Goal: Task Accomplishment & Management: Use online tool/utility

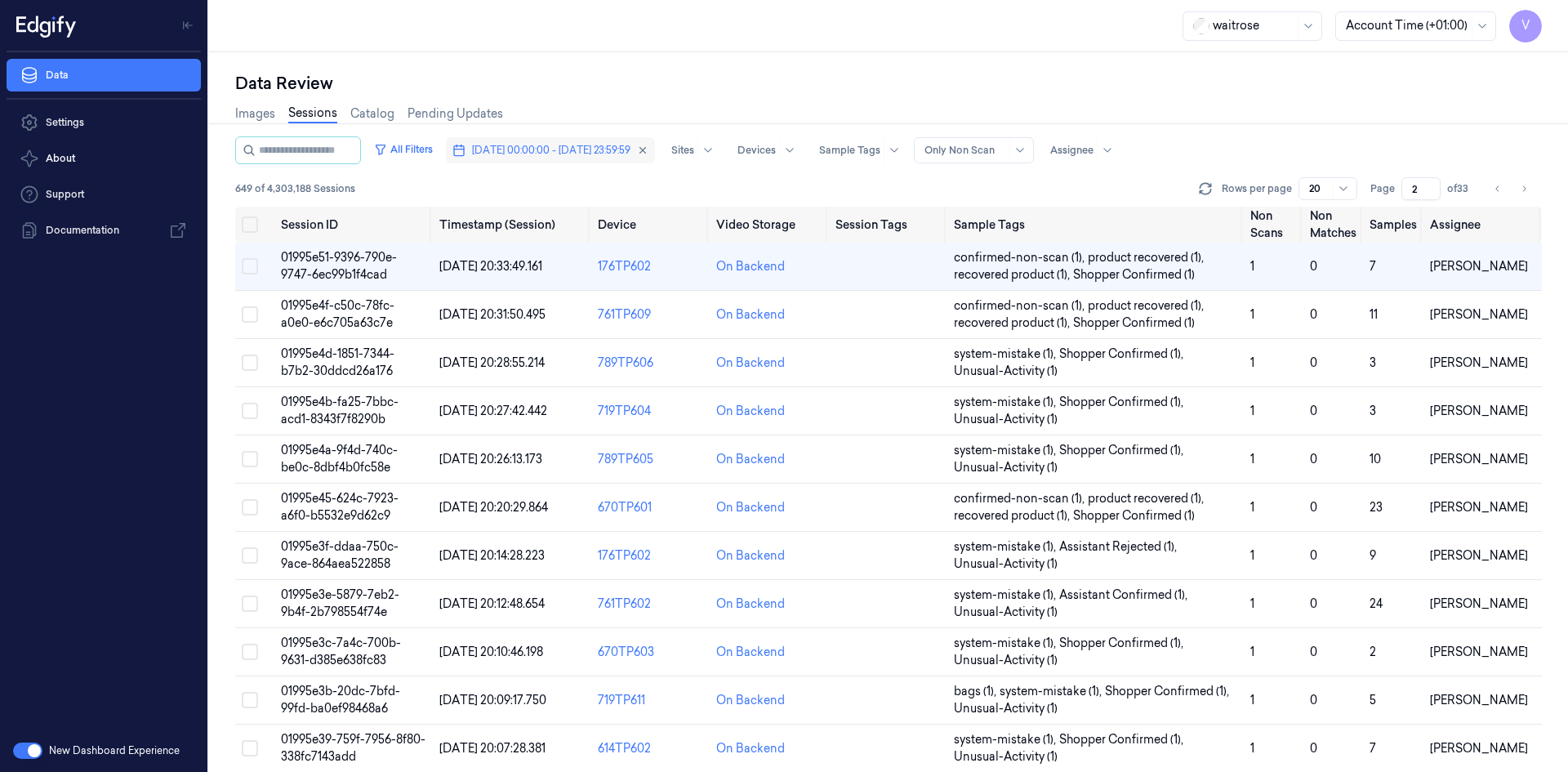
click at [550, 156] on span "[DATE] 00:00:00 - [DATE] 23:59:59" at bounding box center [551, 150] width 159 height 15
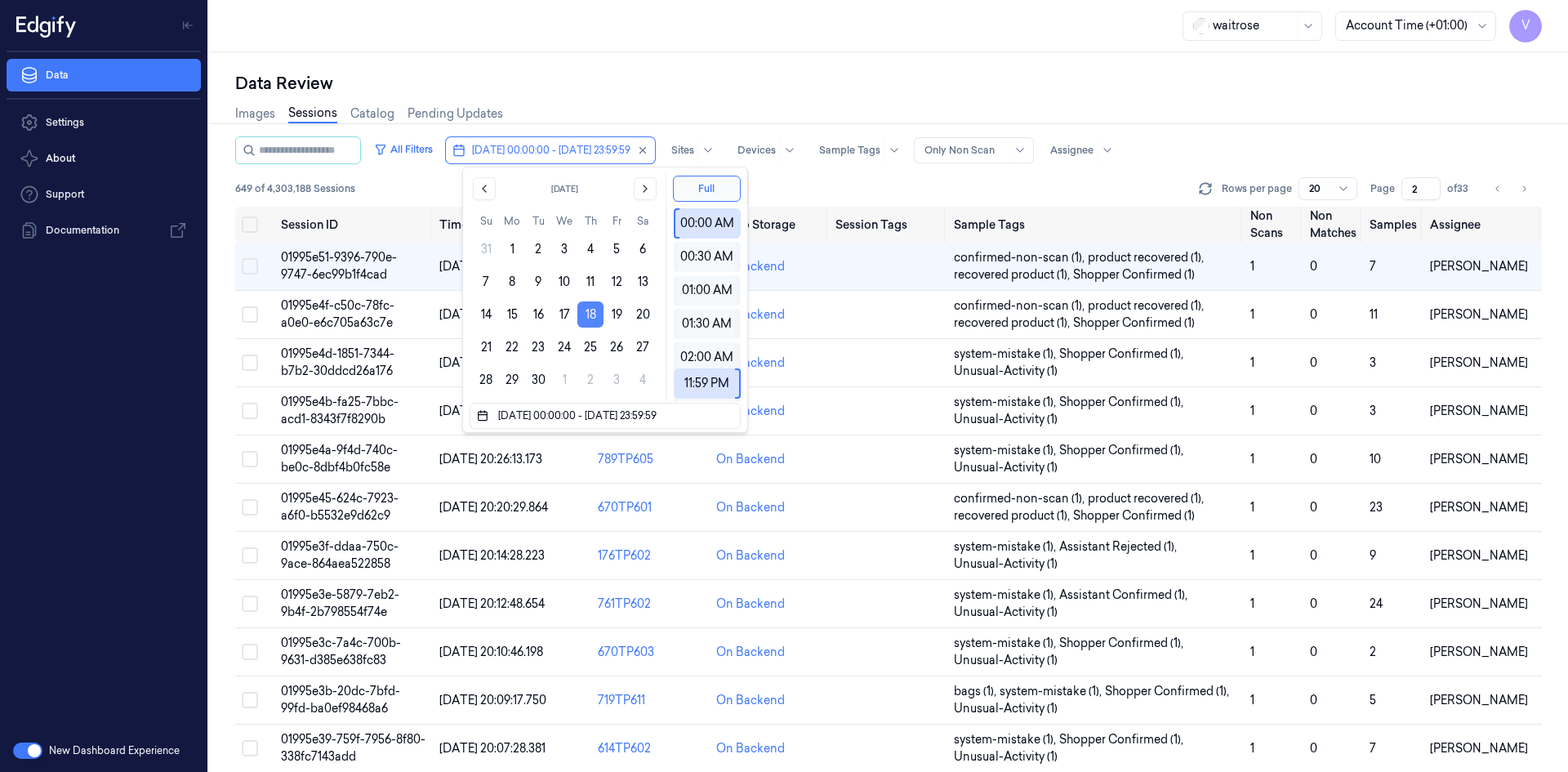
click at [591, 312] on button "18" at bounding box center [590, 314] width 26 height 26
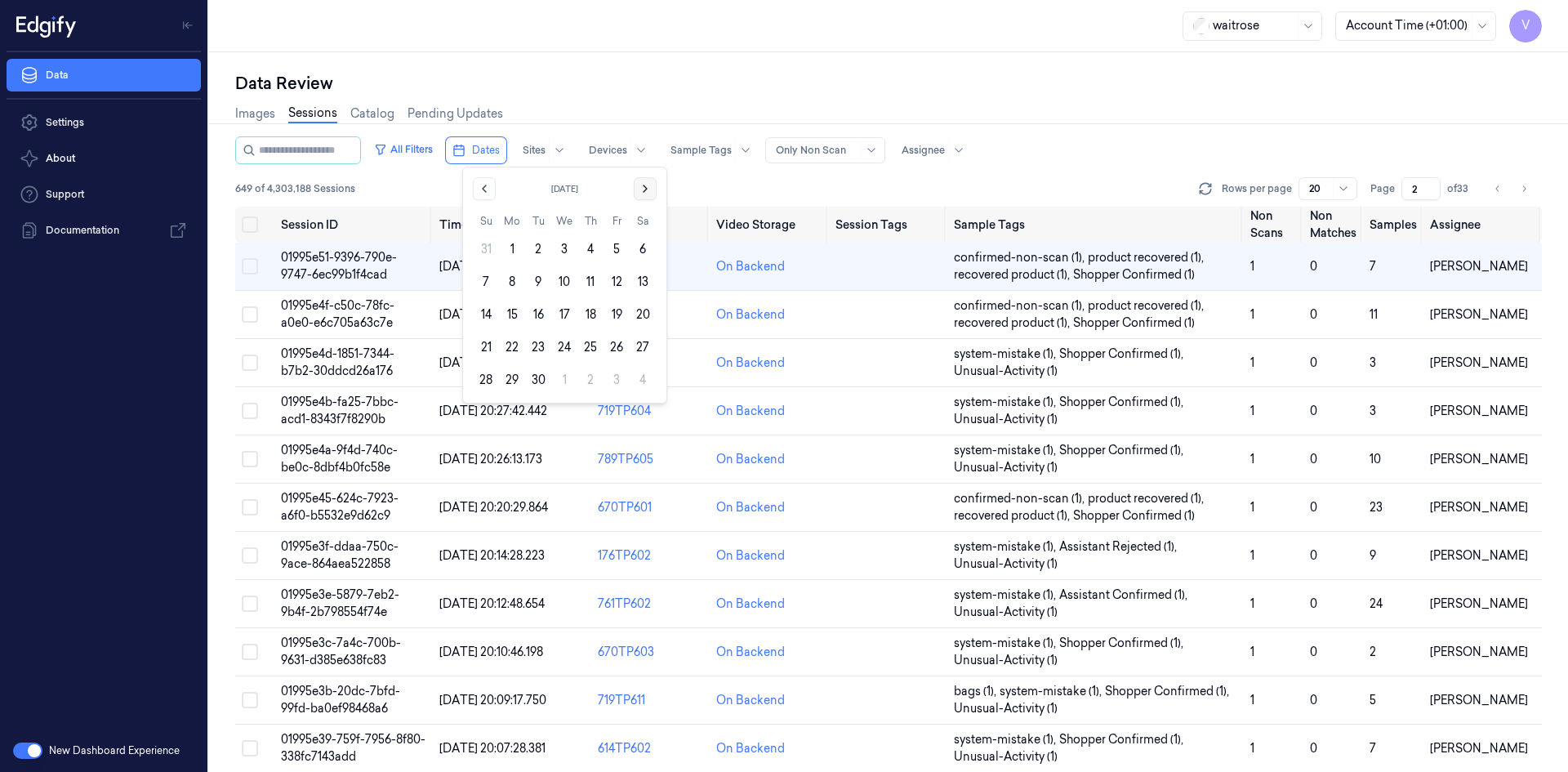
click at [641, 184] on icon "Go to the Next Month" at bounding box center [645, 188] width 13 height 13
click at [619, 279] on button "10" at bounding box center [617, 282] width 26 height 26
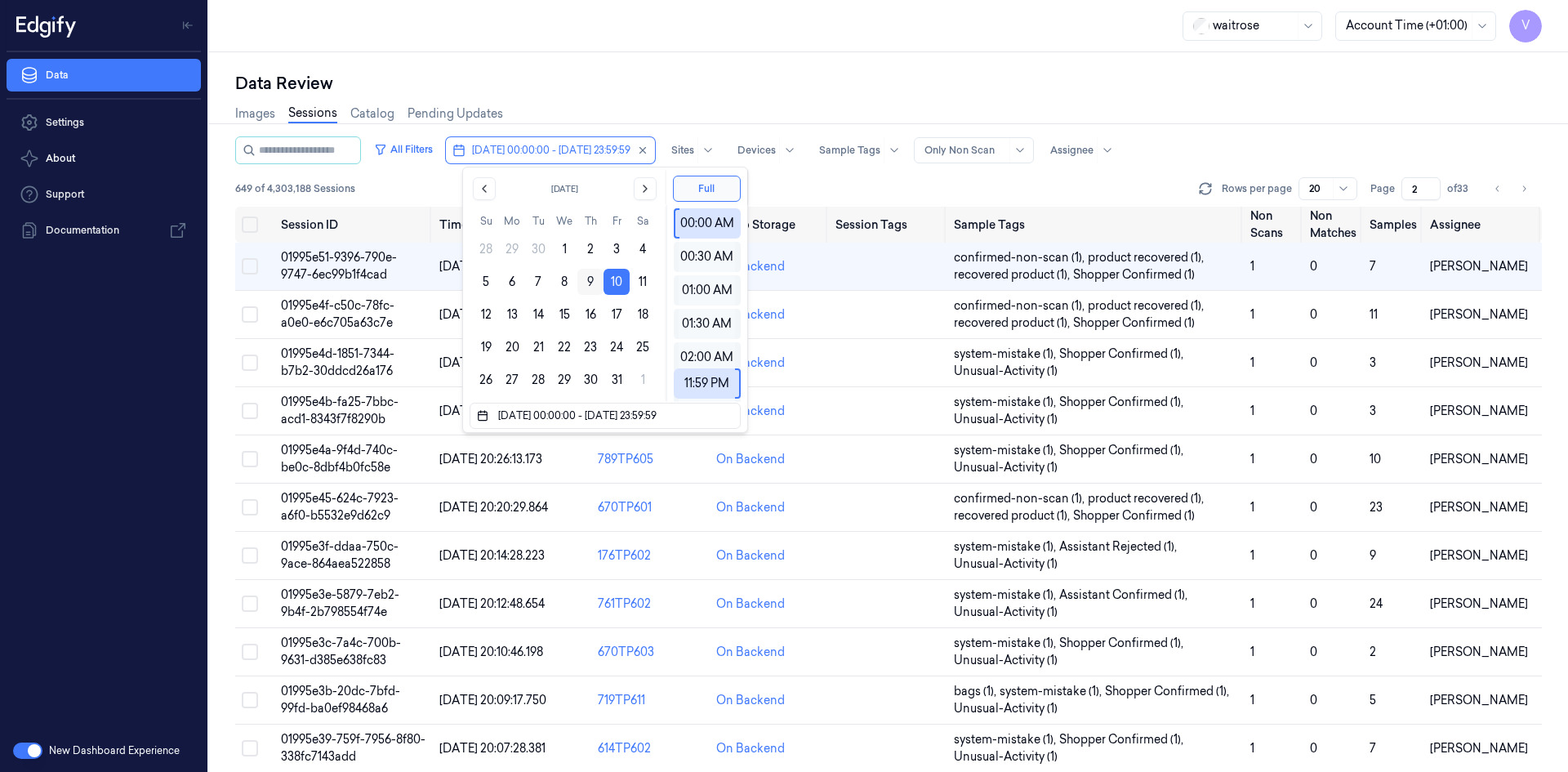
click at [590, 283] on button "9" at bounding box center [590, 282] width 26 height 26
type input "[DATE] 00:00:00 - [DATE] 23:59:59"
click at [687, 79] on div "Data Review" at bounding box center [888, 82] width 1307 height 23
type input "1"
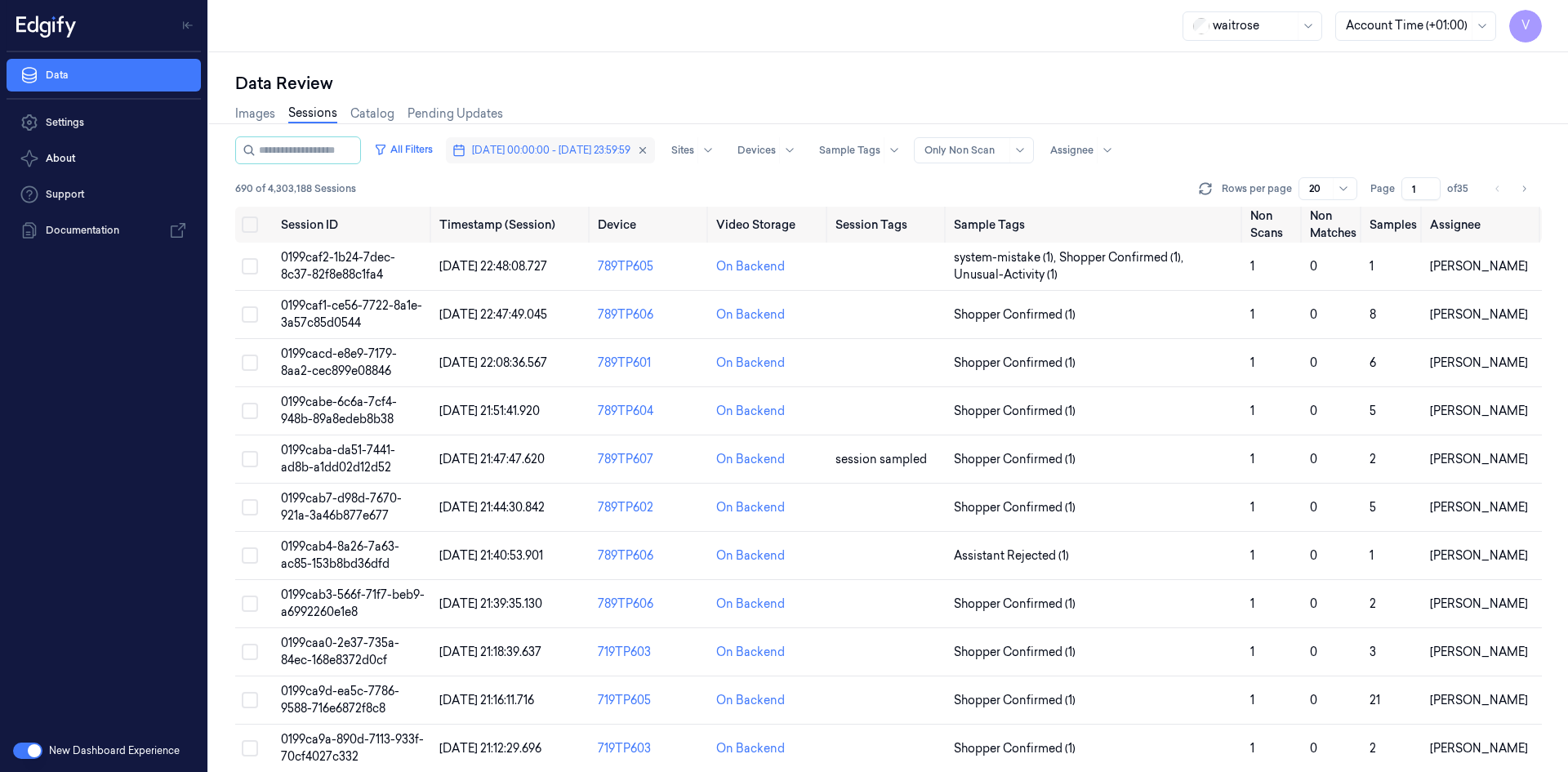
click at [608, 156] on span "[DATE] 00:00:00 - [DATE] 23:59:59" at bounding box center [551, 150] width 159 height 15
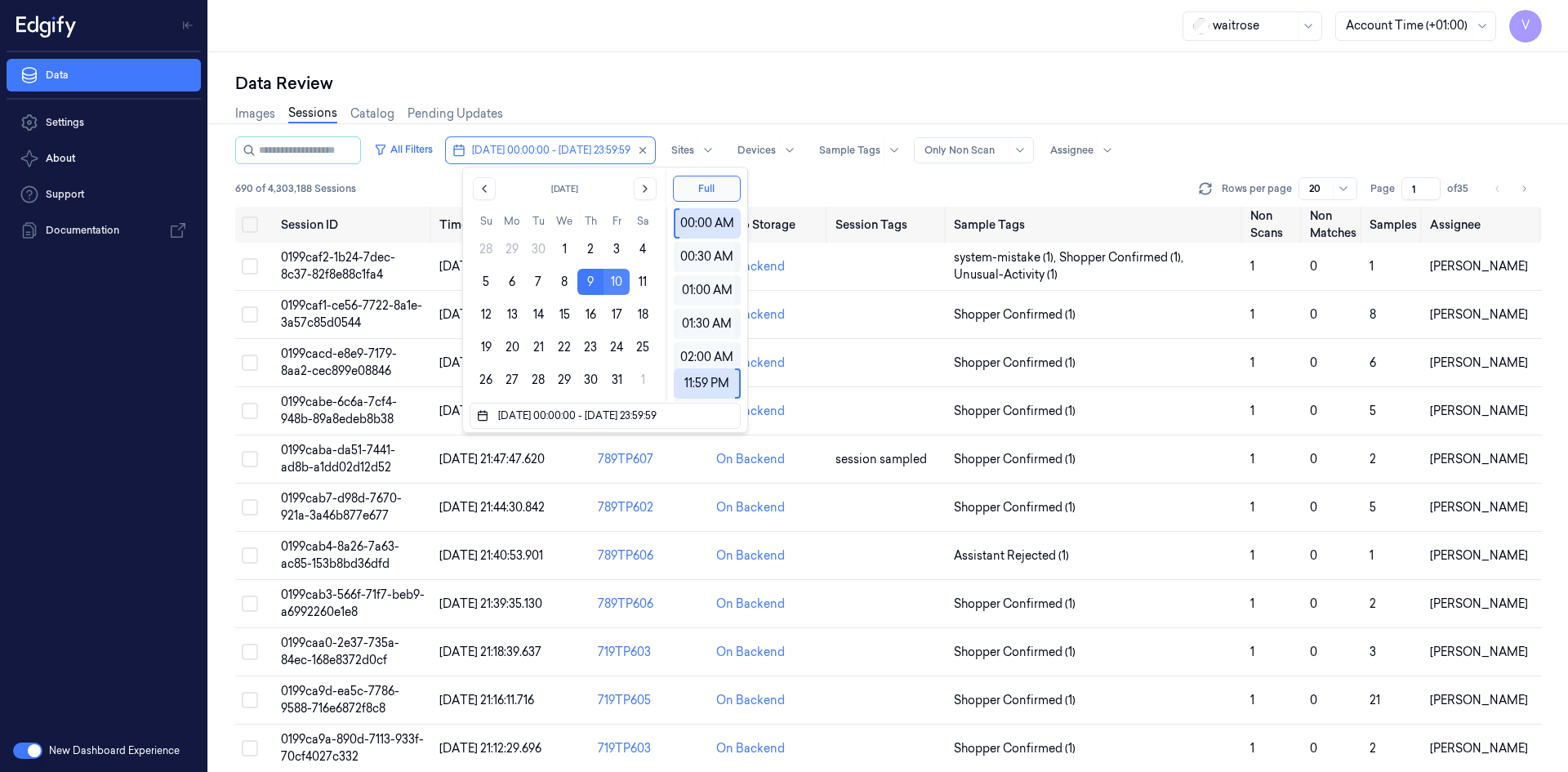
click at [617, 277] on button "10" at bounding box center [617, 282] width 26 height 26
type input "[DATE] 00:00:00 - [DATE] 23:59:59"
click at [621, 277] on button "10" at bounding box center [617, 282] width 26 height 26
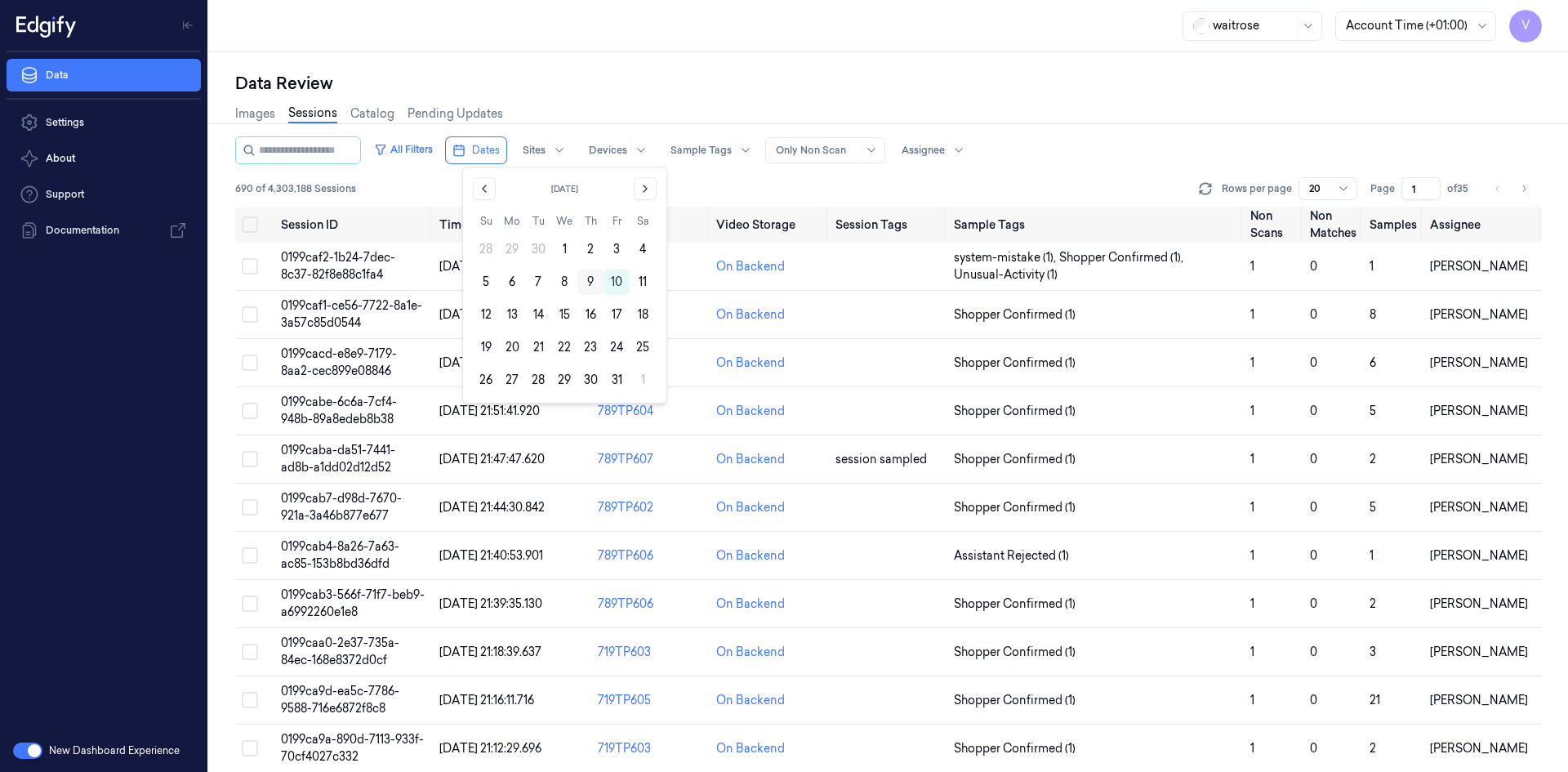
click at [588, 280] on button "9" at bounding box center [590, 282] width 26 height 26
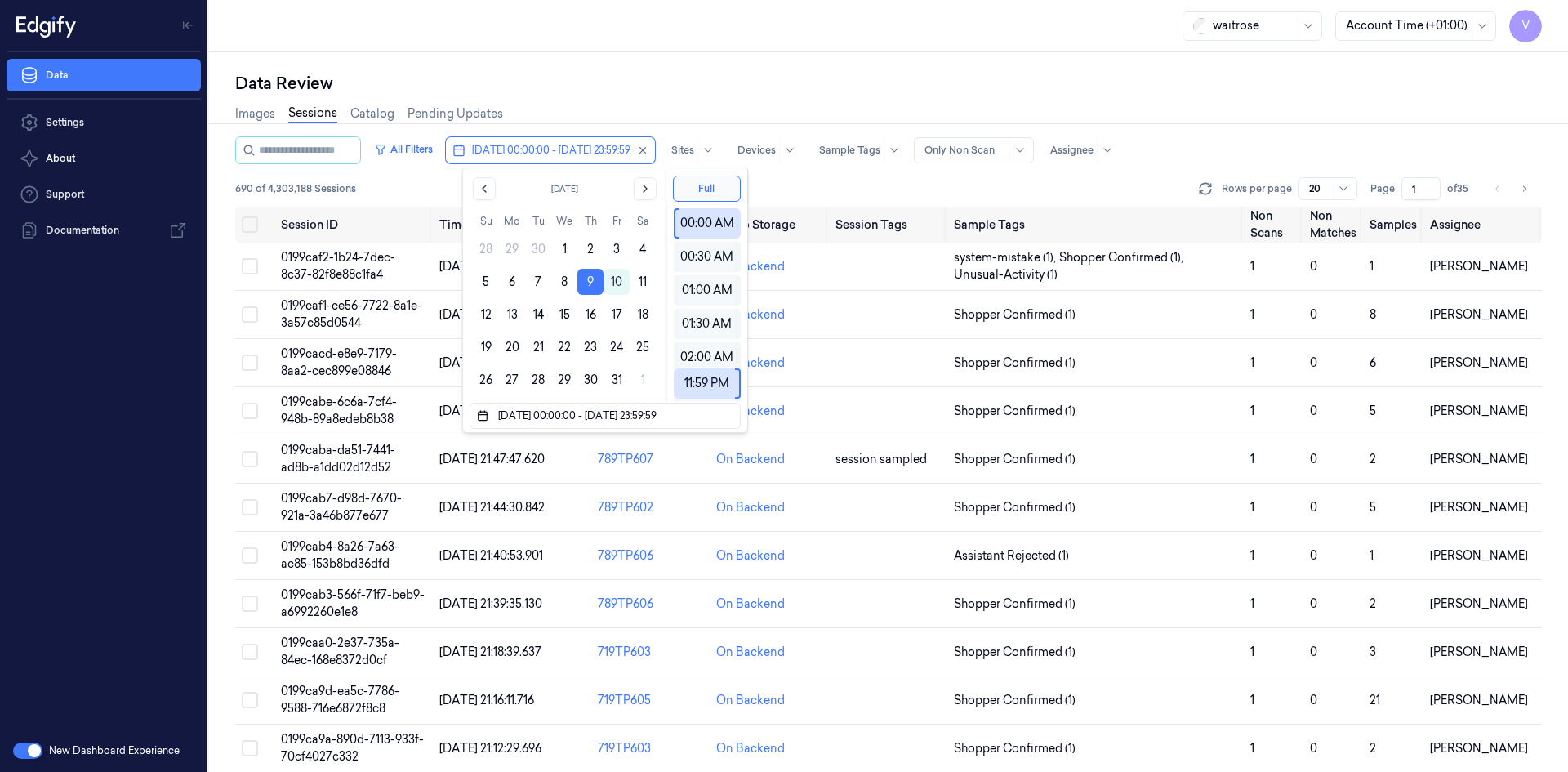
click at [665, 72] on div "Data Review" at bounding box center [888, 82] width 1307 height 23
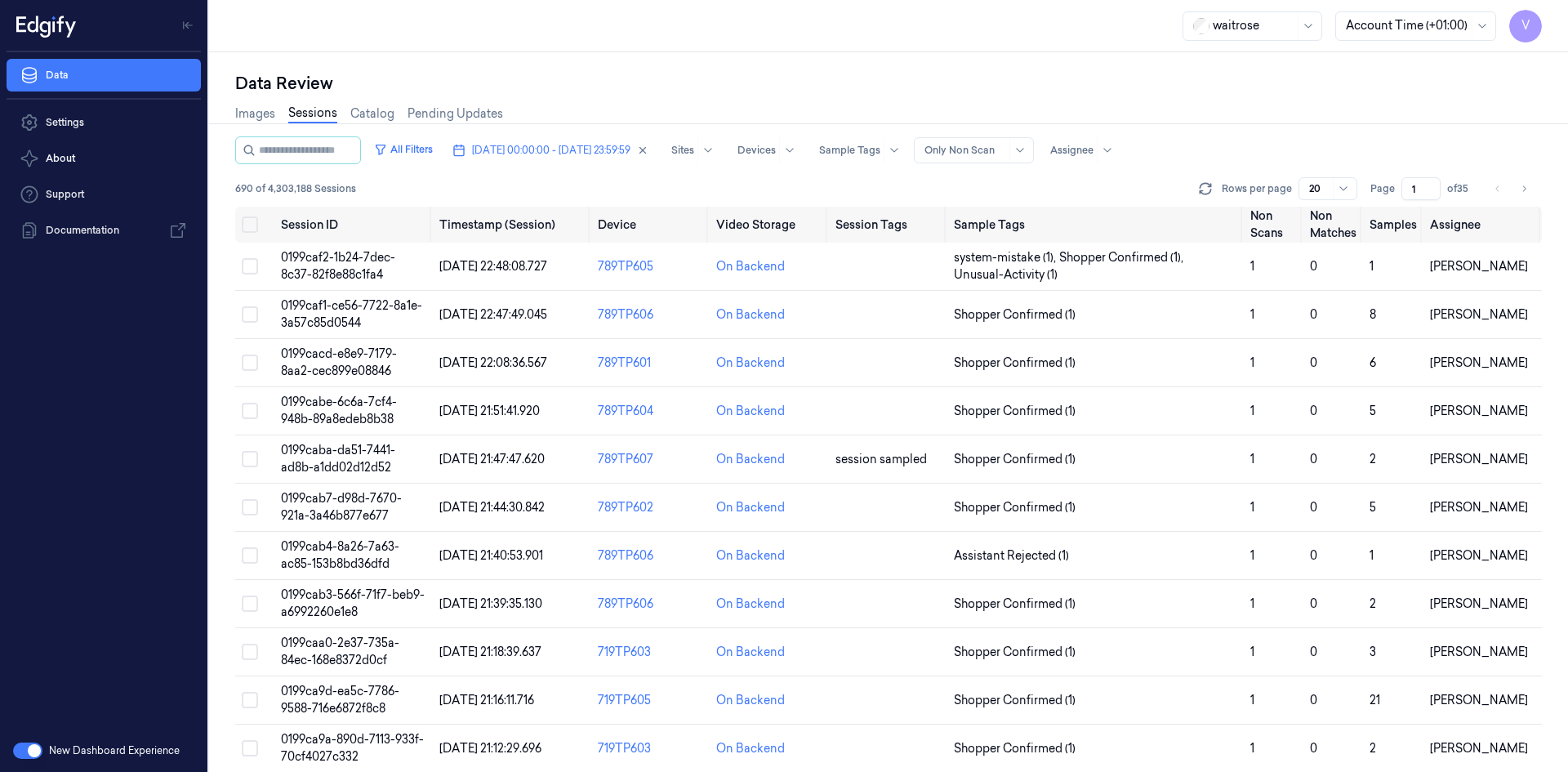
drag, startPoint x: 1420, startPoint y: 185, endPoint x: 1351, endPoint y: 203, distance: 71.3
click at [1366, 225] on div "All Filters [DATE] 00:00:00 - [DATE] 23:59:59 Sites Devices Sample Tags Alert T…" at bounding box center [888, 453] width 1307 height 635
type input "3"
click at [357, 303] on span "0199ca53-e44c-7084-a789-8b0849eeacef" at bounding box center [340, 314] width 118 height 32
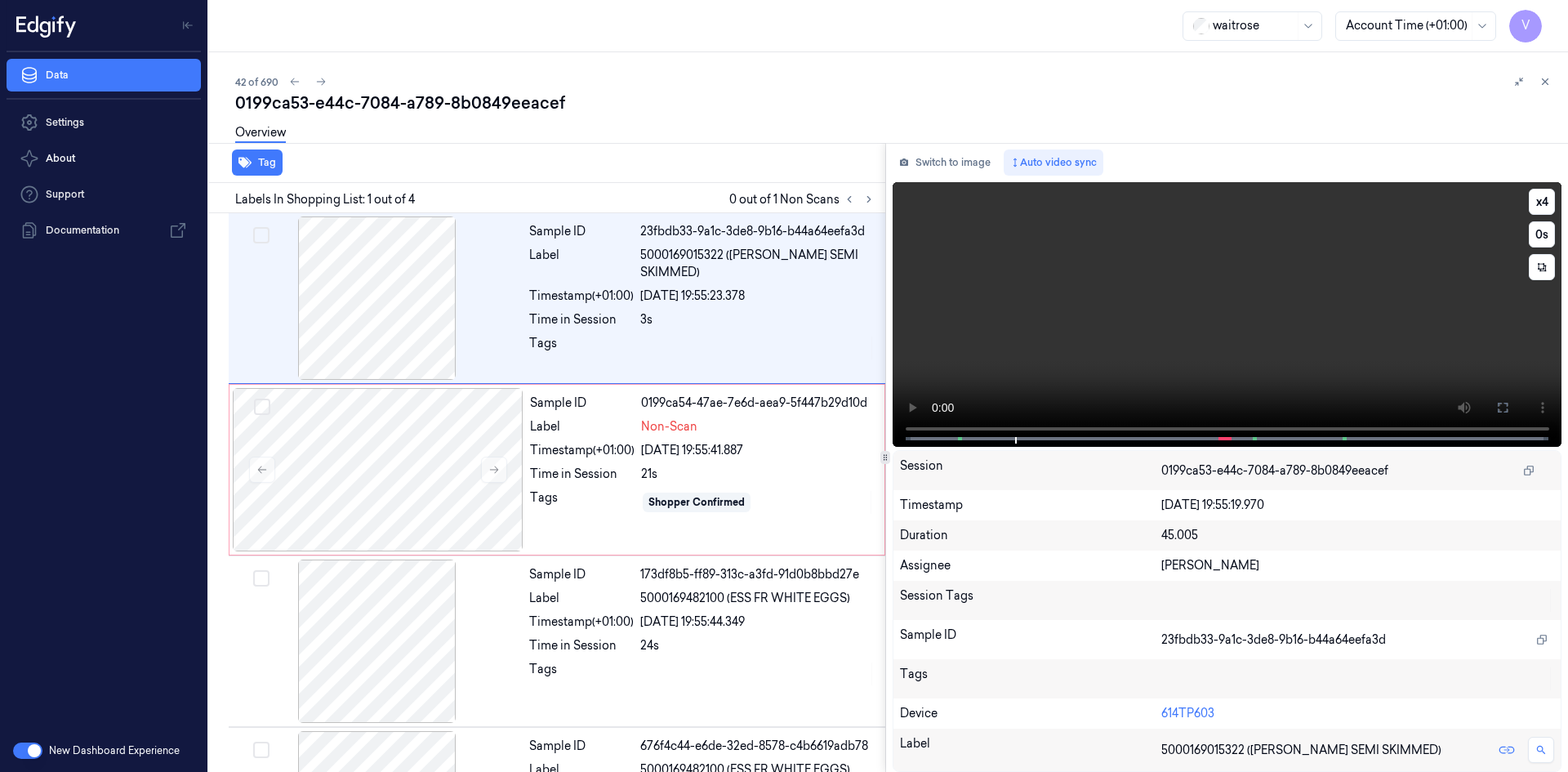
click at [1133, 249] on video at bounding box center [1227, 314] width 669 height 264
click at [1105, 312] on video at bounding box center [1227, 314] width 669 height 264
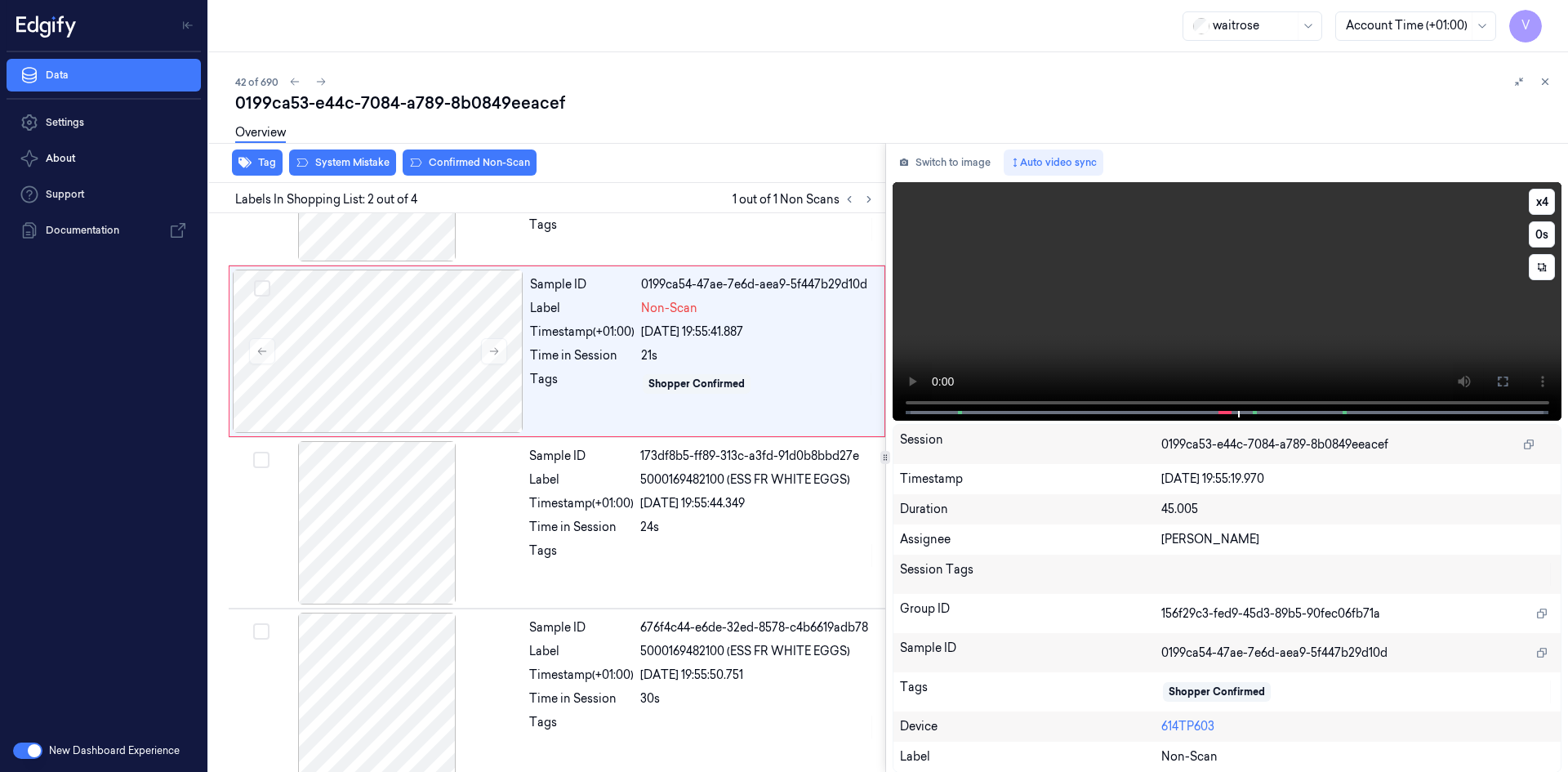
click at [1235, 318] on video at bounding box center [1227, 301] width 669 height 239
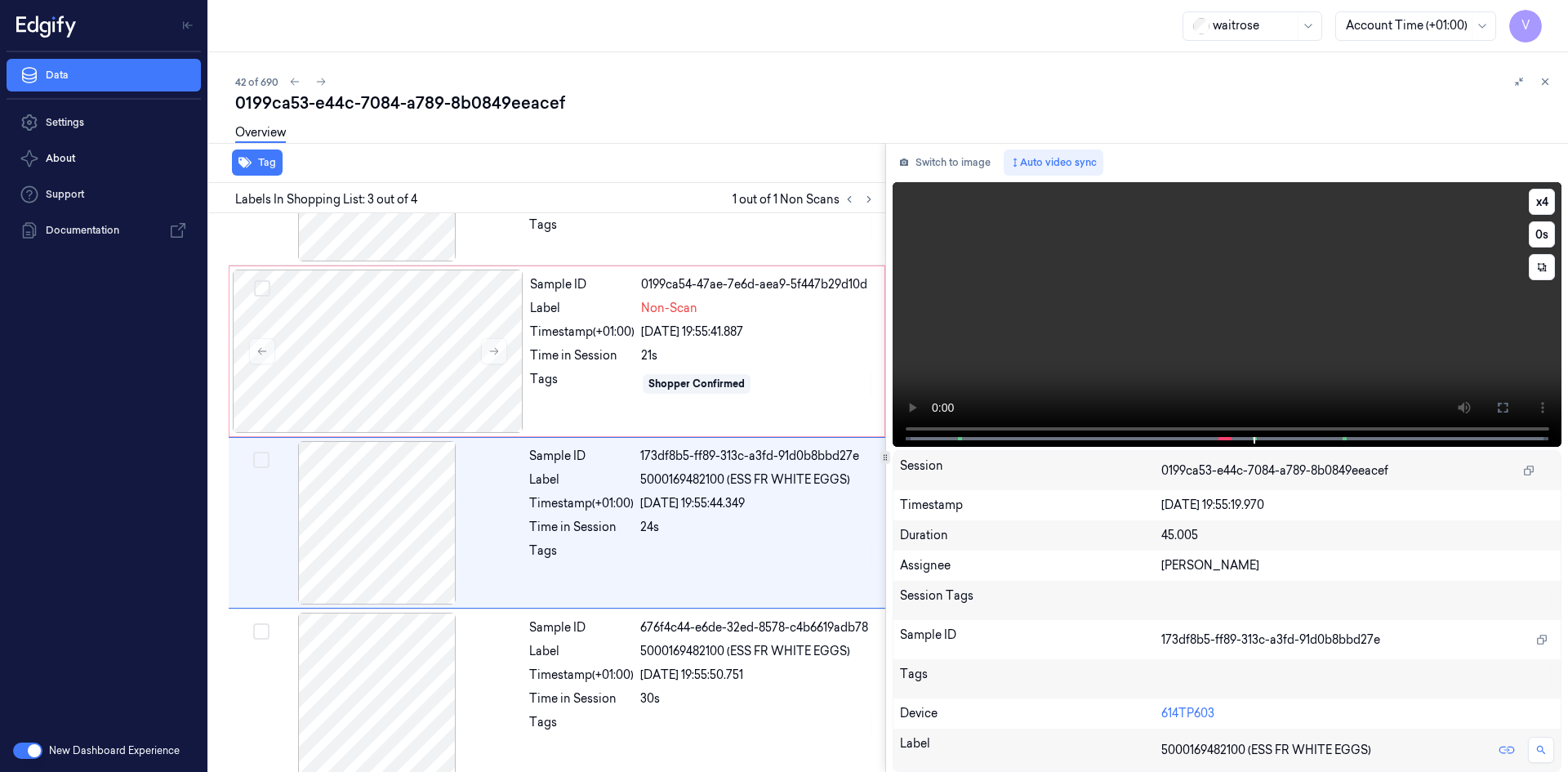
scroll to position [132, 0]
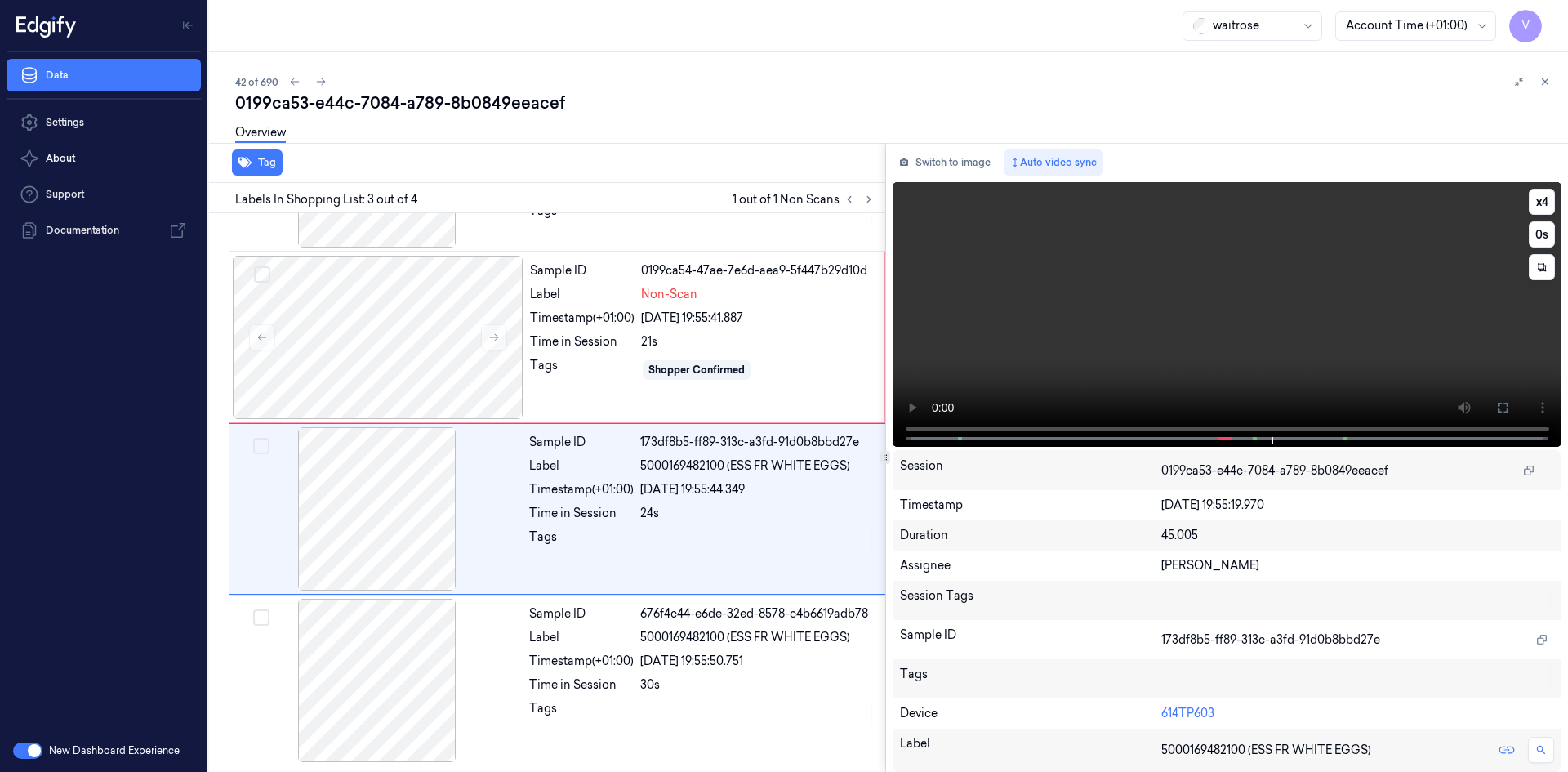
click at [1235, 318] on video at bounding box center [1227, 314] width 669 height 264
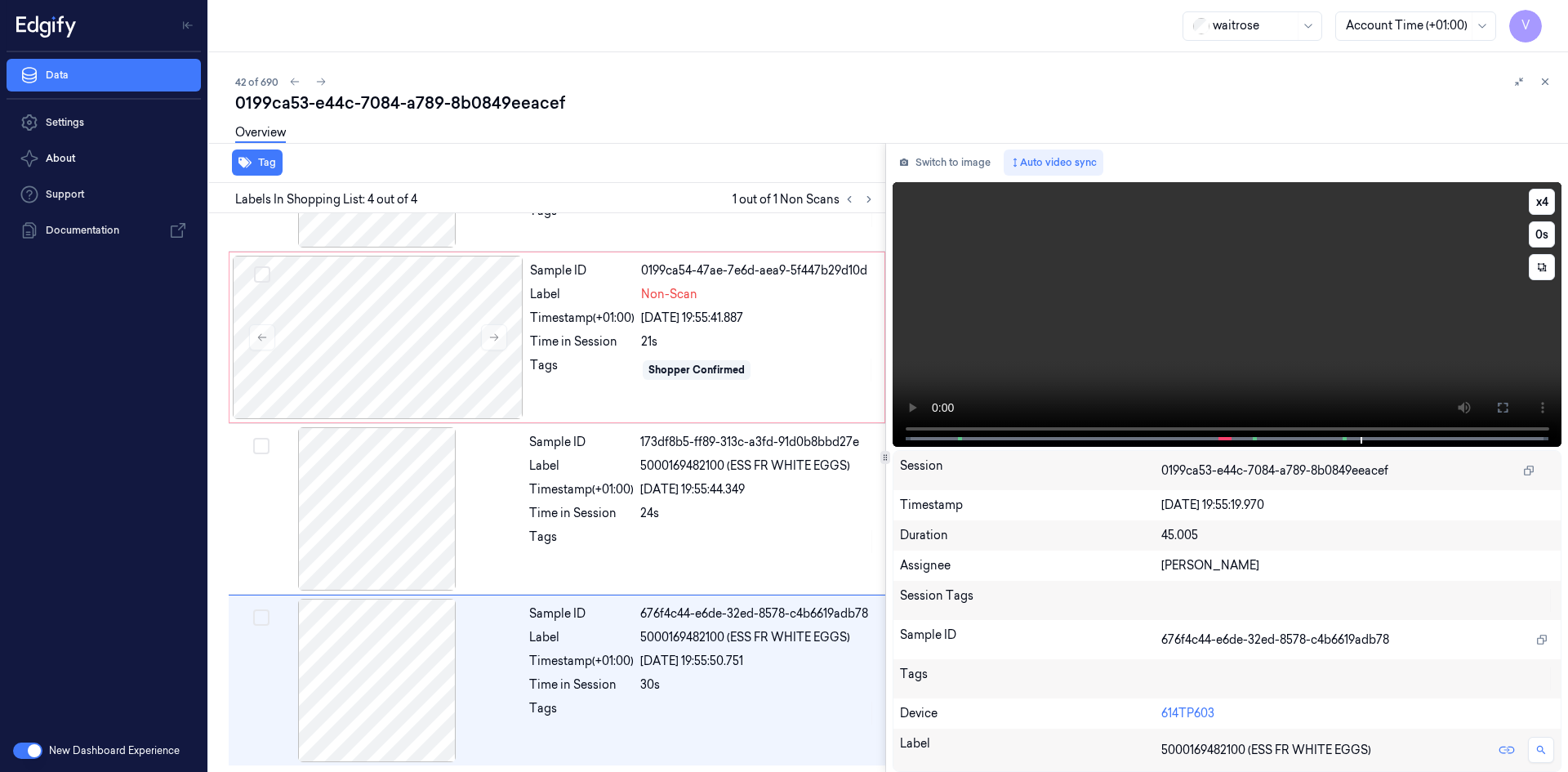
click at [1240, 318] on video at bounding box center [1227, 314] width 669 height 264
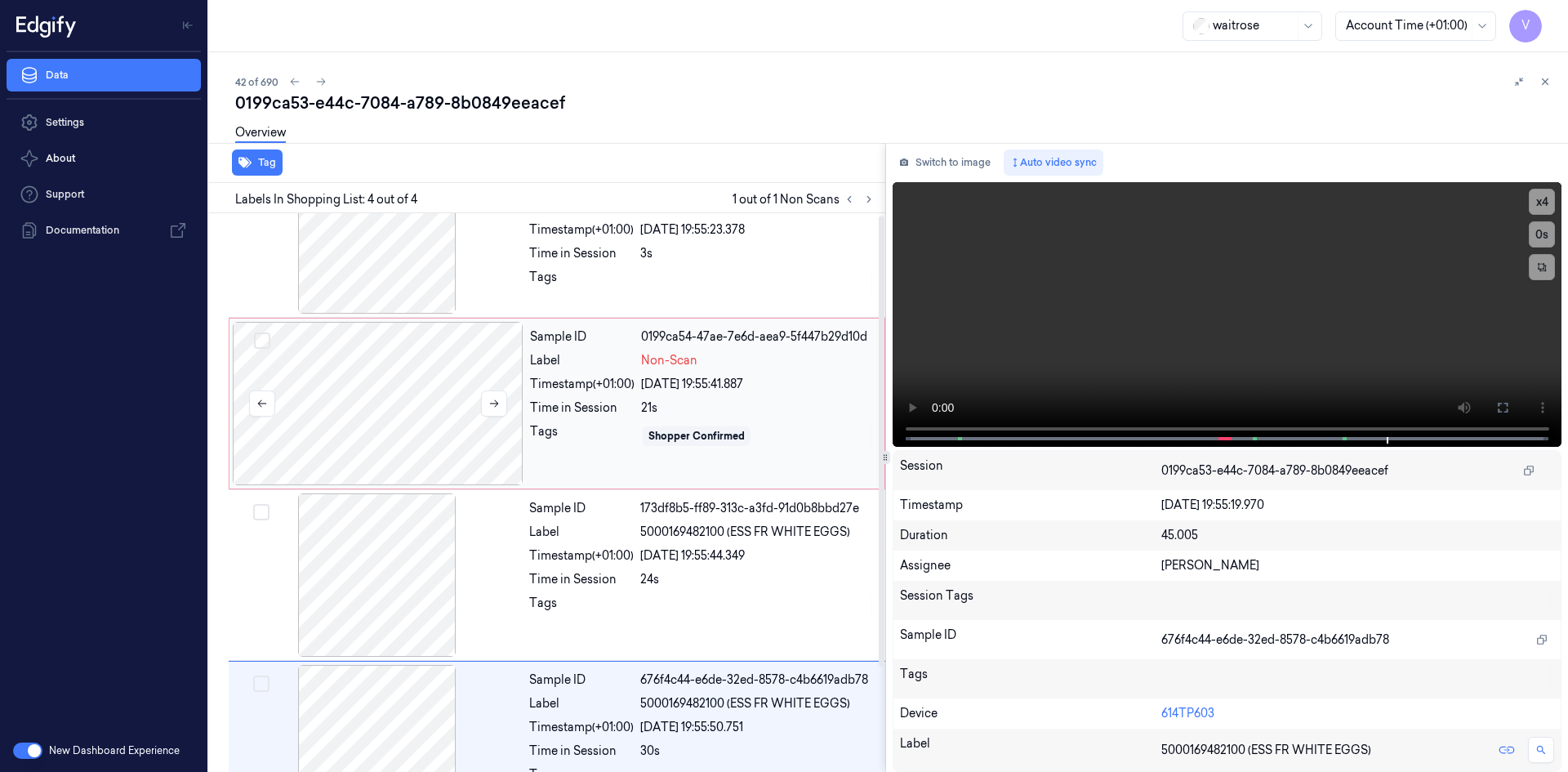
scroll to position [0, 0]
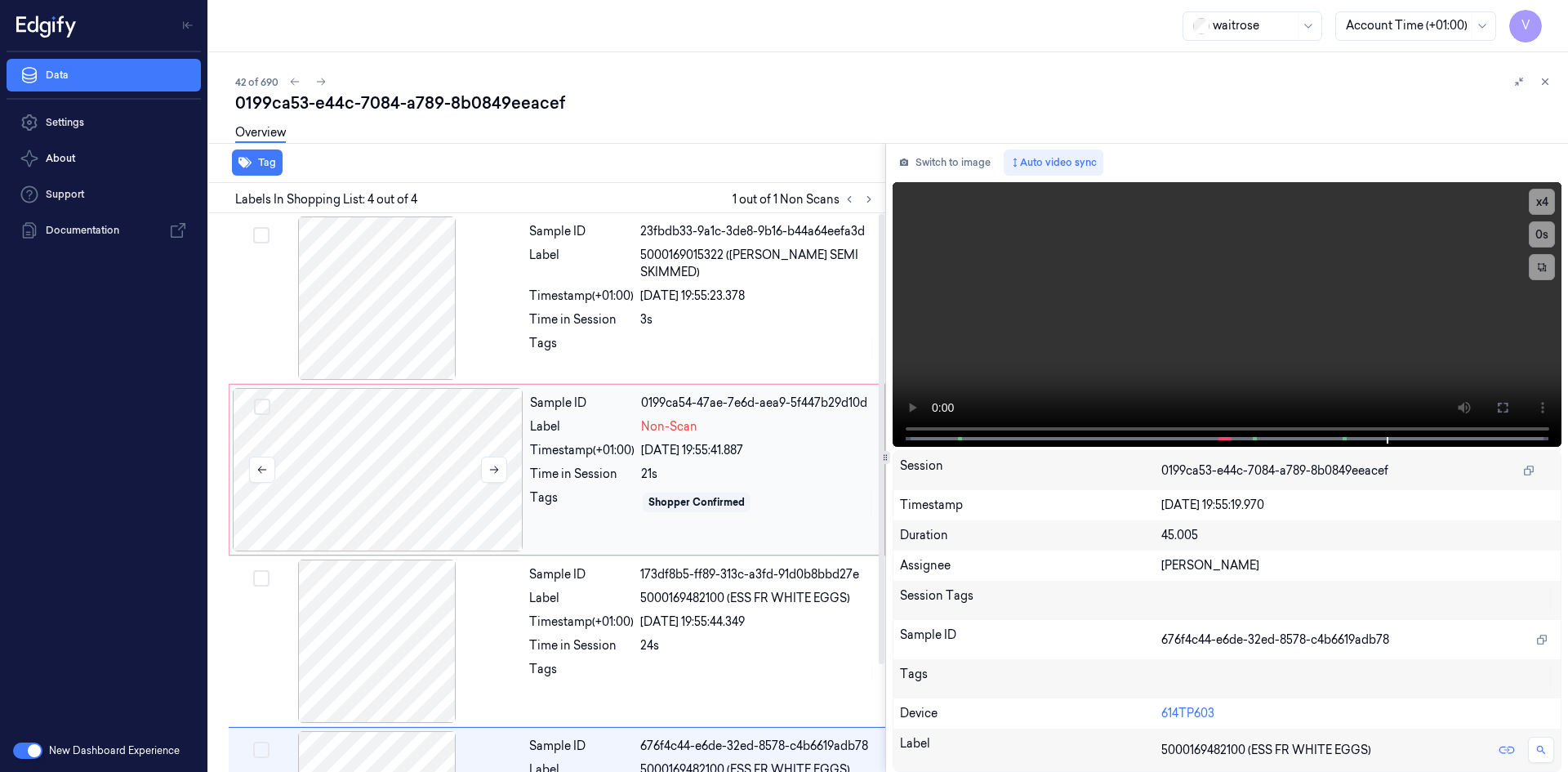
click at [397, 436] on div at bounding box center [378, 469] width 291 height 163
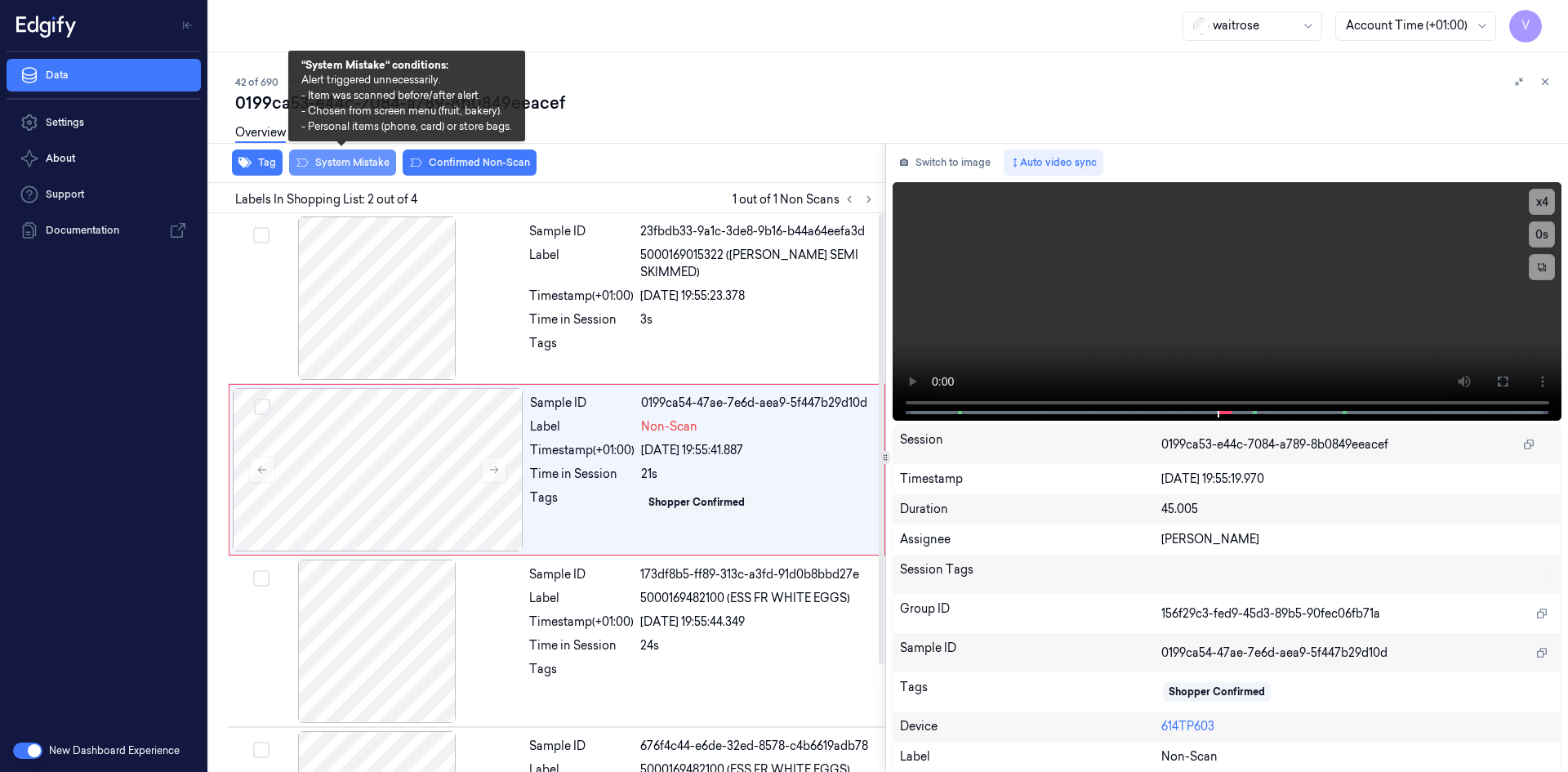
click at [367, 161] on button "System Mistake" at bounding box center [342, 162] width 107 height 26
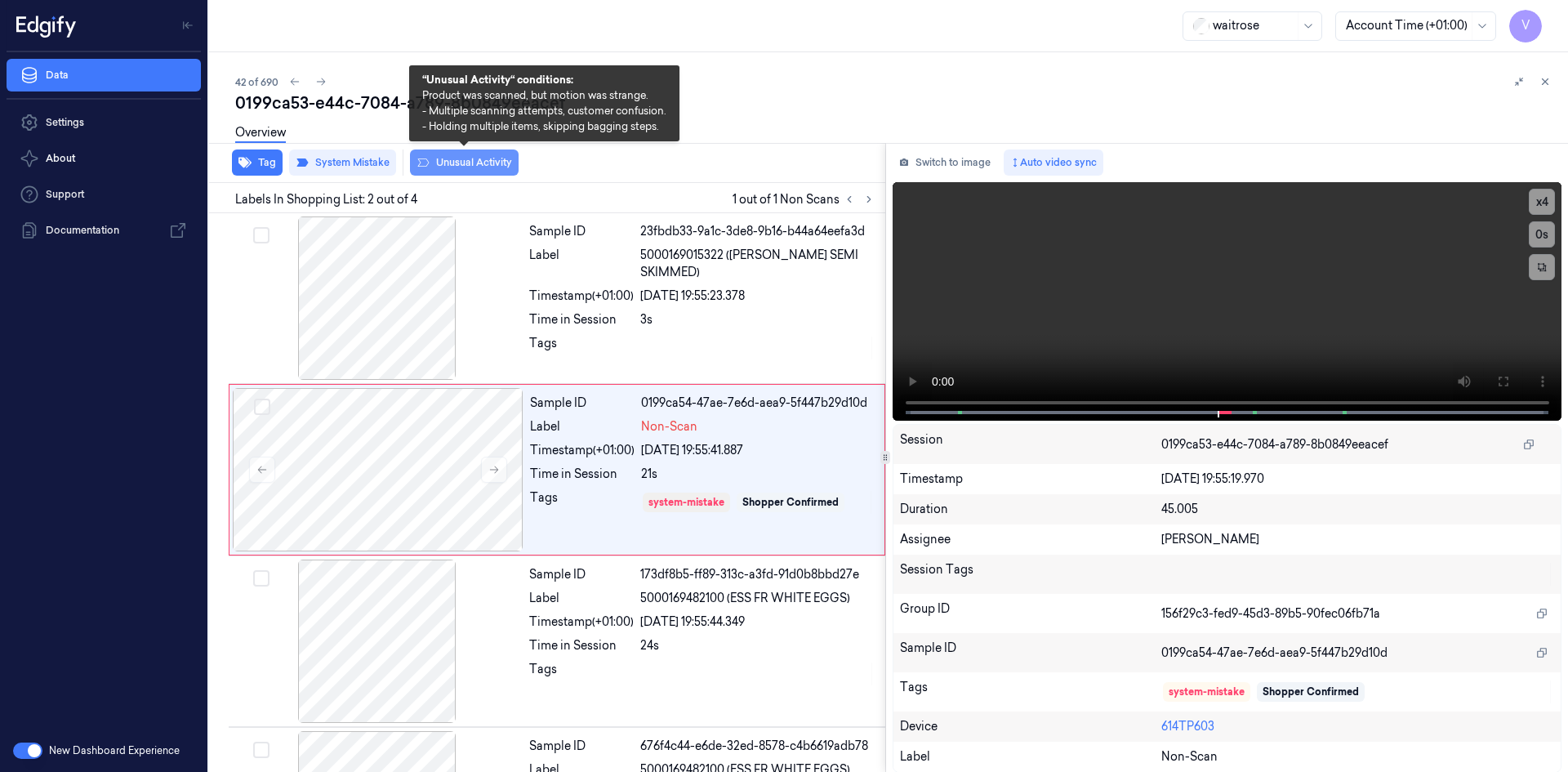
click at [456, 162] on button "Unusual Activity" at bounding box center [464, 162] width 109 height 26
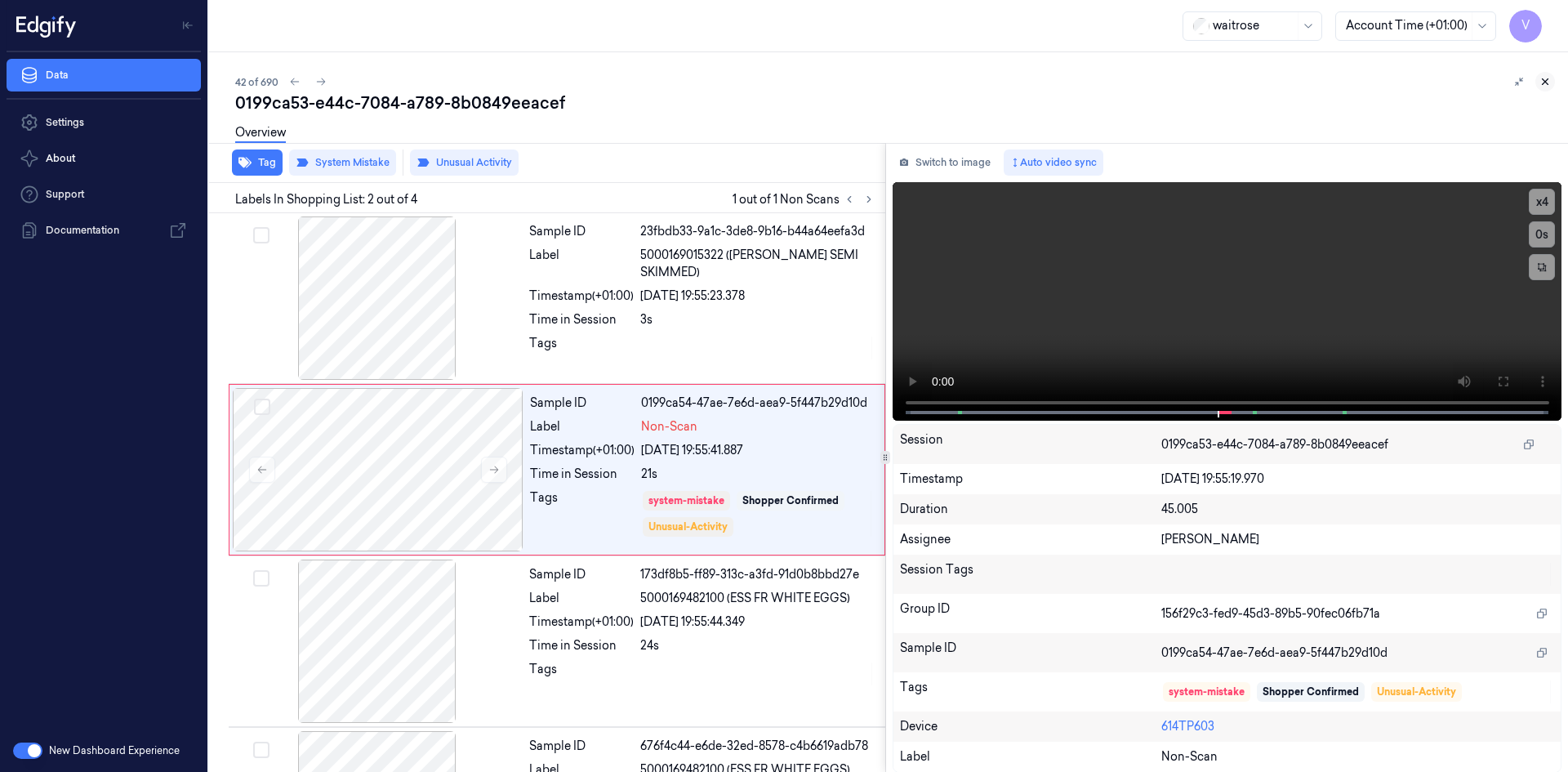
click at [1543, 83] on icon at bounding box center [1545, 82] width 12 height 12
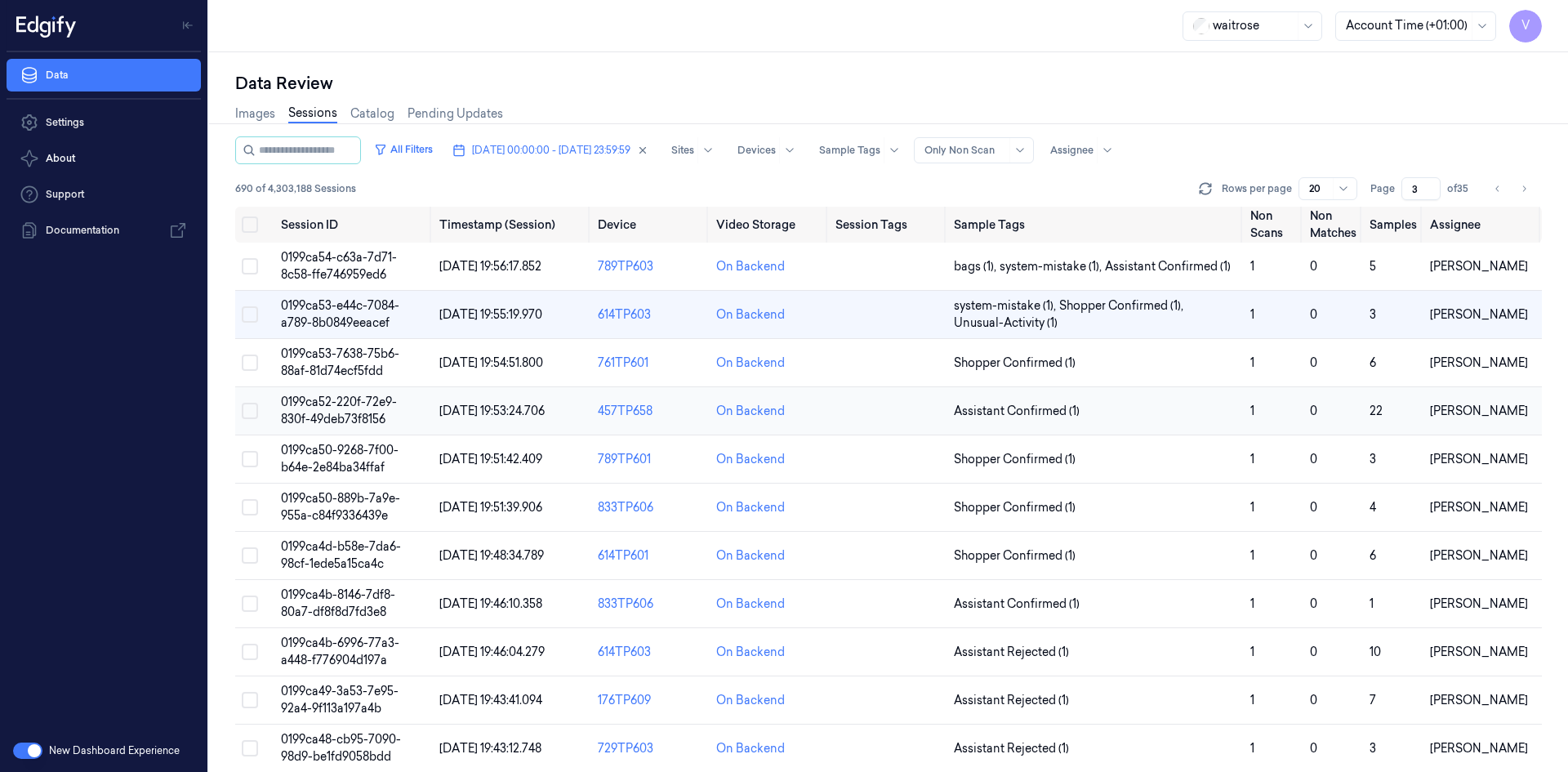
click at [316, 402] on span "0199ca52-220f-72e9-830f-49deb73f8156" at bounding box center [339, 410] width 116 height 32
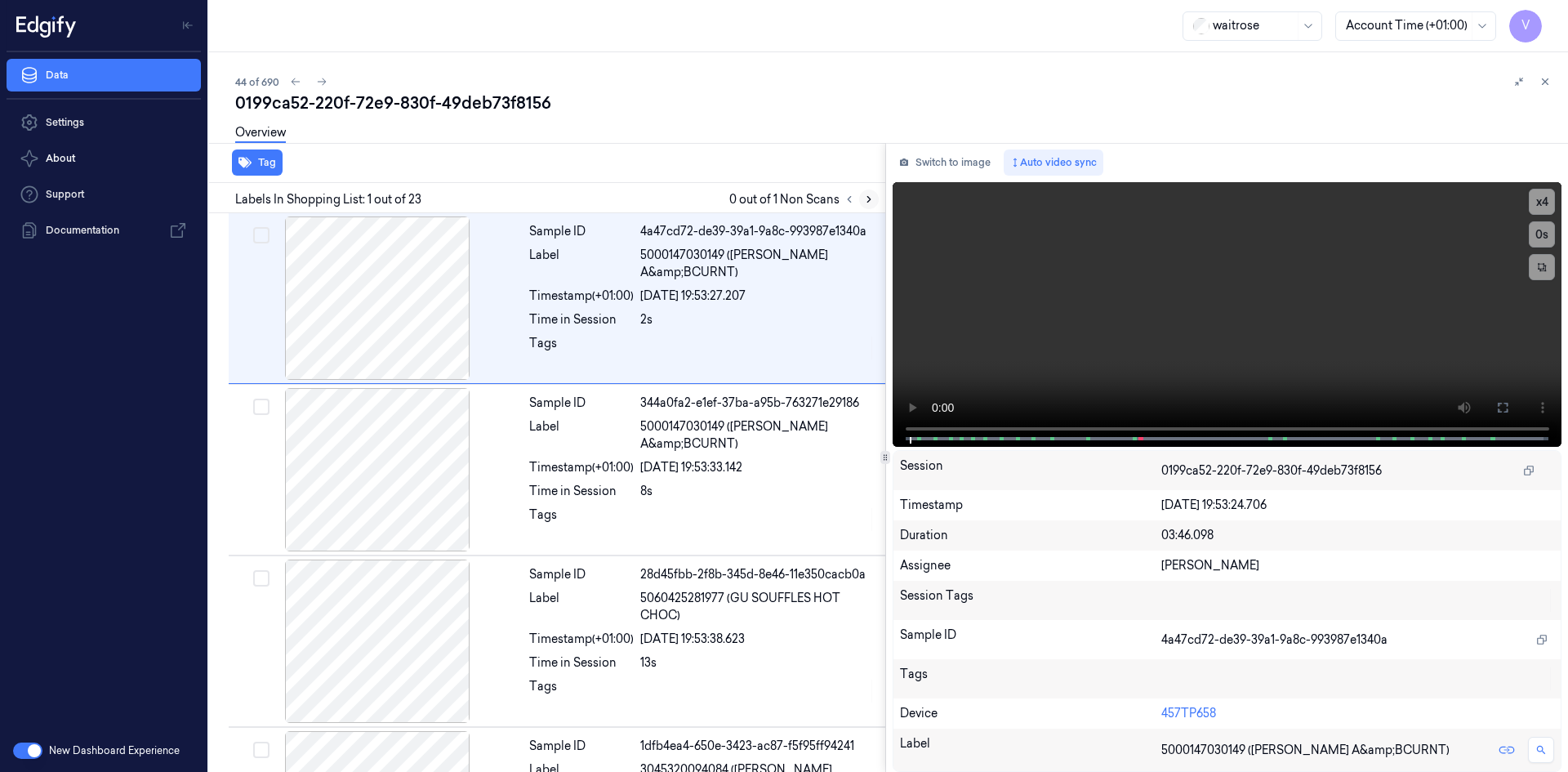
click at [865, 198] on icon at bounding box center [869, 200] width 12 height 12
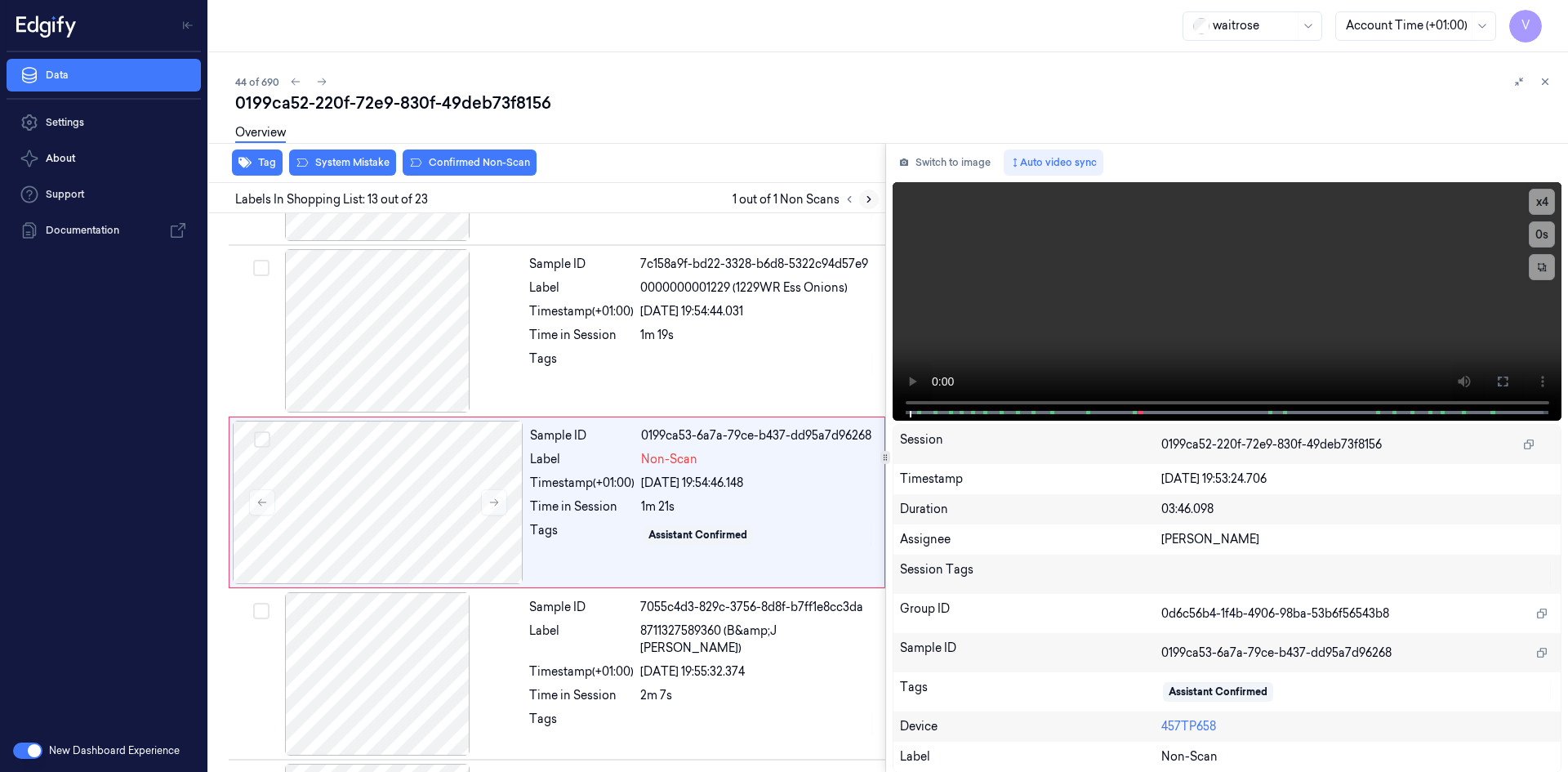
scroll to position [1863, 0]
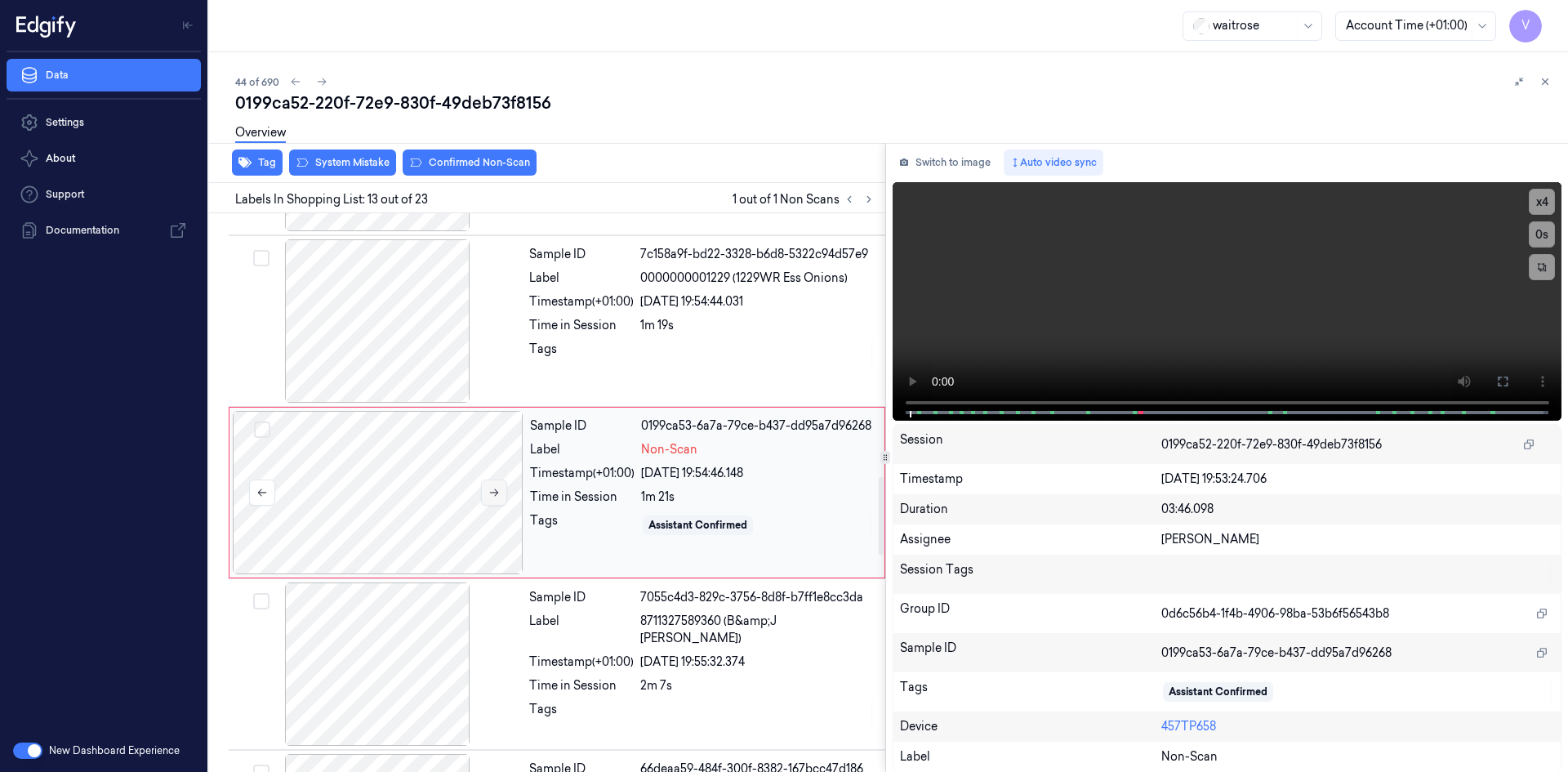
click at [496, 495] on icon at bounding box center [494, 493] width 9 height 8
click at [494, 487] on icon at bounding box center [494, 492] width 12 height 12
click at [1128, 326] on video at bounding box center [1227, 301] width 669 height 239
click at [977, 295] on video at bounding box center [1227, 301] width 669 height 239
click at [1195, 276] on video at bounding box center [1227, 301] width 669 height 239
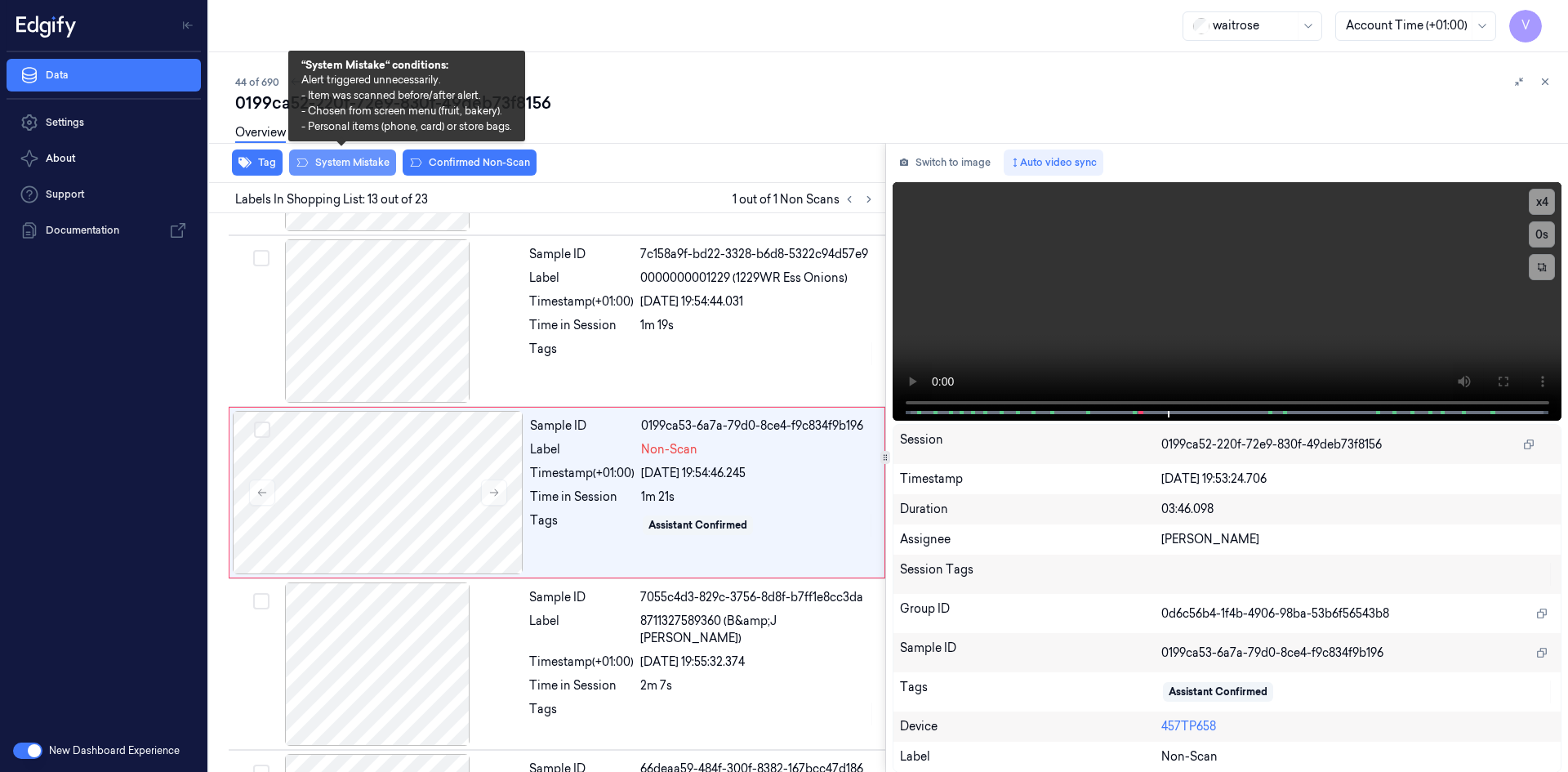
click at [355, 157] on button "System Mistake" at bounding box center [342, 162] width 107 height 26
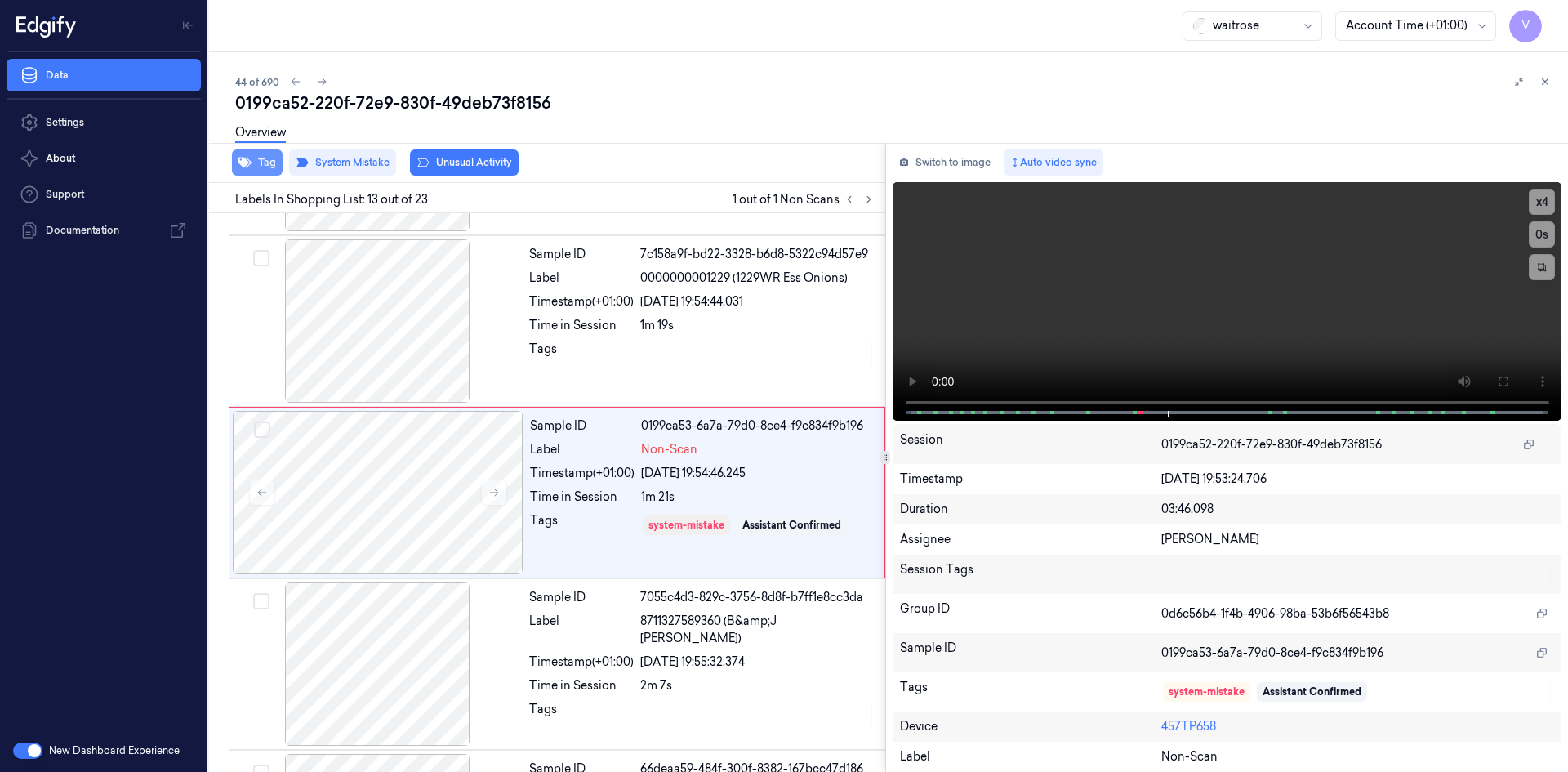
click at [260, 158] on button "Tag" at bounding box center [257, 162] width 51 height 26
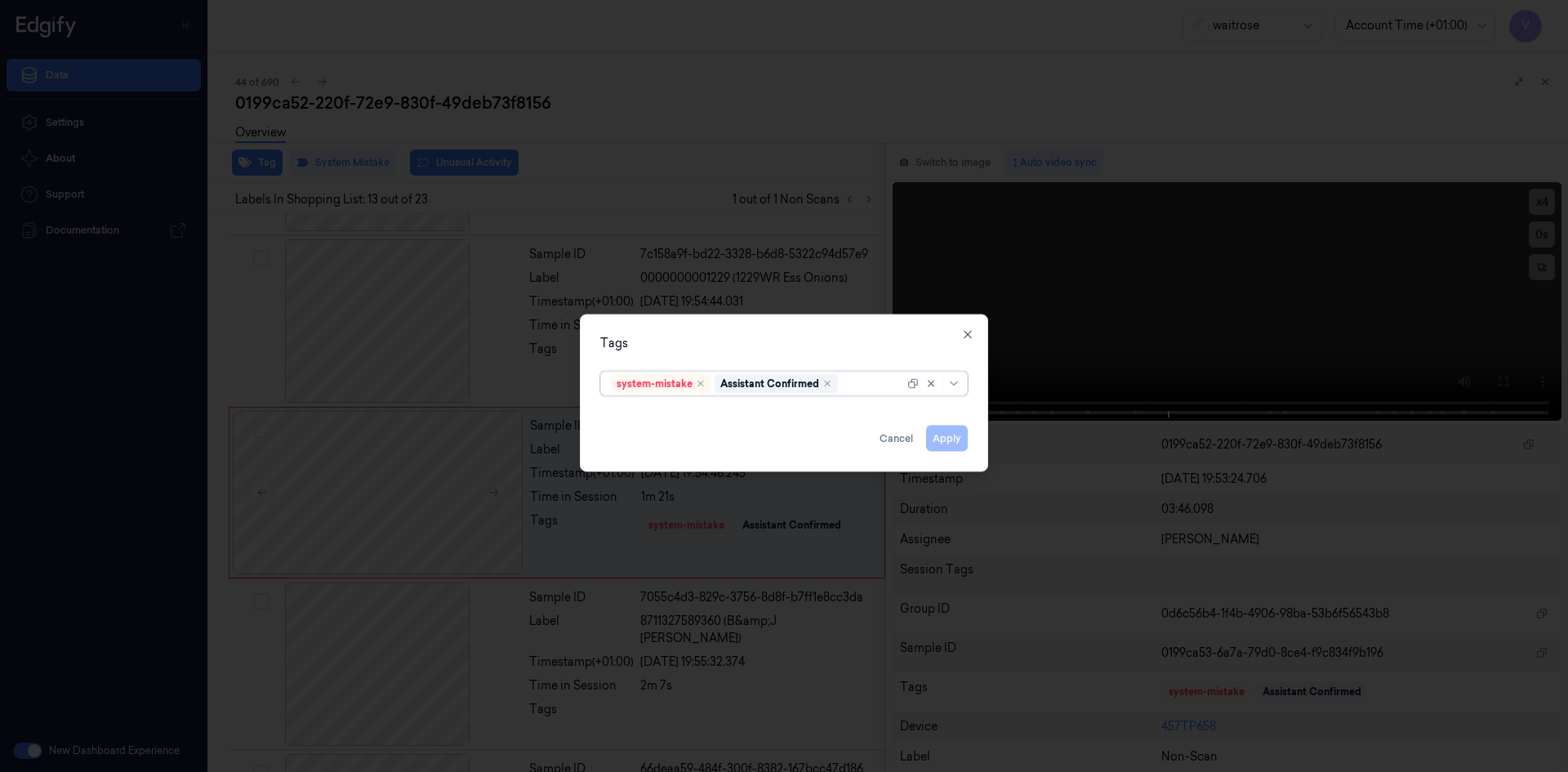
click at [857, 391] on div at bounding box center [873, 384] width 63 height 18
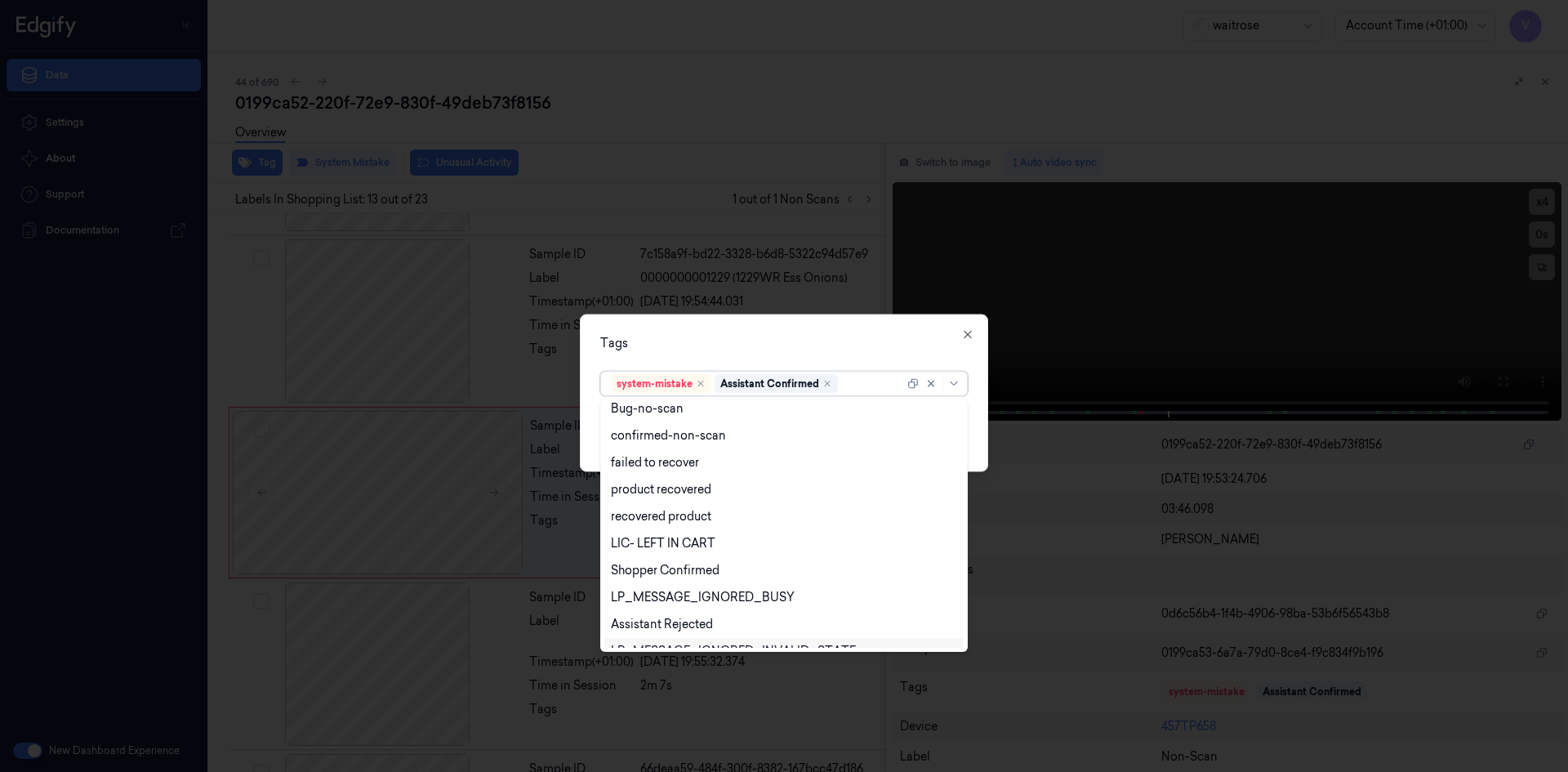
scroll to position [240, 0]
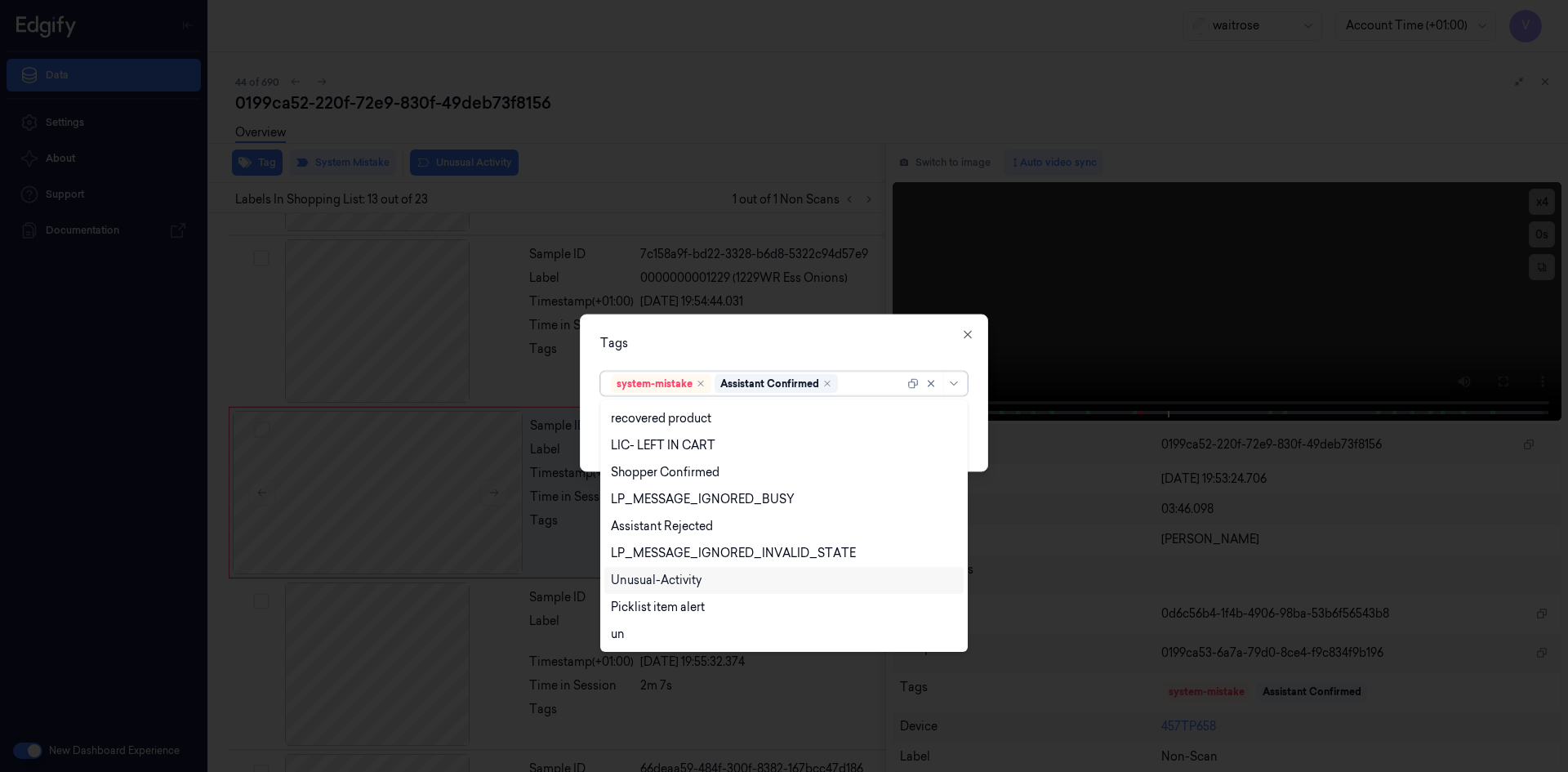
click at [671, 577] on div "Unusual-Activity" at bounding box center [656, 580] width 91 height 18
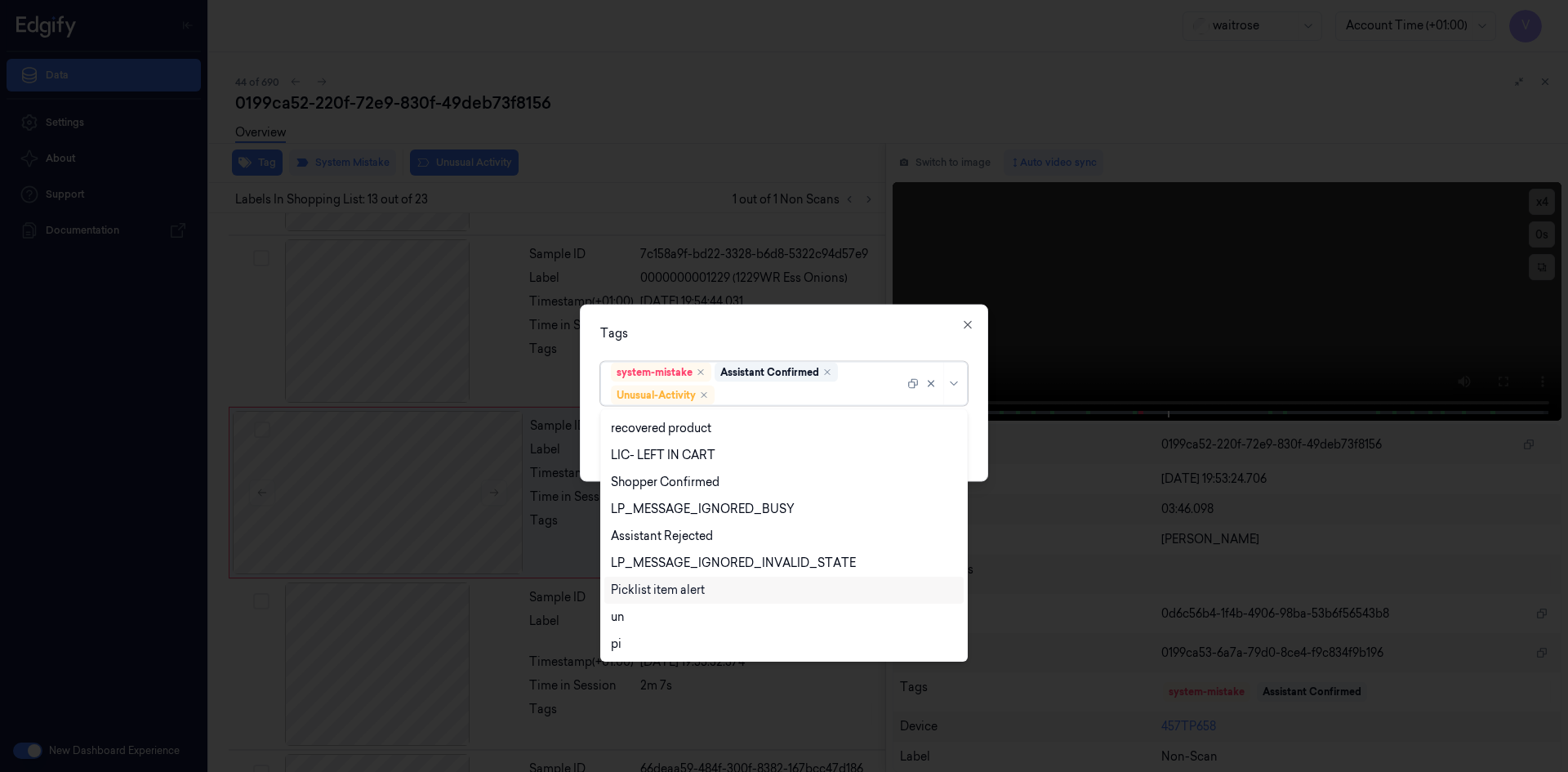
click at [664, 590] on div "Picklist item alert" at bounding box center [658, 590] width 94 height 18
click at [753, 334] on div "Tags" at bounding box center [784, 333] width 368 height 18
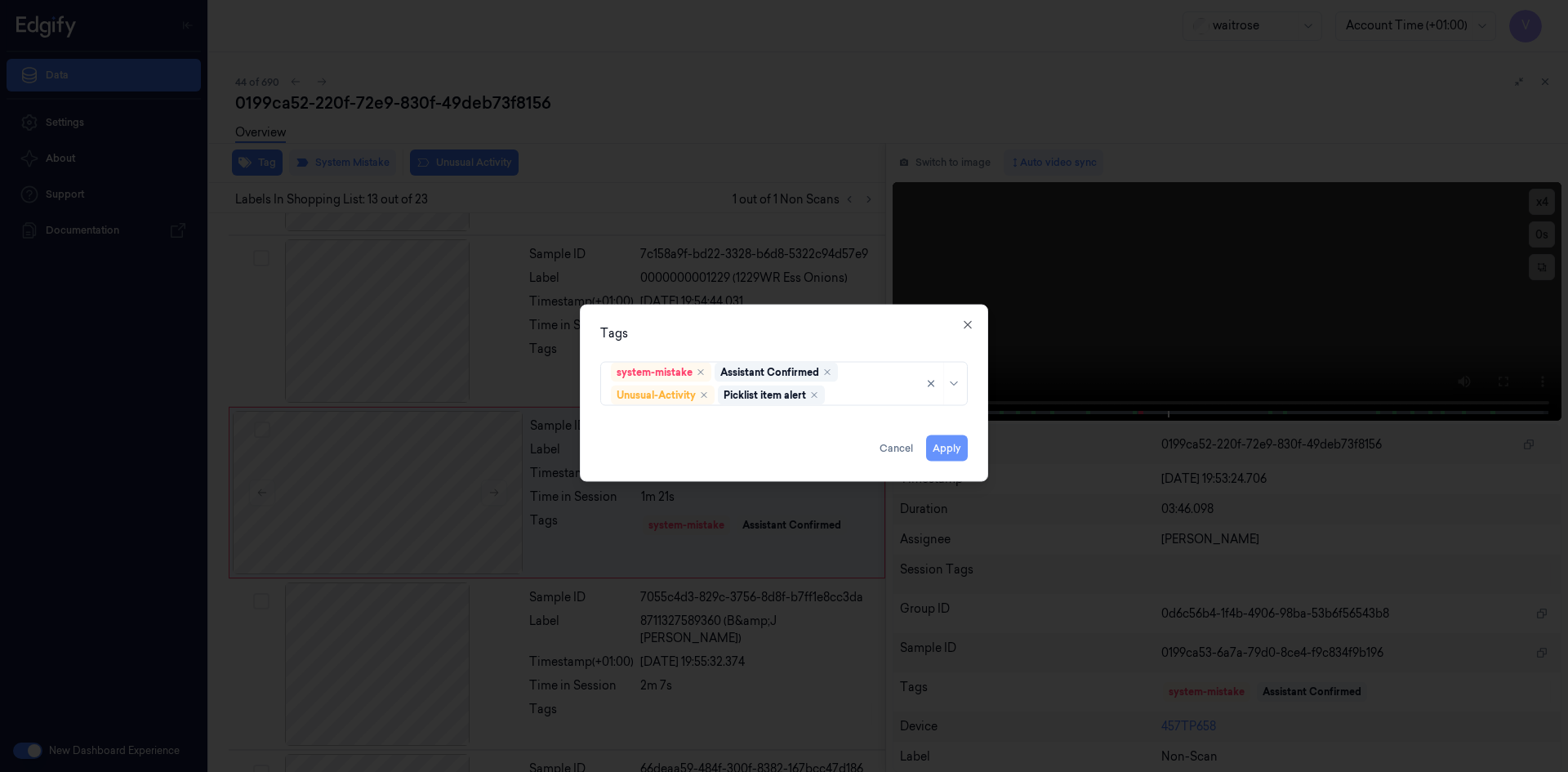
click at [950, 446] on button "Apply" at bounding box center [946, 447] width 42 height 26
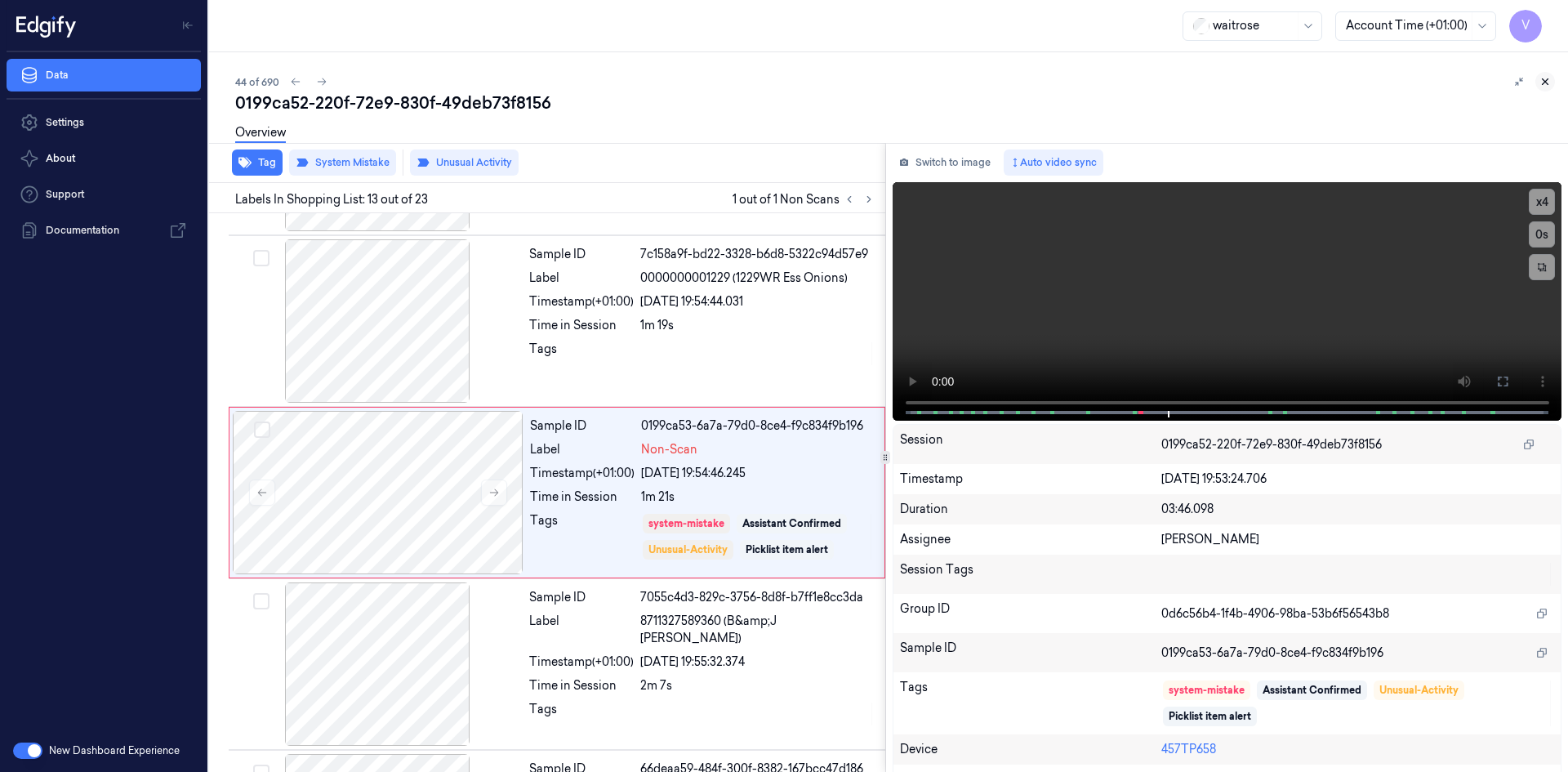
click at [1542, 80] on icon at bounding box center [1545, 82] width 12 height 12
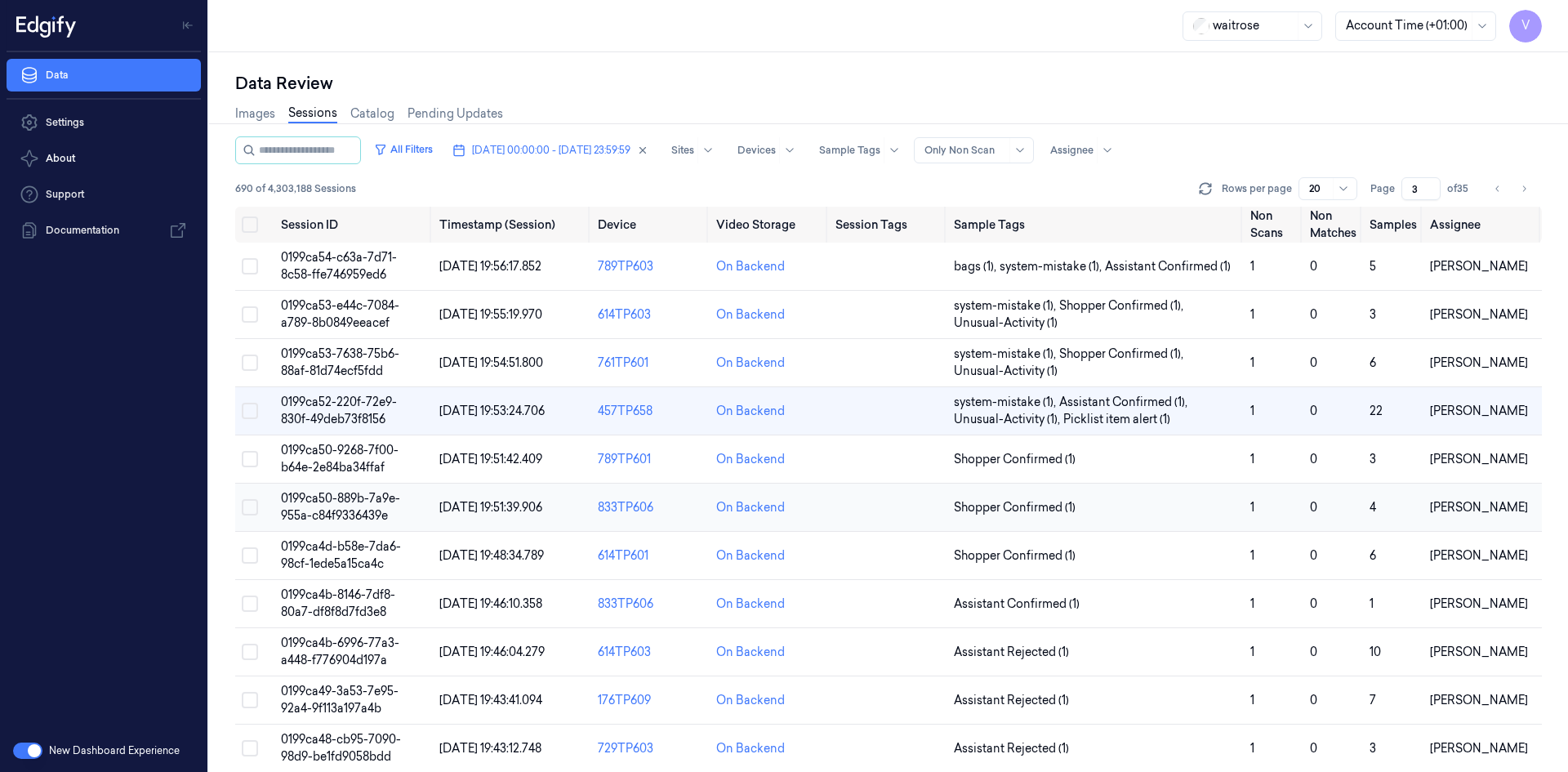
click at [354, 501] on span "0199ca50-889b-7a9e-955a-c84f9336439e" at bounding box center [341, 507] width 119 height 32
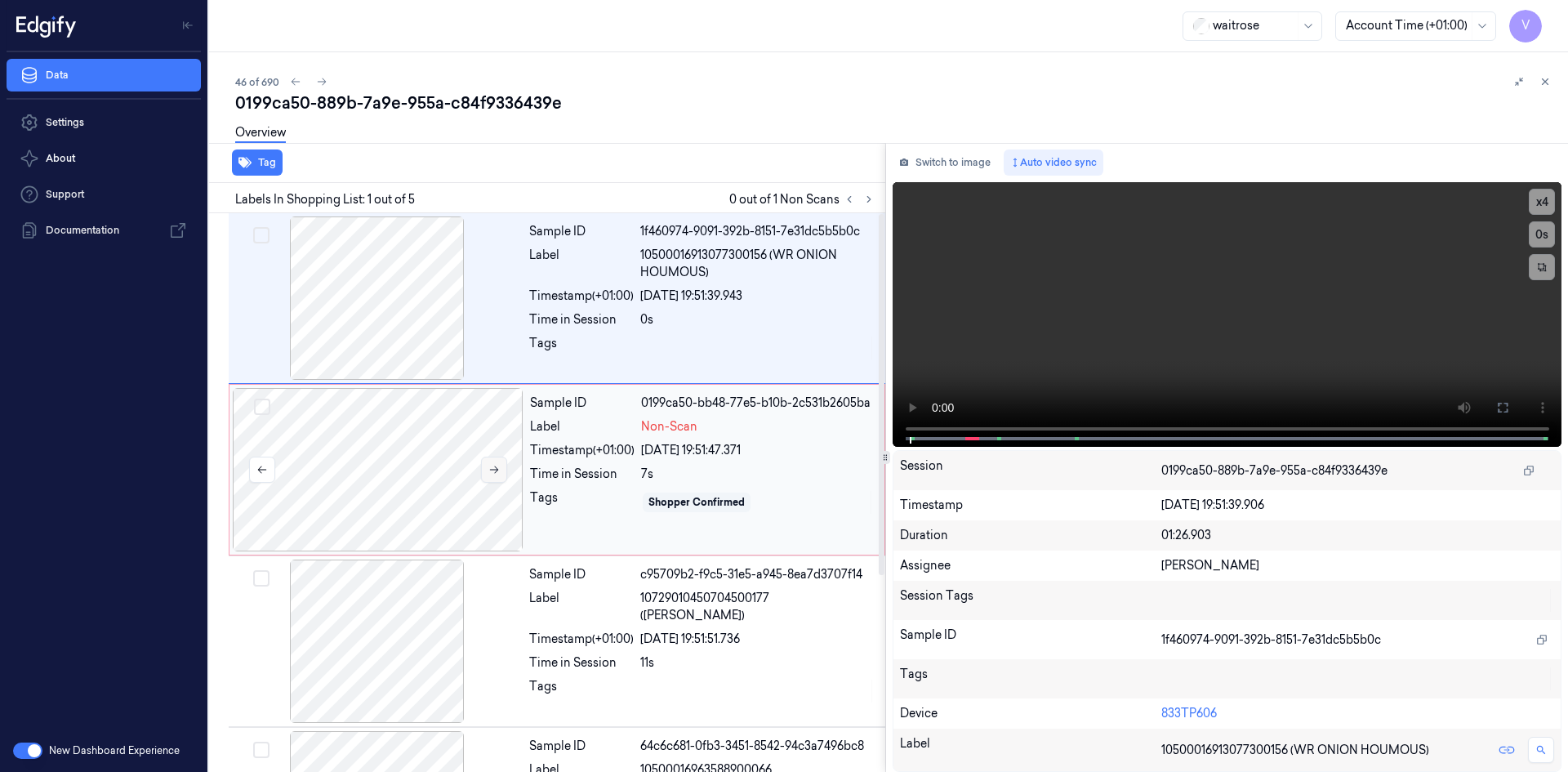
click at [500, 472] on button at bounding box center [494, 470] width 26 height 26
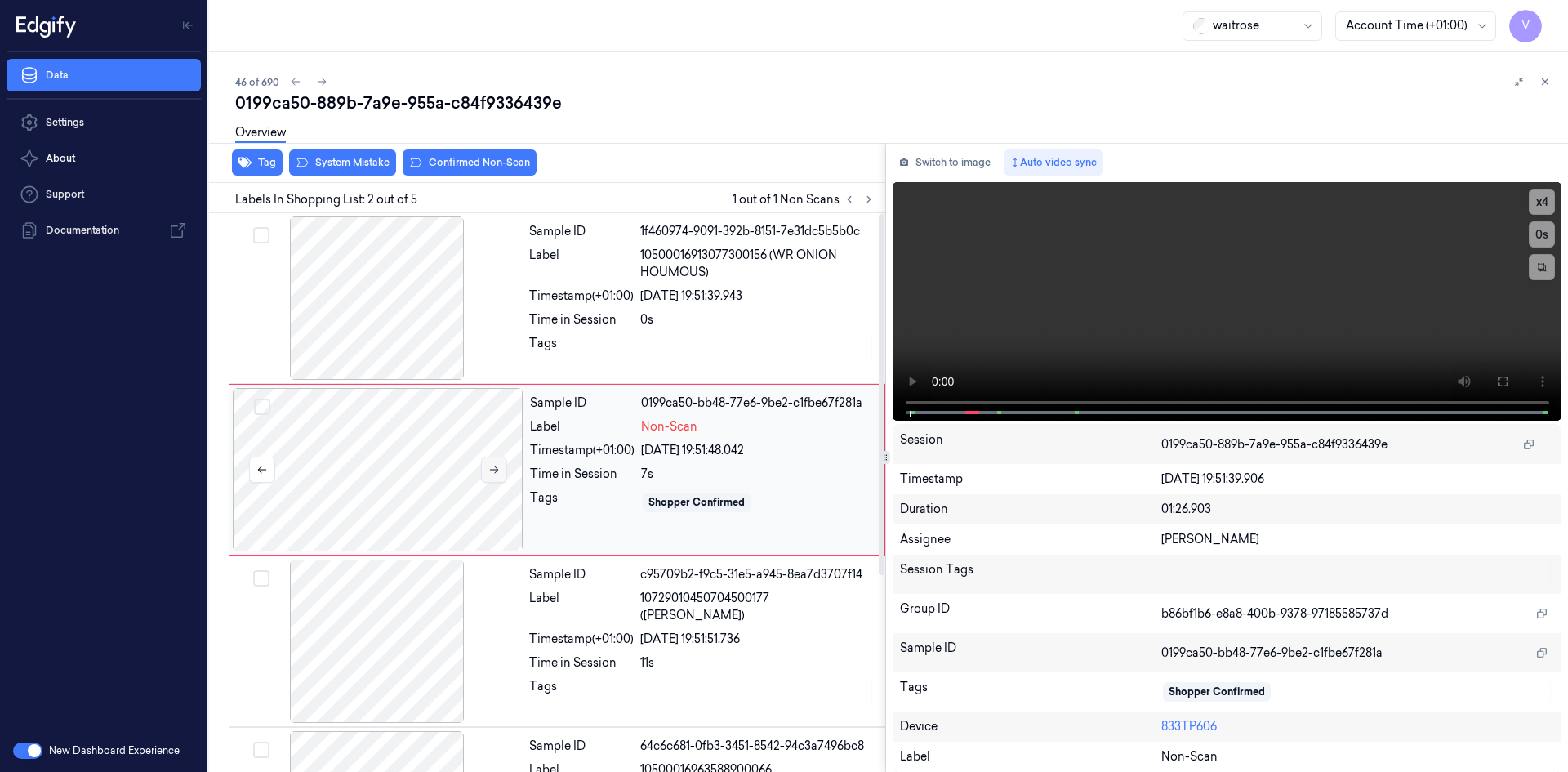
click at [496, 472] on icon at bounding box center [494, 470] width 12 height 12
click at [1138, 328] on video at bounding box center [1227, 301] width 669 height 239
click at [1222, 283] on video at bounding box center [1227, 301] width 669 height 239
click at [1132, 289] on video at bounding box center [1227, 301] width 669 height 239
click at [983, 360] on video at bounding box center [1227, 301] width 669 height 239
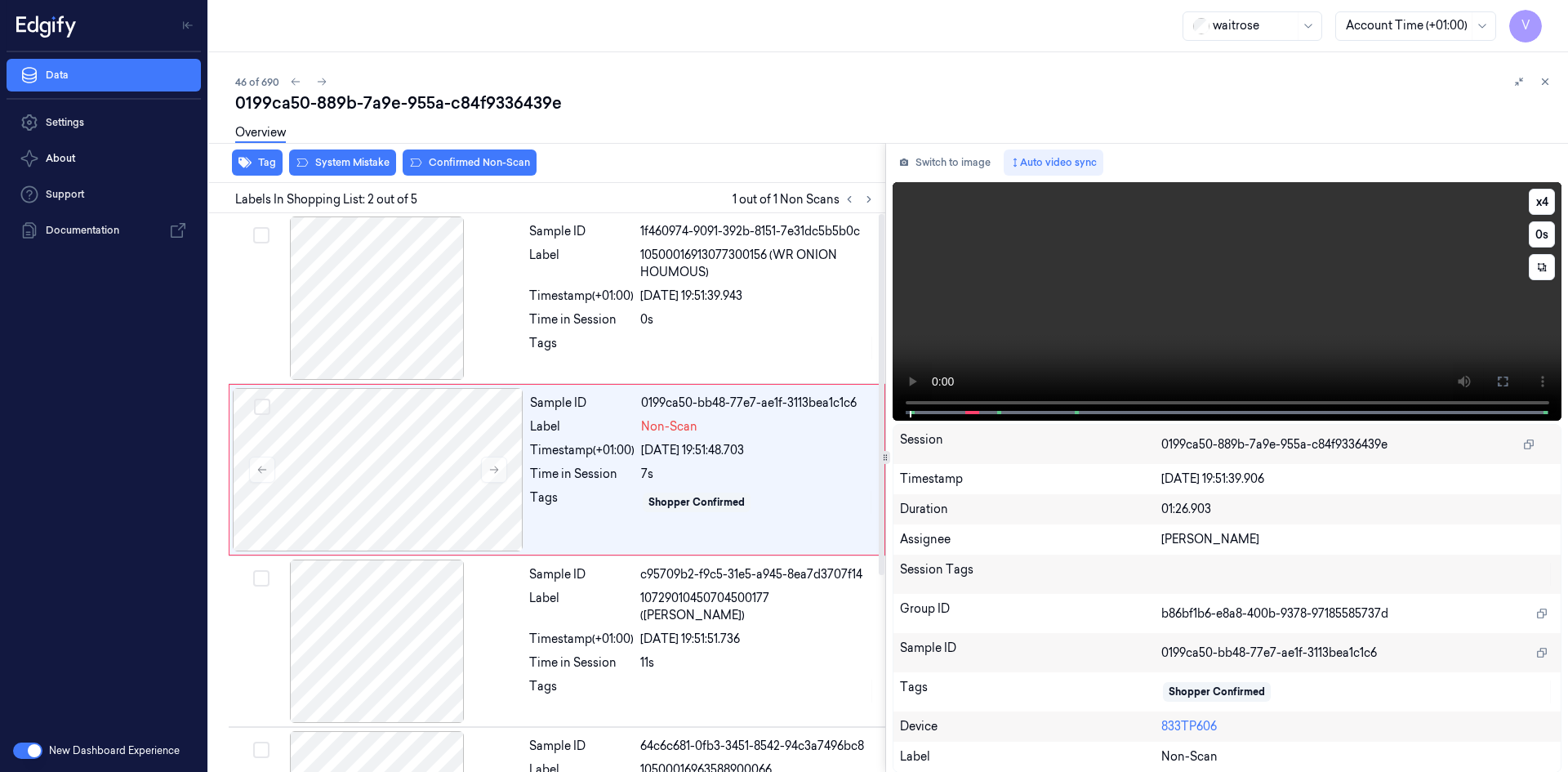
click at [1238, 295] on video at bounding box center [1227, 301] width 669 height 239
click at [1242, 295] on video at bounding box center [1227, 301] width 669 height 239
click at [1253, 289] on video at bounding box center [1227, 301] width 669 height 239
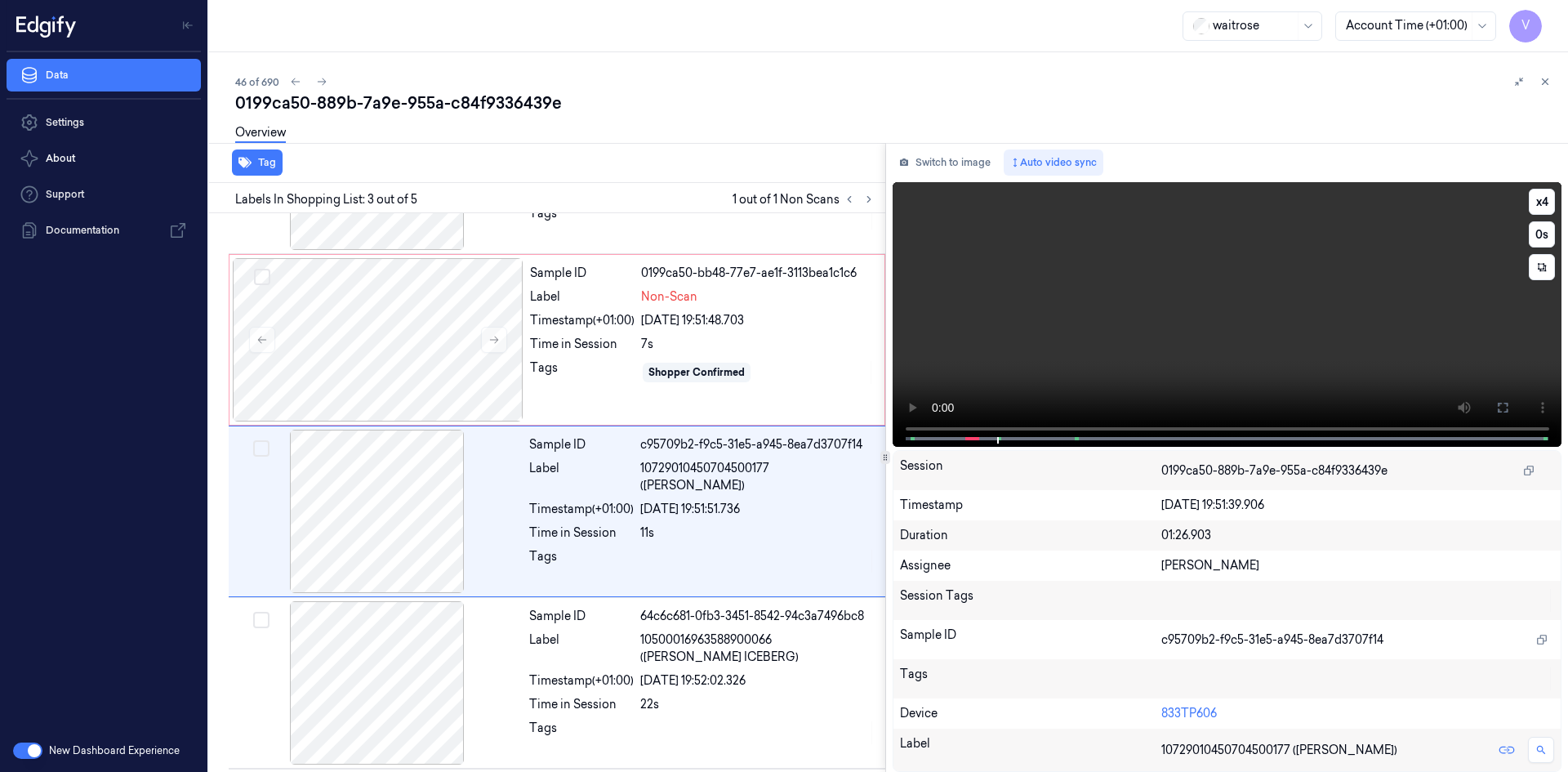
click at [1266, 289] on video at bounding box center [1227, 314] width 669 height 264
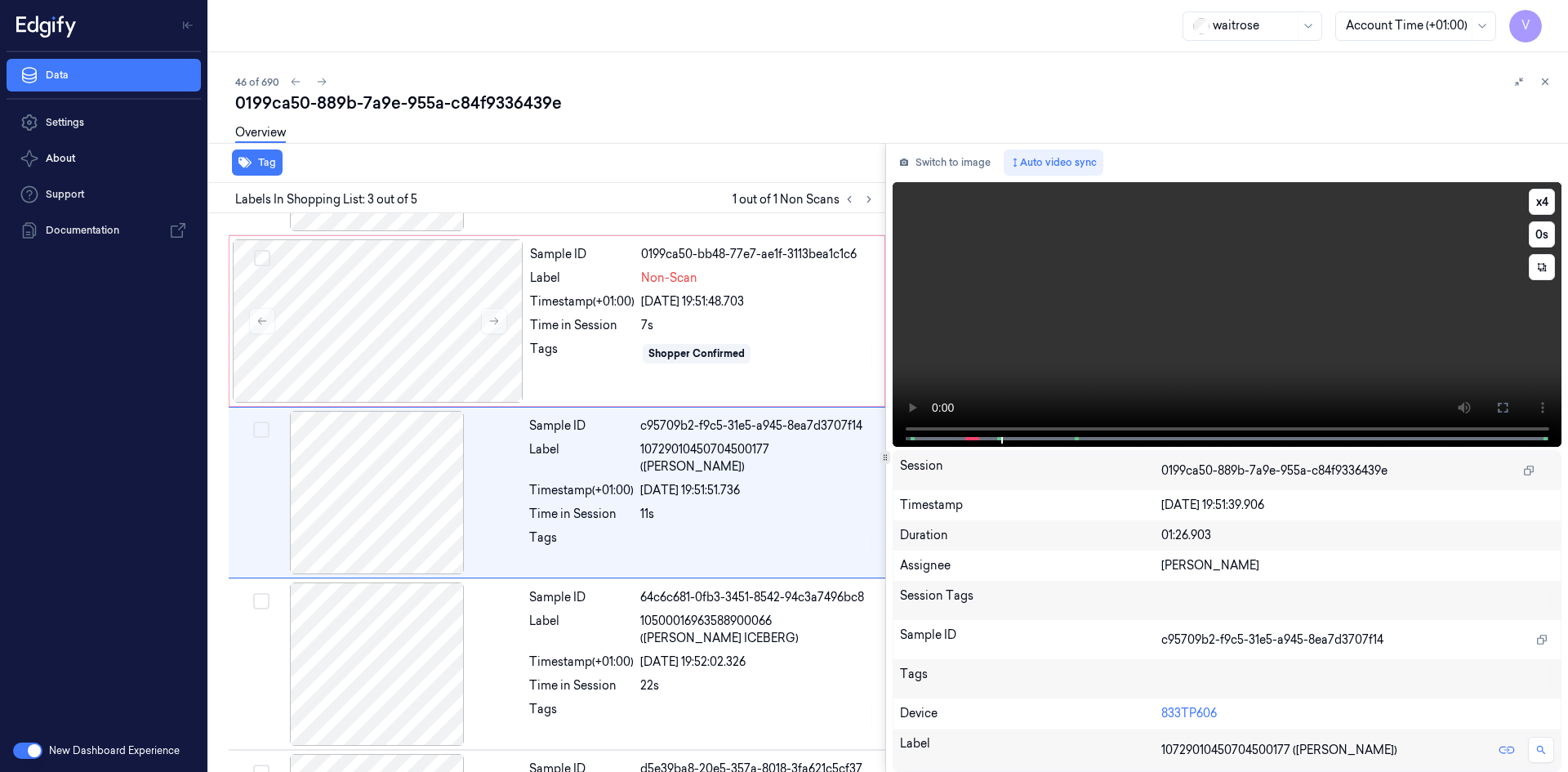
click at [1266, 289] on video at bounding box center [1227, 314] width 669 height 264
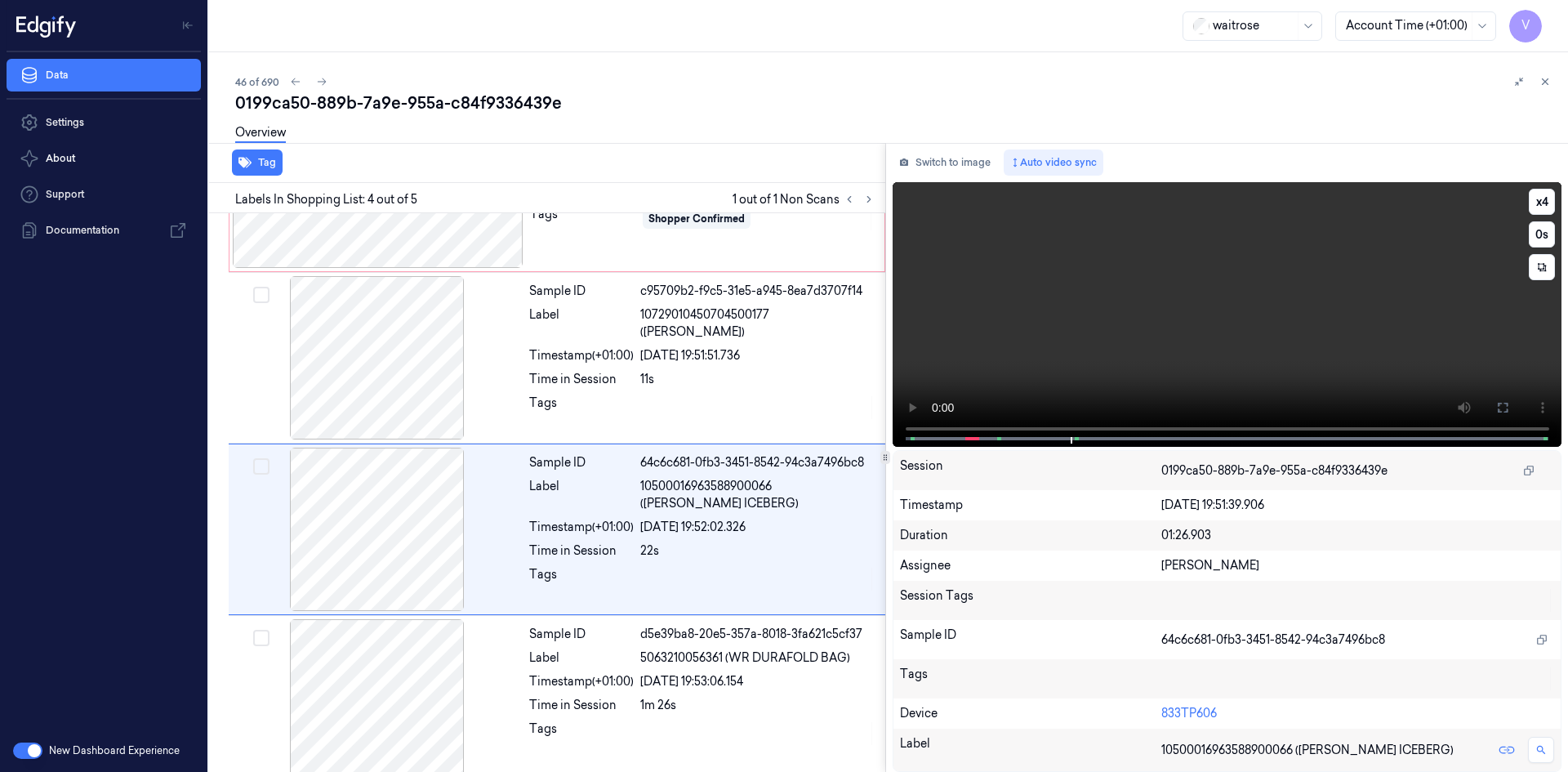
scroll to position [303, 0]
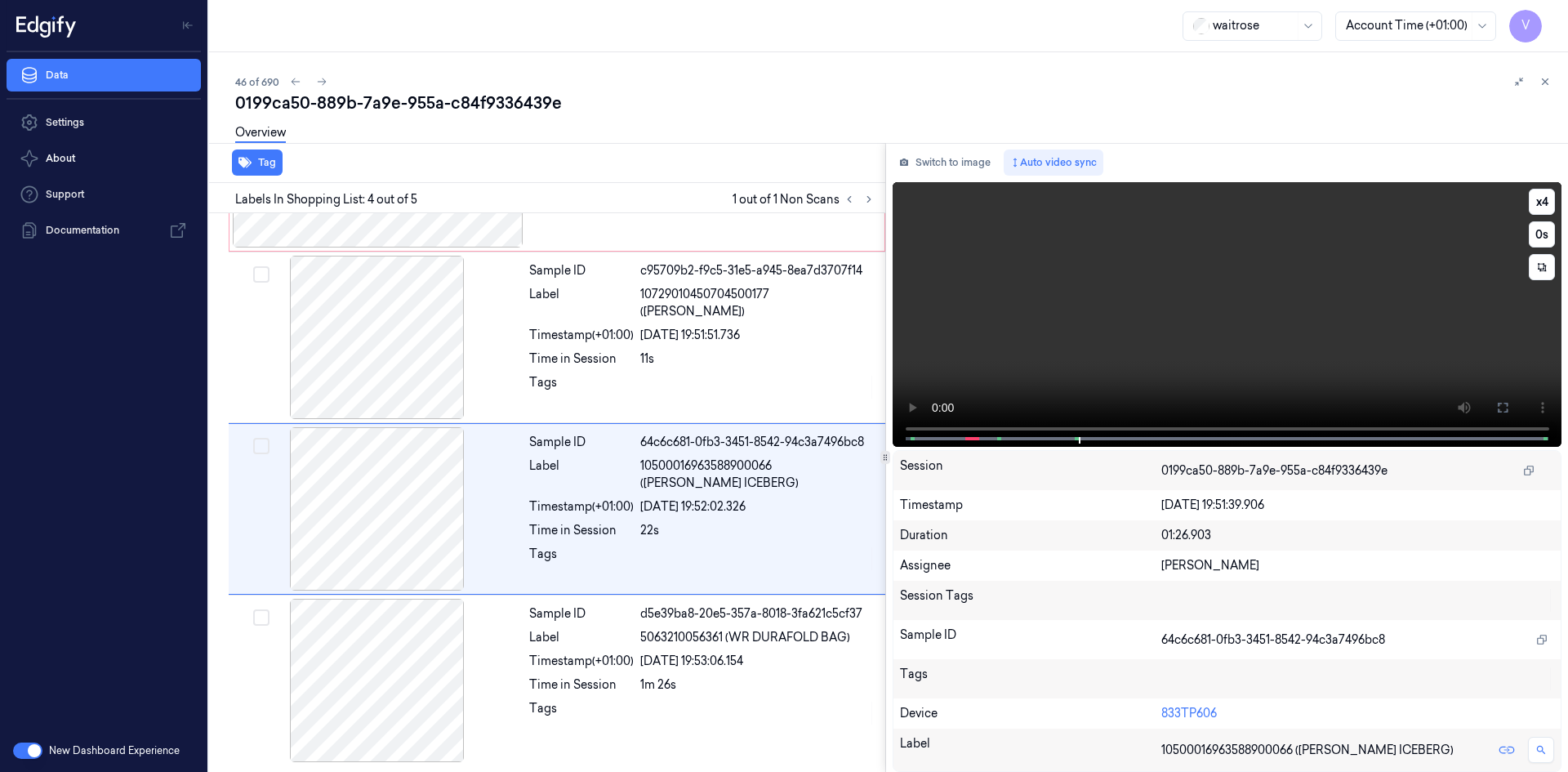
click at [1333, 263] on video at bounding box center [1227, 314] width 669 height 264
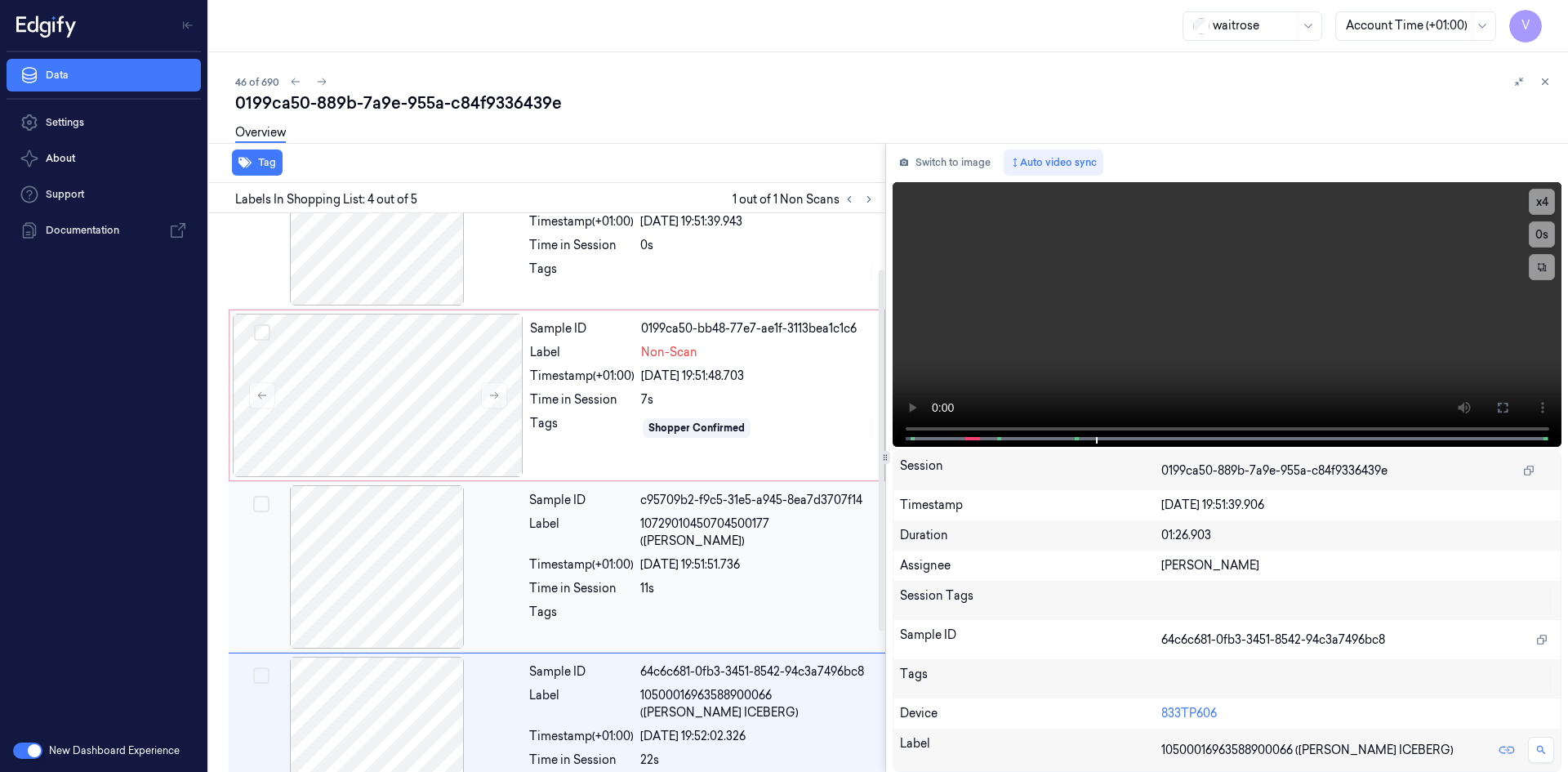
scroll to position [59, 0]
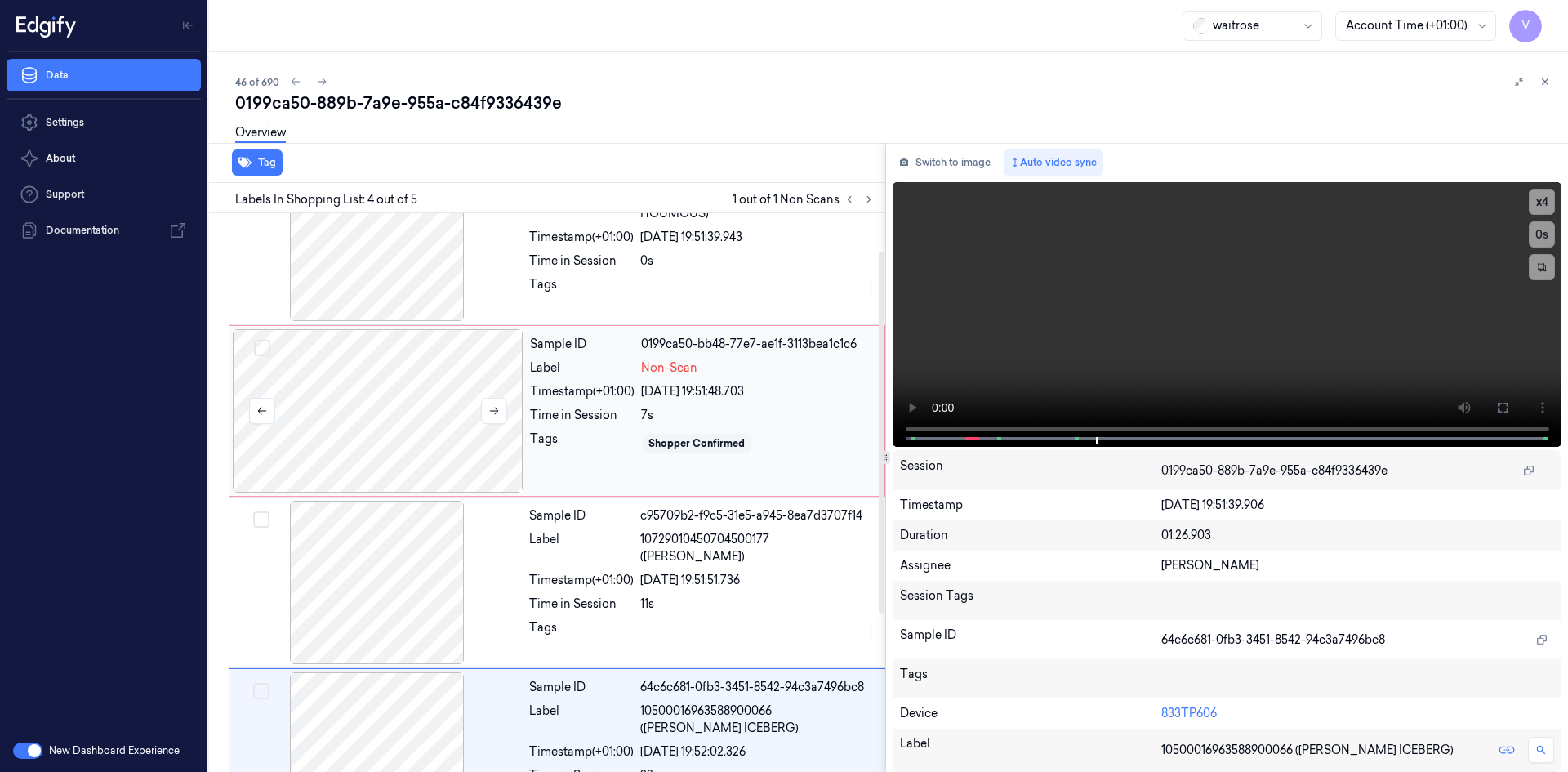
click at [423, 350] on div at bounding box center [378, 410] width 291 height 163
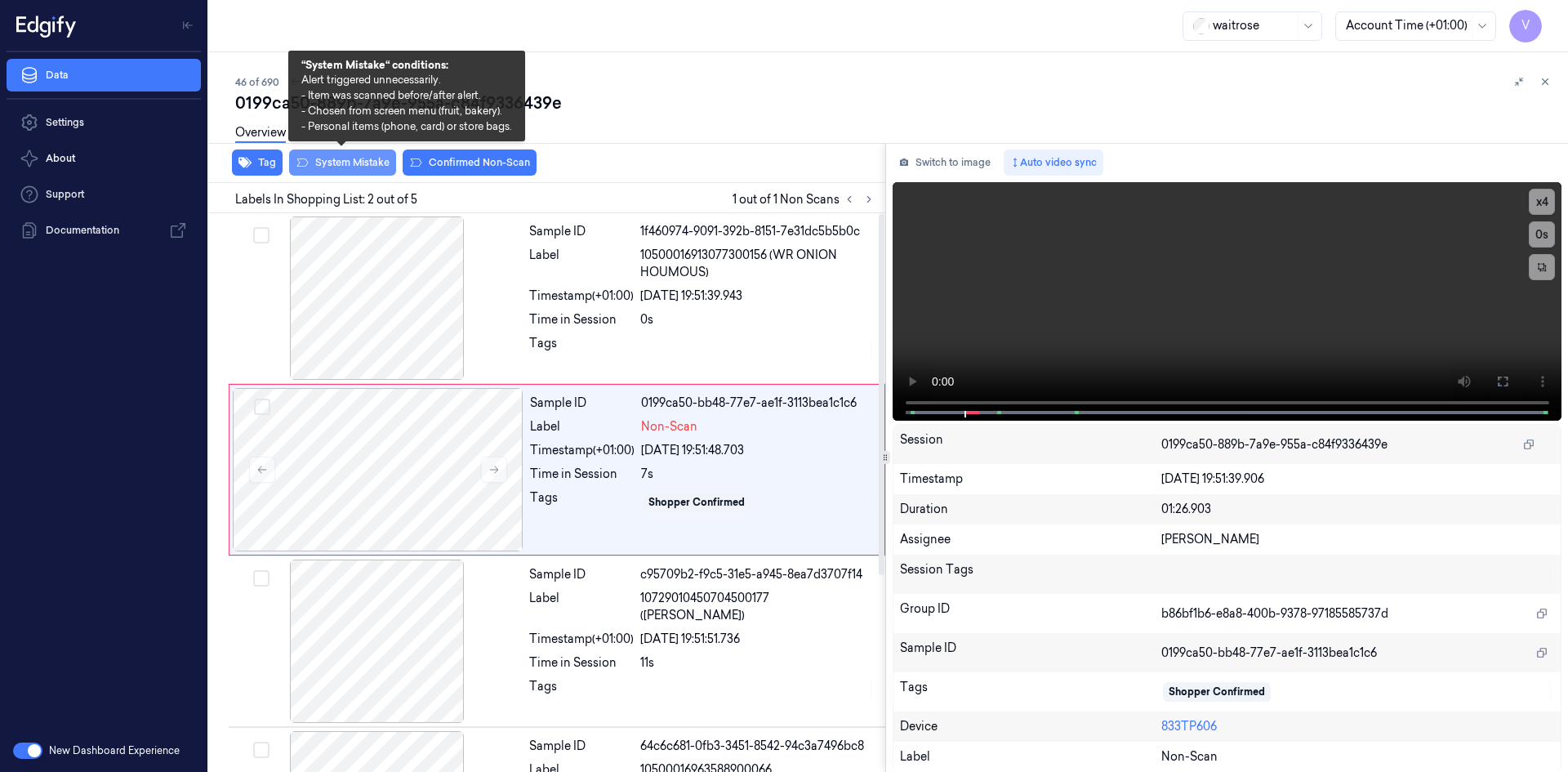
click at [363, 161] on button "System Mistake" at bounding box center [342, 162] width 107 height 26
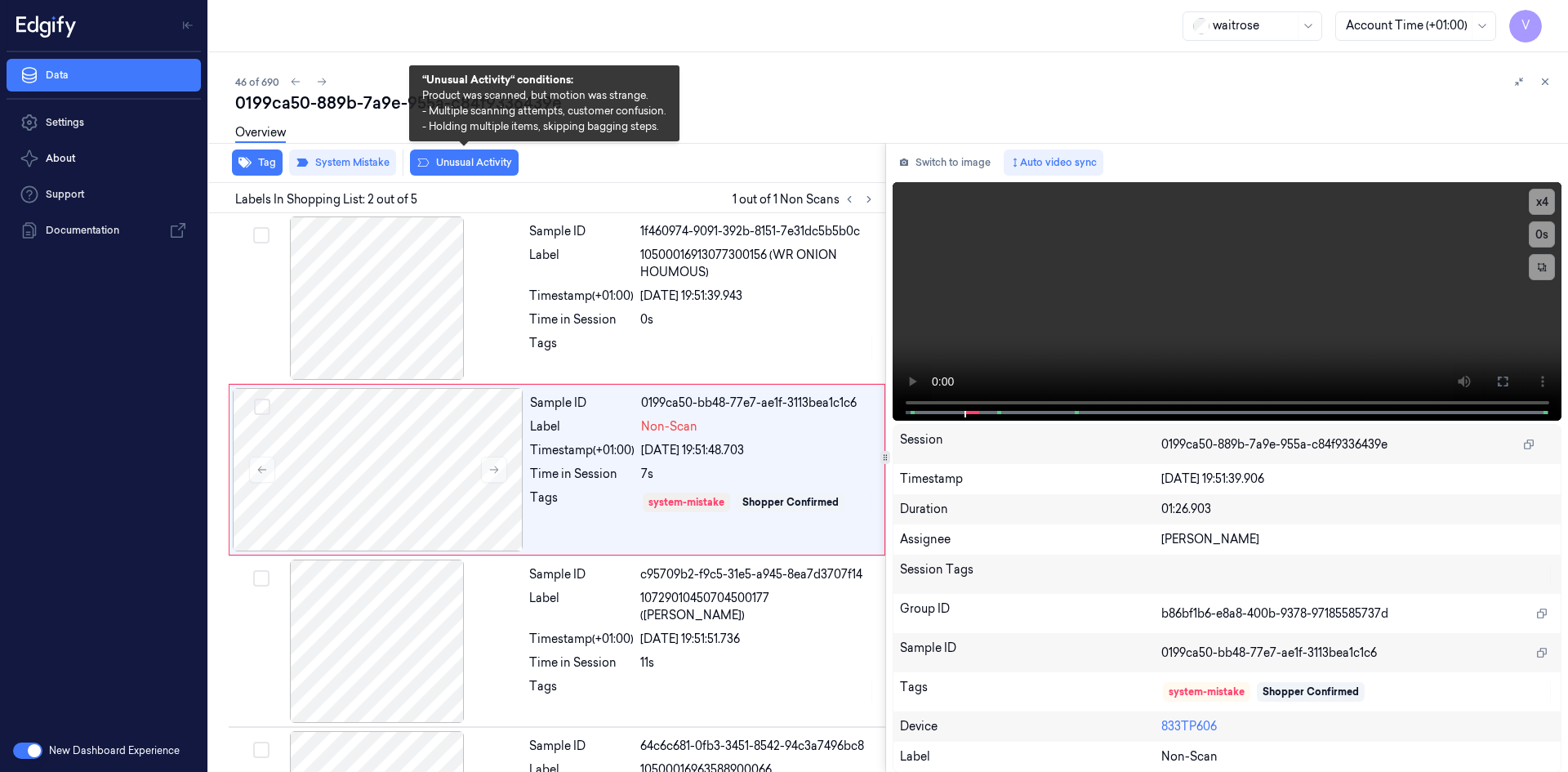
click at [452, 164] on button "Unusual Activity" at bounding box center [464, 162] width 109 height 26
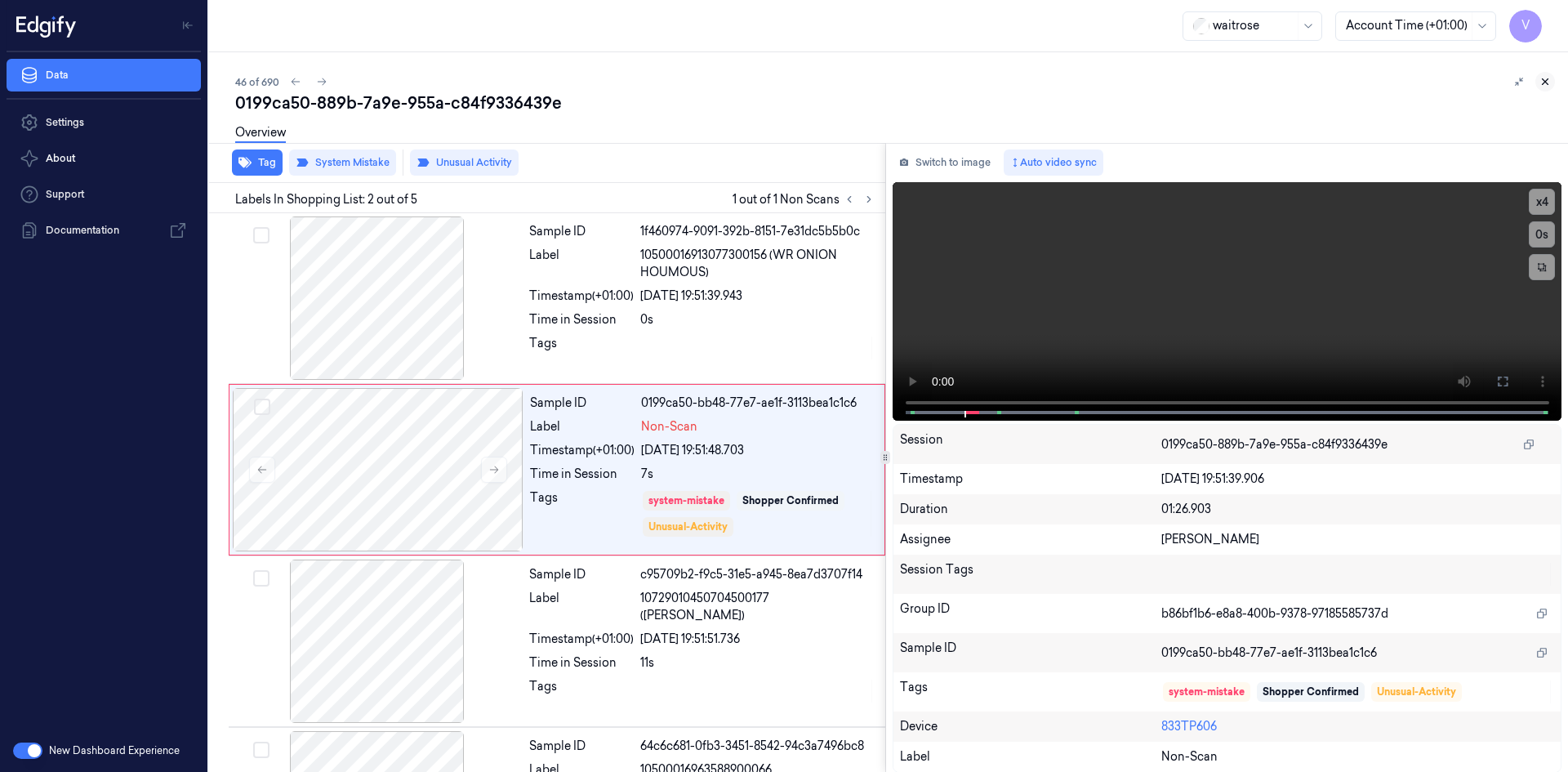
click at [1546, 79] on icon at bounding box center [1545, 82] width 12 height 12
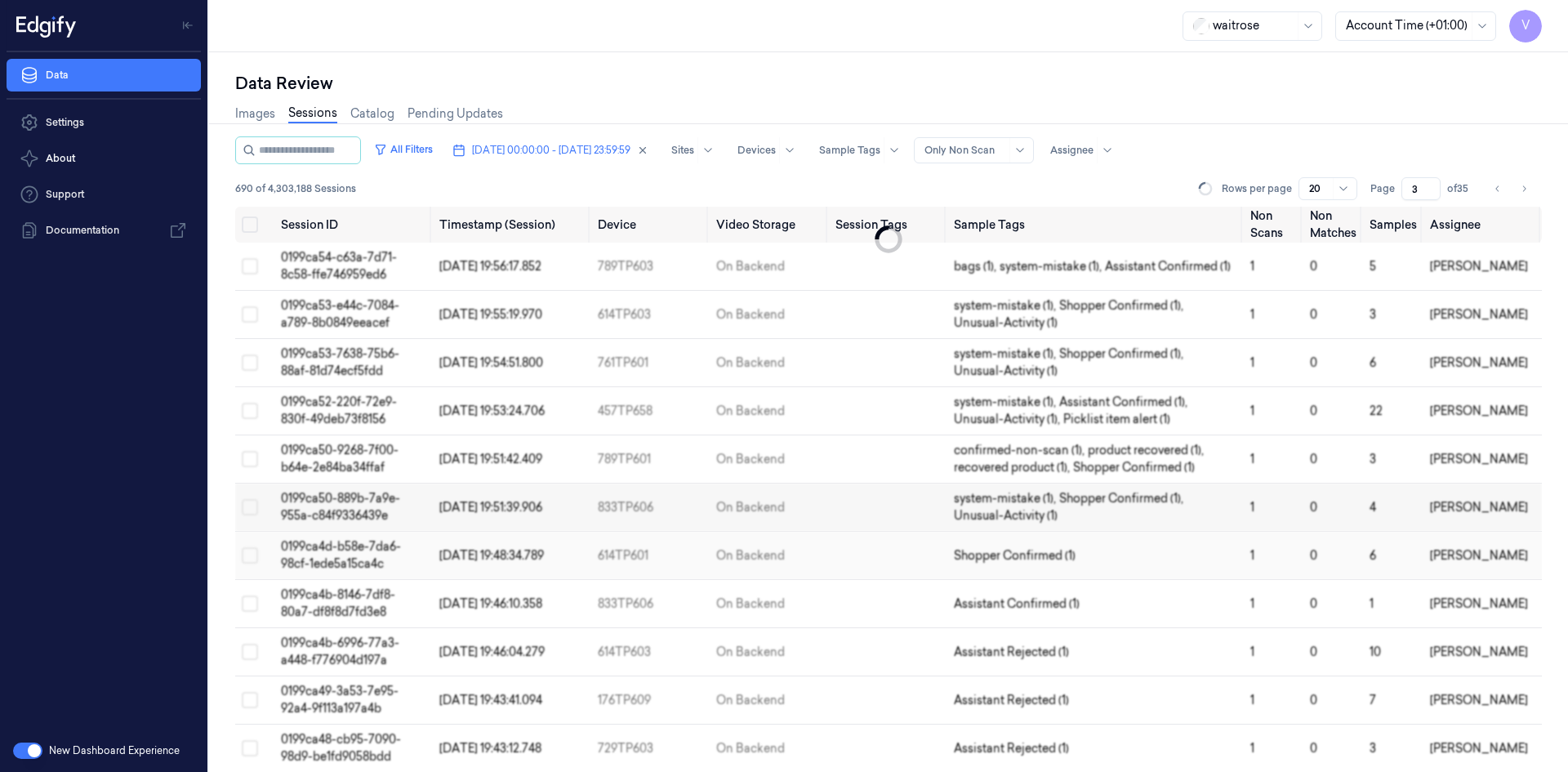
scroll to position [18, 0]
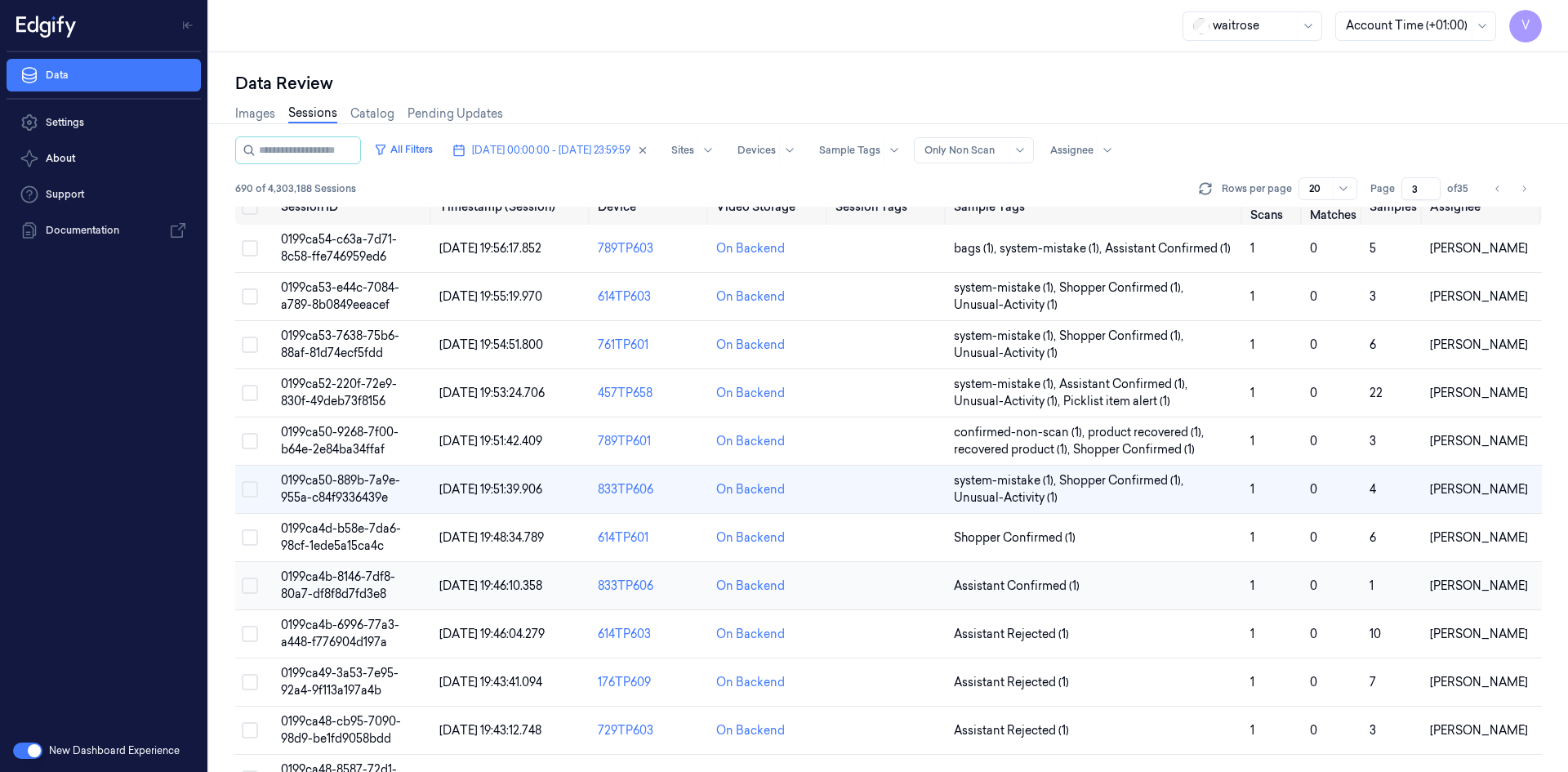
click at [344, 575] on span "0199ca4b-8146-7df8-80a7-df8f8d7fd3e8" at bounding box center [338, 585] width 115 height 32
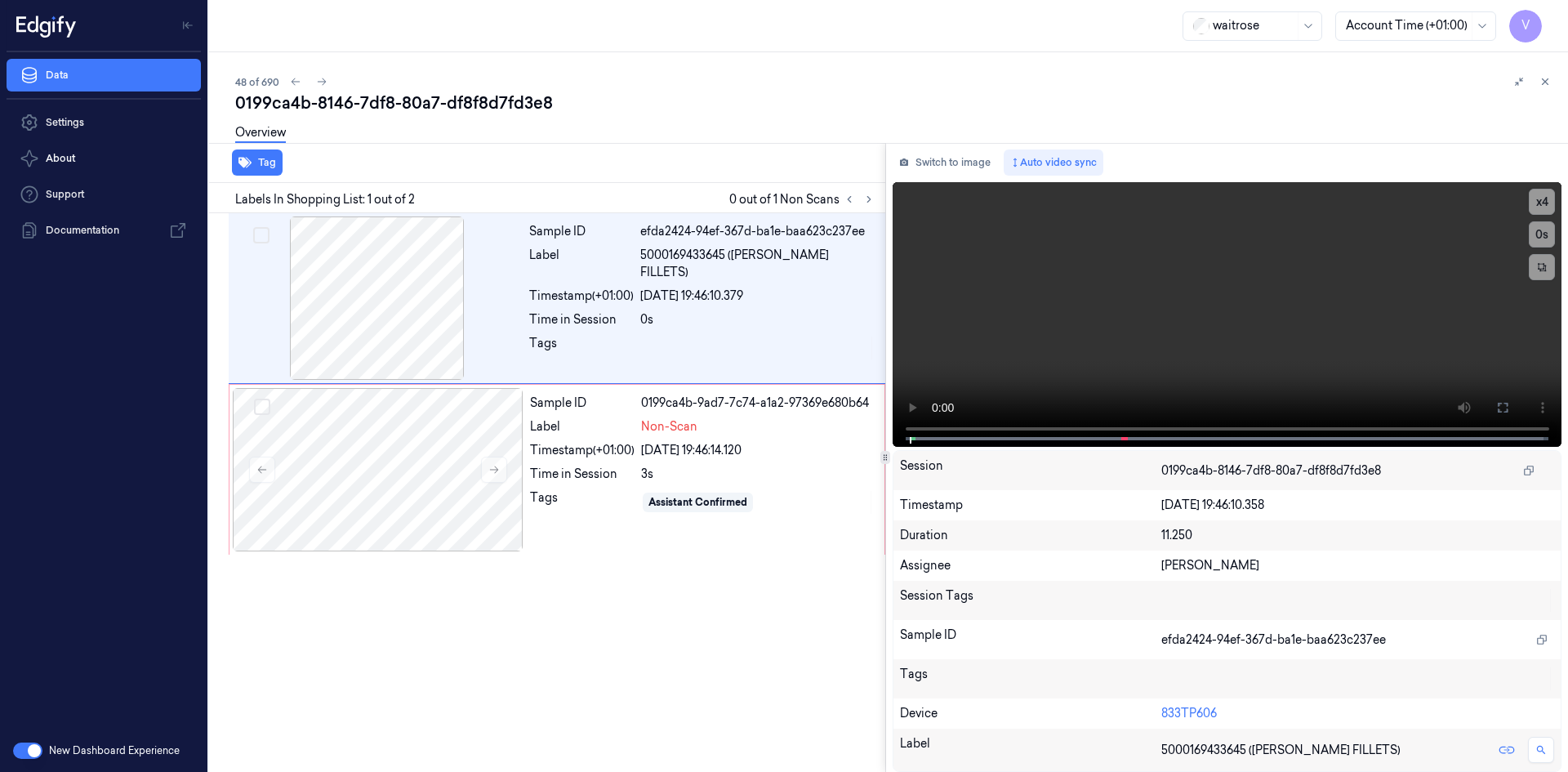
click at [691, 613] on div "Sample ID efda2424-94ef-367d-ba1e-baa623c237ee Label 5000169433645 ([PERSON_NAM…" at bounding box center [544, 492] width 683 height 559
click at [492, 469] on icon at bounding box center [494, 470] width 12 height 12
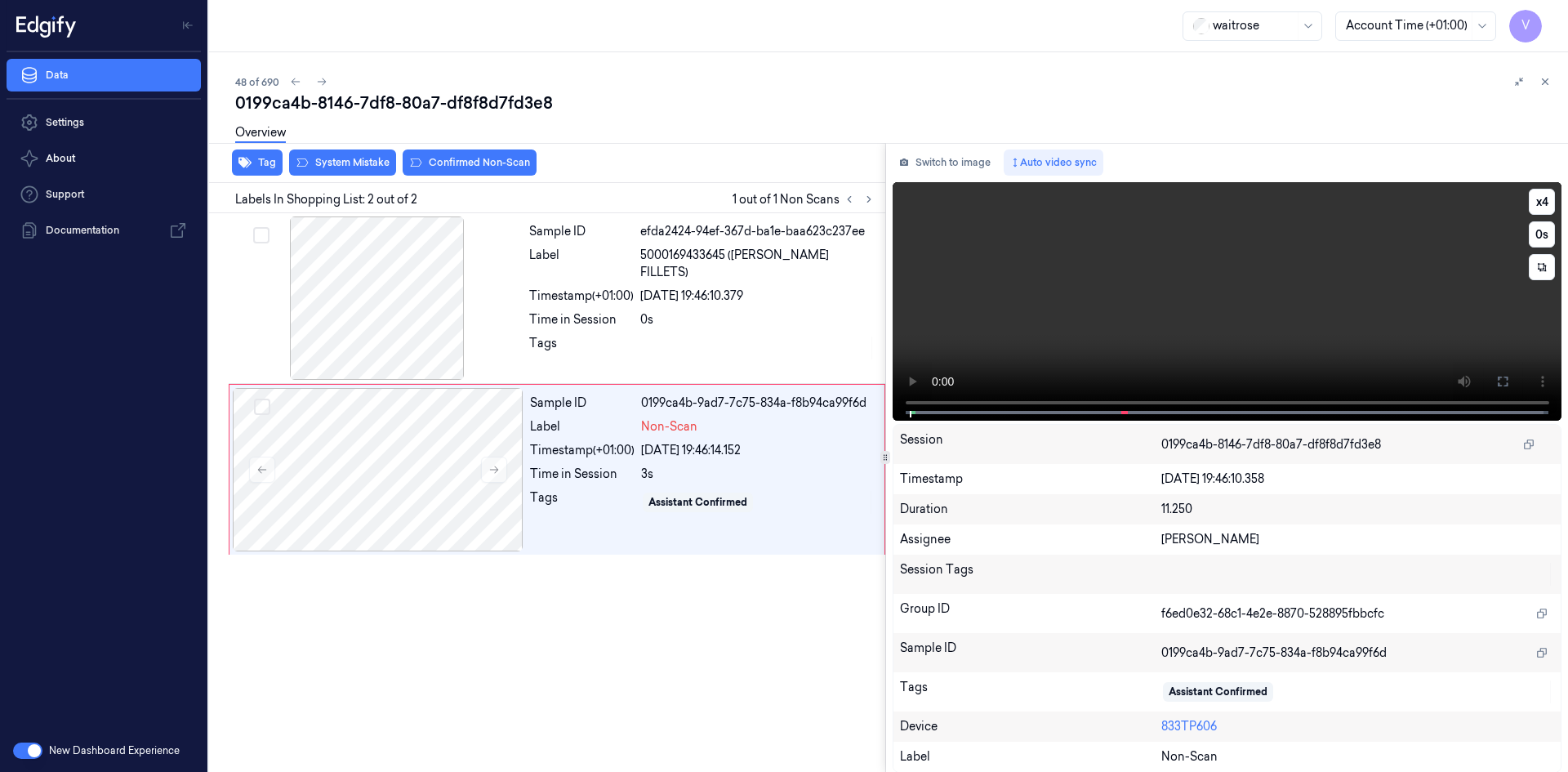
click at [1084, 294] on video at bounding box center [1227, 301] width 669 height 239
click at [1038, 345] on video at bounding box center [1227, 301] width 669 height 239
click at [1535, 197] on button "x 4" at bounding box center [1542, 202] width 26 height 26
click at [1211, 288] on video at bounding box center [1227, 301] width 669 height 239
click at [1538, 200] on button "x 1" at bounding box center [1542, 202] width 26 height 26
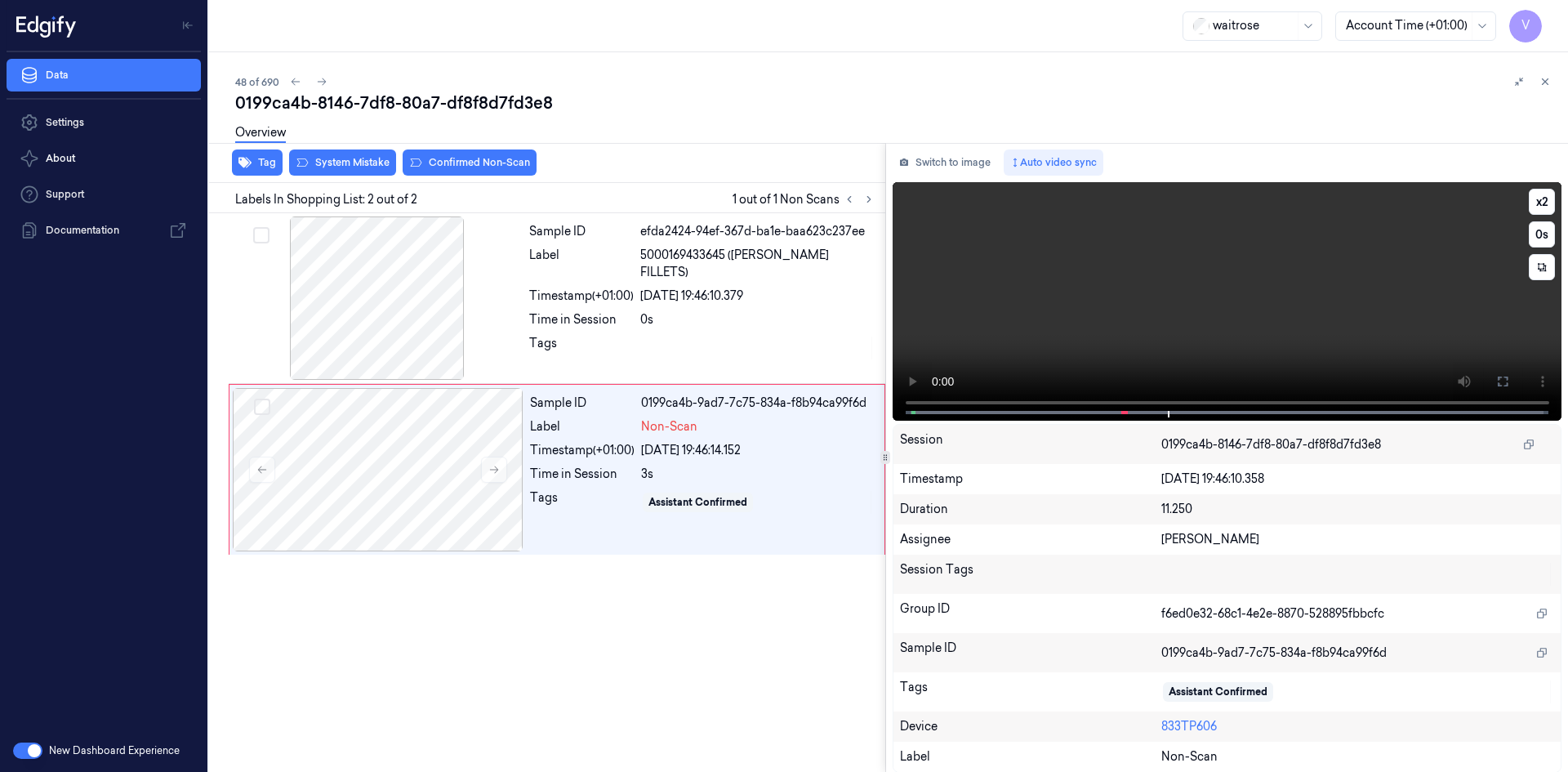
click at [1107, 276] on video at bounding box center [1227, 301] width 669 height 239
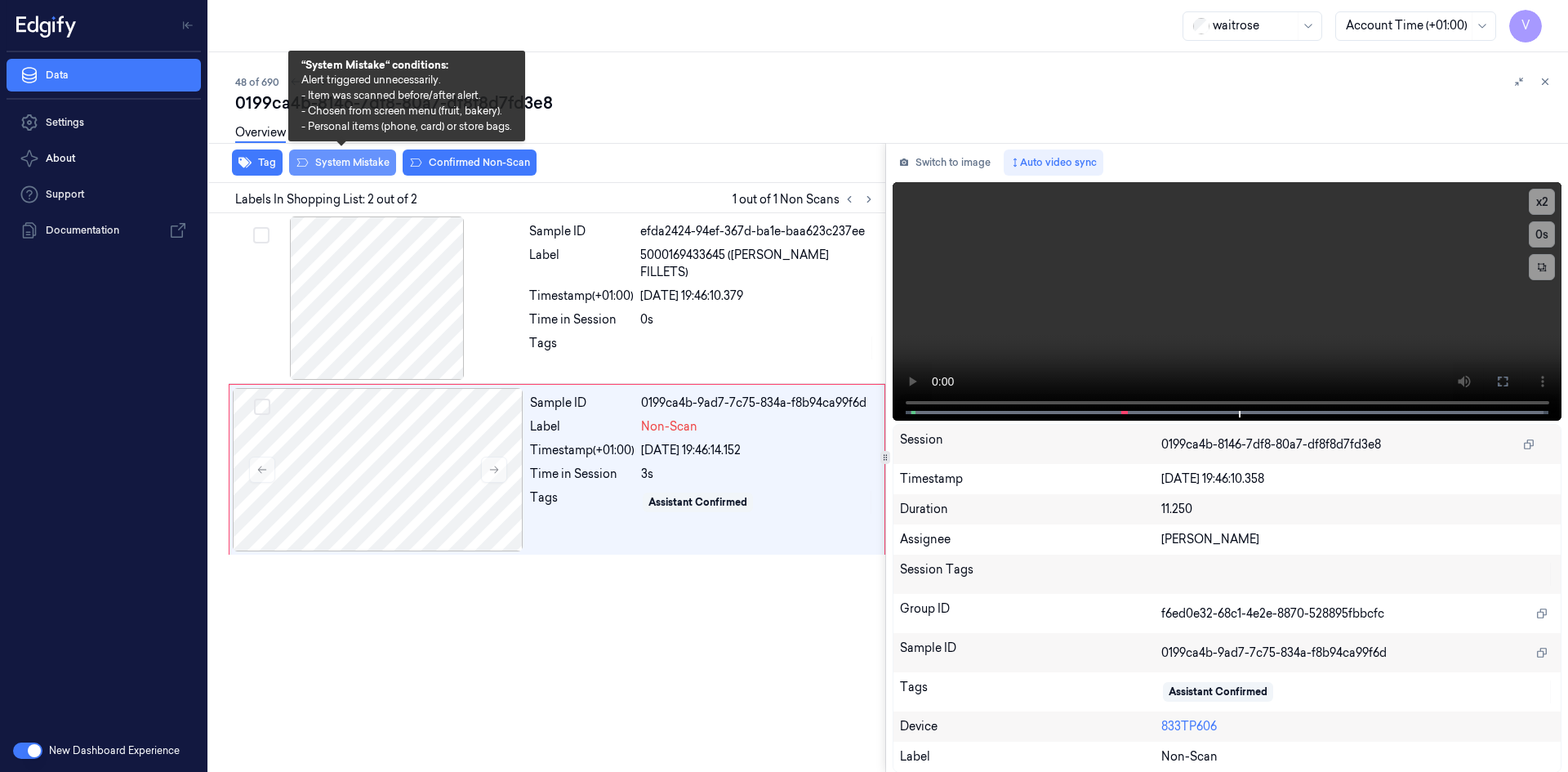
click at [358, 159] on button "System Mistake" at bounding box center [342, 162] width 107 height 26
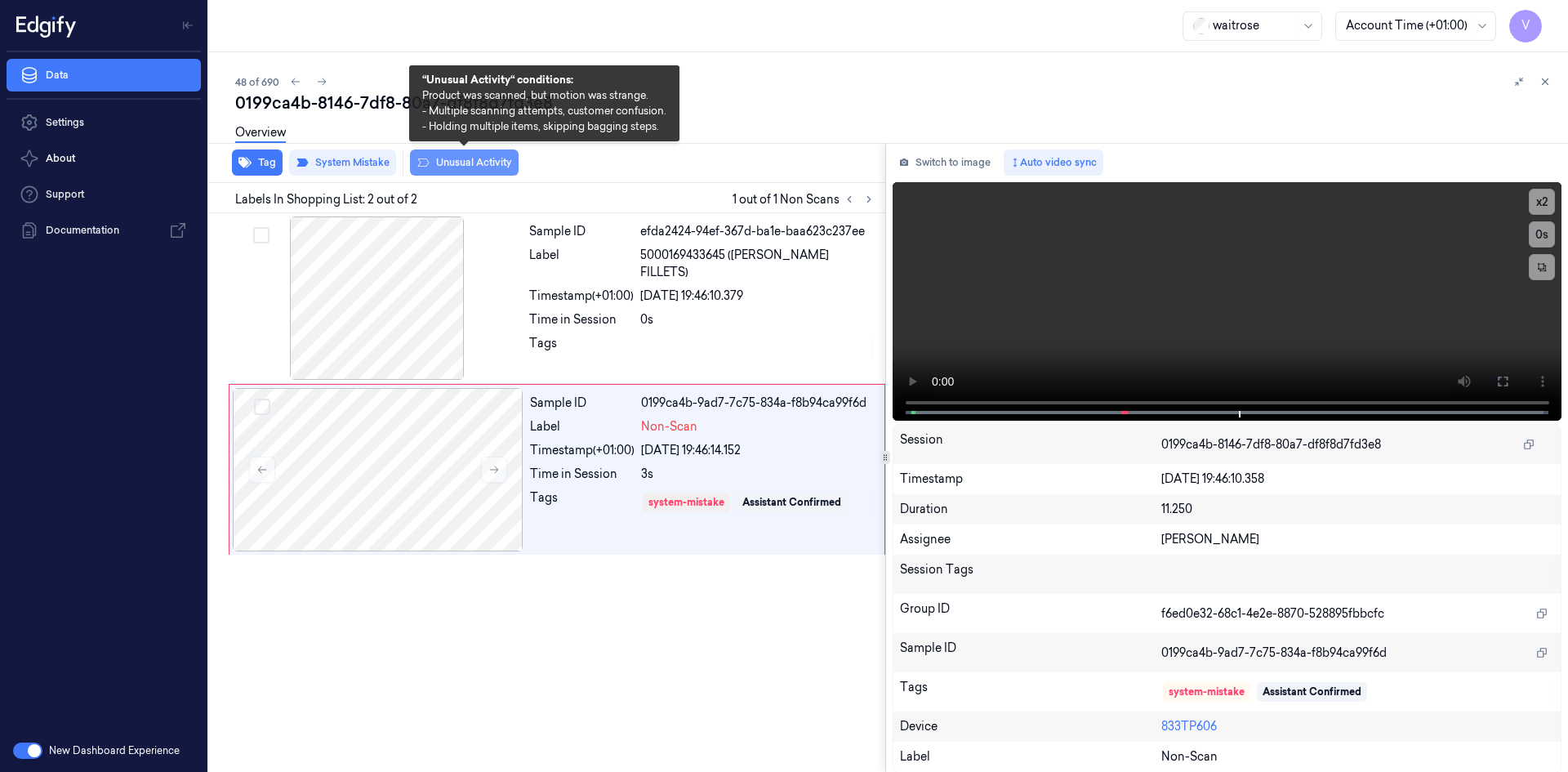
click at [457, 164] on button "Unusual Activity" at bounding box center [464, 162] width 109 height 26
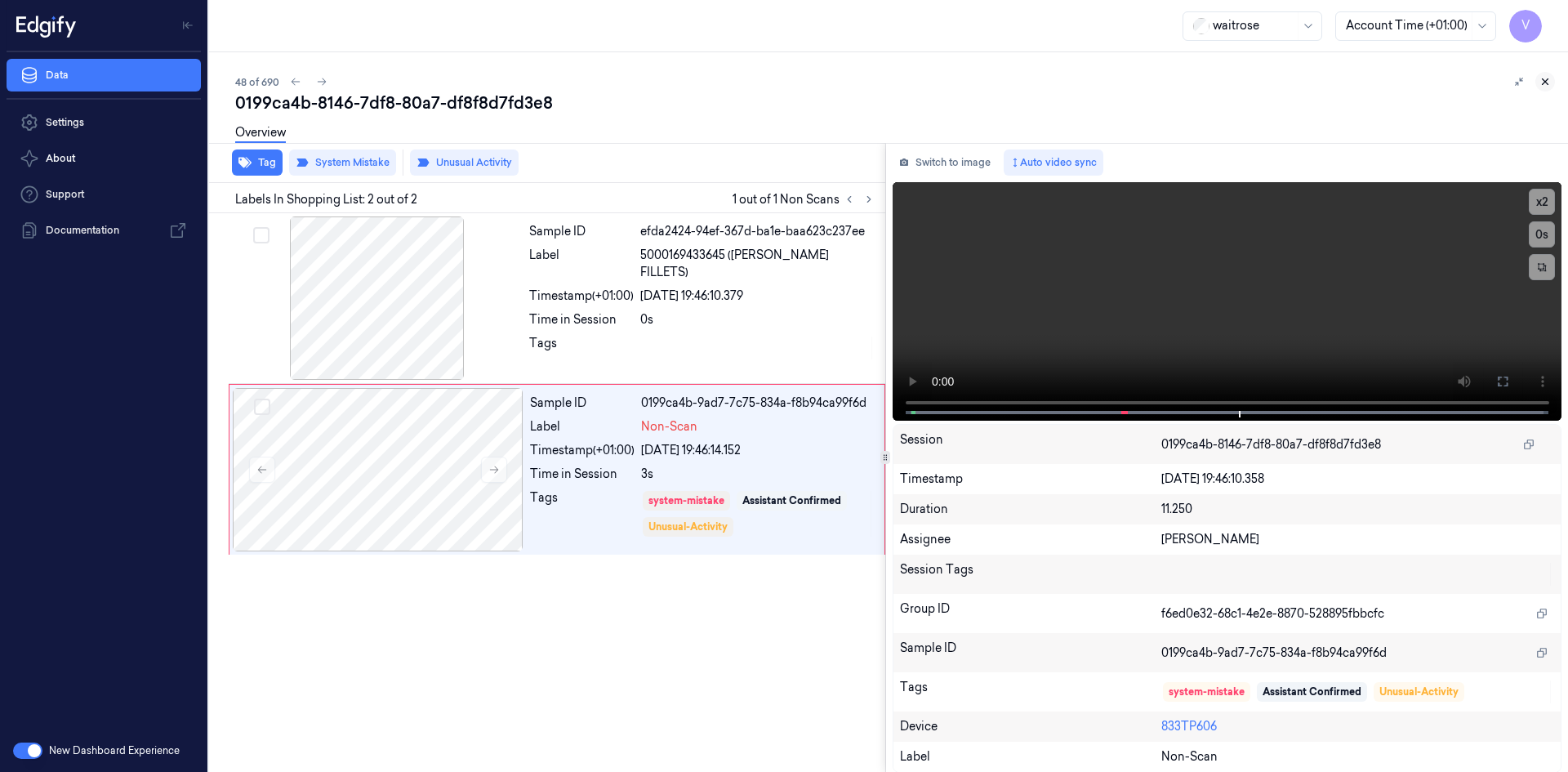
click at [1543, 77] on icon at bounding box center [1545, 82] width 12 height 12
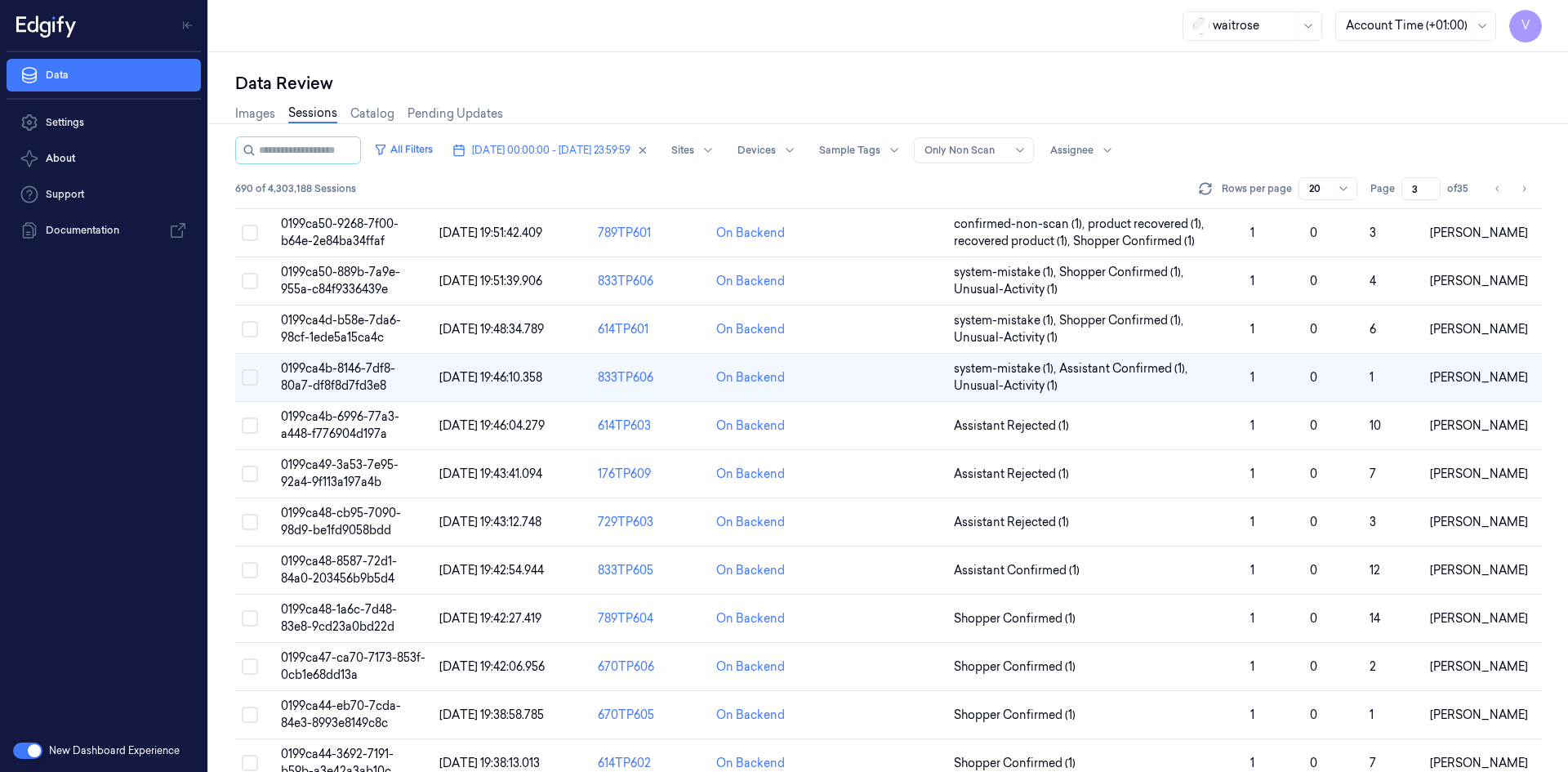
scroll to position [175, 0]
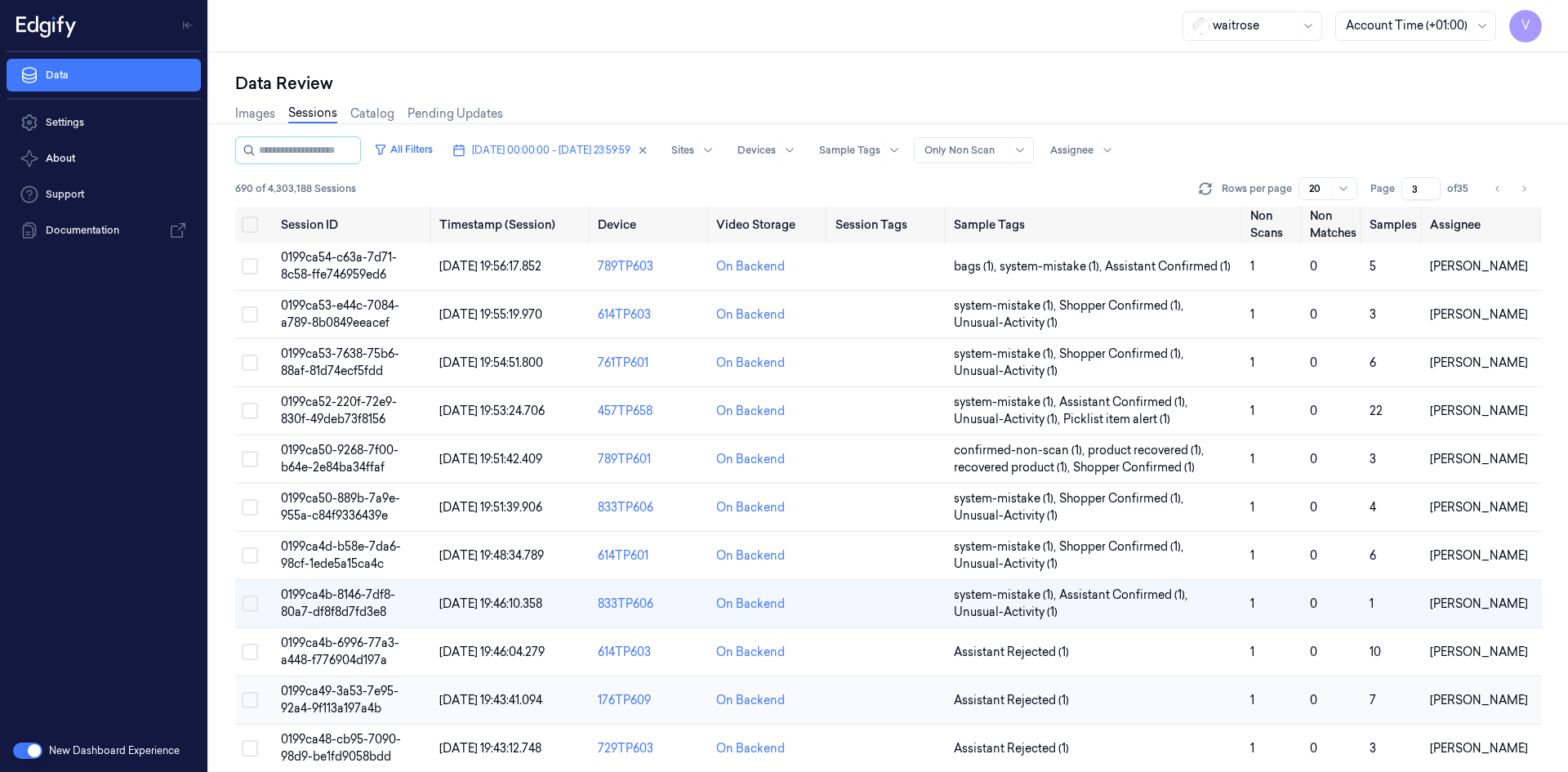
click at [359, 689] on span "0199ca49-3a53-7e95-92a4-9f113a197a4b" at bounding box center [340, 700] width 117 height 32
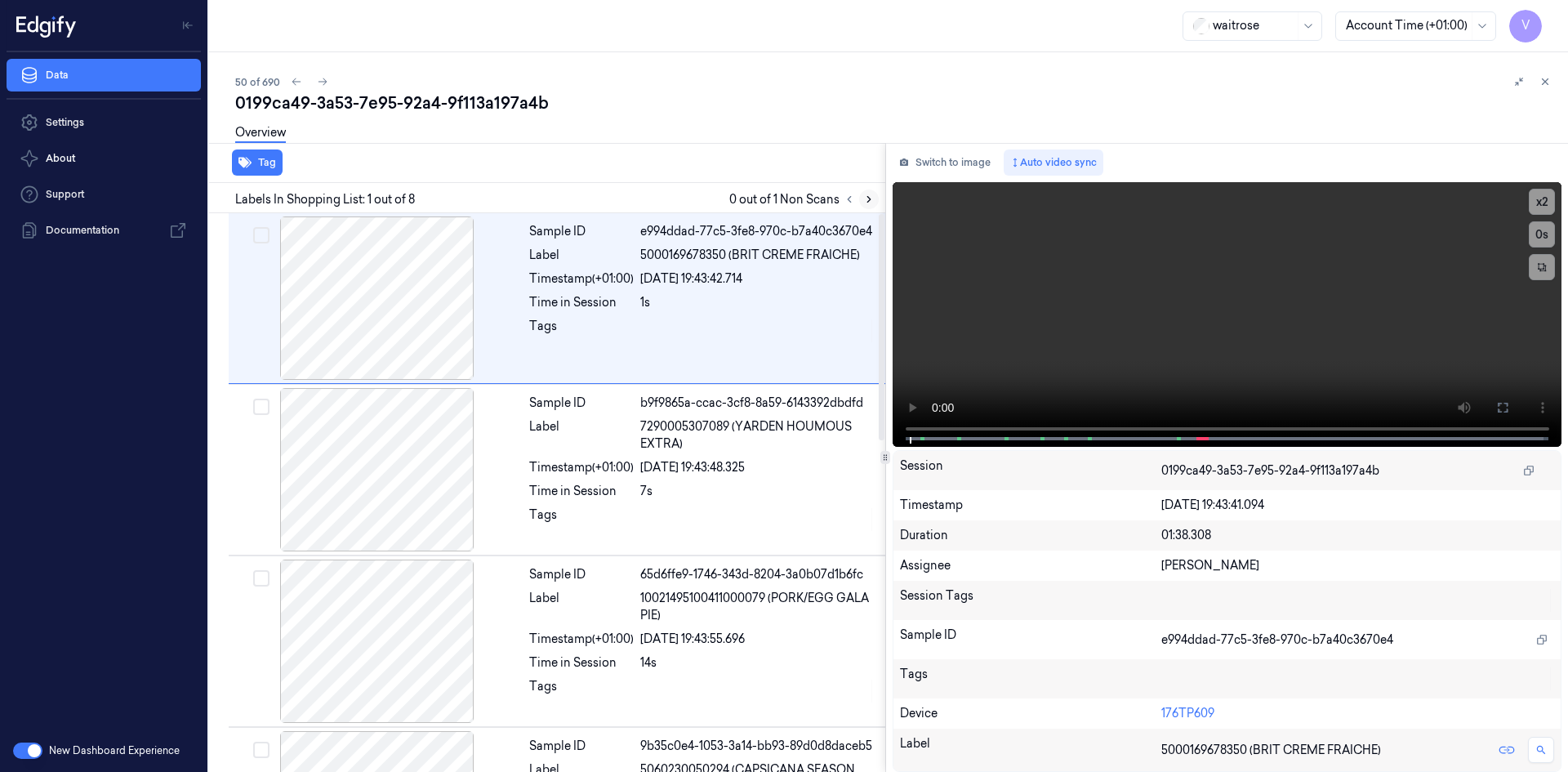
click at [871, 197] on icon at bounding box center [869, 200] width 12 height 12
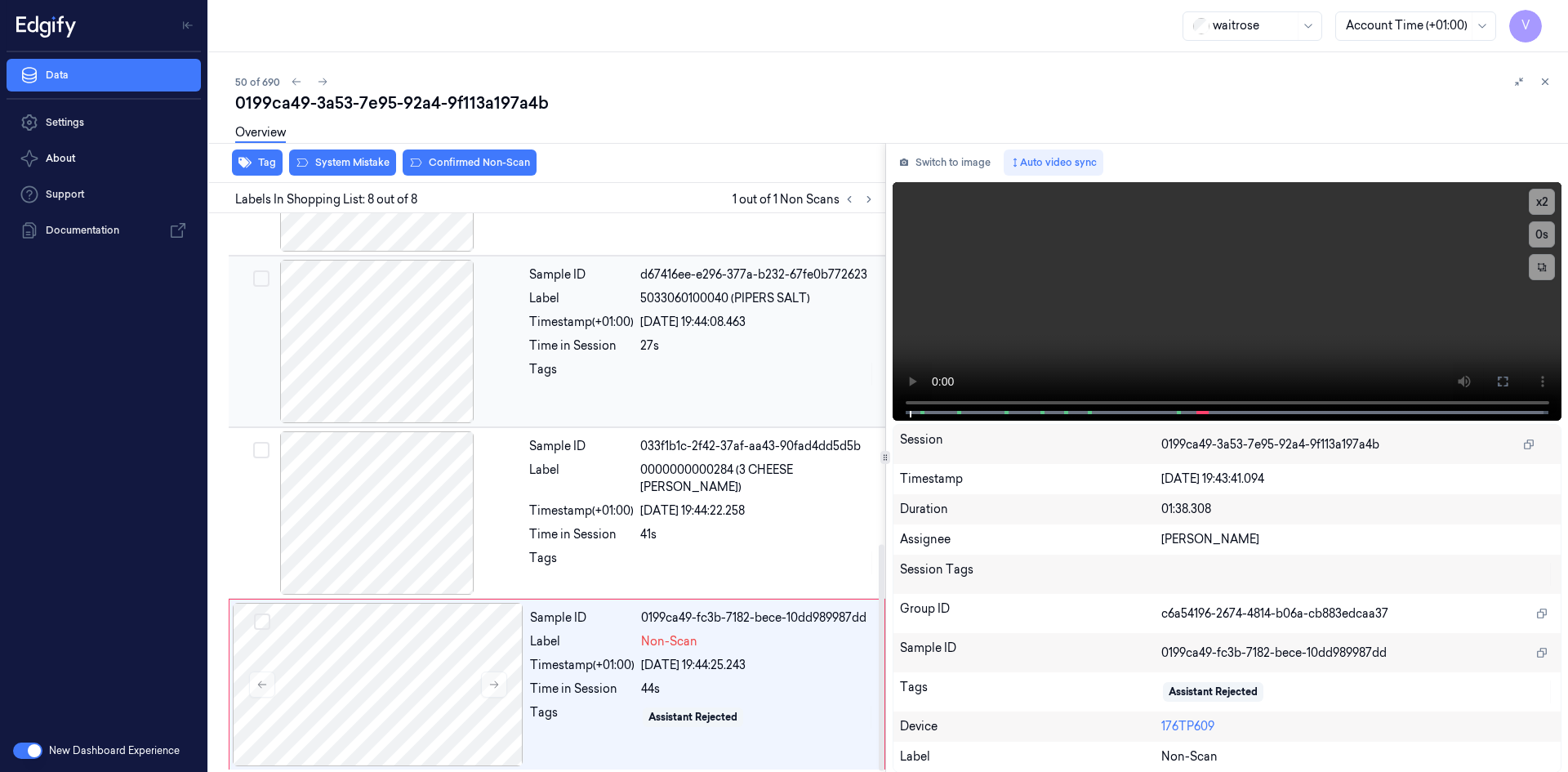
scroll to position [818, 0]
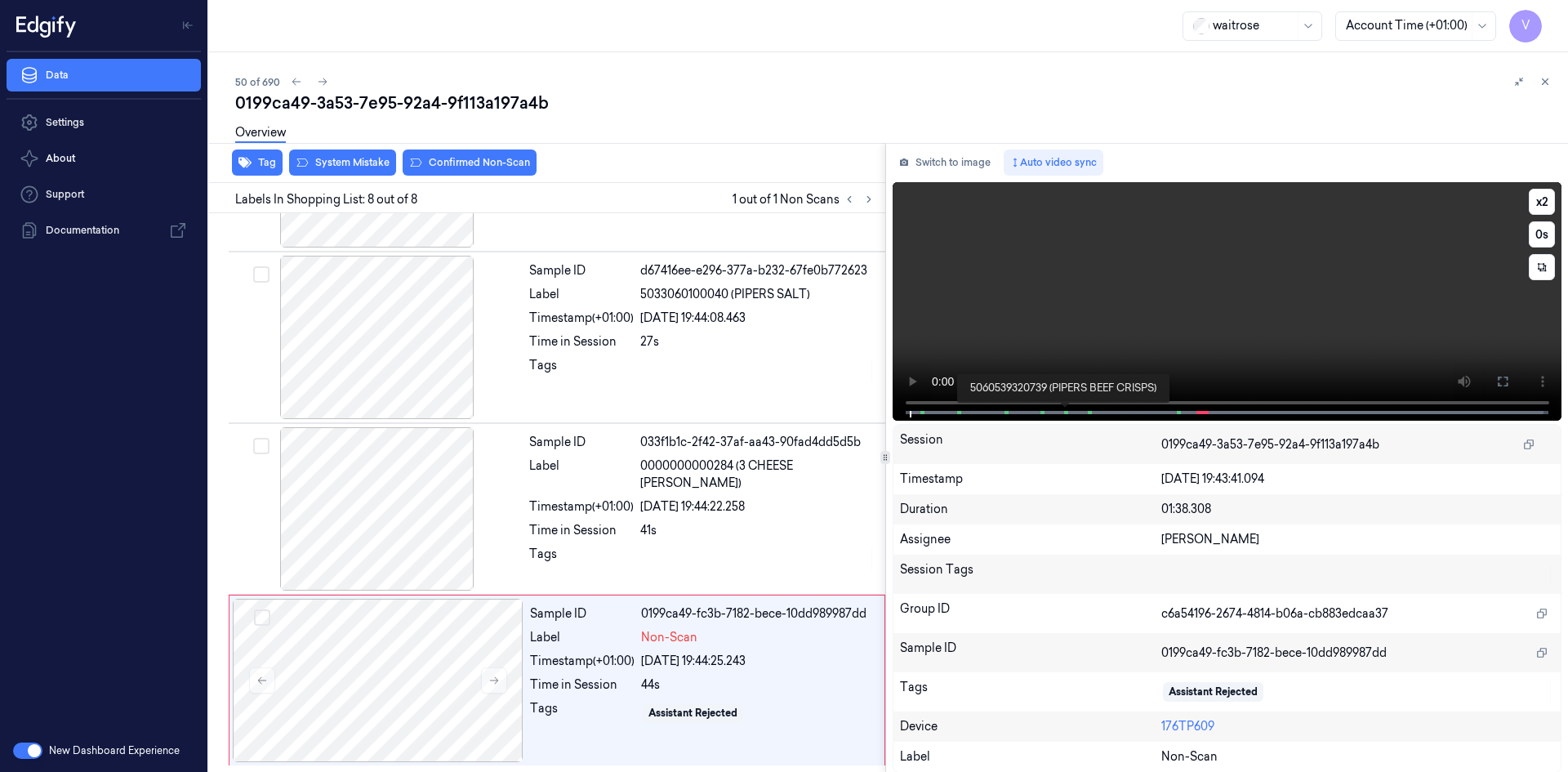
click at [1067, 412] on span at bounding box center [1068, 412] width 3 height 8
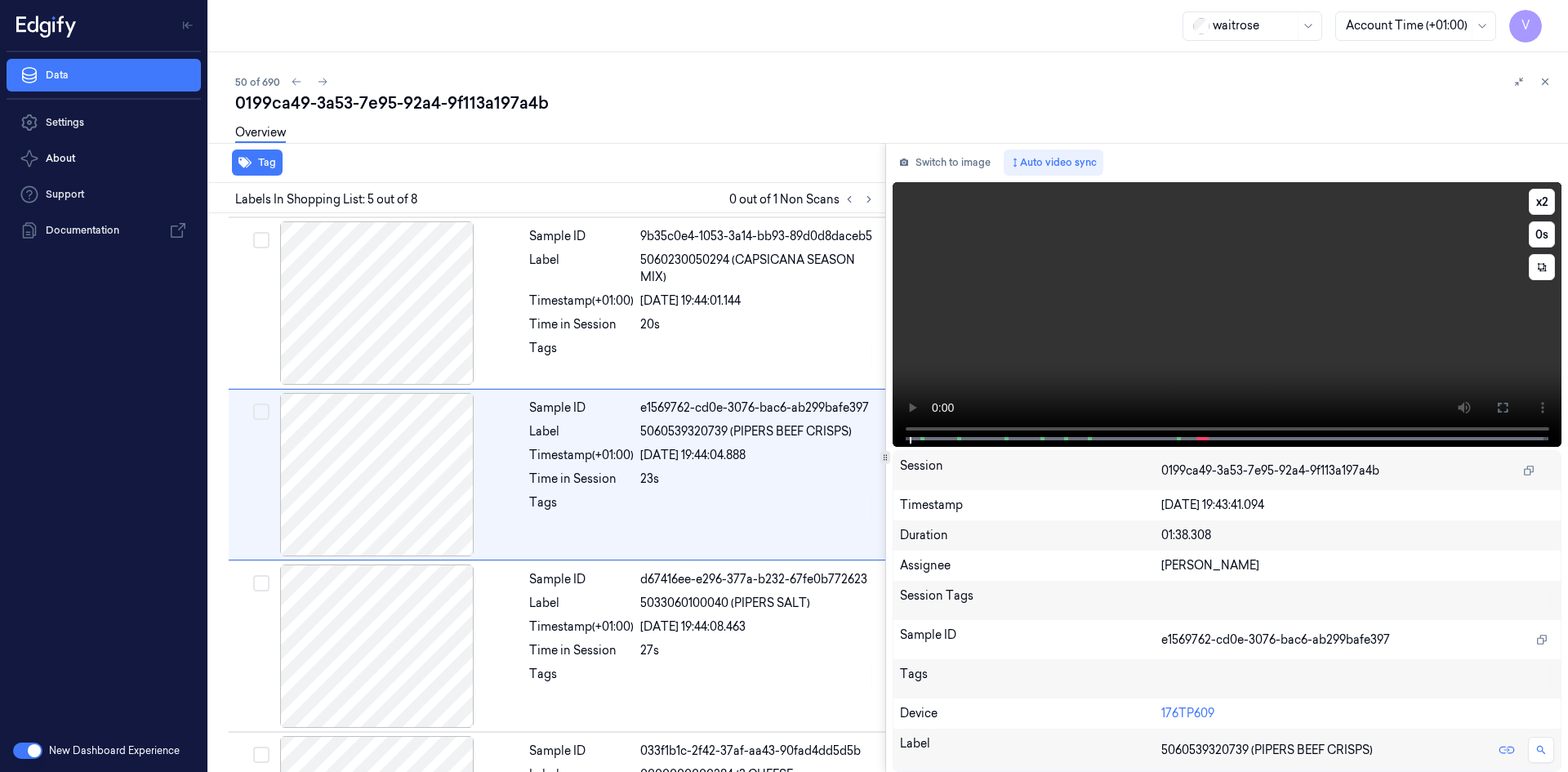
scroll to position [491, 0]
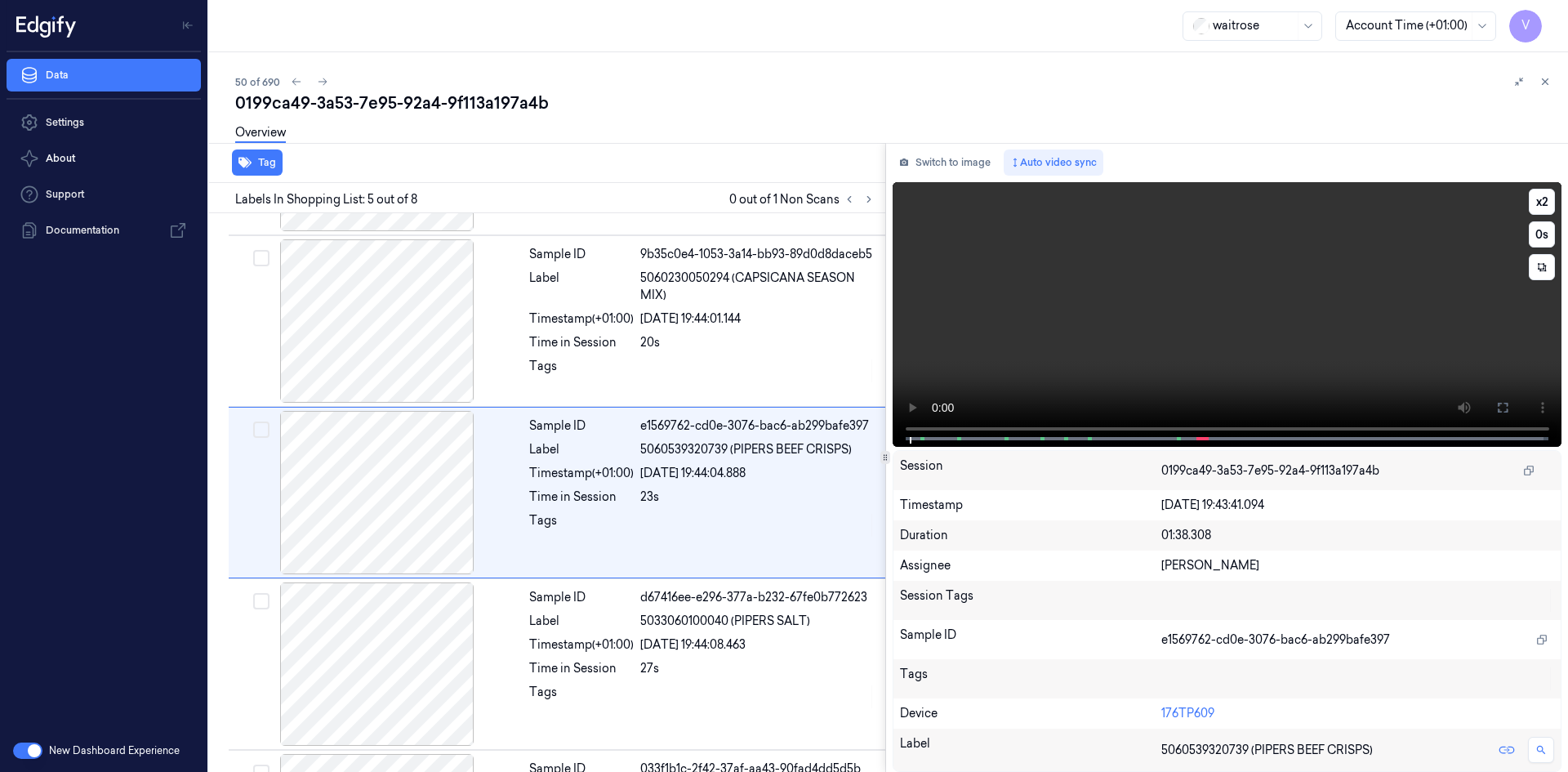
click at [1076, 328] on video at bounding box center [1227, 314] width 669 height 264
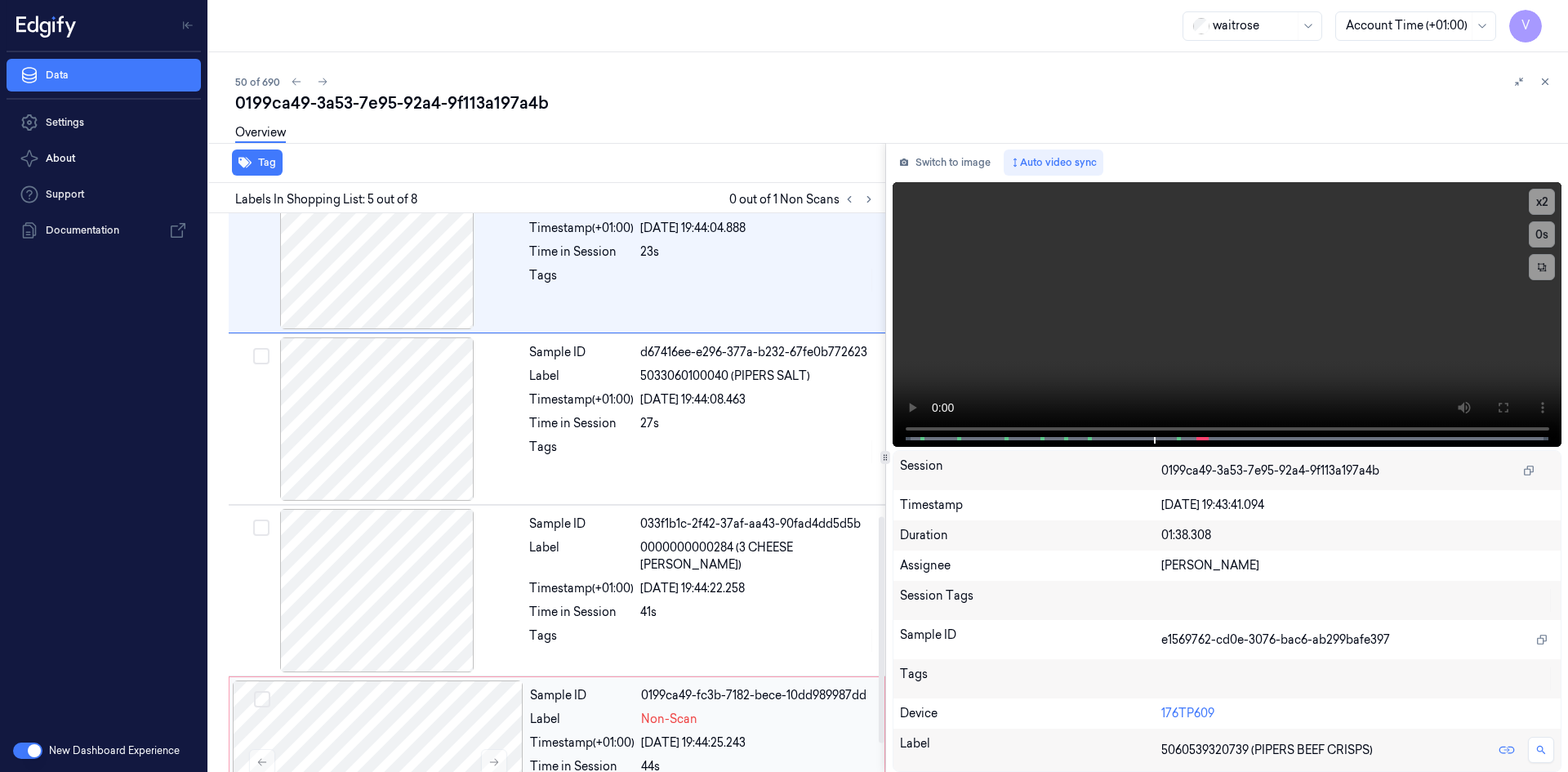
scroll to position [818, 0]
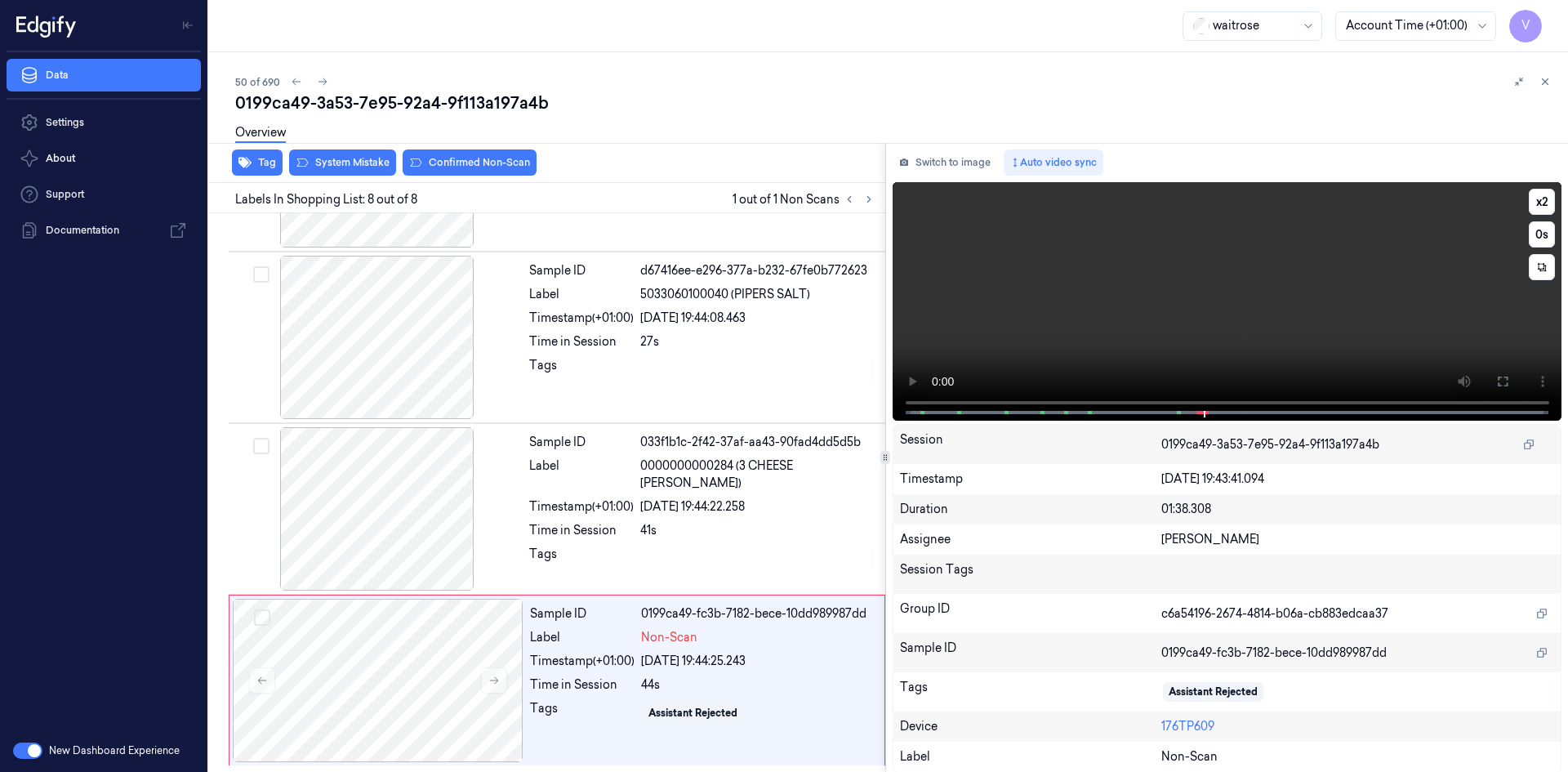
click at [990, 280] on video at bounding box center [1227, 301] width 669 height 239
click at [452, 683] on div at bounding box center [378, 680] width 291 height 163
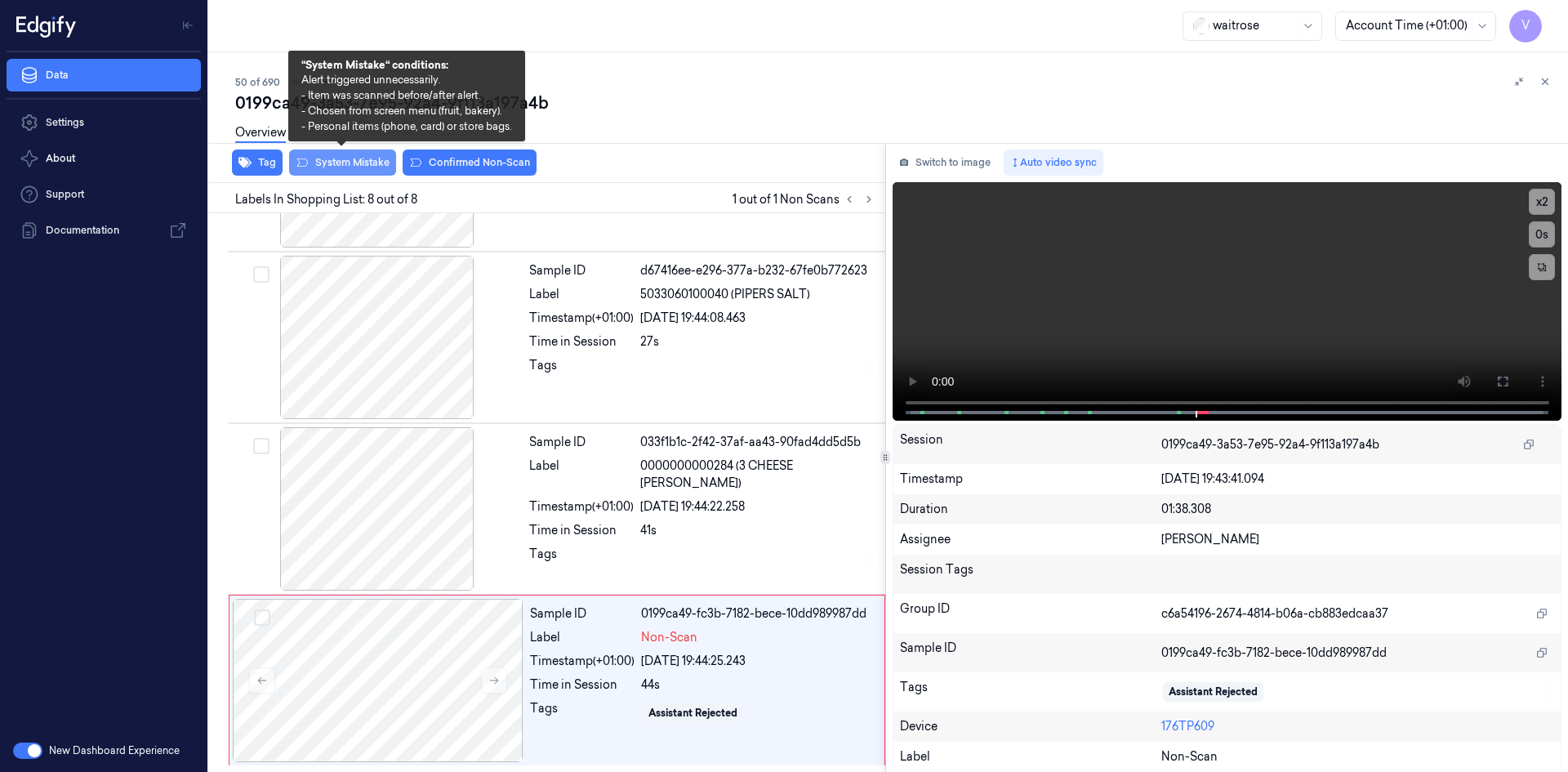
click at [343, 157] on button "System Mistake" at bounding box center [342, 162] width 107 height 26
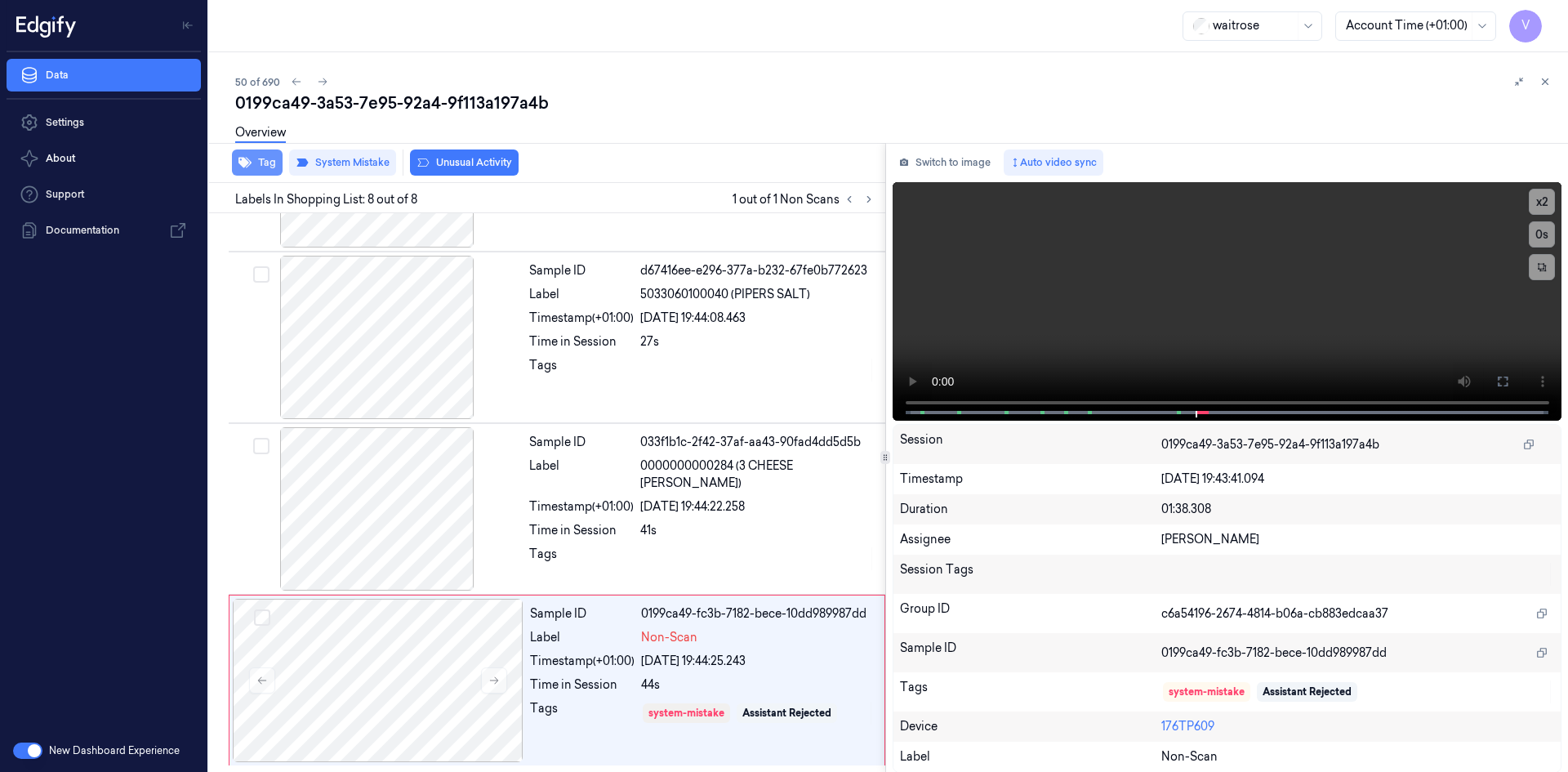
click at [269, 161] on button "Tag" at bounding box center [257, 162] width 51 height 26
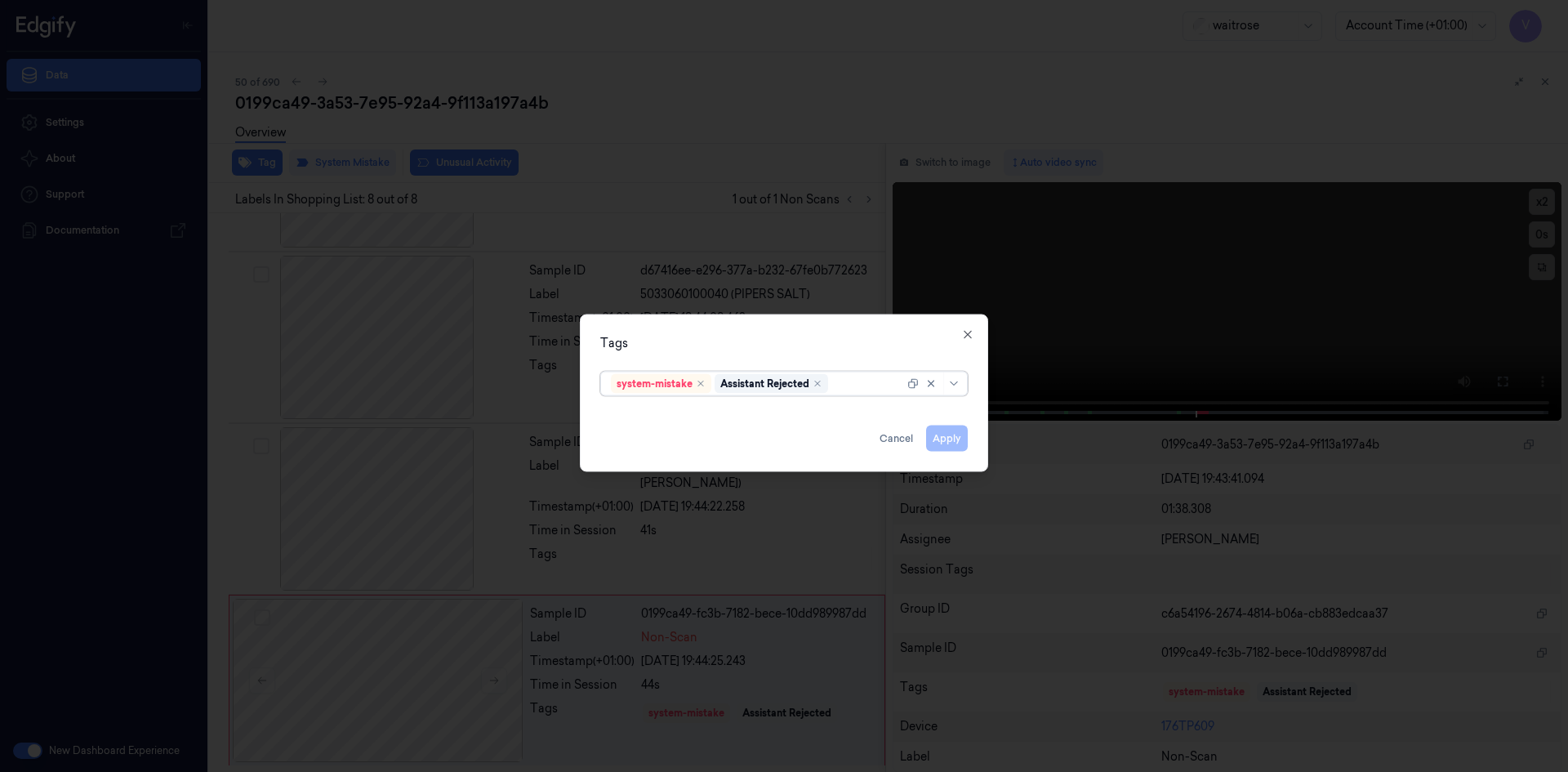
click at [852, 383] on div at bounding box center [868, 384] width 72 height 18
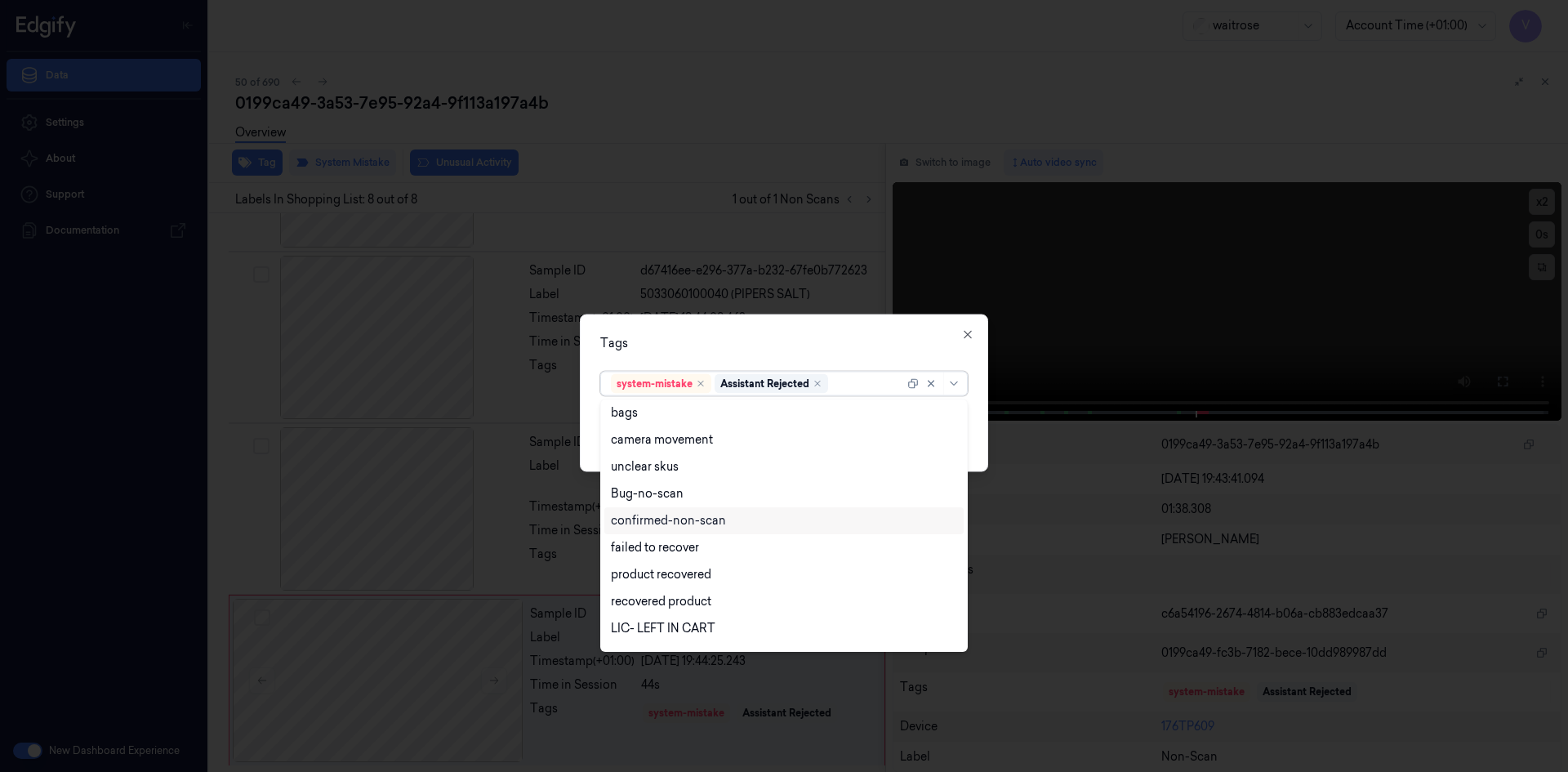
scroll to position [240, 0]
click at [674, 576] on div "Unusual-Activity" at bounding box center [656, 580] width 91 height 18
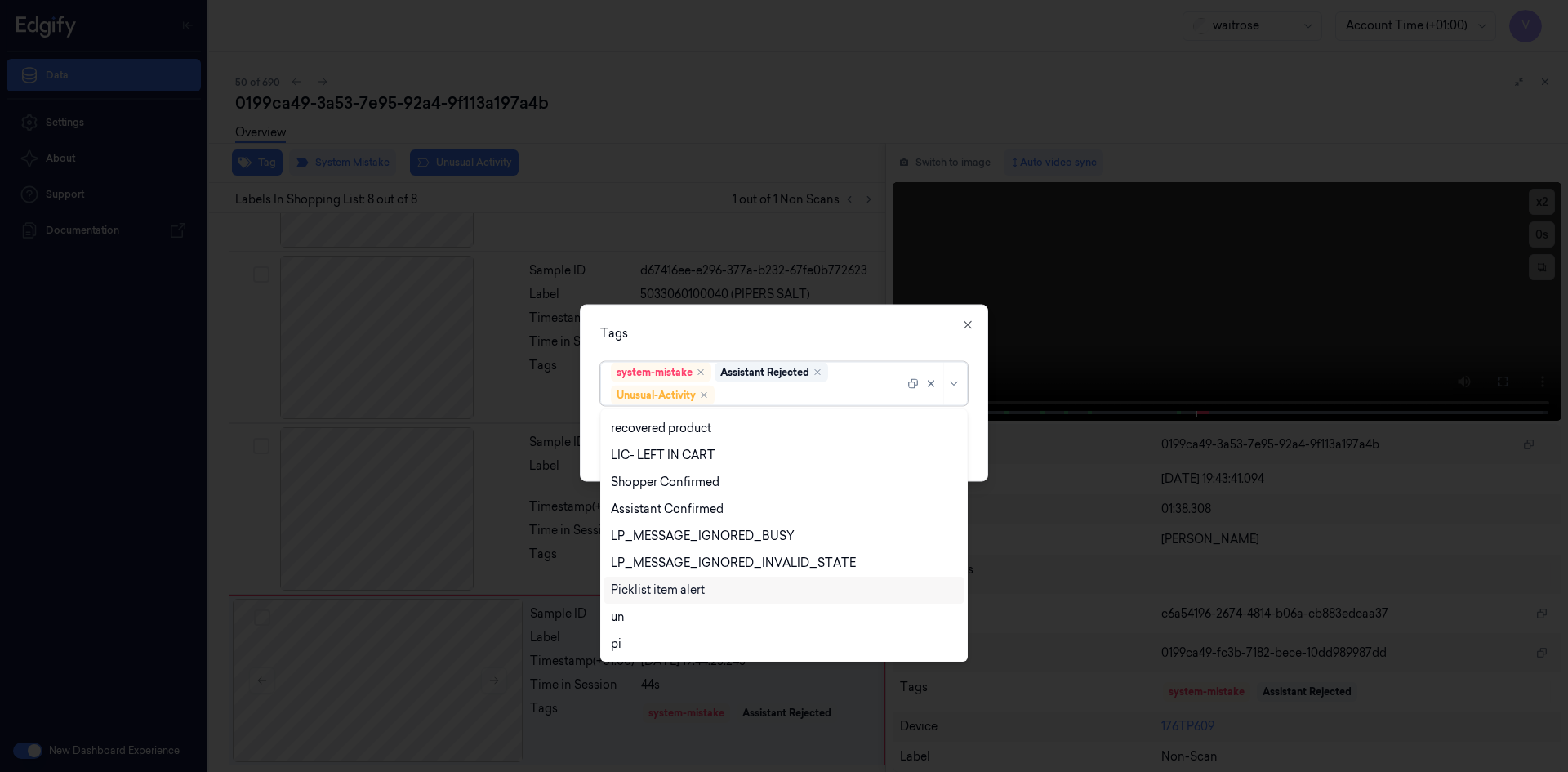
click at [669, 588] on div "Picklist item alert" at bounding box center [658, 590] width 94 height 18
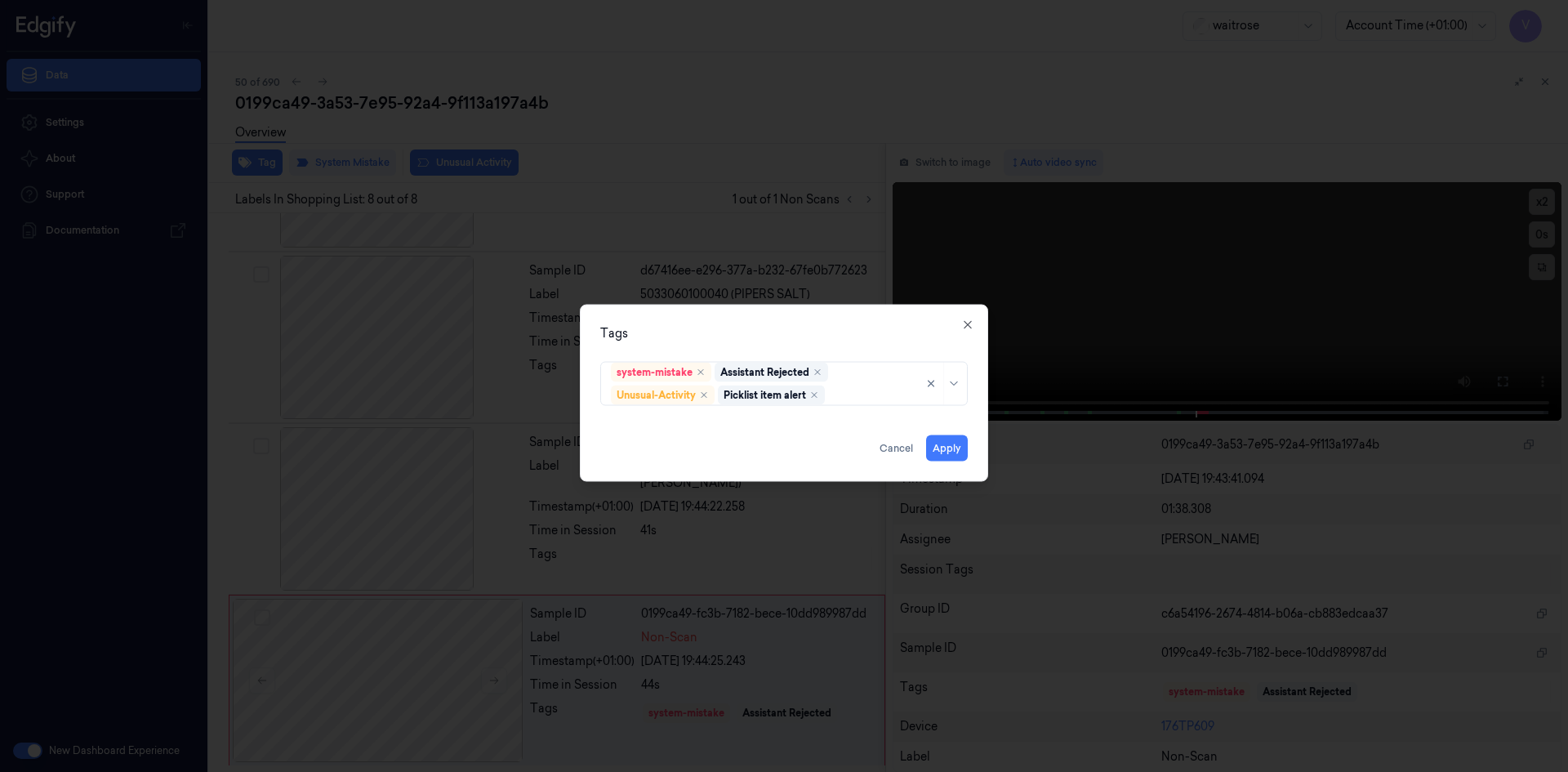
click at [786, 339] on div "Tags" at bounding box center [784, 333] width 368 height 18
click at [940, 444] on button "Apply" at bounding box center [946, 447] width 42 height 26
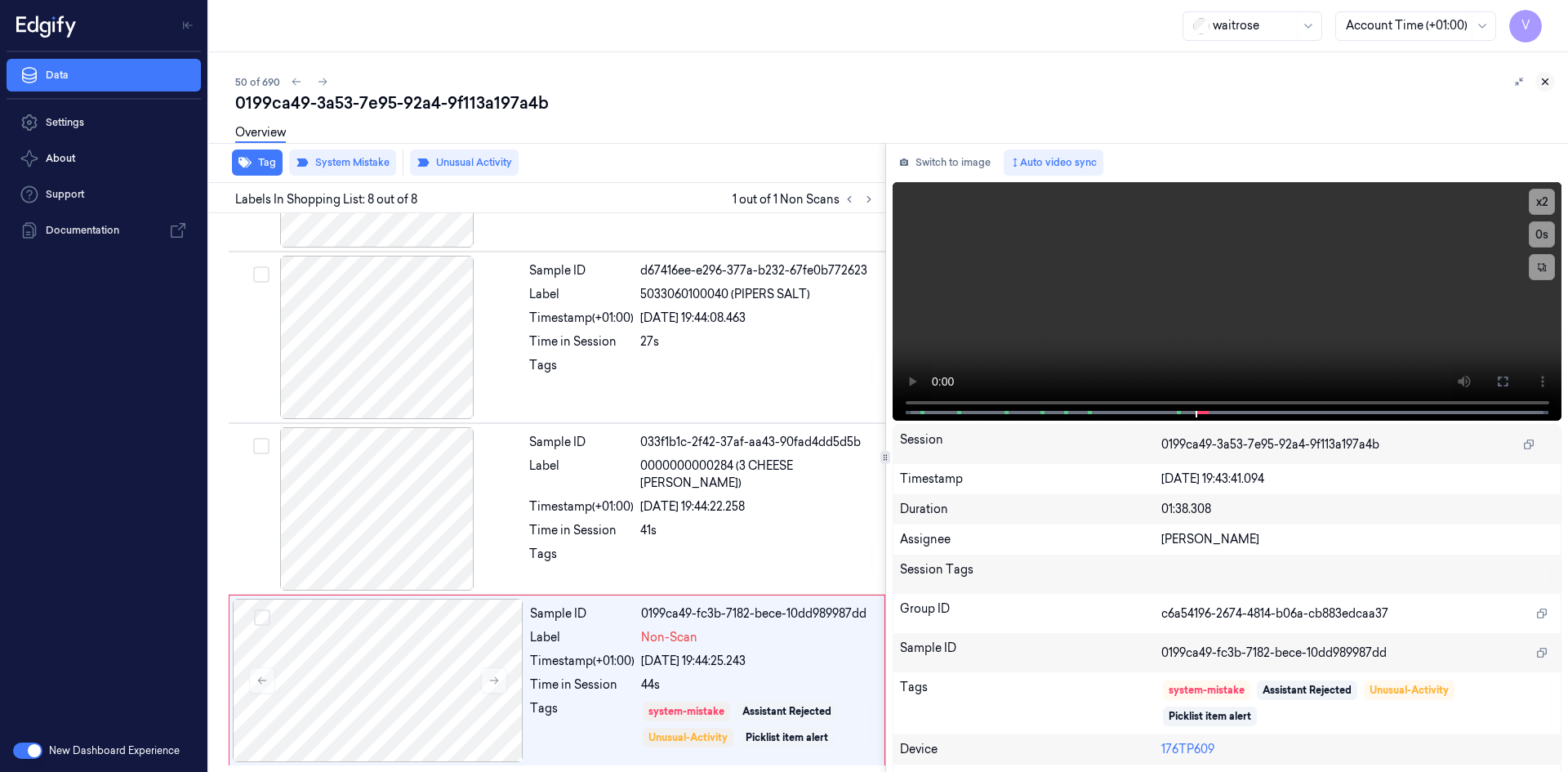
click at [1547, 78] on icon at bounding box center [1545, 82] width 12 height 12
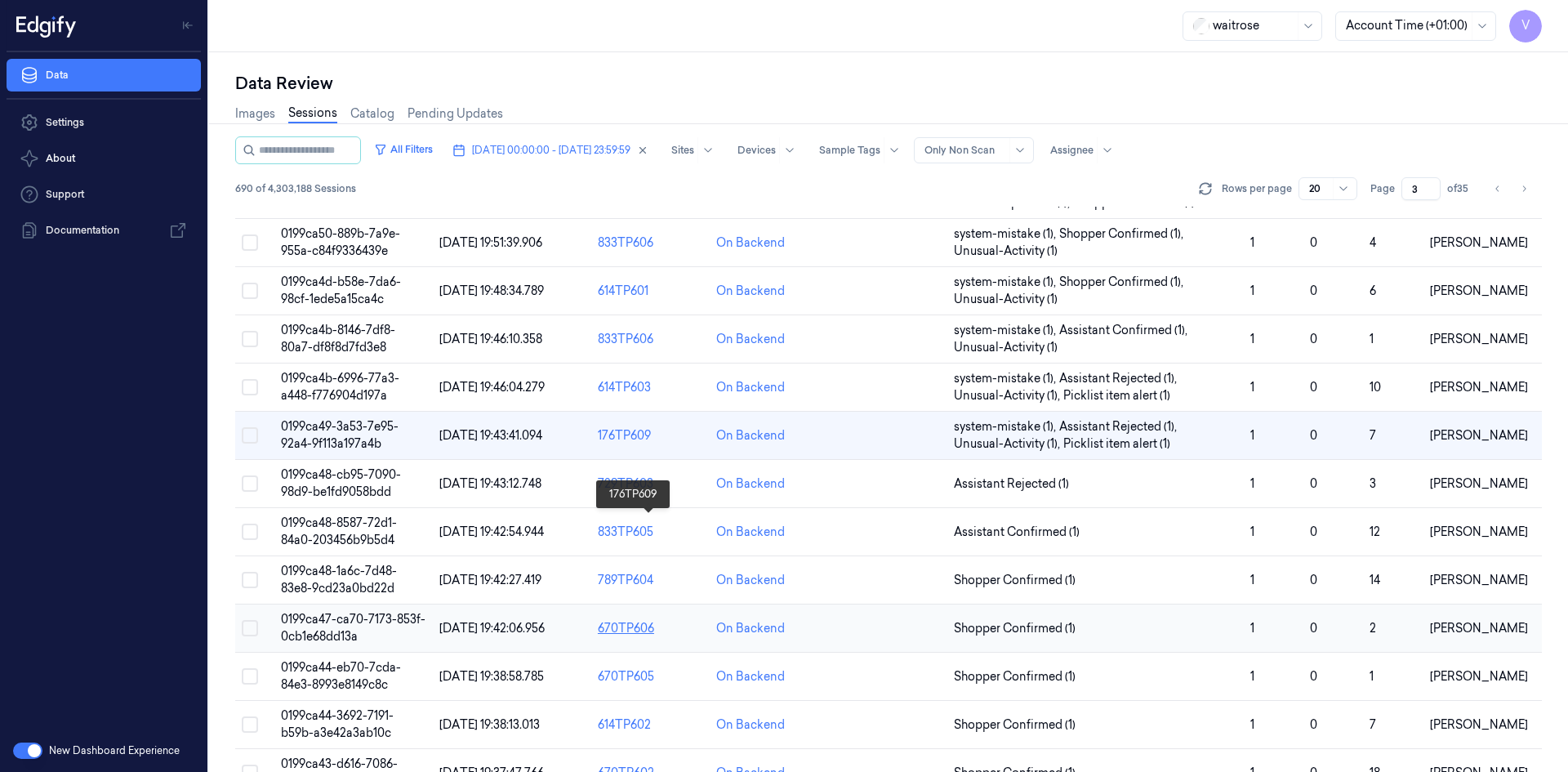
scroll to position [327, 0]
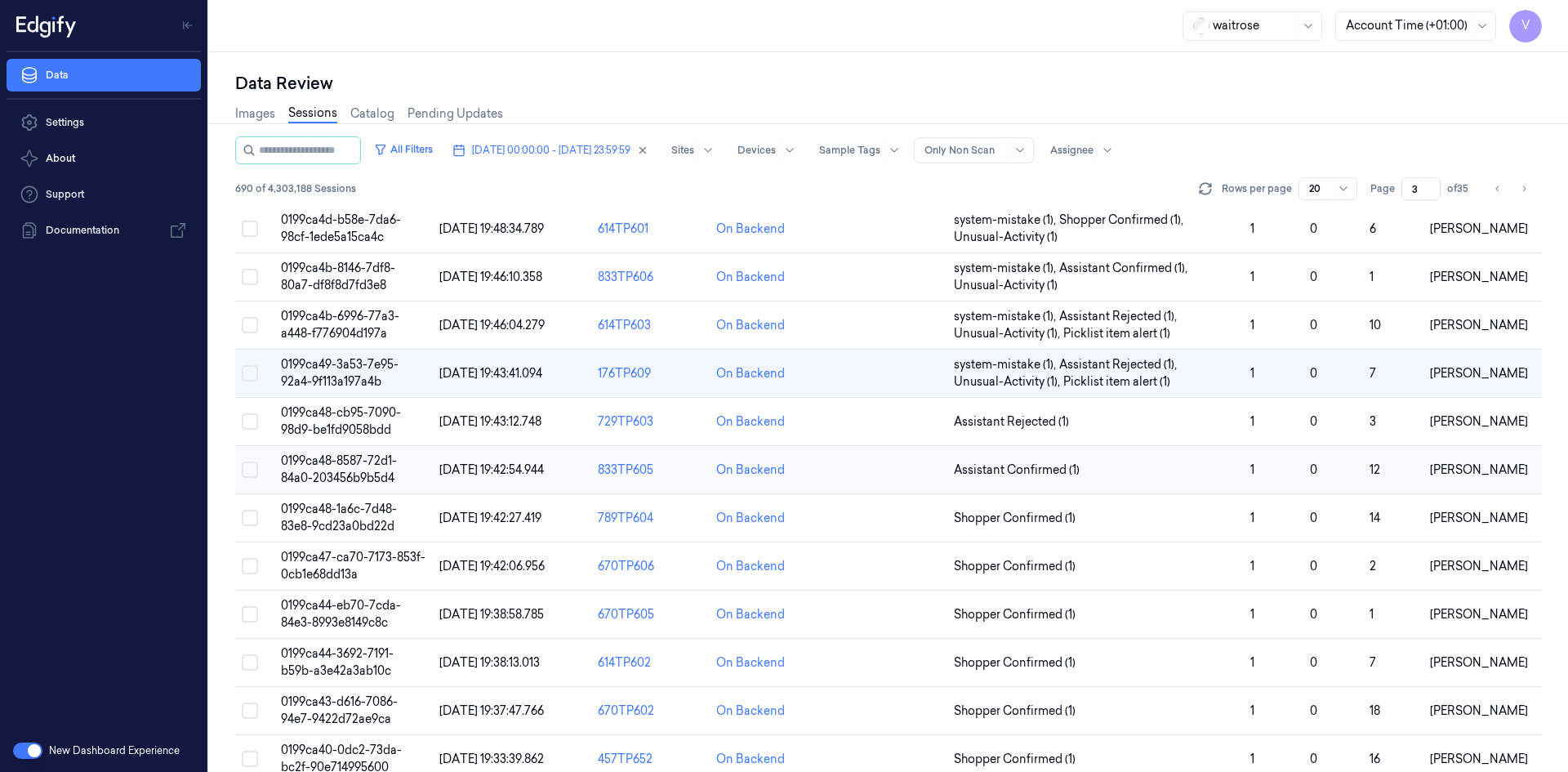
click at [366, 477] on span "0199ca48-8587-72d1-84a0-203456b9b5d4" at bounding box center [339, 469] width 116 height 32
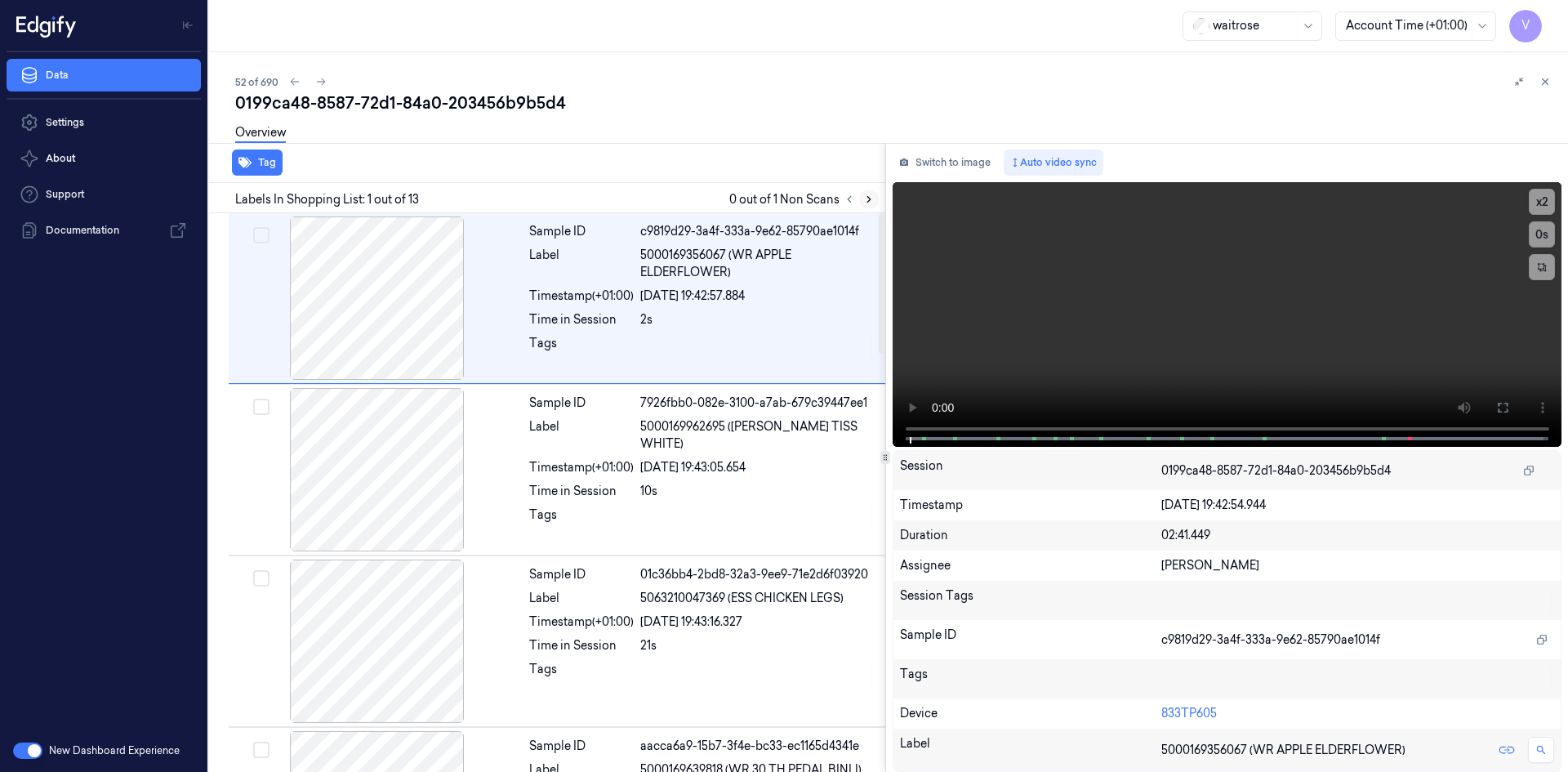
click at [869, 194] on icon at bounding box center [869, 200] width 12 height 12
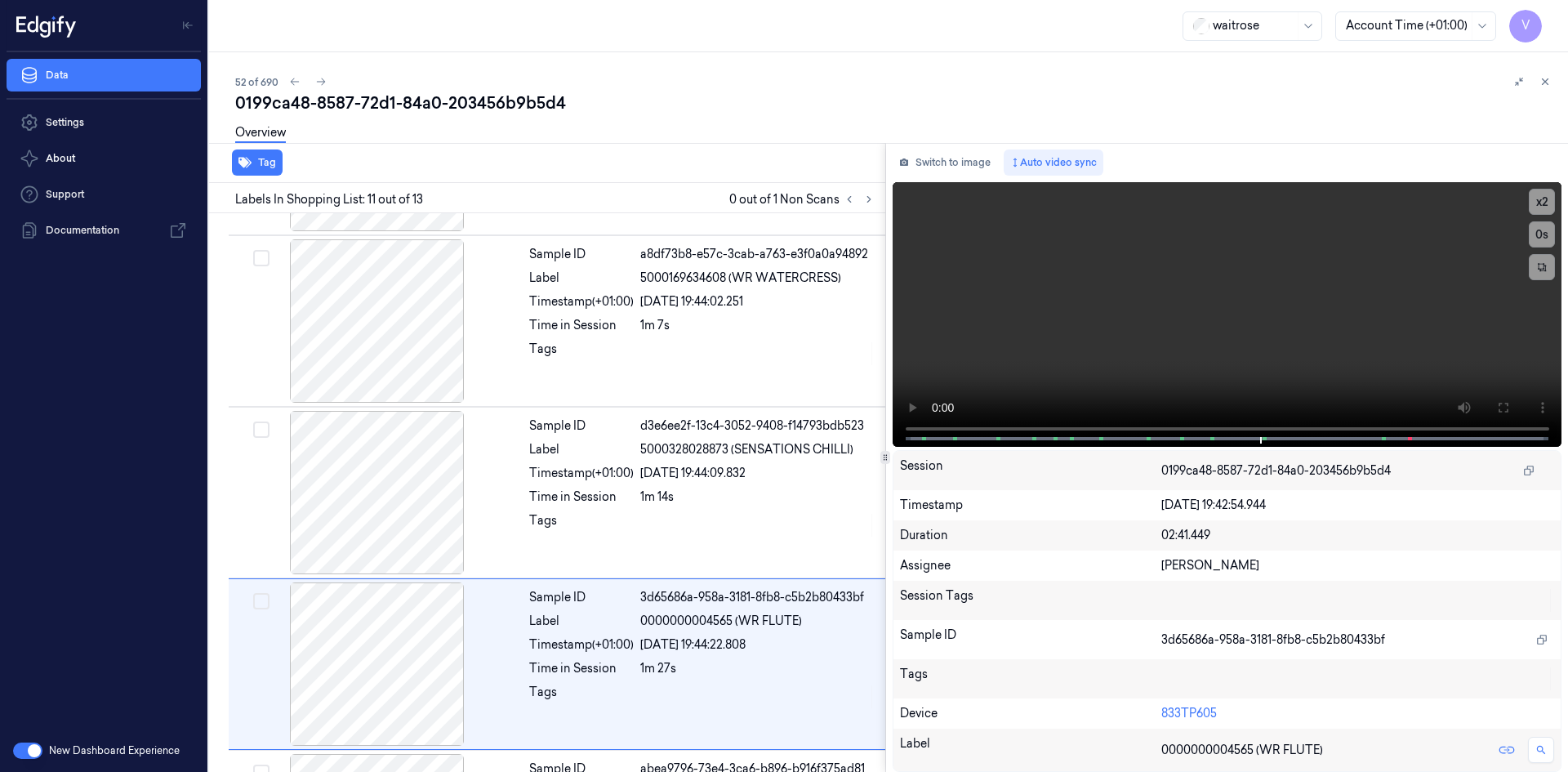
scroll to position [1521, 0]
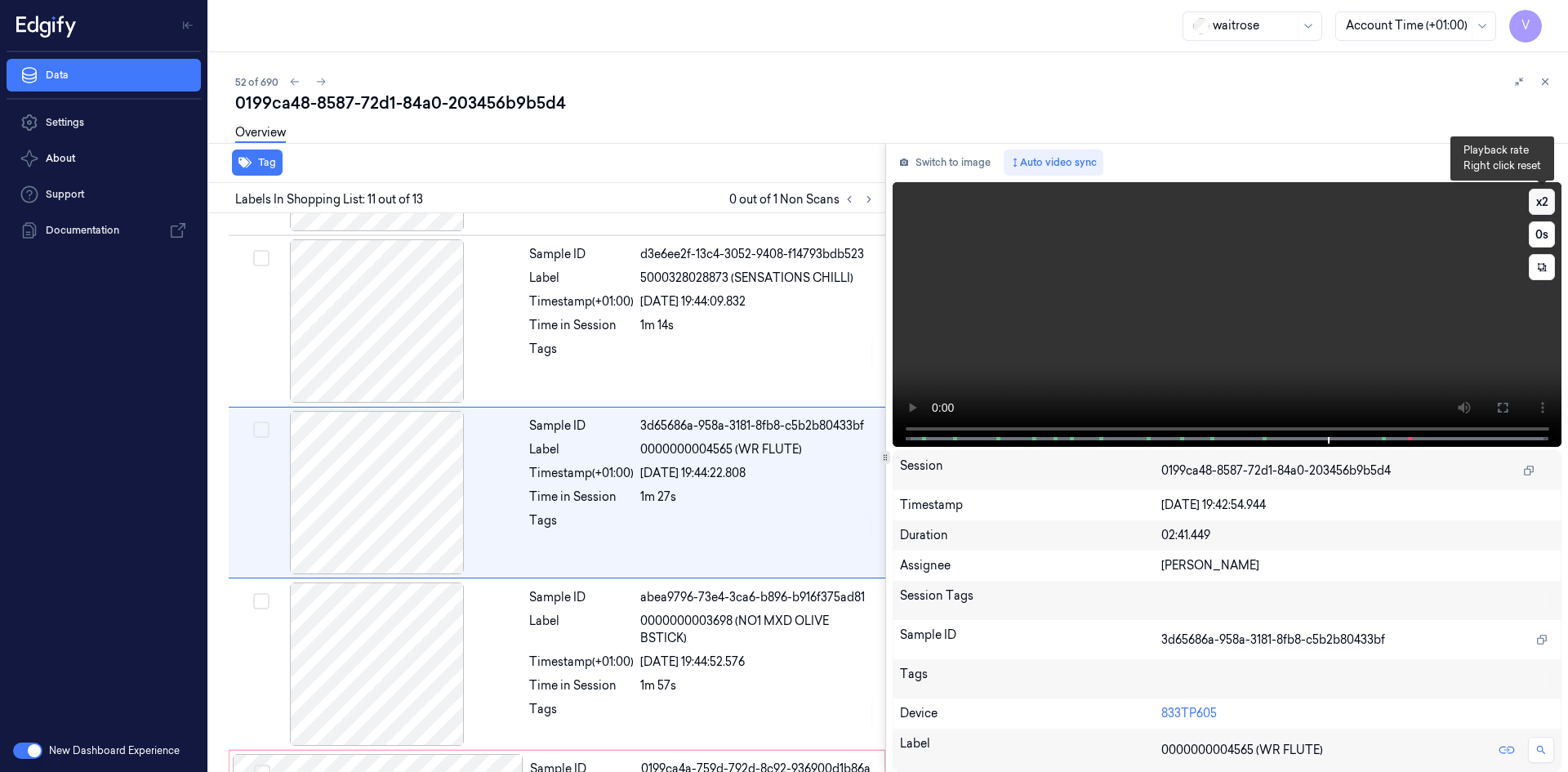
click at [1542, 199] on button "x 2" at bounding box center [1542, 202] width 26 height 26
click at [1278, 312] on video at bounding box center [1227, 314] width 669 height 264
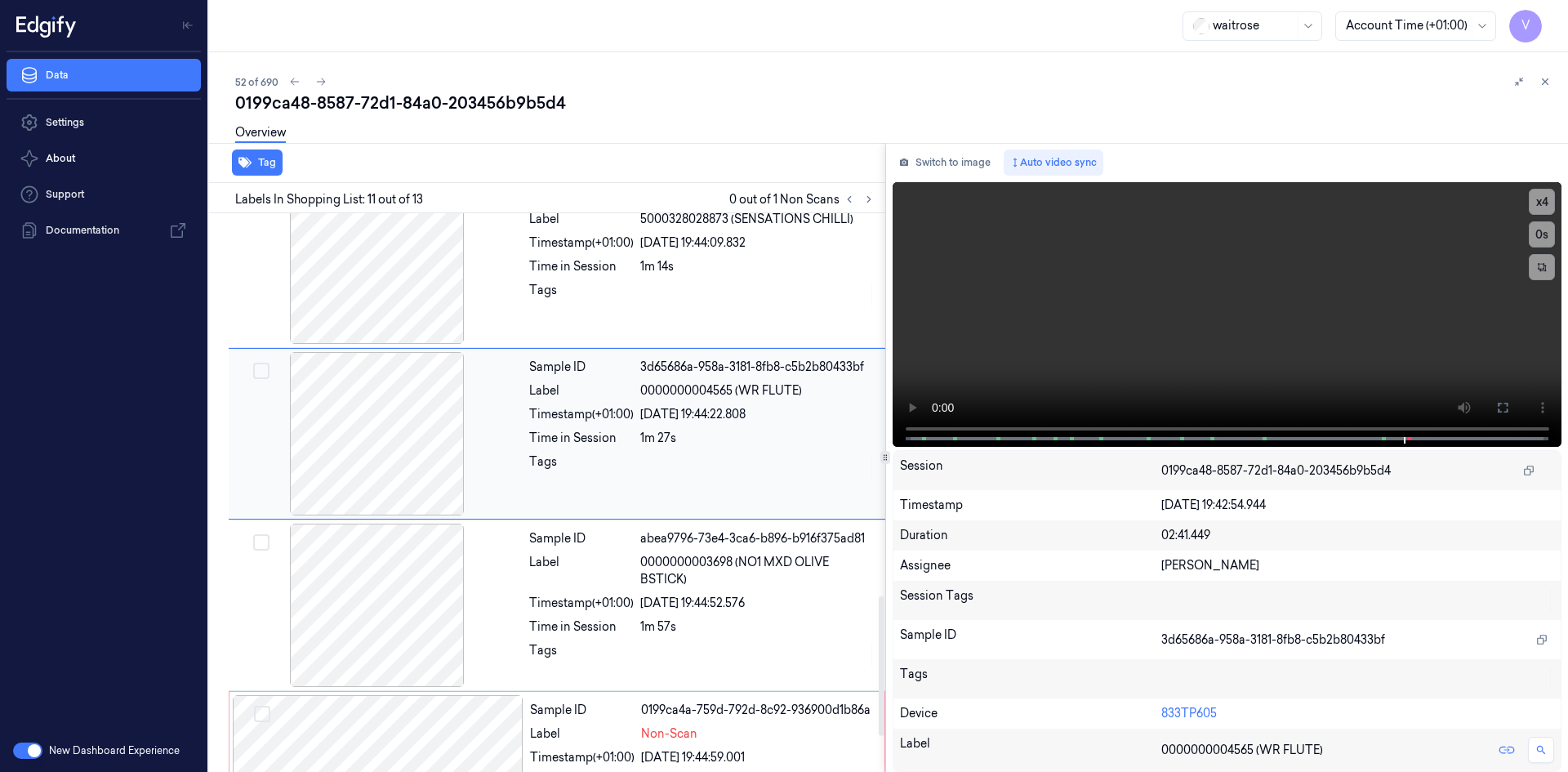
scroll to position [1675, 0]
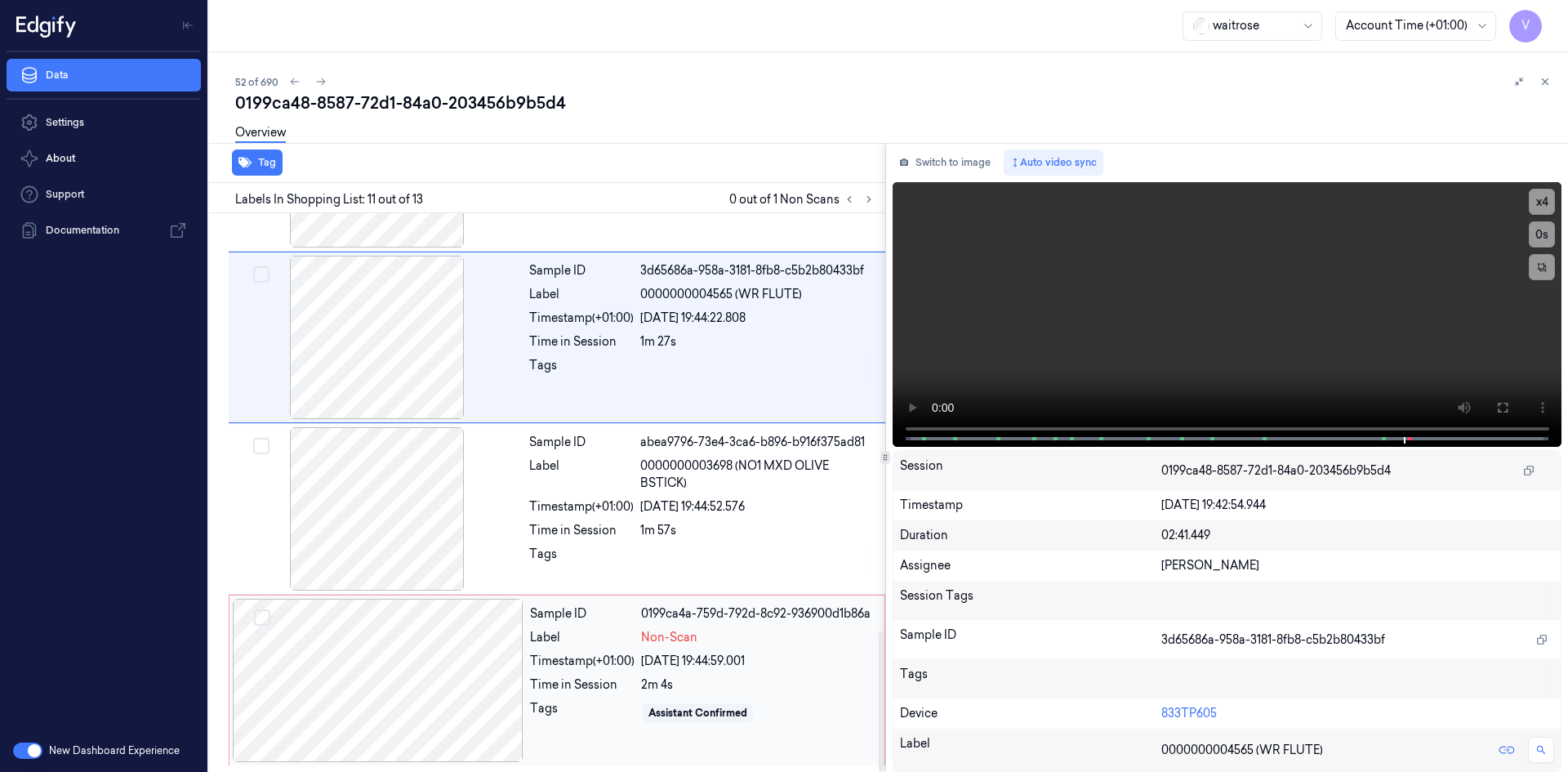
click at [421, 613] on div at bounding box center [378, 680] width 291 height 163
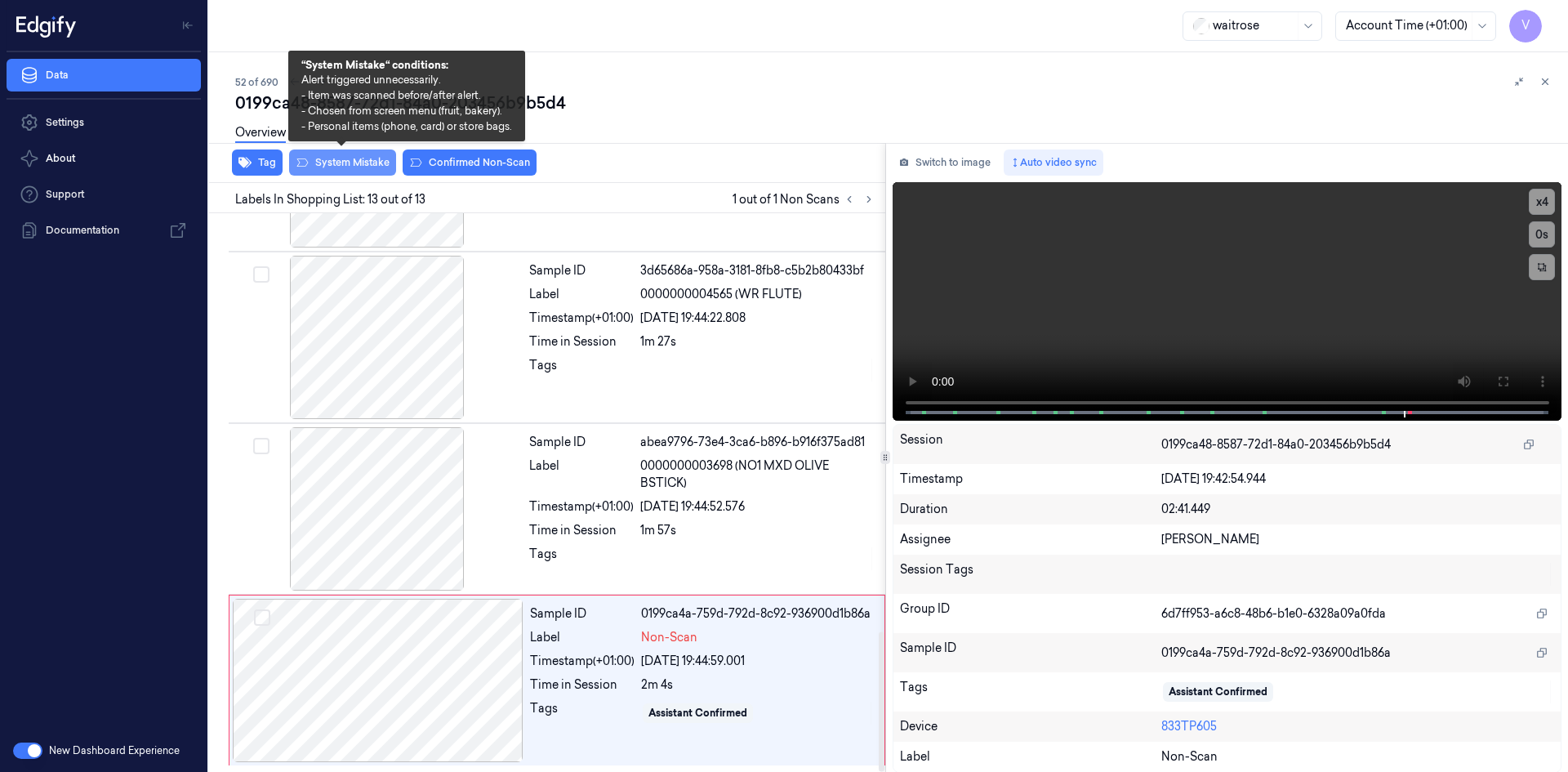
click at [362, 159] on button "System Mistake" at bounding box center [342, 162] width 107 height 26
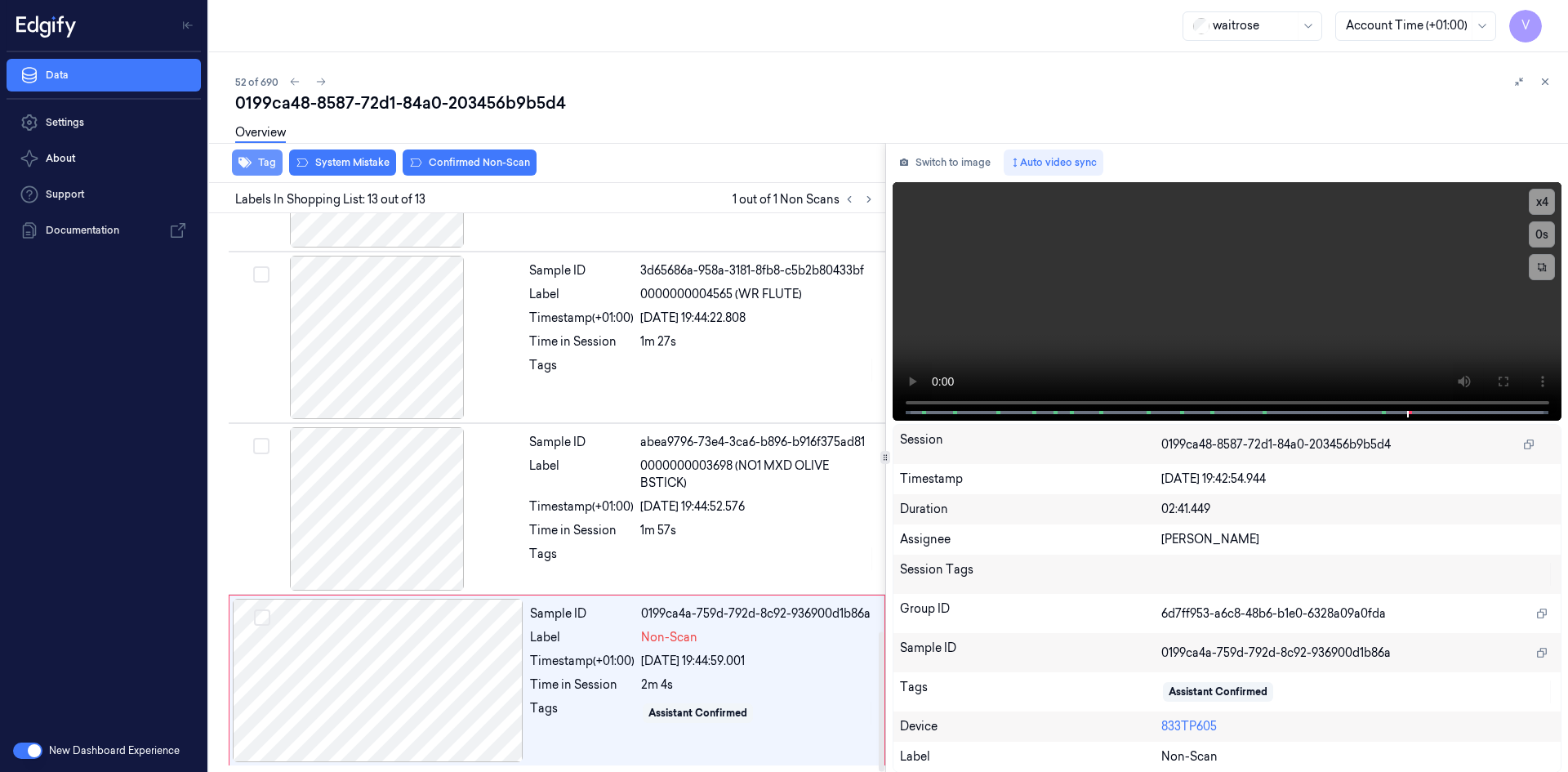
click at [266, 165] on button "Tag" at bounding box center [257, 162] width 51 height 26
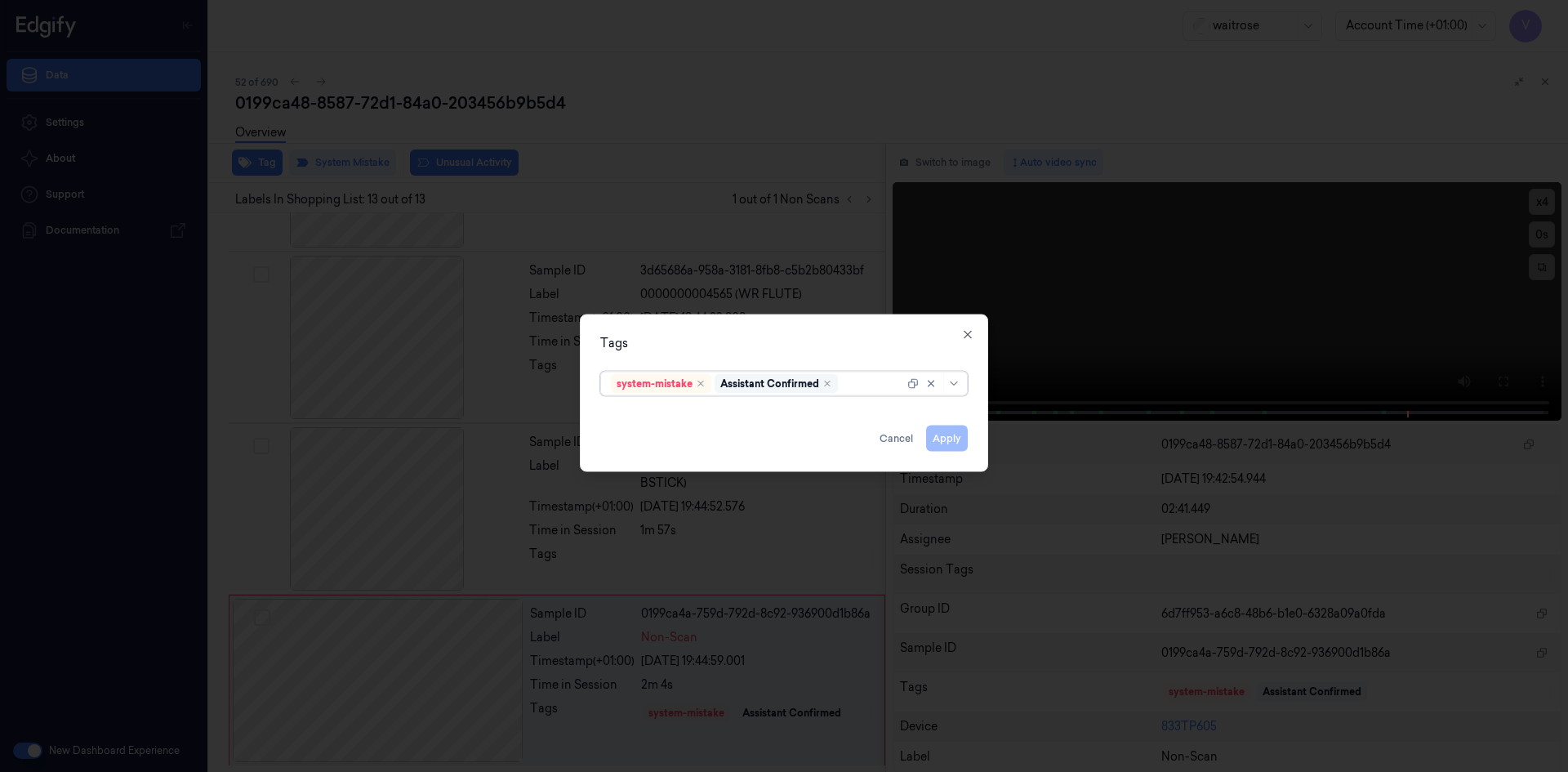
click at [812, 383] on div "Assistant Confirmed" at bounding box center [769, 383] width 99 height 15
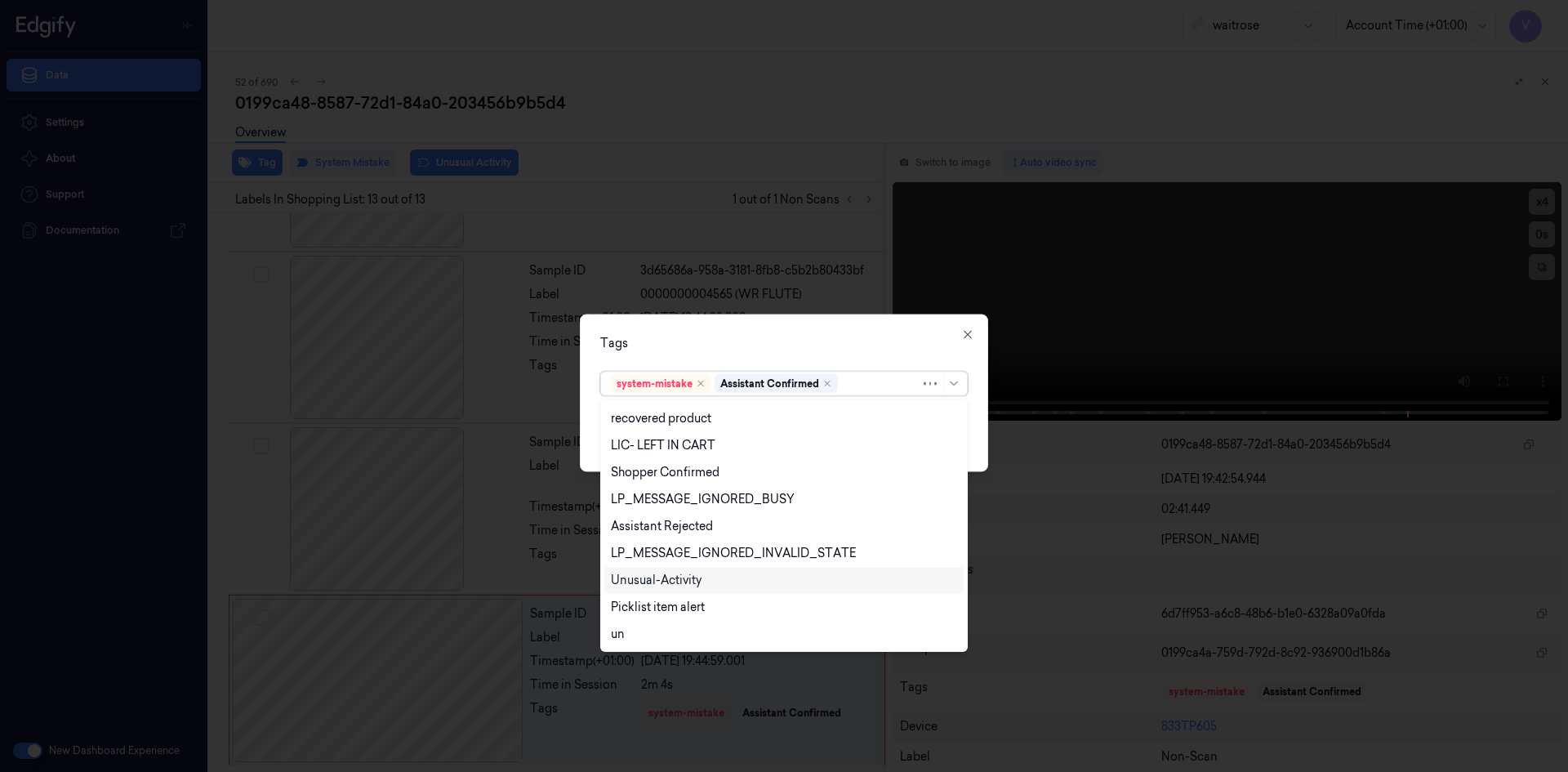
click at [669, 571] on div "Unusual-Activity" at bounding box center [656, 580] width 91 height 18
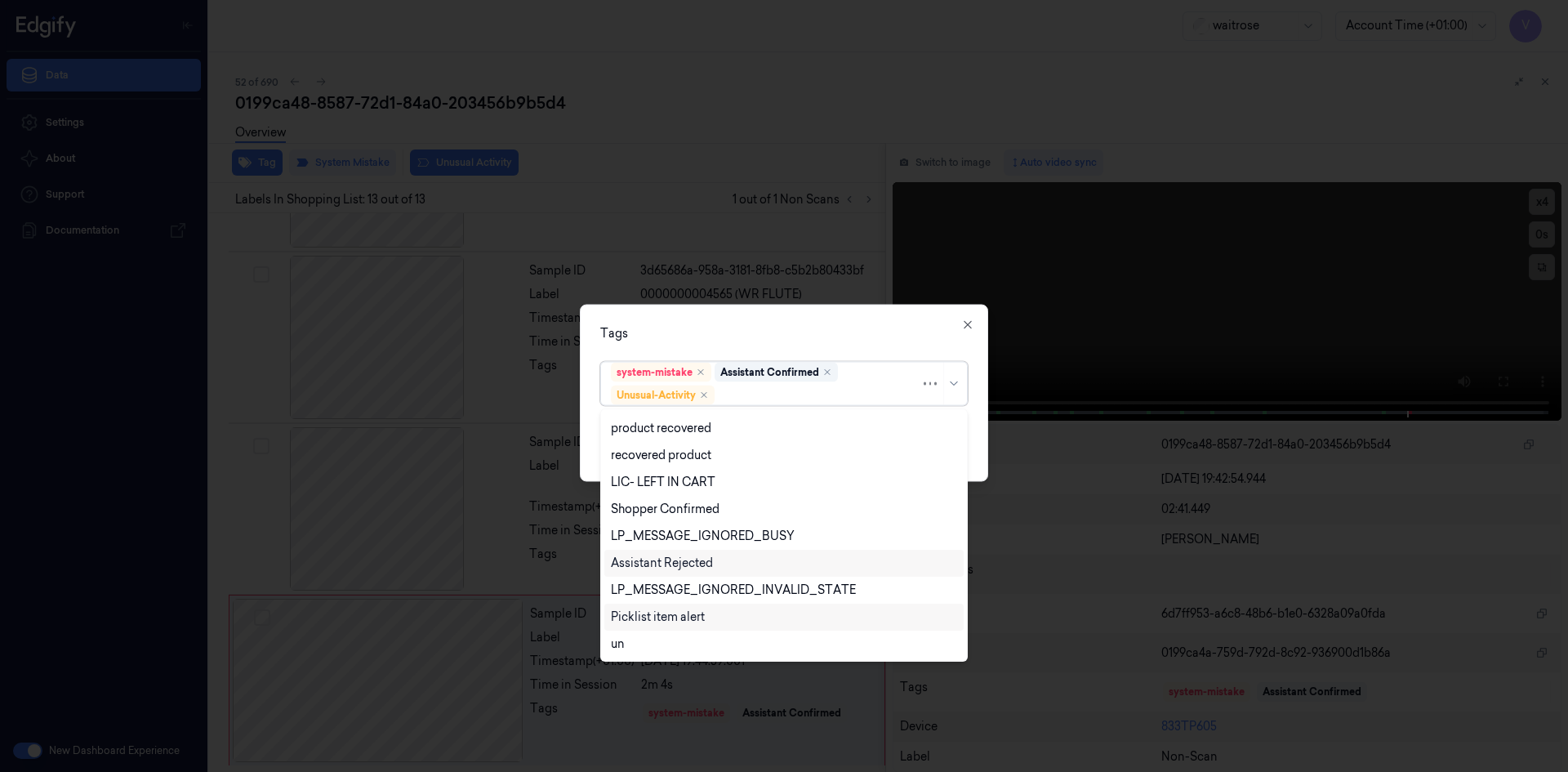
scroll to position [240, 0]
click at [663, 591] on div "Picklist item alert" at bounding box center [658, 590] width 94 height 18
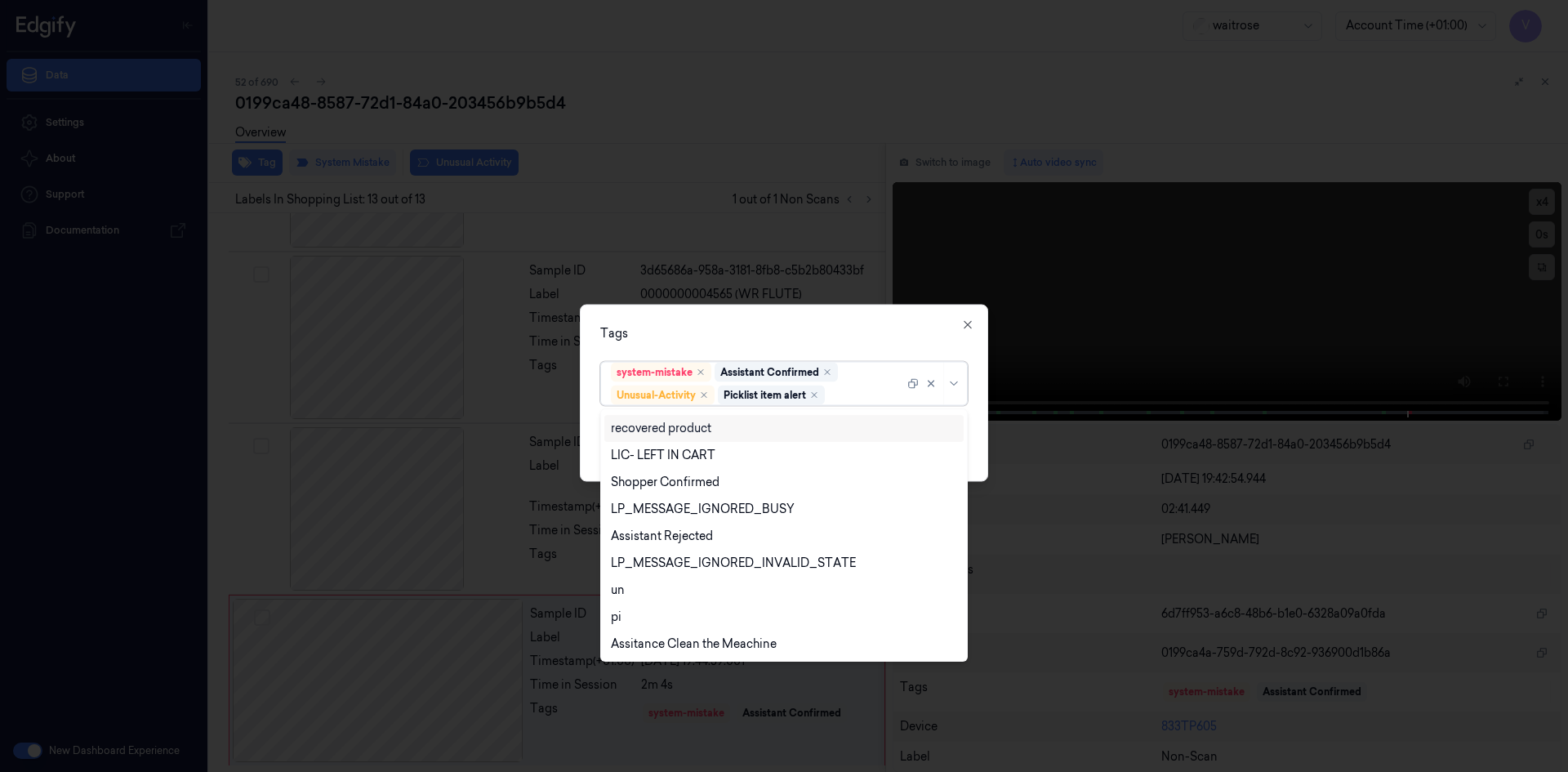
drag, startPoint x: 800, startPoint y: 324, endPoint x: 804, endPoint y: 333, distance: 9.8
click at [804, 333] on div "Tags" at bounding box center [784, 333] width 368 height 18
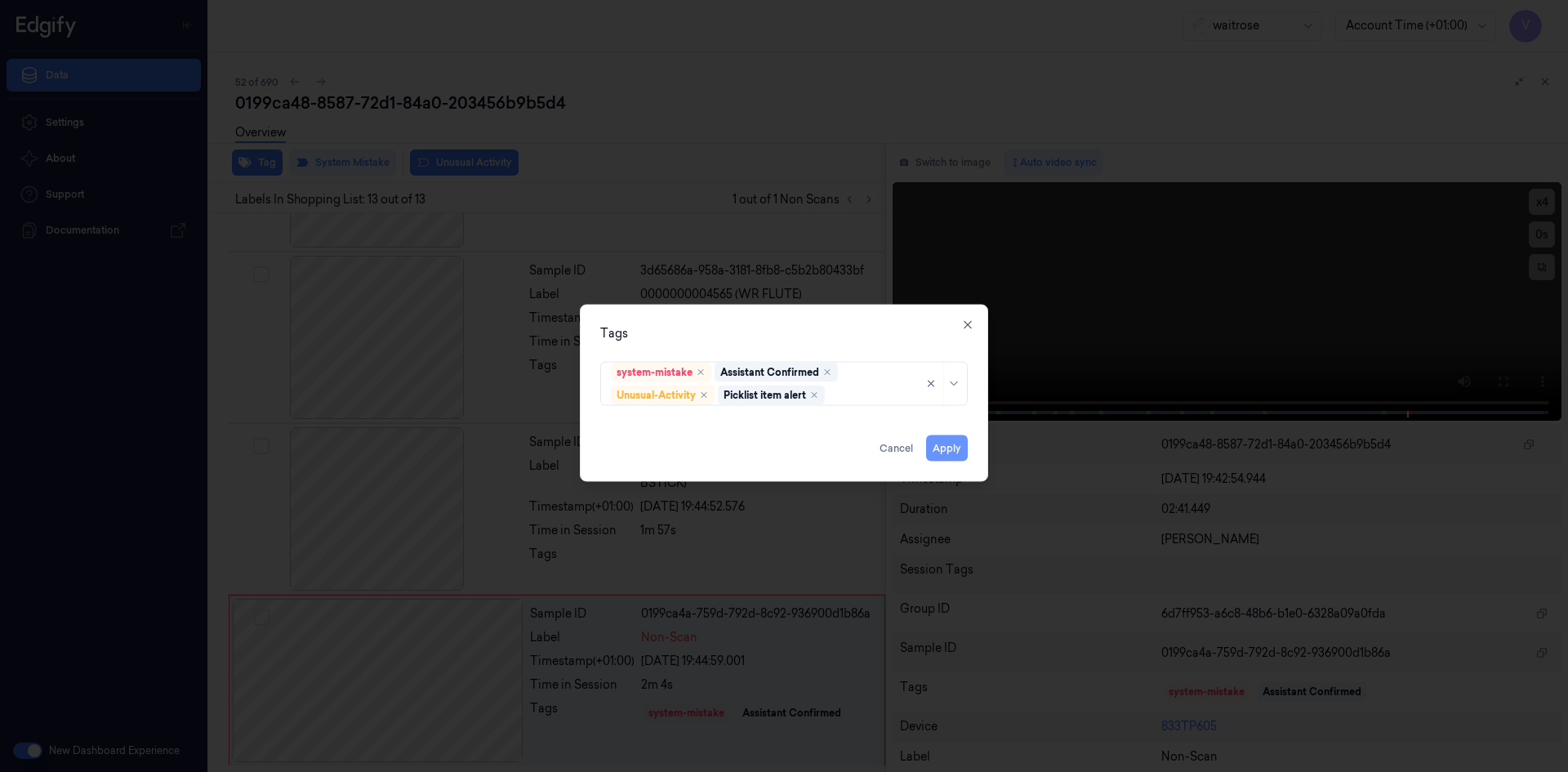
click at [945, 446] on button "Apply" at bounding box center [946, 447] width 42 height 26
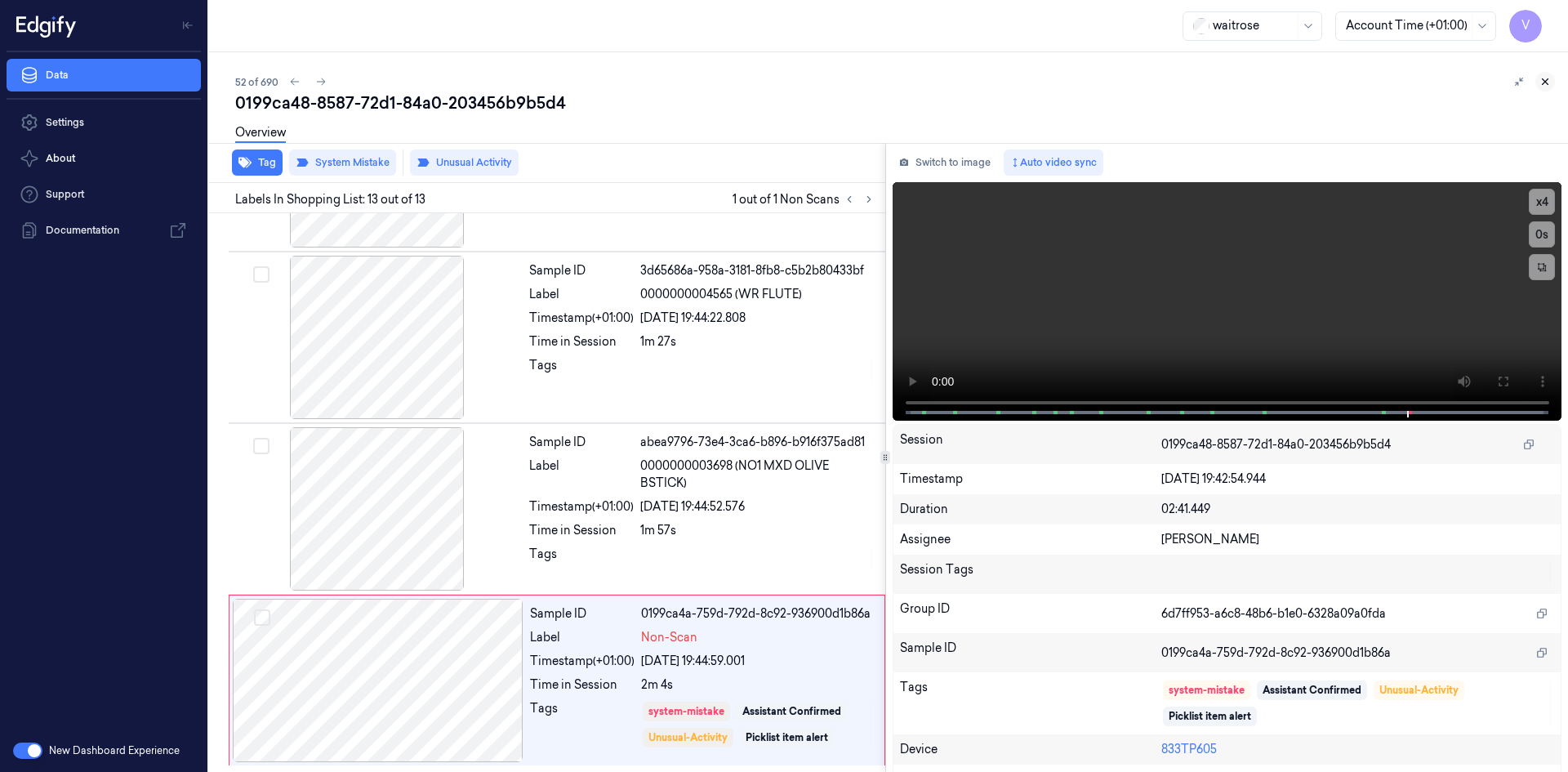
click at [1542, 79] on icon at bounding box center [1545, 82] width 12 height 12
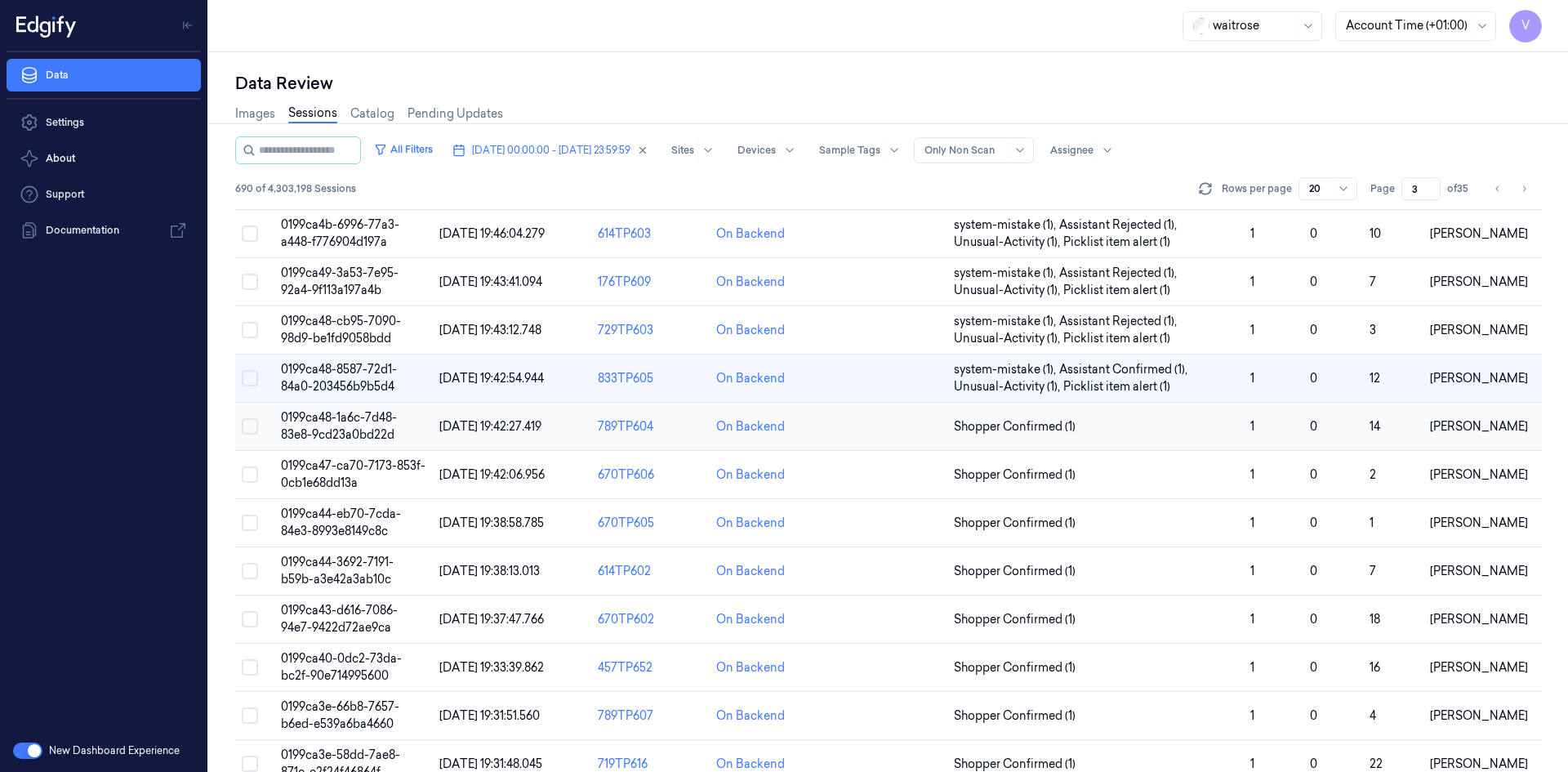
scroll to position [446, 0]
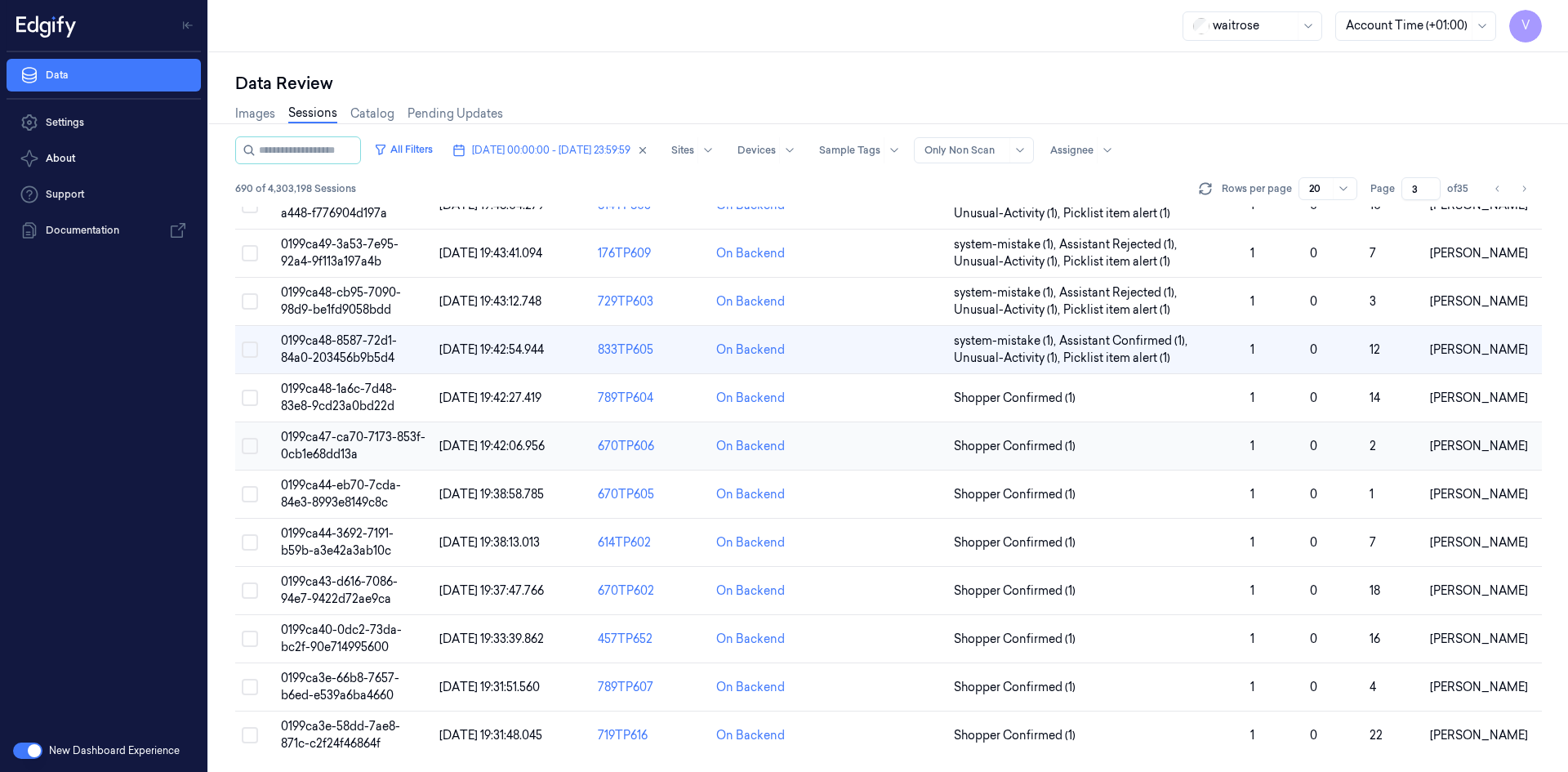
click at [333, 437] on span "0199ca47-ca70-7173-853f-0cb1e68dd13a" at bounding box center [353, 445] width 145 height 32
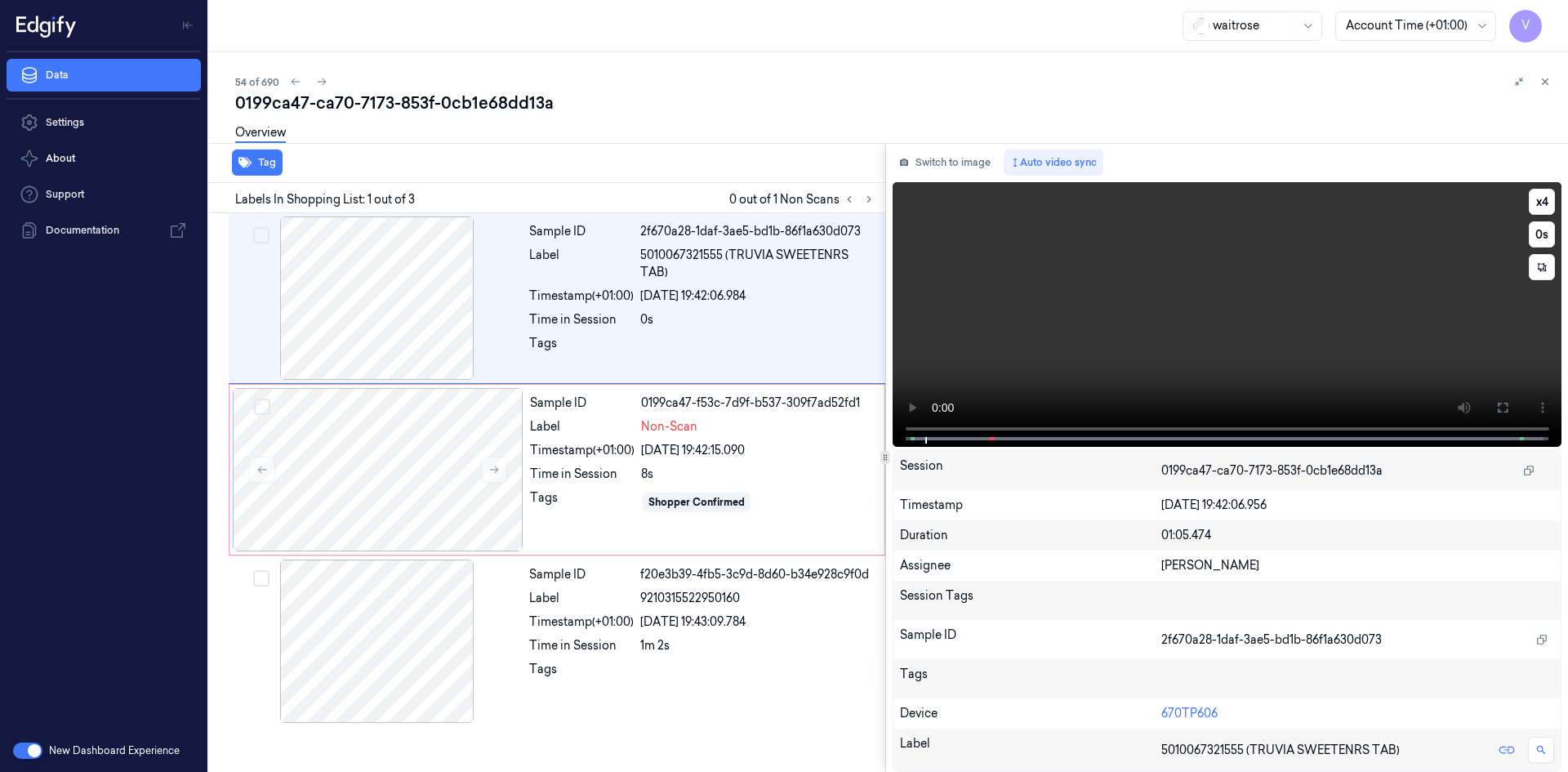
click at [1020, 364] on video at bounding box center [1227, 314] width 669 height 264
click at [1084, 291] on video at bounding box center [1227, 314] width 669 height 264
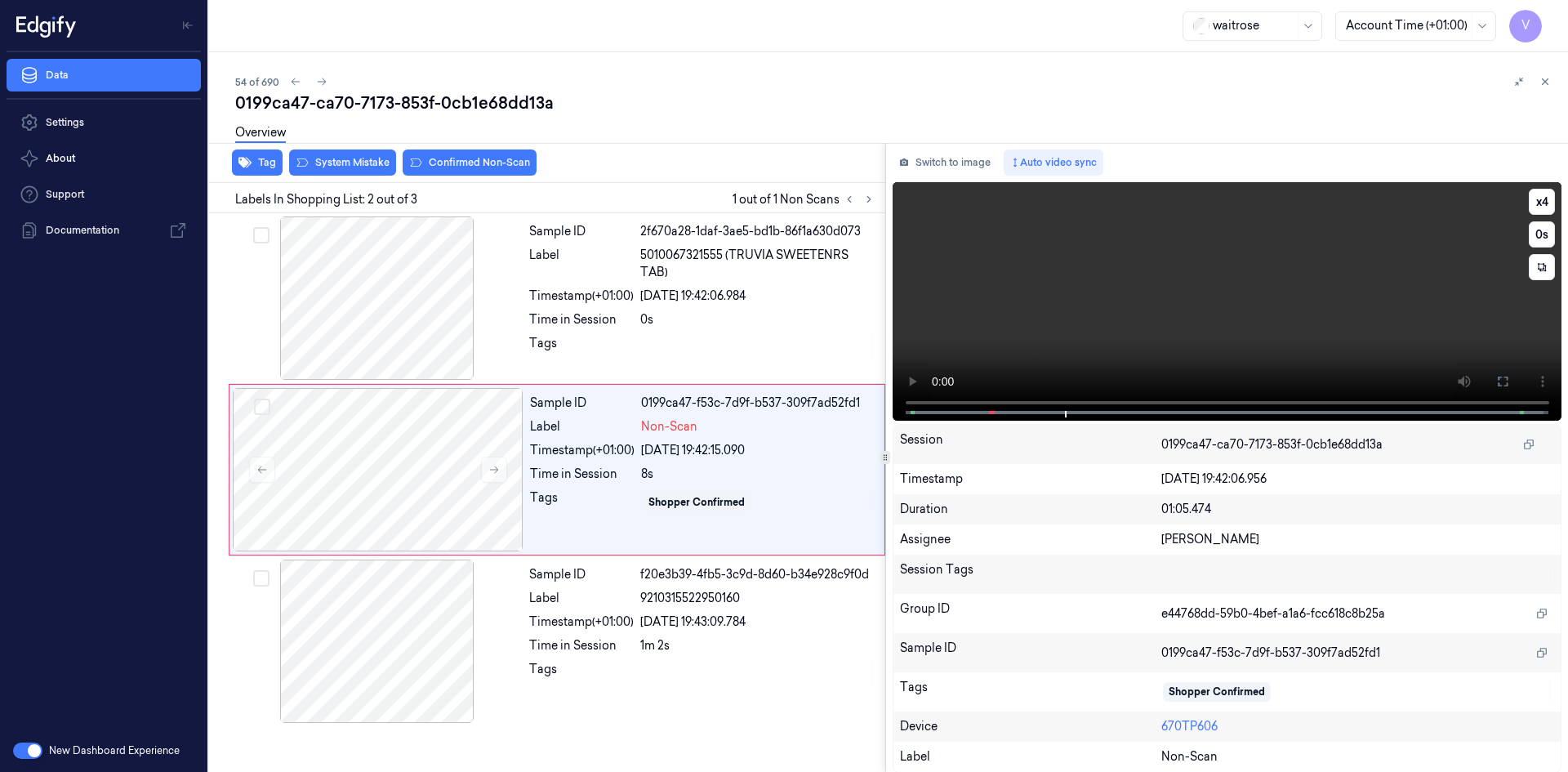
click at [1126, 304] on video at bounding box center [1227, 301] width 669 height 239
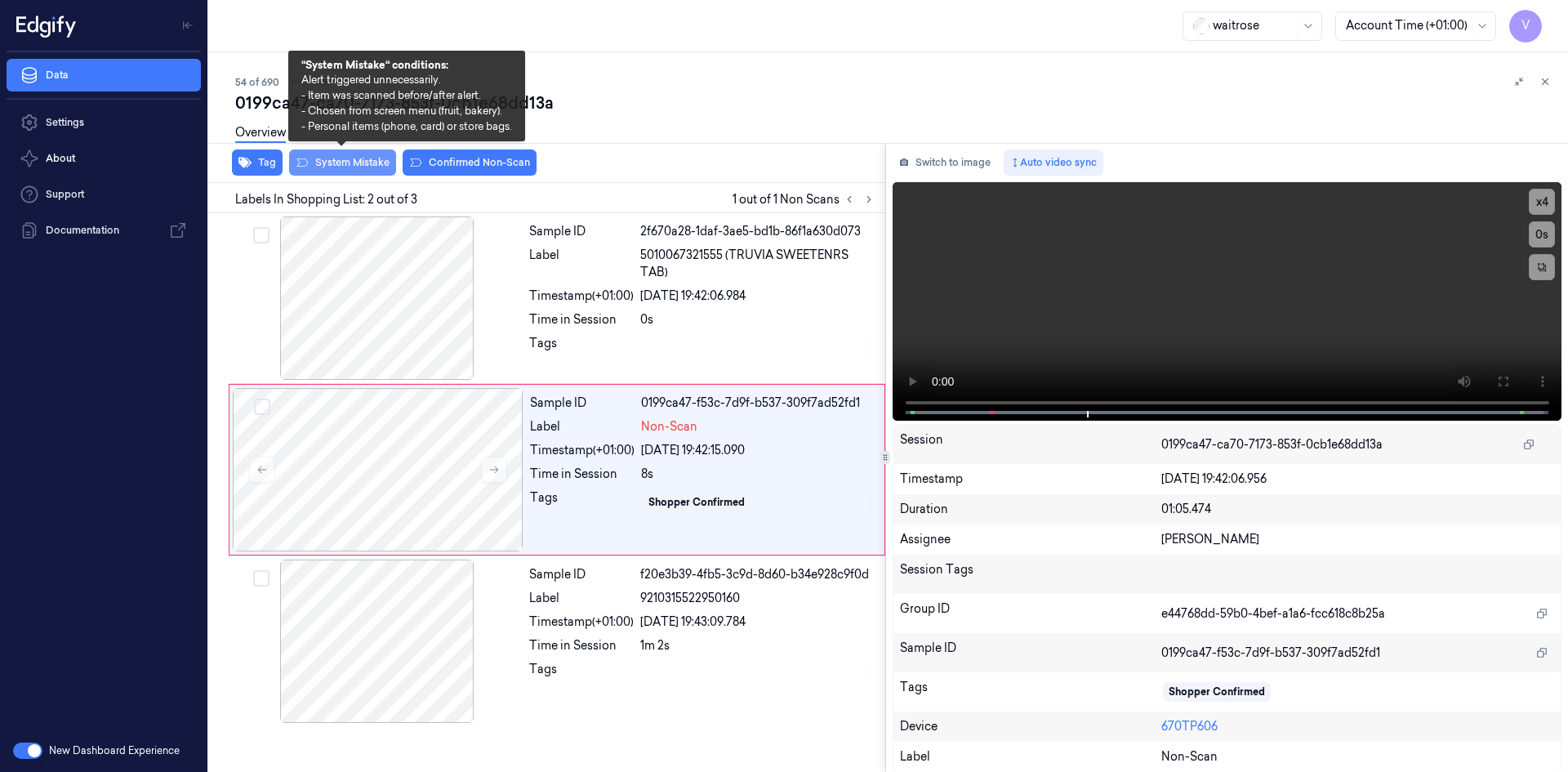
click at [363, 163] on button "System Mistake" at bounding box center [342, 162] width 107 height 26
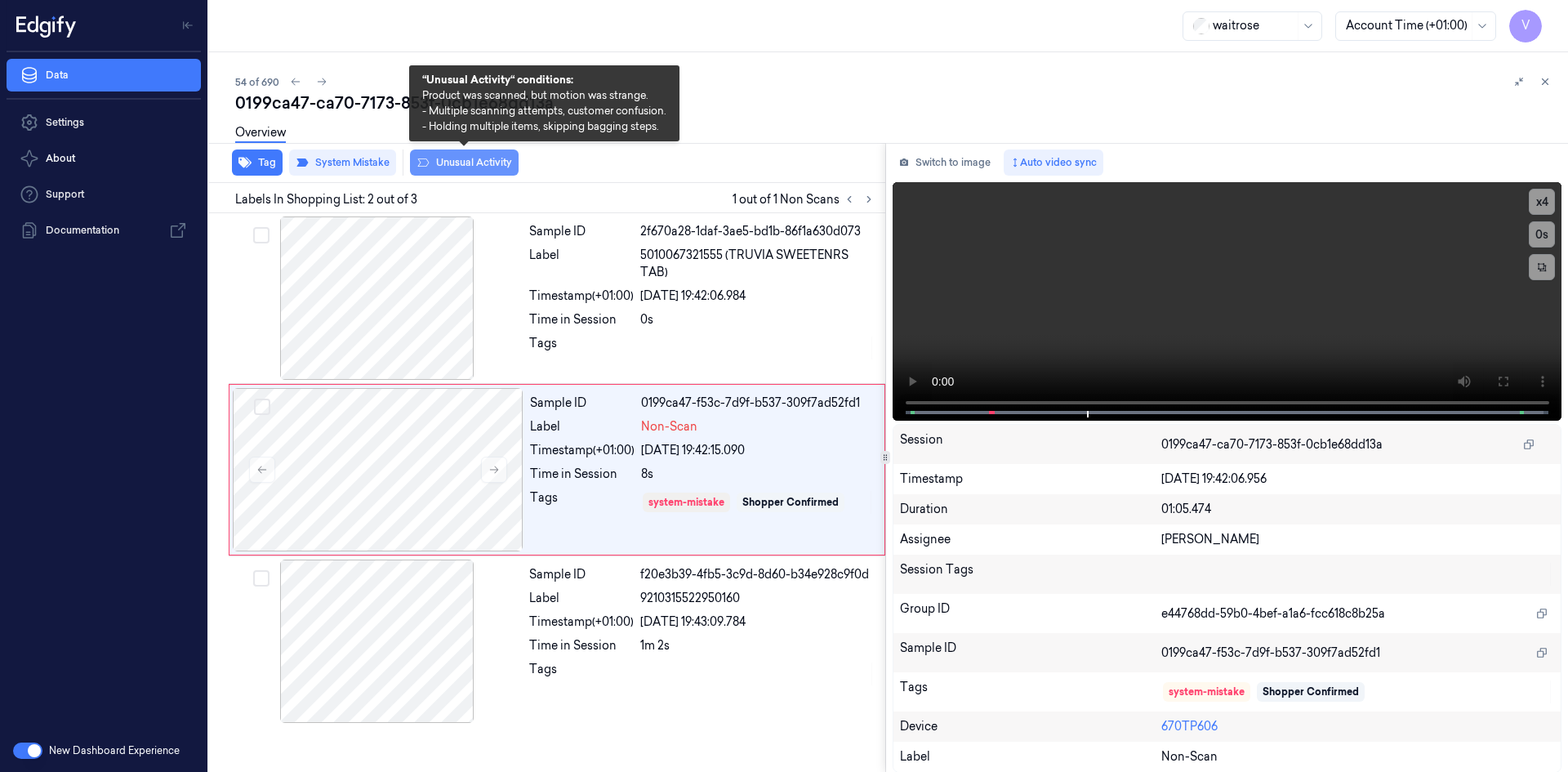
click at [457, 159] on button "Unusual Activity" at bounding box center [464, 162] width 109 height 26
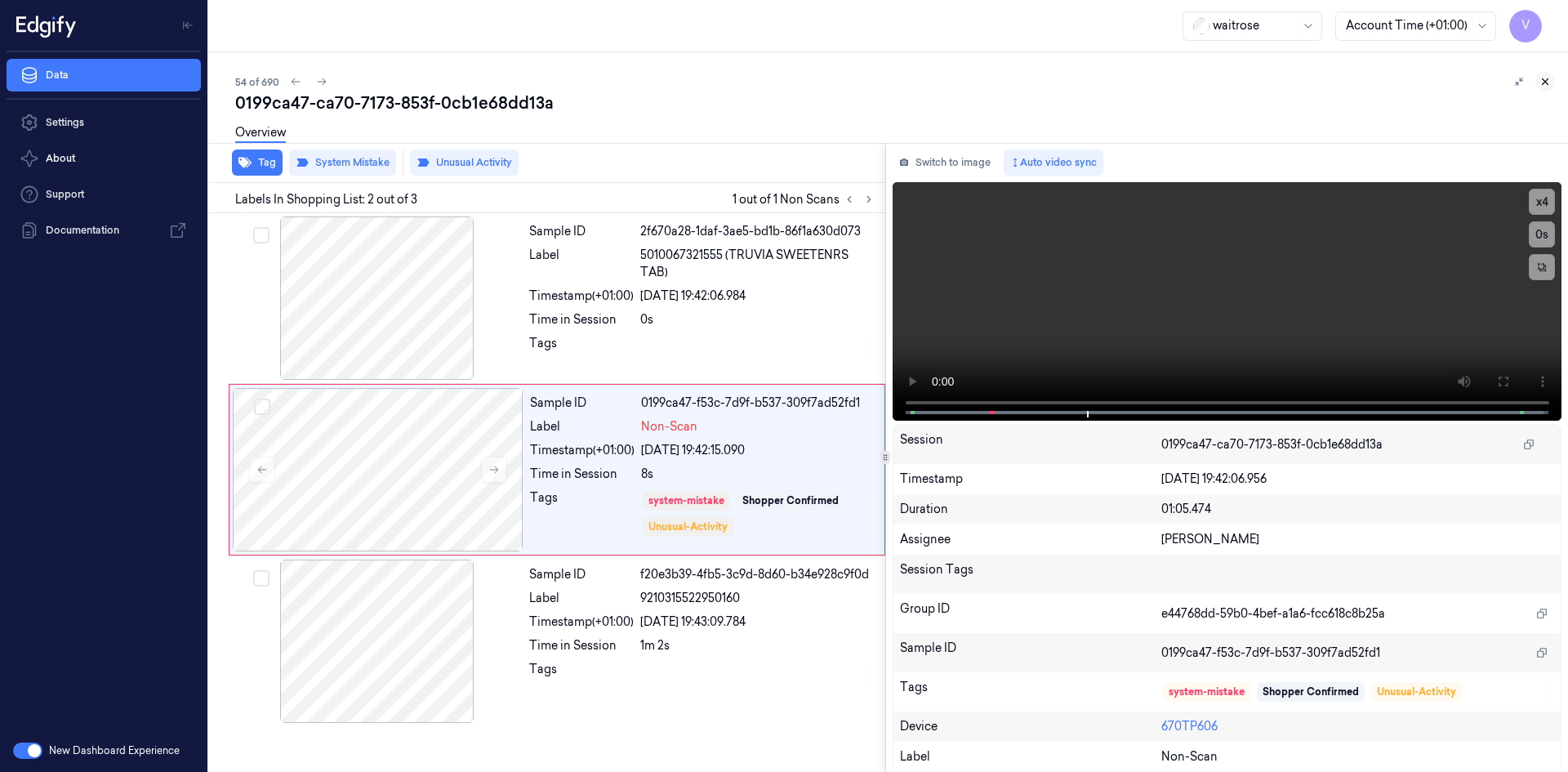
click at [1548, 80] on icon at bounding box center [1545, 82] width 12 height 12
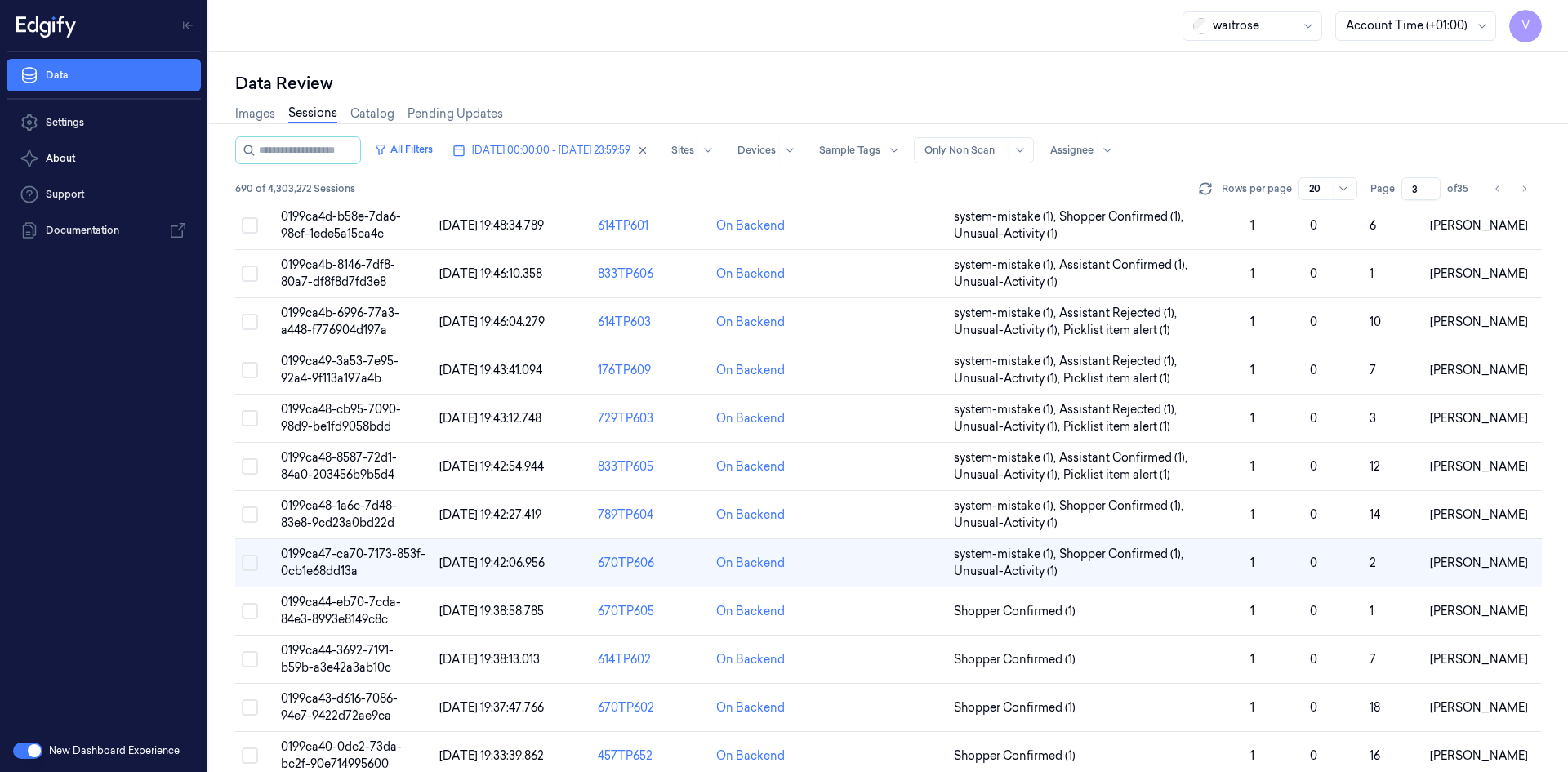
scroll to position [446, 0]
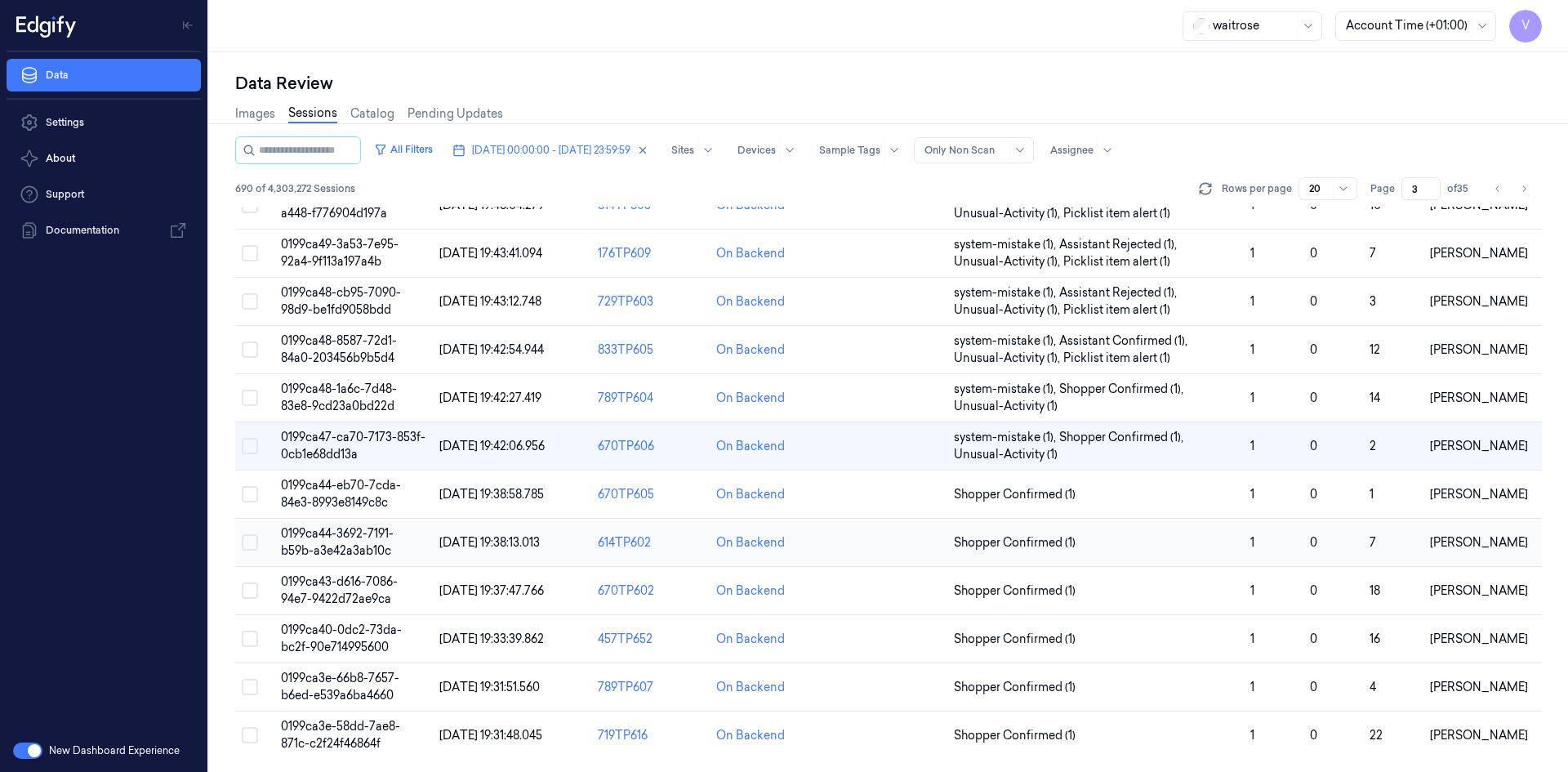
click at [356, 534] on span "0199ca44-3692-7191-b59b-a3e42a3ab10c" at bounding box center [337, 541] width 113 height 32
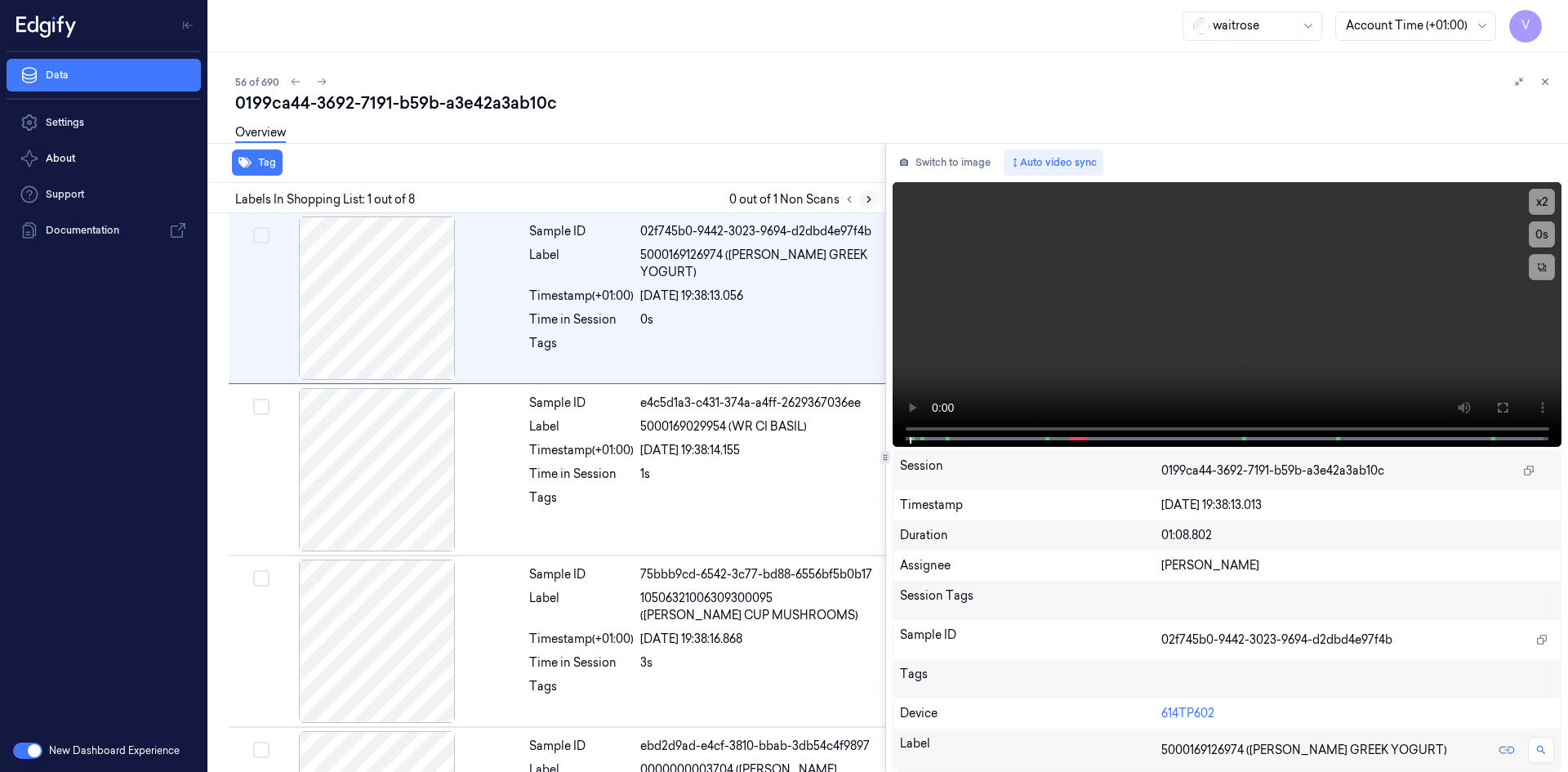
click at [871, 202] on icon at bounding box center [869, 200] width 12 height 12
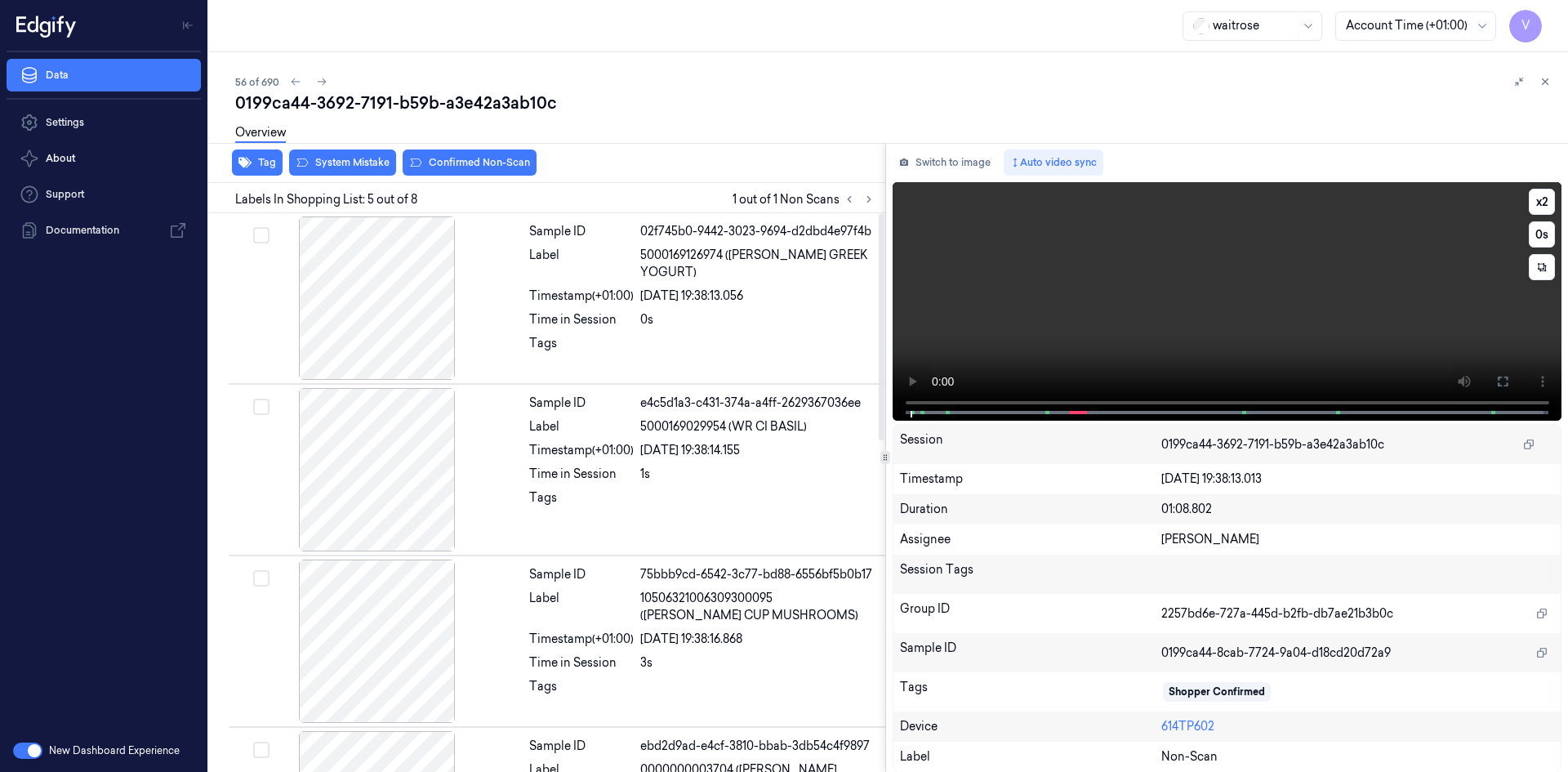
click at [1174, 327] on video at bounding box center [1227, 301] width 669 height 239
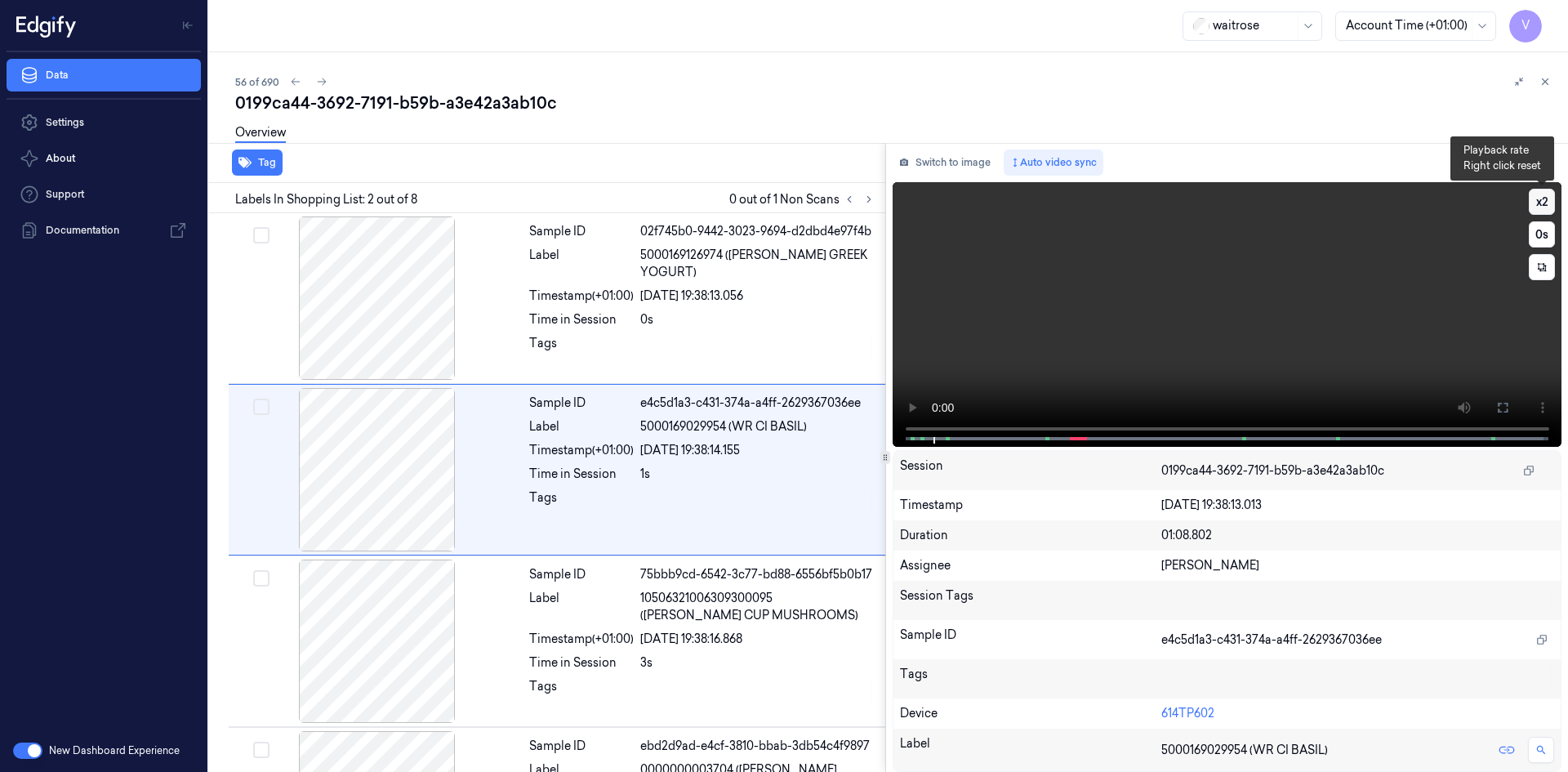
click at [1546, 198] on button "x 2" at bounding box center [1542, 202] width 26 height 26
click at [1387, 235] on video at bounding box center [1227, 314] width 669 height 264
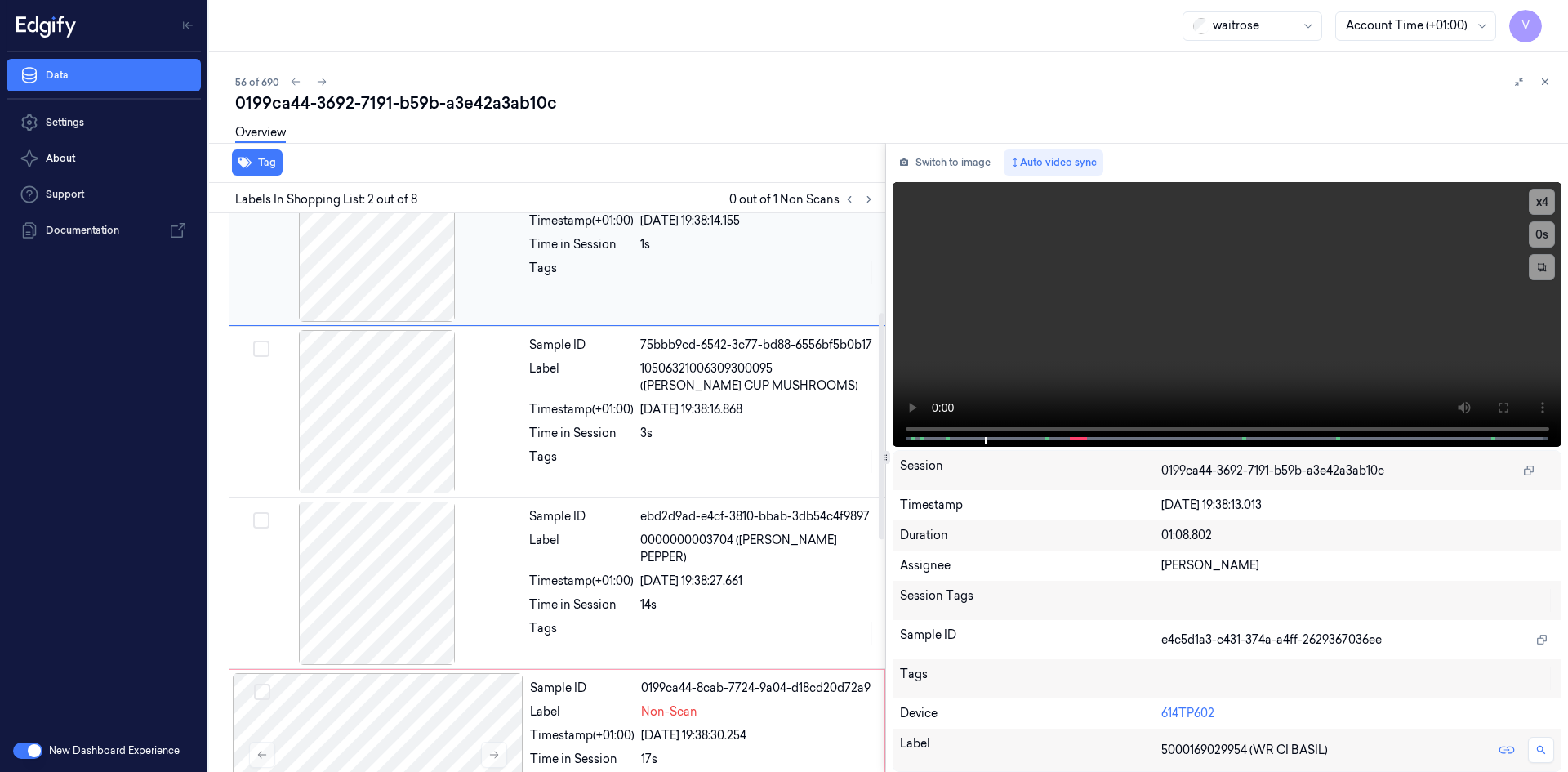
scroll to position [245, 0]
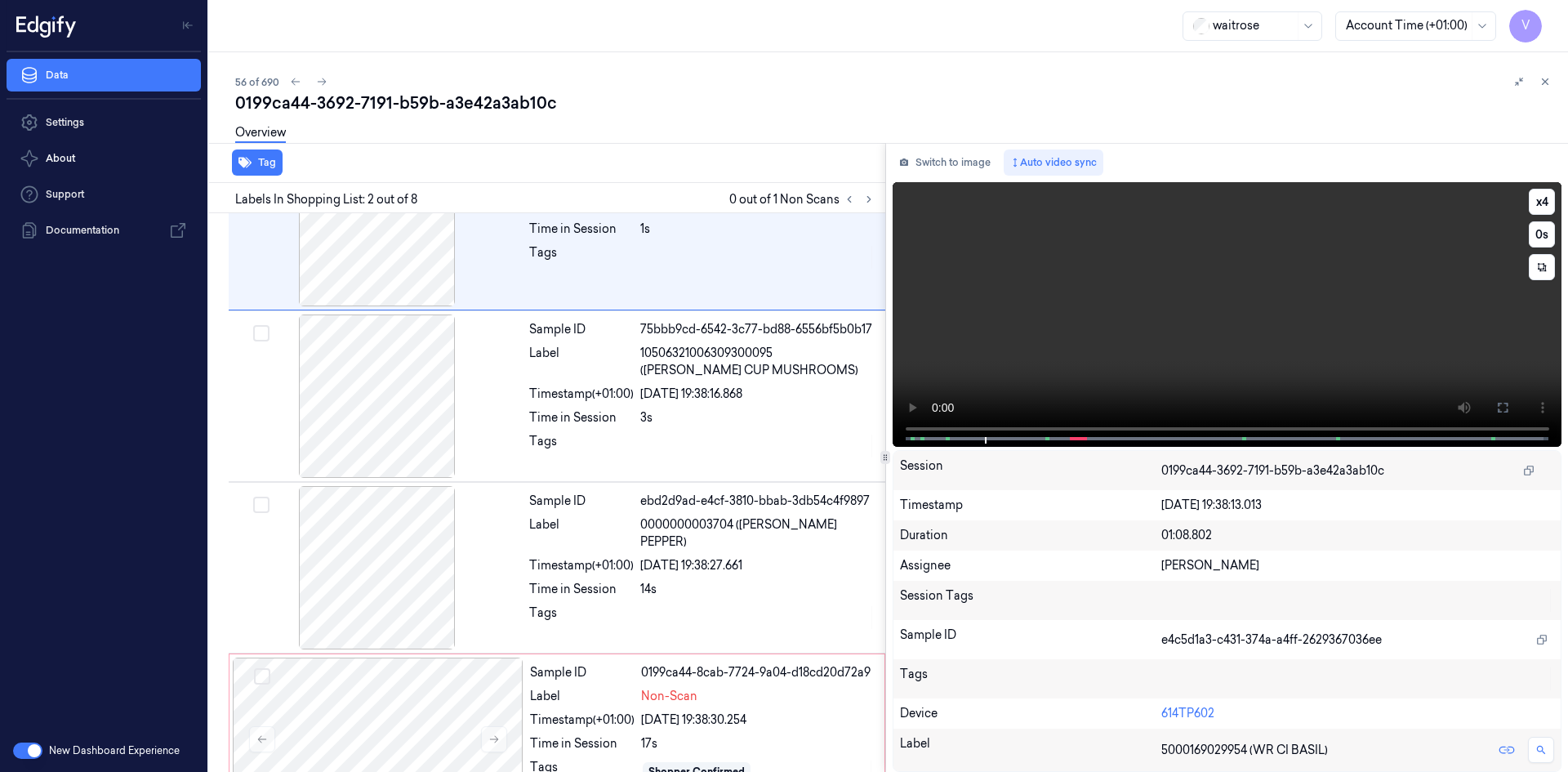
drag, startPoint x: 1097, startPoint y: 335, endPoint x: 1111, endPoint y: 339, distance: 14.6
click at [1111, 339] on video at bounding box center [1227, 314] width 669 height 264
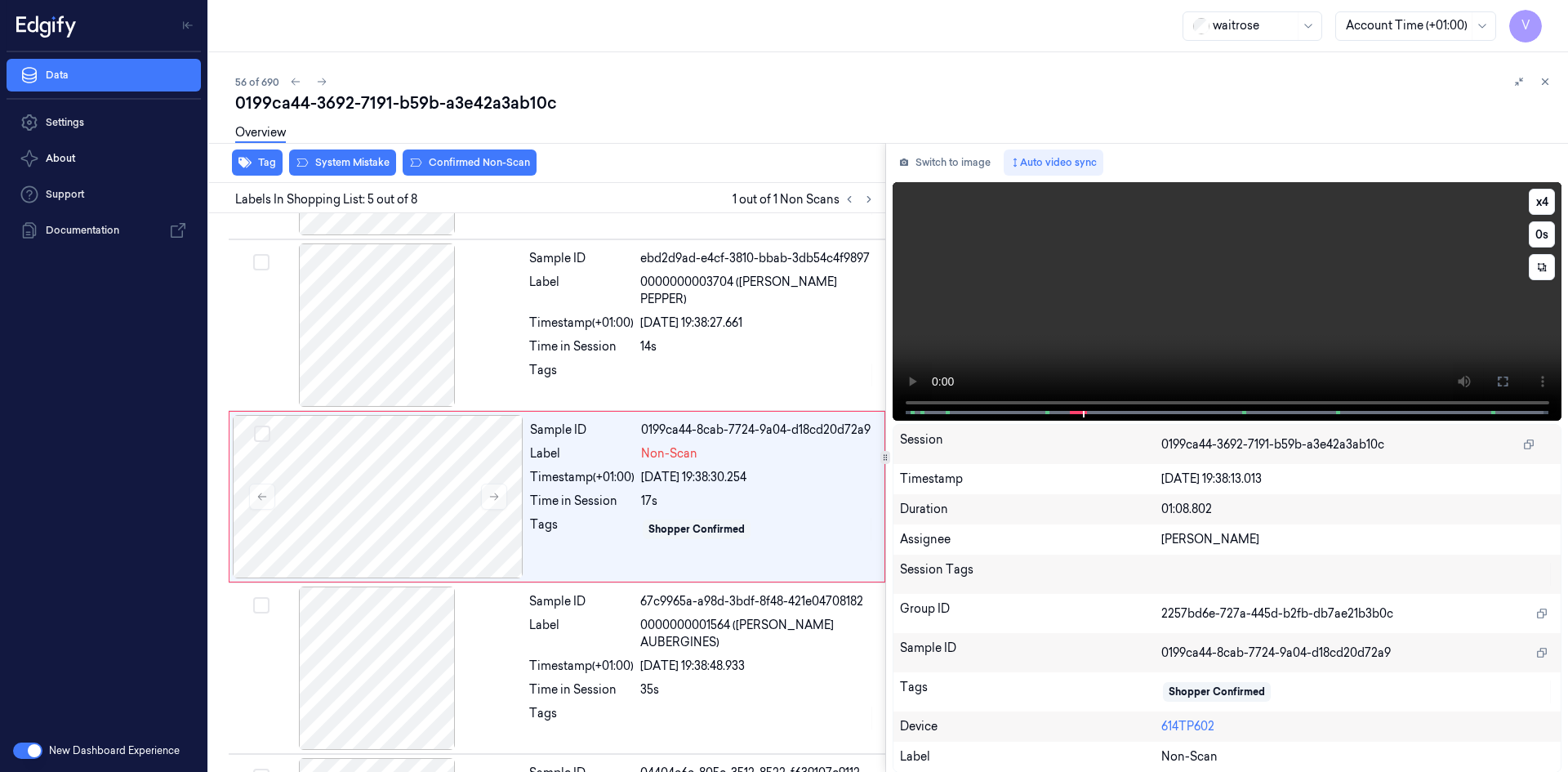
scroll to position [491, 0]
click at [1125, 311] on video at bounding box center [1227, 301] width 669 height 239
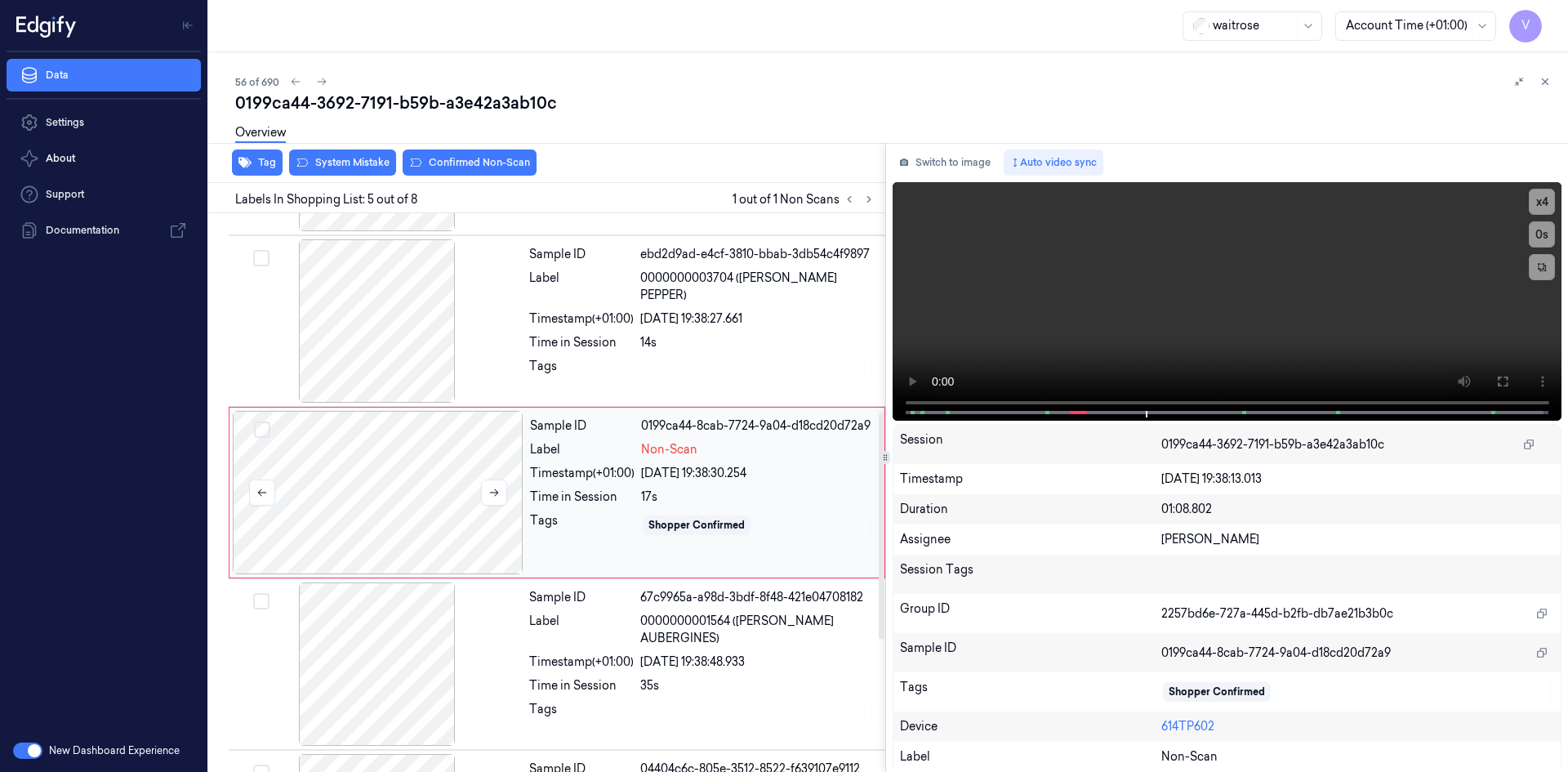
click at [381, 460] on div at bounding box center [378, 492] width 291 height 163
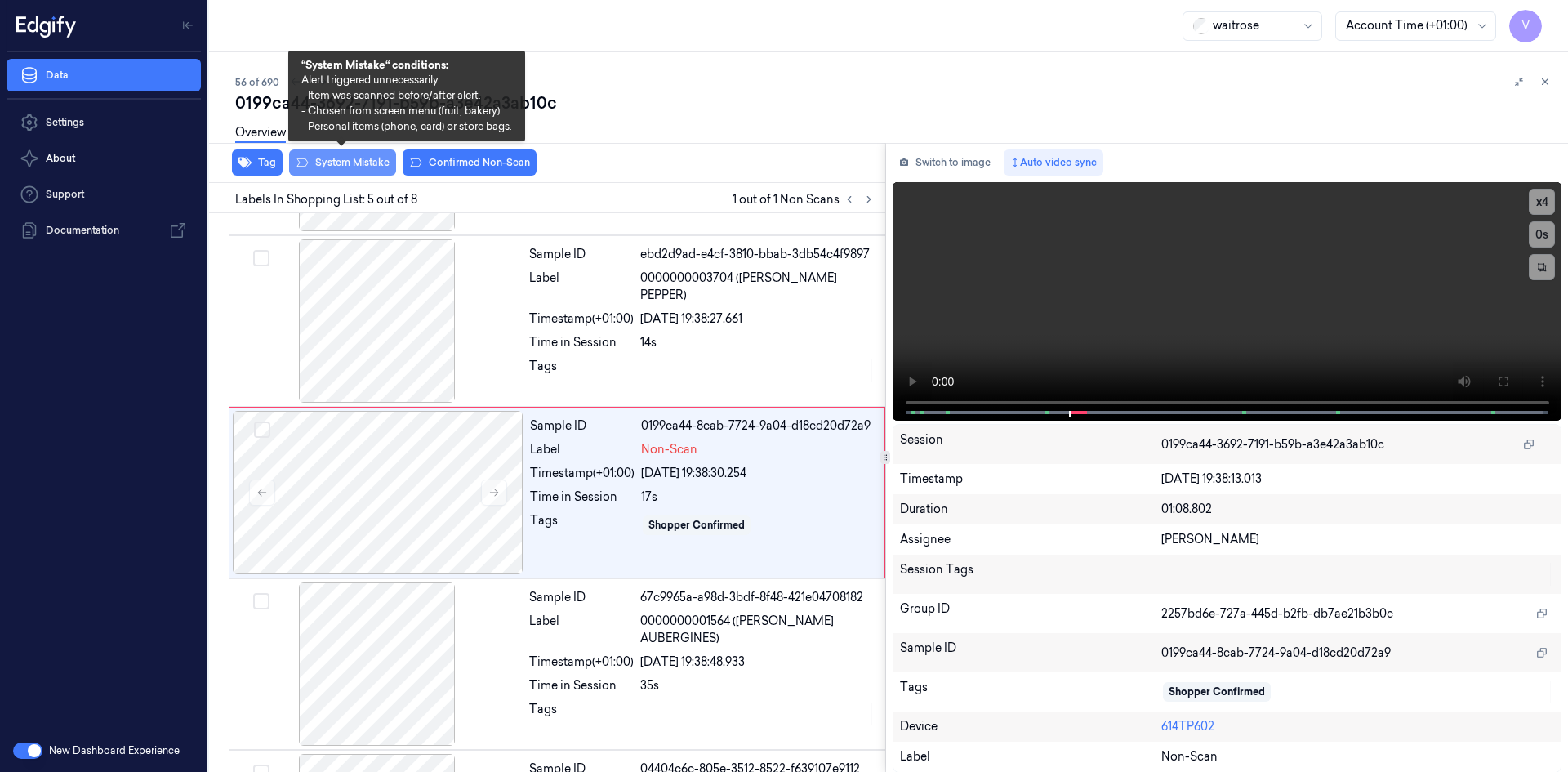
click at [353, 158] on button "System Mistake" at bounding box center [342, 162] width 107 height 26
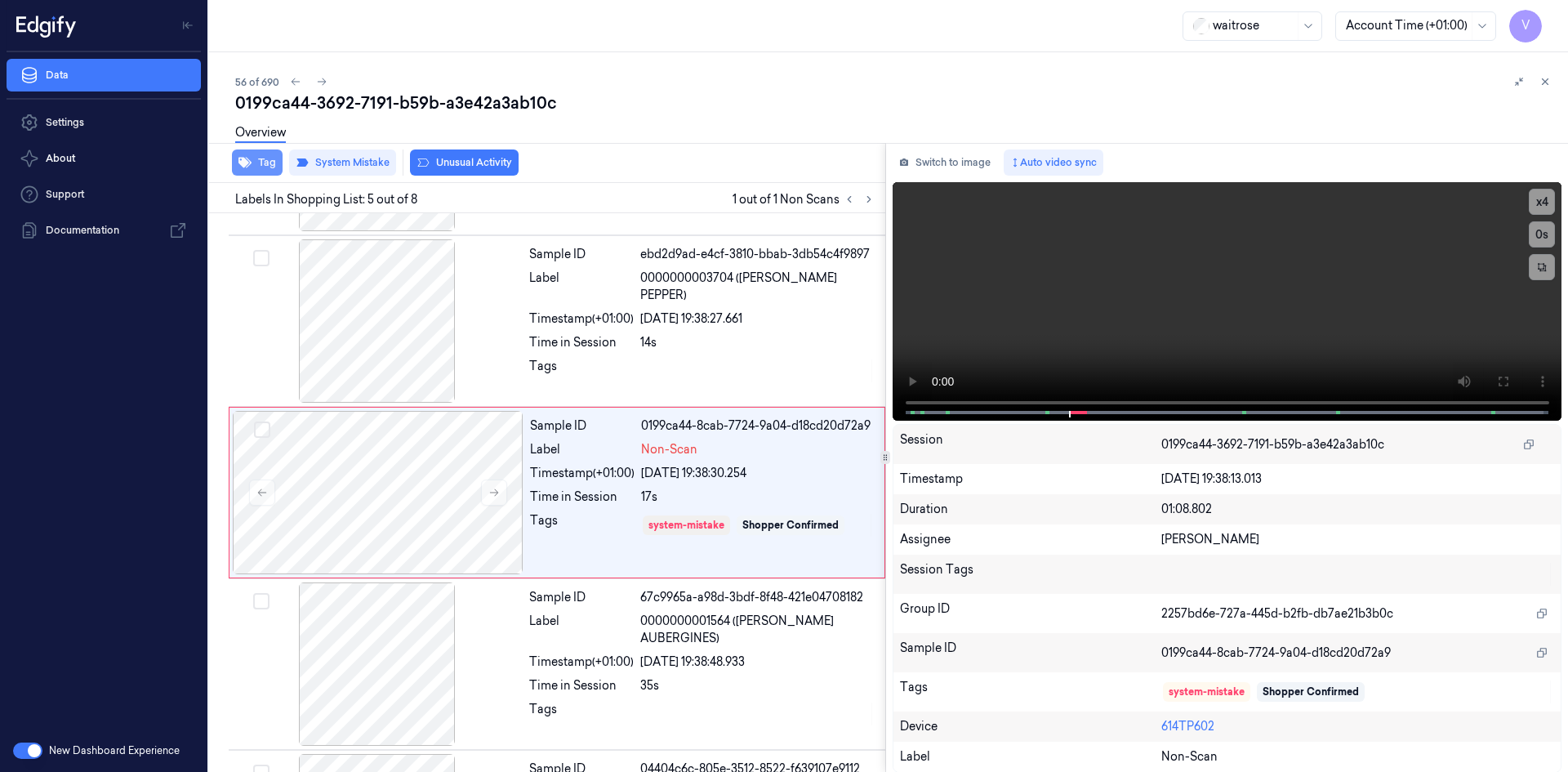
click at [257, 164] on button "Tag" at bounding box center [257, 162] width 51 height 26
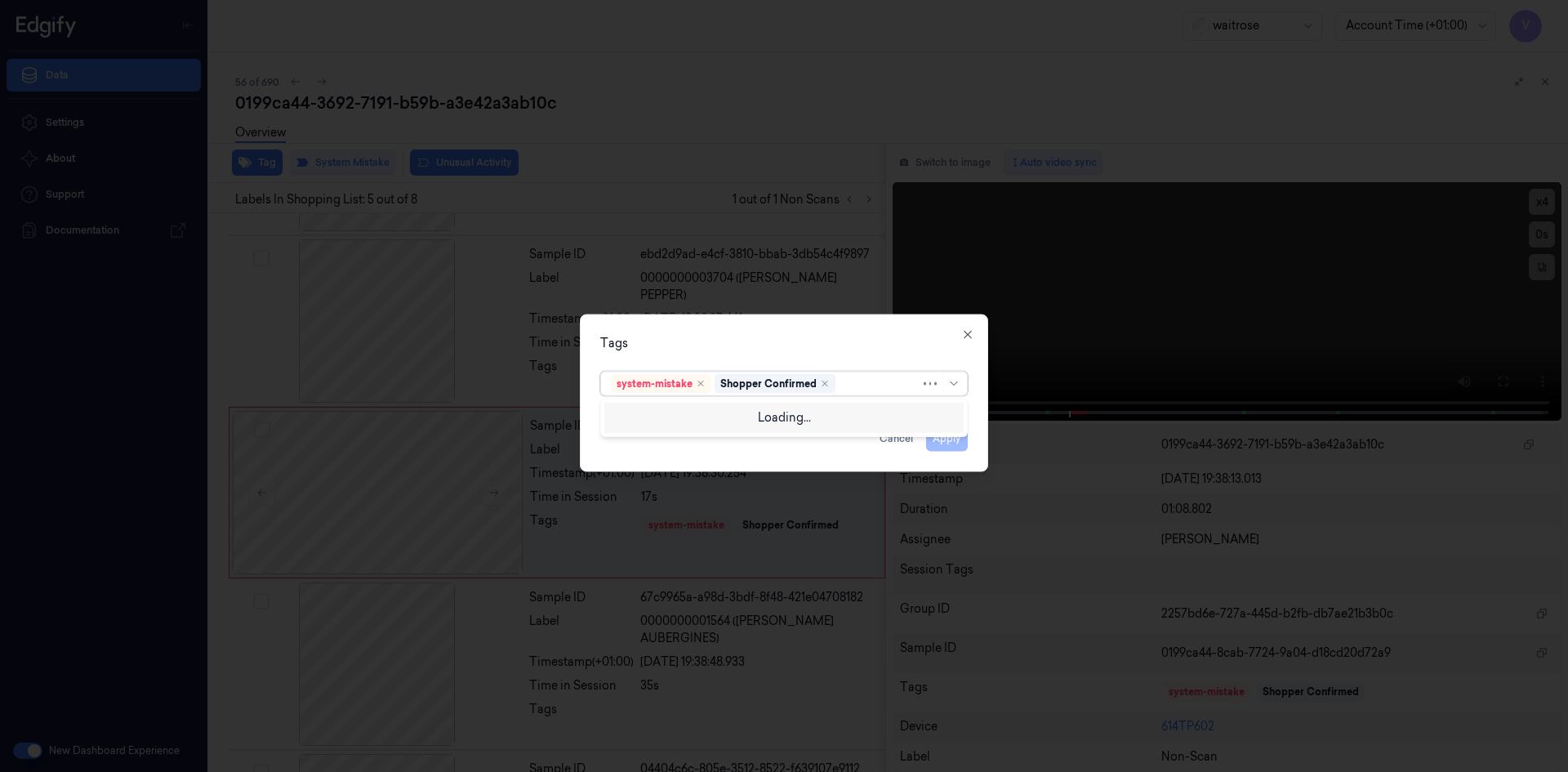
click at [861, 385] on div at bounding box center [879, 384] width 81 height 18
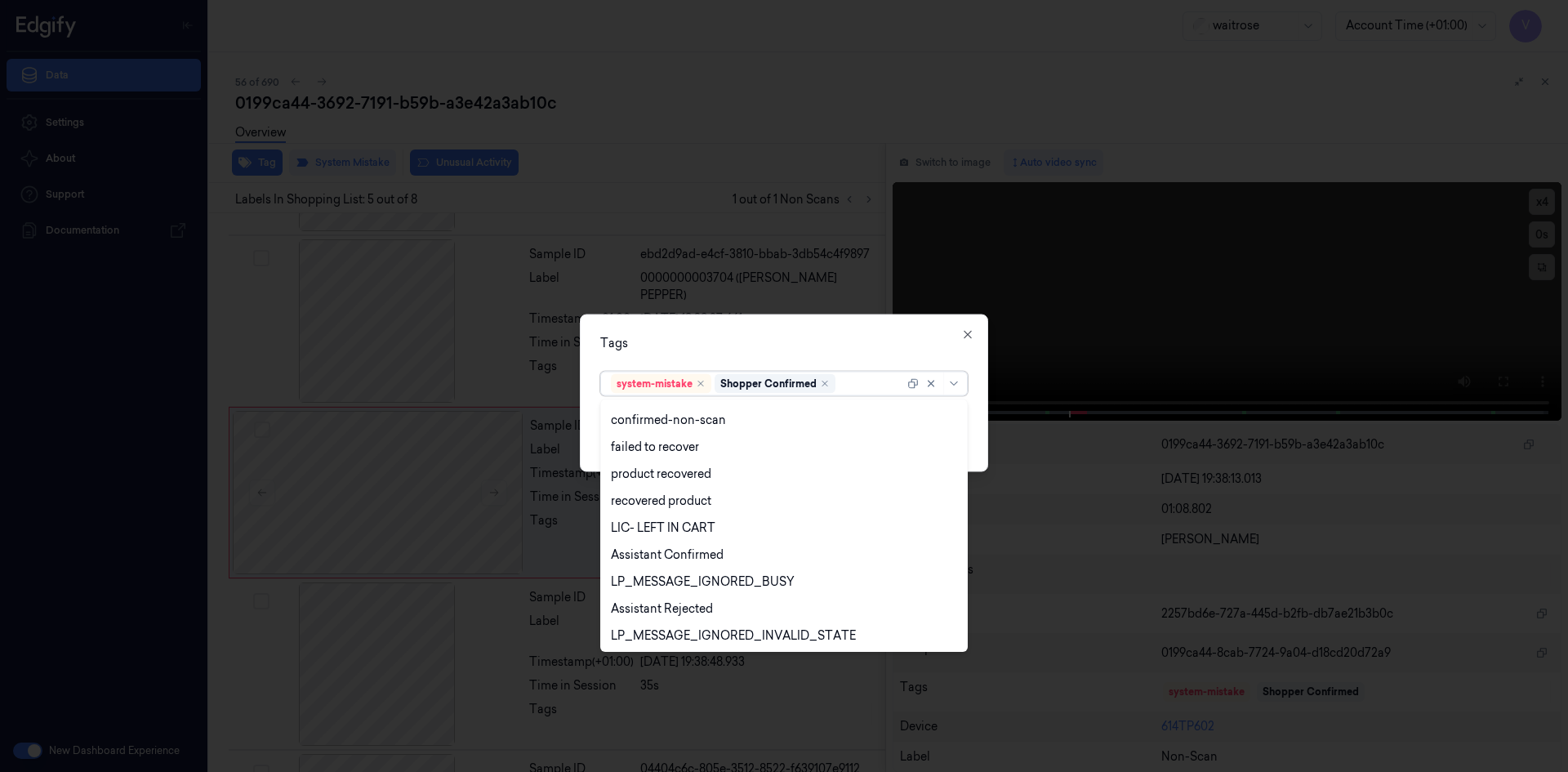
scroll to position [240, 0]
click at [683, 575] on div "Unusual-Activity" at bounding box center [656, 580] width 91 height 18
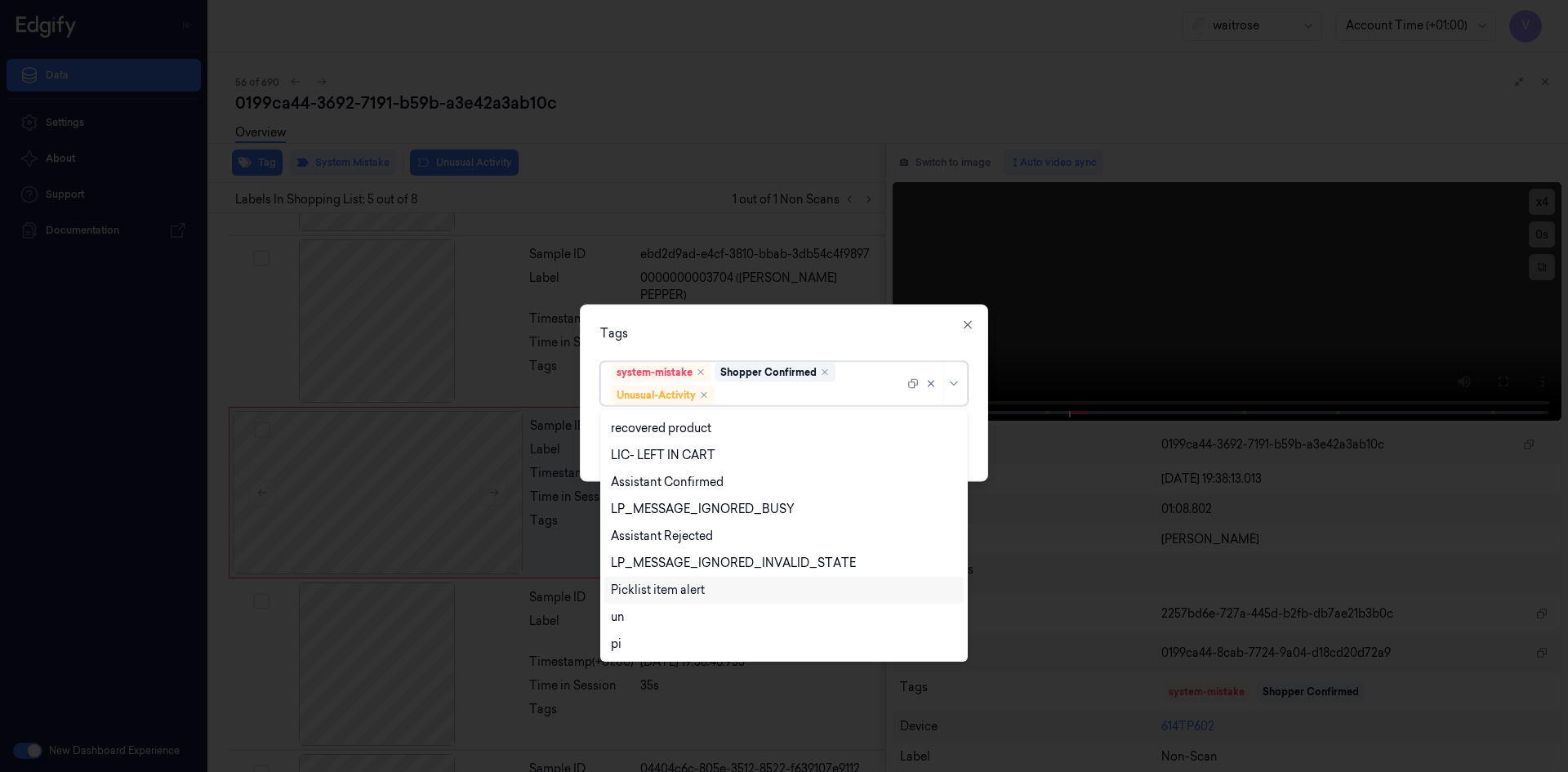
click at [677, 590] on div "Picklist item alert" at bounding box center [658, 590] width 94 height 18
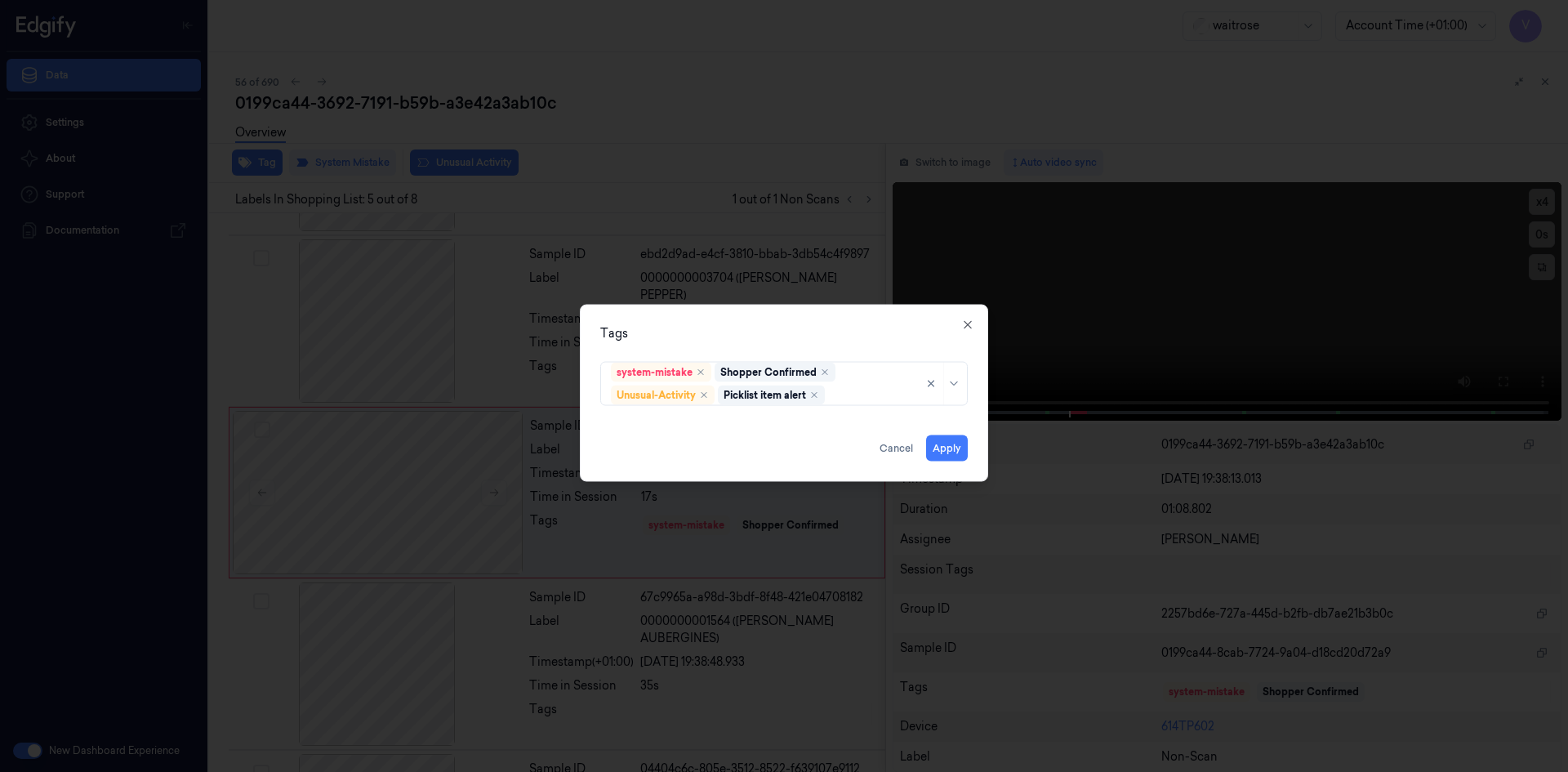
drag, startPoint x: 753, startPoint y: 335, endPoint x: 891, endPoint y: 426, distance: 165.3
click at [754, 339] on div "Tags" at bounding box center [784, 333] width 368 height 18
click at [940, 447] on button "Apply" at bounding box center [946, 447] width 42 height 26
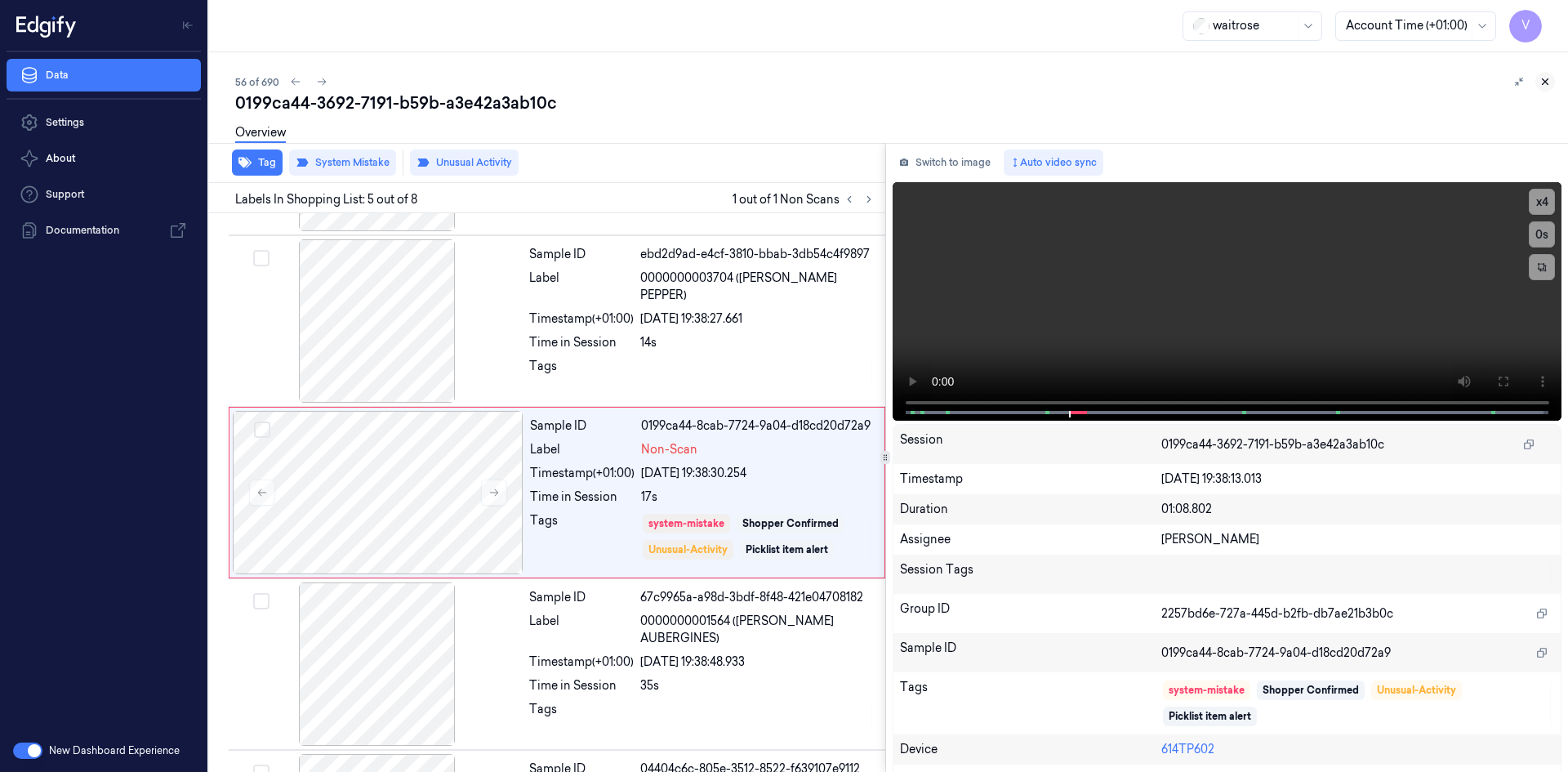
click at [1545, 75] on button at bounding box center [1545, 81] width 20 height 20
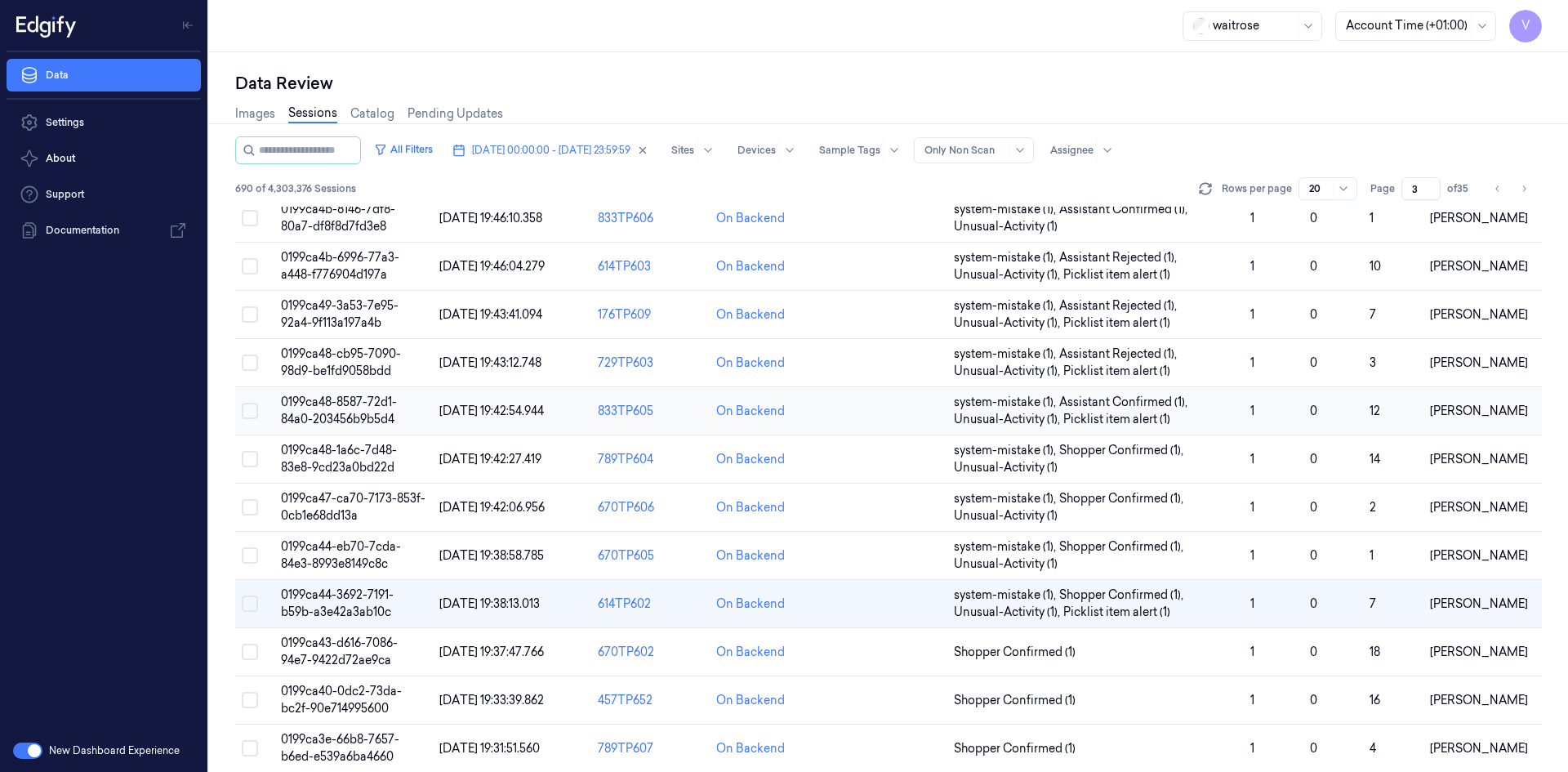
scroll to position [446, 0]
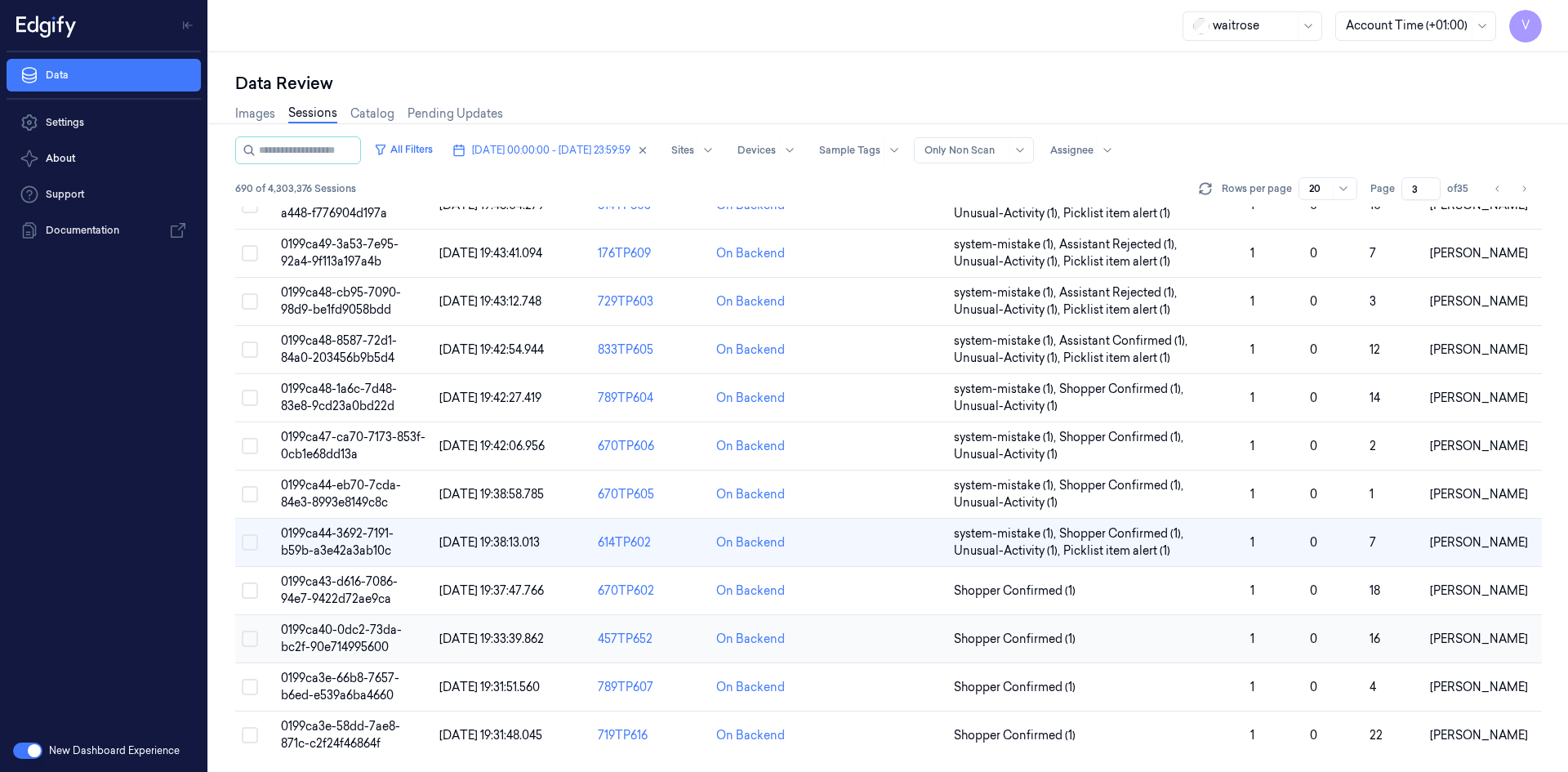
click at [353, 626] on span "0199ca40-0dc2-73da-bc2f-90e714995600" at bounding box center [342, 638] width 121 height 32
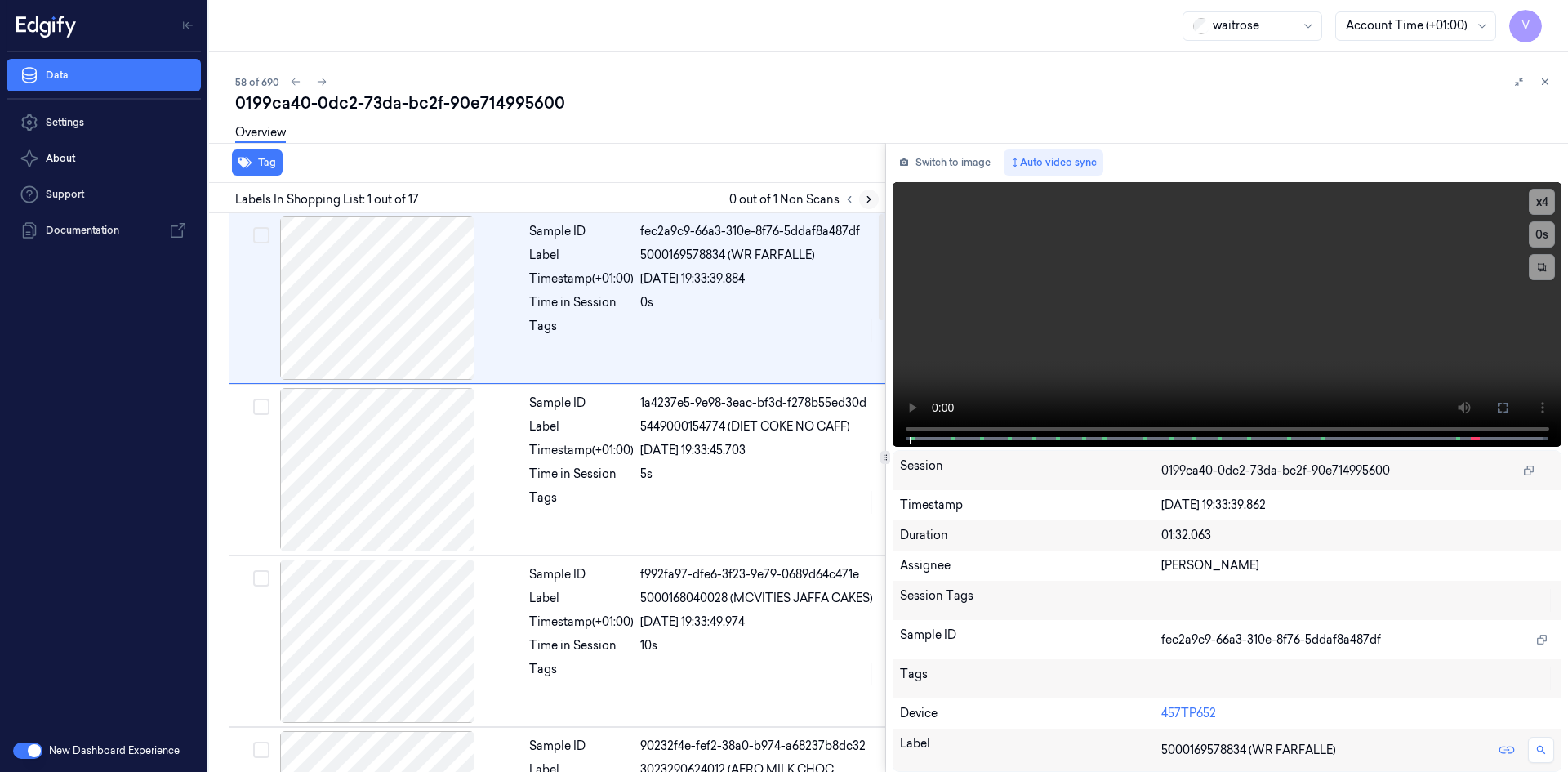
click at [874, 195] on icon at bounding box center [869, 200] width 12 height 12
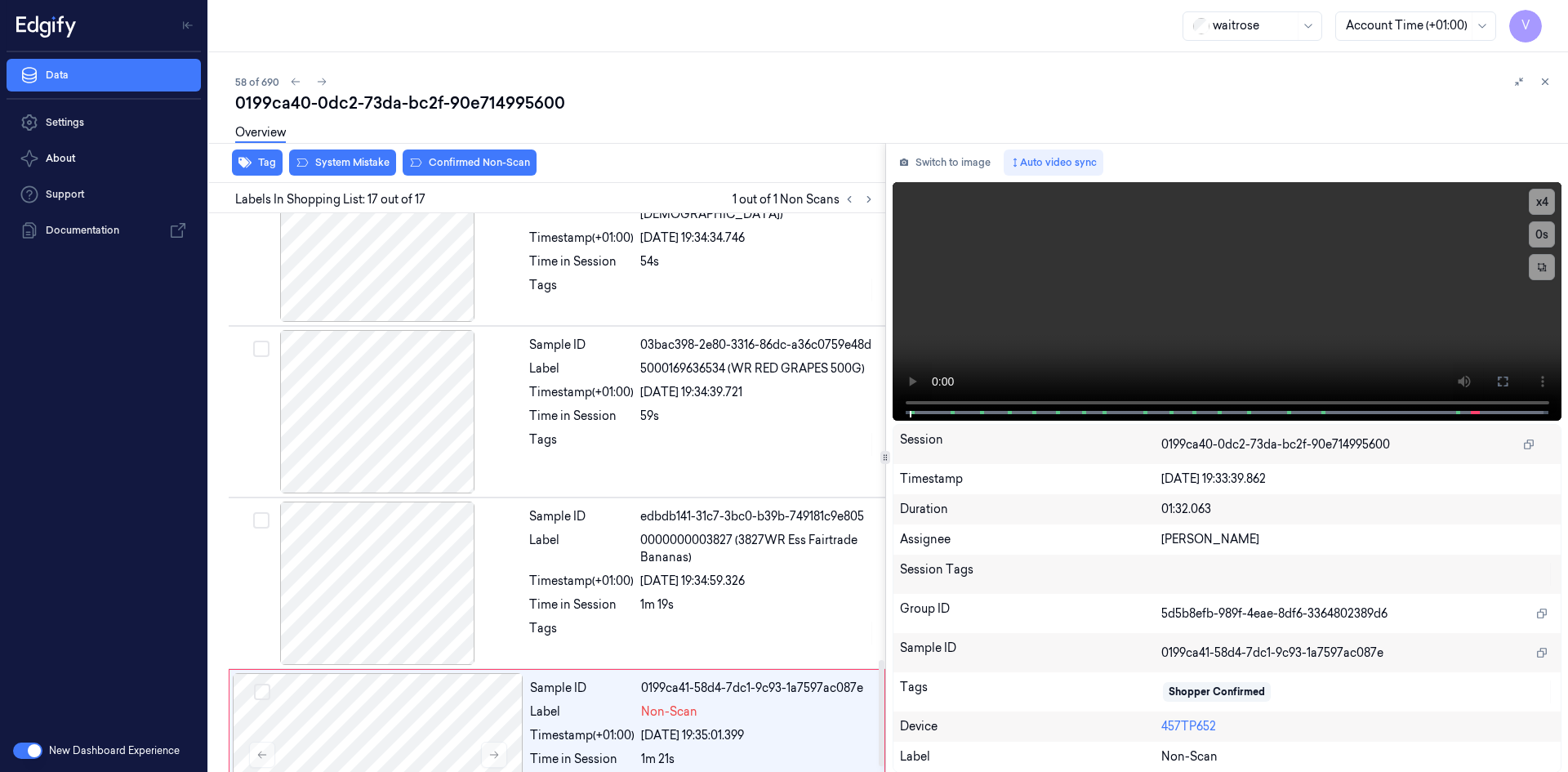
scroll to position [2362, 0]
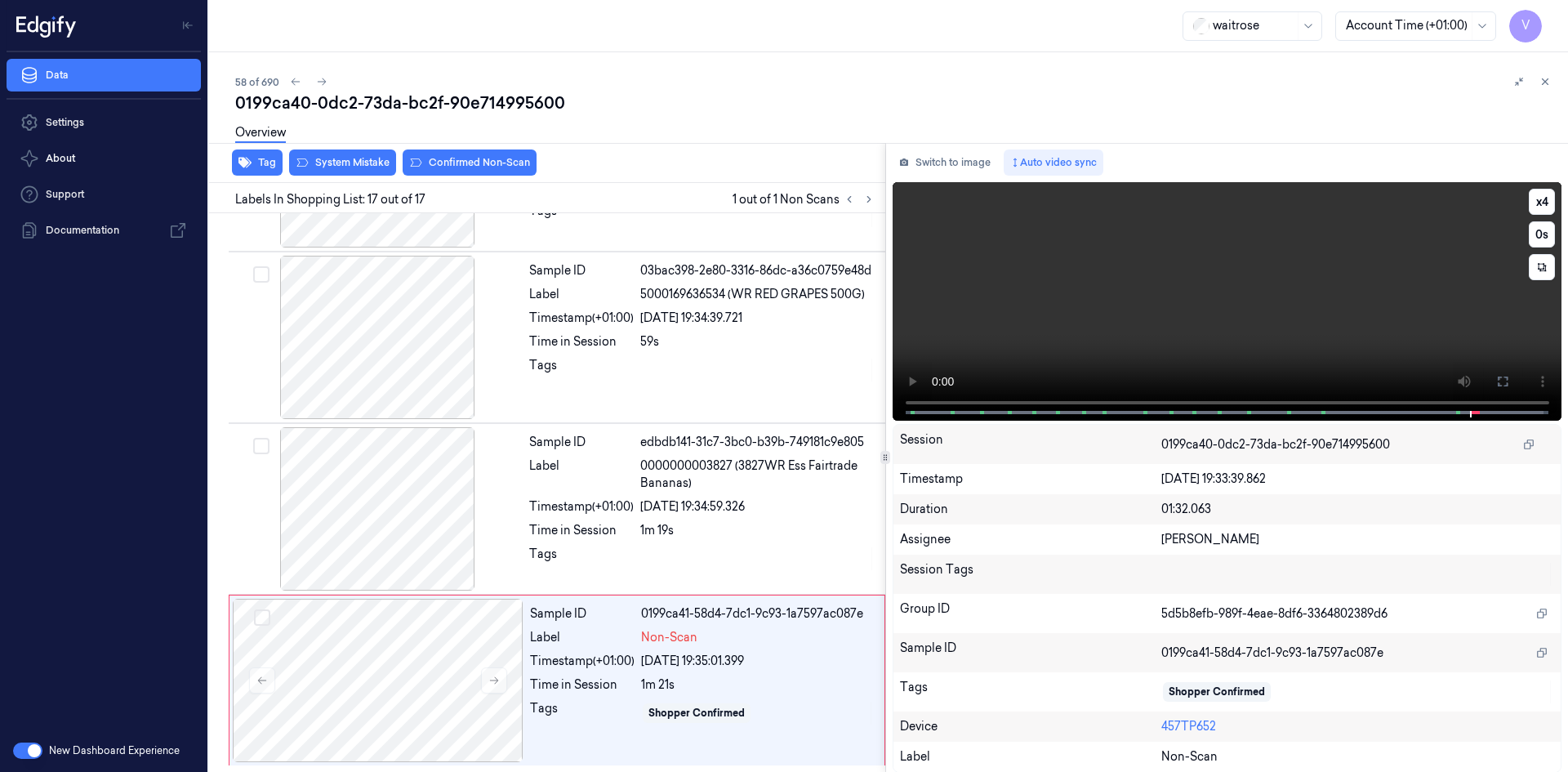
click at [1301, 279] on video at bounding box center [1227, 301] width 669 height 239
click at [1347, 279] on video at bounding box center [1227, 301] width 669 height 239
click at [1168, 267] on video at bounding box center [1227, 301] width 669 height 239
click at [1110, 317] on video at bounding box center [1227, 301] width 669 height 239
click at [1261, 311] on video at bounding box center [1227, 301] width 669 height 239
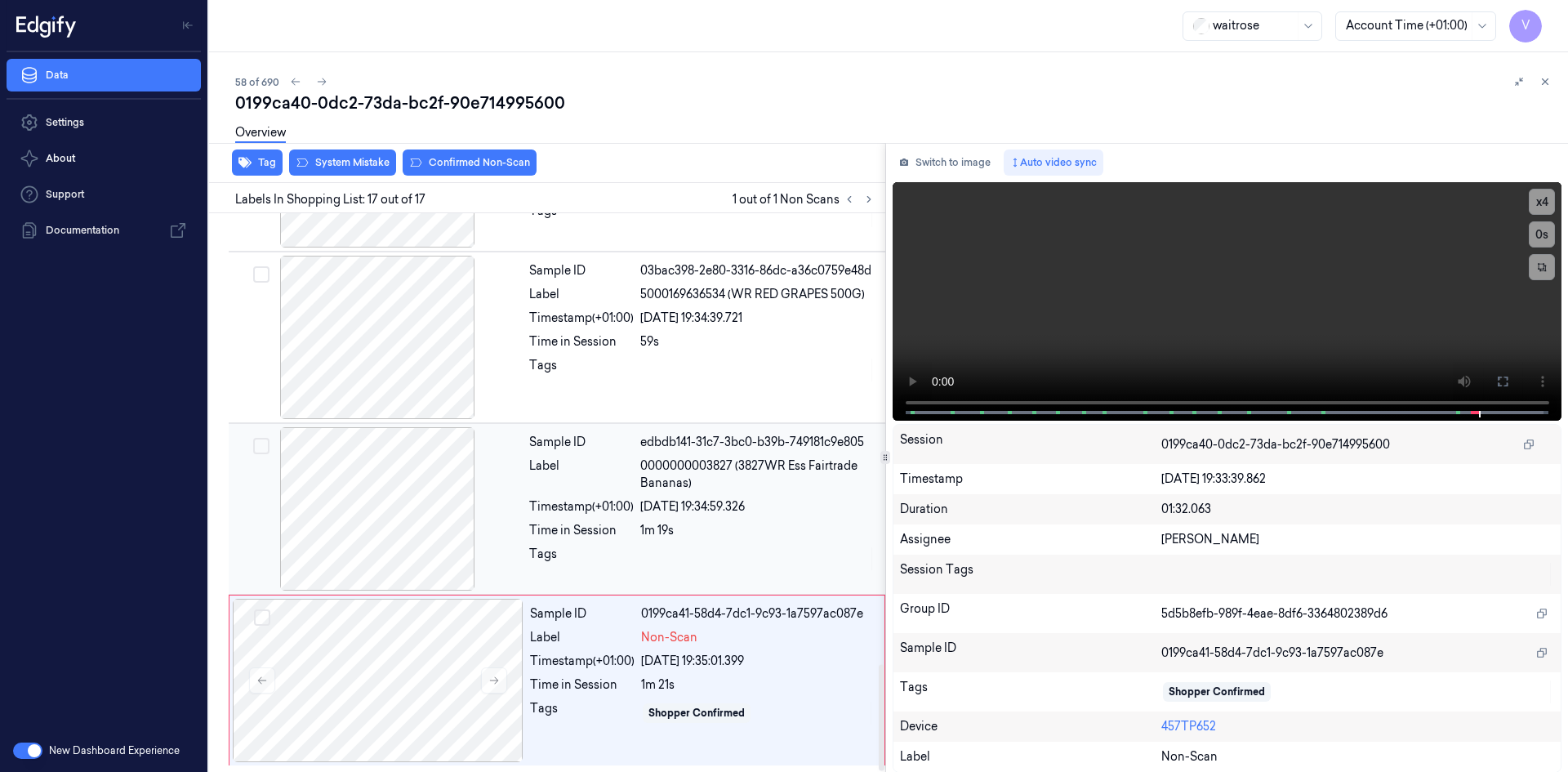
click at [409, 477] on div at bounding box center [377, 508] width 291 height 163
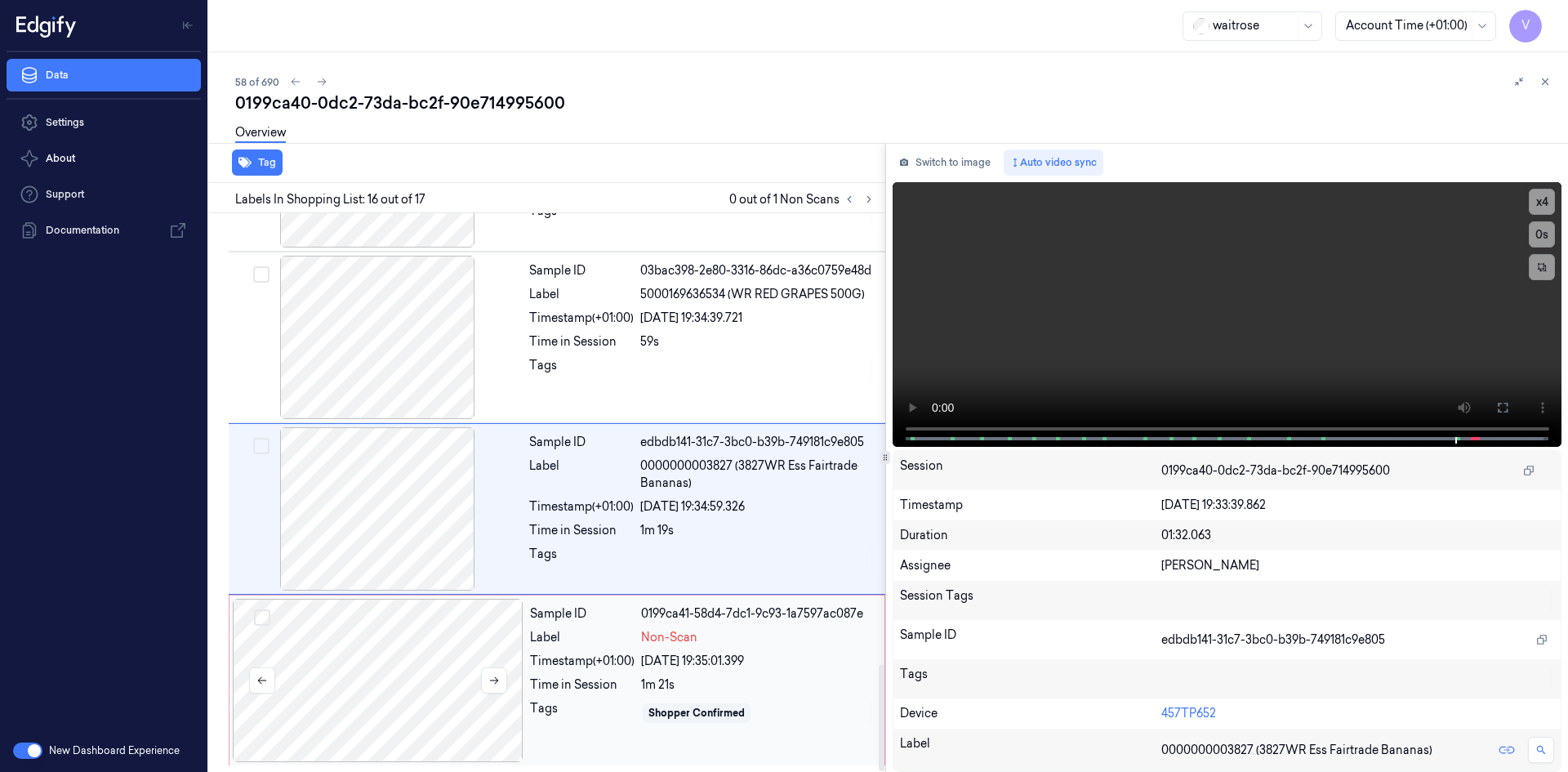
click at [452, 655] on div at bounding box center [378, 680] width 291 height 163
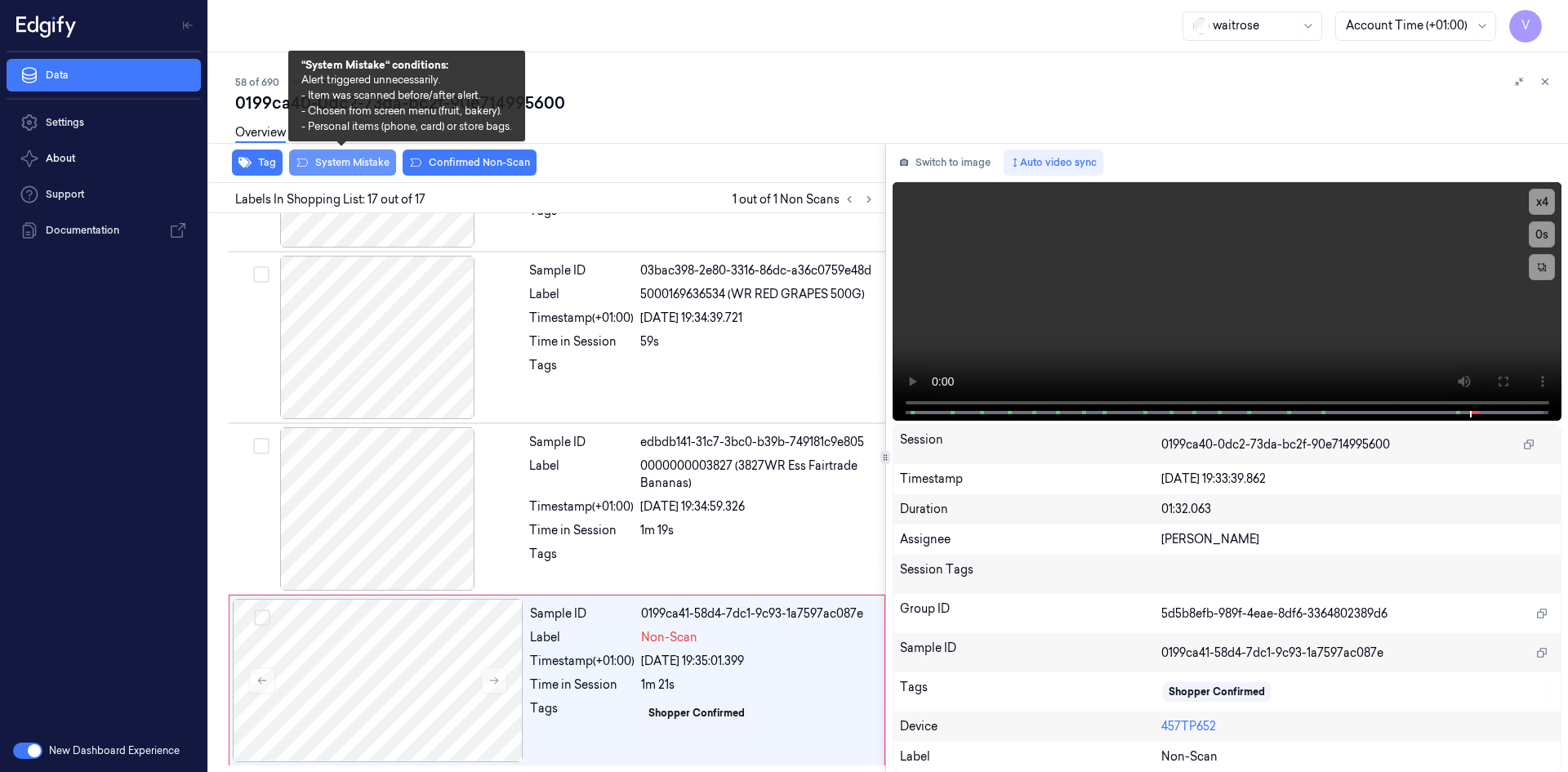
click at [342, 160] on button "System Mistake" at bounding box center [342, 162] width 107 height 26
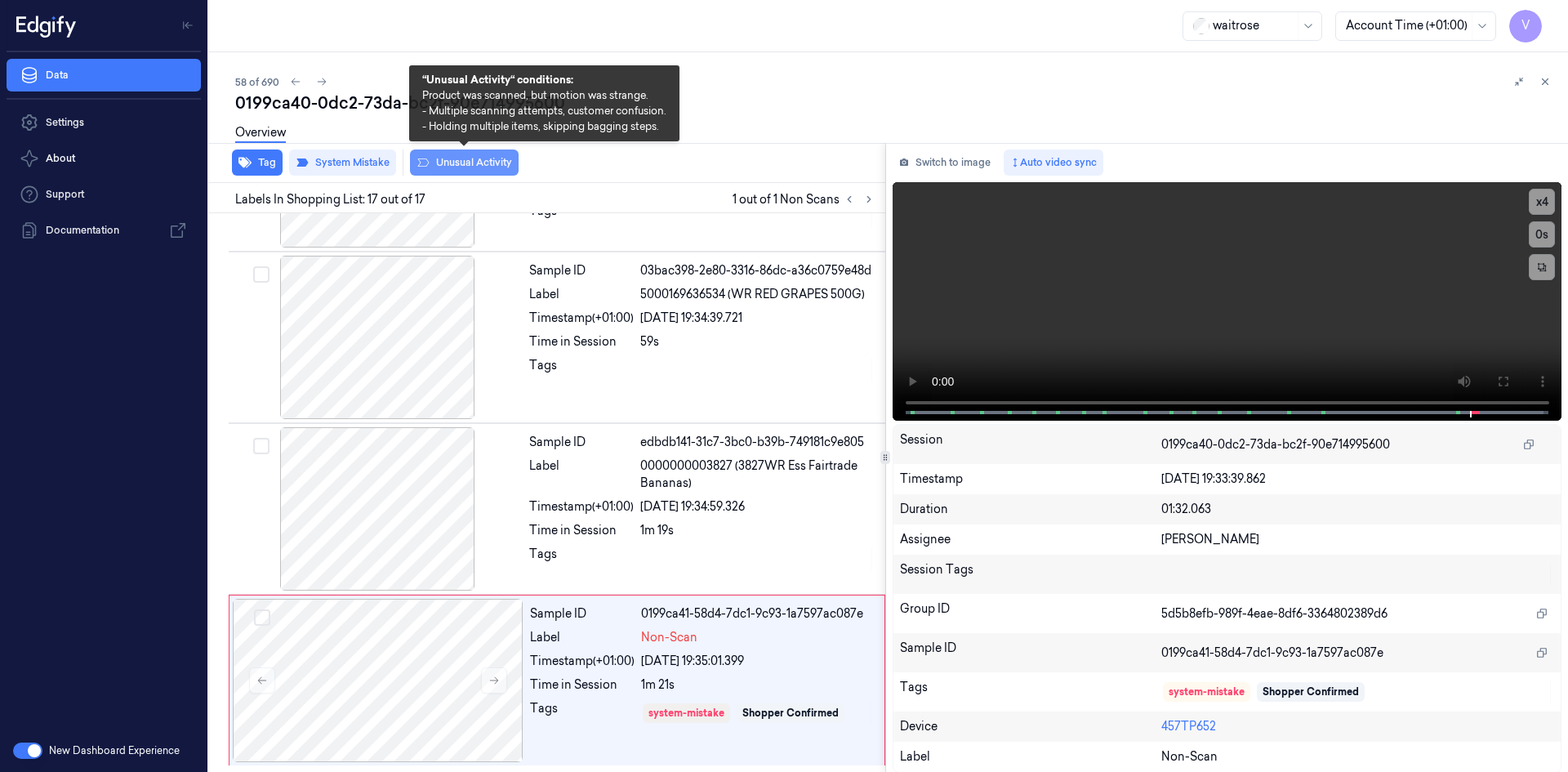
click at [482, 161] on button "Unusual Activity" at bounding box center [464, 162] width 109 height 26
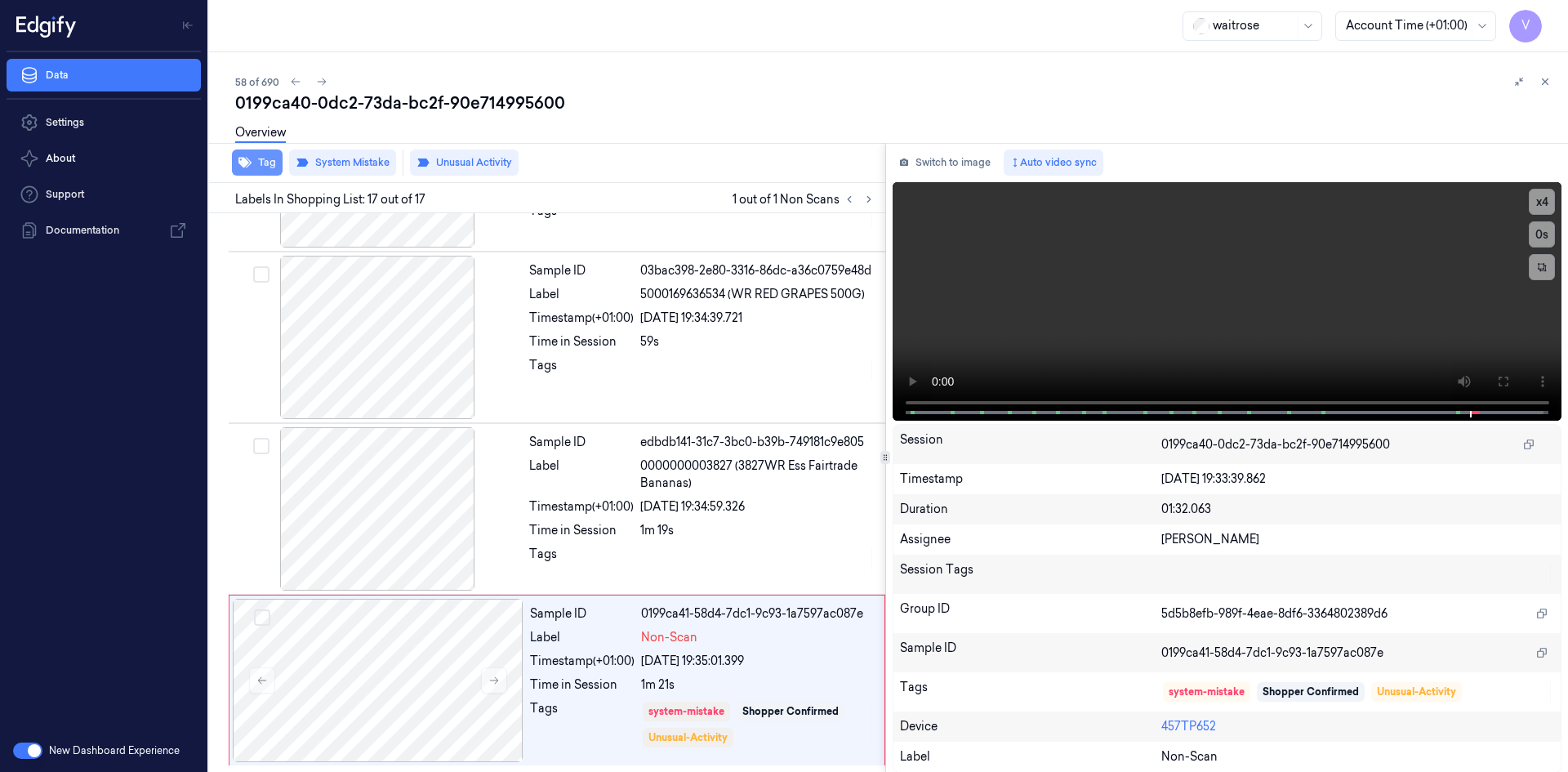
click at [262, 170] on button "Tag" at bounding box center [257, 162] width 51 height 26
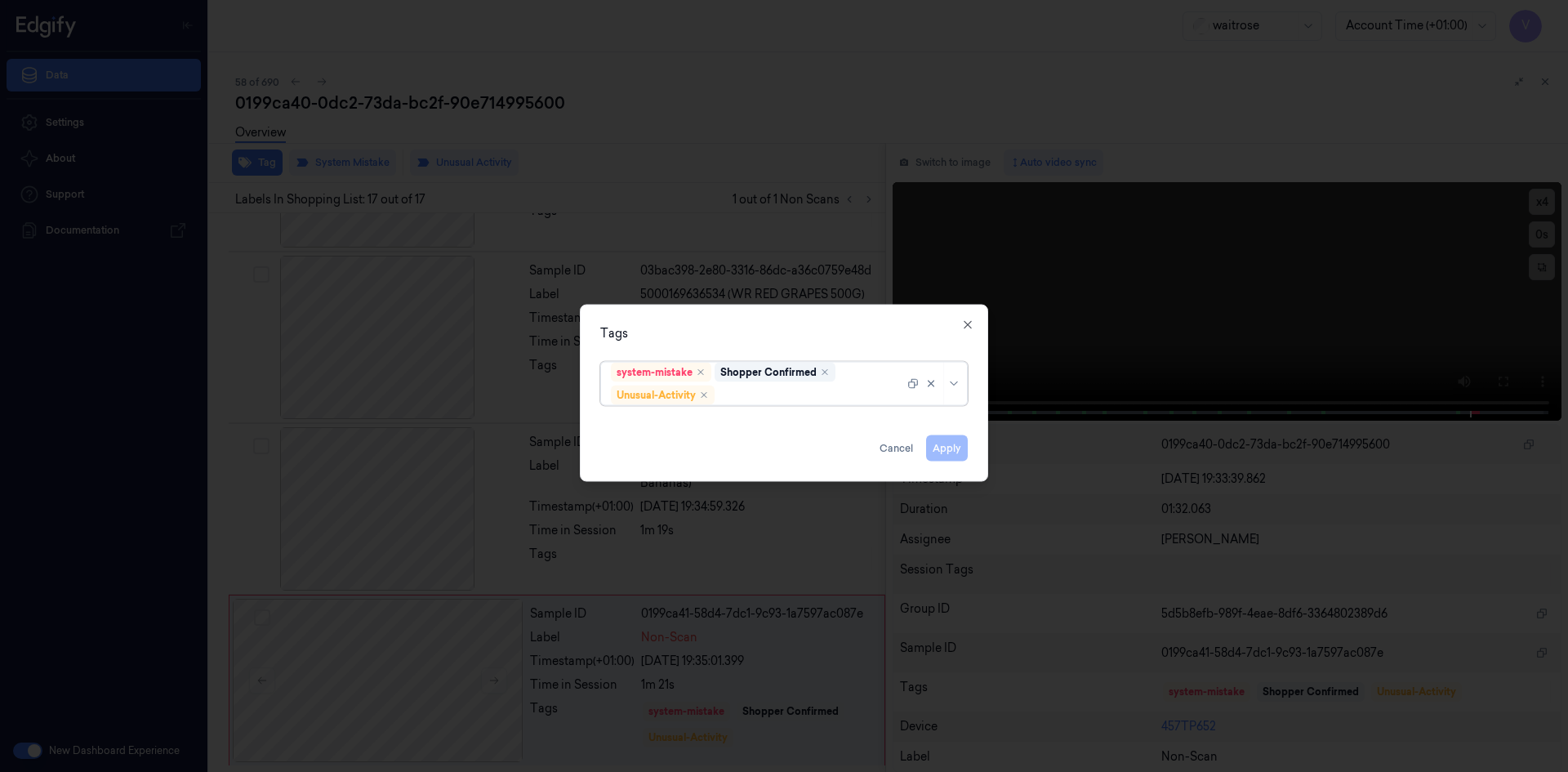
click at [756, 398] on div at bounding box center [811, 395] width 186 height 18
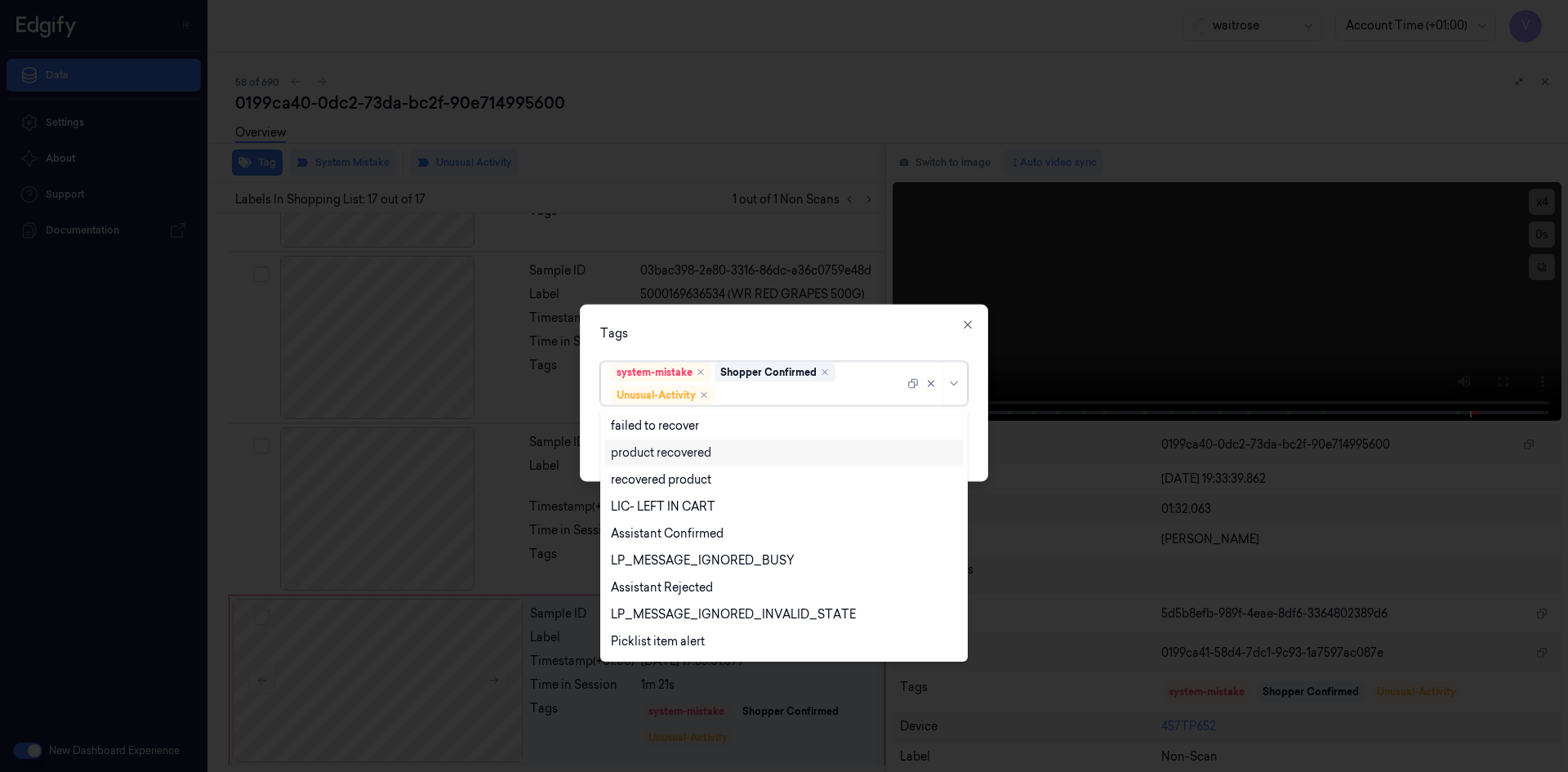
scroll to position [213, 0]
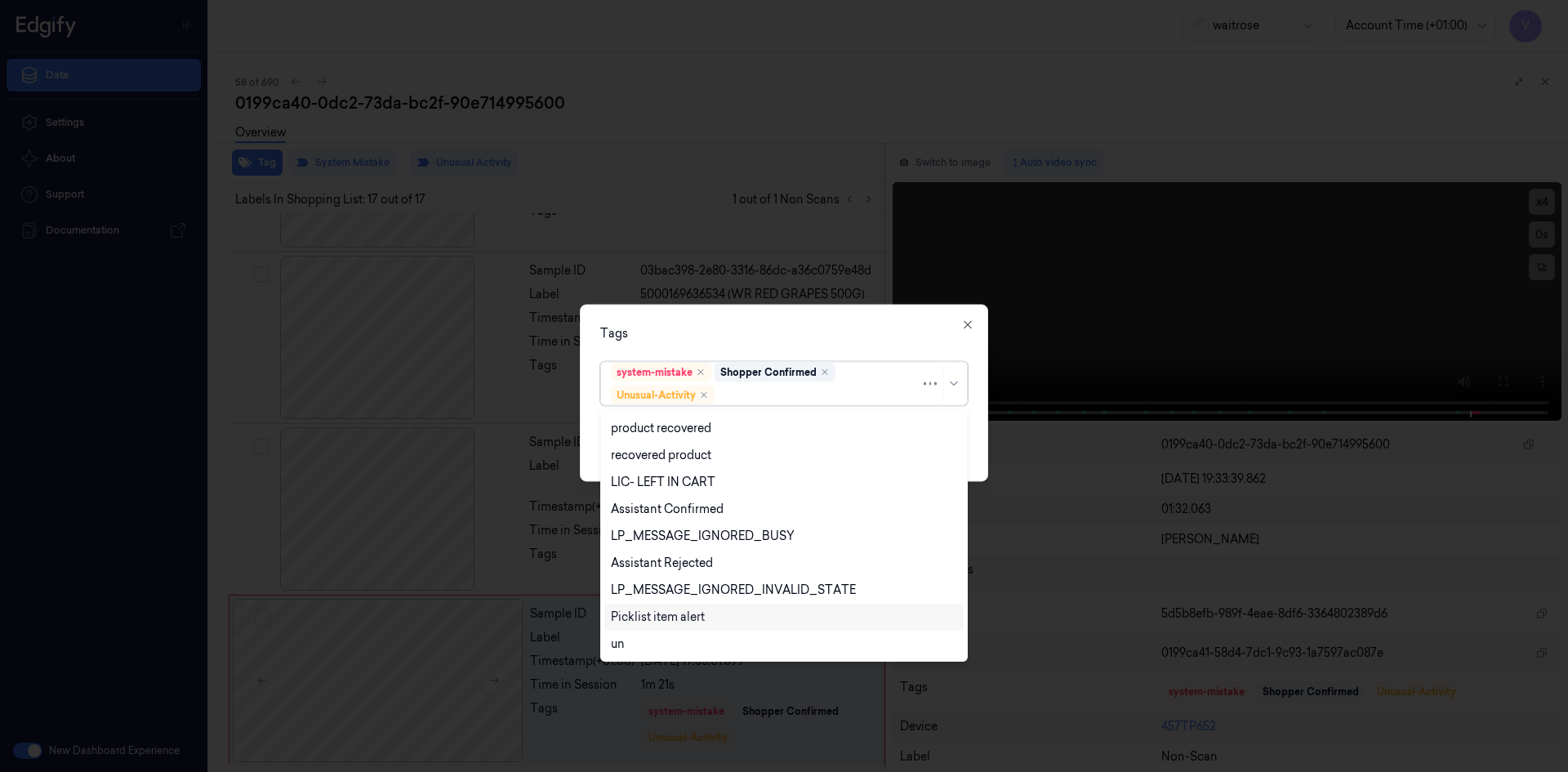
click at [670, 616] on div "Picklist item alert" at bounding box center [658, 617] width 94 height 18
click at [783, 321] on div "Tags option Picklist item alert, selected. 20 results available. Use Up and Dow…" at bounding box center [784, 391] width 408 height 177
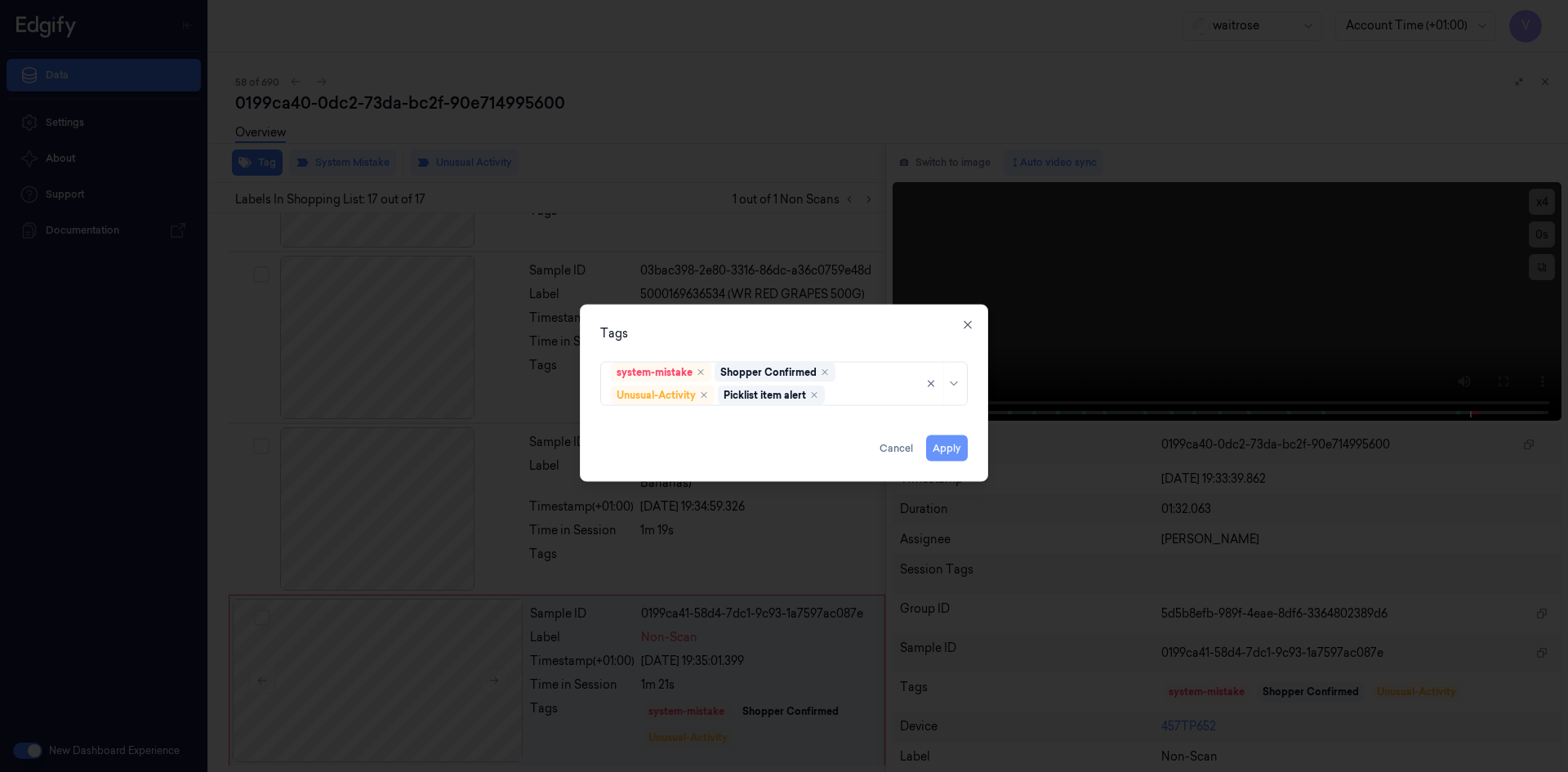
click at [941, 444] on button "Apply" at bounding box center [946, 447] width 42 height 26
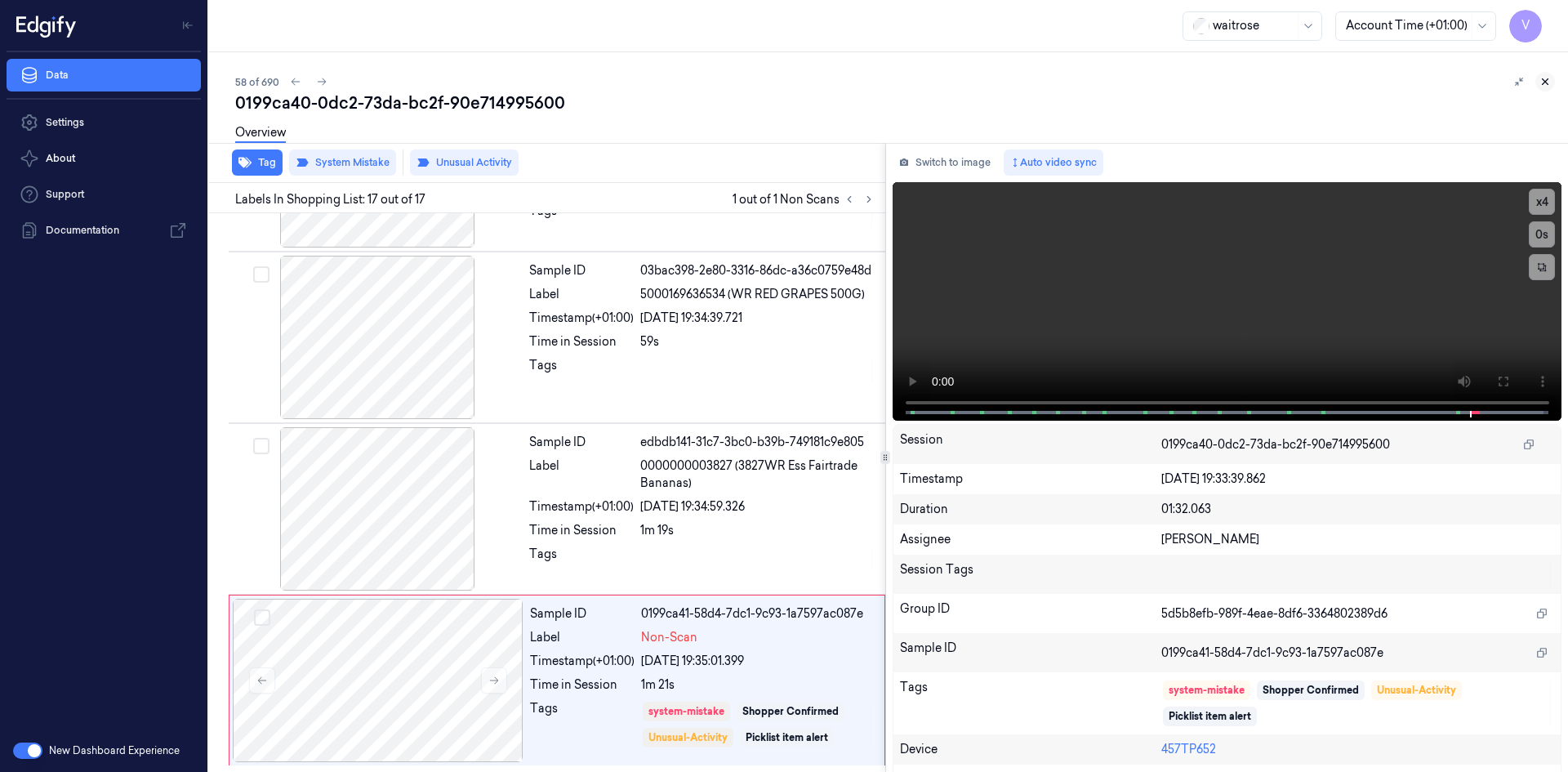
click at [1543, 79] on icon at bounding box center [1545, 82] width 6 height 6
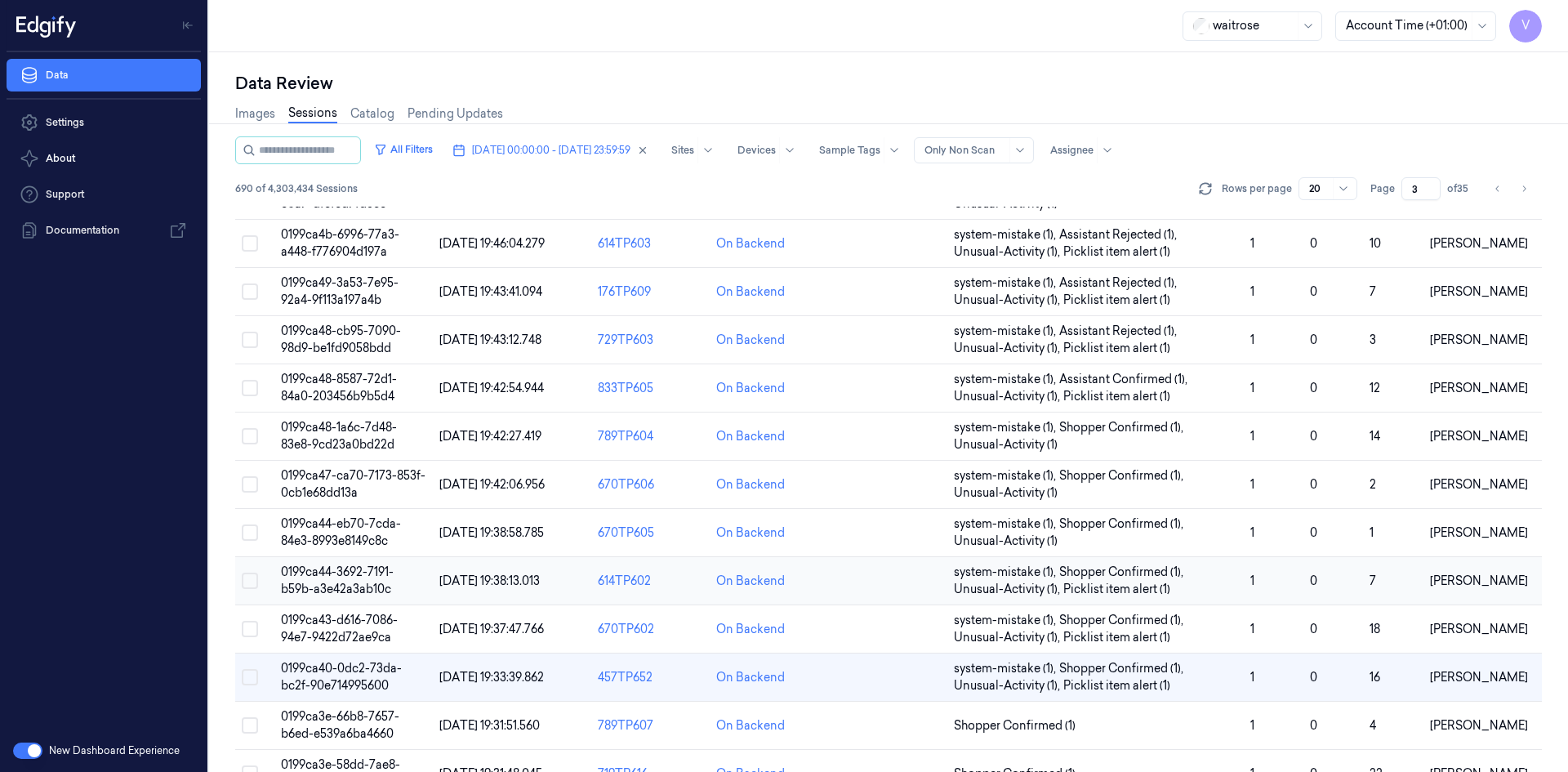
scroll to position [446, 0]
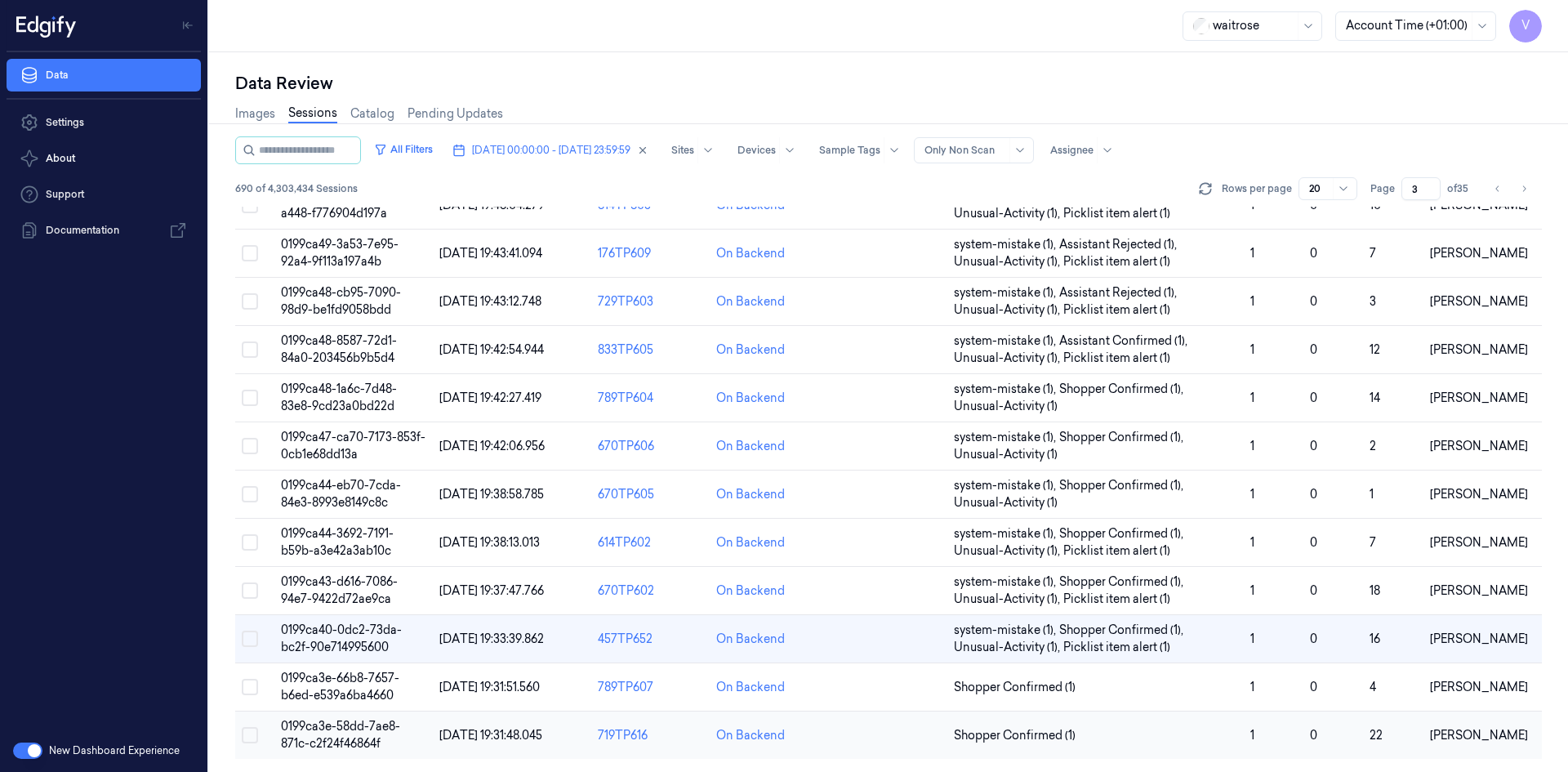
click at [364, 730] on span "0199ca3e-58dd-7ae8-871c-c2f24f46864f" at bounding box center [341, 734] width 119 height 32
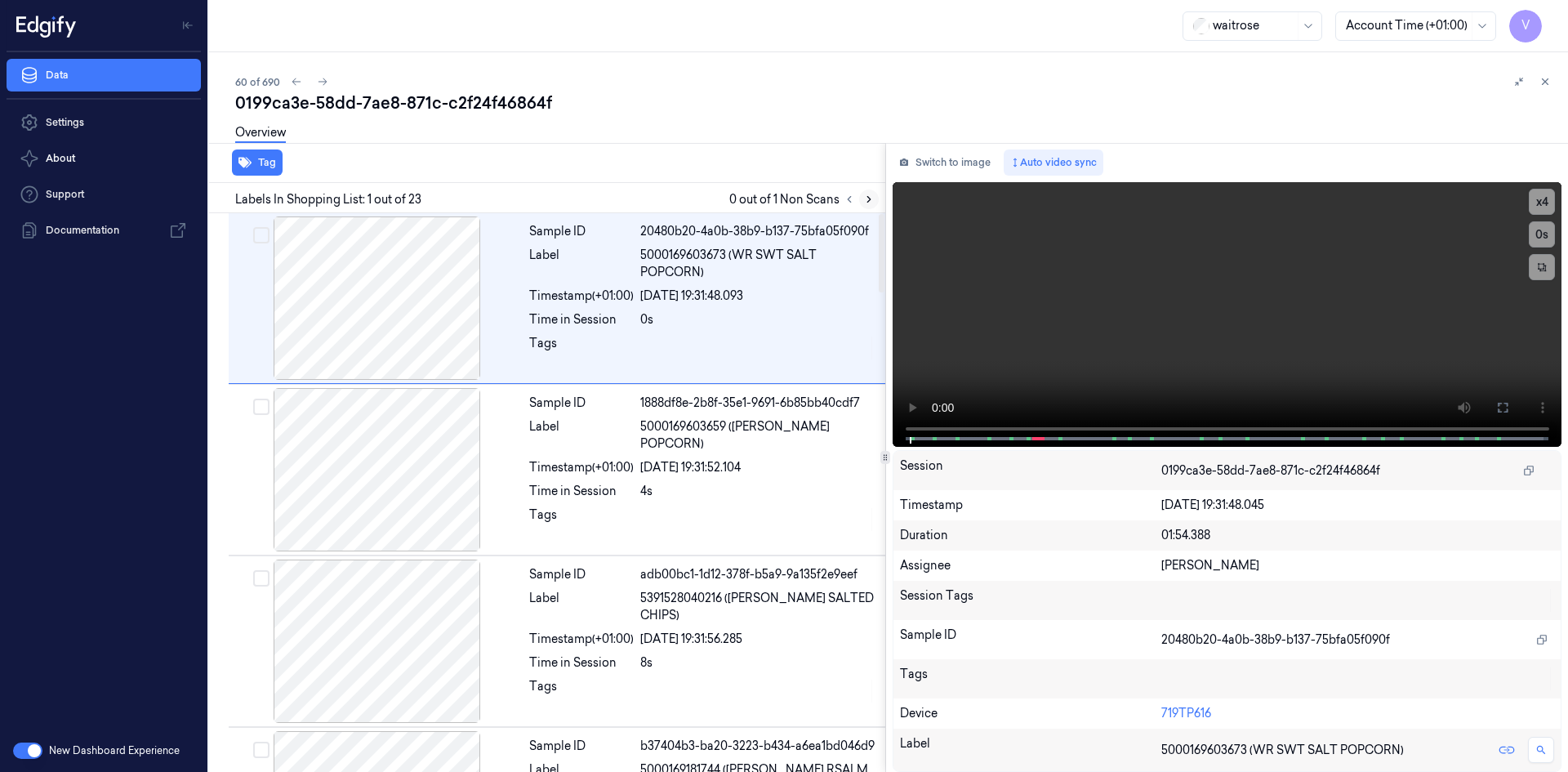
click at [866, 191] on button at bounding box center [869, 200] width 20 height 20
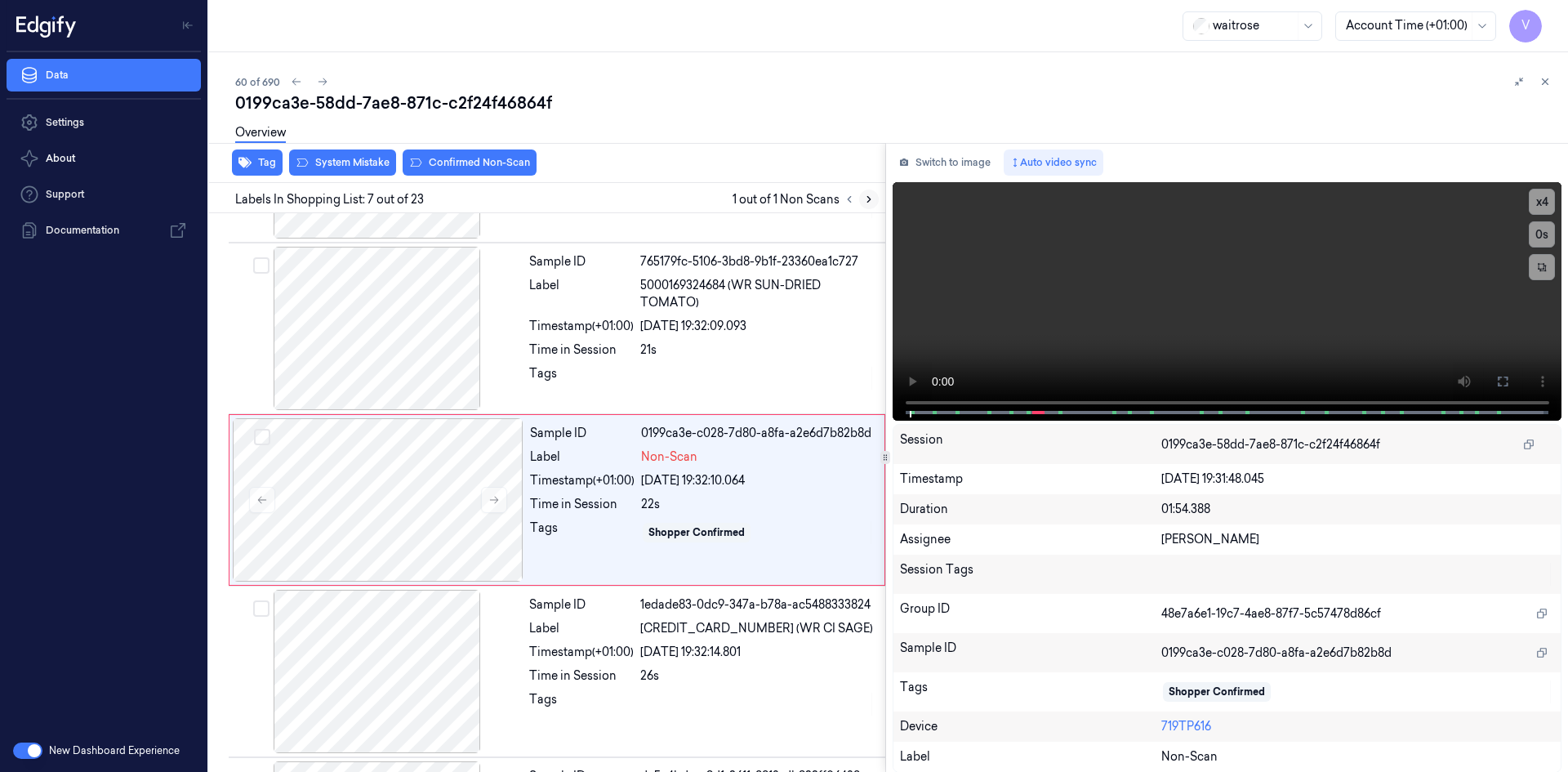
scroll to position [835, 0]
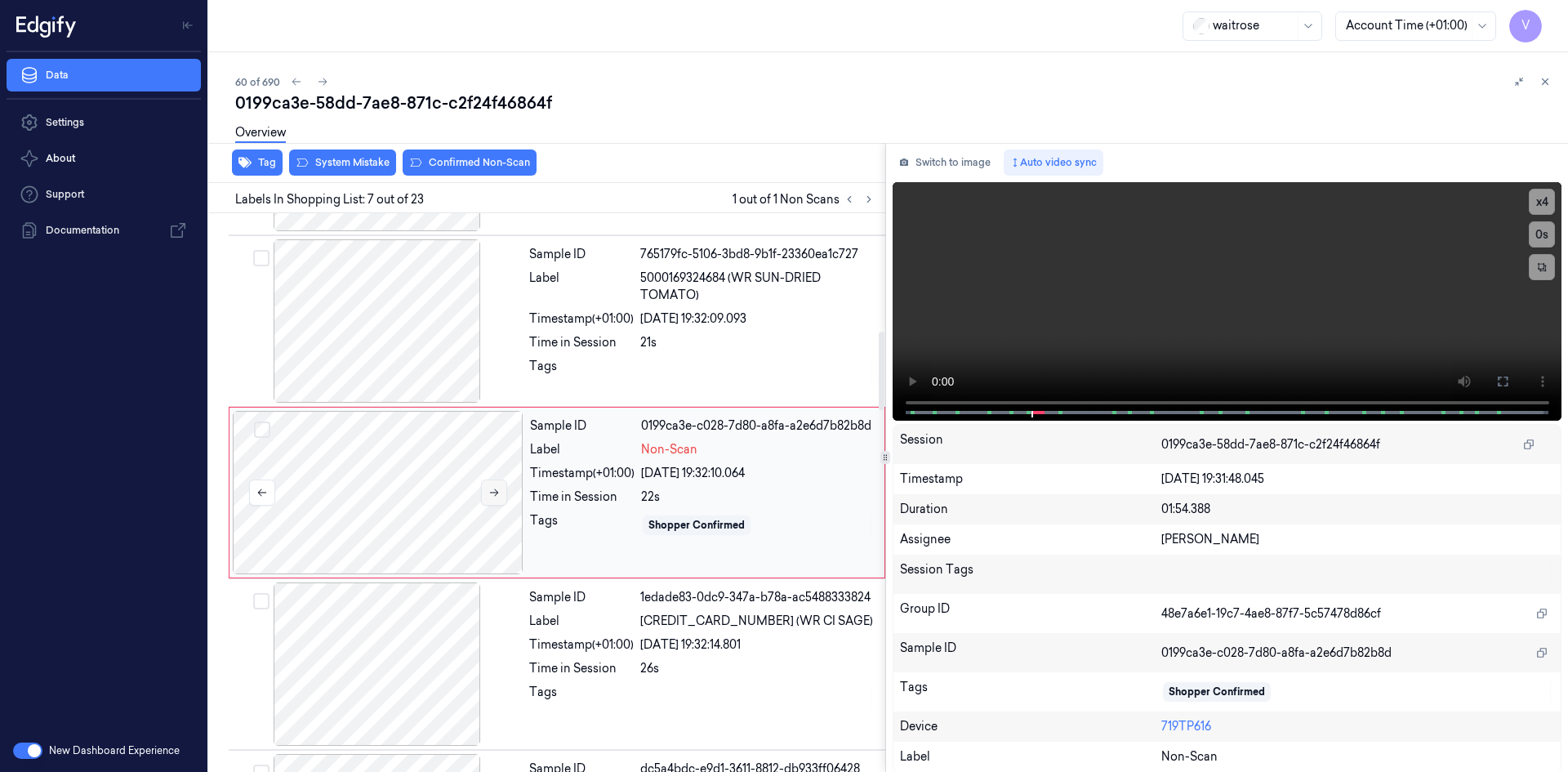
click at [500, 491] on button at bounding box center [494, 492] width 26 height 26
click at [491, 494] on icon at bounding box center [494, 492] width 12 height 12
click at [1544, 201] on button "x 4" at bounding box center [1542, 202] width 26 height 26
click at [1544, 201] on button "x 1" at bounding box center [1542, 202] width 26 height 26
click at [1165, 337] on video at bounding box center [1227, 301] width 669 height 239
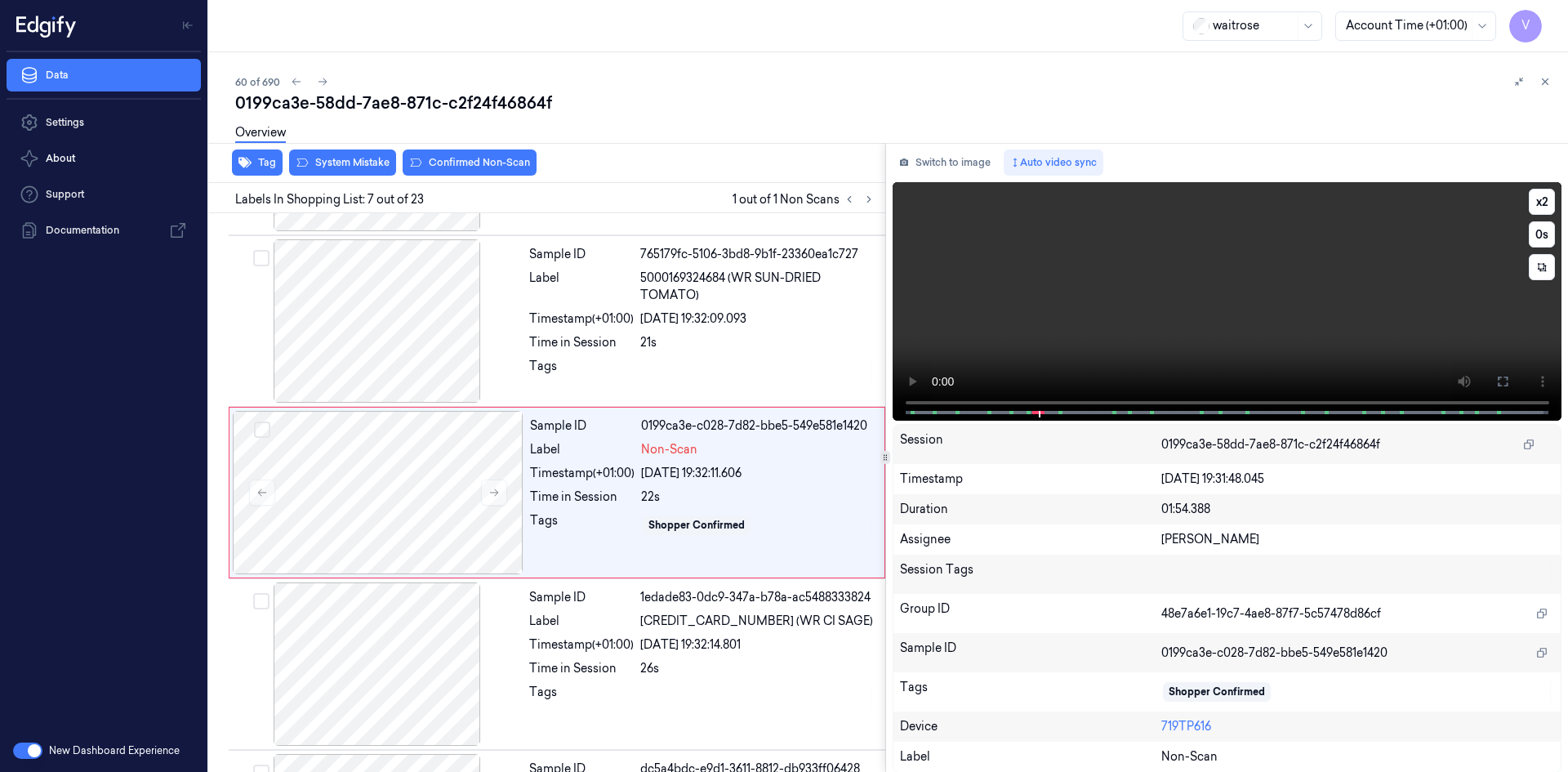
click at [1137, 321] on video at bounding box center [1227, 301] width 669 height 239
click at [1055, 336] on video at bounding box center [1227, 301] width 669 height 239
click at [1066, 314] on video at bounding box center [1227, 301] width 669 height 239
click at [985, 305] on video at bounding box center [1227, 301] width 669 height 239
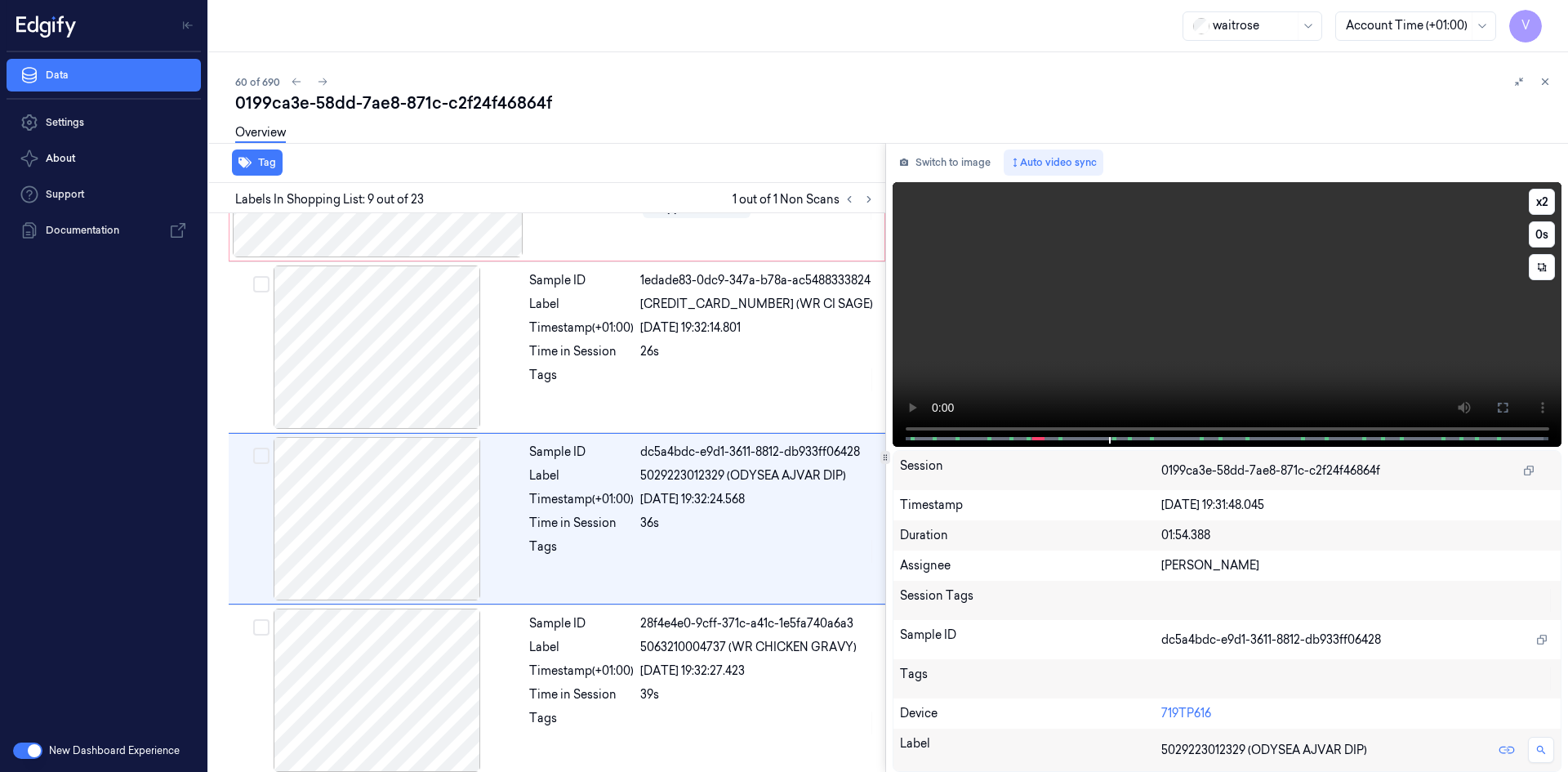
scroll to position [1177, 0]
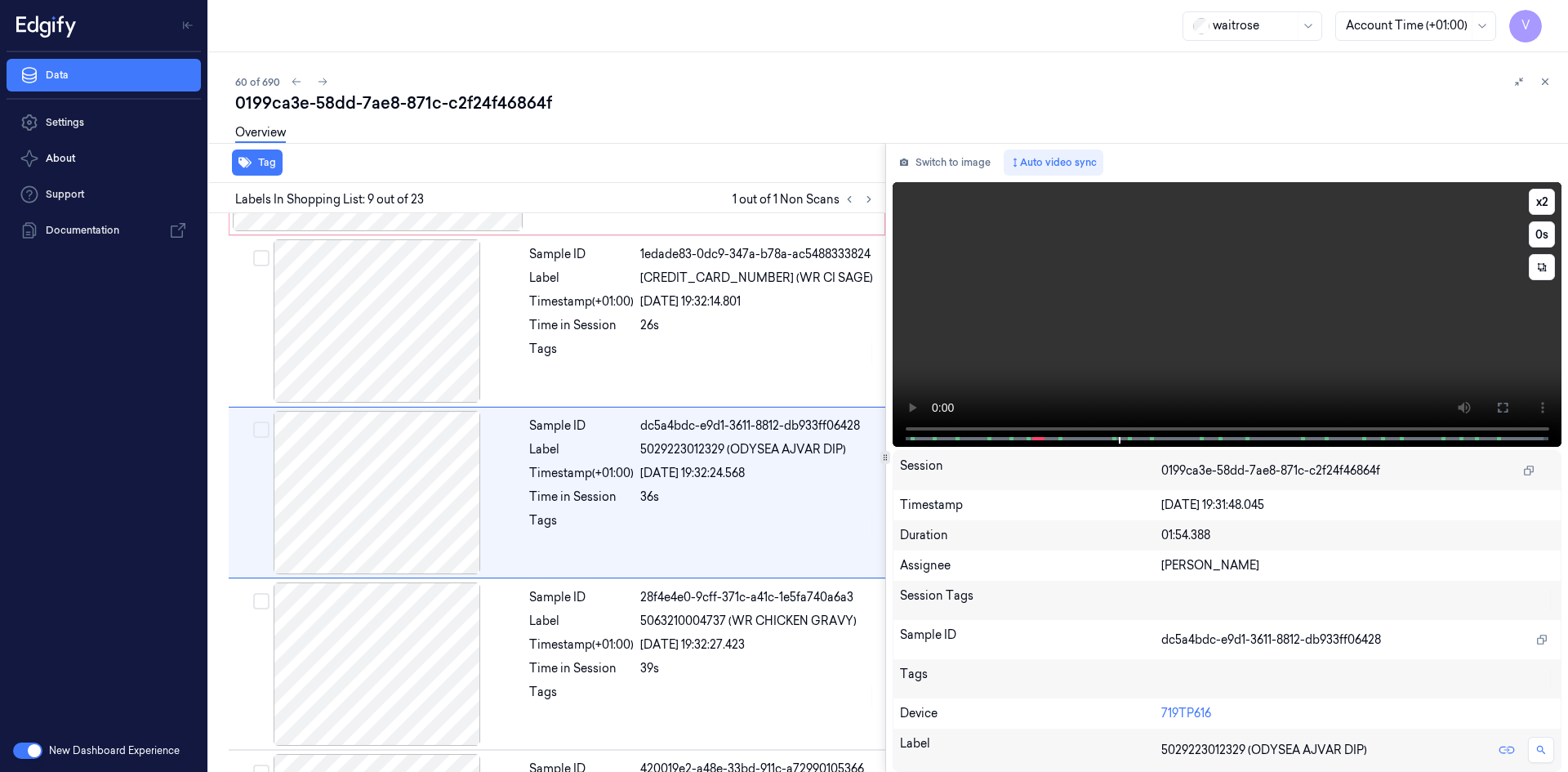
click at [1092, 367] on video at bounding box center [1227, 314] width 669 height 264
click at [1074, 347] on video at bounding box center [1227, 314] width 669 height 264
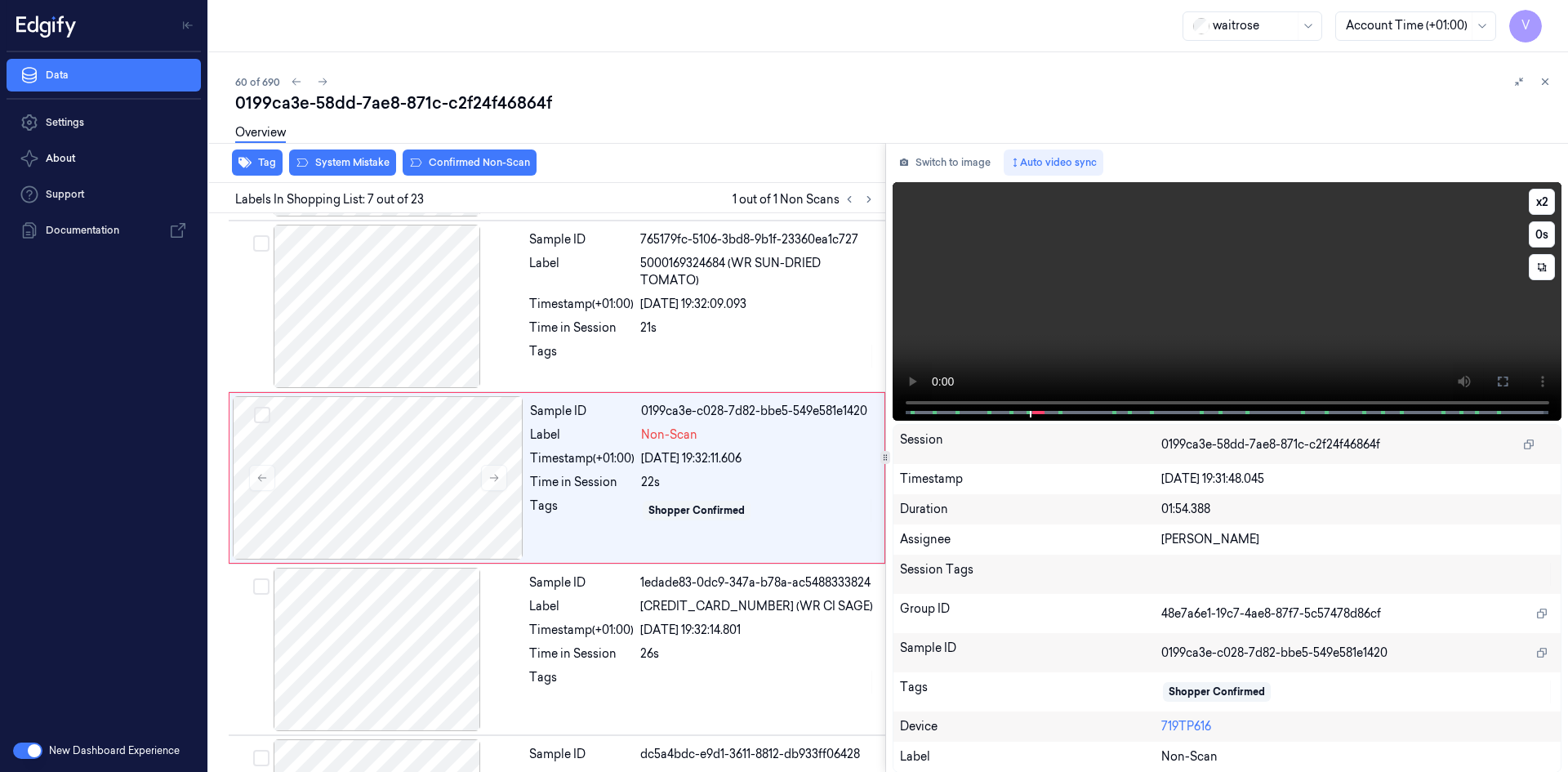
scroll to position [835, 0]
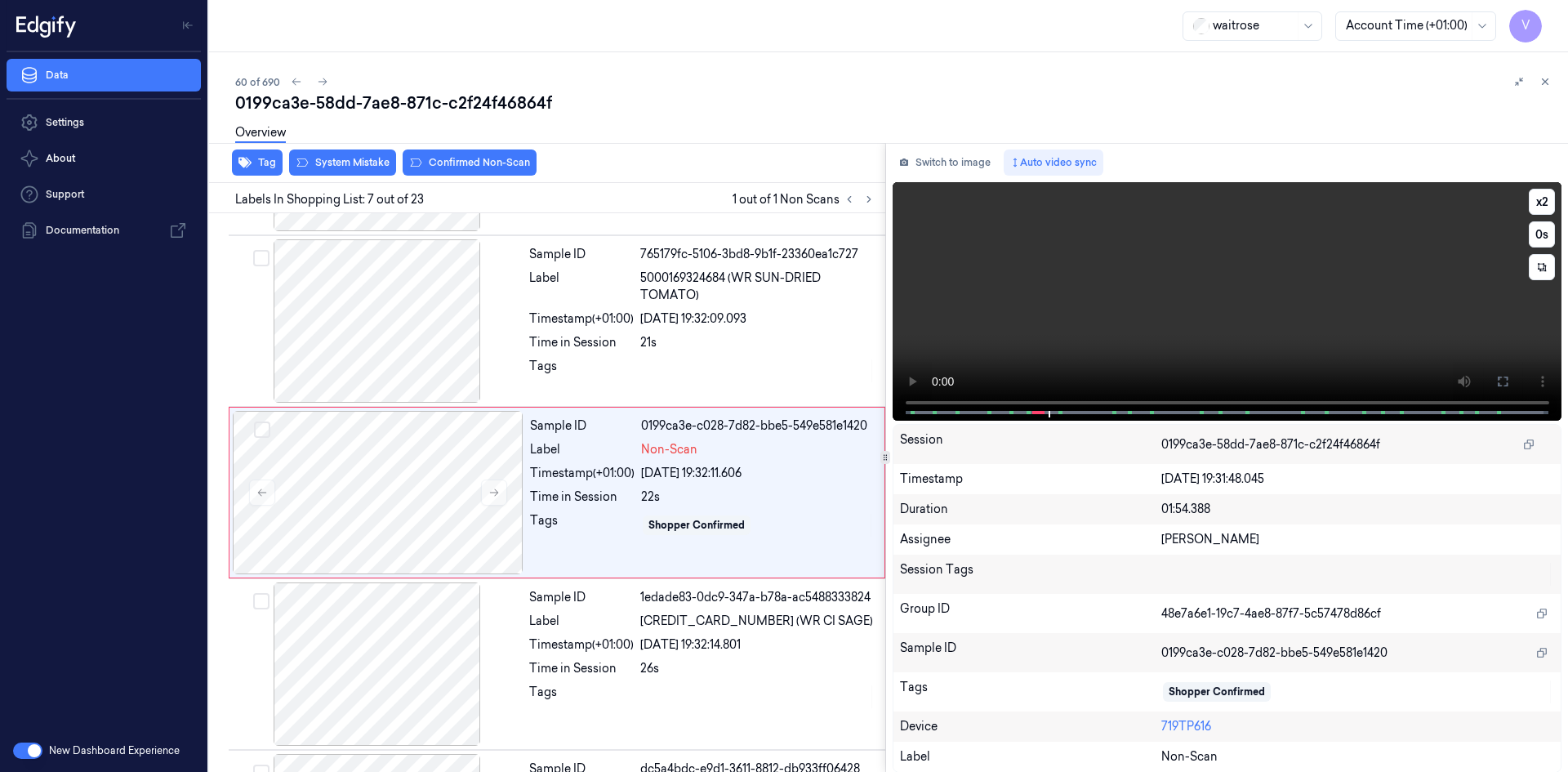
click at [1061, 320] on video at bounding box center [1227, 301] width 669 height 239
click at [458, 480] on div at bounding box center [378, 492] width 291 height 163
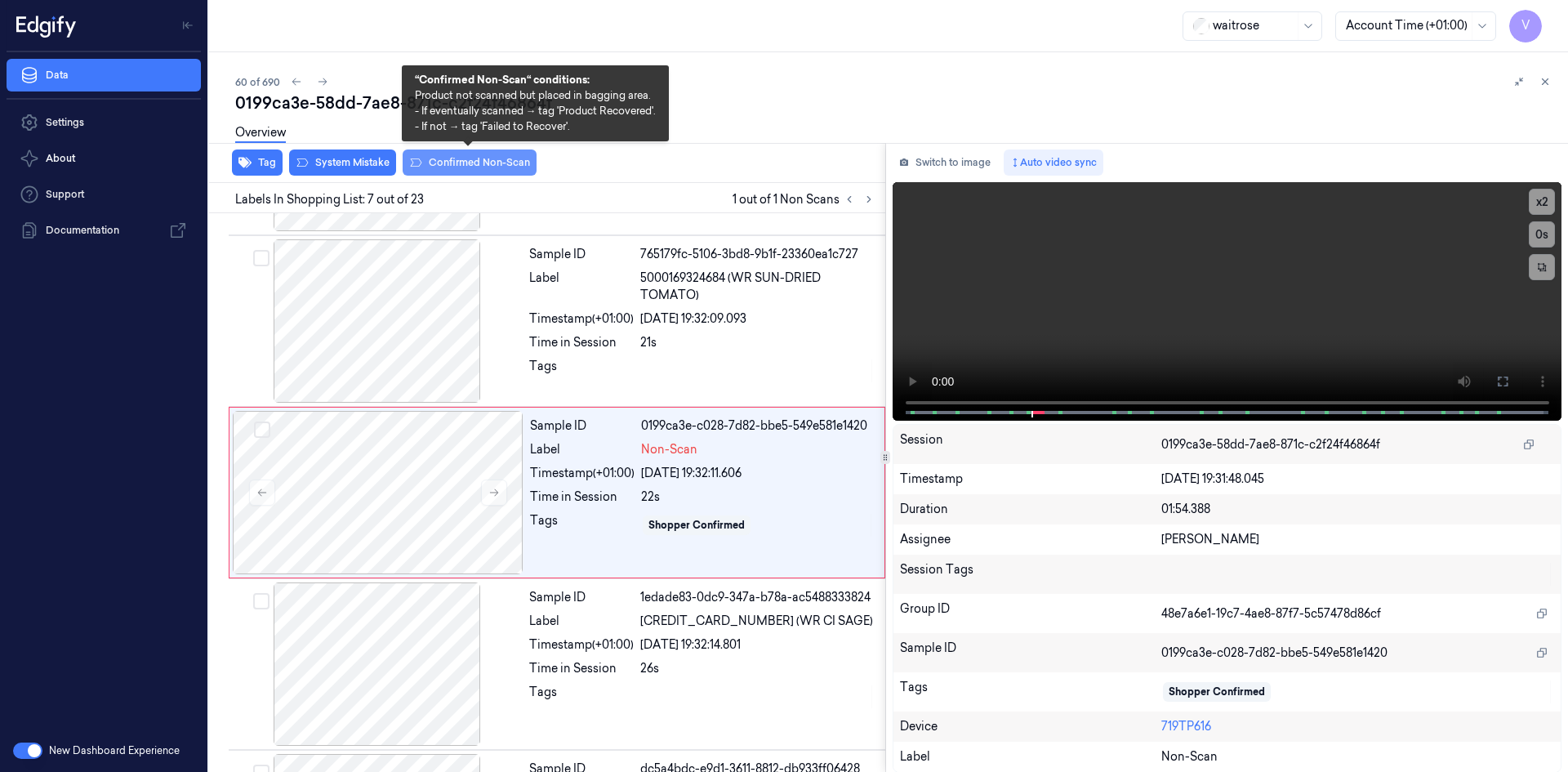
click at [455, 161] on button "Confirmed Non-Scan" at bounding box center [469, 162] width 134 height 26
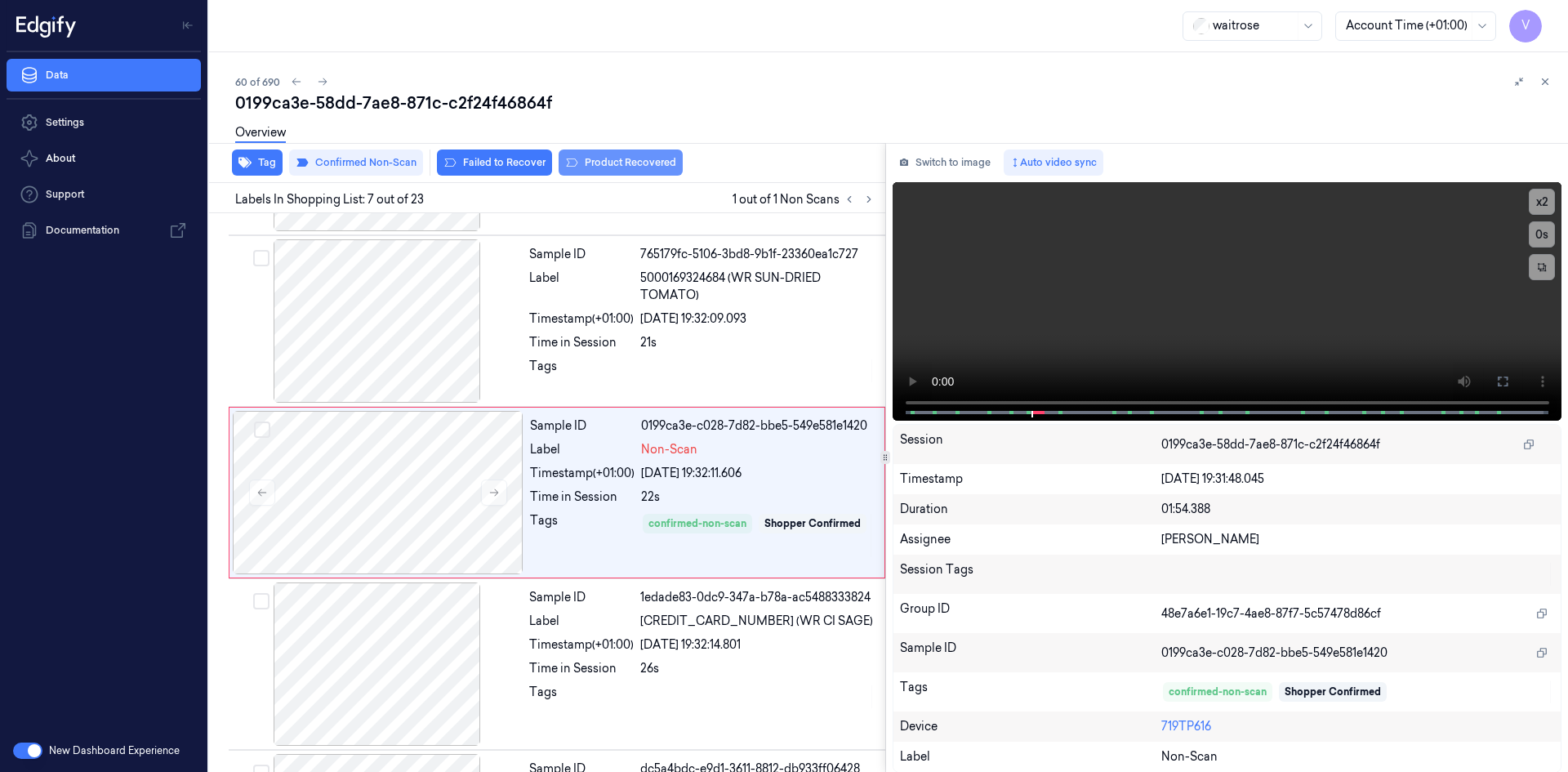
click at [604, 162] on button "Product Recovered" at bounding box center [621, 162] width 124 height 26
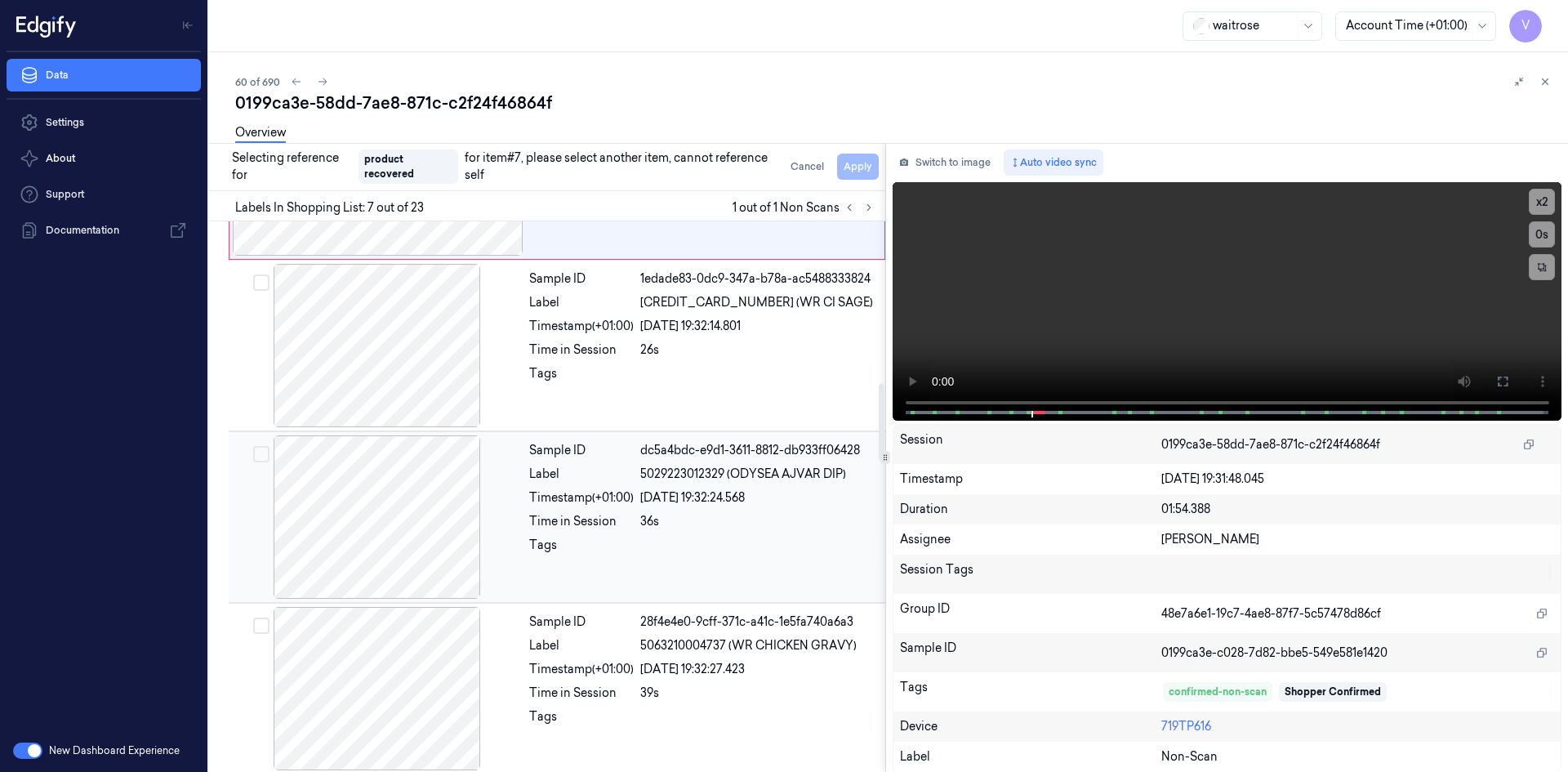
click at [448, 491] on div at bounding box center [377, 517] width 291 height 163
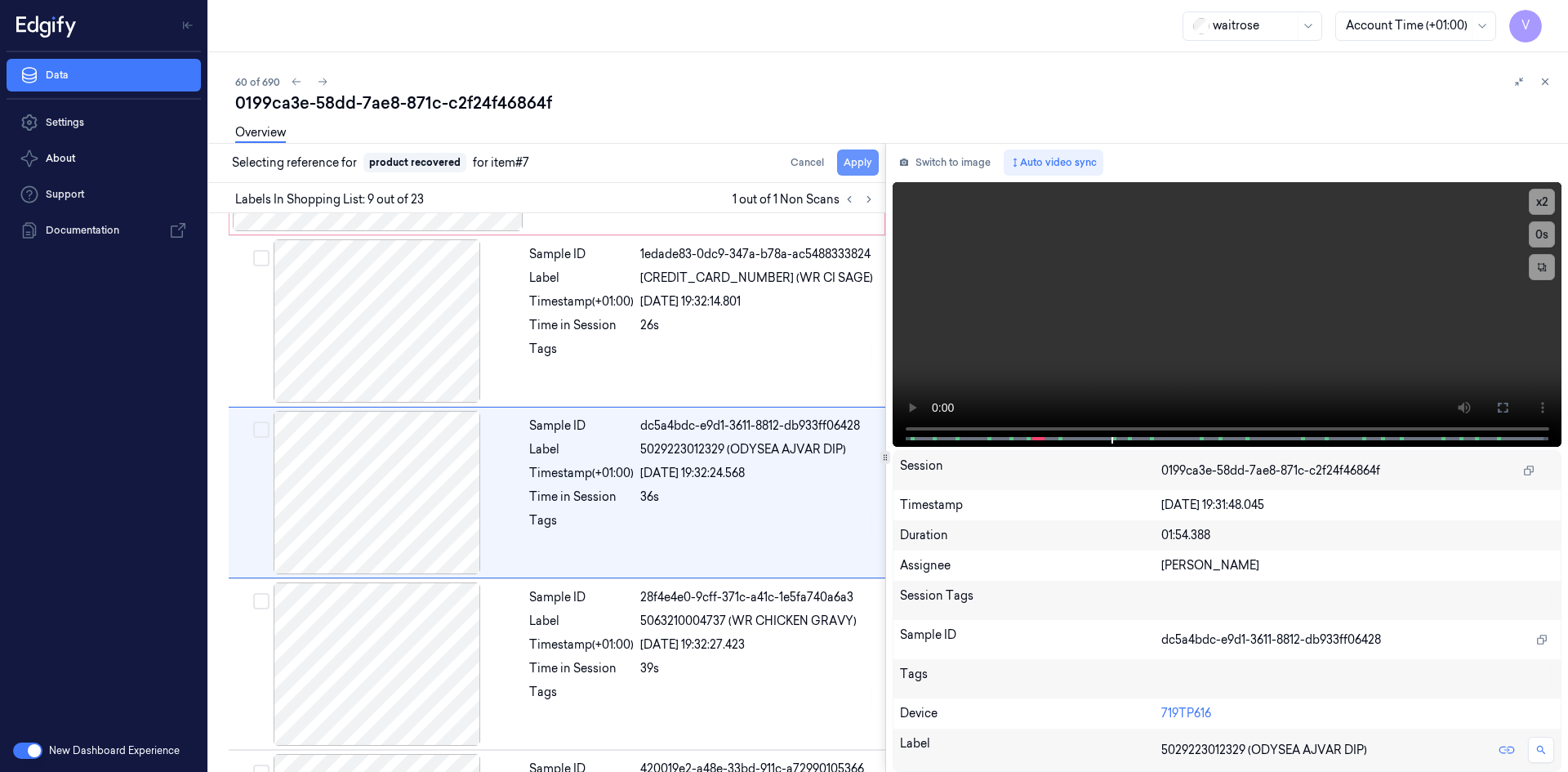
click at [852, 165] on button "Apply" at bounding box center [857, 162] width 42 height 26
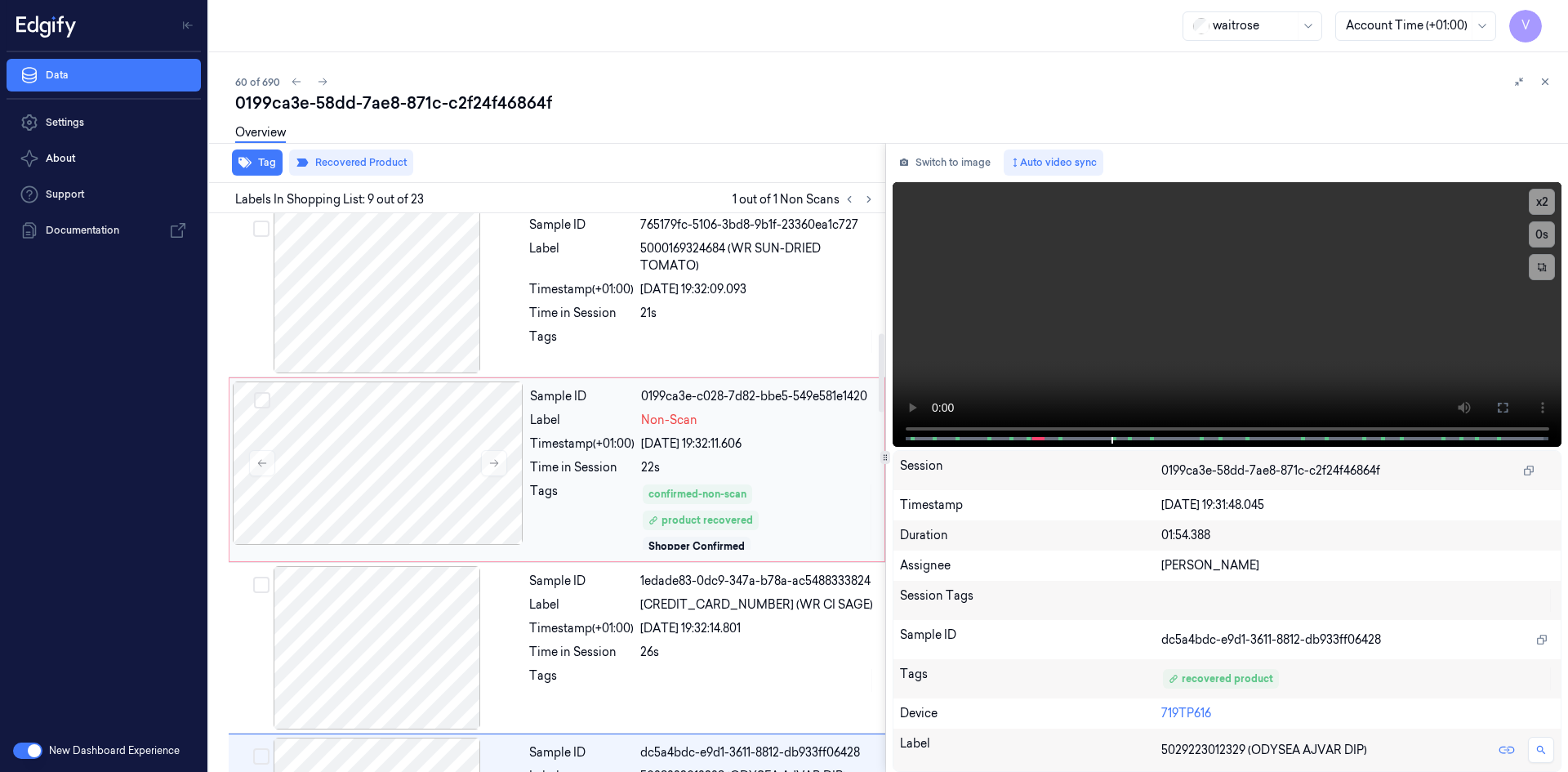
scroll to position [701, 0]
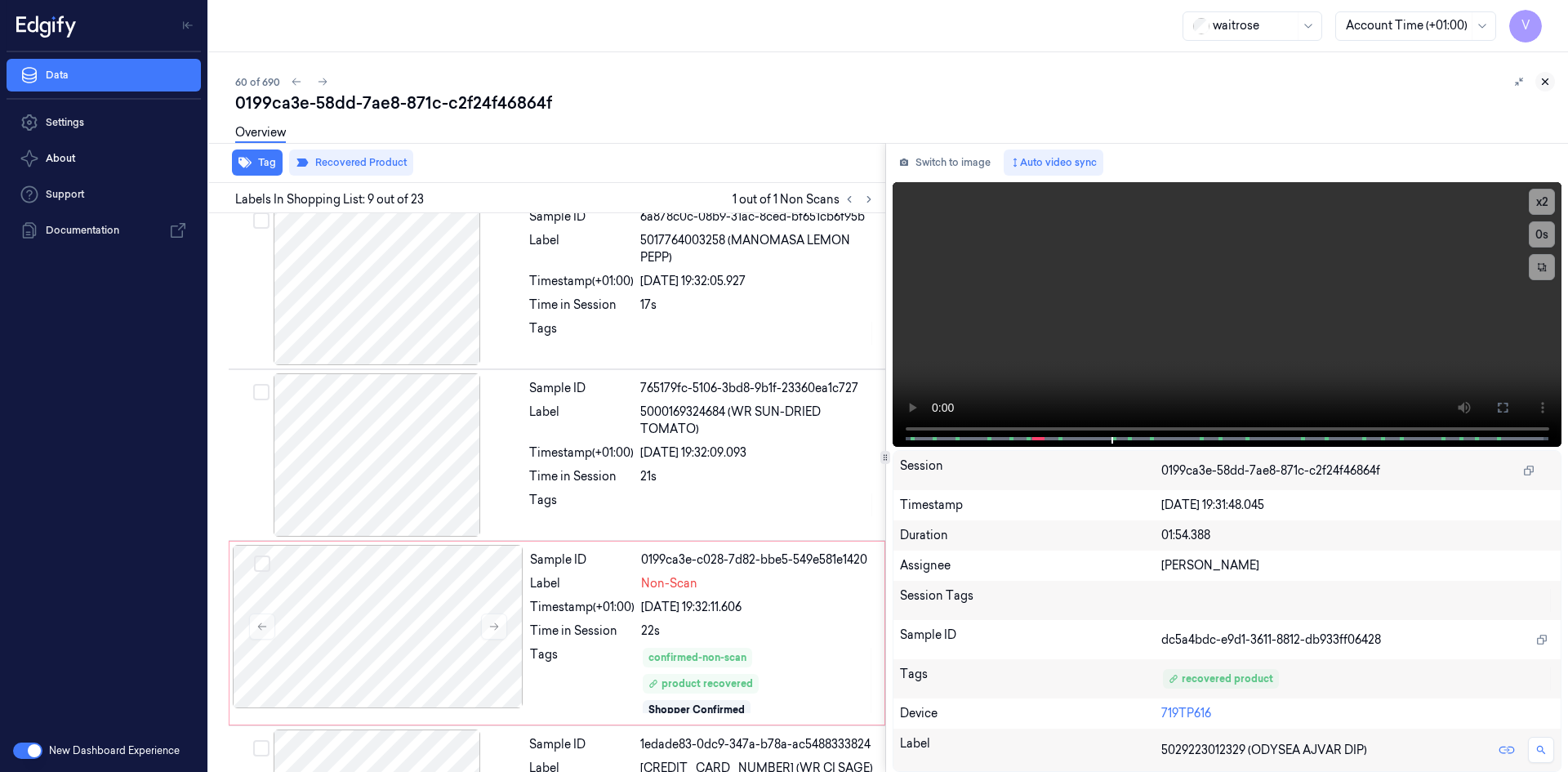
click at [1545, 77] on icon at bounding box center [1545, 82] width 12 height 12
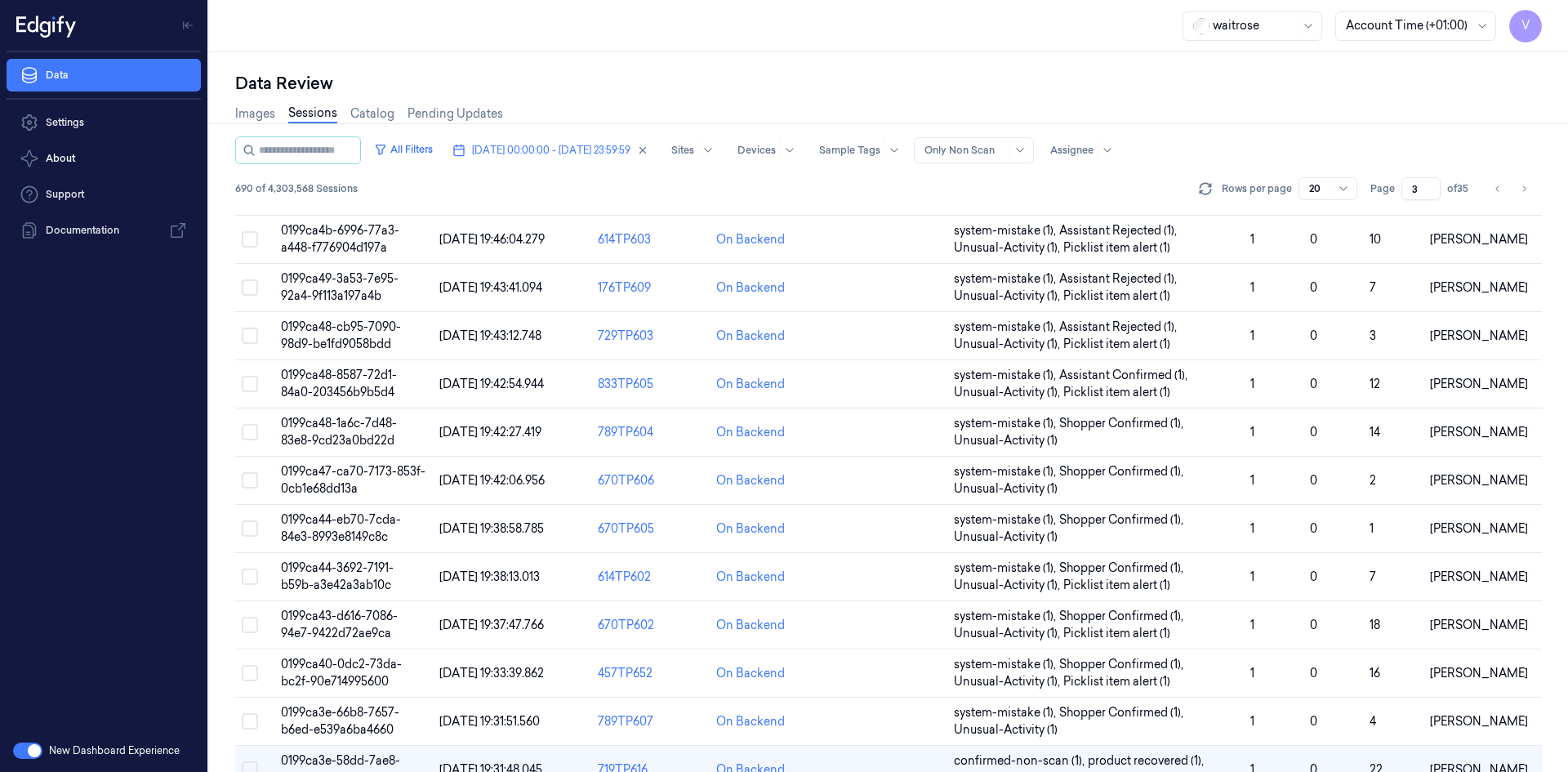
scroll to position [446, 0]
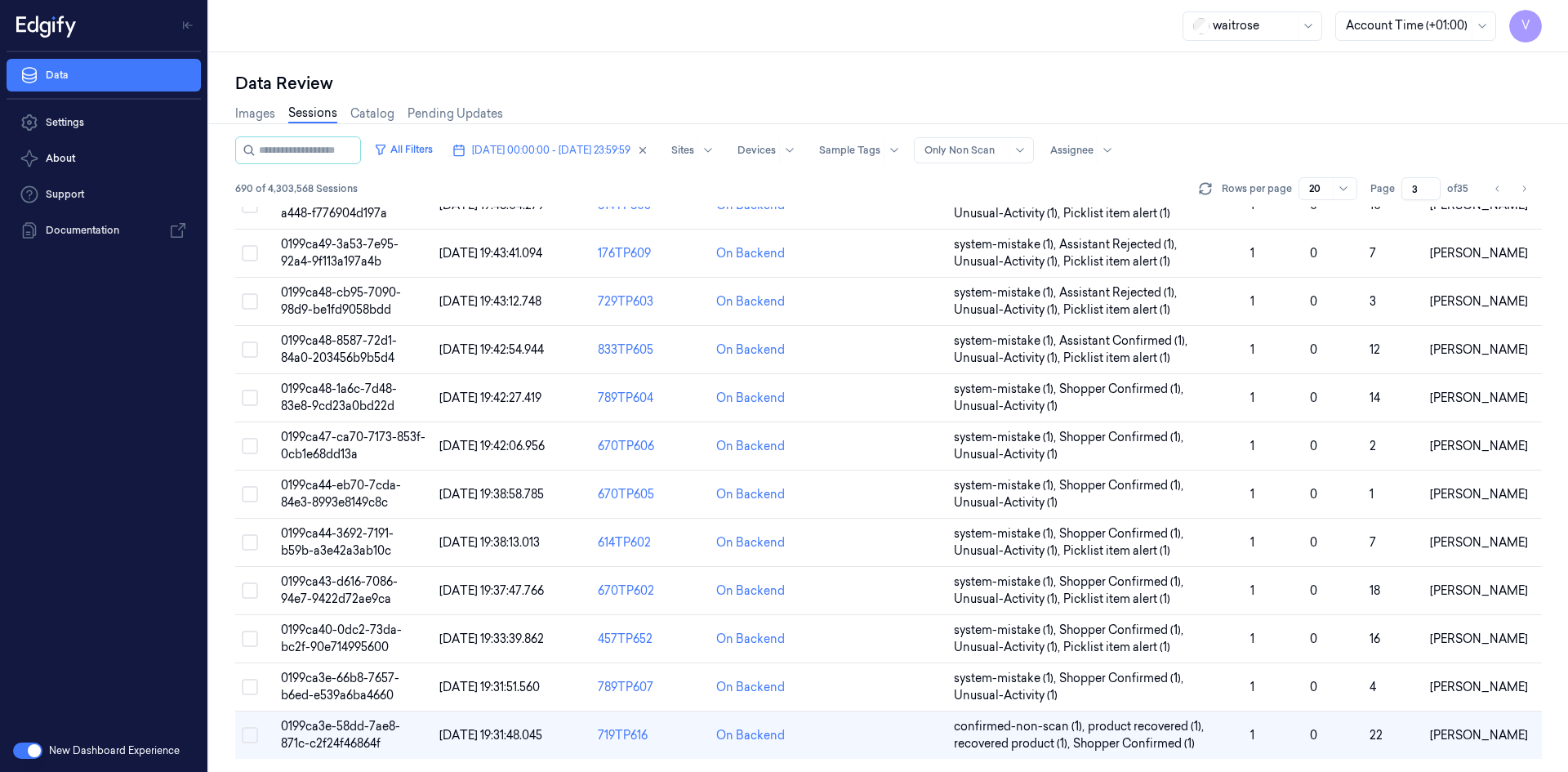
drag, startPoint x: 1419, startPoint y: 187, endPoint x: 1405, endPoint y: 201, distance: 19.8
click at [1405, 201] on div "All Filters [DATE] 00:00:00 - [DATE] 23:59:59 Sites Devices Sample Tags Alert T…" at bounding box center [888, 171] width 1307 height 70
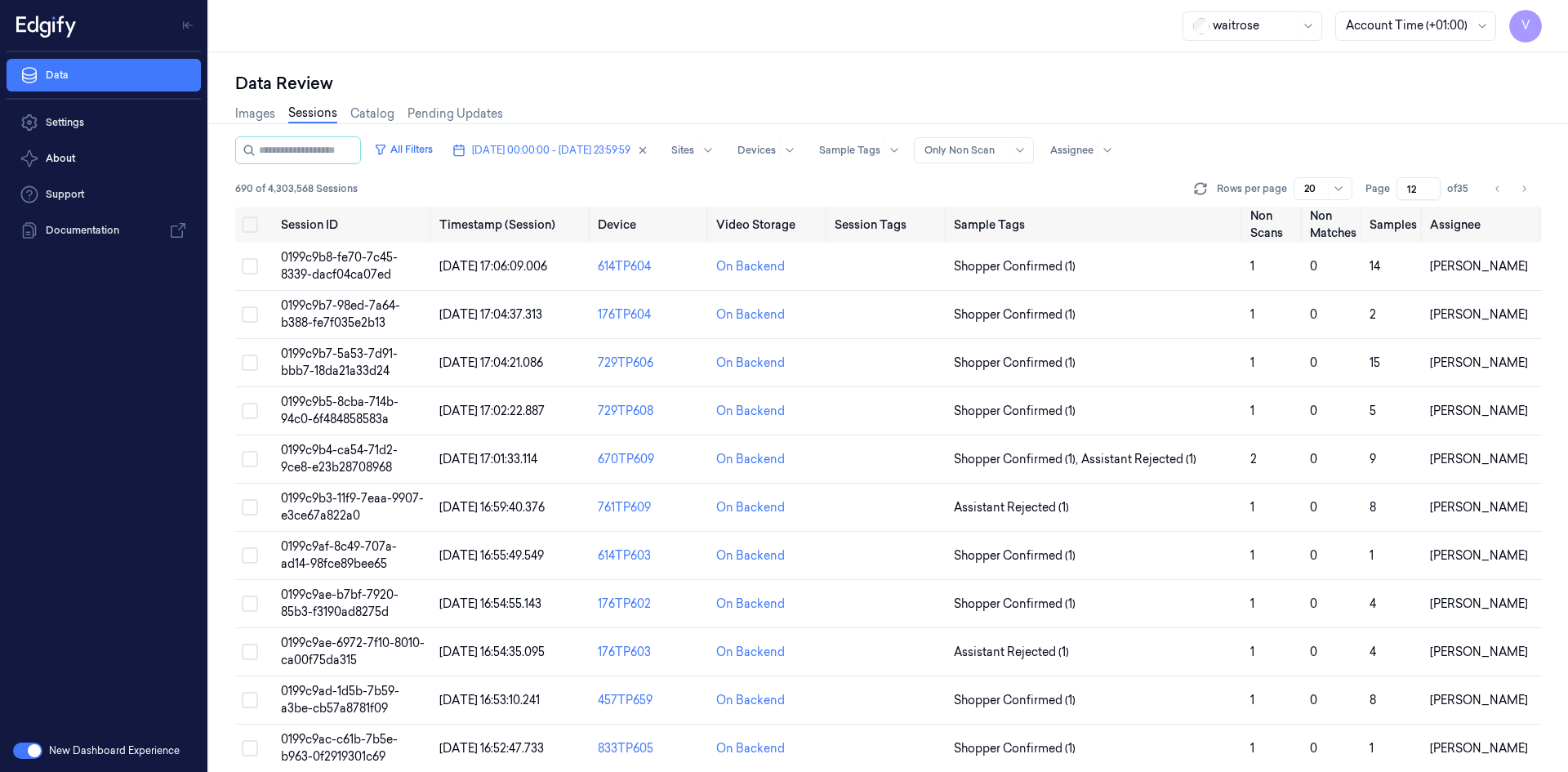
type input "12"
click at [1169, 76] on div "Data Review" at bounding box center [888, 82] width 1307 height 23
click at [367, 315] on span "0199c9b7-98ed-7a64-b388-fe7f035e2b13" at bounding box center [341, 314] width 119 height 32
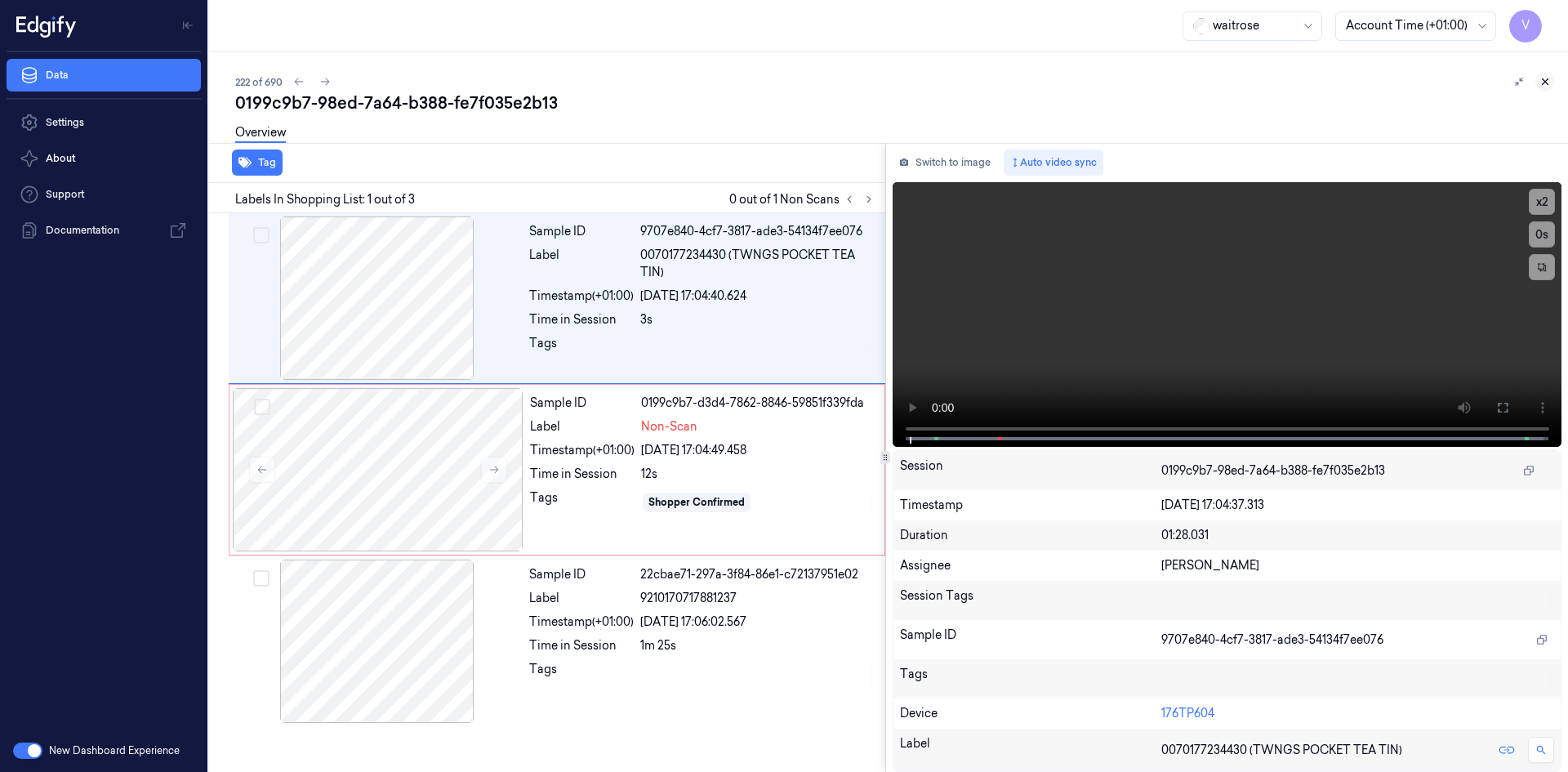
click at [1545, 80] on icon at bounding box center [1545, 82] width 12 height 12
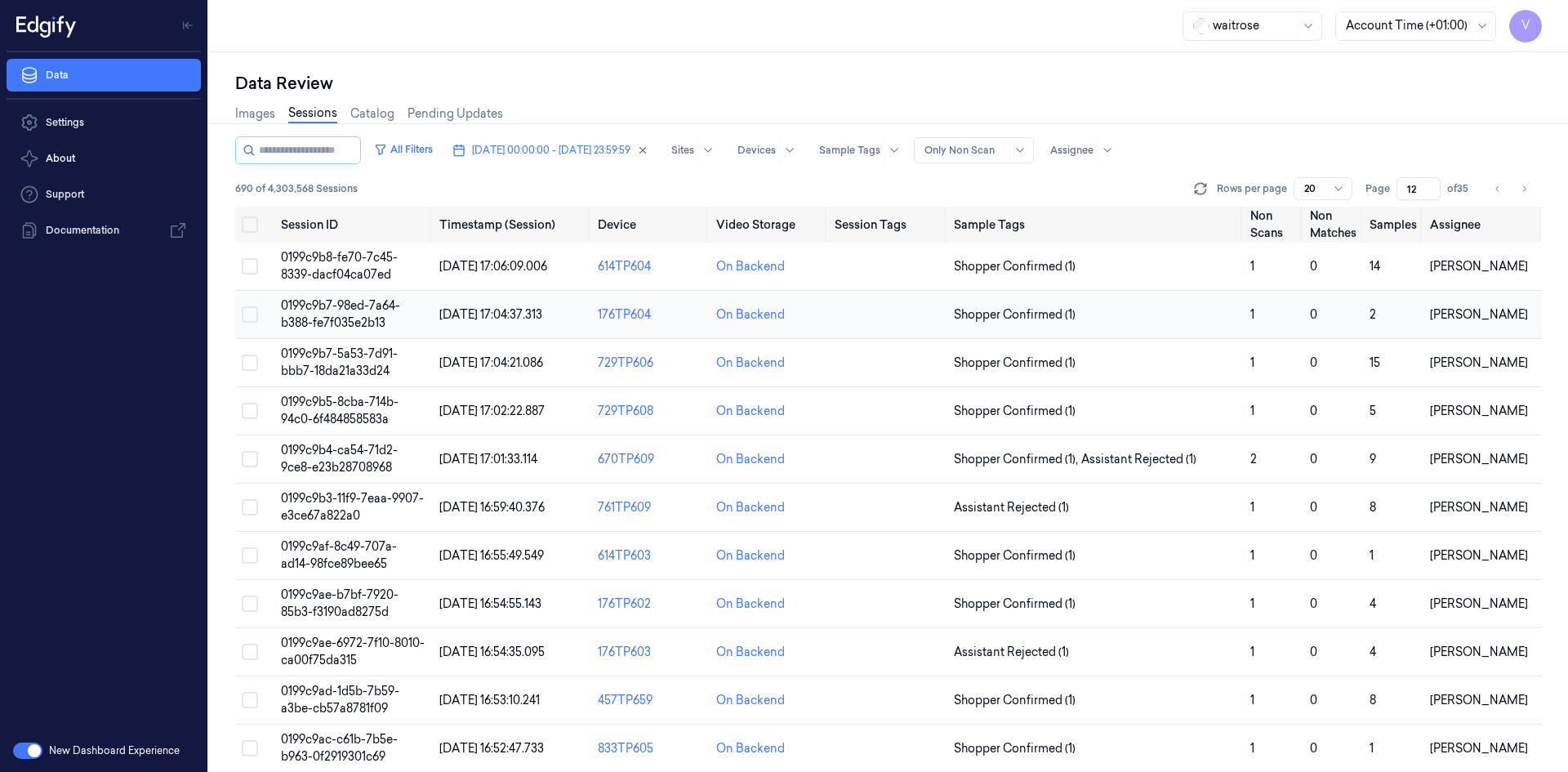
click at [349, 303] on span "0199c9b7-98ed-7a64-b388-fe7f035e2b13" at bounding box center [341, 314] width 119 height 32
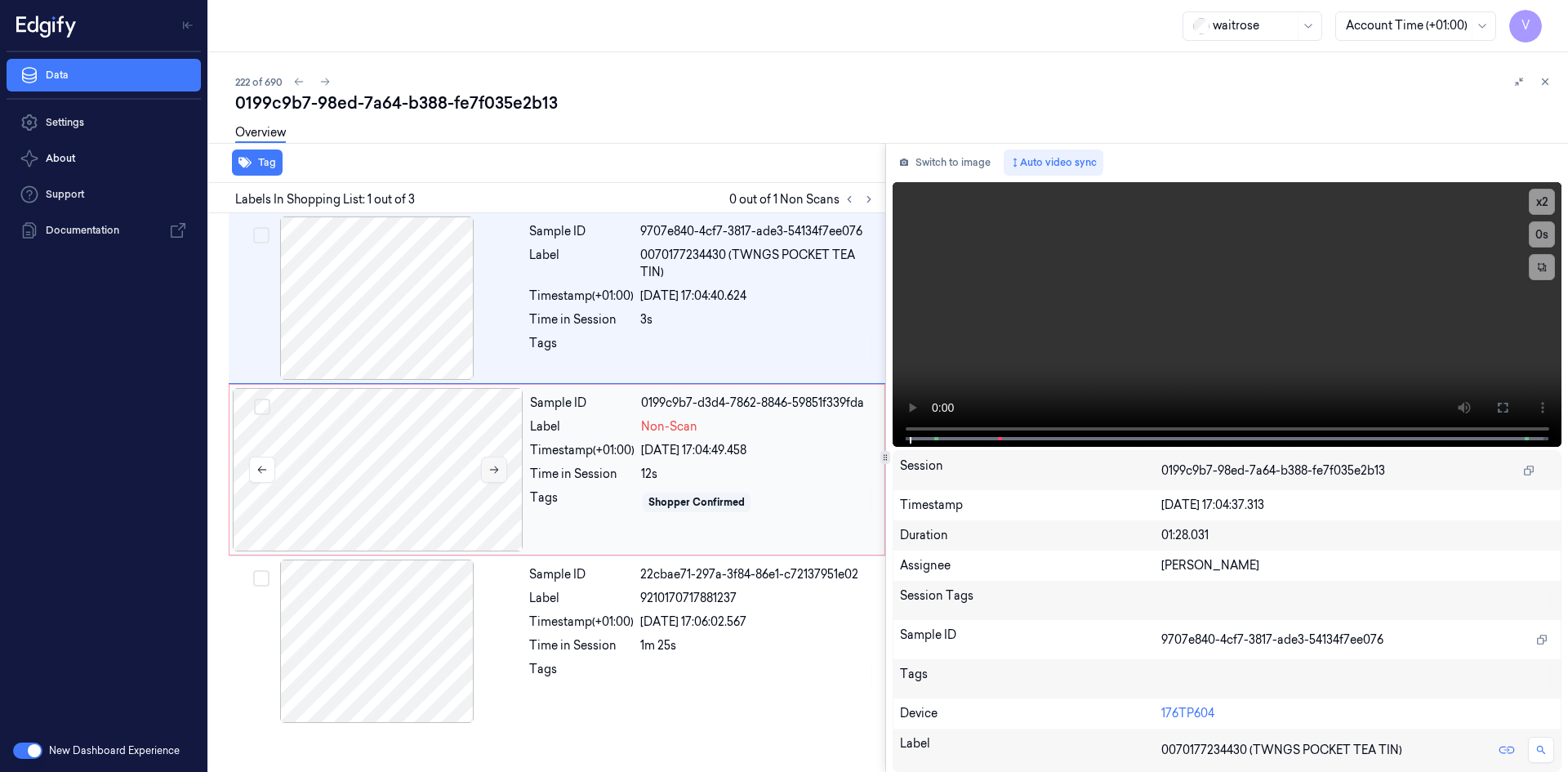
click at [492, 470] on icon at bounding box center [494, 471] width 9 height 8
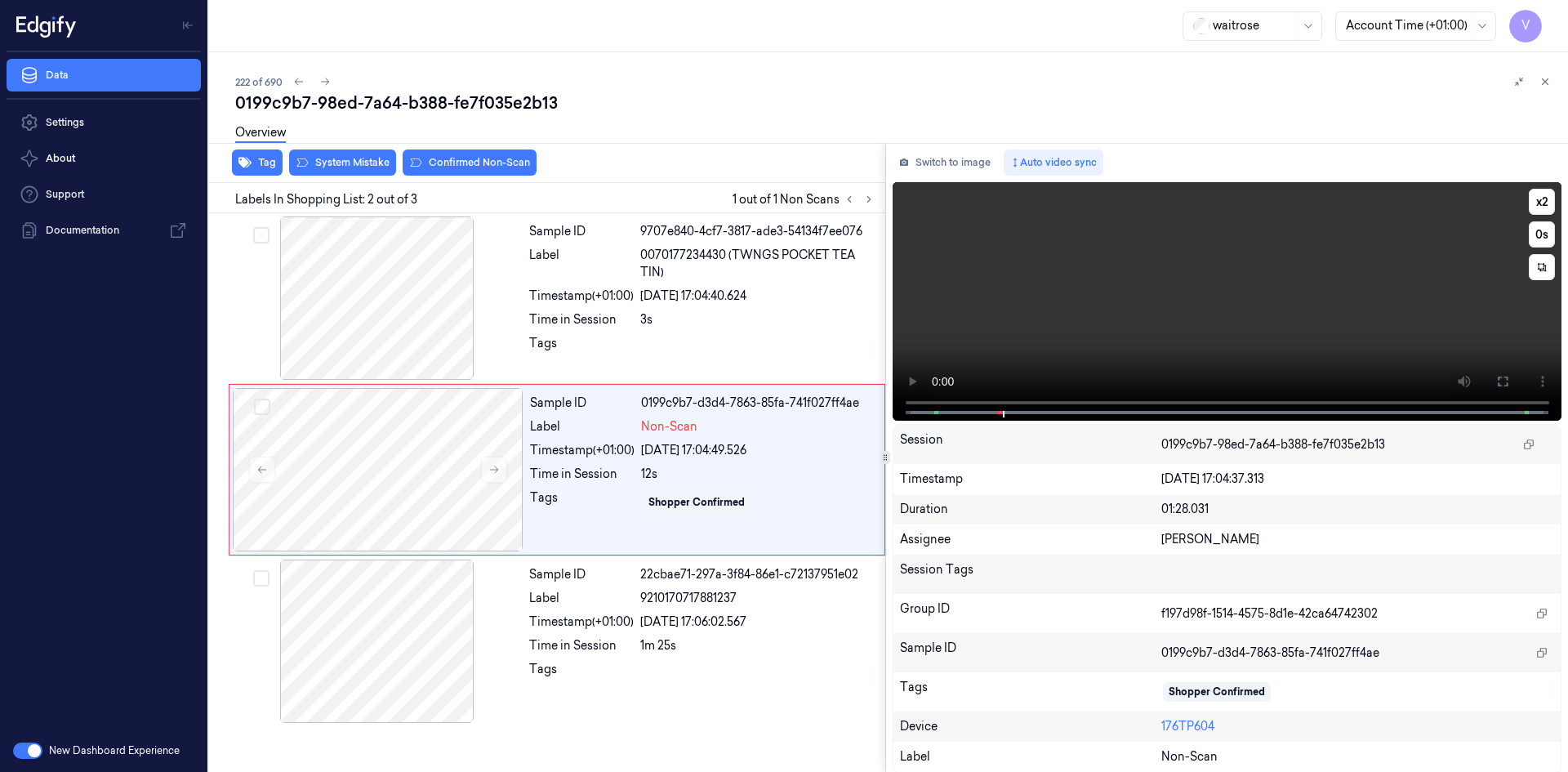
click at [1030, 336] on video at bounding box center [1227, 301] width 669 height 239
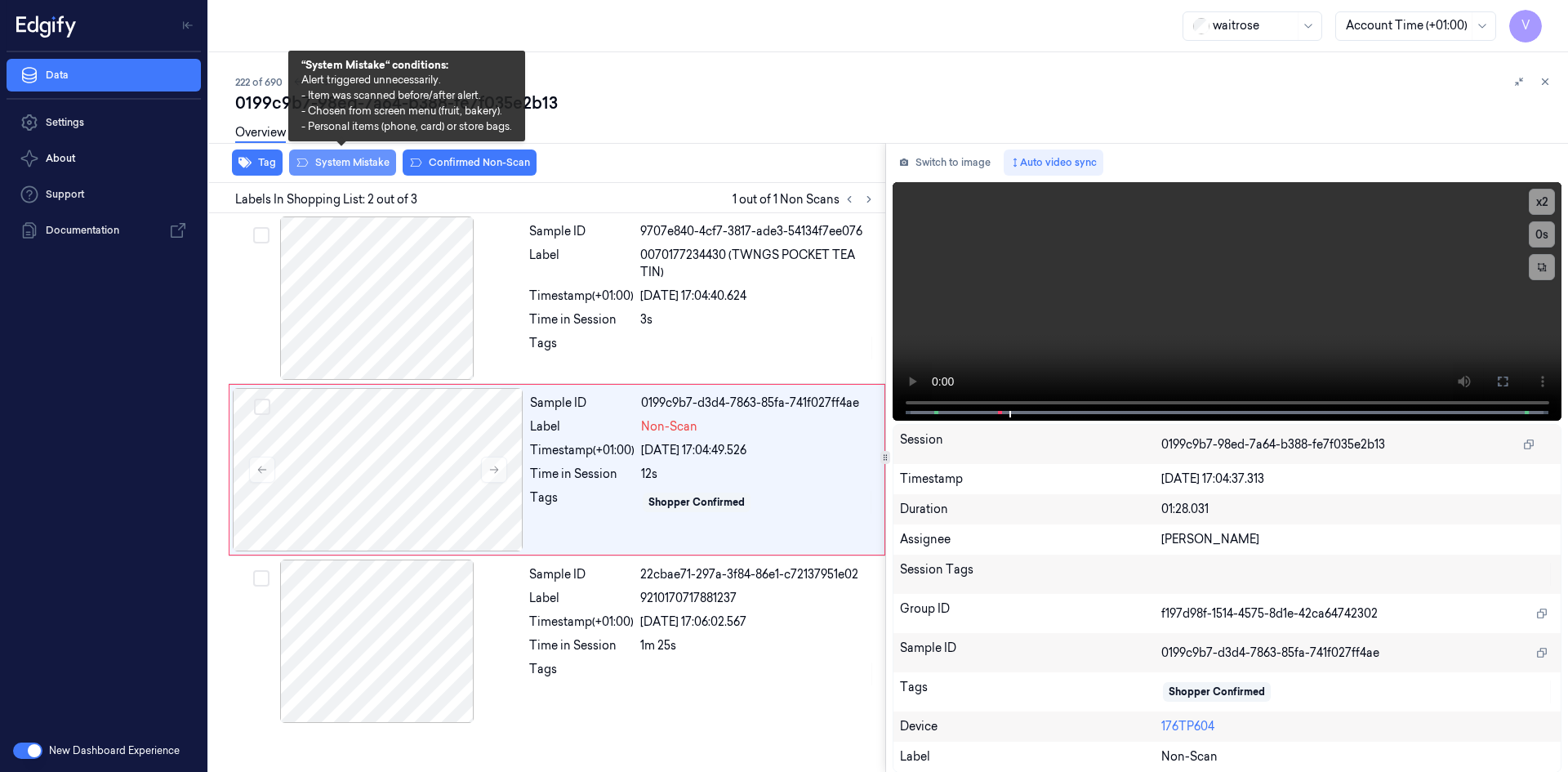
click at [368, 160] on button "System Mistake" at bounding box center [342, 162] width 107 height 26
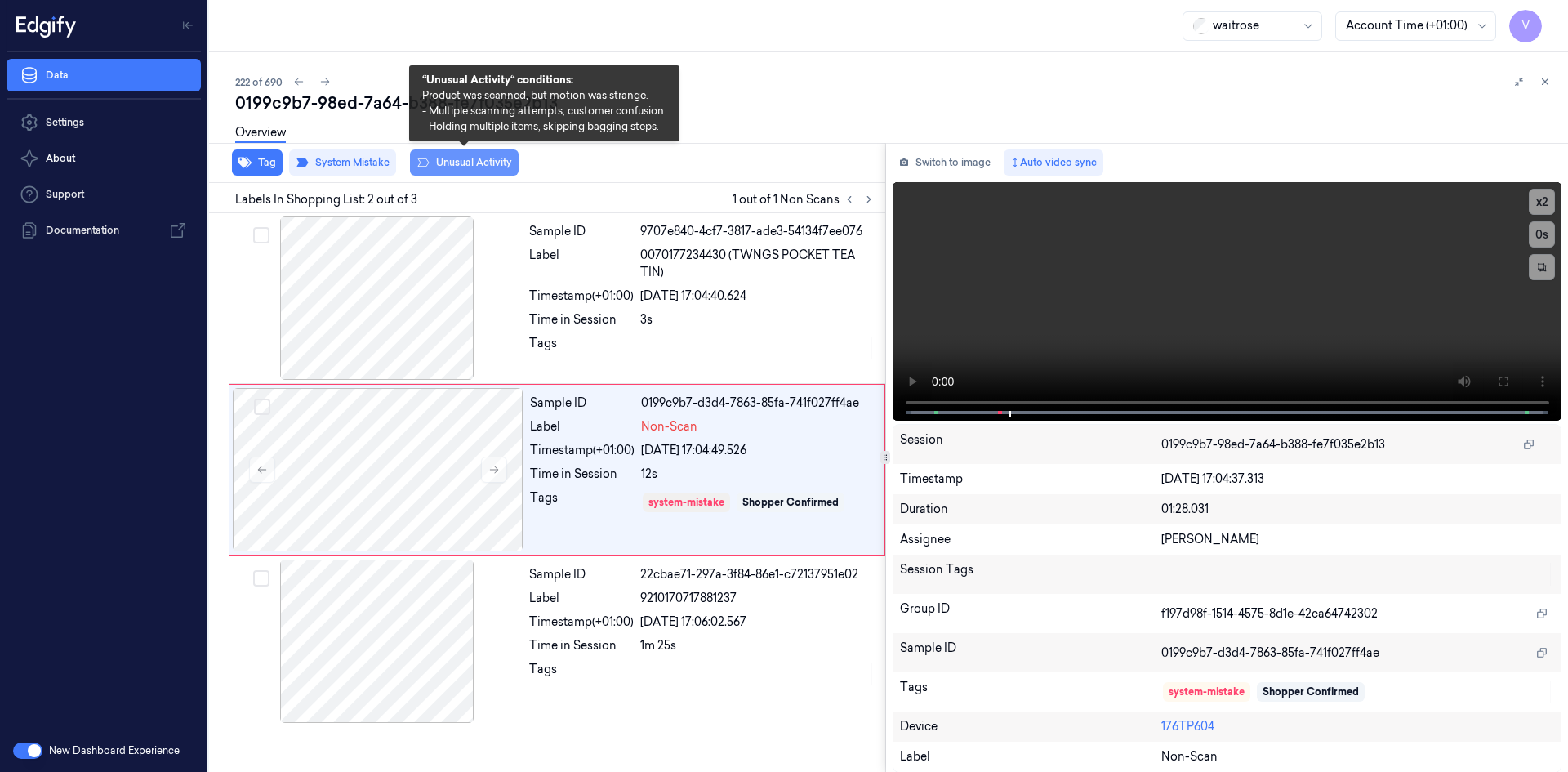
click at [465, 160] on button "Unusual Activity" at bounding box center [464, 162] width 109 height 26
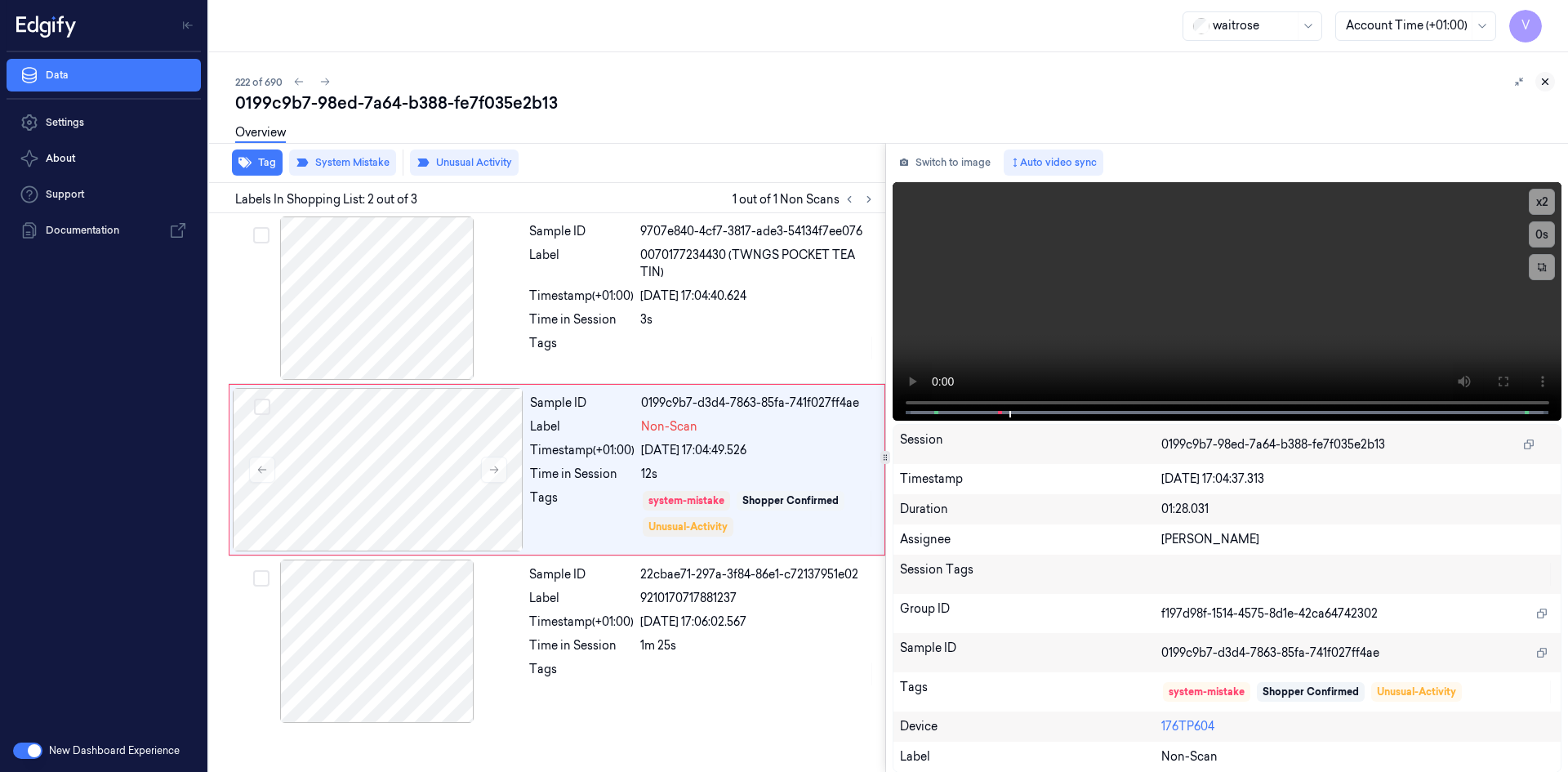
click at [1545, 75] on button at bounding box center [1545, 81] width 20 height 20
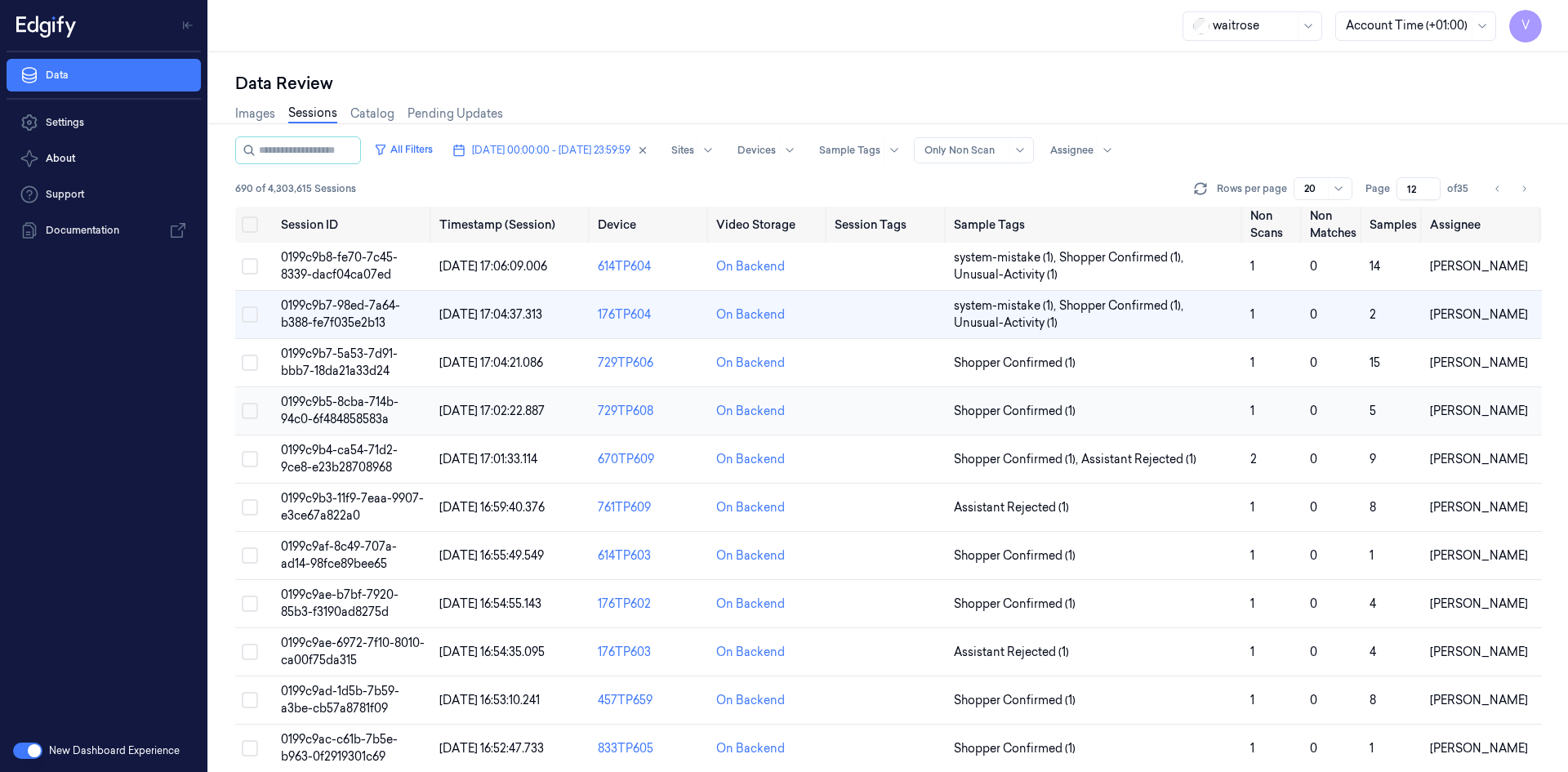
click at [337, 413] on span "0199c9b5-8cba-714b-94c0-6f484858583a" at bounding box center [340, 410] width 117 height 32
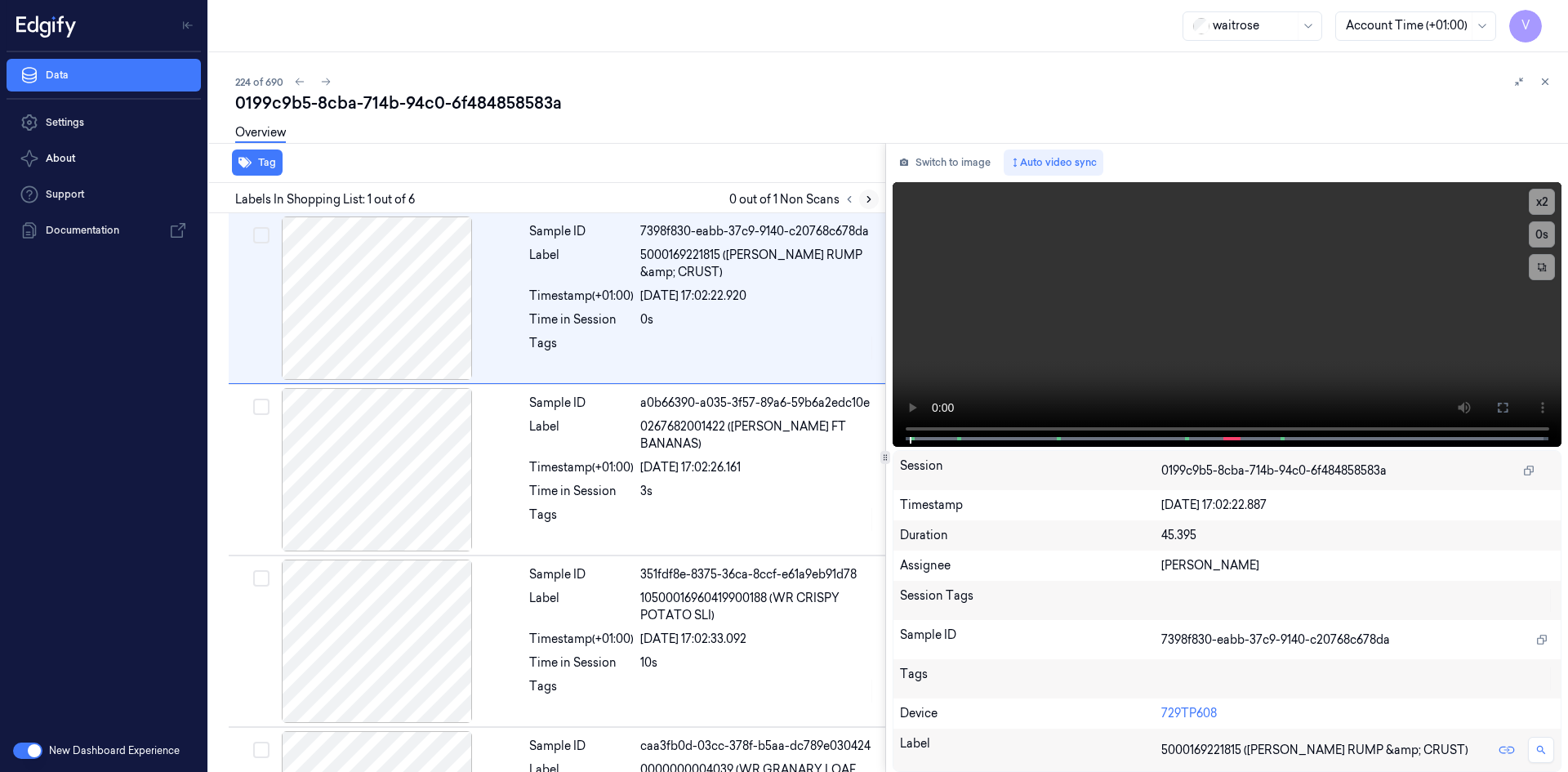
click at [866, 199] on icon at bounding box center [869, 200] width 12 height 12
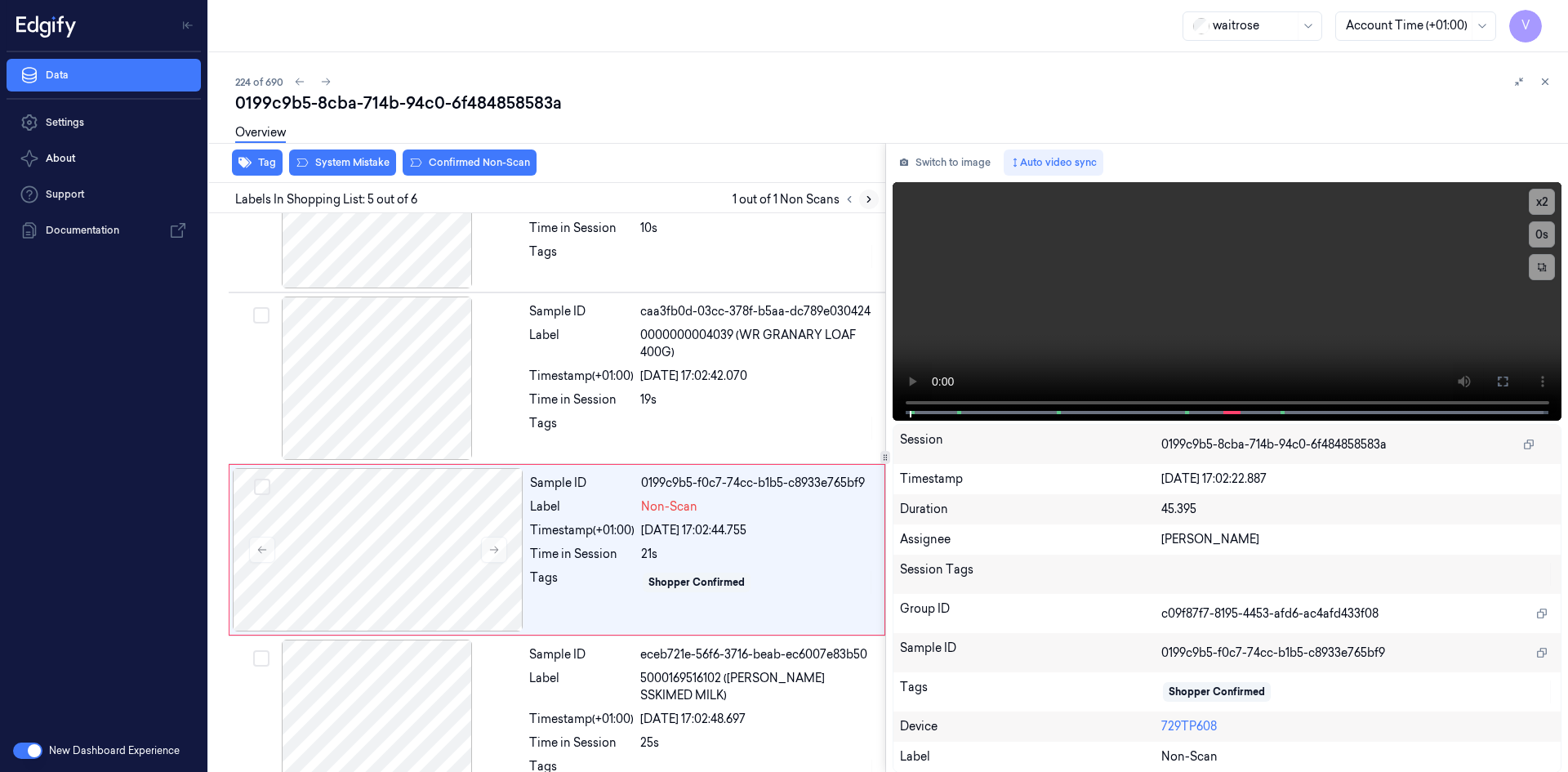
scroll to position [476, 0]
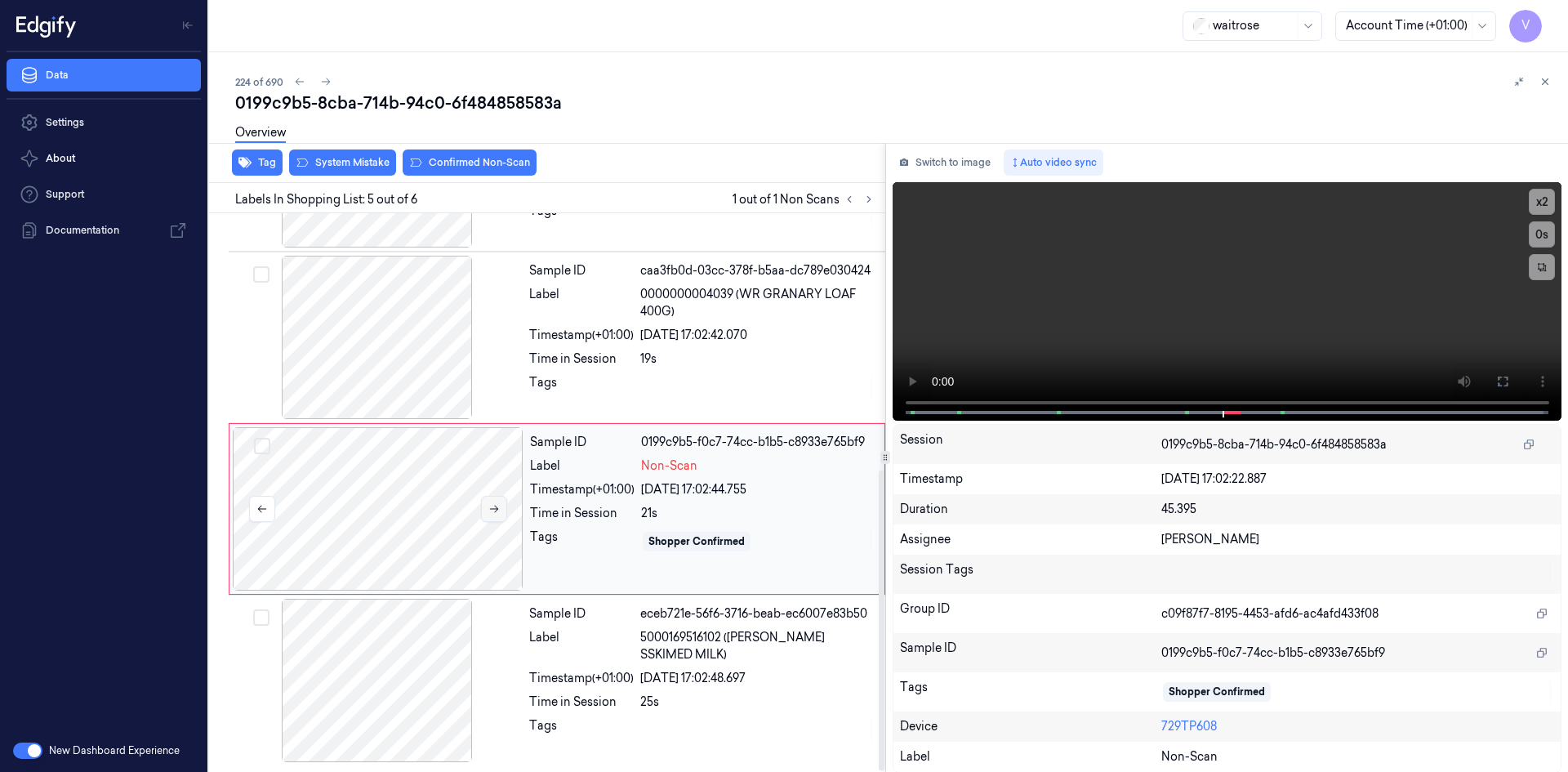
click at [496, 512] on icon at bounding box center [494, 509] width 12 height 12
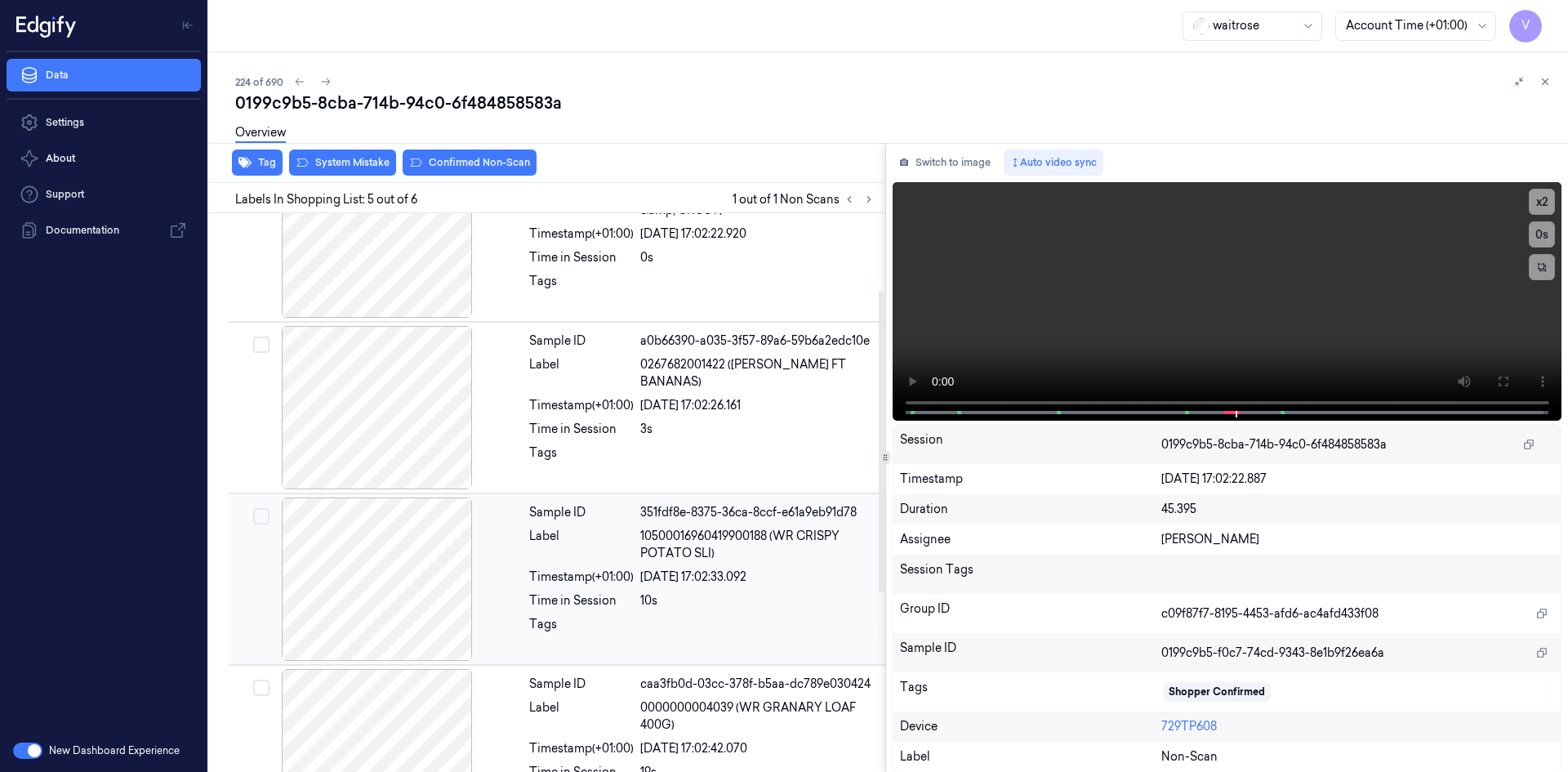
scroll to position [0, 0]
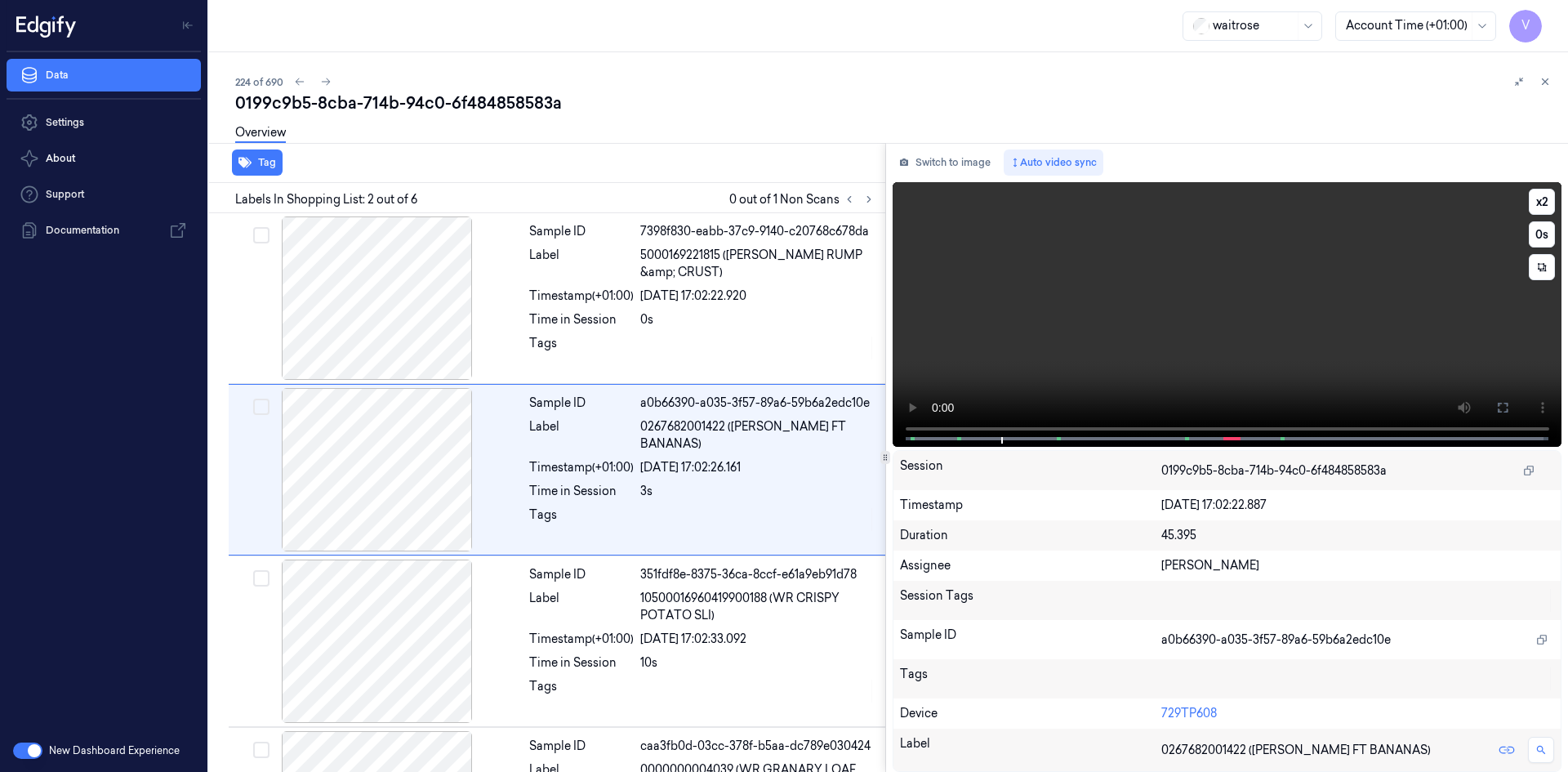
click at [1105, 303] on video at bounding box center [1227, 314] width 669 height 264
click at [1152, 296] on video at bounding box center [1227, 314] width 669 height 264
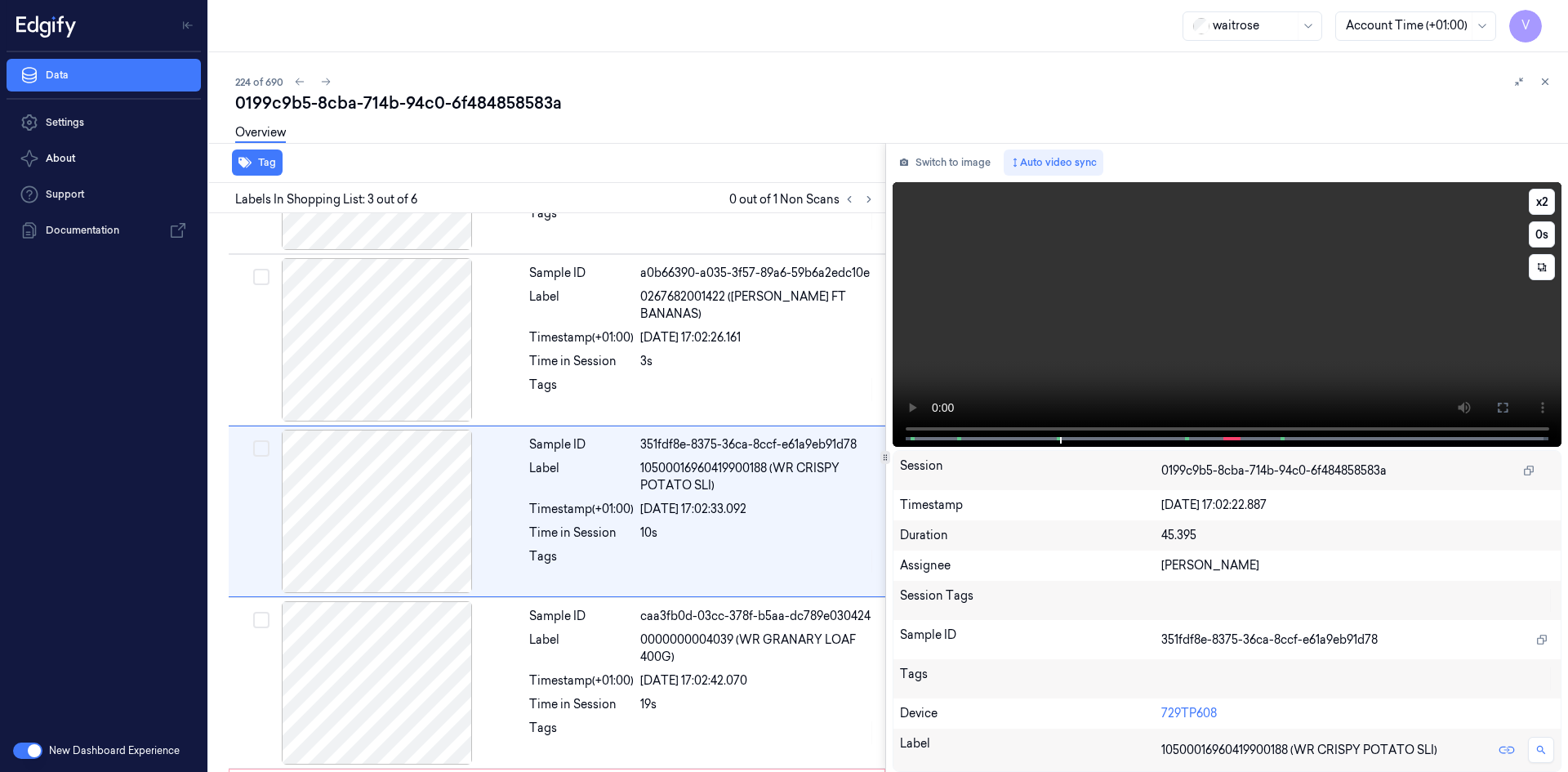
scroll to position [149, 0]
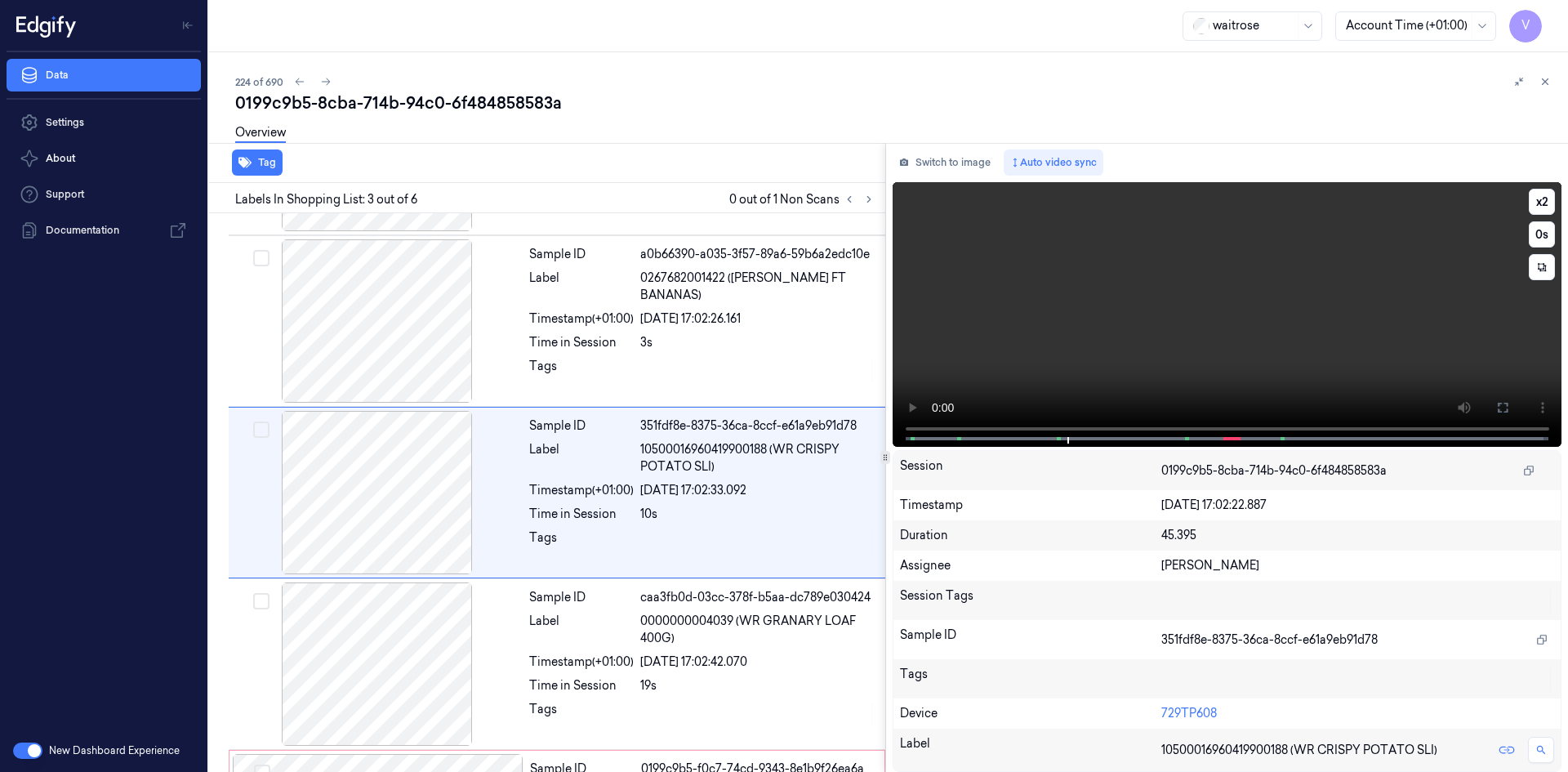
click at [1152, 274] on video at bounding box center [1227, 314] width 669 height 264
click at [1136, 289] on video at bounding box center [1227, 314] width 669 height 264
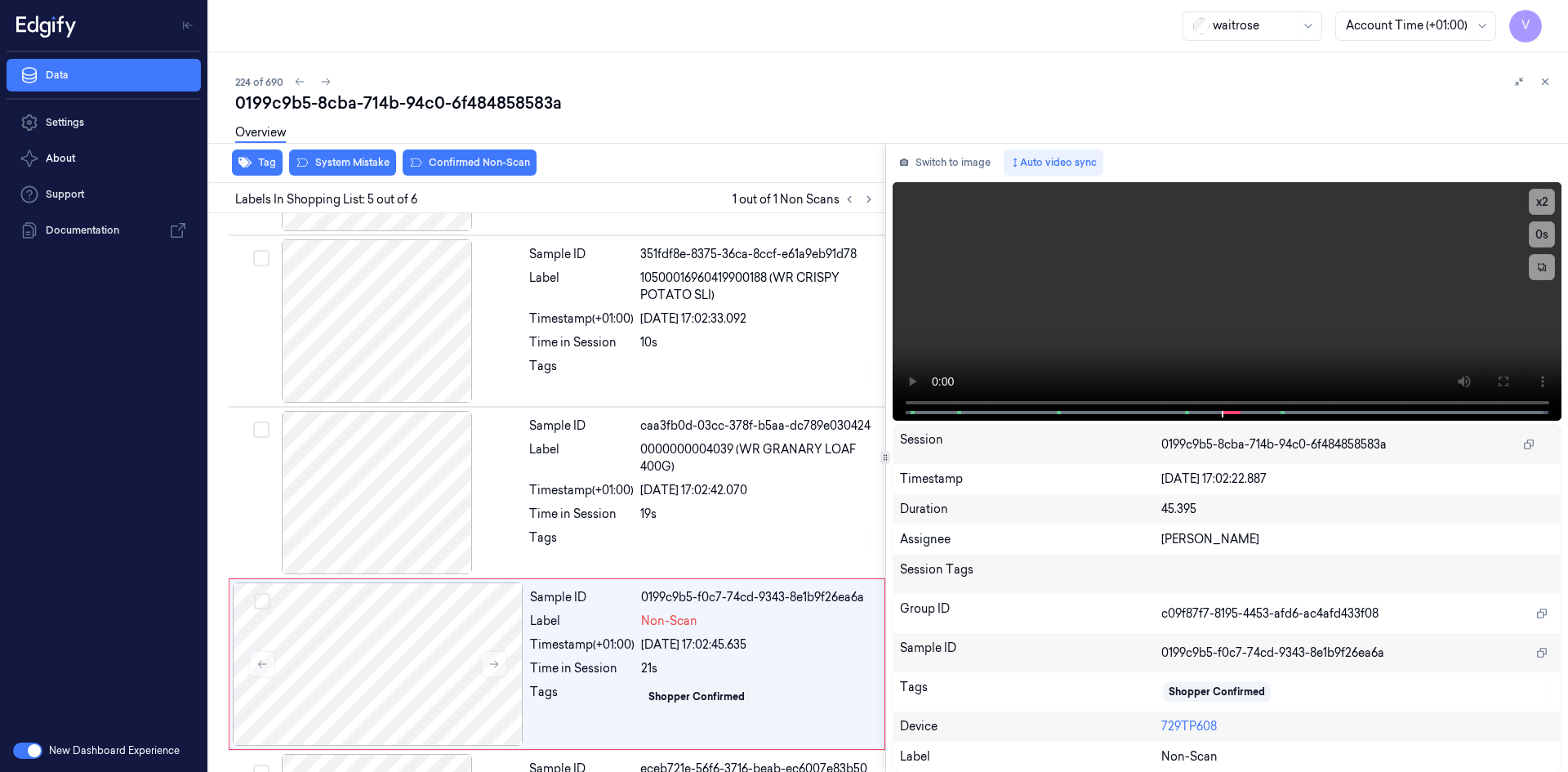
scroll to position [476, 0]
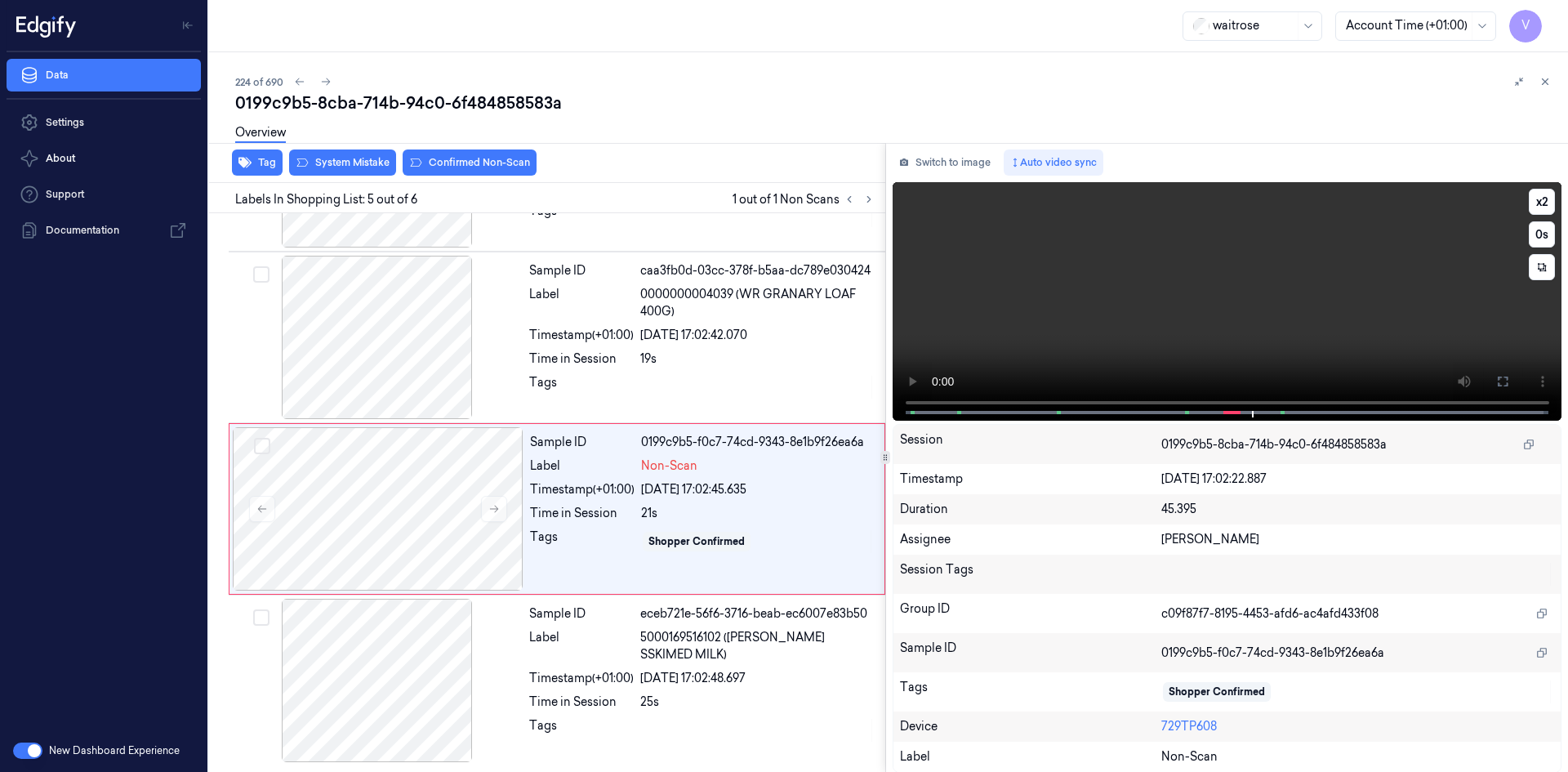
click at [1077, 264] on video at bounding box center [1227, 301] width 669 height 239
click at [500, 512] on button at bounding box center [494, 509] width 26 height 26
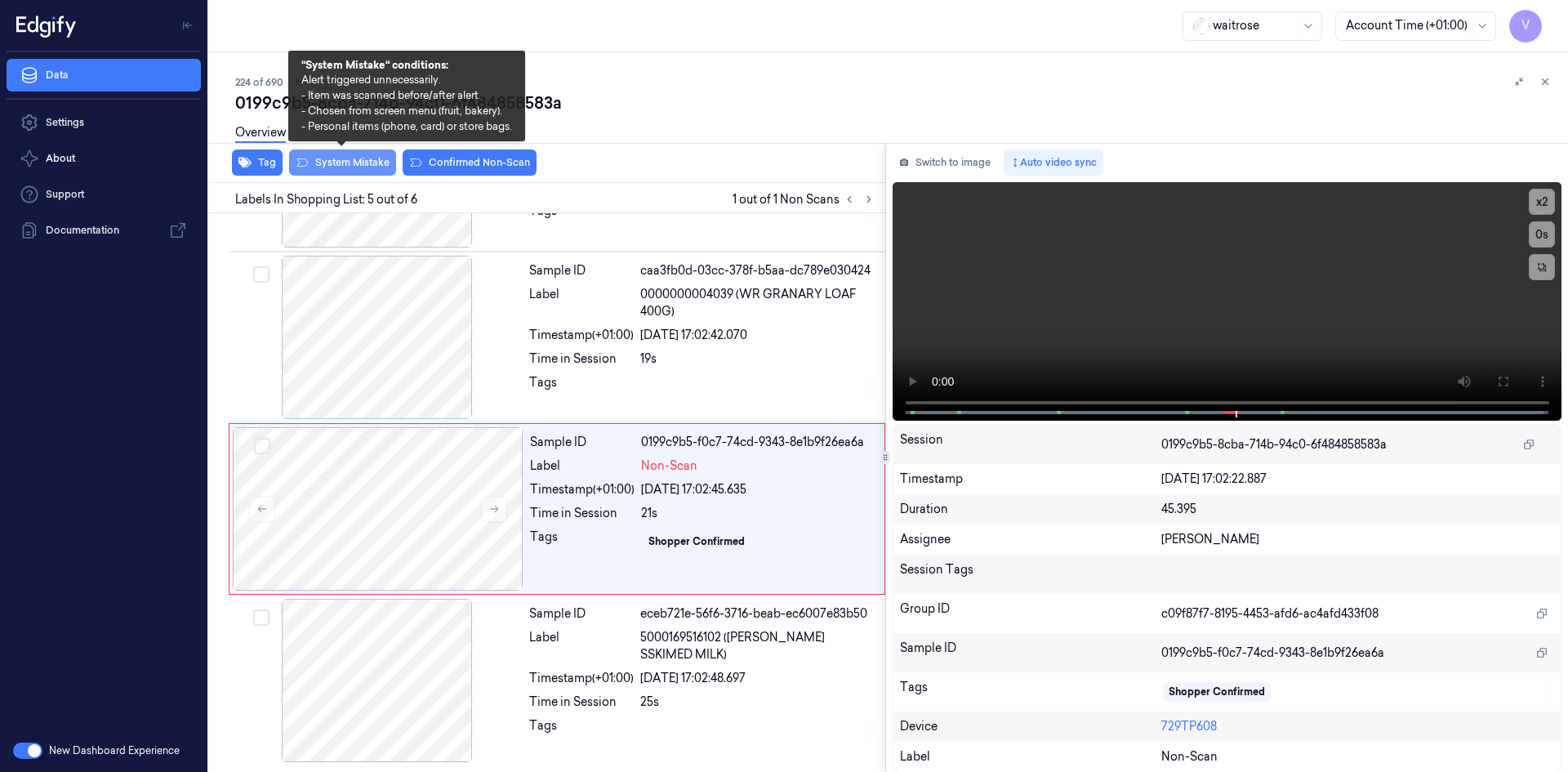
click at [372, 165] on button "System Mistake" at bounding box center [342, 162] width 107 height 26
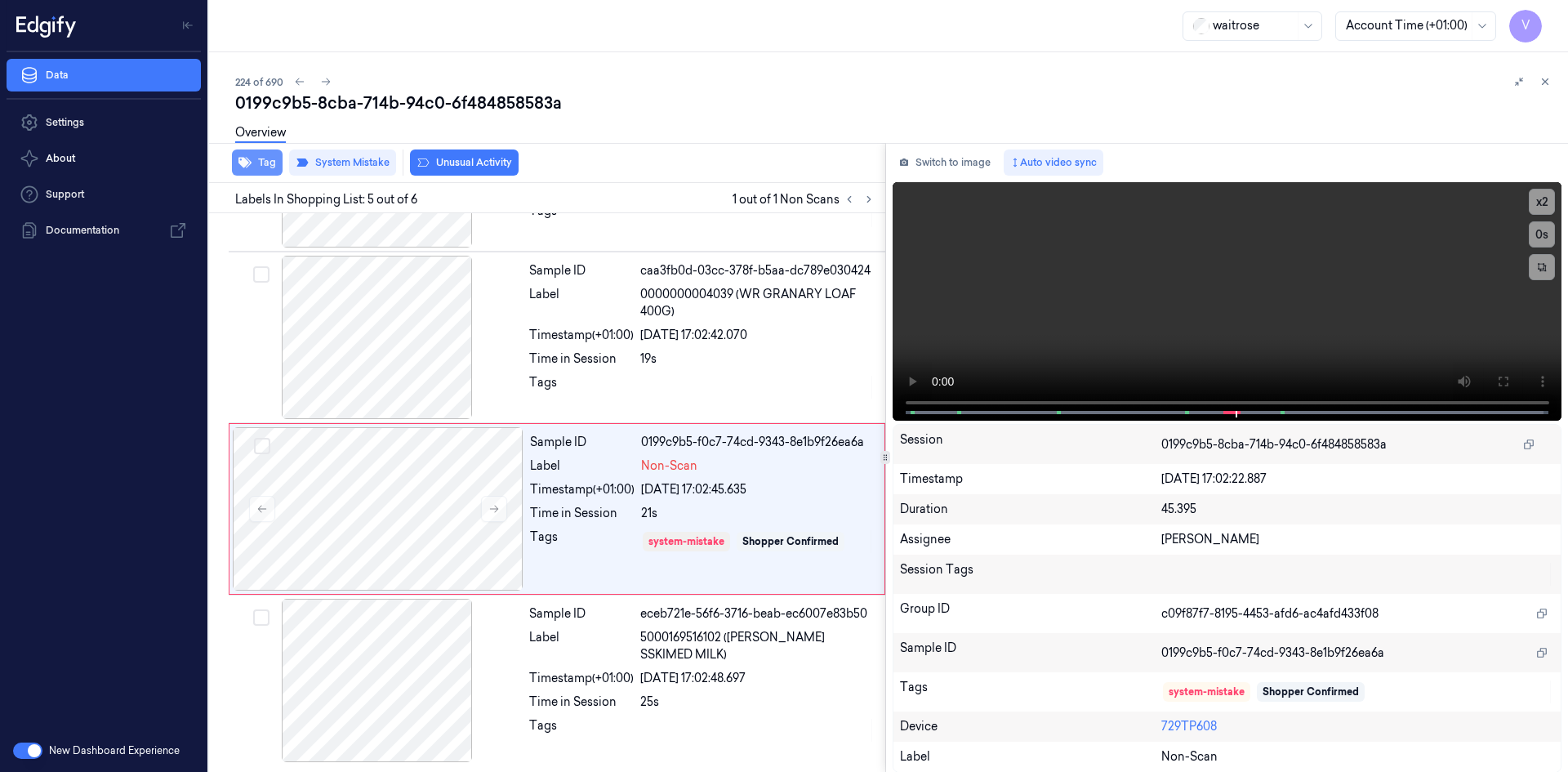
click at [272, 165] on button "Tag" at bounding box center [257, 162] width 51 height 26
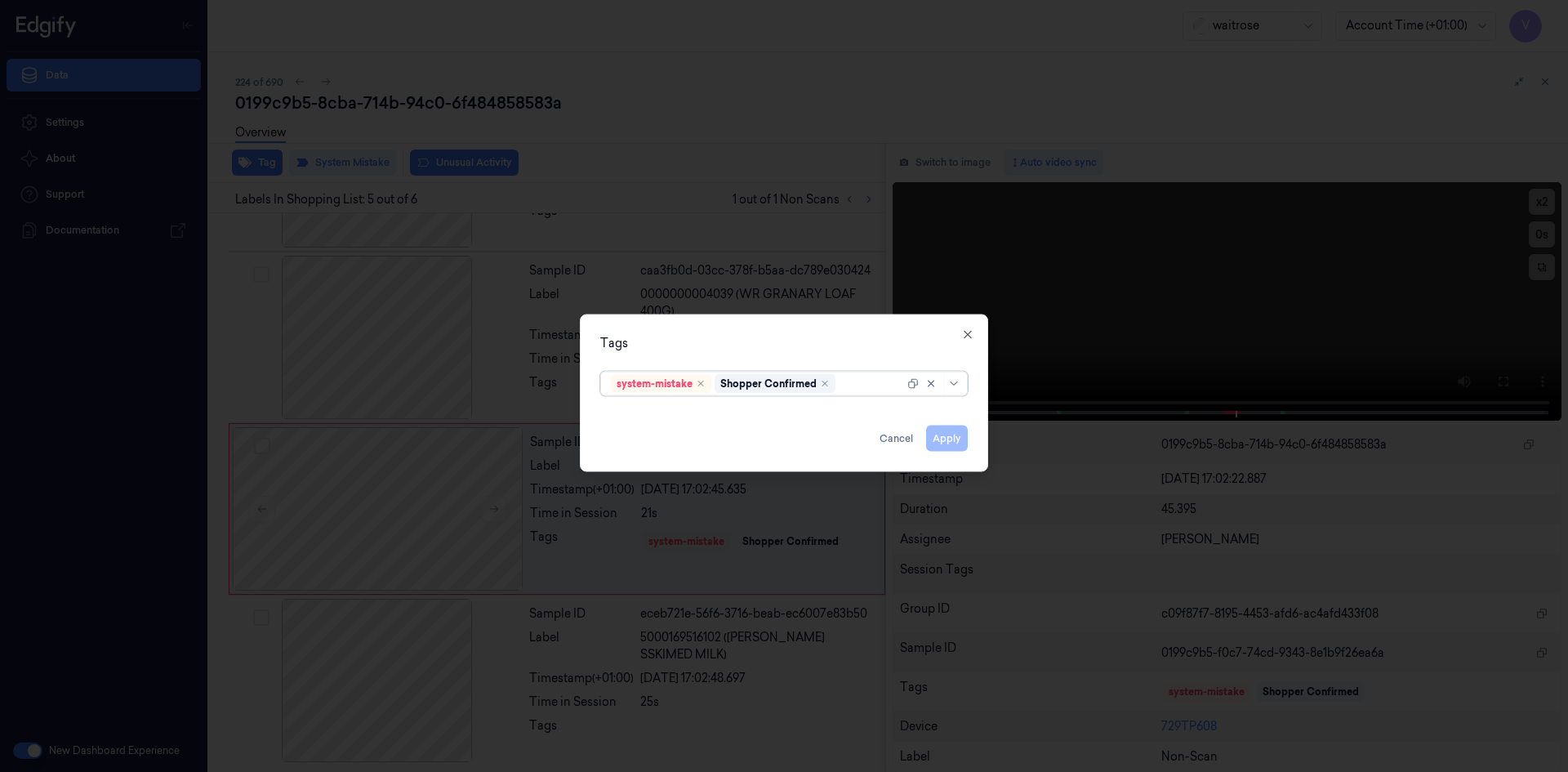
click at [856, 391] on div at bounding box center [871, 384] width 66 height 18
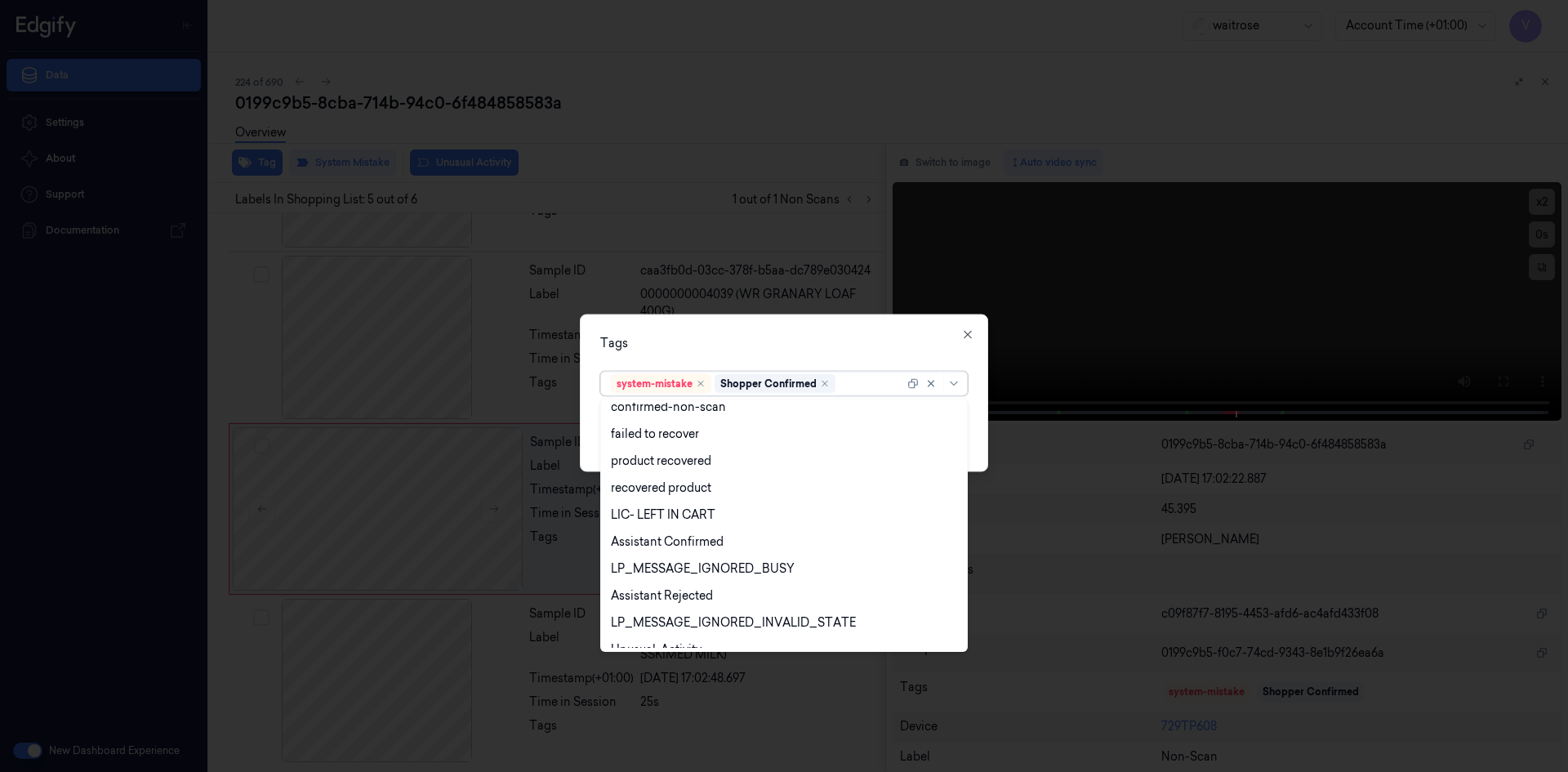
scroll to position [240, 0]
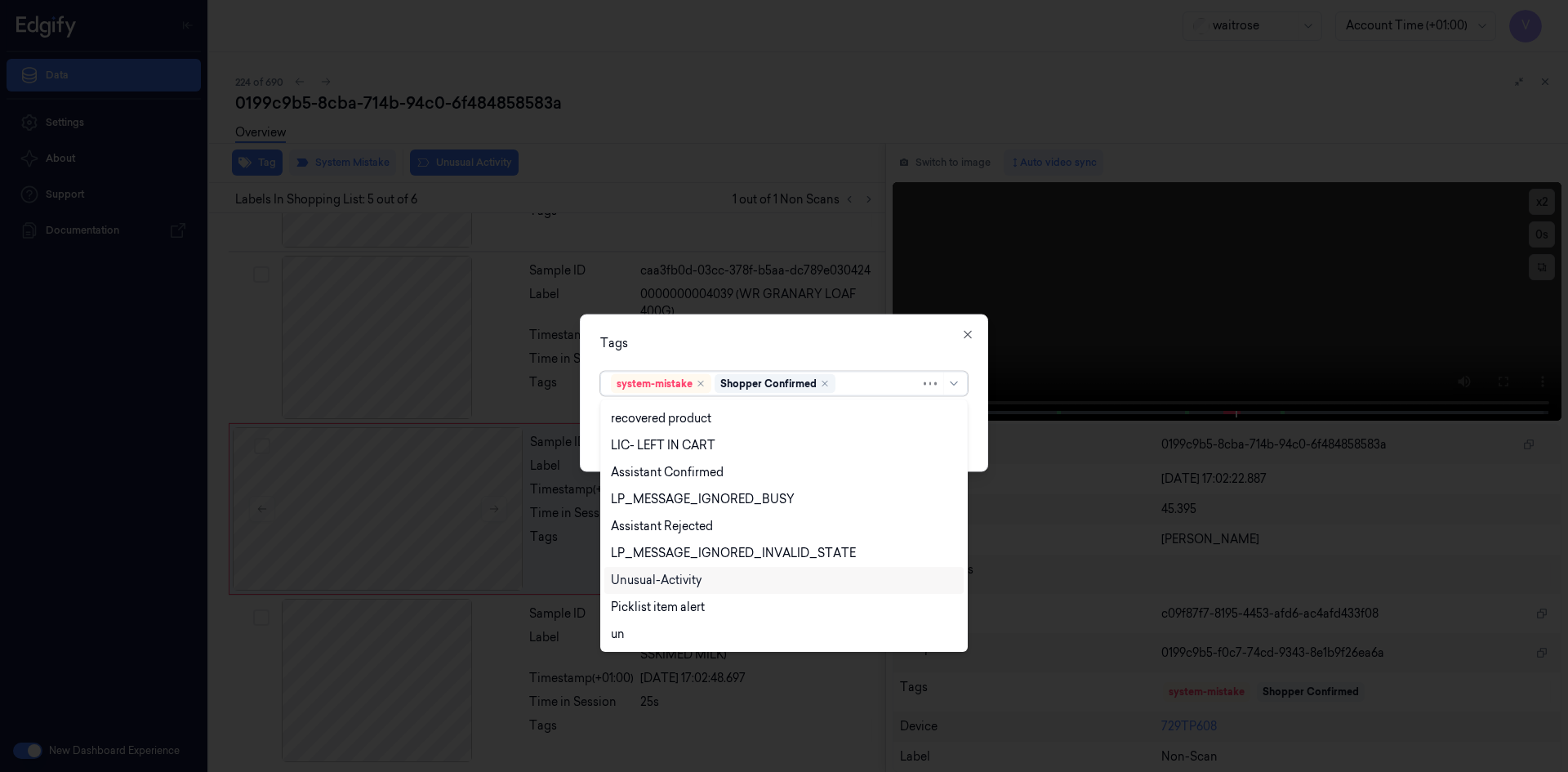
click at [685, 578] on div "Unusual-Activity" at bounding box center [656, 580] width 91 height 18
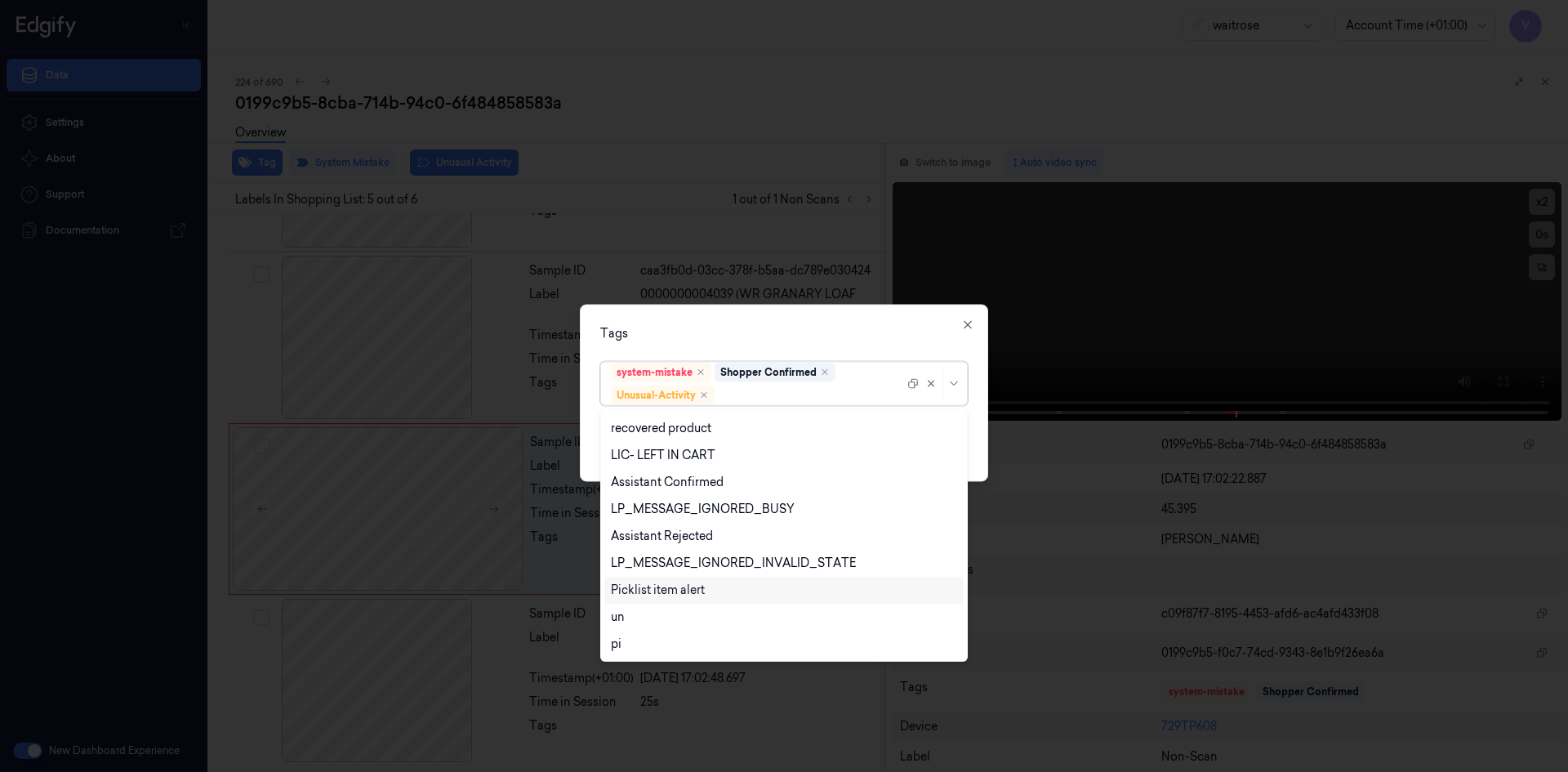
click at [683, 590] on div "Picklist item alert" at bounding box center [658, 590] width 94 height 18
click at [873, 323] on div "Tags option Picklist item alert, selected. 20 results available. Use Up and Dow…" at bounding box center [784, 391] width 408 height 177
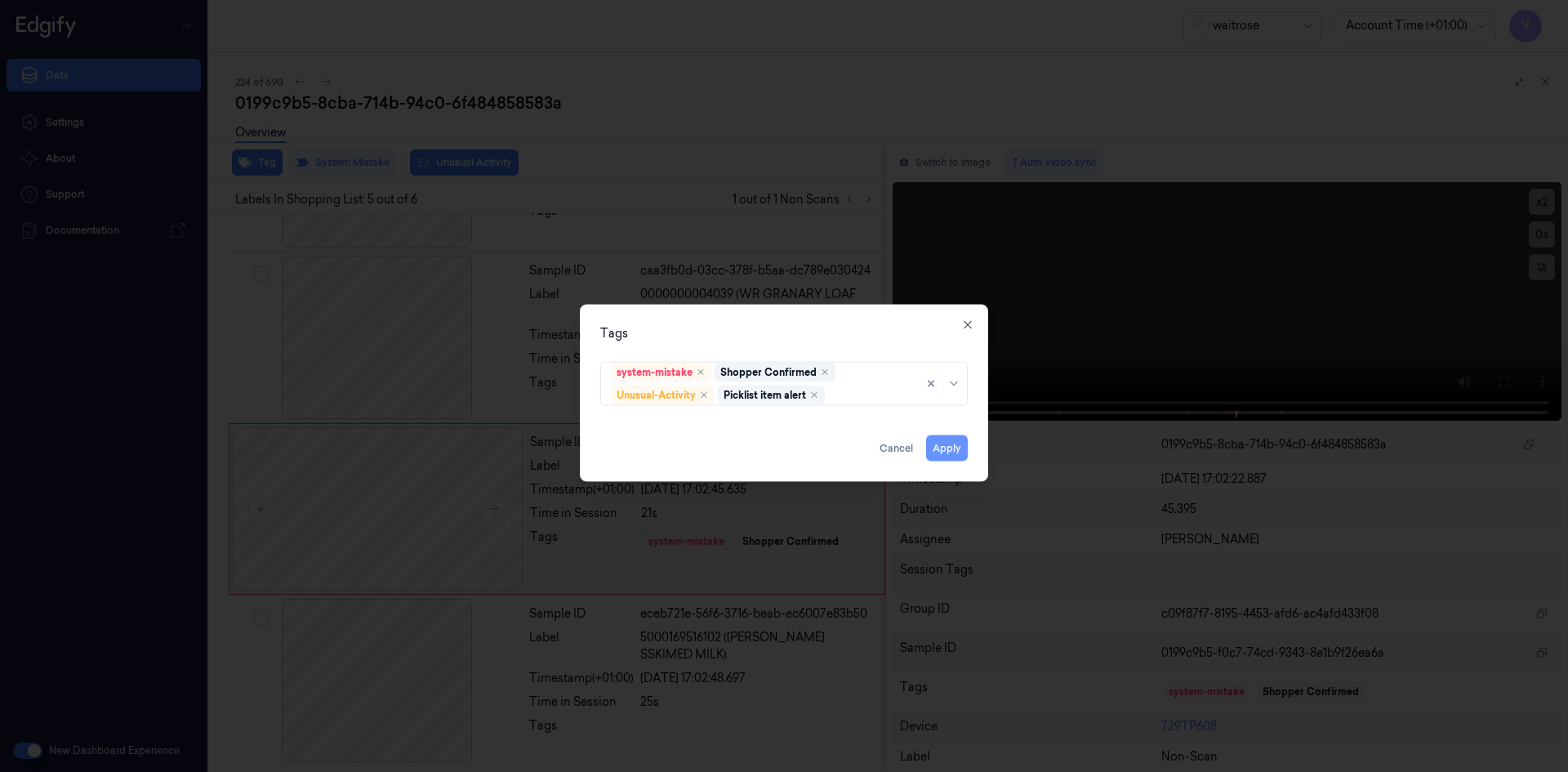
click at [944, 453] on button "Apply" at bounding box center [946, 447] width 42 height 26
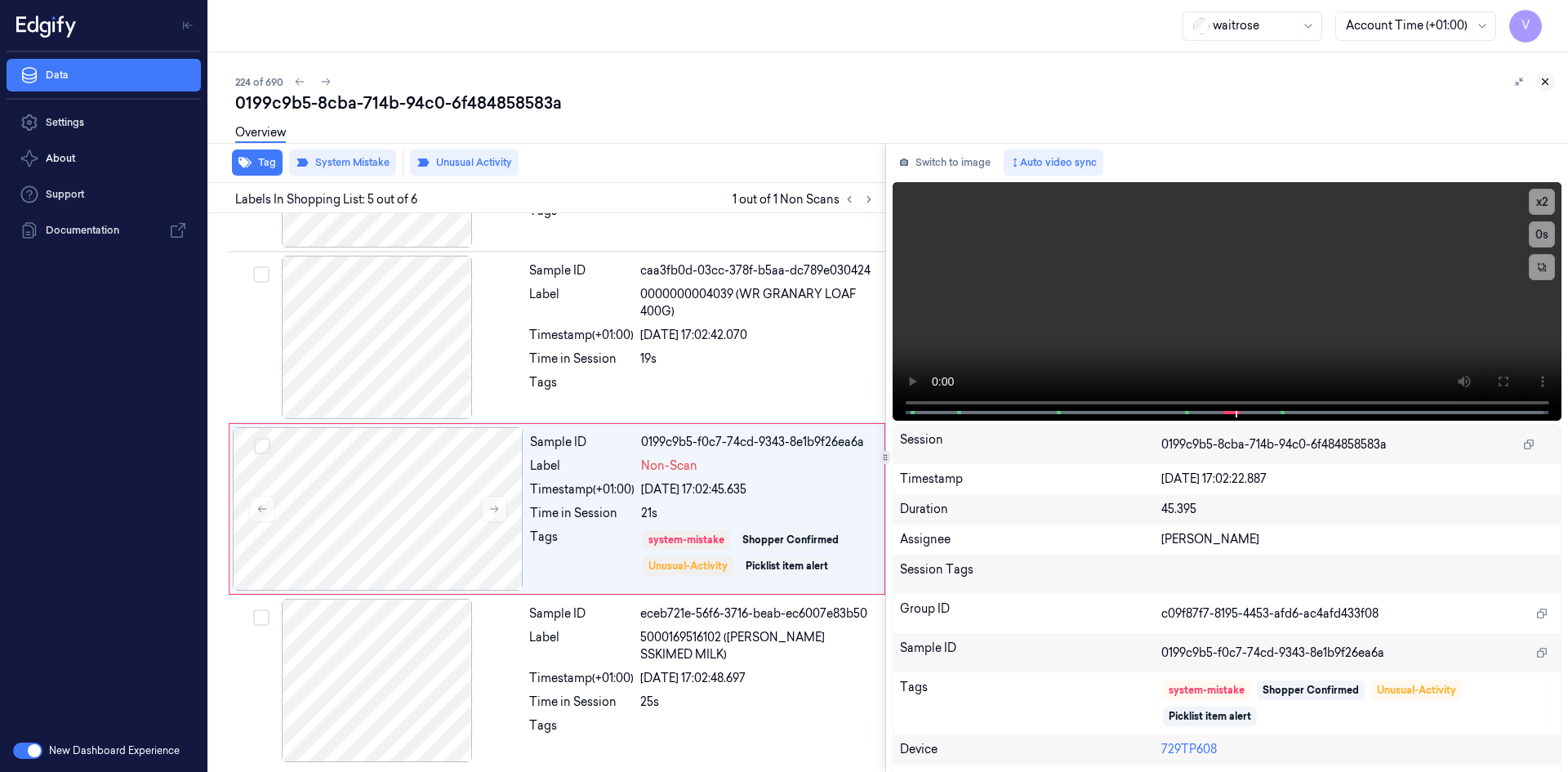
click at [1552, 80] on button at bounding box center [1545, 81] width 20 height 20
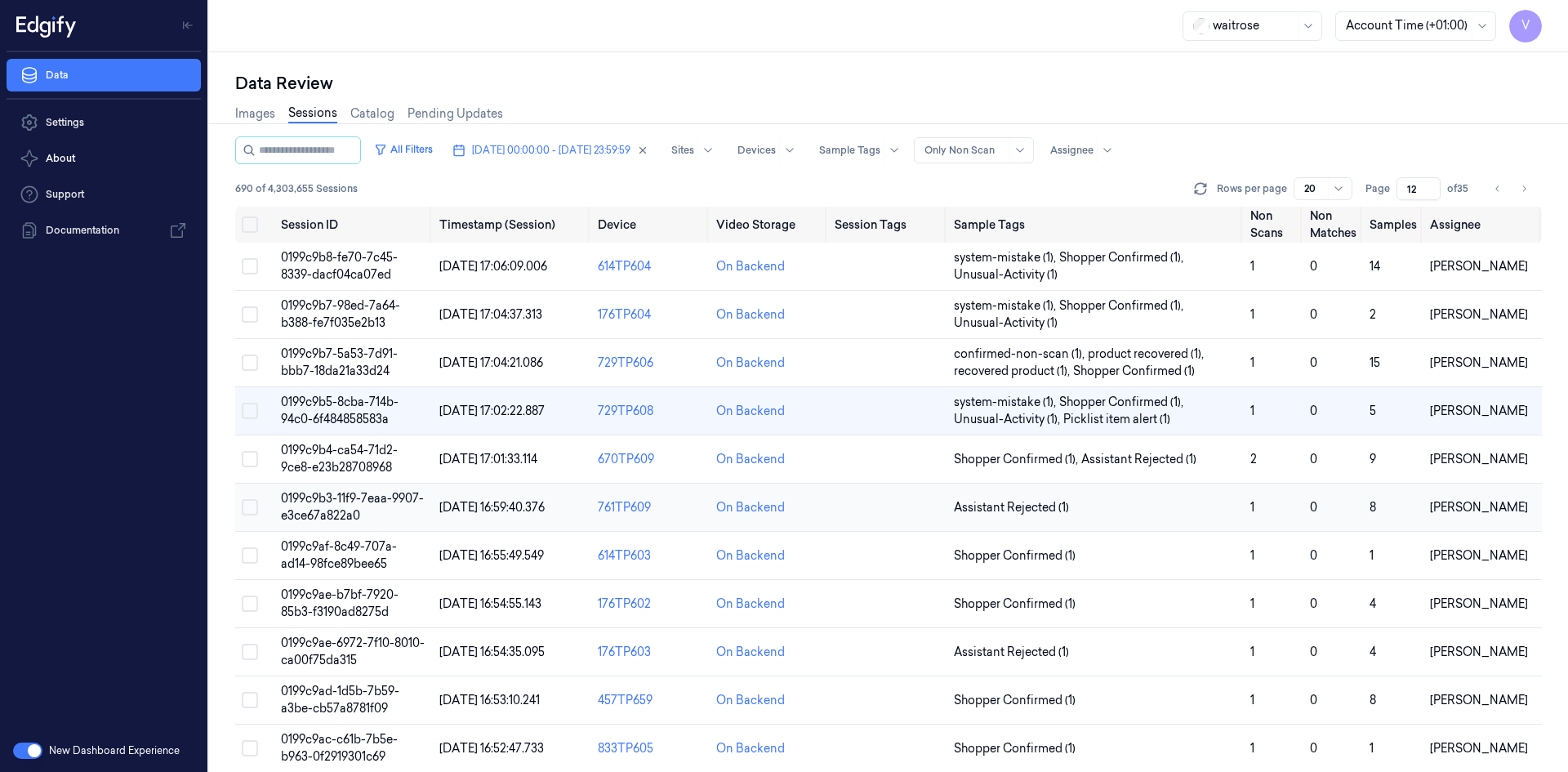
click at [329, 493] on span "0199c9b3-11f9-7eaa-9907-e3ce67a822a0" at bounding box center [352, 507] width 143 height 32
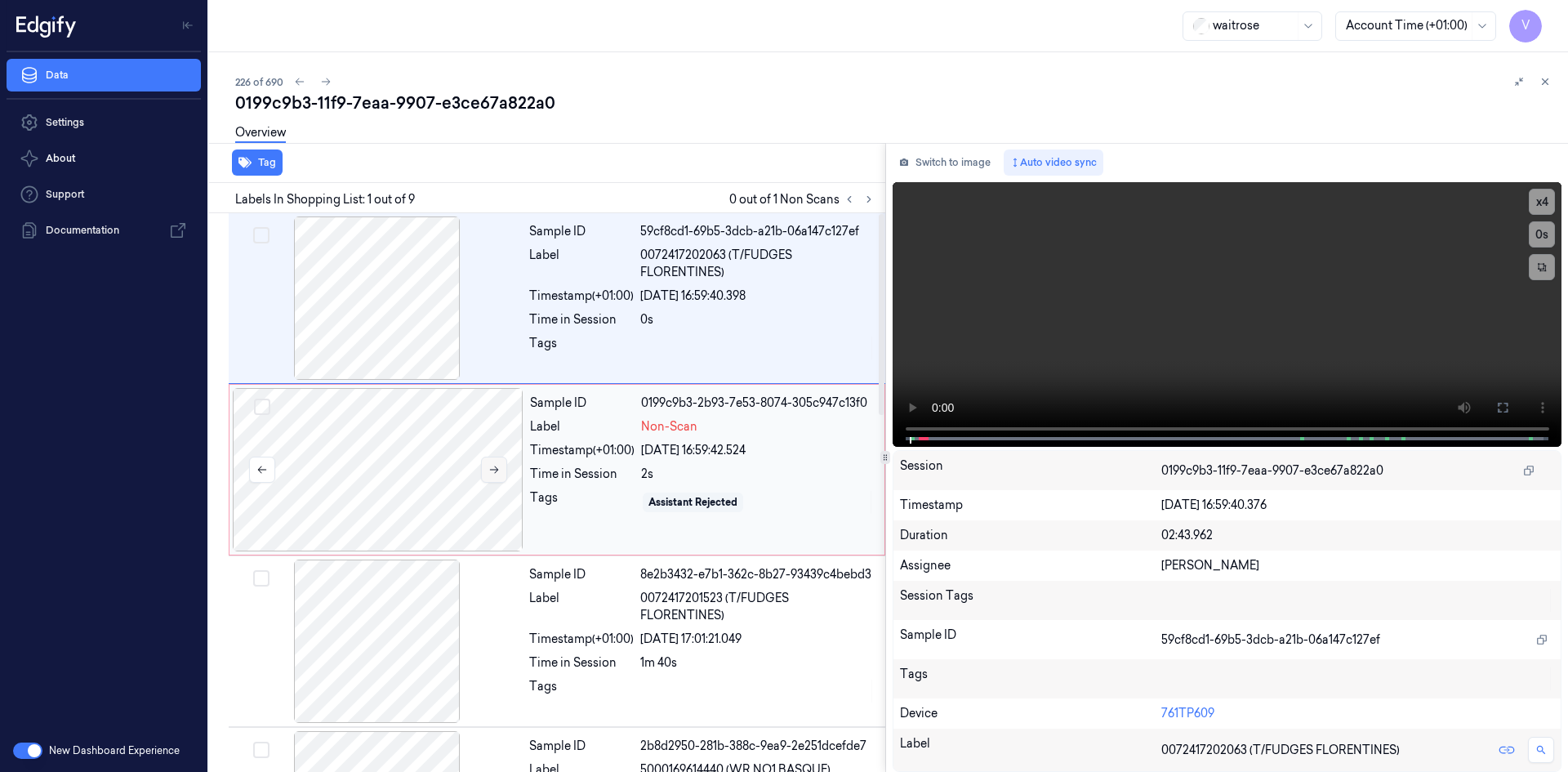
click at [495, 472] on icon at bounding box center [494, 470] width 12 height 12
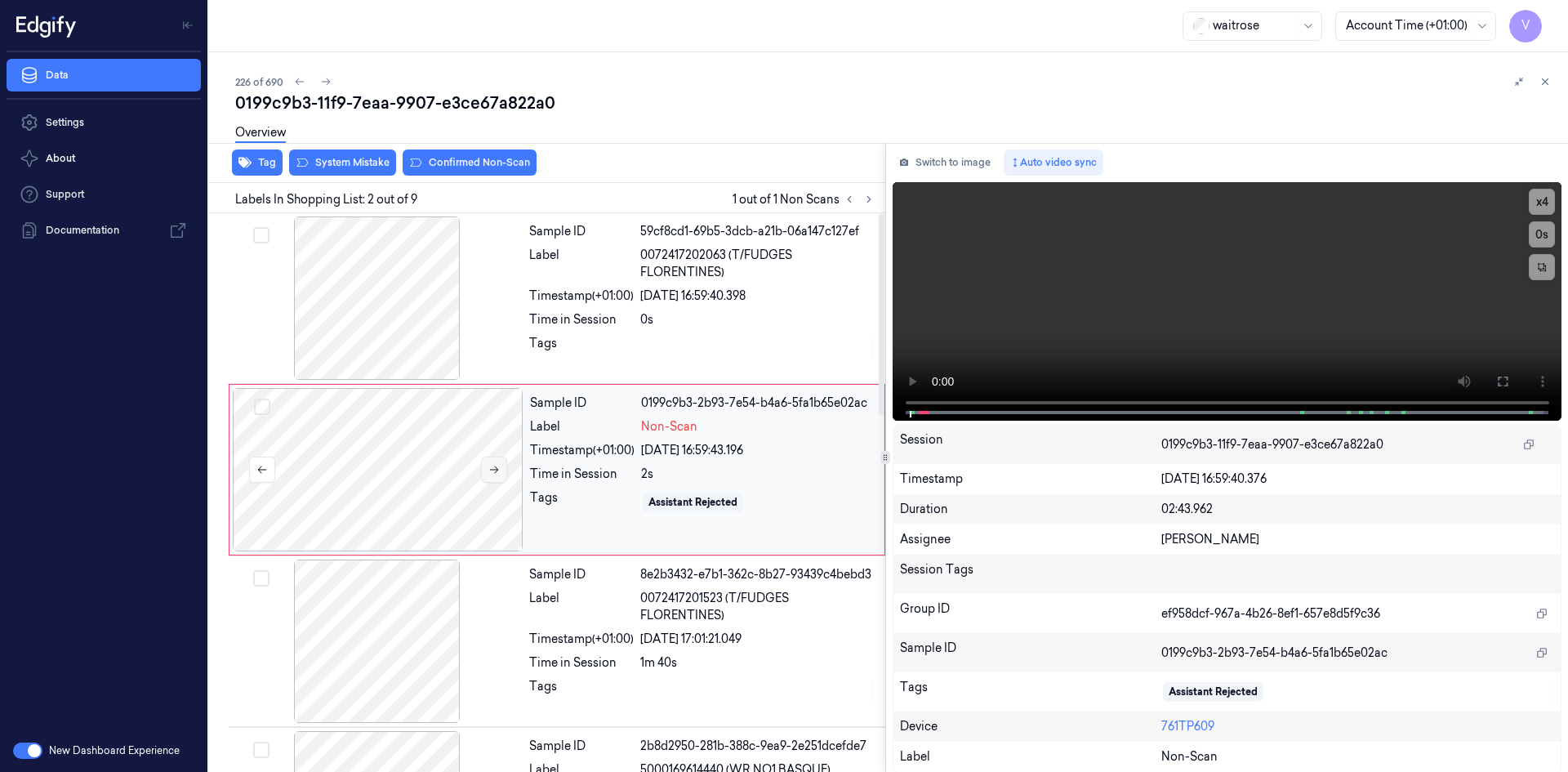
click at [484, 467] on button at bounding box center [494, 470] width 26 height 26
click at [495, 469] on icon at bounding box center [494, 470] width 12 height 12
click at [498, 471] on icon at bounding box center [494, 470] width 12 height 12
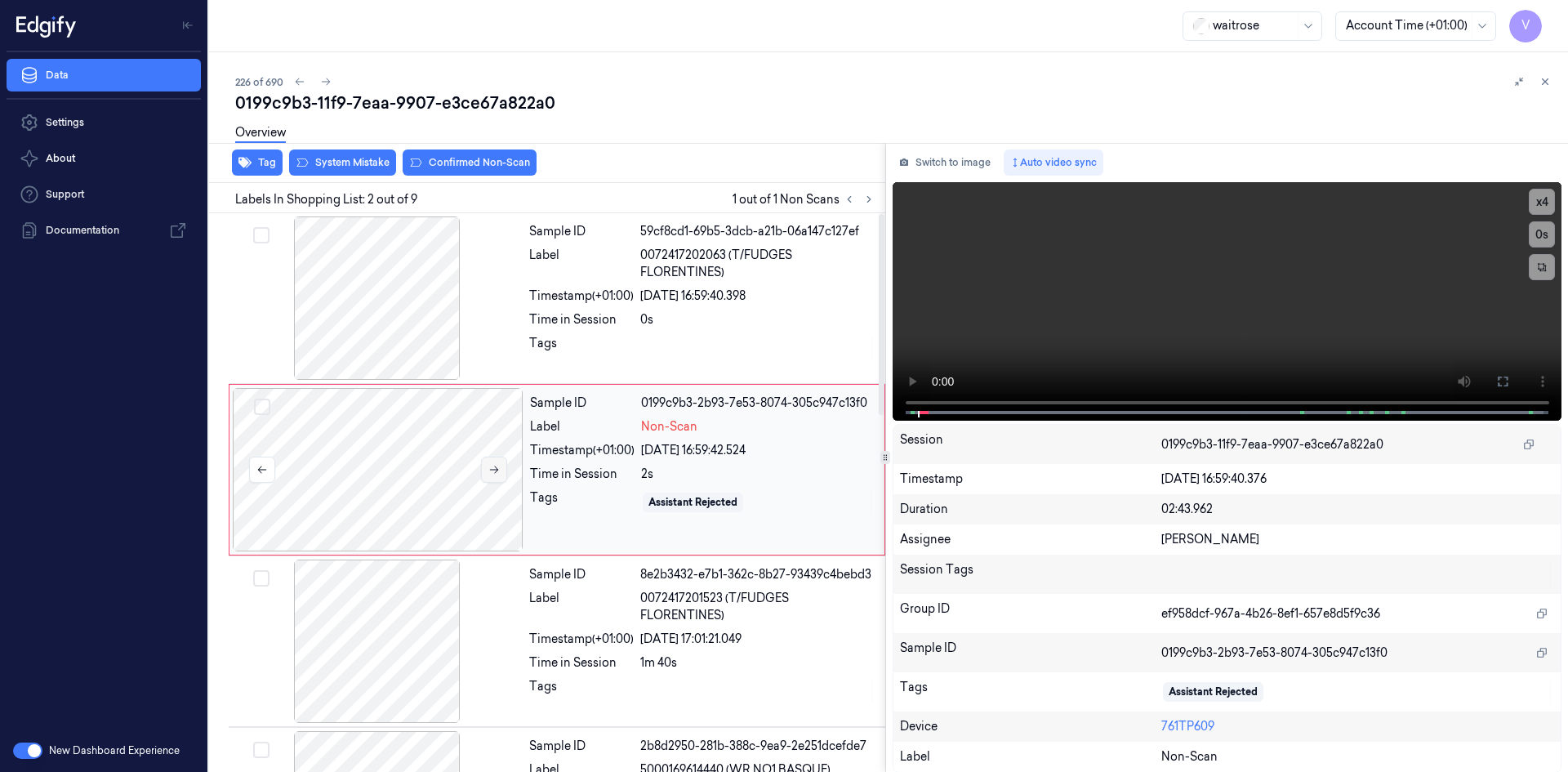
click at [498, 471] on icon at bounding box center [494, 470] width 12 height 12
click at [1542, 196] on button "x 4" at bounding box center [1542, 202] width 26 height 26
click at [1539, 202] on button "x 1" at bounding box center [1542, 202] width 26 height 26
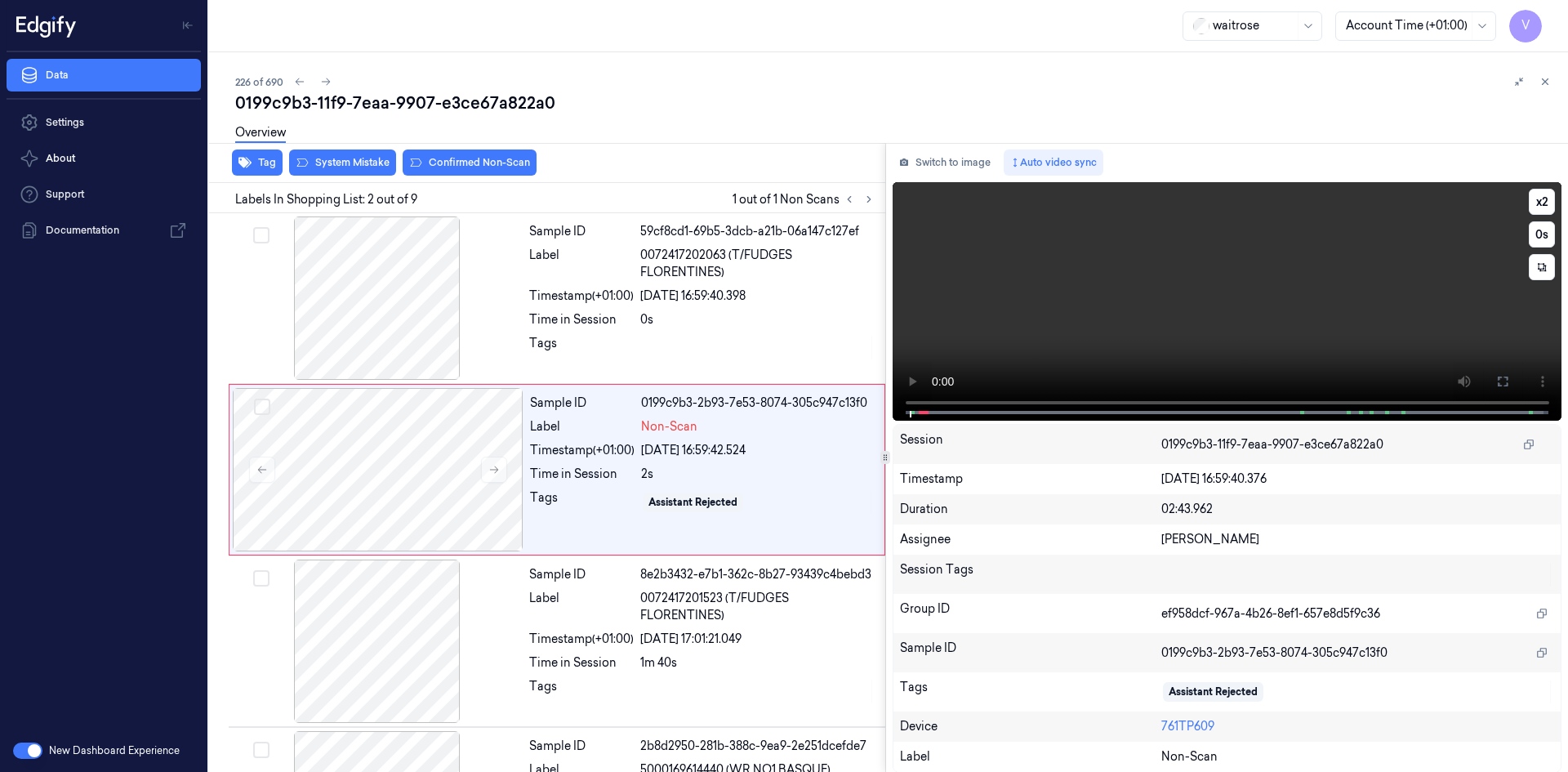
click at [1345, 298] on video at bounding box center [1227, 301] width 669 height 239
click at [1088, 313] on video at bounding box center [1227, 301] width 669 height 239
click at [1117, 291] on video at bounding box center [1227, 301] width 669 height 239
click at [1533, 198] on button "x 2" at bounding box center [1542, 202] width 26 height 26
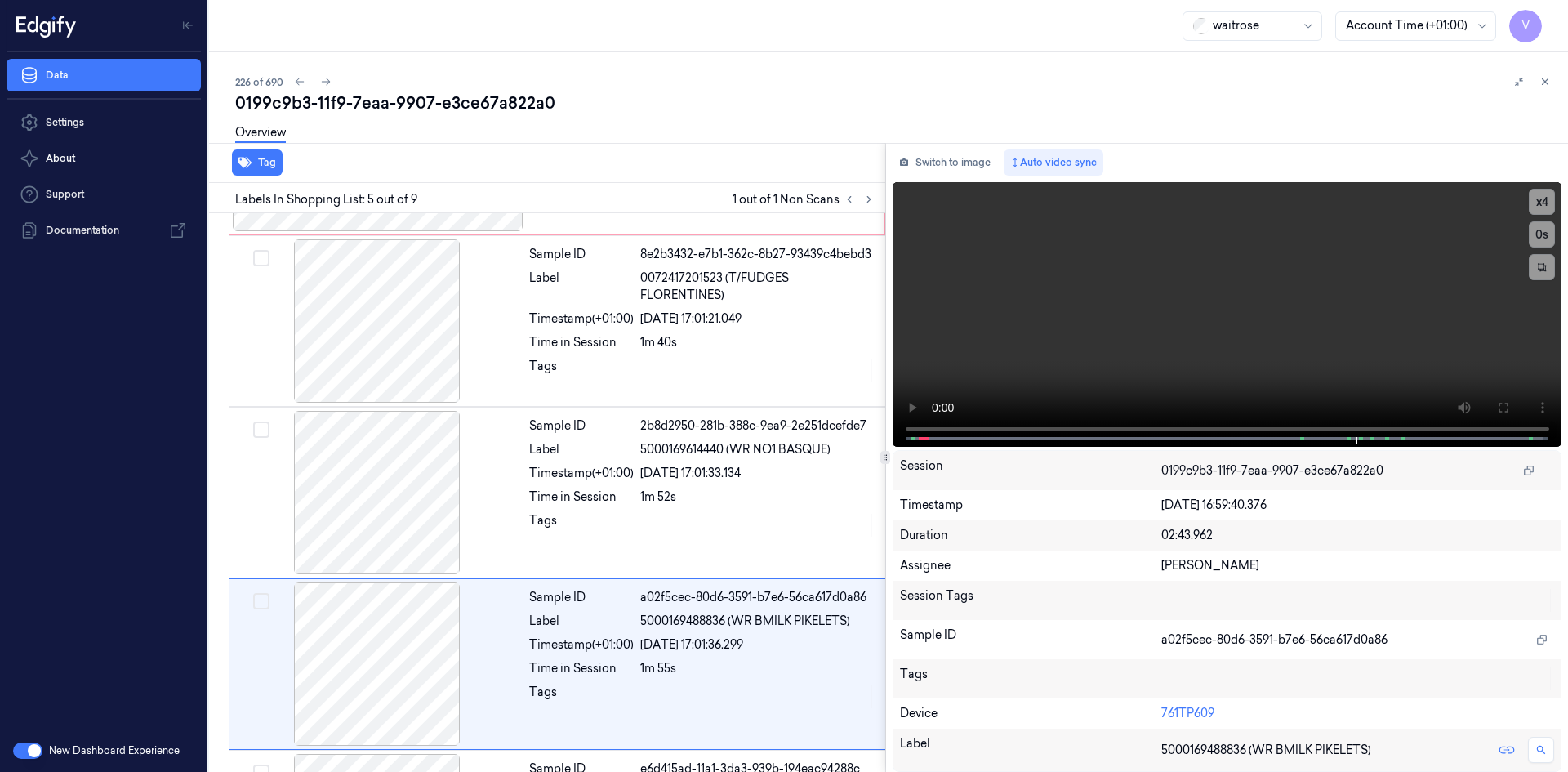
scroll to position [491, 0]
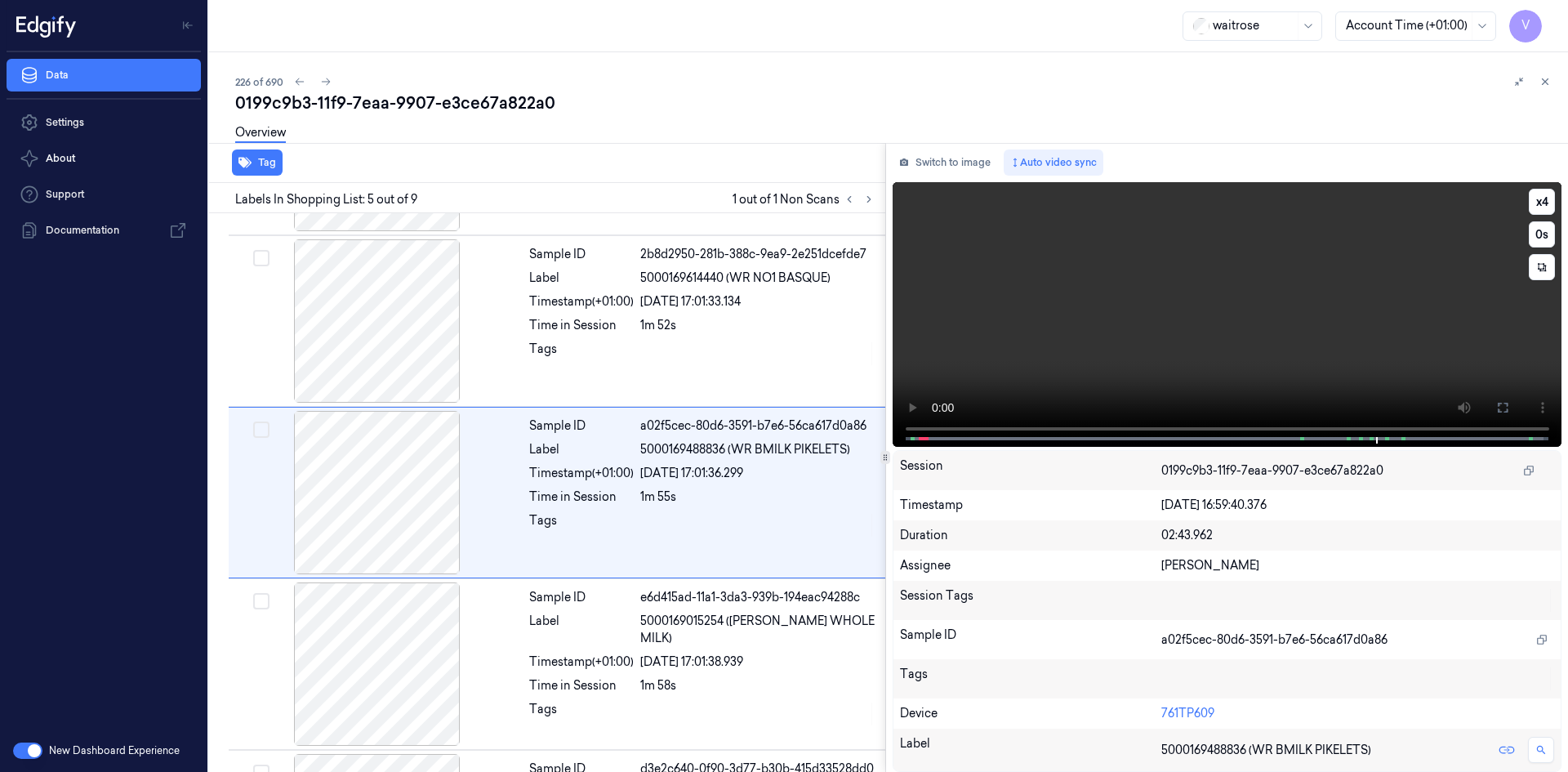
click at [1237, 329] on video at bounding box center [1227, 314] width 669 height 264
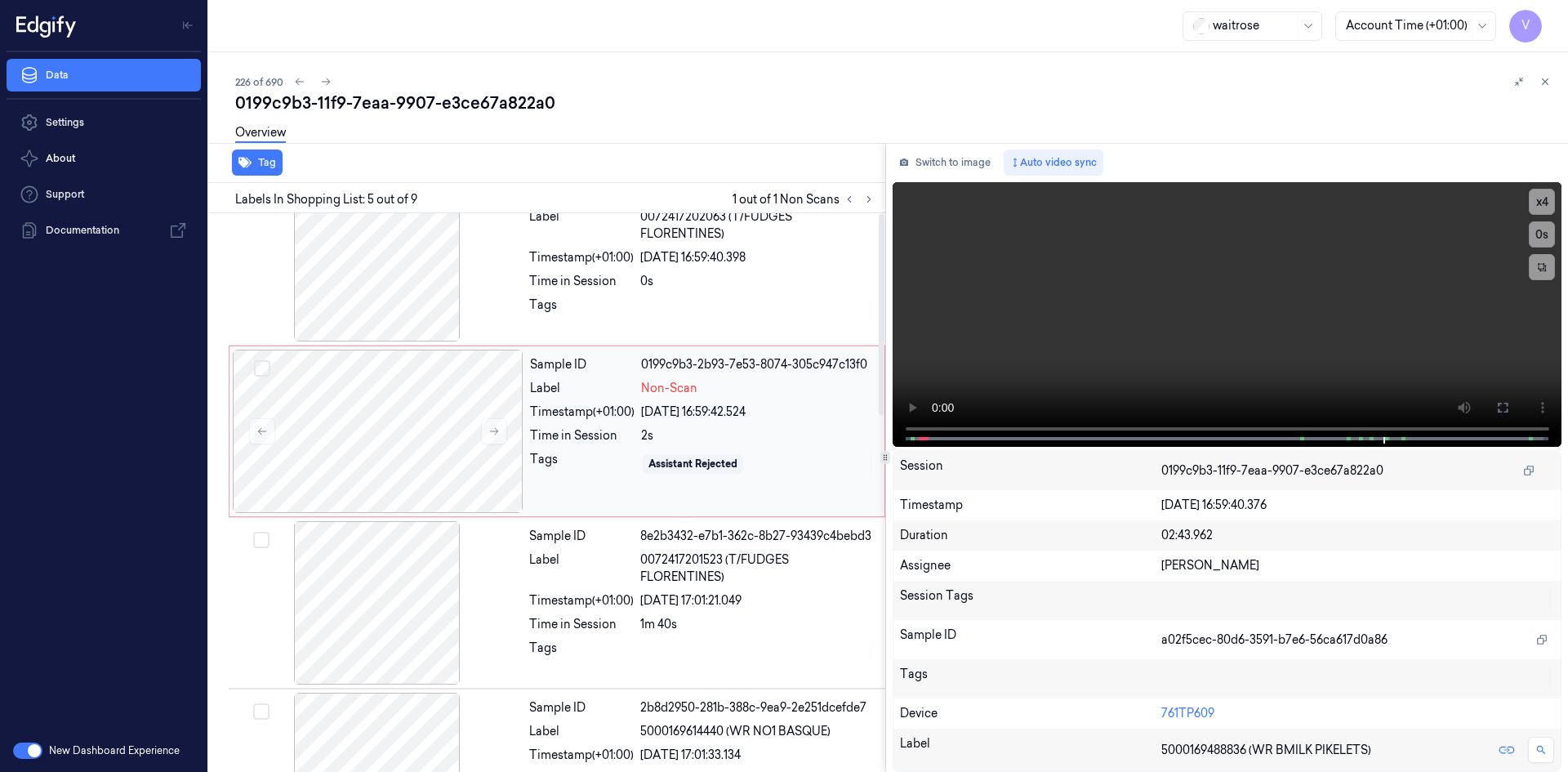
scroll to position [0, 0]
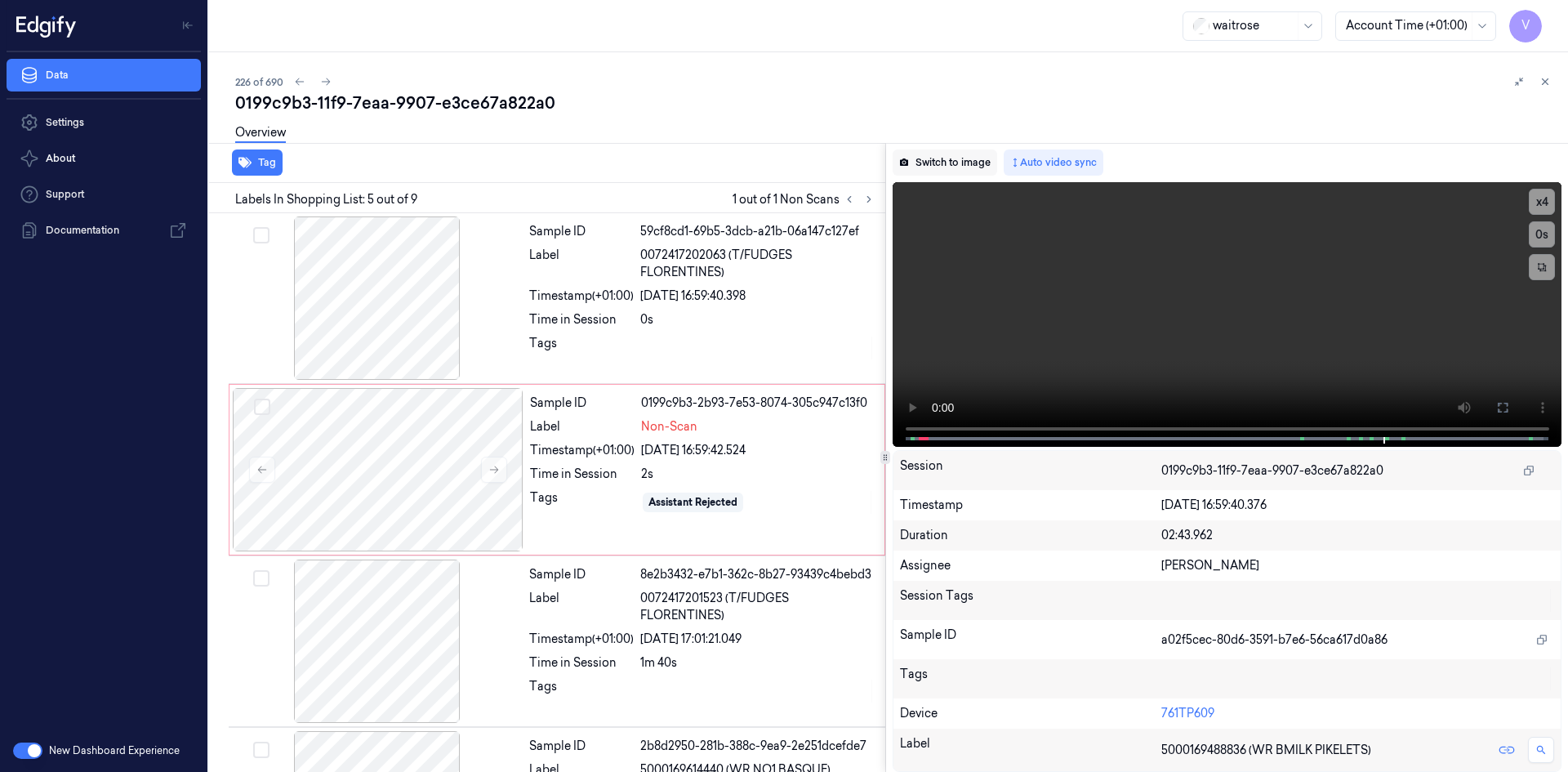
click at [955, 158] on button "Switch to image" at bounding box center [945, 162] width 105 height 26
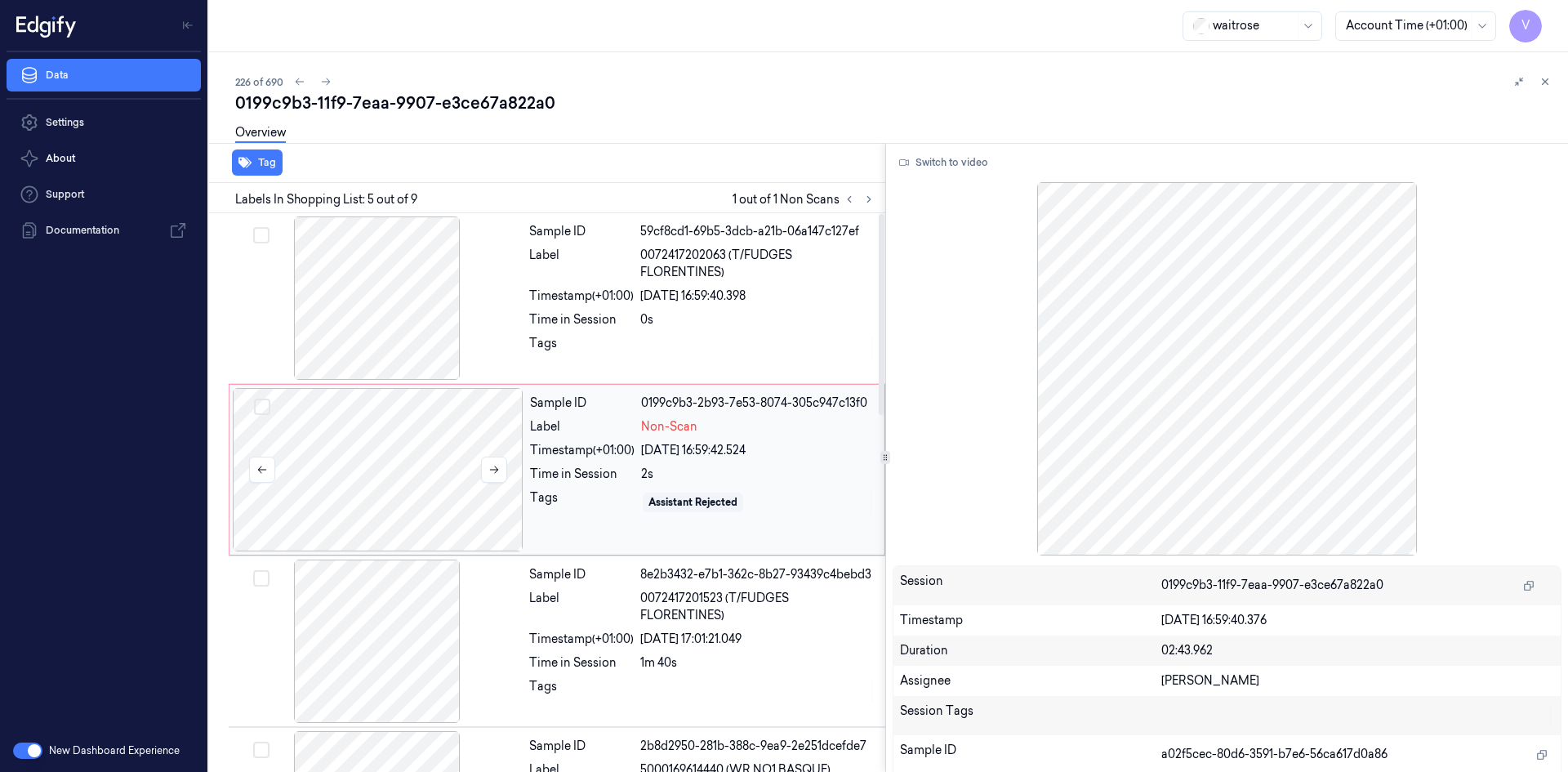
click at [471, 489] on div at bounding box center [378, 469] width 291 height 163
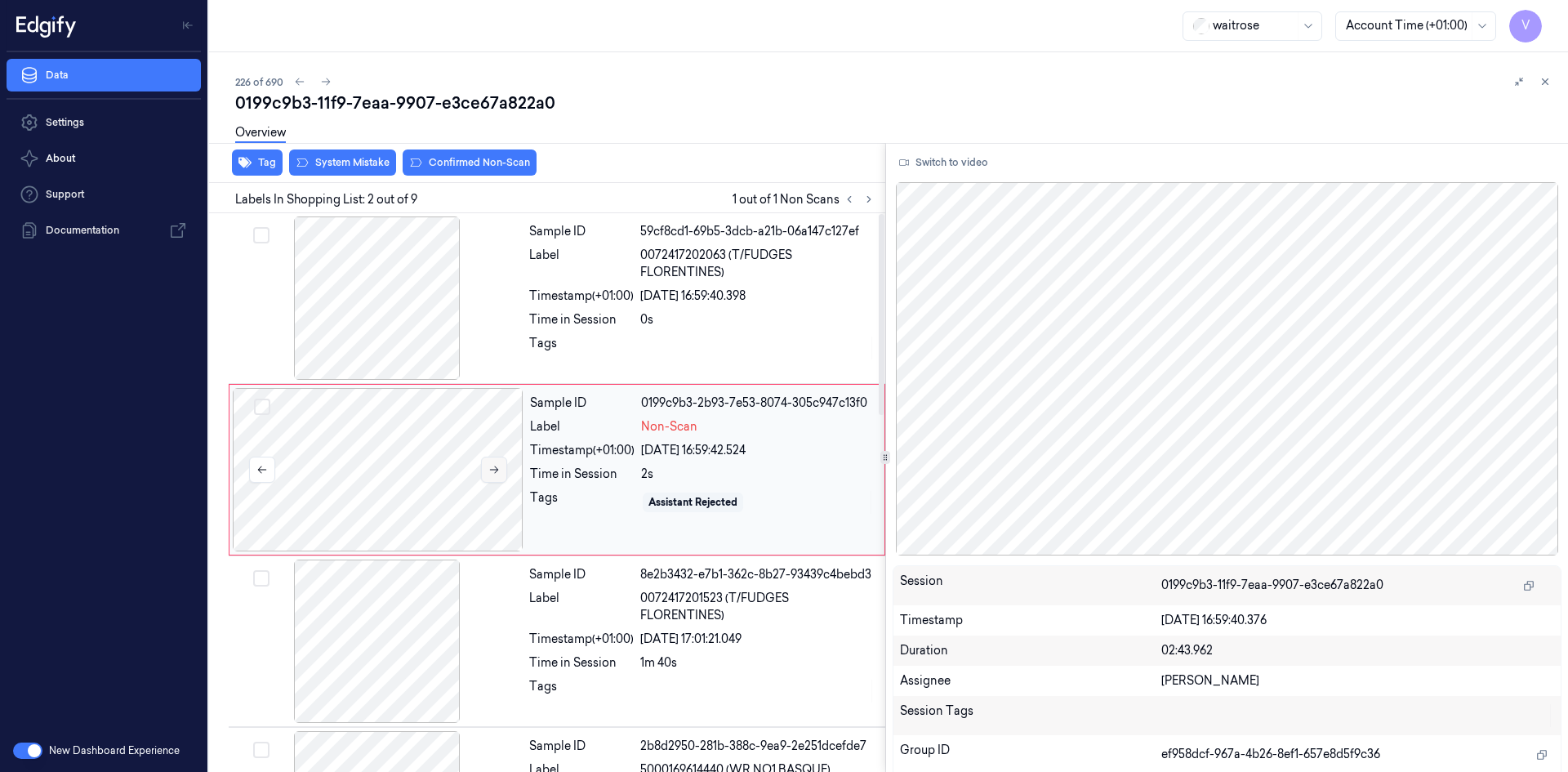
click at [503, 469] on button at bounding box center [494, 470] width 26 height 26
click at [486, 467] on button at bounding box center [494, 470] width 26 height 26
click at [494, 467] on icon at bounding box center [494, 470] width 12 height 12
click at [949, 155] on button "Switch to video" at bounding box center [944, 162] width 102 height 26
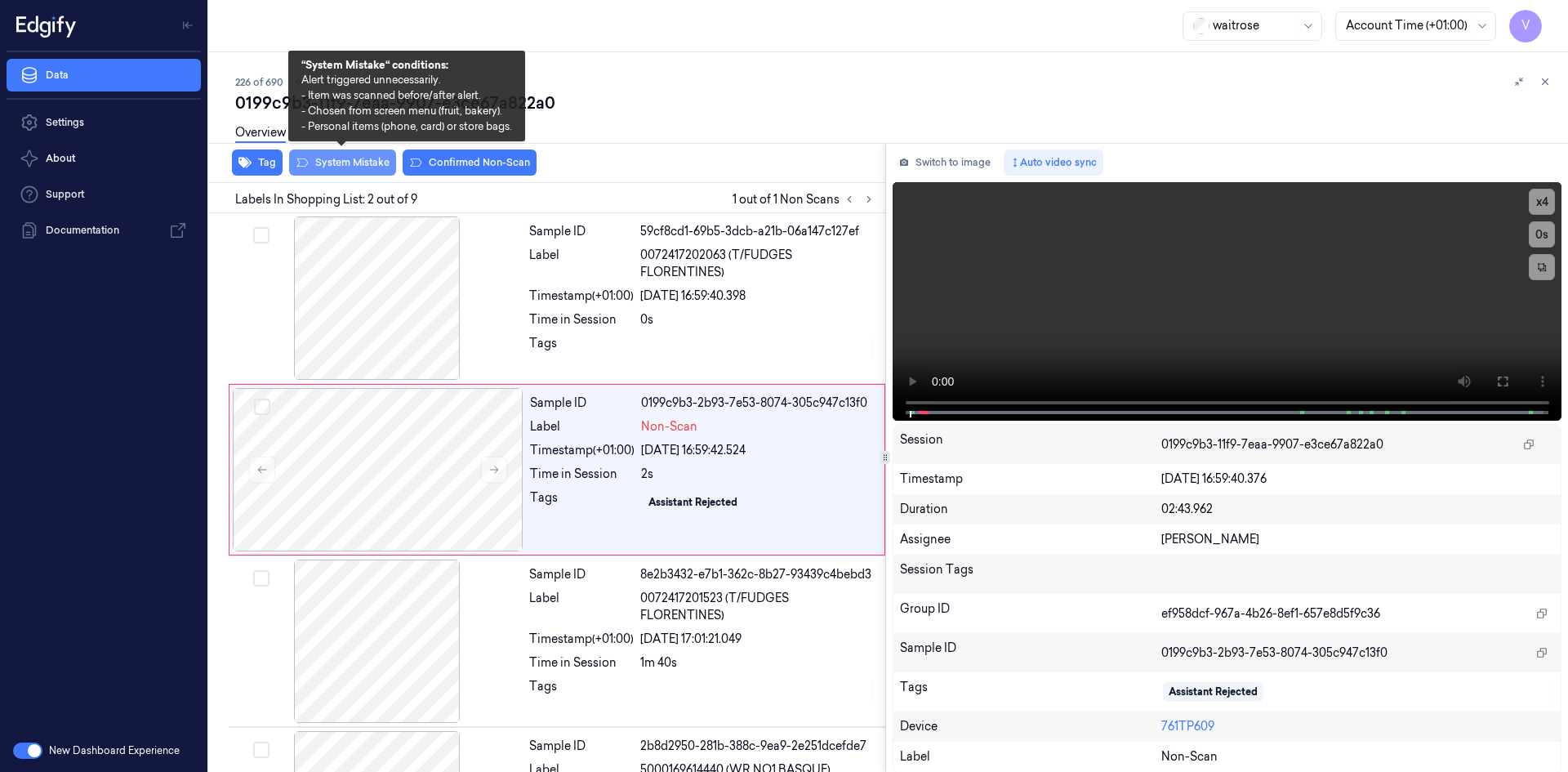
click at [379, 162] on button "System Mistake" at bounding box center [342, 162] width 107 height 26
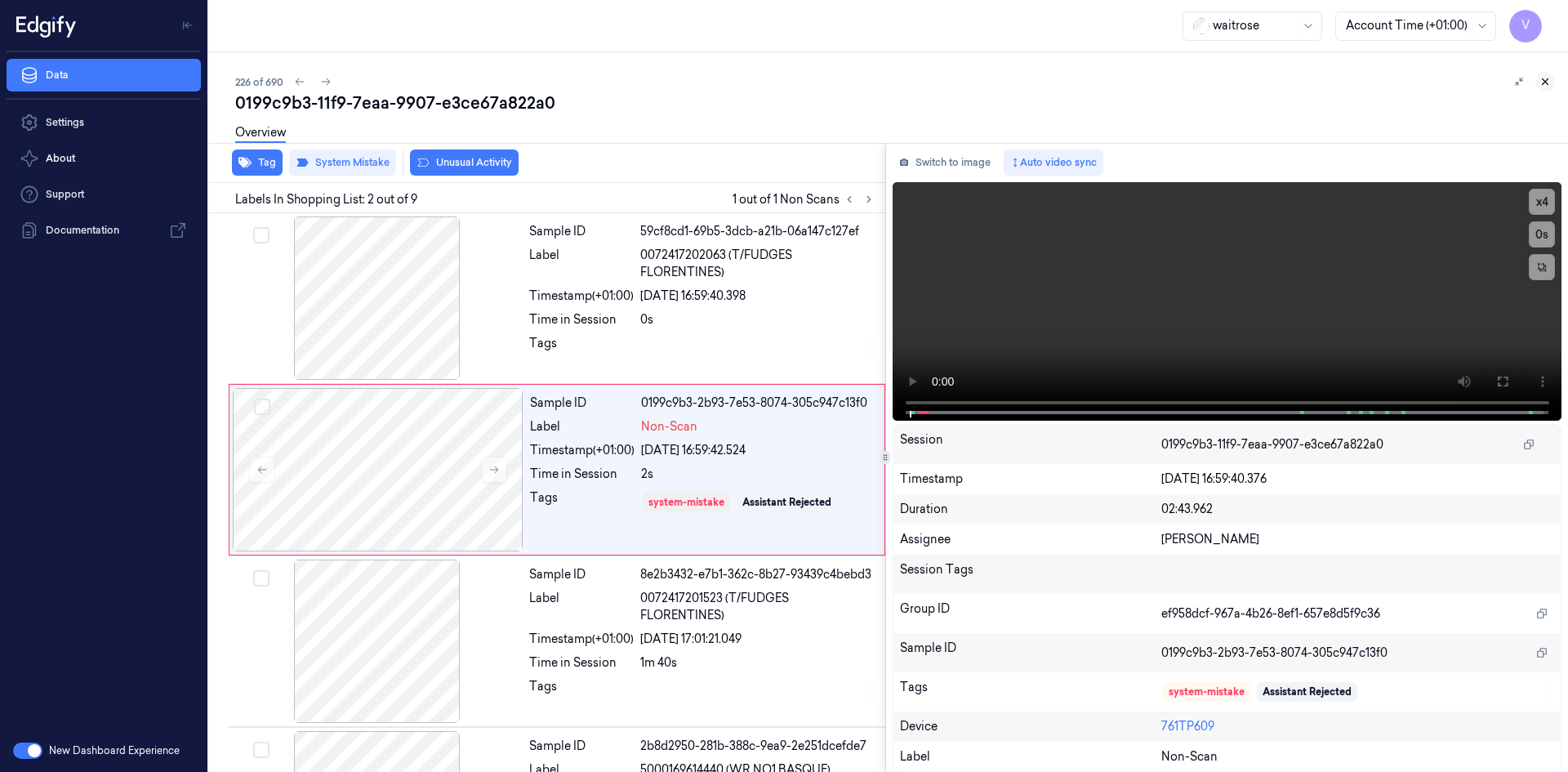
click at [1545, 83] on icon at bounding box center [1545, 82] width 12 height 12
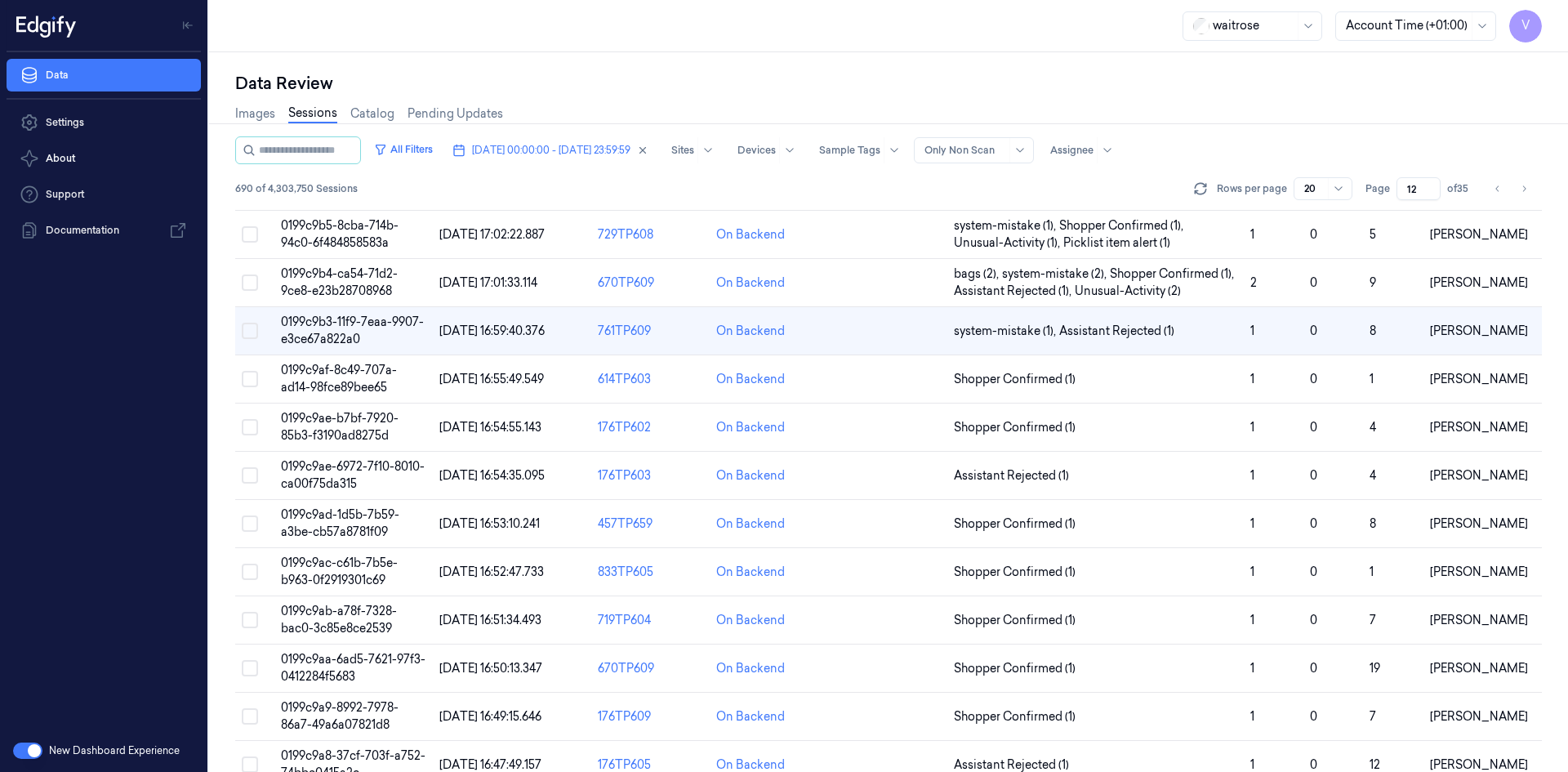
scroll to position [52, 0]
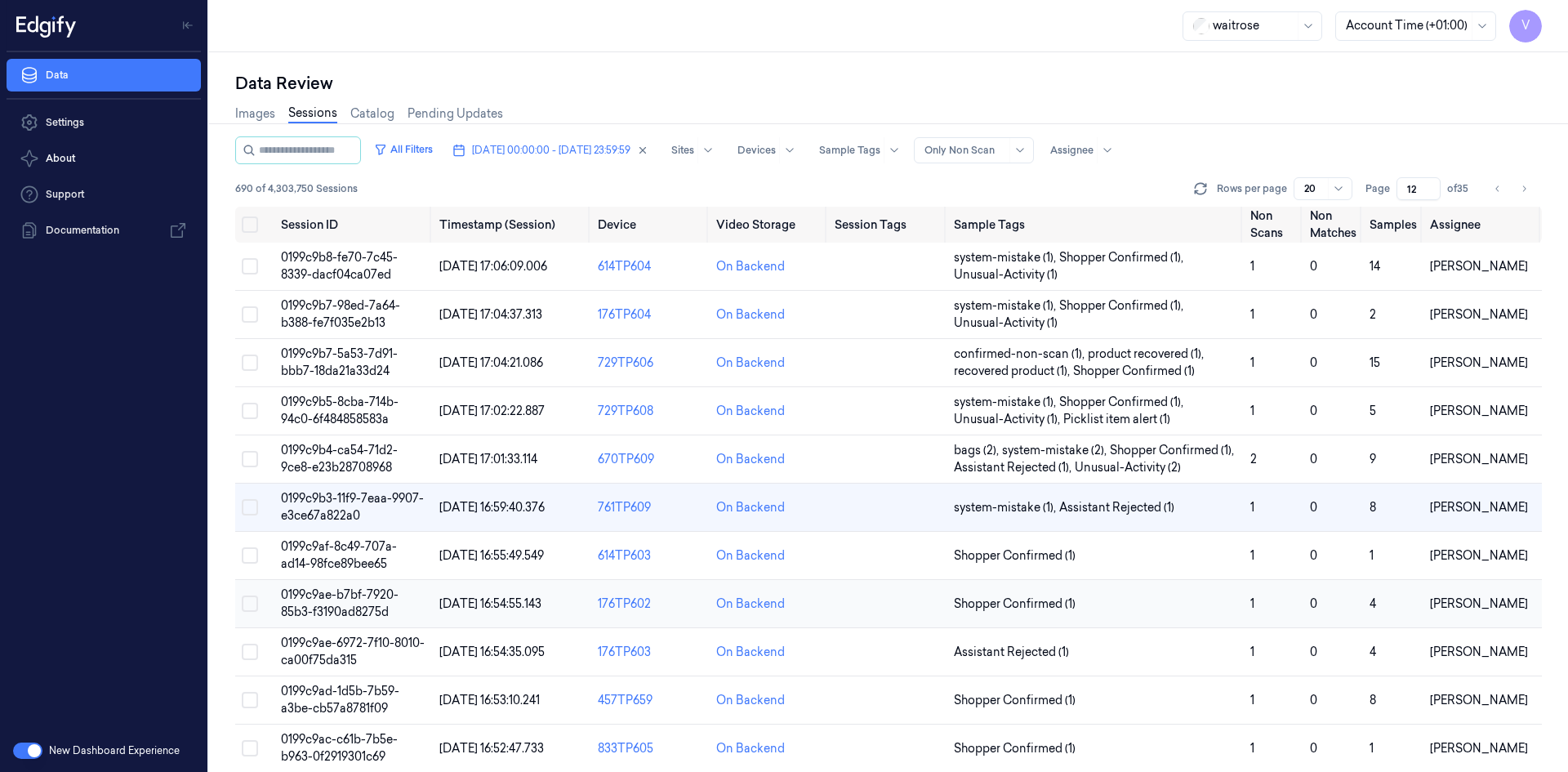
click at [334, 590] on span "0199c9ae-b7bf-7920-85b3-f3190ad8275d" at bounding box center [340, 603] width 117 height 32
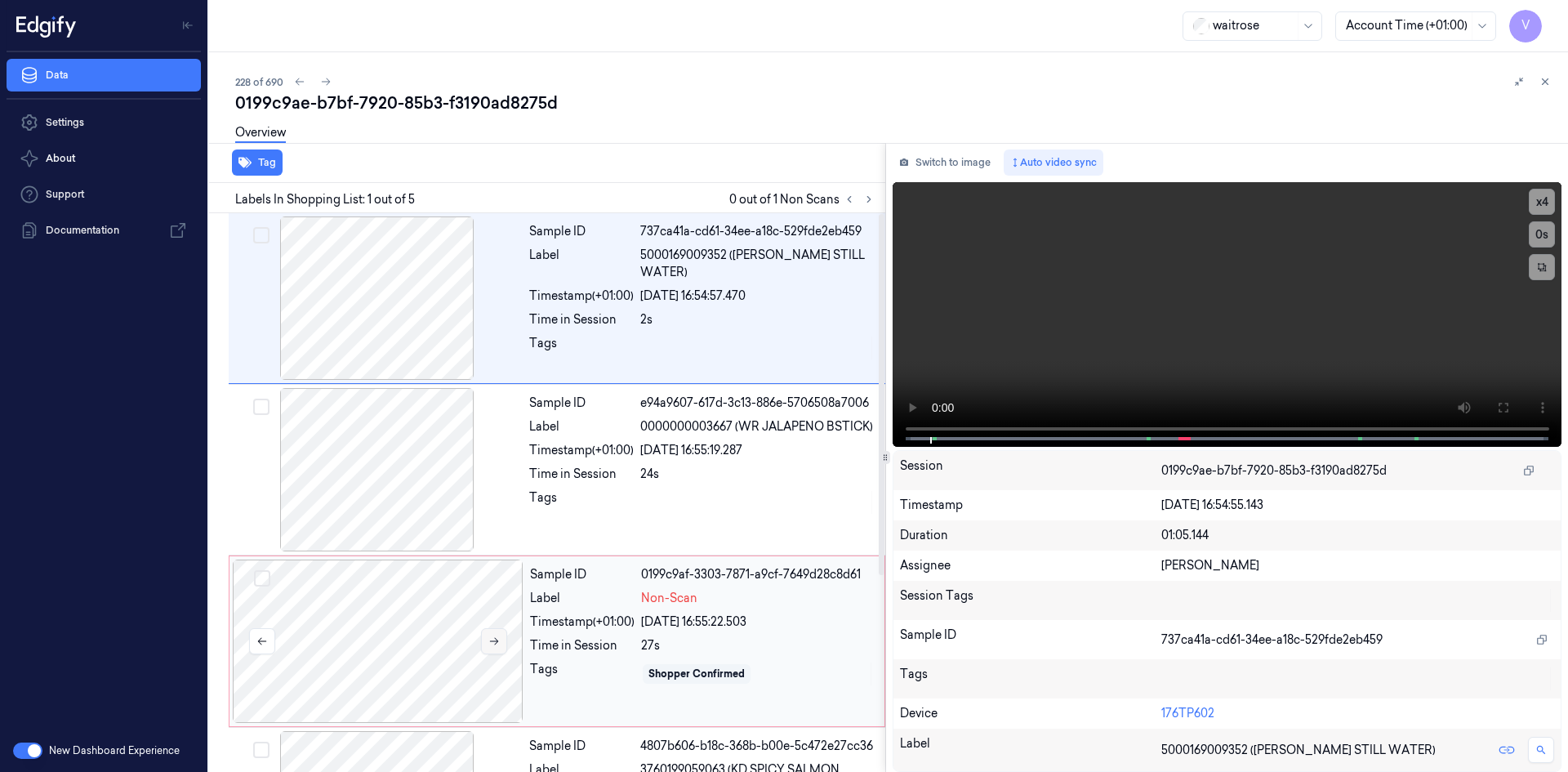
click at [491, 642] on icon at bounding box center [494, 641] width 12 height 12
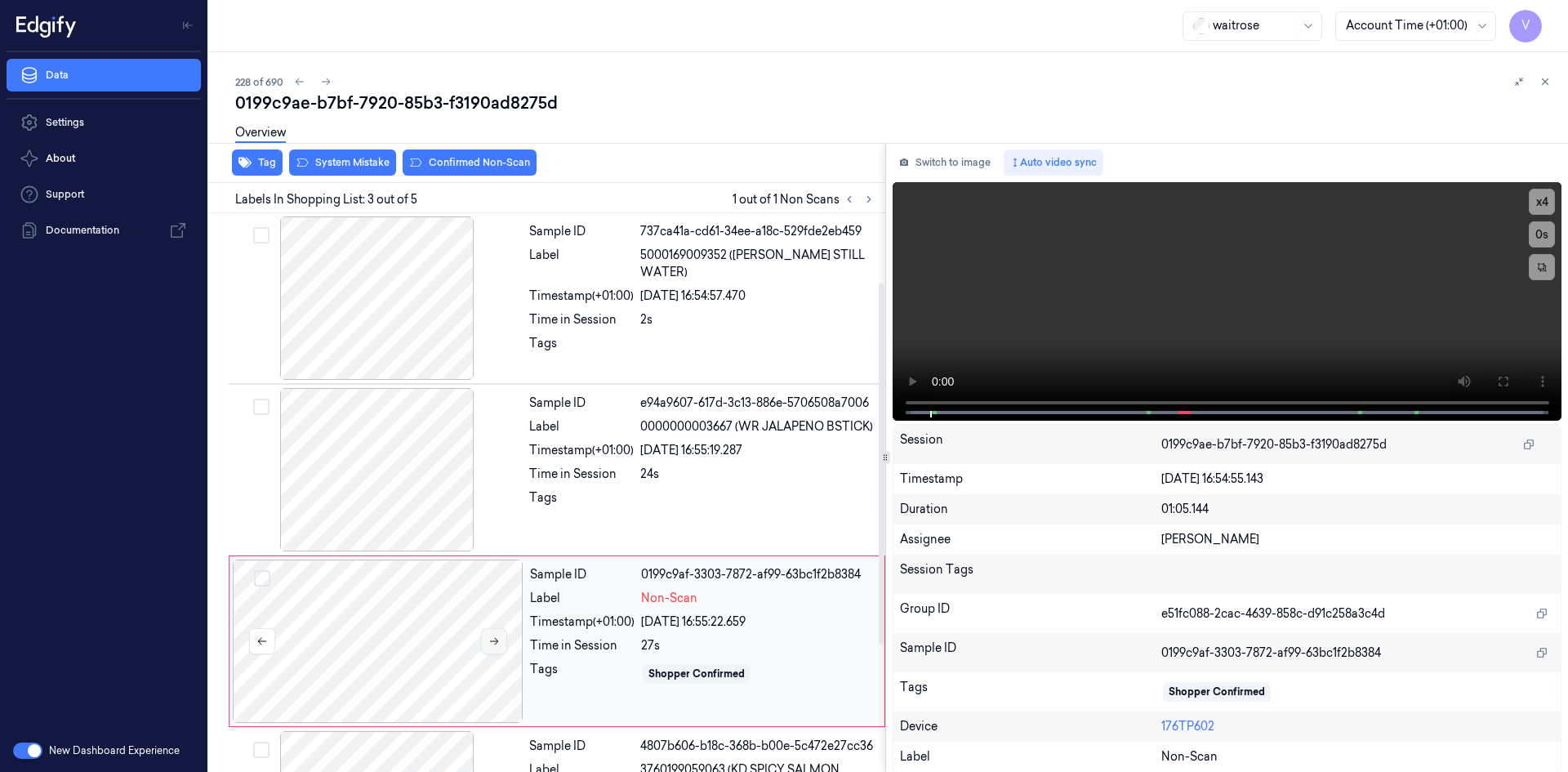
scroll to position [149, 0]
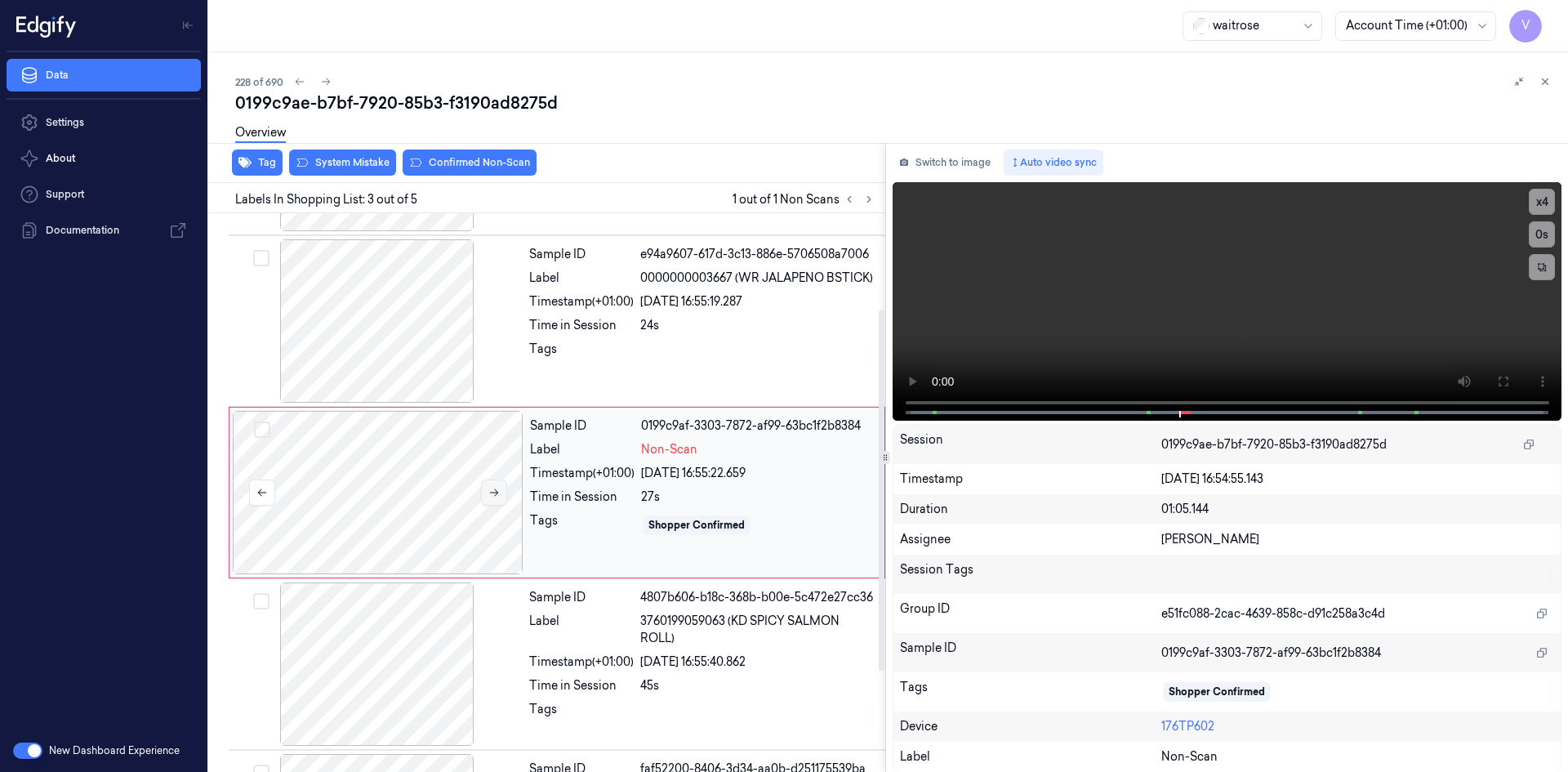
click at [489, 492] on icon at bounding box center [494, 492] width 12 height 12
click at [496, 481] on button at bounding box center [494, 492] width 26 height 26
drag, startPoint x: 1111, startPoint y: 329, endPoint x: 1109, endPoint y: 341, distance: 12.2
click at [1111, 331] on video at bounding box center [1227, 301] width 669 height 239
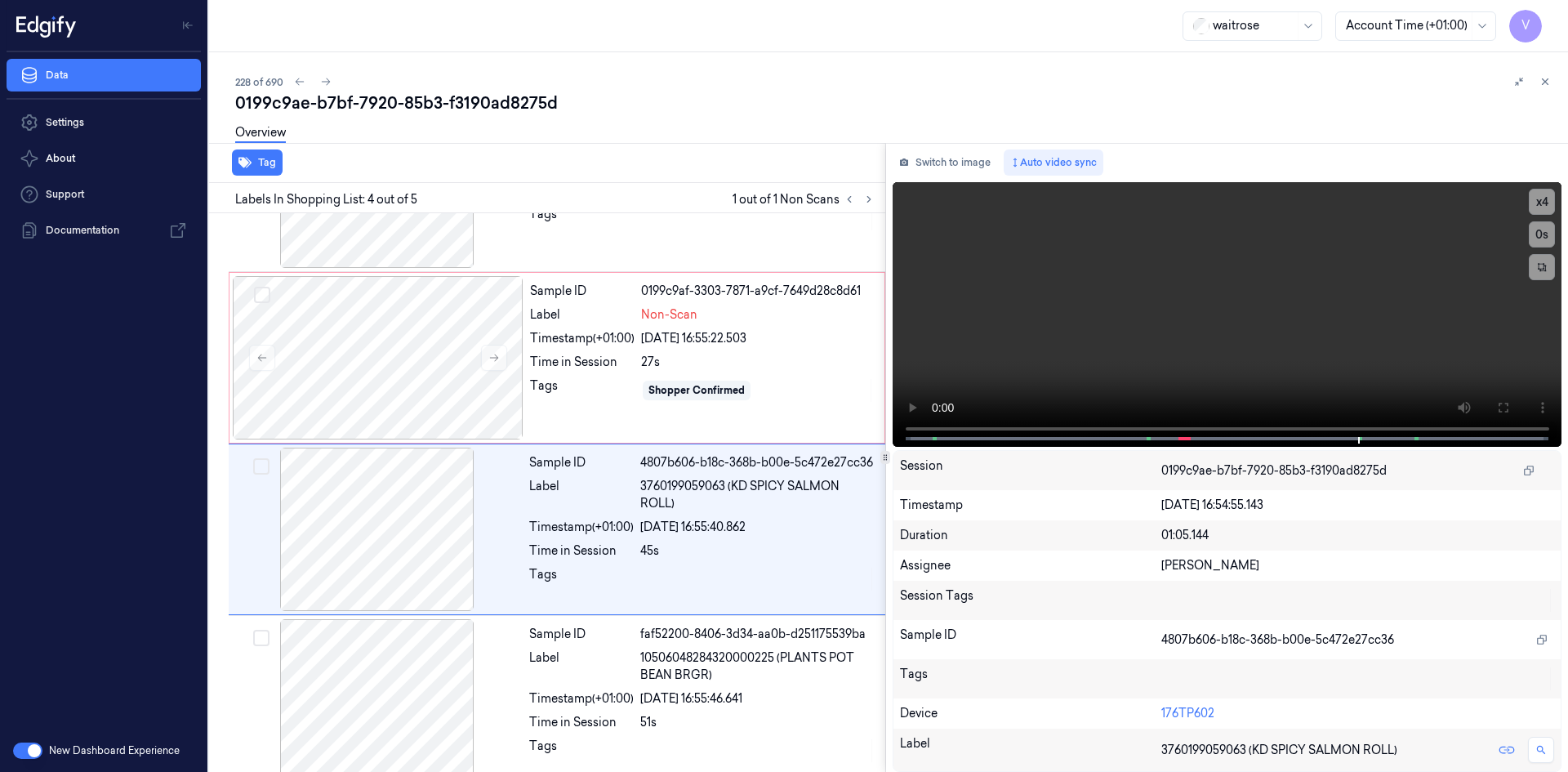
scroll to position [303, 0]
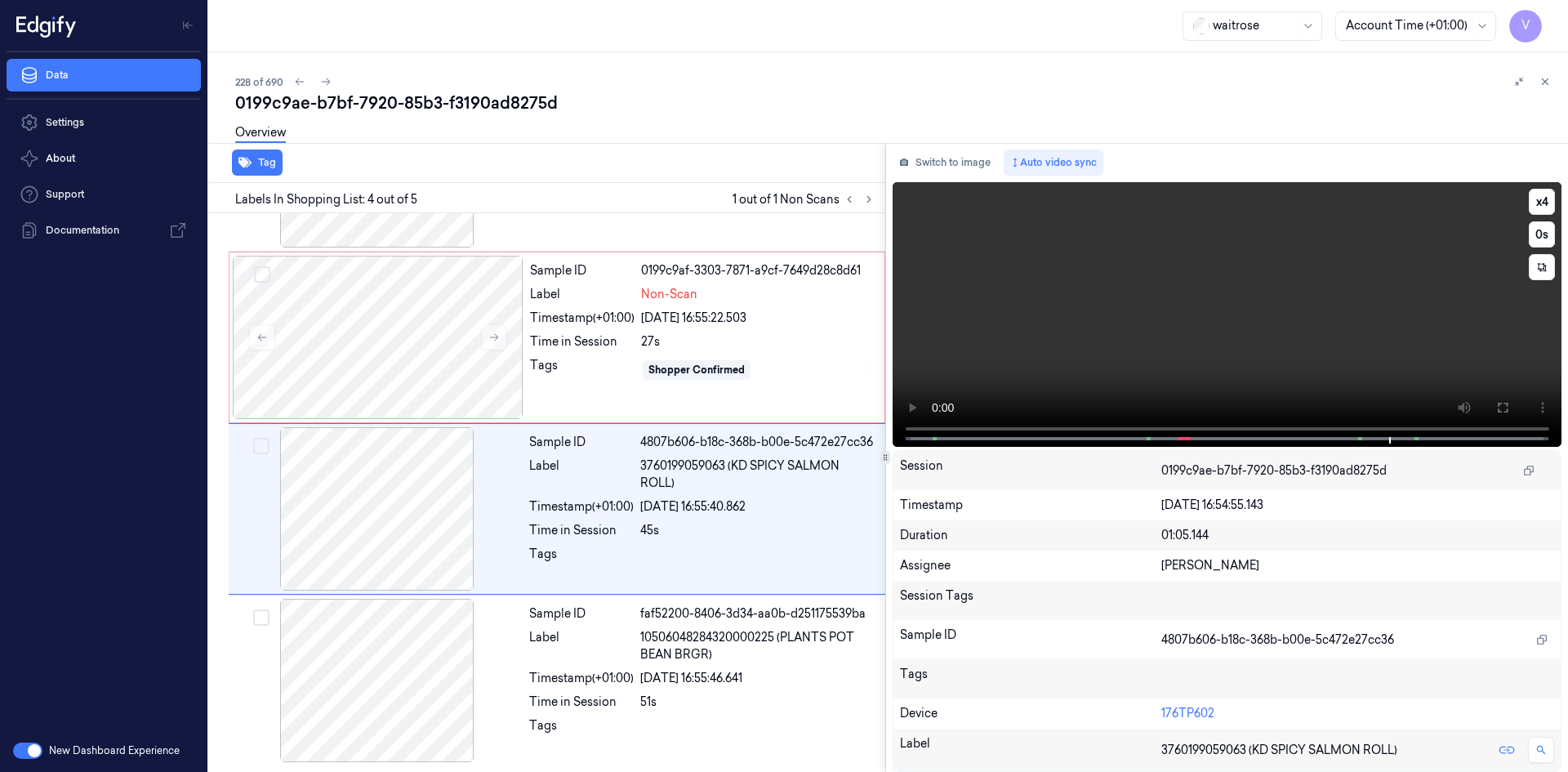
click at [1034, 299] on video at bounding box center [1227, 314] width 669 height 264
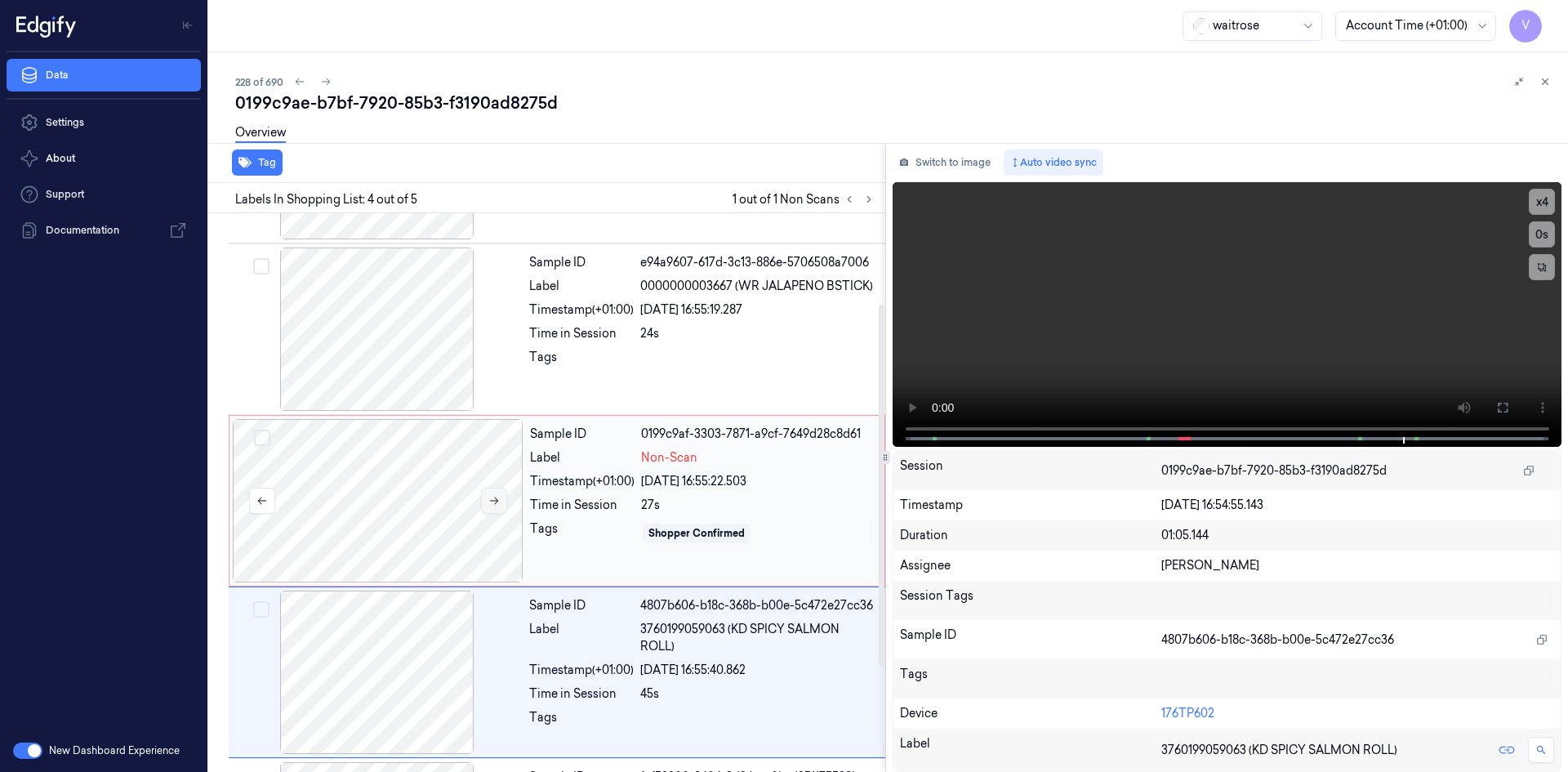
click at [496, 498] on icon at bounding box center [494, 501] width 12 height 12
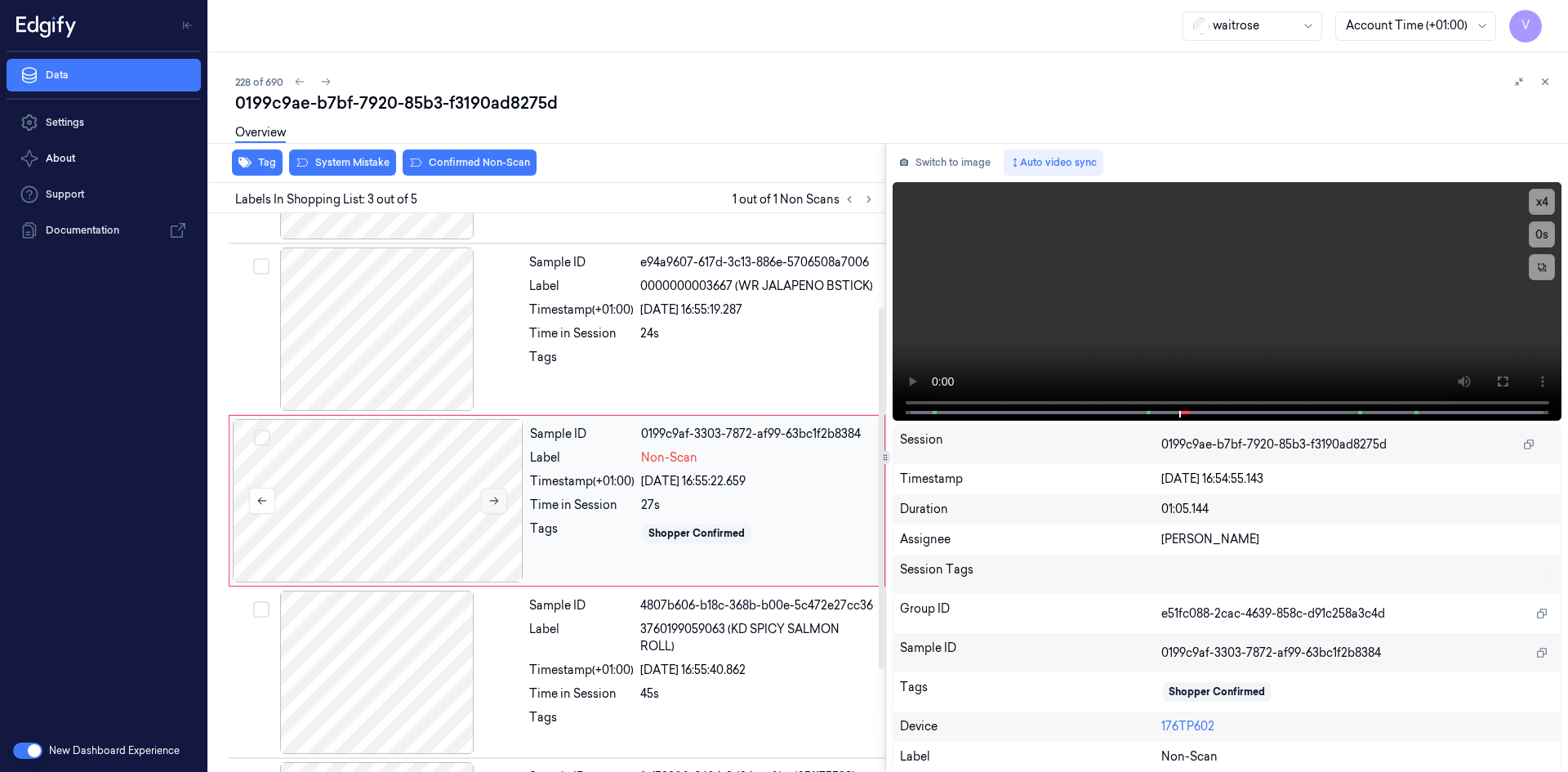
scroll to position [149, 0]
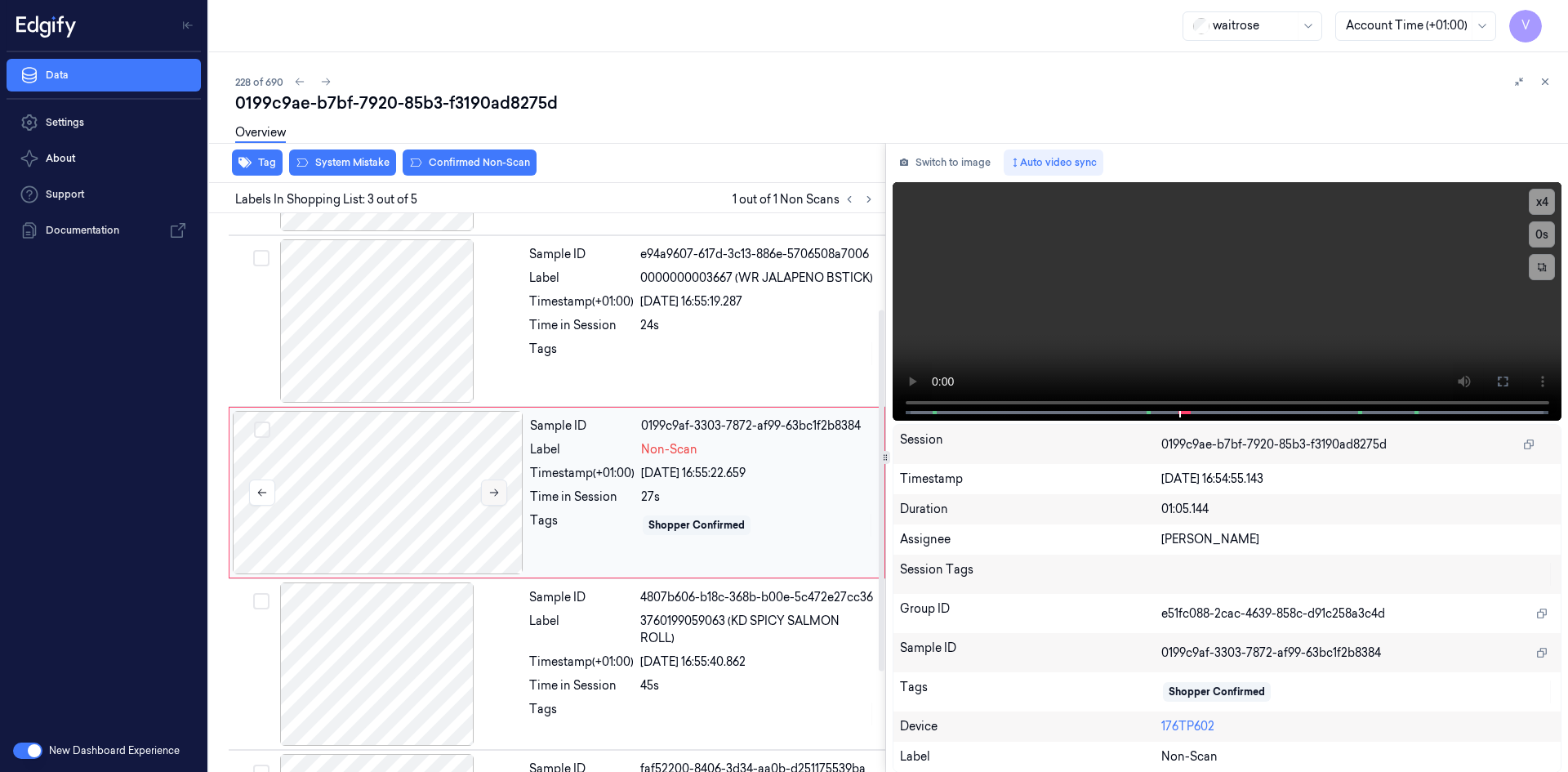
click at [493, 495] on icon at bounding box center [494, 492] width 12 height 12
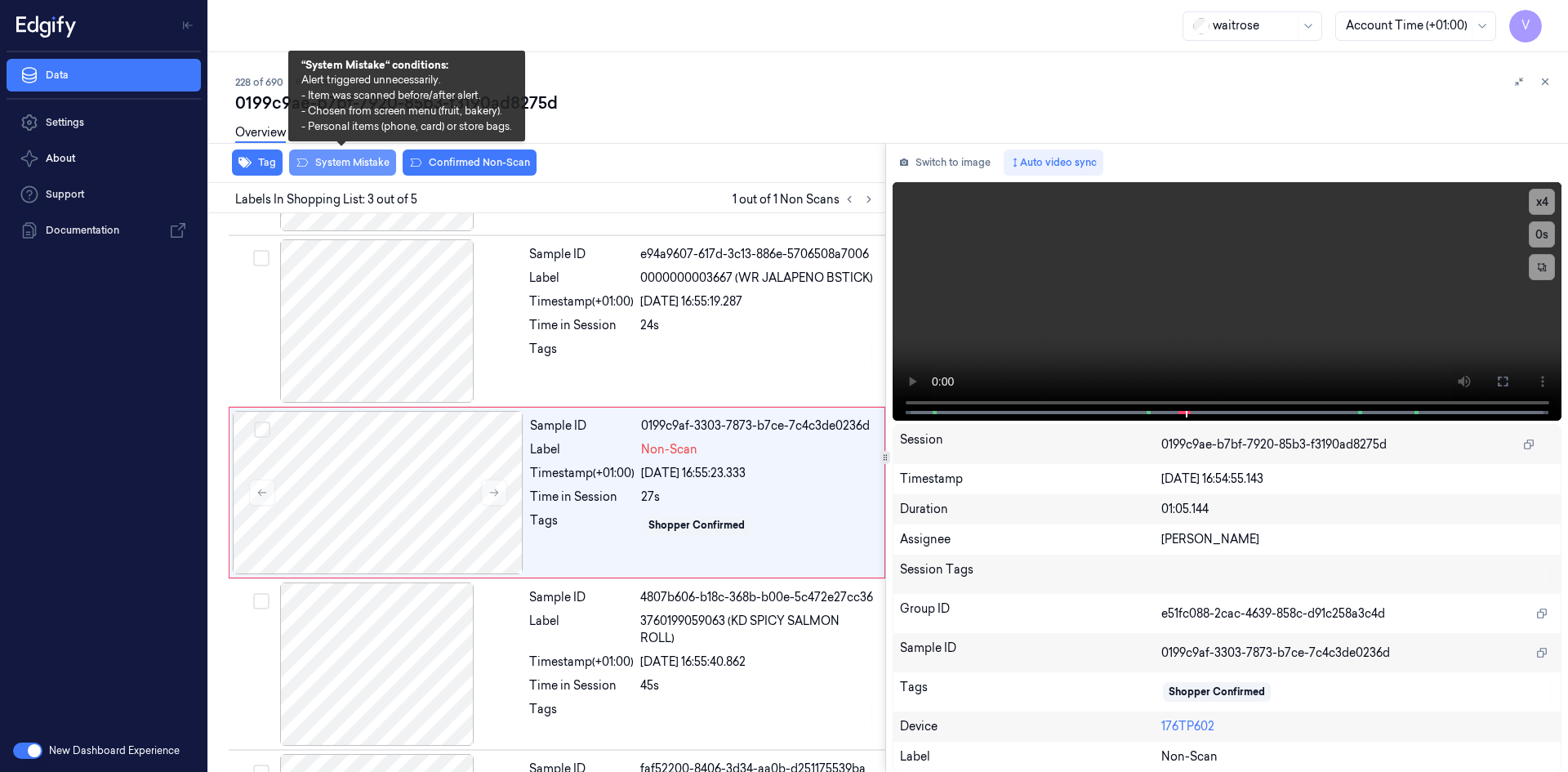
click at [363, 161] on button "System Mistake" at bounding box center [342, 162] width 107 height 26
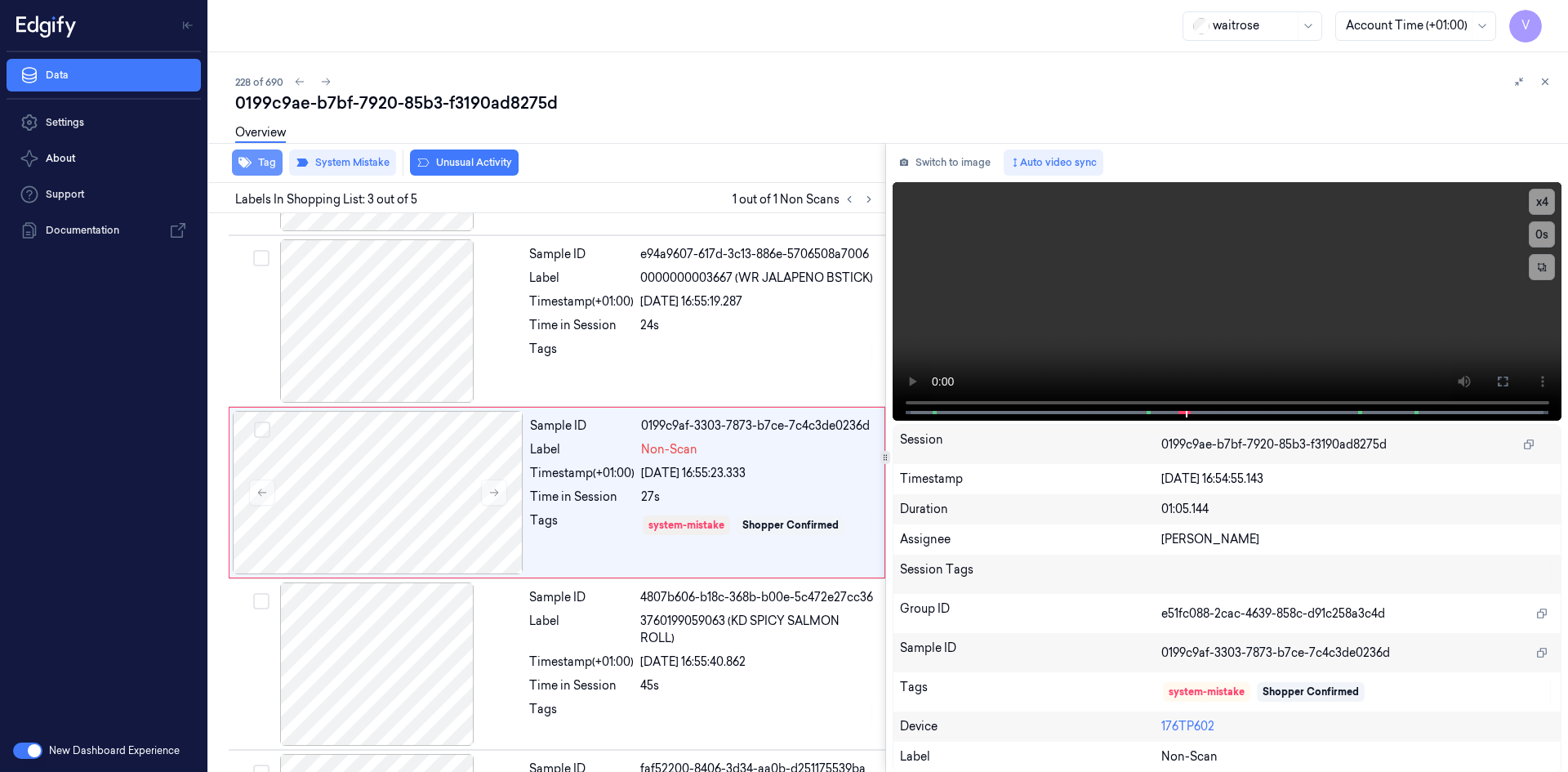
click at [274, 164] on button "Tag" at bounding box center [257, 162] width 51 height 26
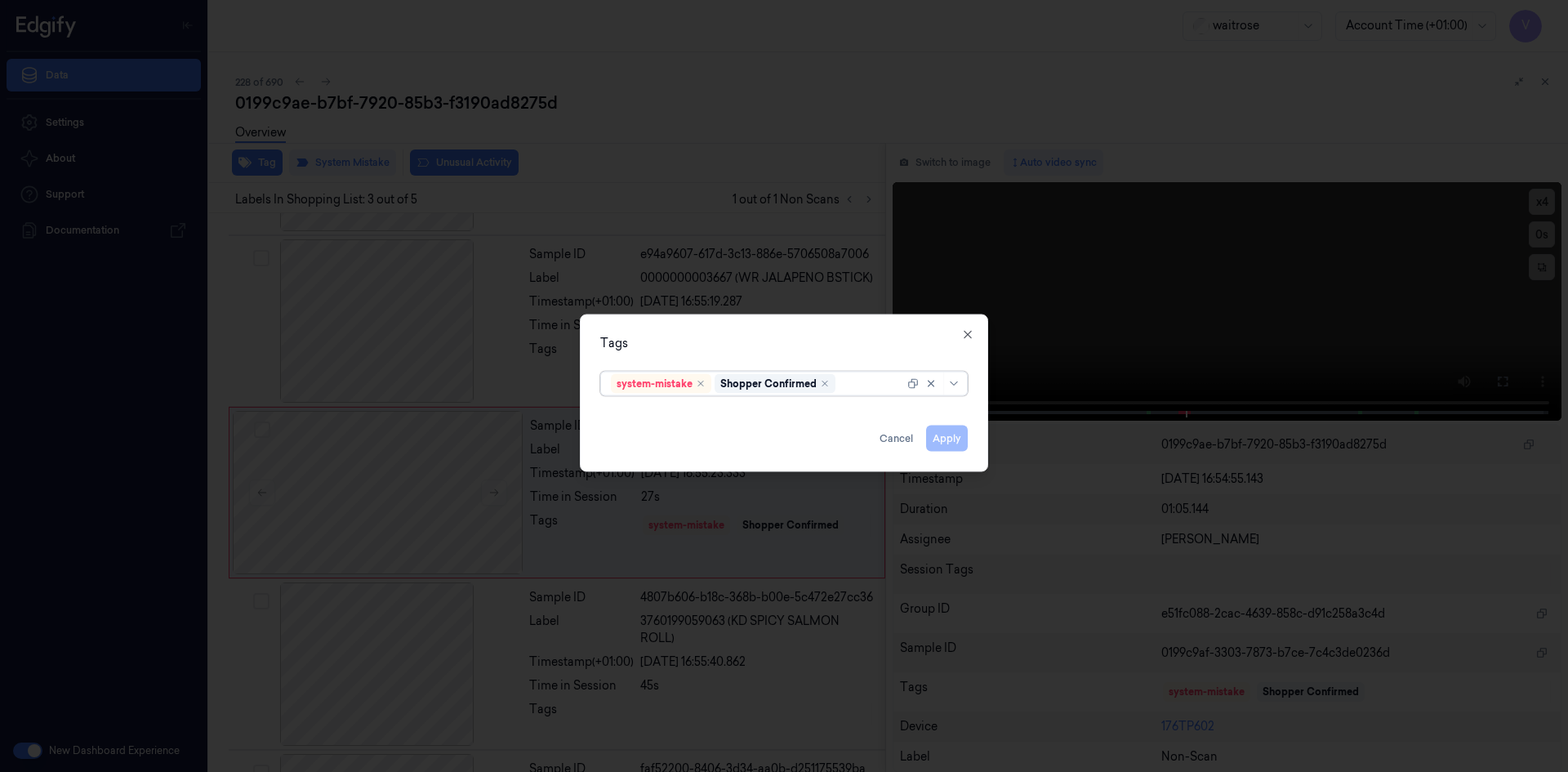
click at [862, 384] on div at bounding box center [871, 384] width 66 height 18
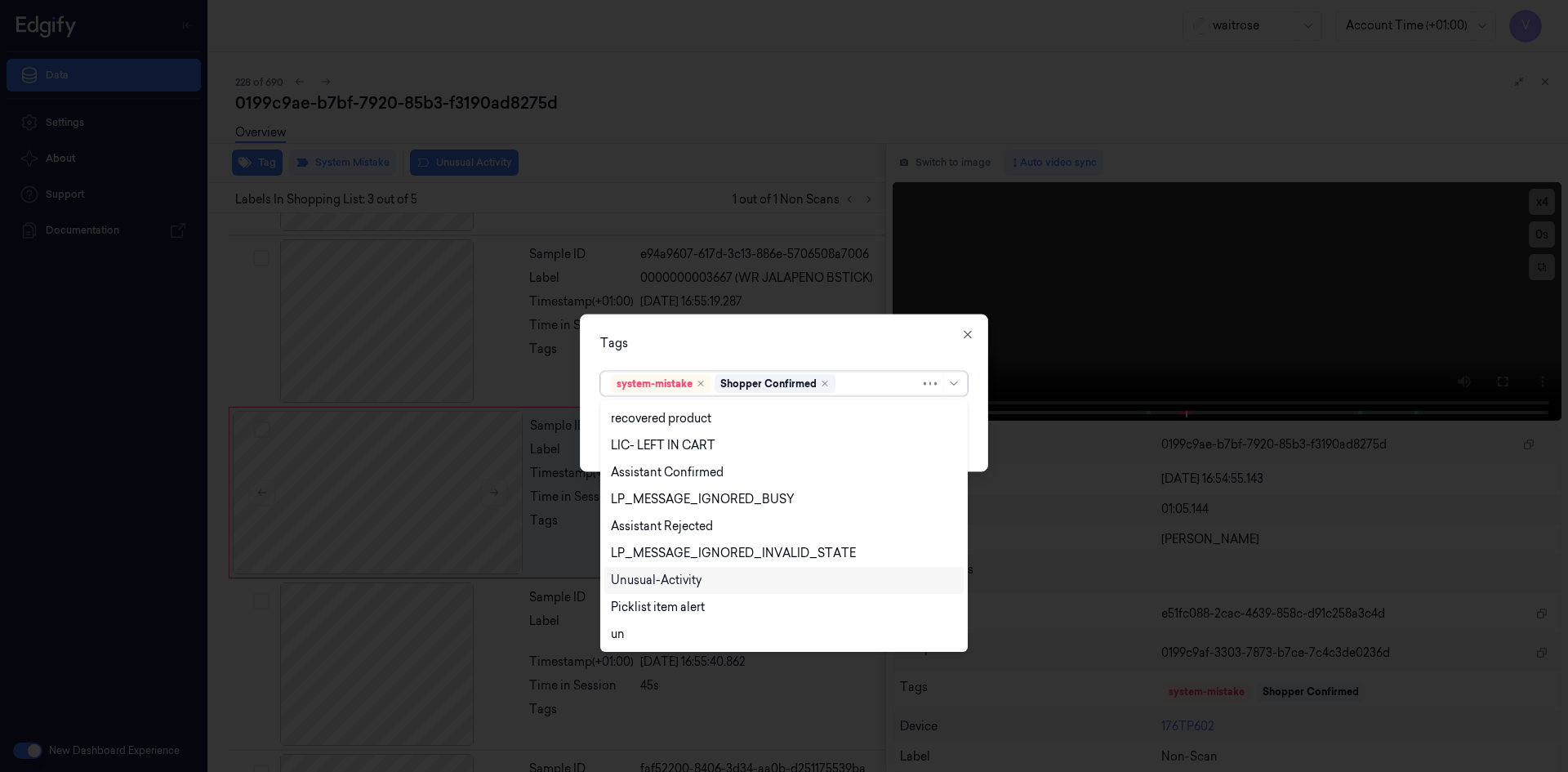
click at [670, 577] on div "Unusual-Activity" at bounding box center [656, 580] width 91 height 18
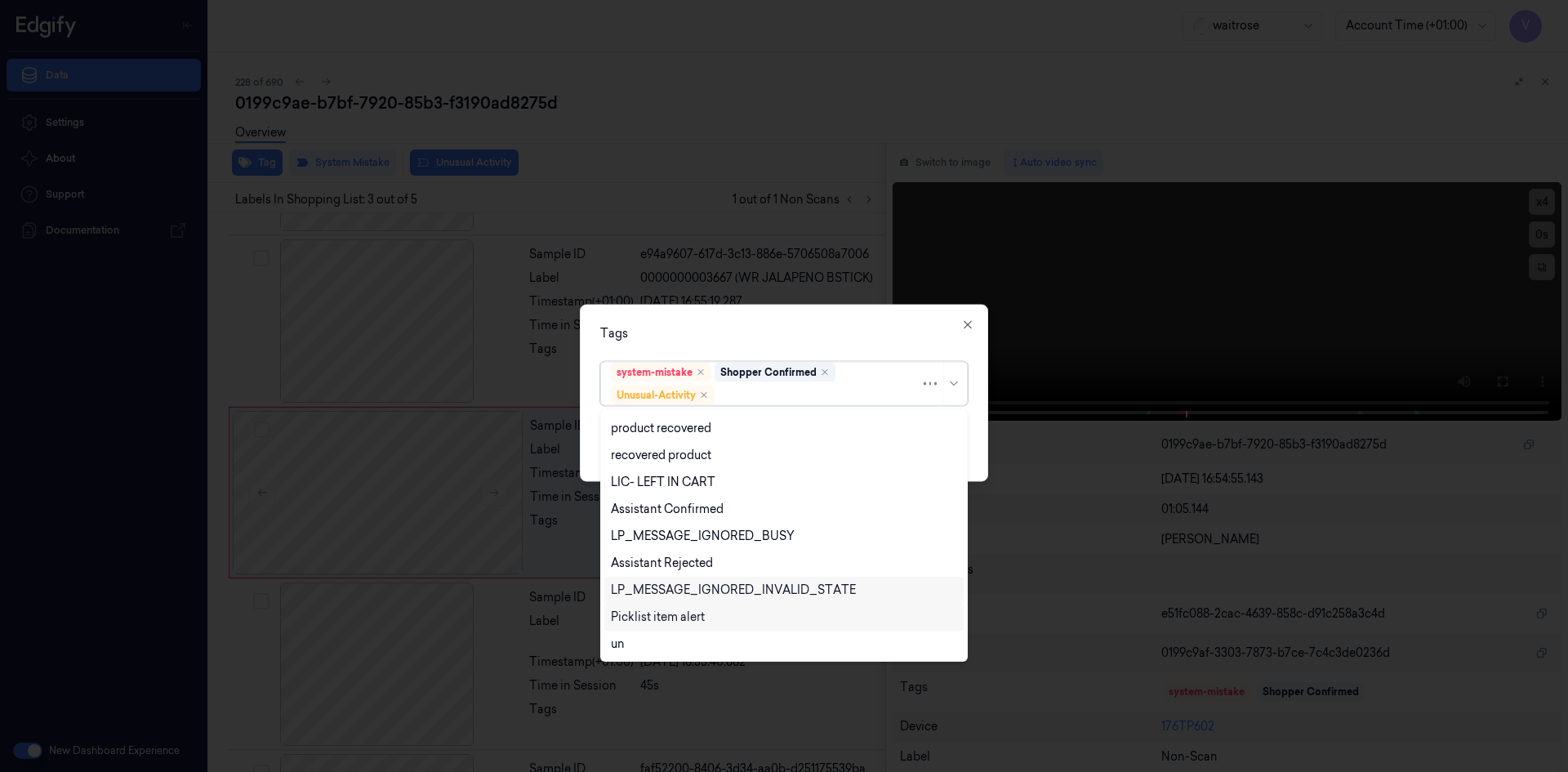
scroll to position [240, 0]
click at [669, 597] on div "Picklist item alert" at bounding box center [658, 590] width 94 height 18
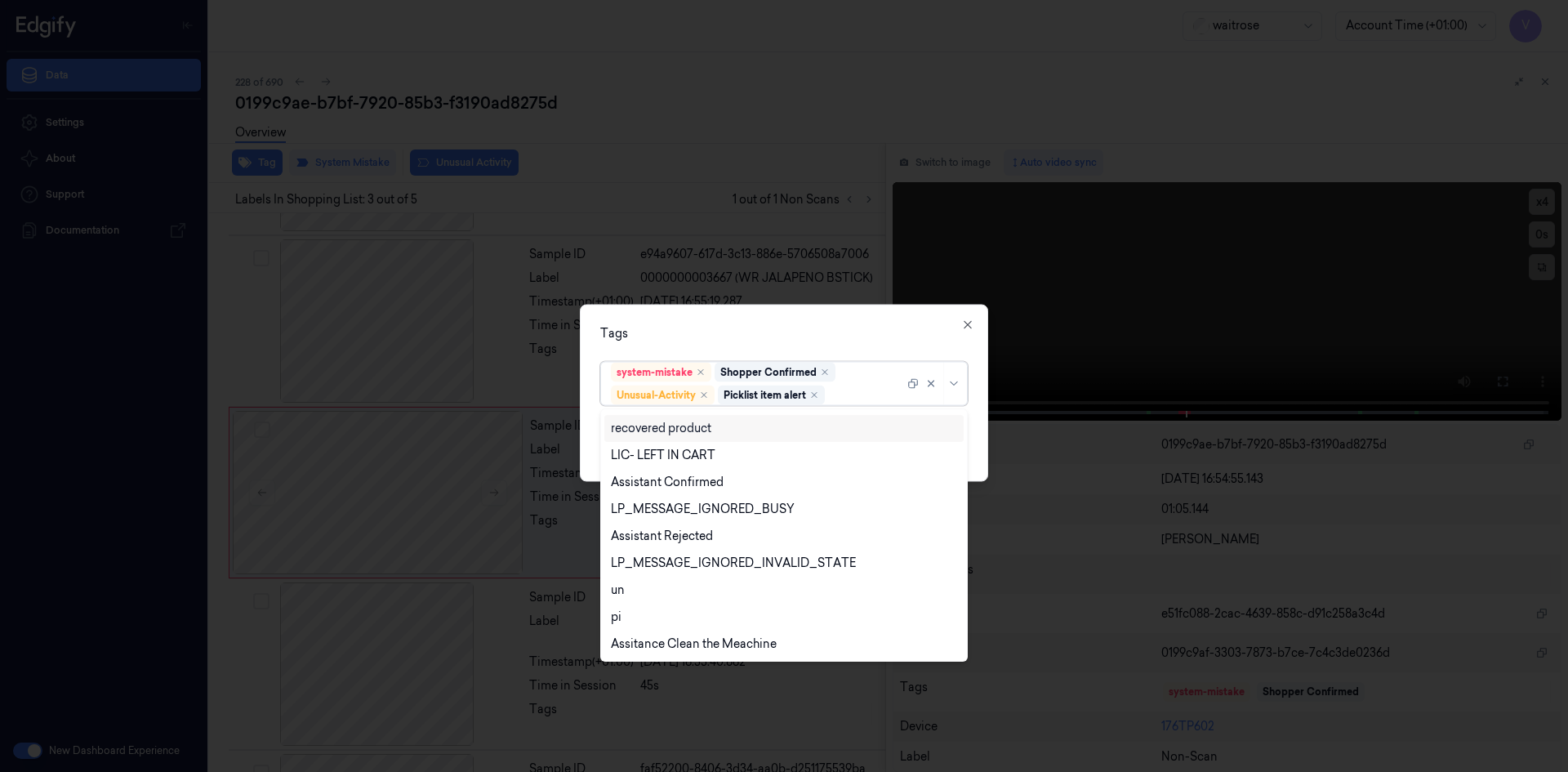
click at [754, 345] on div "Tags option Picklist item alert, selected. 20 results available. Use Up and Dow…" at bounding box center [784, 391] width 408 height 177
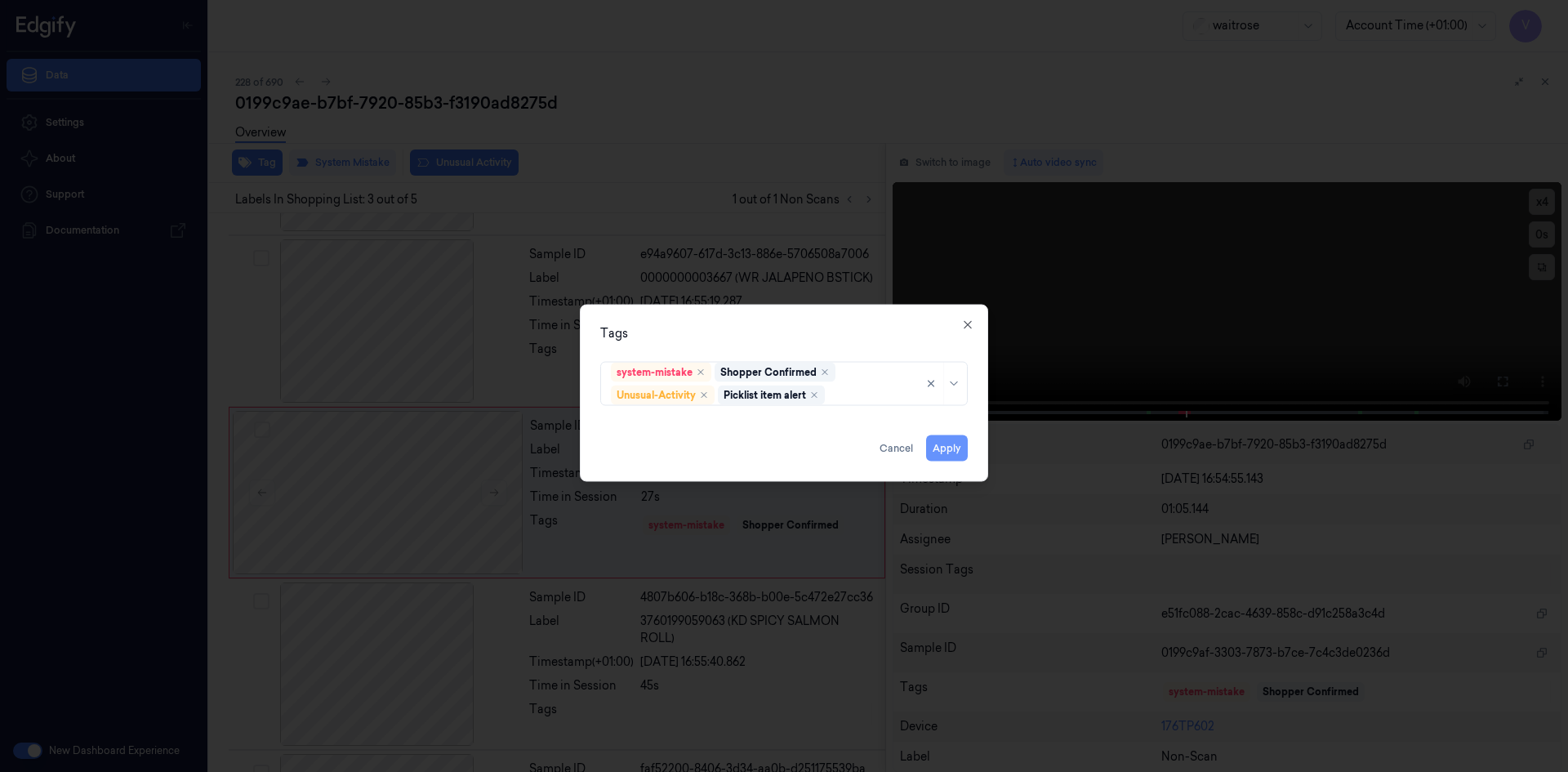
click at [951, 455] on button "Apply" at bounding box center [946, 447] width 42 height 26
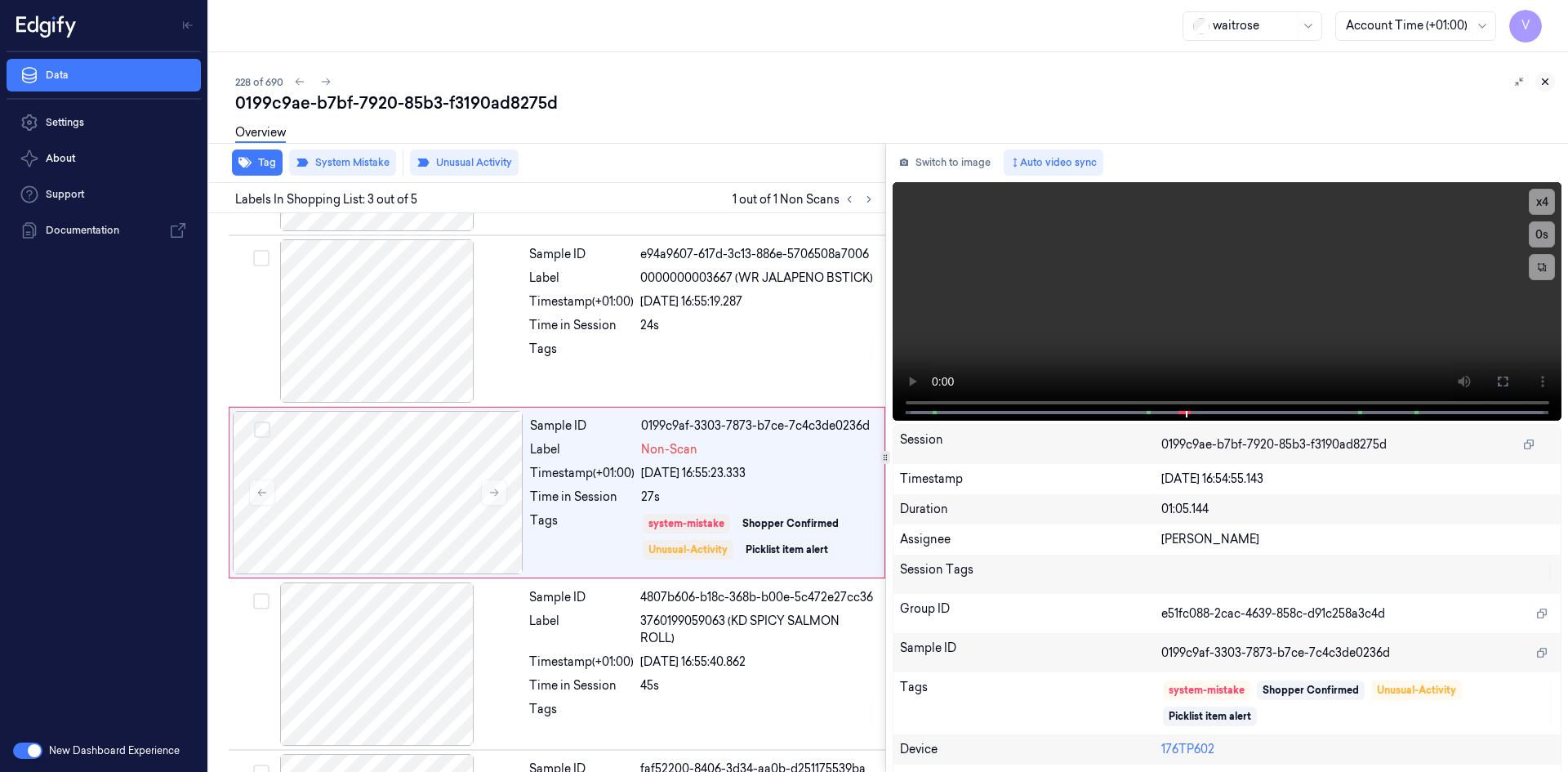
click at [1547, 76] on icon at bounding box center [1545, 82] width 12 height 12
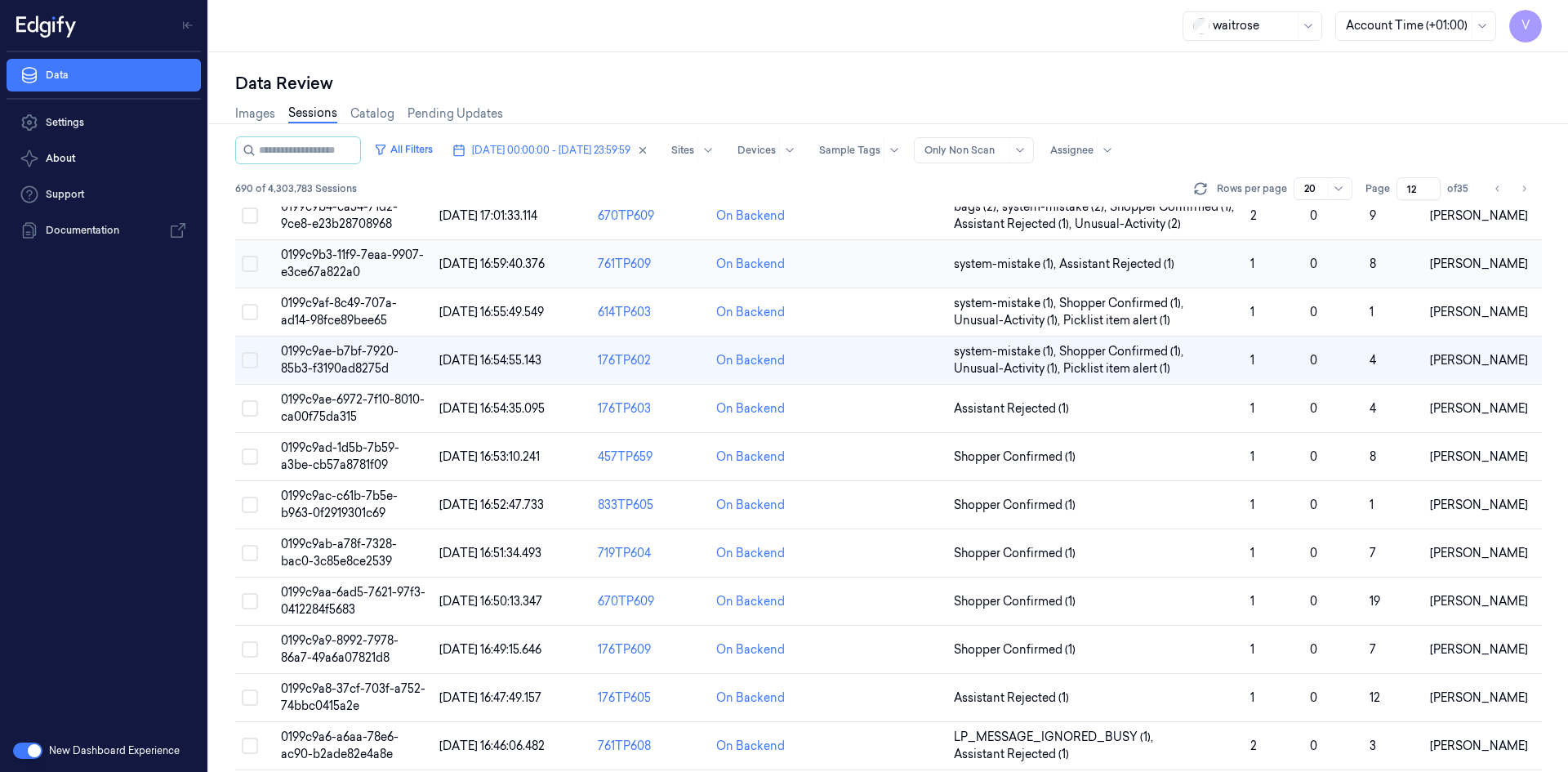
scroll to position [140, 0]
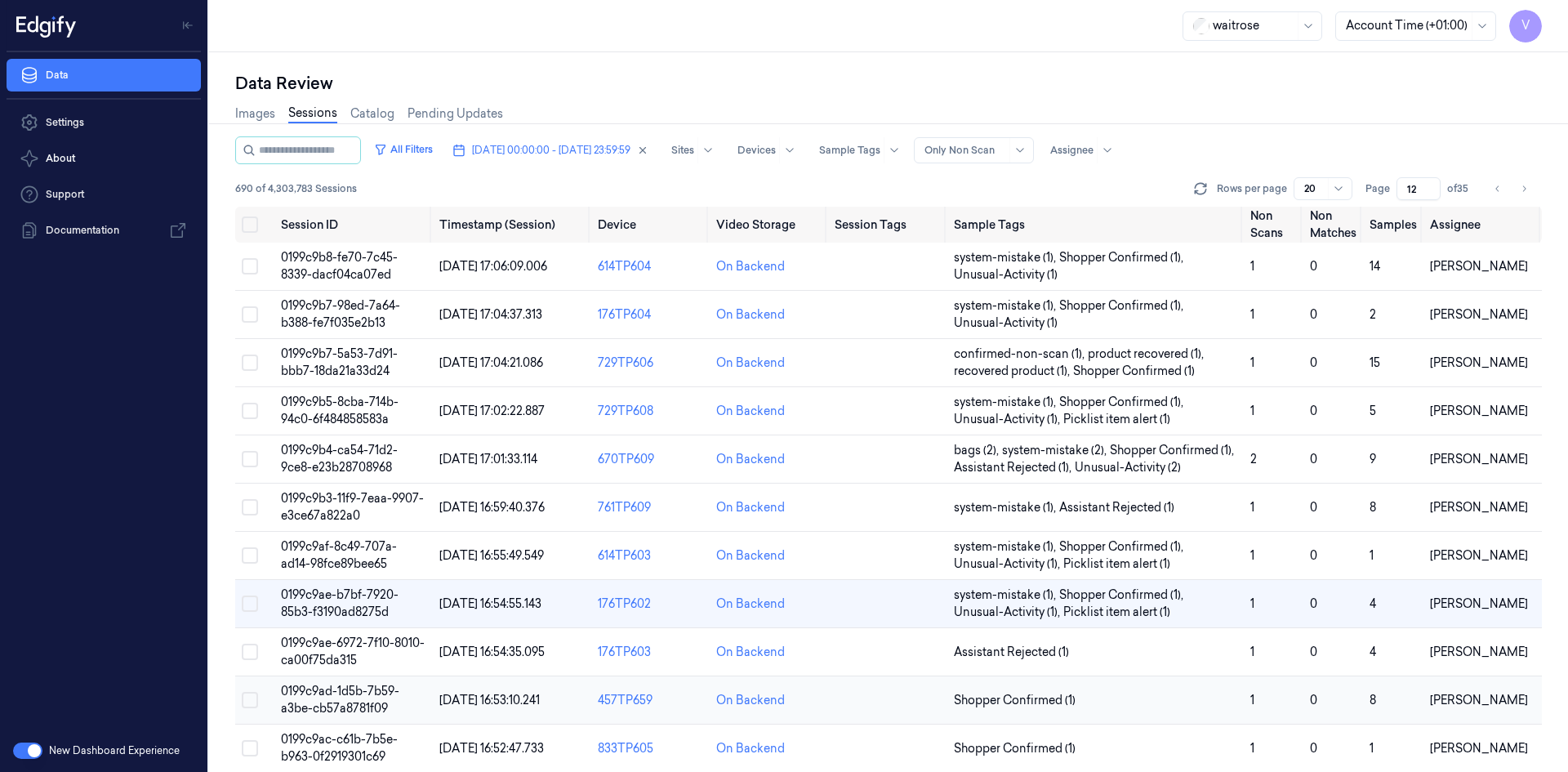
click at [344, 700] on td "0199c9ad-1d5b-7b59-a3be-cb57a8781f09" at bounding box center [353, 700] width 159 height 48
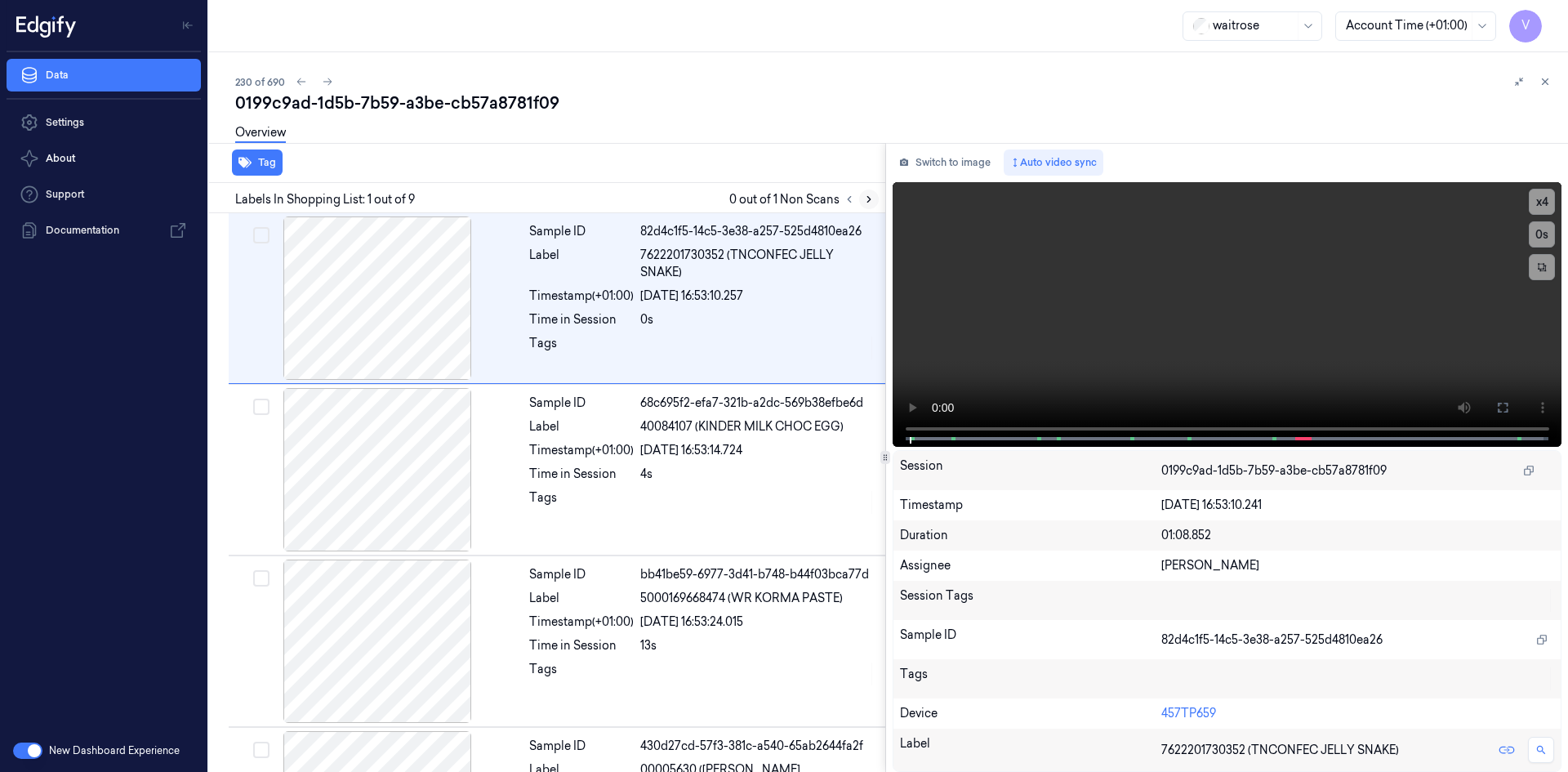
click at [867, 193] on button at bounding box center [869, 200] width 20 height 20
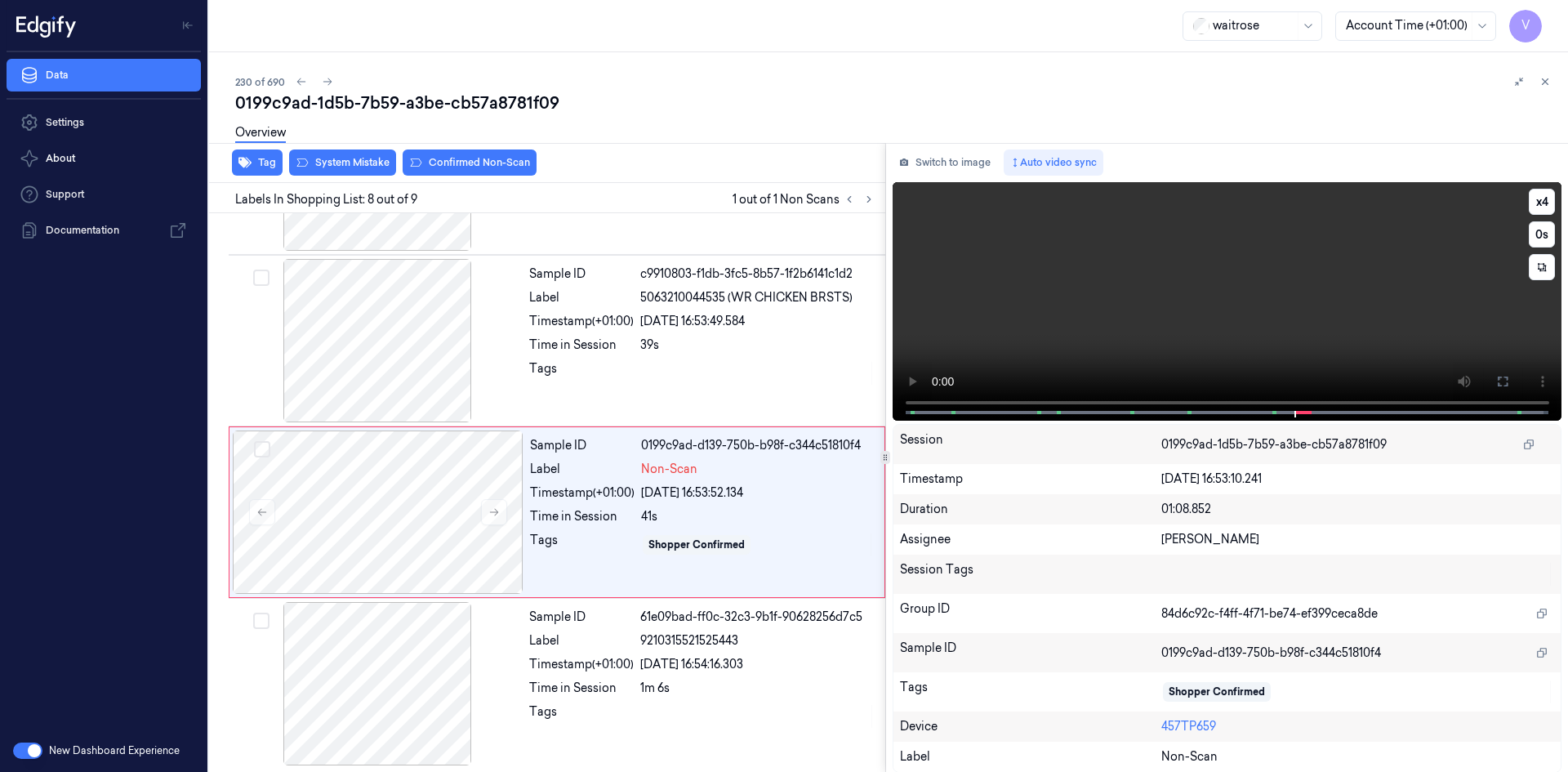
scroll to position [989, 0]
click at [1124, 327] on video at bounding box center [1227, 301] width 669 height 239
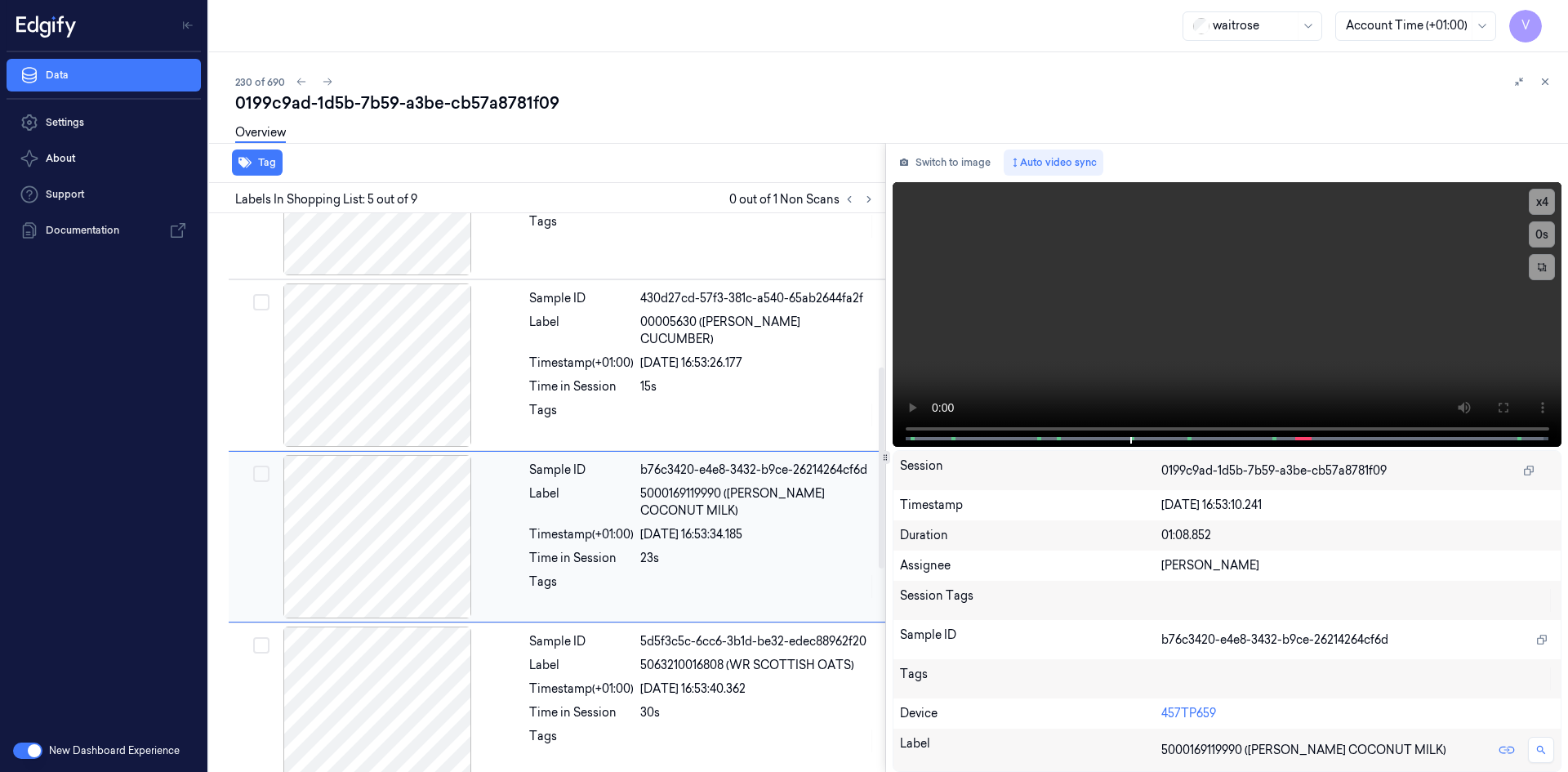
scroll to position [375, 0]
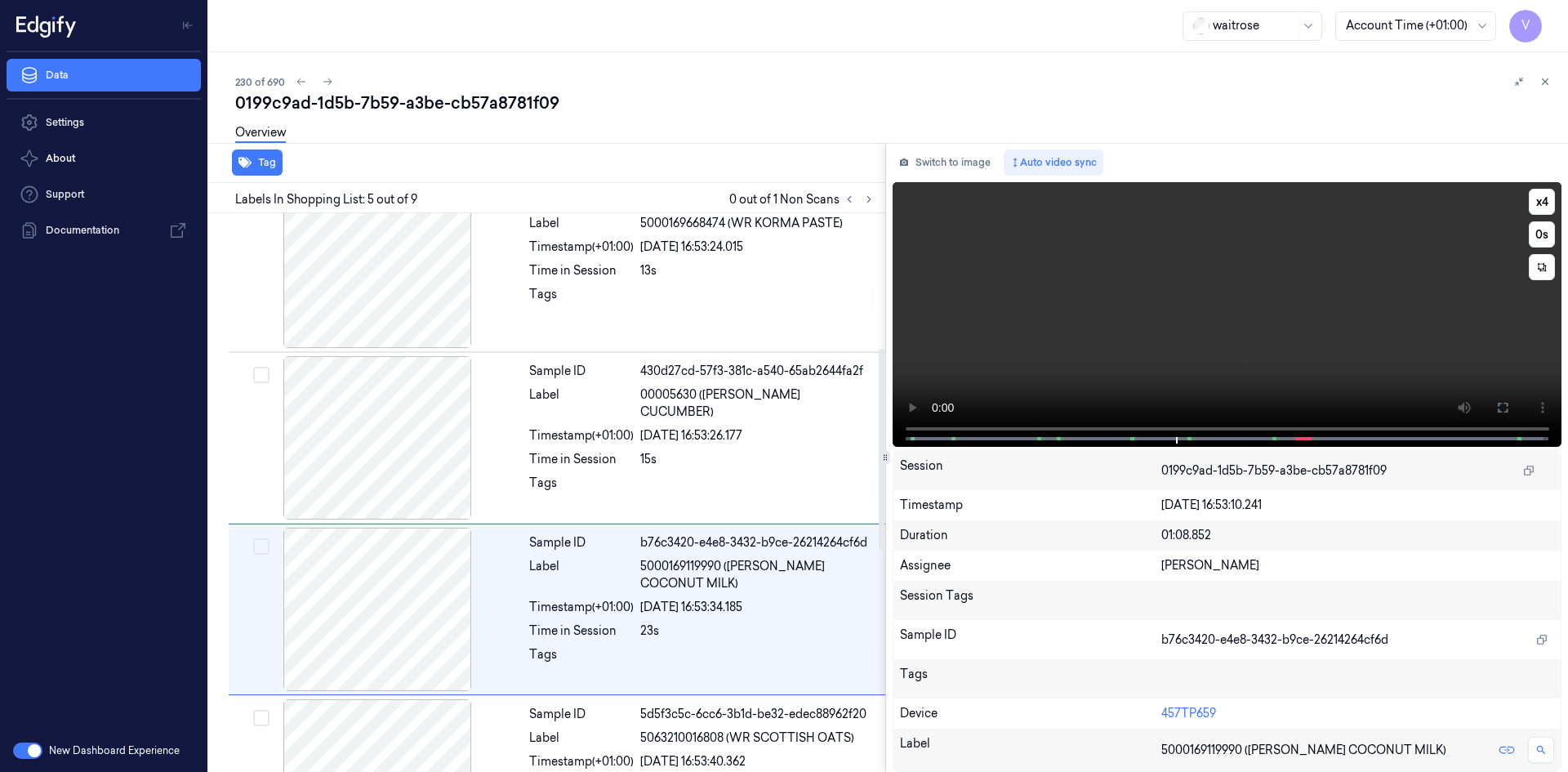
click at [1143, 313] on video at bounding box center [1227, 314] width 669 height 264
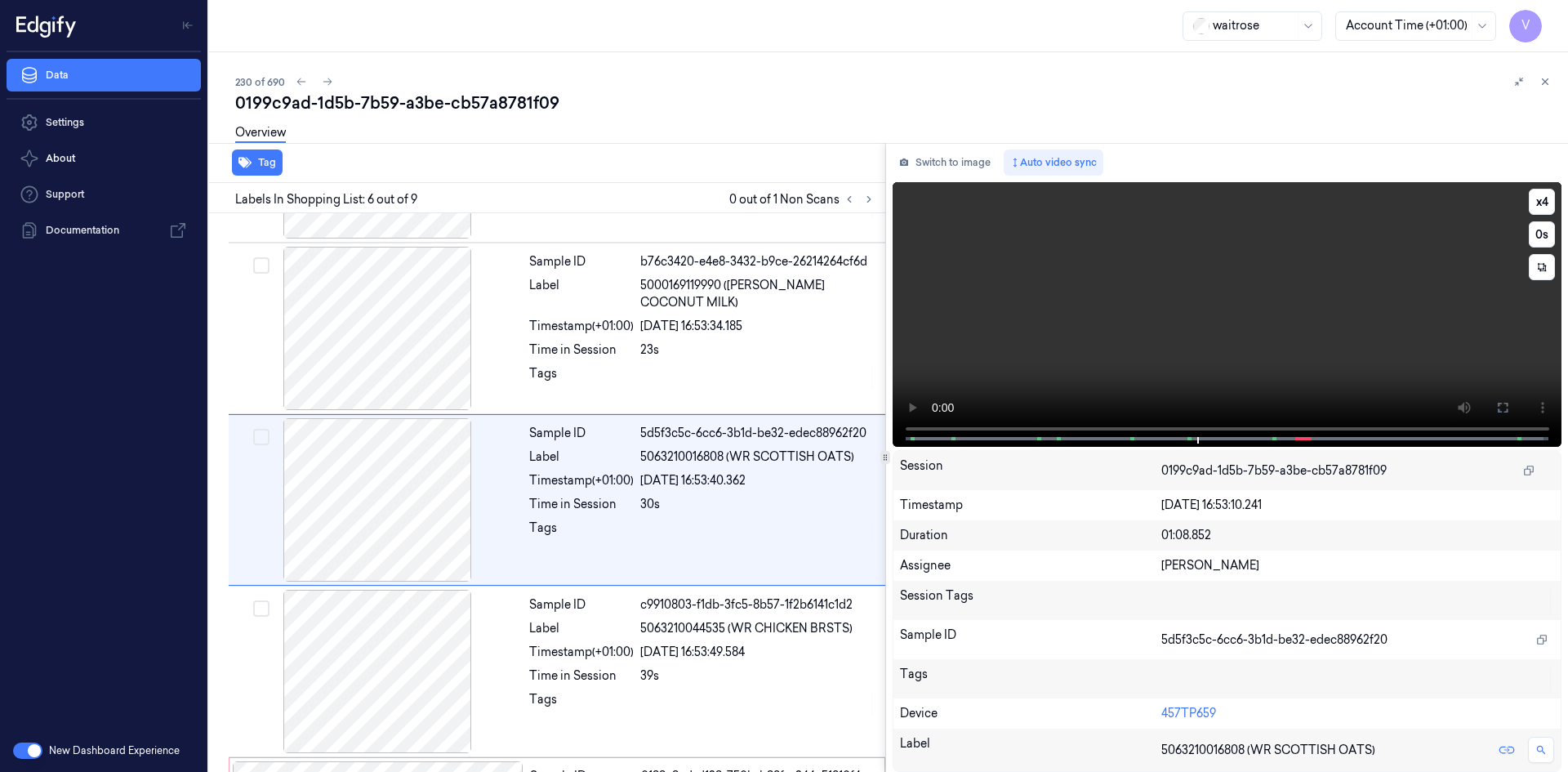
scroll to position [663, 0]
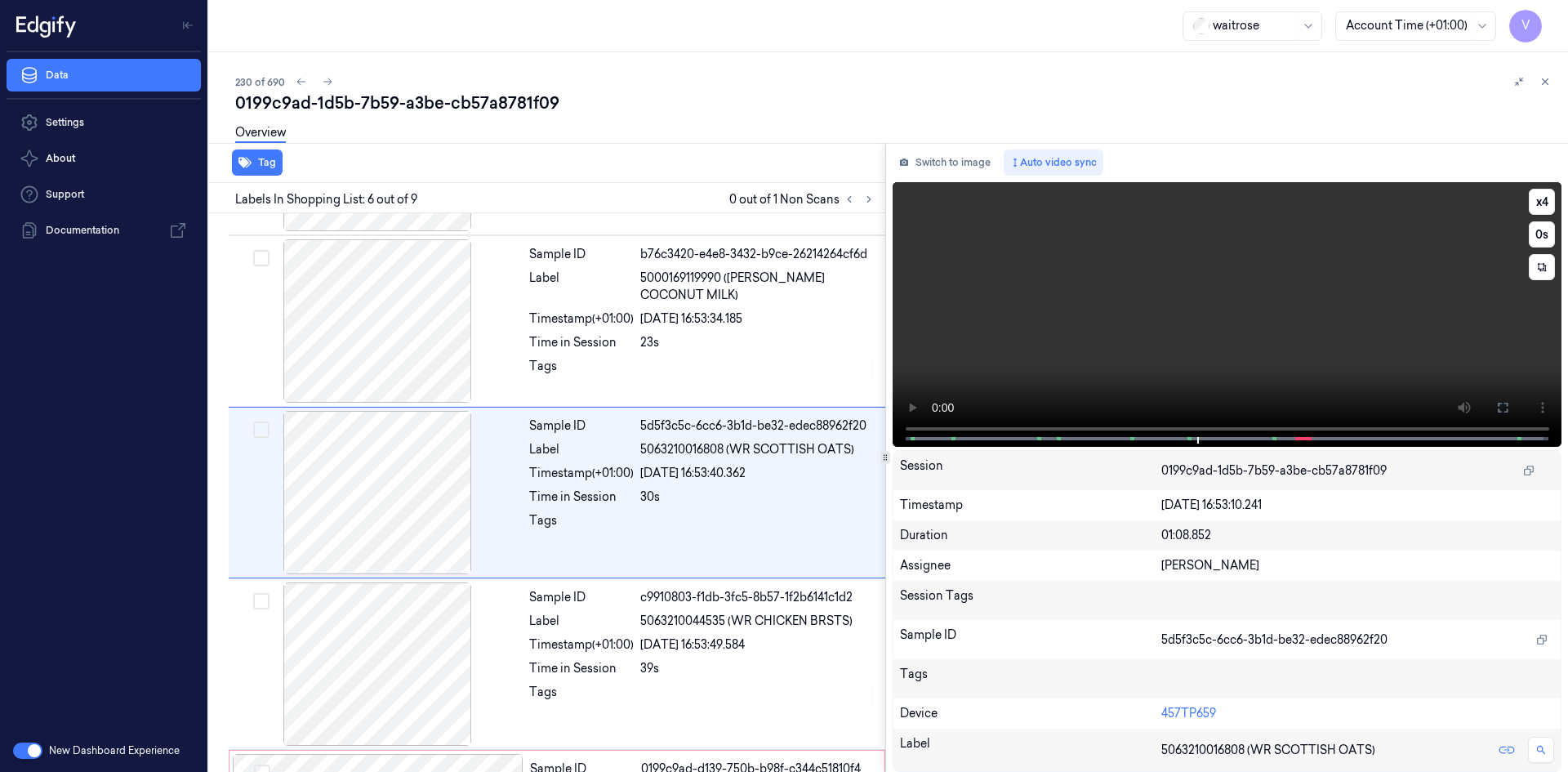
click at [1151, 327] on video at bounding box center [1227, 314] width 669 height 264
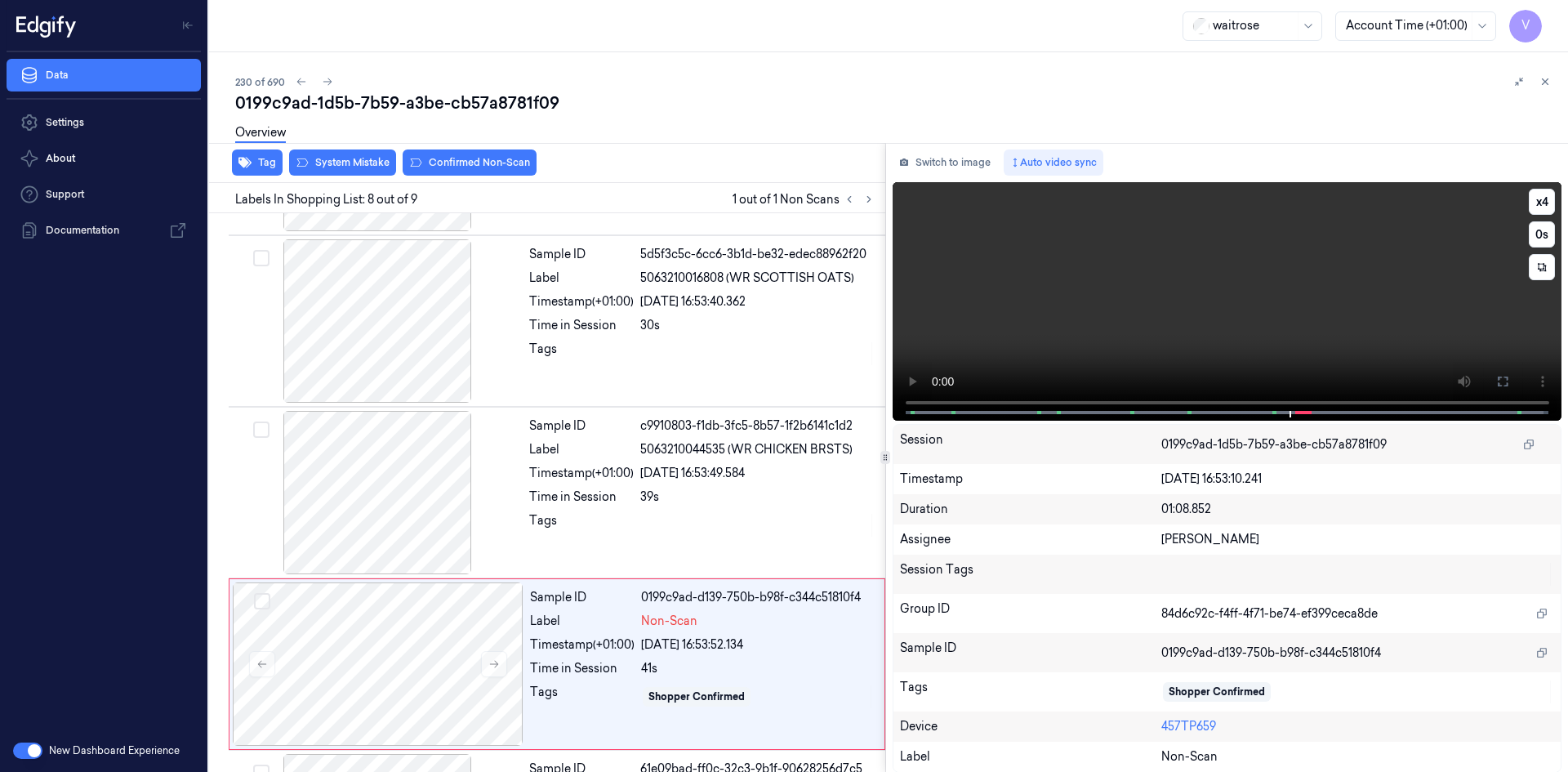
scroll to position [989, 0]
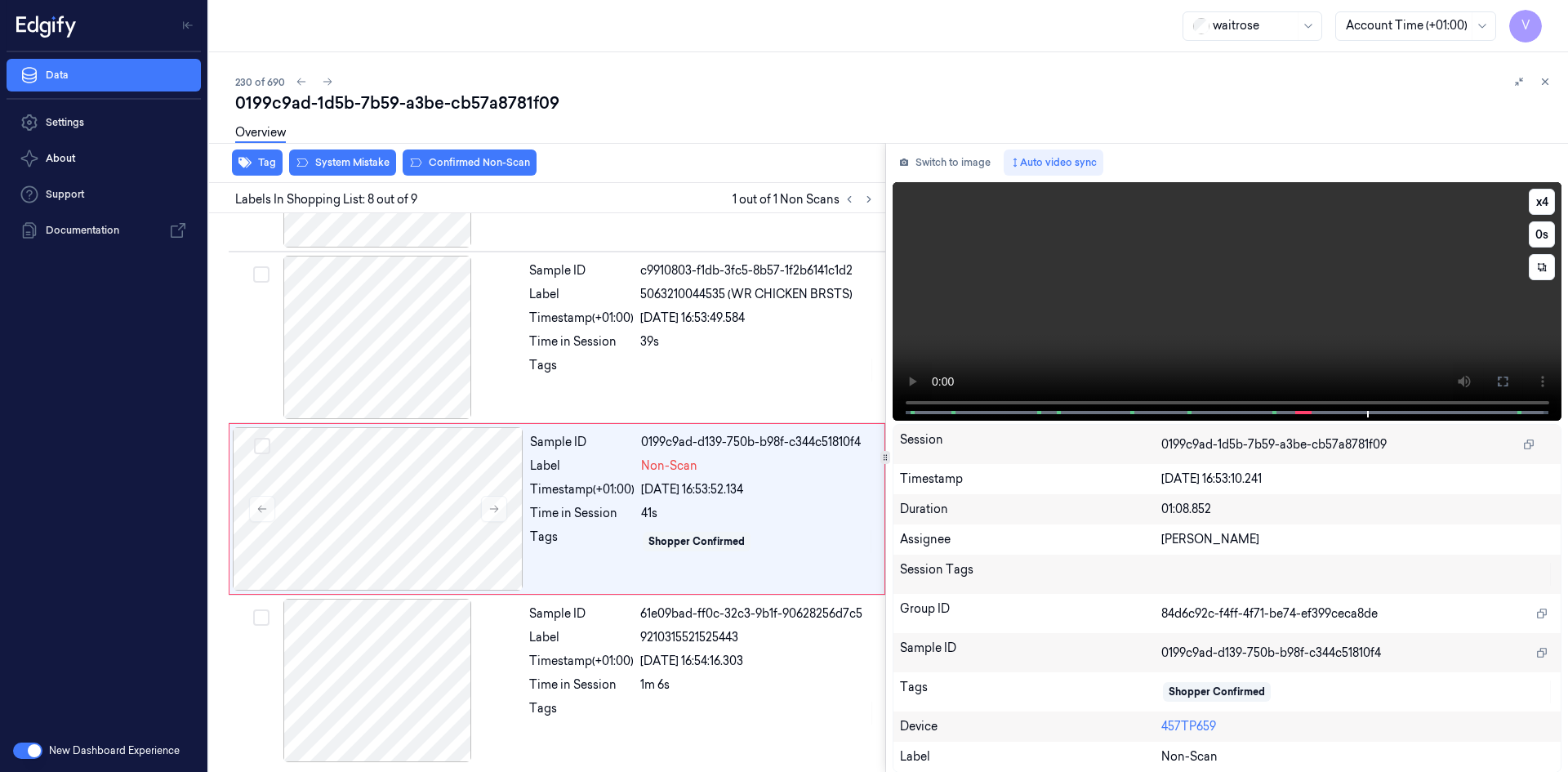
click at [1148, 284] on video at bounding box center [1227, 301] width 669 height 239
click at [427, 472] on div at bounding box center [378, 508] width 291 height 163
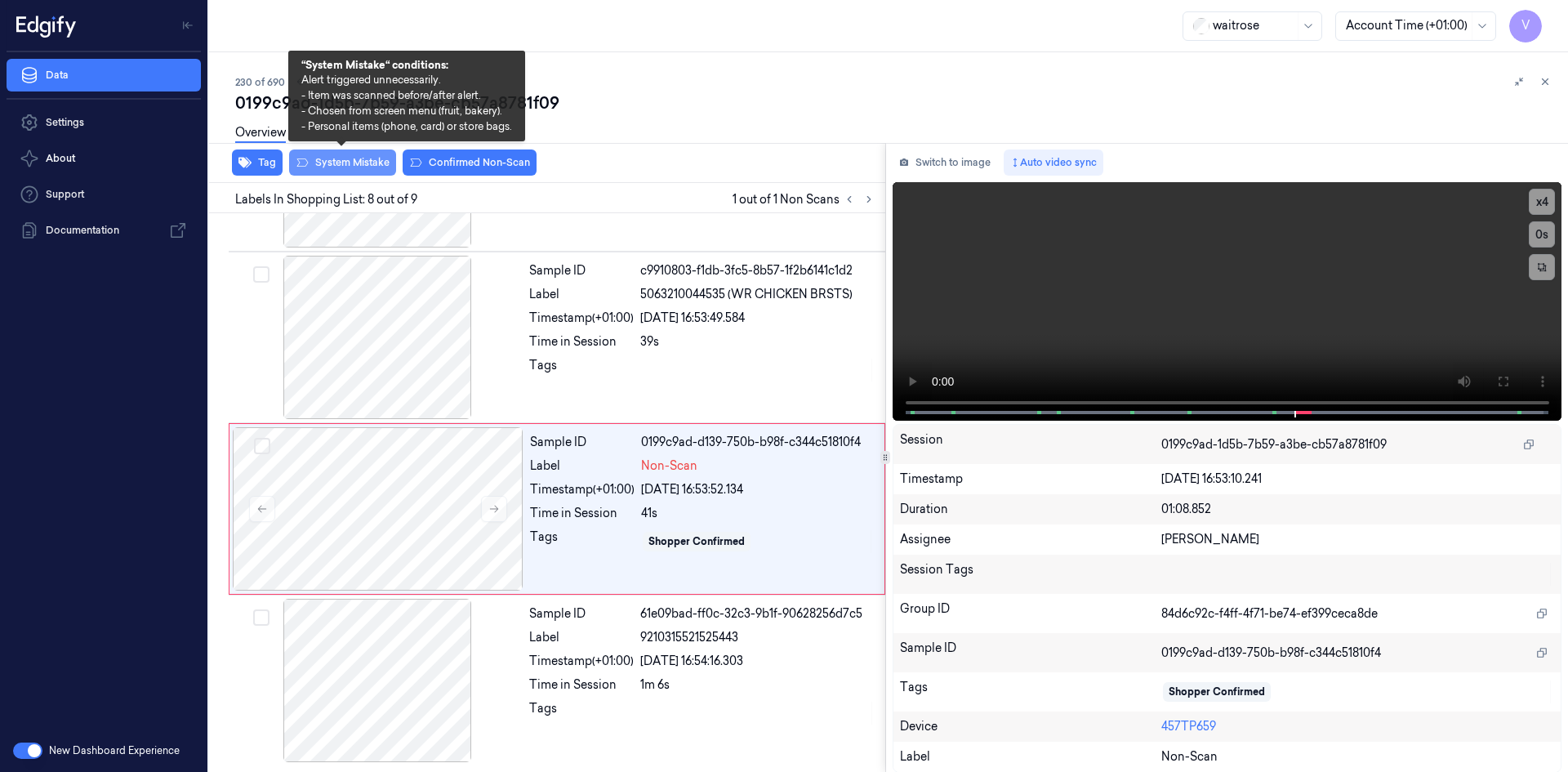
click at [347, 159] on button "System Mistake" at bounding box center [342, 162] width 107 height 26
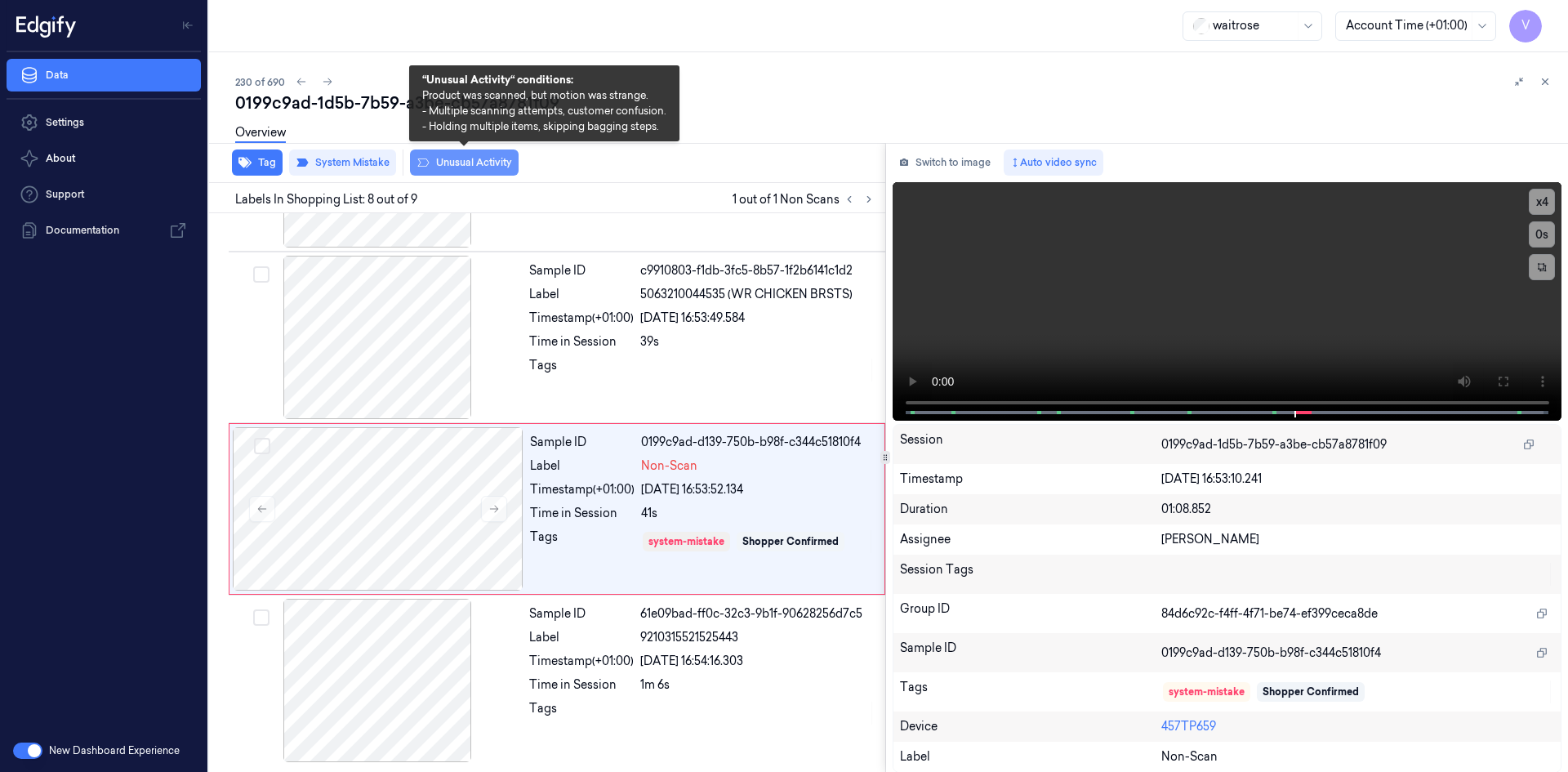
click at [467, 164] on button "Unusual Activity" at bounding box center [464, 162] width 109 height 26
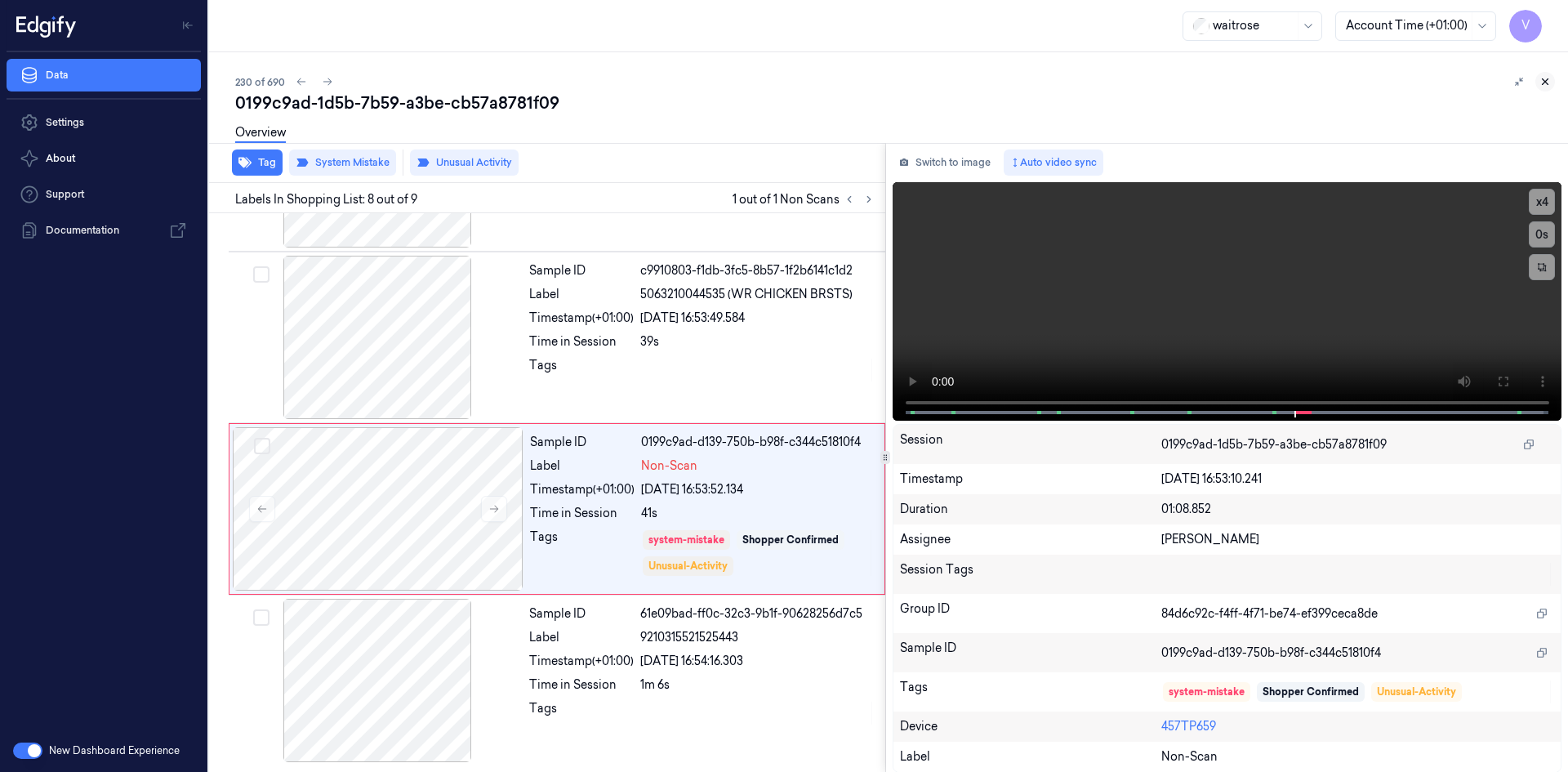
click at [1545, 83] on icon at bounding box center [1545, 82] width 12 height 12
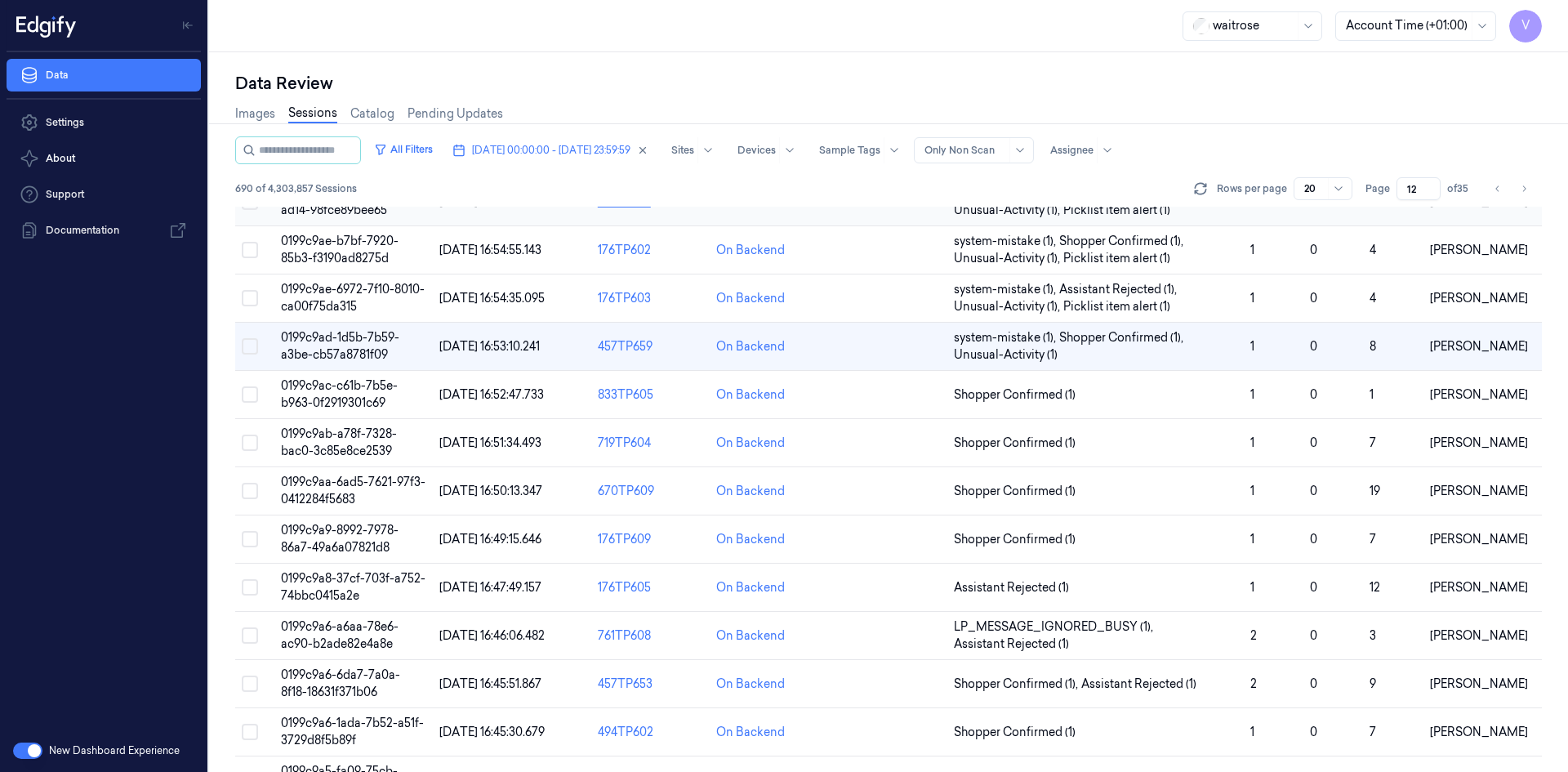
scroll to position [408, 0]
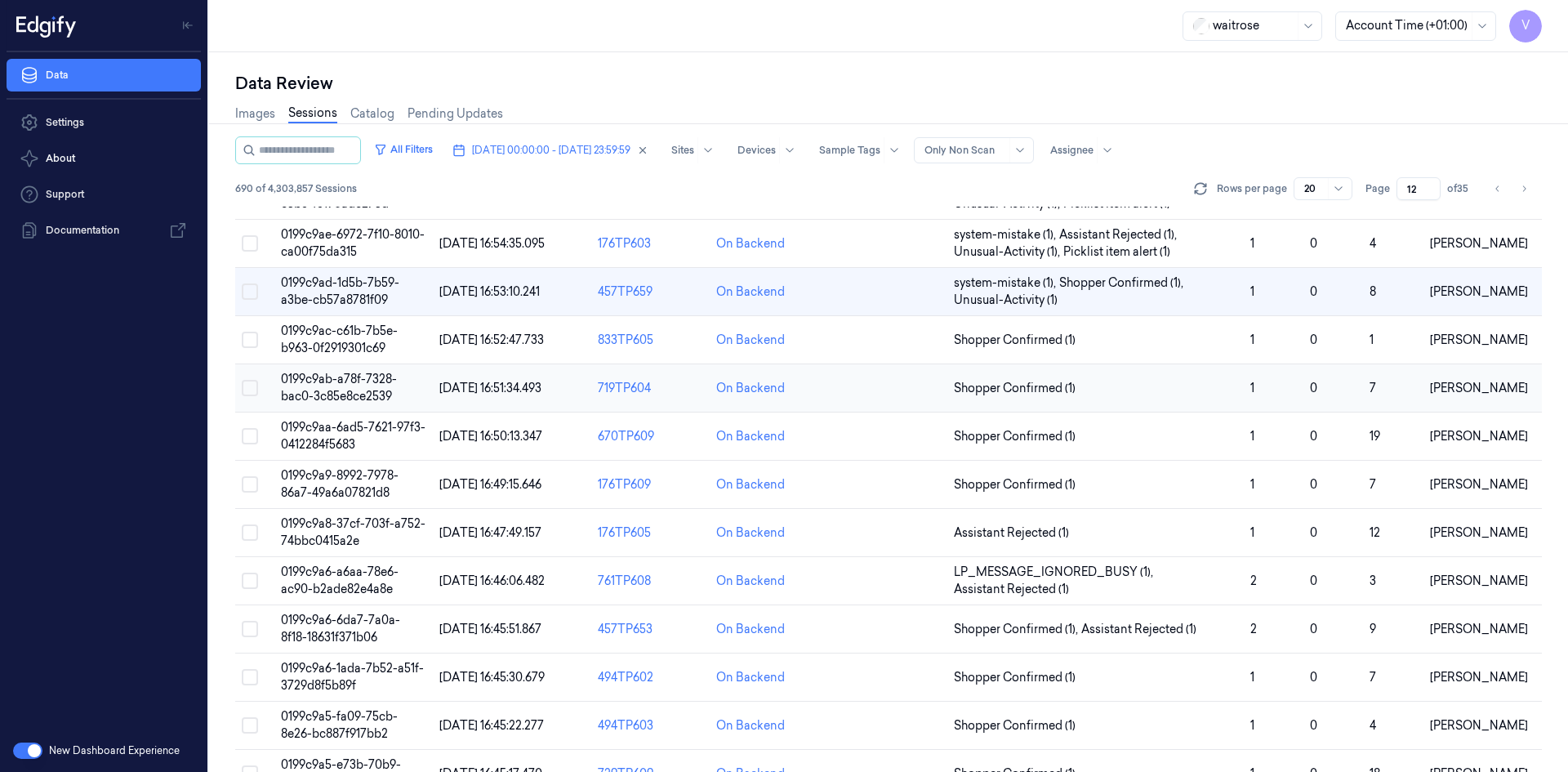
click at [354, 386] on td "0199c9ab-a78f-7328-bac0-3c85e8ce2539" at bounding box center [353, 387] width 159 height 48
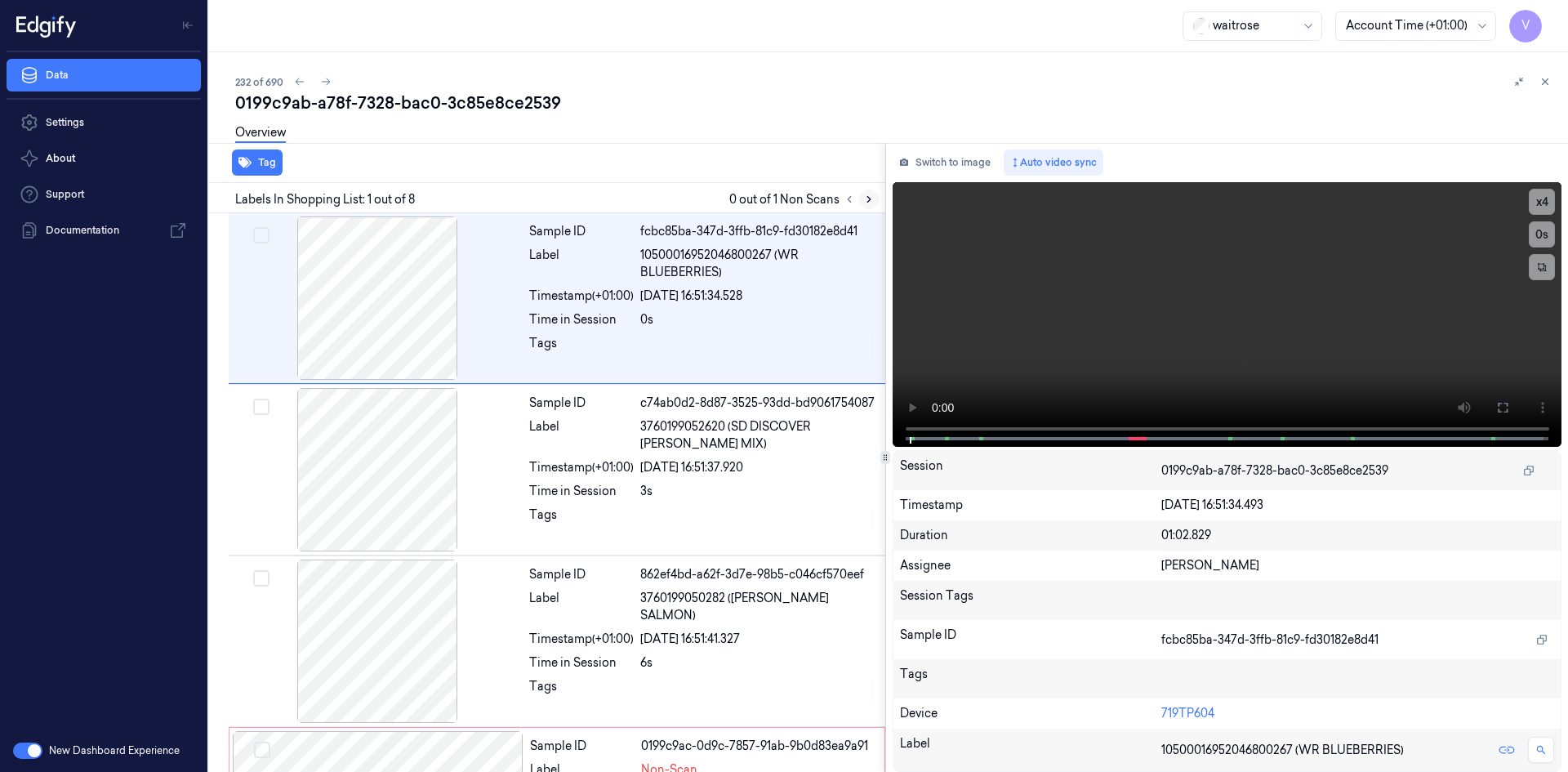
click at [866, 200] on icon at bounding box center [869, 200] width 12 height 12
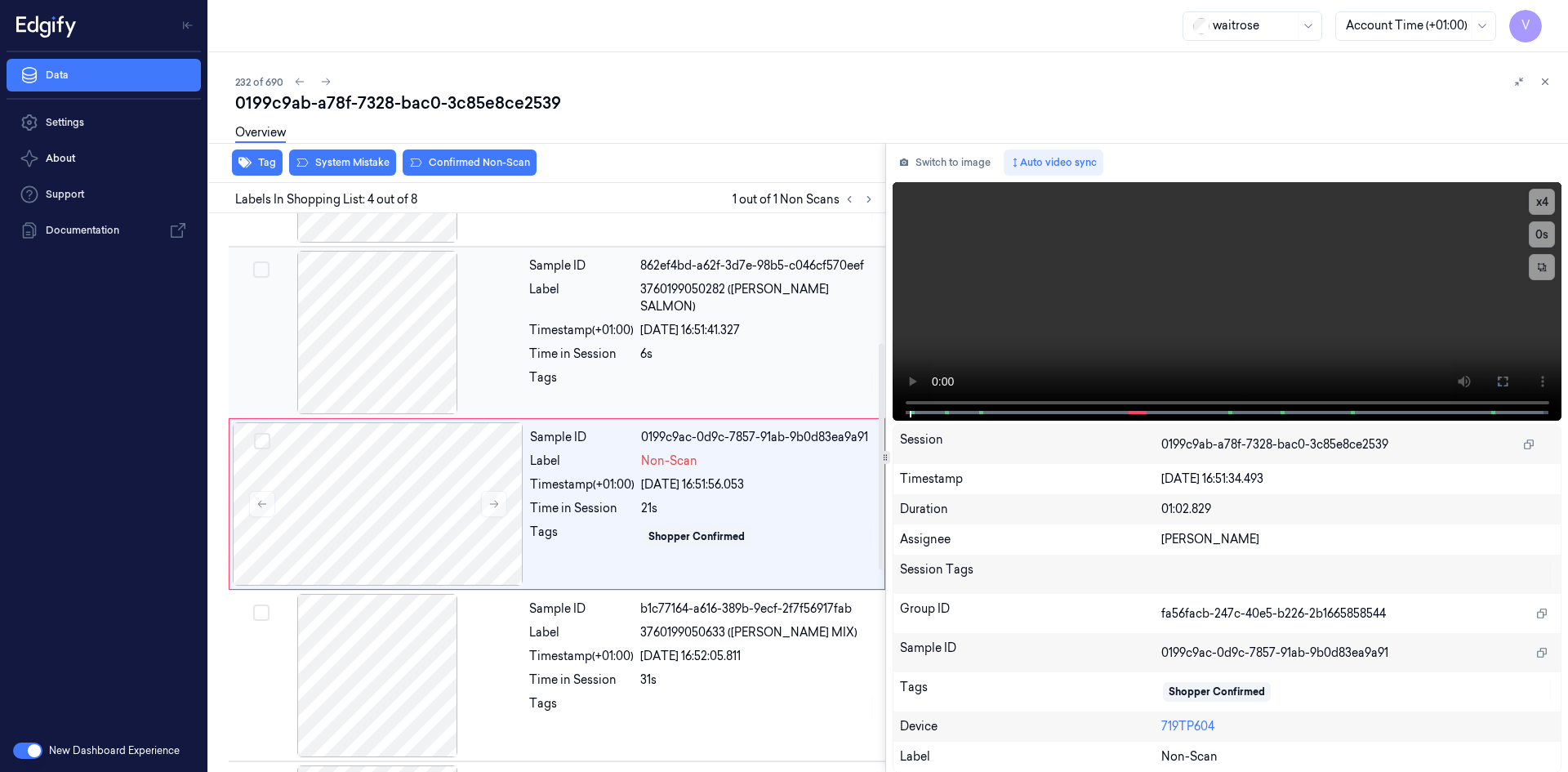
scroll to position [320, 0]
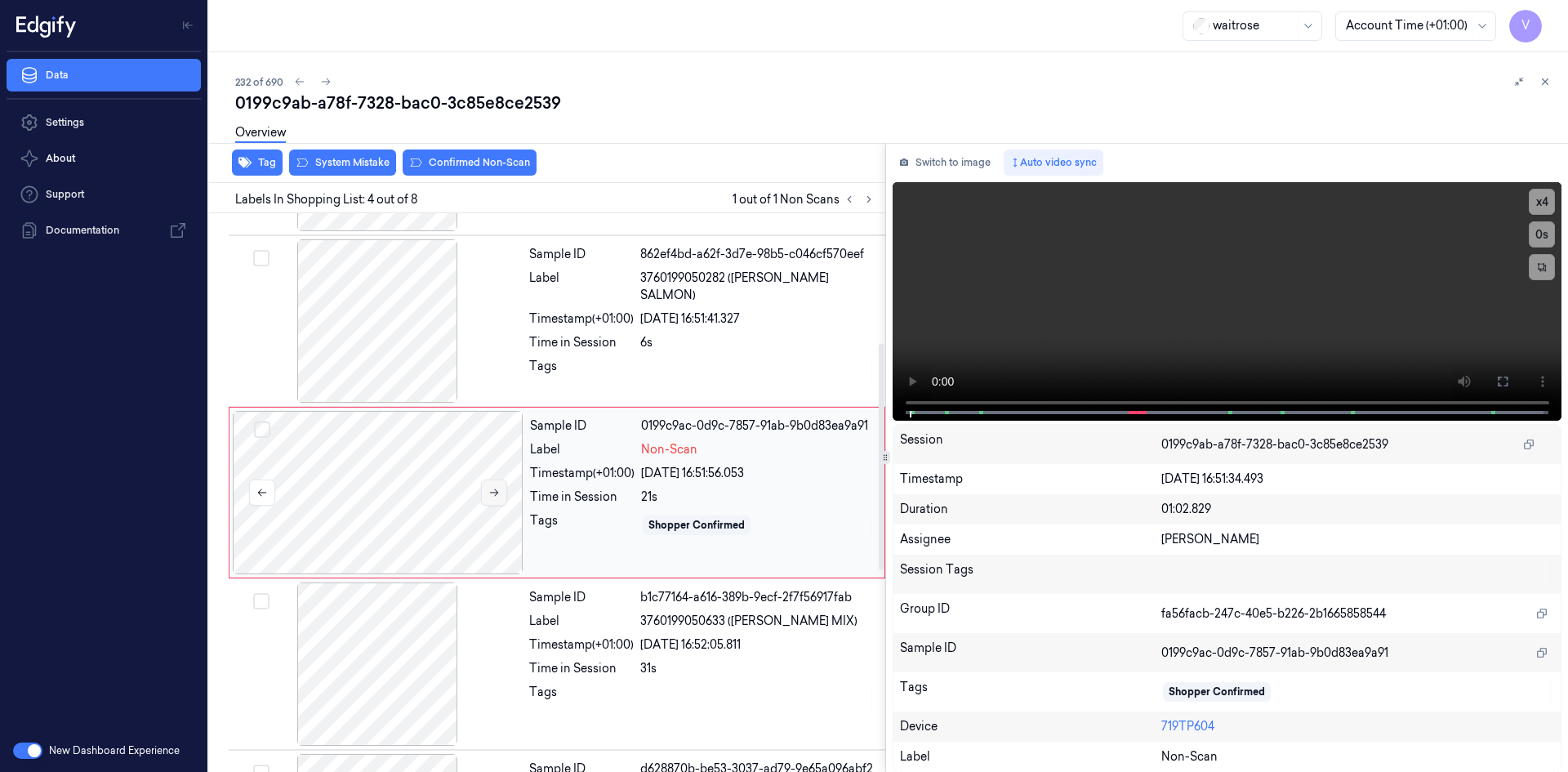
click at [491, 494] on icon at bounding box center [494, 492] width 12 height 12
click at [497, 491] on icon at bounding box center [494, 493] width 9 height 8
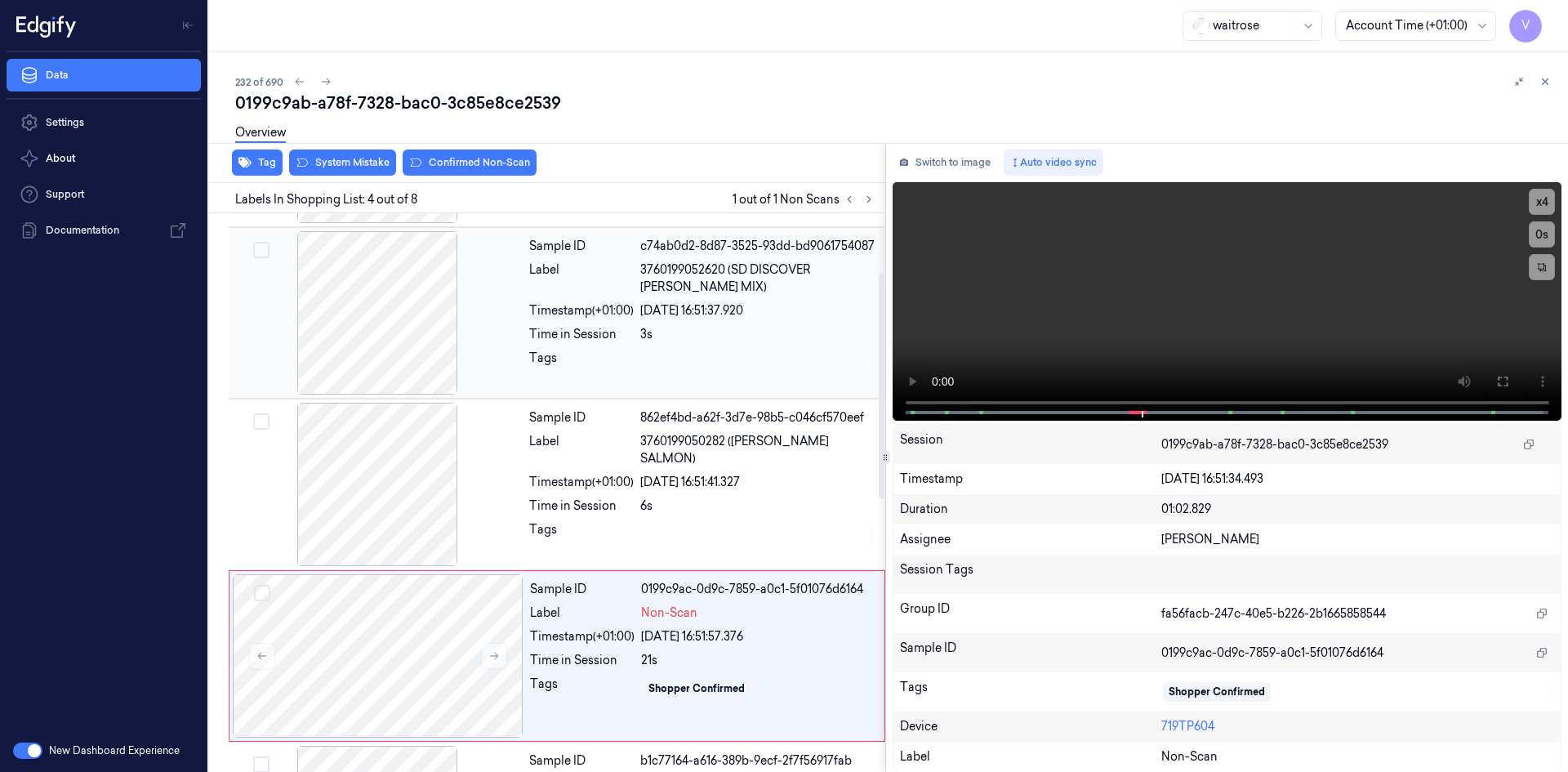
scroll to position [0, 0]
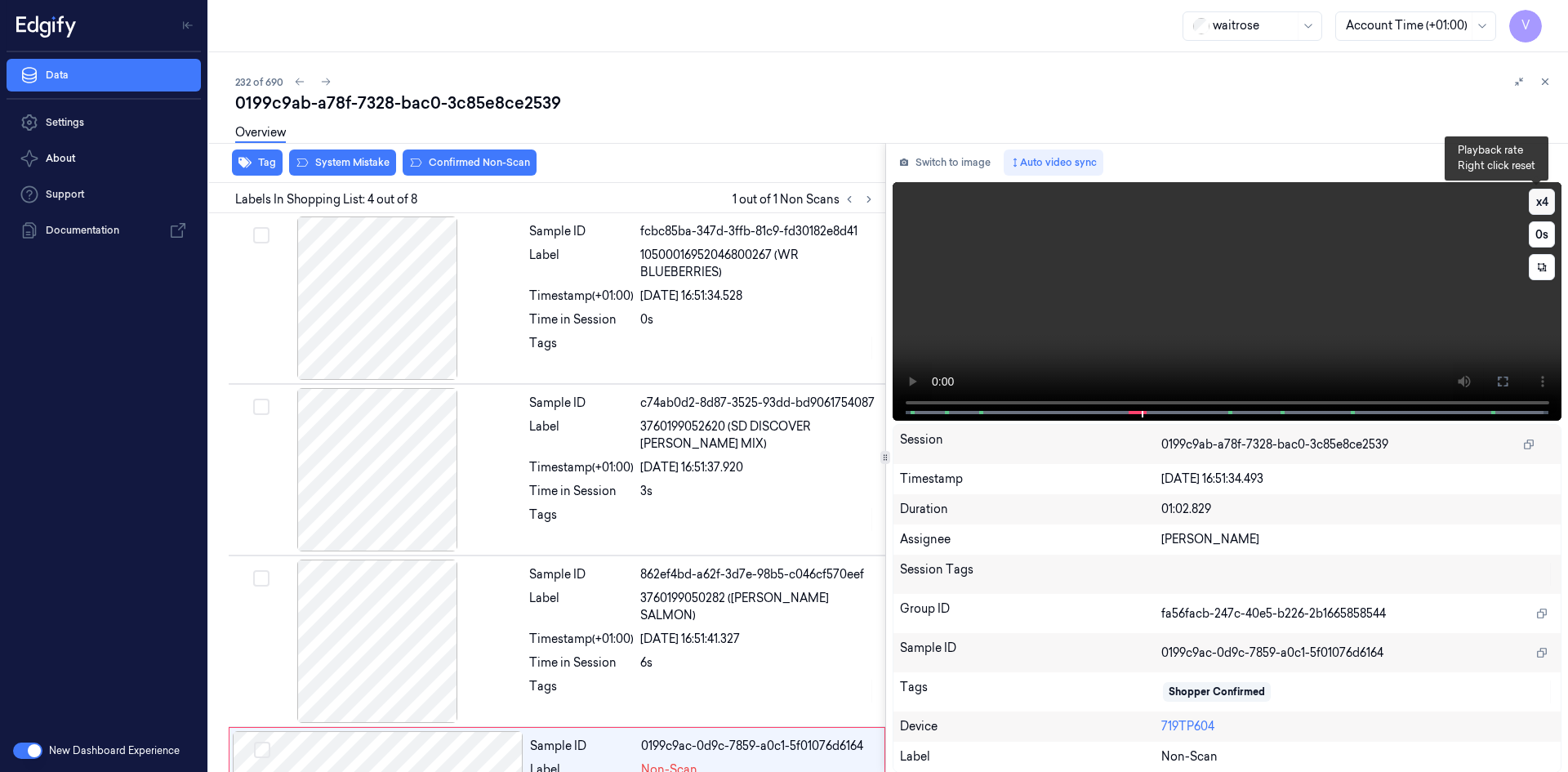
click at [1543, 198] on button "x 4" at bounding box center [1542, 202] width 26 height 26
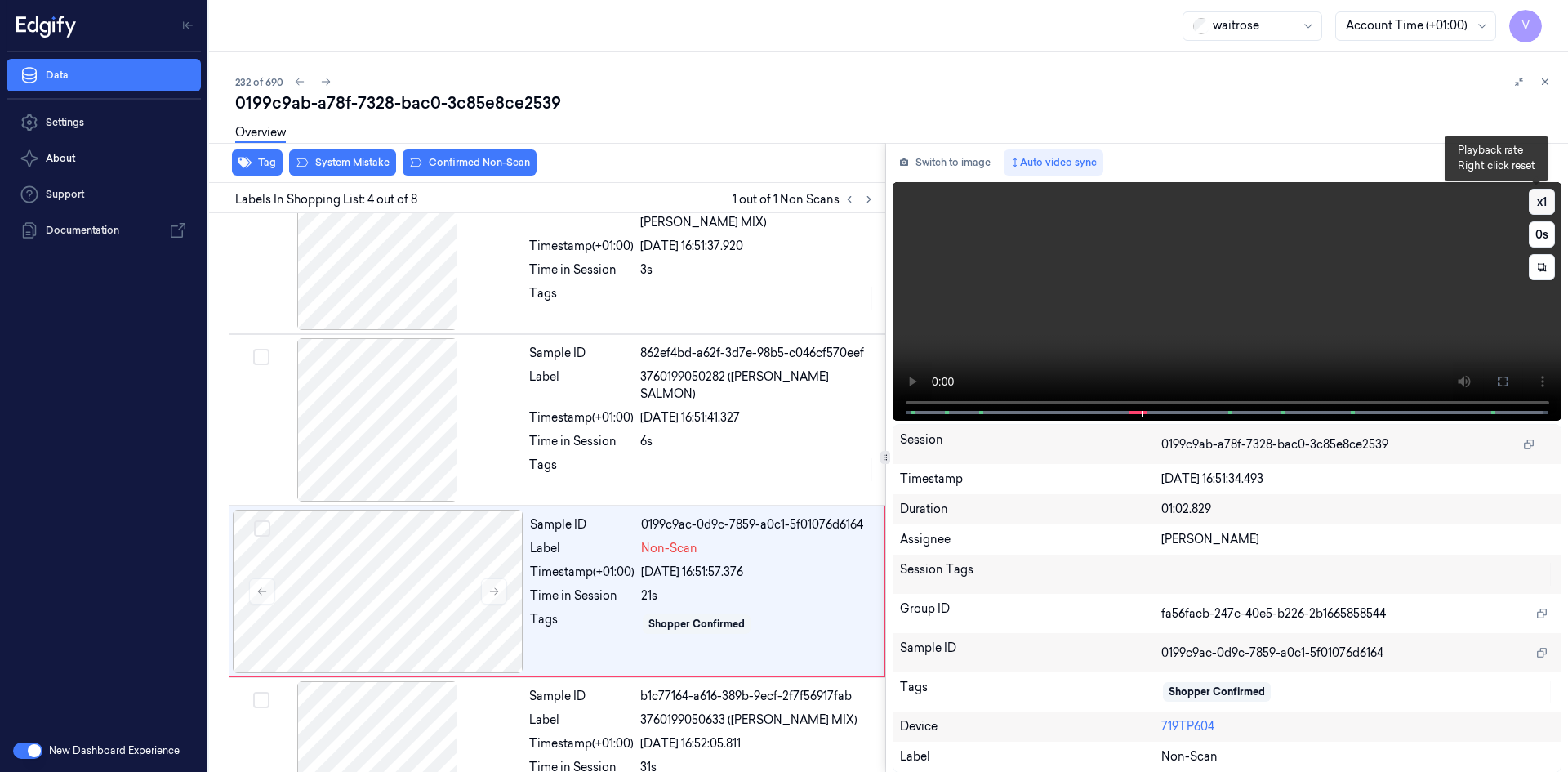
scroll to position [320, 0]
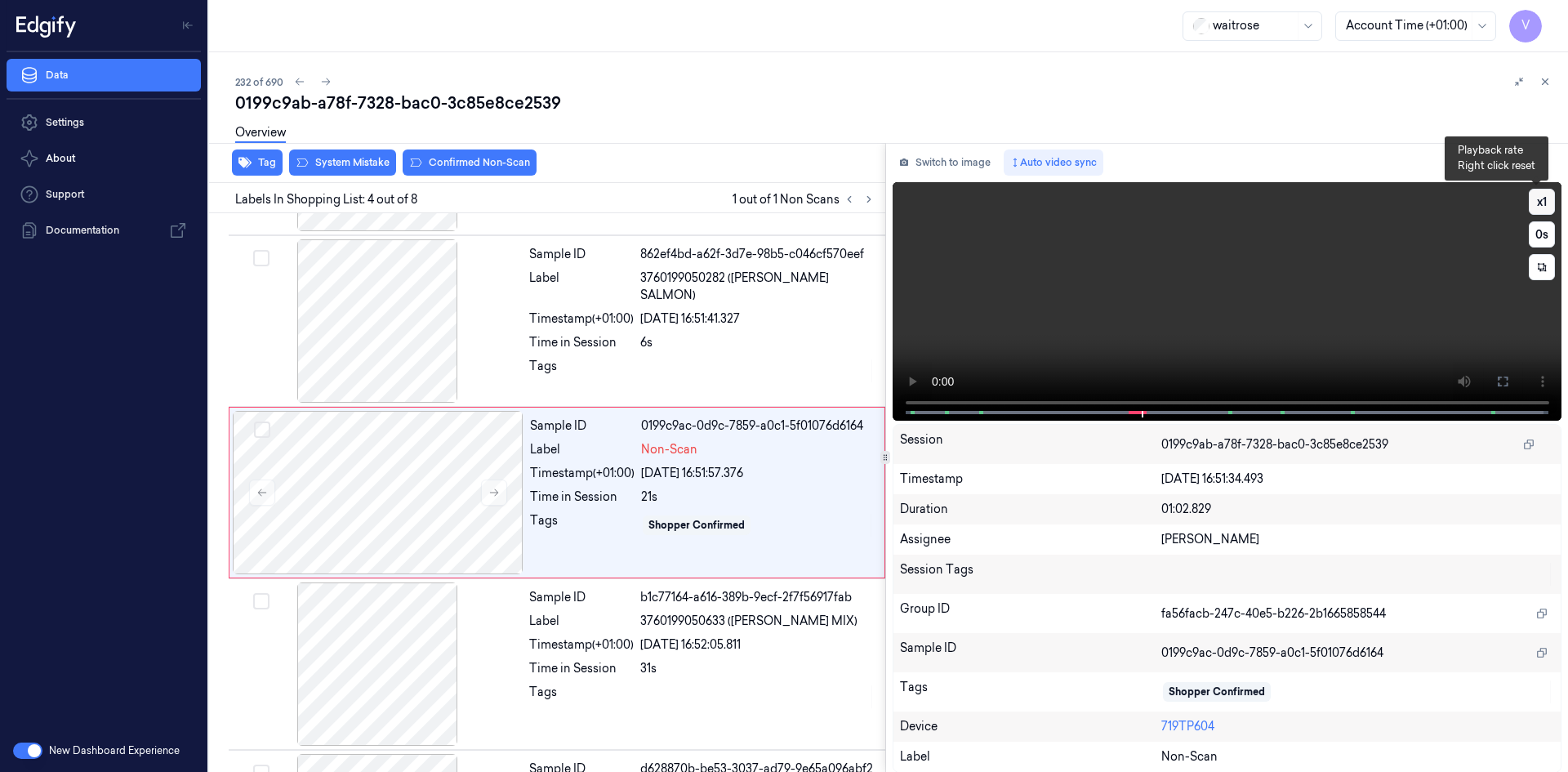
click at [1545, 201] on button "x 1" at bounding box center [1542, 202] width 26 height 26
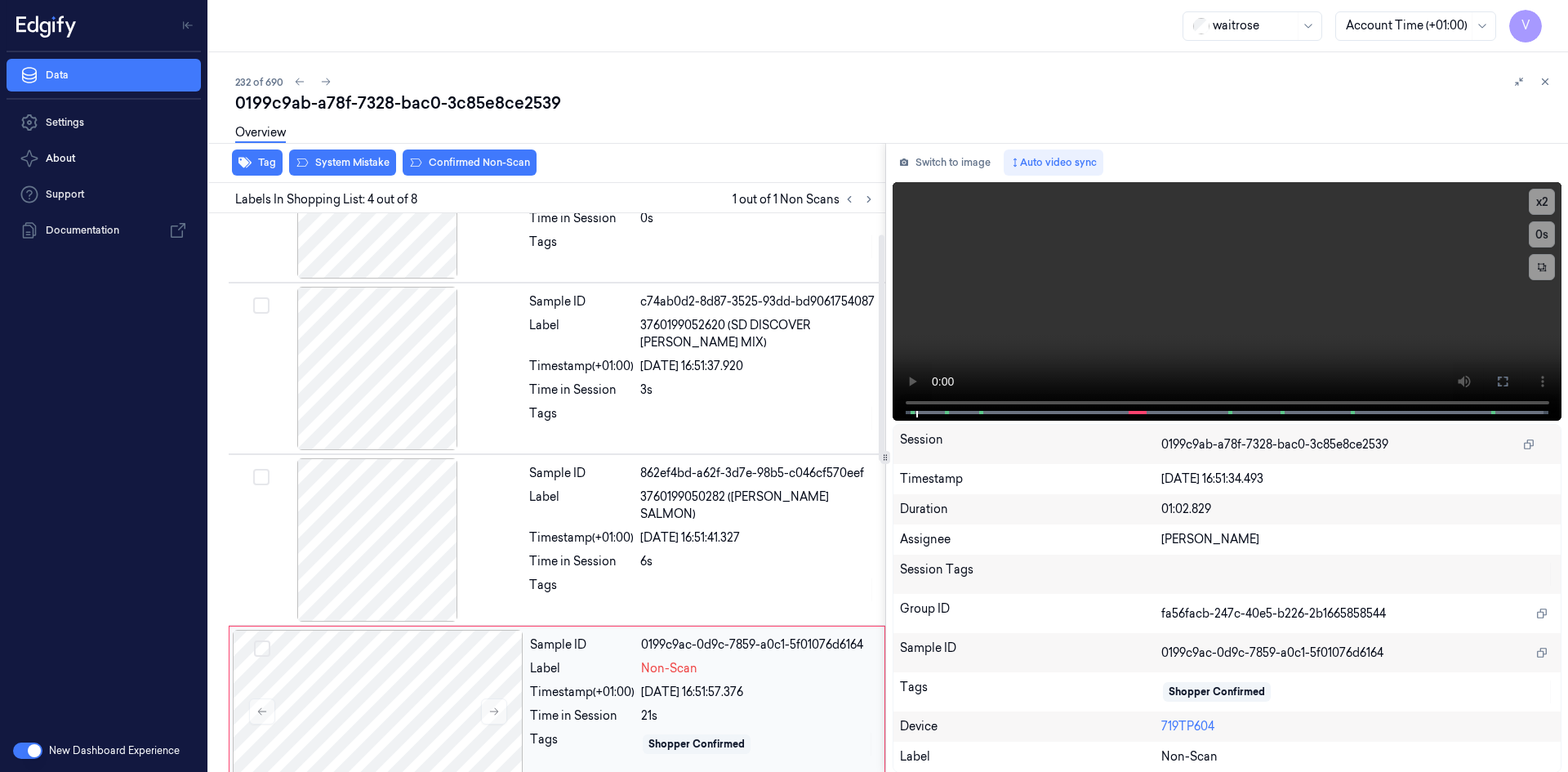
scroll to position [0, 0]
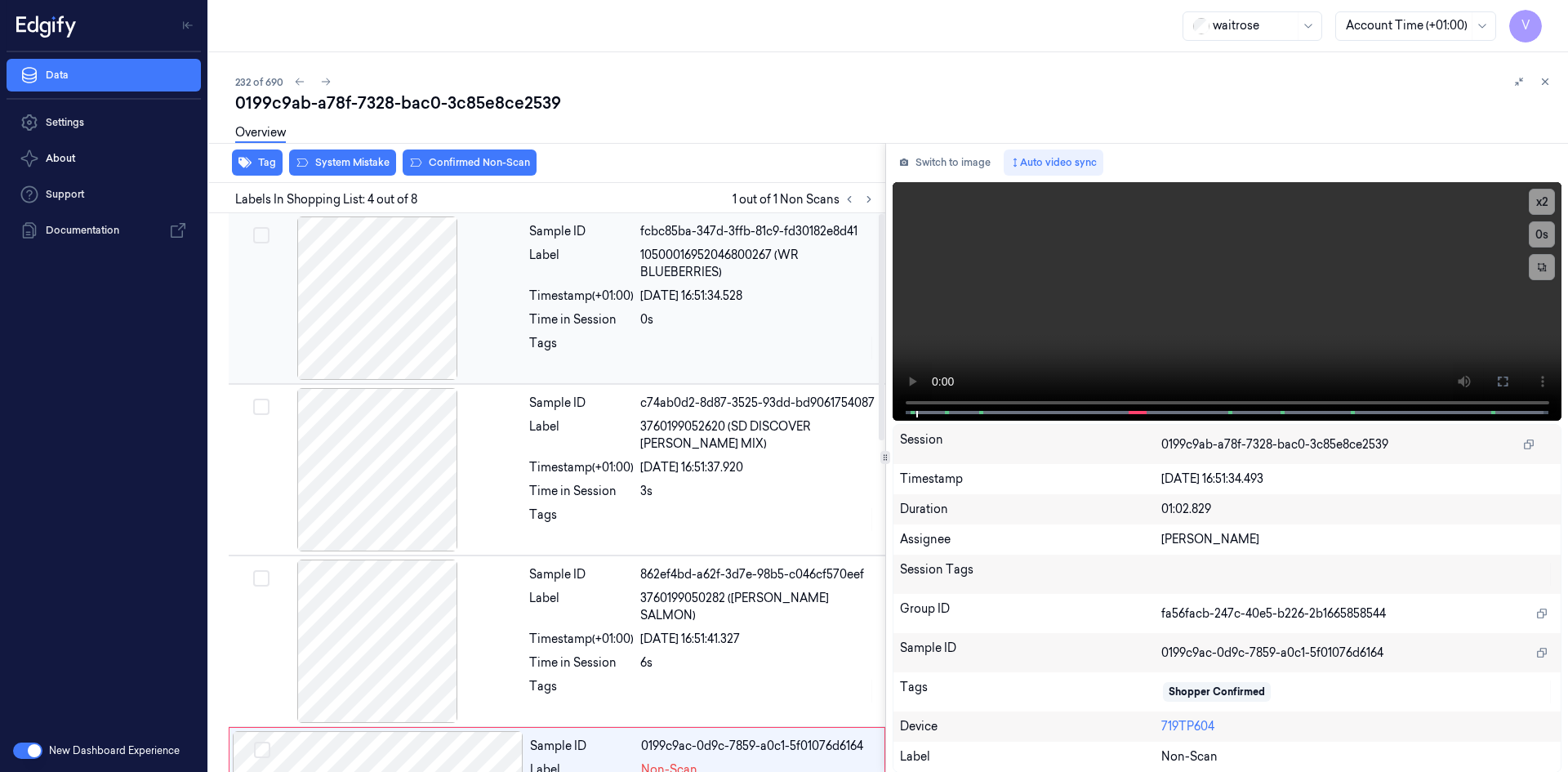
click at [448, 298] on div at bounding box center [377, 297] width 291 height 163
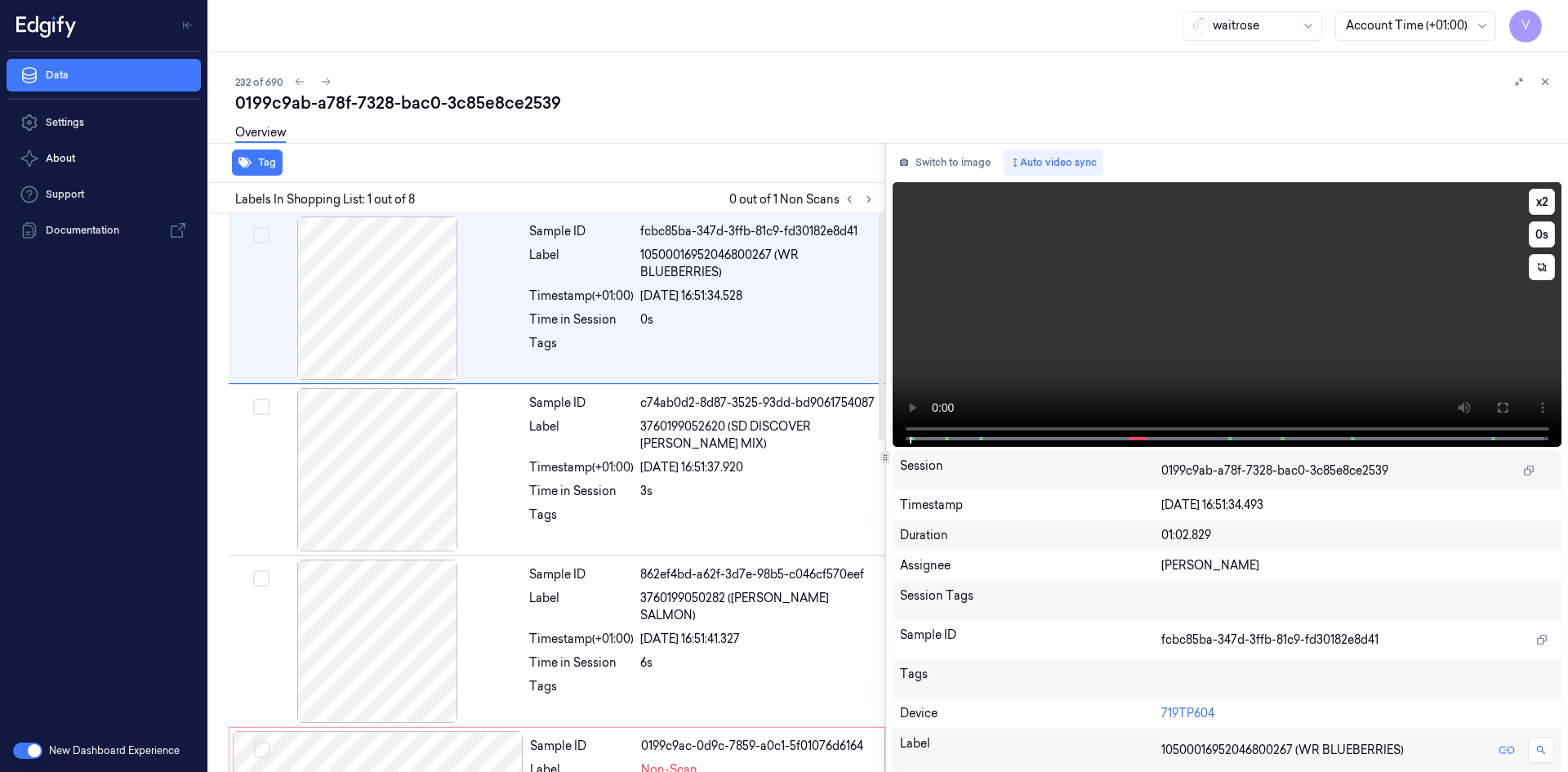
click at [1185, 358] on video at bounding box center [1227, 314] width 669 height 264
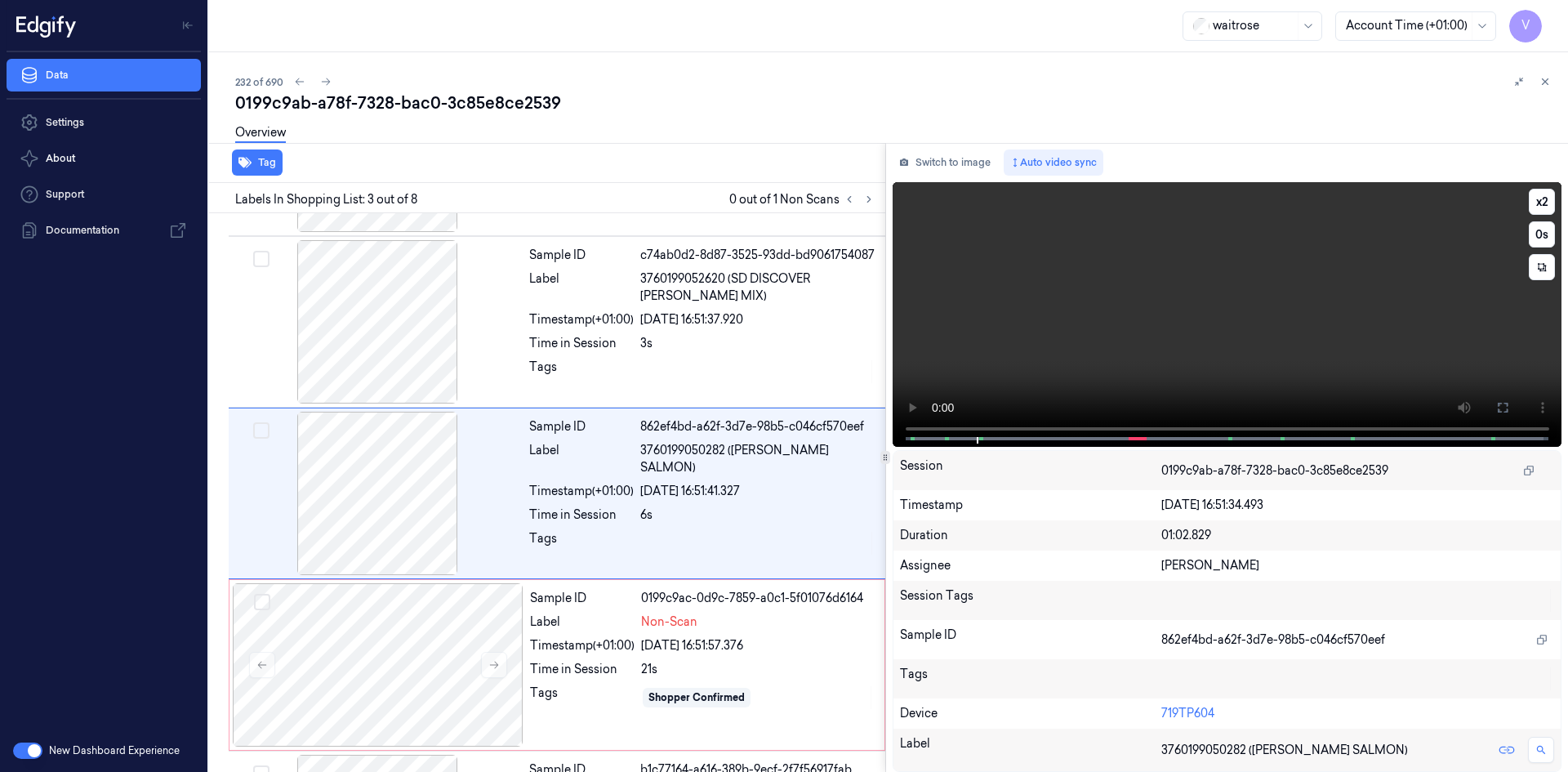
scroll to position [149, 0]
click at [1143, 279] on video at bounding box center [1227, 314] width 669 height 264
click at [1109, 316] on video at bounding box center [1227, 314] width 669 height 264
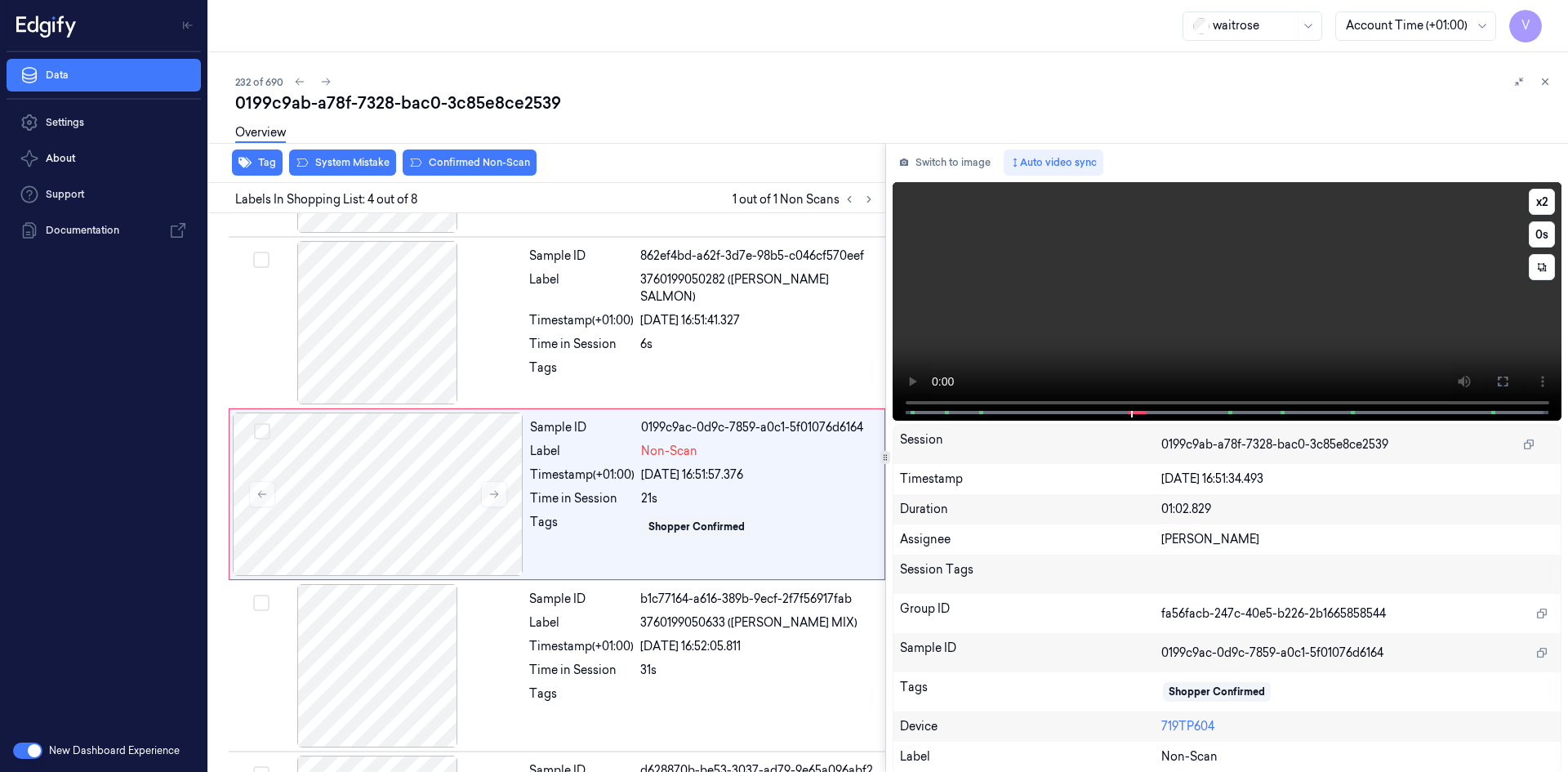
scroll to position [320, 0]
click at [1157, 310] on video at bounding box center [1227, 301] width 669 height 239
click at [402, 452] on div at bounding box center [378, 492] width 291 height 163
click at [1020, 305] on video at bounding box center [1227, 301] width 669 height 239
click at [1539, 199] on button "x 2" at bounding box center [1542, 202] width 26 height 26
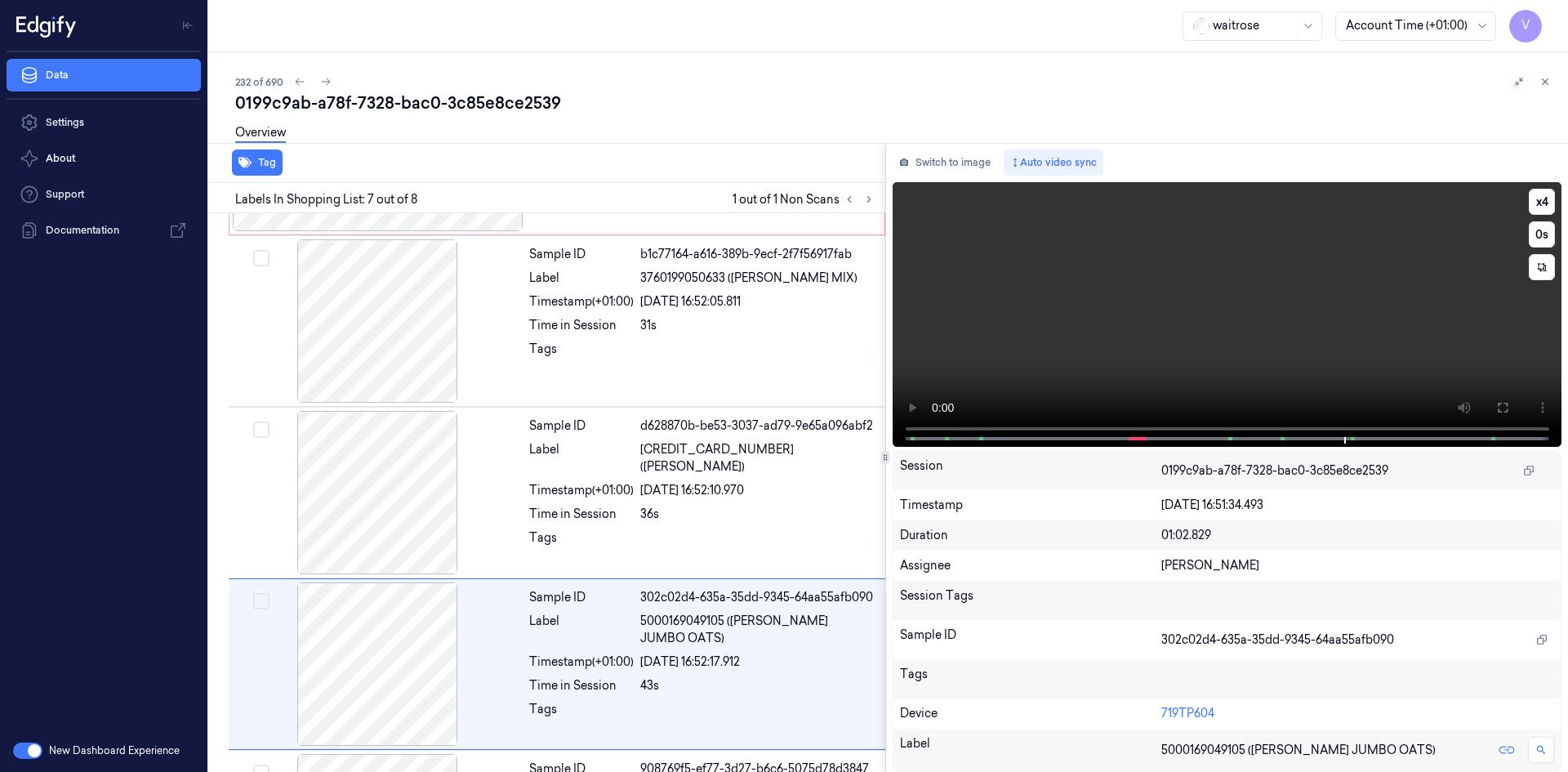
scroll to position [818, 0]
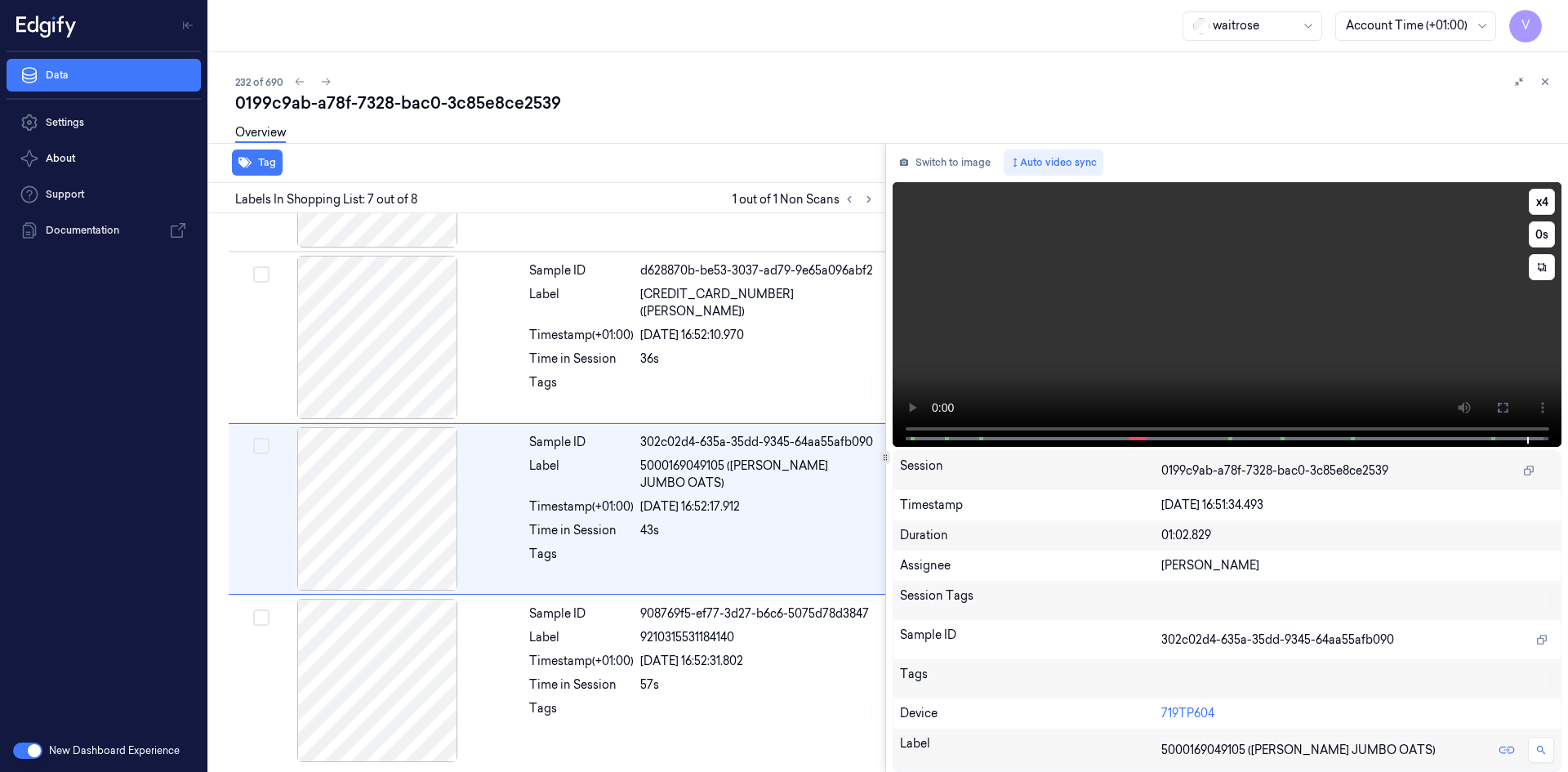
click at [1234, 300] on video at bounding box center [1227, 314] width 669 height 264
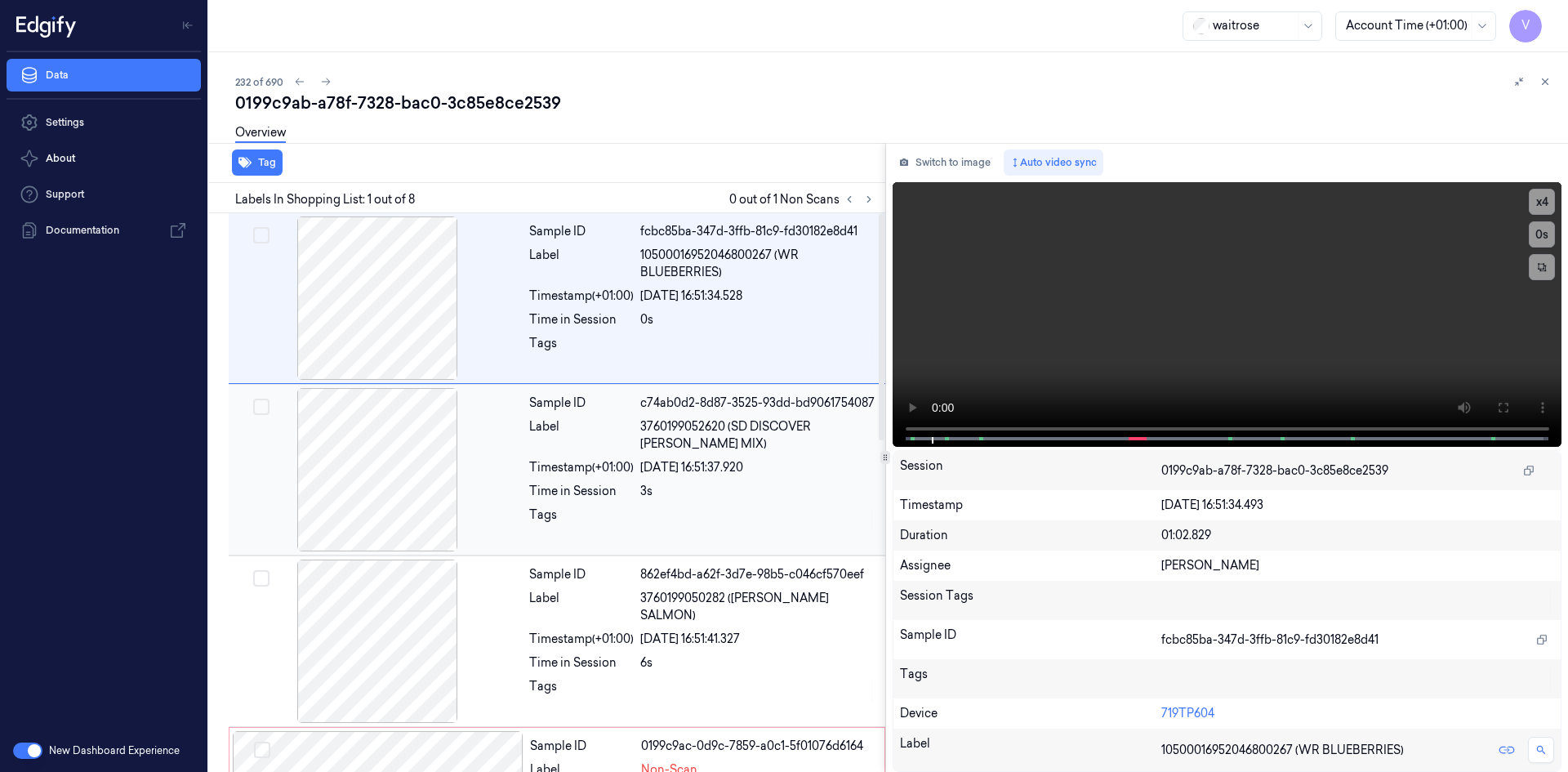
scroll to position [0, 0]
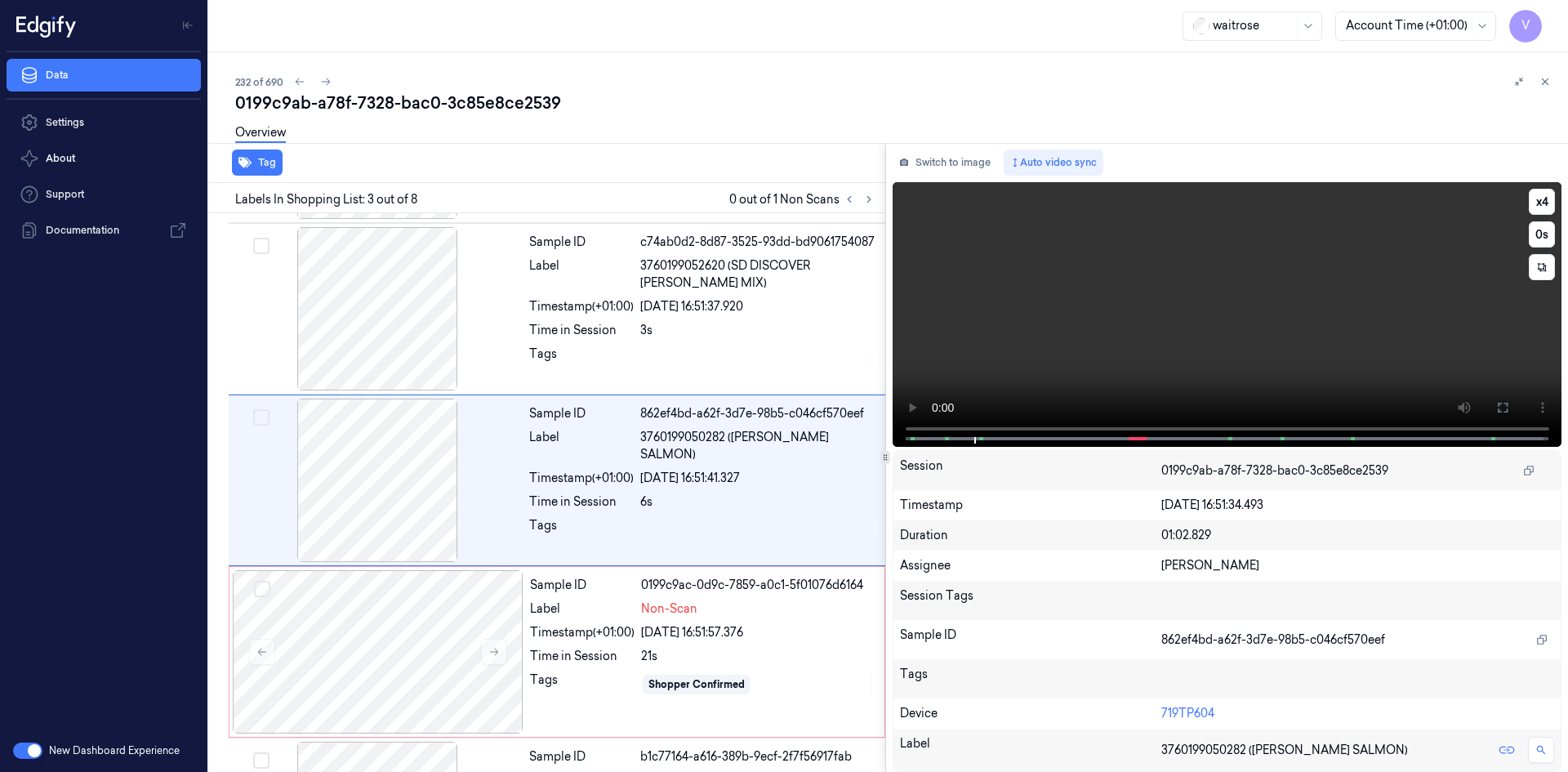
click at [1227, 278] on video at bounding box center [1227, 314] width 669 height 264
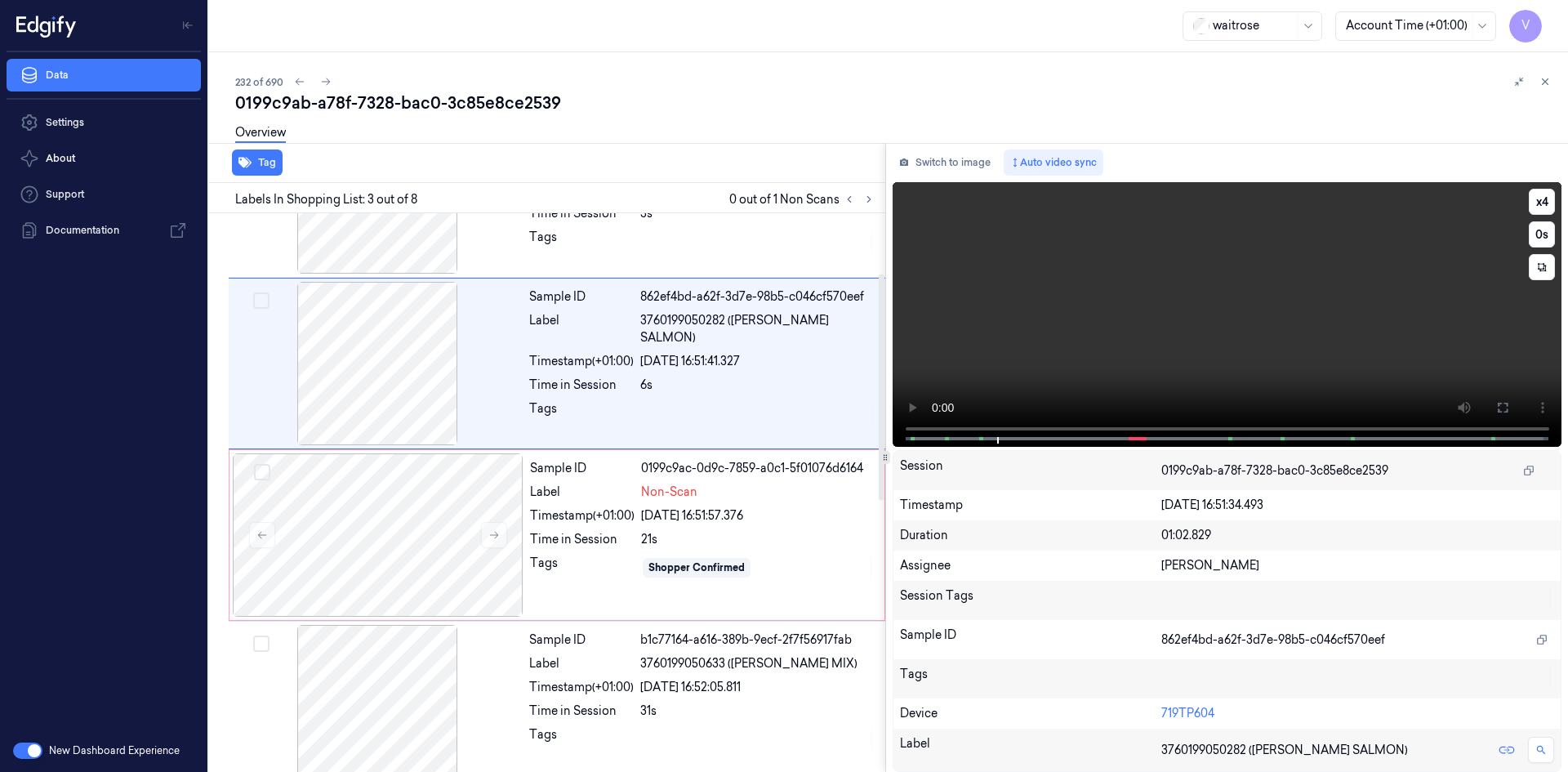
scroll to position [393, 0]
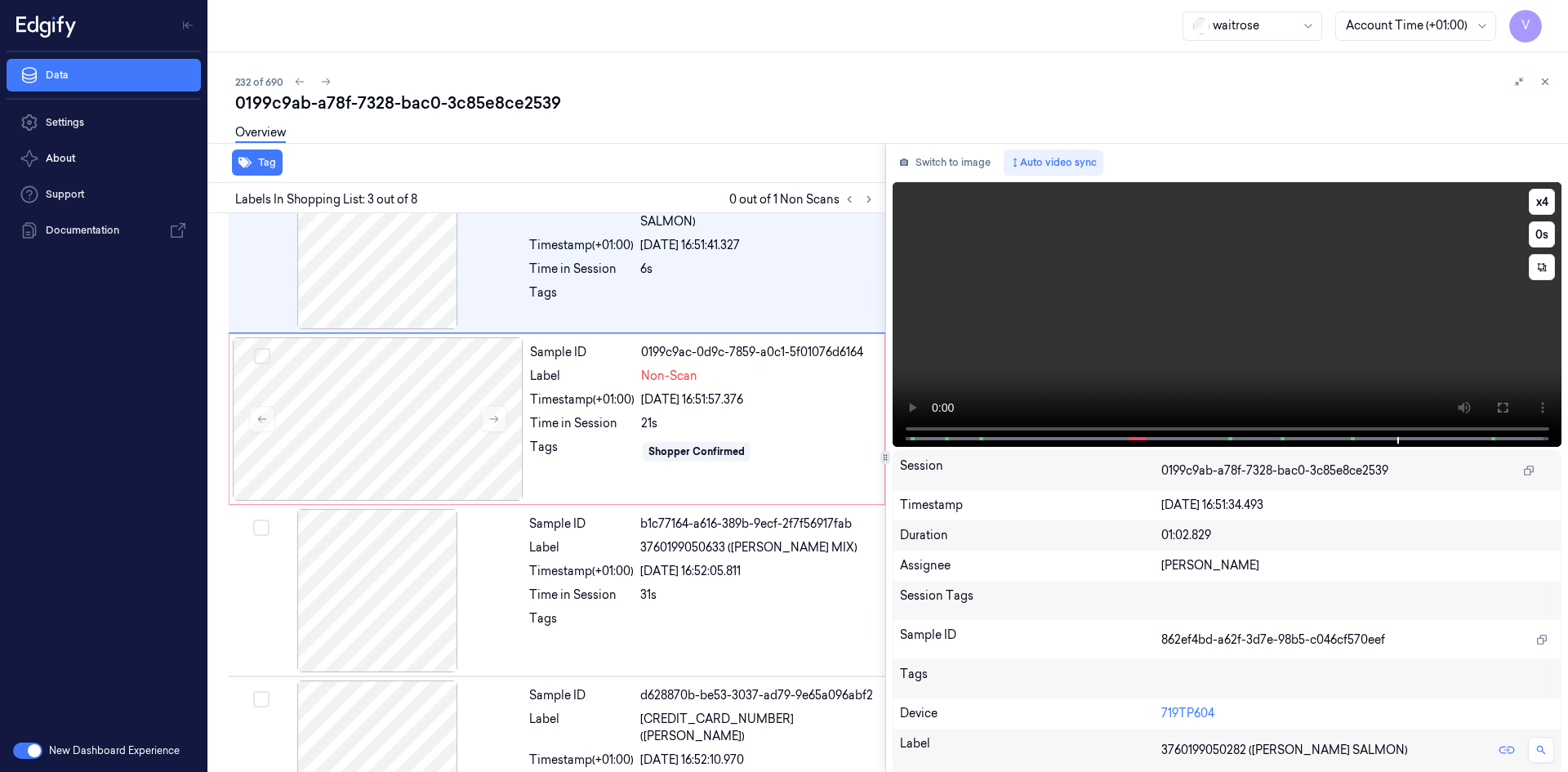
click at [1353, 332] on video at bounding box center [1227, 314] width 669 height 264
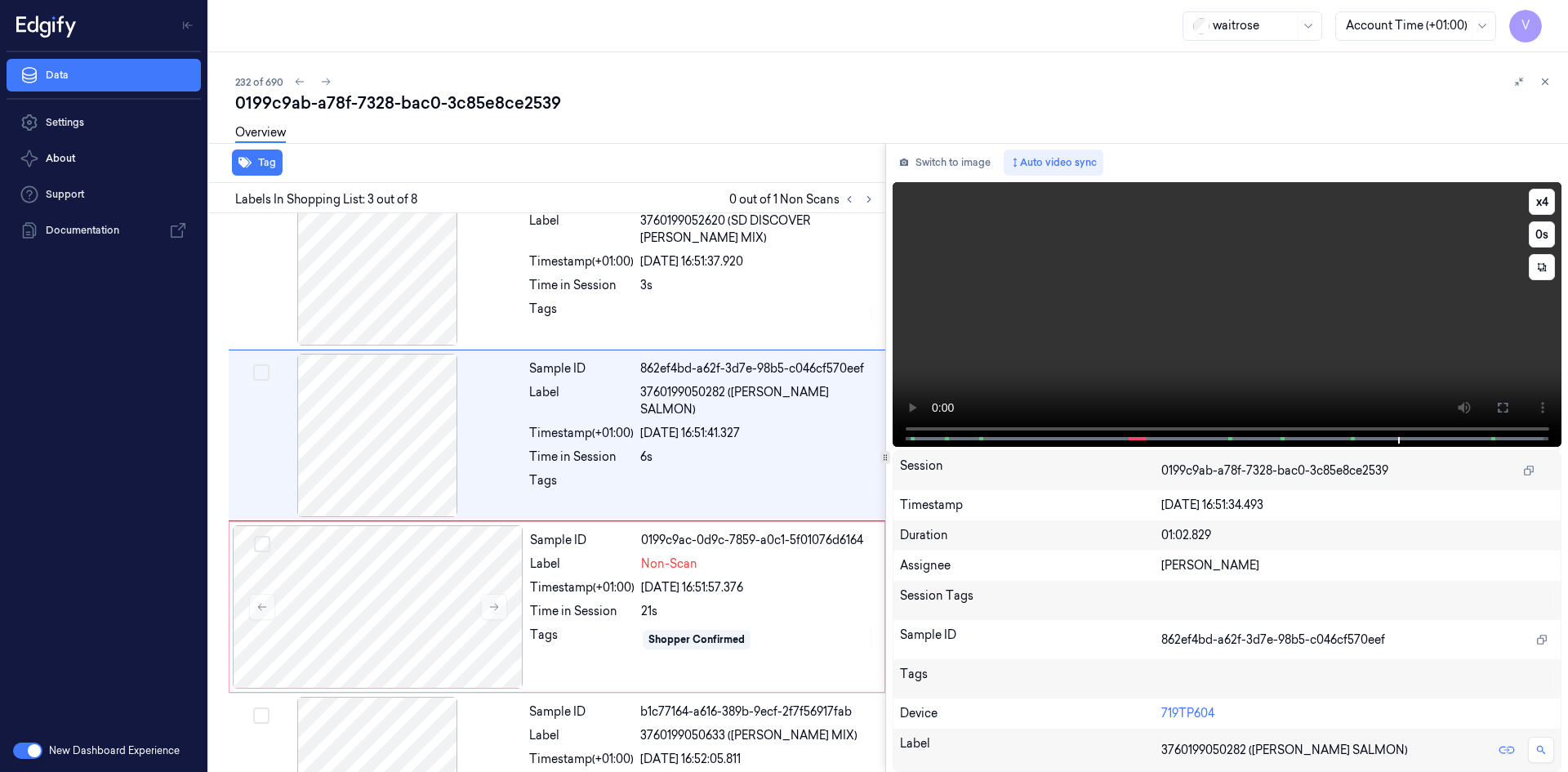
scroll to position [149, 0]
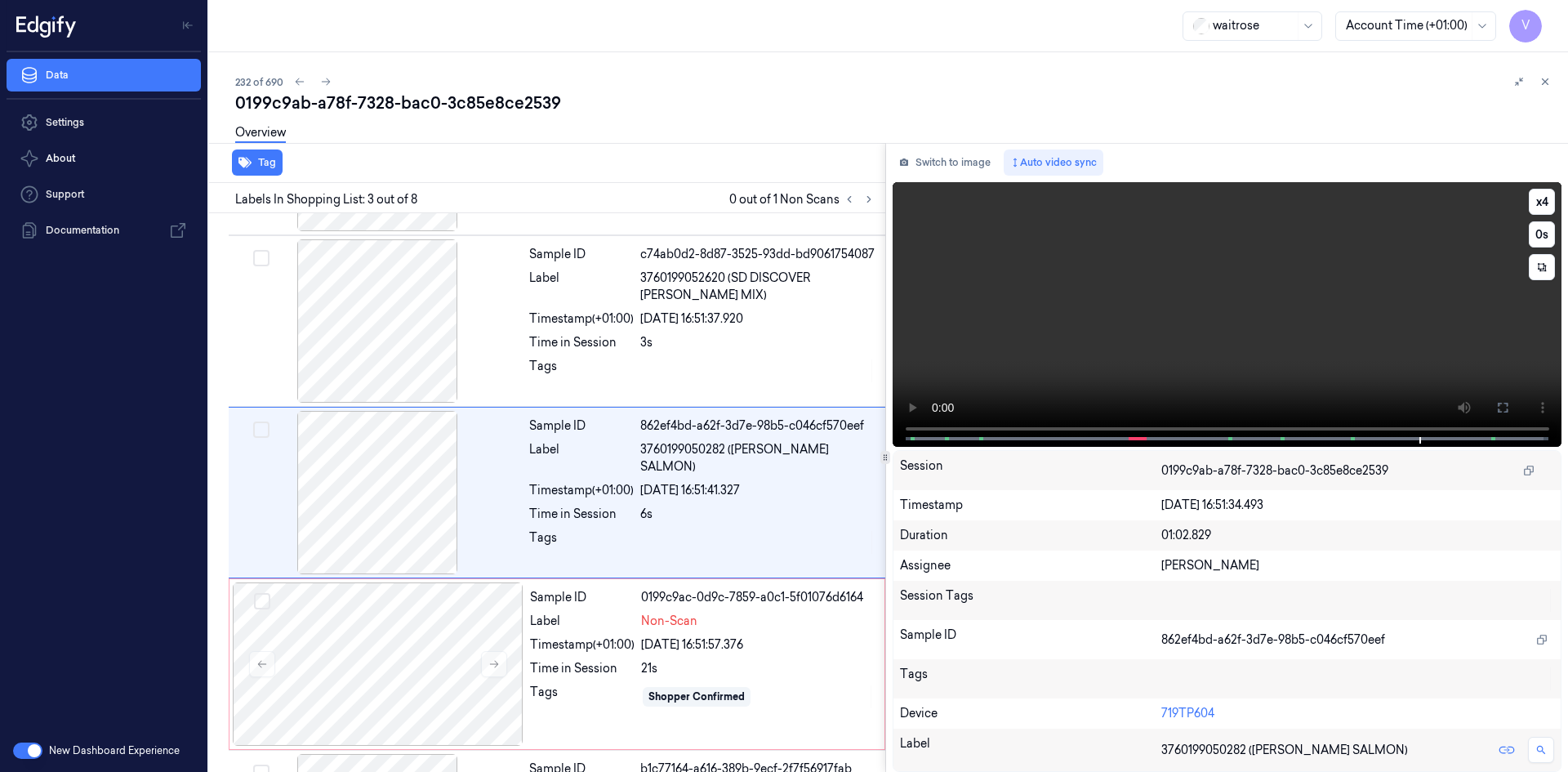
click at [1267, 275] on video at bounding box center [1227, 314] width 669 height 264
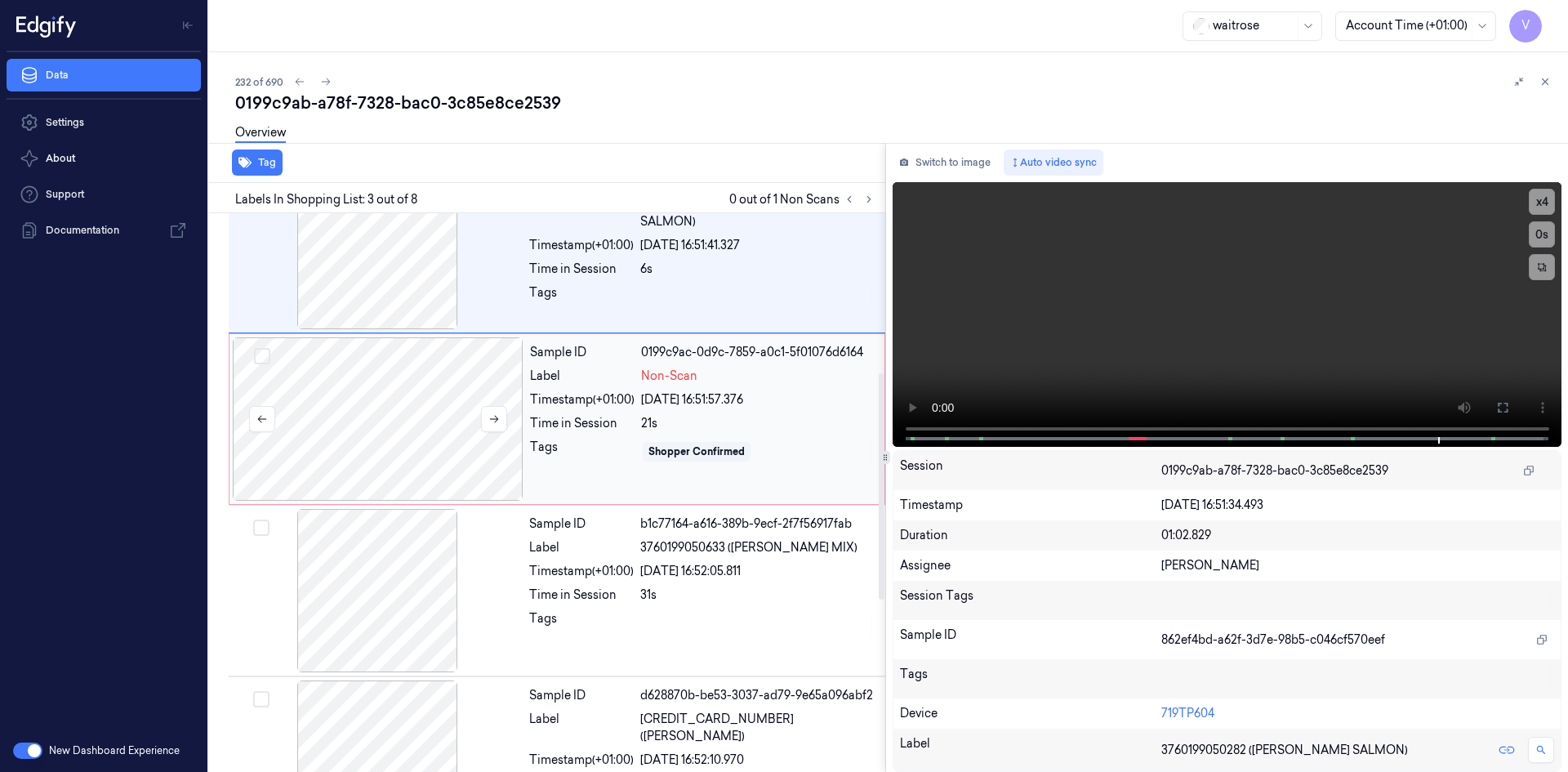
click at [397, 425] on div at bounding box center [378, 419] width 291 height 163
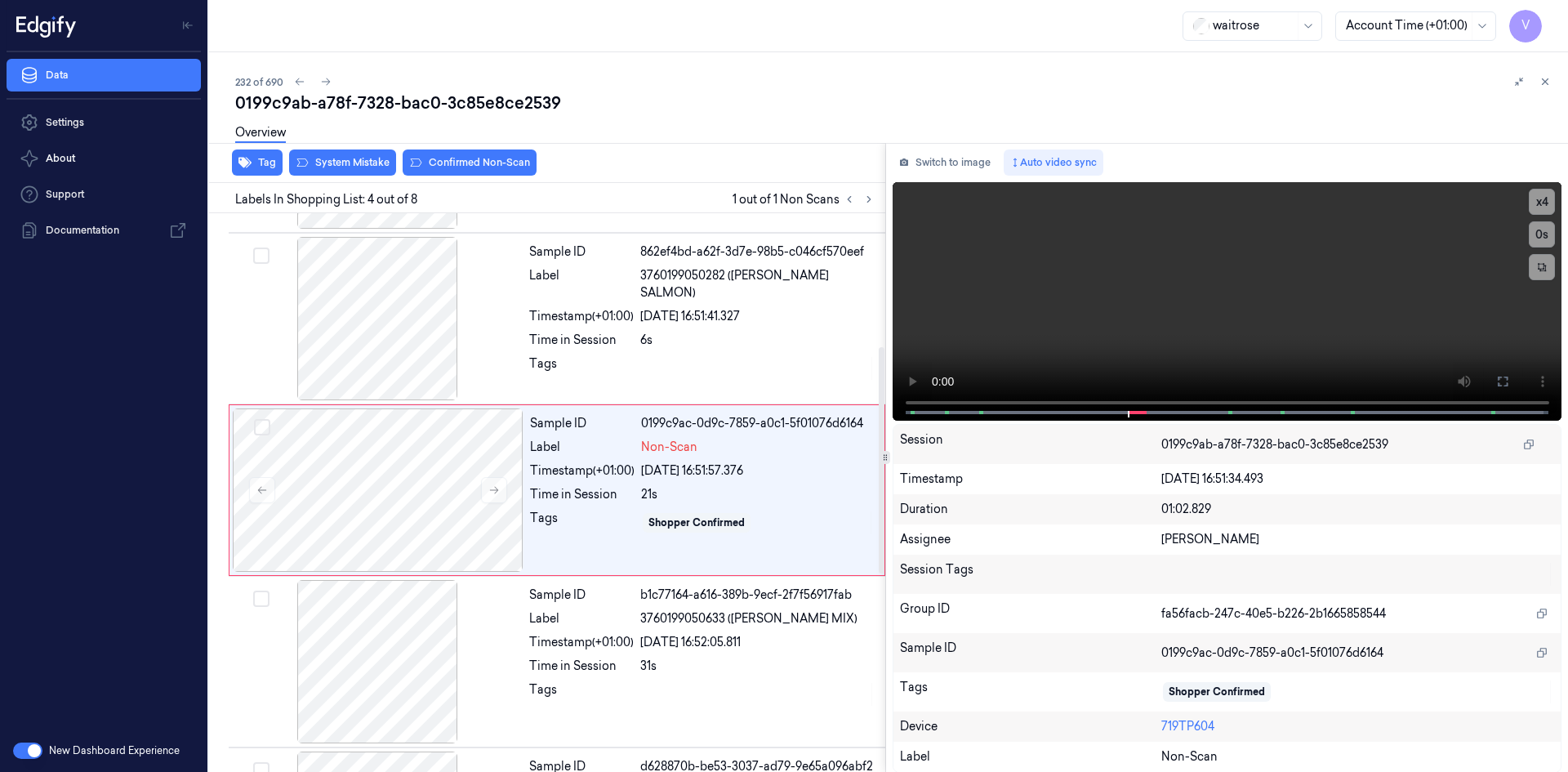
scroll to position [320, 0]
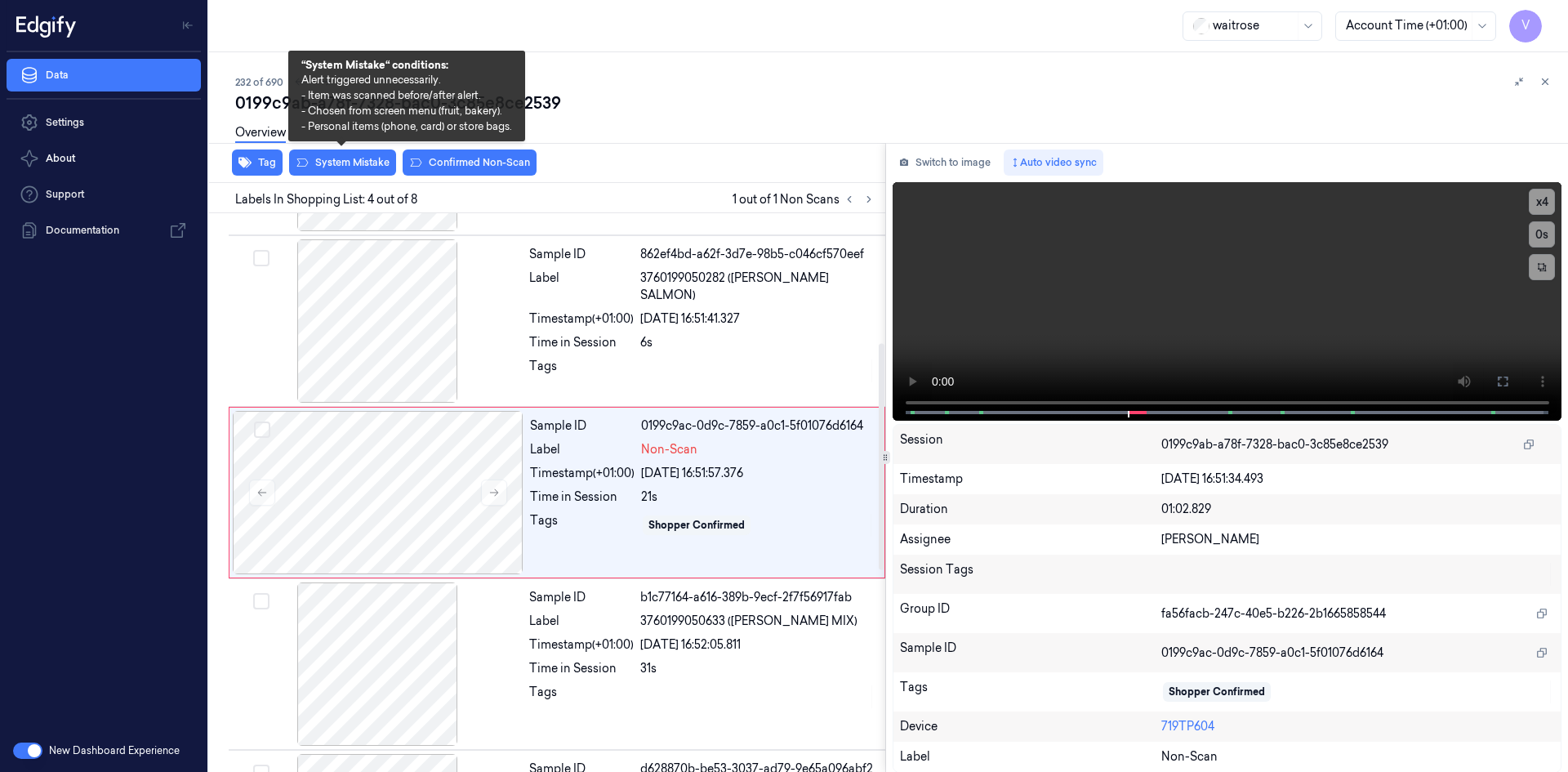
click at [356, 155] on div "Overview" at bounding box center [895, 135] width 1320 height 42
click at [353, 159] on button "System Mistake" at bounding box center [342, 162] width 107 height 26
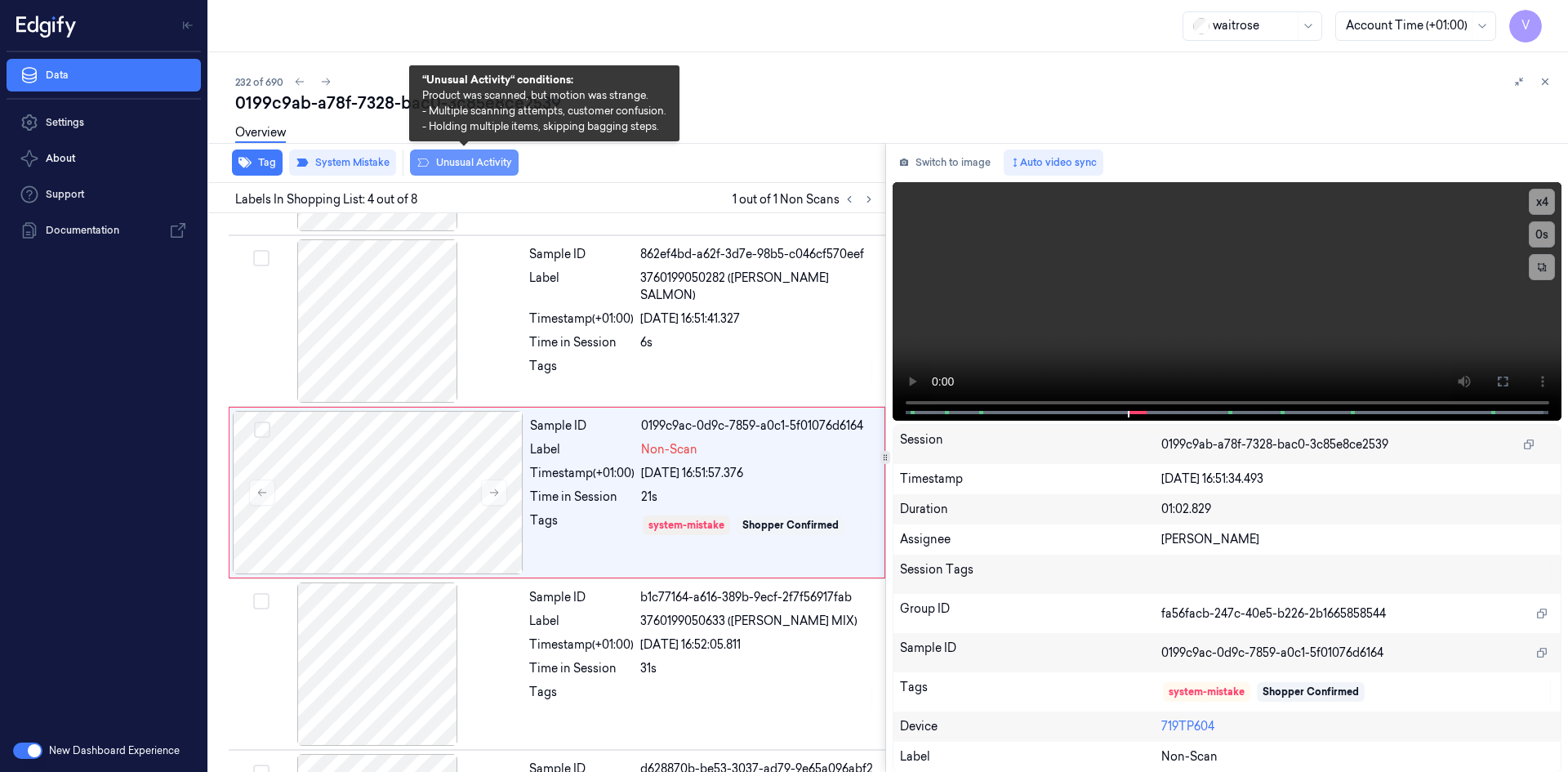
click at [451, 159] on button "Unusual Activity" at bounding box center [464, 162] width 109 height 26
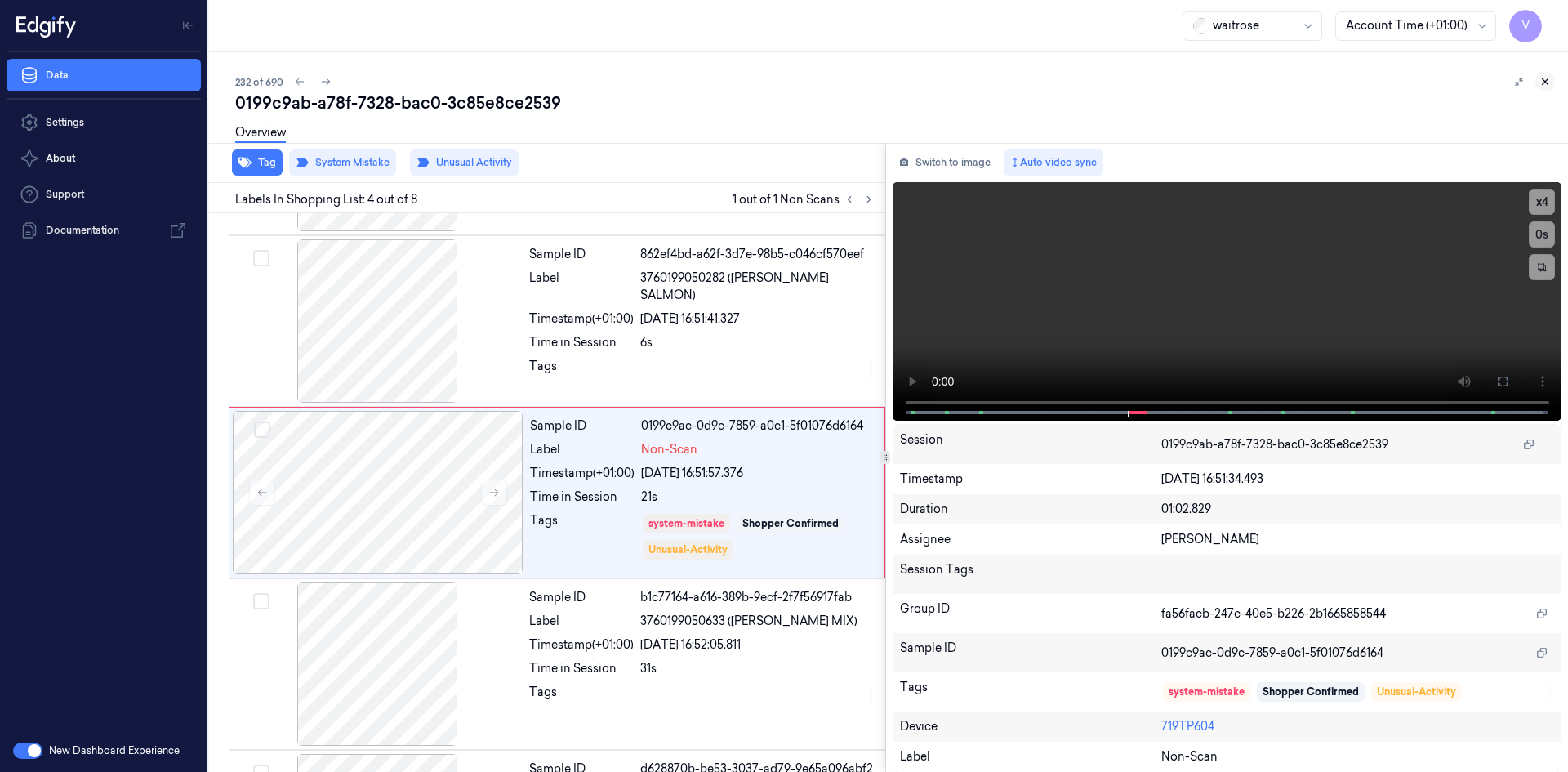
click at [1543, 79] on icon at bounding box center [1545, 82] width 6 height 6
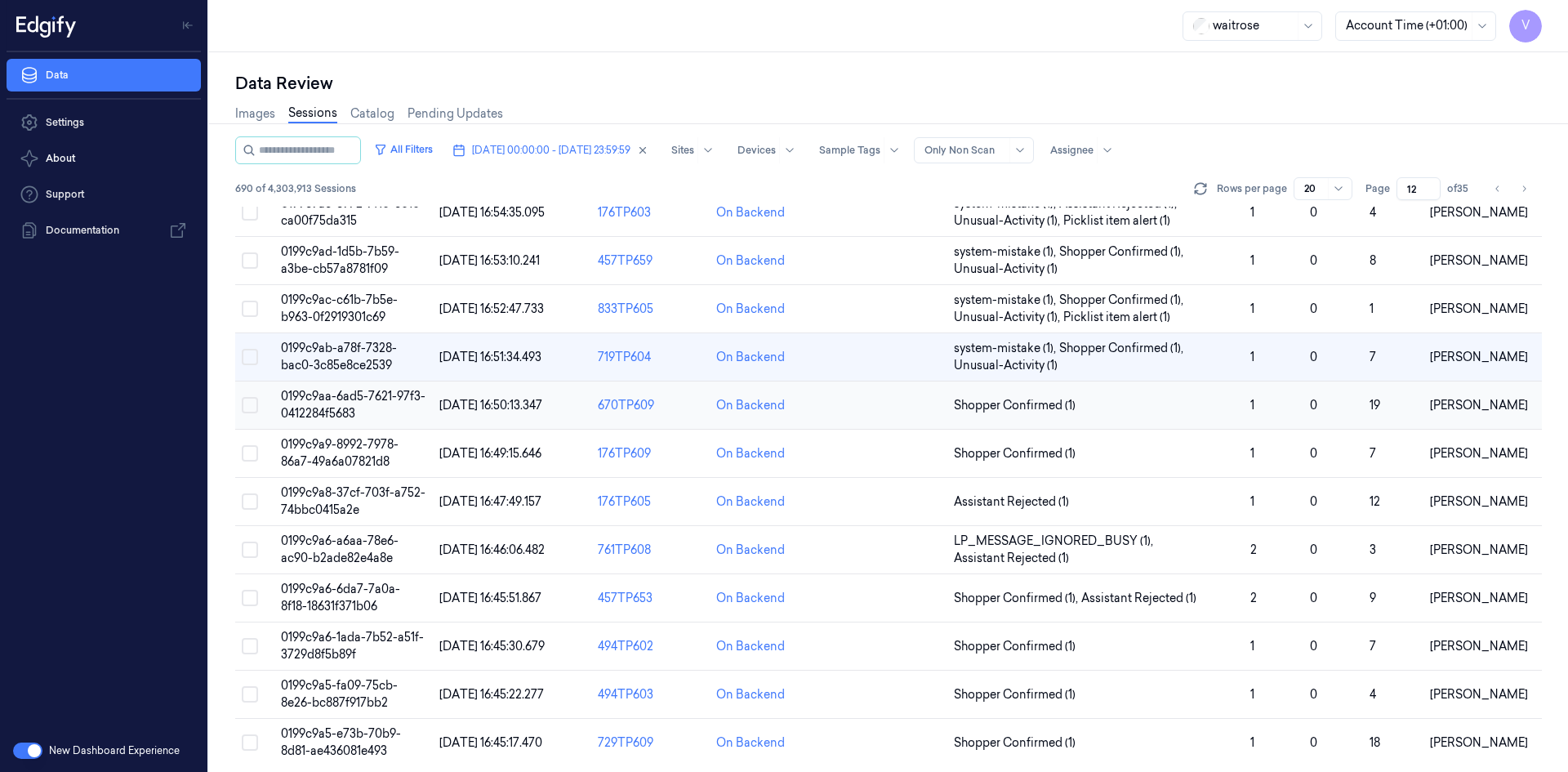
scroll to position [446, 0]
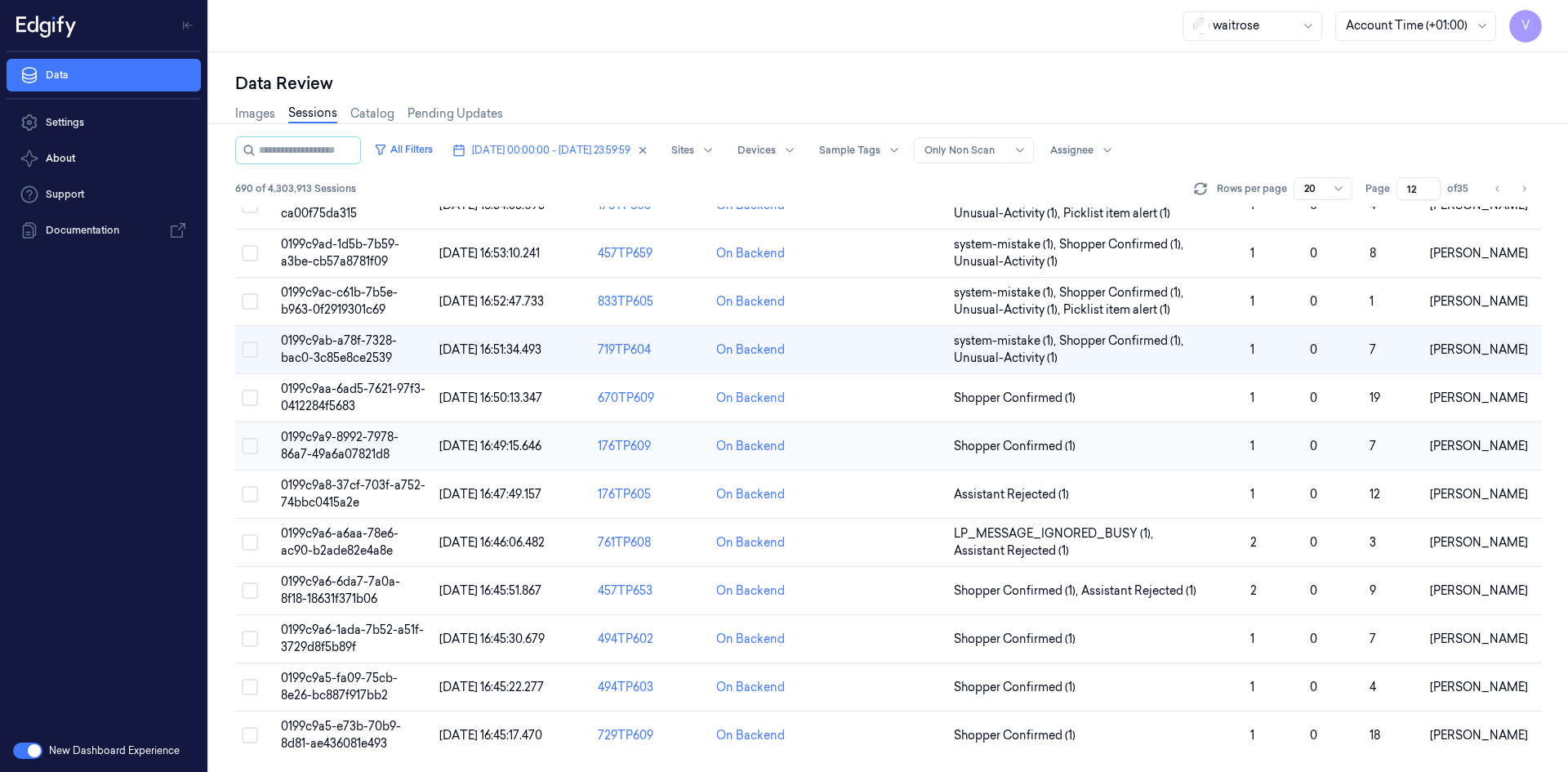
click at [344, 438] on span "0199c9a9-8992-7978-86a7-49a6a07821d8" at bounding box center [340, 445] width 117 height 32
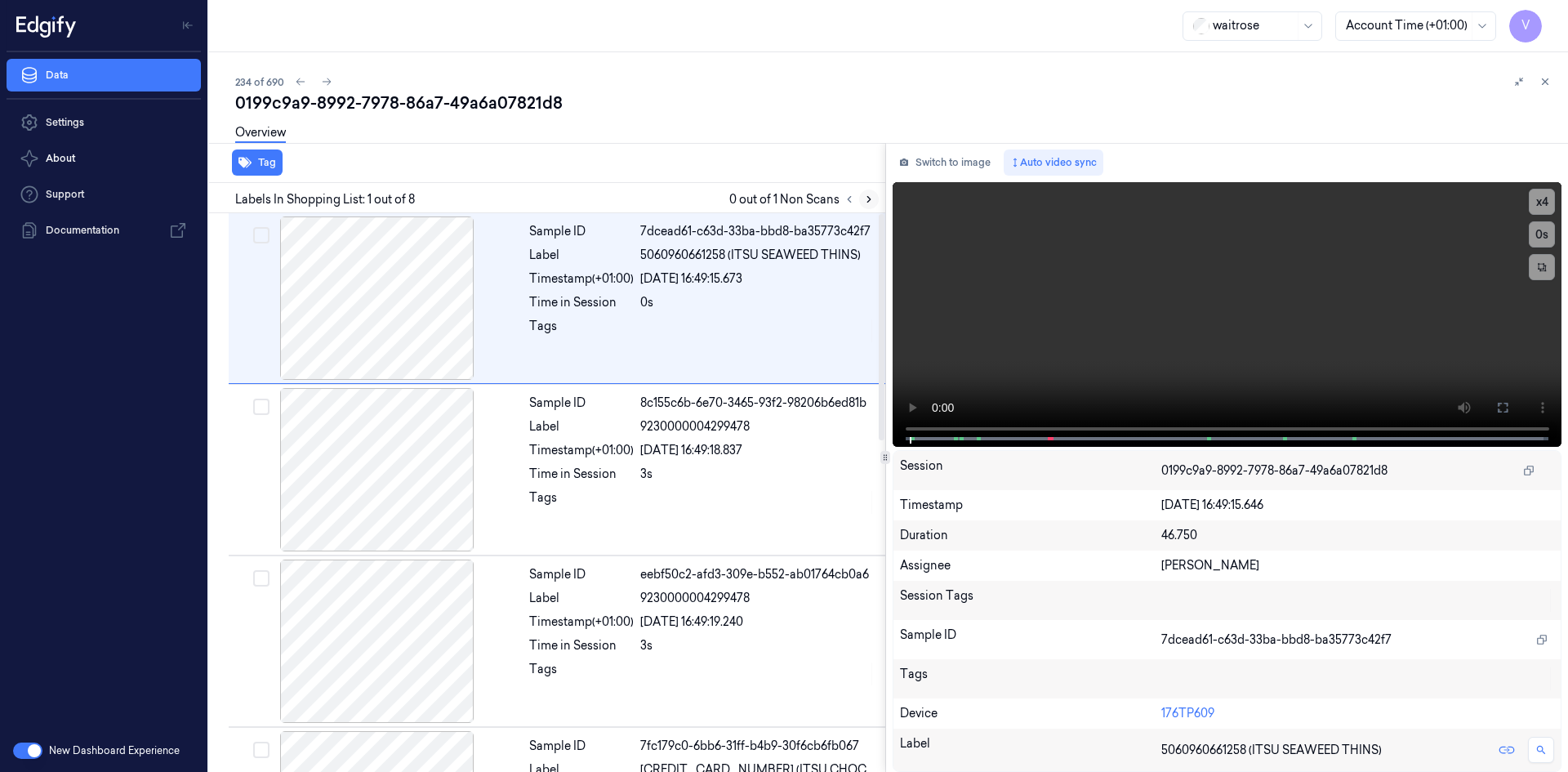
click at [867, 195] on icon at bounding box center [869, 200] width 12 height 12
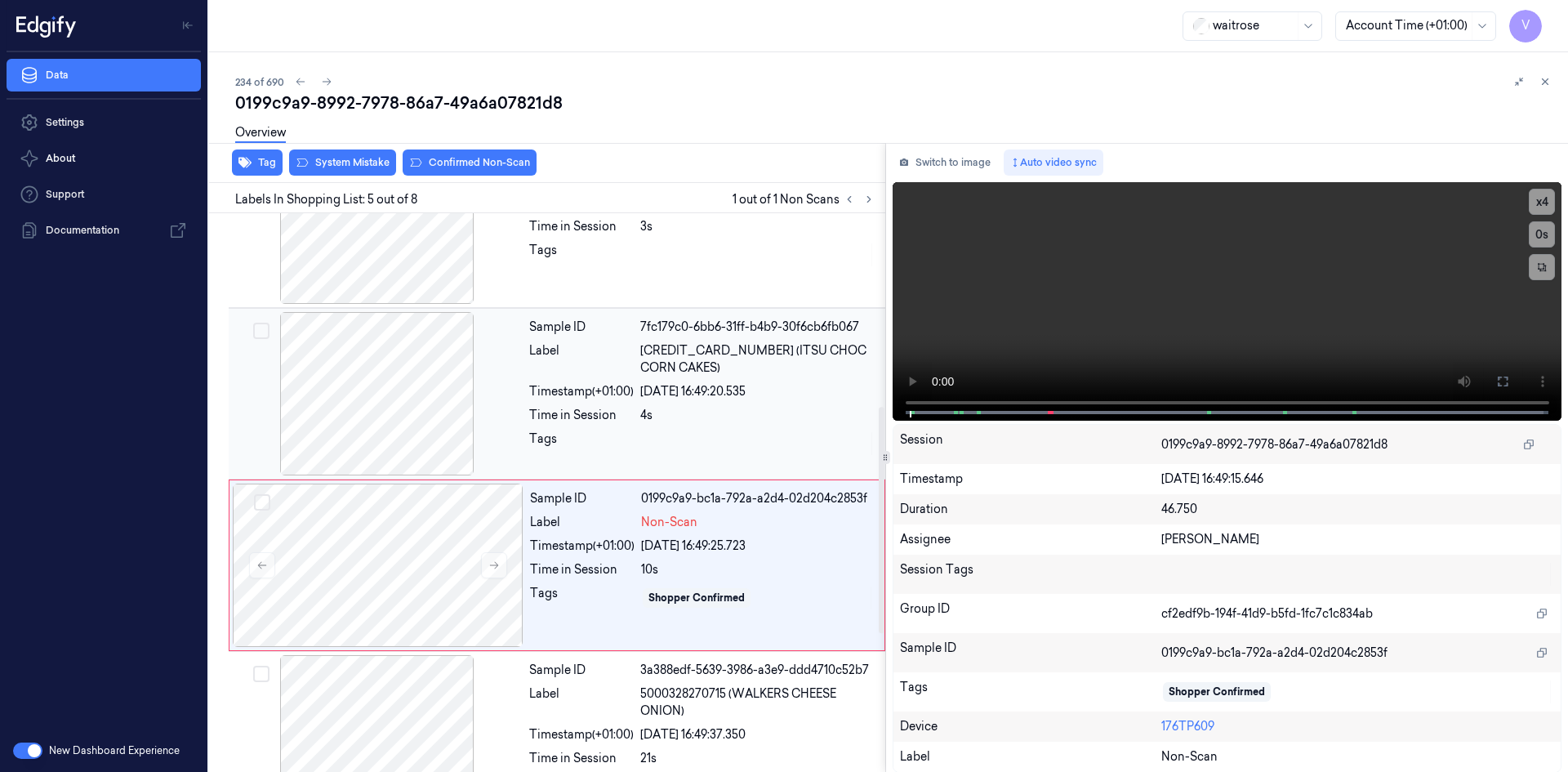
scroll to position [491, 0]
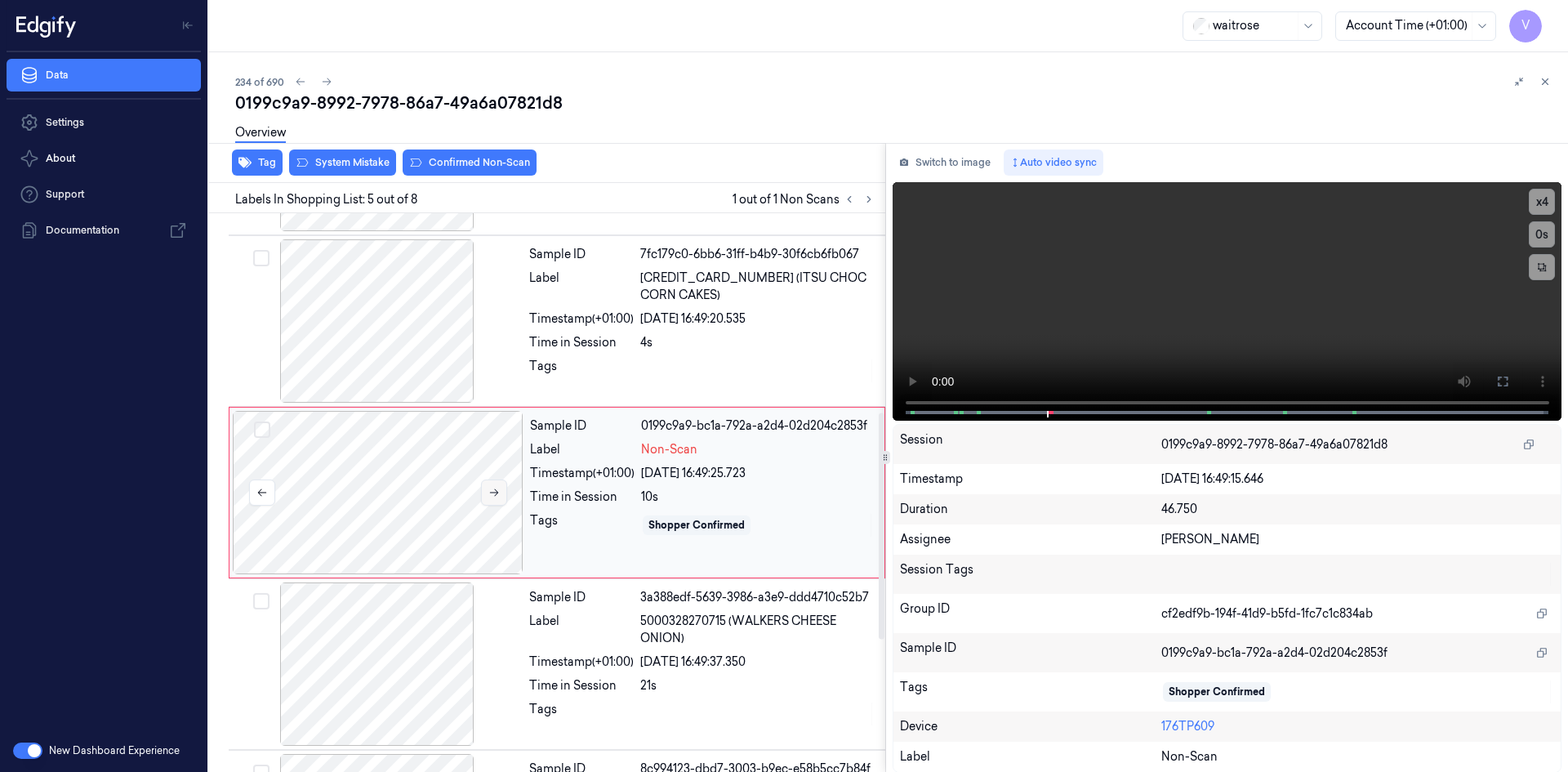
click at [492, 492] on icon at bounding box center [494, 493] width 9 height 8
click at [499, 489] on button at bounding box center [494, 492] width 26 height 26
click at [496, 489] on icon at bounding box center [494, 492] width 12 height 12
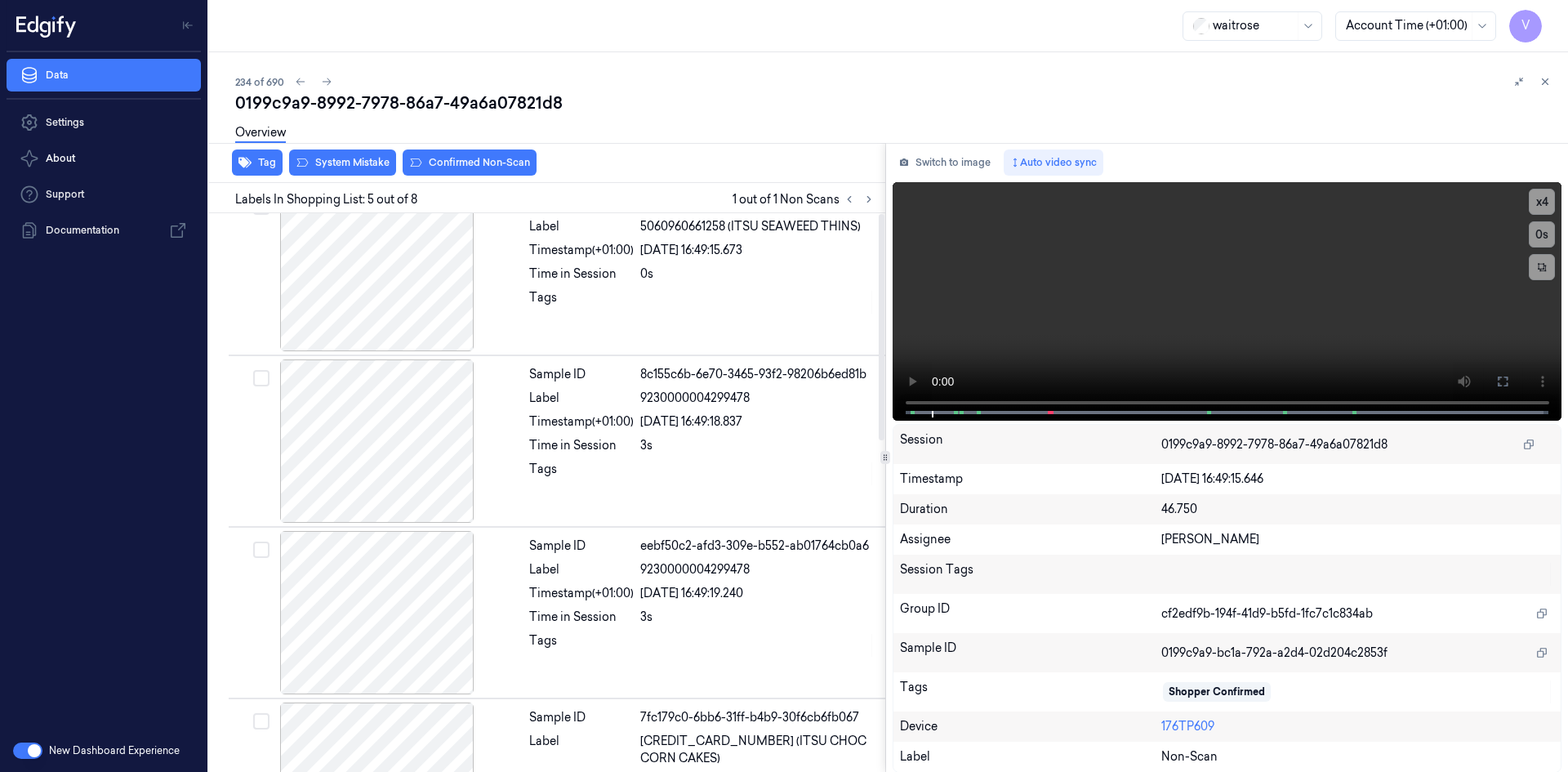
scroll to position [0, 0]
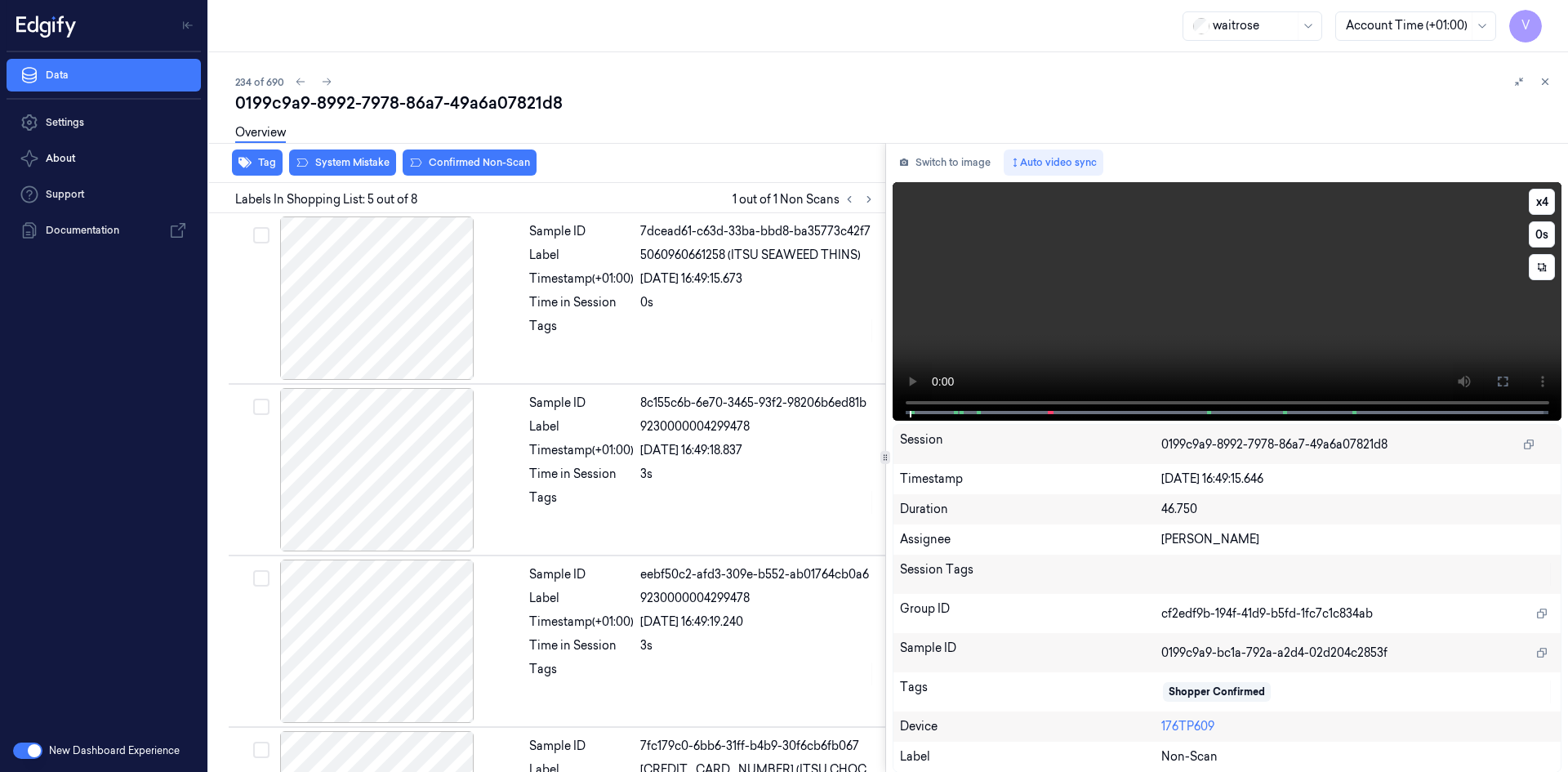
click at [1089, 306] on video at bounding box center [1227, 301] width 669 height 239
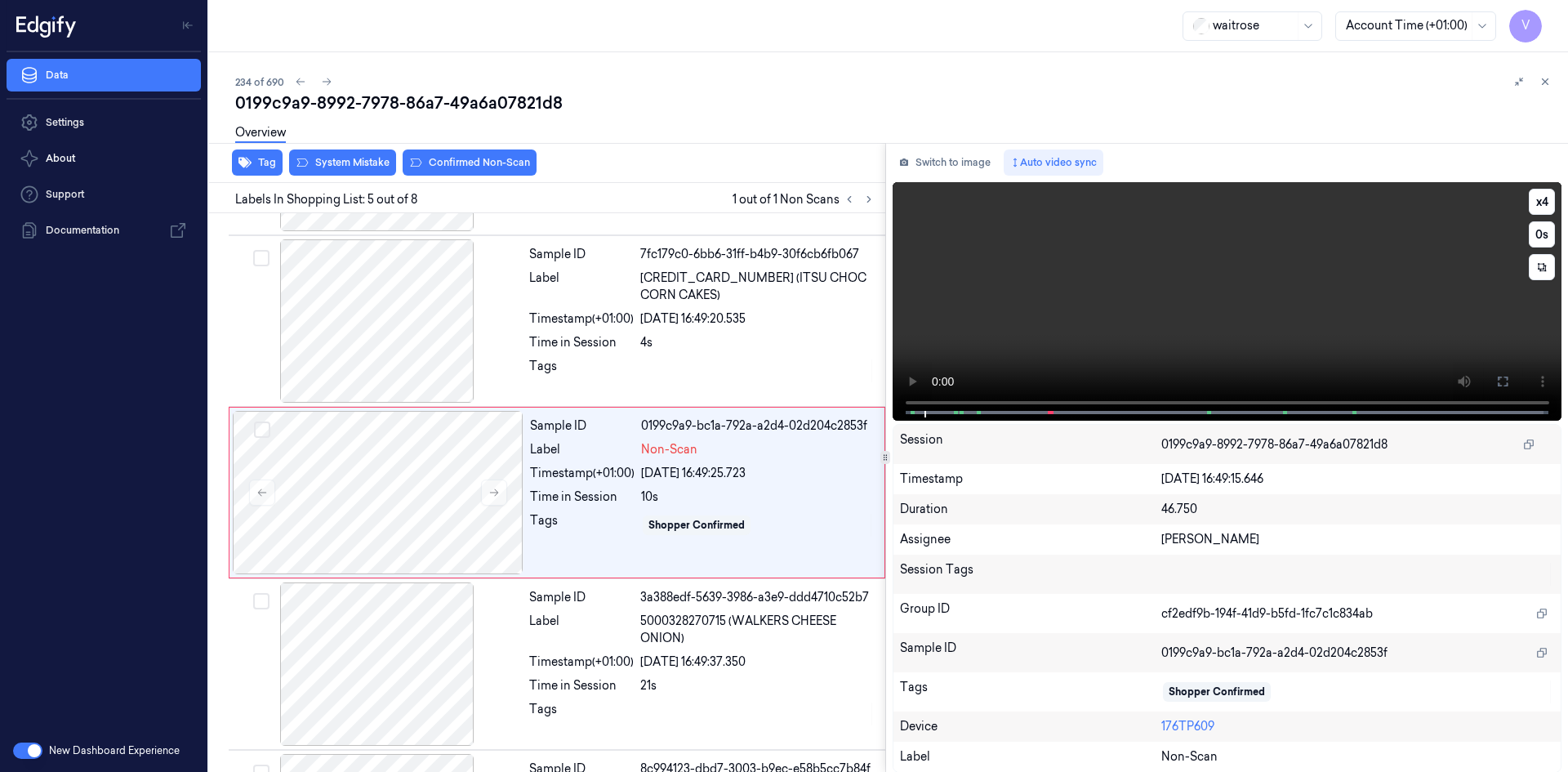
click at [1101, 304] on video at bounding box center [1227, 301] width 669 height 239
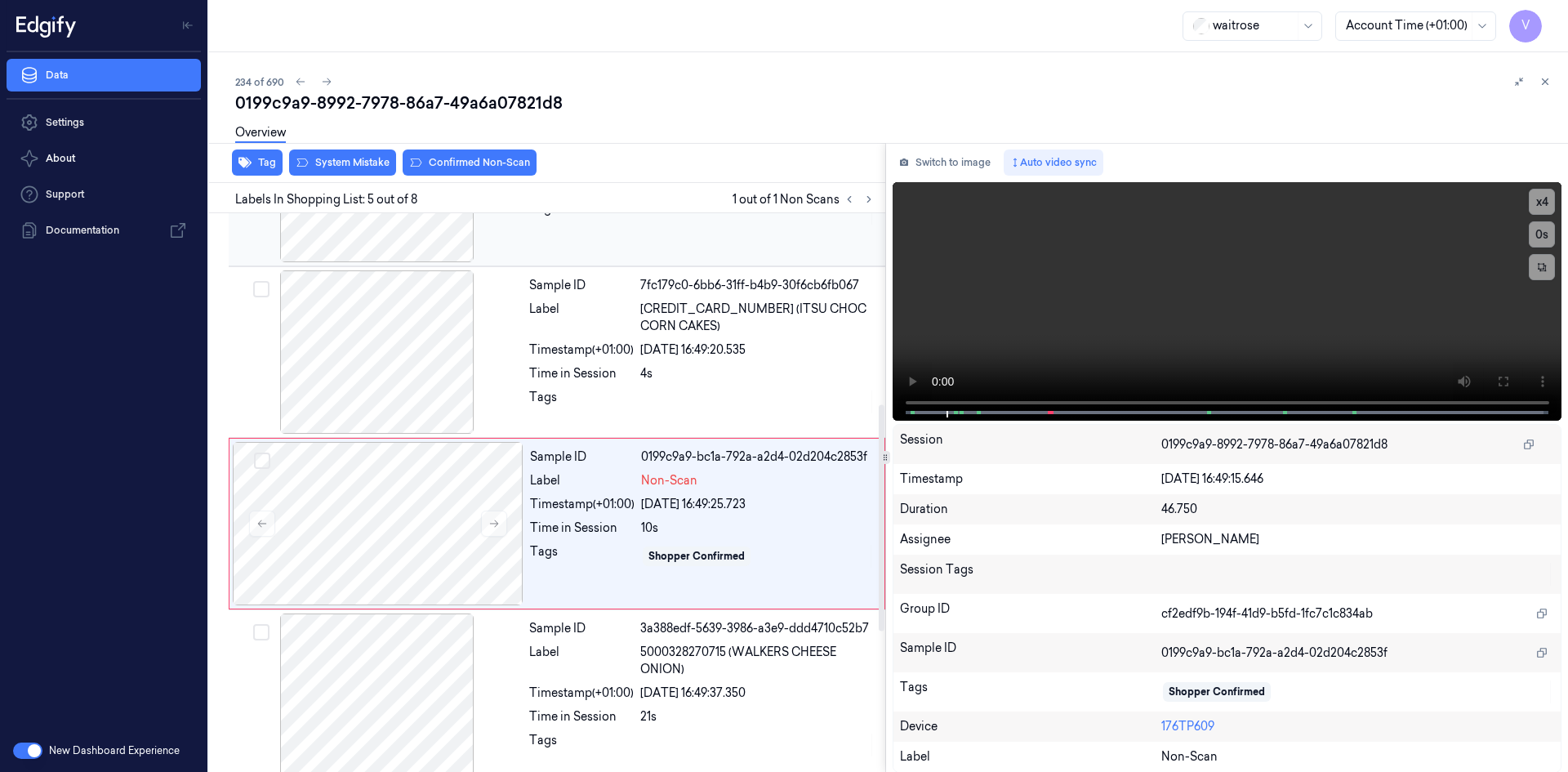
scroll to position [490, 0]
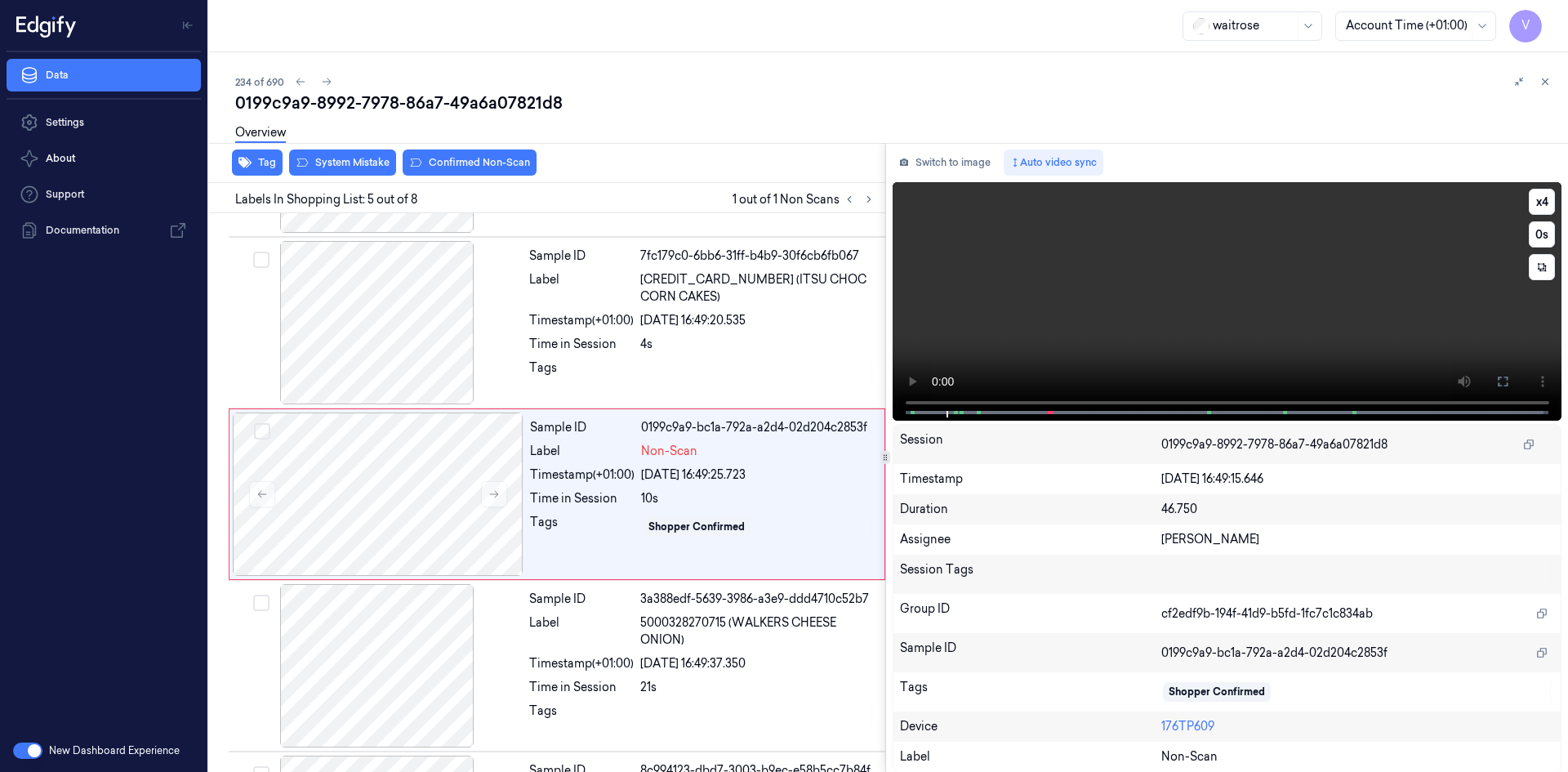
click at [1134, 328] on video at bounding box center [1227, 301] width 669 height 239
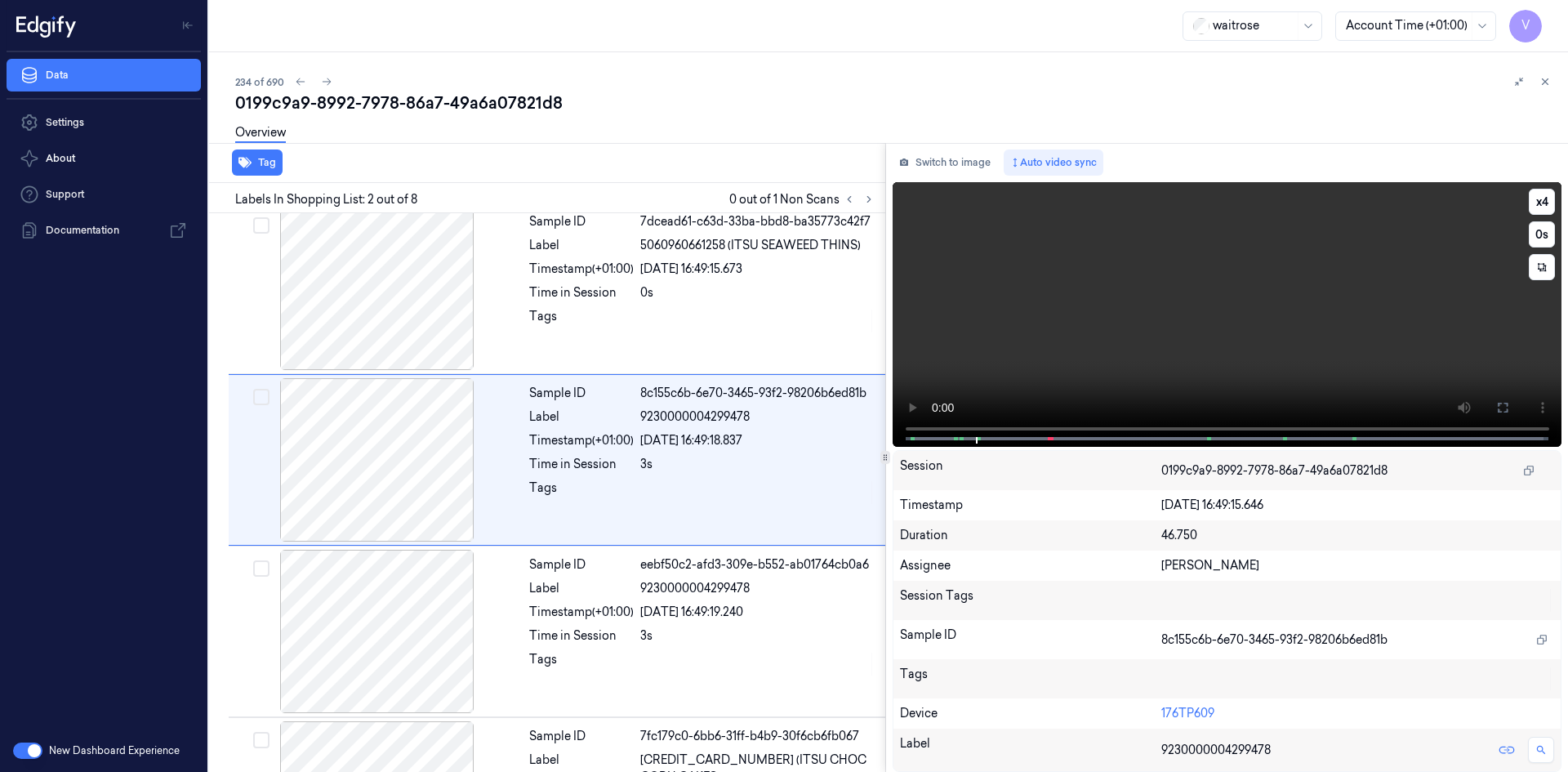
scroll to position [0, 0]
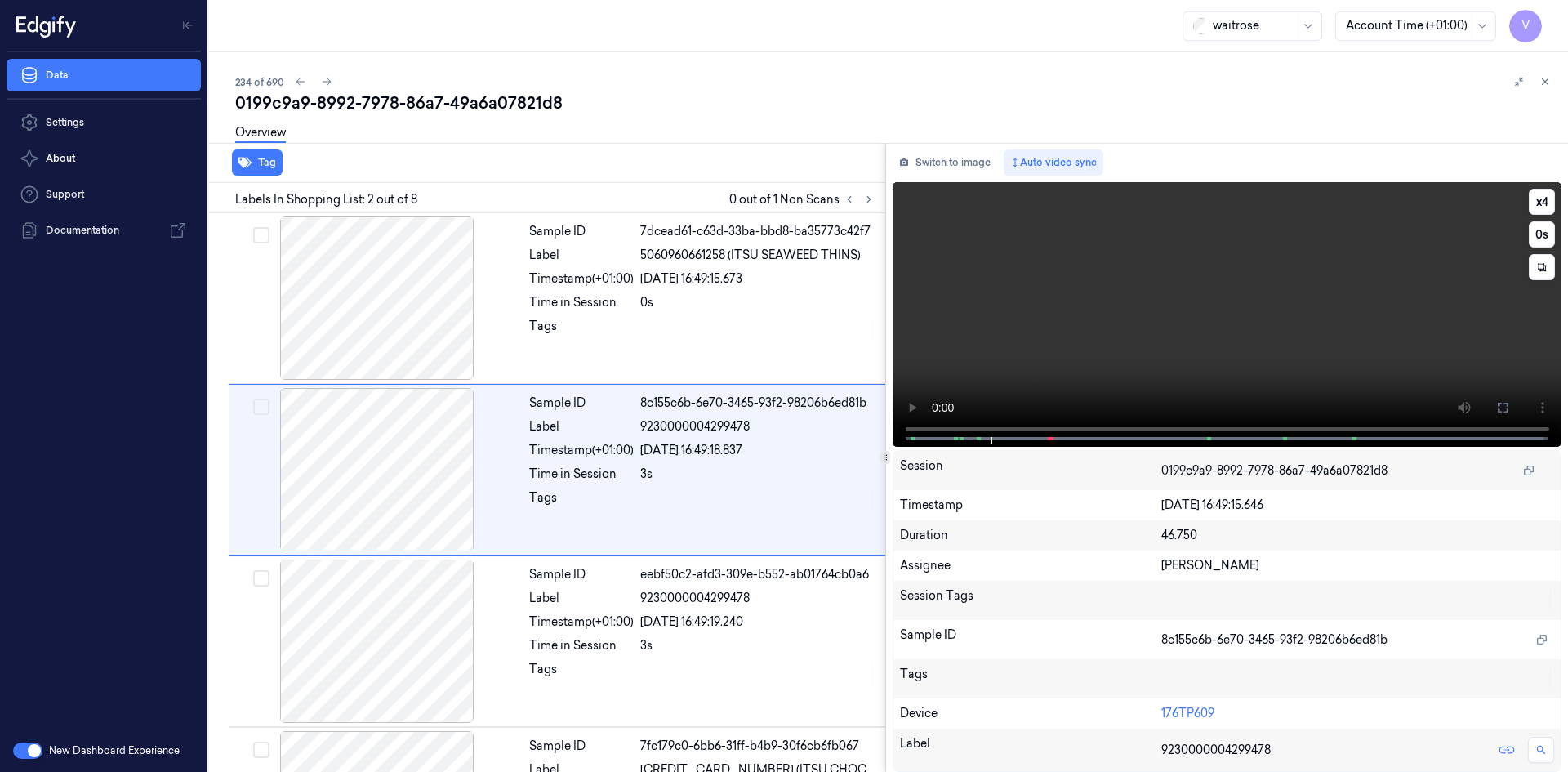
click at [1138, 325] on video at bounding box center [1227, 314] width 669 height 264
click at [1533, 195] on button "x 4" at bounding box center [1542, 202] width 26 height 26
click at [1542, 195] on button "x 1" at bounding box center [1542, 202] width 26 height 26
click at [1056, 333] on video at bounding box center [1227, 314] width 669 height 264
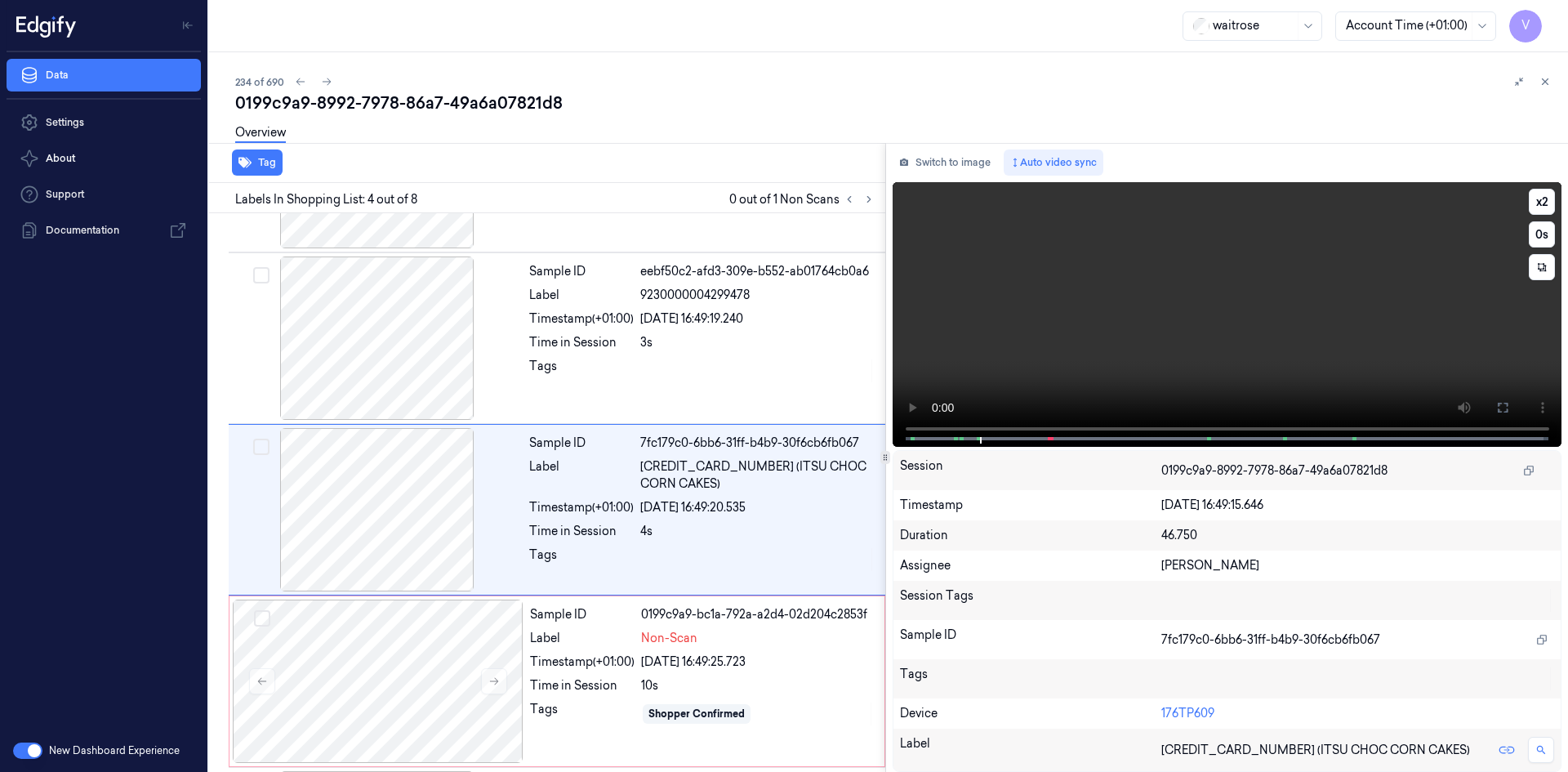
scroll to position [320, 0]
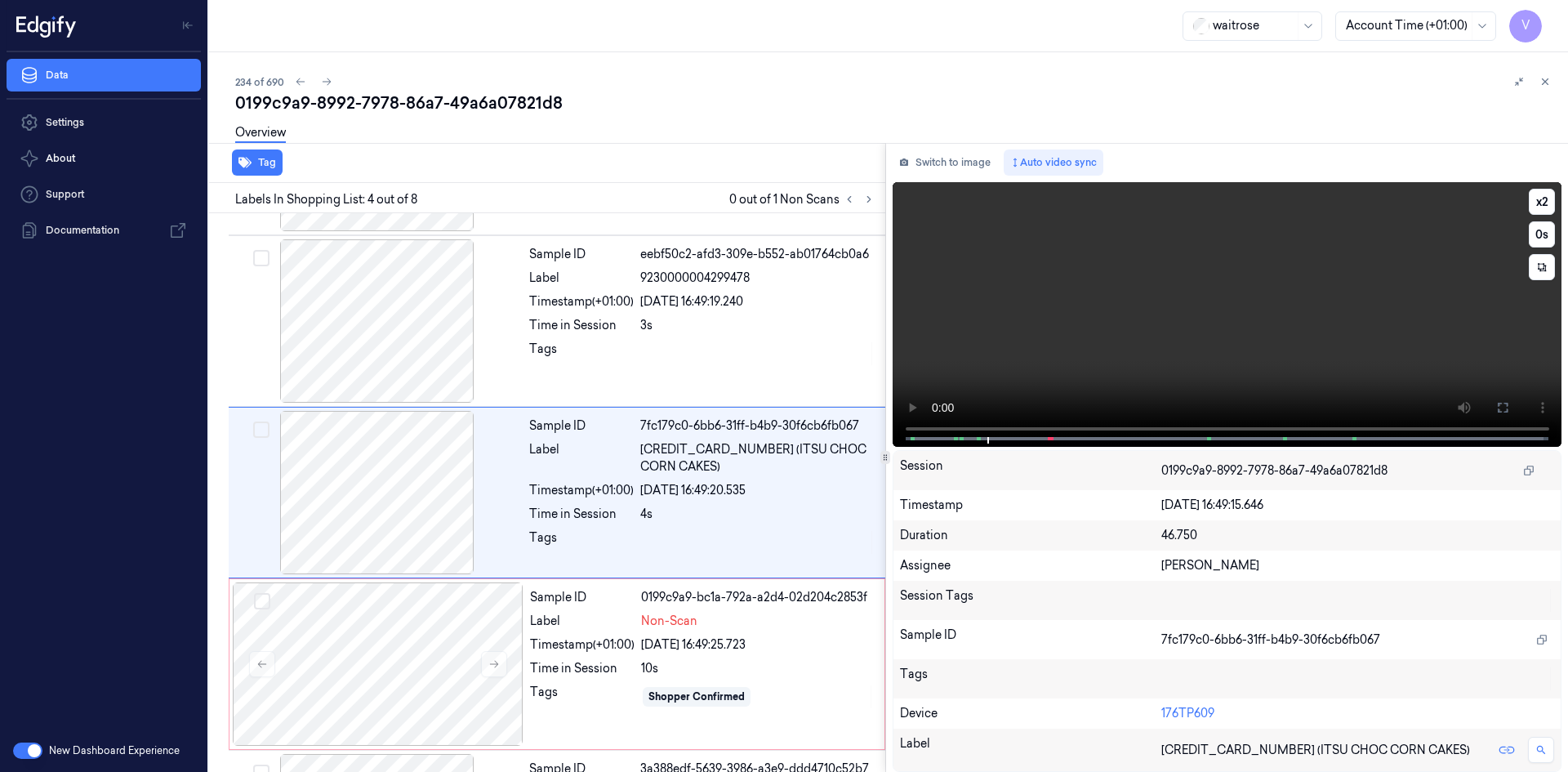
click at [1123, 321] on video at bounding box center [1227, 314] width 669 height 264
click at [1087, 335] on video at bounding box center [1227, 314] width 669 height 264
click at [1118, 323] on video at bounding box center [1227, 314] width 669 height 264
click at [1126, 306] on video at bounding box center [1227, 314] width 669 height 264
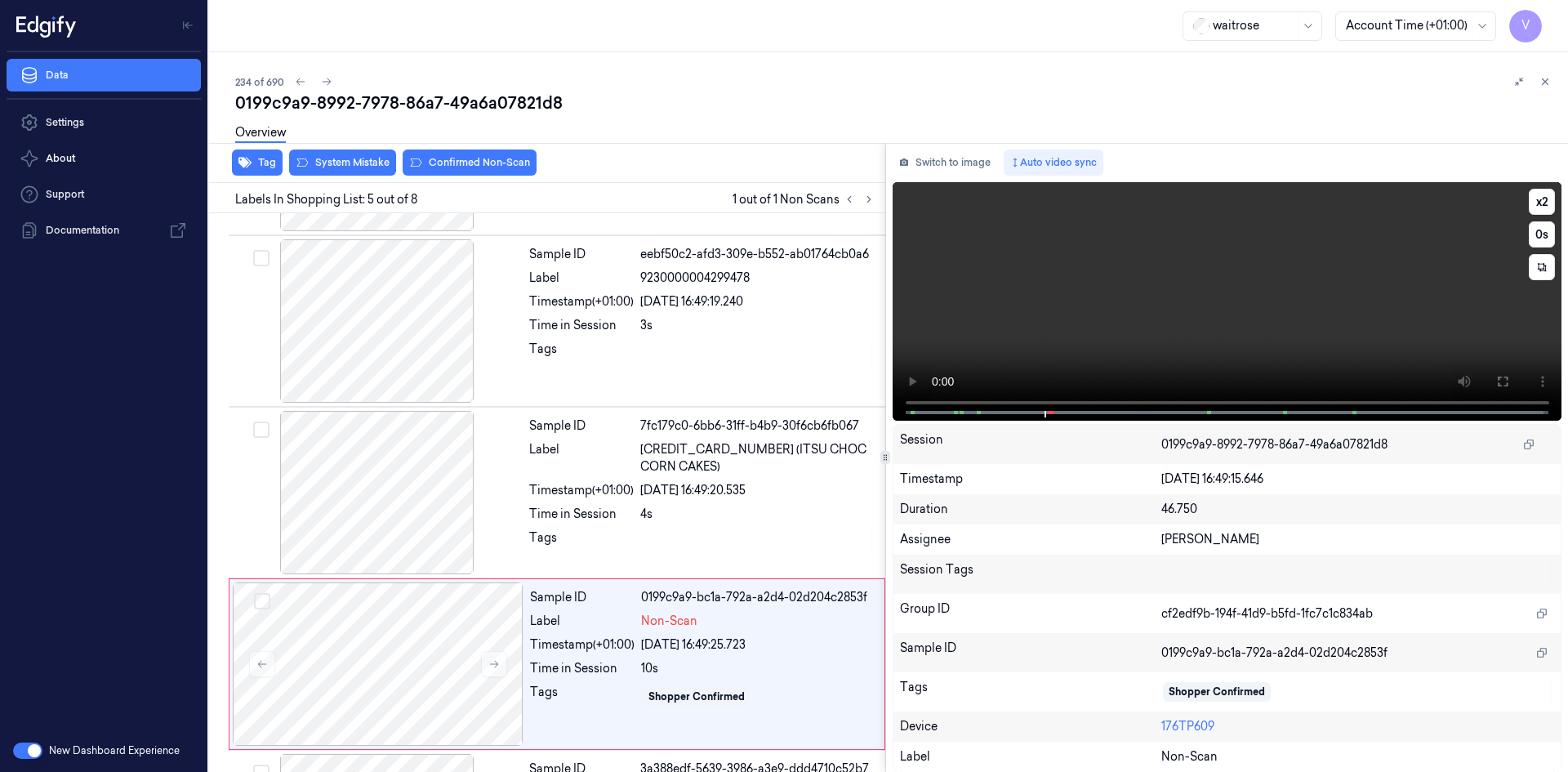
scroll to position [491, 0]
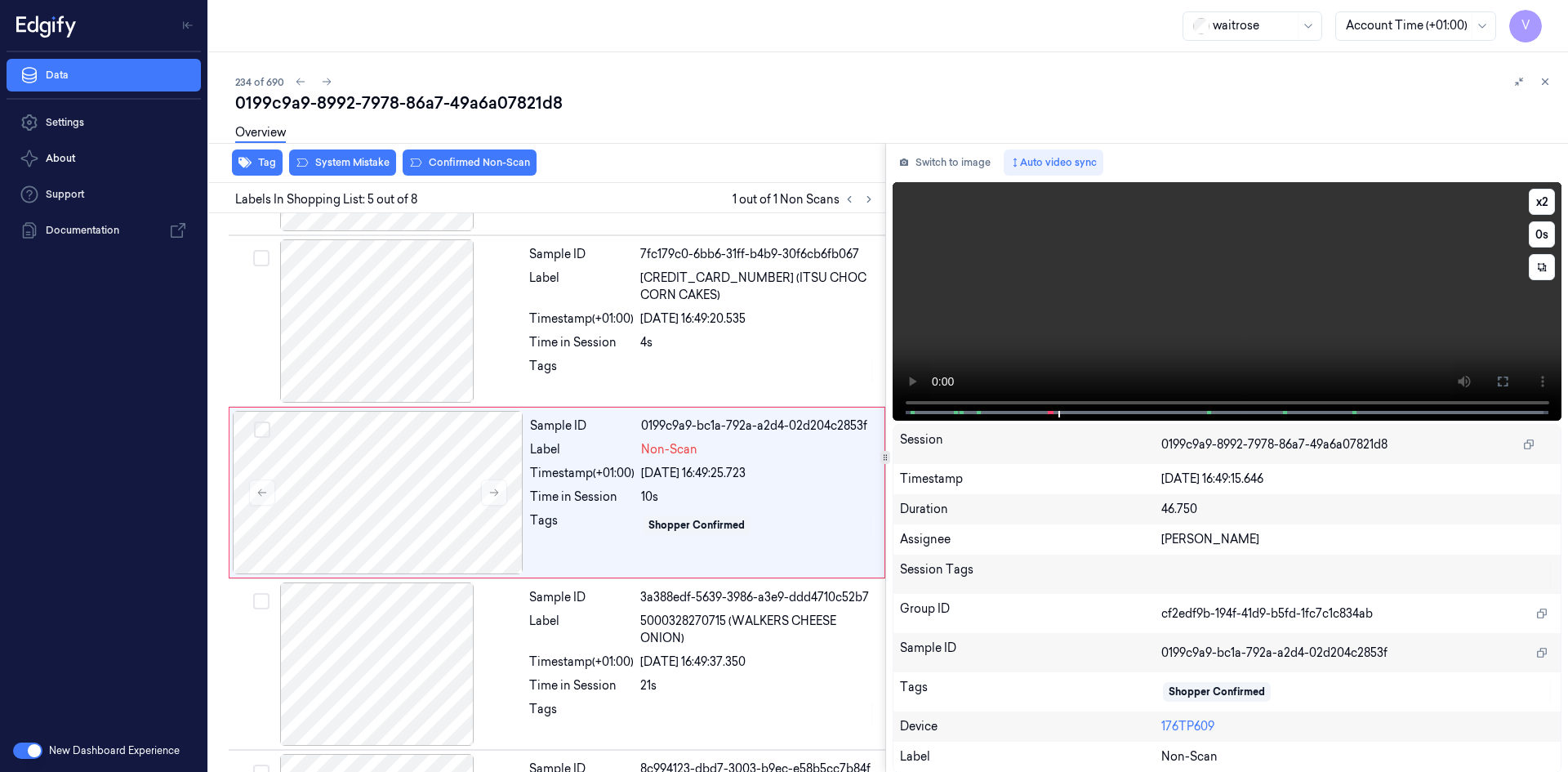
click at [1136, 291] on video at bounding box center [1227, 301] width 669 height 239
click at [1167, 314] on video at bounding box center [1227, 301] width 669 height 239
click at [1534, 196] on button "x 2" at bounding box center [1542, 202] width 26 height 26
click at [1108, 224] on video at bounding box center [1227, 301] width 669 height 239
click at [353, 466] on div at bounding box center [378, 492] width 291 height 163
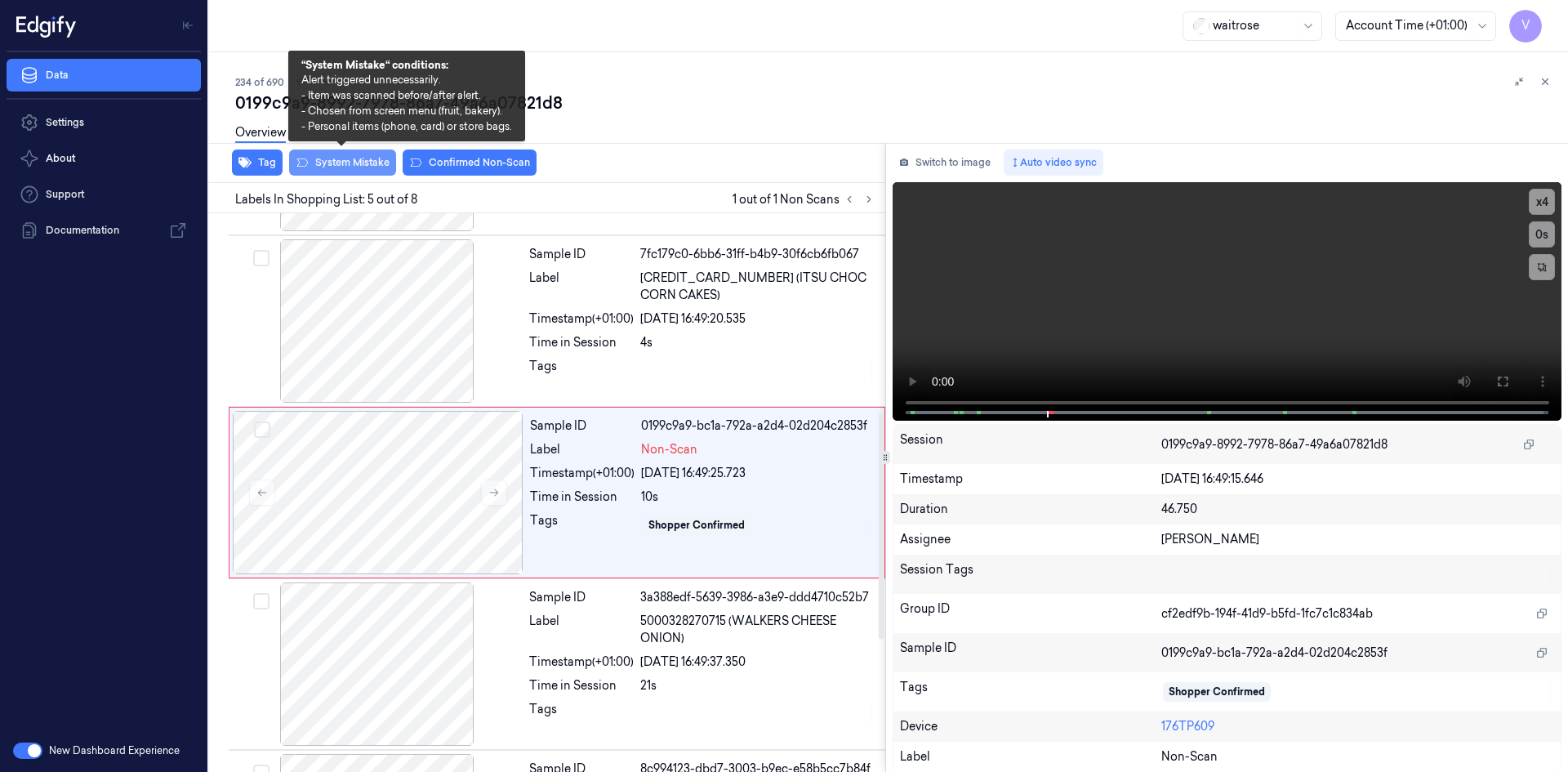
click at [357, 160] on button "System Mistake" at bounding box center [342, 162] width 107 height 26
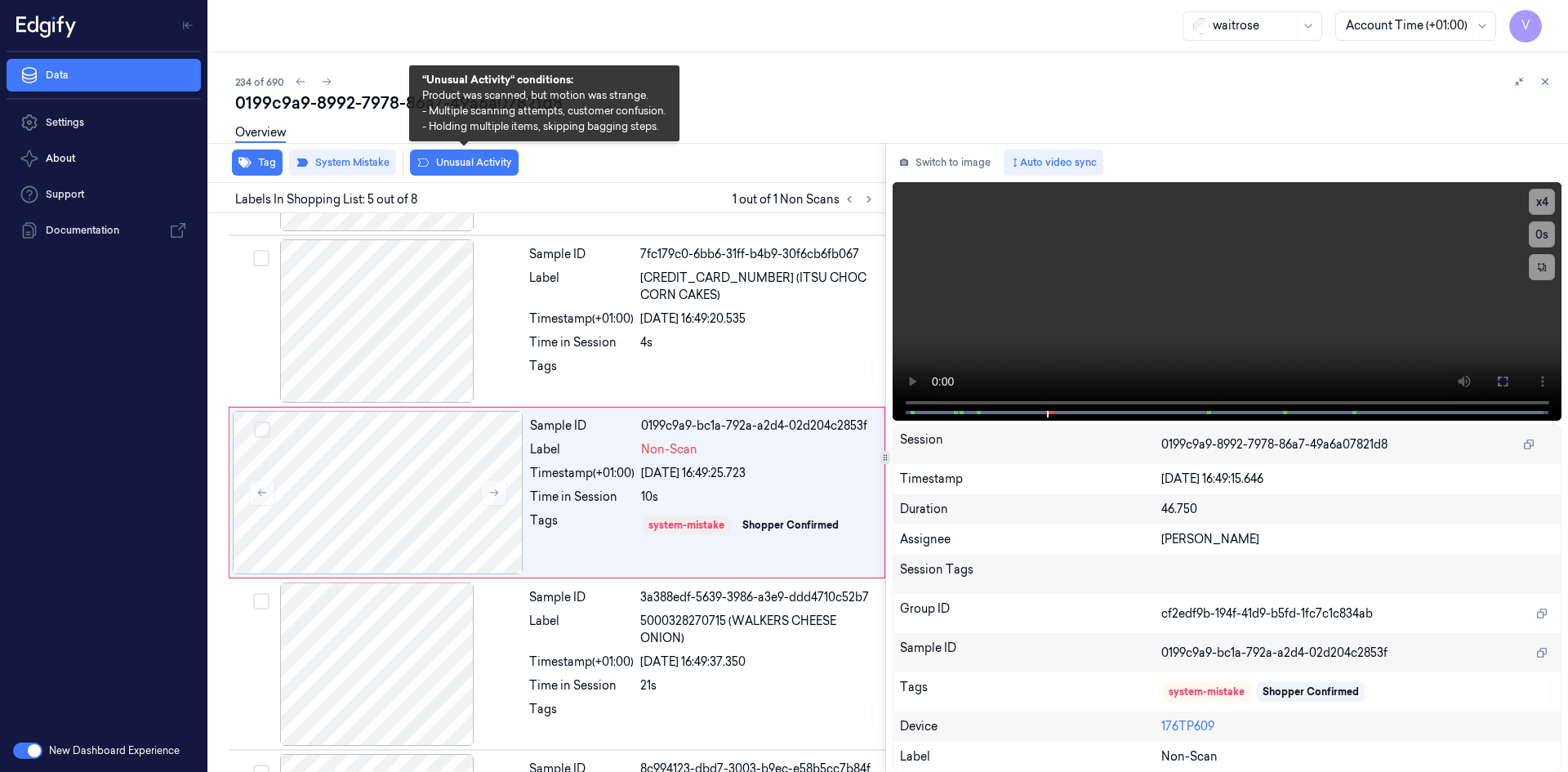
click at [461, 163] on button "Unusual Activity" at bounding box center [464, 162] width 109 height 26
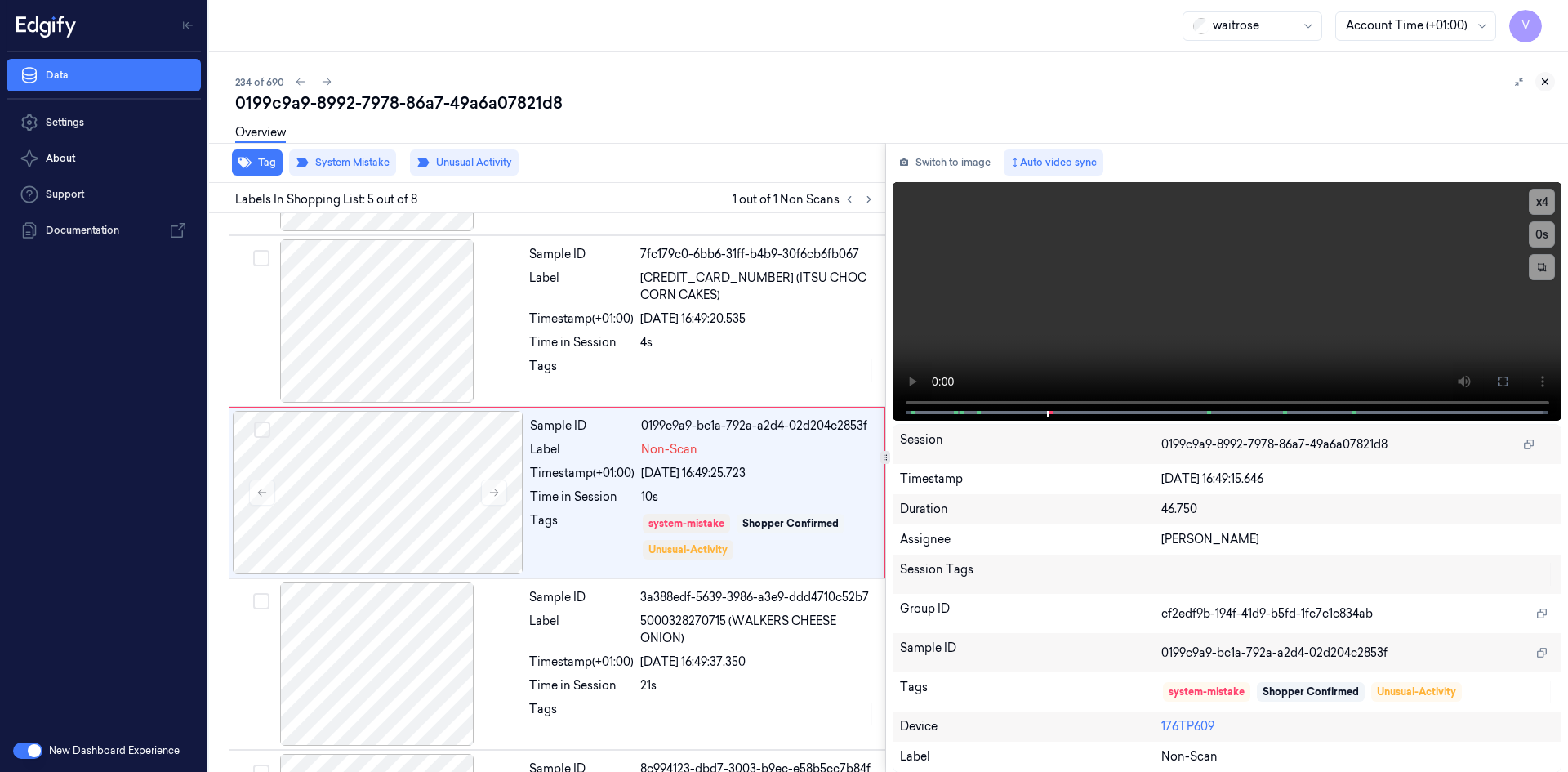
click at [1548, 81] on icon at bounding box center [1545, 82] width 12 height 12
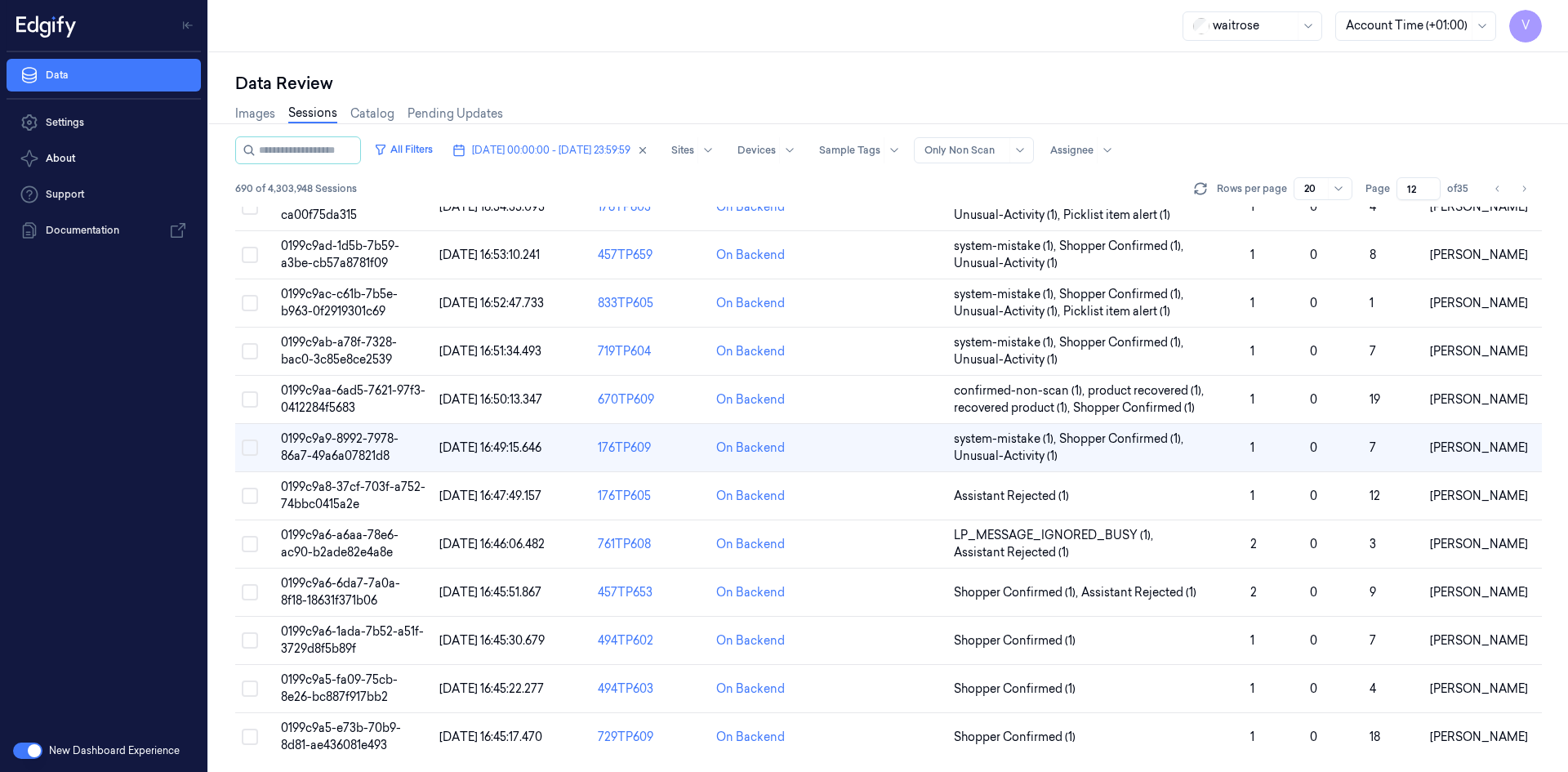
scroll to position [446, 0]
click at [334, 535] on span "0199c9a6-a6aa-78e6-ac90-b2ade82e4a8e" at bounding box center [340, 541] width 117 height 32
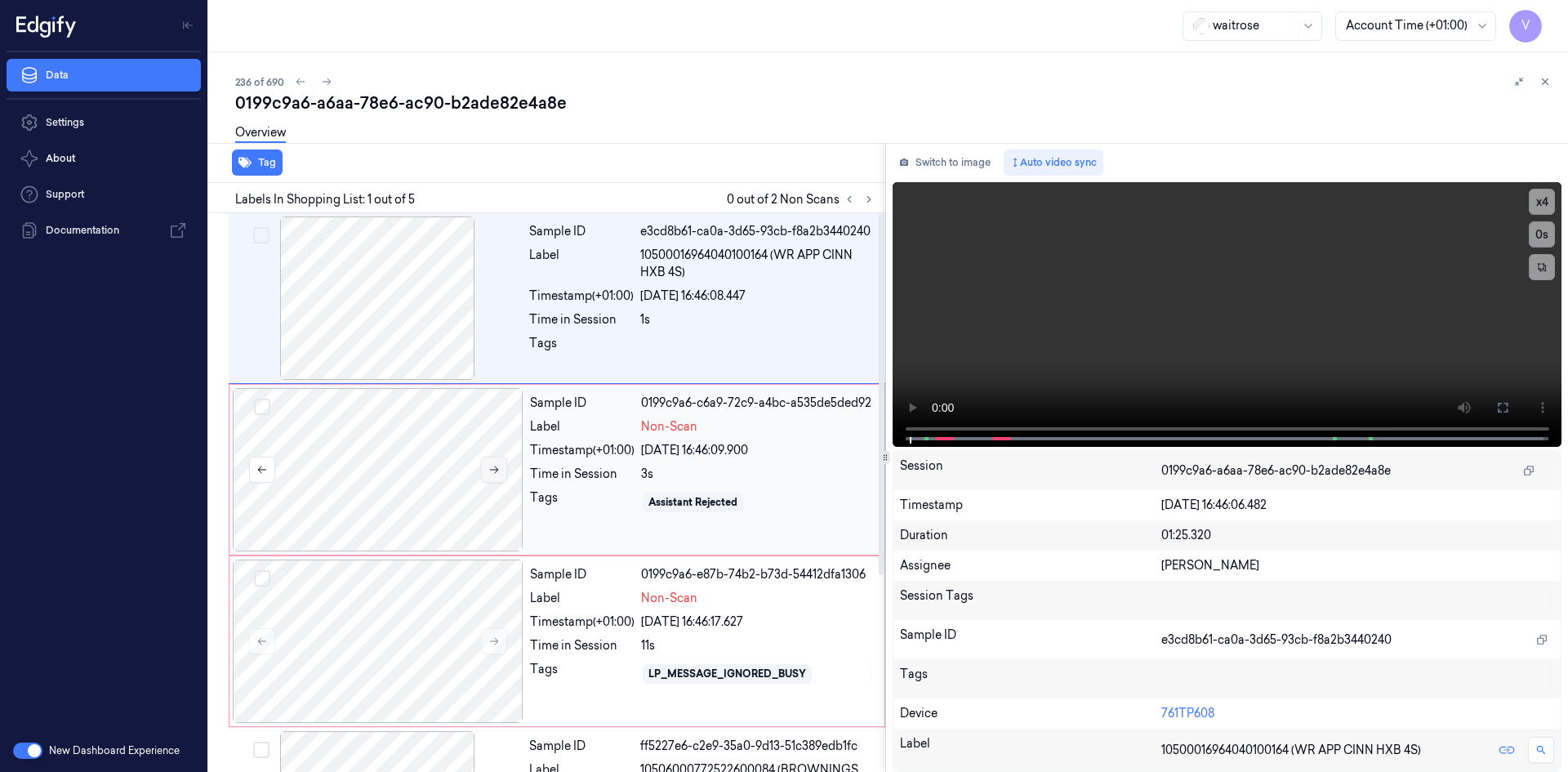
click at [491, 467] on icon at bounding box center [494, 470] width 12 height 12
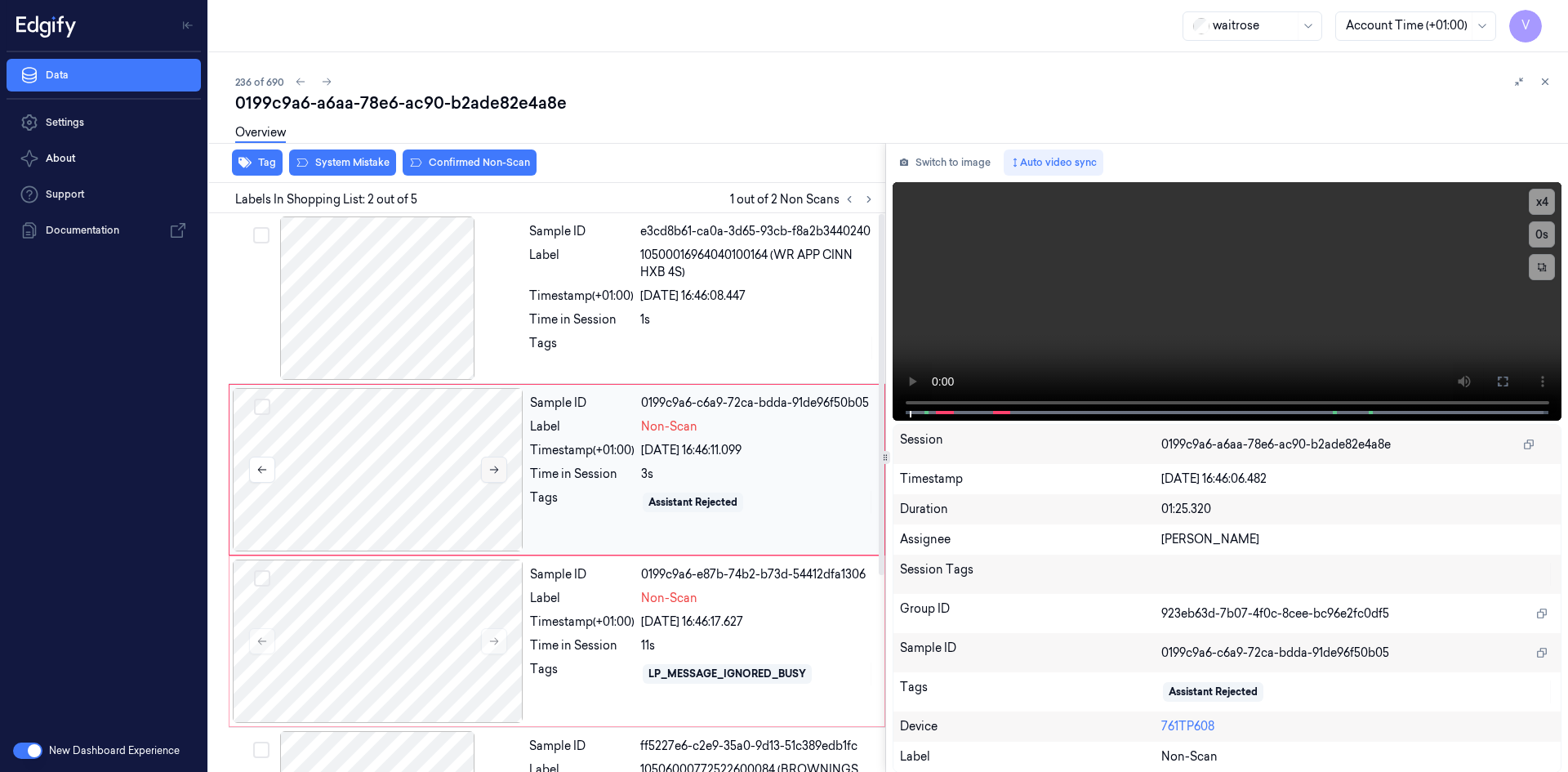
click at [492, 468] on icon at bounding box center [494, 470] width 12 height 12
click at [497, 464] on icon at bounding box center [494, 470] width 12 height 12
click at [496, 470] on icon at bounding box center [494, 471] width 9 height 8
click at [491, 641] on icon at bounding box center [494, 642] width 9 height 8
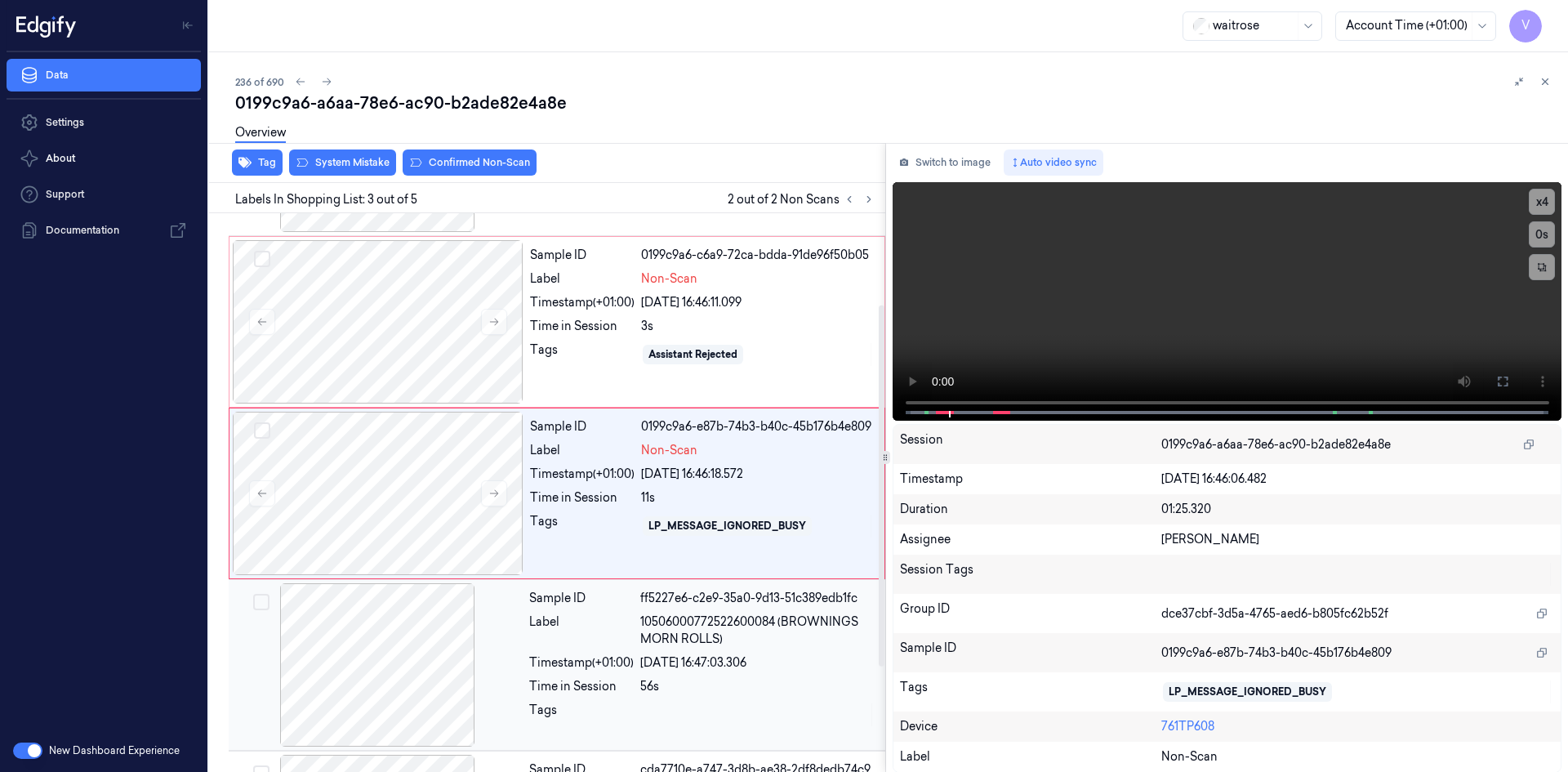
scroll to position [149, 0]
click at [495, 486] on icon at bounding box center [494, 492] width 12 height 12
click at [493, 490] on icon at bounding box center [494, 492] width 12 height 12
click at [495, 493] on icon at bounding box center [494, 492] width 12 height 12
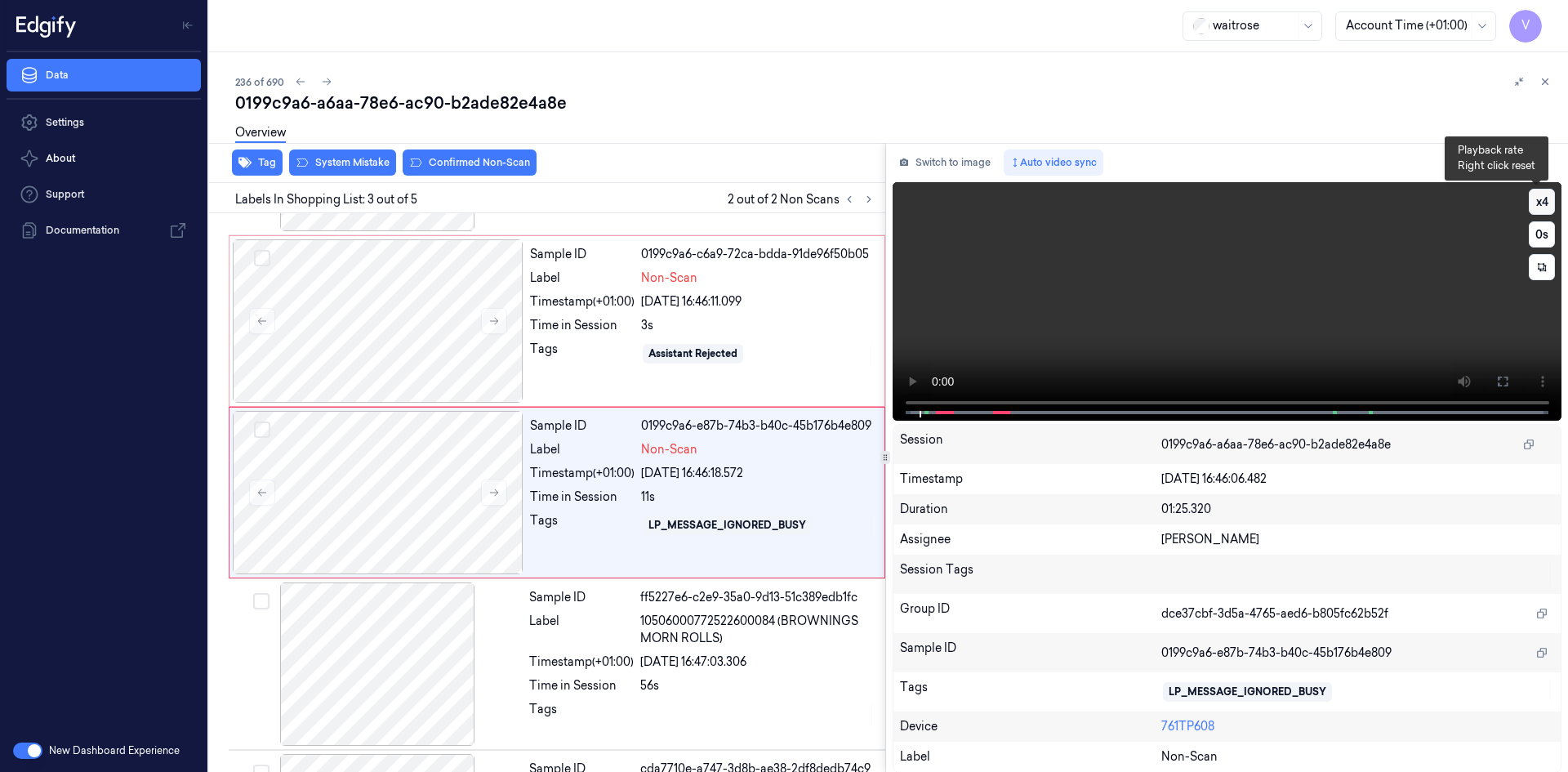
click at [1532, 196] on button "x 4" at bounding box center [1542, 202] width 26 height 26
click at [1537, 202] on button "x 1" at bounding box center [1542, 202] width 26 height 26
click at [1154, 304] on video at bounding box center [1227, 301] width 669 height 239
click at [1177, 284] on video at bounding box center [1227, 301] width 669 height 239
click at [1148, 274] on video at bounding box center [1227, 301] width 669 height 239
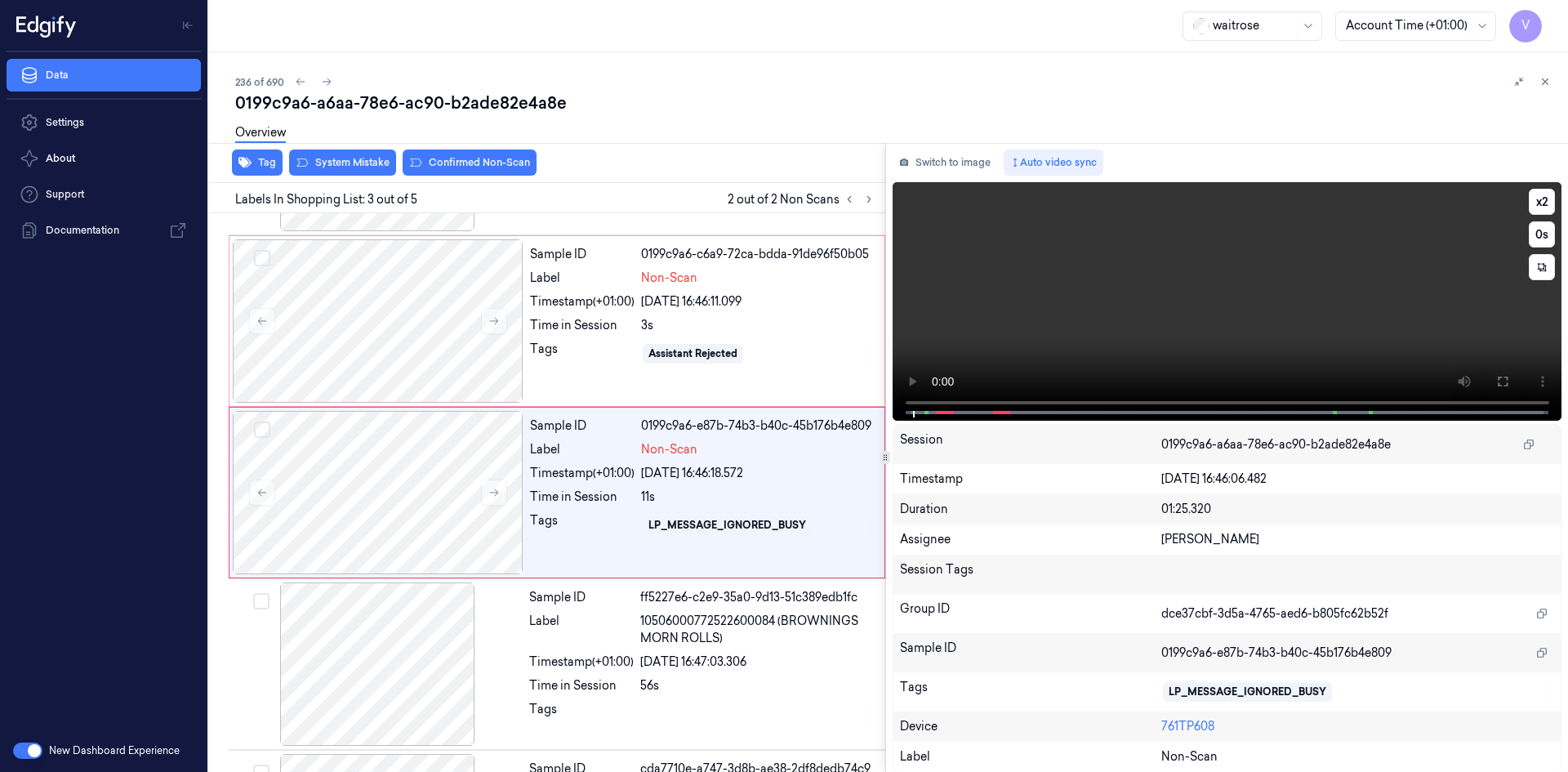
click at [1173, 296] on video at bounding box center [1227, 301] width 669 height 239
click at [1174, 296] on video at bounding box center [1227, 301] width 669 height 239
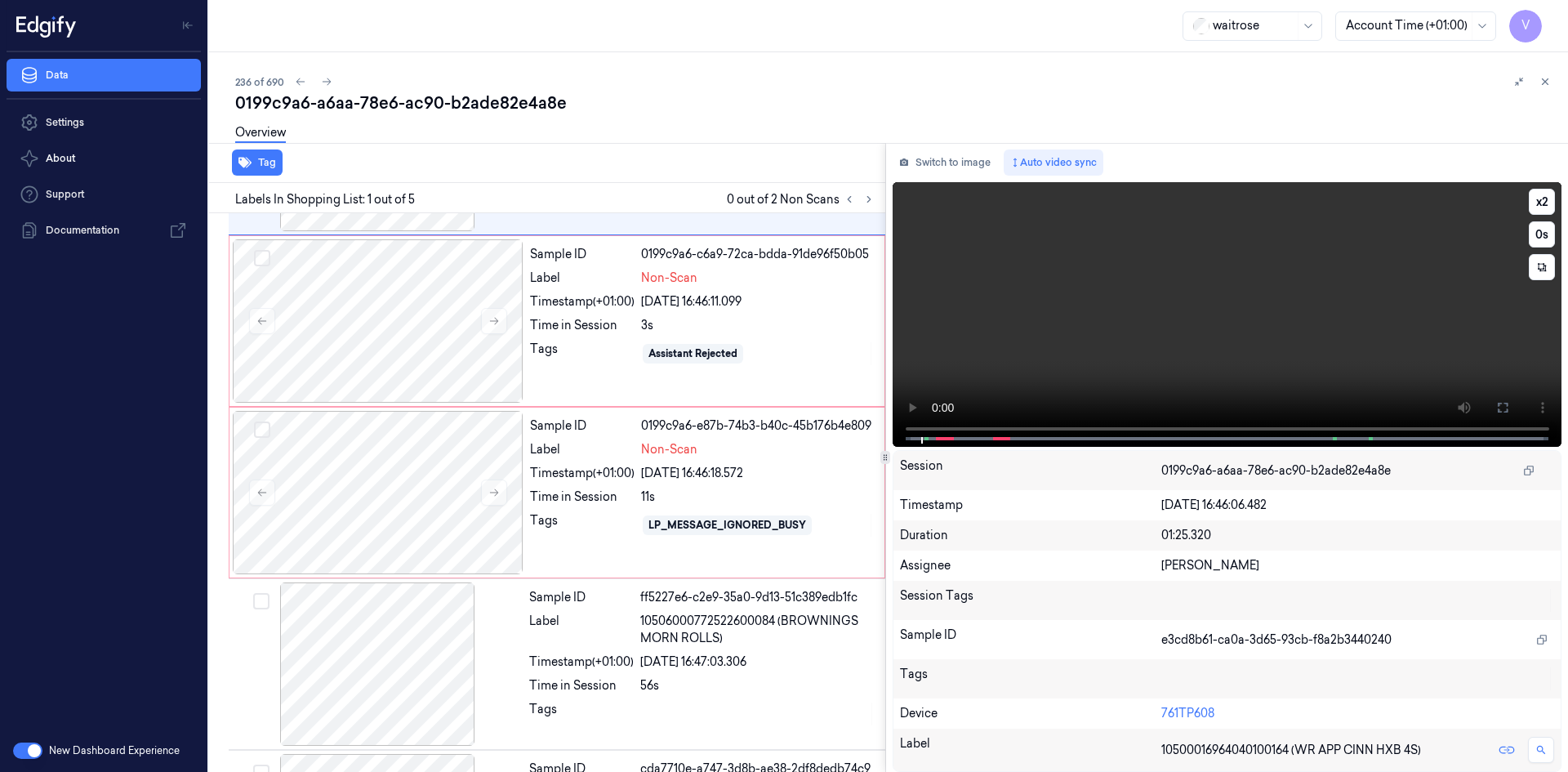
scroll to position [0, 0]
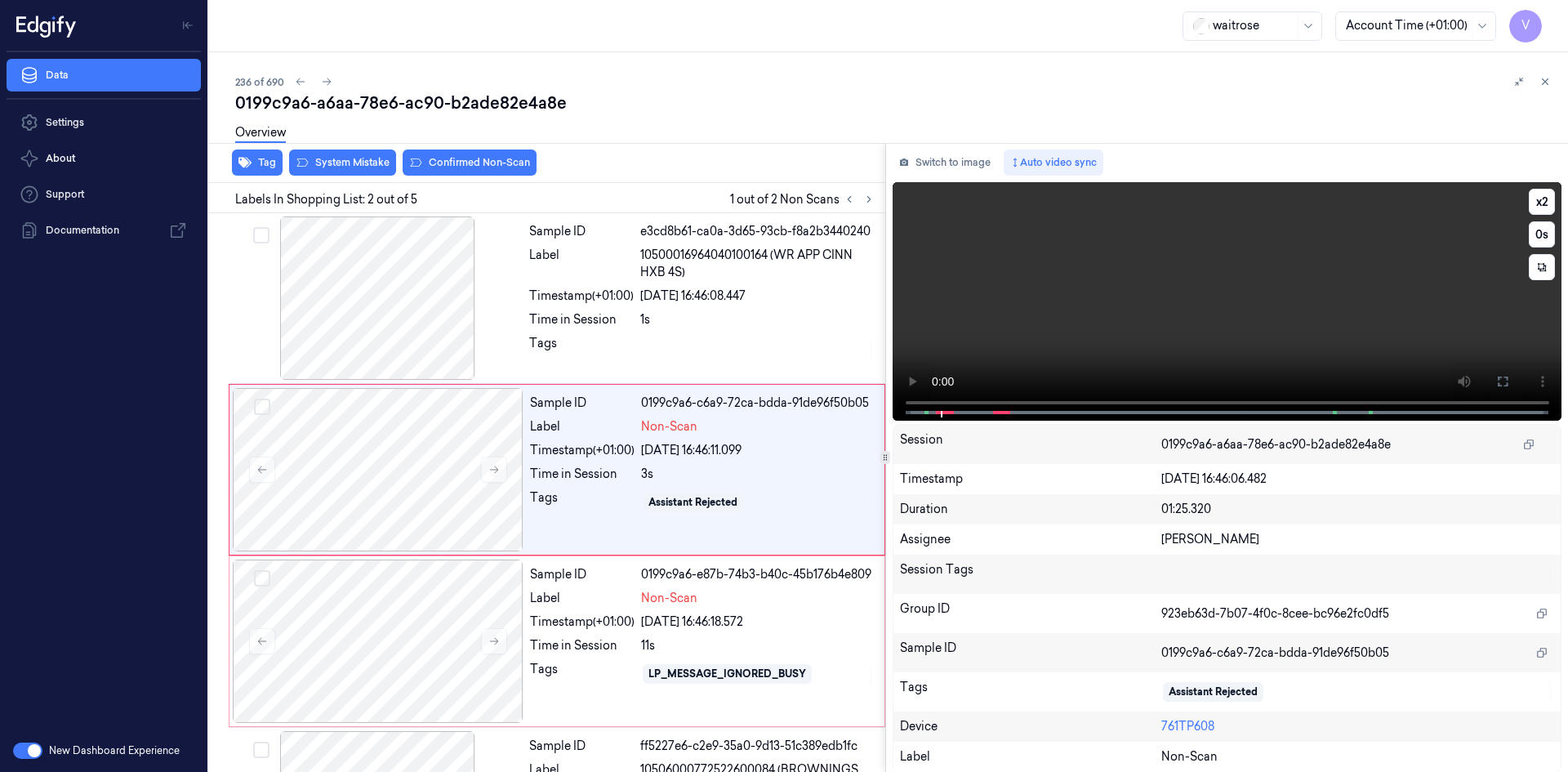
click at [1240, 296] on video at bounding box center [1227, 301] width 669 height 239
click at [1166, 295] on video at bounding box center [1227, 301] width 669 height 239
click at [1121, 306] on video at bounding box center [1227, 301] width 669 height 239
click at [936, 408] on span at bounding box center [937, 412] width 3 height 8
click at [1167, 326] on video at bounding box center [1227, 301] width 669 height 239
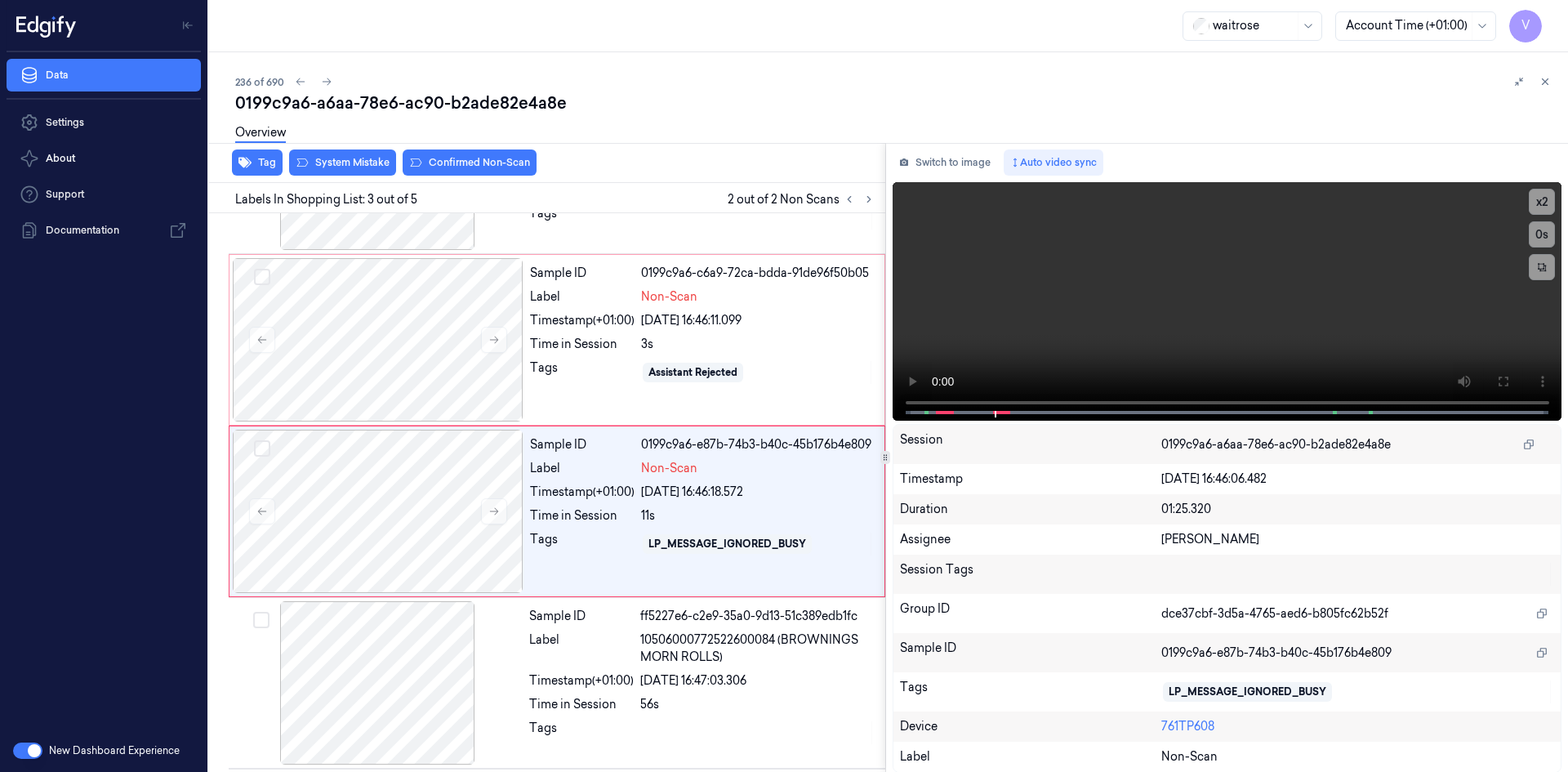
scroll to position [149, 0]
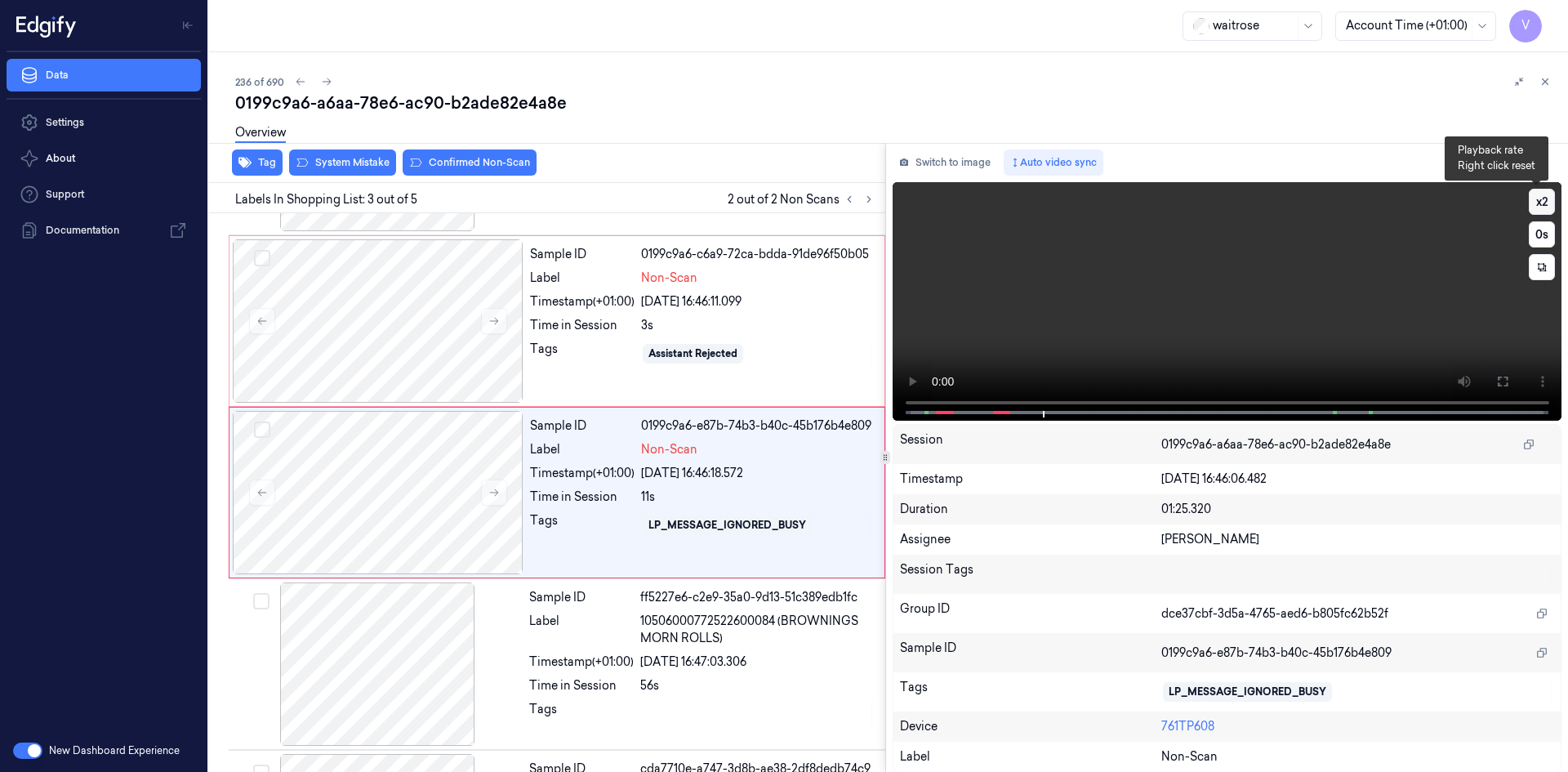
click at [1529, 197] on button "x 2" at bounding box center [1542, 202] width 26 height 26
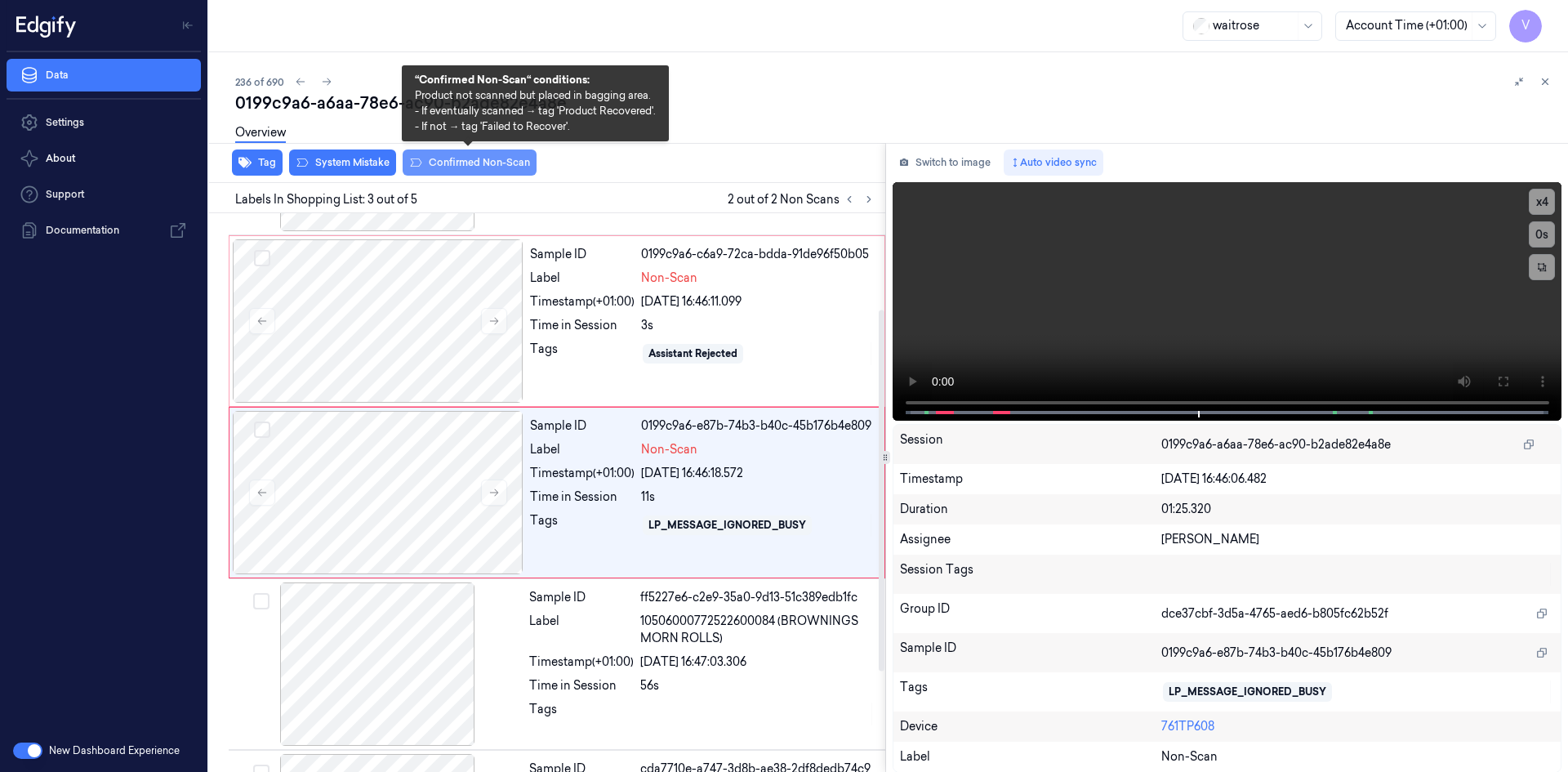
click at [457, 159] on button "Confirmed Non-Scan" at bounding box center [469, 162] width 134 height 26
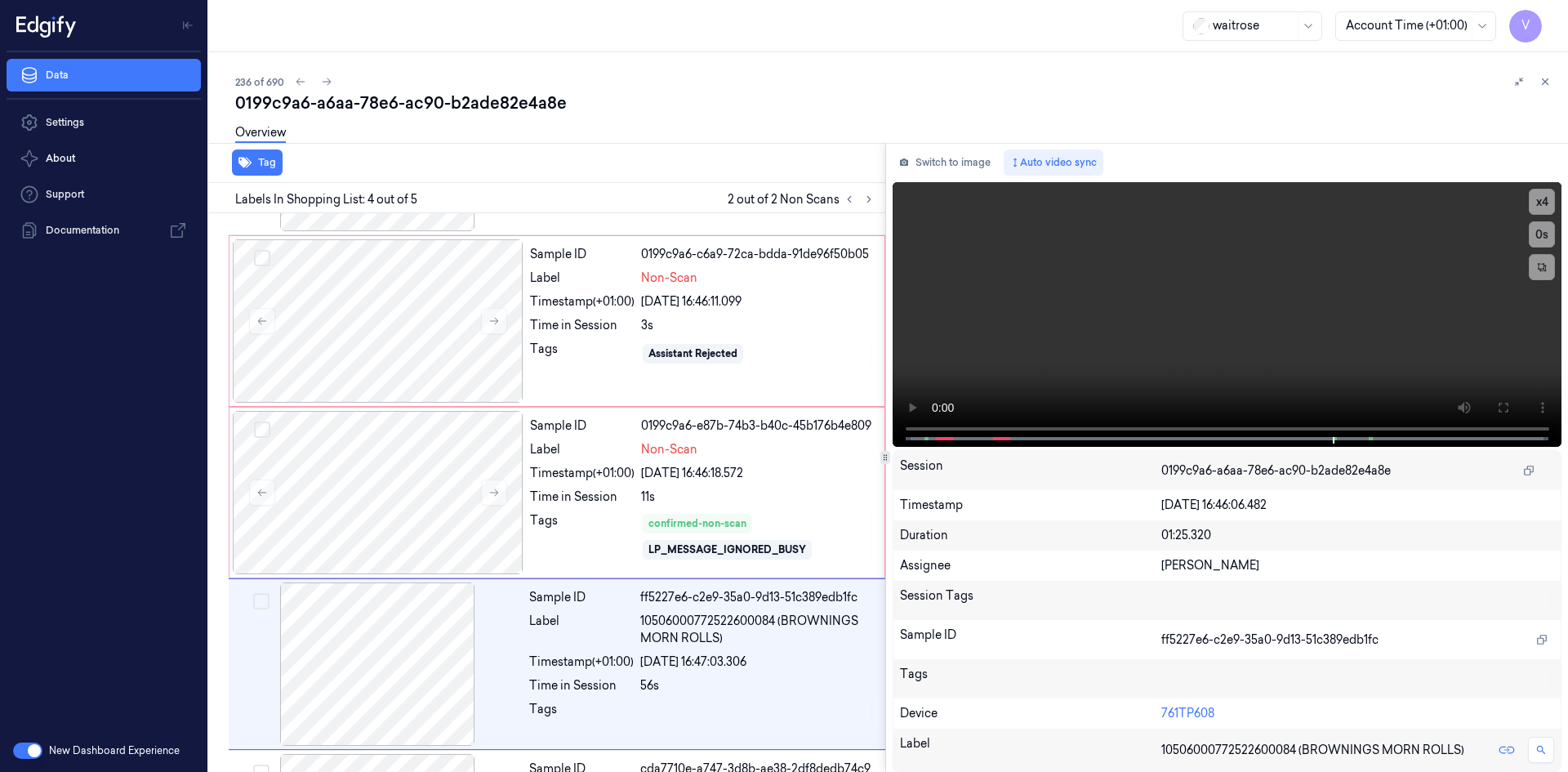
scroll to position [303, 0]
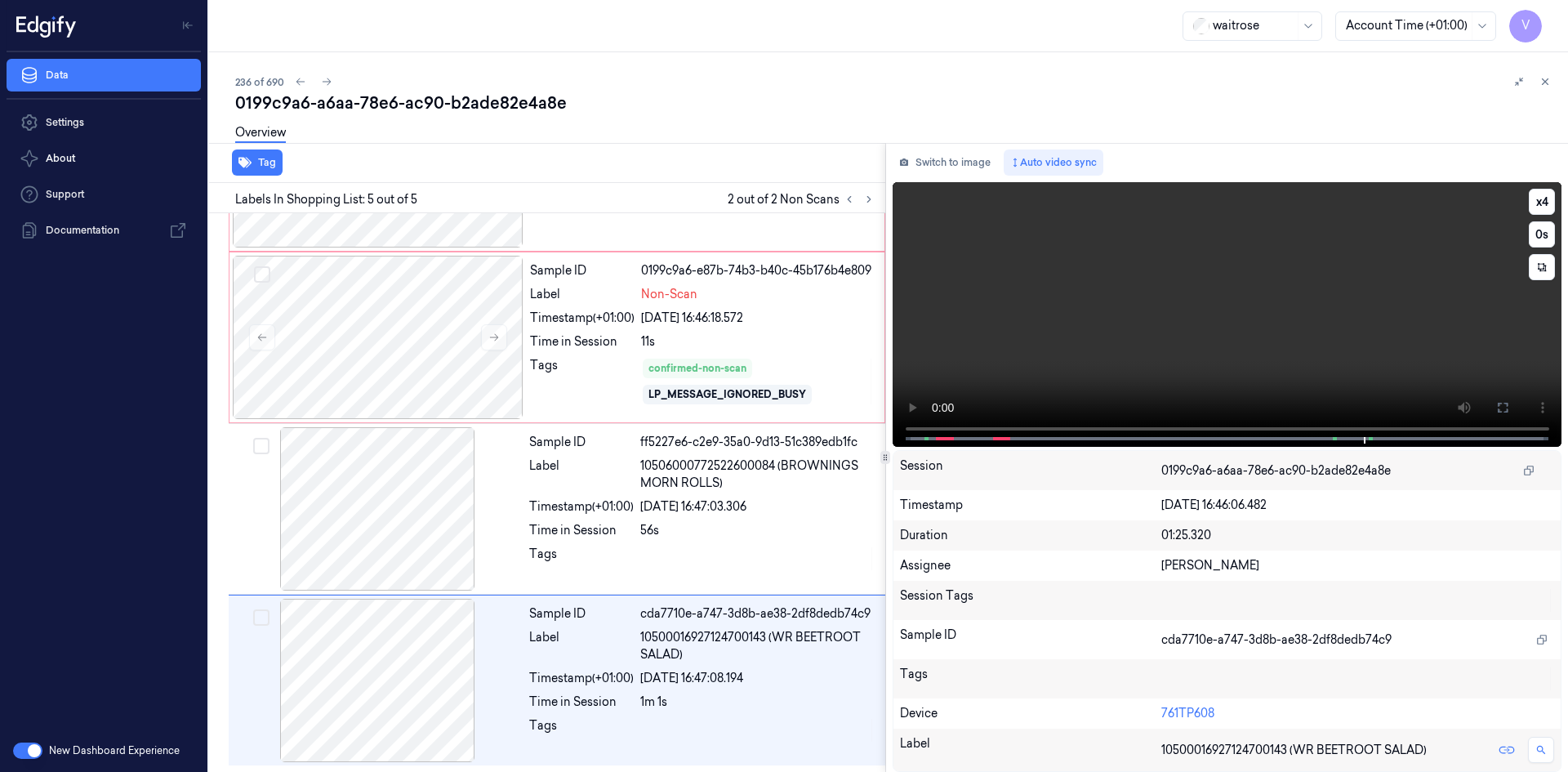
click at [1100, 303] on video at bounding box center [1227, 314] width 669 height 264
click at [462, 494] on div at bounding box center [377, 508] width 291 height 163
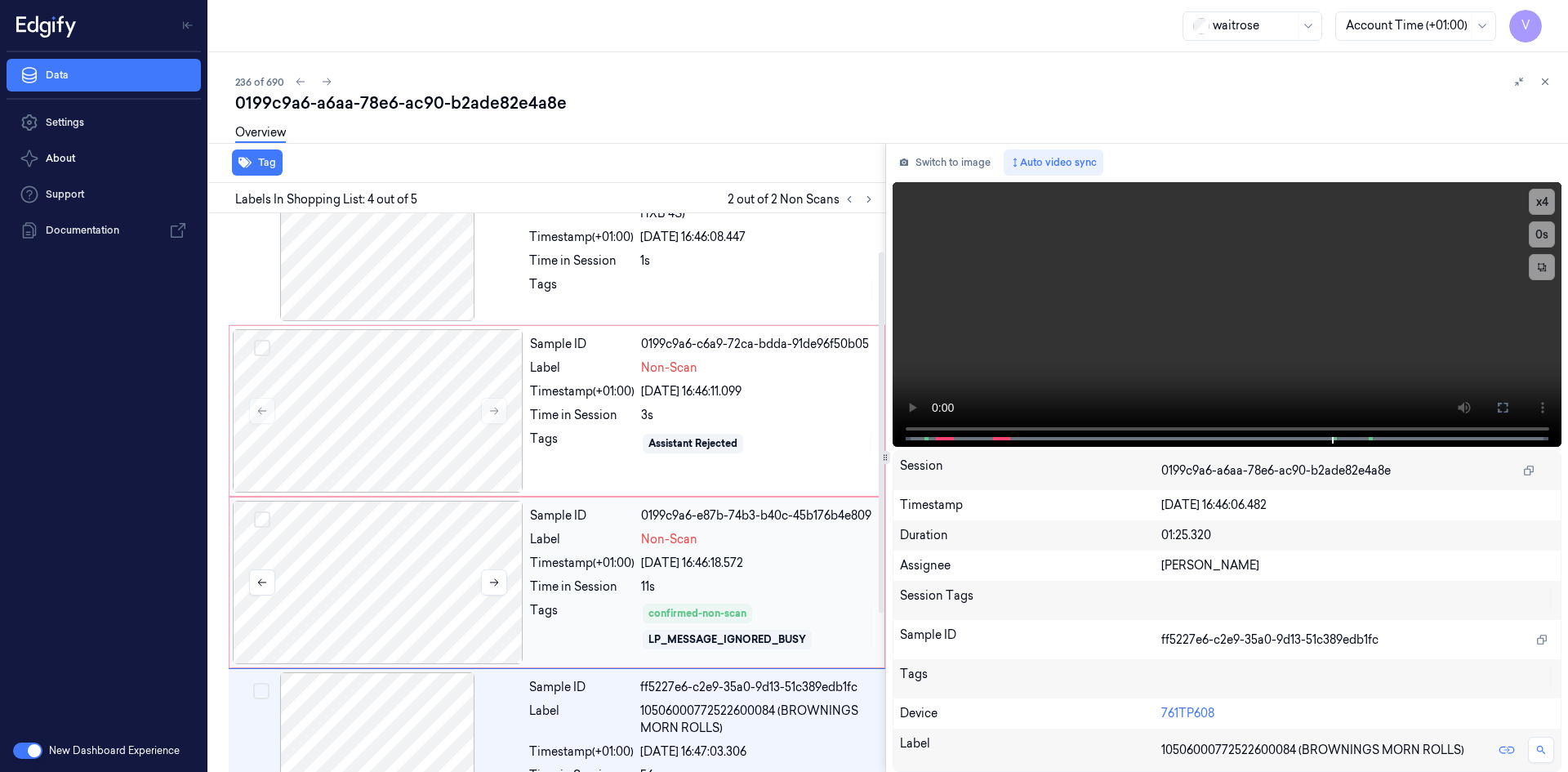
click at [465, 546] on div at bounding box center [378, 582] width 291 height 163
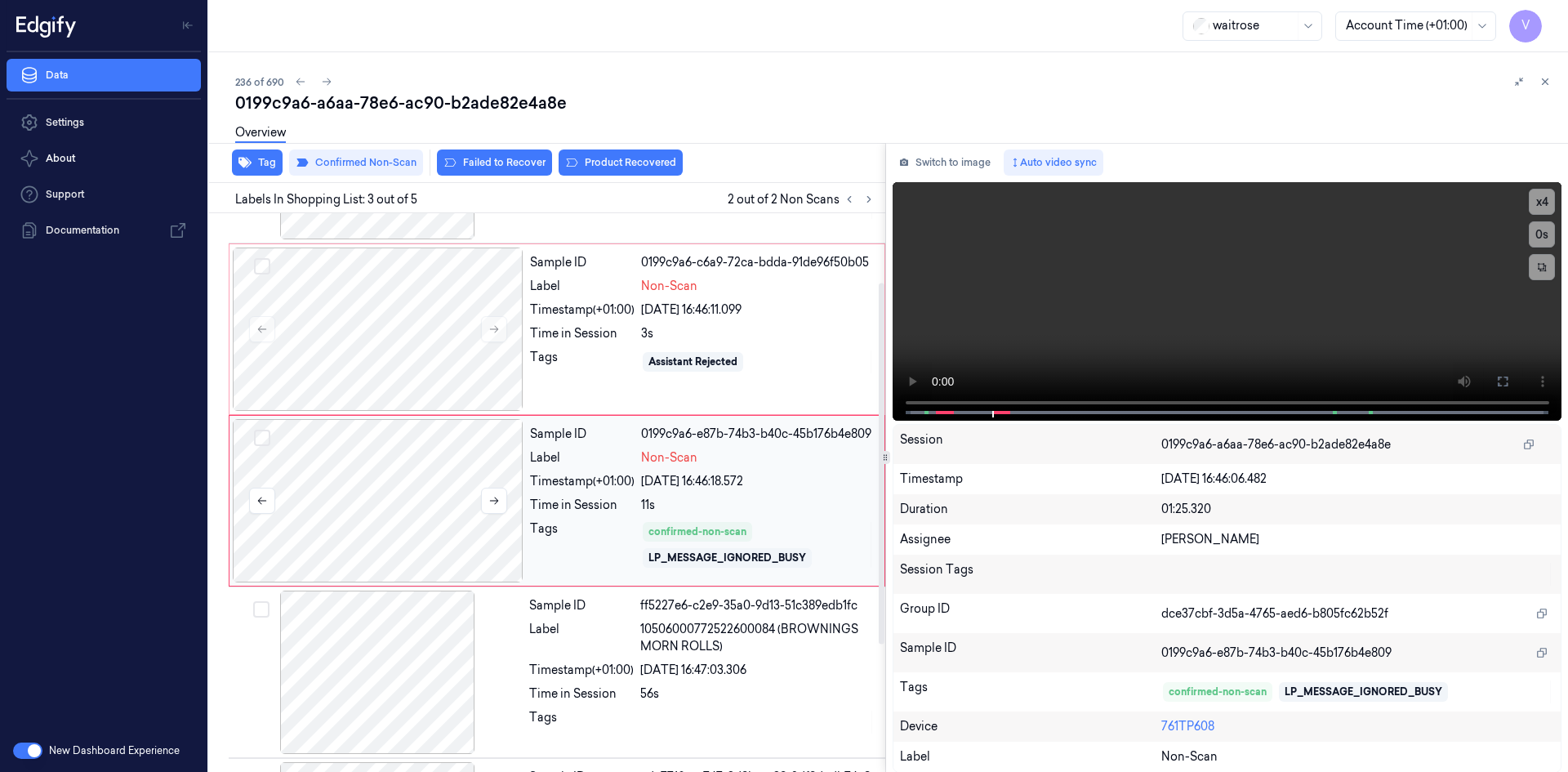
scroll to position [149, 0]
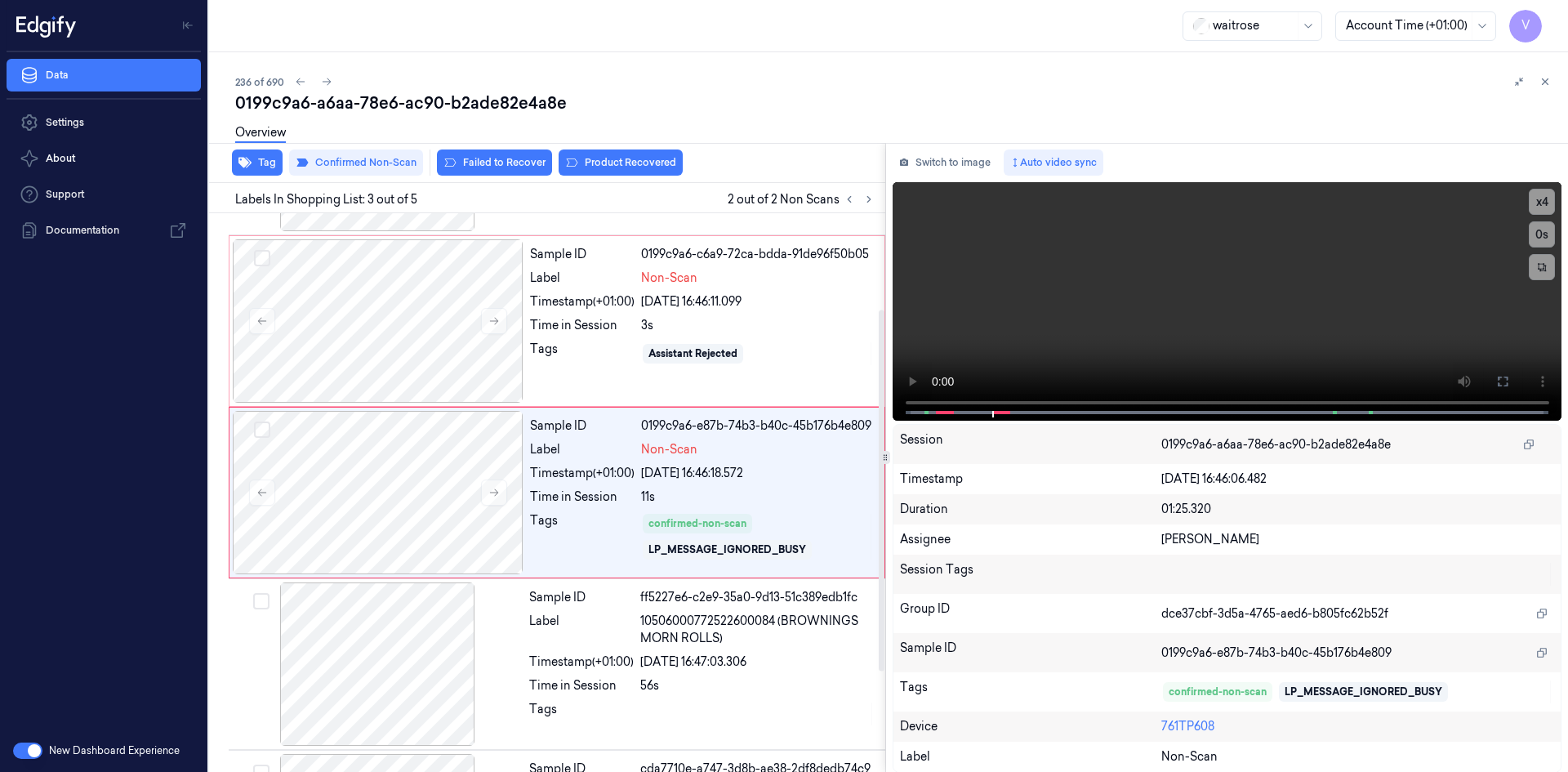
click at [634, 155] on div "Overview" at bounding box center [895, 135] width 1320 height 42
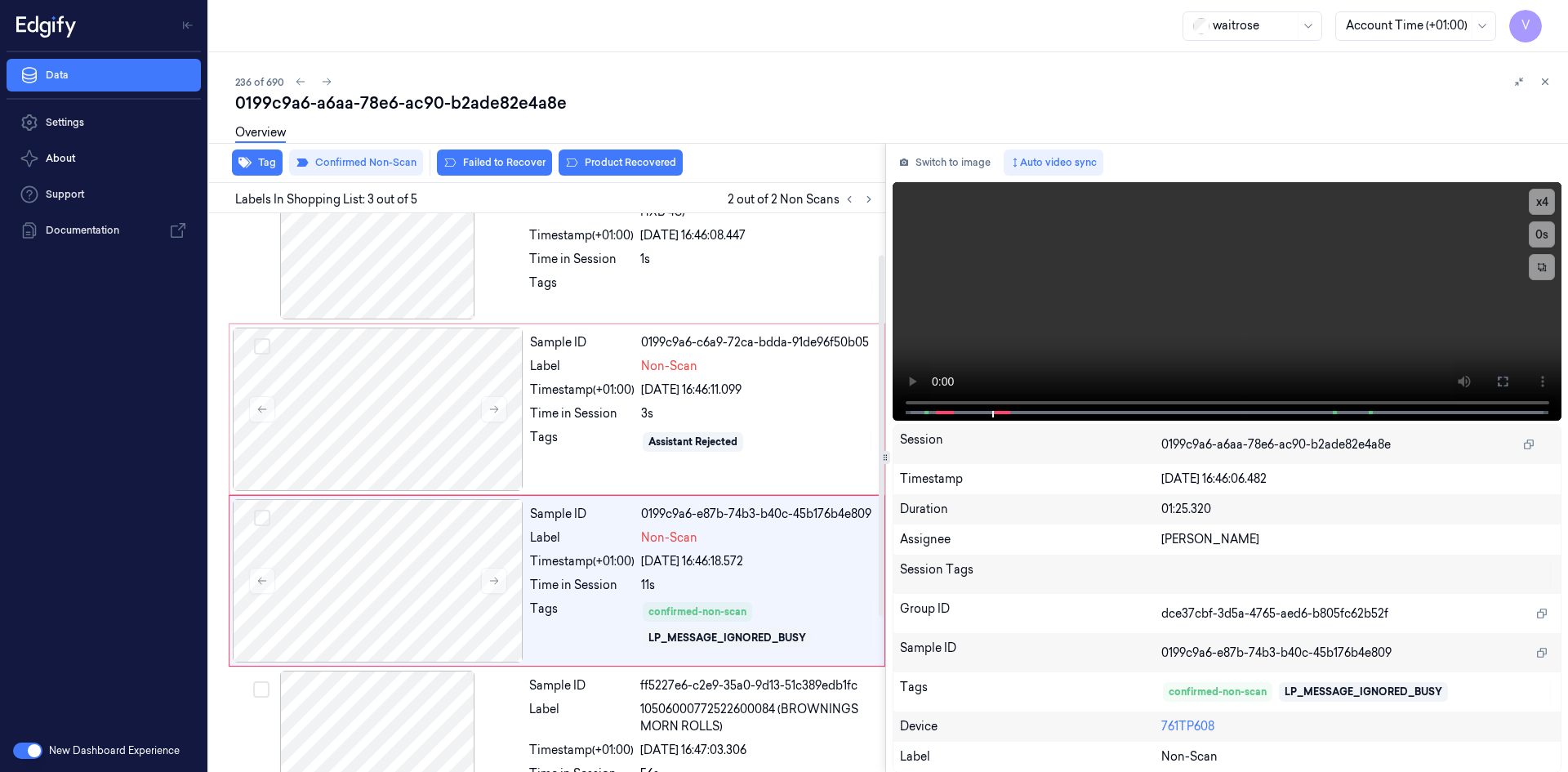
scroll to position [59, 0]
click at [658, 159] on button "Product Recovered" at bounding box center [621, 162] width 124 height 26
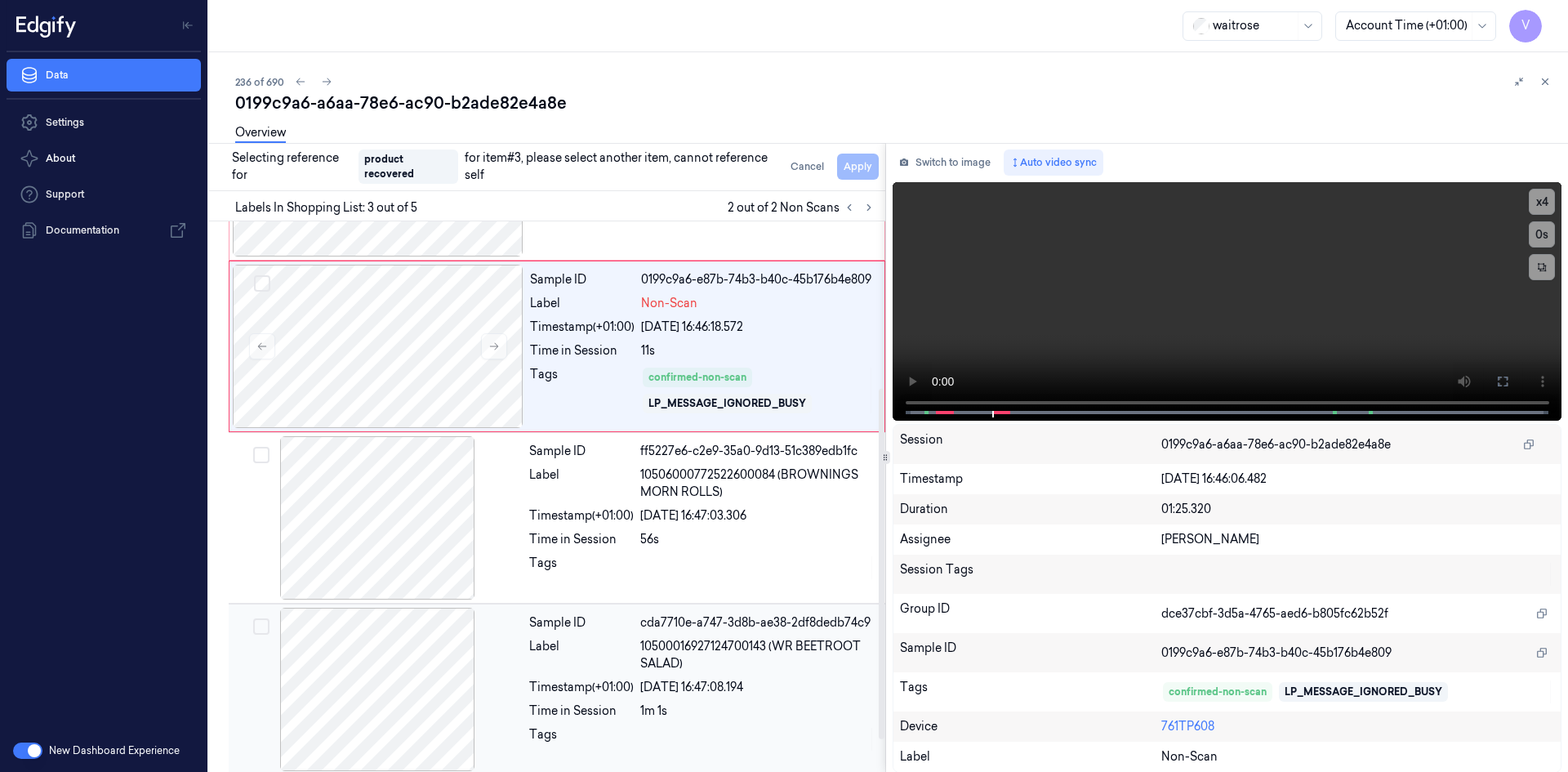
scroll to position [303, 0]
click at [434, 501] on div at bounding box center [377, 517] width 291 height 163
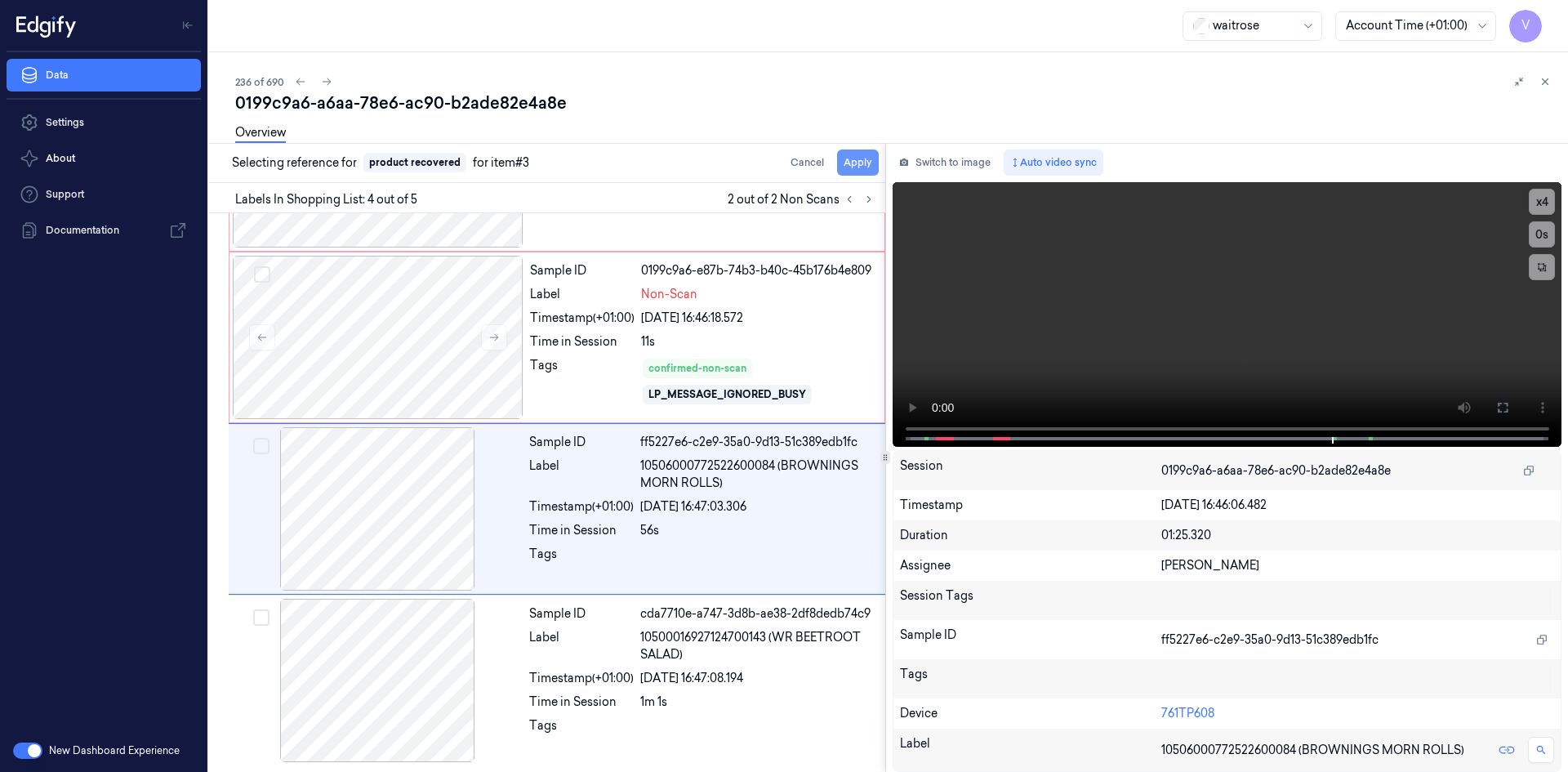
click at [856, 159] on button "Apply" at bounding box center [857, 162] width 42 height 26
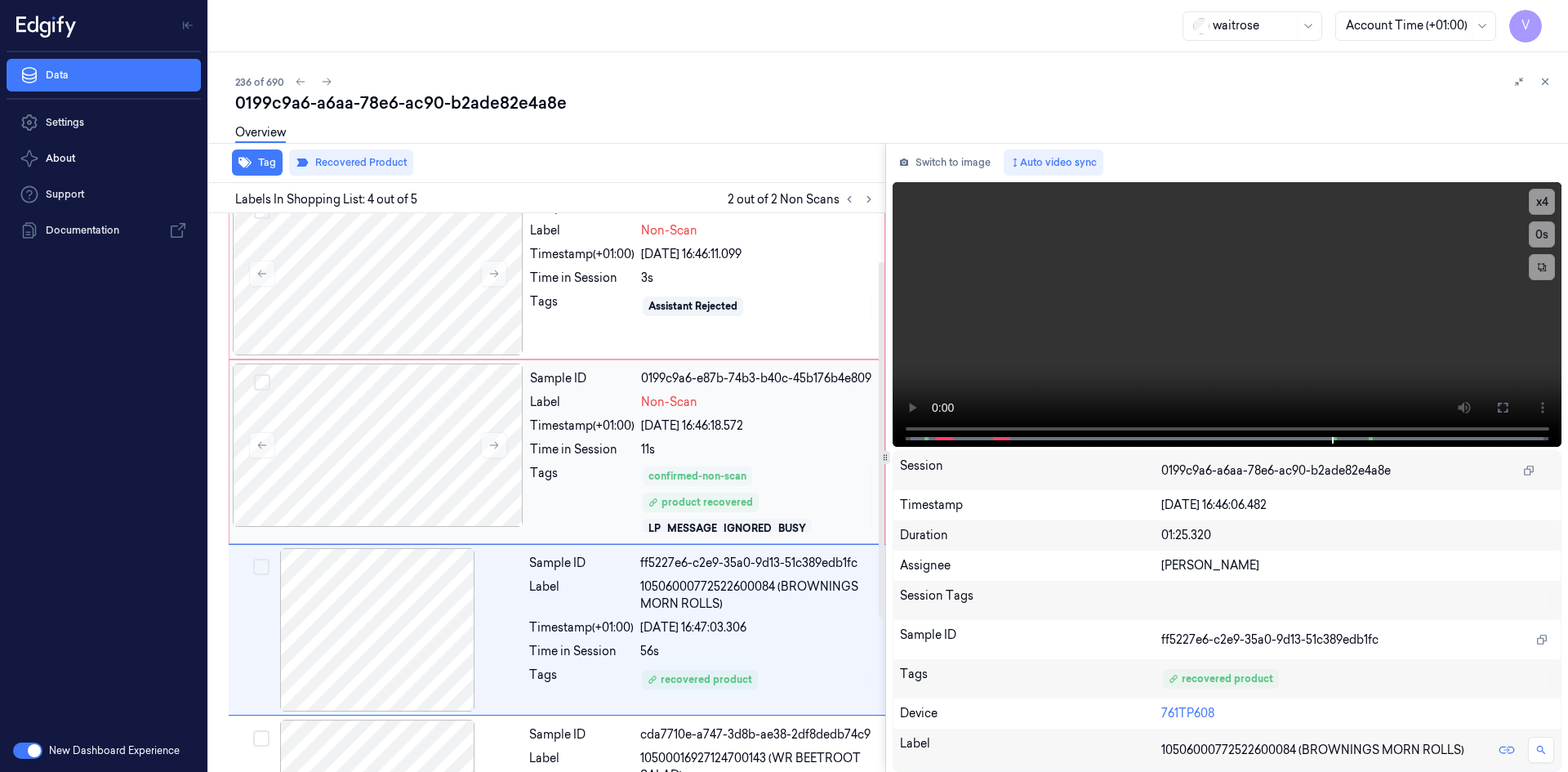
scroll to position [0, 0]
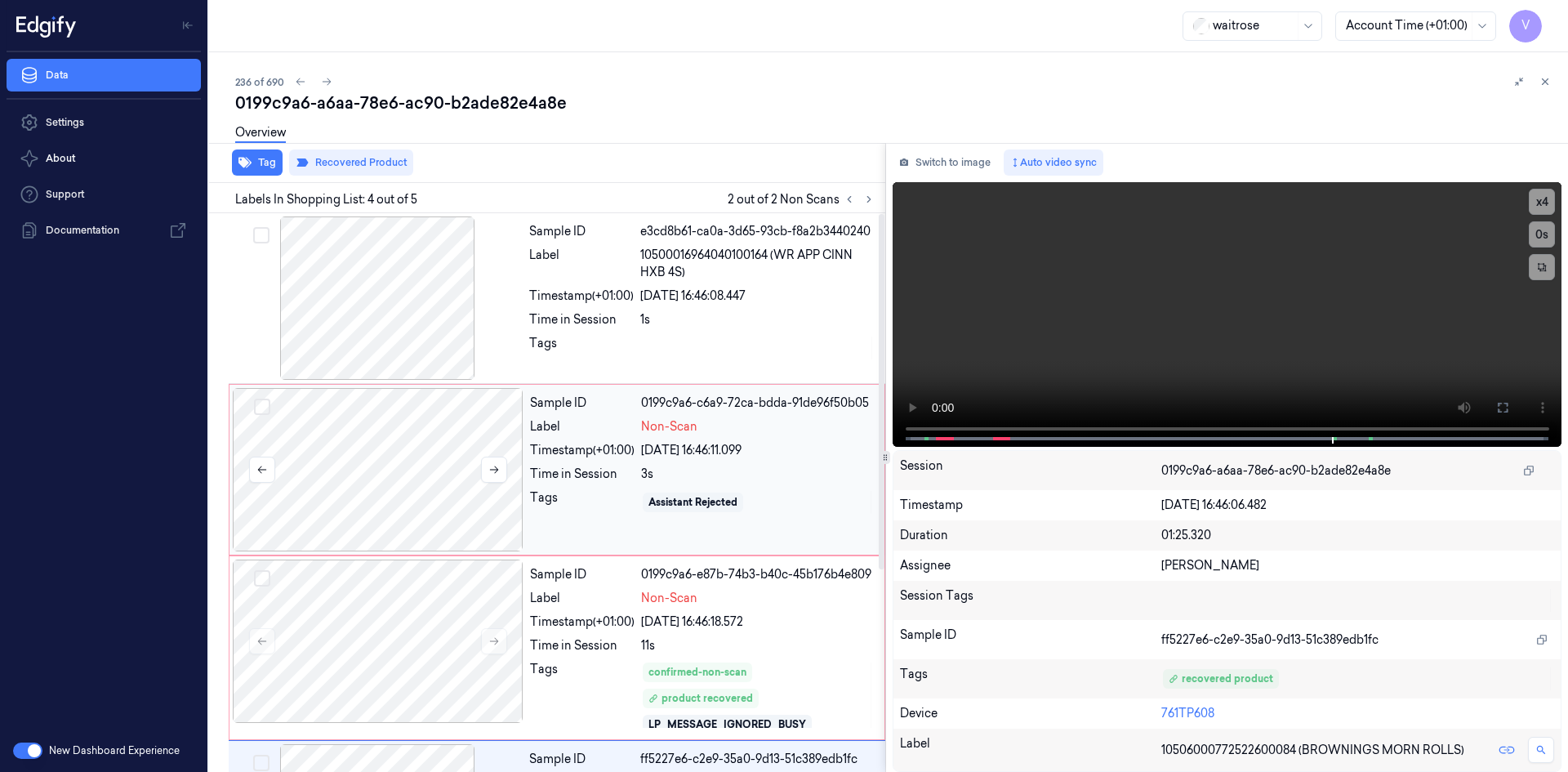
click at [385, 462] on div at bounding box center [378, 469] width 291 height 163
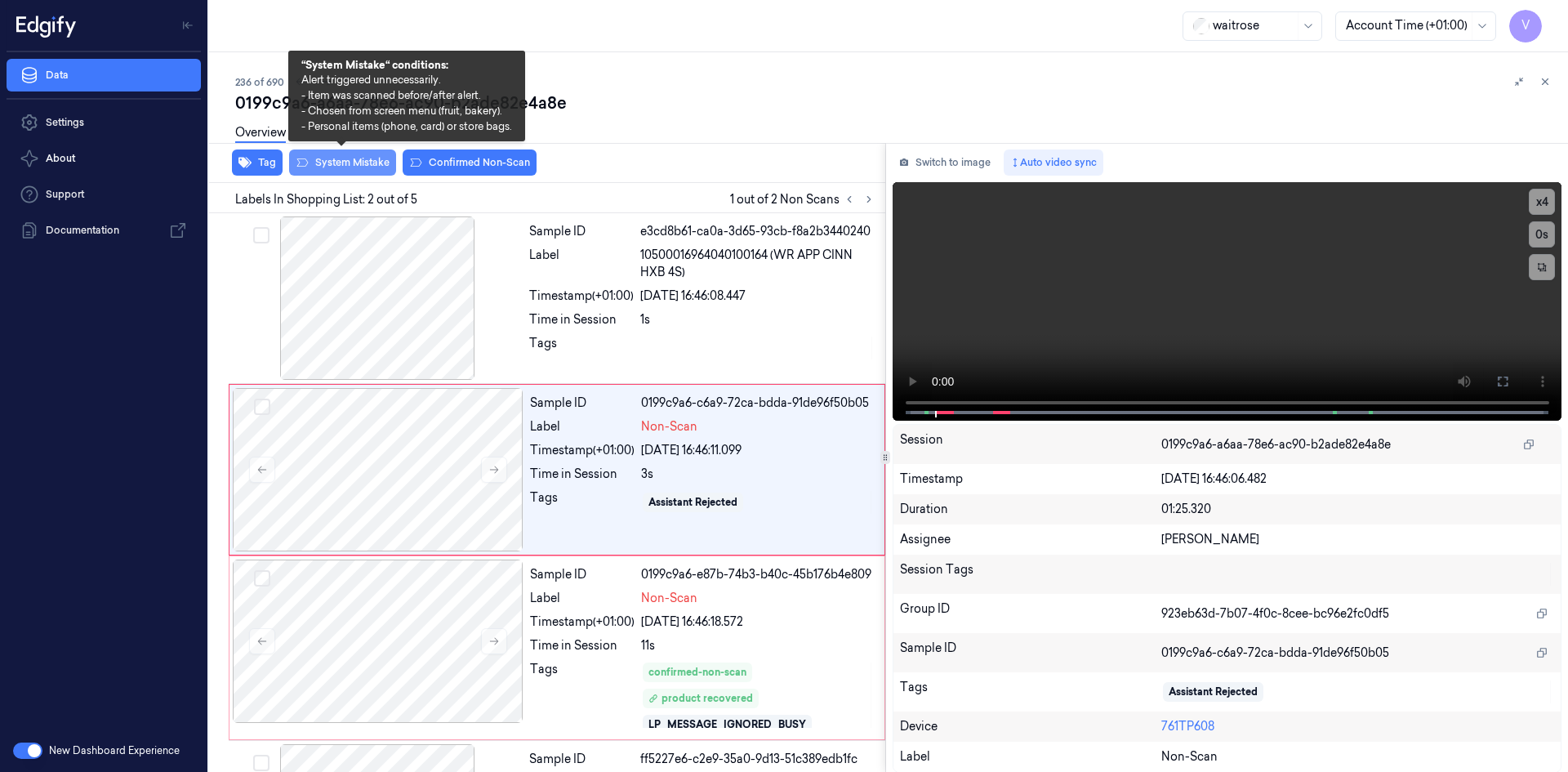
click at [353, 164] on button "System Mistake" at bounding box center [342, 162] width 107 height 26
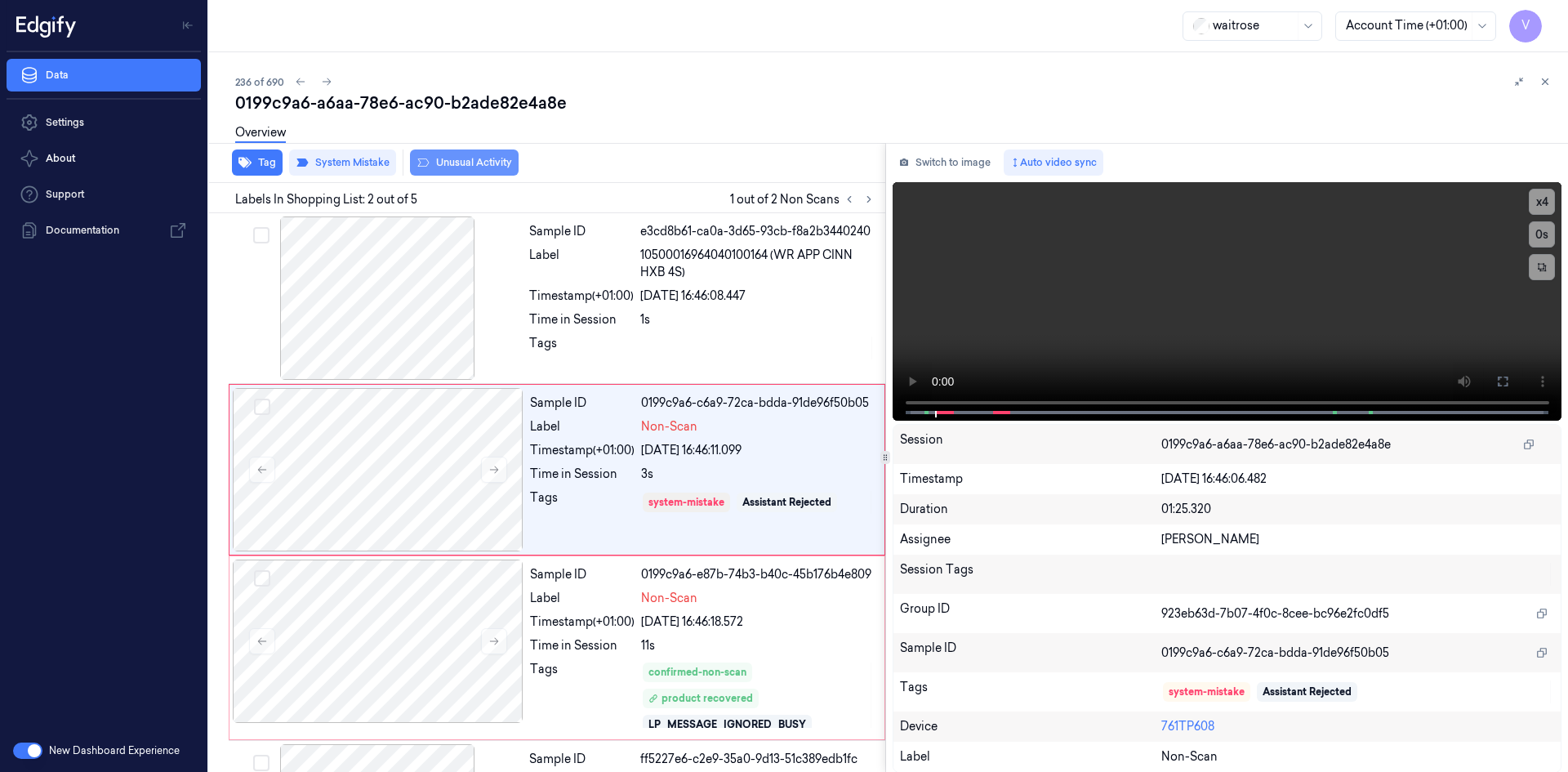
click at [477, 170] on button "Unusual Activity" at bounding box center [464, 162] width 109 height 26
click at [1539, 81] on button at bounding box center [1545, 81] width 20 height 20
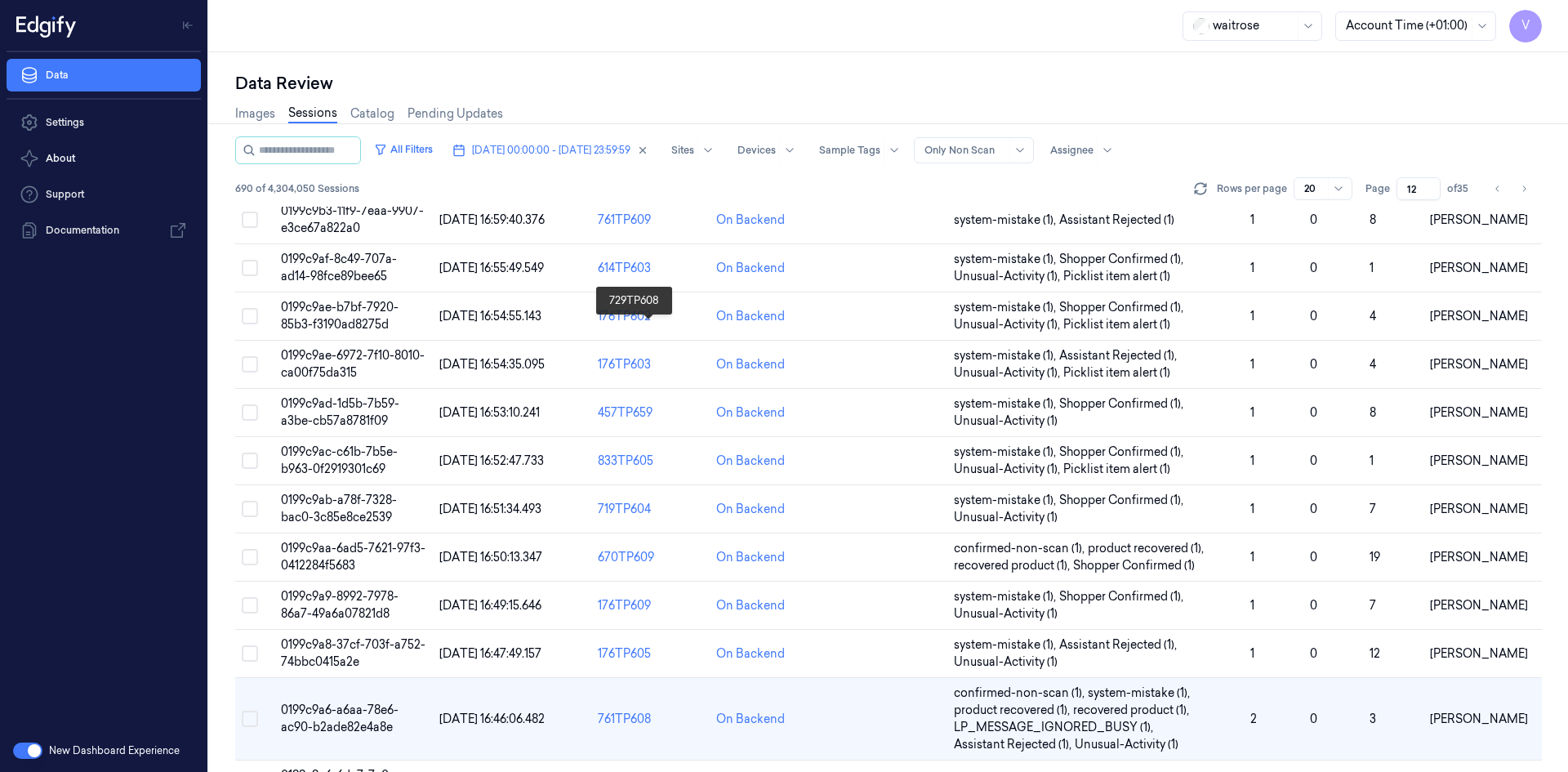
scroll to position [481, 0]
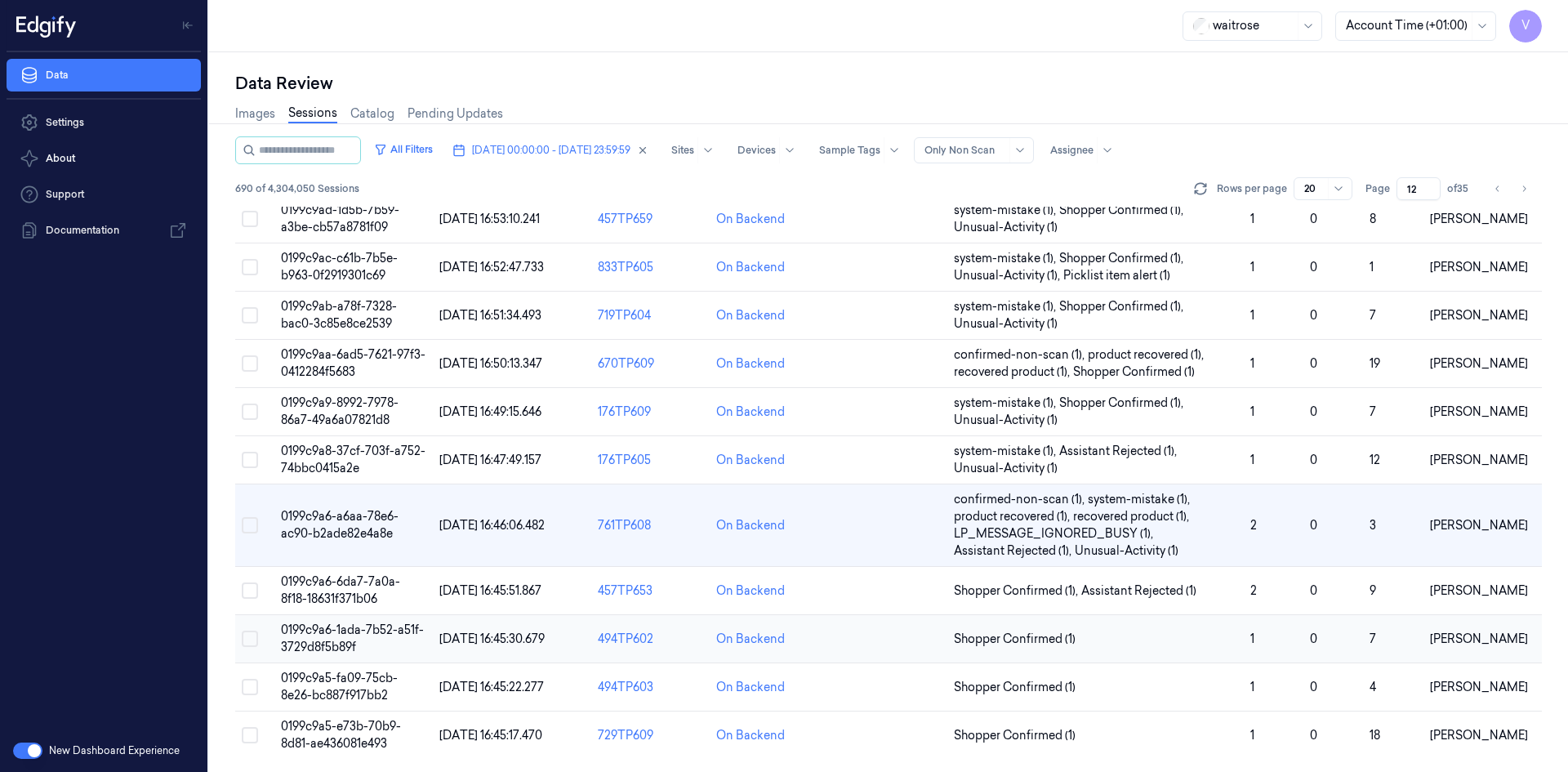
click at [343, 643] on span "0199c9a6-1ada-7b52-a51f-3729d8f5b89f" at bounding box center [352, 638] width 143 height 32
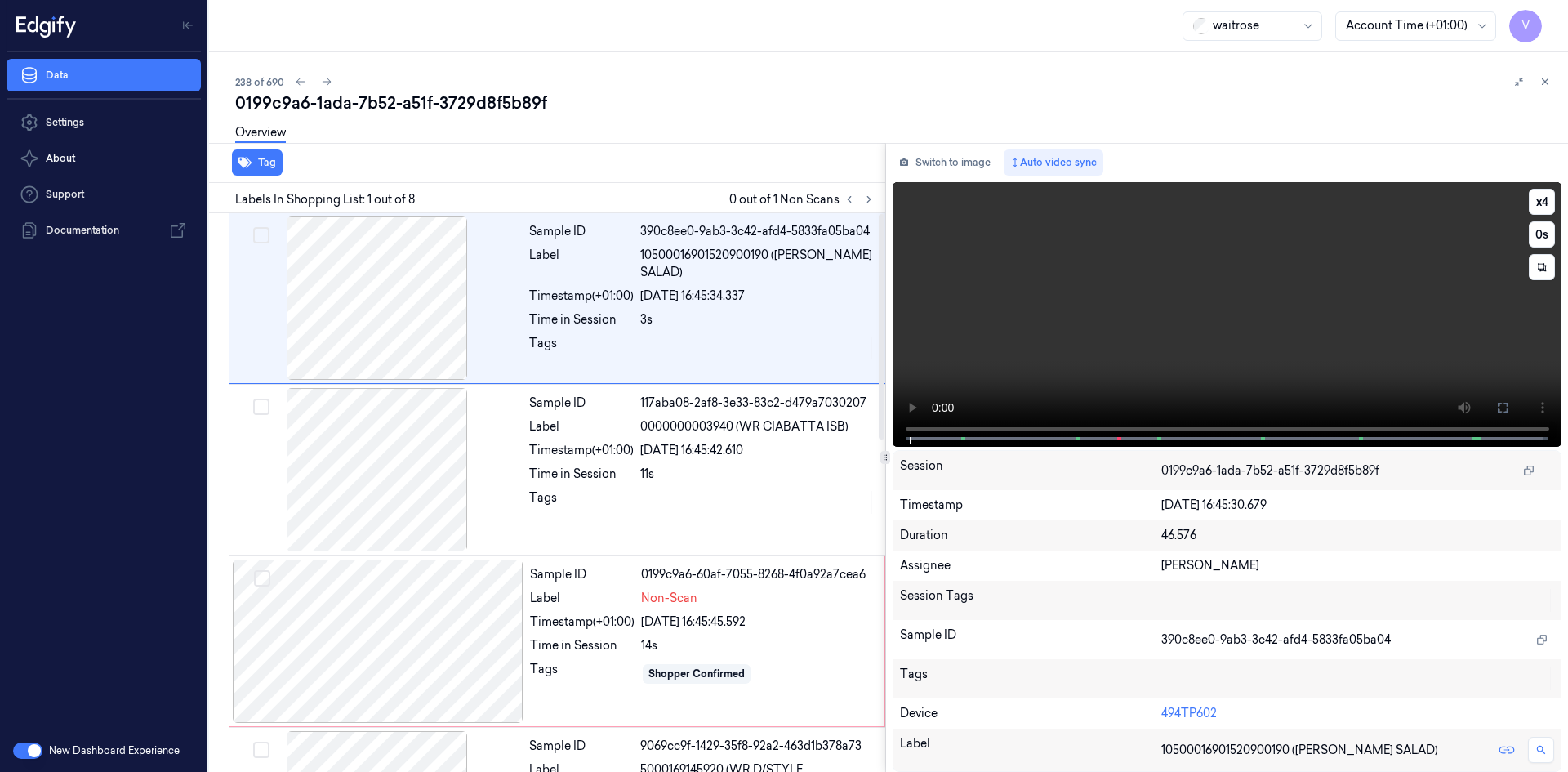
click at [1114, 325] on video at bounding box center [1227, 314] width 669 height 264
click at [1129, 322] on video at bounding box center [1227, 314] width 669 height 264
click at [1133, 328] on video at bounding box center [1227, 314] width 669 height 264
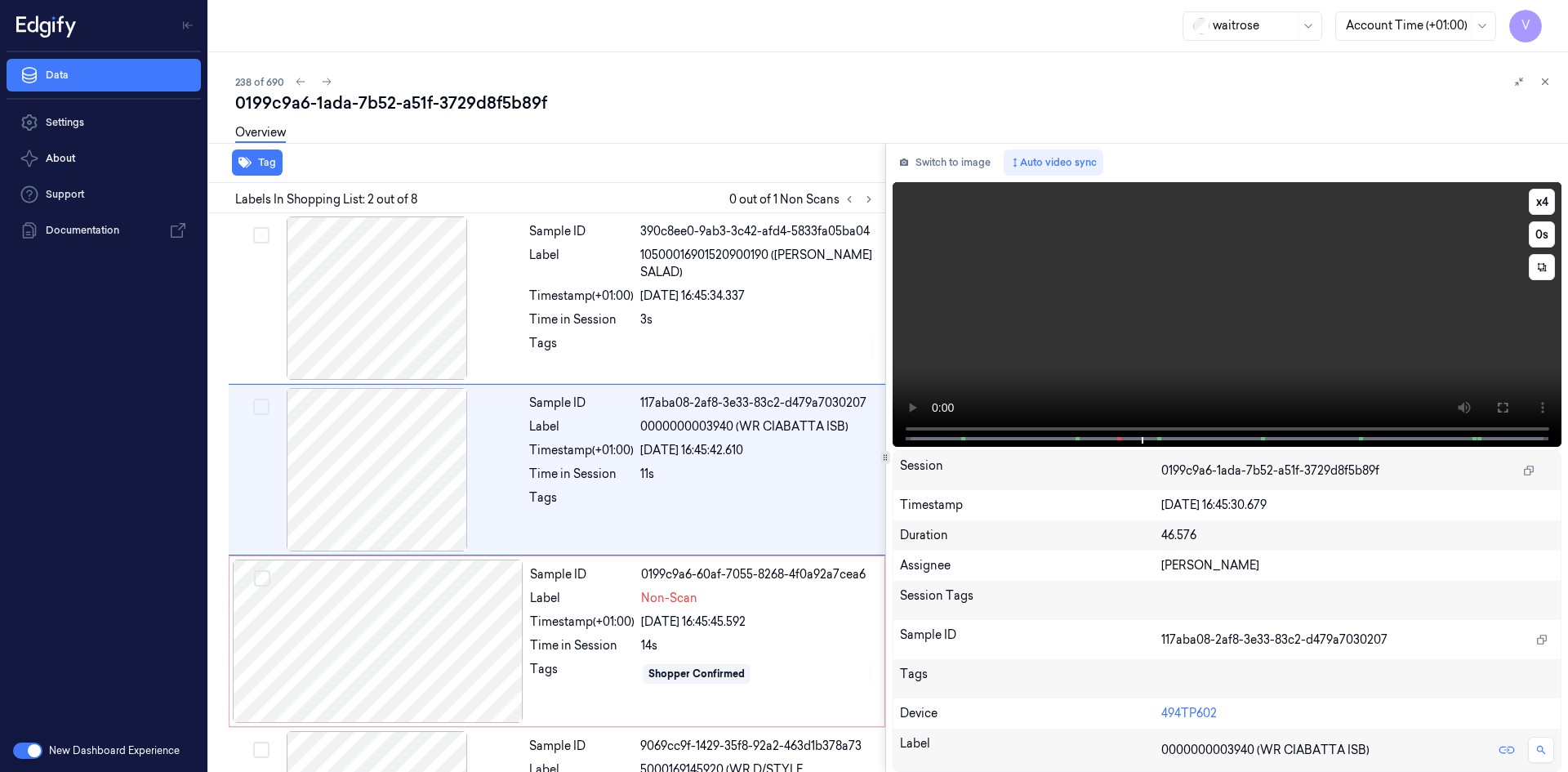
click at [1274, 327] on video at bounding box center [1227, 314] width 669 height 264
click at [1548, 199] on button "x 4" at bounding box center [1542, 202] width 26 height 26
click at [1548, 202] on button "x 1" at bounding box center [1542, 202] width 26 height 26
click at [1084, 287] on video at bounding box center [1227, 314] width 669 height 264
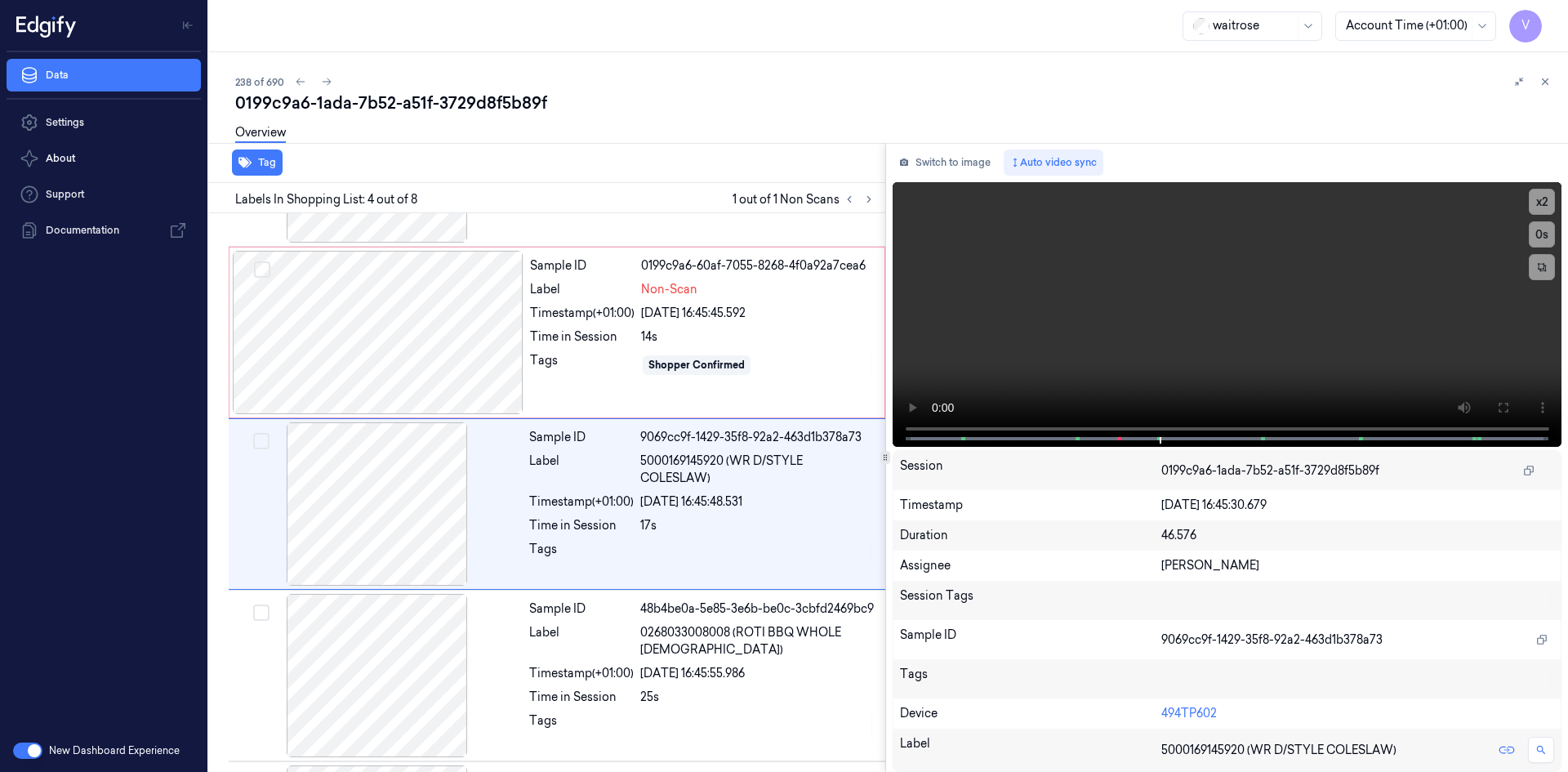
scroll to position [320, 0]
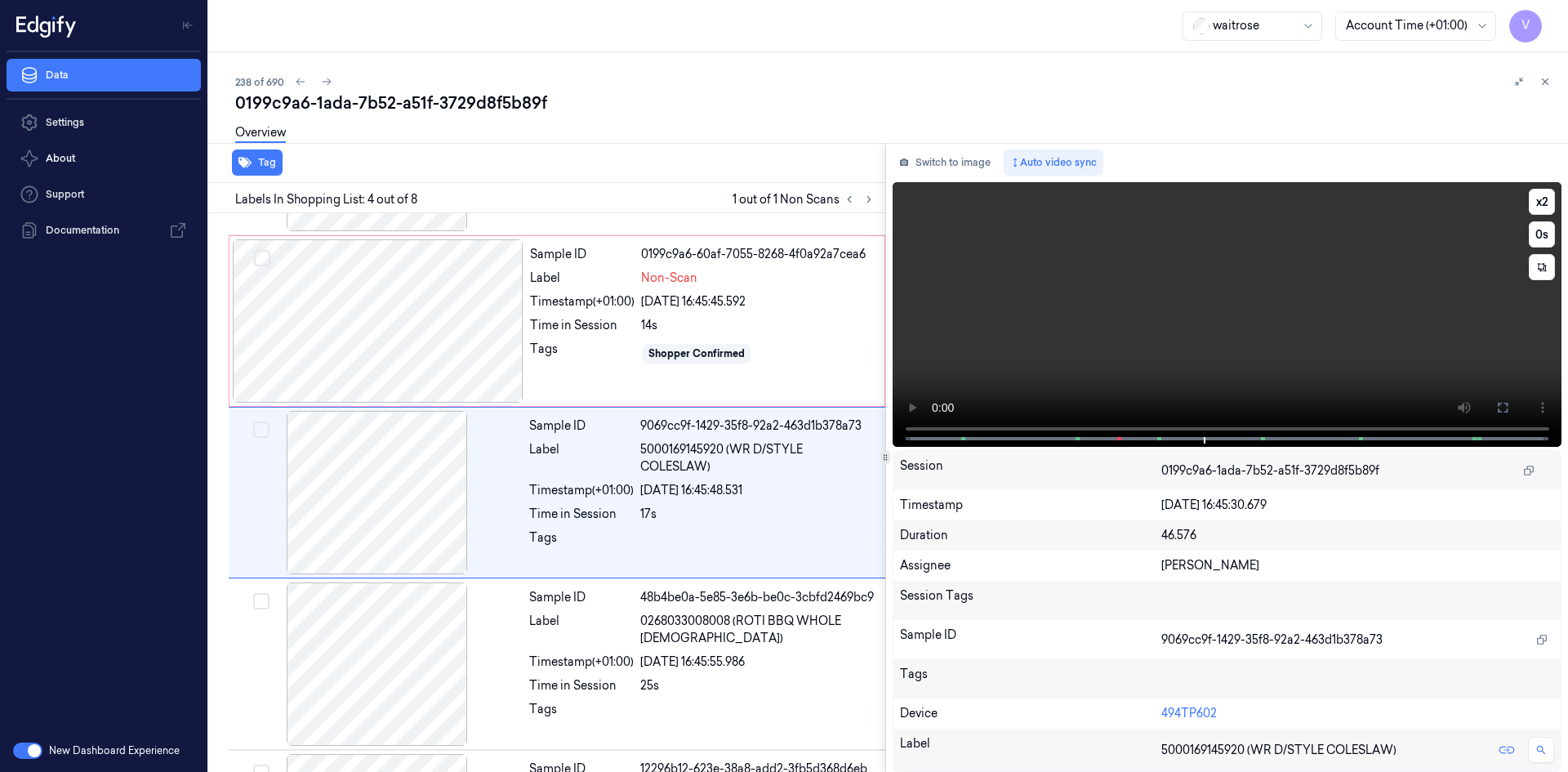
click at [1208, 347] on video at bounding box center [1227, 314] width 669 height 264
click at [1211, 368] on video at bounding box center [1227, 314] width 669 height 264
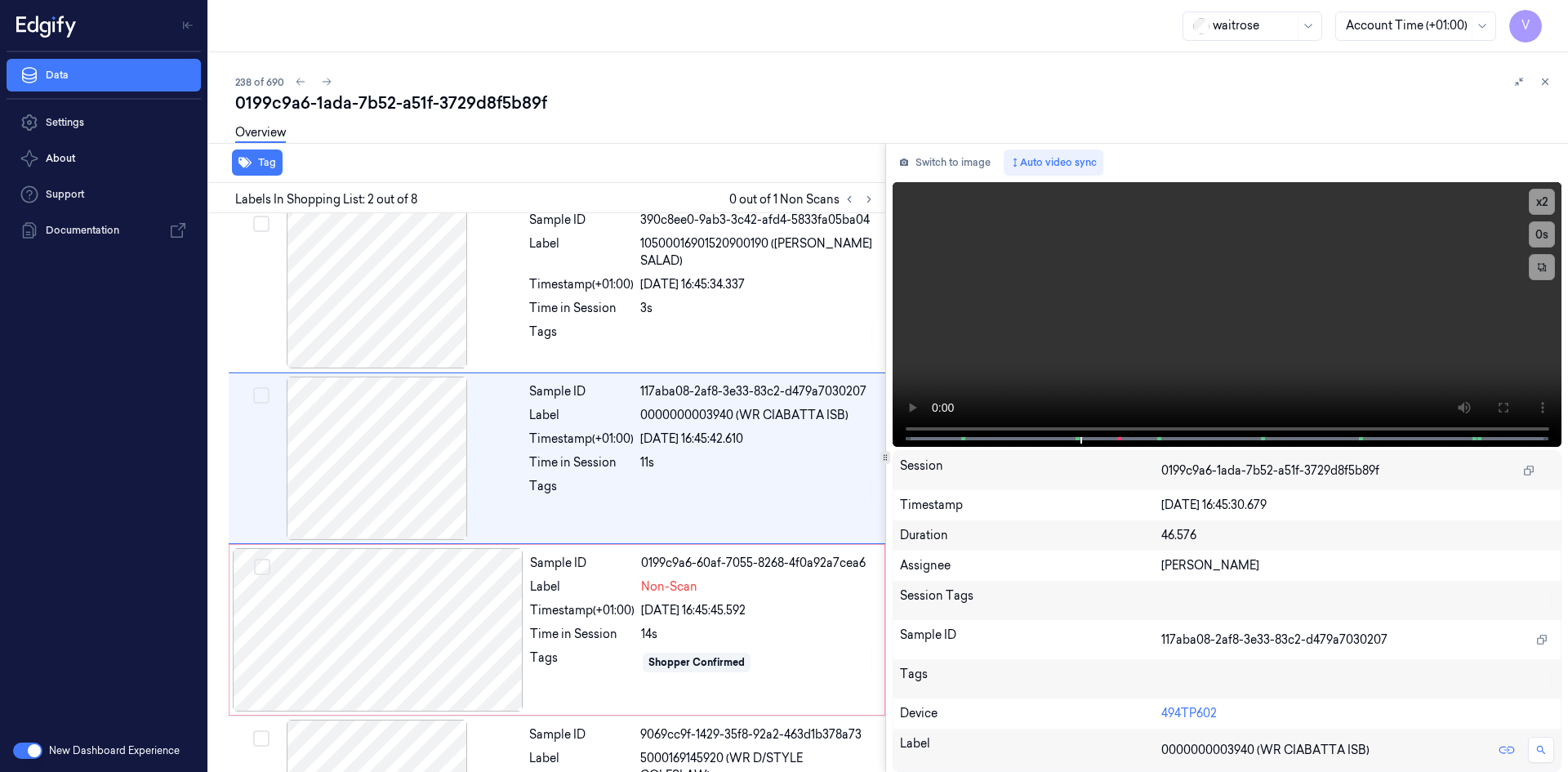
scroll to position [0, 0]
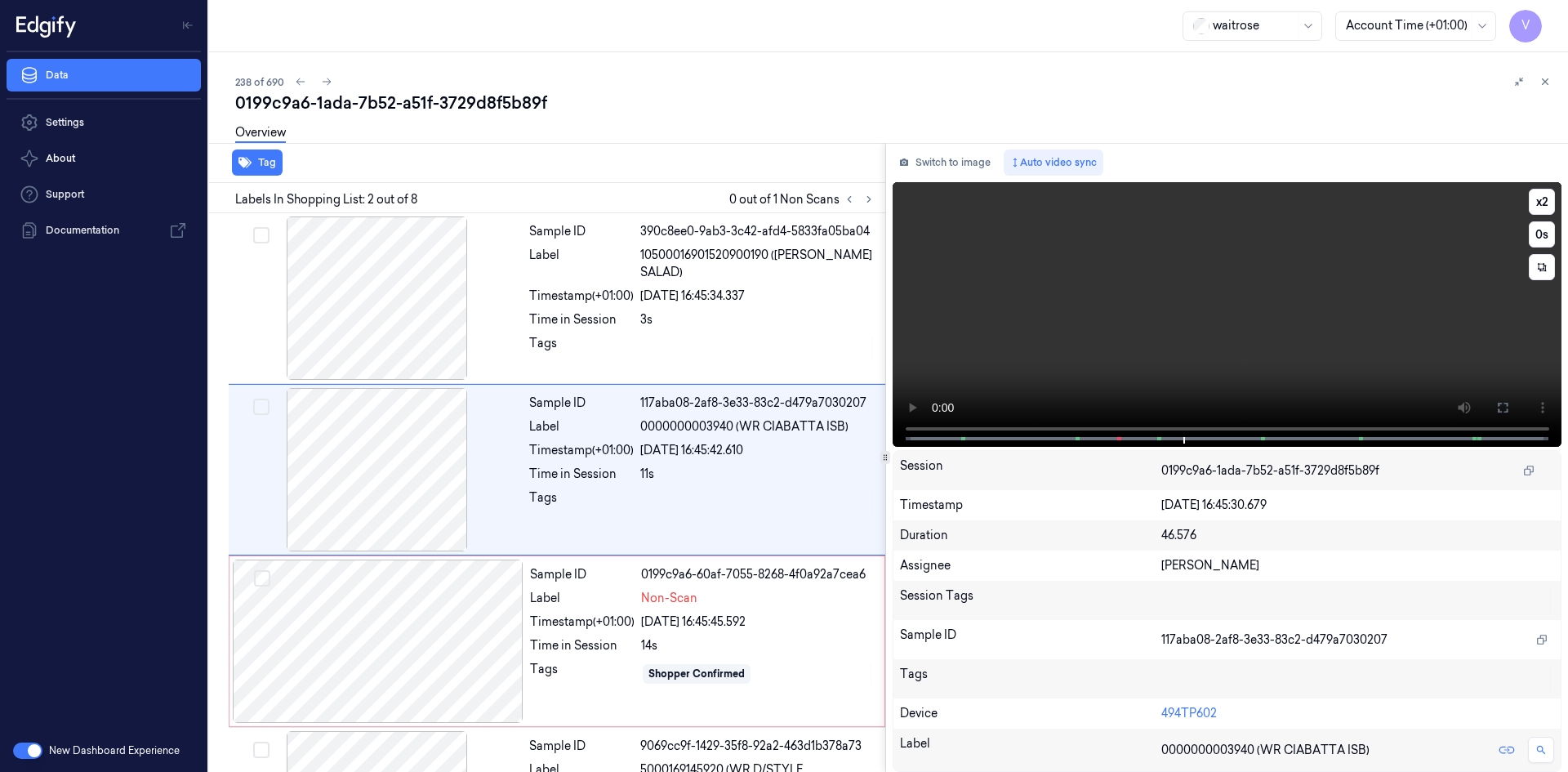
click at [1258, 244] on video at bounding box center [1227, 314] width 669 height 264
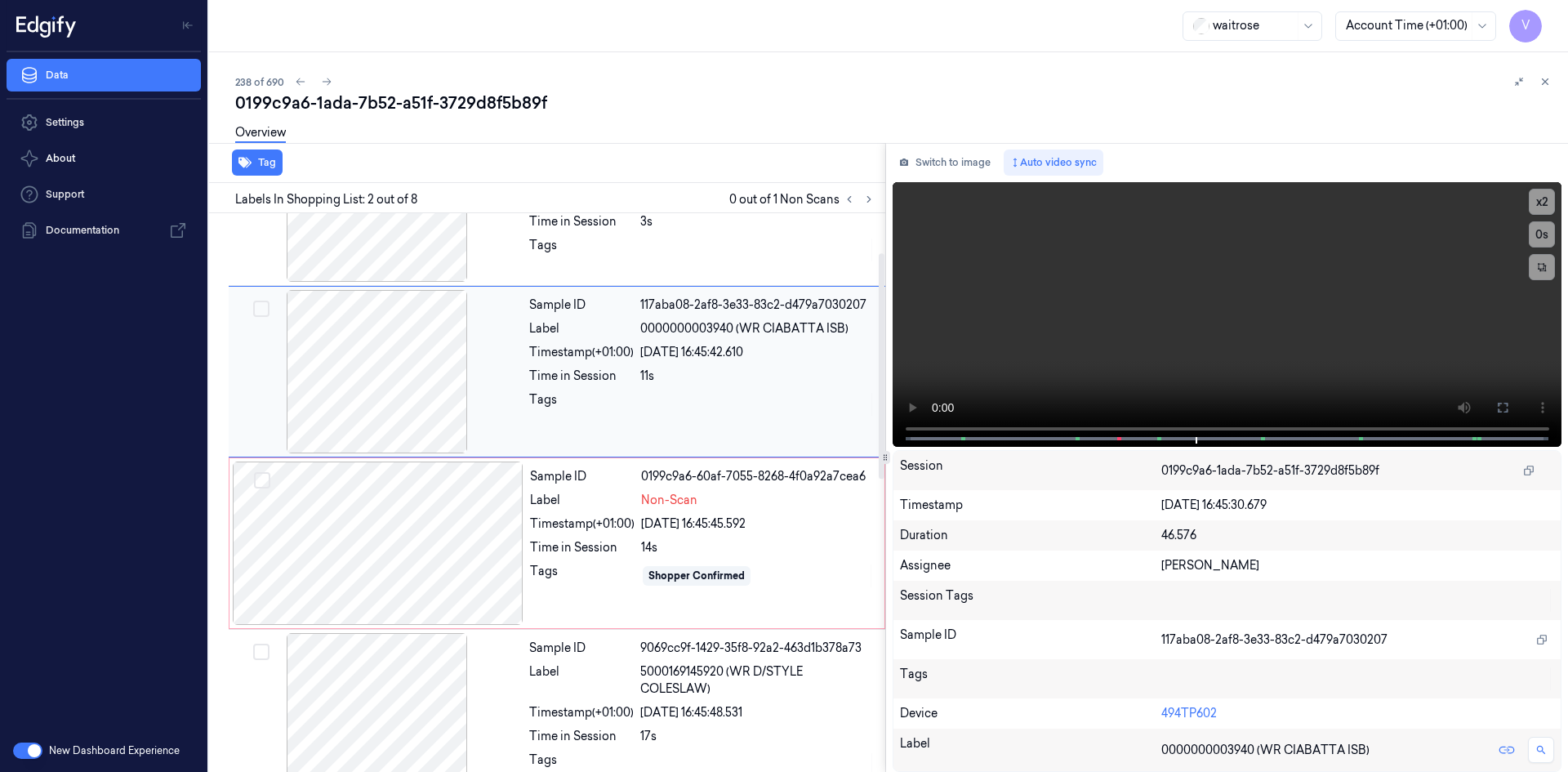
scroll to position [245, 0]
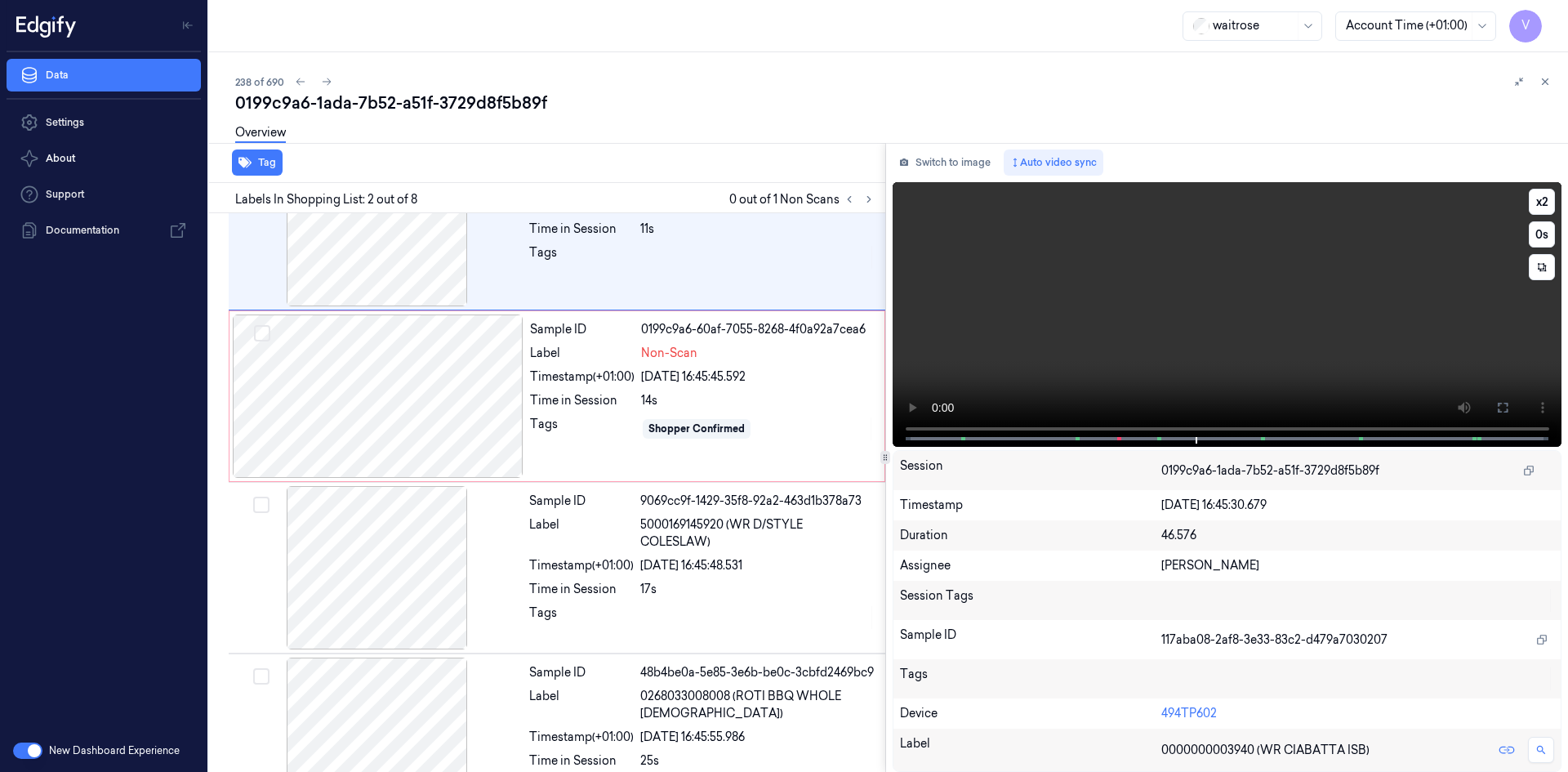
click at [1291, 346] on video at bounding box center [1227, 314] width 669 height 264
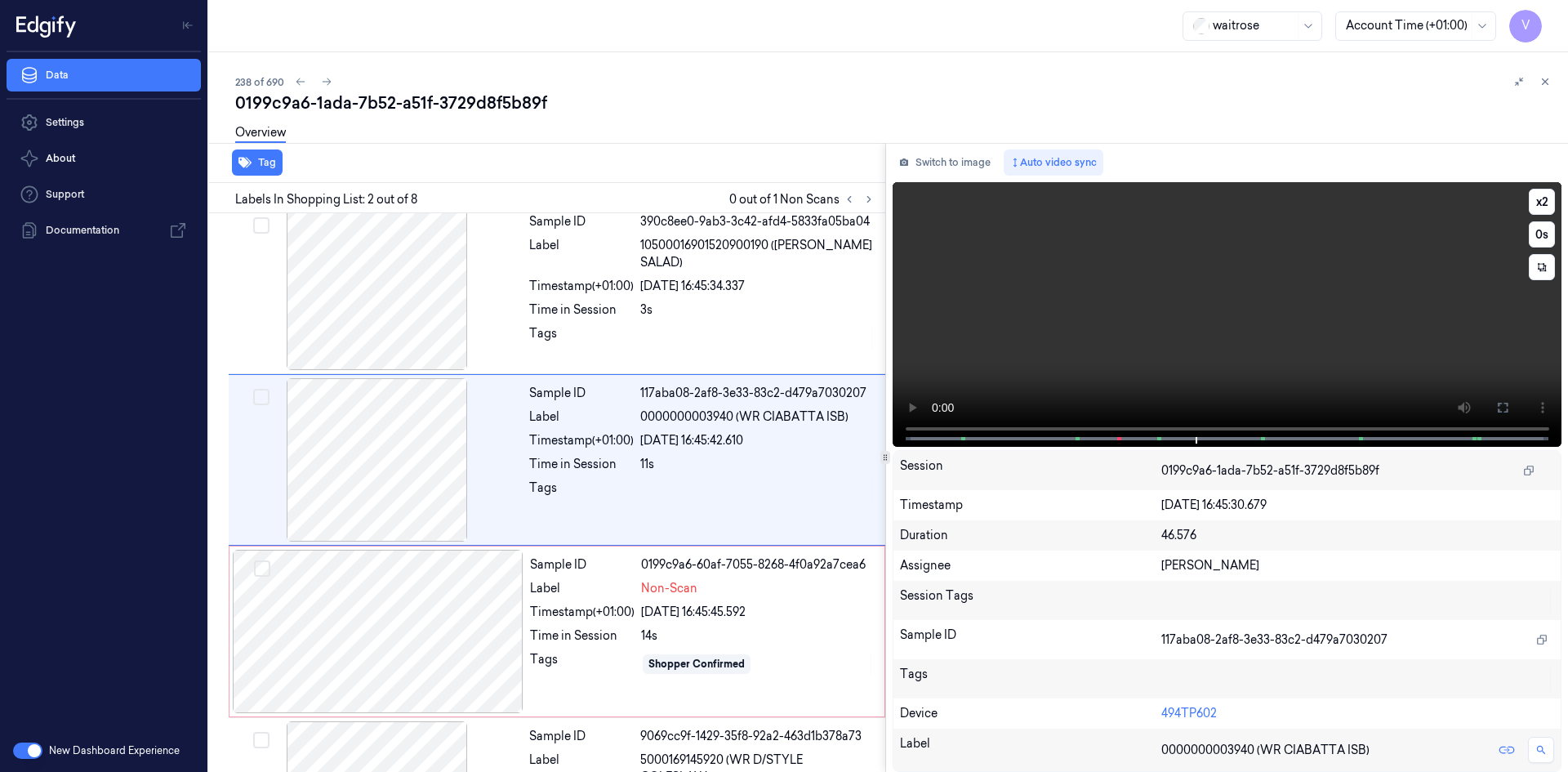
scroll to position [0, 0]
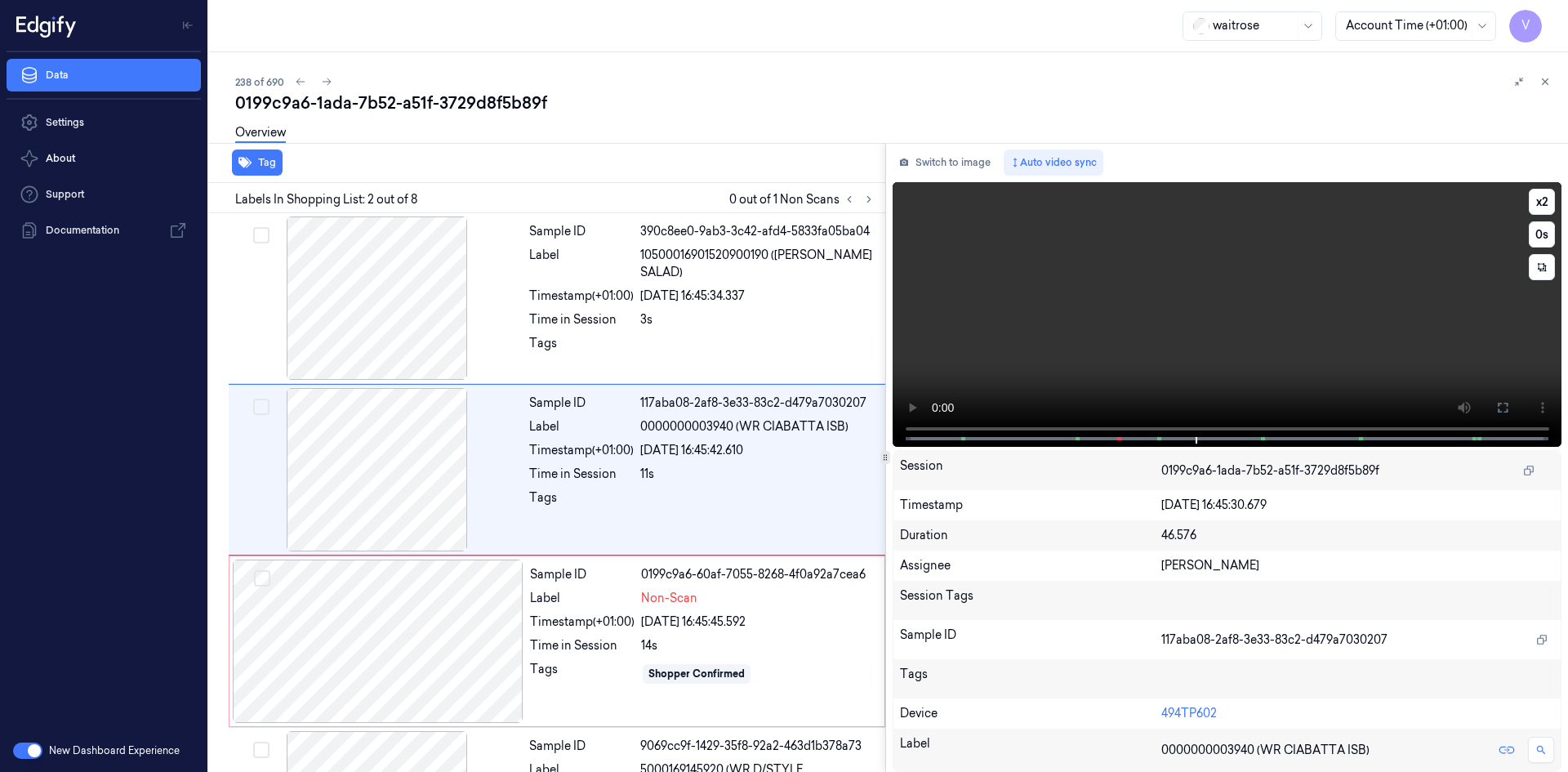
click at [1202, 338] on video at bounding box center [1227, 314] width 669 height 264
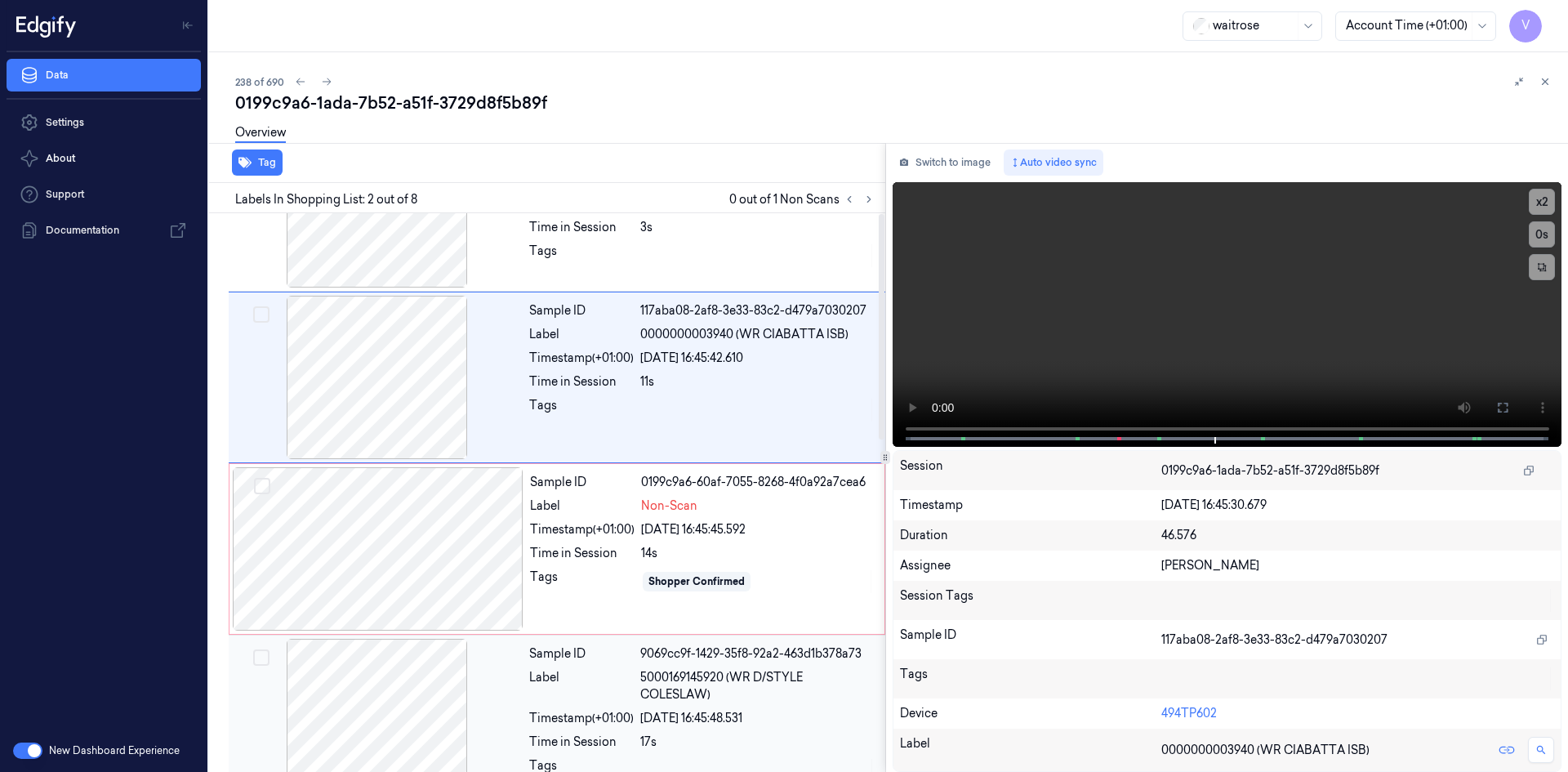
scroll to position [163, 0]
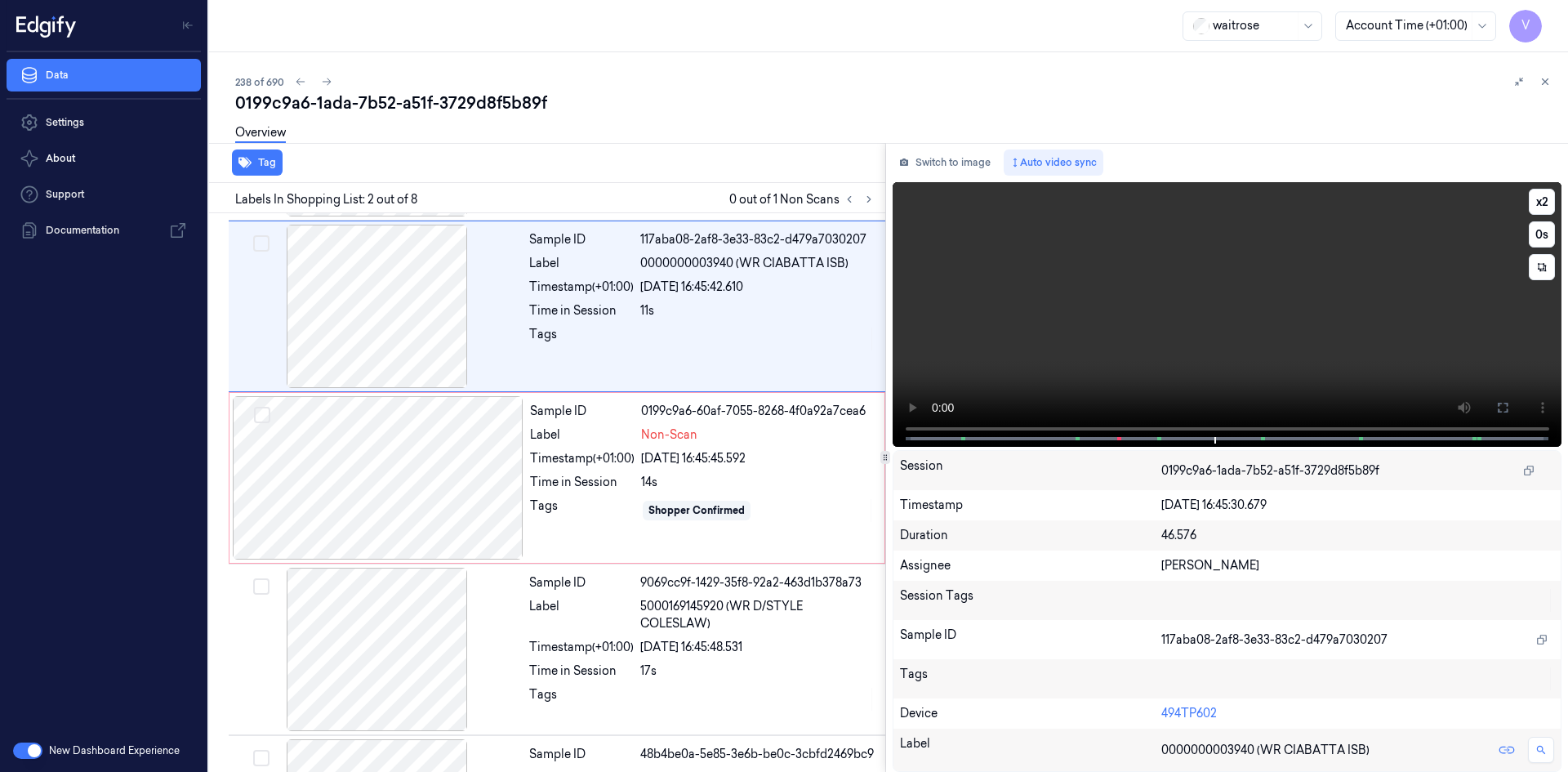
click at [1197, 373] on video at bounding box center [1227, 314] width 669 height 264
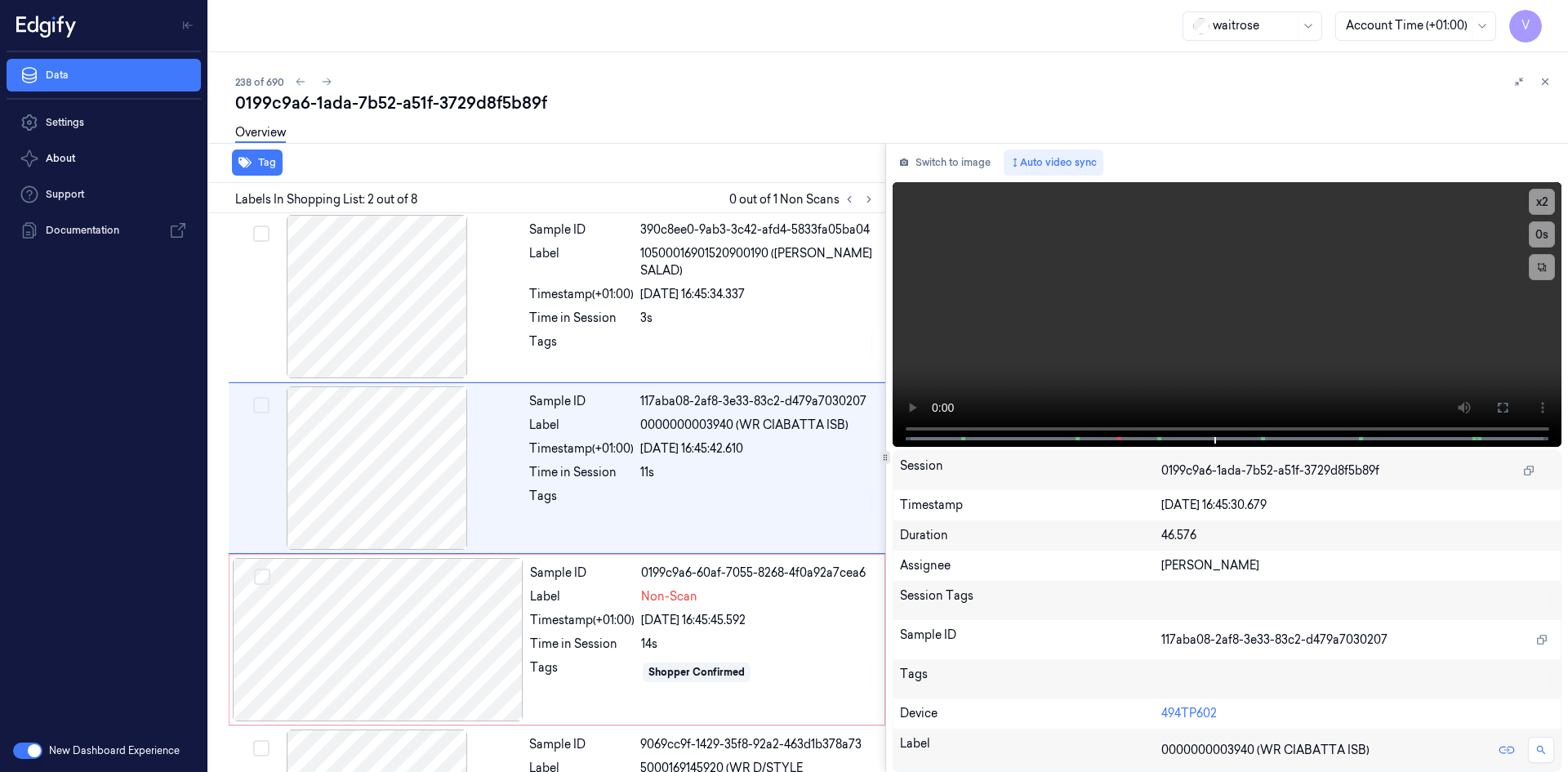
scroll to position [0, 0]
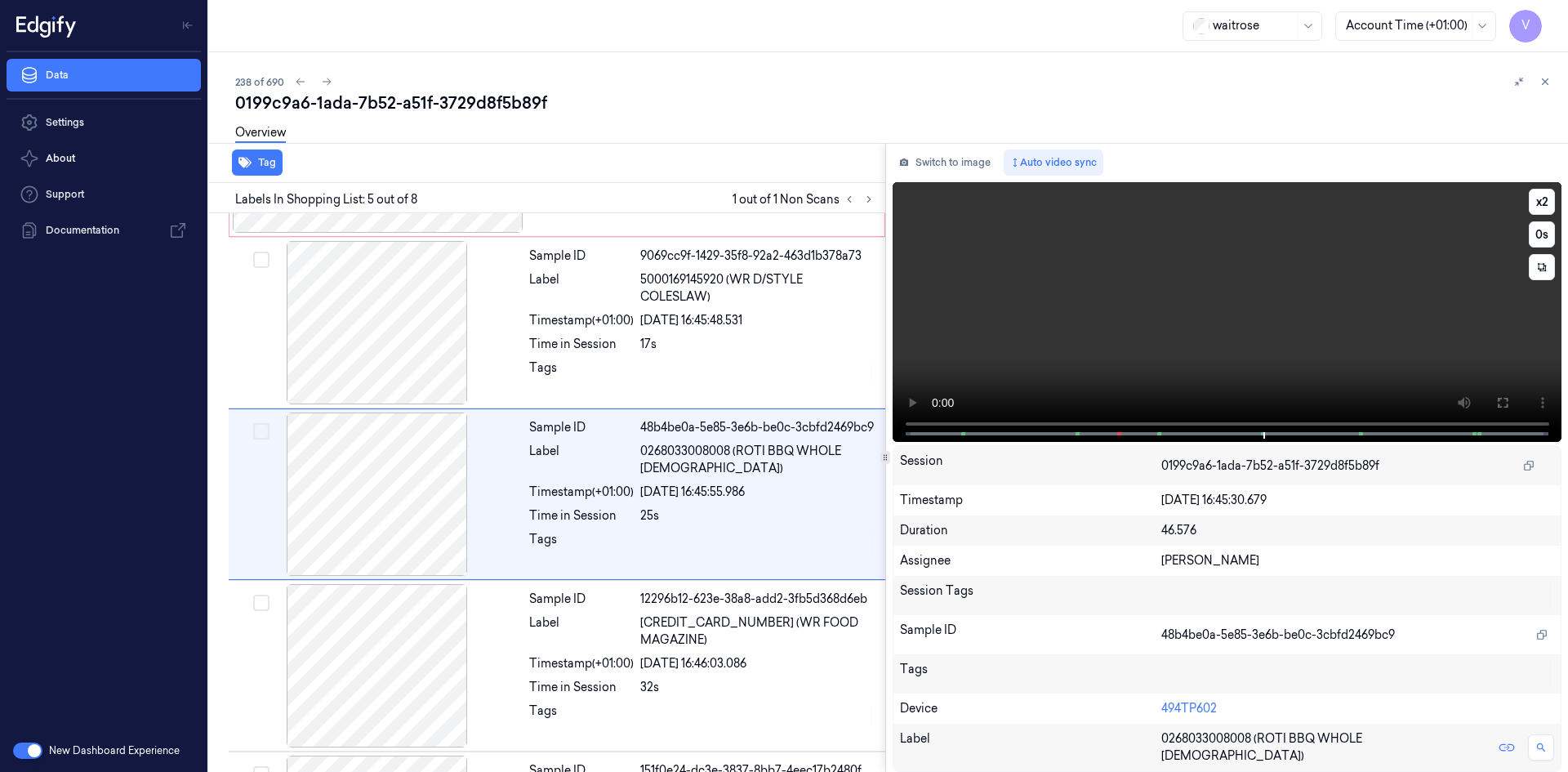
click at [1136, 272] on video at bounding box center [1227, 311] width 669 height 259
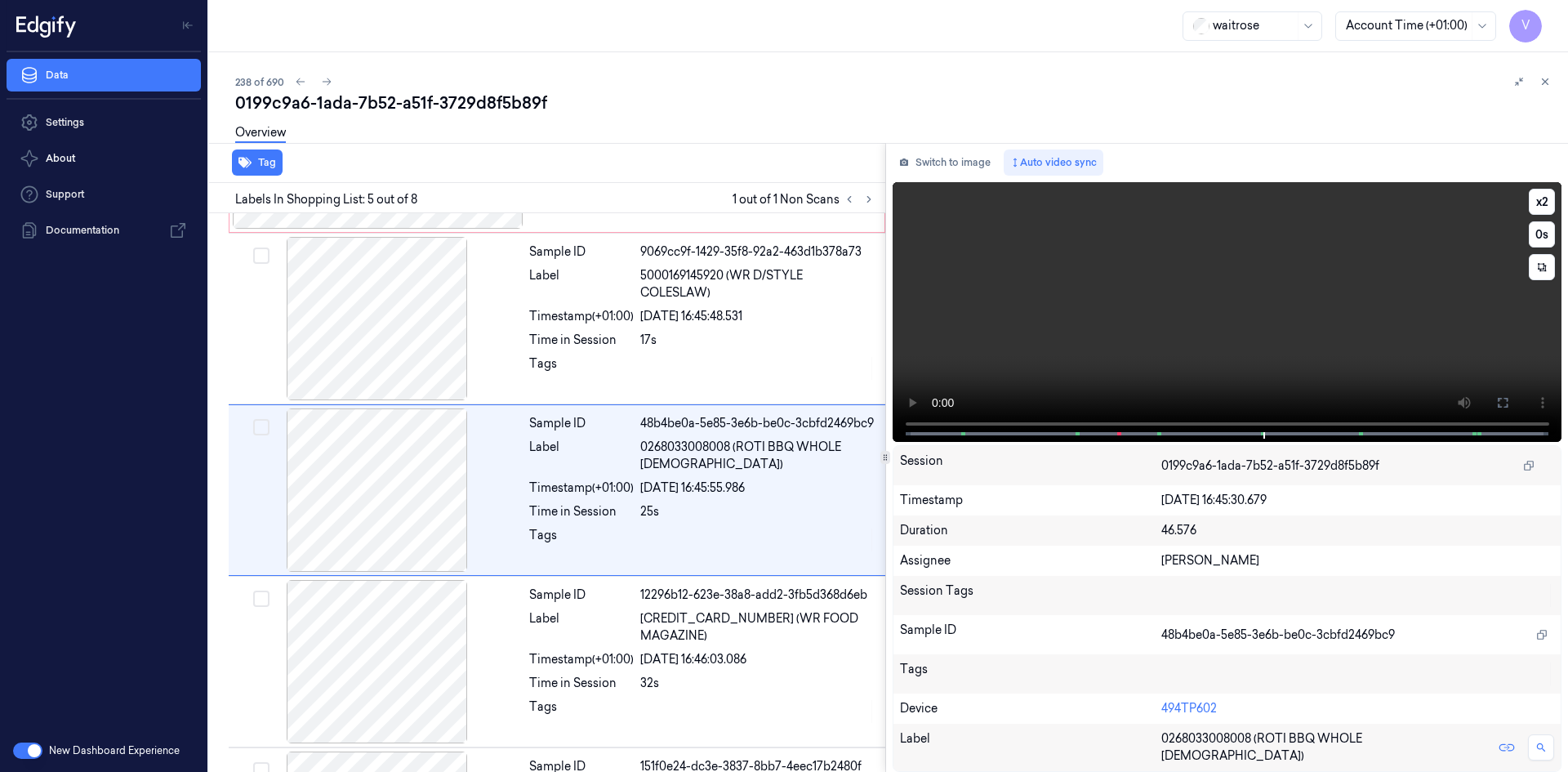
click at [1166, 318] on video at bounding box center [1227, 311] width 669 height 259
click at [1167, 312] on video at bounding box center [1227, 311] width 669 height 259
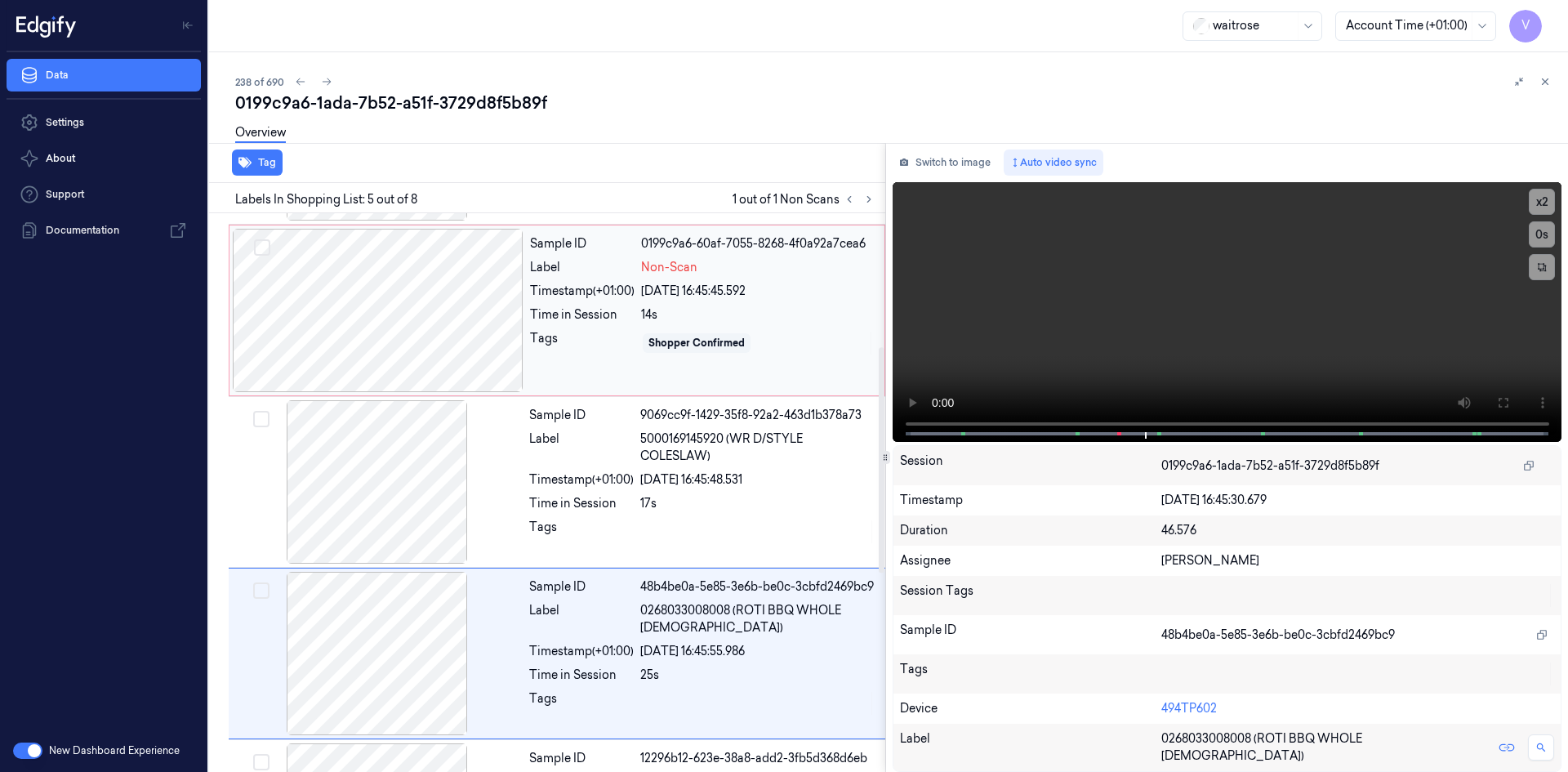
click at [351, 270] on div at bounding box center [378, 310] width 291 height 163
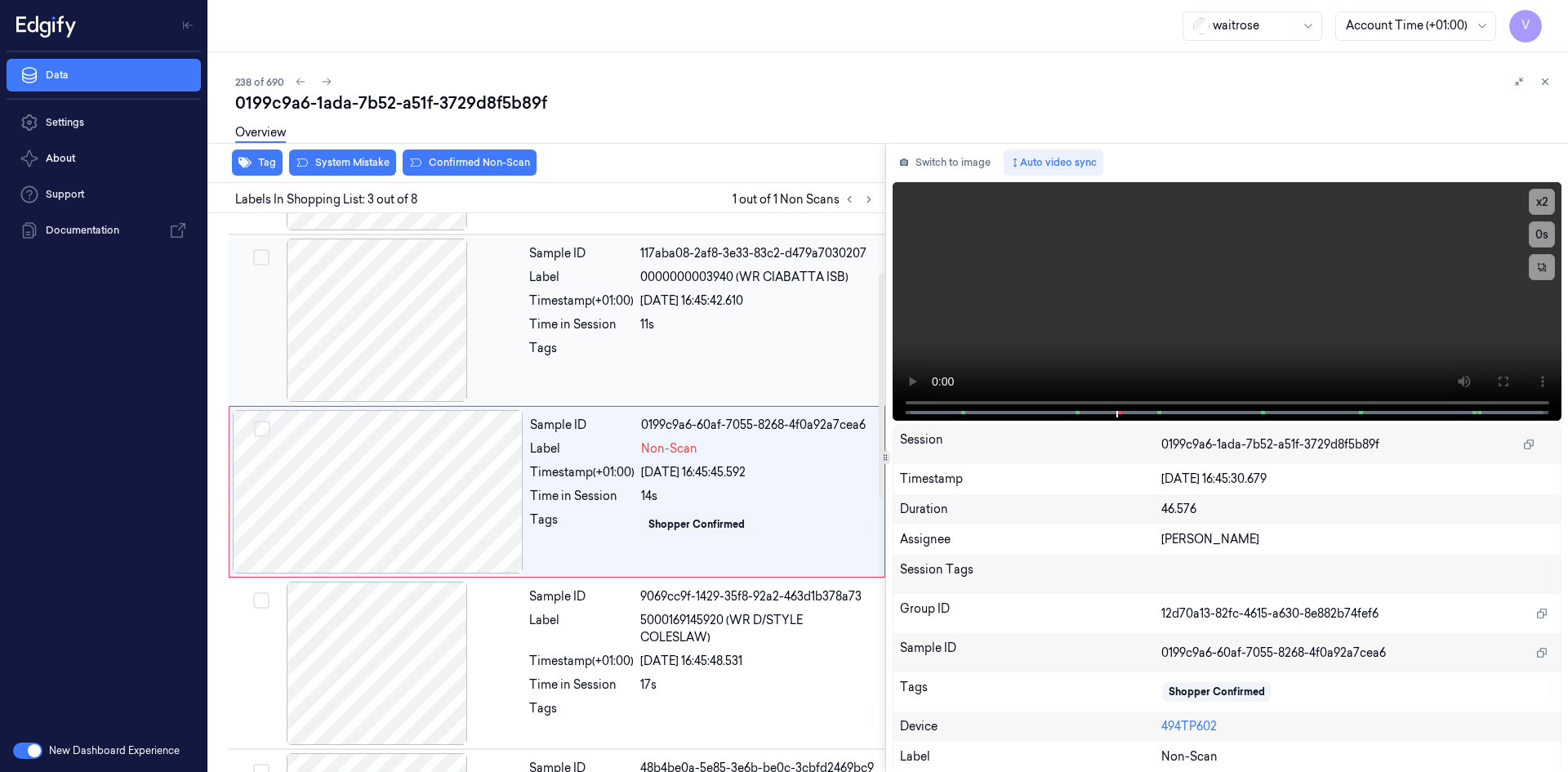
scroll to position [149, 0]
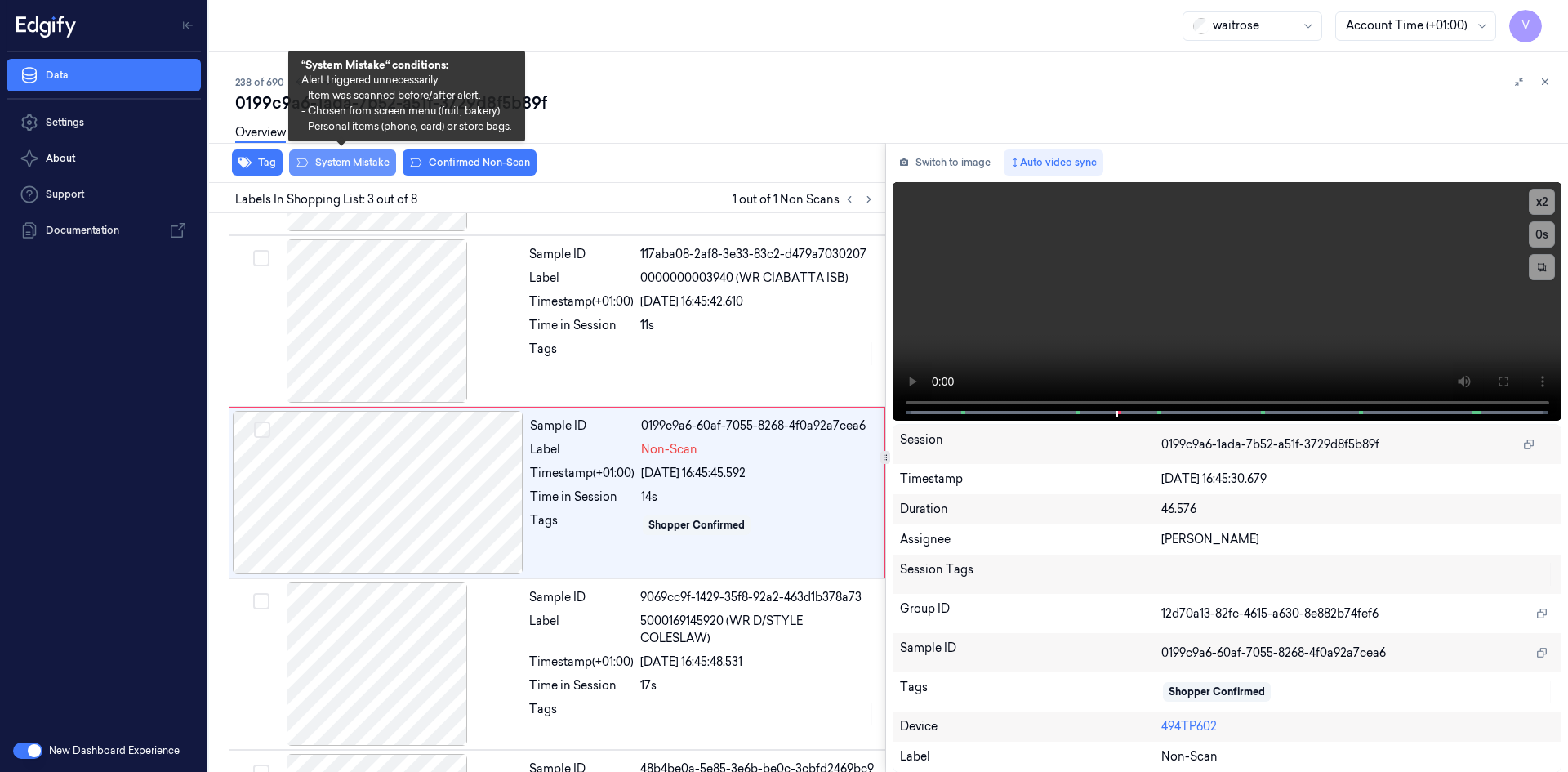
click at [352, 167] on button "System Mistake" at bounding box center [342, 162] width 107 height 26
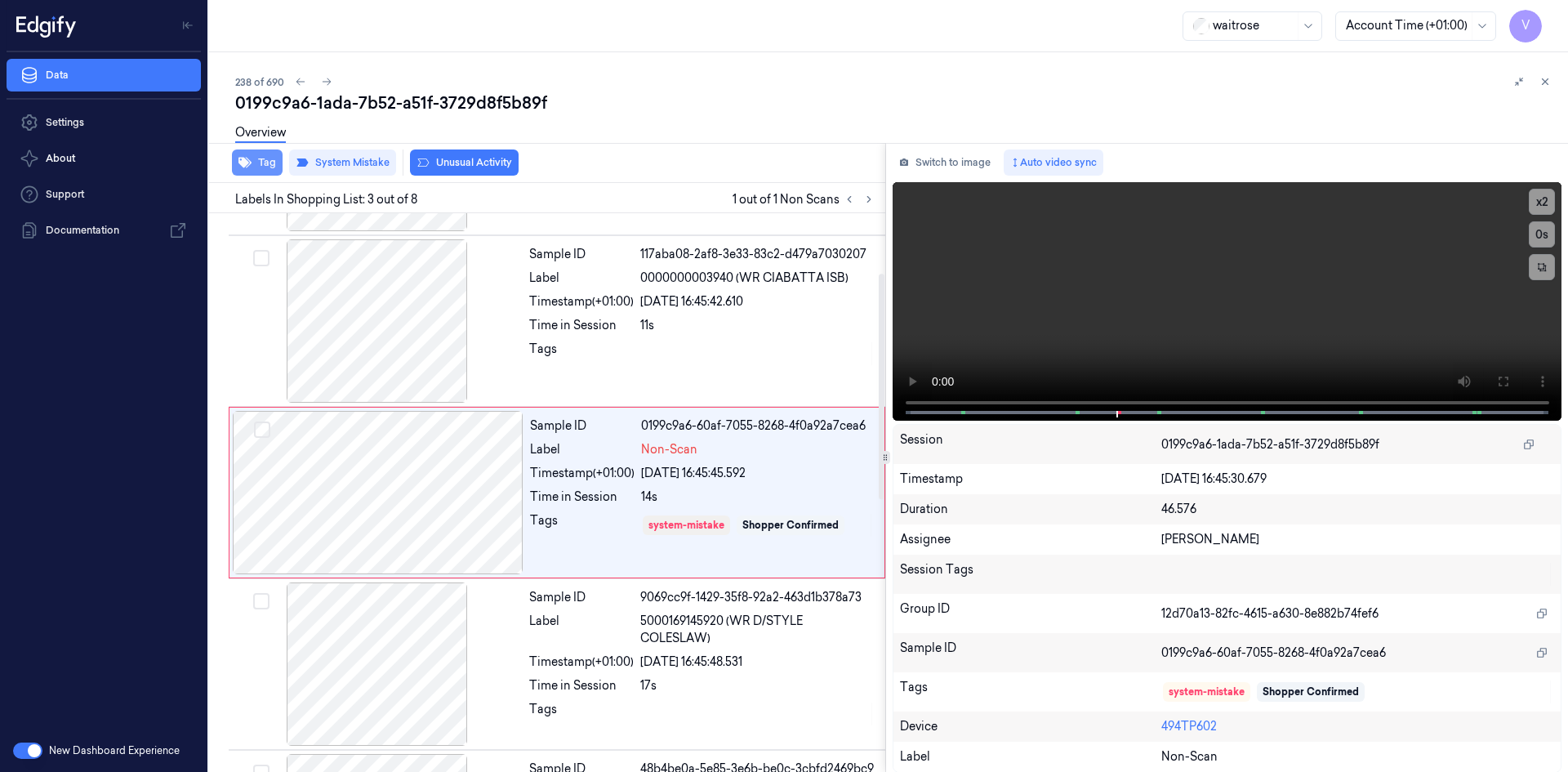
click at [263, 161] on button "Tag" at bounding box center [257, 162] width 51 height 26
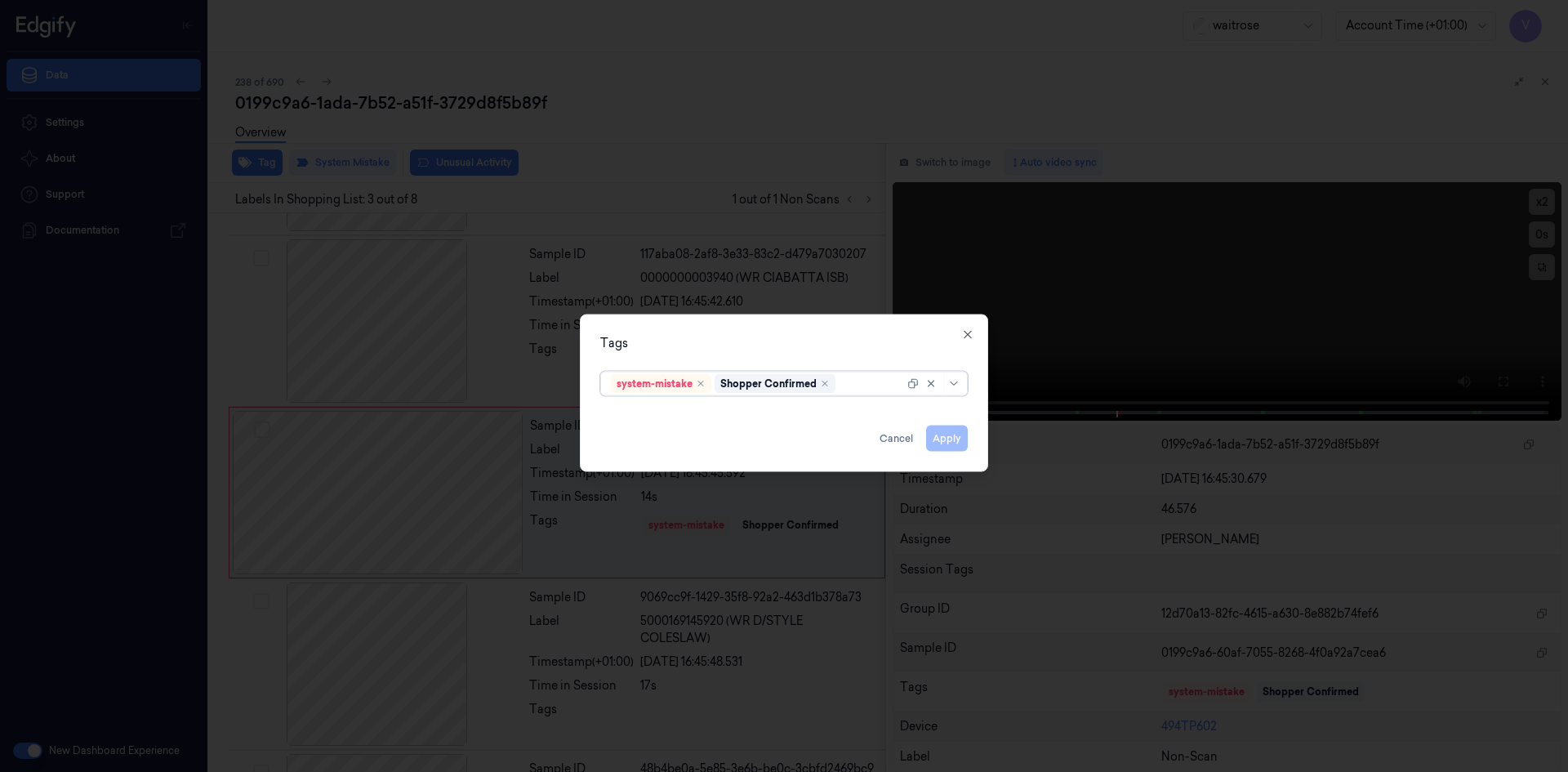
click at [848, 387] on div at bounding box center [871, 384] width 66 height 18
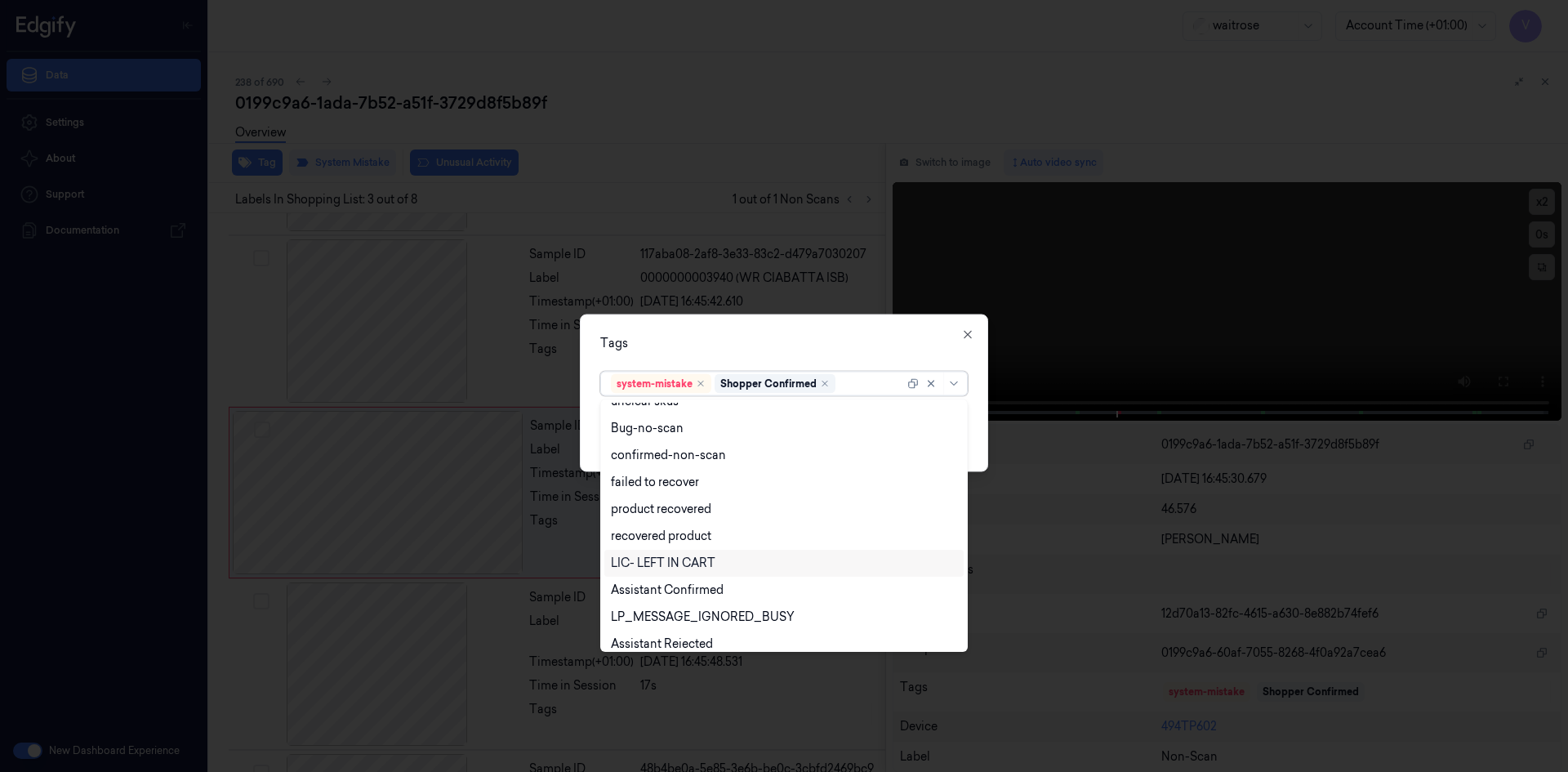
scroll to position [240, 0]
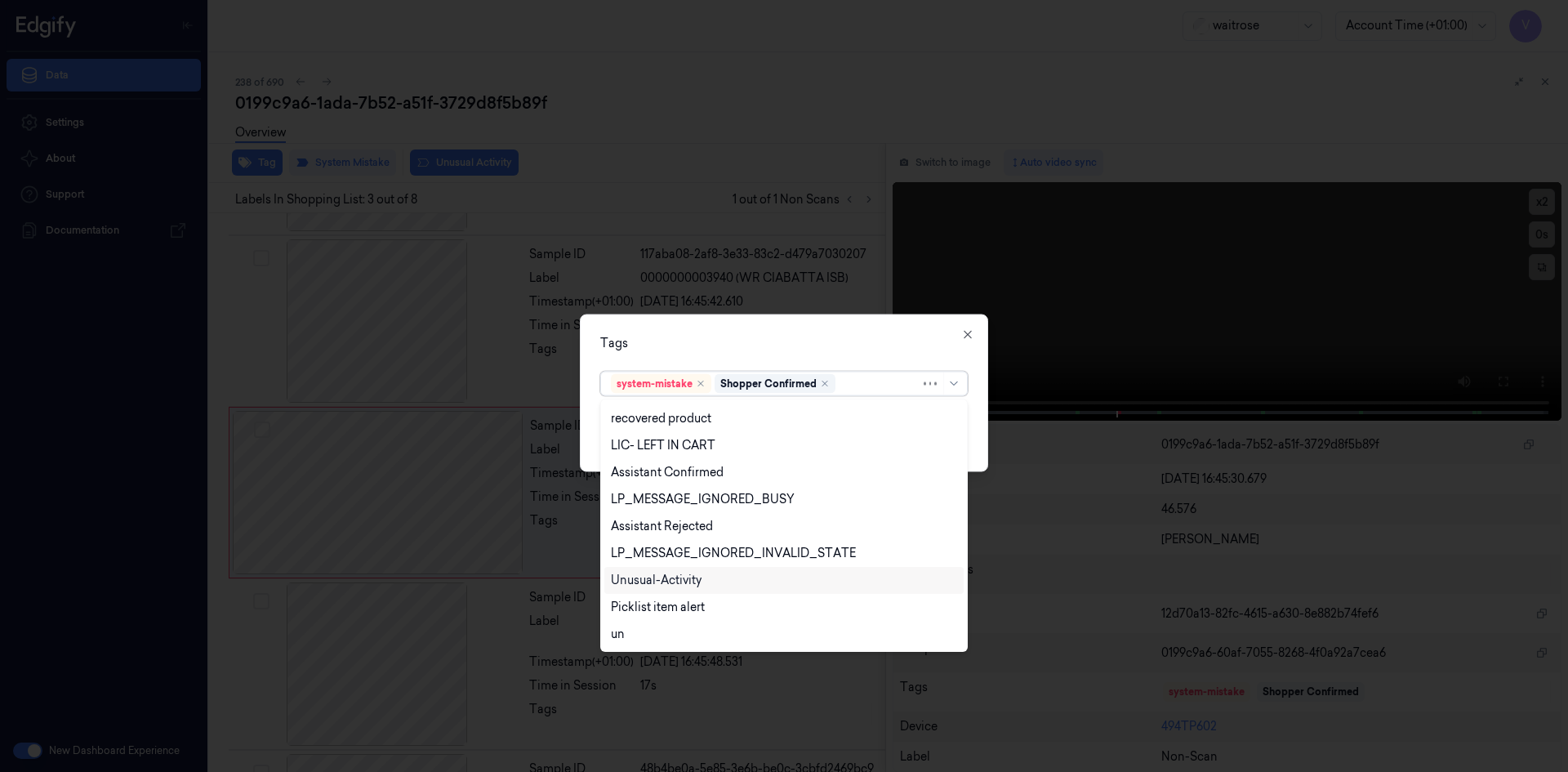
click at [707, 580] on div "Unusual-Activity" at bounding box center [784, 580] width 346 height 18
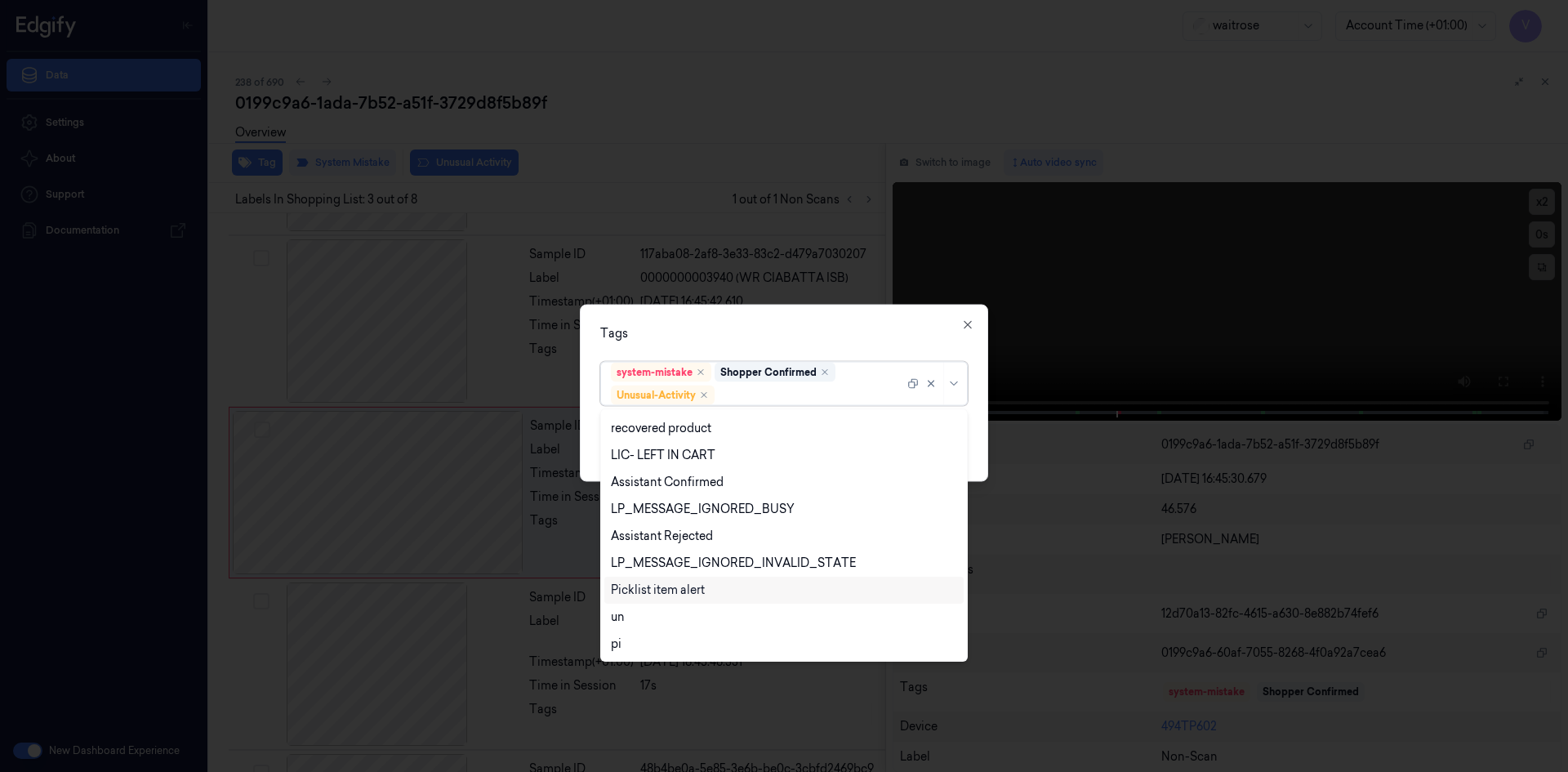
click at [702, 589] on div "Picklist item alert" at bounding box center [658, 590] width 94 height 18
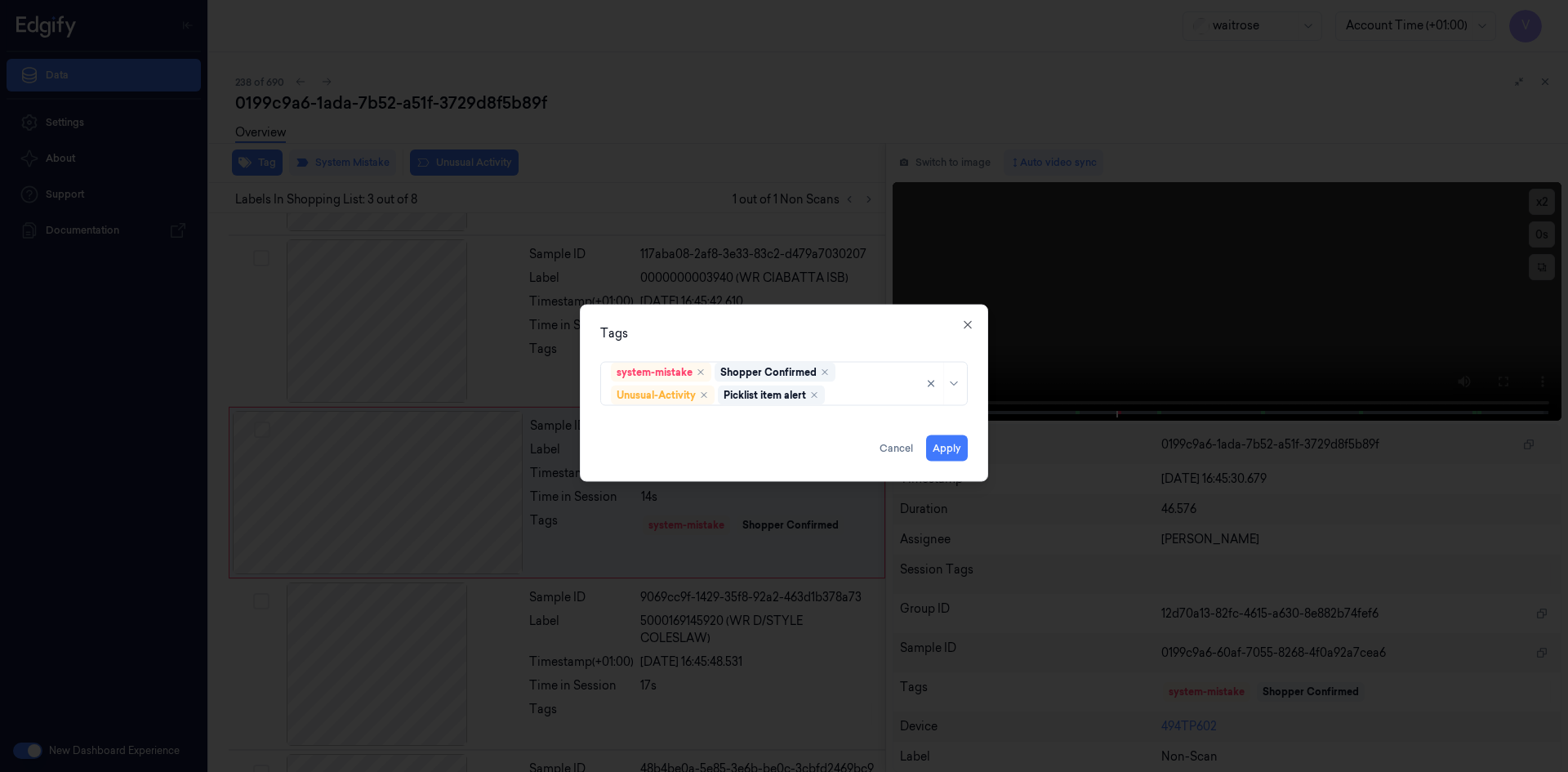
click at [807, 340] on div "Tags" at bounding box center [784, 333] width 368 height 18
click at [955, 448] on button "Apply" at bounding box center [946, 447] width 42 height 26
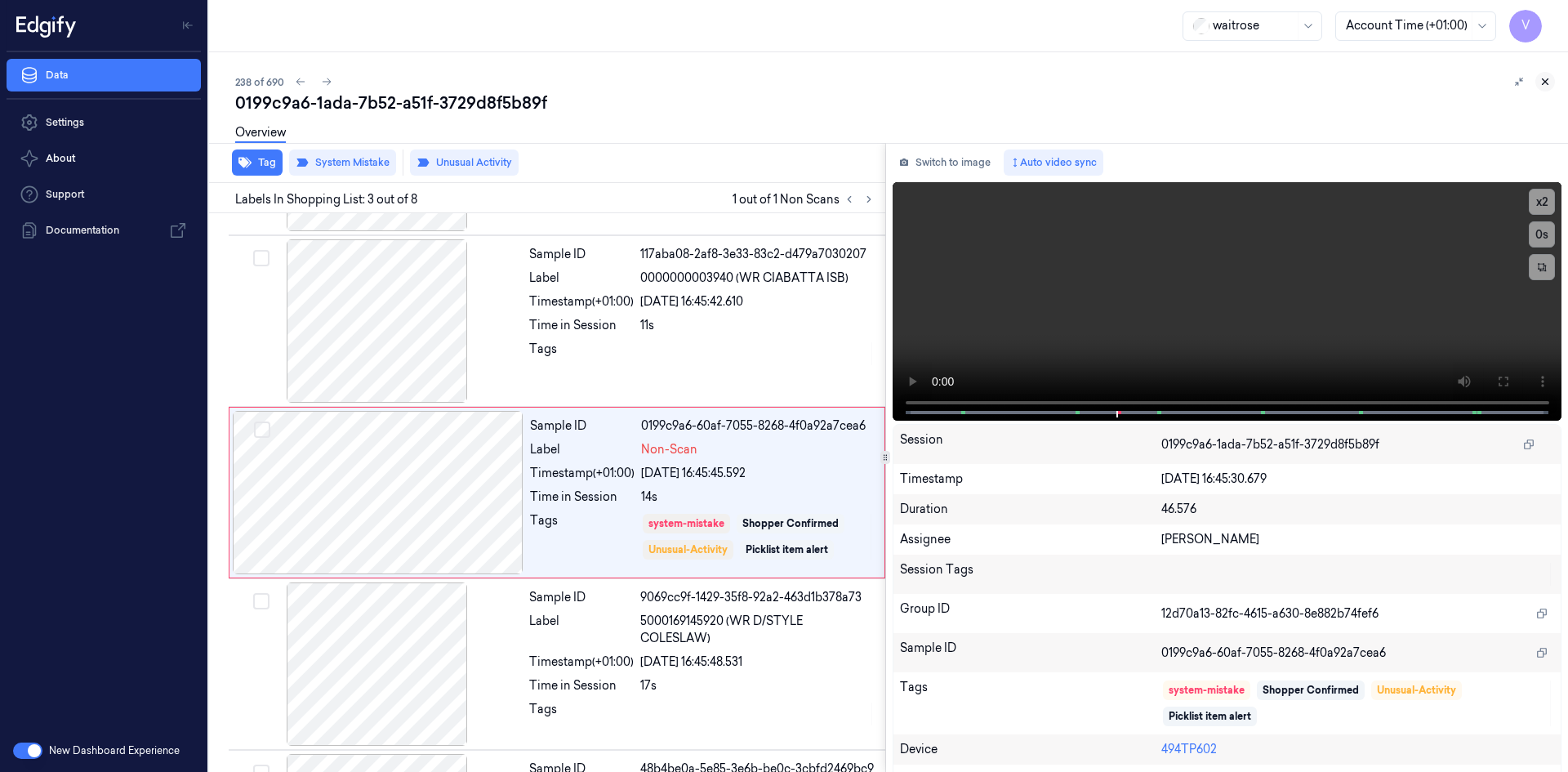
click at [1543, 82] on icon at bounding box center [1545, 82] width 12 height 12
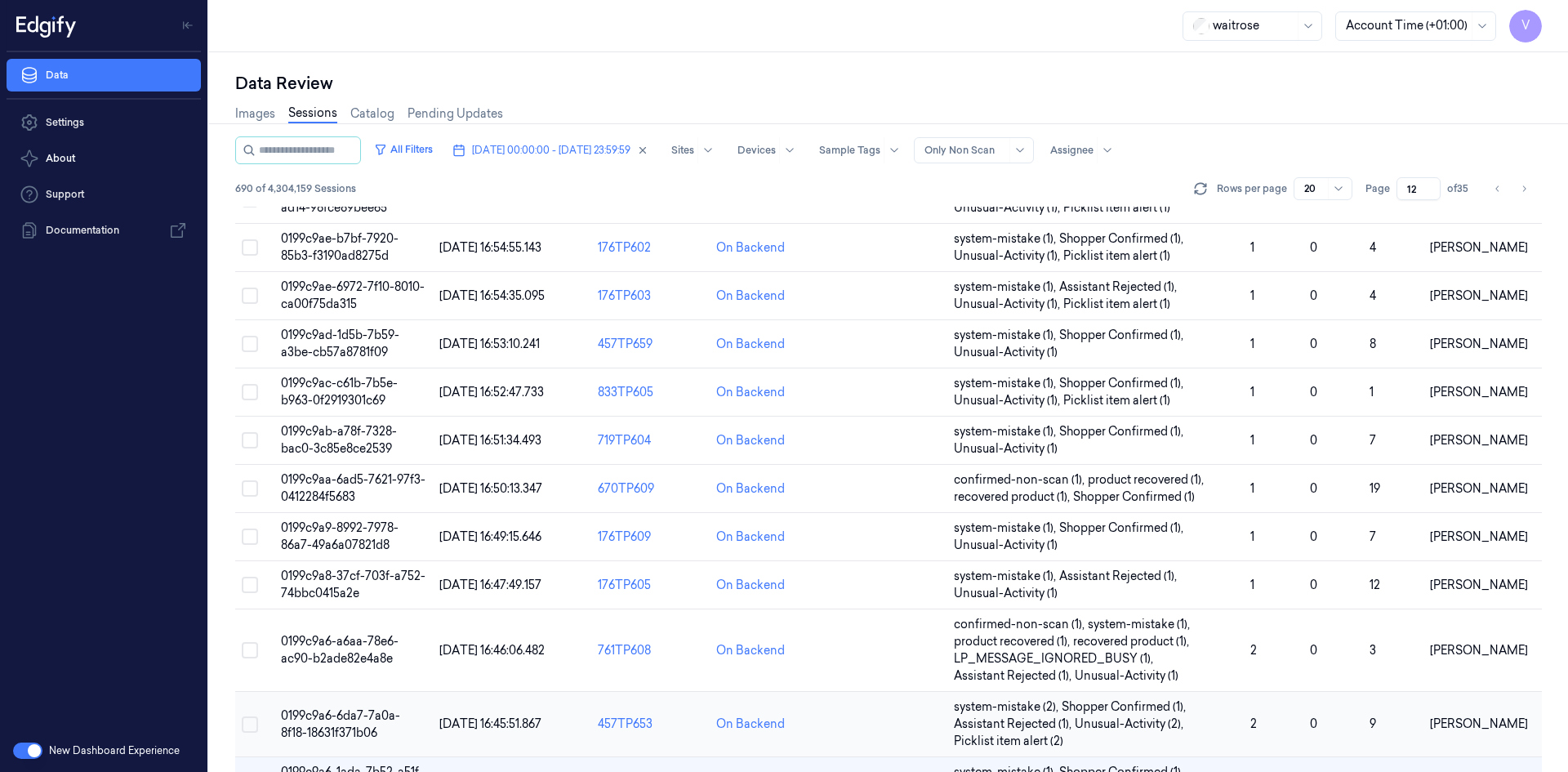
scroll to position [498, 0]
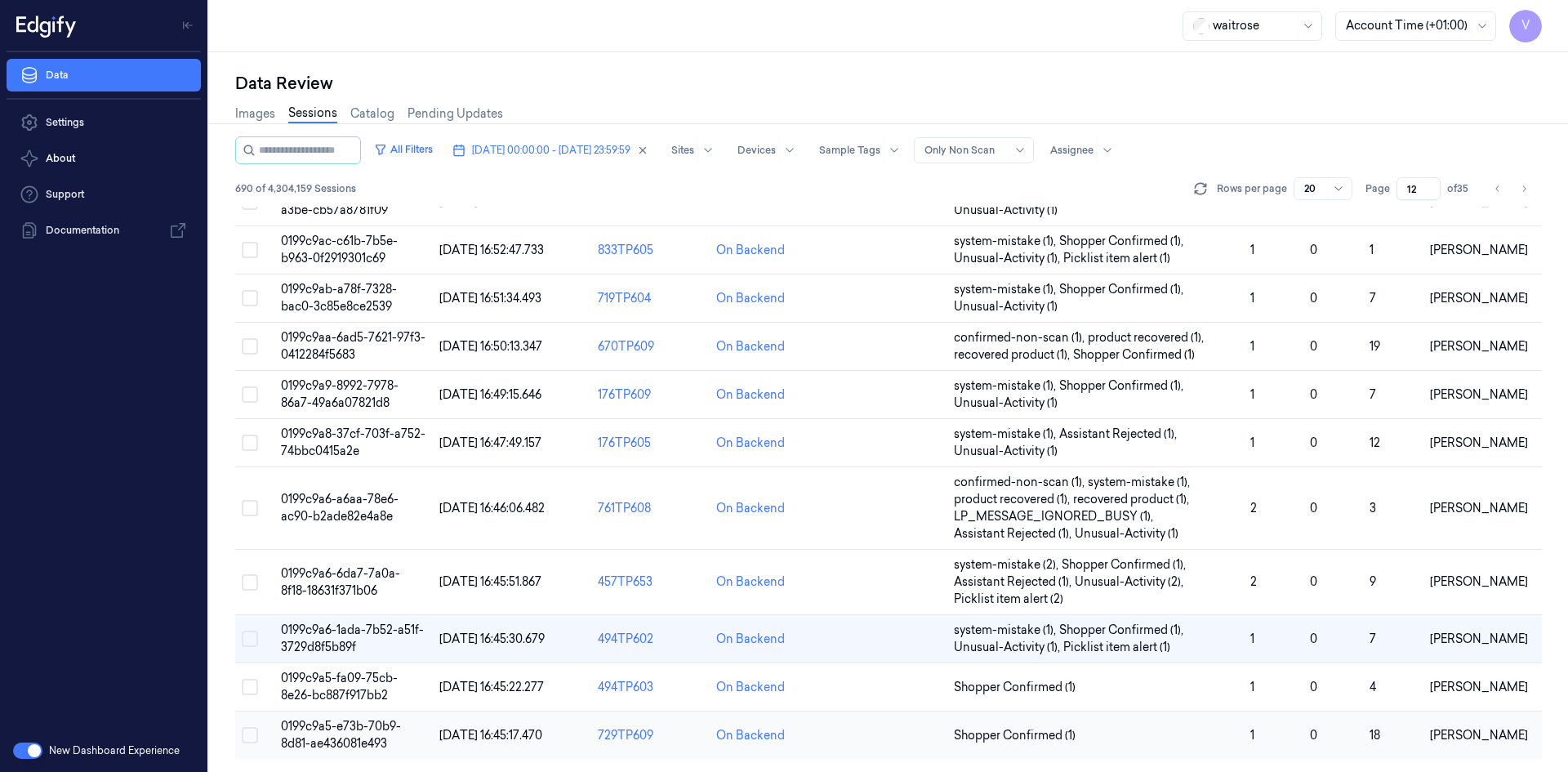
click at [362, 735] on td "0199c9a5-e73b-70b9-8d81-ae436081e493" at bounding box center [353, 735] width 159 height 48
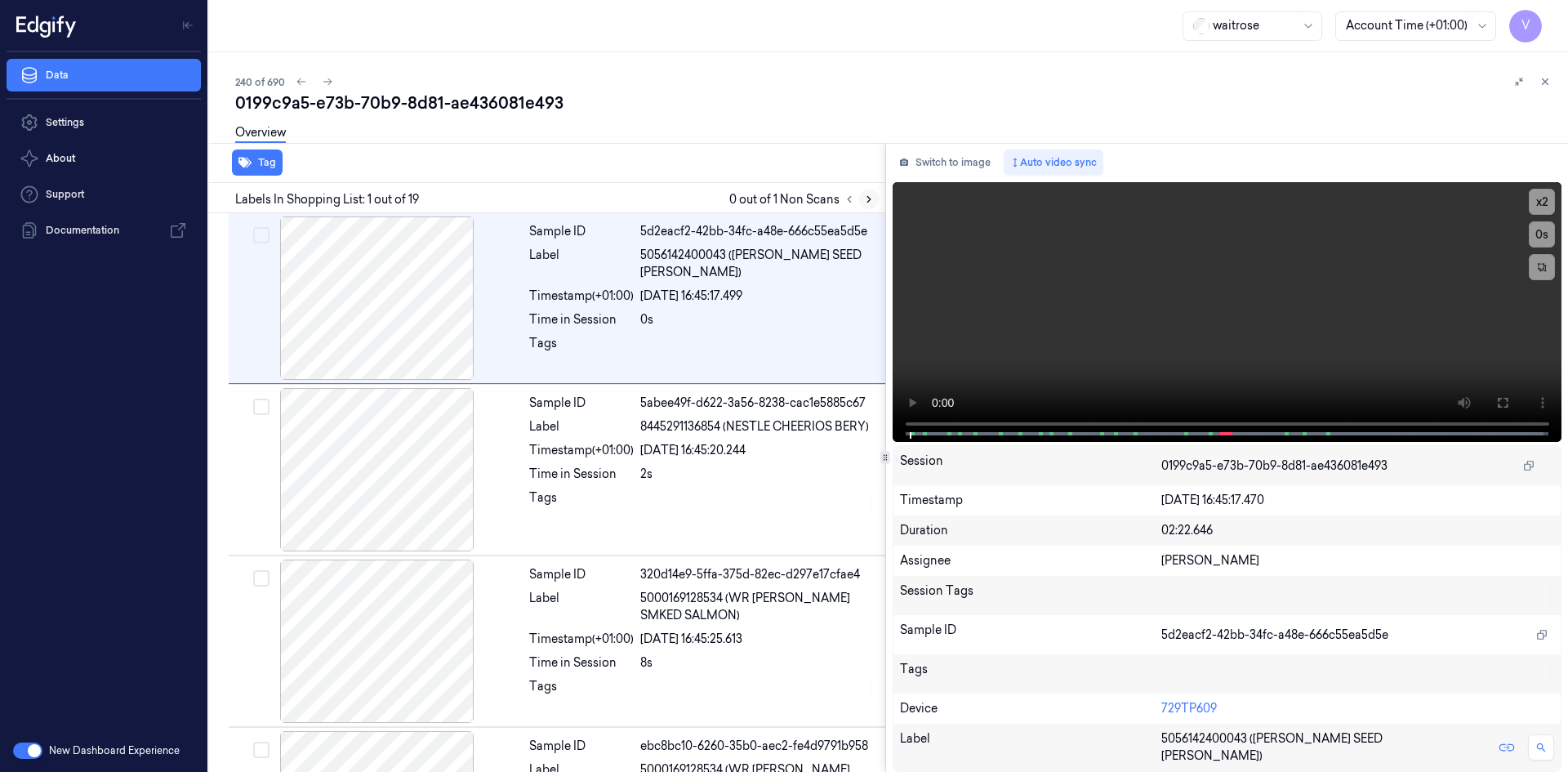
click at [869, 200] on icon at bounding box center [869, 200] width 12 height 12
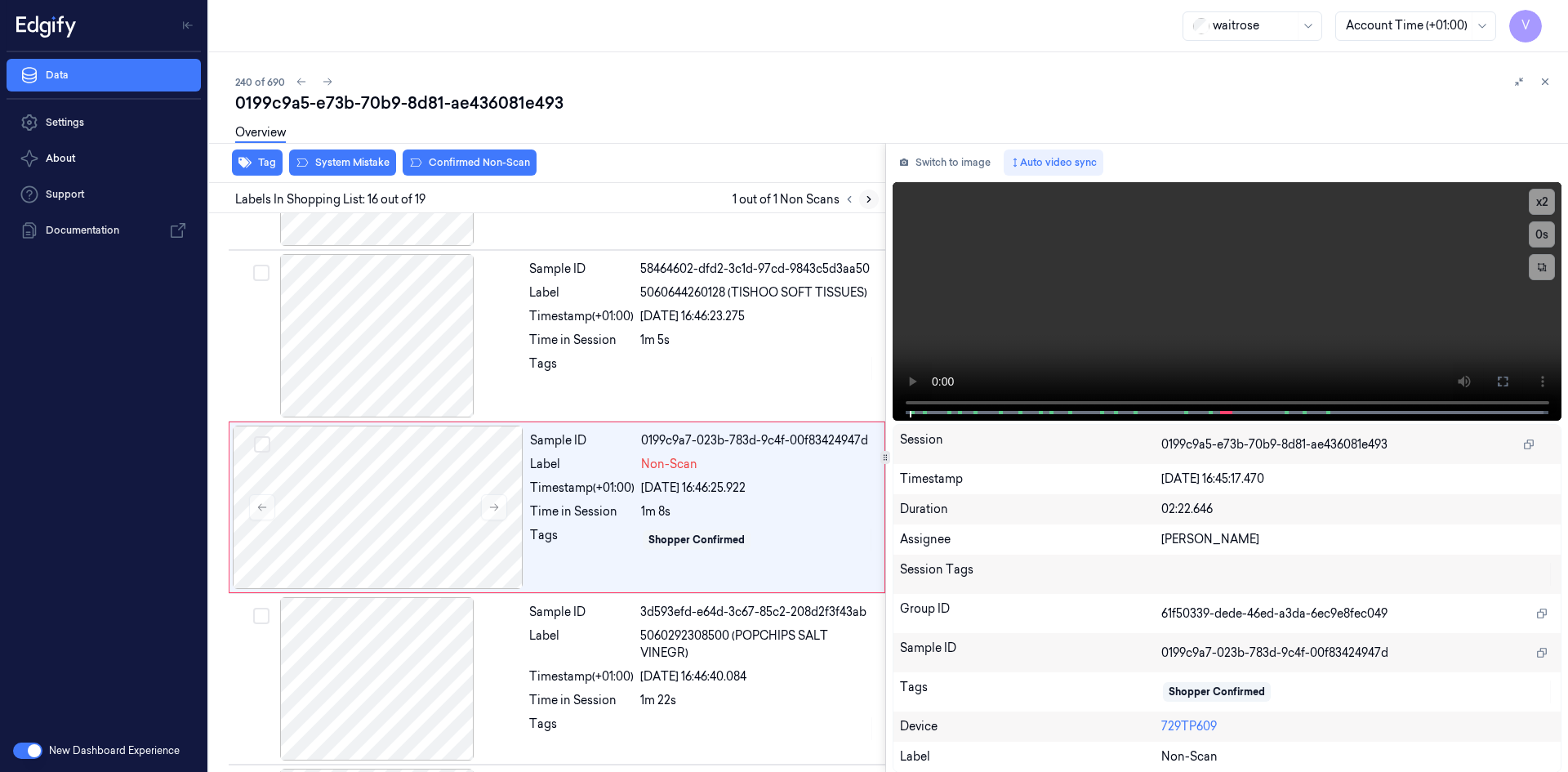
scroll to position [2378, 0]
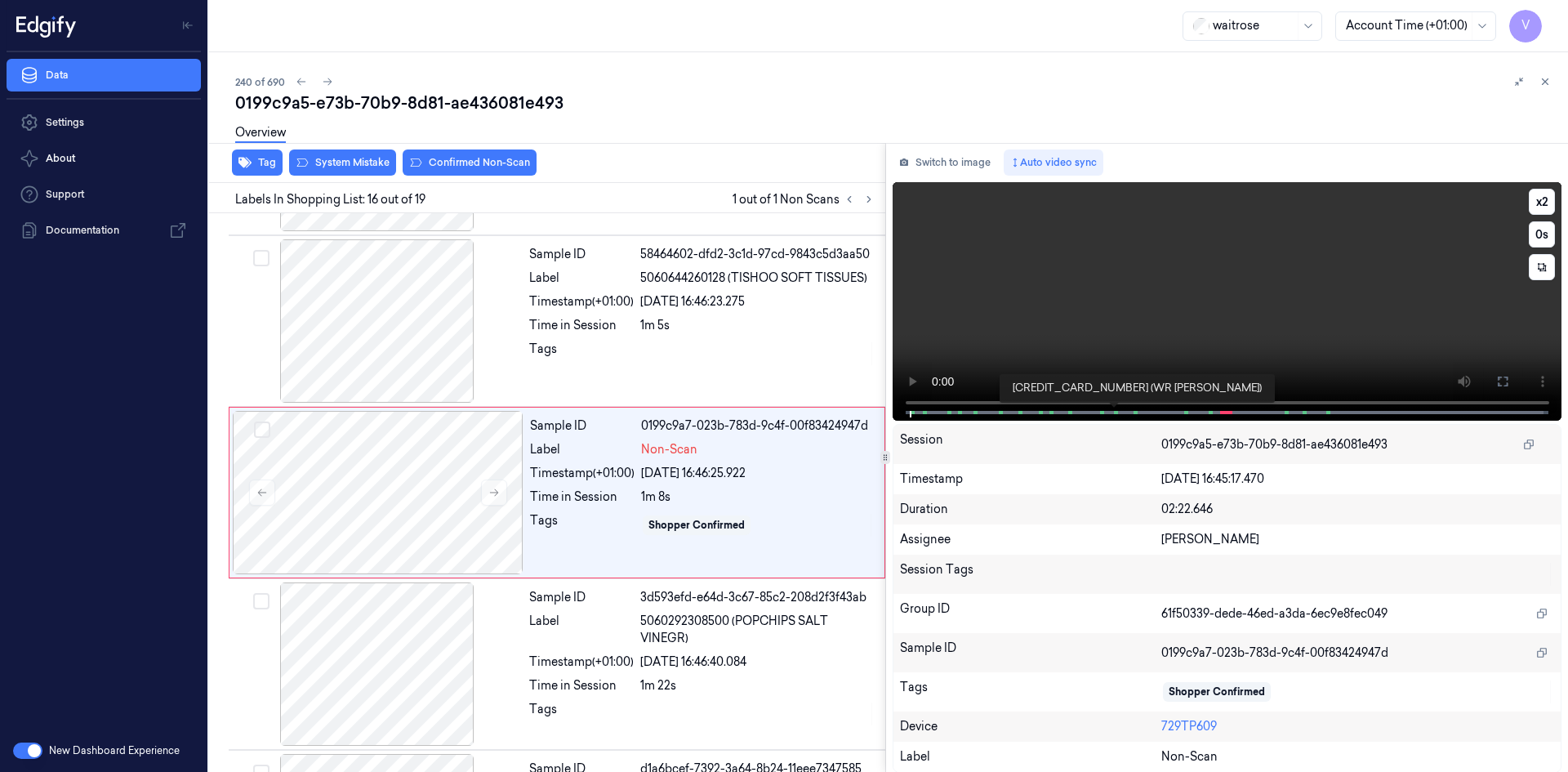
click at [1116, 409] on span at bounding box center [1117, 412] width 3 height 8
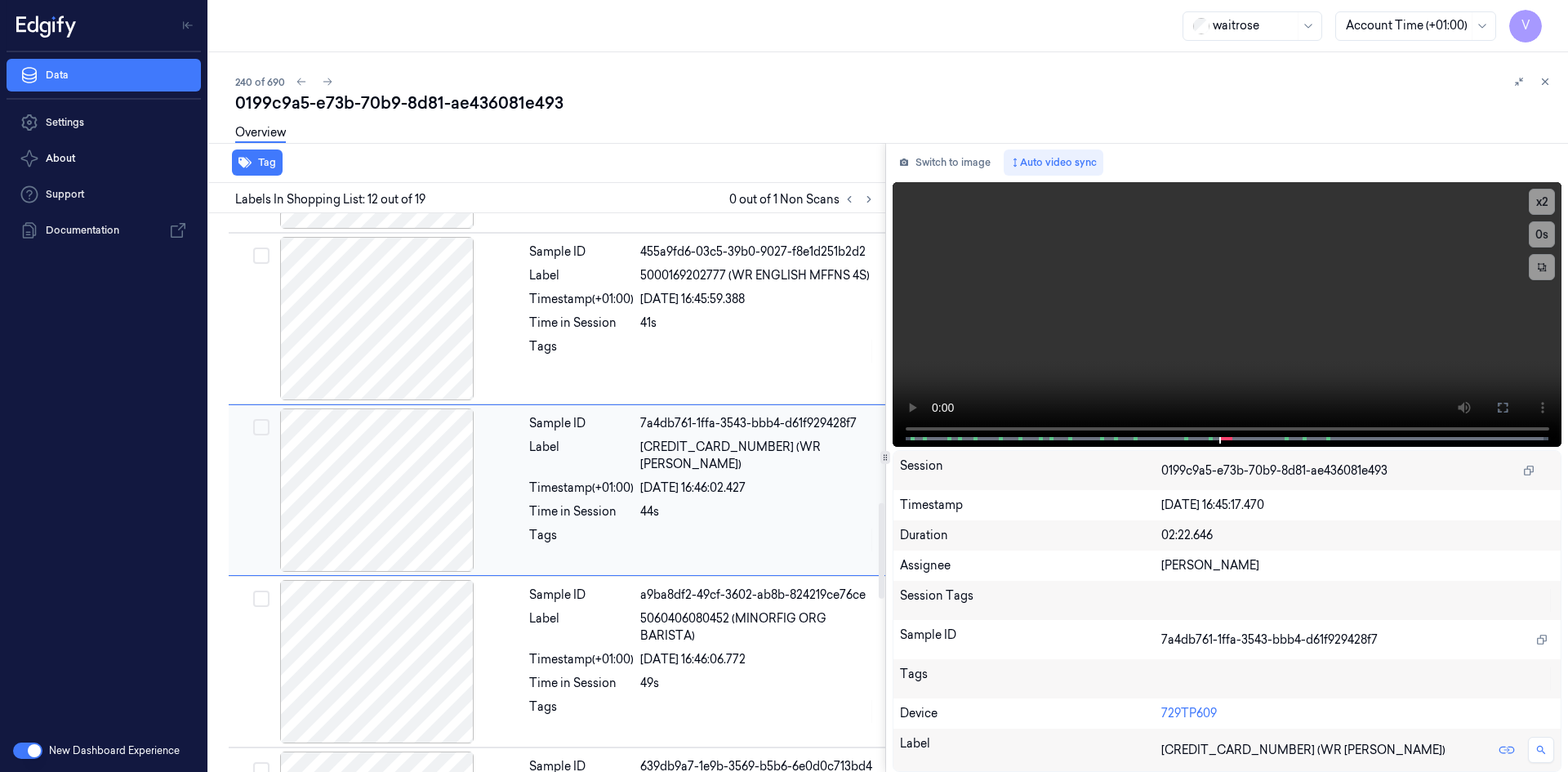
scroll to position [1692, 0]
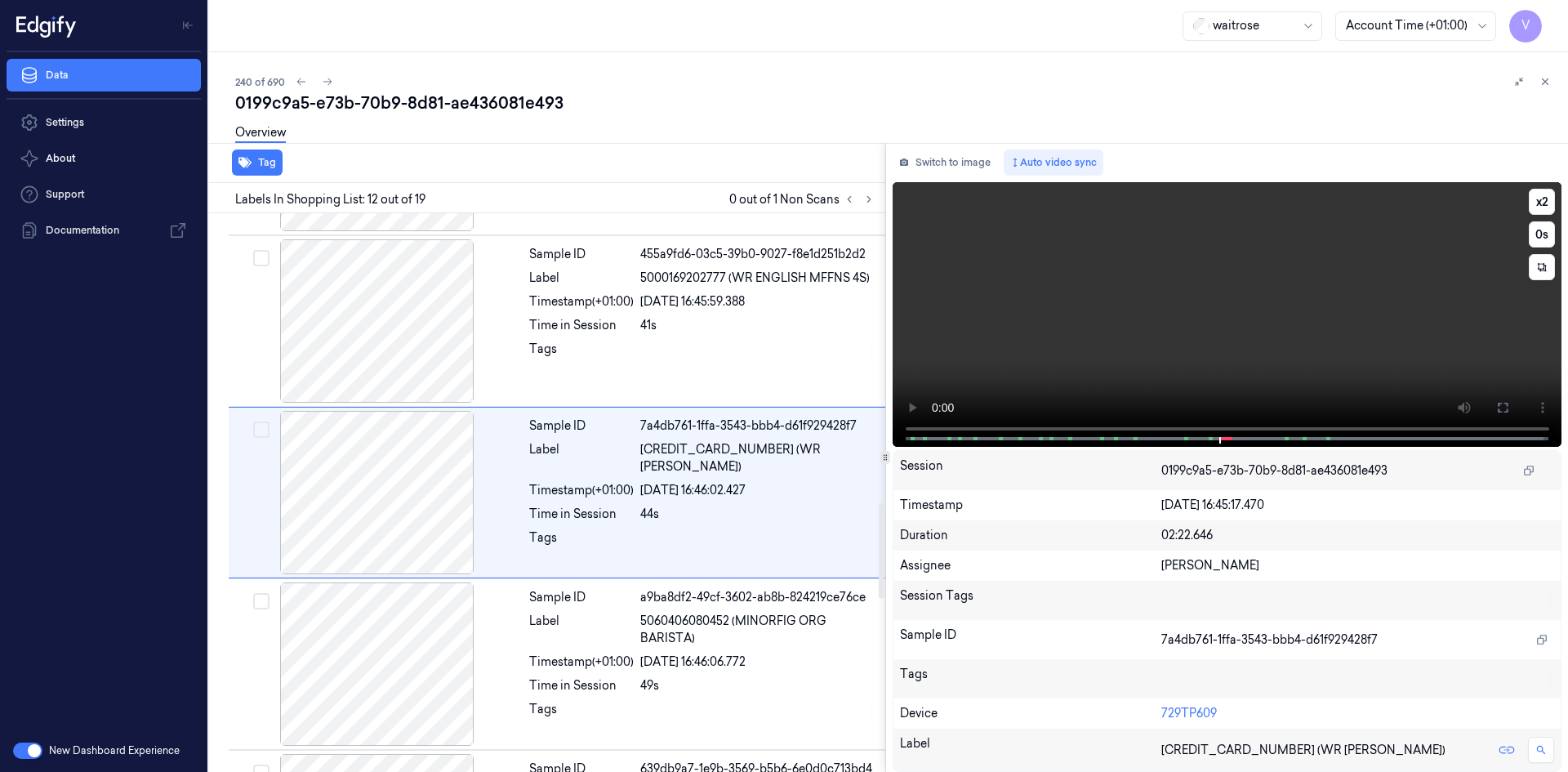
click at [1053, 334] on video at bounding box center [1227, 314] width 669 height 264
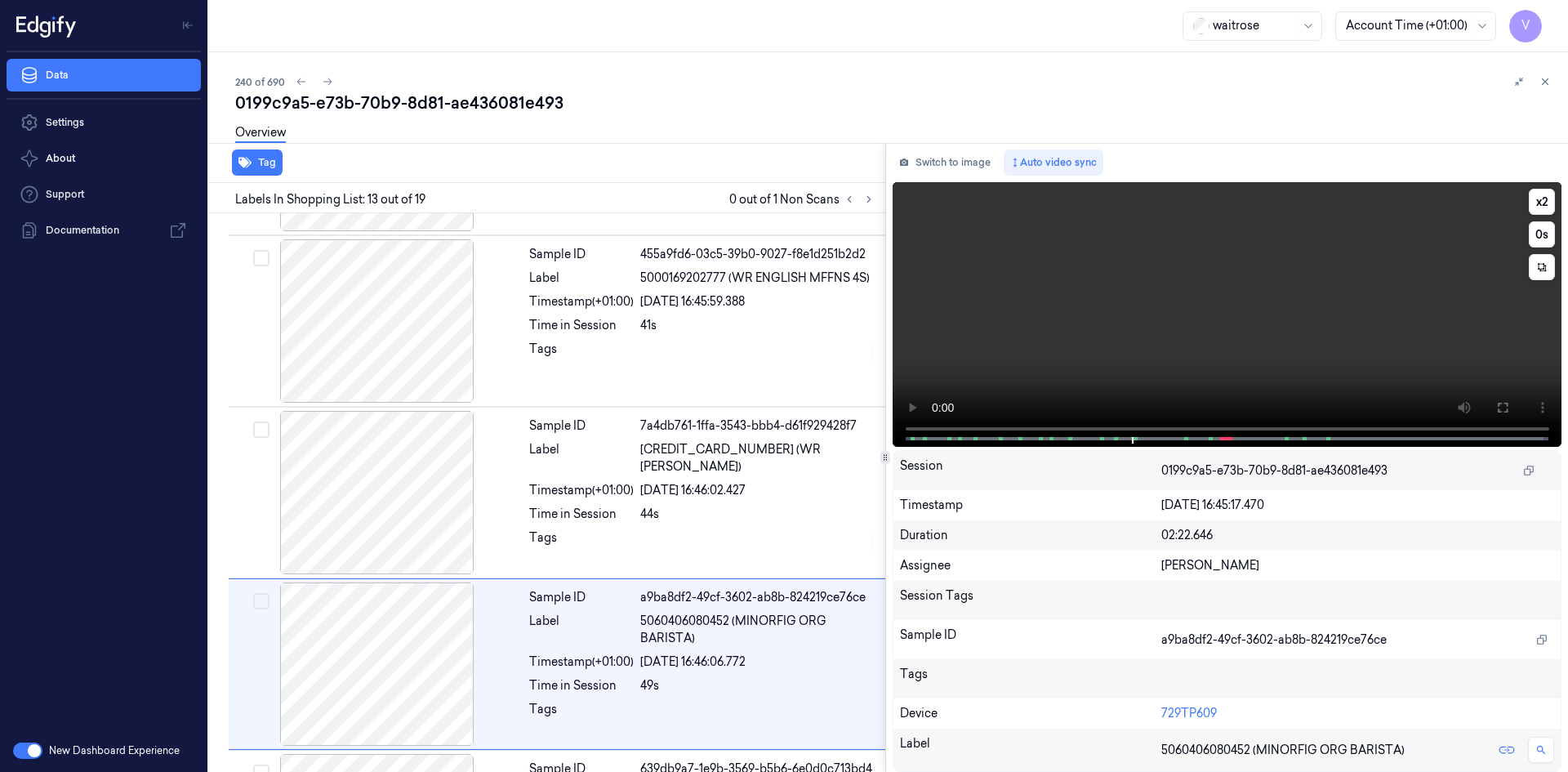
scroll to position [1863, 0]
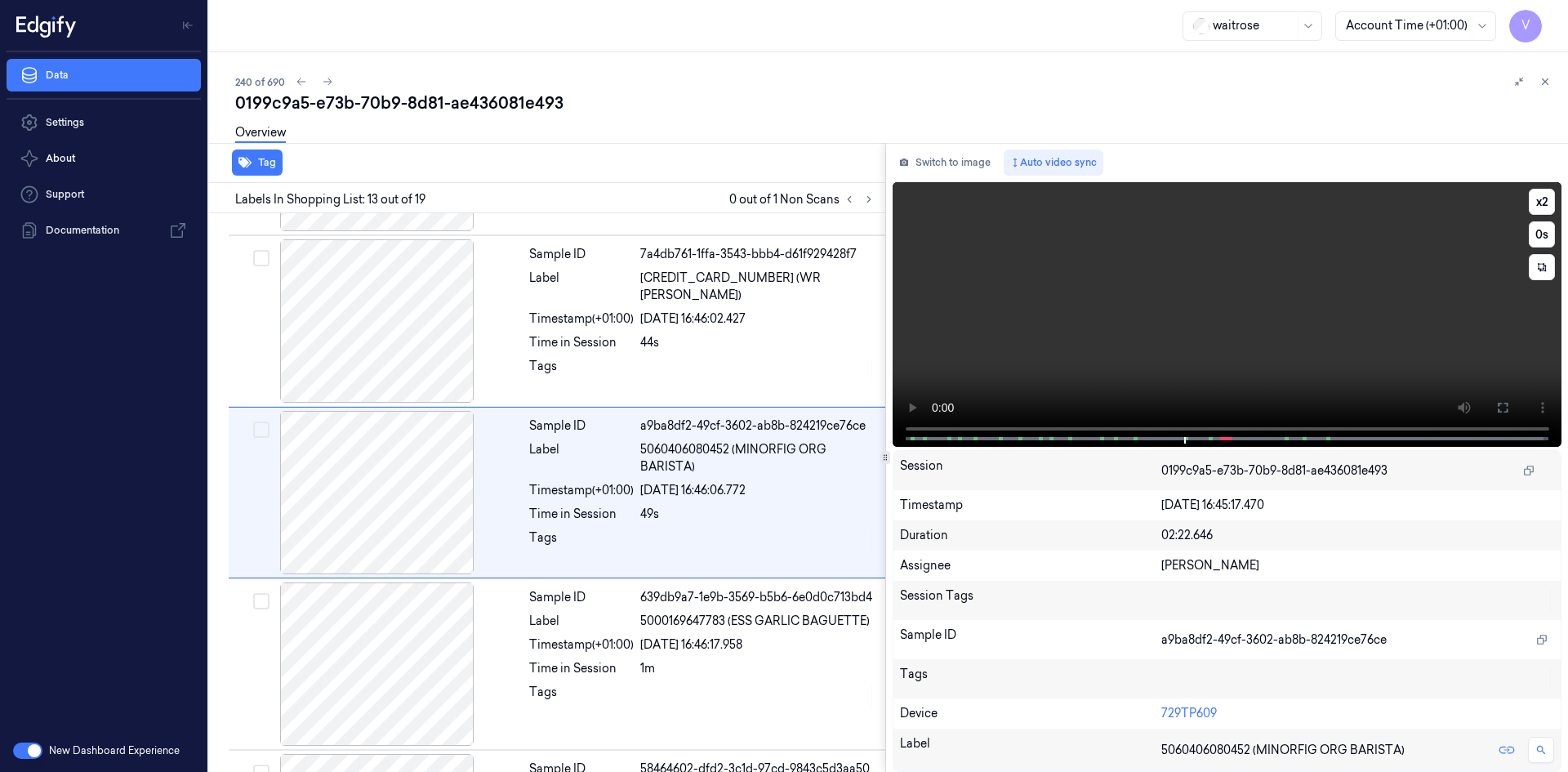
click at [1142, 341] on video at bounding box center [1227, 314] width 669 height 264
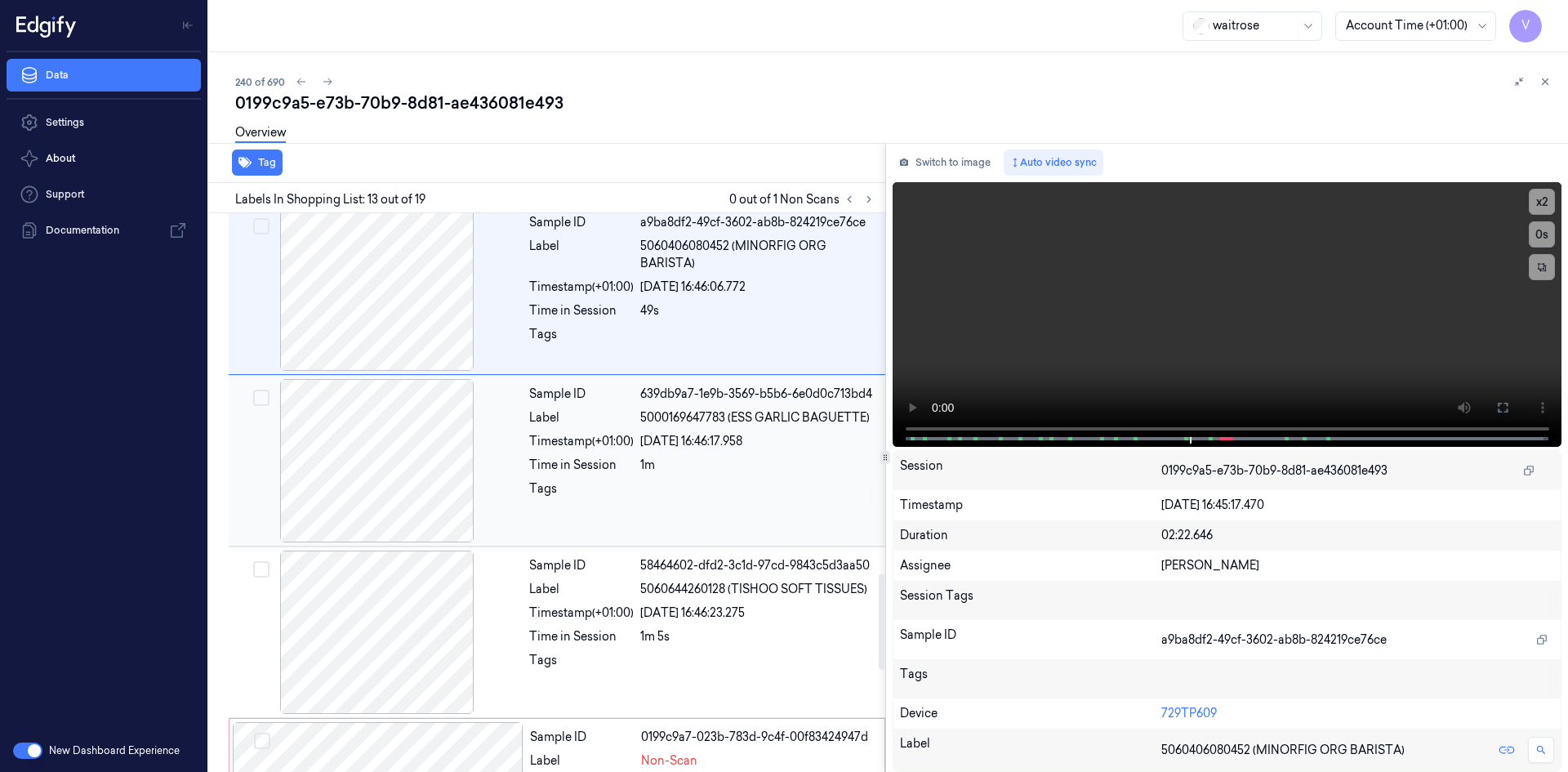
scroll to position [2109, 0]
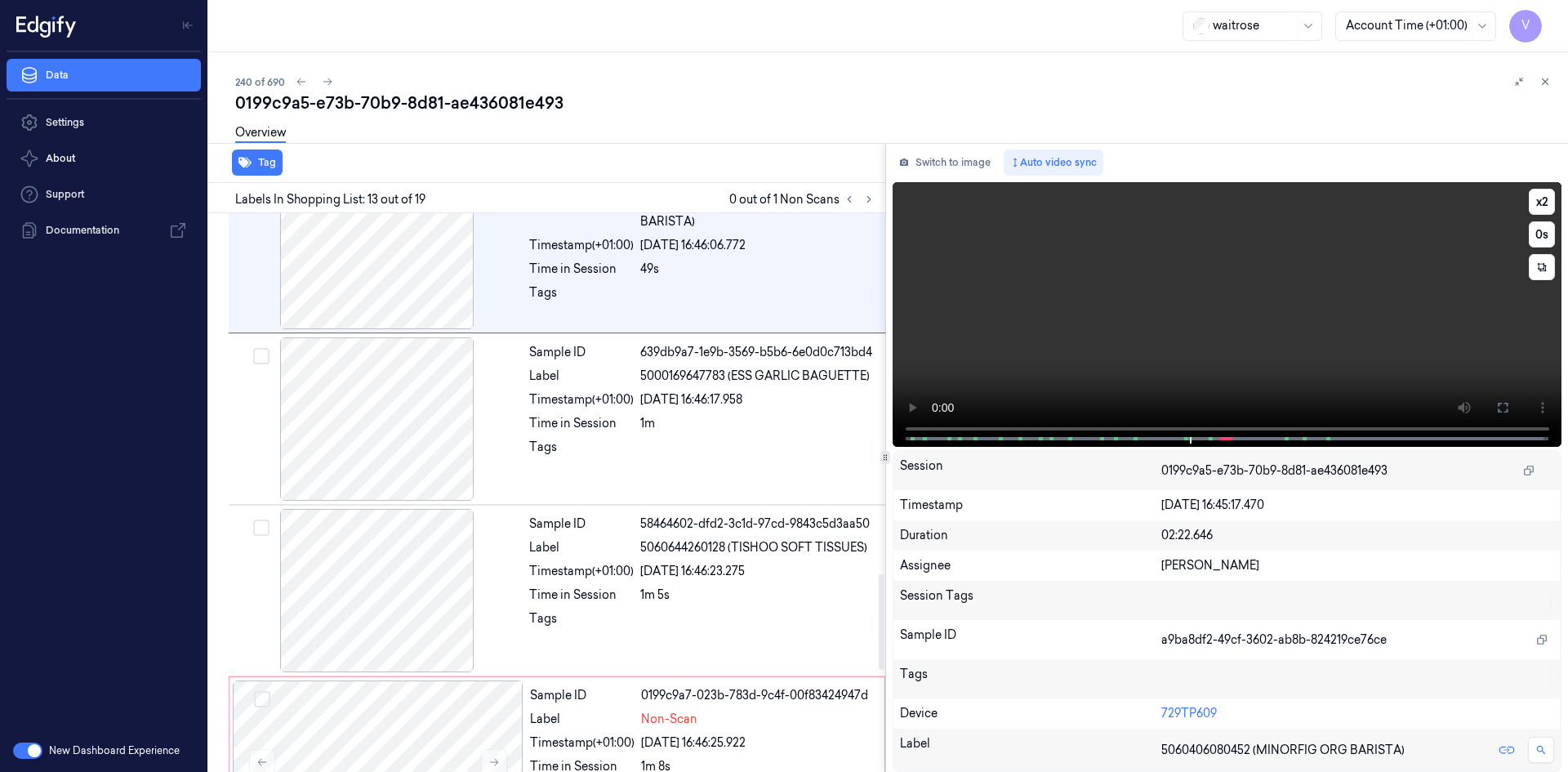
click at [1075, 333] on video at bounding box center [1227, 314] width 669 height 264
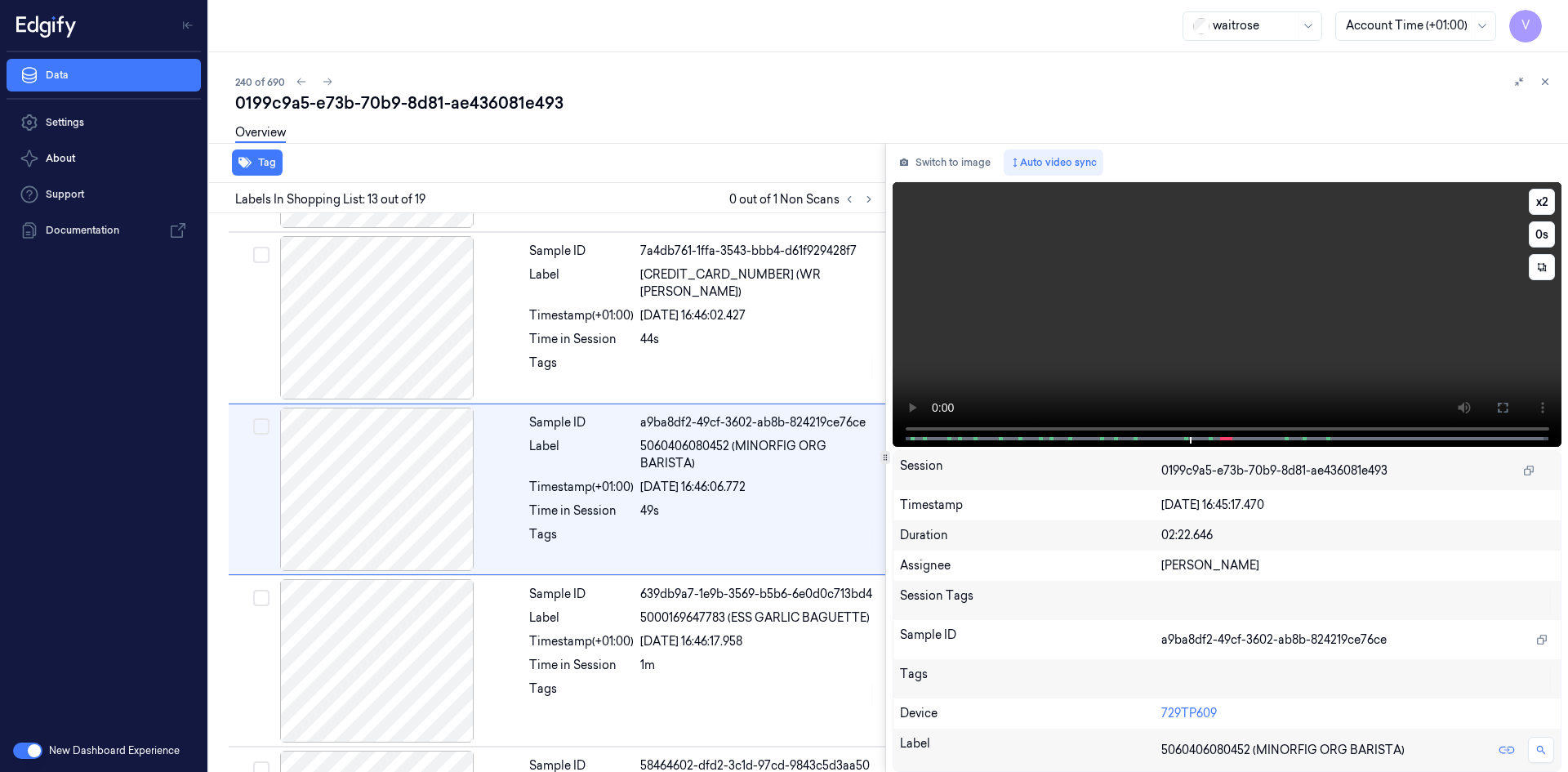
scroll to position [1863, 0]
click at [1127, 323] on video at bounding box center [1227, 314] width 669 height 264
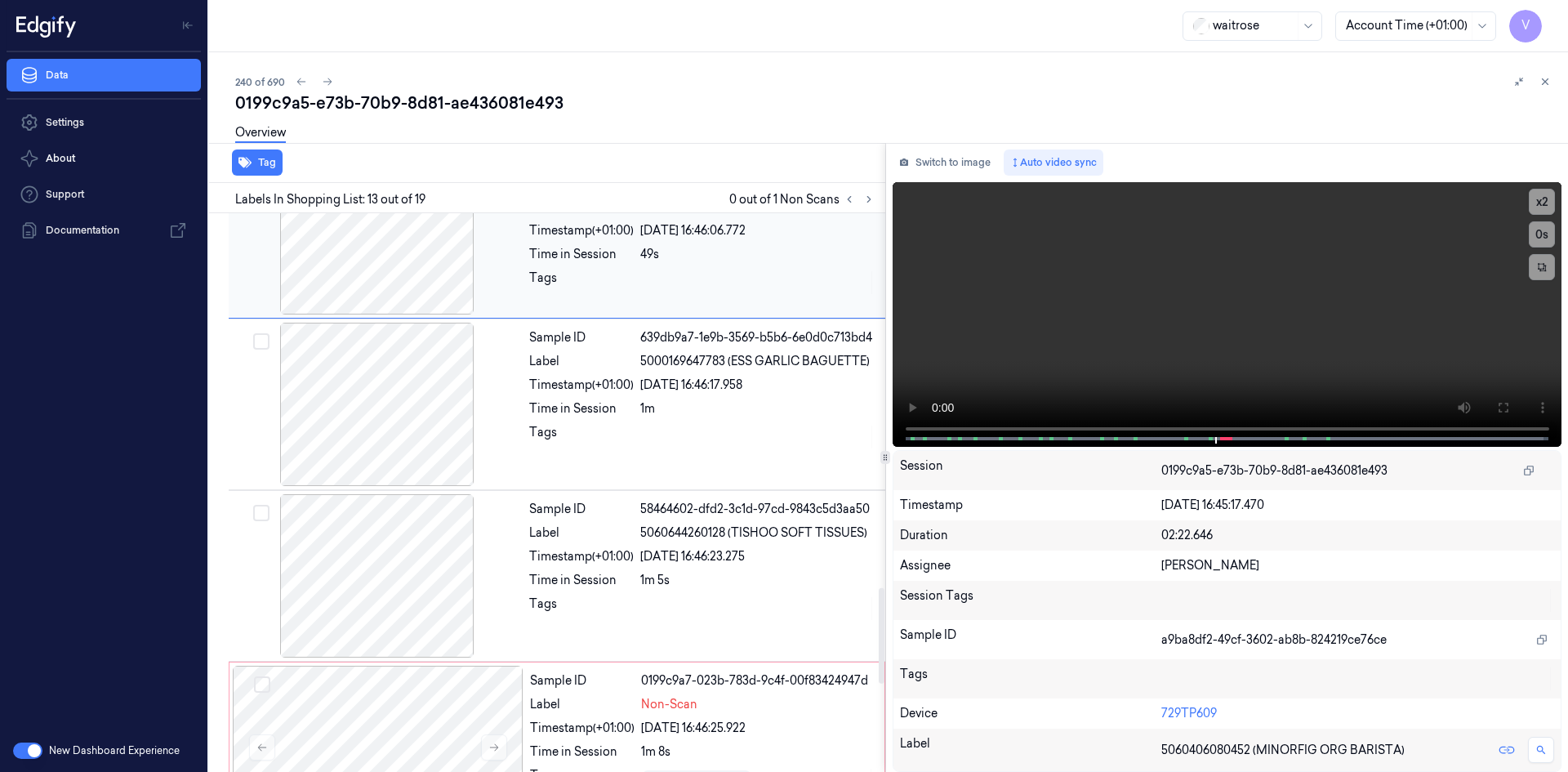
scroll to position [2190, 0]
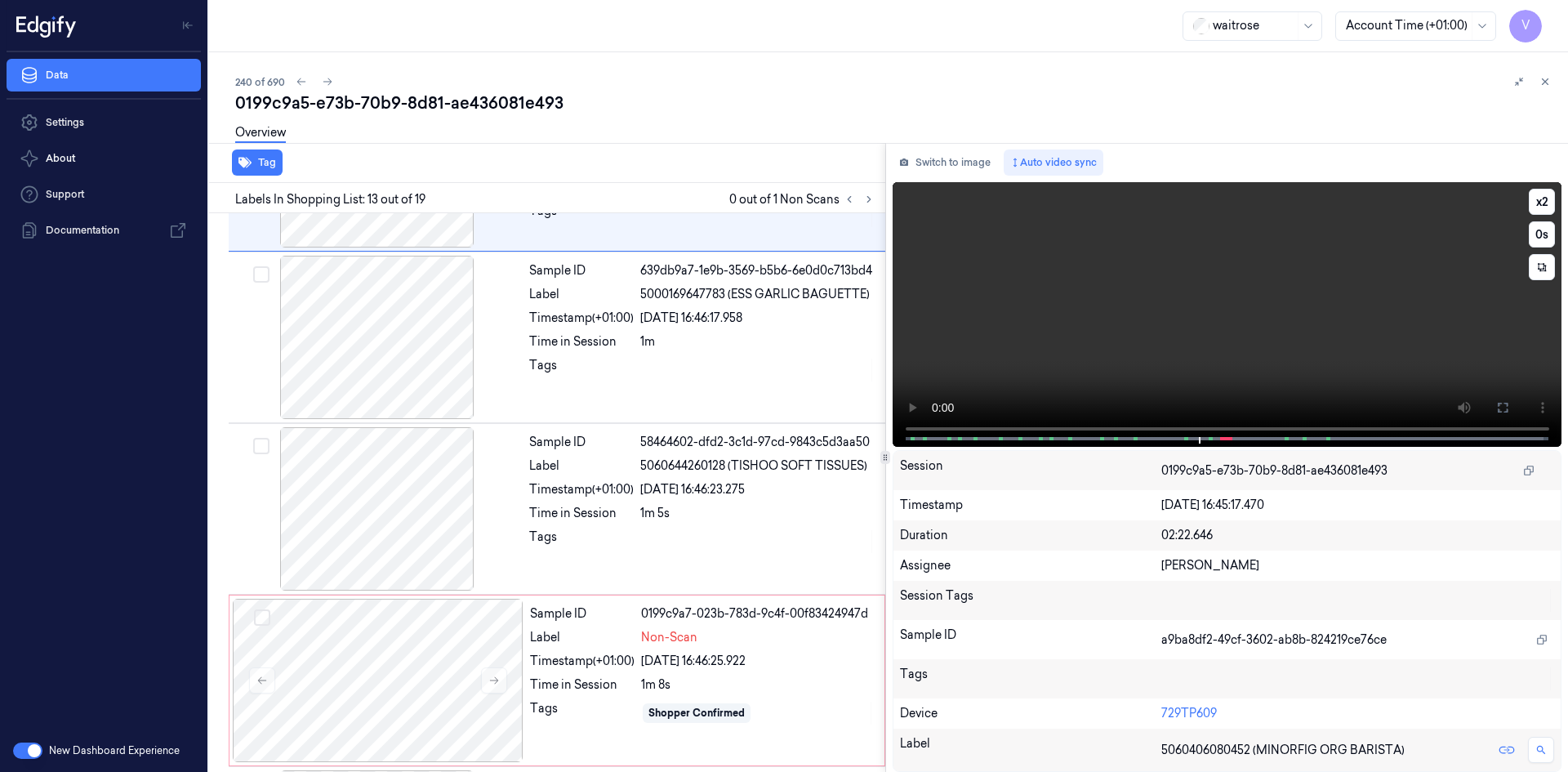
click at [1239, 364] on video at bounding box center [1227, 314] width 669 height 264
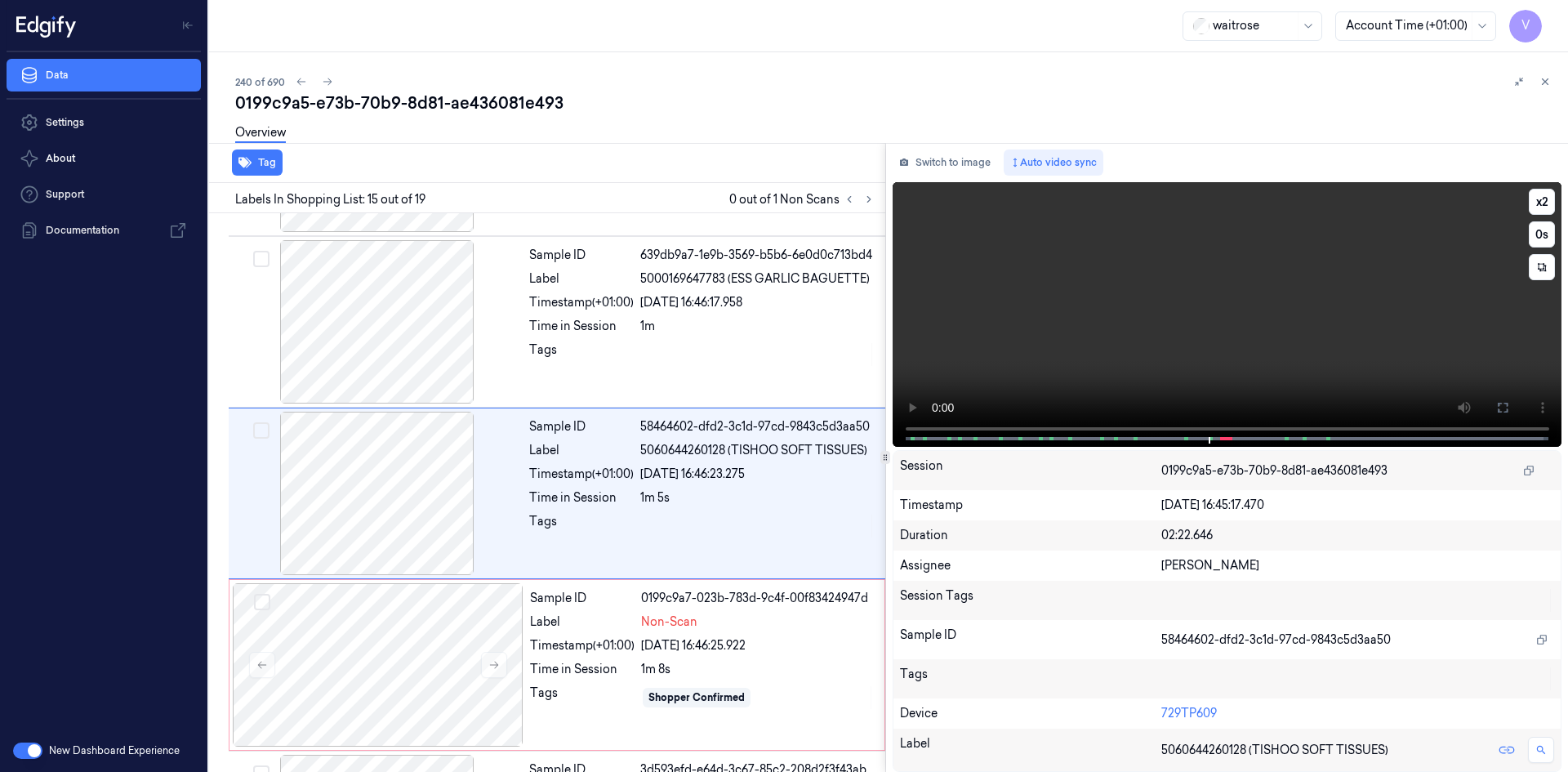
scroll to position [2206, 0]
click at [1264, 327] on video at bounding box center [1227, 314] width 669 height 264
click at [1225, 313] on video at bounding box center [1227, 314] width 669 height 264
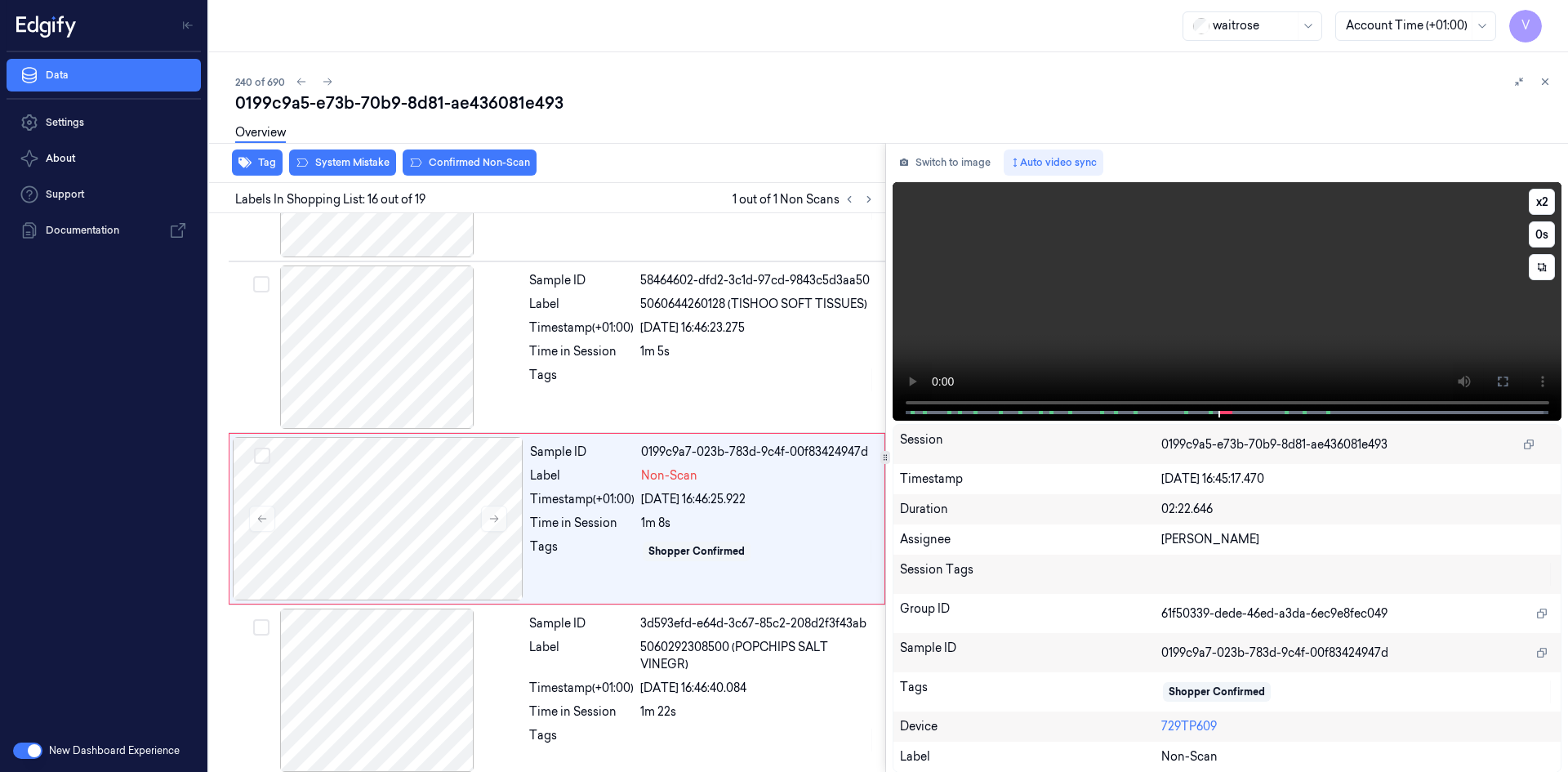
scroll to position [2378, 0]
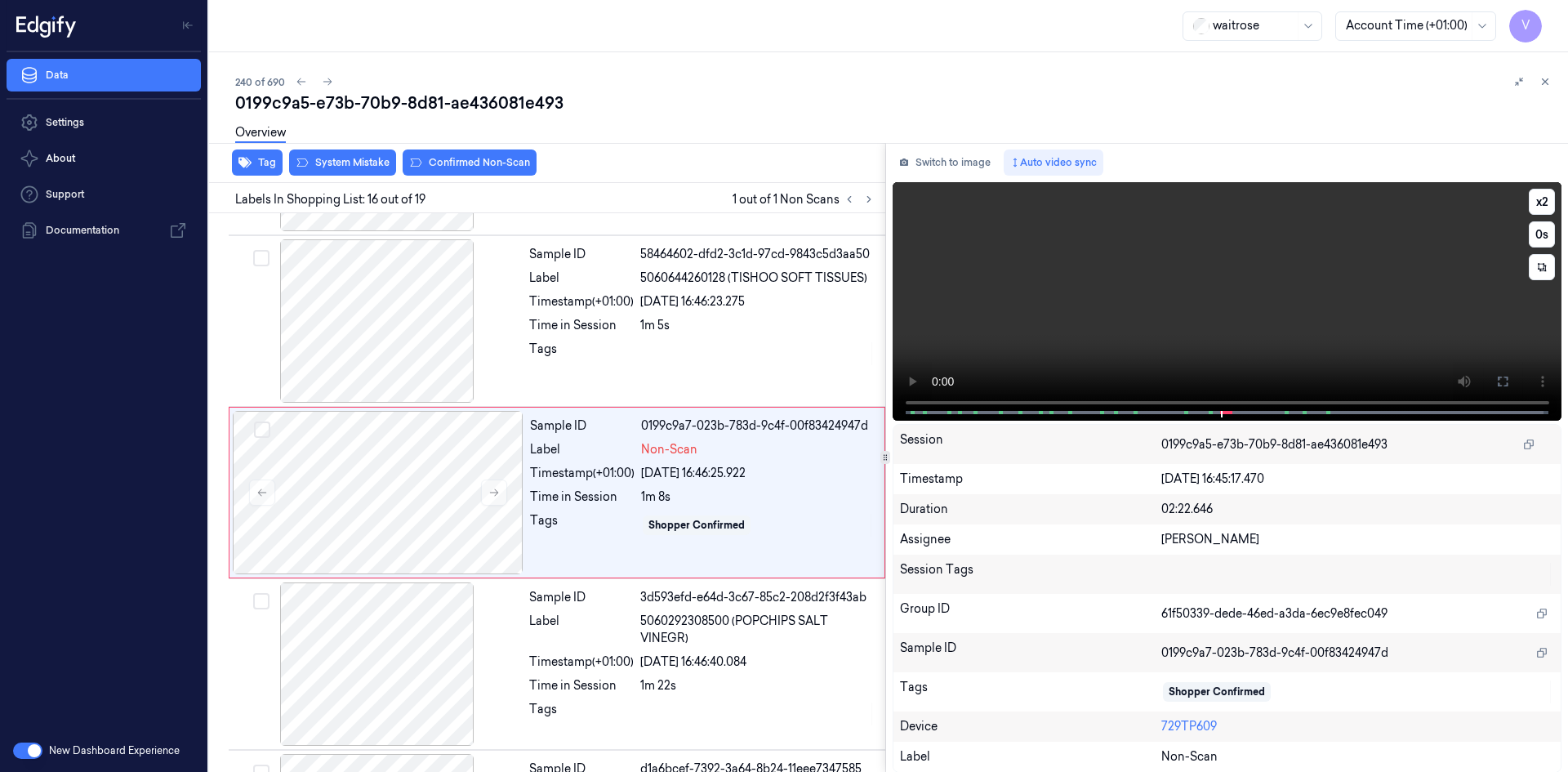
click at [1240, 313] on video at bounding box center [1227, 301] width 669 height 239
drag, startPoint x: 1187, startPoint y: 235, endPoint x: 1187, endPoint y: 245, distance: 10.0
click at [1187, 243] on video at bounding box center [1227, 301] width 669 height 239
click at [1533, 204] on button "x 2" at bounding box center [1542, 202] width 26 height 26
click at [1247, 337] on video at bounding box center [1227, 301] width 669 height 239
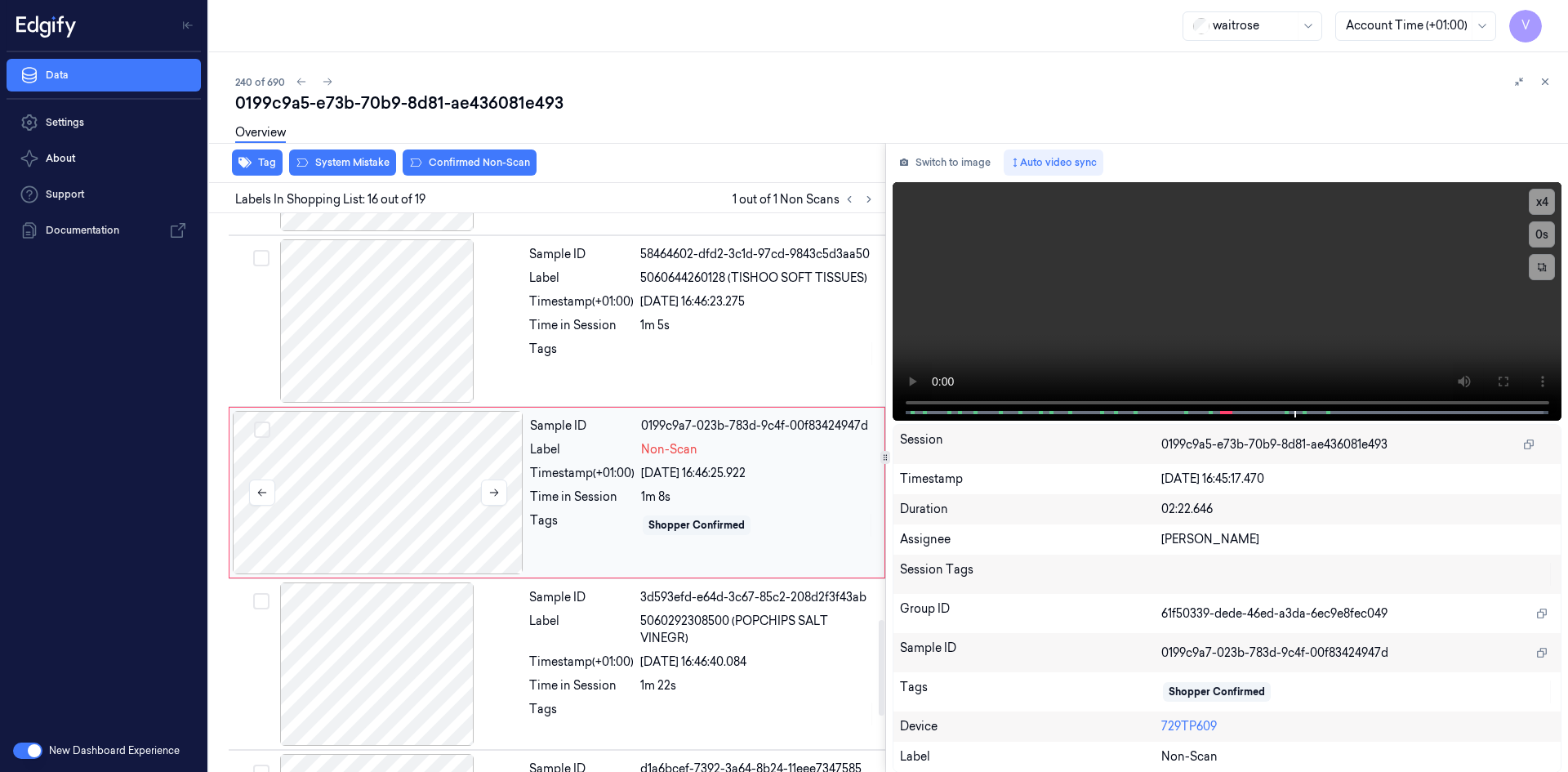
click at [391, 494] on div at bounding box center [378, 492] width 291 height 163
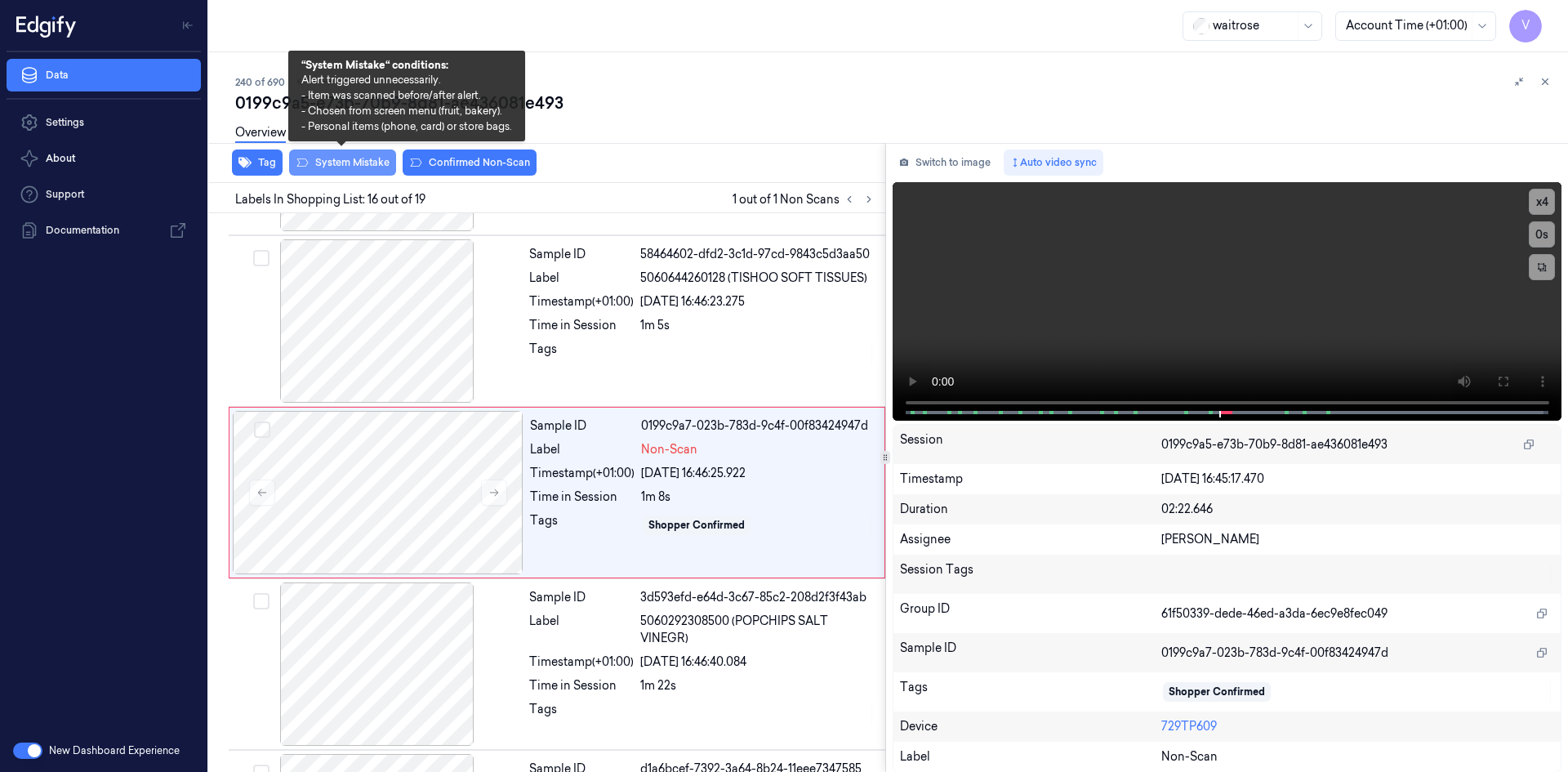
click at [352, 164] on button "System Mistake" at bounding box center [342, 162] width 107 height 26
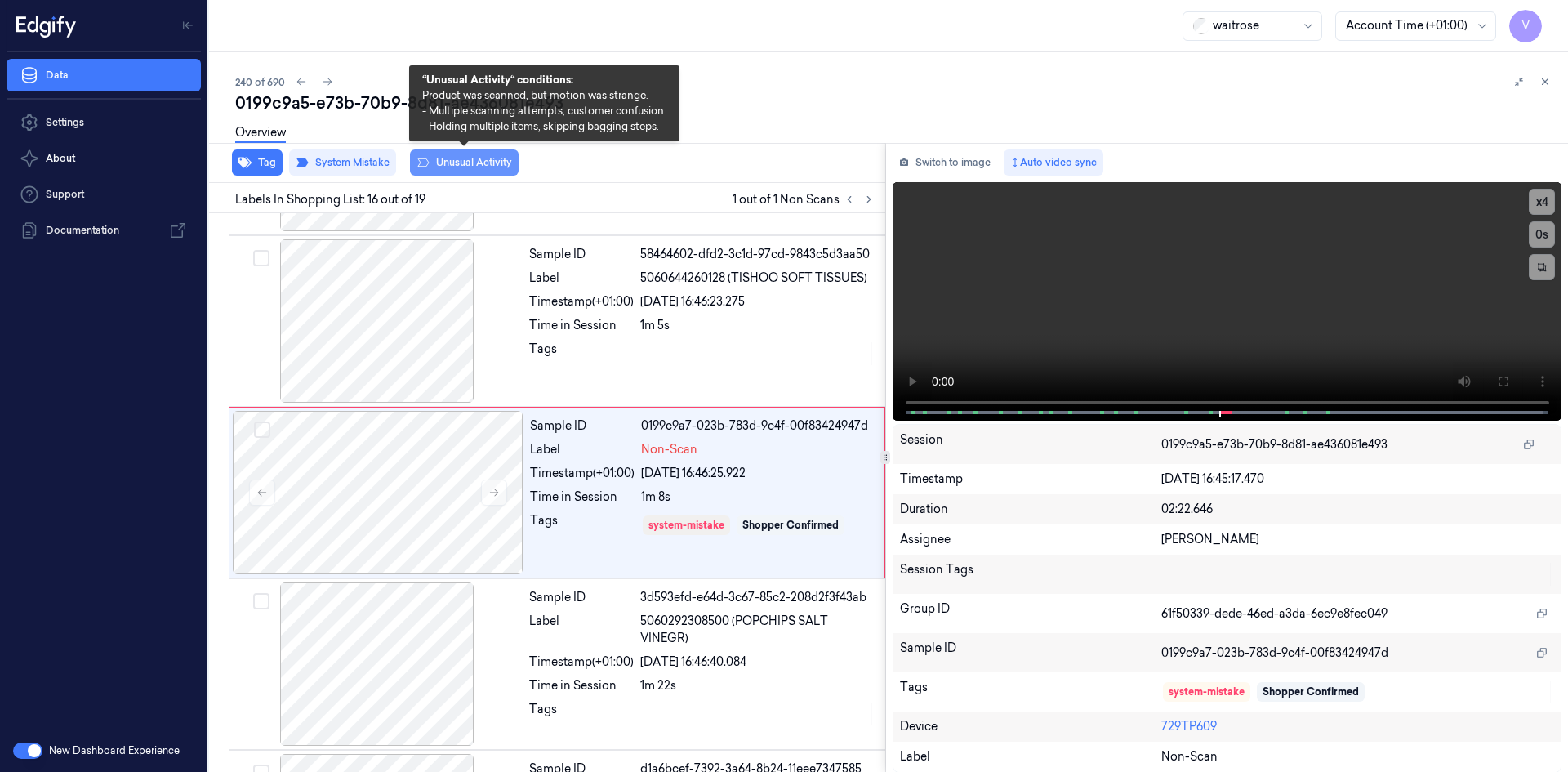
click at [478, 164] on button "Unusual Activity" at bounding box center [464, 162] width 109 height 26
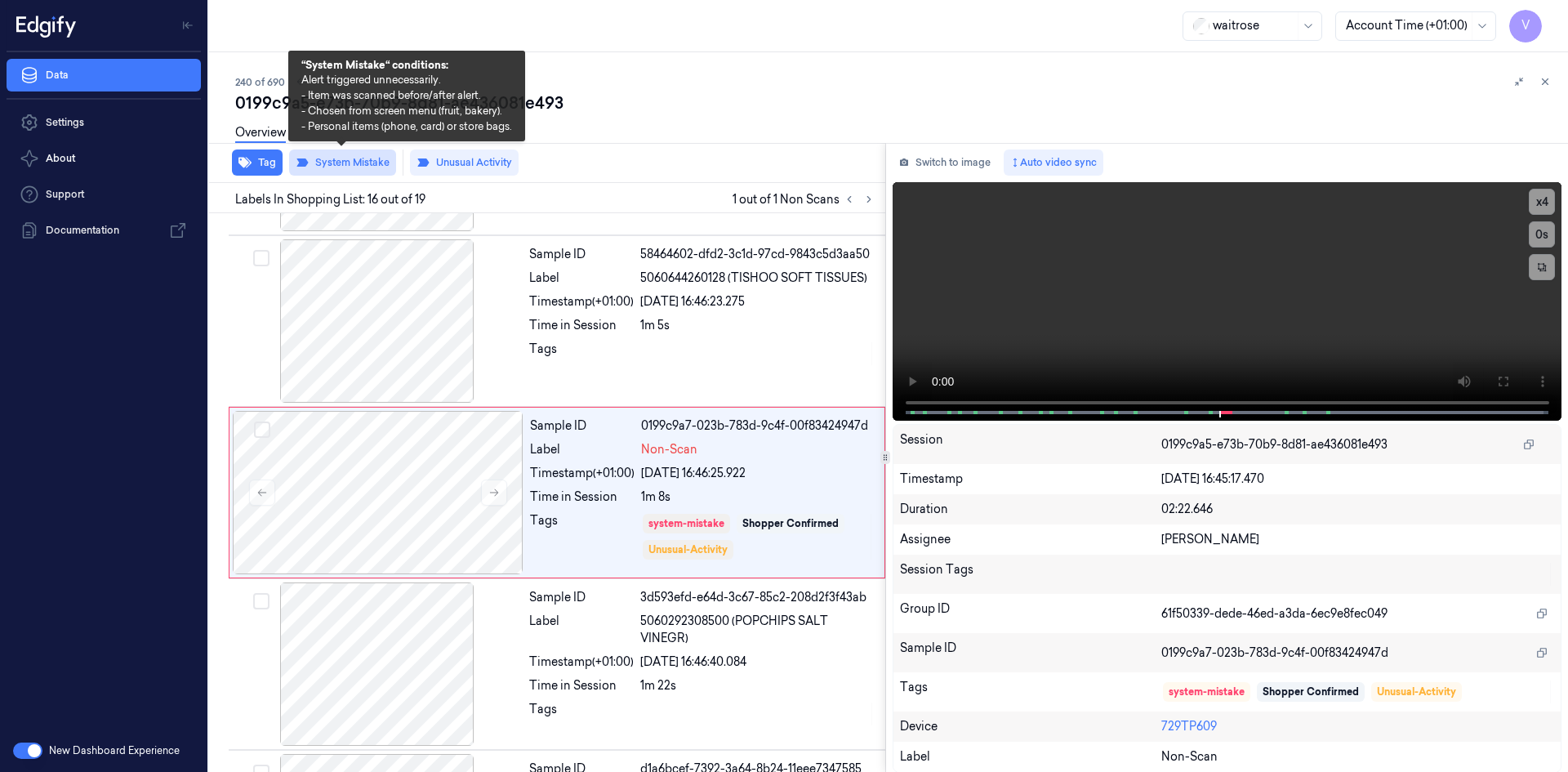
click at [367, 162] on button "System Mistake" at bounding box center [342, 162] width 107 height 26
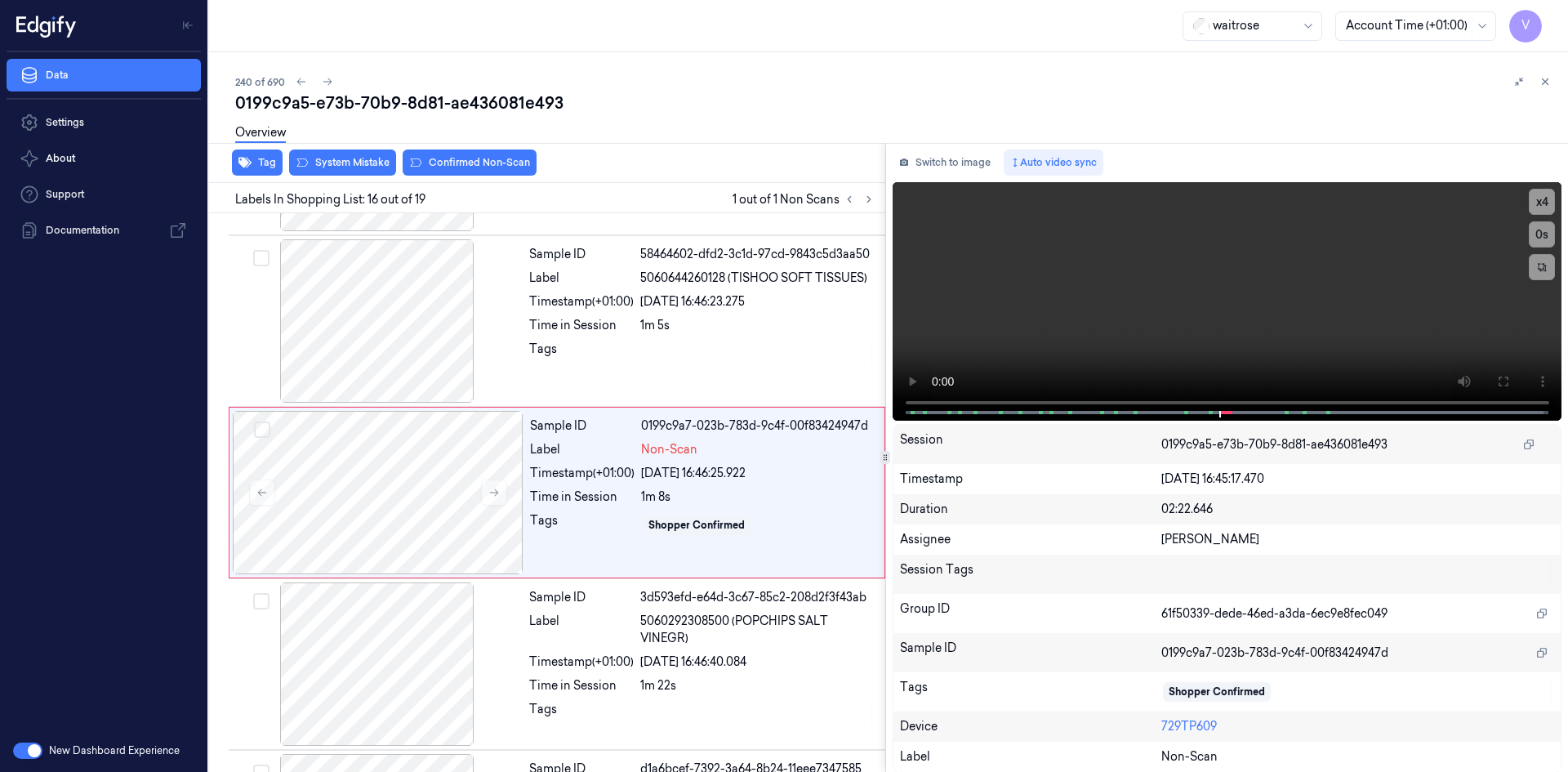
click at [494, 155] on div "Overview" at bounding box center [895, 135] width 1320 height 42
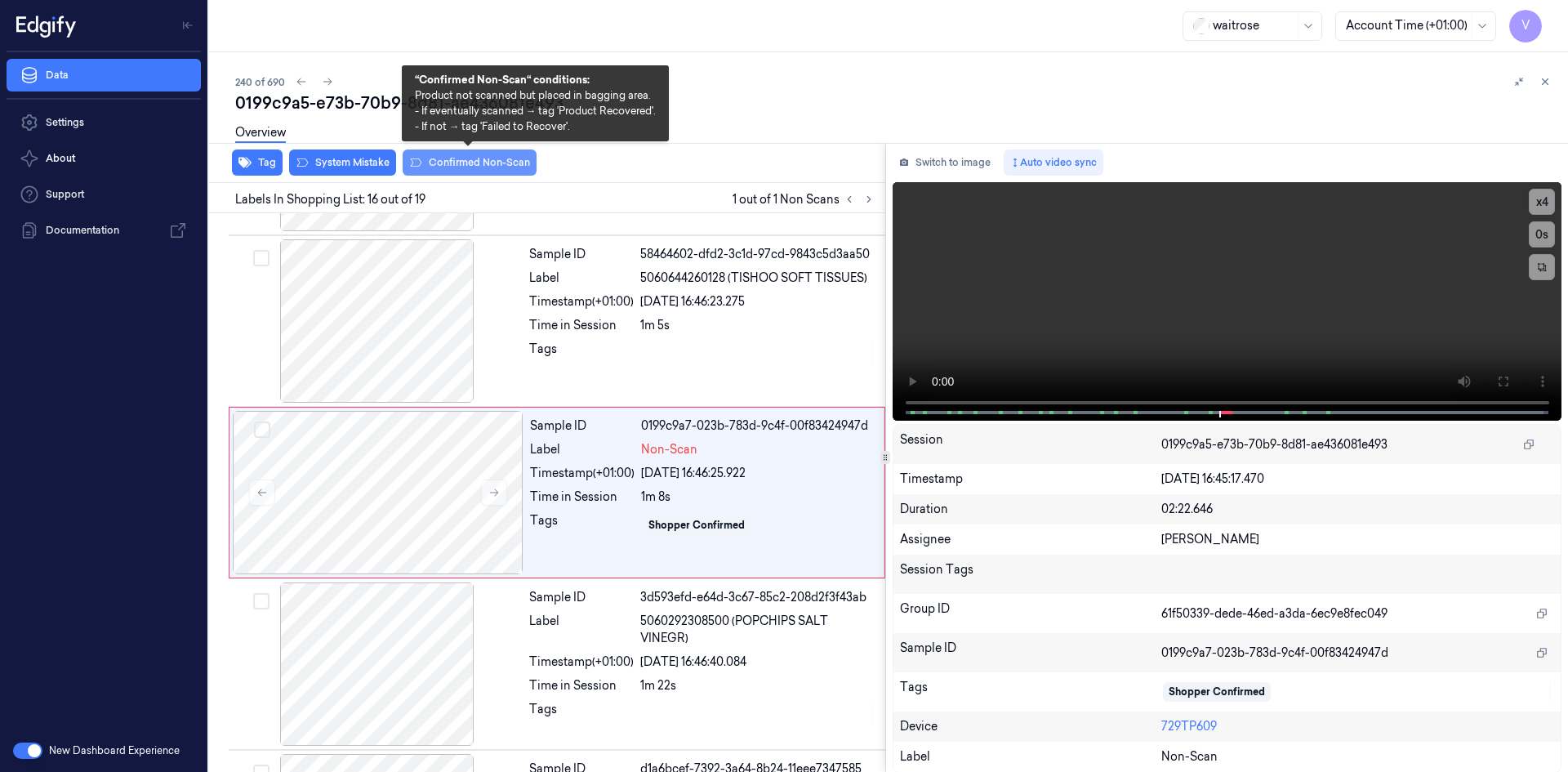
click at [487, 166] on button "Confirmed Non-Scan" at bounding box center [469, 162] width 134 height 26
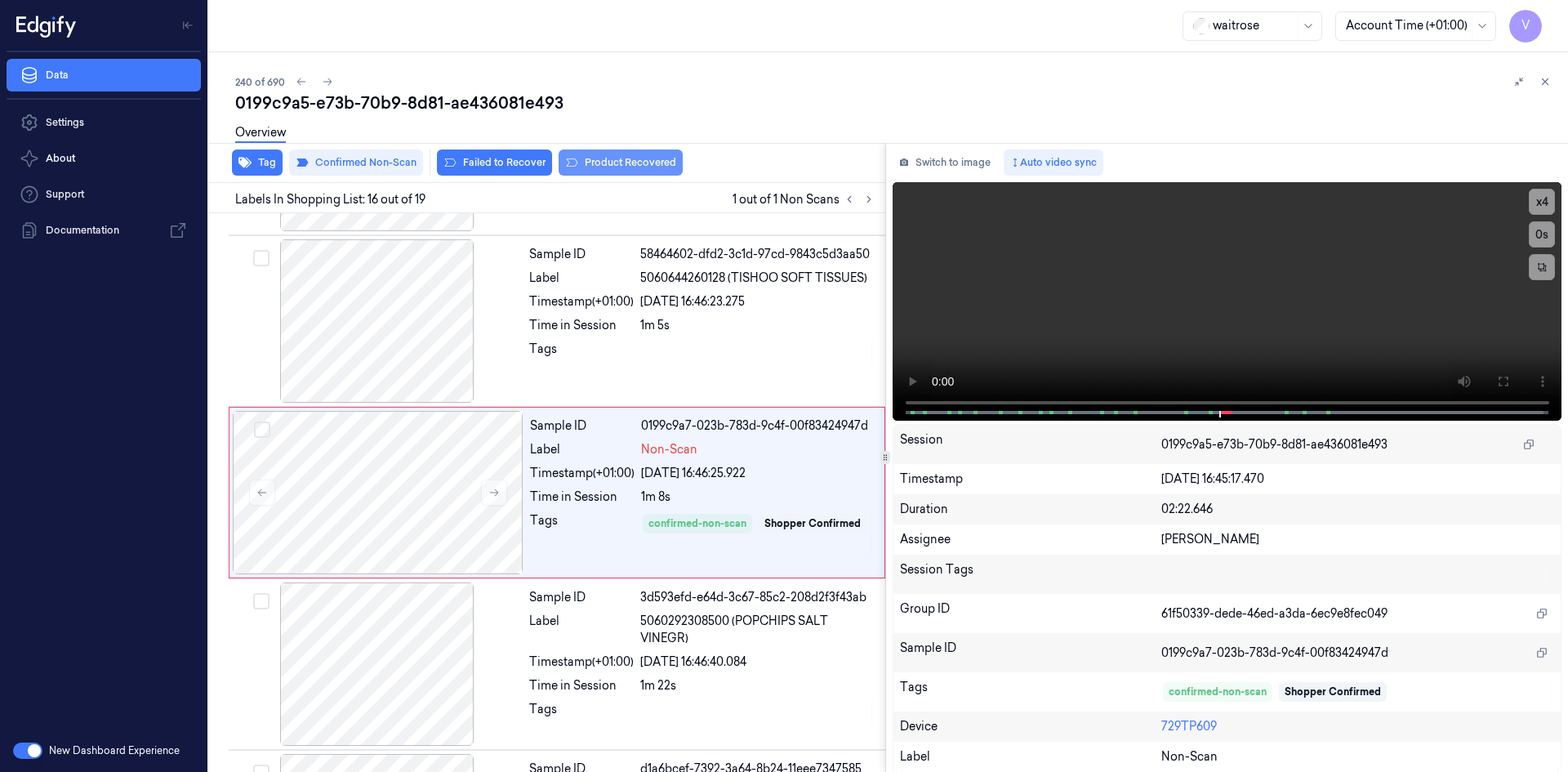
click at [621, 159] on button "Product Recovered" at bounding box center [621, 162] width 124 height 26
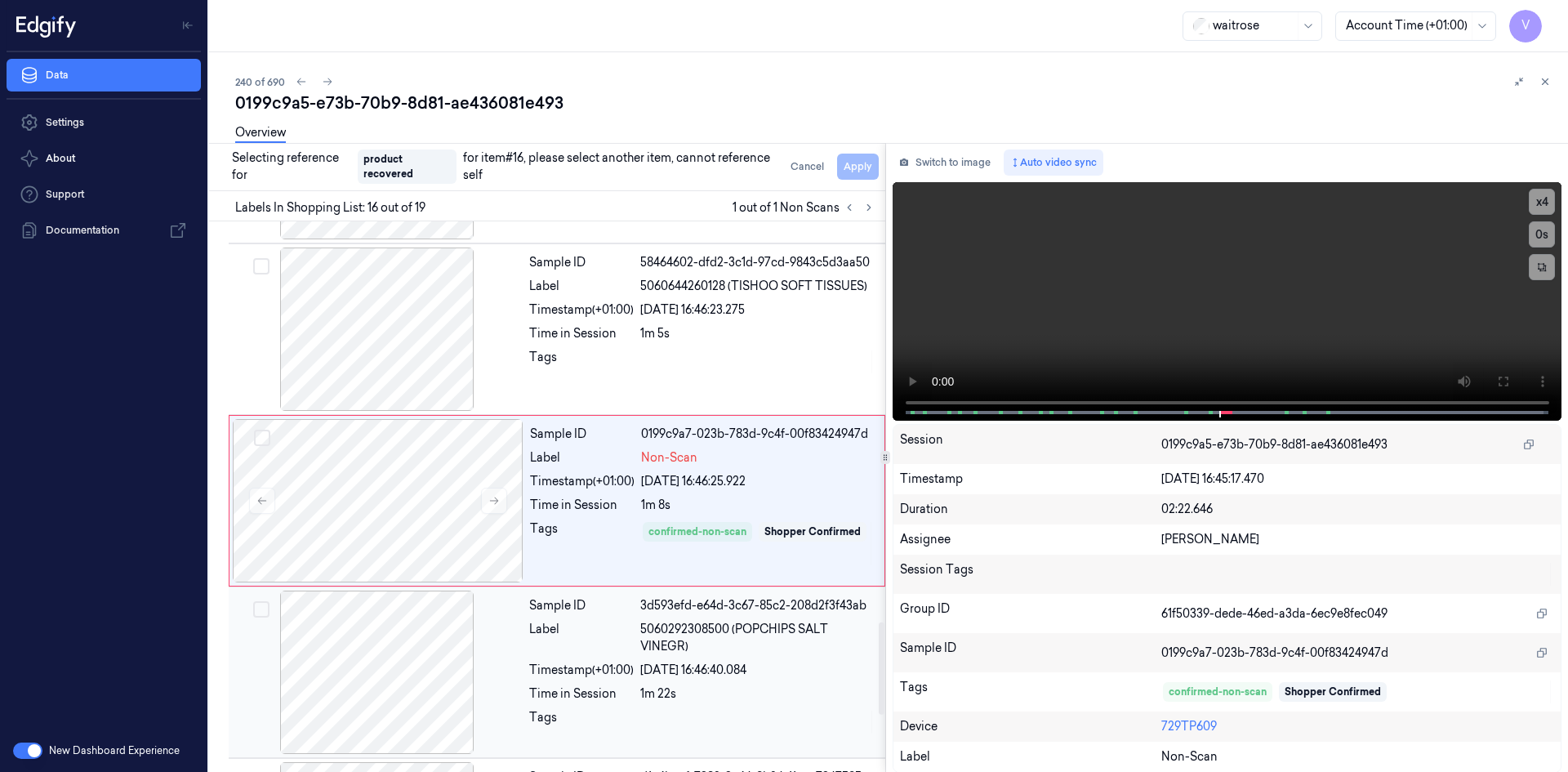
drag, startPoint x: 576, startPoint y: 634, endPoint x: 601, endPoint y: 615, distance: 31.4
click at [596, 619] on div "Sample ID 3d593efd-e64d-3c67-85c2-208d2f3f43ab Label 5060292308500 (POPCHIPS SA…" at bounding box center [702, 671] width 359 height 163
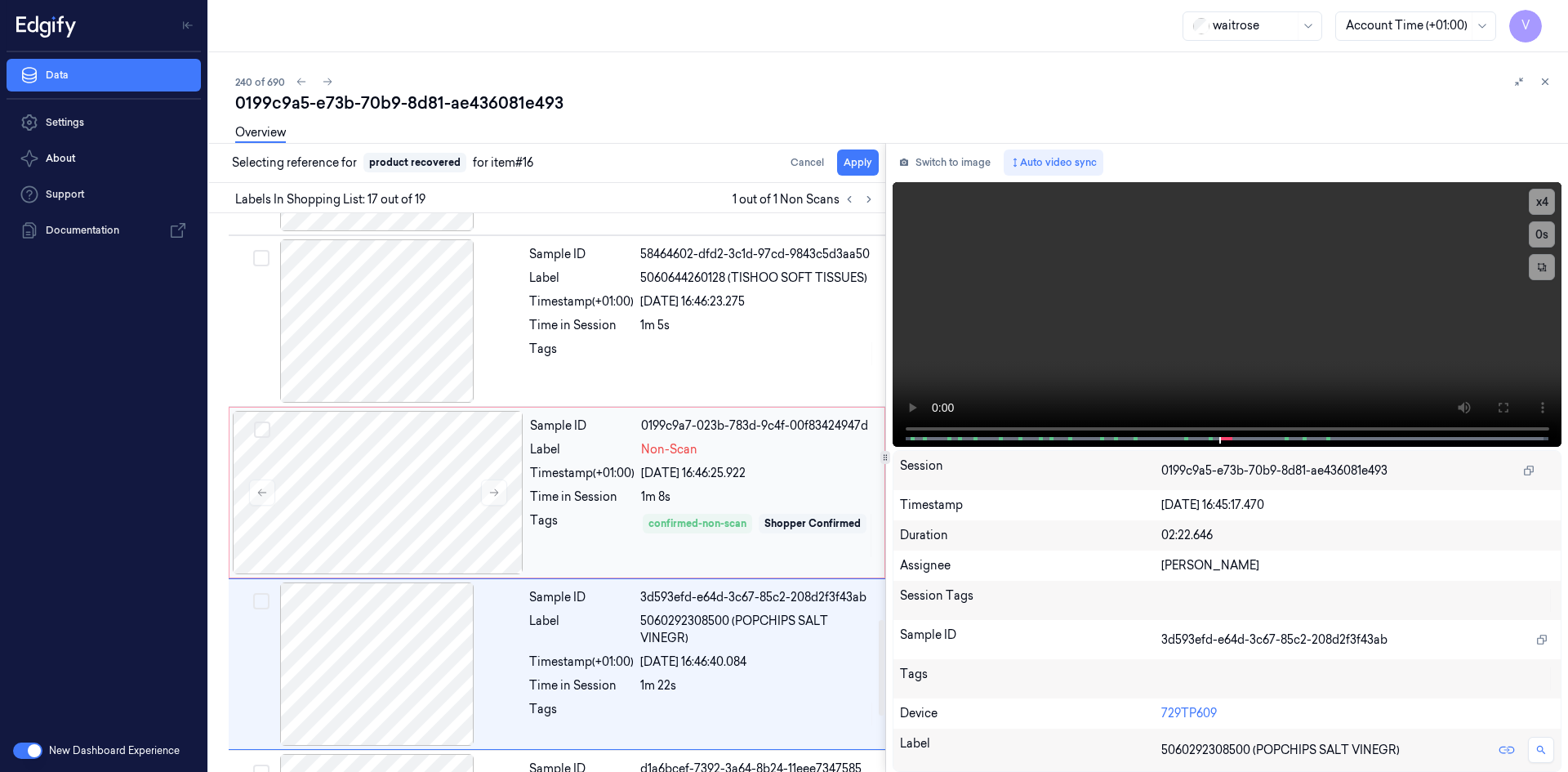
scroll to position [2549, 0]
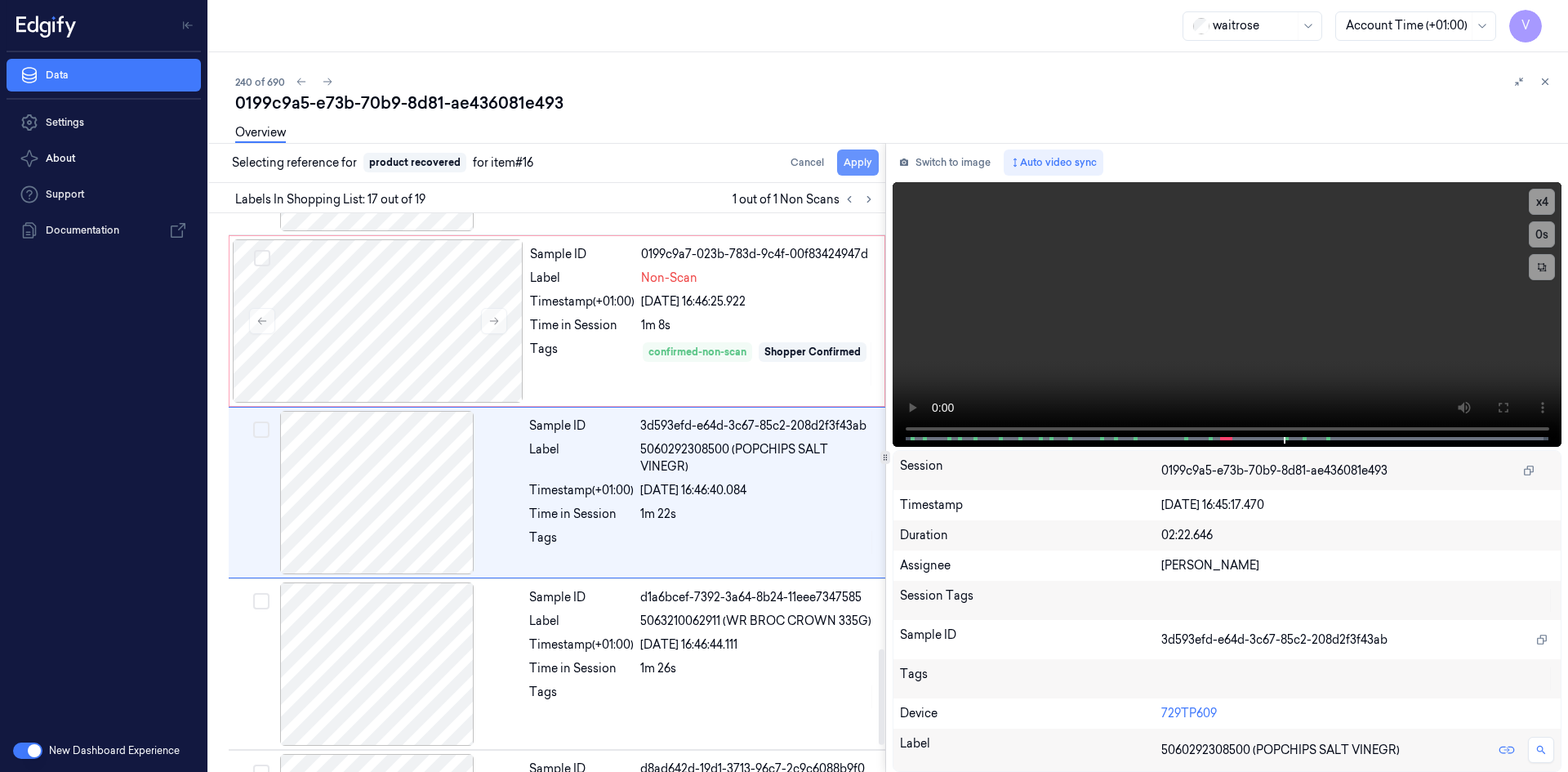
click at [856, 163] on button "Apply" at bounding box center [857, 162] width 42 height 26
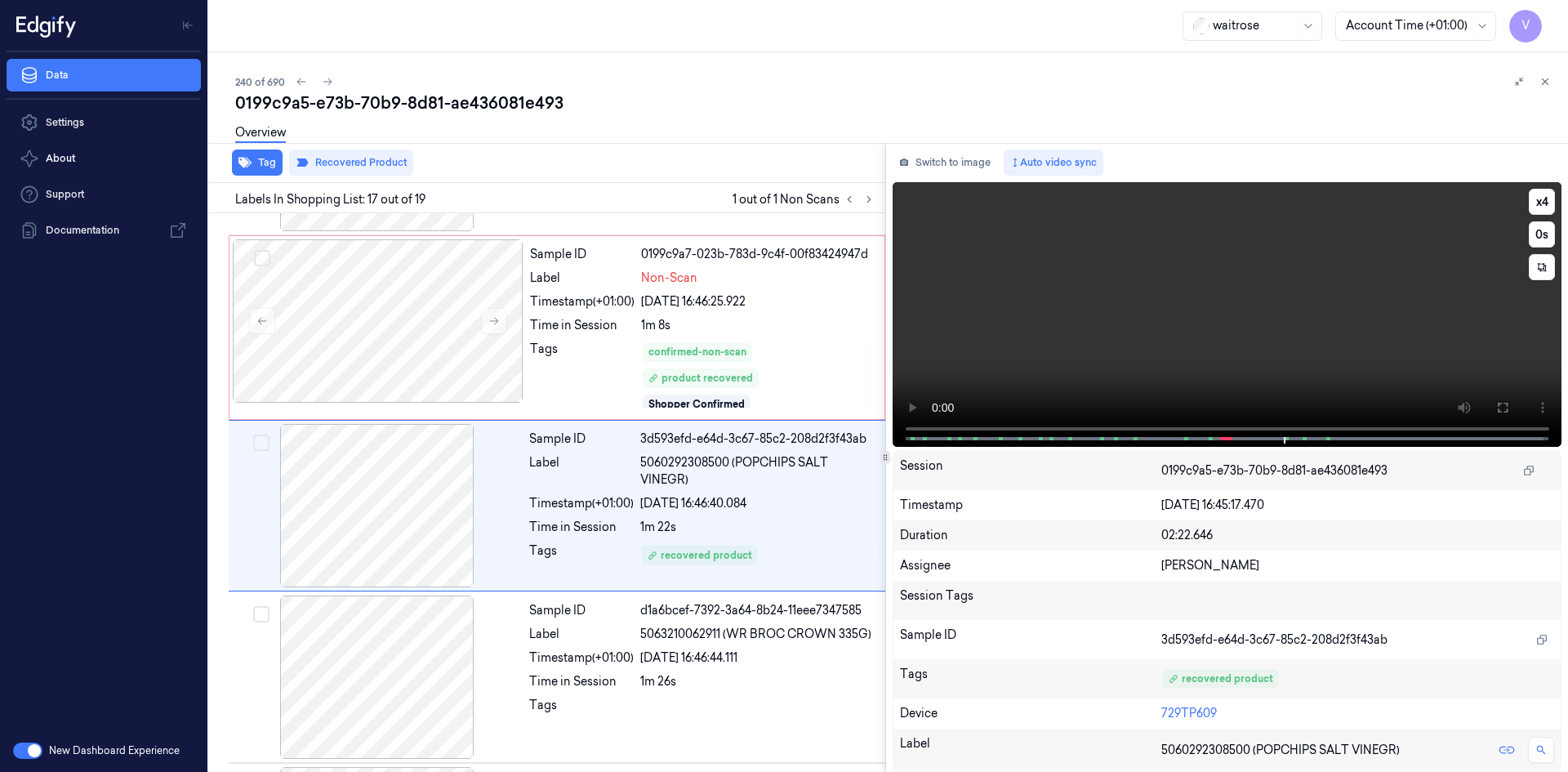
scroll to position [2563, 0]
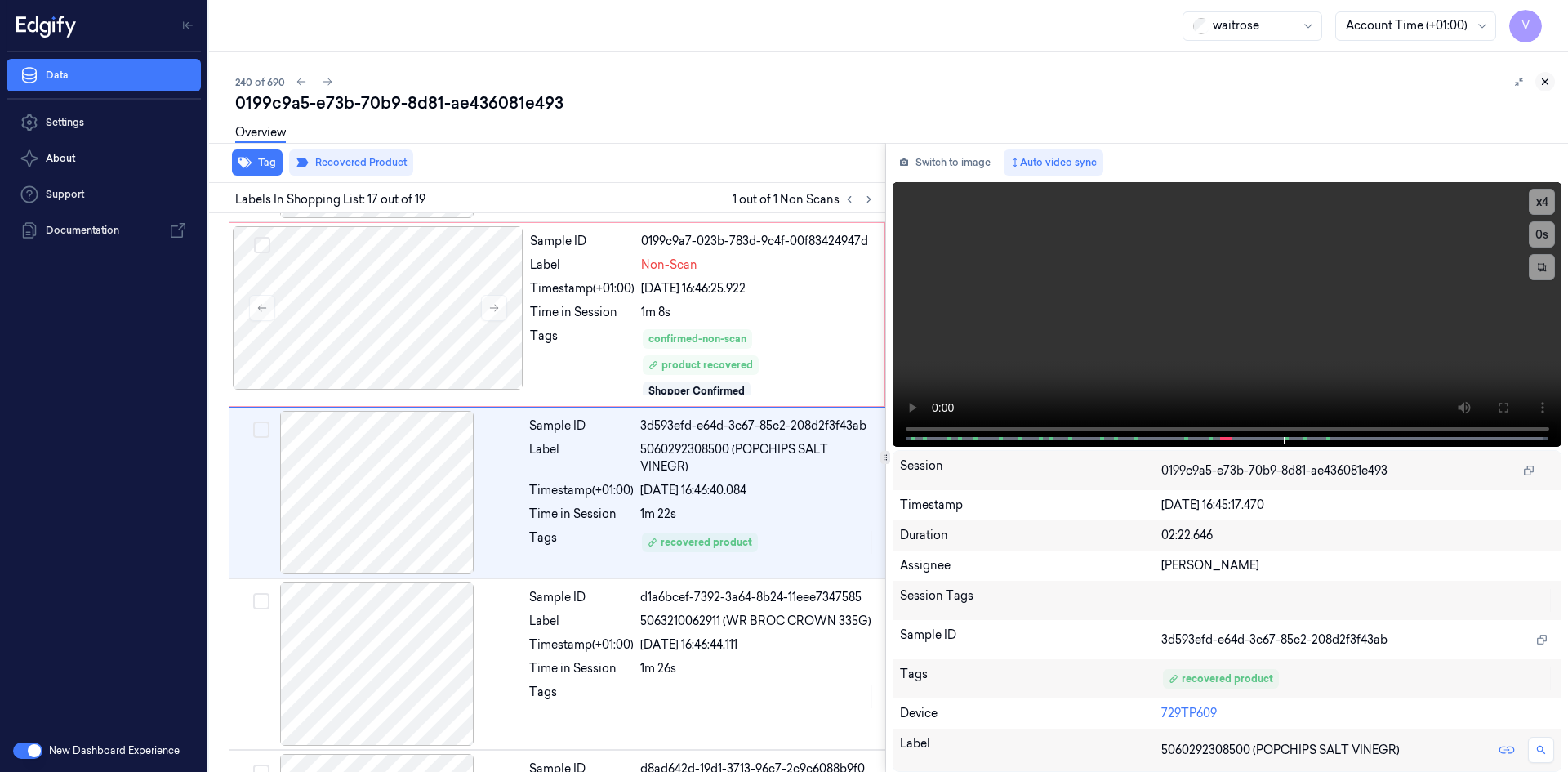
click at [1545, 77] on icon at bounding box center [1545, 82] width 12 height 12
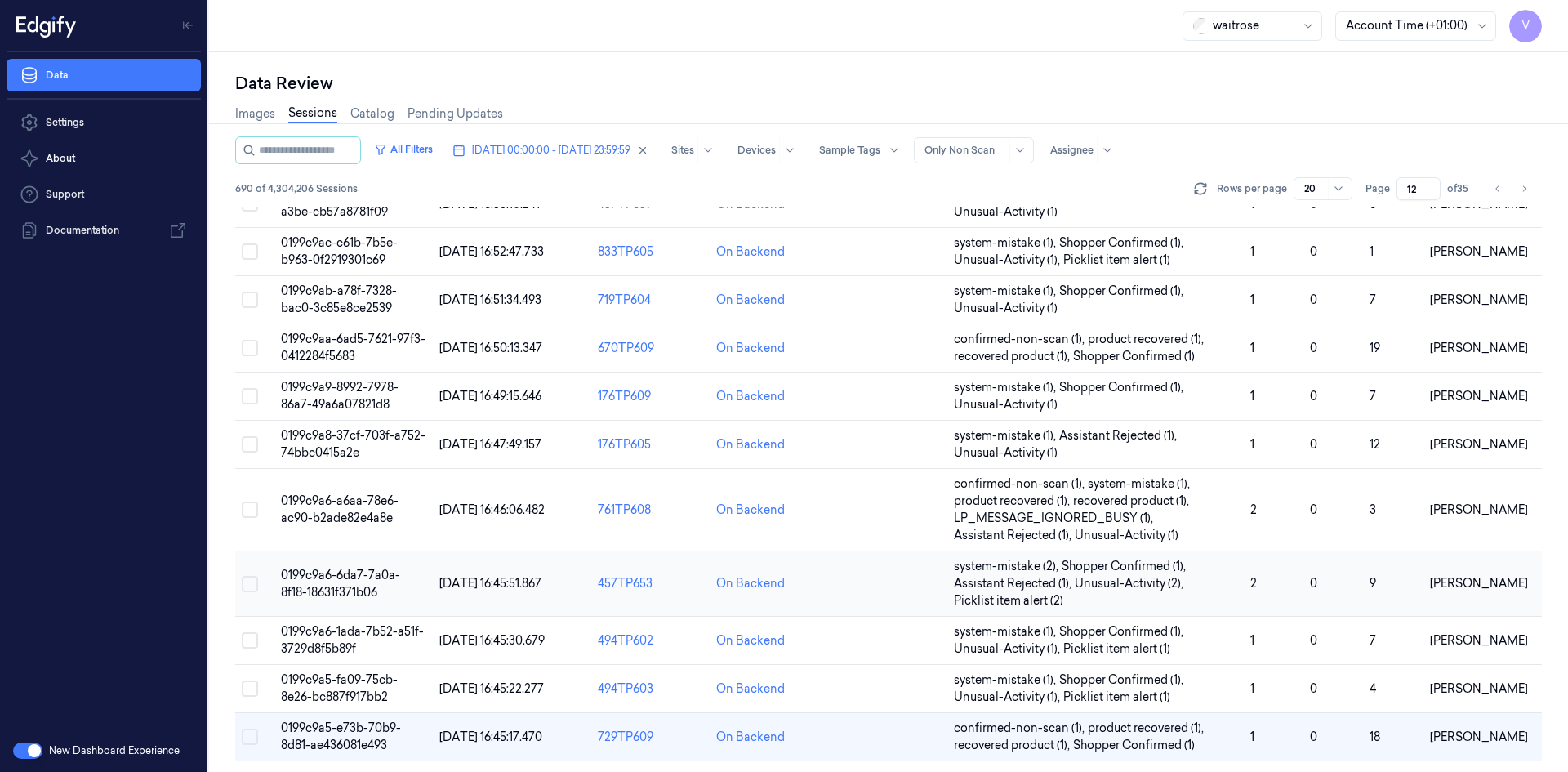
scroll to position [498, 0]
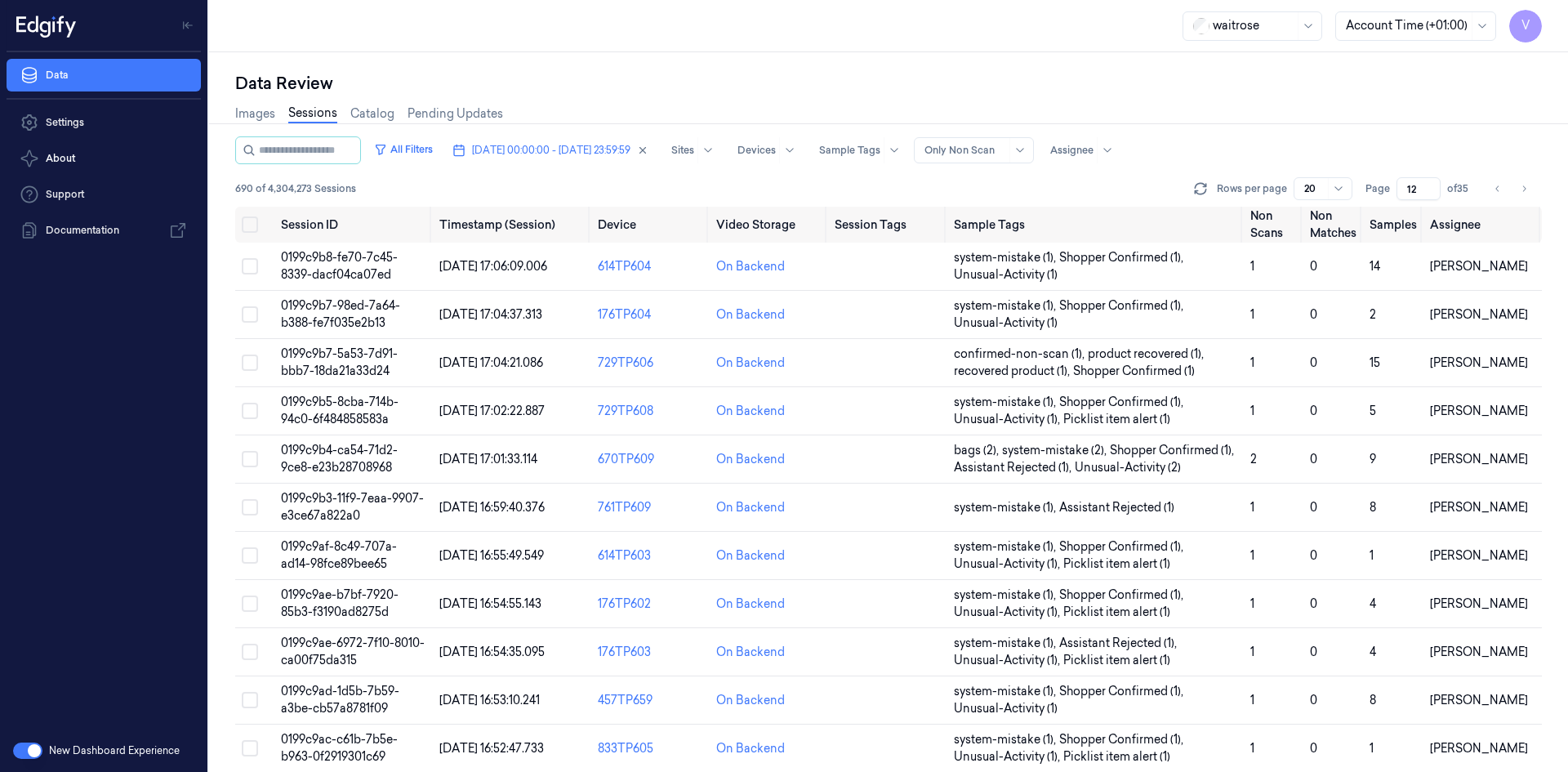
drag, startPoint x: 1417, startPoint y: 189, endPoint x: 1396, endPoint y: 200, distance: 23.7
click at [1396, 200] on div "Page 12 of 35" at bounding box center [1419, 188] width 108 height 23
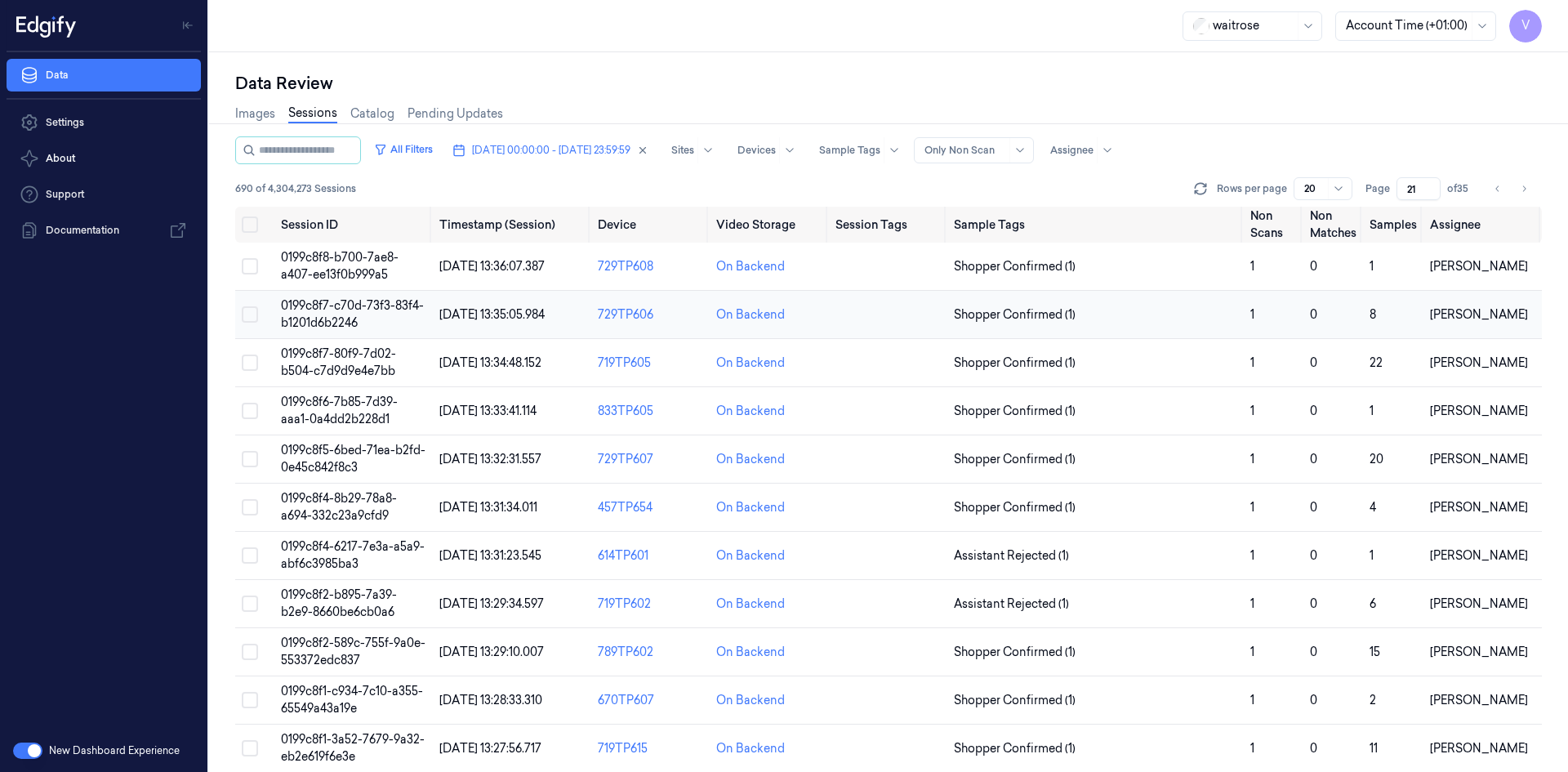
type input "21"
click at [336, 305] on span "0199c8f7-c70d-73f3-83f4-b1201d6b2246" at bounding box center [352, 314] width 143 height 32
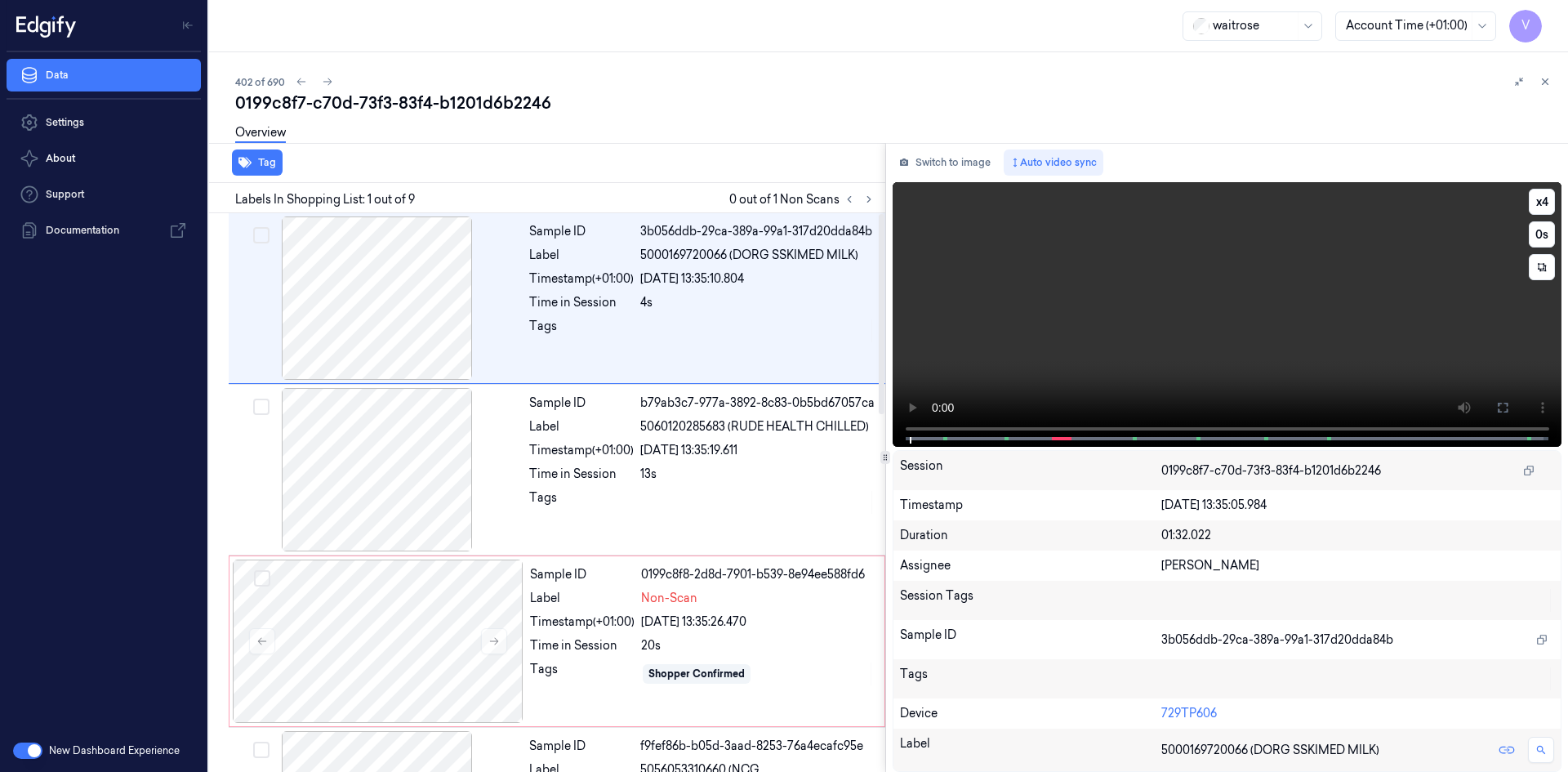
click at [1094, 318] on video at bounding box center [1227, 314] width 669 height 264
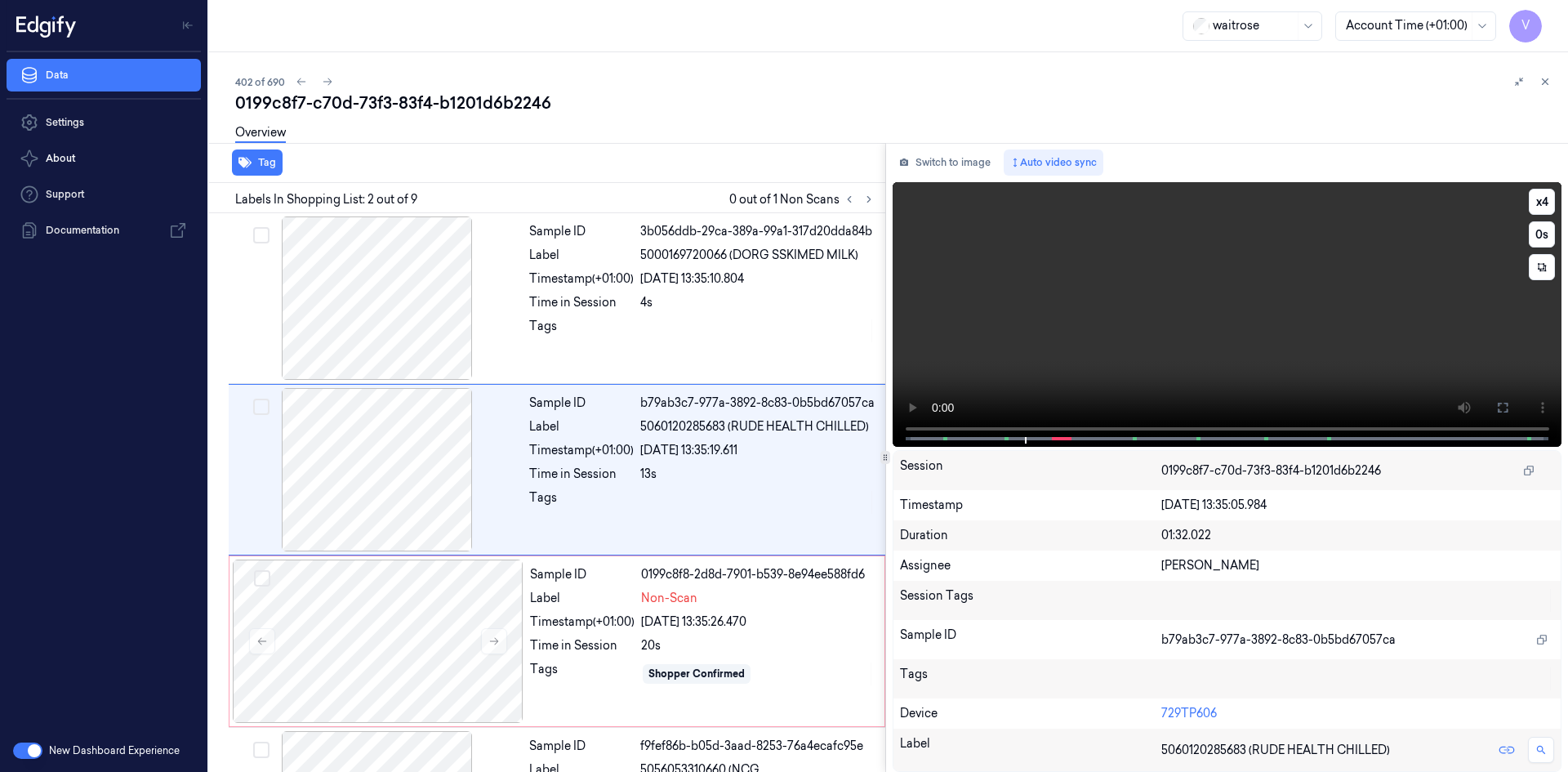
click at [1084, 307] on video at bounding box center [1227, 314] width 669 height 264
click at [1102, 321] on video at bounding box center [1227, 314] width 669 height 264
click at [1245, 325] on video at bounding box center [1227, 314] width 669 height 264
click at [1140, 336] on video at bounding box center [1227, 314] width 669 height 264
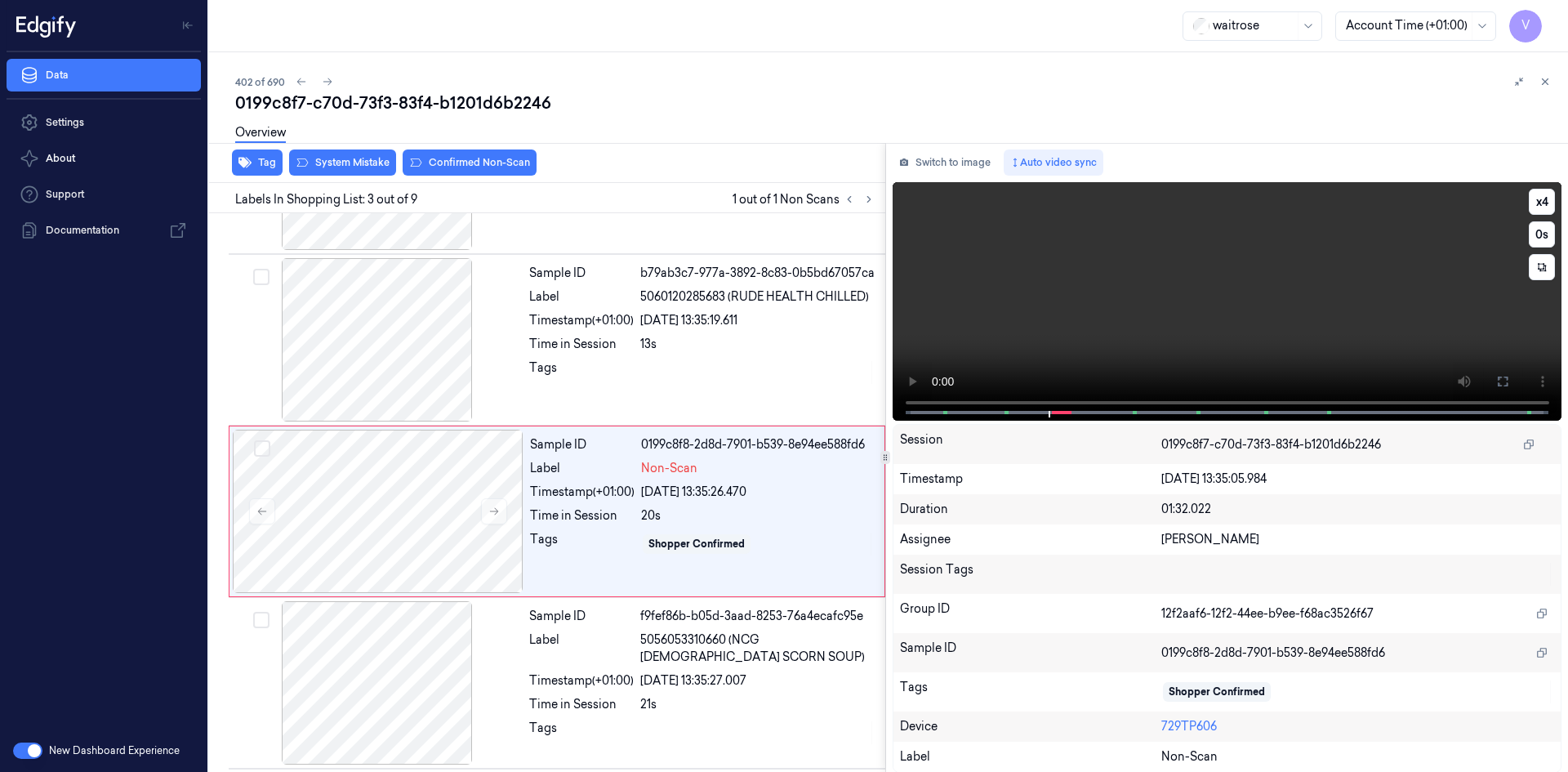
scroll to position [149, 0]
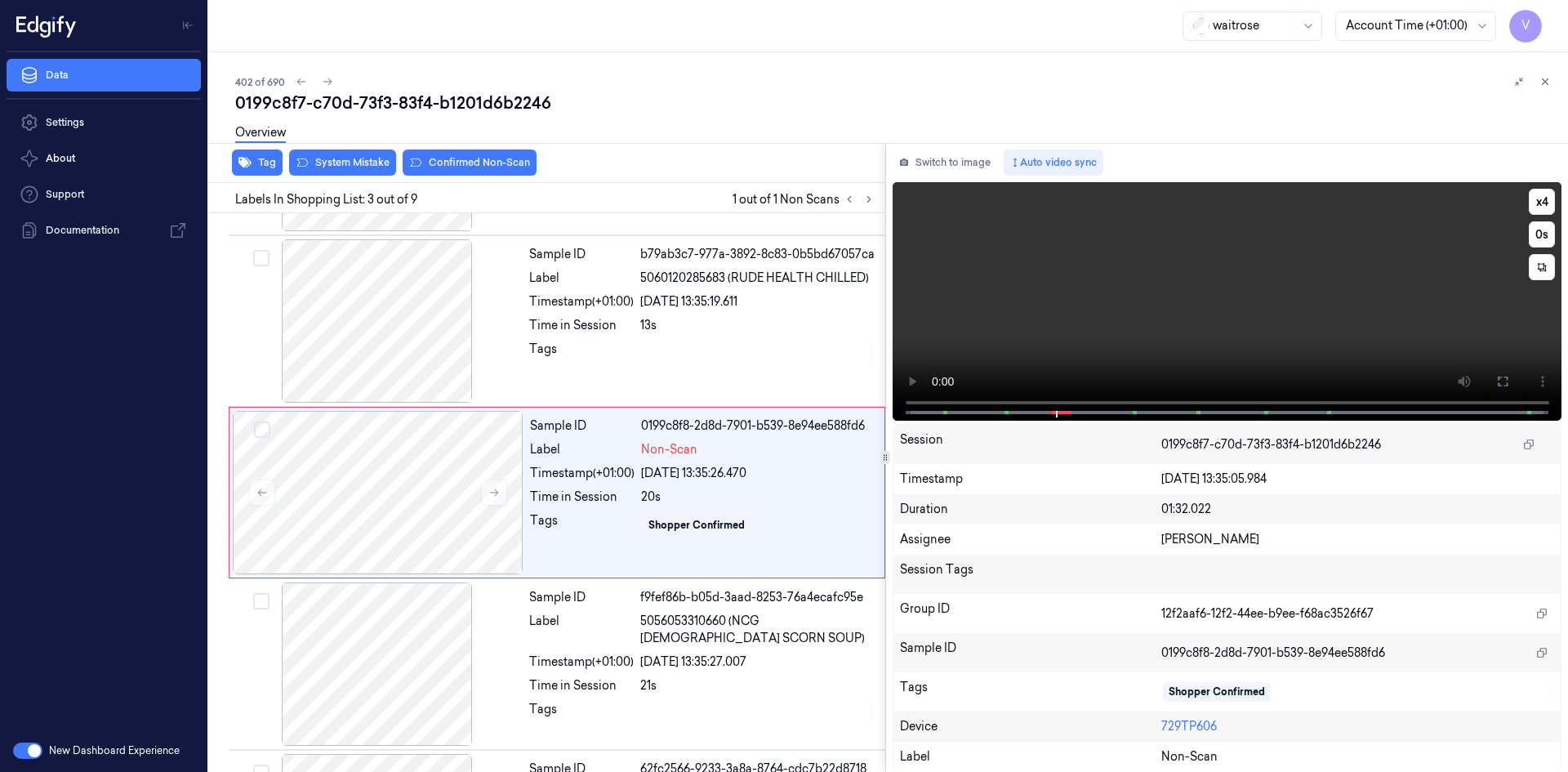
click at [1204, 313] on video at bounding box center [1227, 301] width 669 height 239
click at [1101, 323] on video at bounding box center [1227, 301] width 669 height 239
click at [1149, 294] on video at bounding box center [1227, 301] width 669 height 239
click at [1171, 287] on video at bounding box center [1227, 301] width 669 height 239
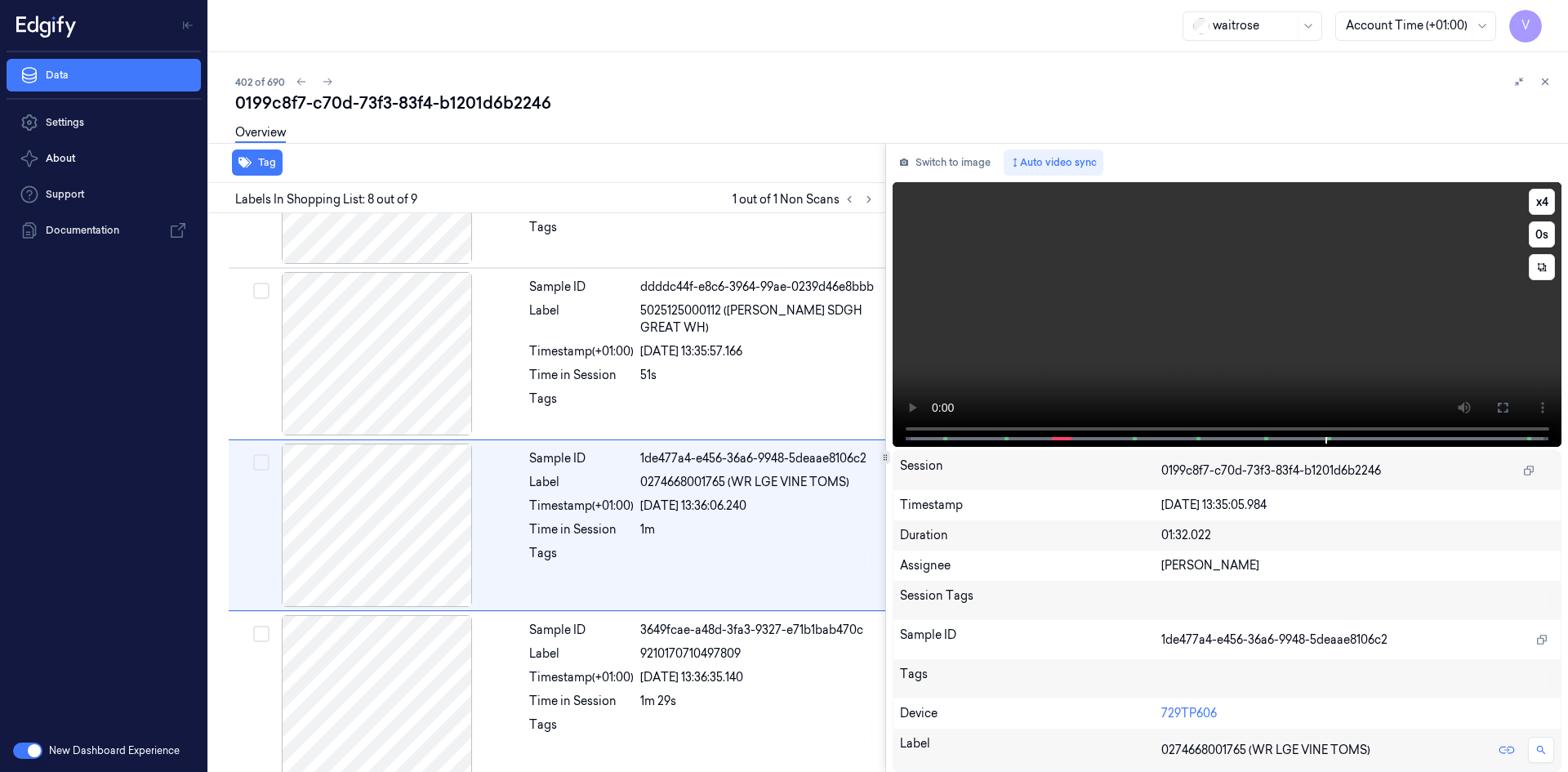
scroll to position [994, 0]
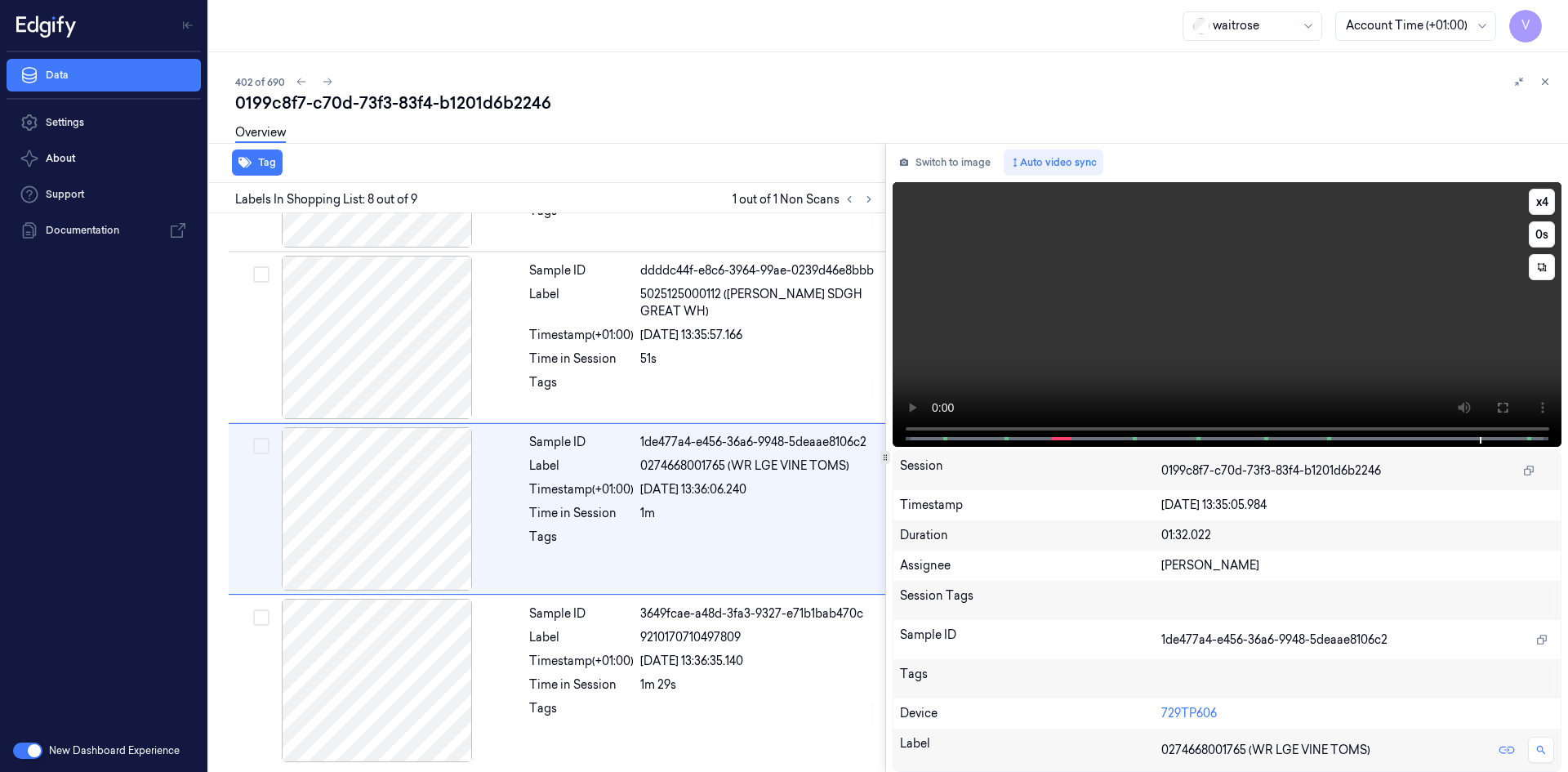
click at [1140, 323] on video at bounding box center [1227, 314] width 669 height 264
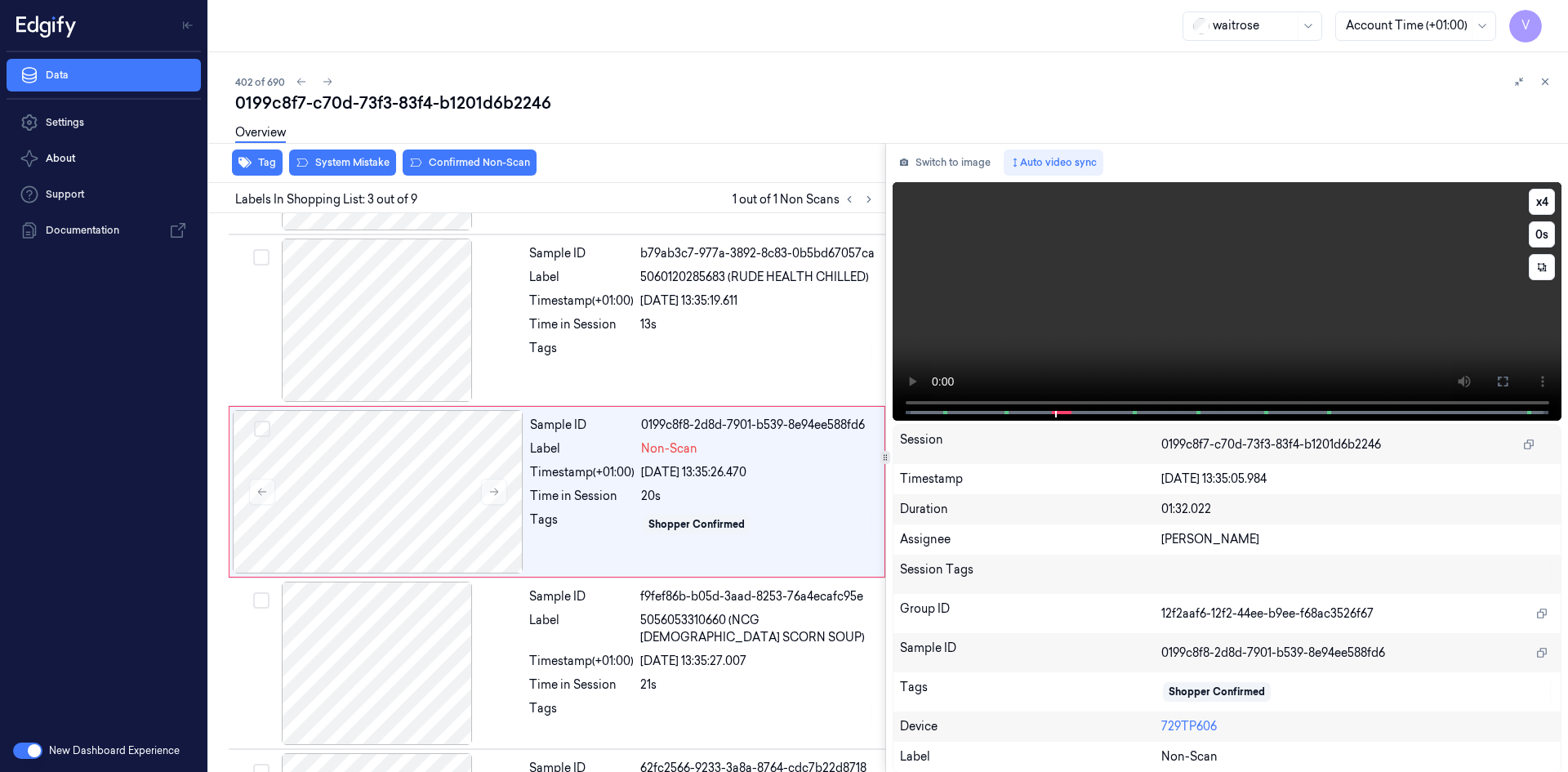
scroll to position [149, 0]
click at [1082, 326] on video at bounding box center [1227, 301] width 669 height 239
click at [1081, 340] on video at bounding box center [1227, 301] width 669 height 239
click at [1136, 323] on video at bounding box center [1227, 301] width 669 height 239
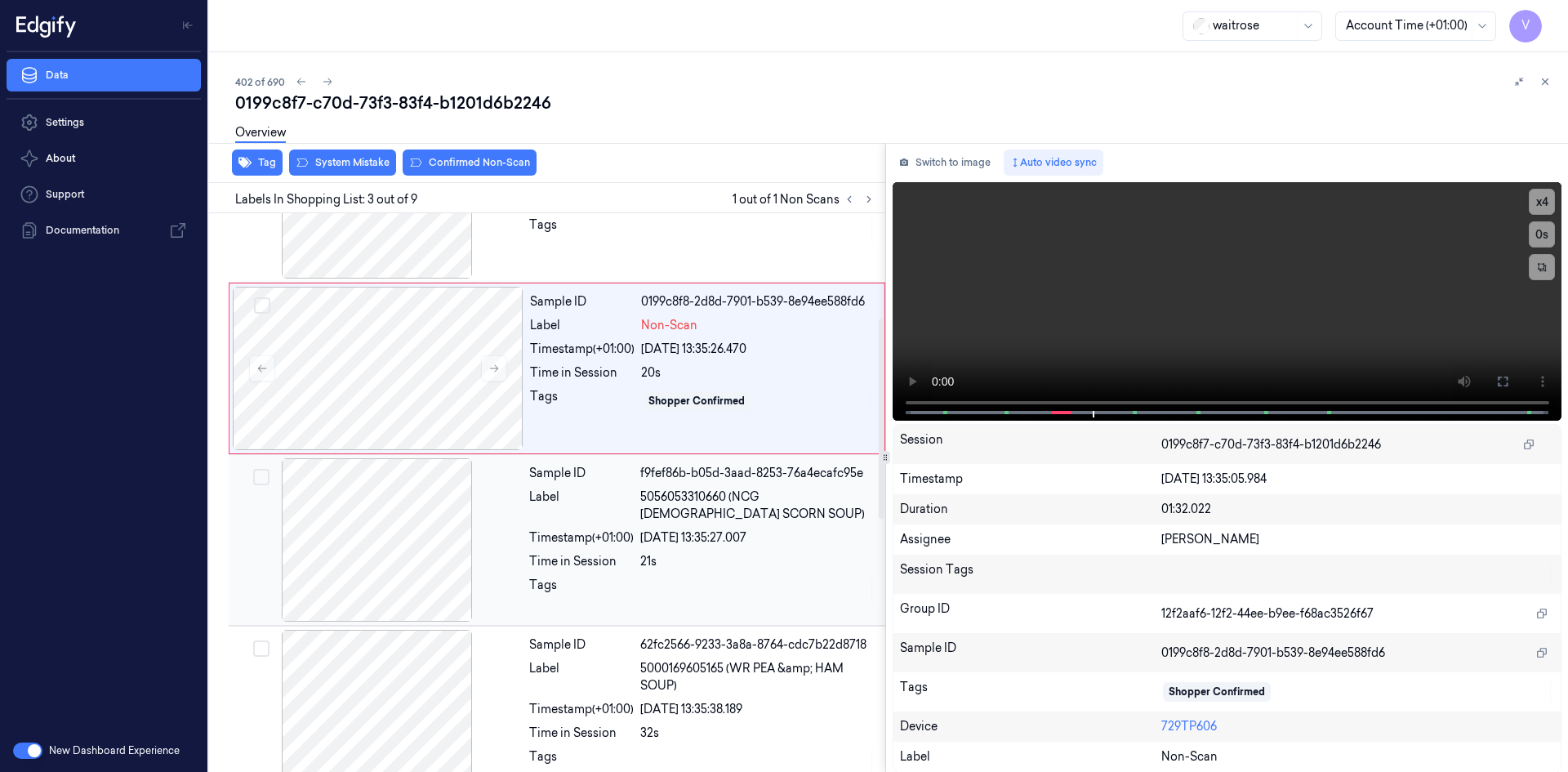
scroll to position [312, 0]
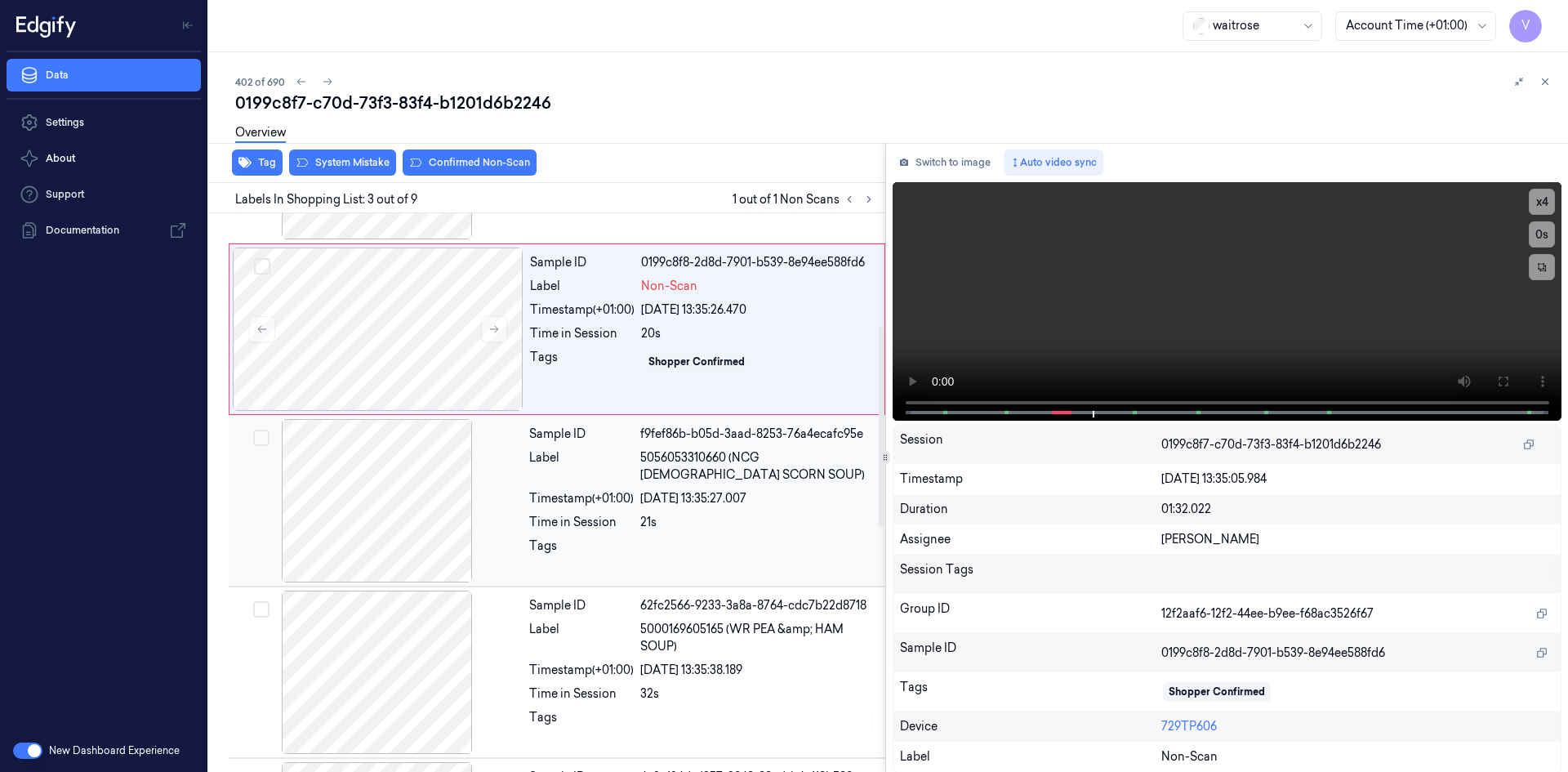
click at [332, 491] on div at bounding box center [377, 500] width 291 height 163
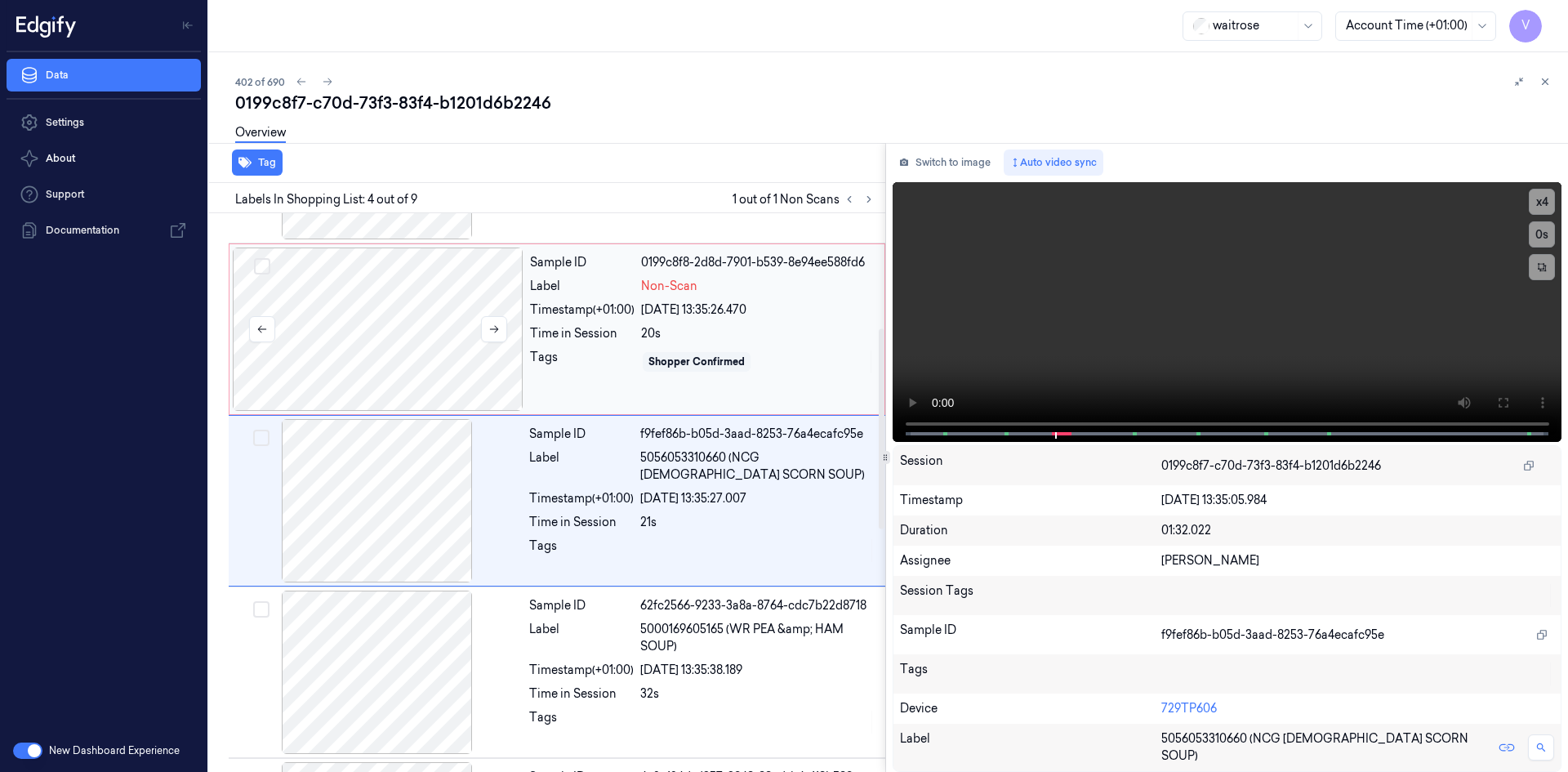
scroll to position [320, 0]
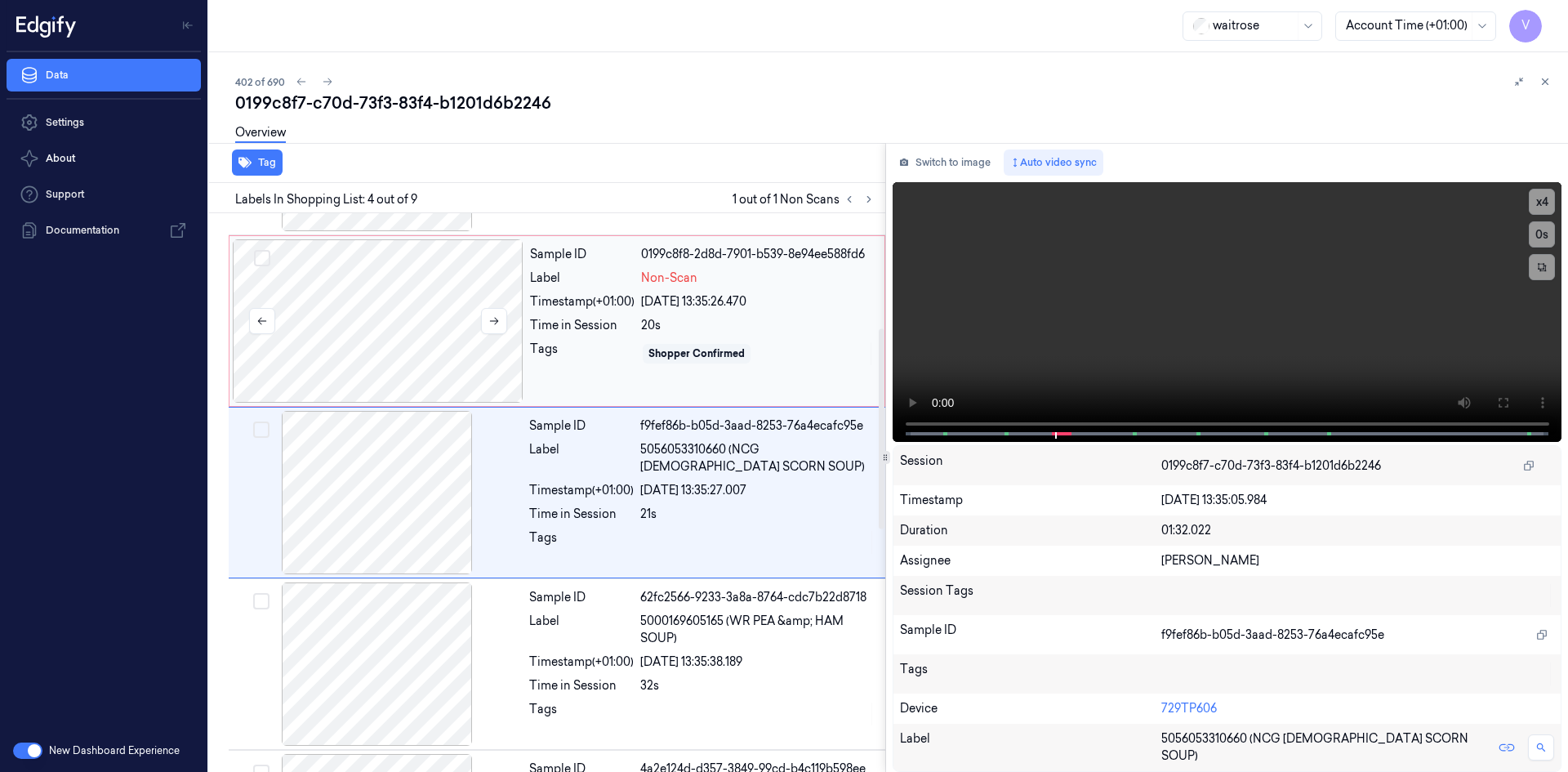
click at [484, 257] on div at bounding box center [378, 321] width 291 height 163
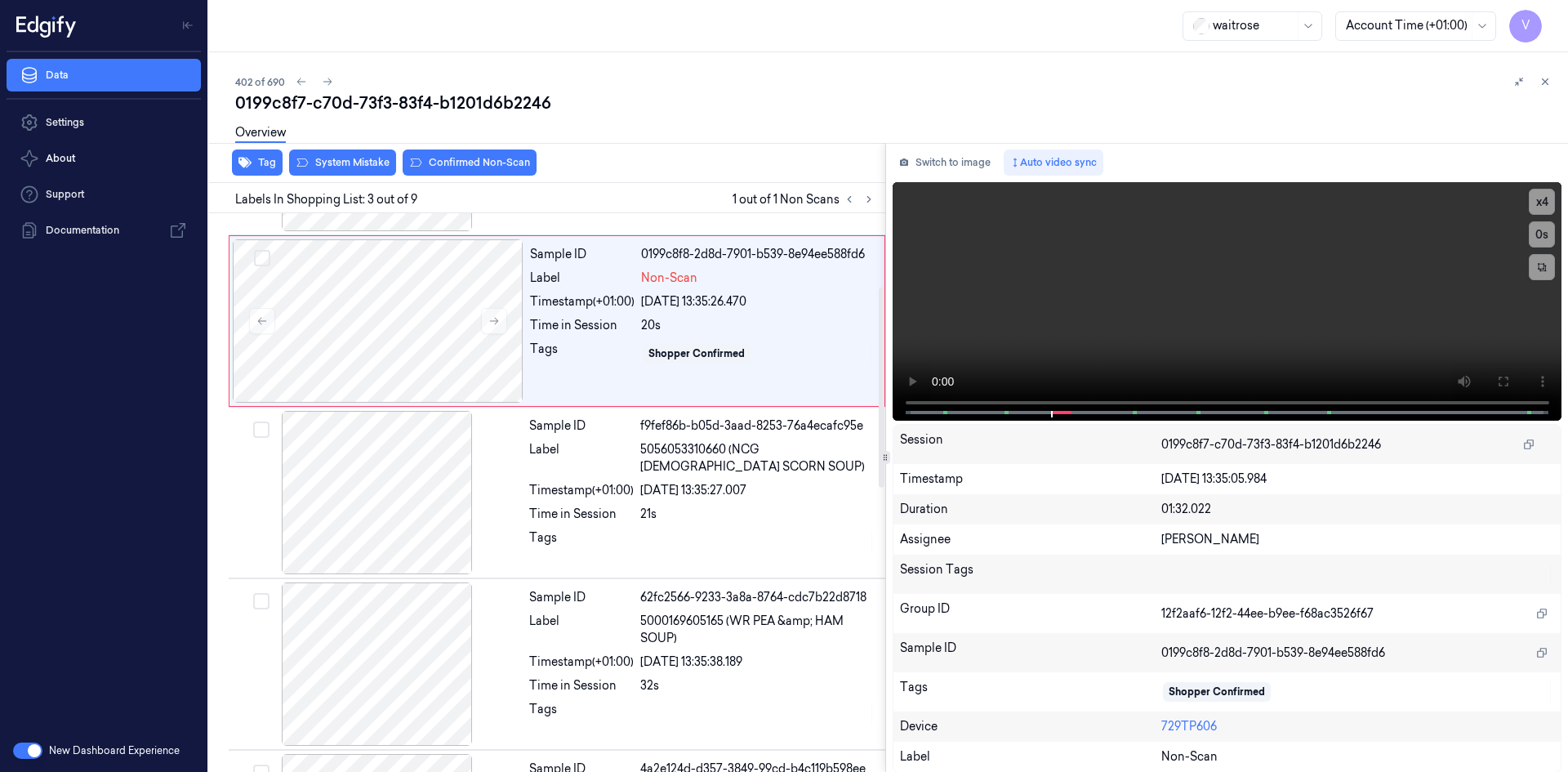
scroll to position [149, 0]
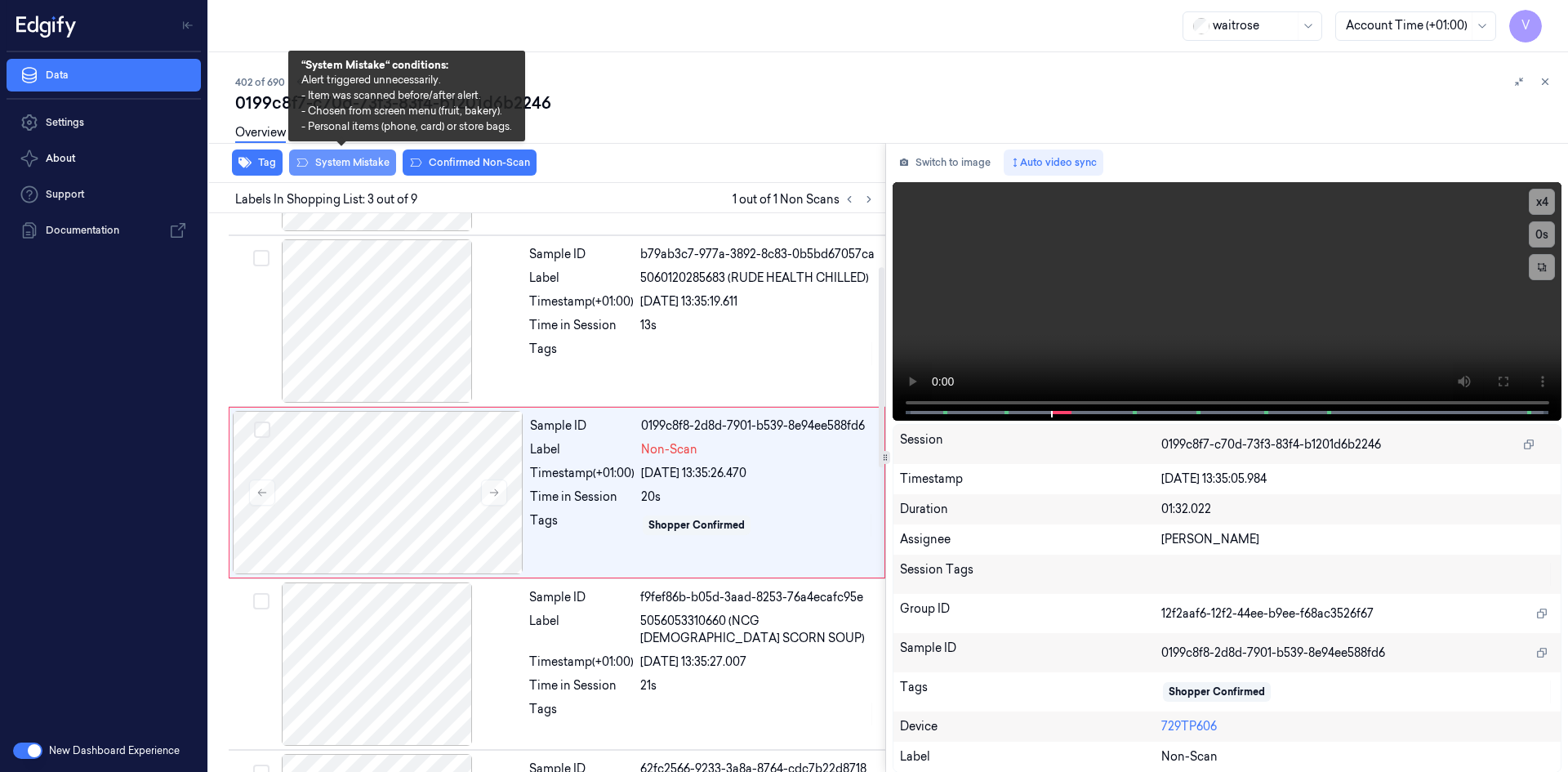
click at [371, 163] on button "System Mistake" at bounding box center [342, 162] width 107 height 26
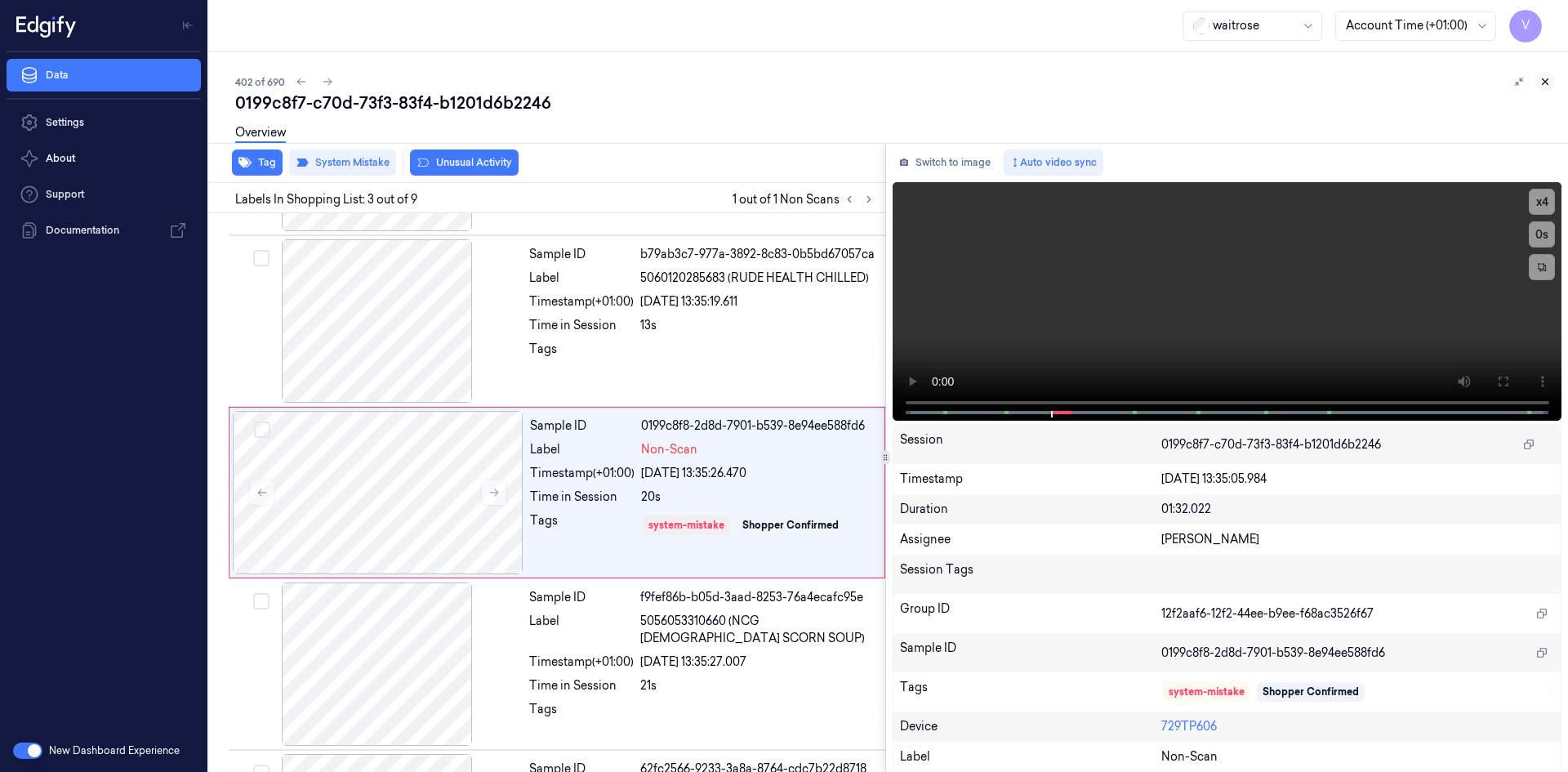
click at [1547, 76] on icon at bounding box center [1545, 82] width 12 height 12
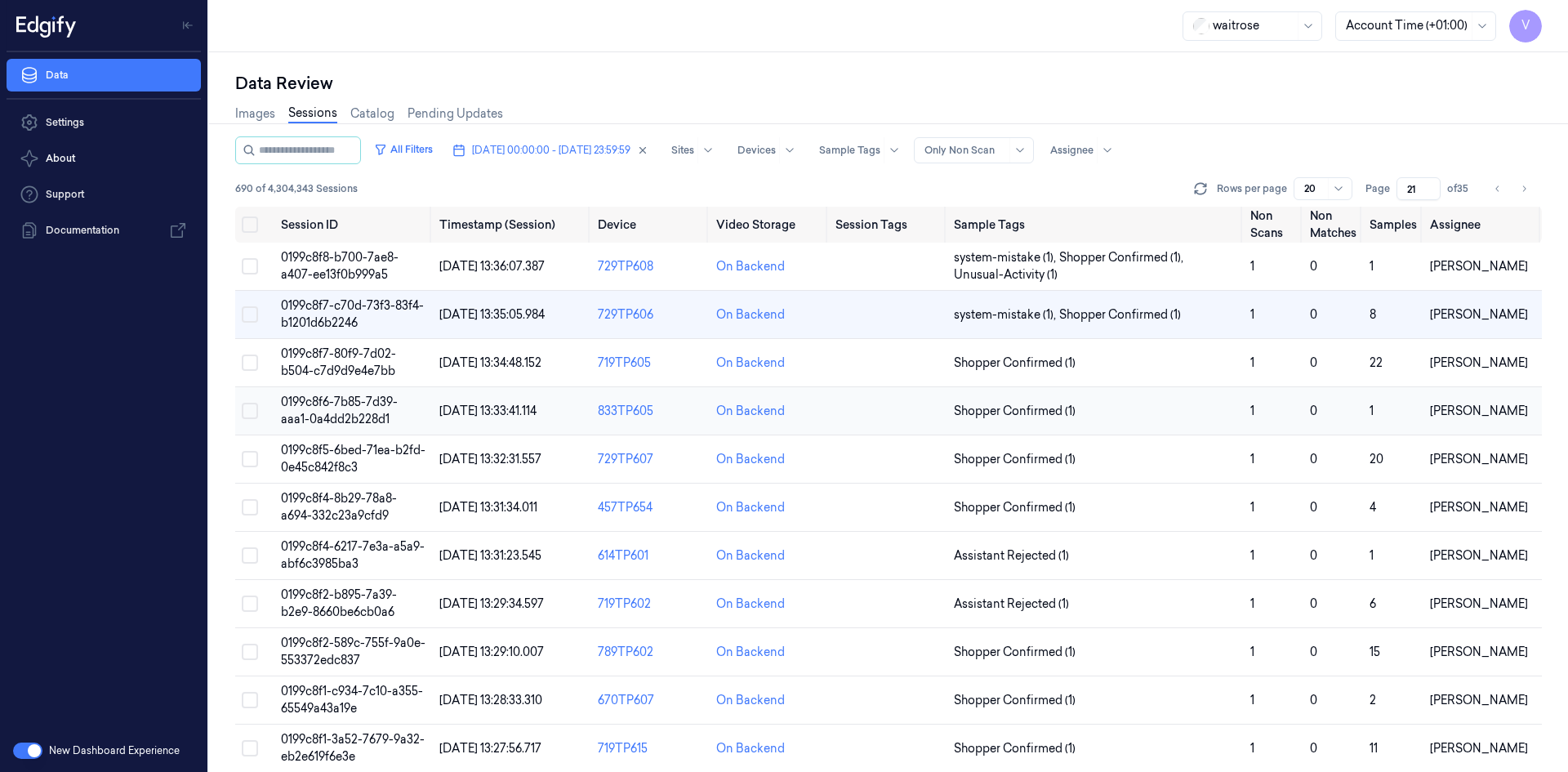
click at [334, 408] on span "0199c8f6-7b85-7d39-aaa1-0a4dd2b228d1" at bounding box center [339, 410] width 116 height 32
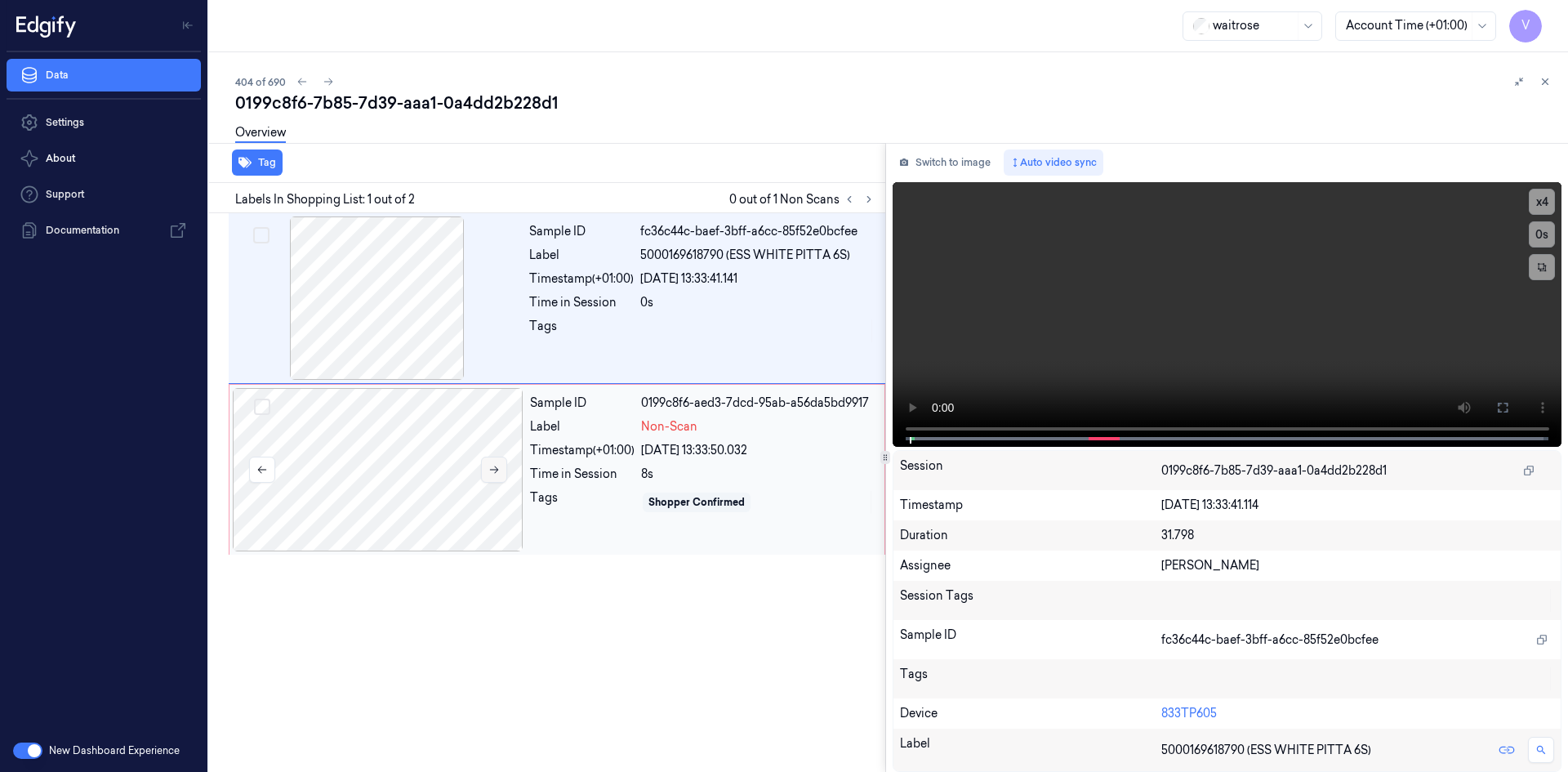
click at [488, 468] on icon at bounding box center [494, 470] width 12 height 12
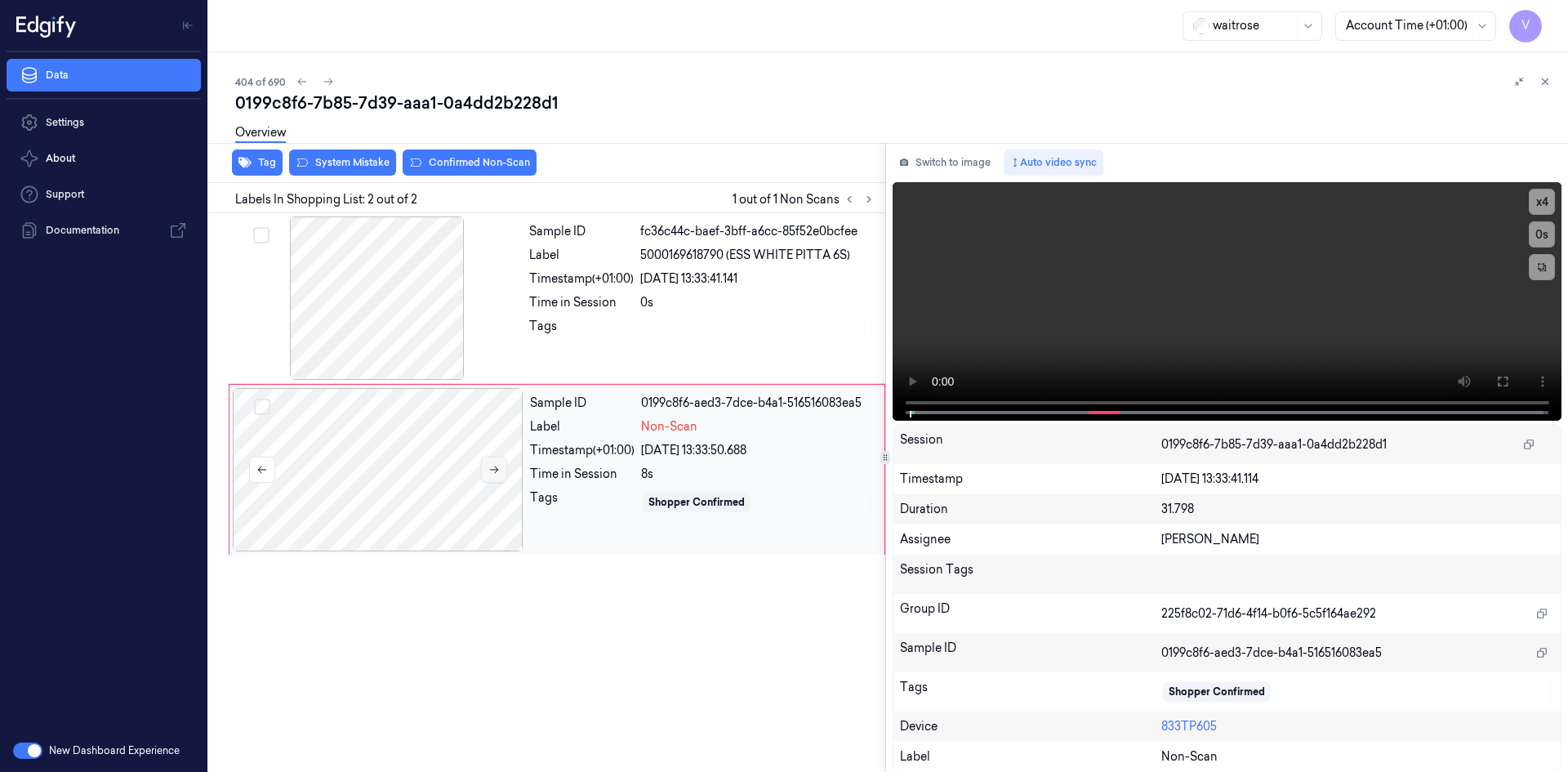
click at [493, 471] on icon at bounding box center [494, 470] width 12 height 12
click at [1058, 261] on video at bounding box center [1227, 301] width 669 height 239
click at [1232, 274] on video at bounding box center [1227, 301] width 669 height 239
click at [1094, 347] on video at bounding box center [1227, 301] width 669 height 239
click at [1153, 329] on video at bounding box center [1227, 301] width 669 height 239
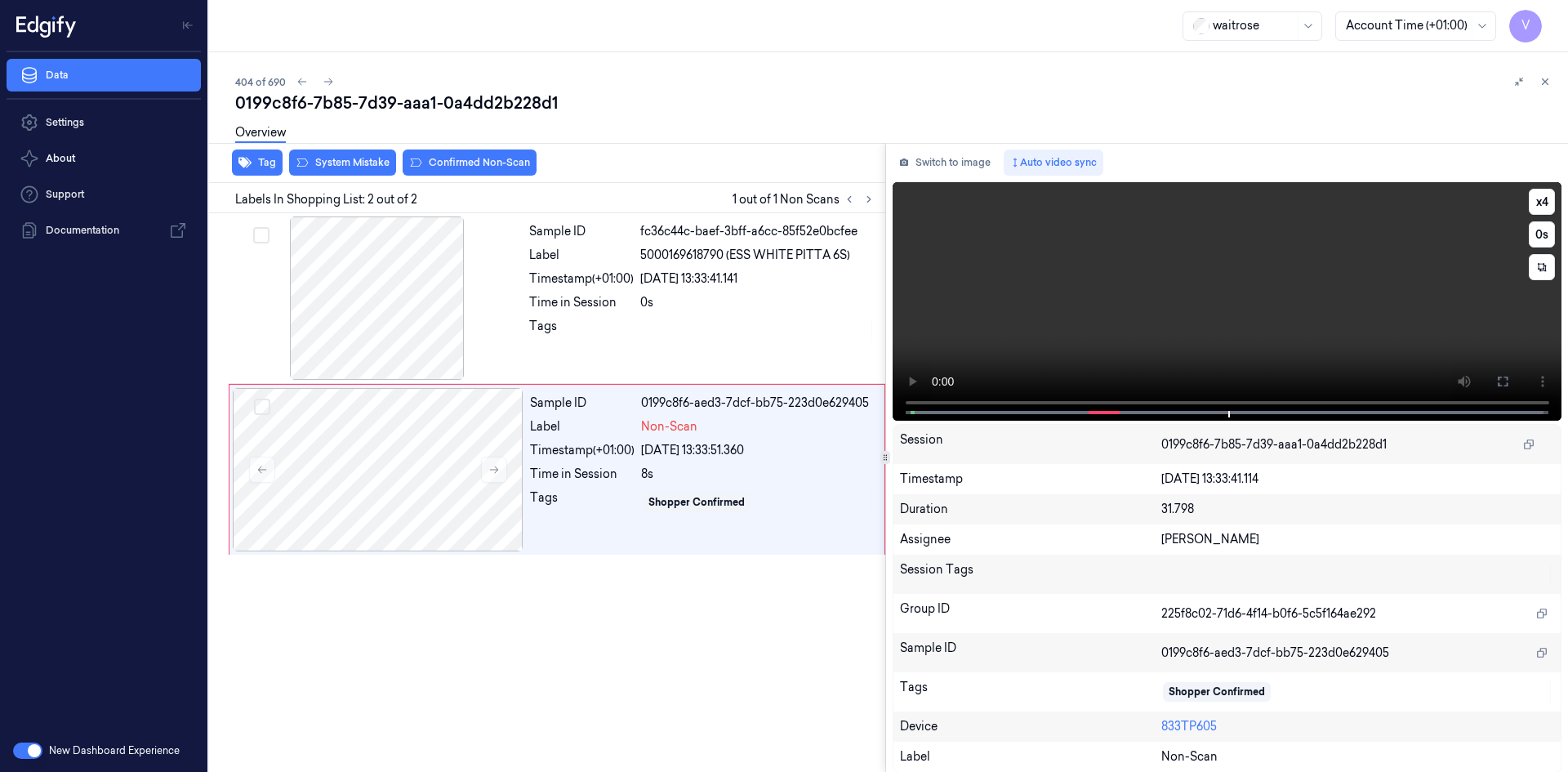
click at [1119, 318] on video at bounding box center [1227, 301] width 669 height 239
click at [404, 446] on div at bounding box center [378, 469] width 291 height 163
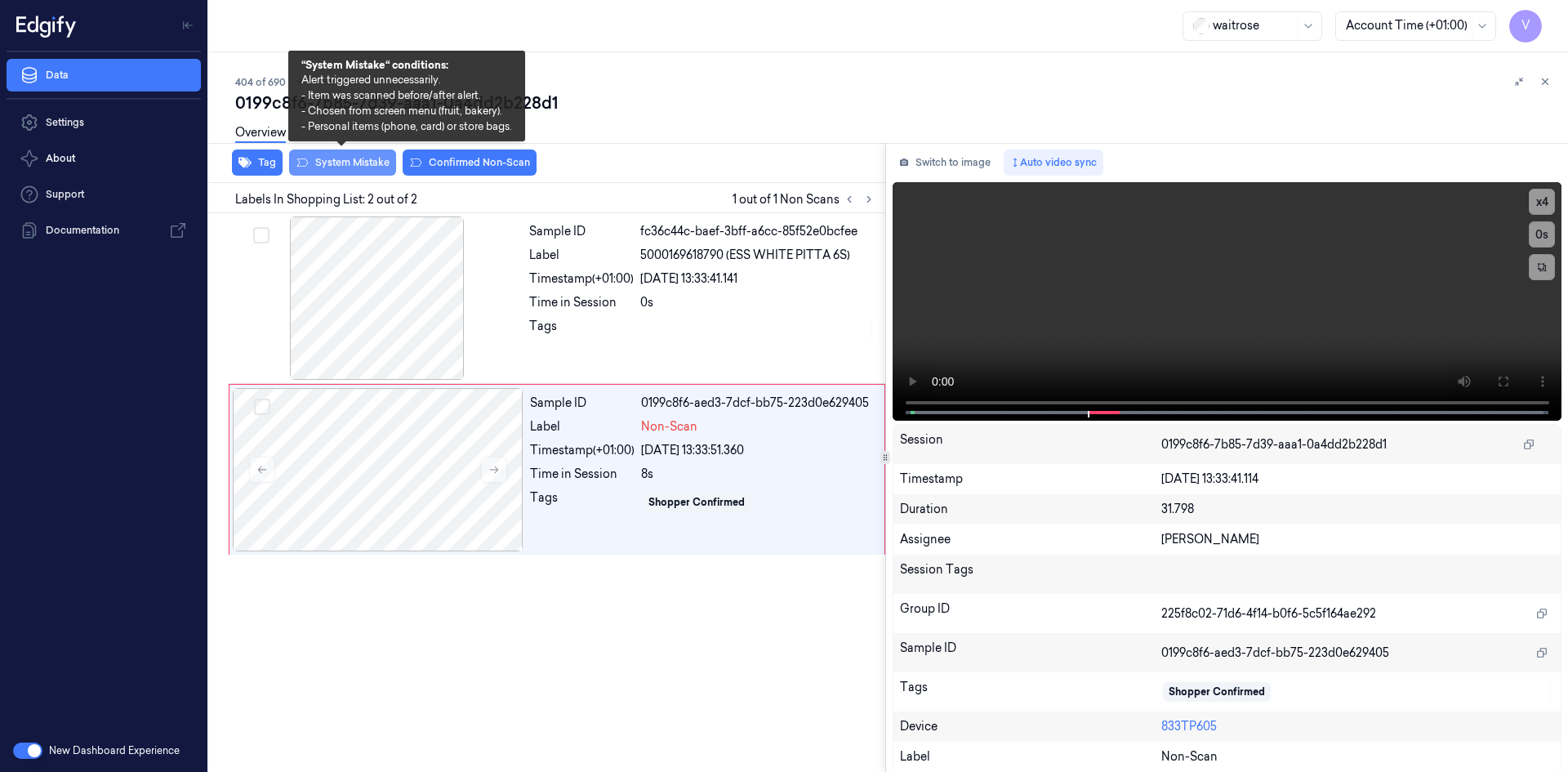
click at [355, 163] on button "System Mistake" at bounding box center [342, 162] width 107 height 26
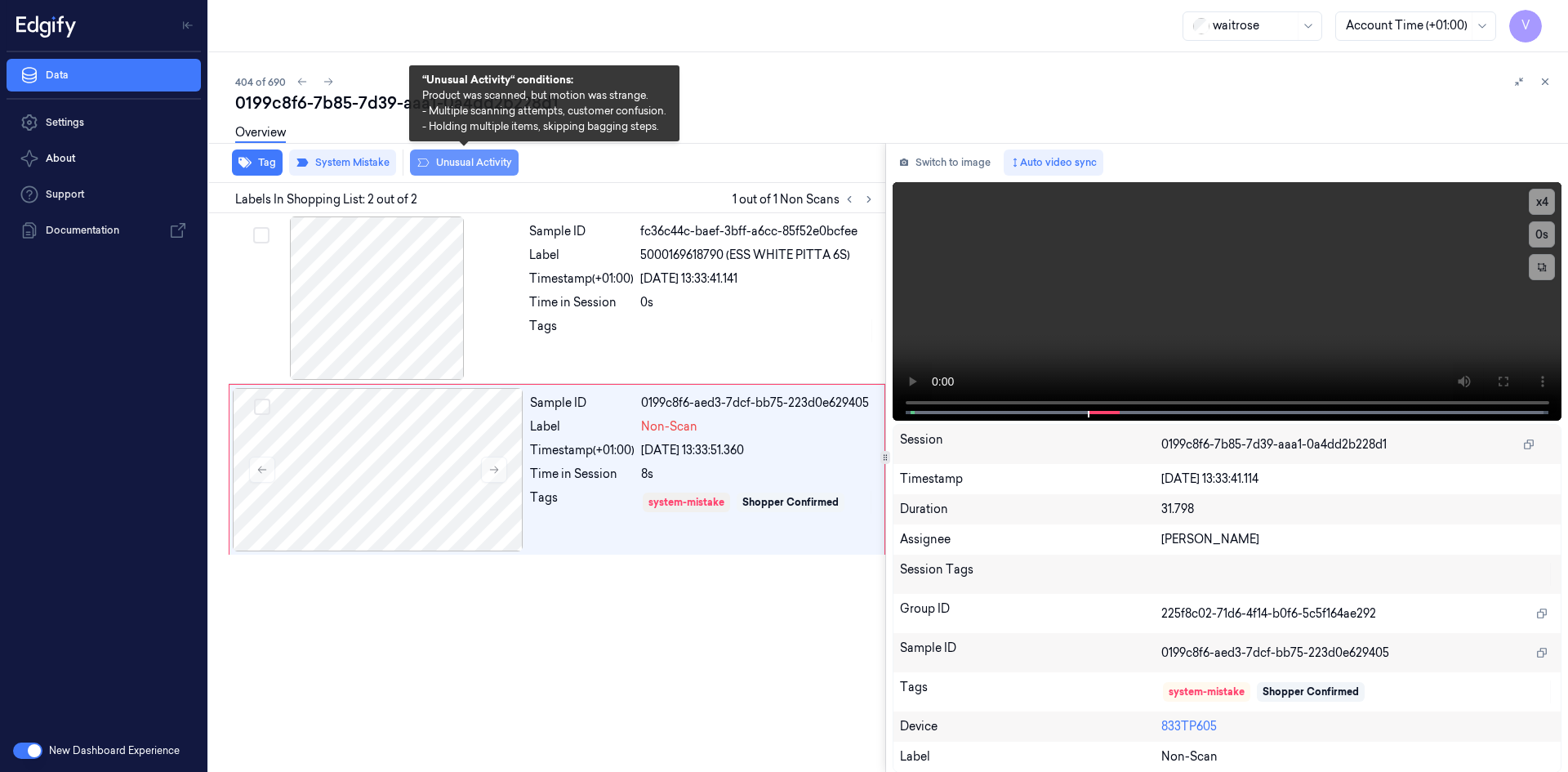
click at [475, 165] on button "Unusual Activity" at bounding box center [464, 162] width 109 height 26
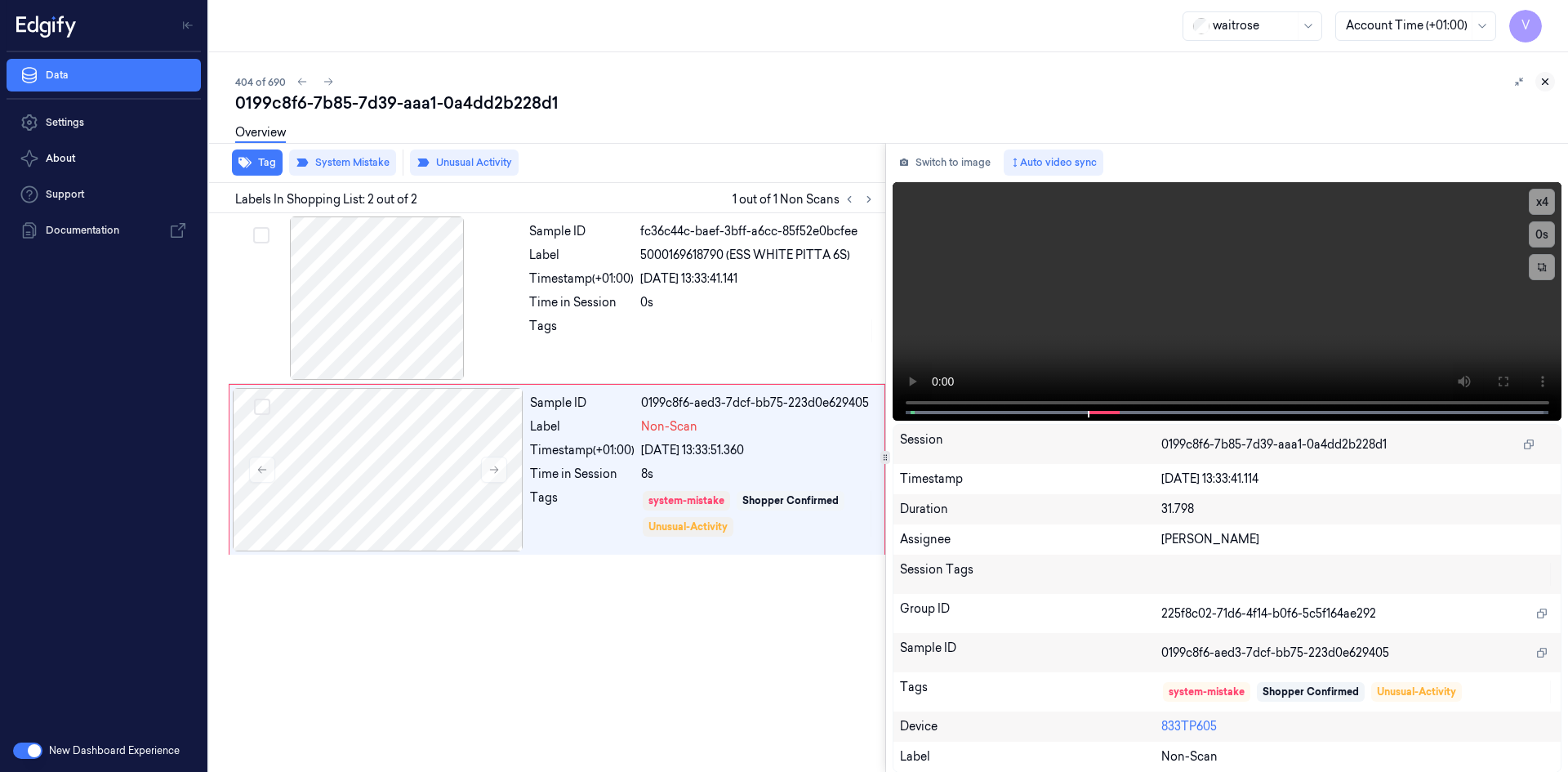
click at [1551, 79] on button at bounding box center [1545, 81] width 20 height 20
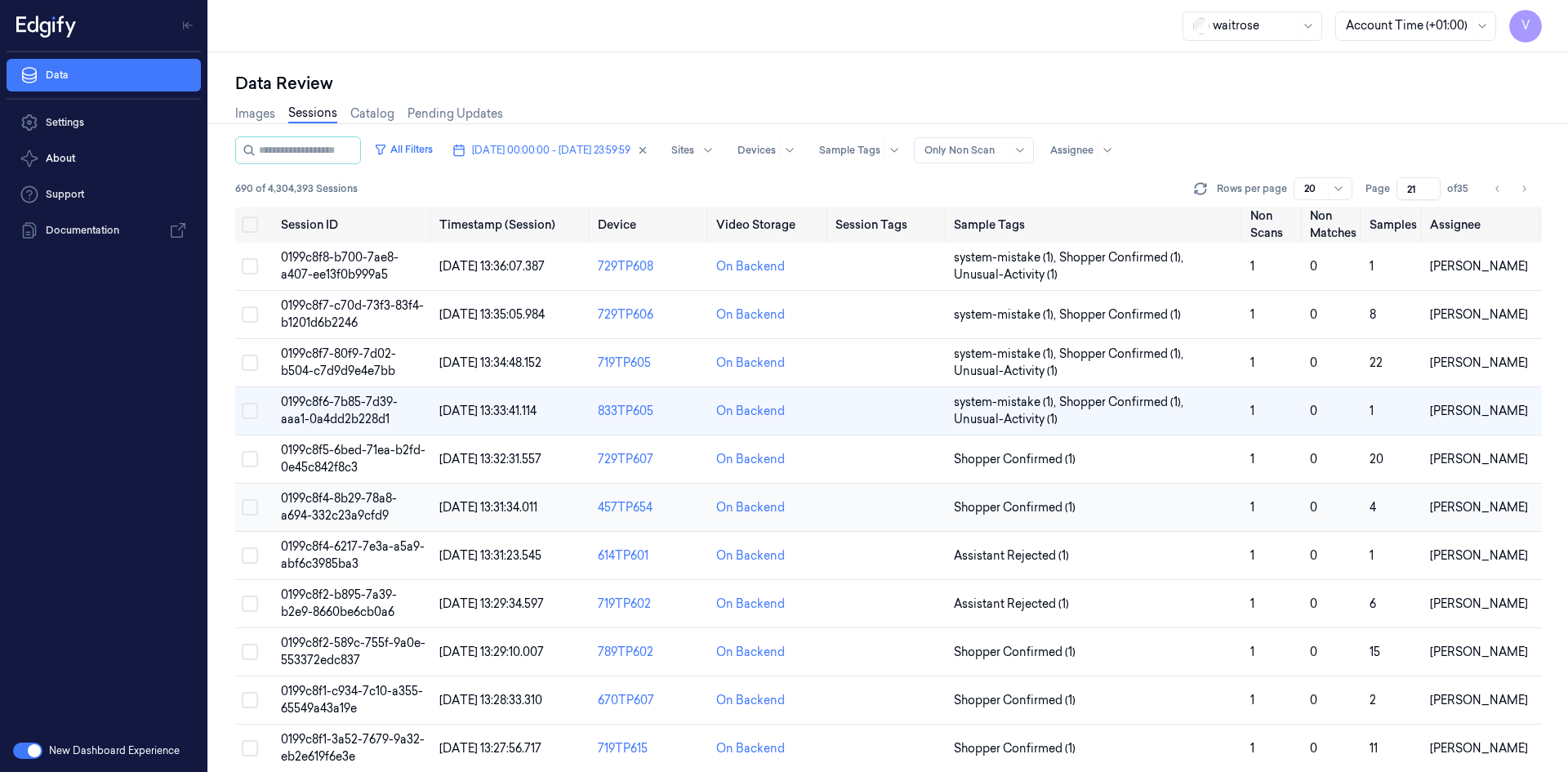
click at [358, 511] on span "0199c8f4-8b29-78a8-a694-332c23a9cfd9" at bounding box center [339, 507] width 116 height 32
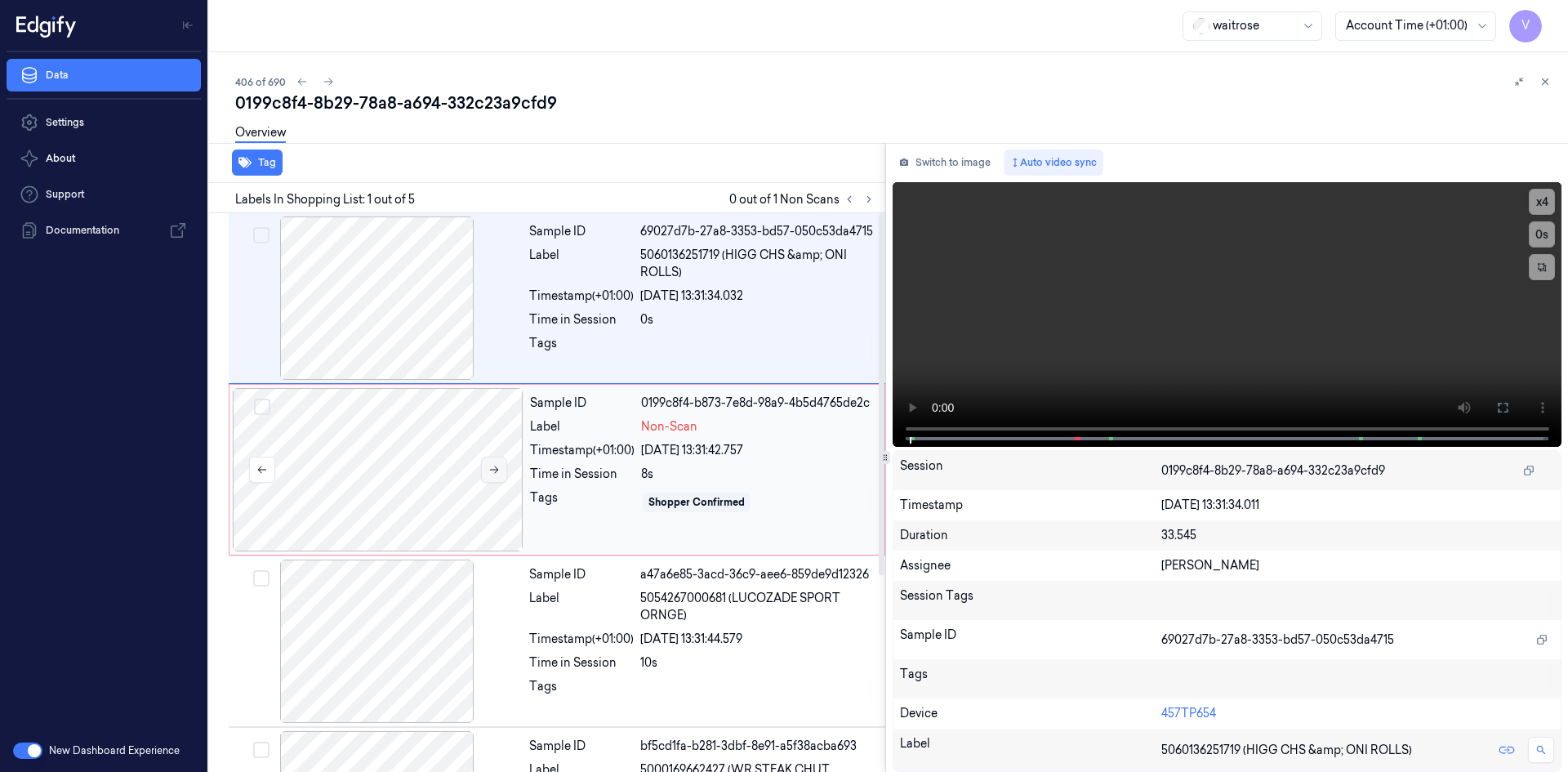
click at [493, 468] on icon at bounding box center [494, 470] width 12 height 12
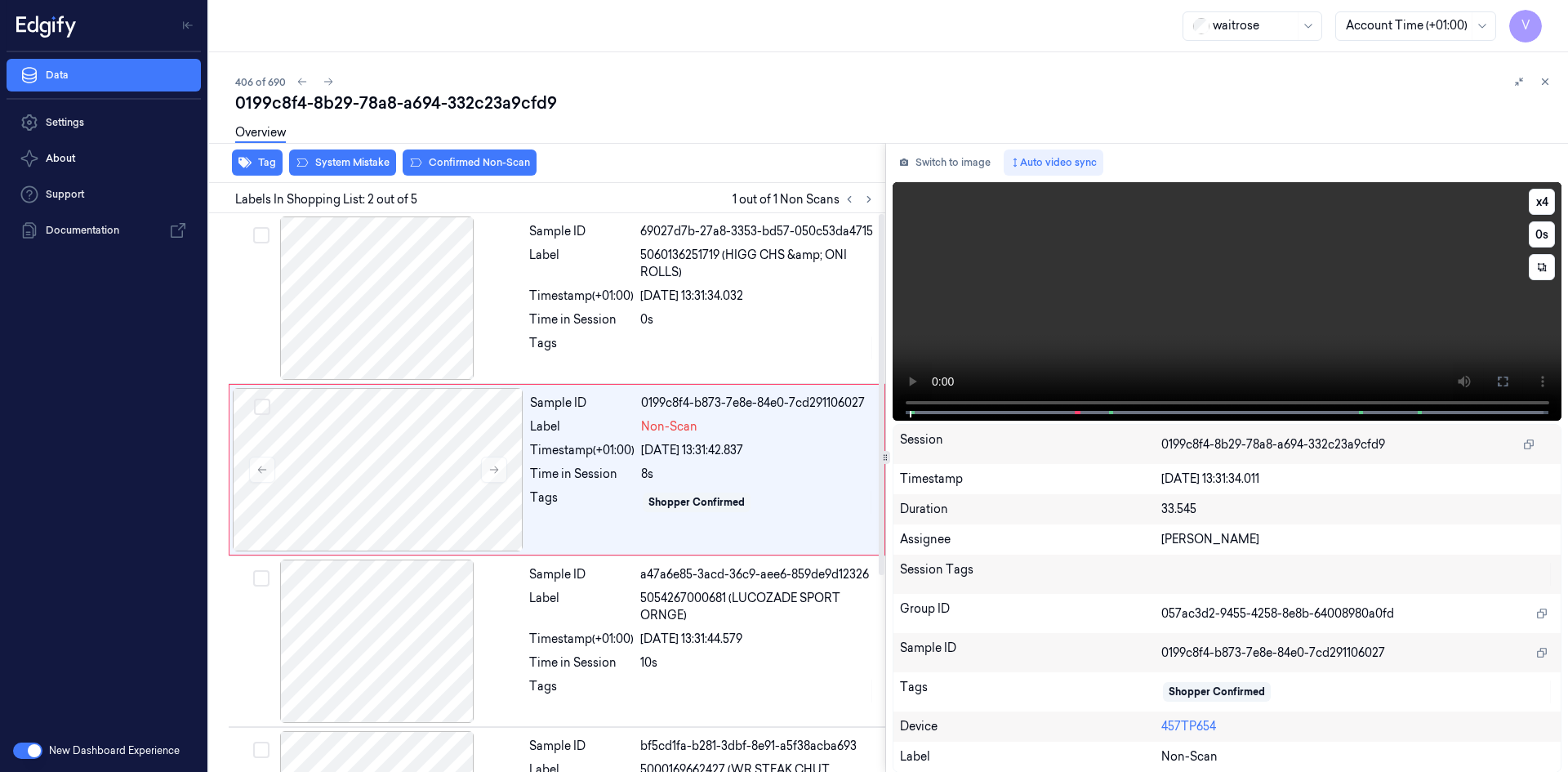
click at [1055, 326] on video at bounding box center [1227, 301] width 669 height 239
click at [1133, 328] on video at bounding box center [1227, 301] width 669 height 239
click at [1535, 200] on button "x 4" at bounding box center [1542, 202] width 26 height 26
click at [1540, 201] on button "x 1" at bounding box center [1542, 202] width 26 height 26
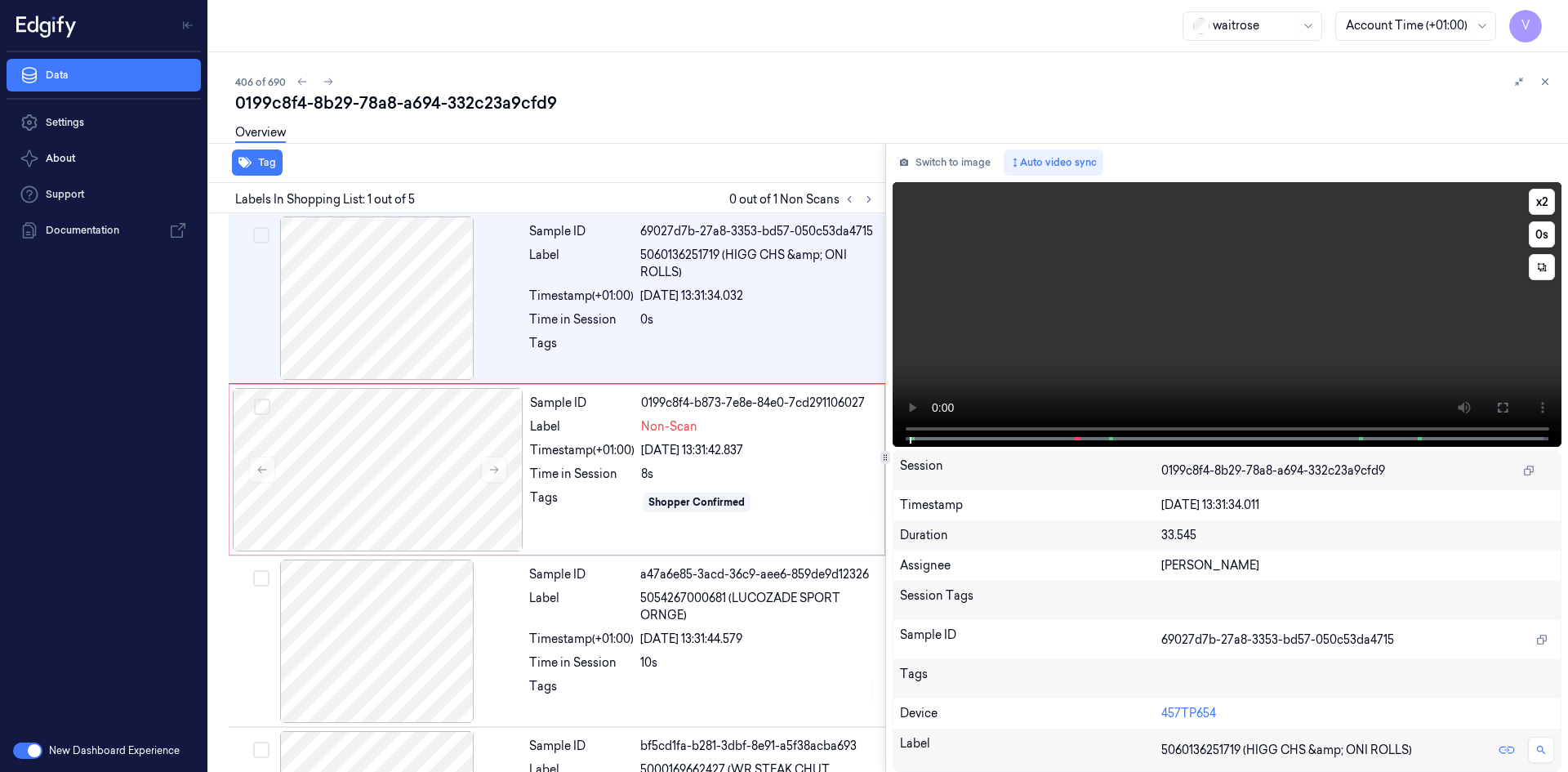
click at [1281, 332] on video at bounding box center [1227, 314] width 669 height 264
click at [1291, 326] on video at bounding box center [1227, 314] width 669 height 264
click at [1542, 200] on button "x 2" at bounding box center [1542, 202] width 26 height 26
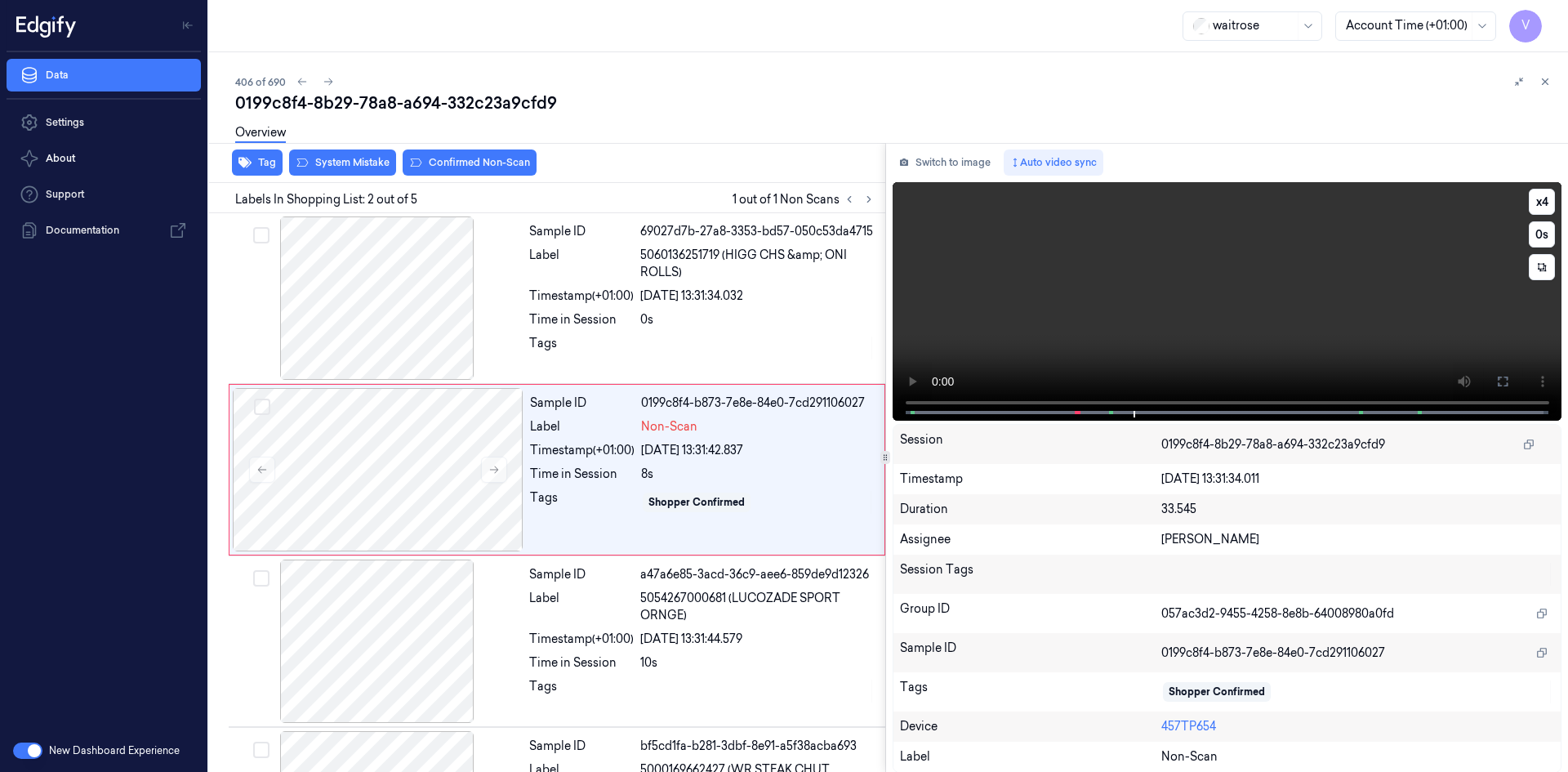
click at [1264, 308] on video at bounding box center [1227, 301] width 669 height 239
click at [347, 452] on div at bounding box center [378, 469] width 291 height 163
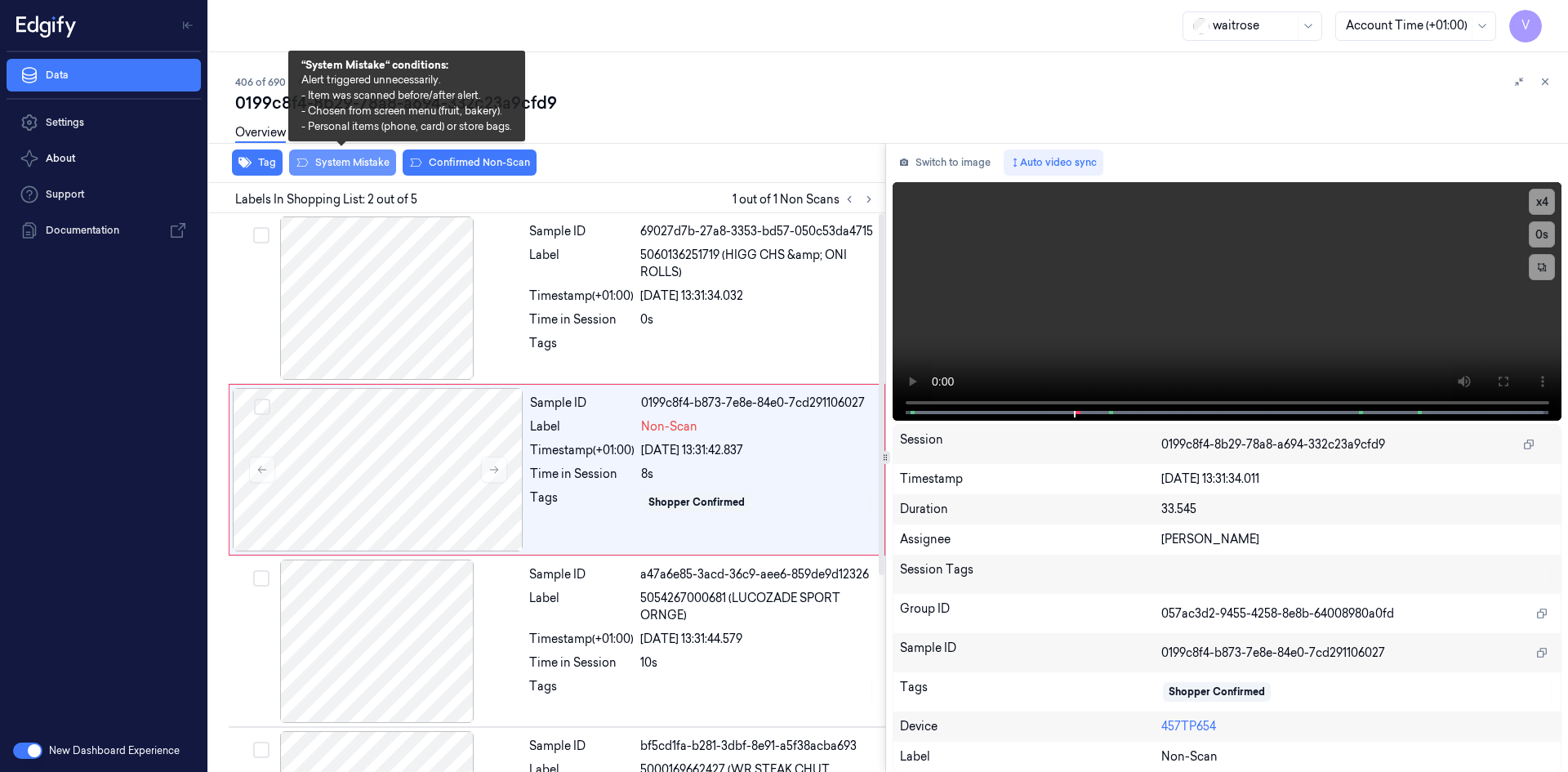
click at [363, 159] on button "System Mistake" at bounding box center [342, 162] width 107 height 26
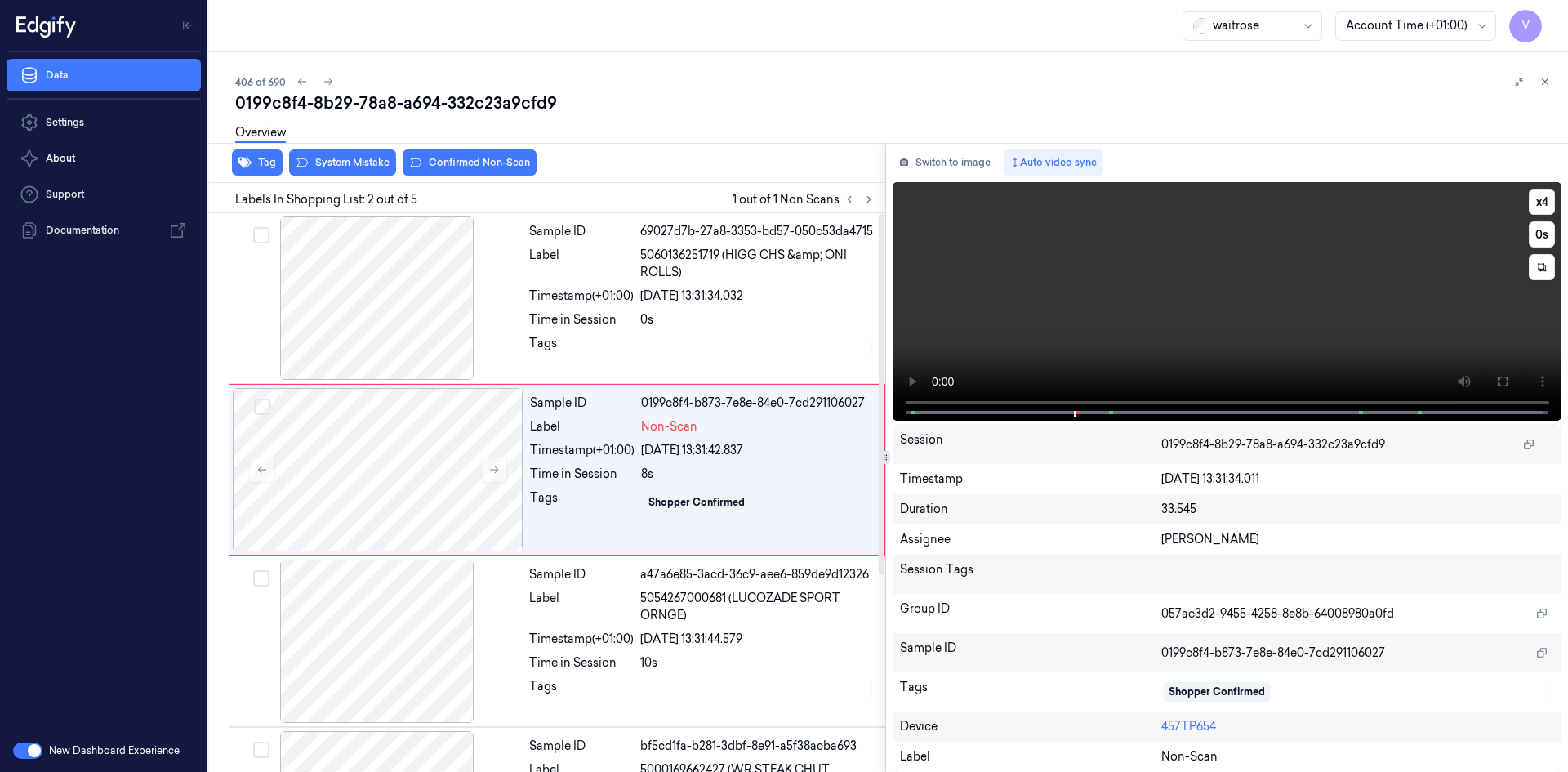
click at [1131, 293] on video at bounding box center [1227, 301] width 669 height 239
click at [1132, 305] on video at bounding box center [1227, 301] width 669 height 239
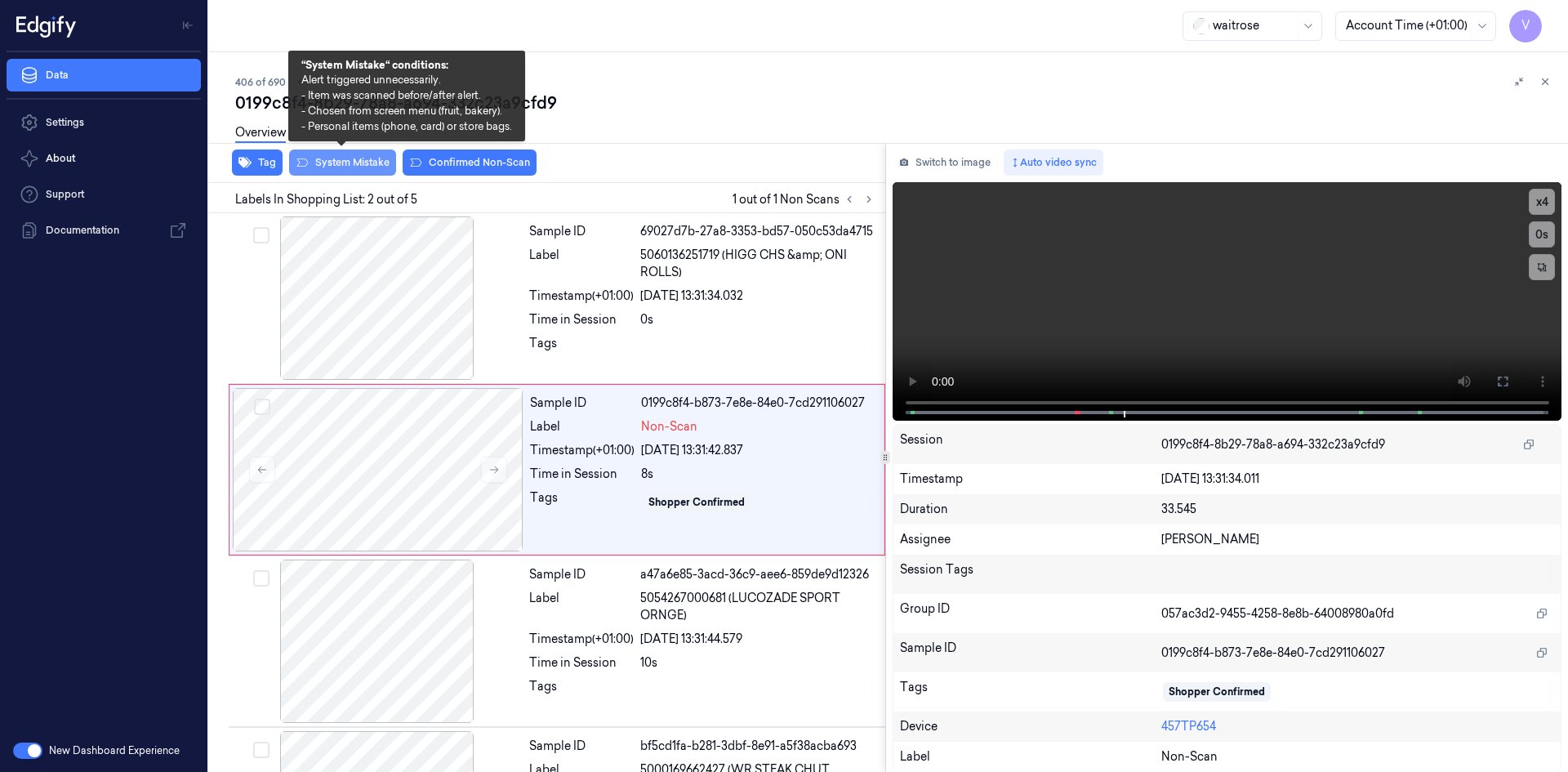
click at [337, 161] on button "System Mistake" at bounding box center [342, 162] width 107 height 26
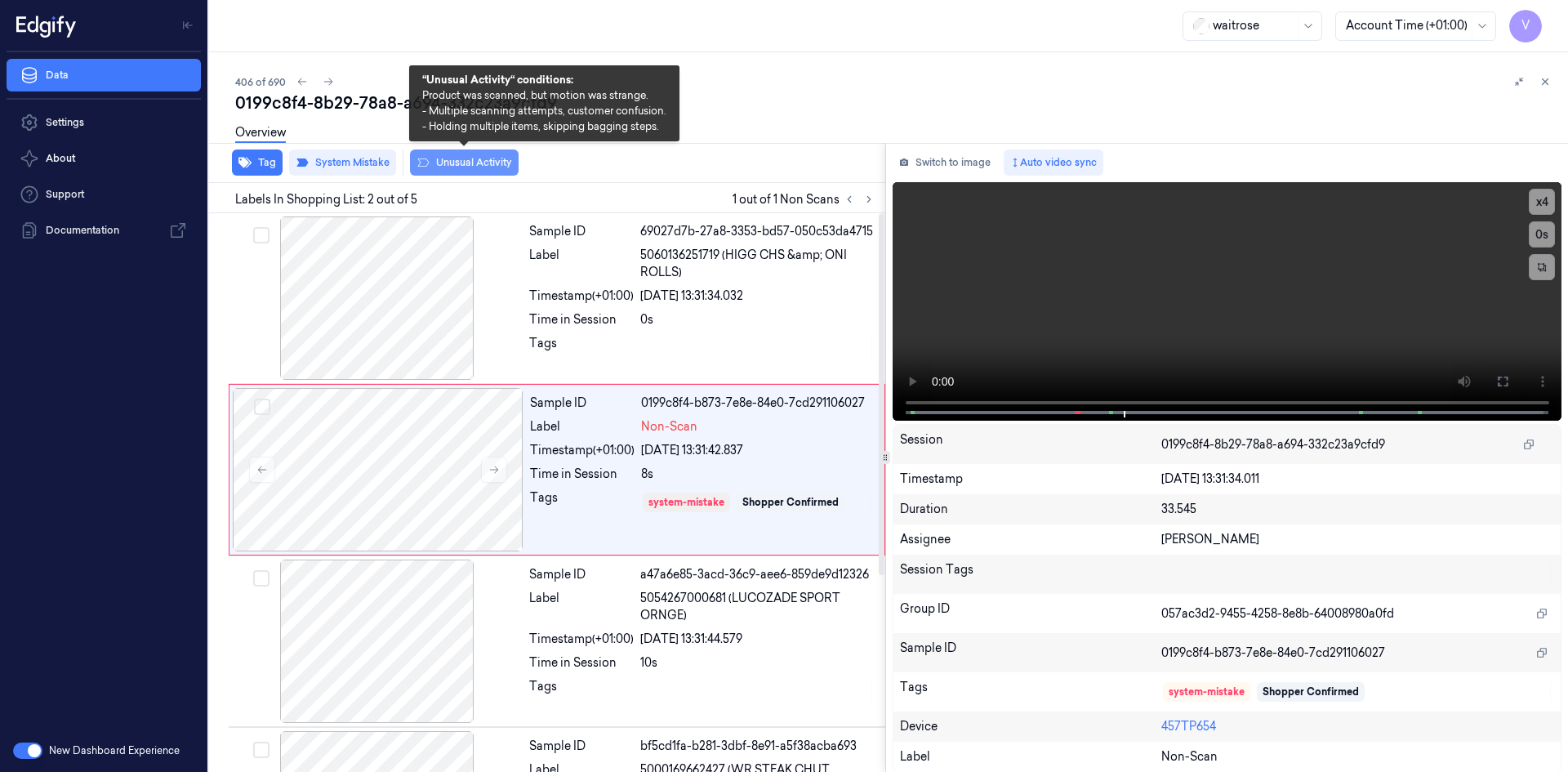
click at [477, 165] on button "Unusual Activity" at bounding box center [464, 162] width 109 height 26
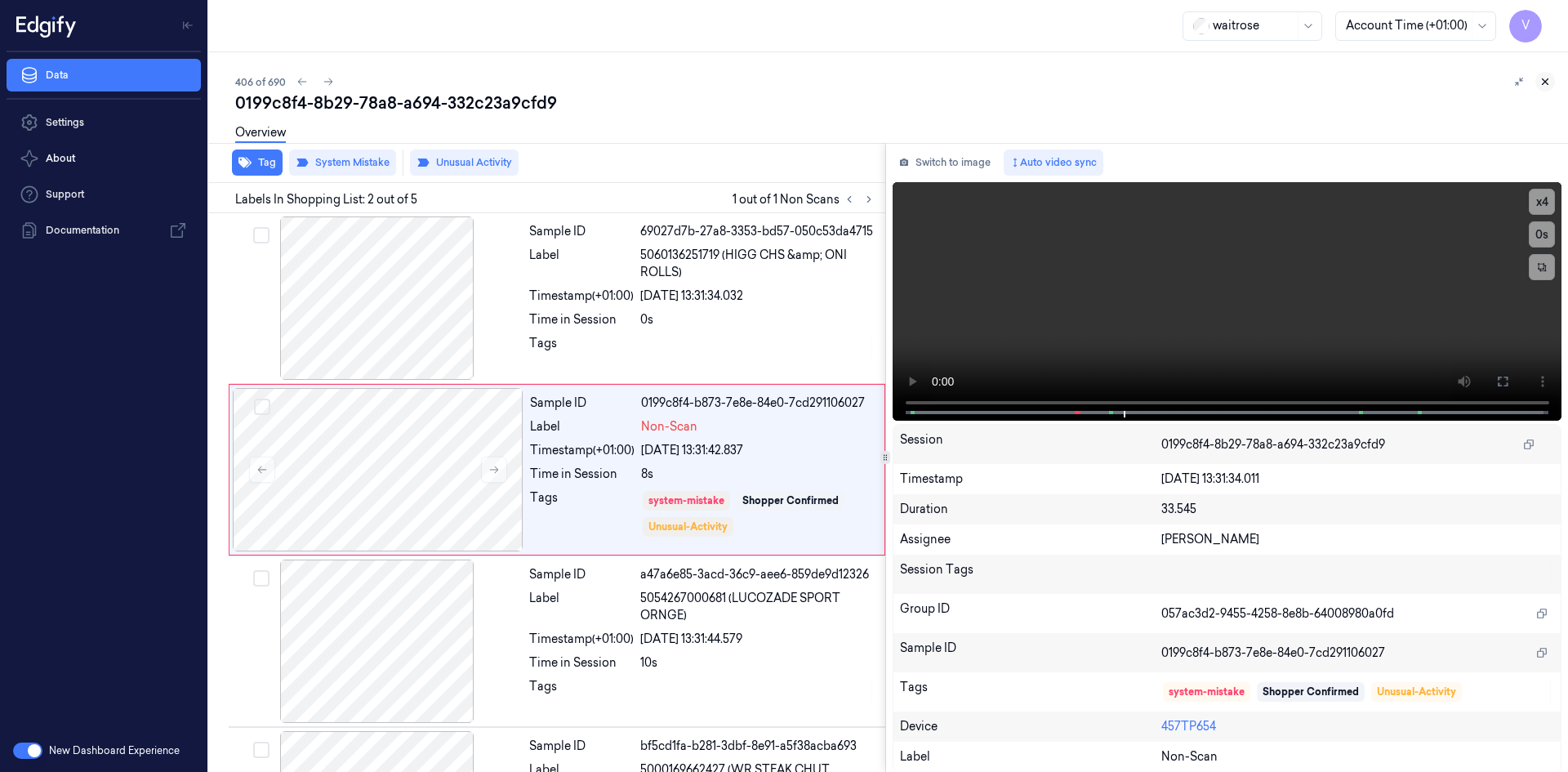
click at [1547, 77] on icon at bounding box center [1545, 82] width 12 height 12
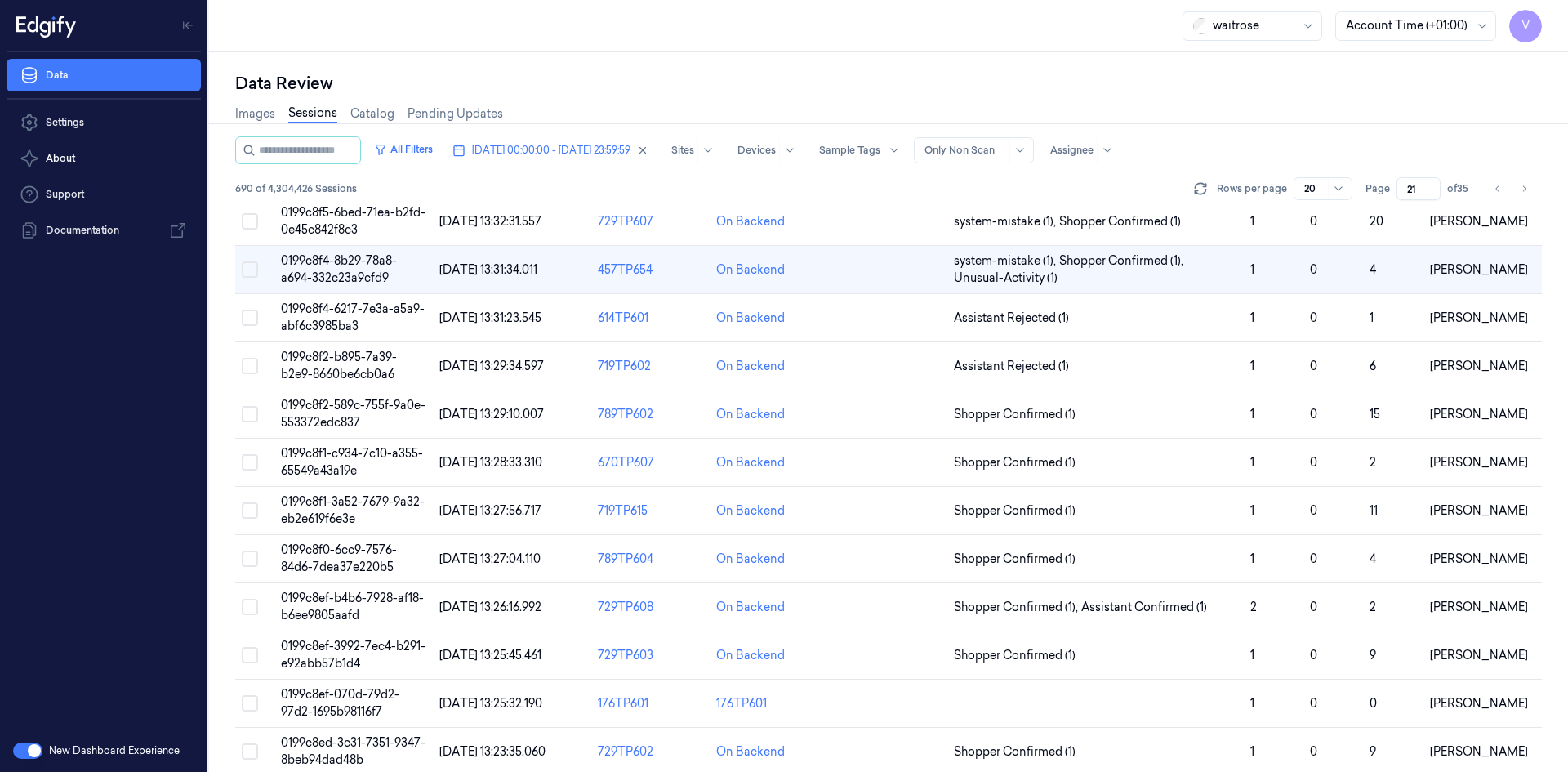
scroll to position [18, 0]
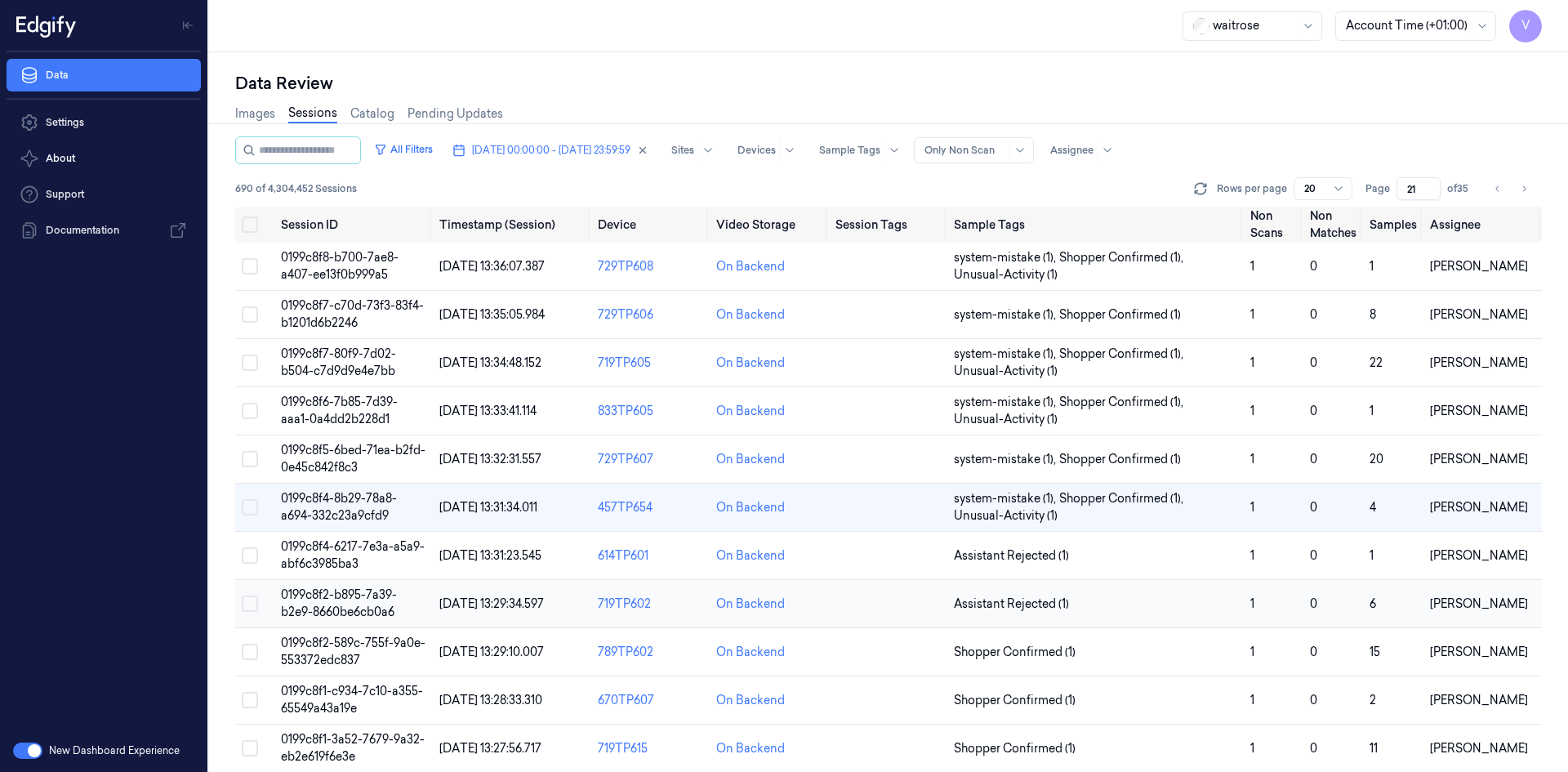
click at [334, 598] on span "0199c8f2-b895-7a39-b2e9-8660be6cb0a6" at bounding box center [339, 603] width 116 height 32
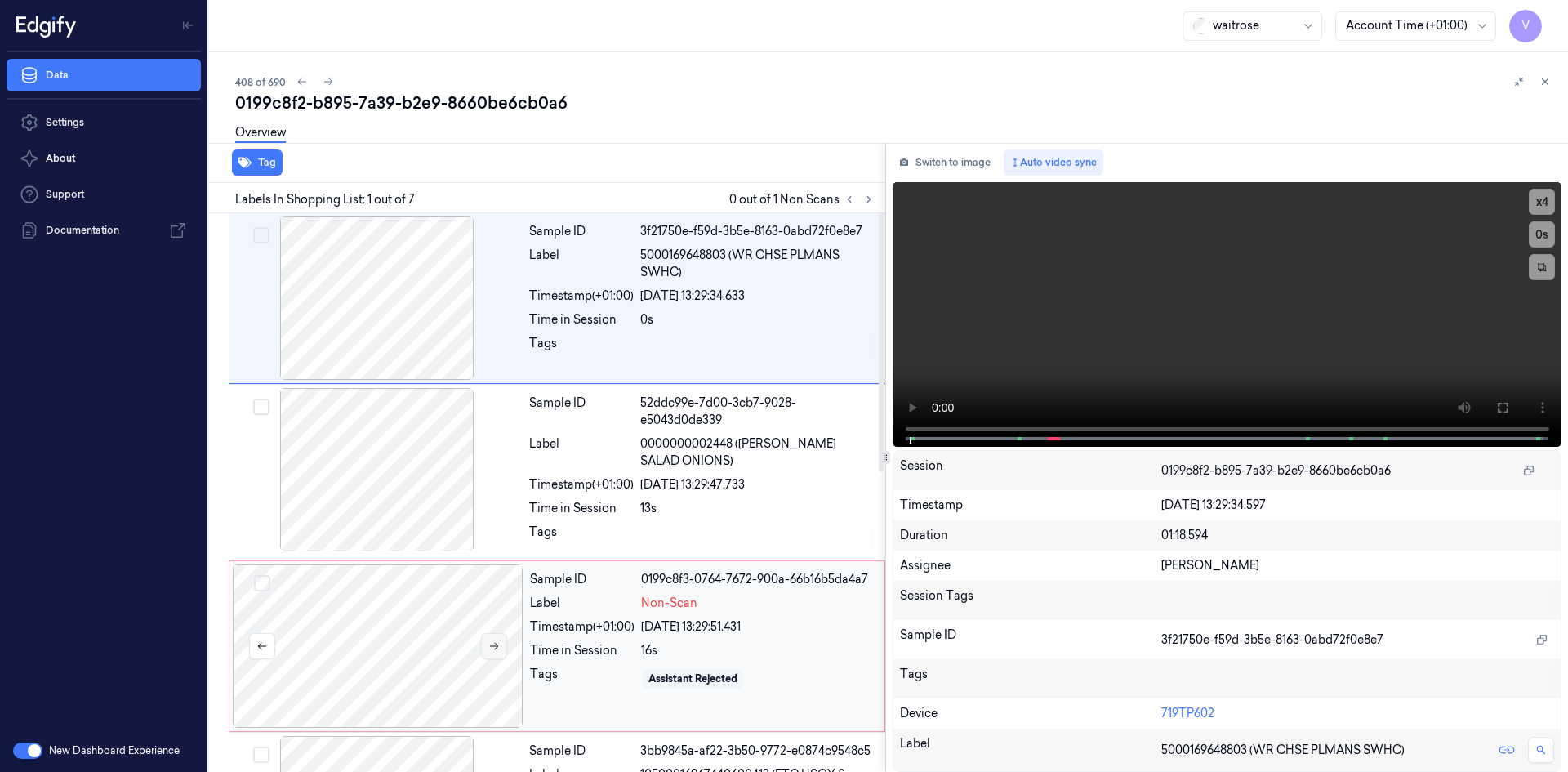
click at [491, 647] on icon at bounding box center [494, 646] width 12 height 12
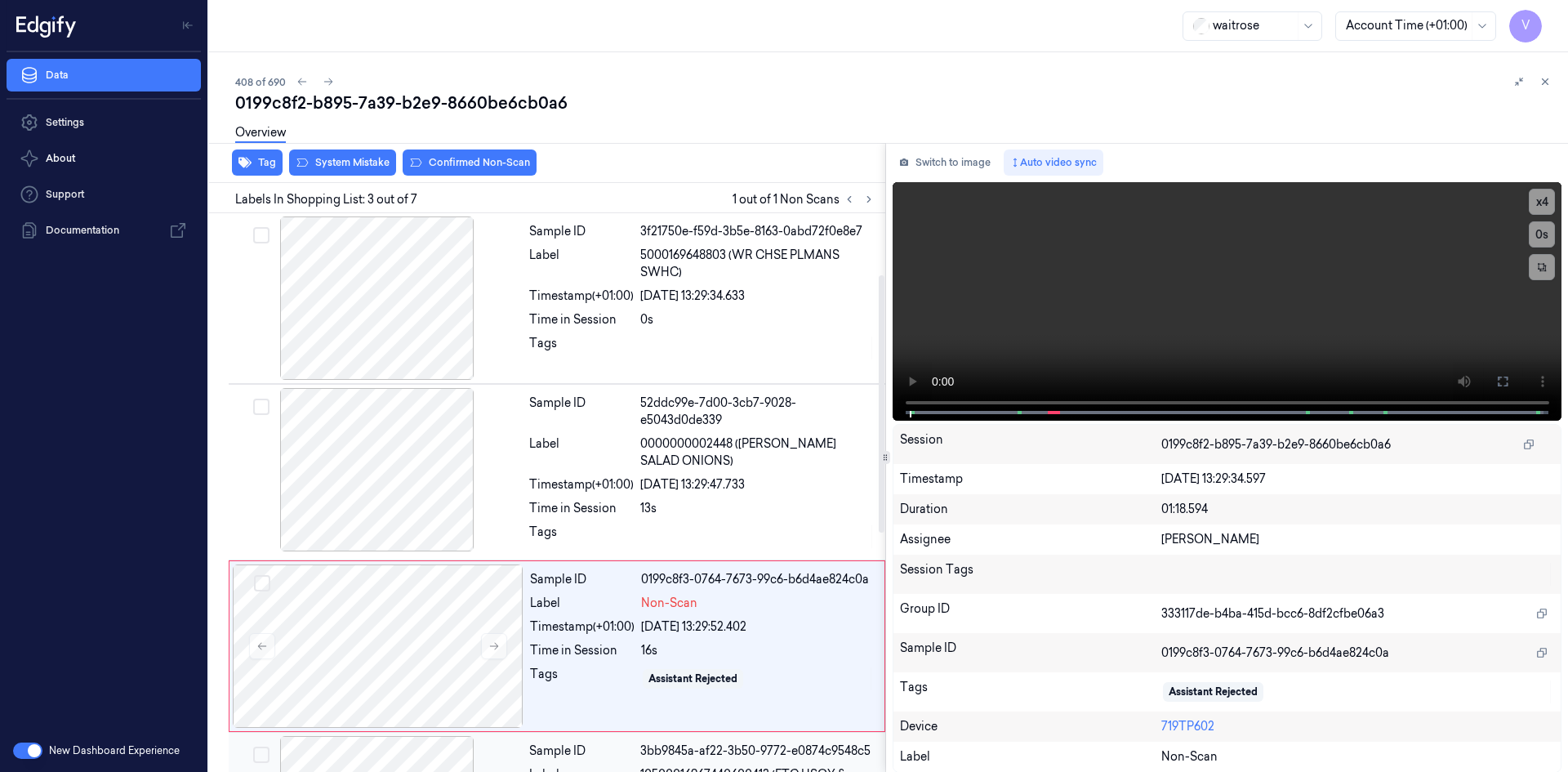
scroll to position [154, 0]
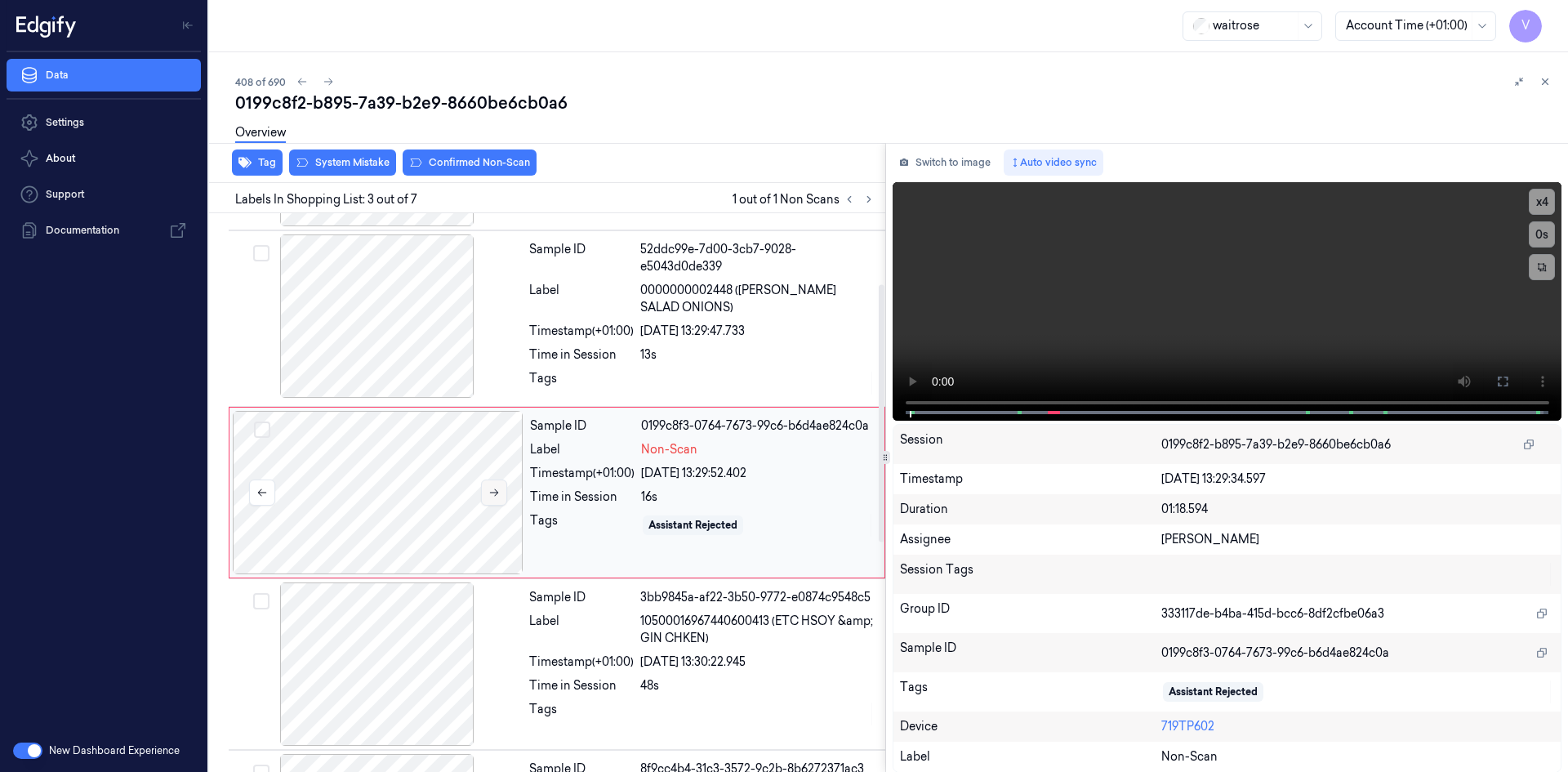
click at [490, 488] on icon at bounding box center [494, 492] width 12 height 12
click at [499, 491] on icon at bounding box center [494, 492] width 12 height 12
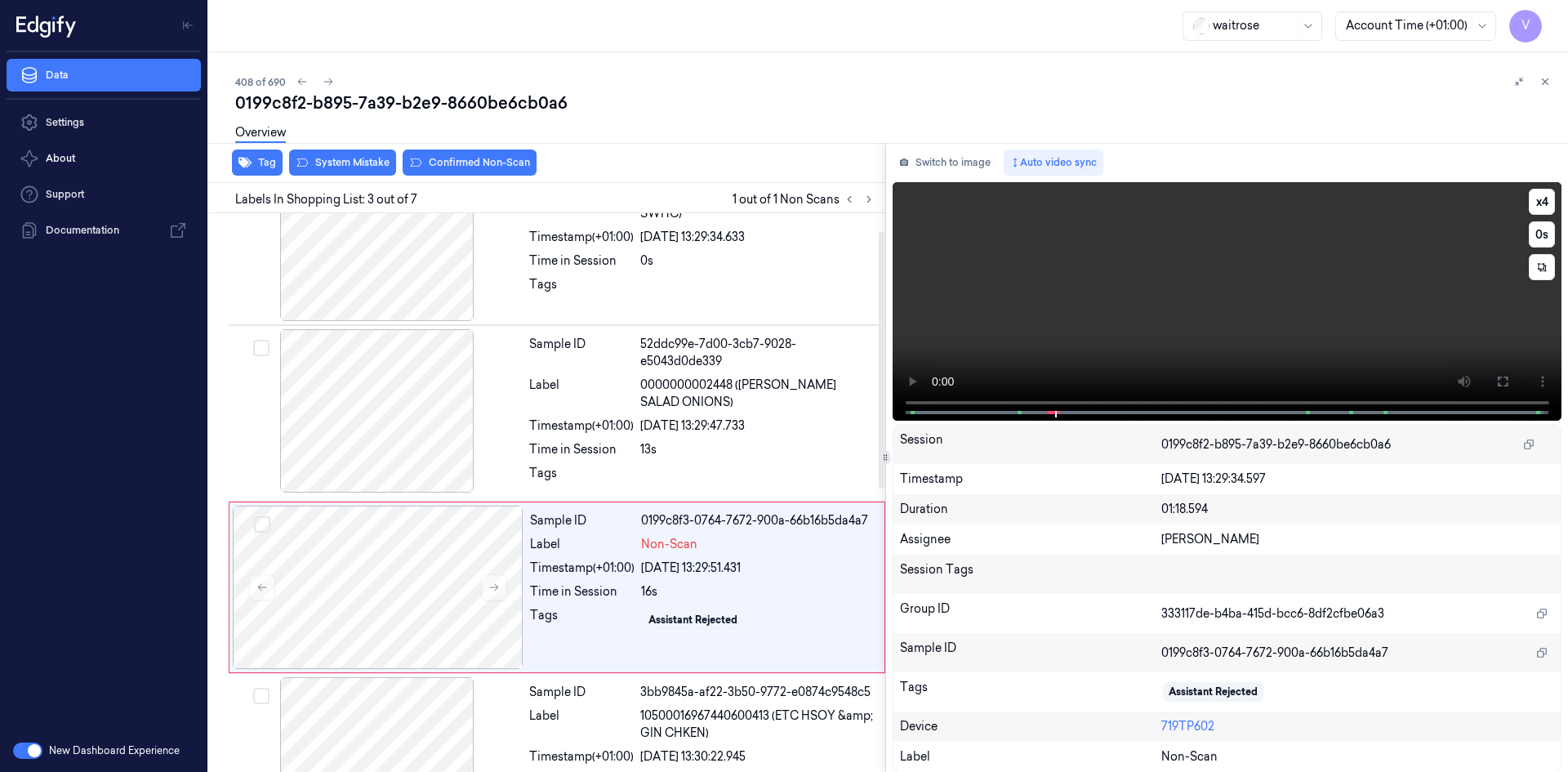
scroll to position [0, 0]
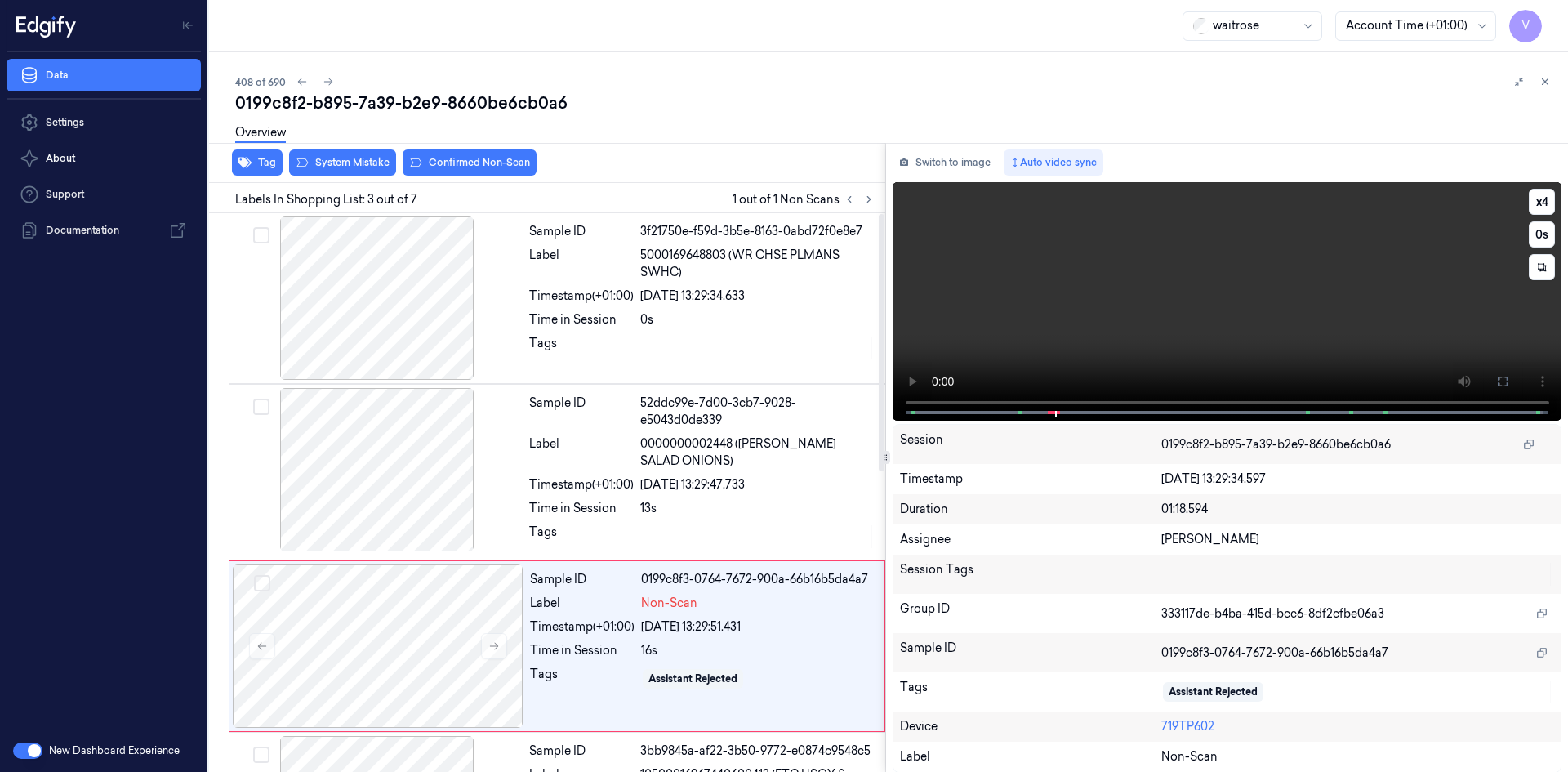
click at [1310, 296] on video at bounding box center [1227, 301] width 669 height 239
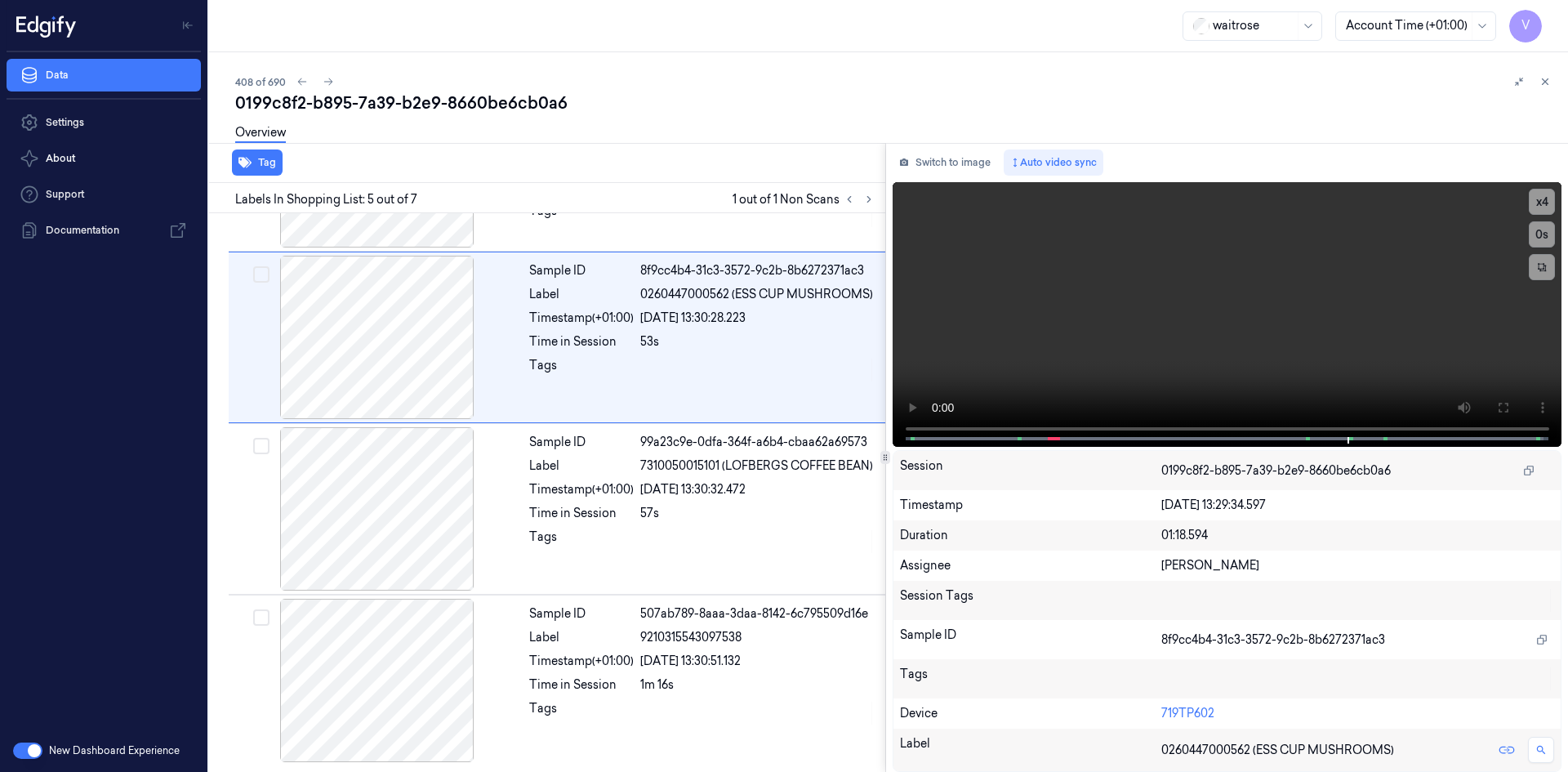
scroll to position [496, 0]
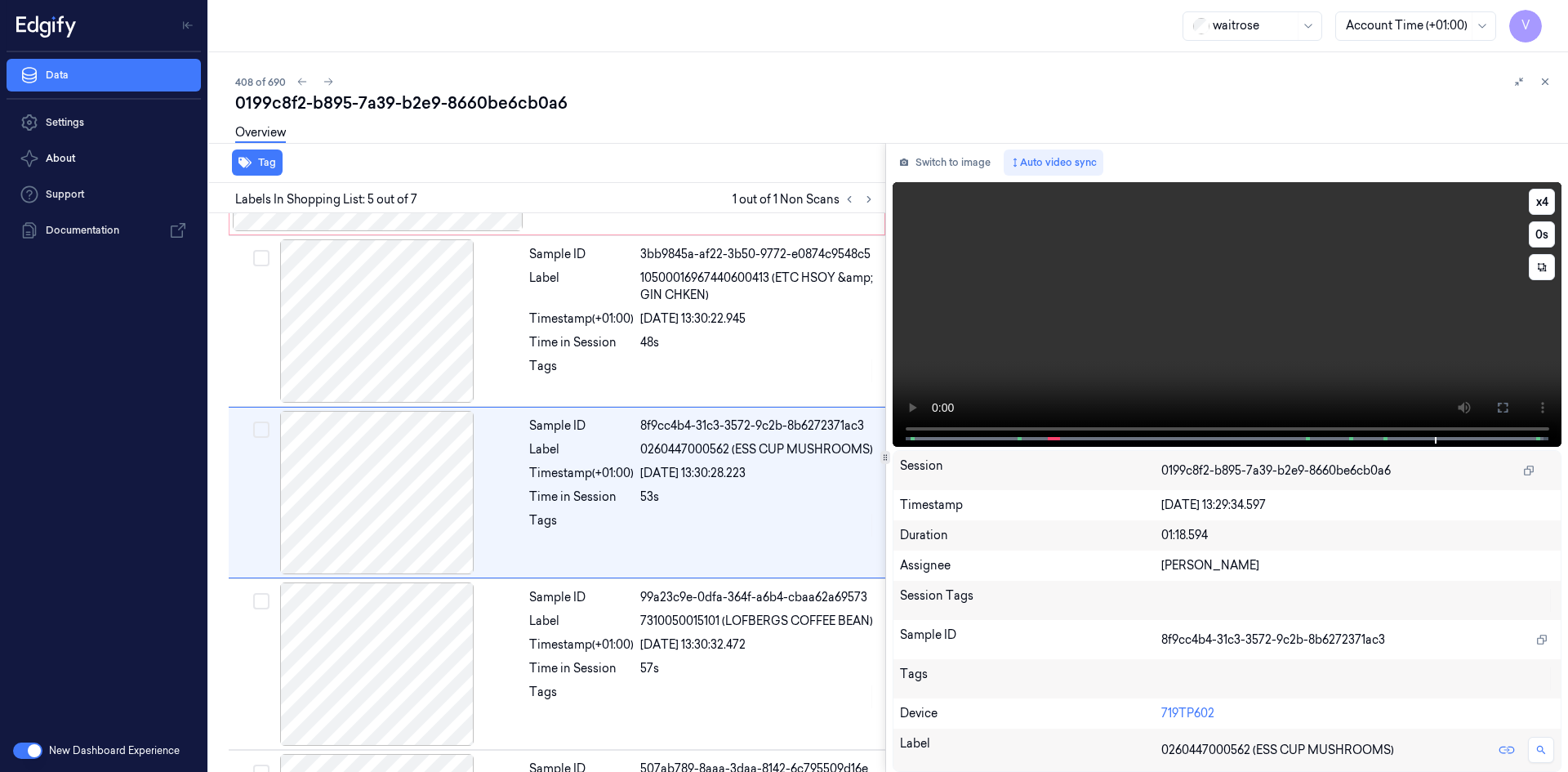
click at [1084, 301] on video at bounding box center [1227, 314] width 669 height 264
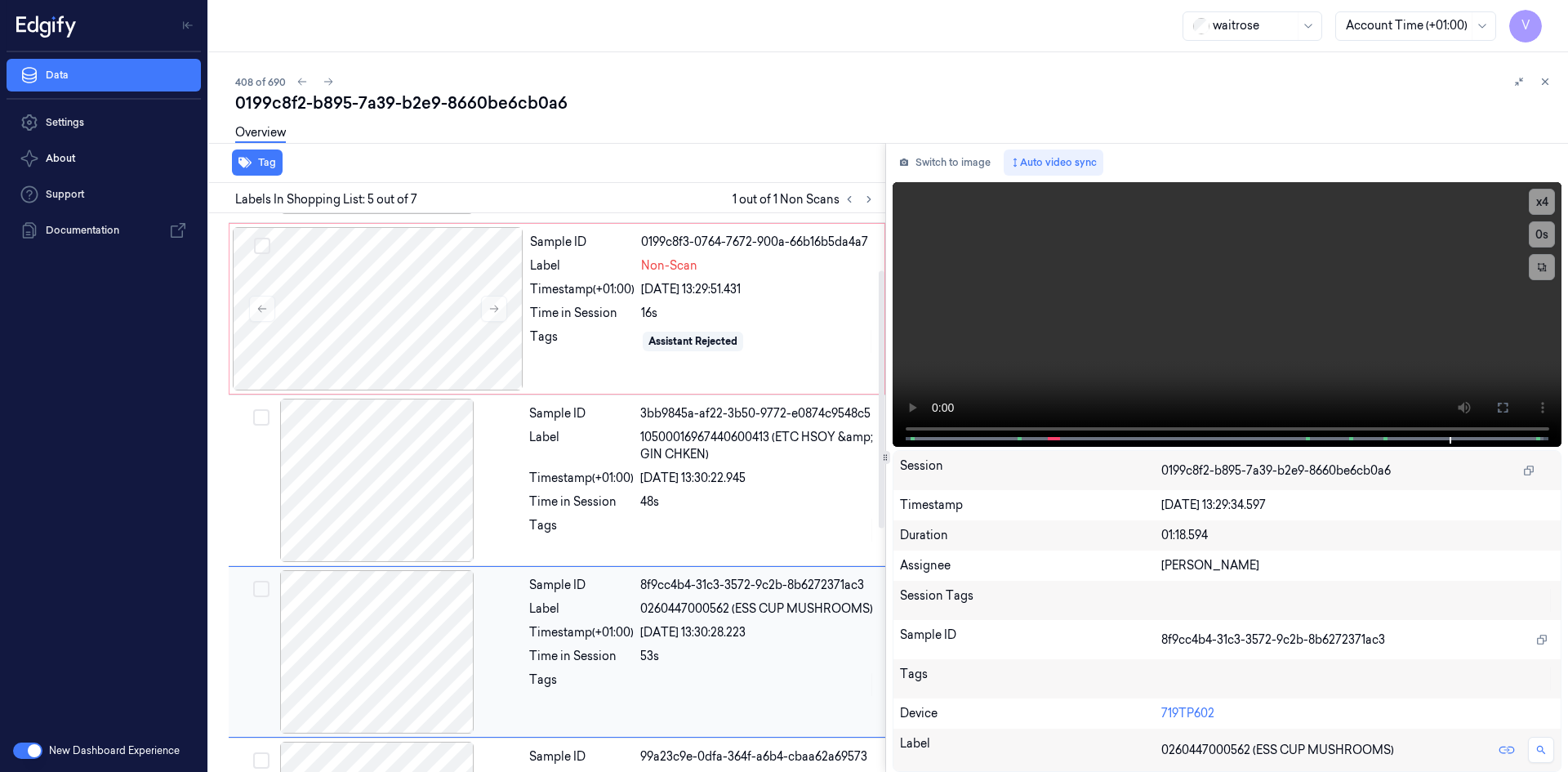
scroll to position [88, 0]
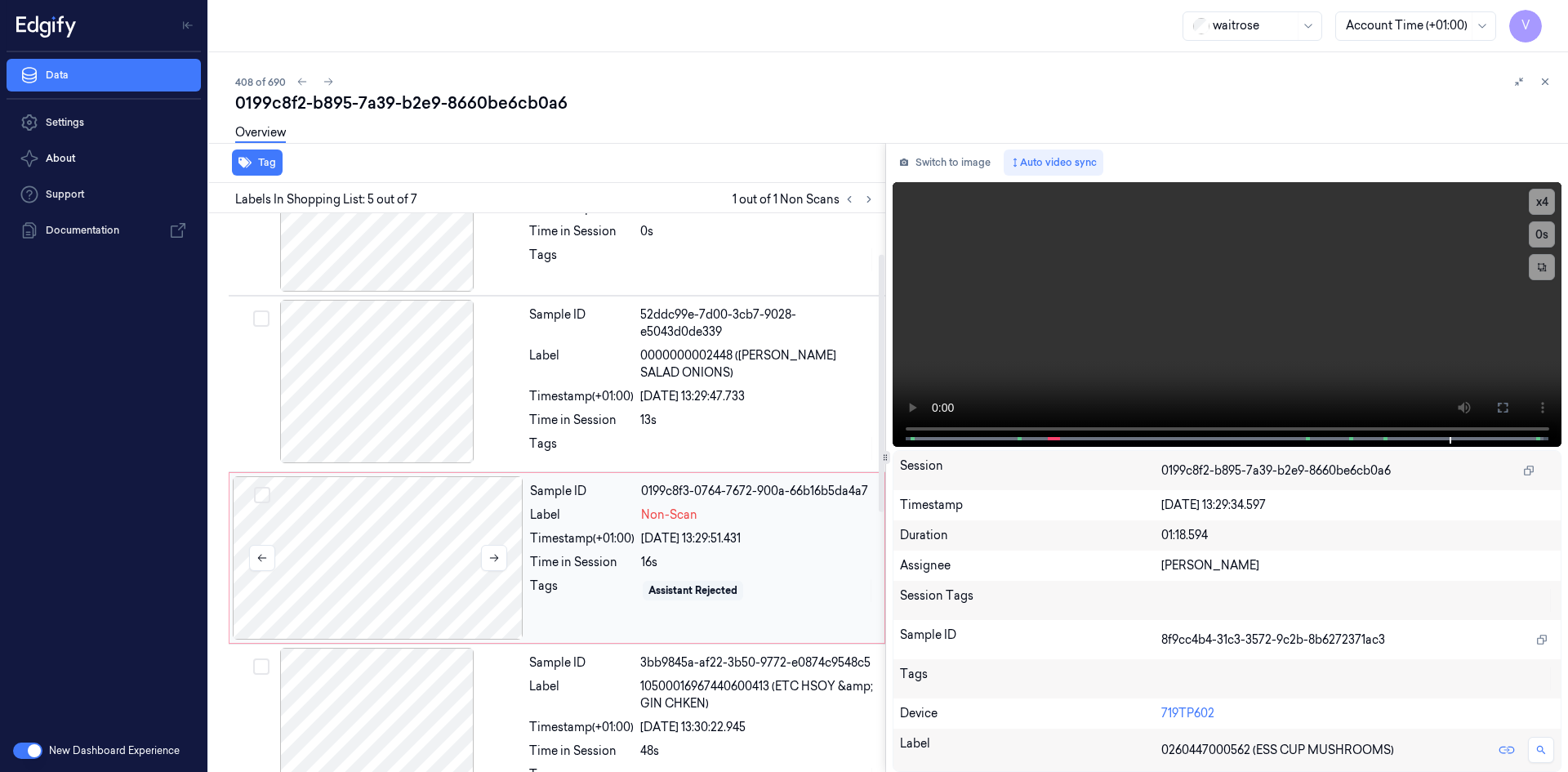
click at [339, 537] on div at bounding box center [378, 558] width 291 height 163
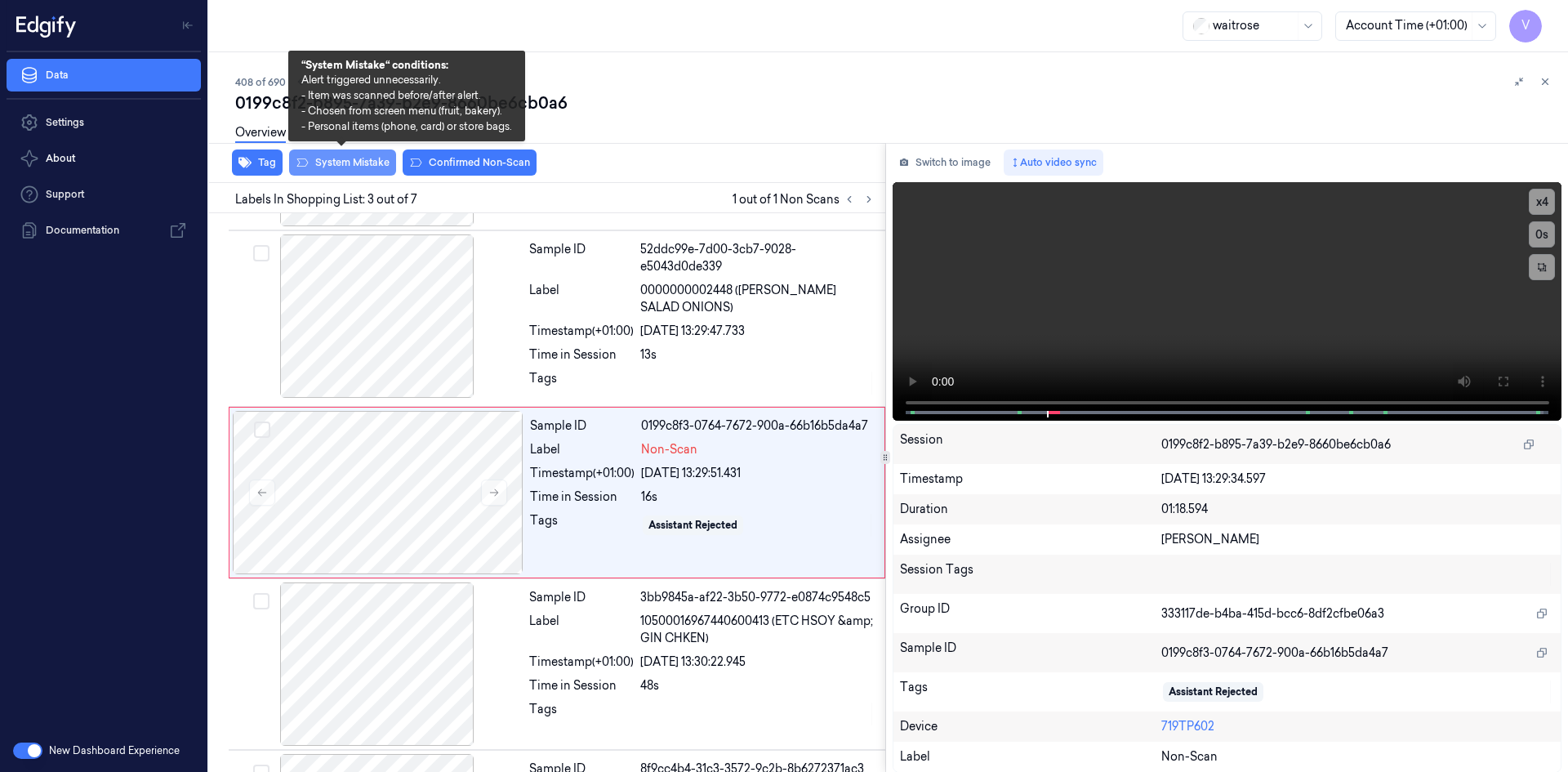
click at [362, 164] on button "System Mistake" at bounding box center [342, 162] width 107 height 26
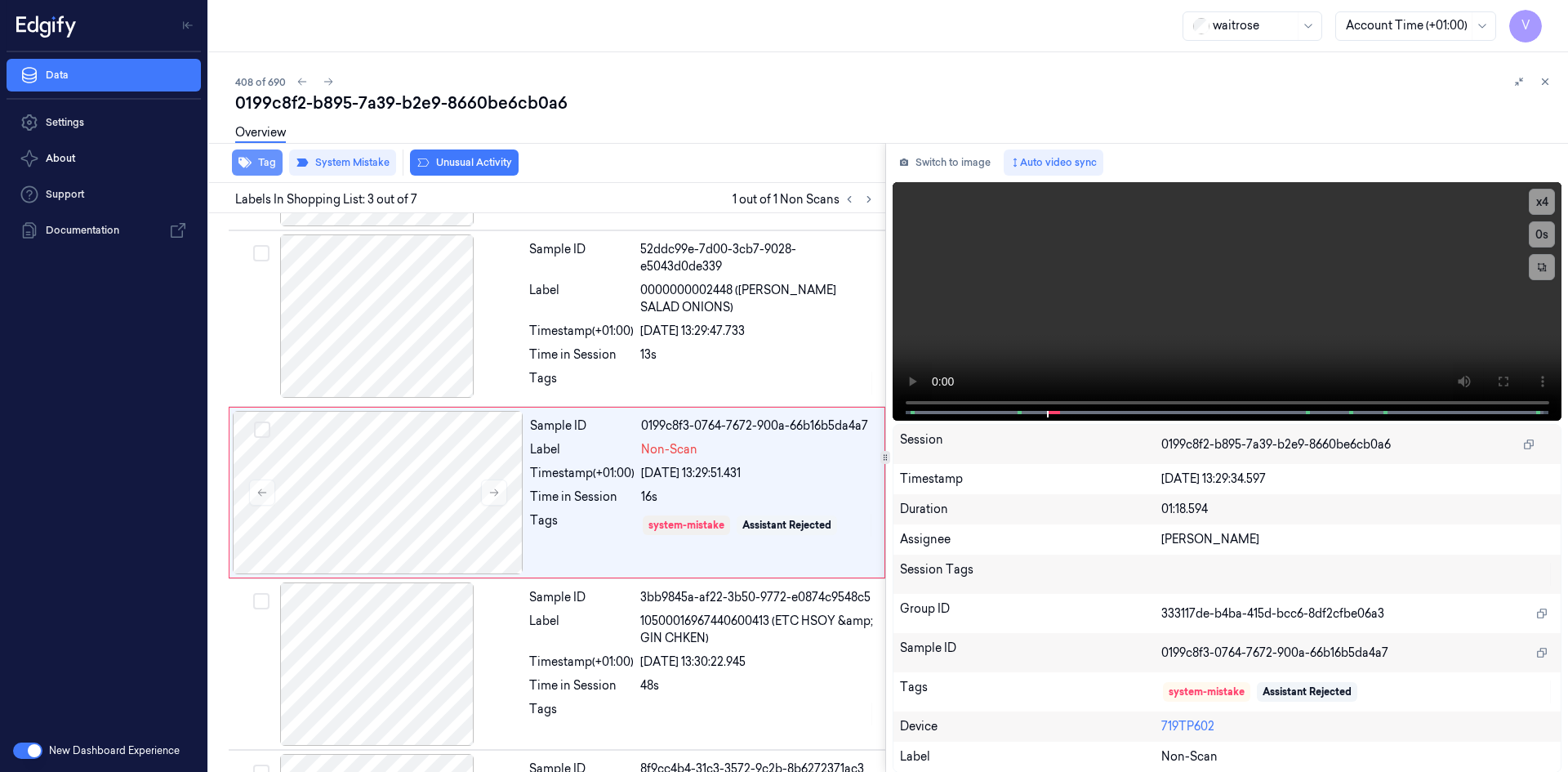
click at [264, 165] on button "Tag" at bounding box center [257, 162] width 51 height 26
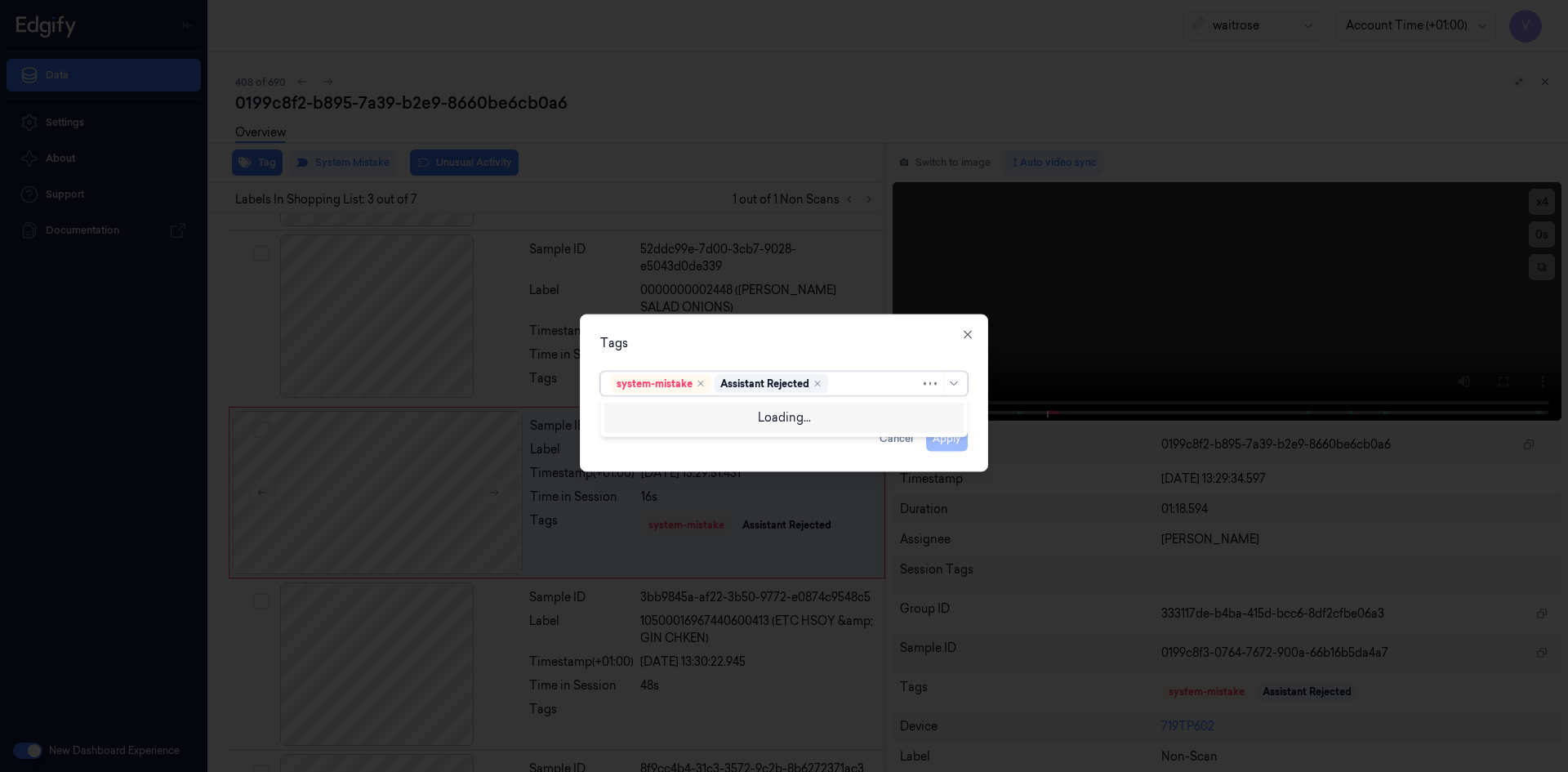
click at [852, 386] on div at bounding box center [876, 384] width 89 height 18
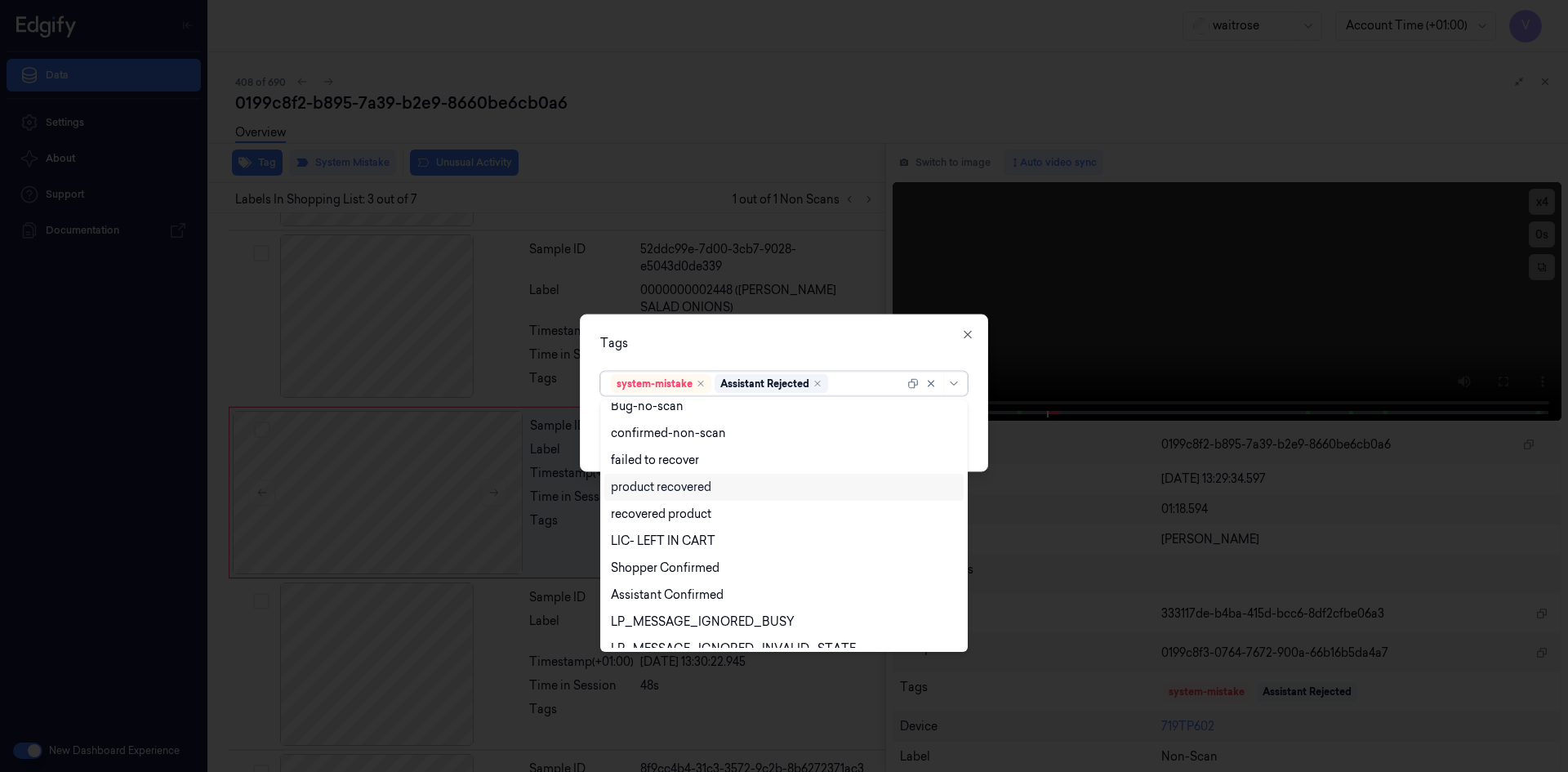
scroll to position [240, 0]
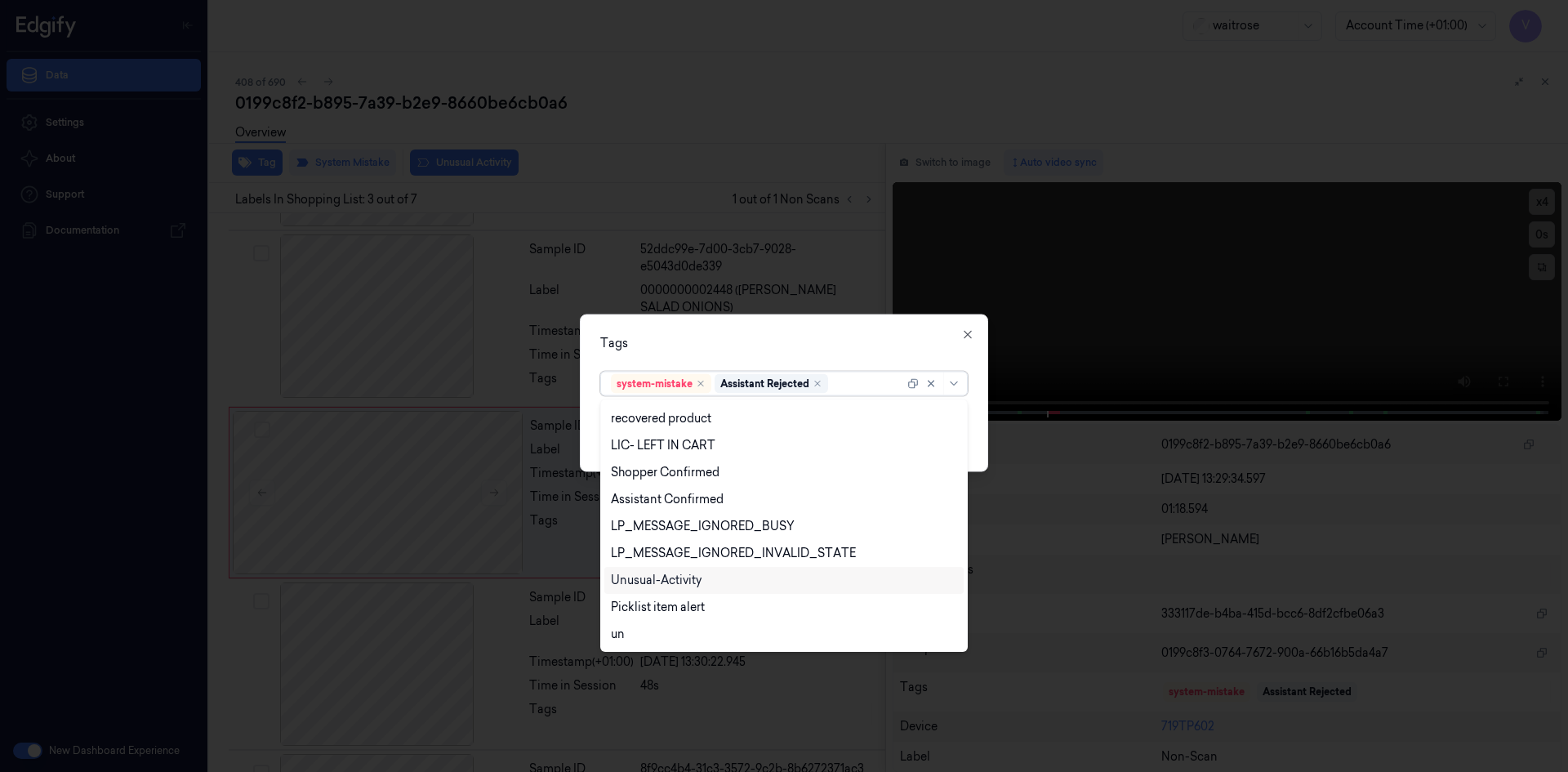
click at [701, 575] on div "Unusual-Activity" at bounding box center [656, 580] width 91 height 18
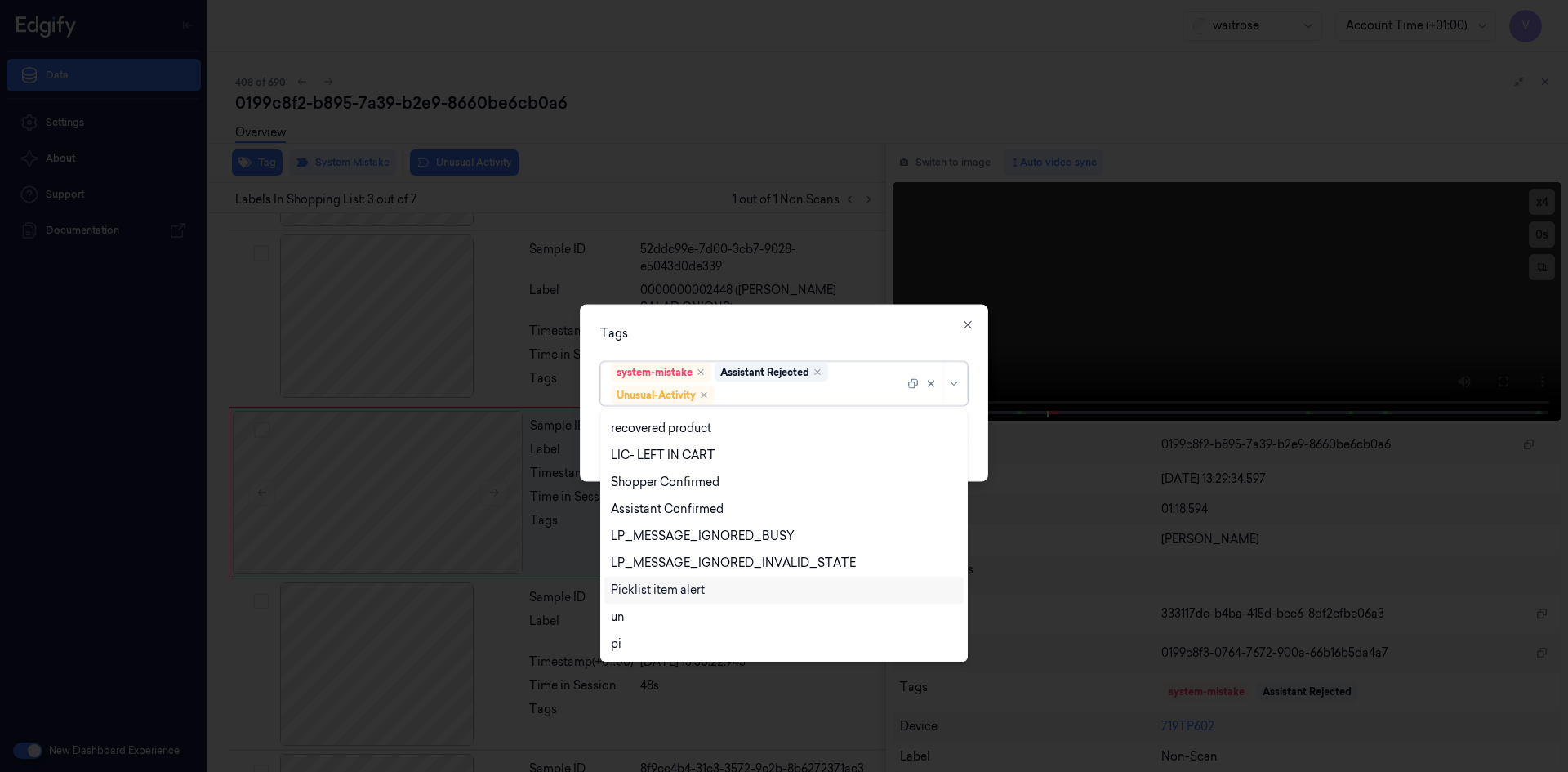
click at [699, 592] on div "Picklist item alert" at bounding box center [658, 590] width 94 height 18
click at [835, 341] on div "Tags" at bounding box center [784, 333] width 368 height 18
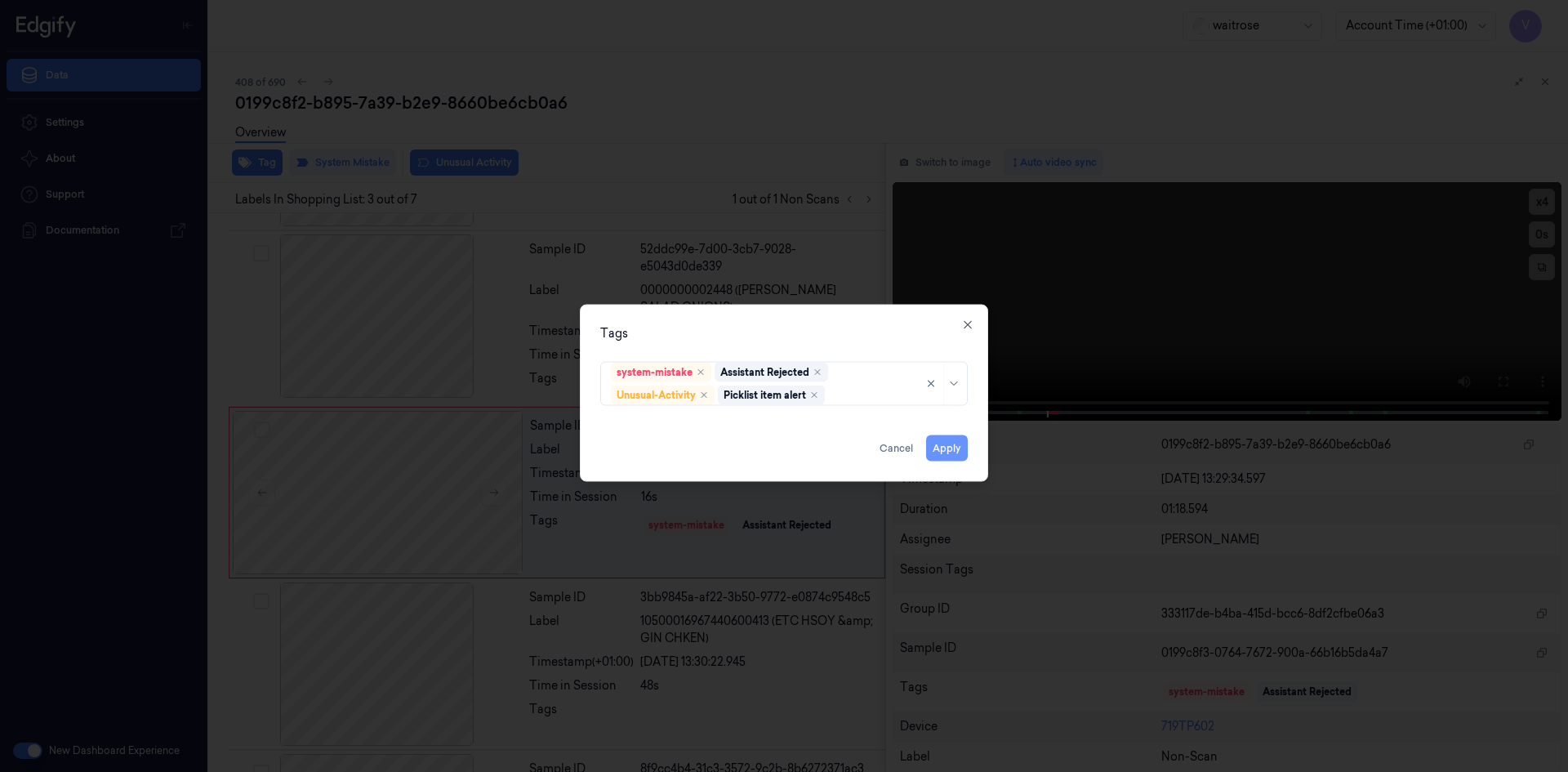
click at [941, 446] on button "Apply" at bounding box center [946, 447] width 42 height 26
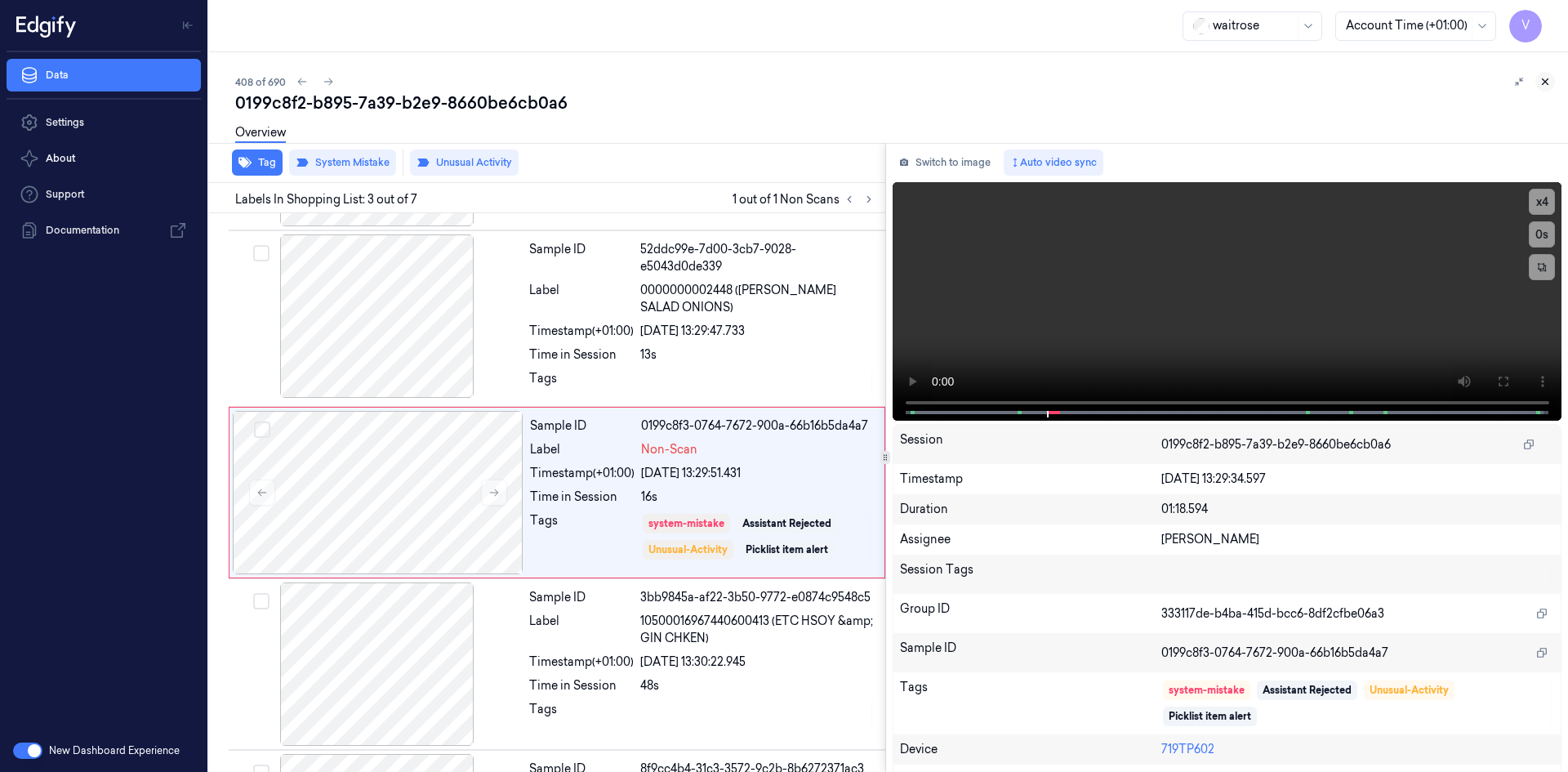
click at [1547, 75] on button at bounding box center [1545, 81] width 20 height 20
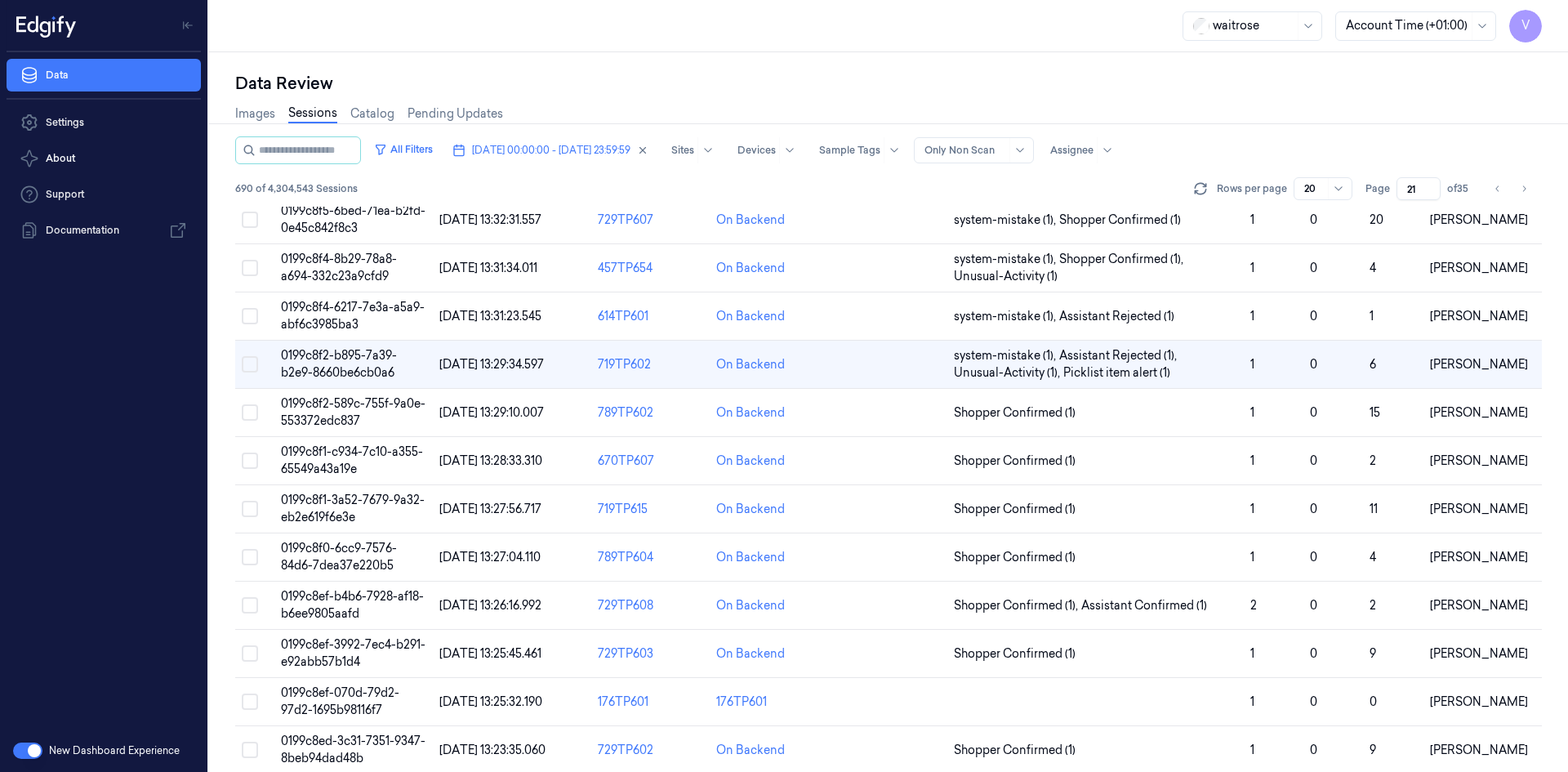
scroll to position [114, 0]
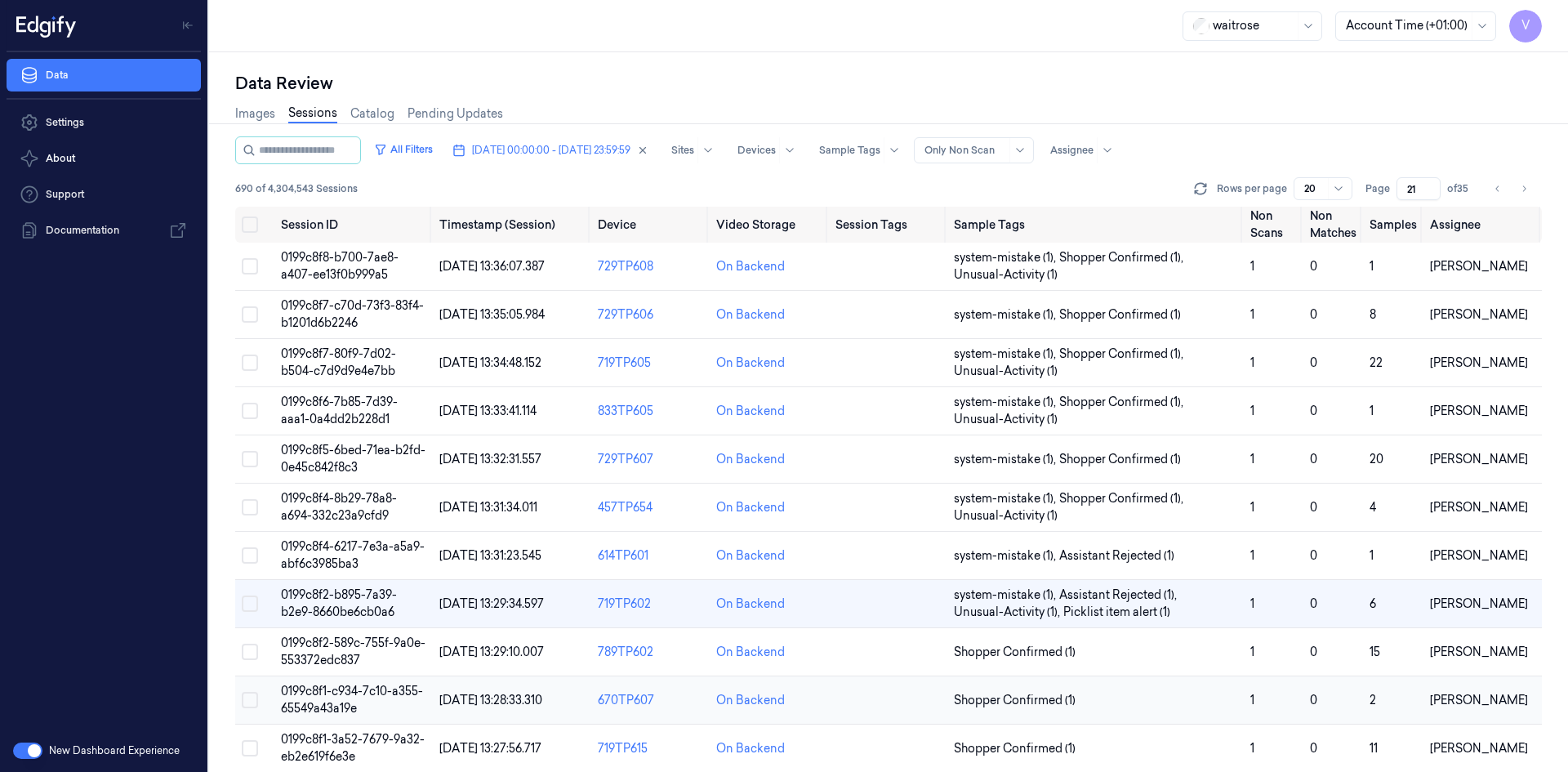
click at [329, 704] on span "0199c8f1-c934-7c10-a355-65549a43a19e" at bounding box center [351, 700] width 142 height 32
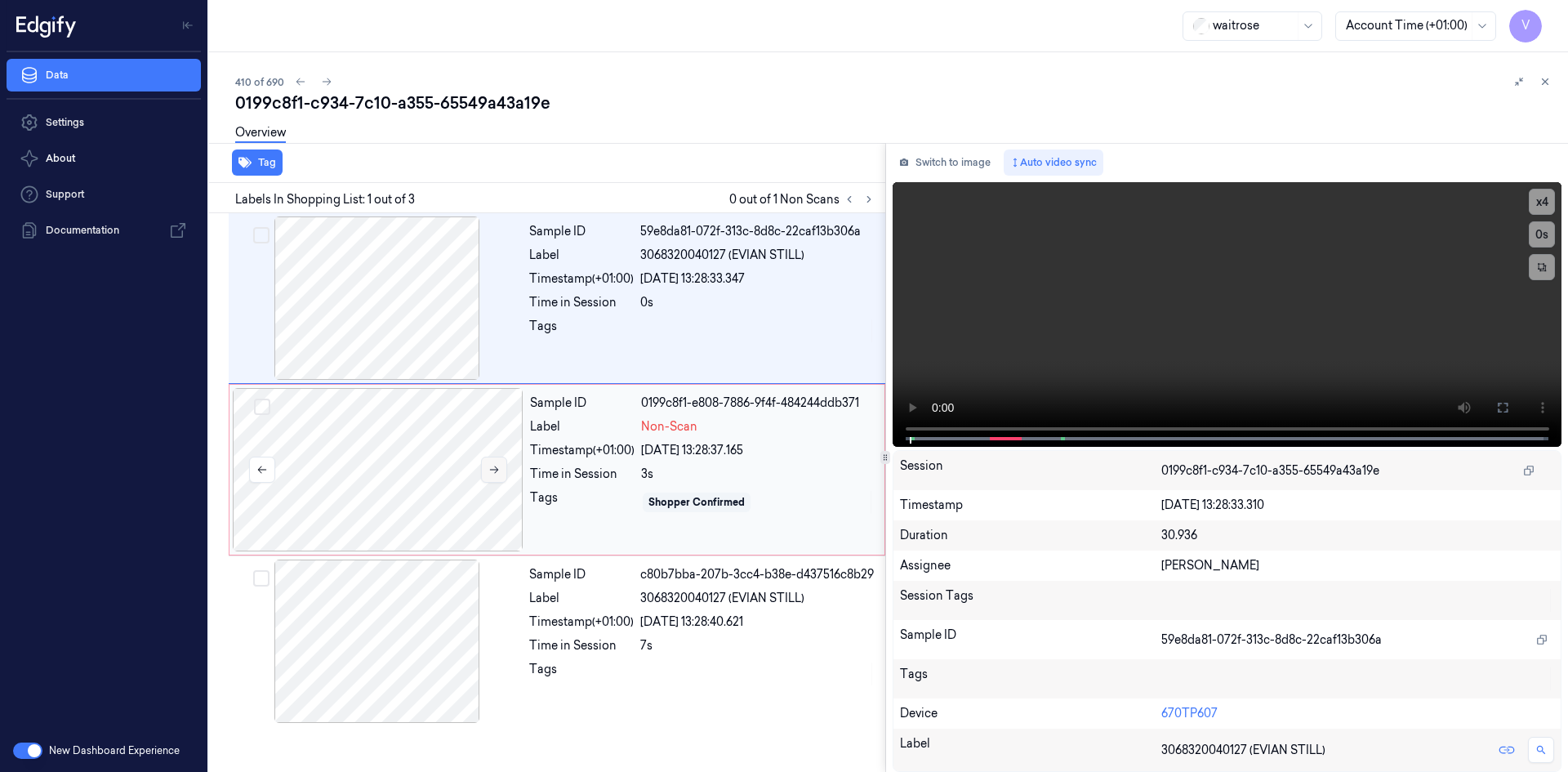
click at [491, 470] on icon at bounding box center [494, 471] width 9 height 8
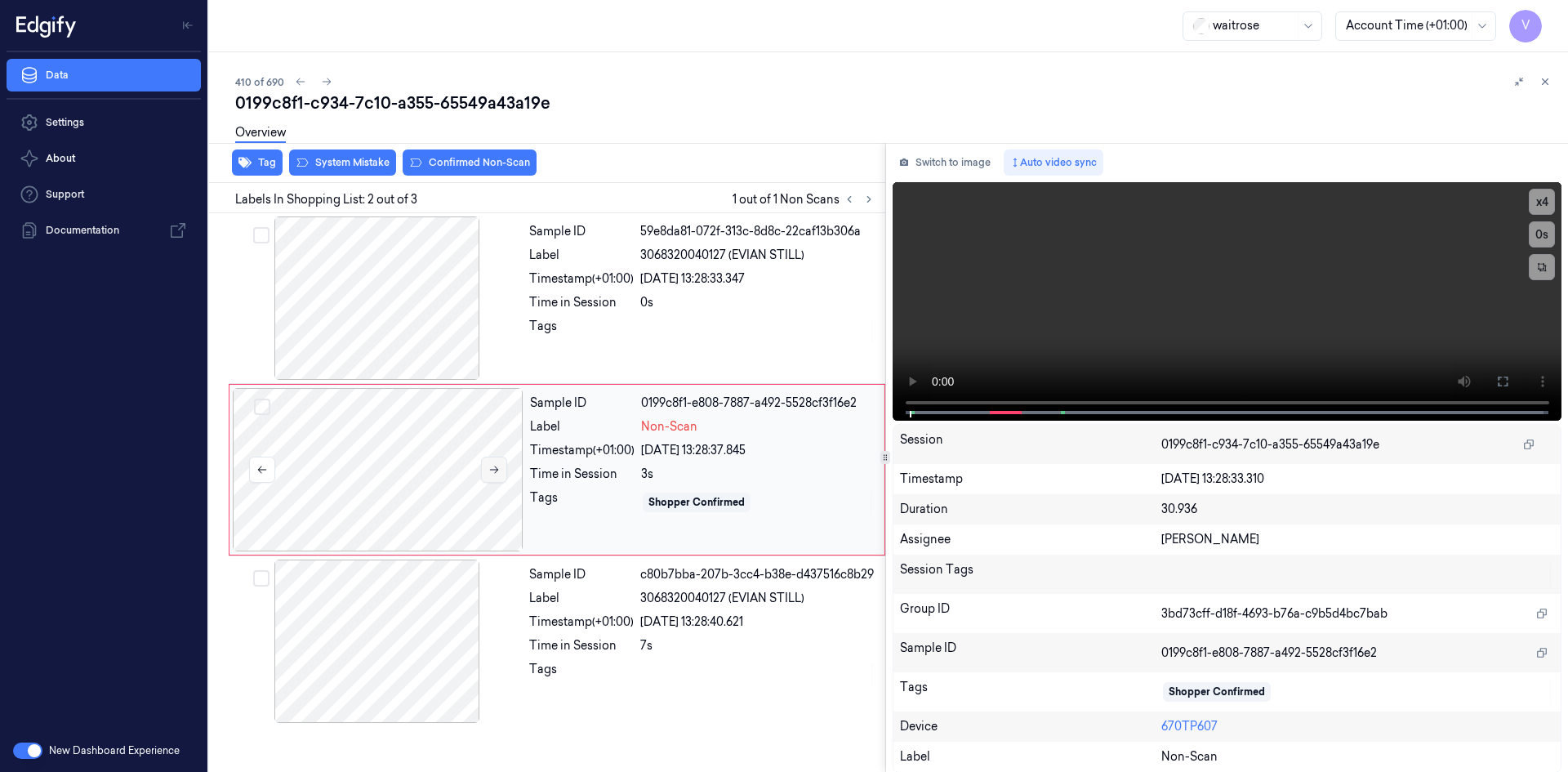
click at [492, 470] on icon at bounding box center [494, 471] width 9 height 8
click at [1207, 278] on video at bounding box center [1227, 301] width 669 height 239
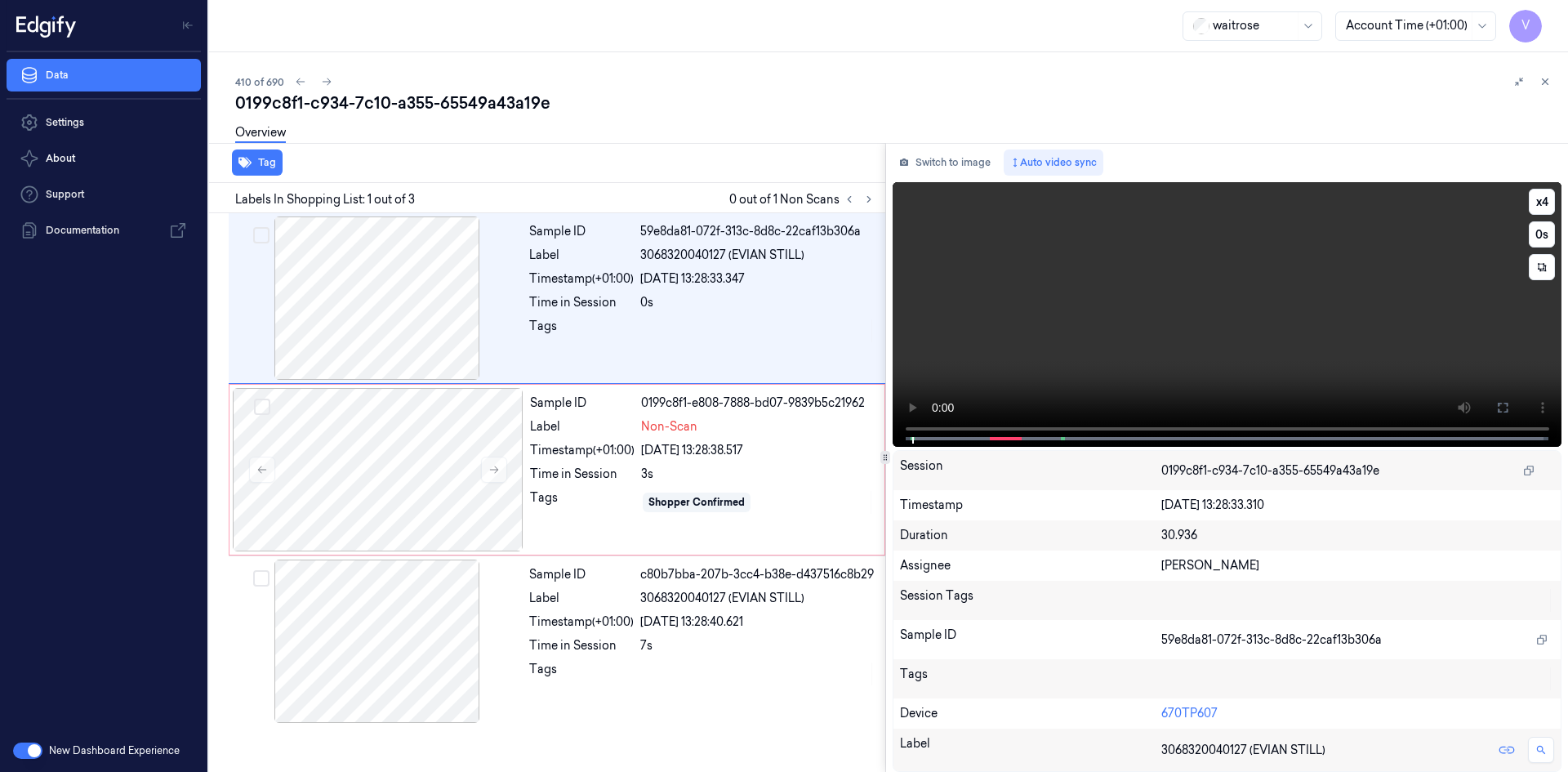
click at [1180, 310] on video at bounding box center [1227, 314] width 669 height 264
click at [1218, 321] on video at bounding box center [1227, 314] width 669 height 264
click at [1140, 362] on video at bounding box center [1227, 314] width 669 height 264
click at [1226, 346] on video at bounding box center [1227, 314] width 669 height 264
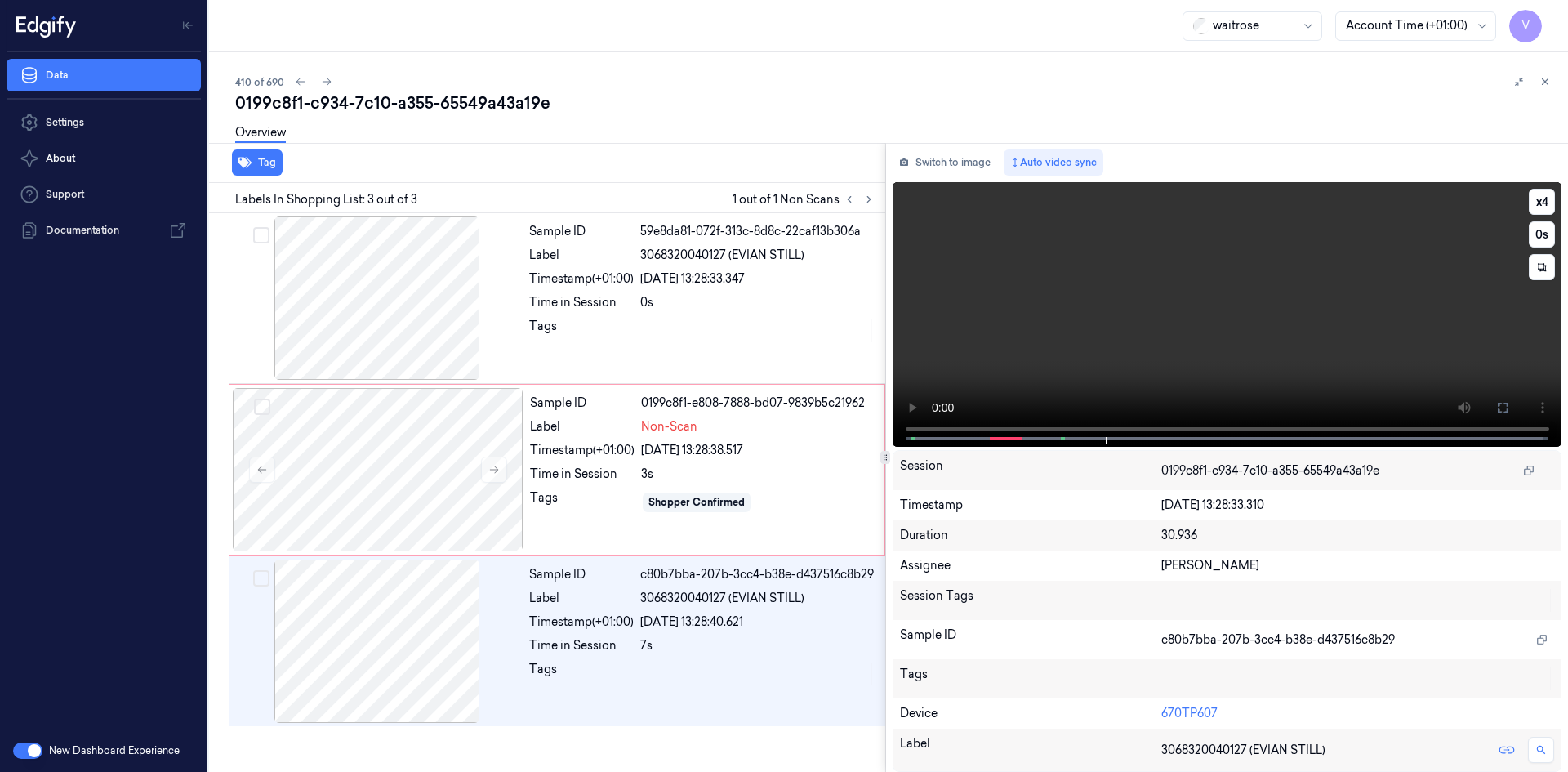
click at [1122, 317] on video at bounding box center [1227, 314] width 669 height 264
click at [1345, 286] on video at bounding box center [1227, 314] width 669 height 264
click at [1289, 326] on video at bounding box center [1227, 314] width 669 height 264
click at [1052, 340] on video at bounding box center [1227, 314] width 669 height 264
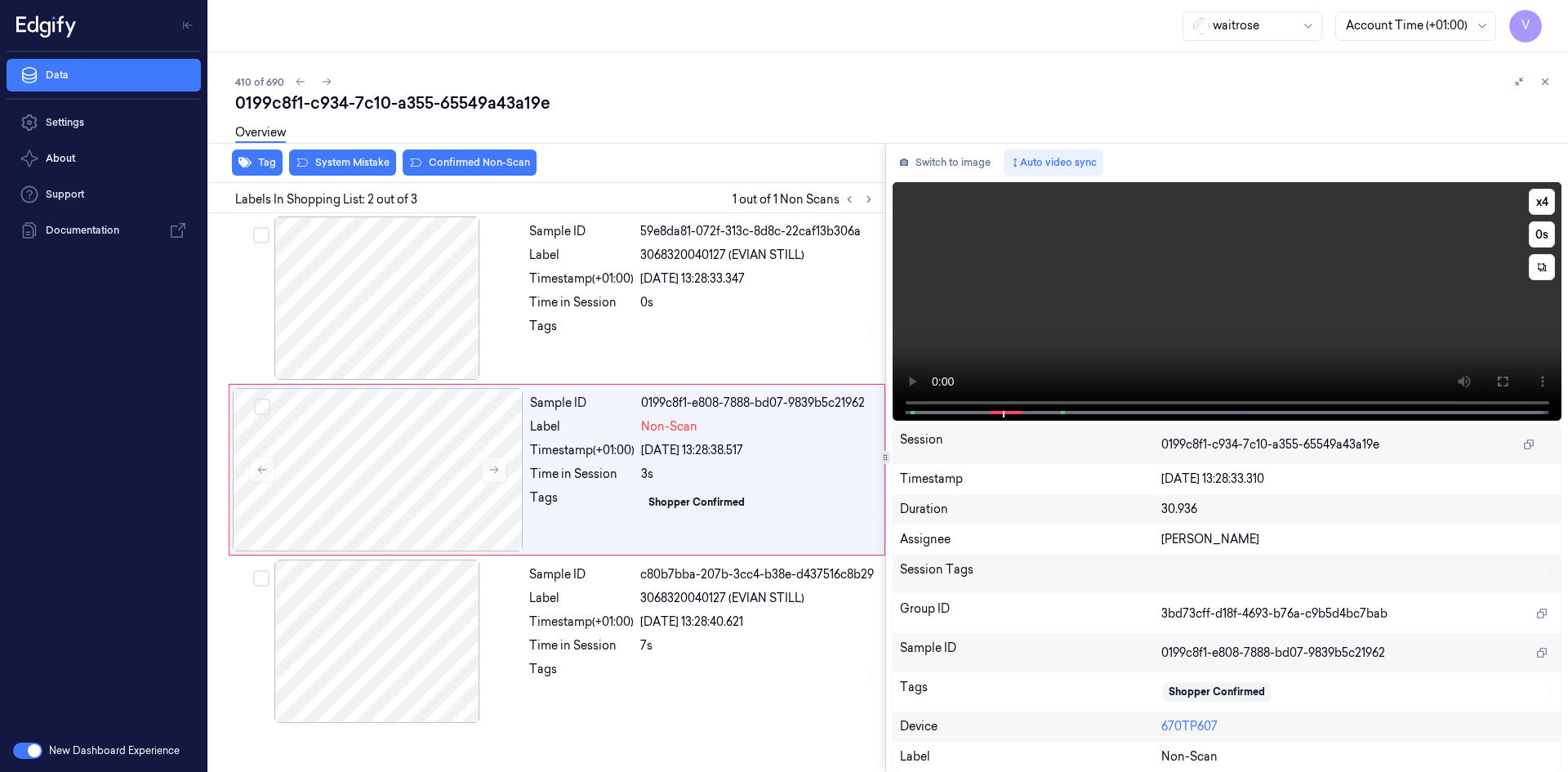
click at [1062, 334] on video at bounding box center [1227, 301] width 669 height 239
click at [1088, 308] on video at bounding box center [1227, 301] width 669 height 239
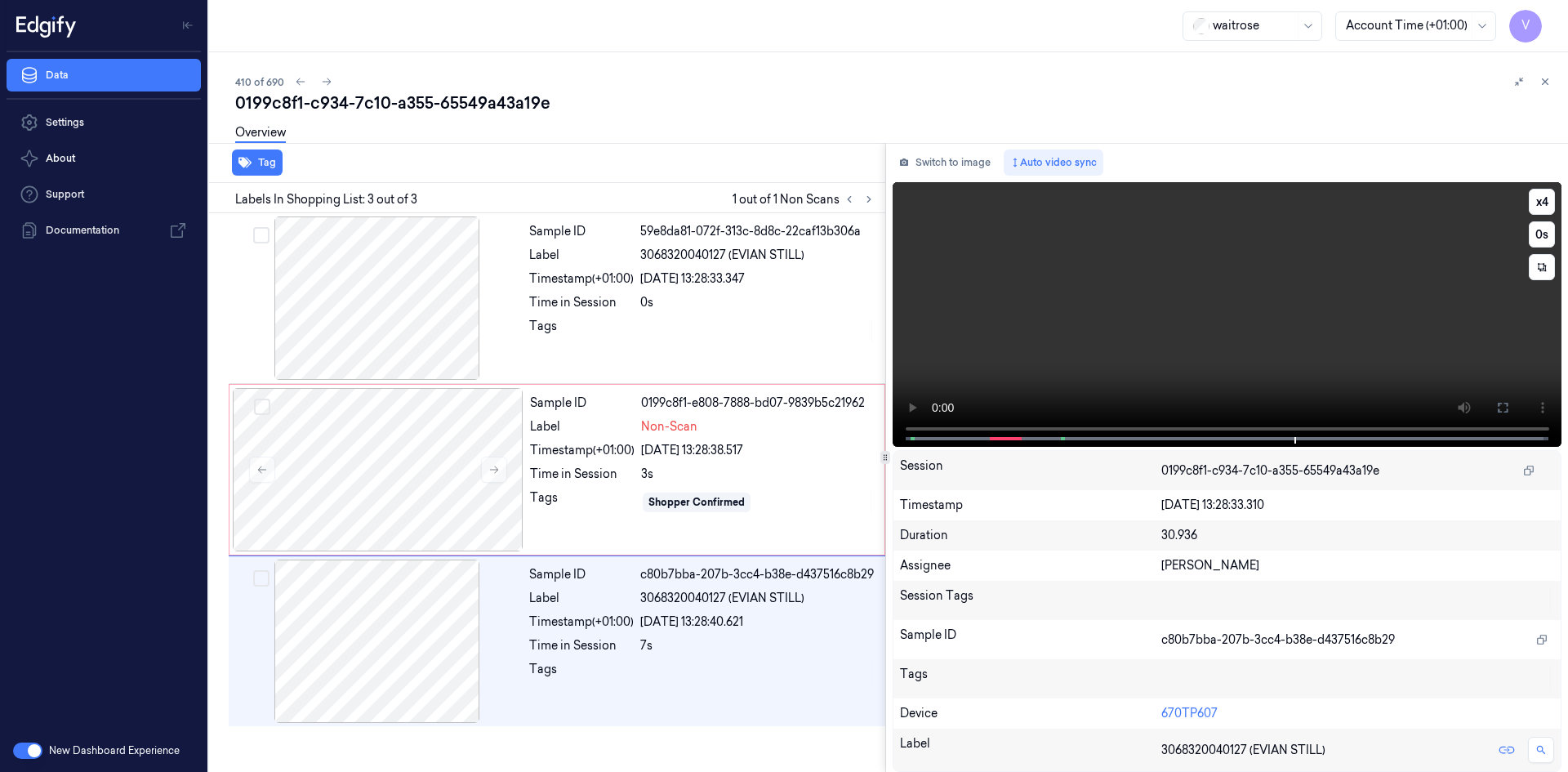
click at [1060, 303] on video at bounding box center [1227, 314] width 669 height 264
click at [327, 463] on div at bounding box center [378, 469] width 291 height 163
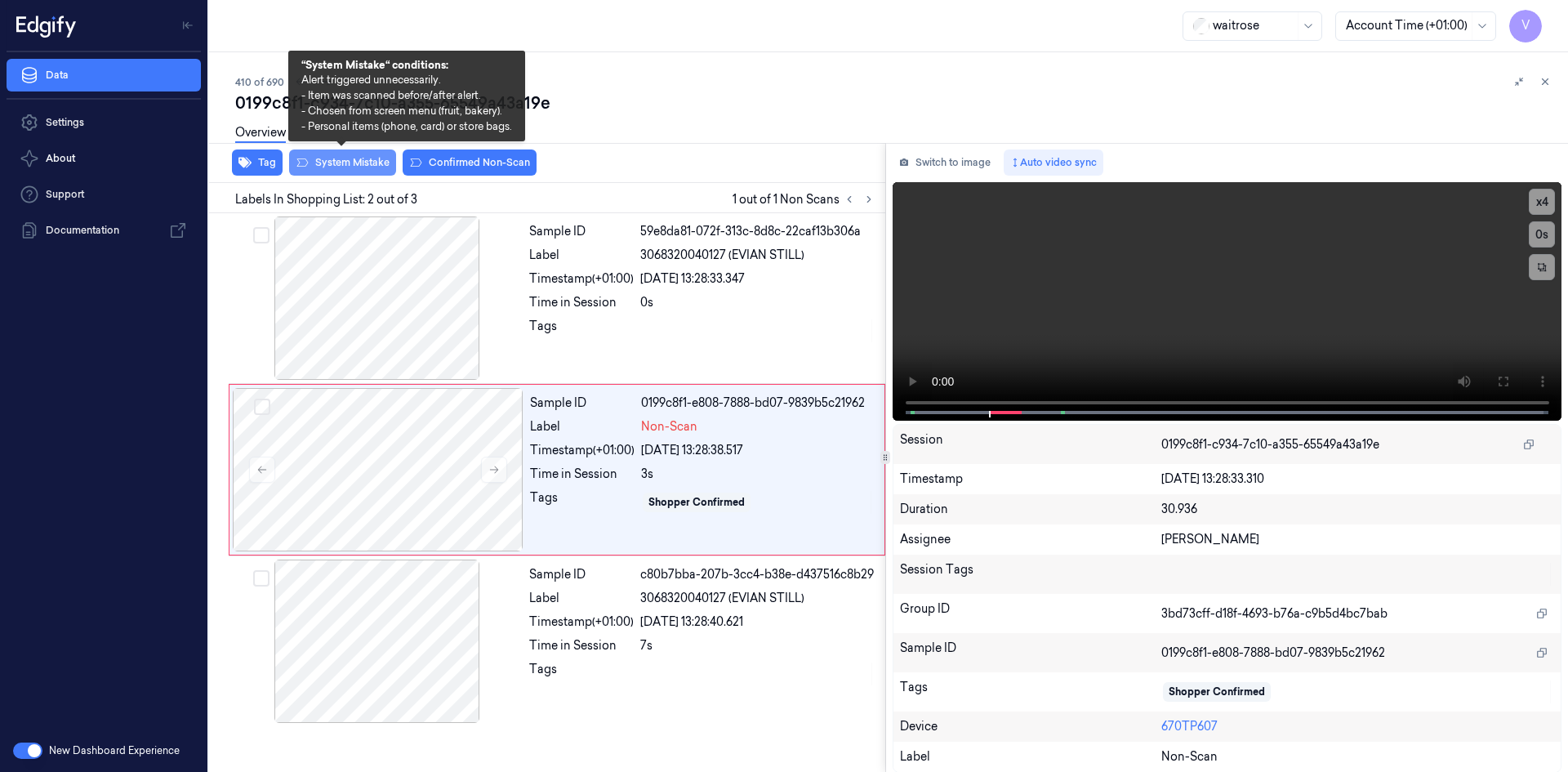
click at [362, 159] on button "System Mistake" at bounding box center [342, 162] width 107 height 26
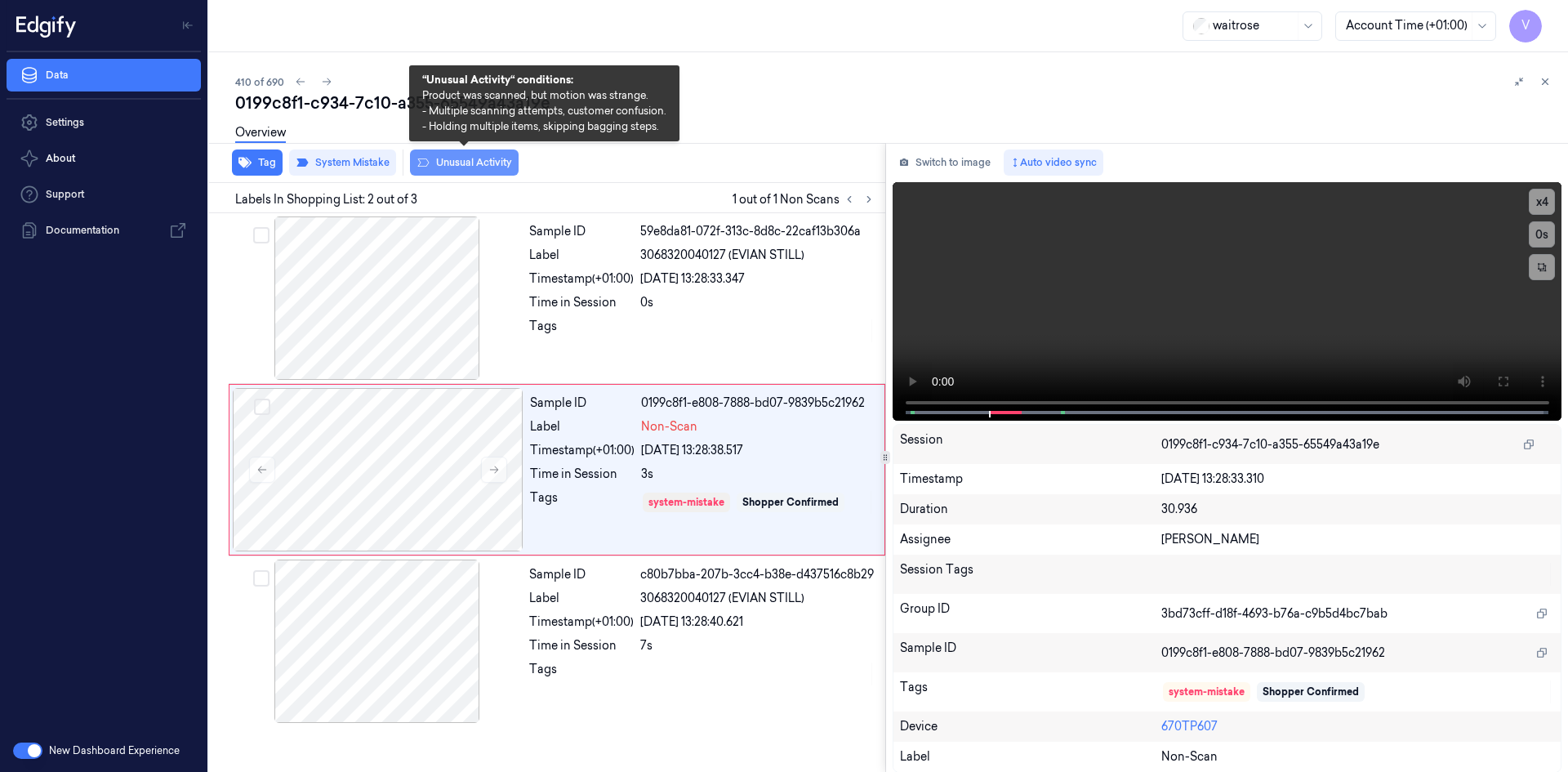
click at [451, 160] on button "Unusual Activity" at bounding box center [464, 162] width 109 height 26
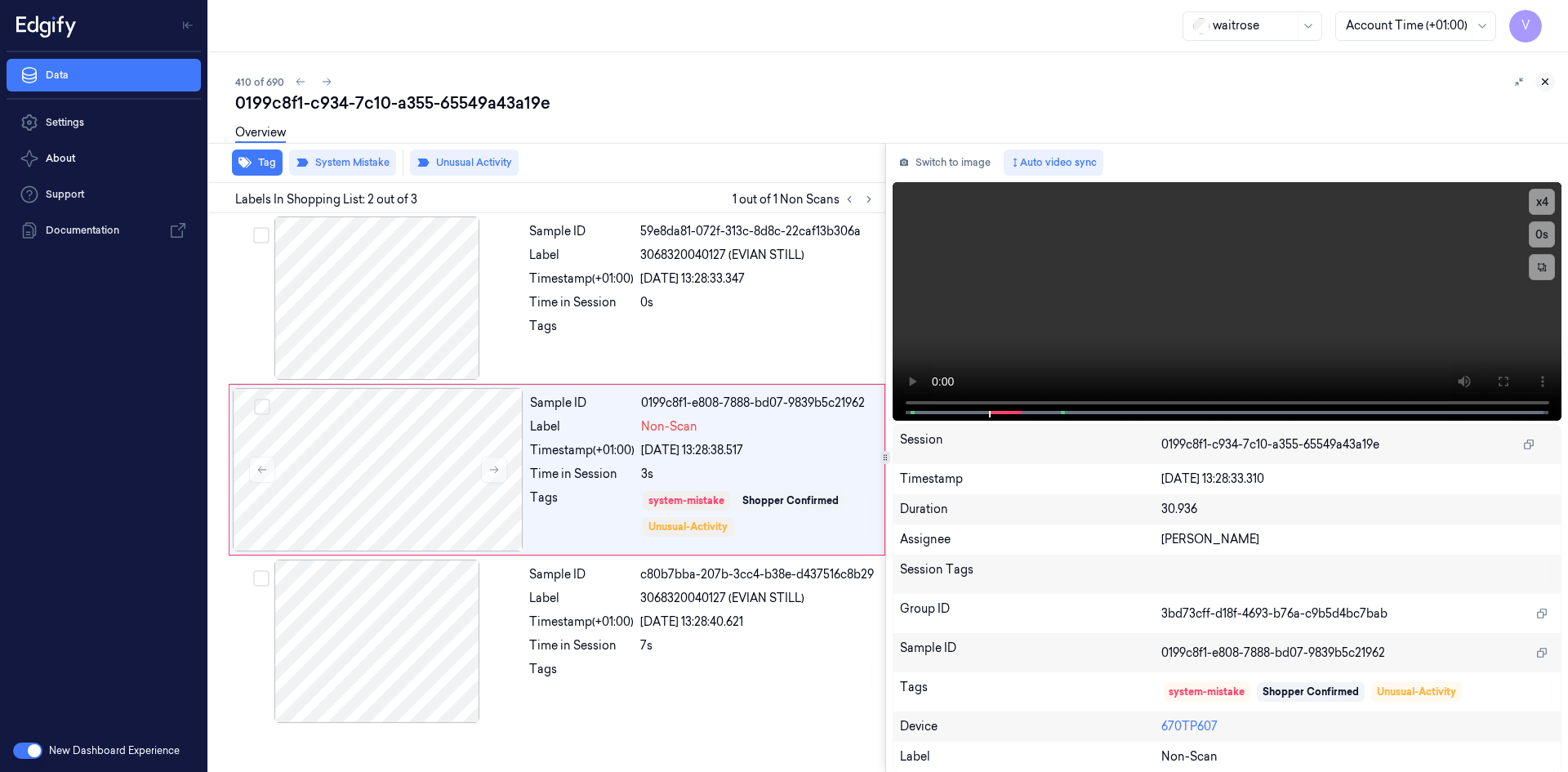
click at [1546, 80] on icon at bounding box center [1545, 82] width 12 height 12
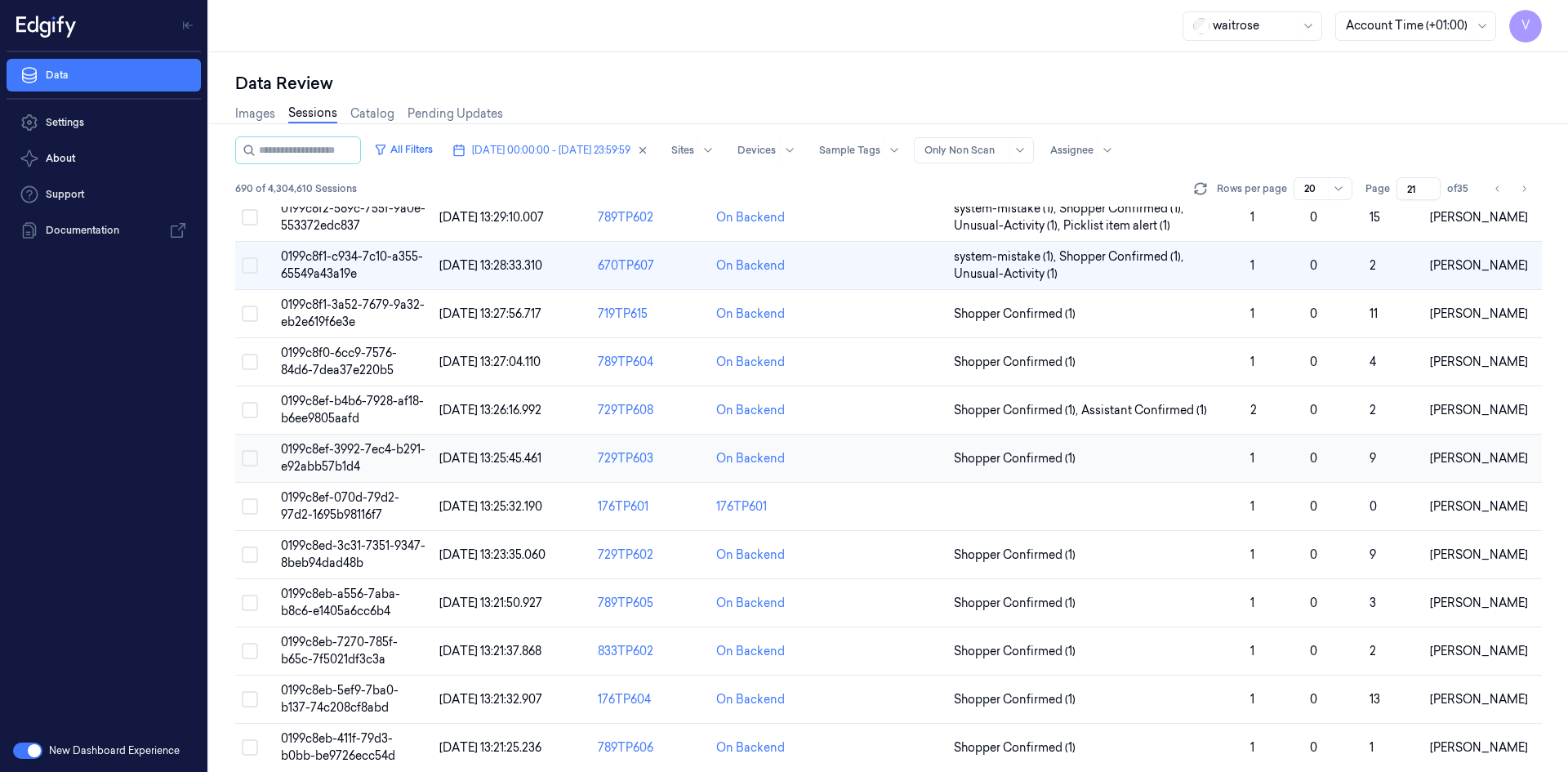
scroll to position [446, 0]
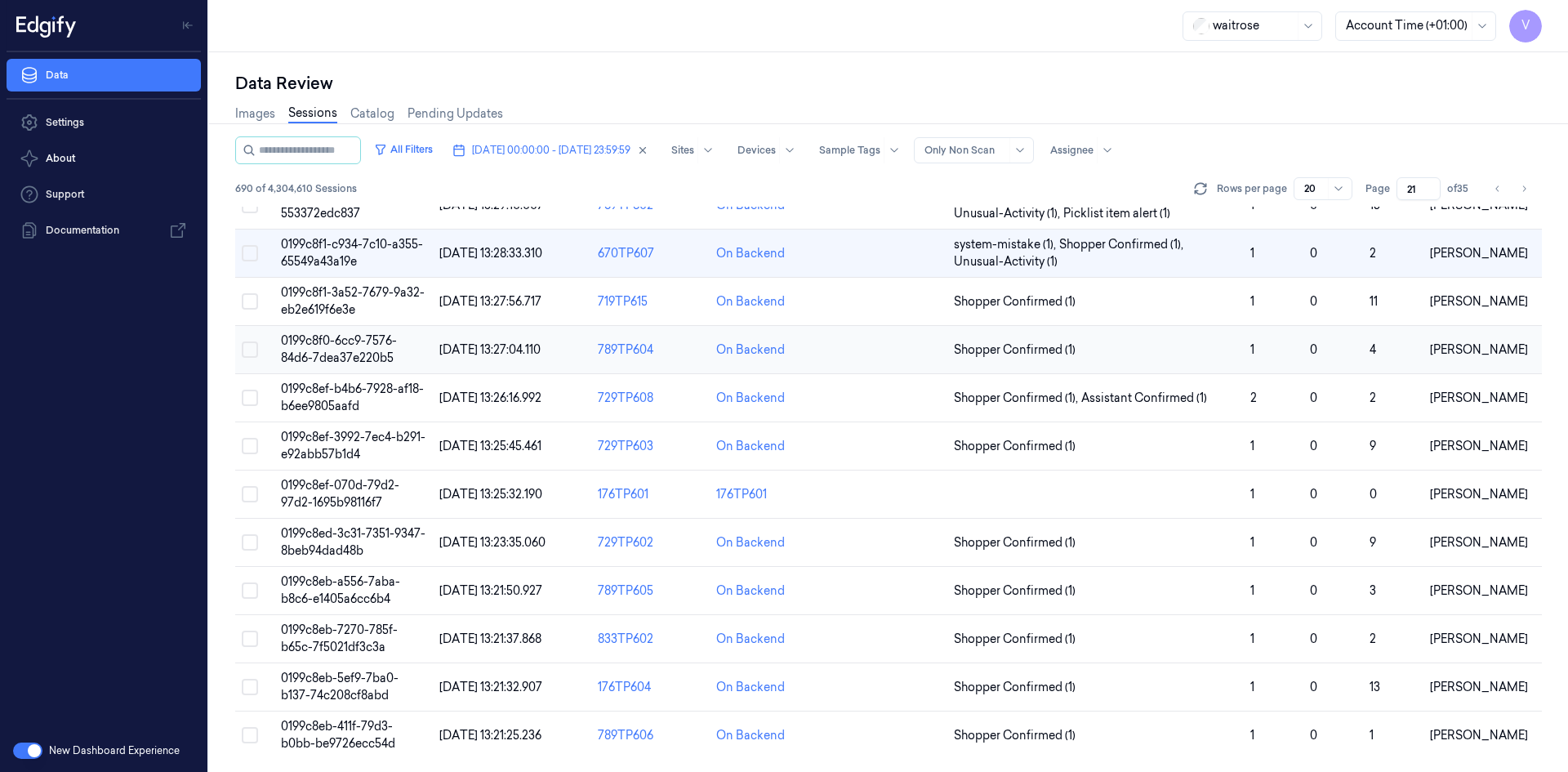
click at [337, 348] on td "0199c8f0-6cc9-7576-84d6-7dea37e220b5" at bounding box center [353, 349] width 159 height 48
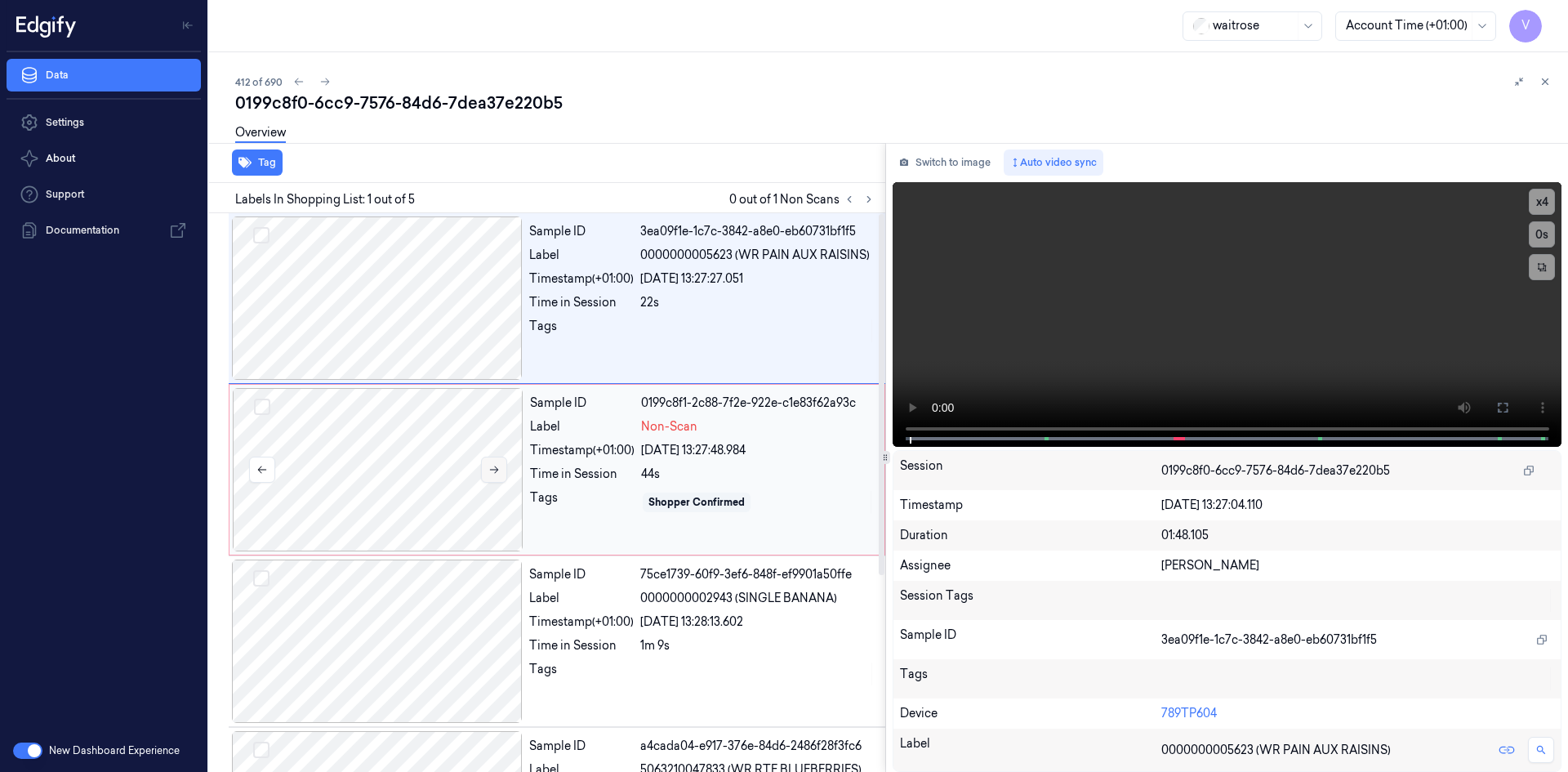
click at [488, 475] on icon at bounding box center [494, 470] width 12 height 12
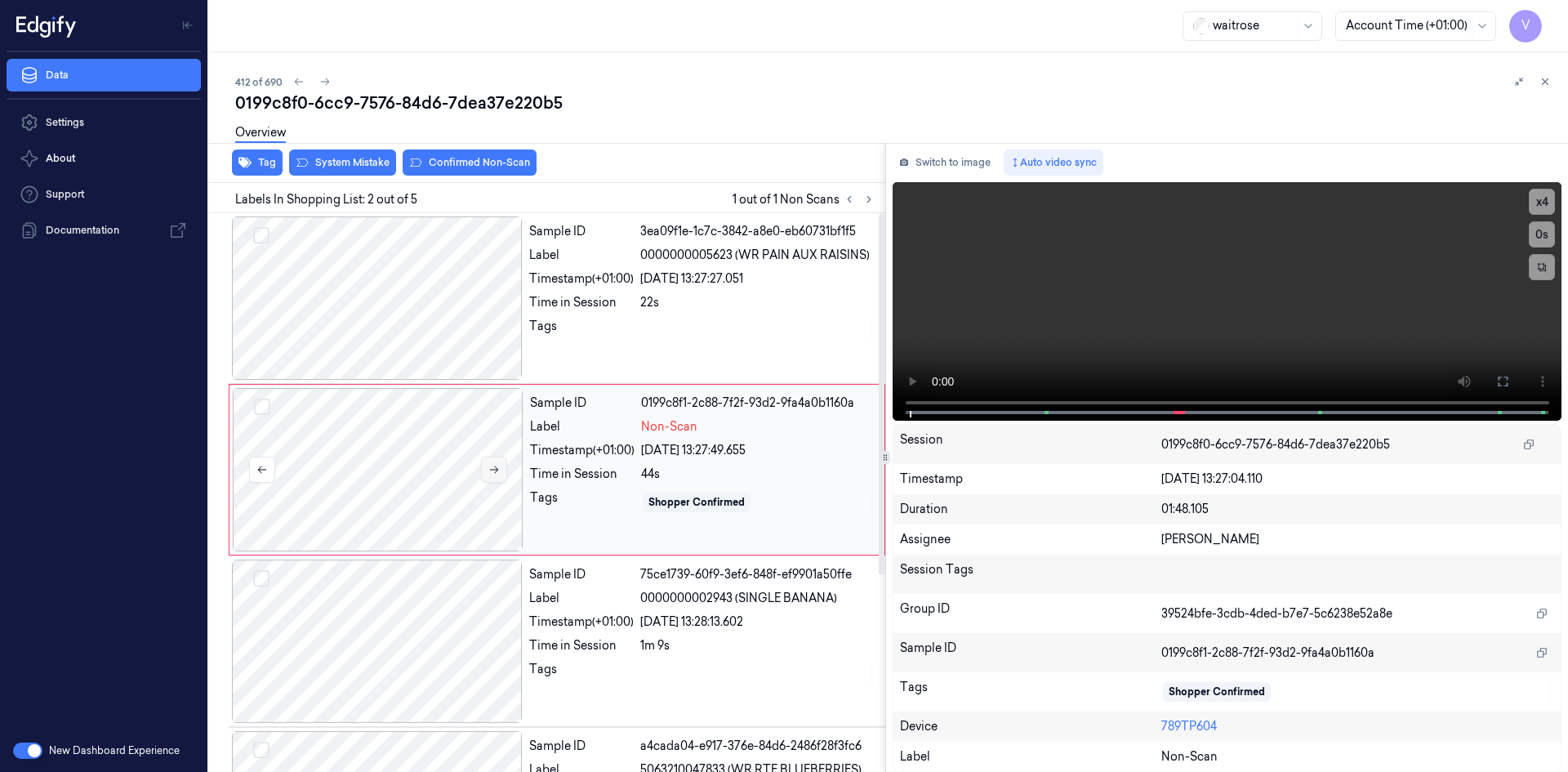
click at [491, 473] on icon at bounding box center [494, 470] width 12 height 12
click at [1069, 326] on video at bounding box center [1227, 301] width 669 height 239
click at [1093, 326] on video at bounding box center [1227, 301] width 669 height 239
click at [397, 475] on div at bounding box center [378, 469] width 291 height 163
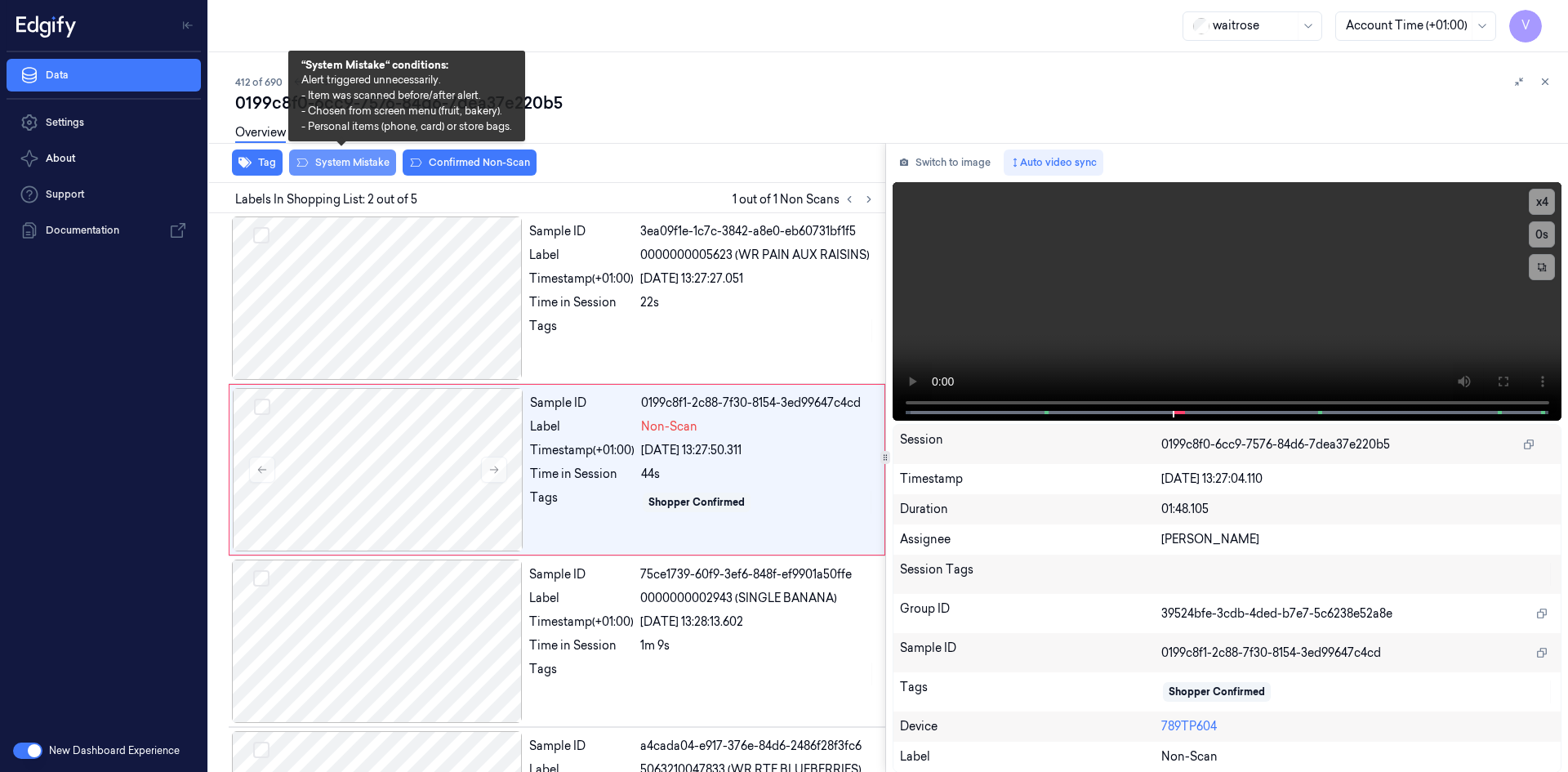
click at [330, 165] on button "System Mistake" at bounding box center [342, 162] width 107 height 26
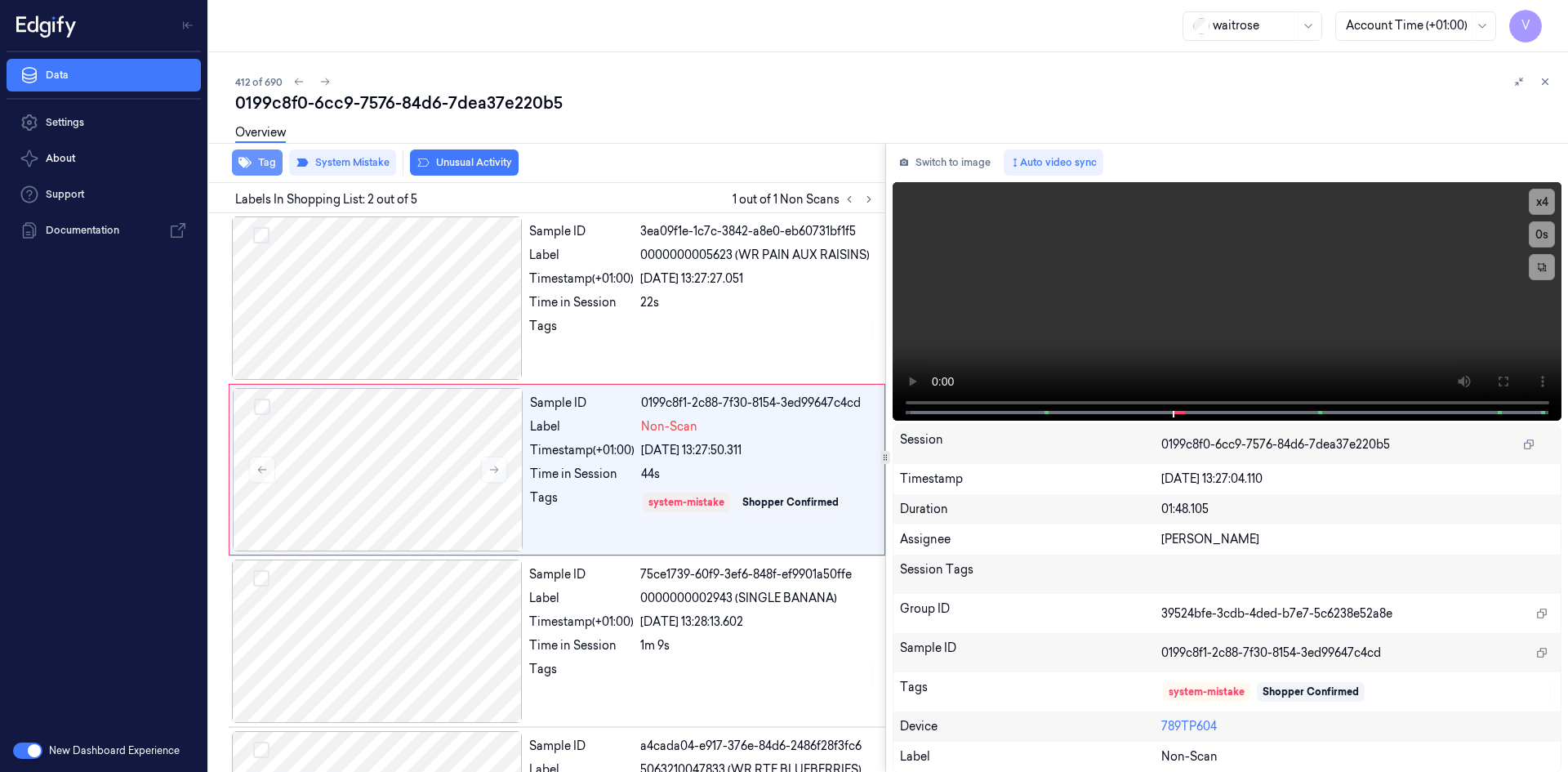
click at [264, 165] on button "Tag" at bounding box center [257, 162] width 51 height 26
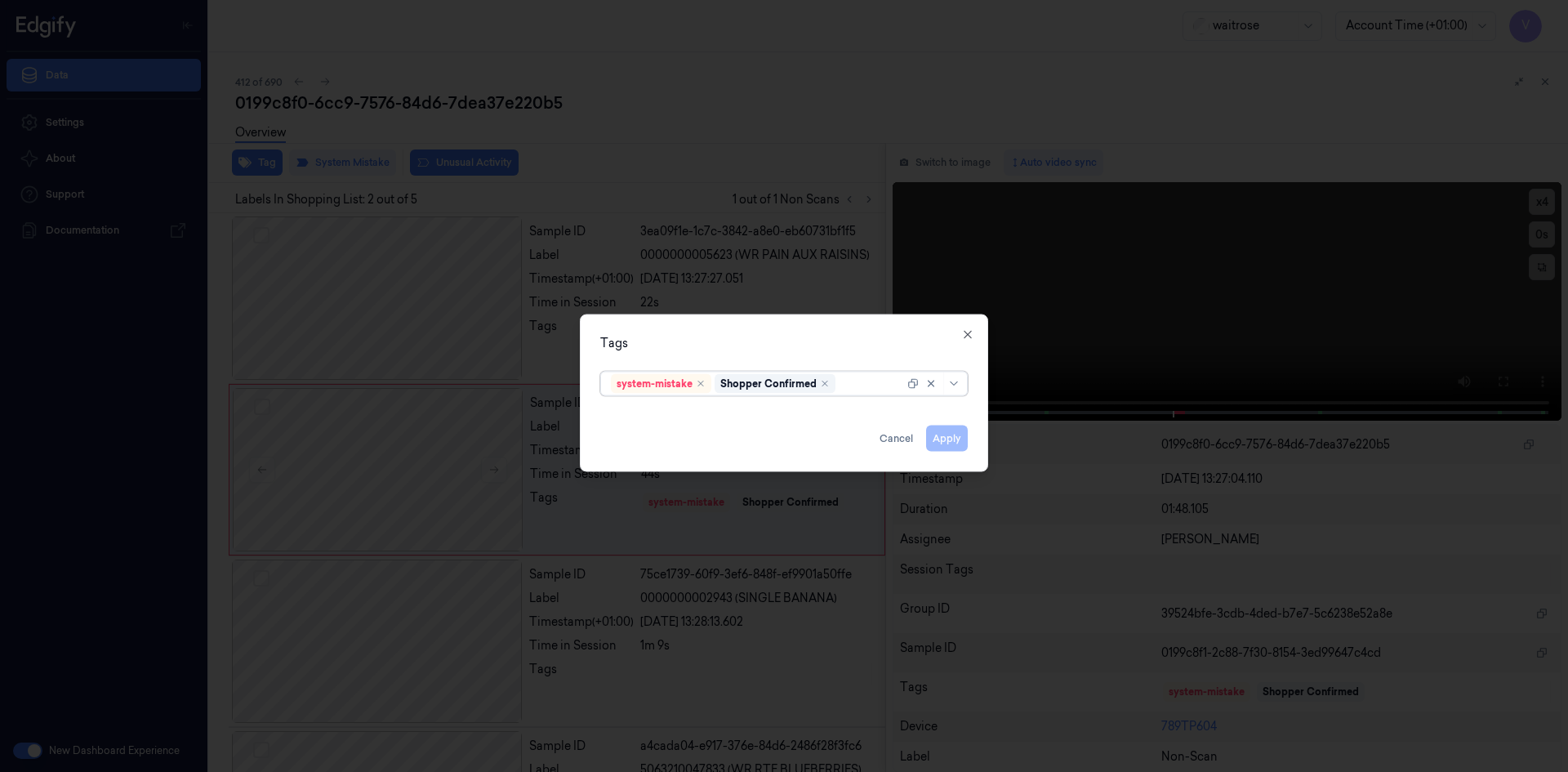
drag, startPoint x: 872, startPoint y: 386, endPoint x: 857, endPoint y: 394, distance: 17.0
click at [871, 386] on div at bounding box center [871, 384] width 66 height 18
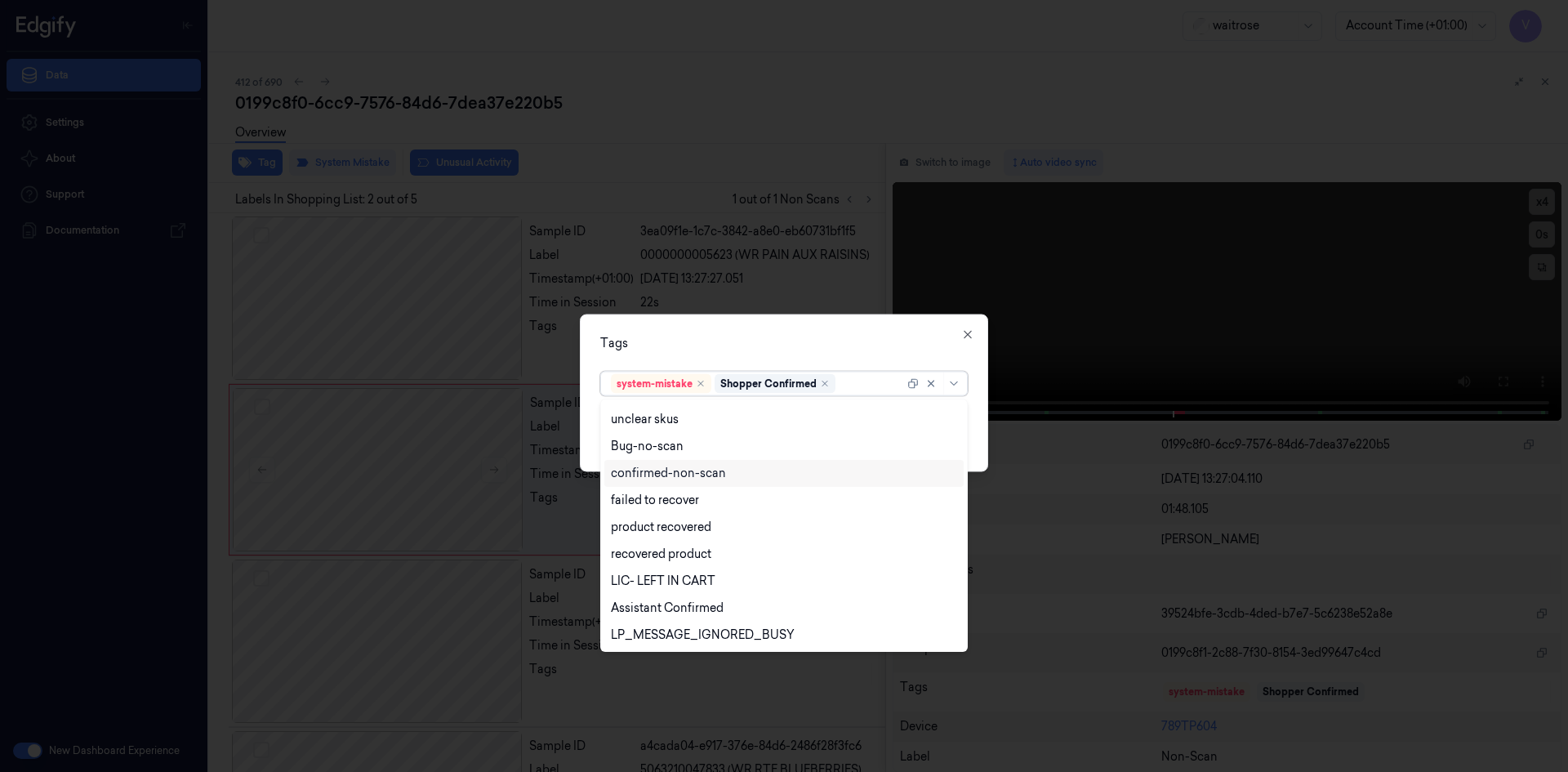
scroll to position [240, 0]
click at [701, 580] on div "Unusual-Activity" at bounding box center [656, 580] width 91 height 18
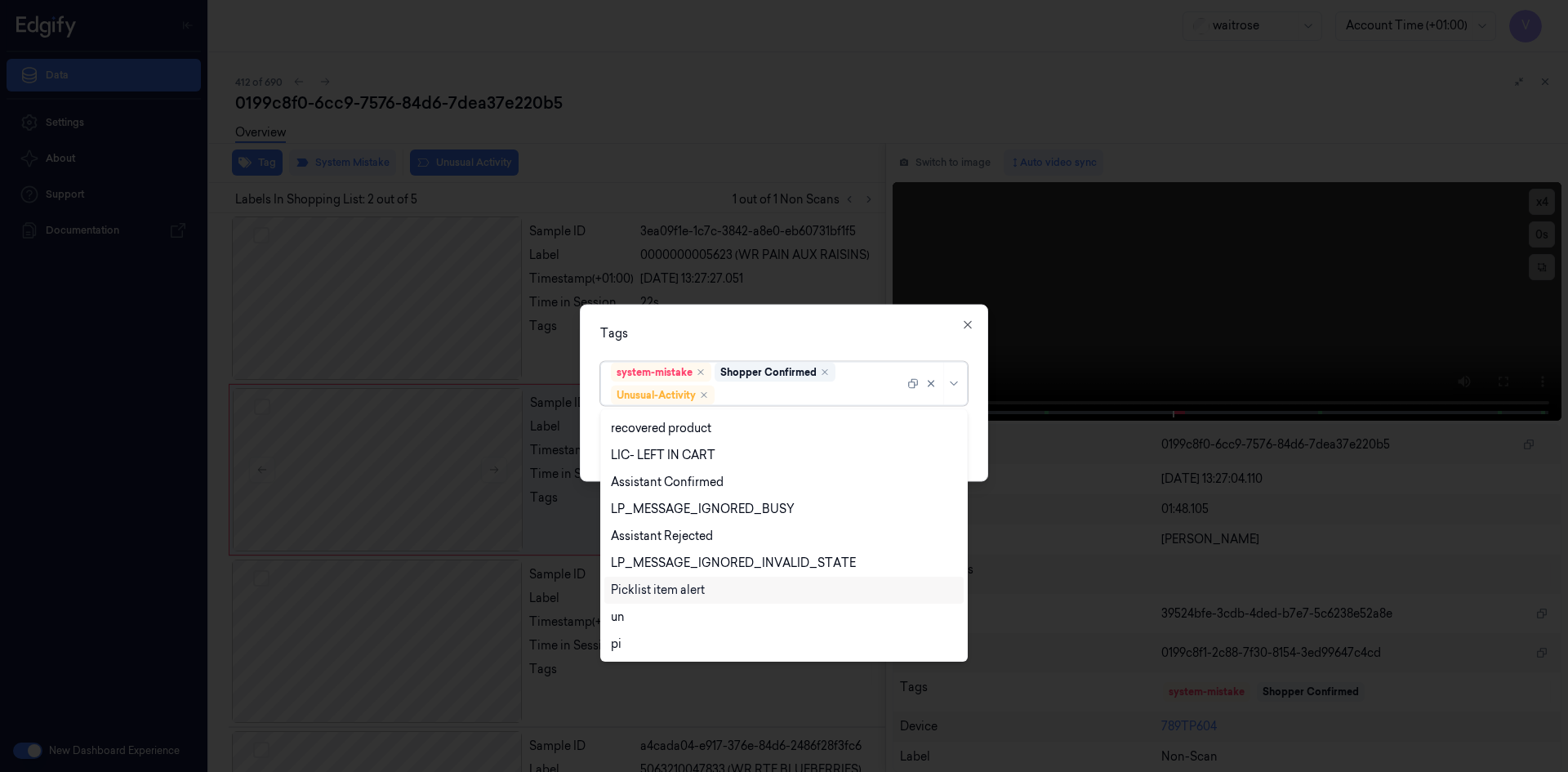
click at [698, 595] on div "Picklist item alert" at bounding box center [658, 590] width 94 height 18
drag, startPoint x: 829, startPoint y: 339, endPoint x: 852, endPoint y: 361, distance: 31.8
click at [833, 342] on div "Tags option Picklist item alert, selected. 20 results available. Use Up and Dow…" at bounding box center [784, 391] width 408 height 177
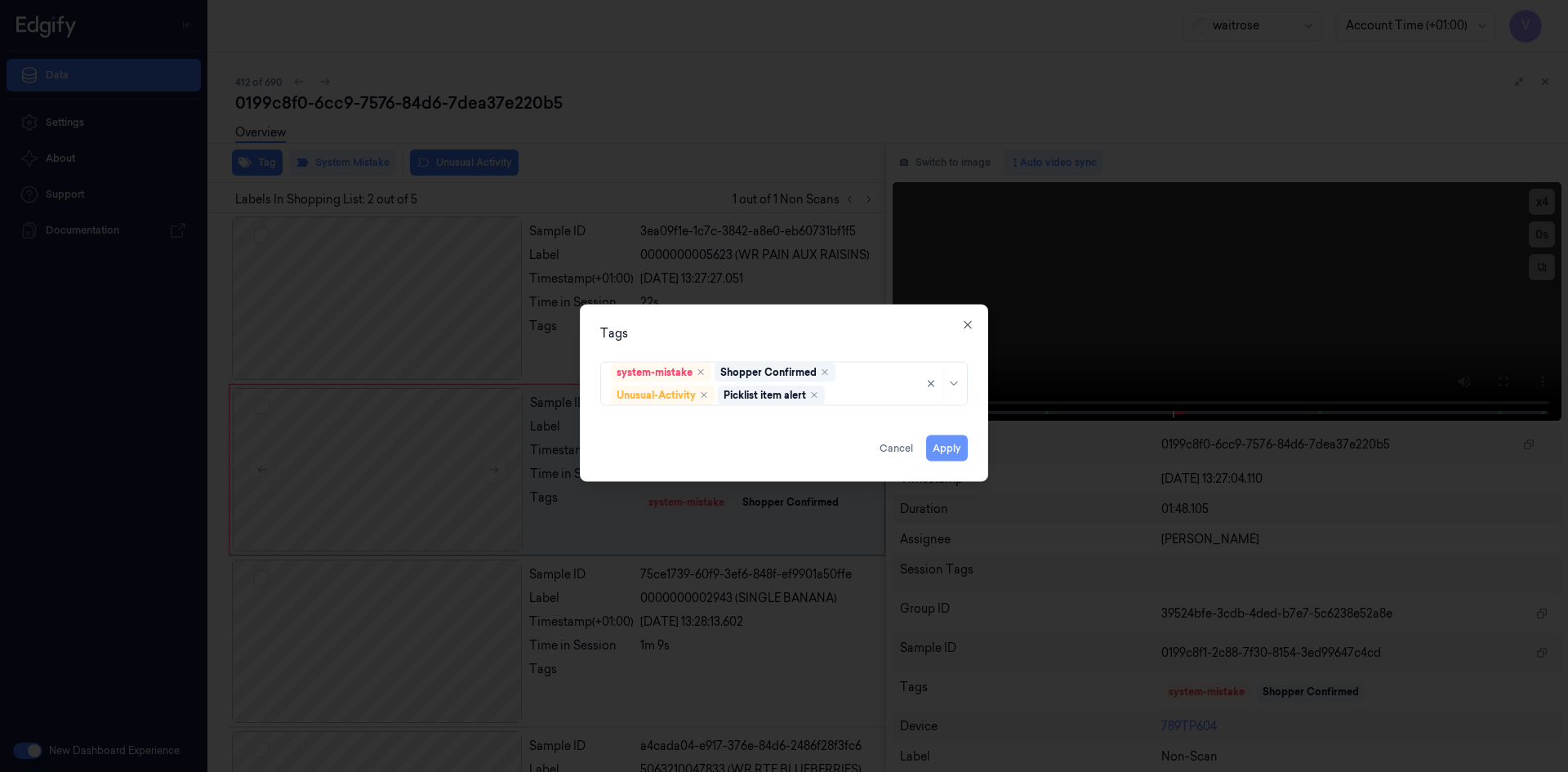
click at [944, 448] on button "Apply" at bounding box center [946, 447] width 42 height 26
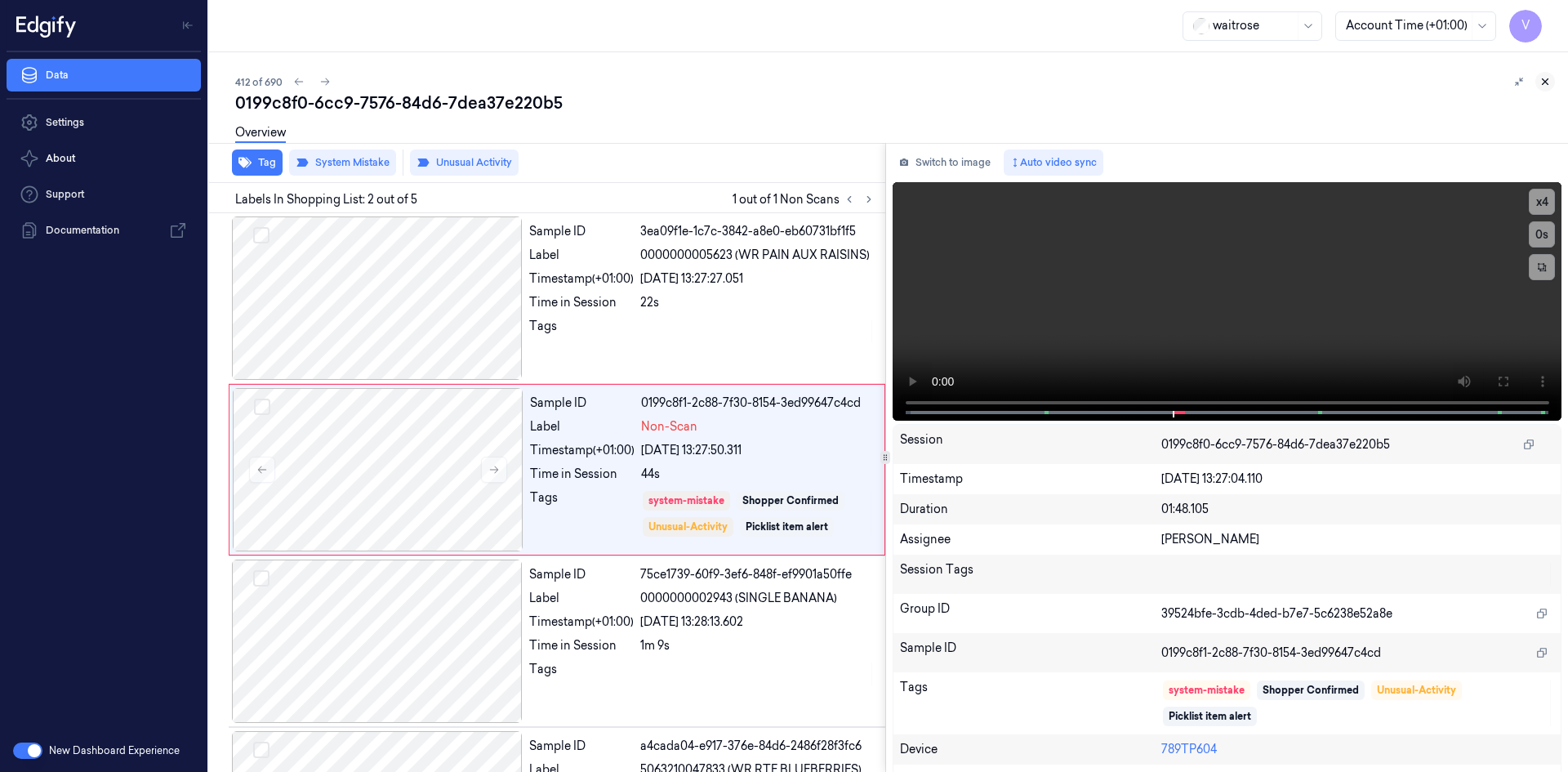
click at [1547, 77] on icon at bounding box center [1545, 82] width 12 height 12
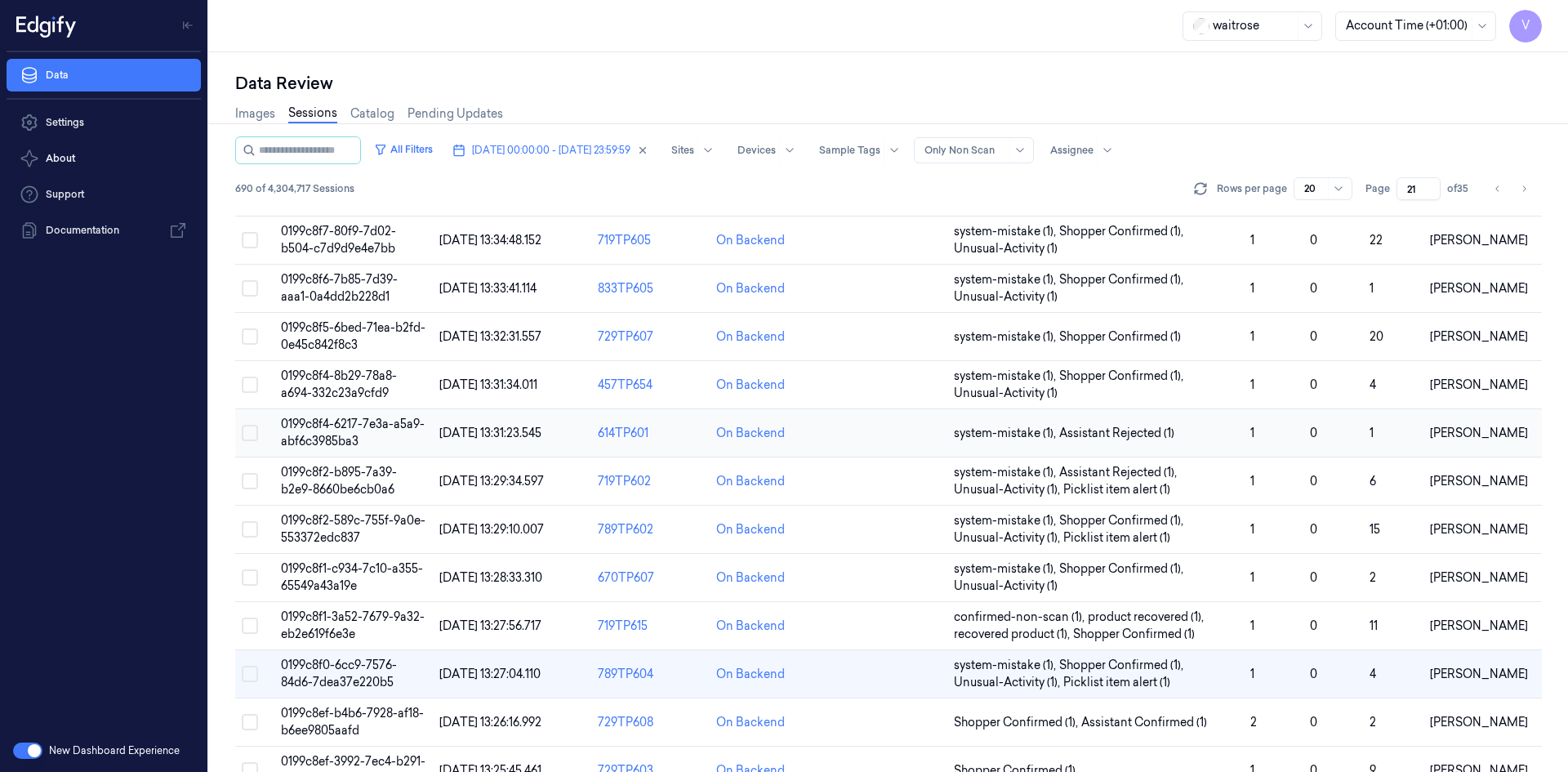
scroll to position [408, 0]
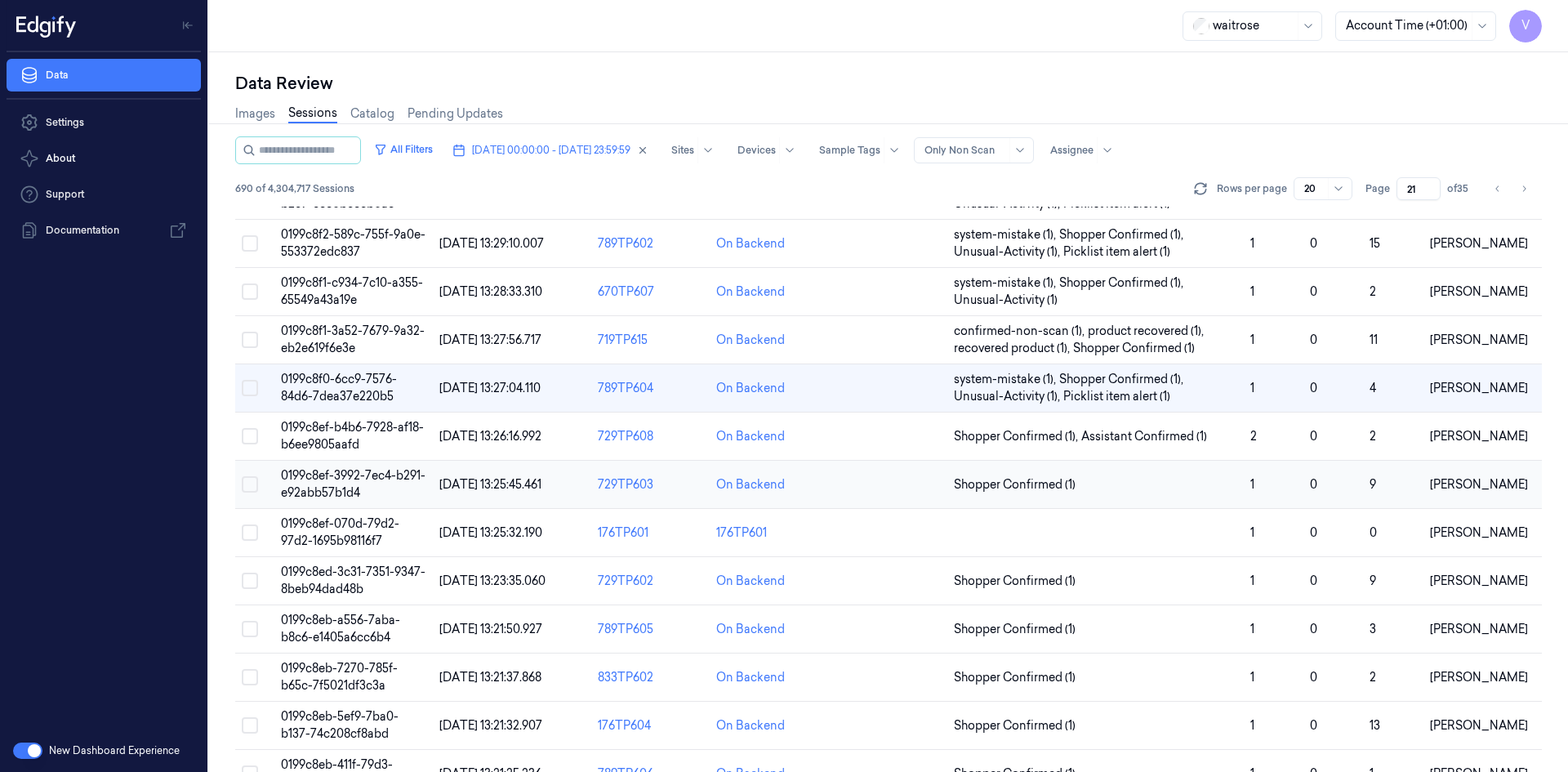
click at [341, 478] on span "0199c8ef-3992-7ec4-b291-e92abb57b1d4" at bounding box center [353, 483] width 145 height 32
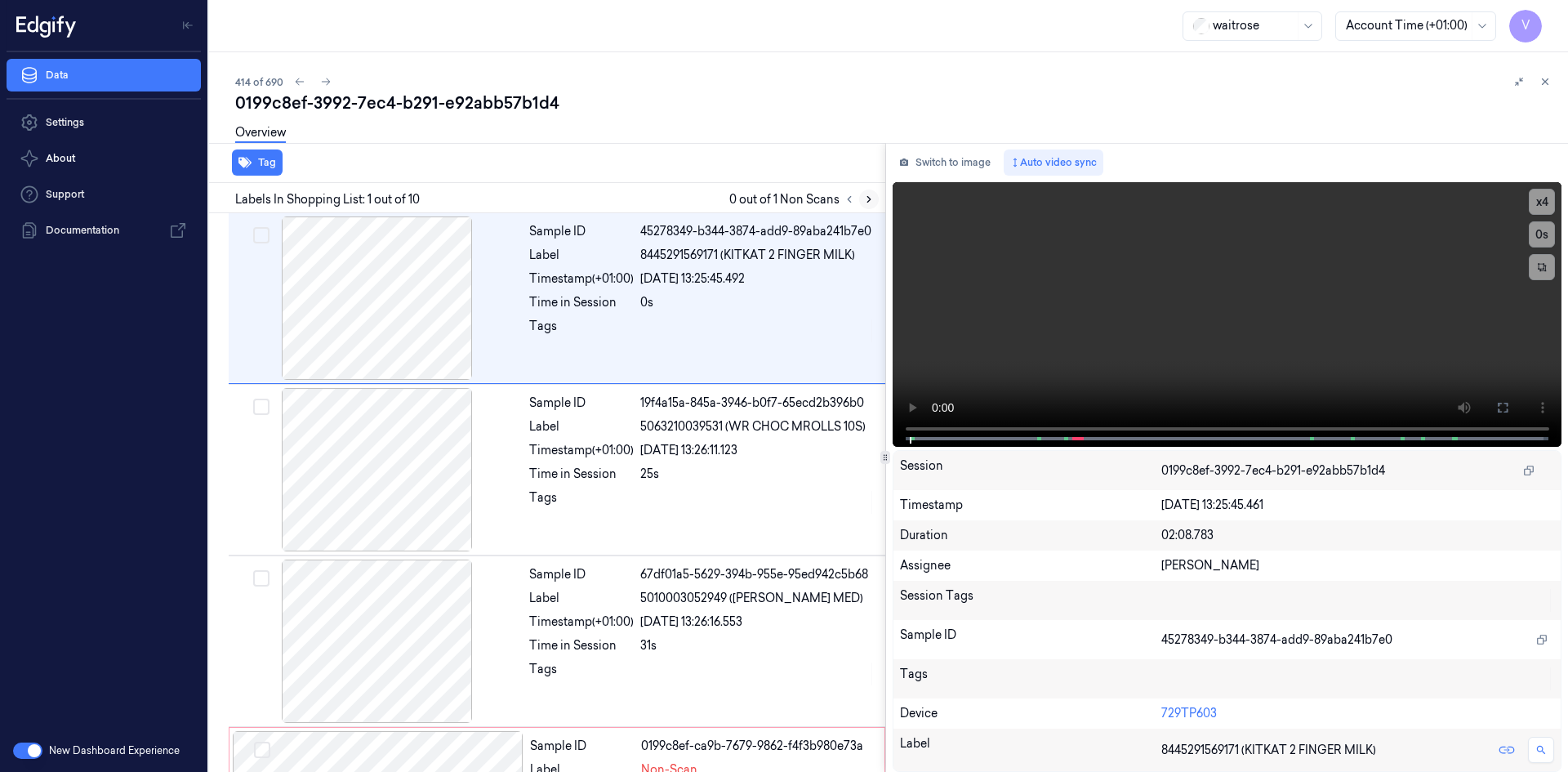
click at [866, 194] on icon at bounding box center [869, 200] width 12 height 12
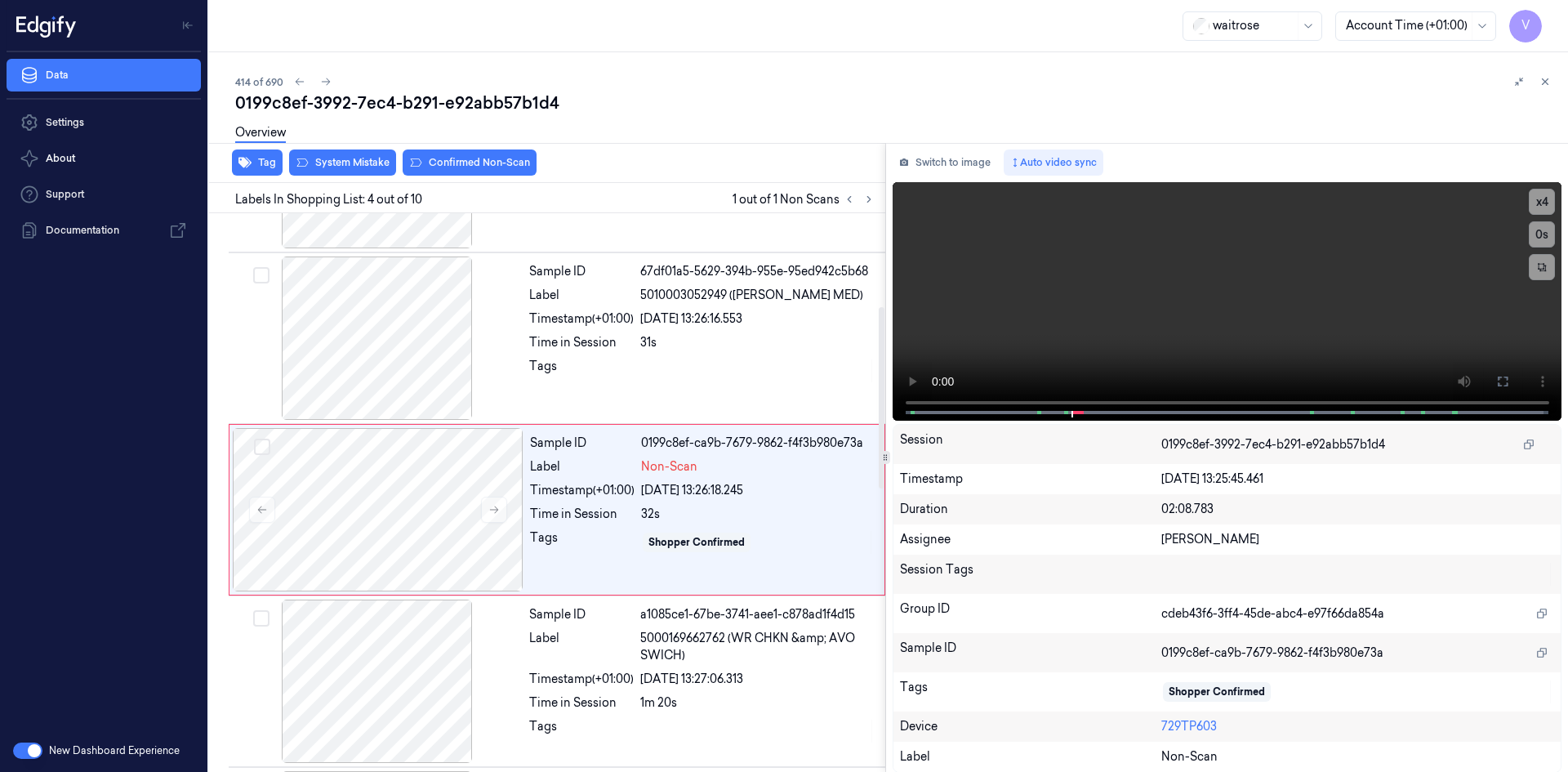
scroll to position [320, 0]
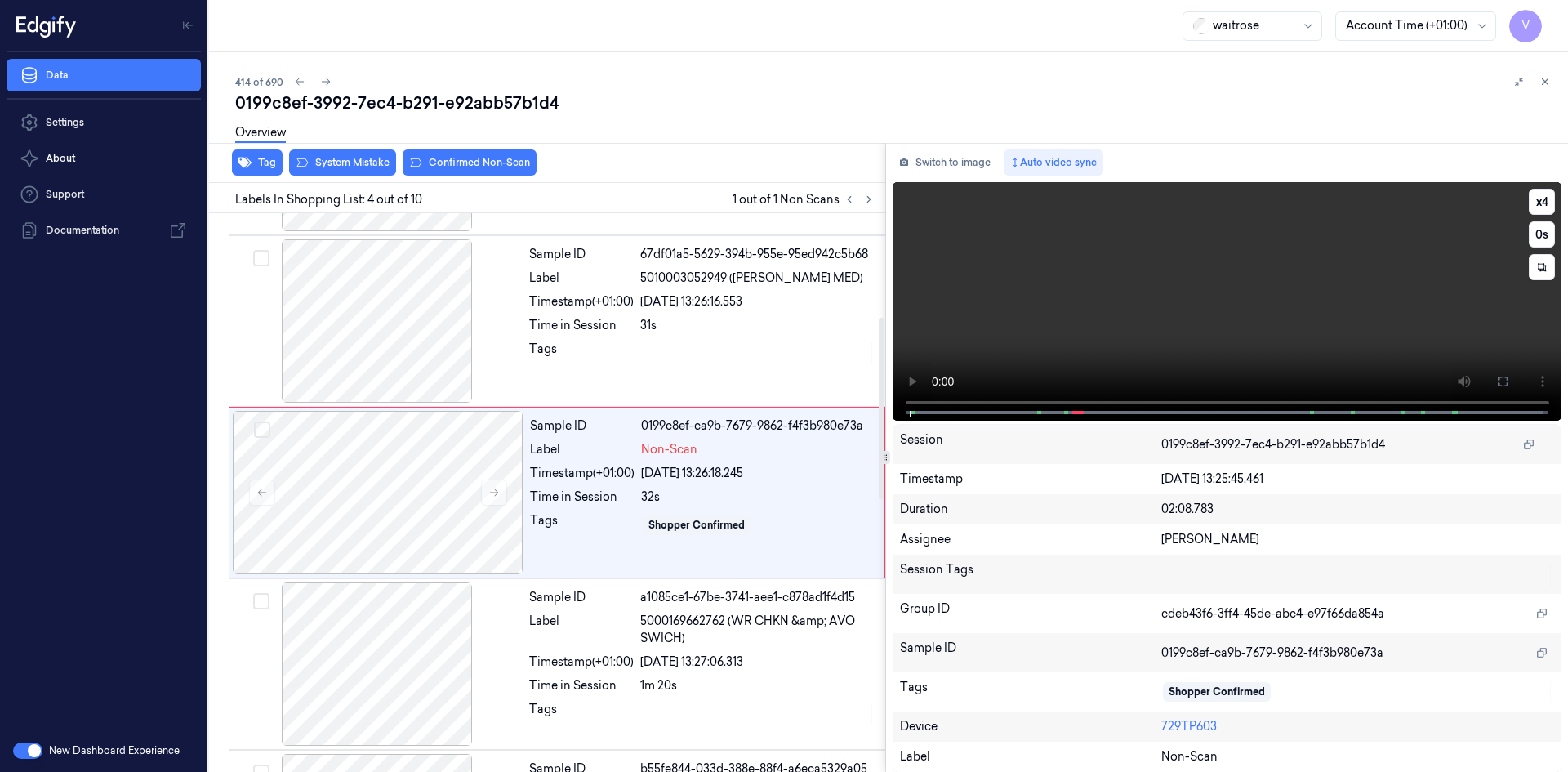
click at [1139, 324] on video at bounding box center [1227, 301] width 669 height 239
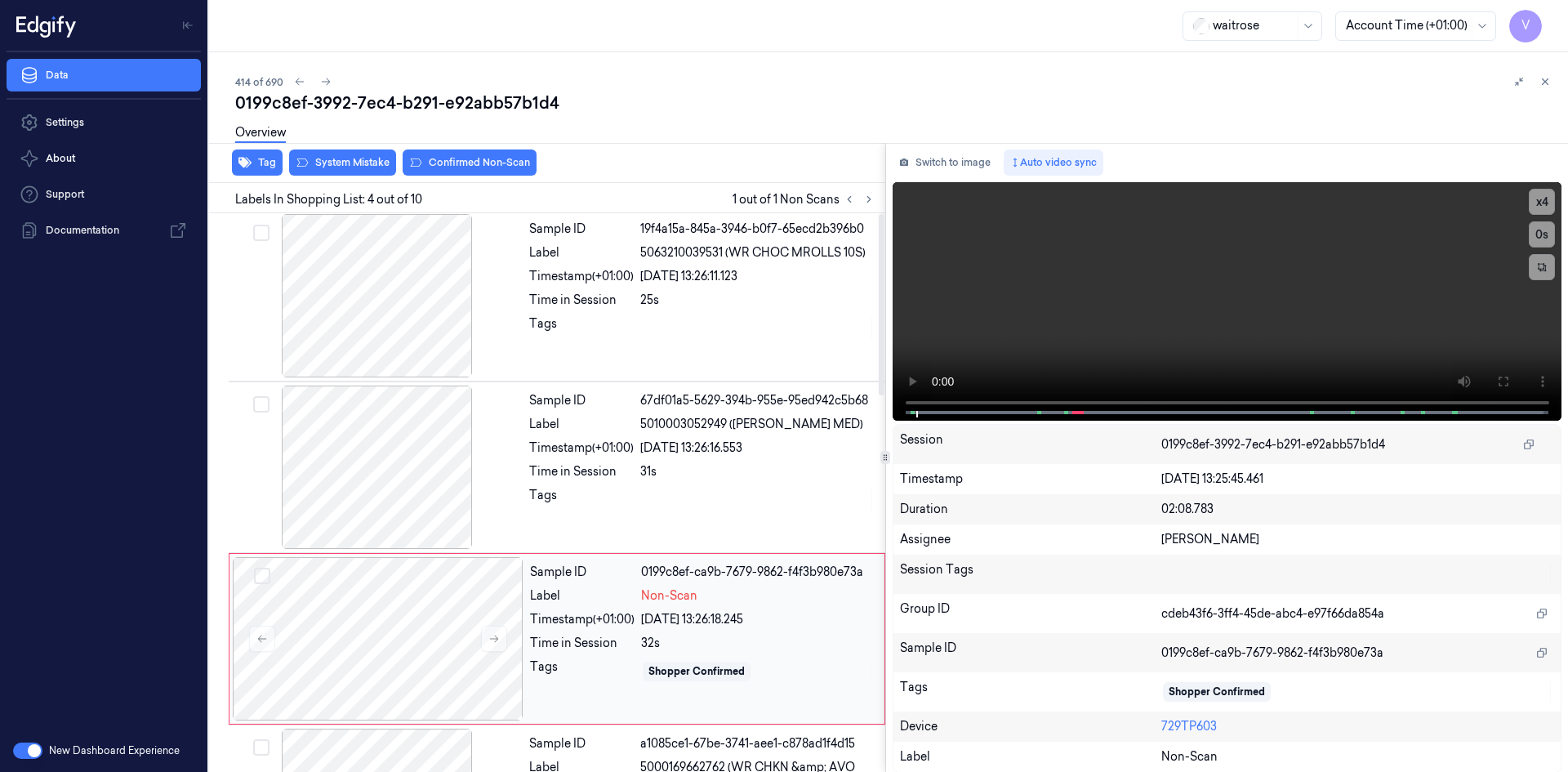
scroll to position [0, 0]
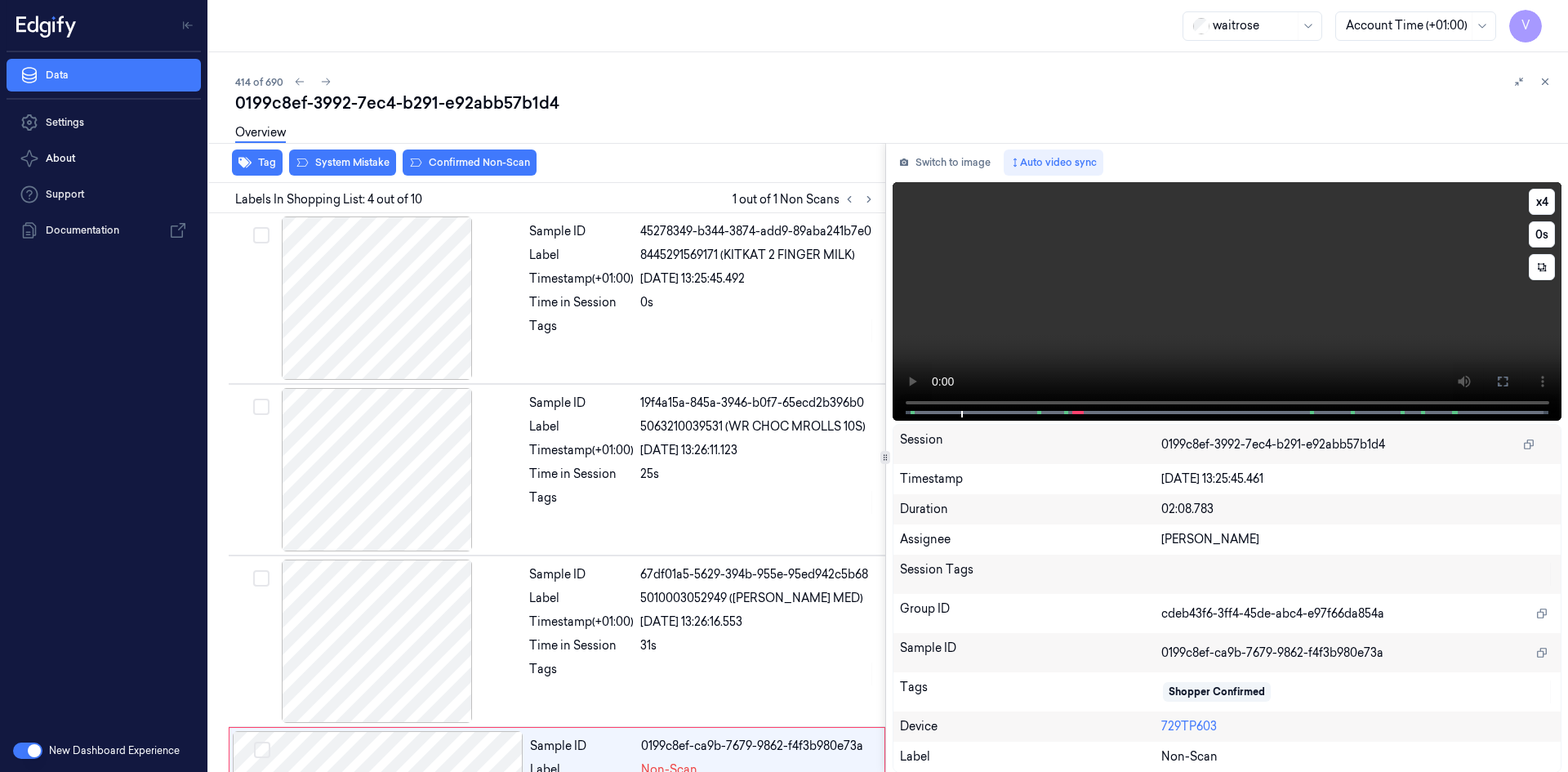
click at [1234, 303] on video at bounding box center [1227, 301] width 669 height 239
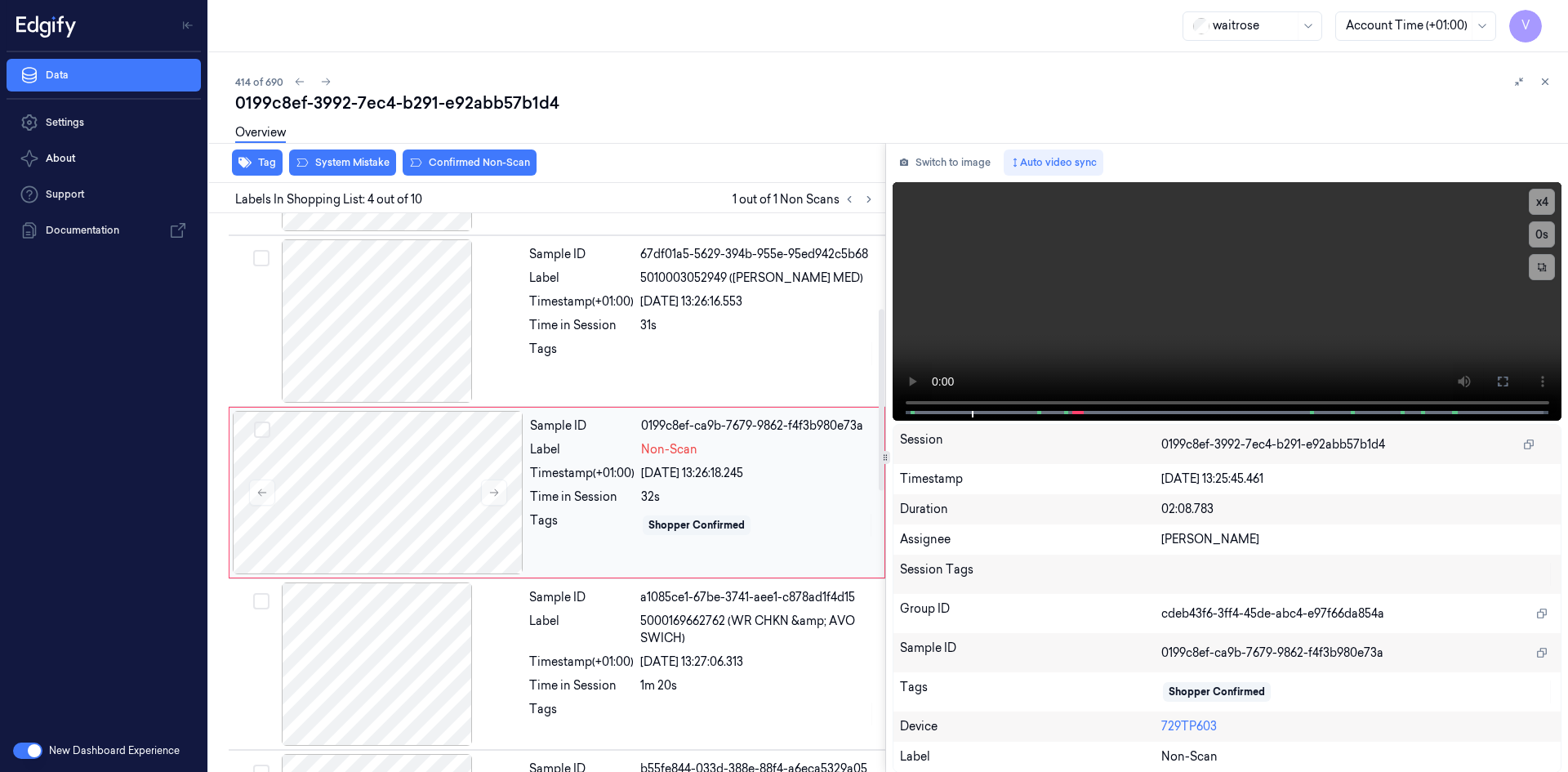
scroll to position [157, 0]
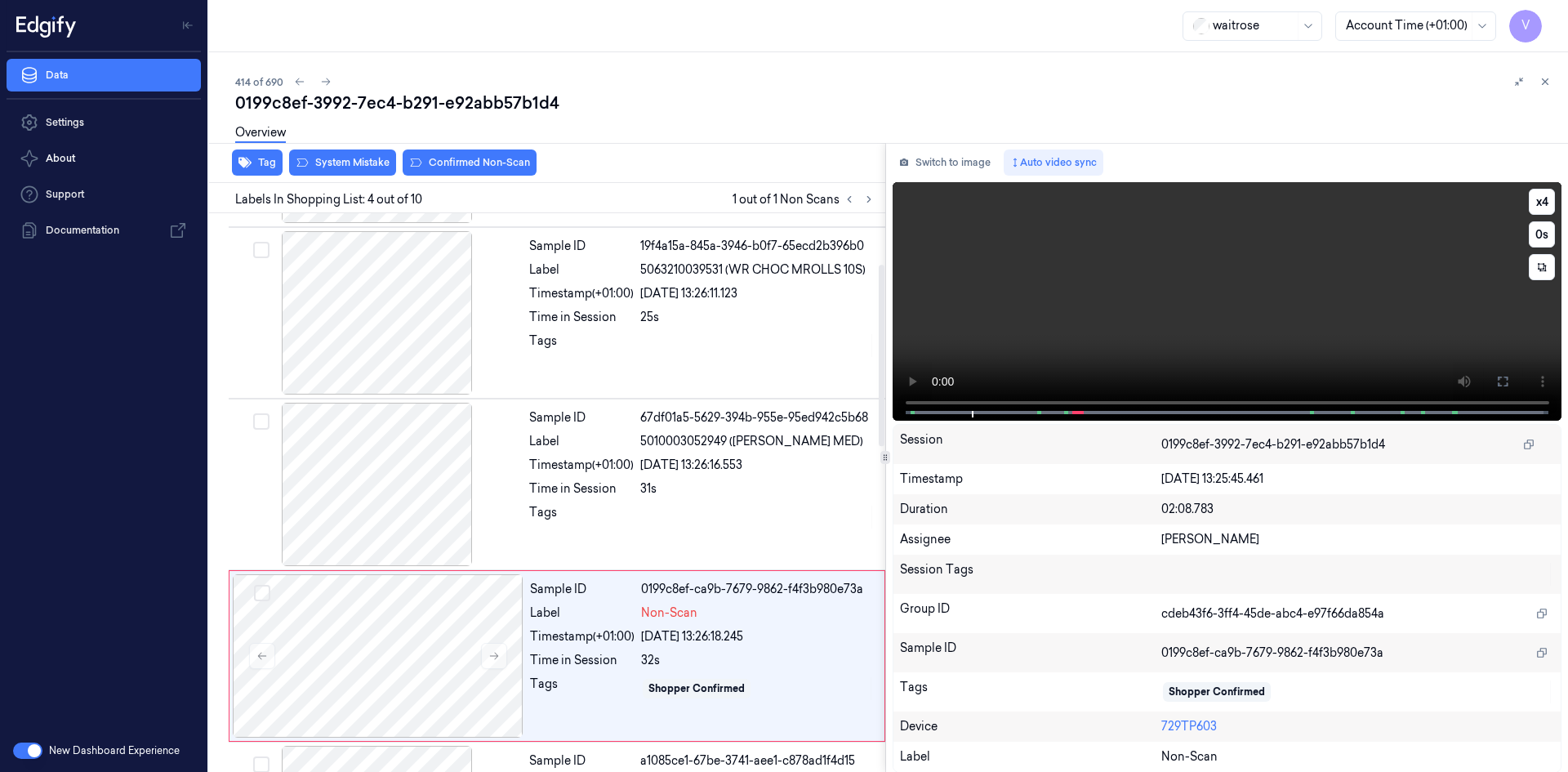
click at [1123, 307] on video at bounding box center [1227, 301] width 669 height 239
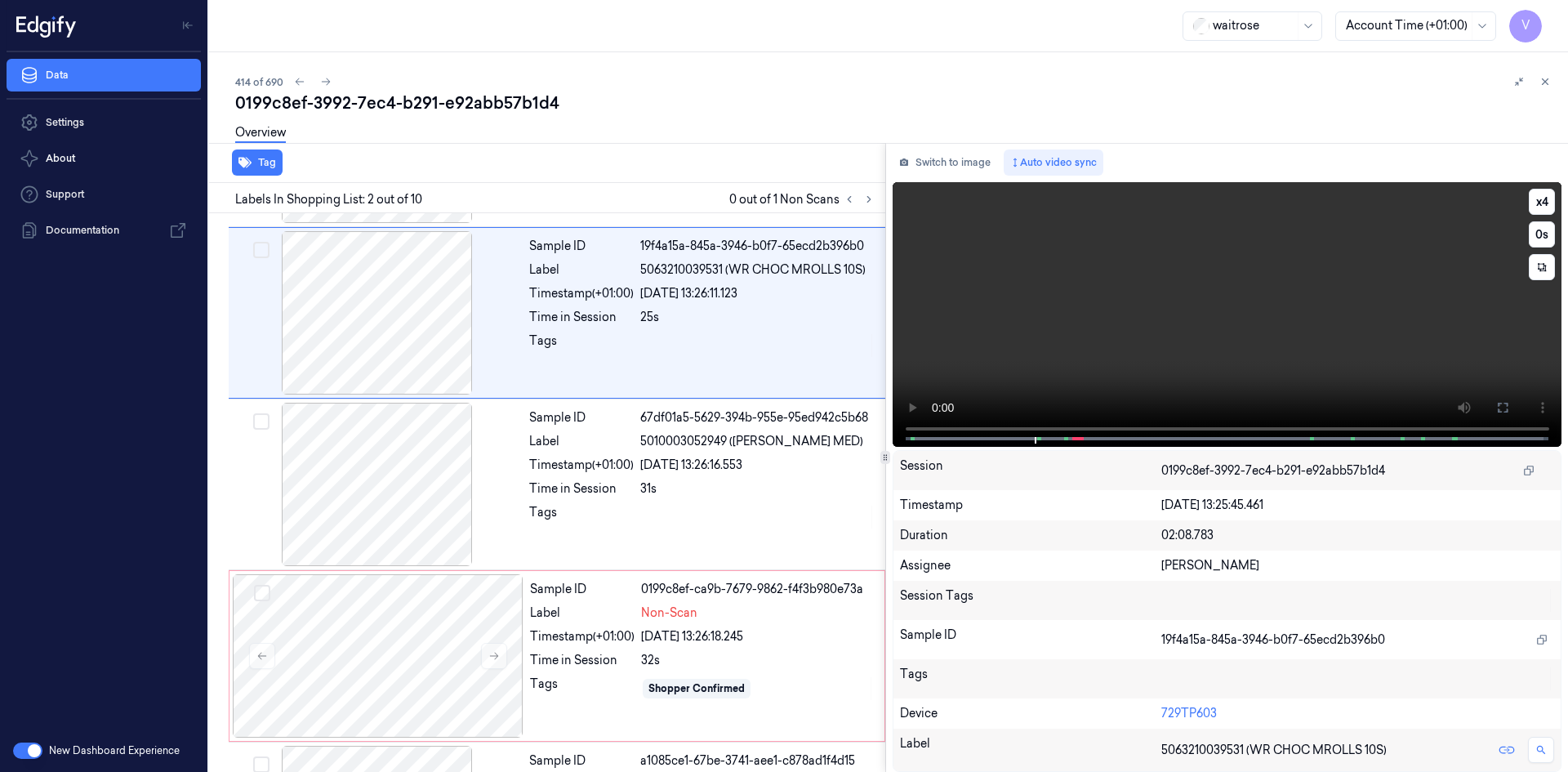
scroll to position [0, 0]
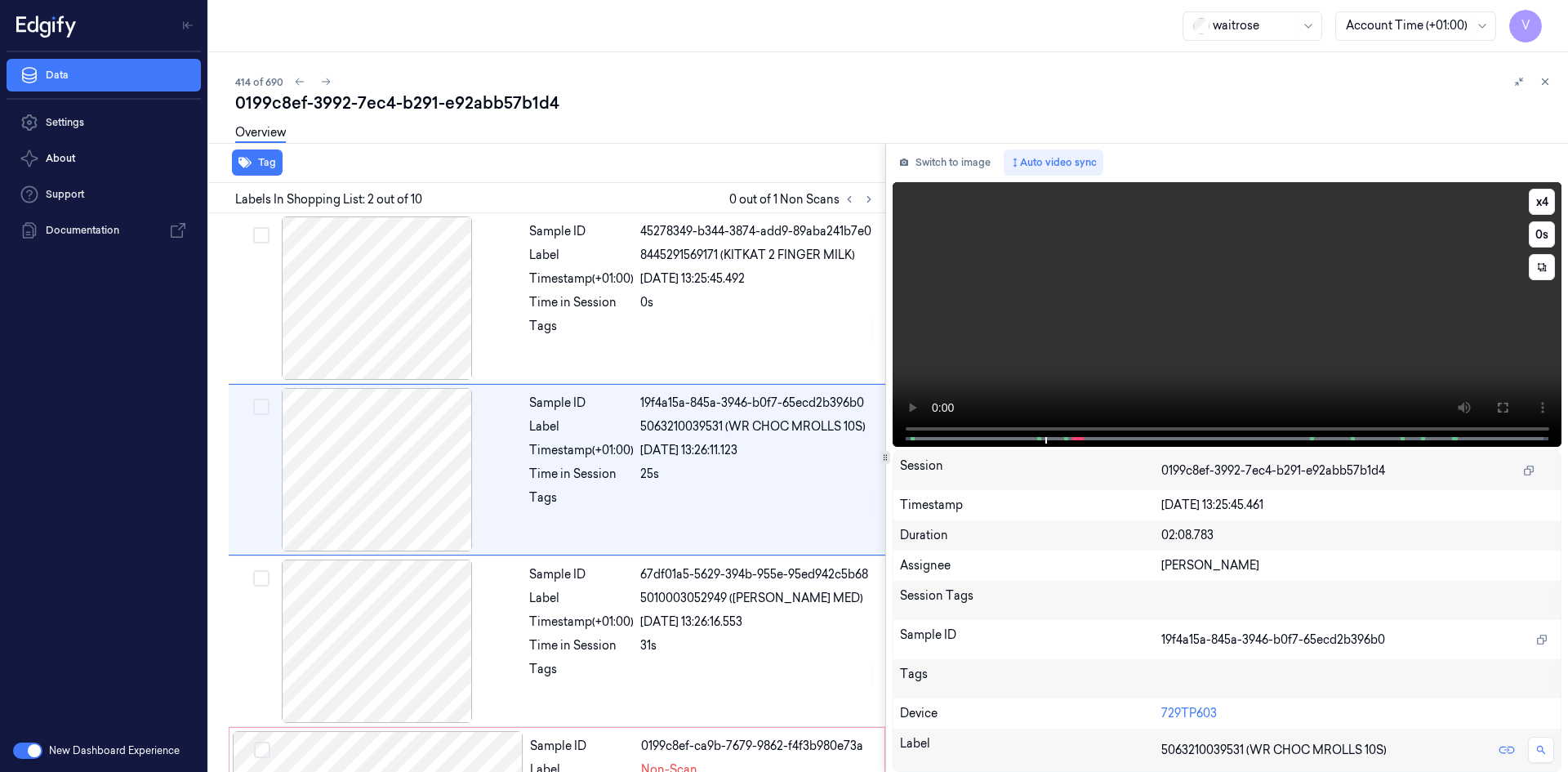
click at [1153, 346] on video at bounding box center [1227, 314] width 669 height 264
click at [1091, 341] on video at bounding box center [1227, 314] width 669 height 264
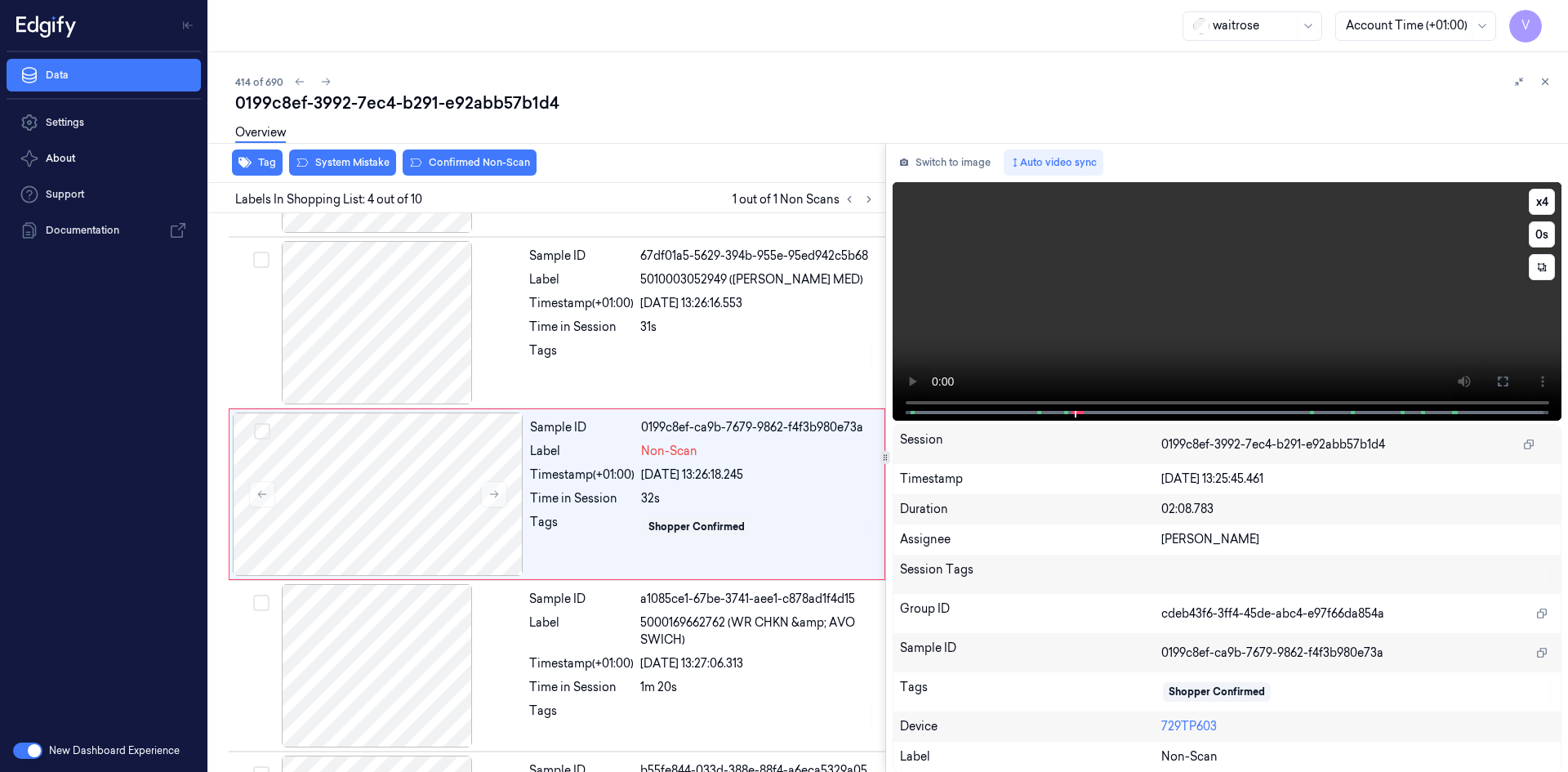
scroll to position [320, 0]
click at [1111, 336] on video at bounding box center [1227, 301] width 669 height 239
click at [959, 311] on video at bounding box center [1227, 301] width 669 height 239
click at [1296, 263] on video at bounding box center [1227, 301] width 669 height 239
click at [1252, 290] on video at bounding box center [1227, 301] width 669 height 239
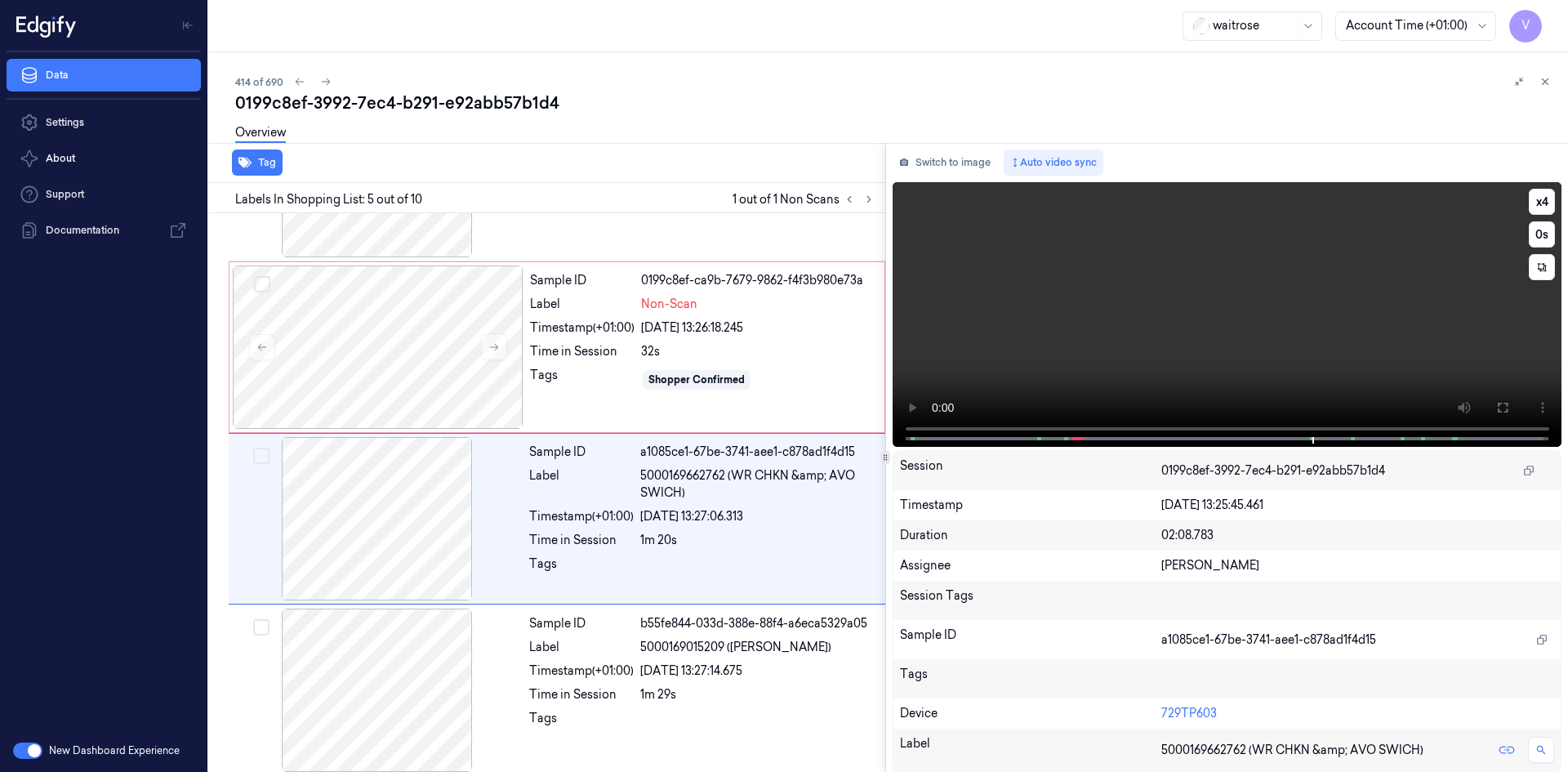
scroll to position [491, 0]
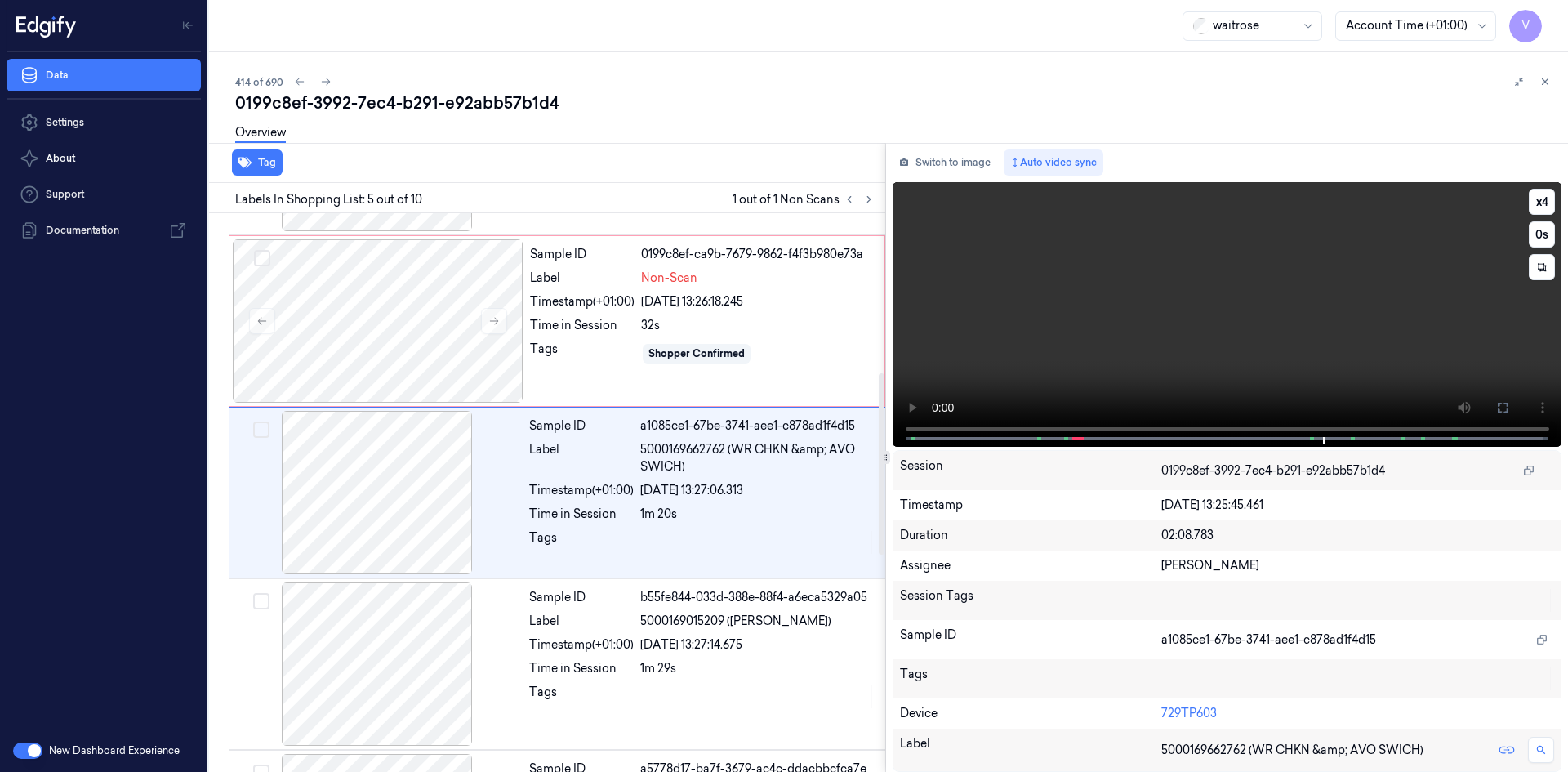
click at [1169, 304] on video at bounding box center [1227, 314] width 669 height 264
click at [434, 299] on div at bounding box center [378, 321] width 291 height 163
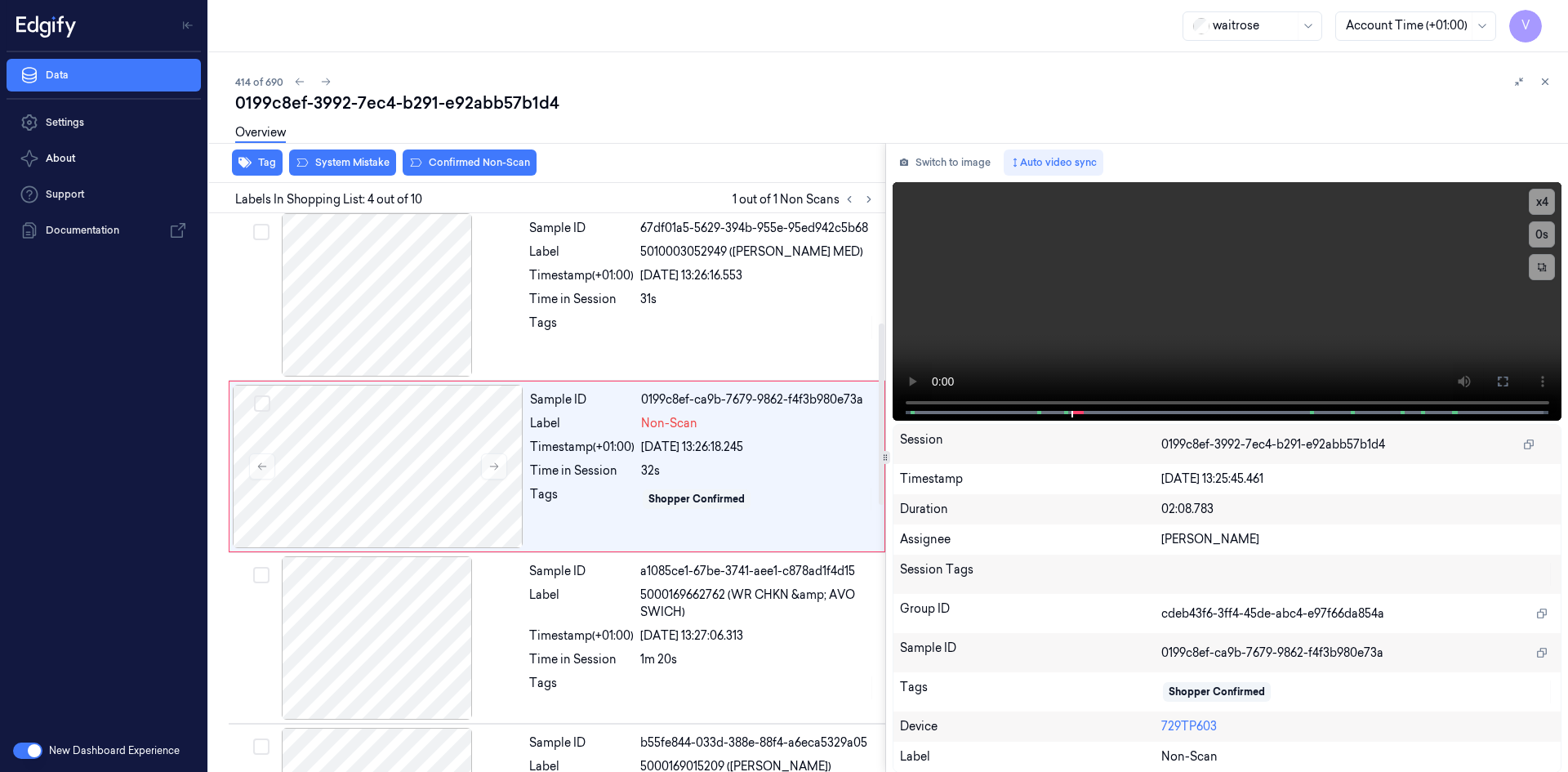
scroll to position [320, 0]
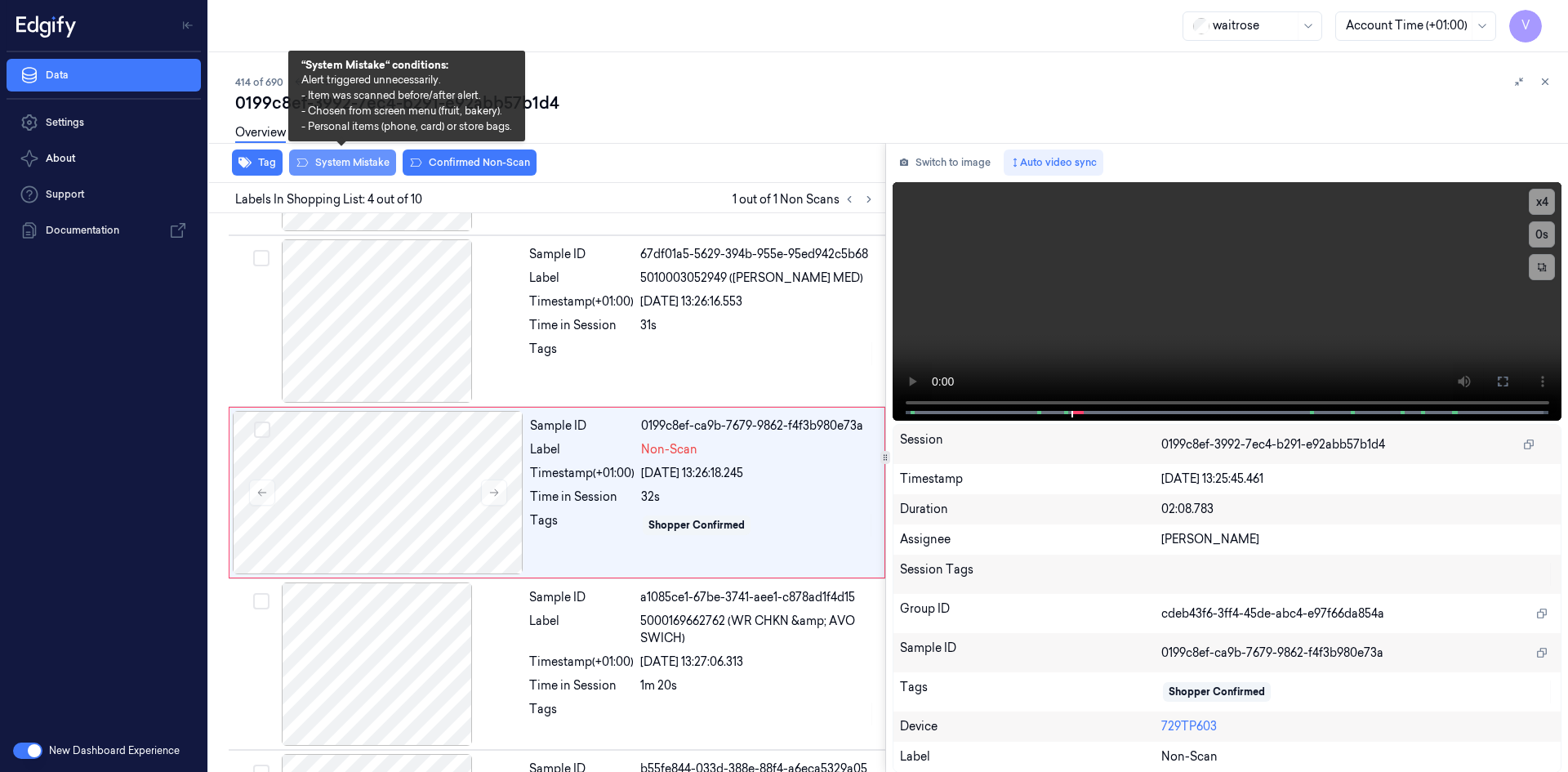
click at [333, 161] on button "System Mistake" at bounding box center [342, 162] width 107 height 26
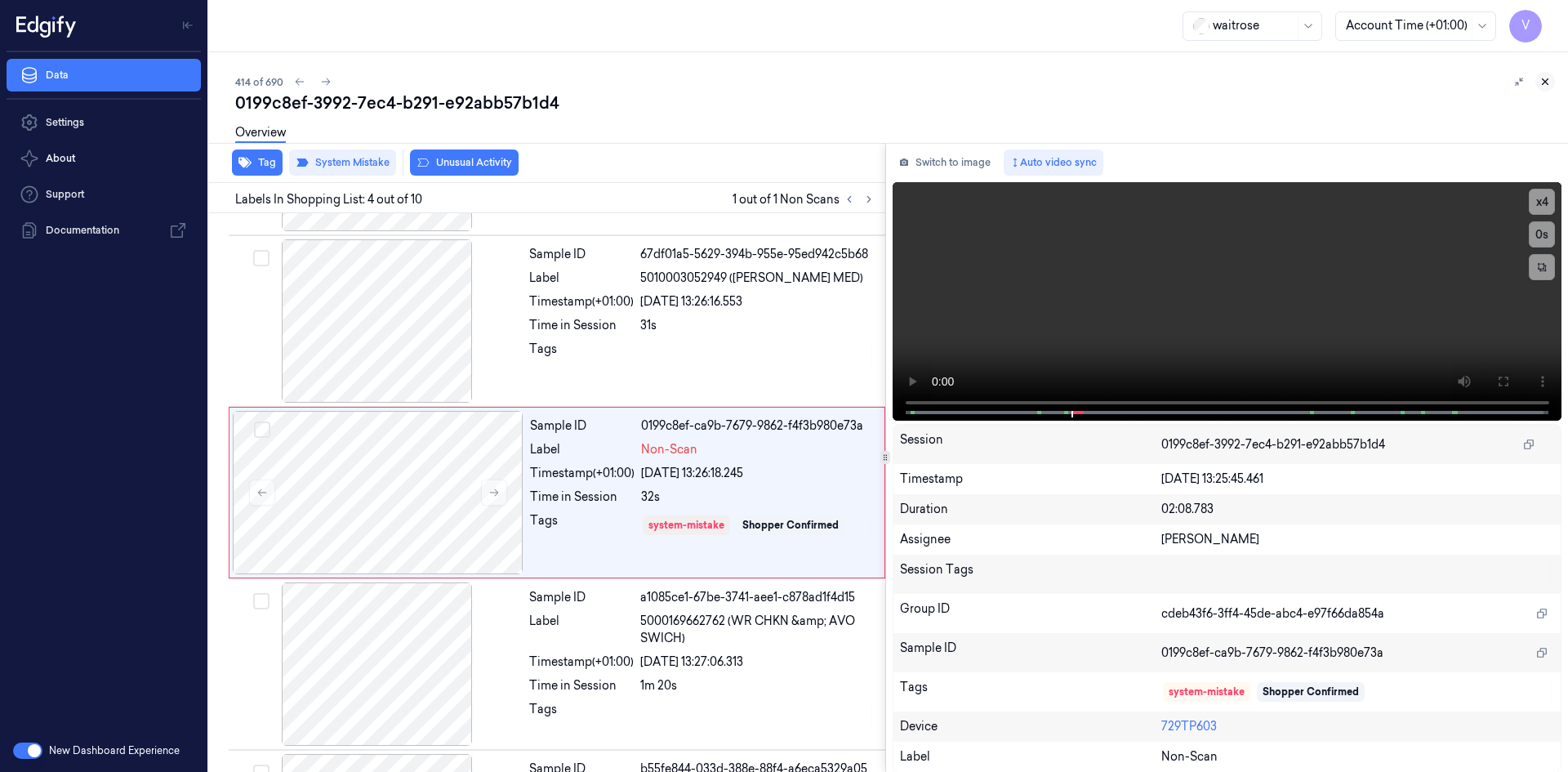
click at [1551, 78] on button at bounding box center [1545, 81] width 20 height 20
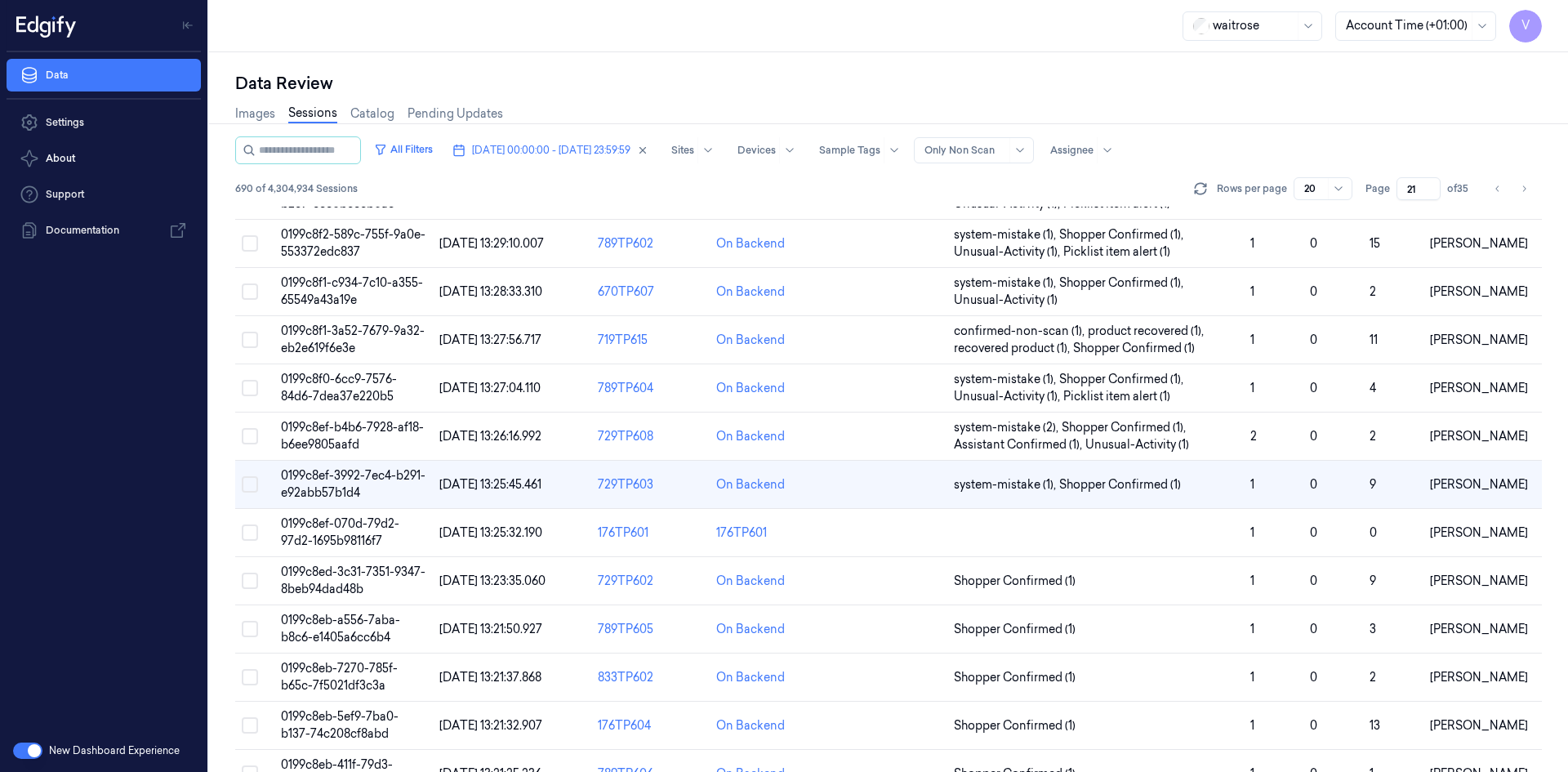
scroll to position [446, 0]
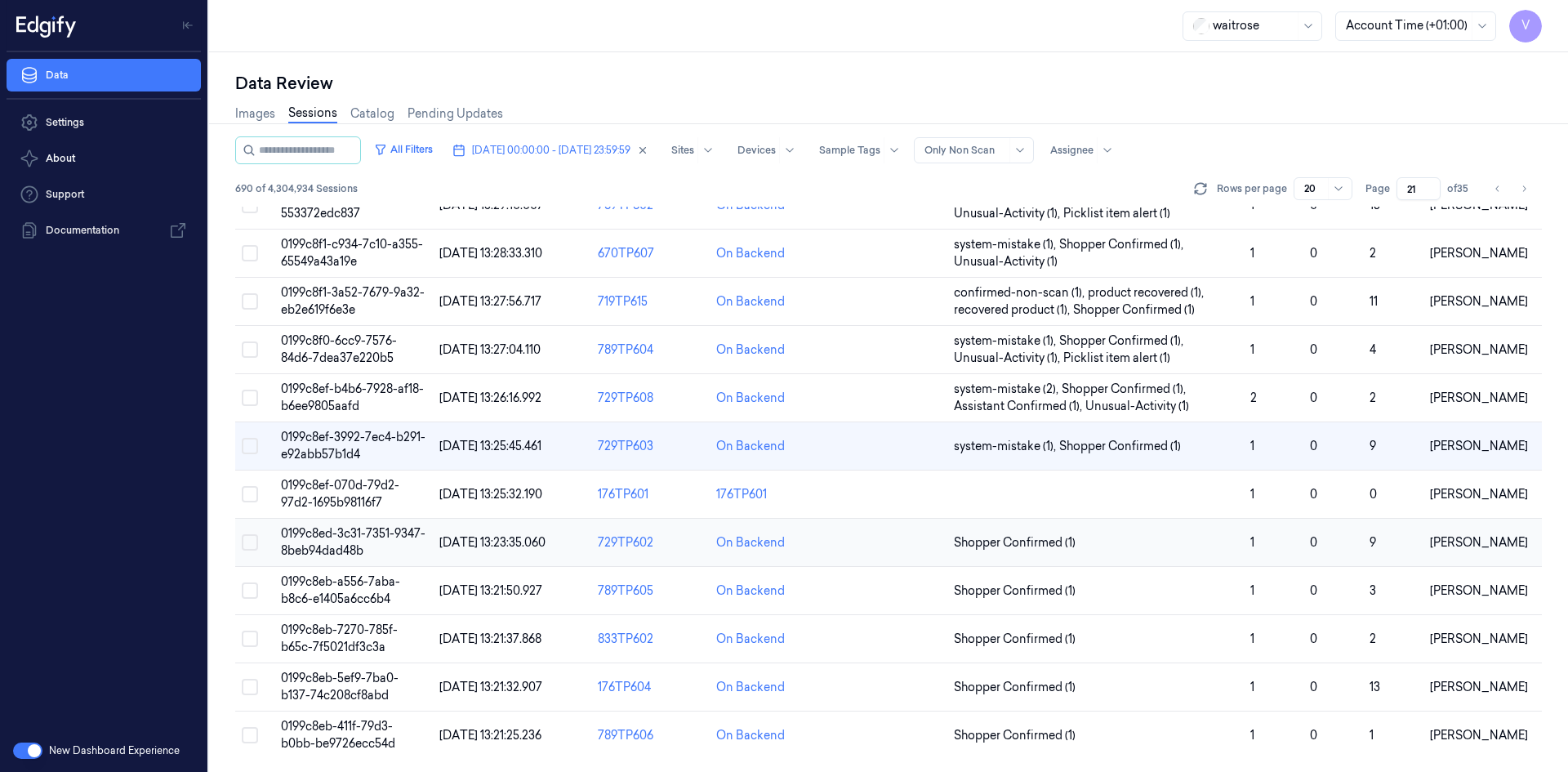
click at [342, 544] on span "0199c8ed-3c31-7351-9347-8beb94dad48b" at bounding box center [353, 541] width 145 height 32
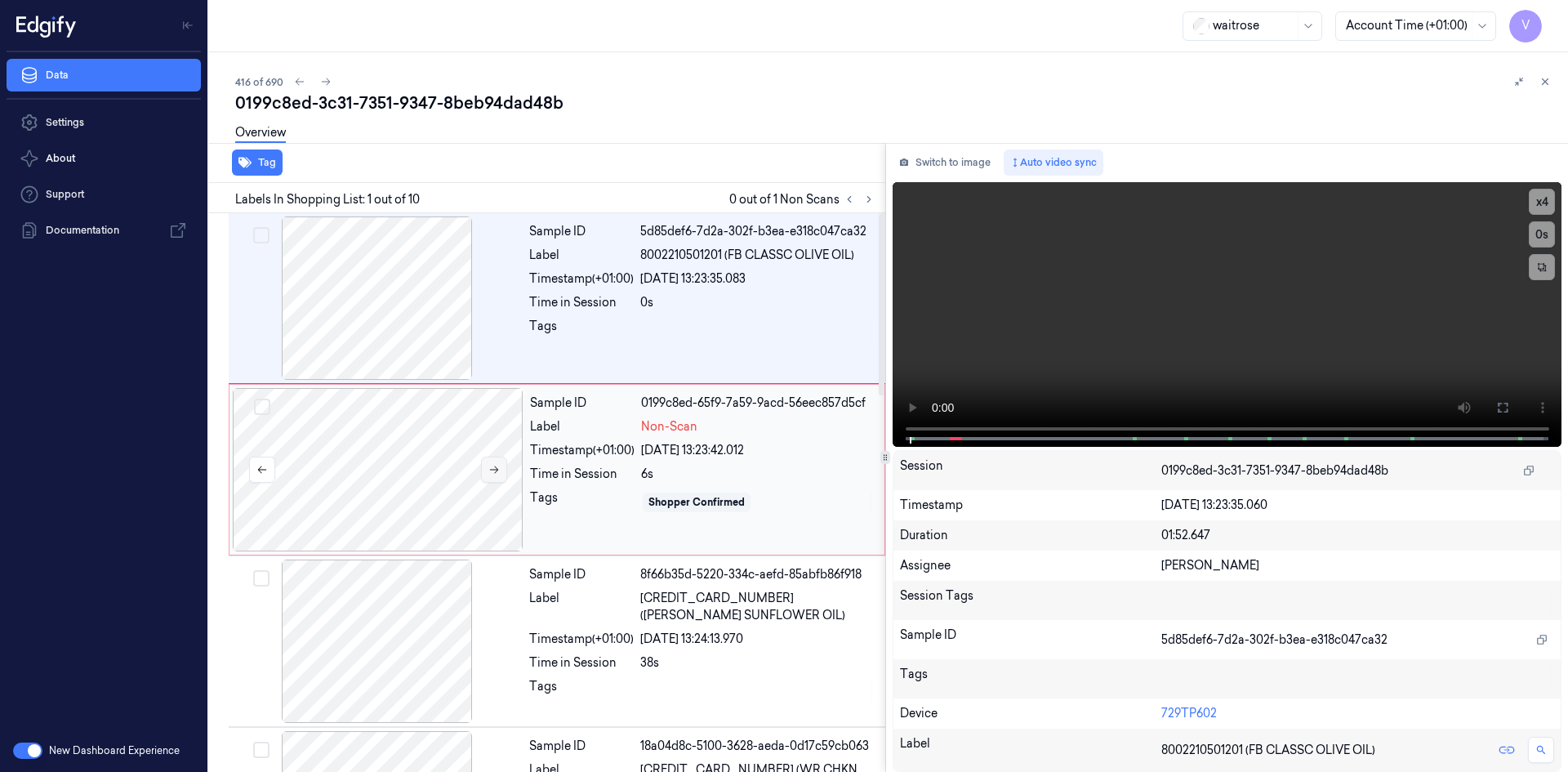
click at [494, 472] on icon at bounding box center [494, 470] width 12 height 12
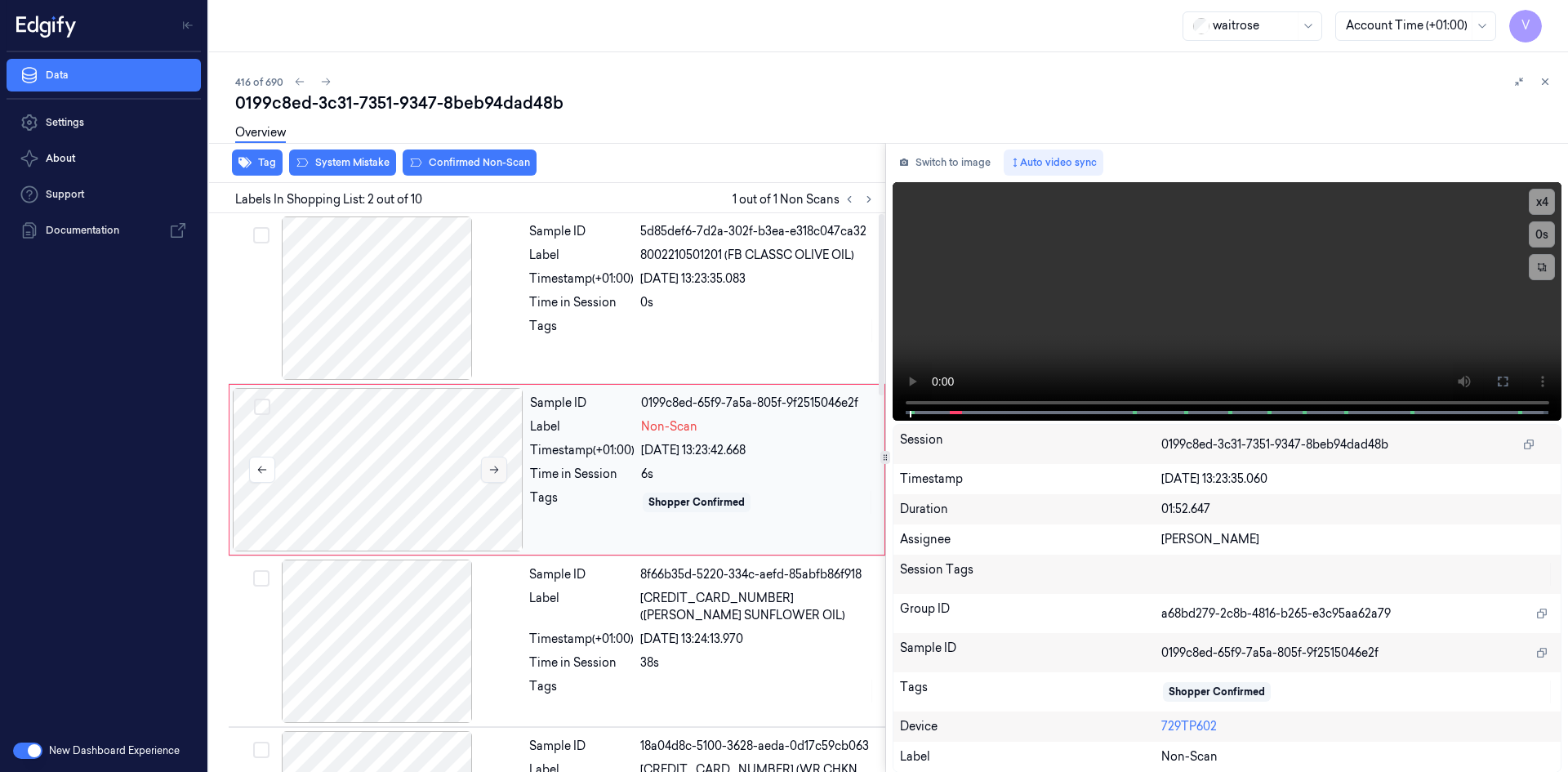
click at [494, 467] on icon at bounding box center [494, 470] width 12 height 12
click at [1072, 313] on video at bounding box center [1227, 301] width 669 height 239
click at [1043, 305] on video at bounding box center [1227, 301] width 669 height 239
click at [1294, 272] on video at bounding box center [1227, 301] width 669 height 239
click at [1293, 280] on video at bounding box center [1227, 301] width 669 height 239
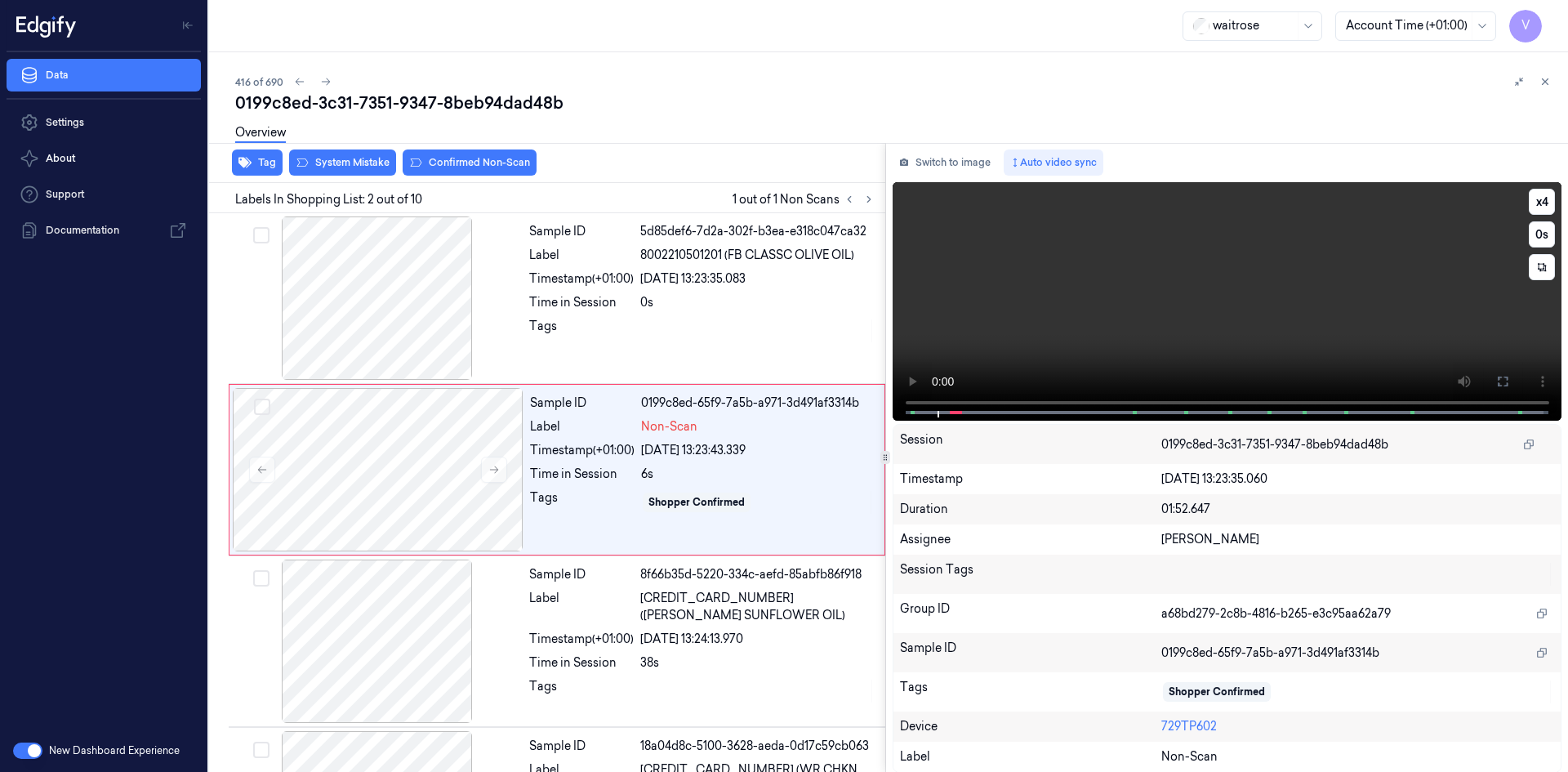
click at [1201, 292] on video at bounding box center [1227, 301] width 669 height 239
click at [1207, 313] on video at bounding box center [1227, 301] width 669 height 239
click at [1267, 294] on video at bounding box center [1227, 301] width 669 height 239
click at [1533, 199] on button "x 4" at bounding box center [1542, 202] width 26 height 26
click at [1533, 200] on button "x 1" at bounding box center [1542, 202] width 26 height 26
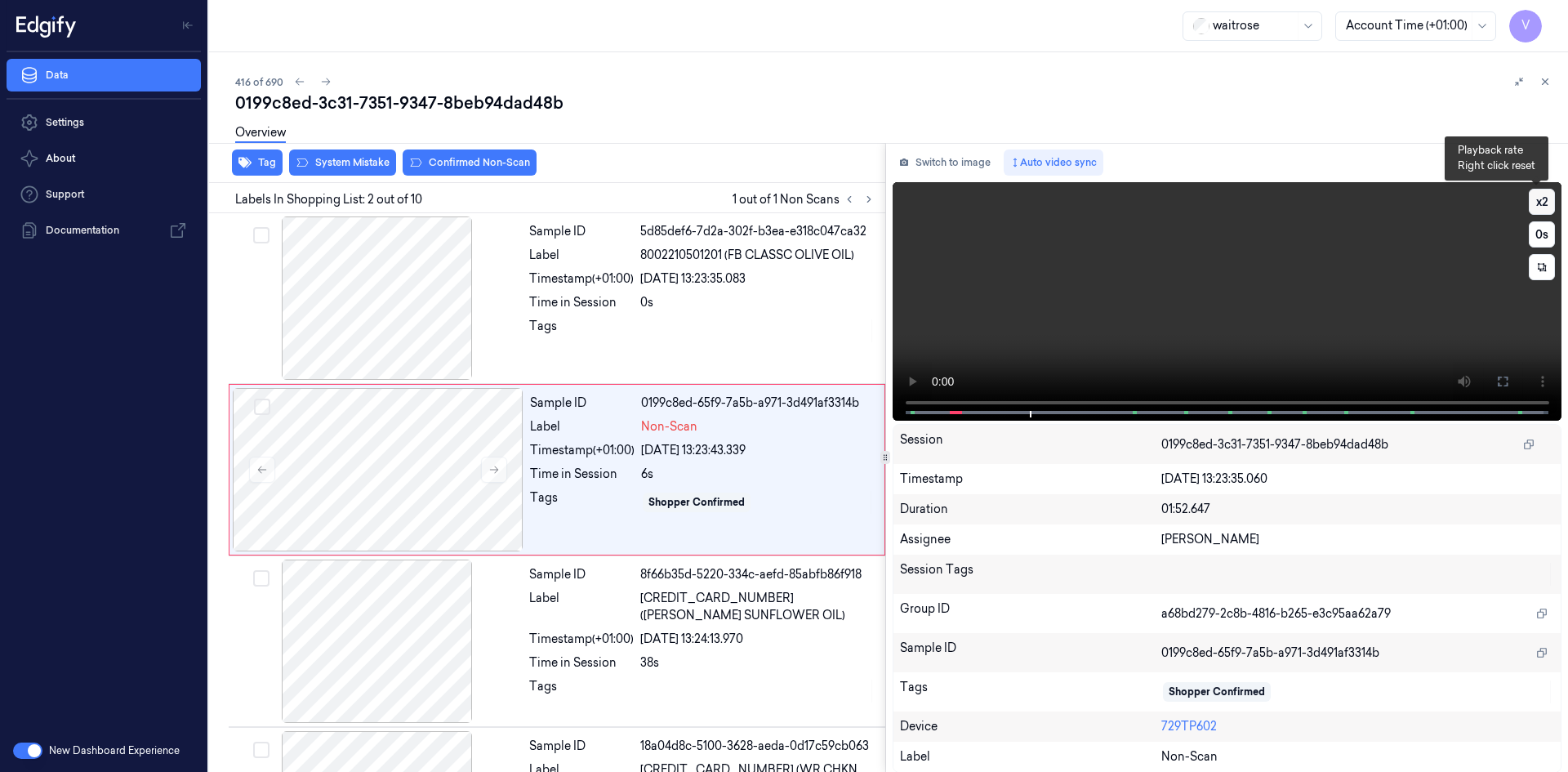
click at [1541, 197] on button "x 2" at bounding box center [1542, 202] width 26 height 26
click at [1219, 315] on video at bounding box center [1227, 301] width 669 height 239
click at [1538, 198] on button "x 4" at bounding box center [1542, 202] width 26 height 26
click at [1314, 298] on video at bounding box center [1227, 301] width 669 height 239
click at [1181, 332] on video at bounding box center [1227, 301] width 669 height 239
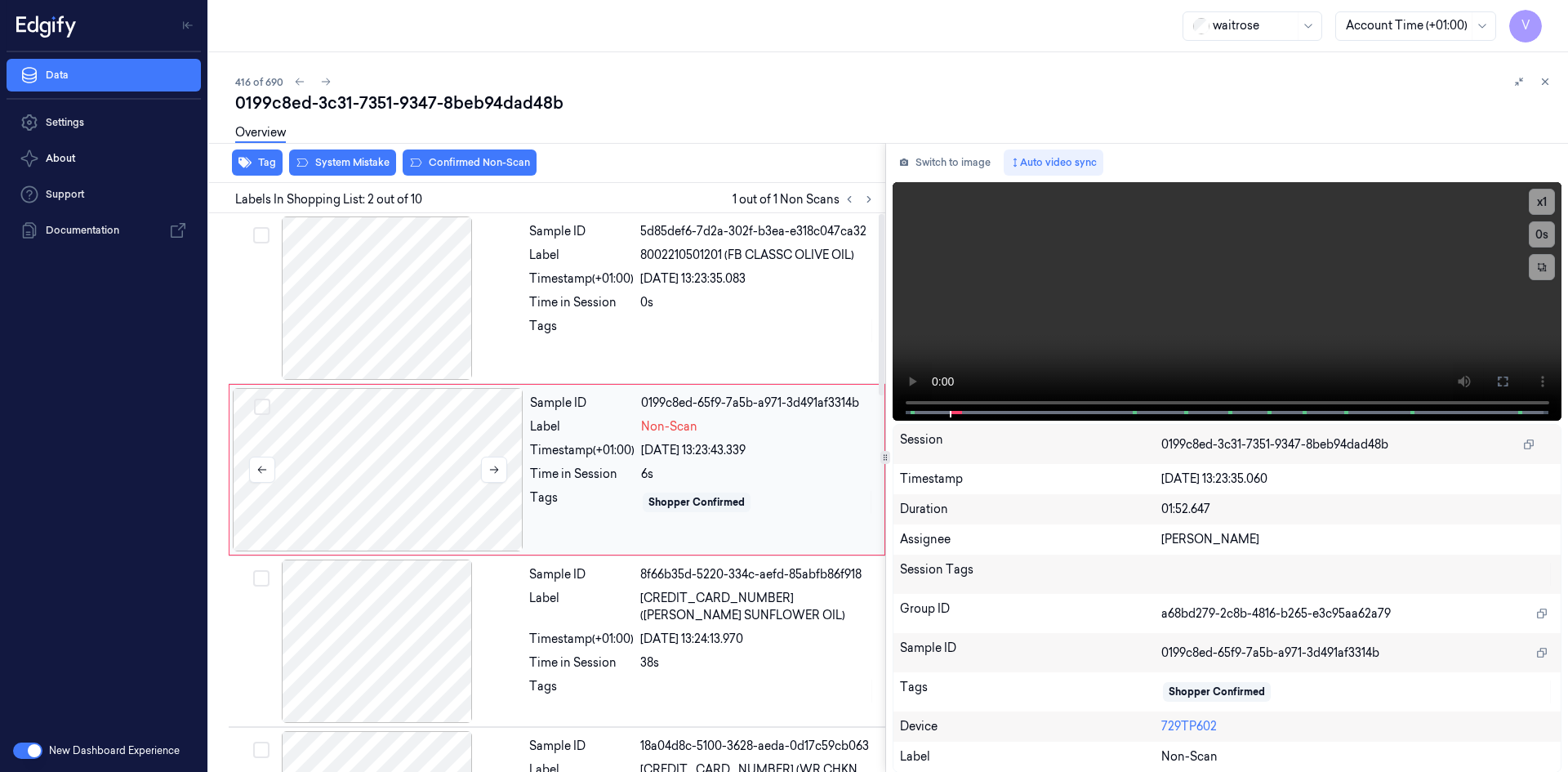
click at [447, 446] on div at bounding box center [378, 469] width 291 height 163
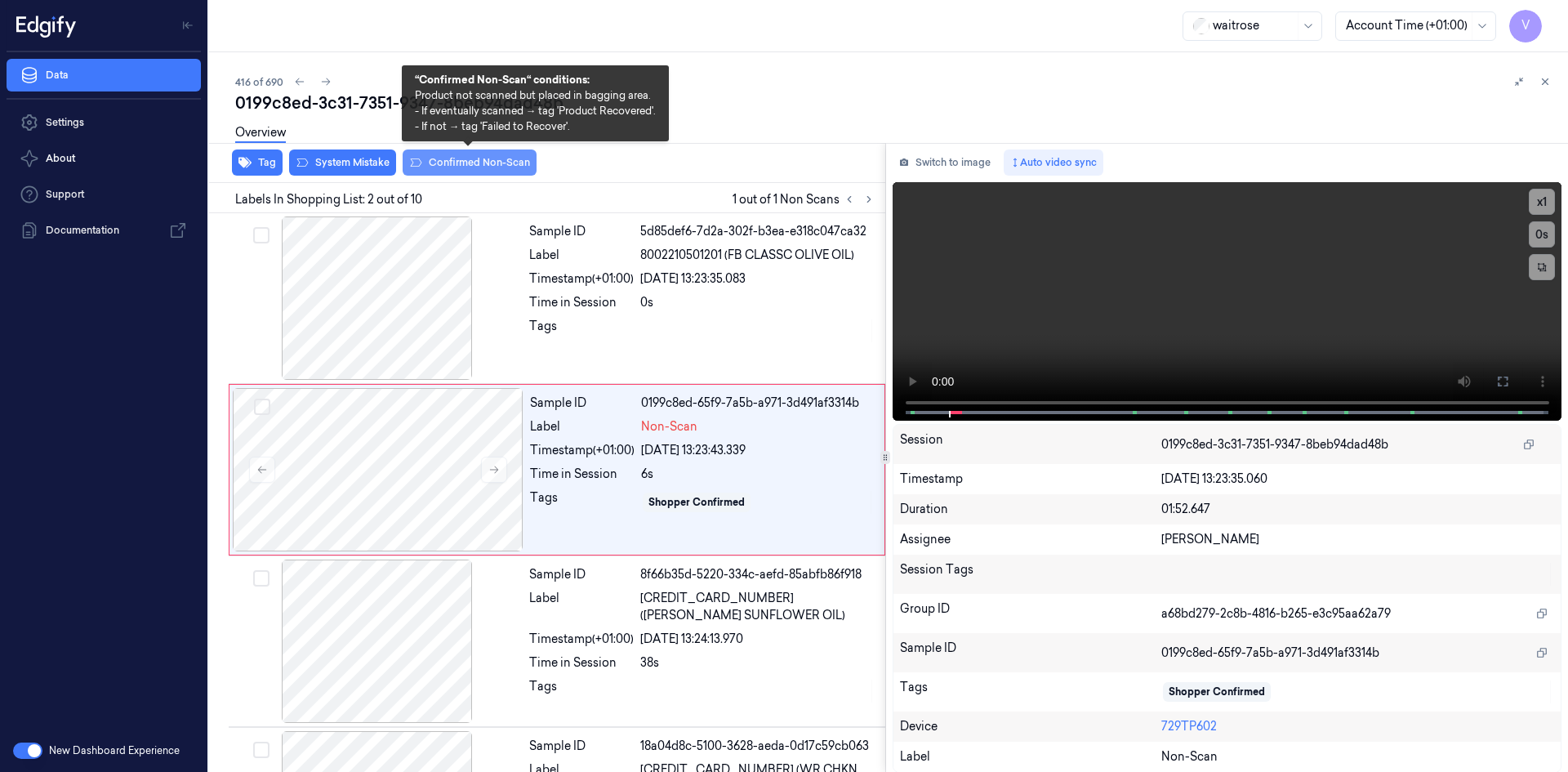
click at [471, 159] on button "Confirmed Non-Scan" at bounding box center [469, 162] width 134 height 26
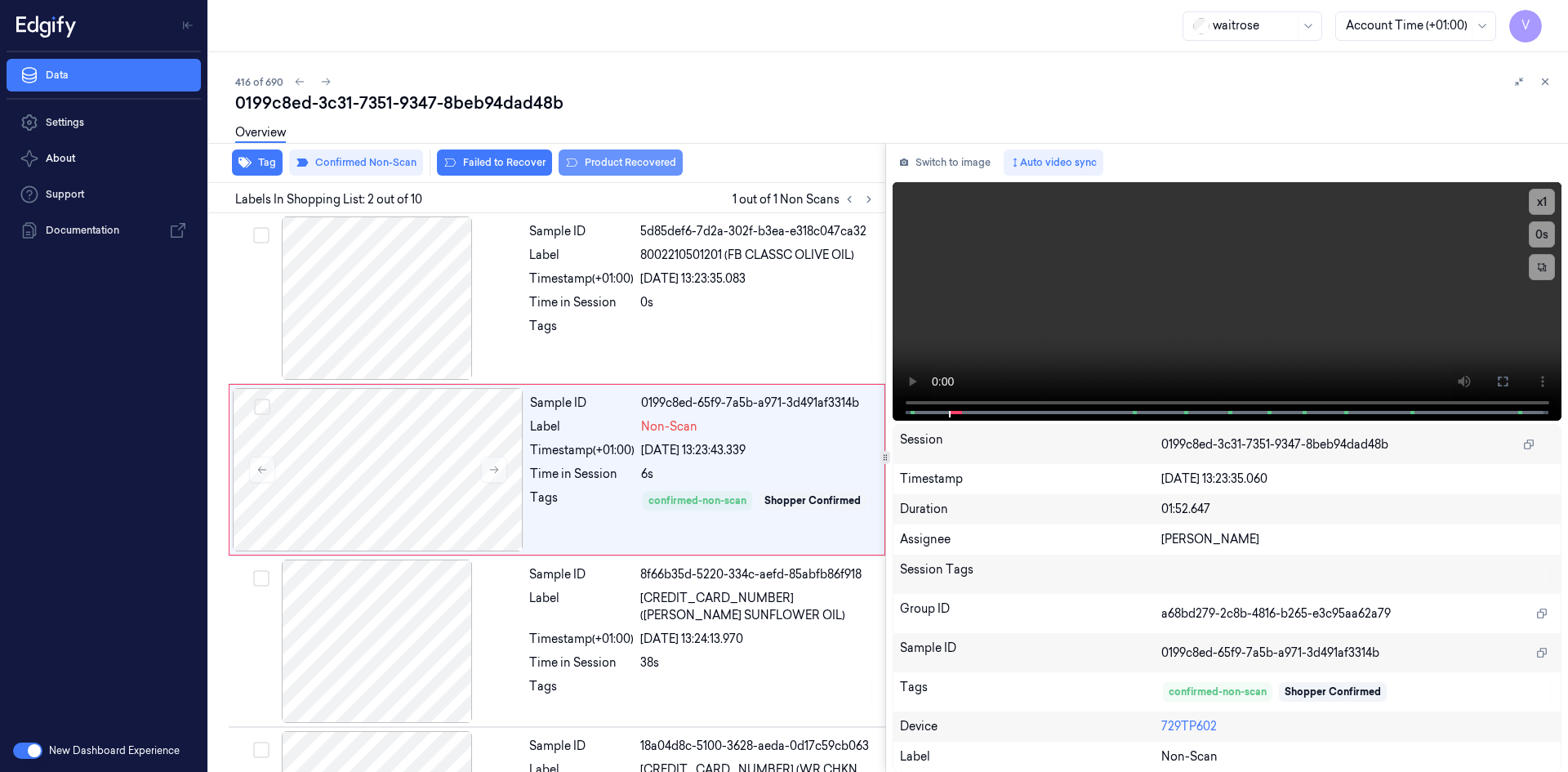
click at [612, 165] on button "Product Recovered" at bounding box center [621, 162] width 124 height 26
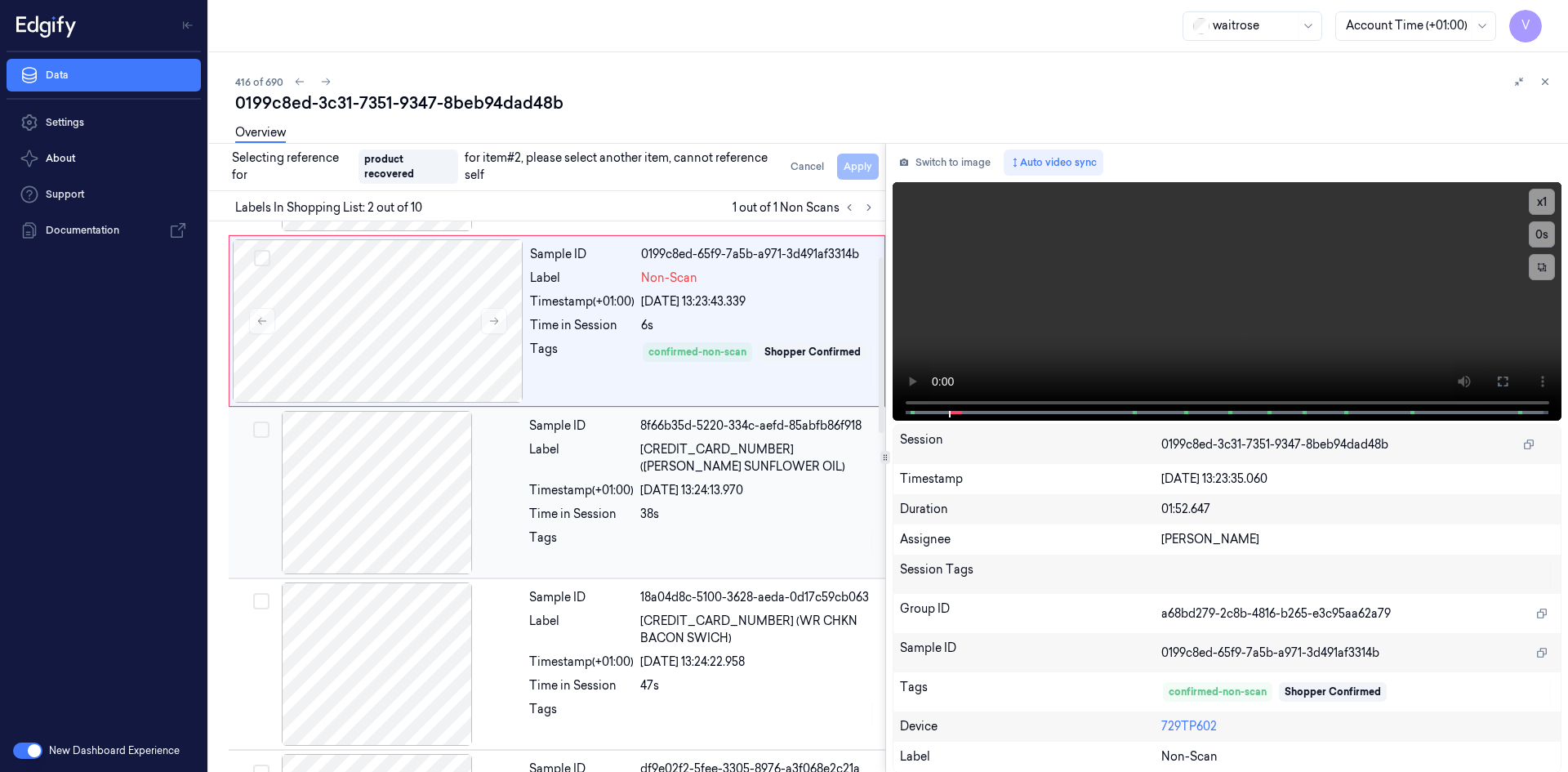
scroll to position [163, 0]
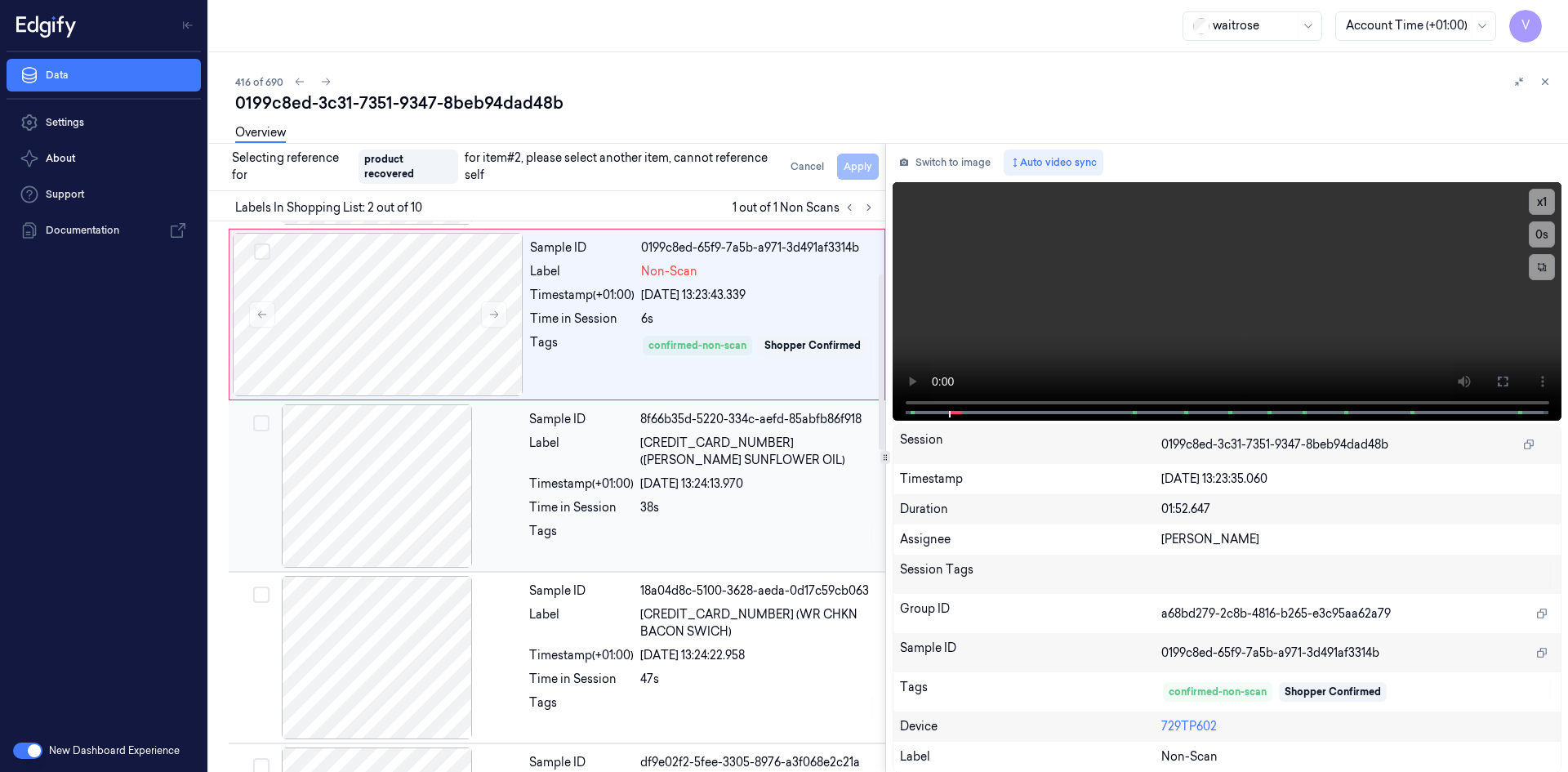
click at [439, 515] on div at bounding box center [377, 485] width 291 height 163
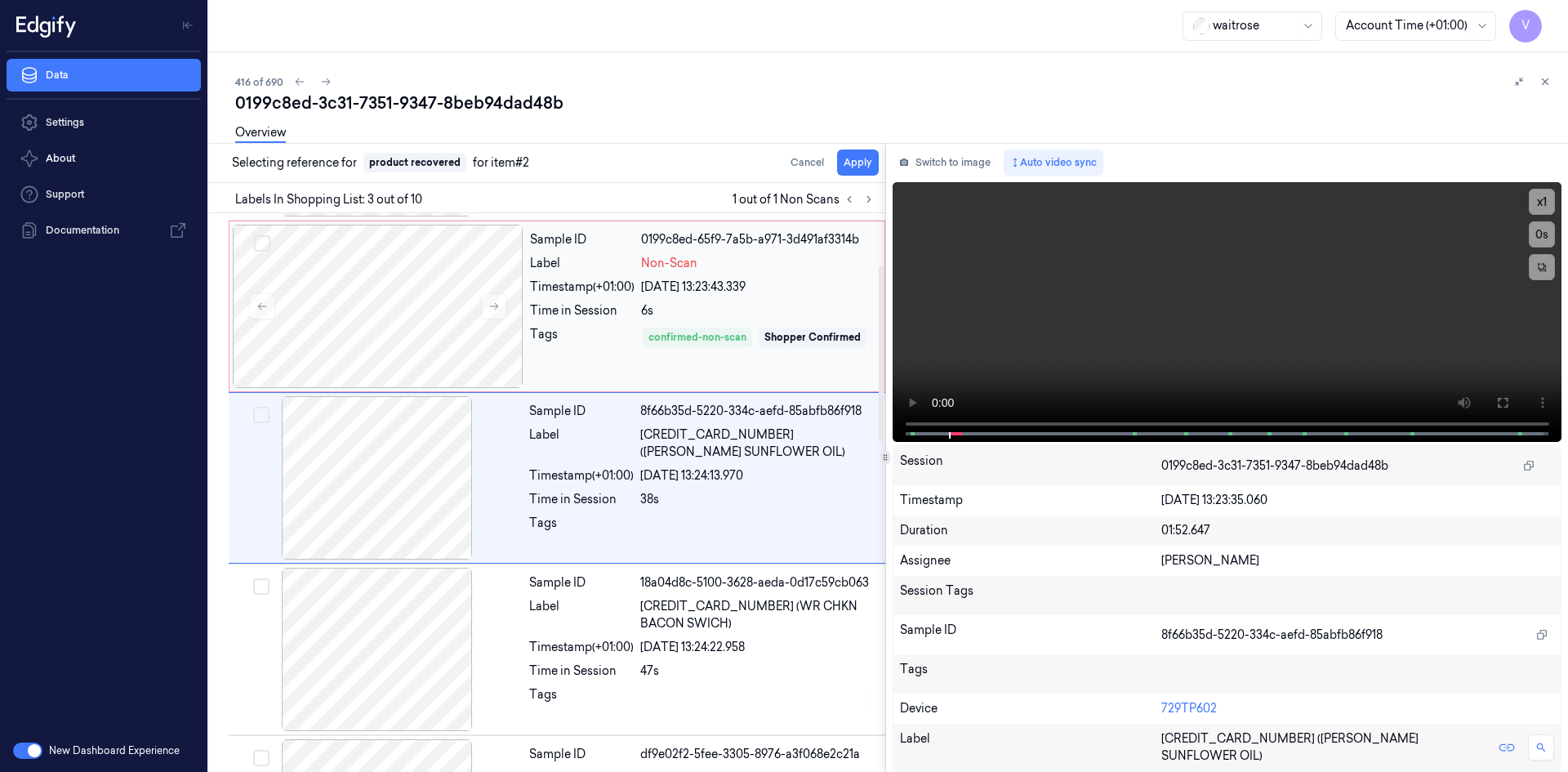
scroll to position [149, 0]
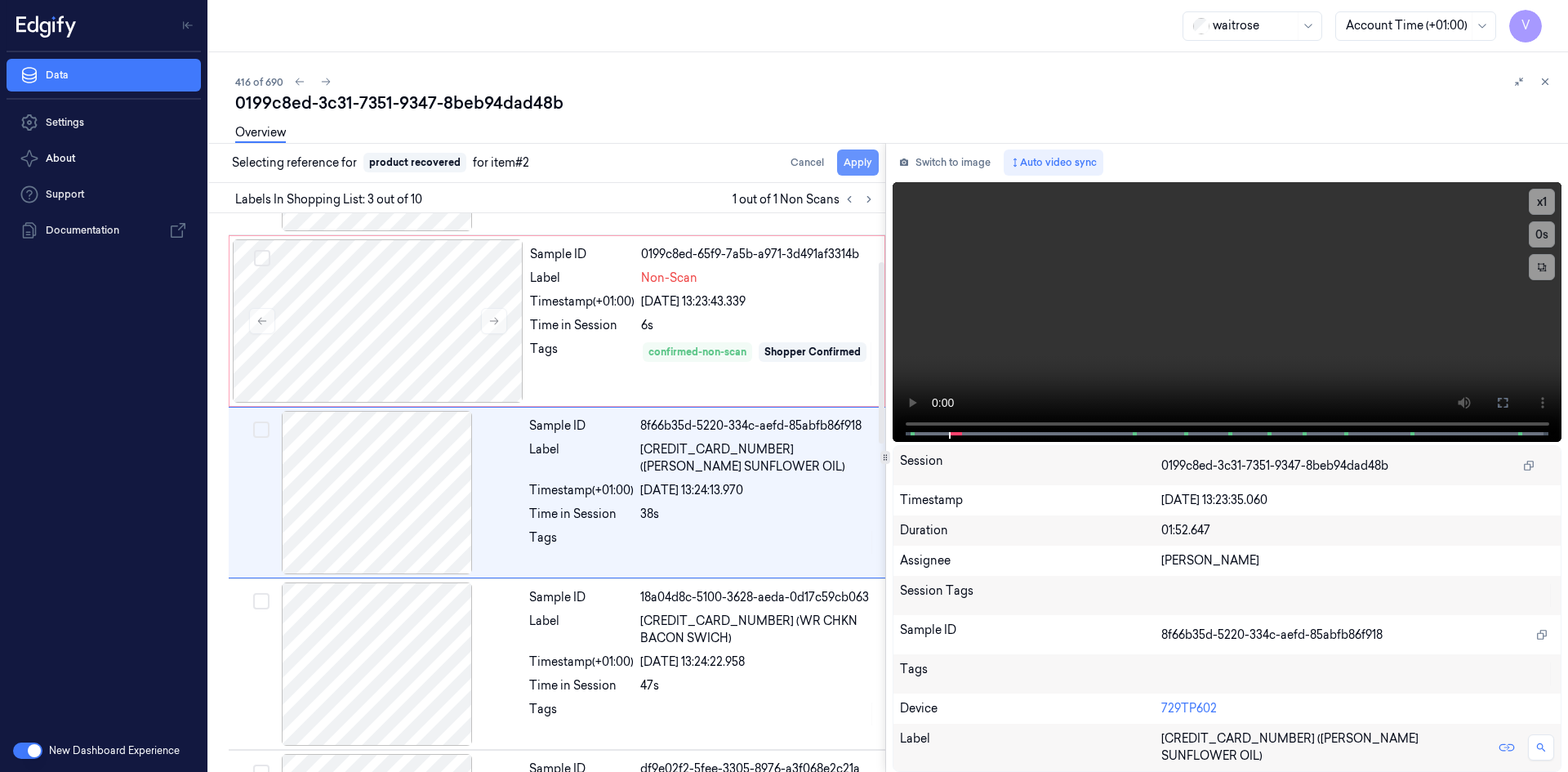
click at [849, 160] on button "Apply" at bounding box center [857, 162] width 42 height 26
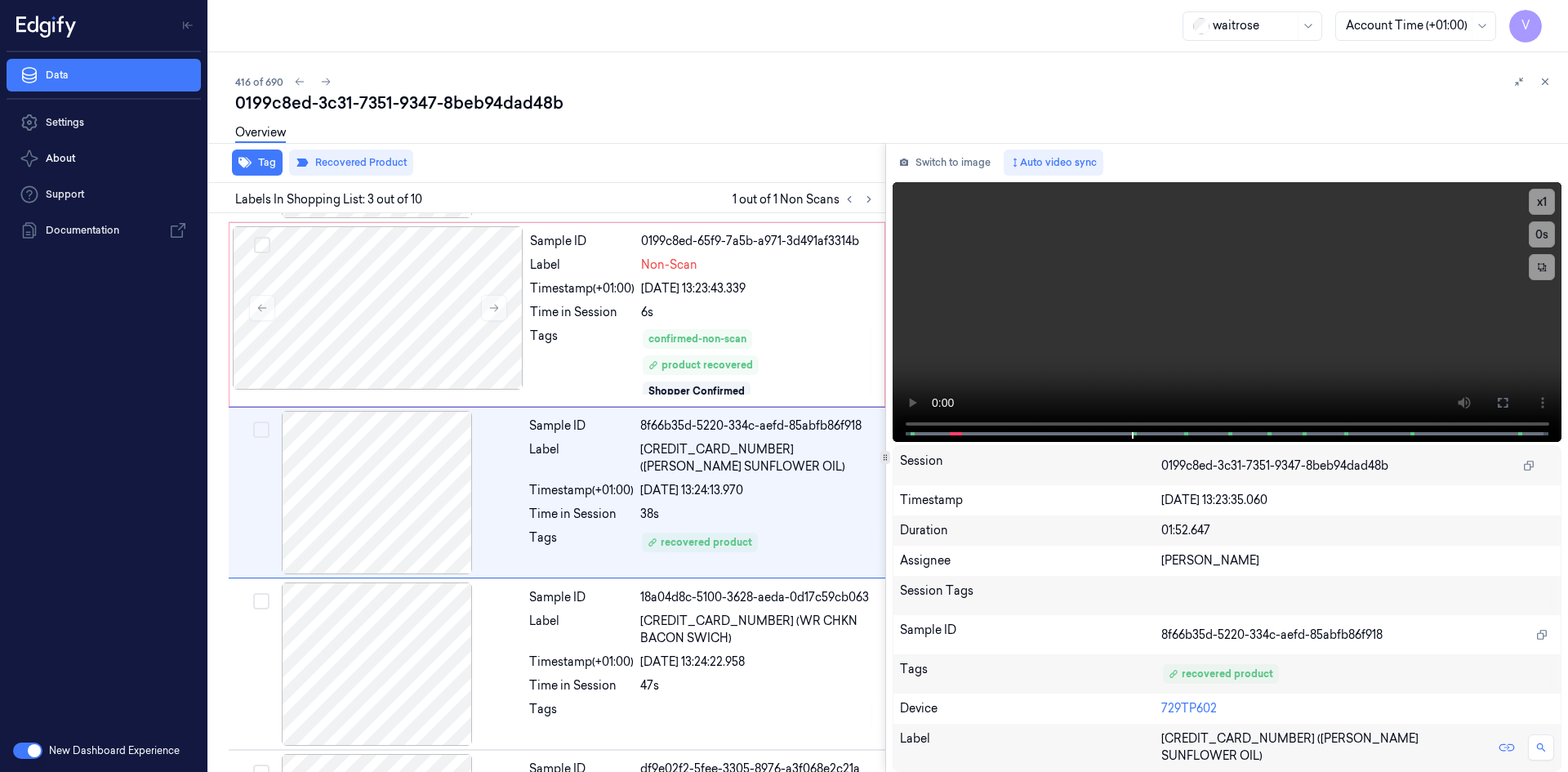
drag, startPoint x: 1544, startPoint y: 84, endPoint x: 1544, endPoint y: 75, distance: 9.0
click at [1544, 83] on icon at bounding box center [1545, 82] width 12 height 12
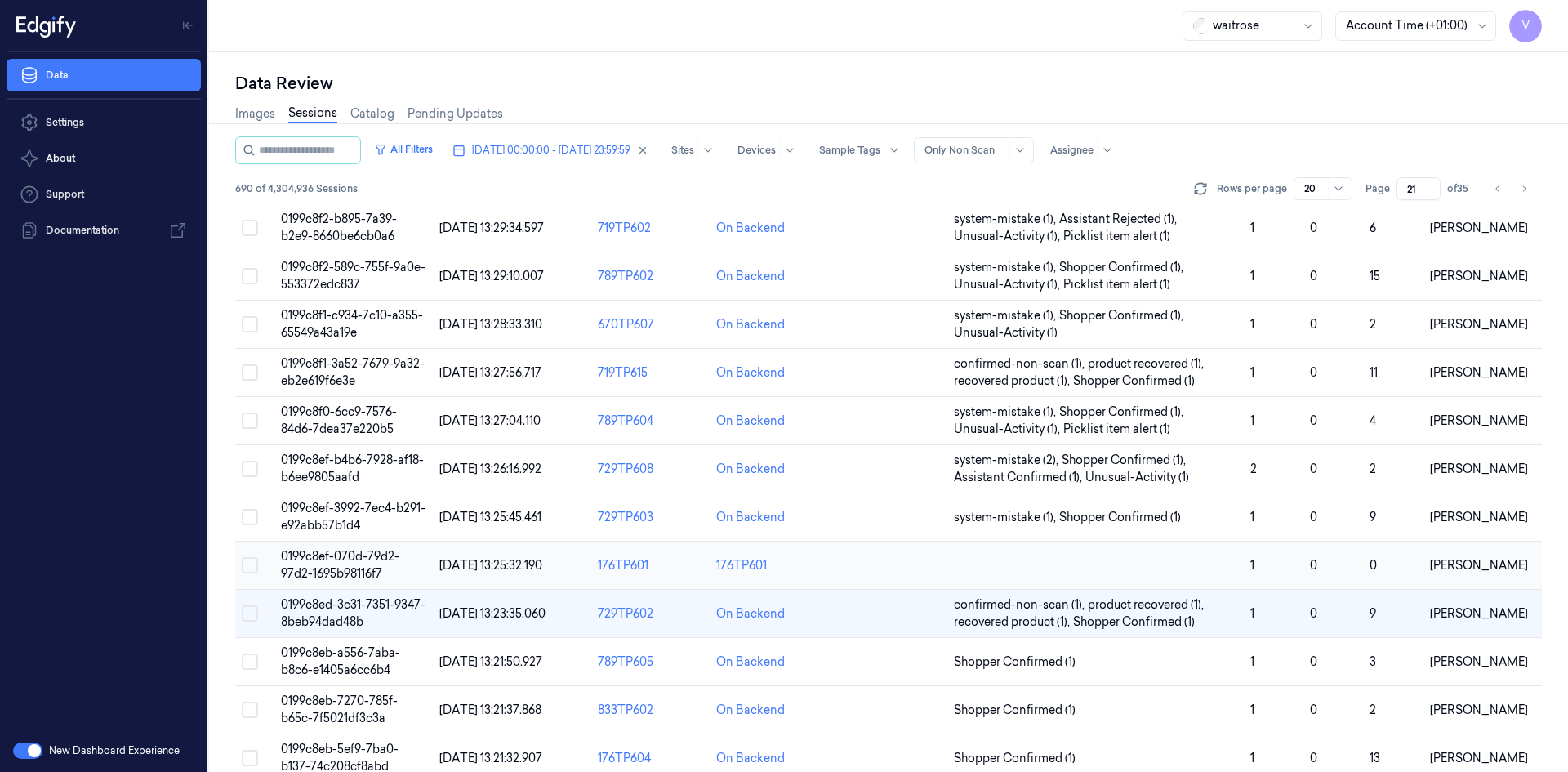
scroll to position [408, 0]
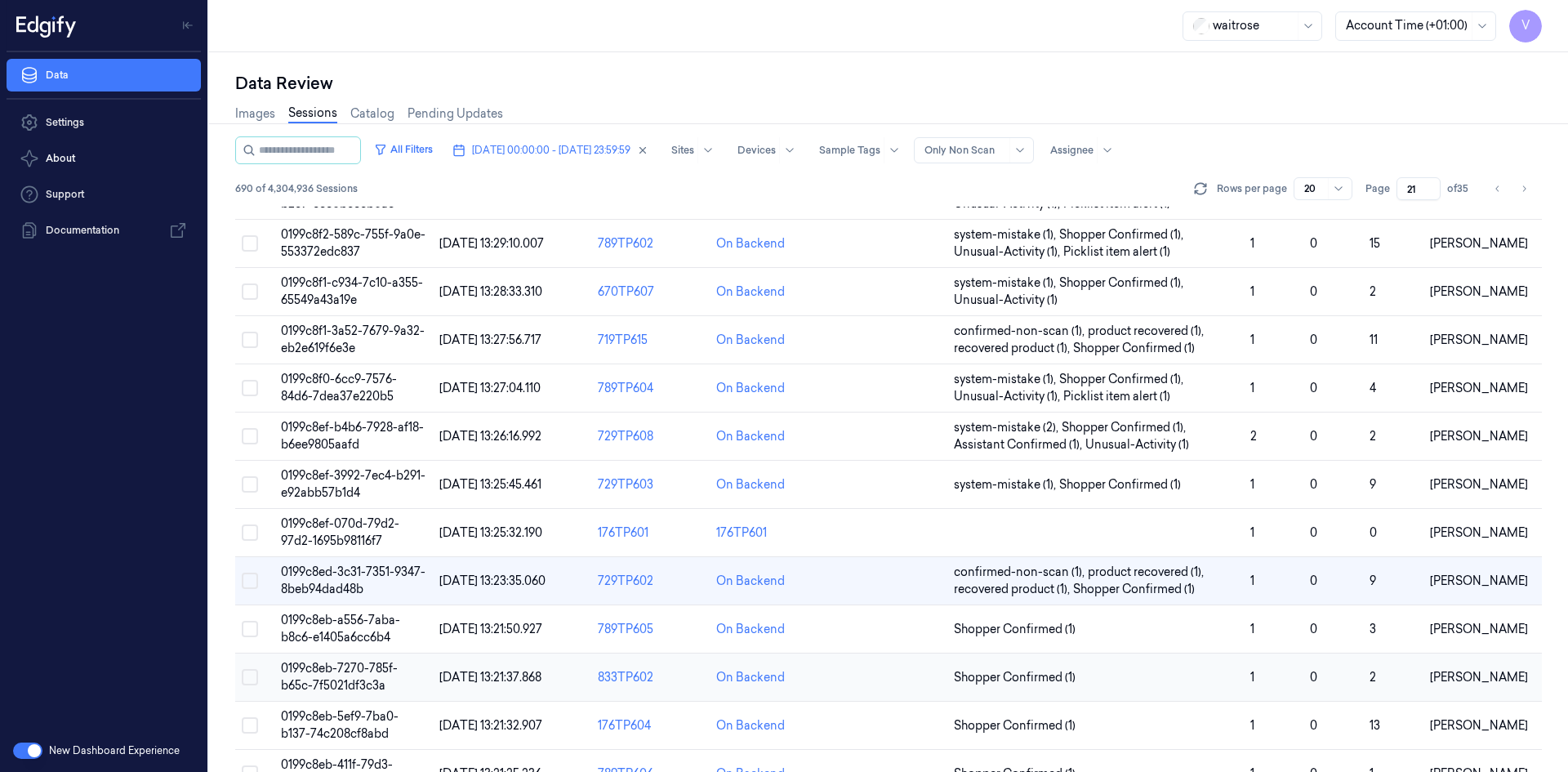
click at [362, 668] on span "0199c8eb-7270-785f-b65c-7f5021df3c3a" at bounding box center [339, 676] width 116 height 32
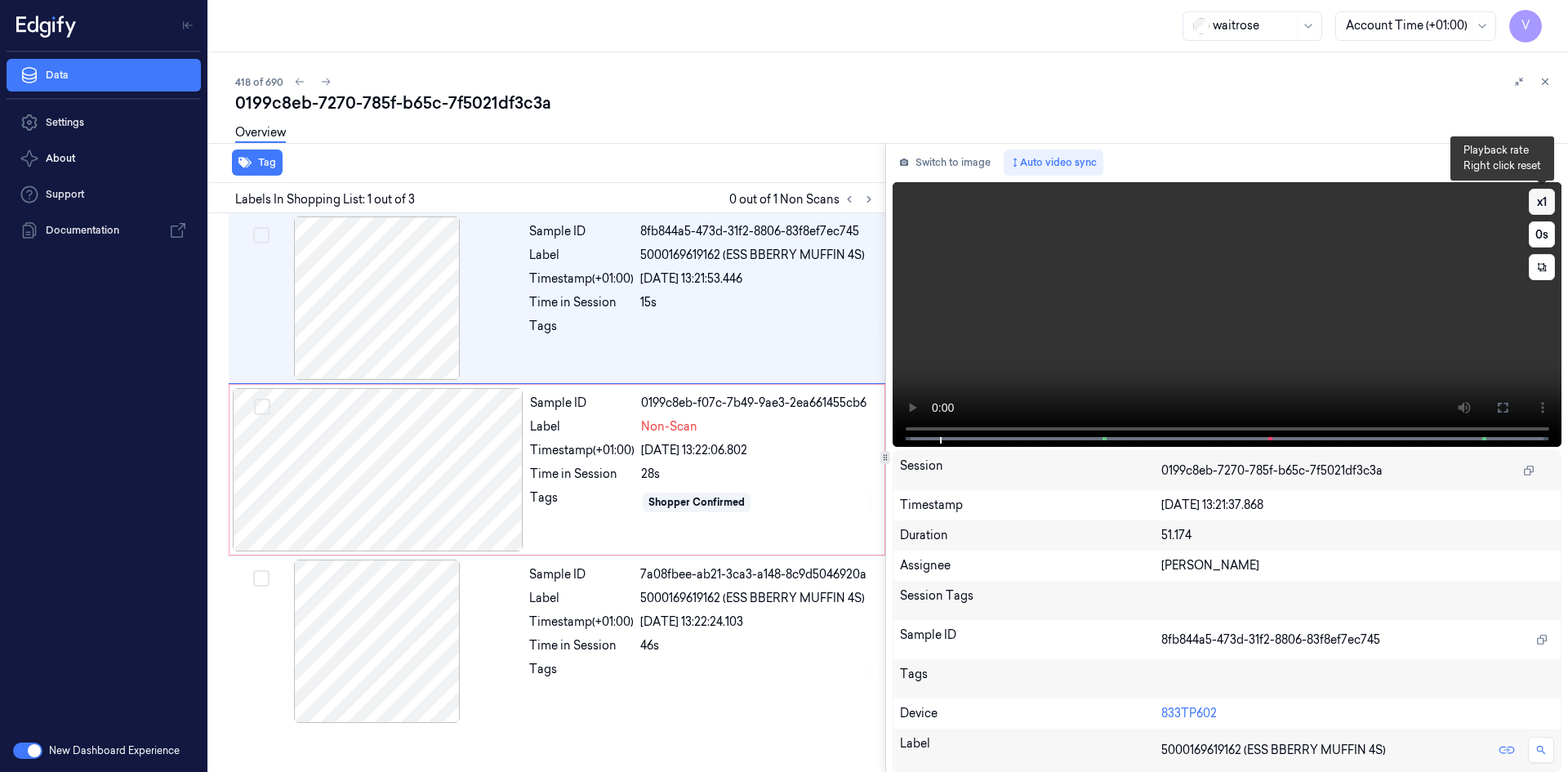
click at [1541, 195] on button "x 1" at bounding box center [1542, 202] width 26 height 26
click at [1543, 204] on button "x 2" at bounding box center [1542, 202] width 26 height 26
click at [1135, 307] on video at bounding box center [1227, 314] width 669 height 264
click at [396, 473] on div at bounding box center [378, 469] width 291 height 163
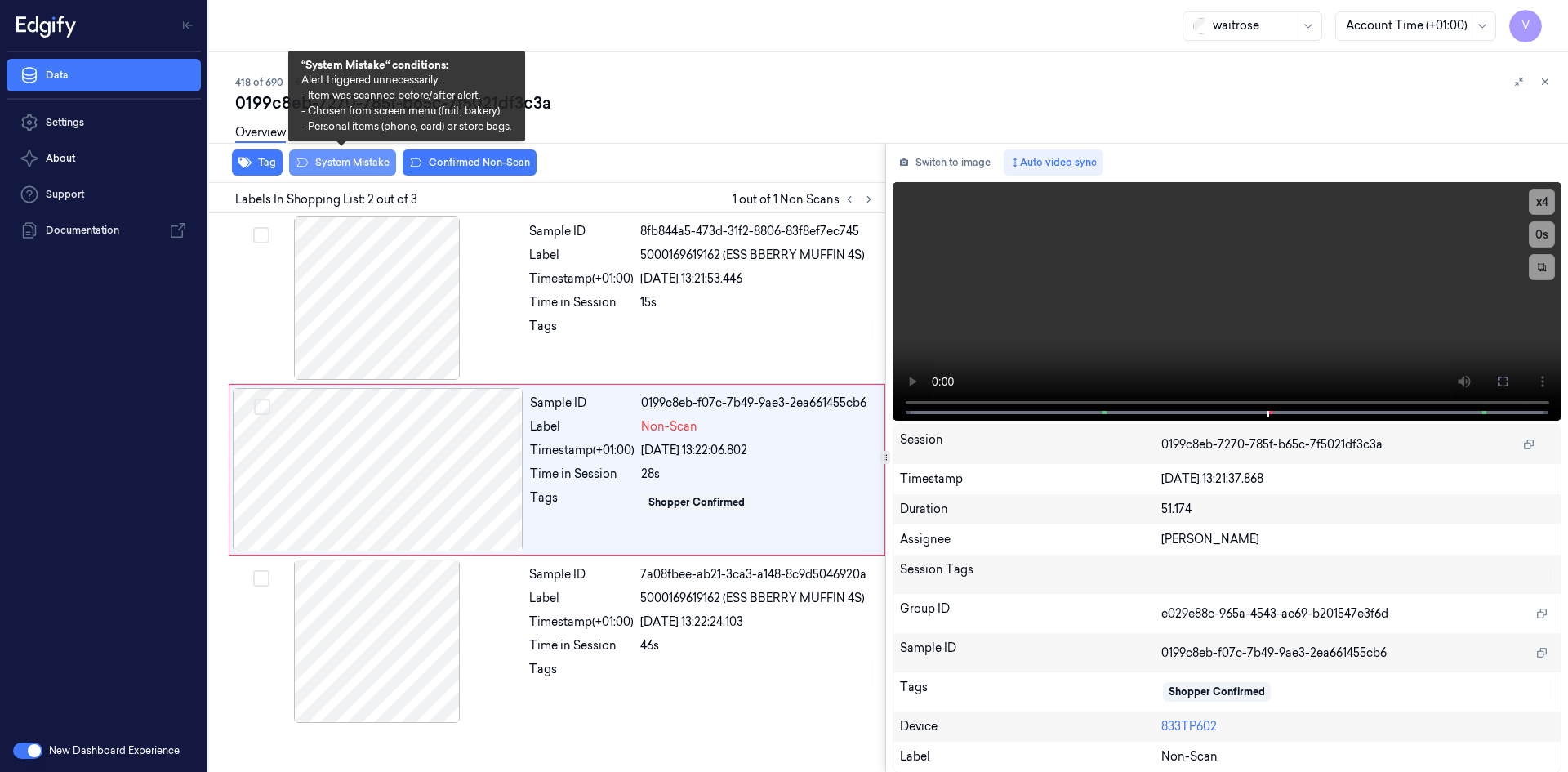
click at [361, 164] on button "System Mistake" at bounding box center [342, 162] width 107 height 26
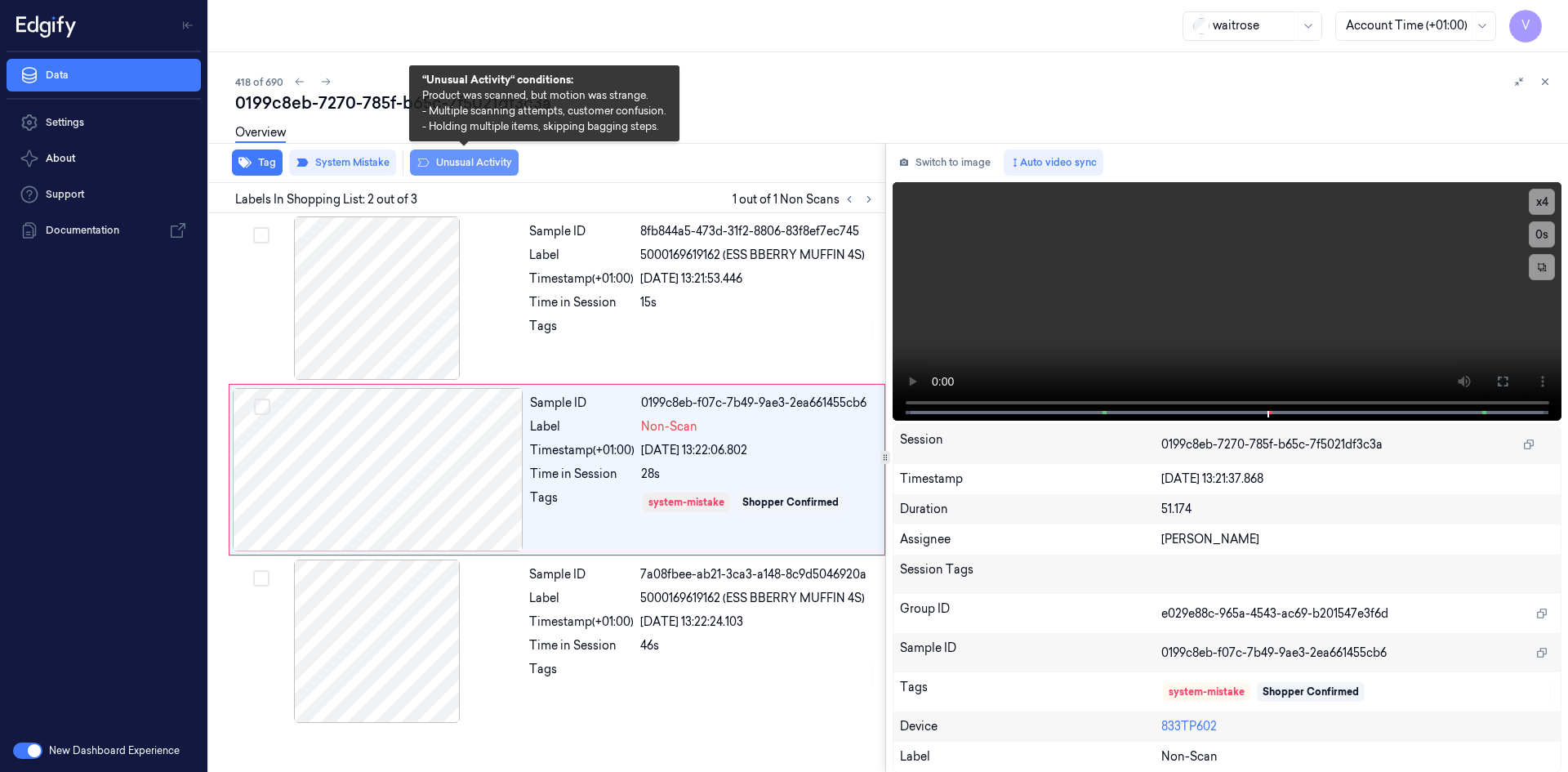
click at [472, 160] on button "Unusual Activity" at bounding box center [464, 162] width 109 height 26
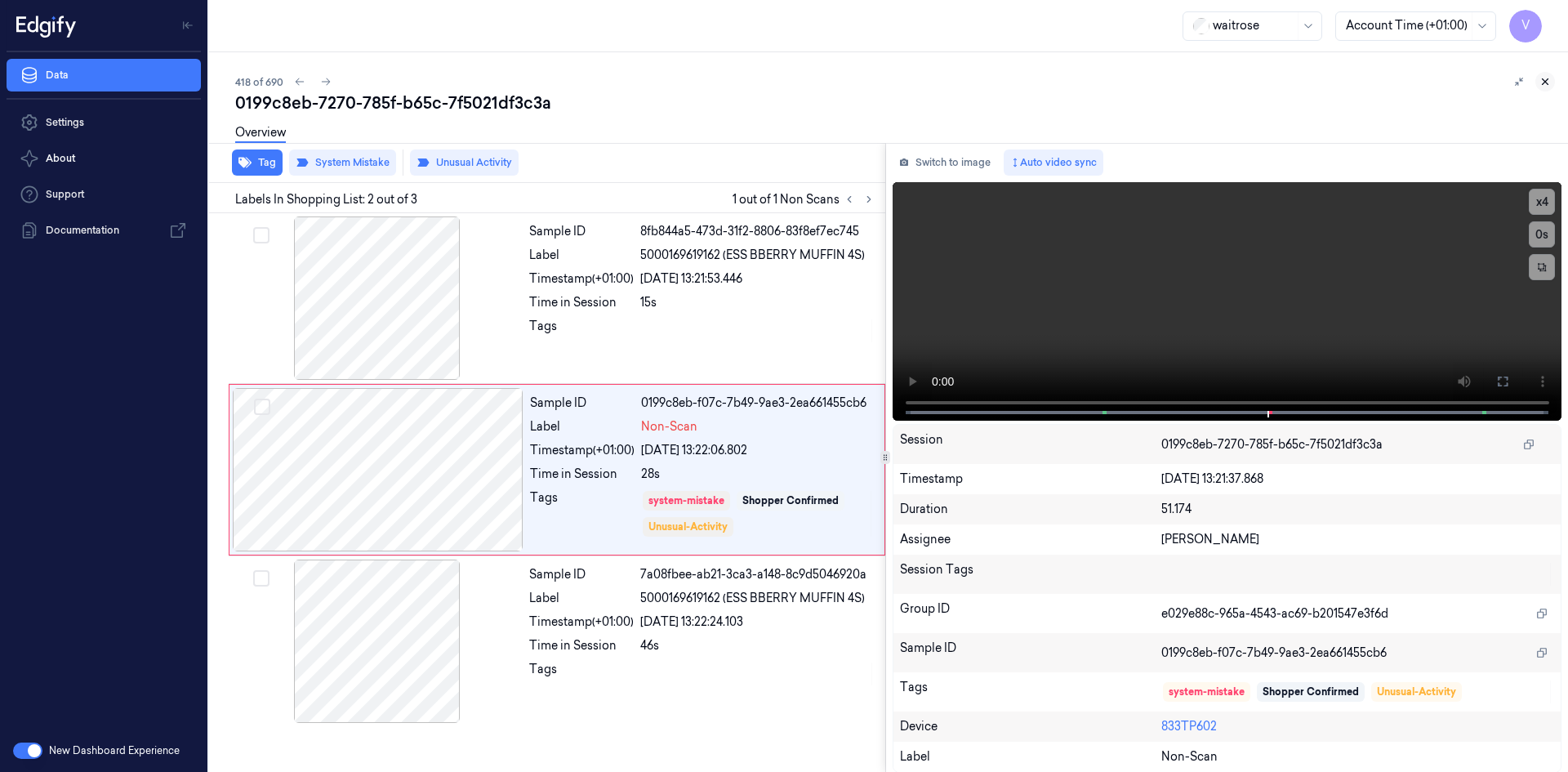
click at [1542, 81] on icon at bounding box center [1545, 82] width 12 height 12
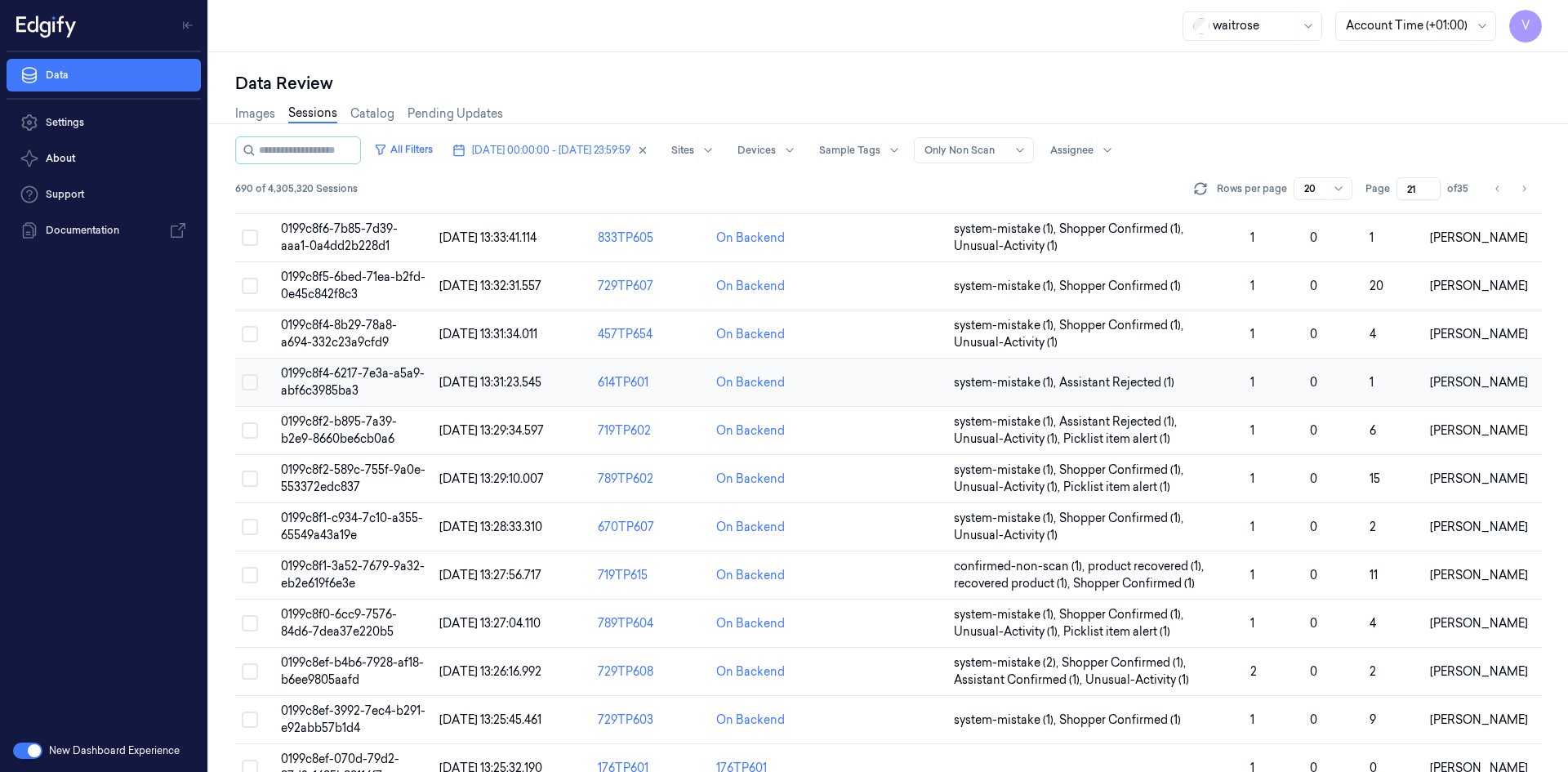
scroll to position [446, 0]
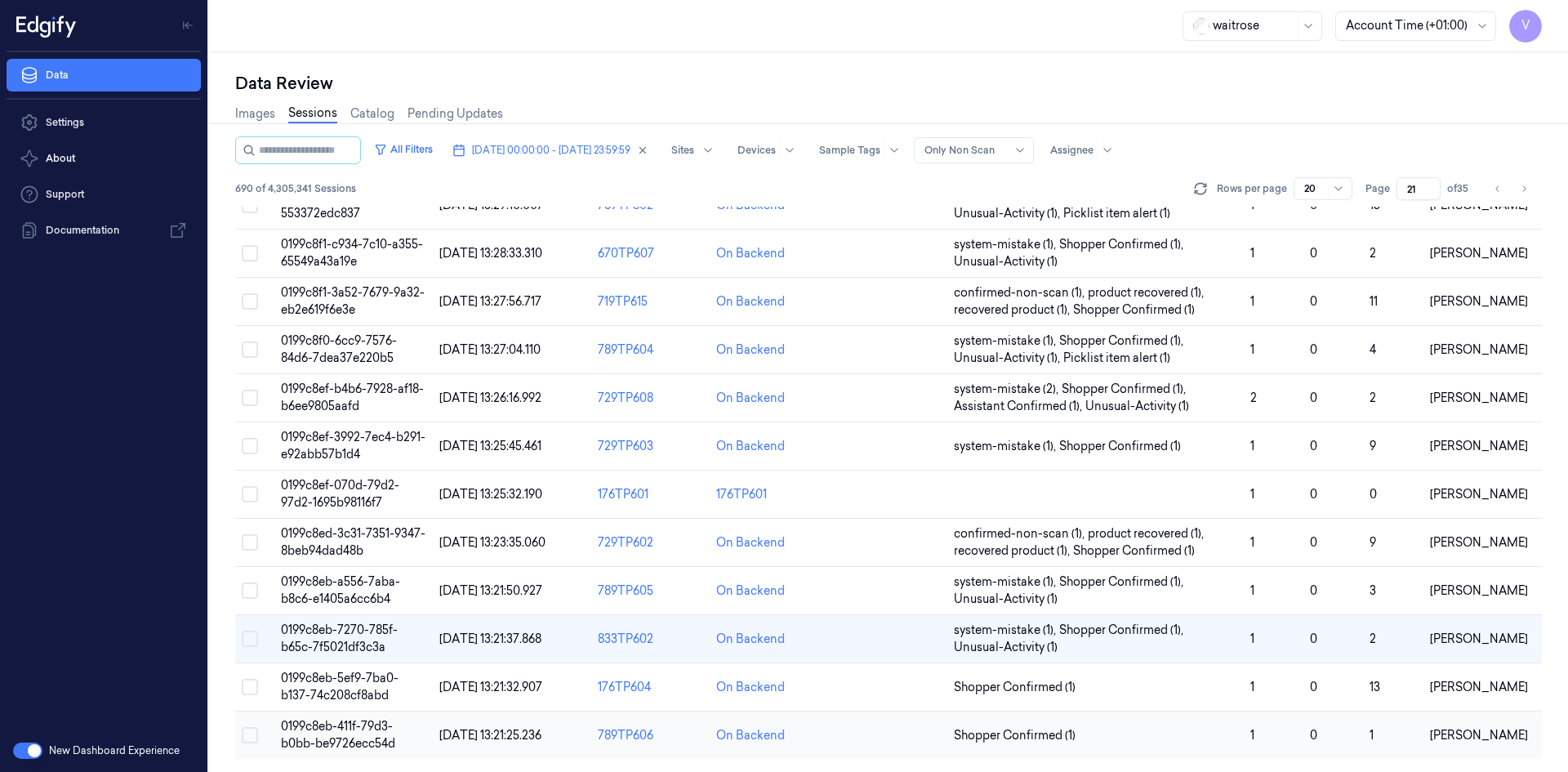
click at [331, 737] on span "0199c8eb-411f-79d3-b0bb-be9726ecc54d" at bounding box center [338, 734] width 115 height 32
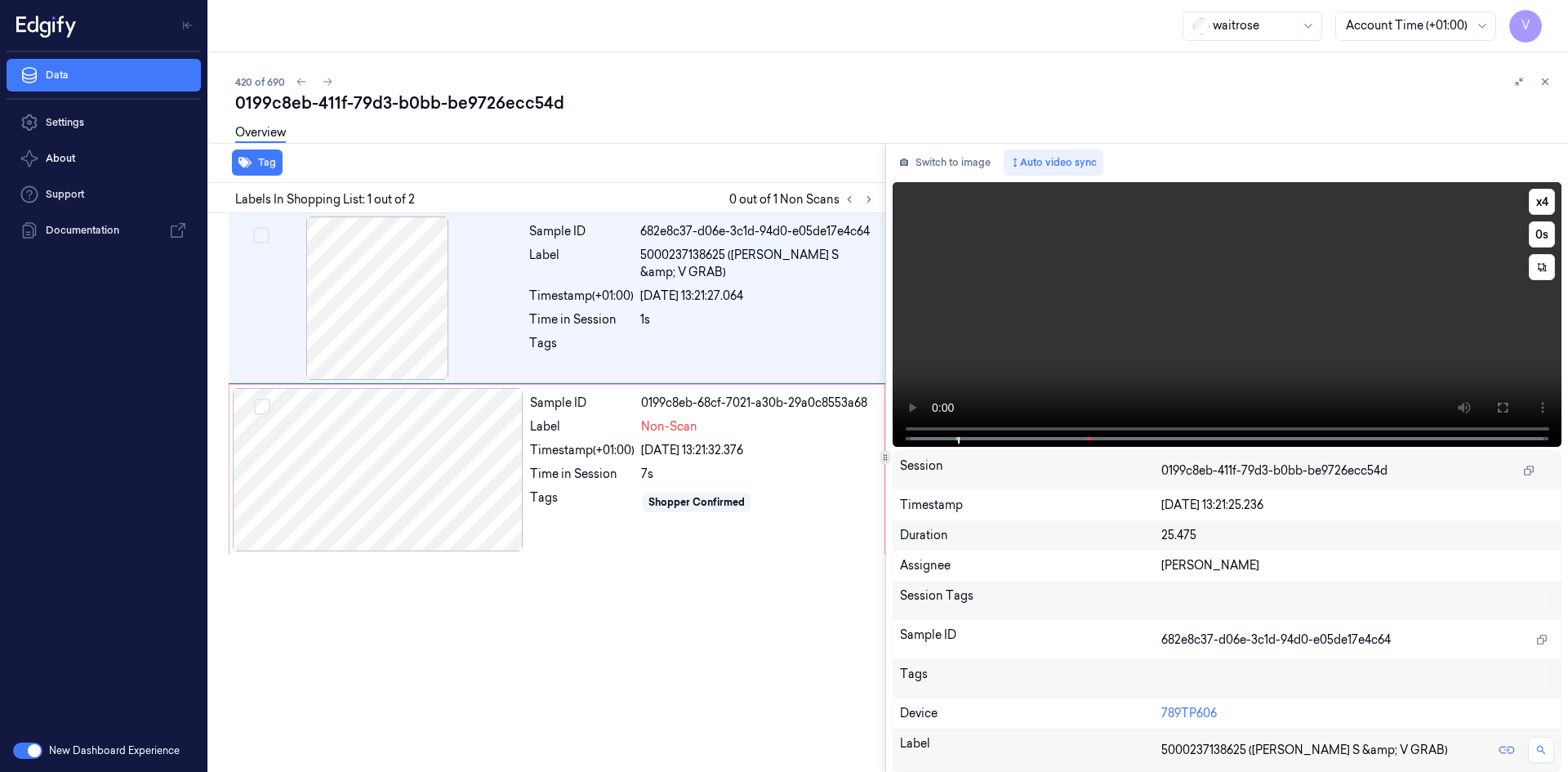
click at [1064, 317] on video at bounding box center [1227, 314] width 669 height 264
click at [1074, 335] on video at bounding box center [1227, 314] width 669 height 264
click at [1079, 331] on video at bounding box center [1227, 314] width 669 height 264
click at [1069, 314] on video at bounding box center [1227, 314] width 669 height 264
click at [1119, 343] on video at bounding box center [1227, 314] width 669 height 264
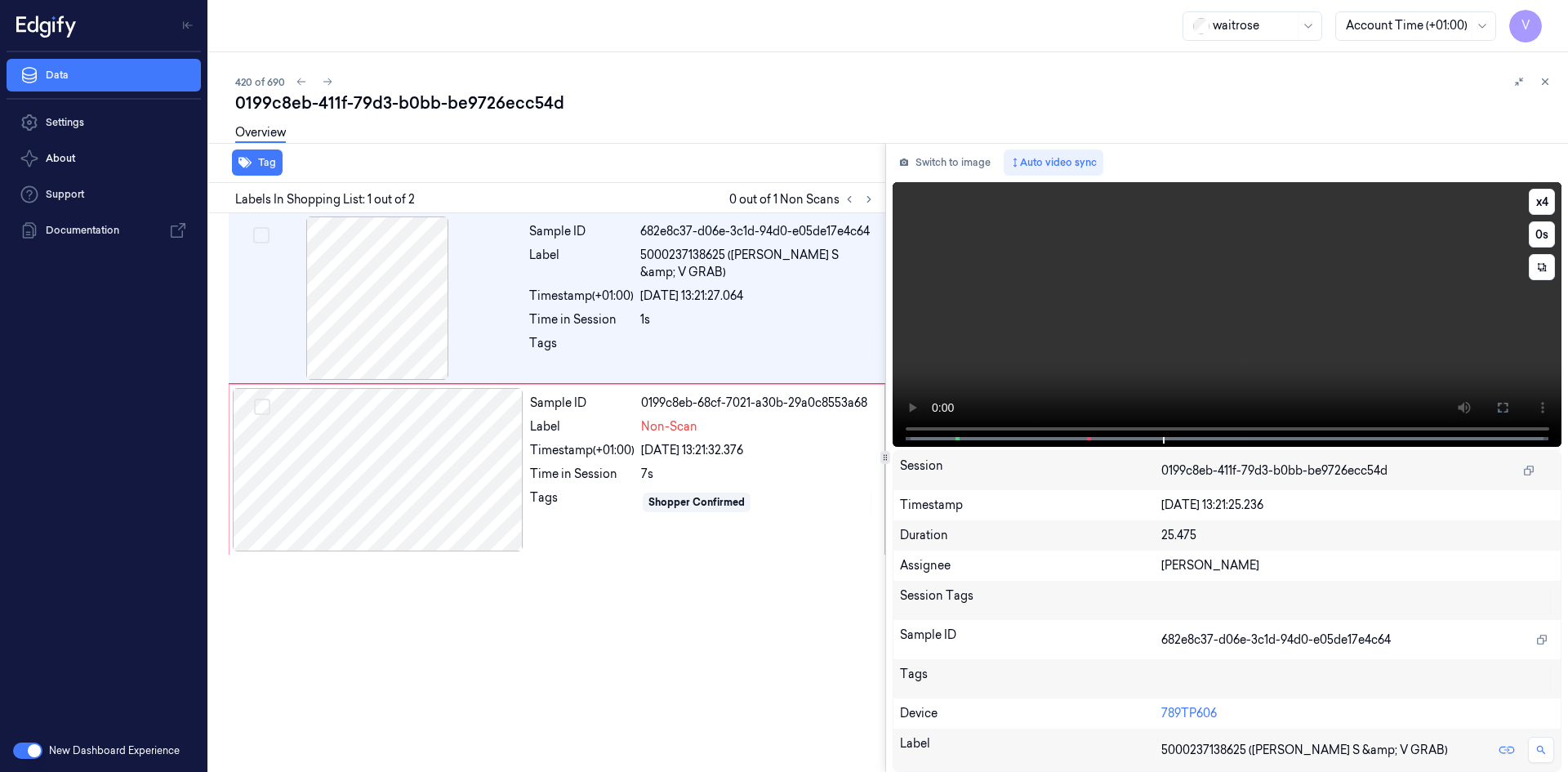
click at [1188, 347] on video at bounding box center [1227, 314] width 669 height 264
click at [1135, 290] on video at bounding box center [1227, 314] width 669 height 264
click at [496, 438] on div at bounding box center [378, 469] width 291 height 163
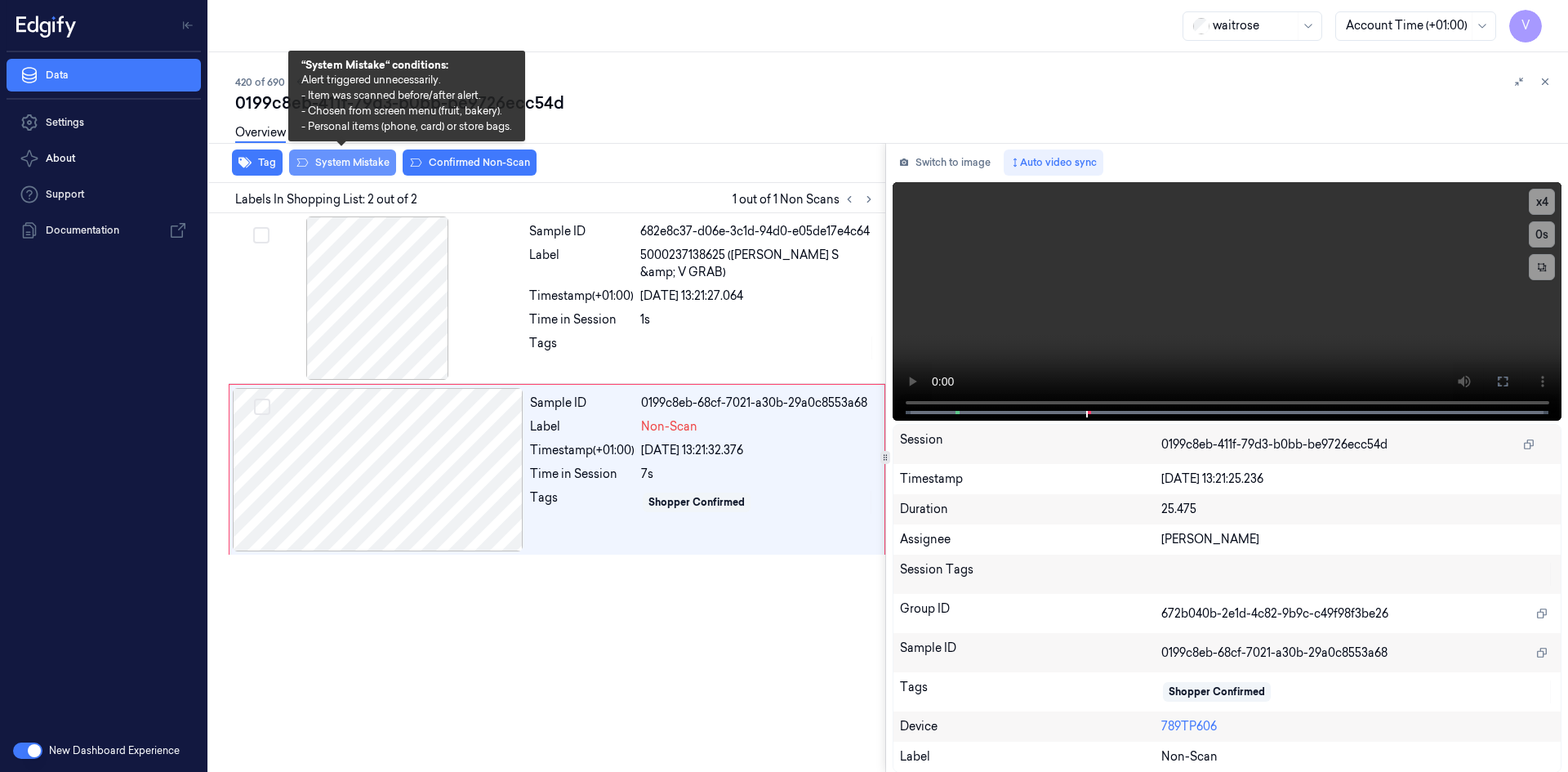
click at [353, 157] on button "System Mistake" at bounding box center [342, 162] width 107 height 26
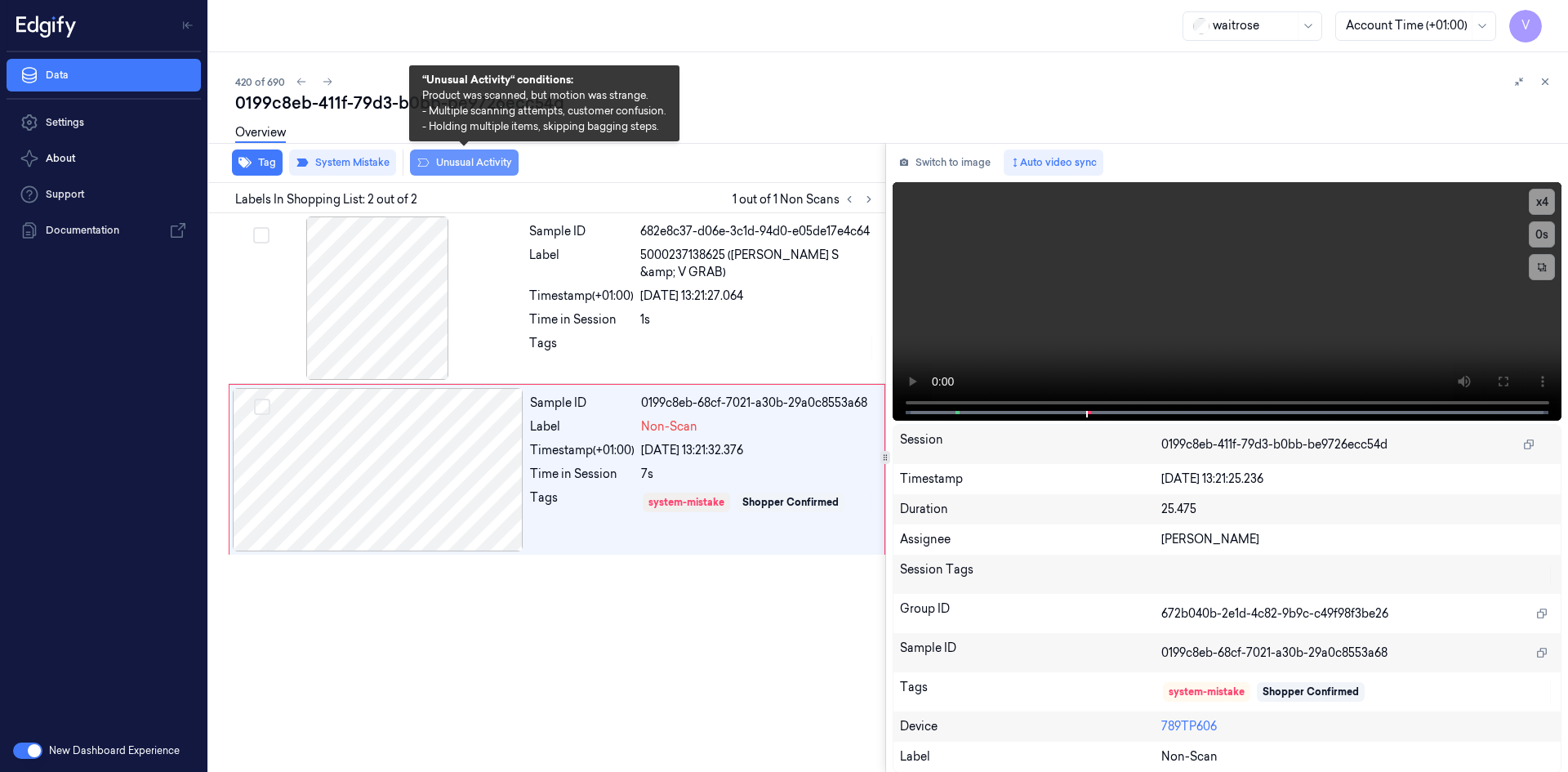
click at [491, 162] on button "Unusual Activity" at bounding box center [464, 162] width 109 height 26
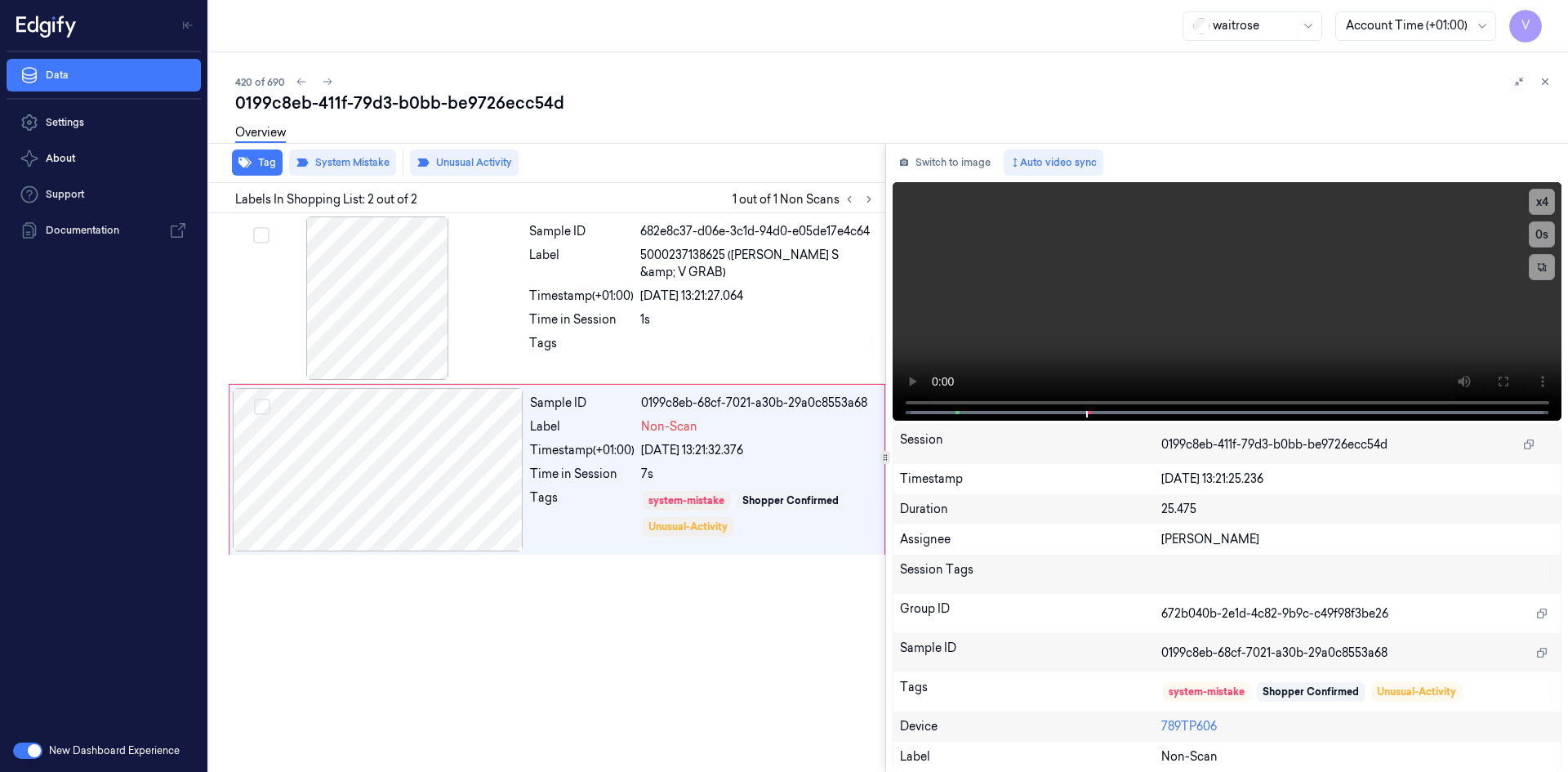
drag, startPoint x: 1545, startPoint y: 74, endPoint x: 1488, endPoint y: 99, distance: 62.2
click at [1544, 74] on button at bounding box center [1545, 81] width 20 height 20
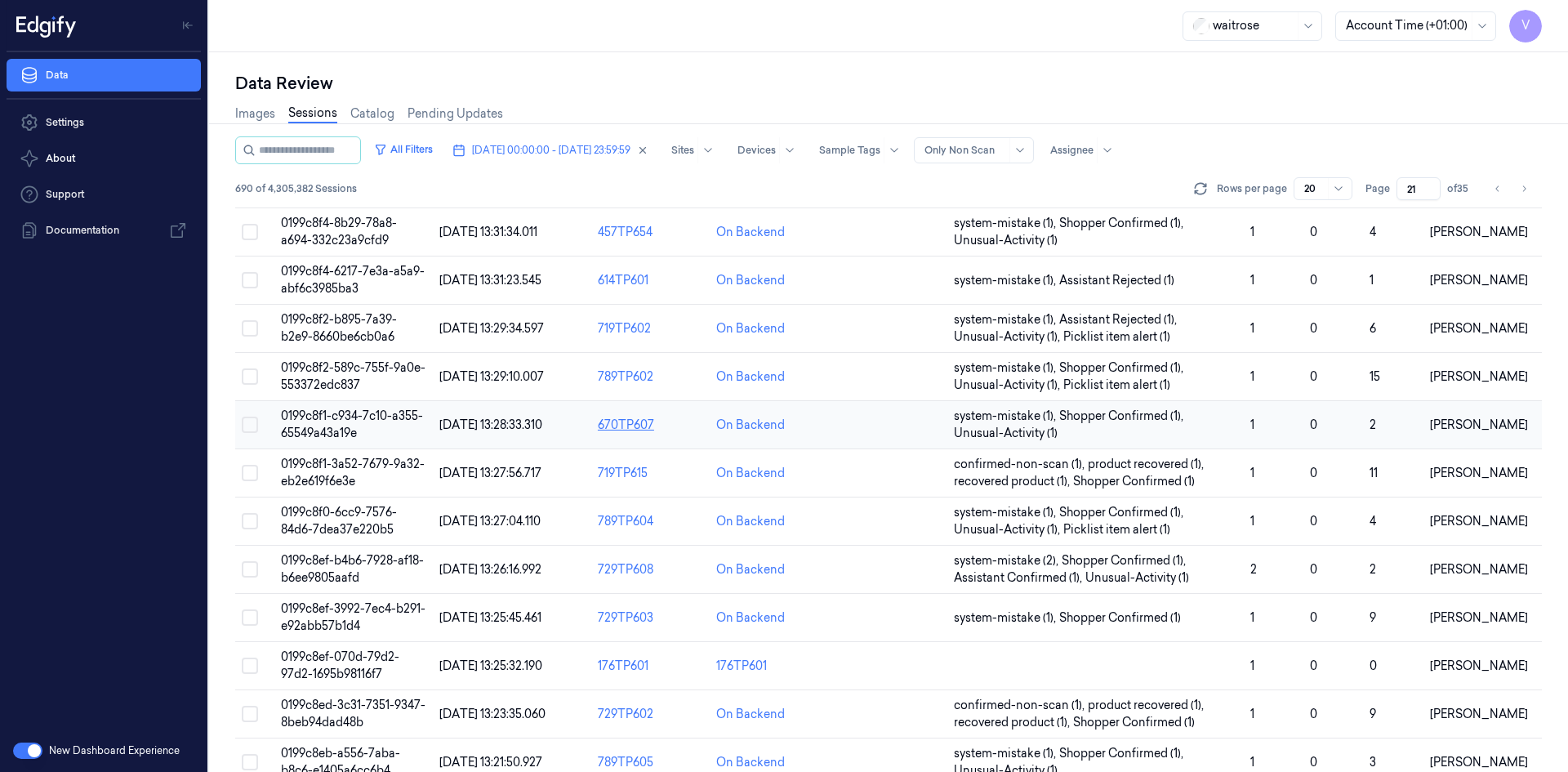
scroll to position [446, 0]
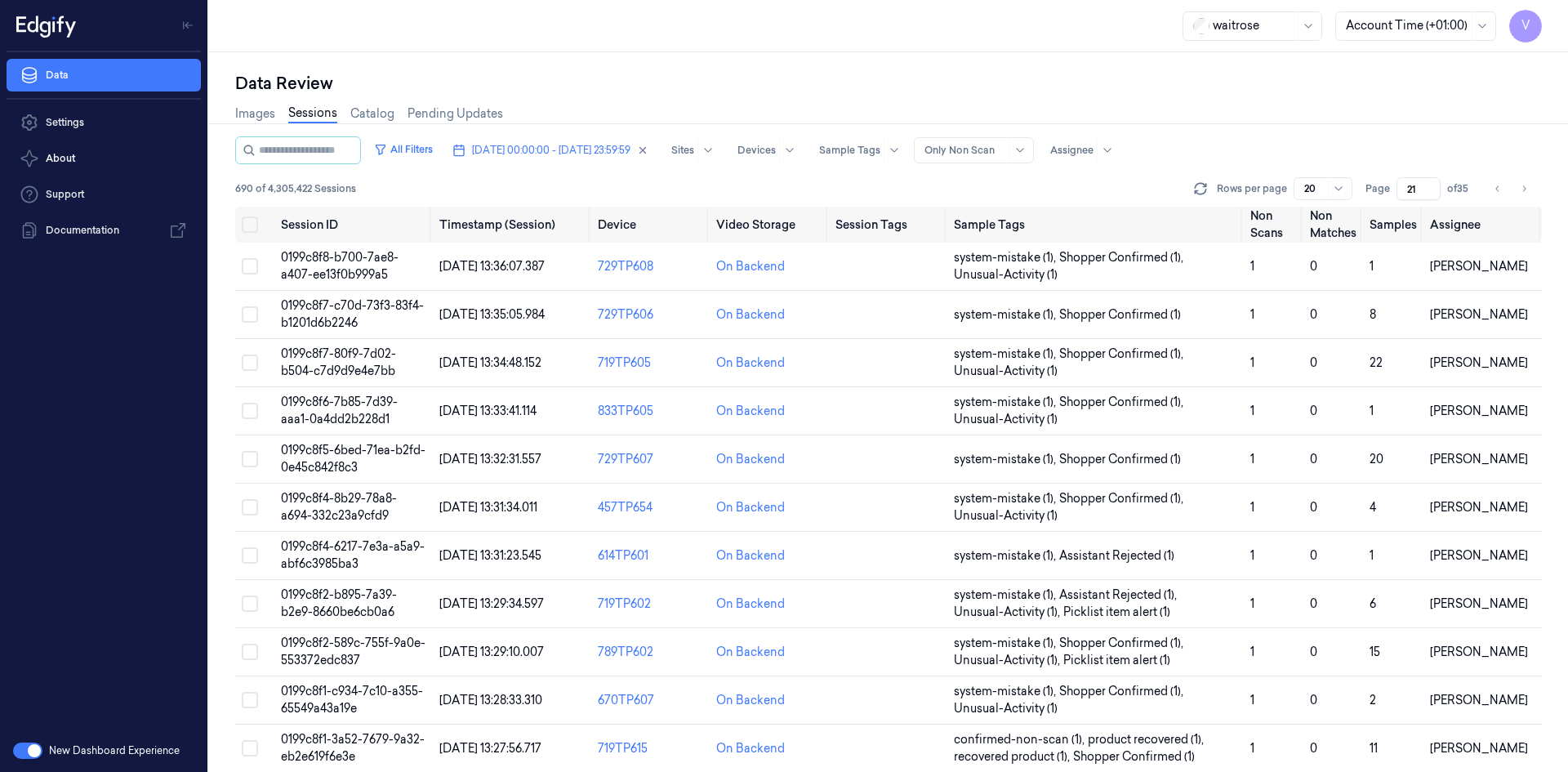
drag, startPoint x: 1418, startPoint y: 187, endPoint x: 1390, endPoint y: 205, distance: 33.3
click at [1390, 205] on div "All Filters [DATE] 00:00:00 - [DATE] 23:59:59 Sites Devices Sample Tags Alert T…" at bounding box center [888, 171] width 1307 height 70
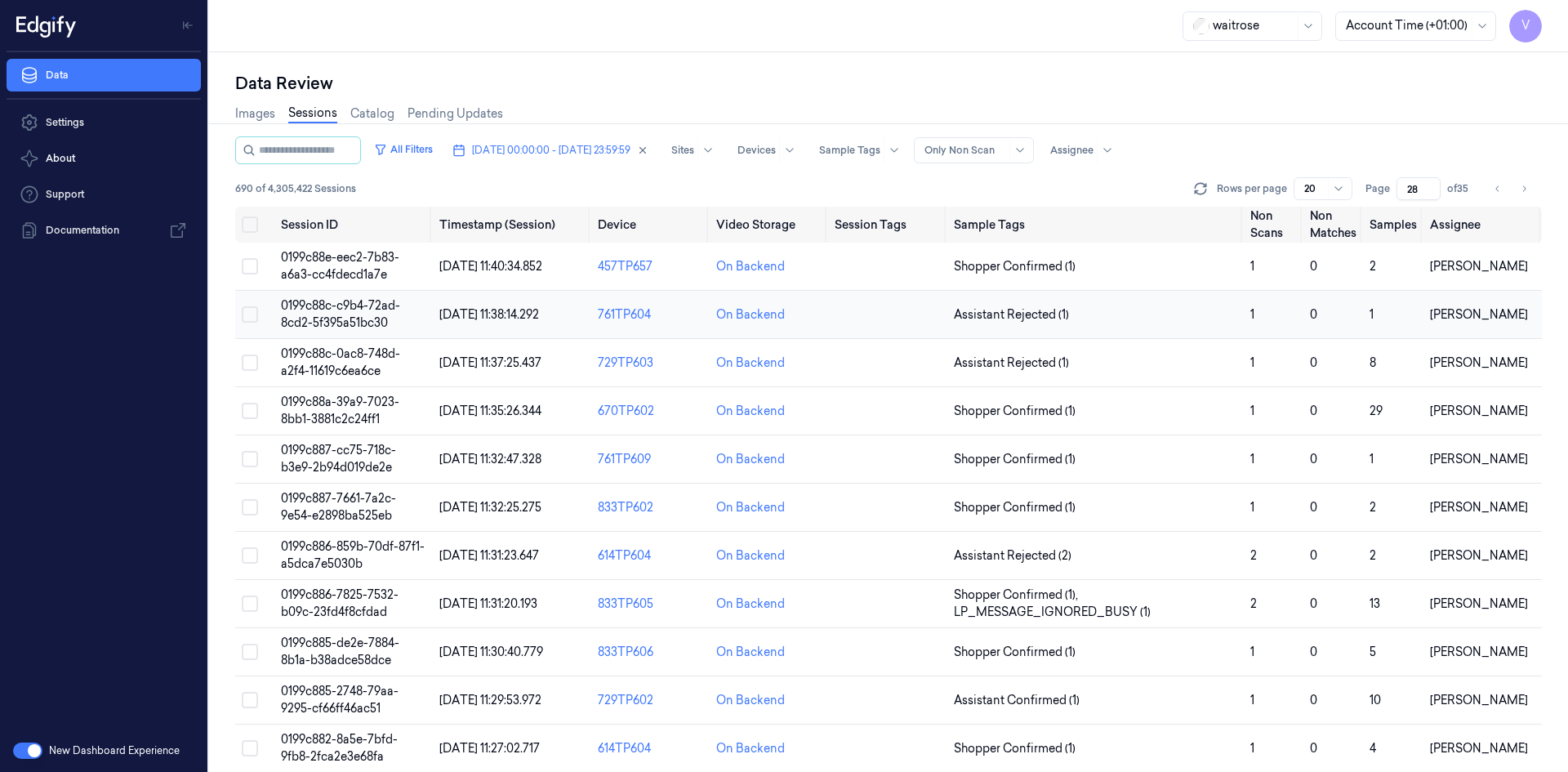
type input "28"
click at [358, 323] on span "0199c88c-c9b4-72ad-8cd2-5f395a51bc30" at bounding box center [341, 314] width 119 height 32
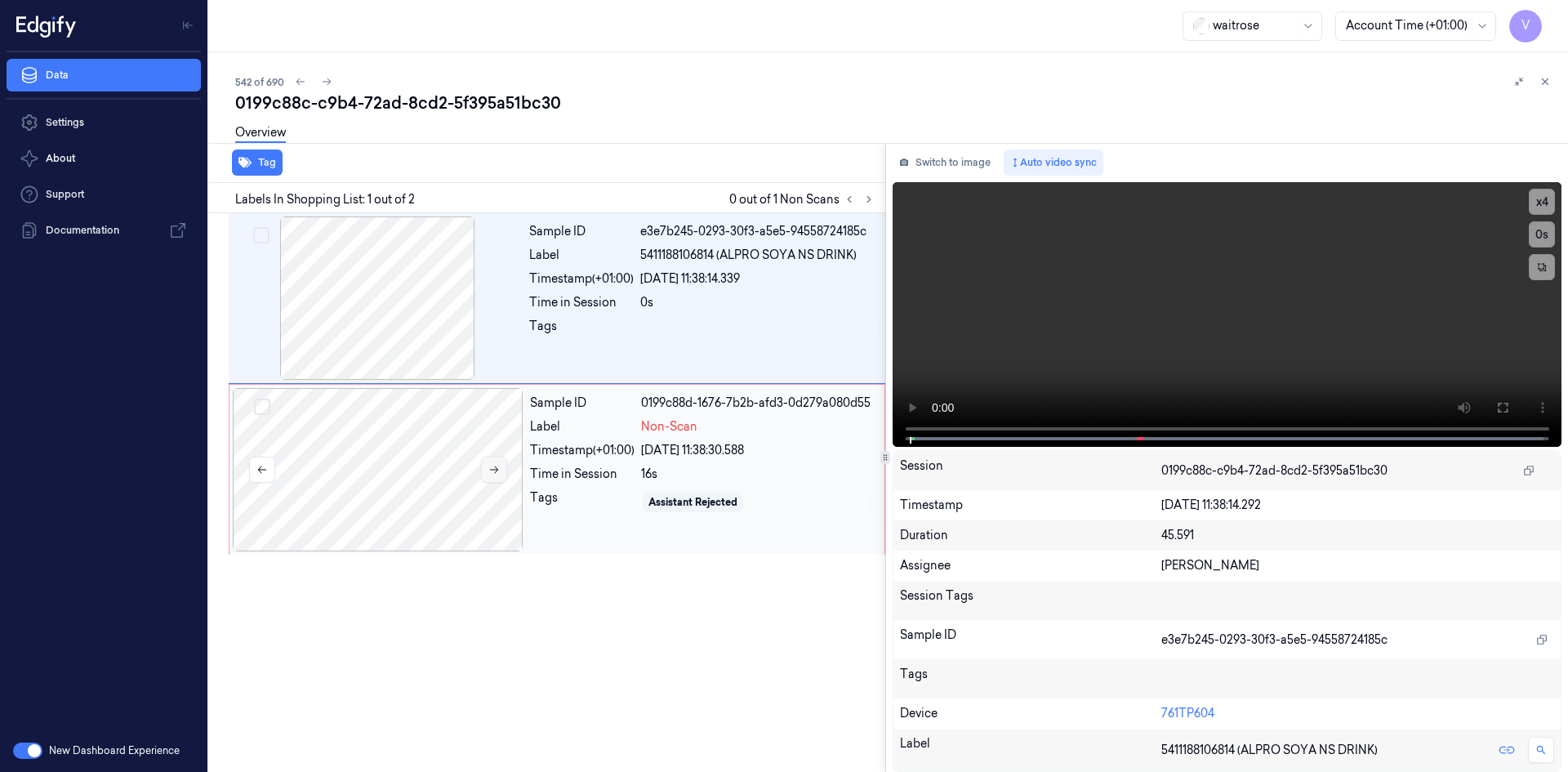
click at [494, 466] on icon at bounding box center [494, 470] width 12 height 12
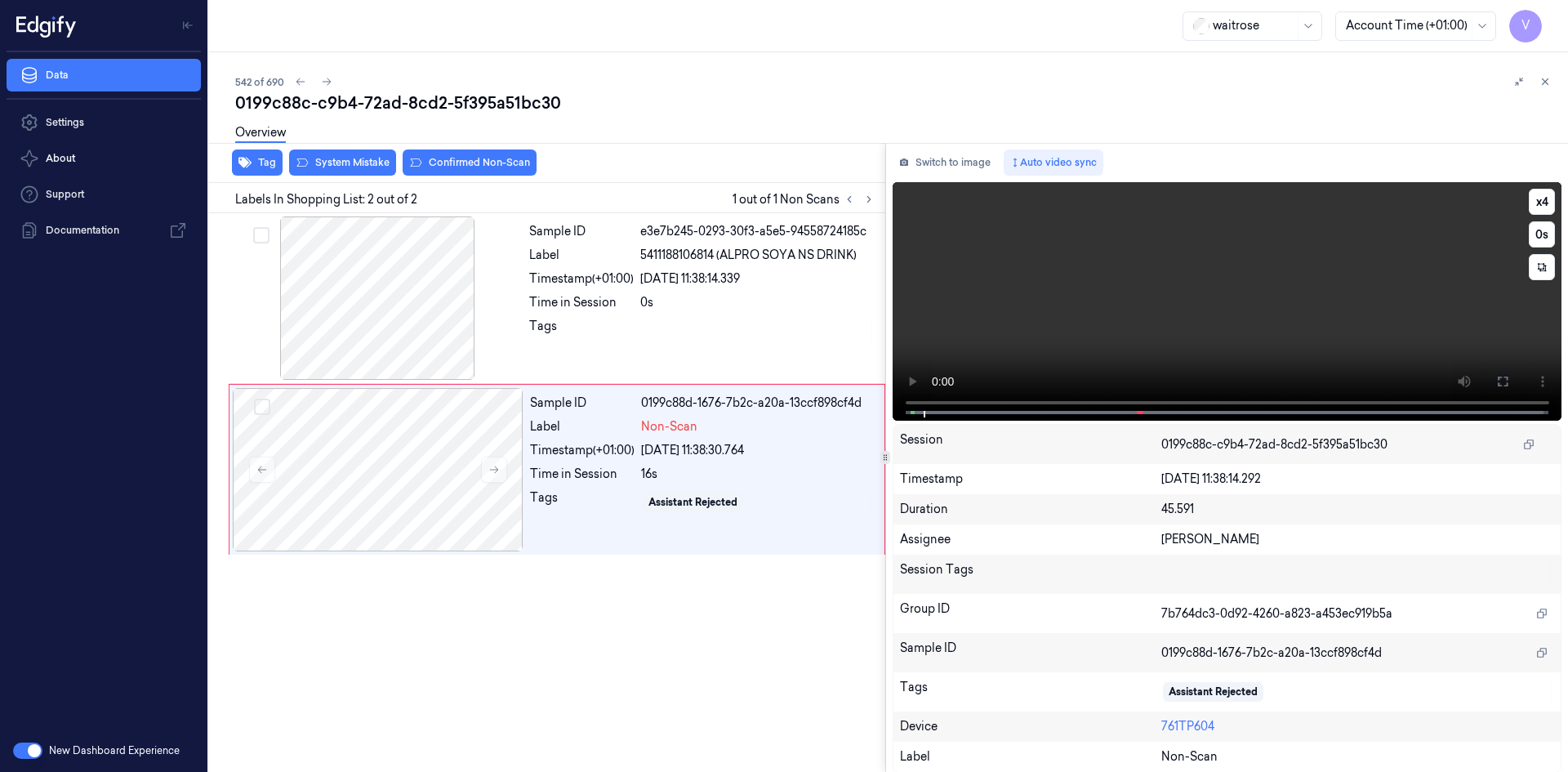
click at [1129, 309] on video at bounding box center [1227, 301] width 669 height 239
click at [1177, 313] on video at bounding box center [1227, 301] width 669 height 239
click at [1092, 313] on video at bounding box center [1227, 301] width 669 height 239
click at [1226, 299] on video at bounding box center [1227, 301] width 669 height 239
click at [425, 438] on div at bounding box center [378, 469] width 291 height 163
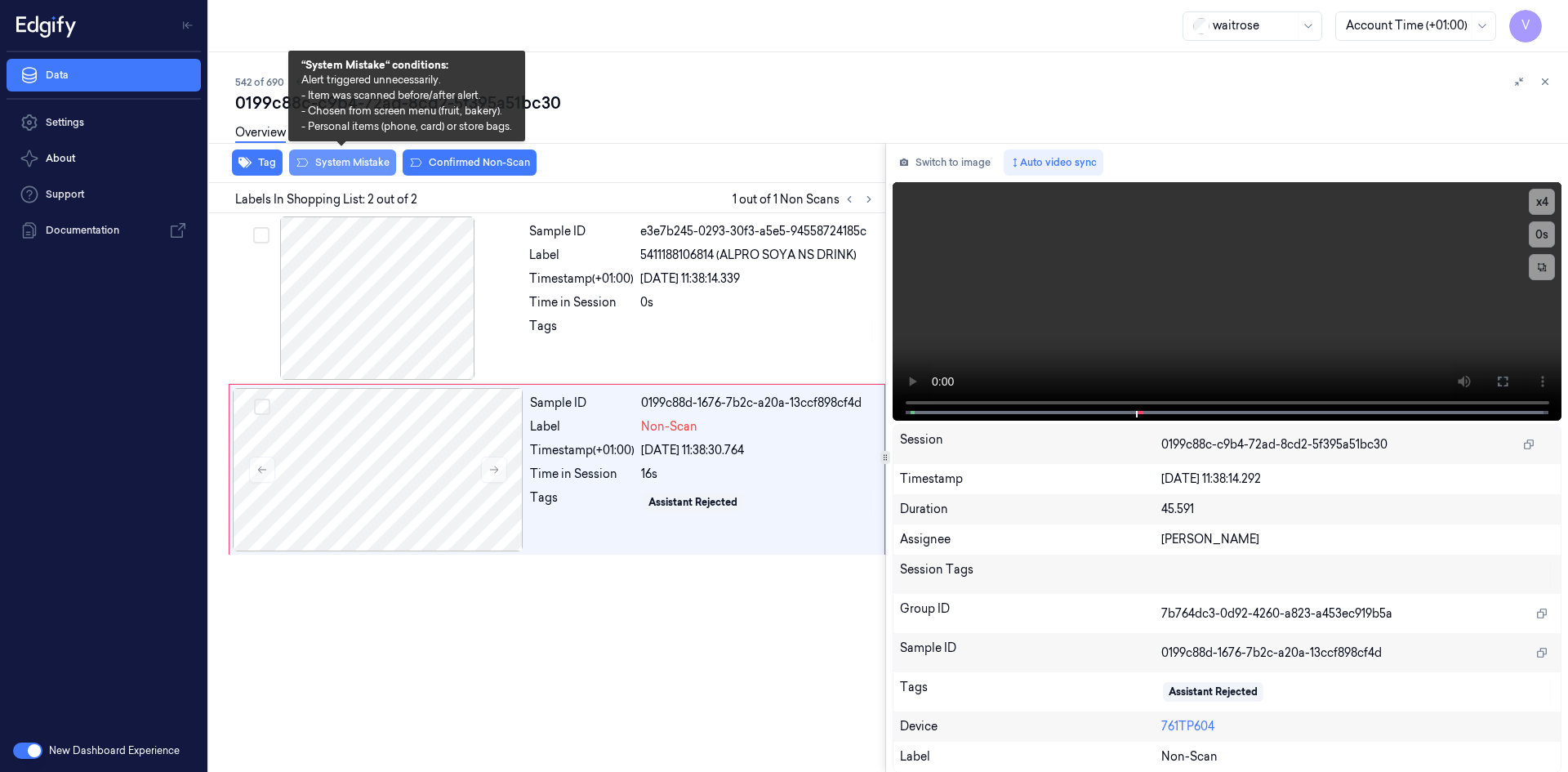
click at [355, 165] on button "System Mistake" at bounding box center [342, 162] width 107 height 26
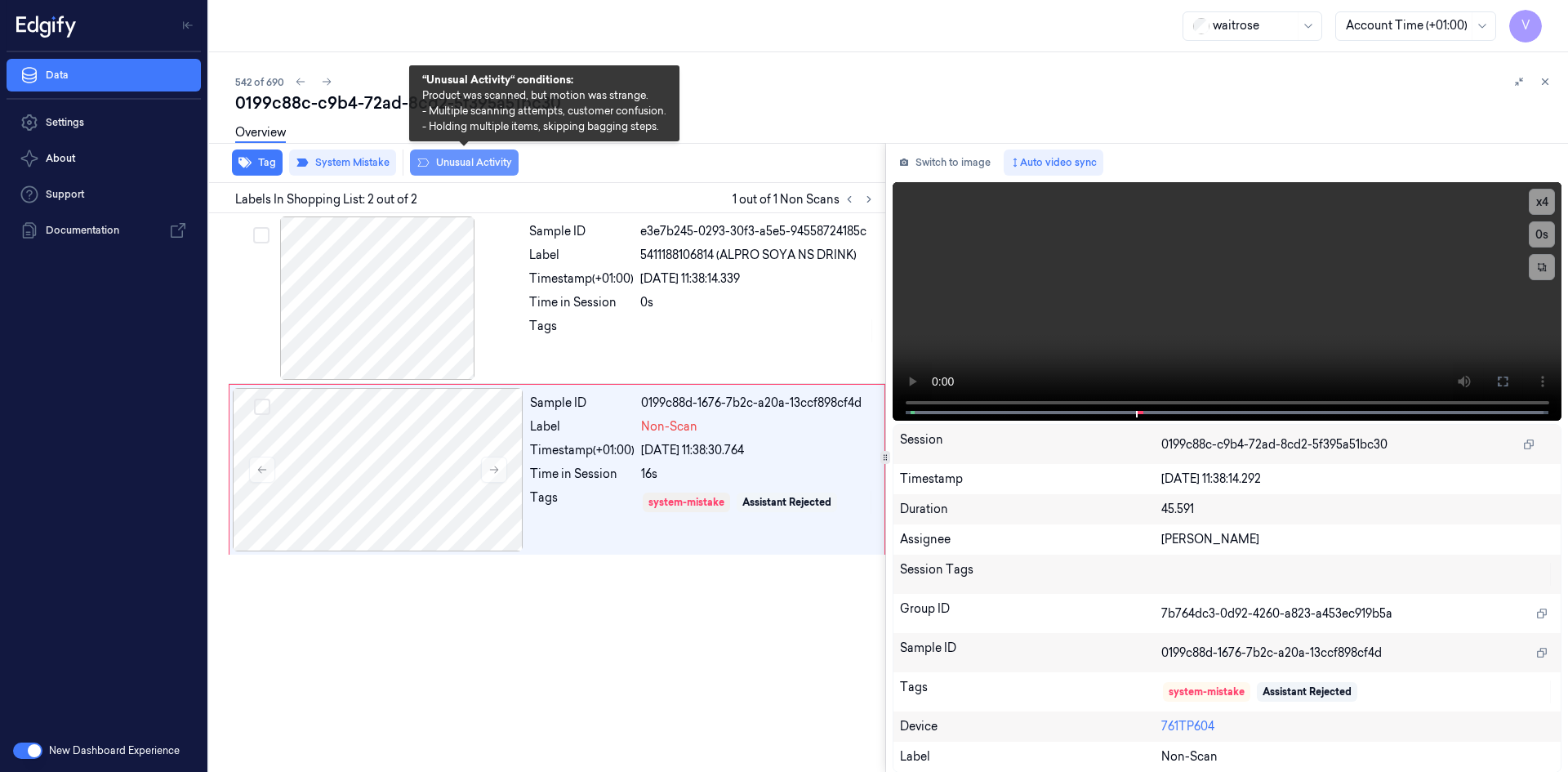
click at [466, 161] on button "Unusual Activity" at bounding box center [464, 162] width 109 height 26
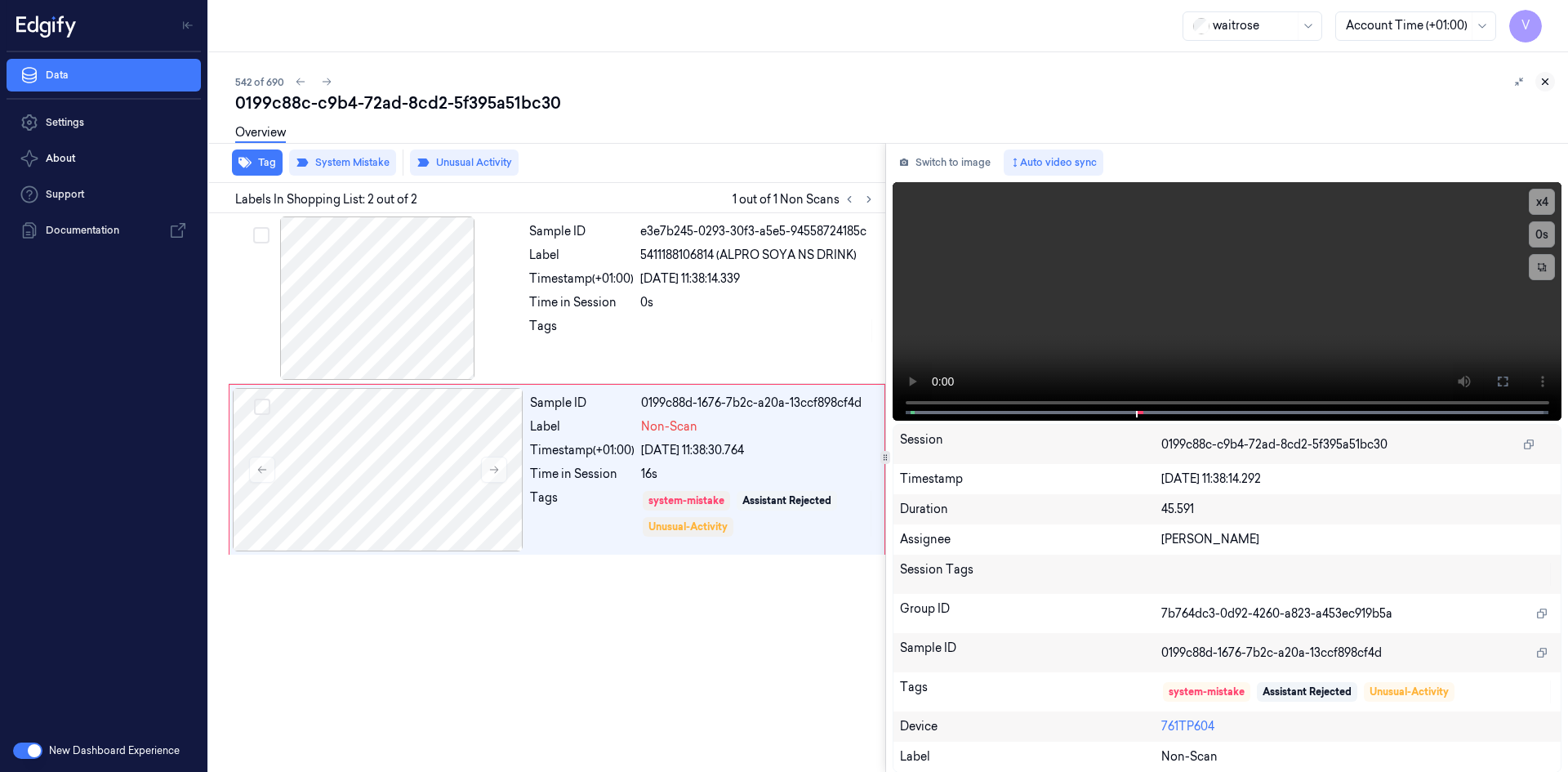
click at [1545, 85] on icon at bounding box center [1545, 82] width 12 height 12
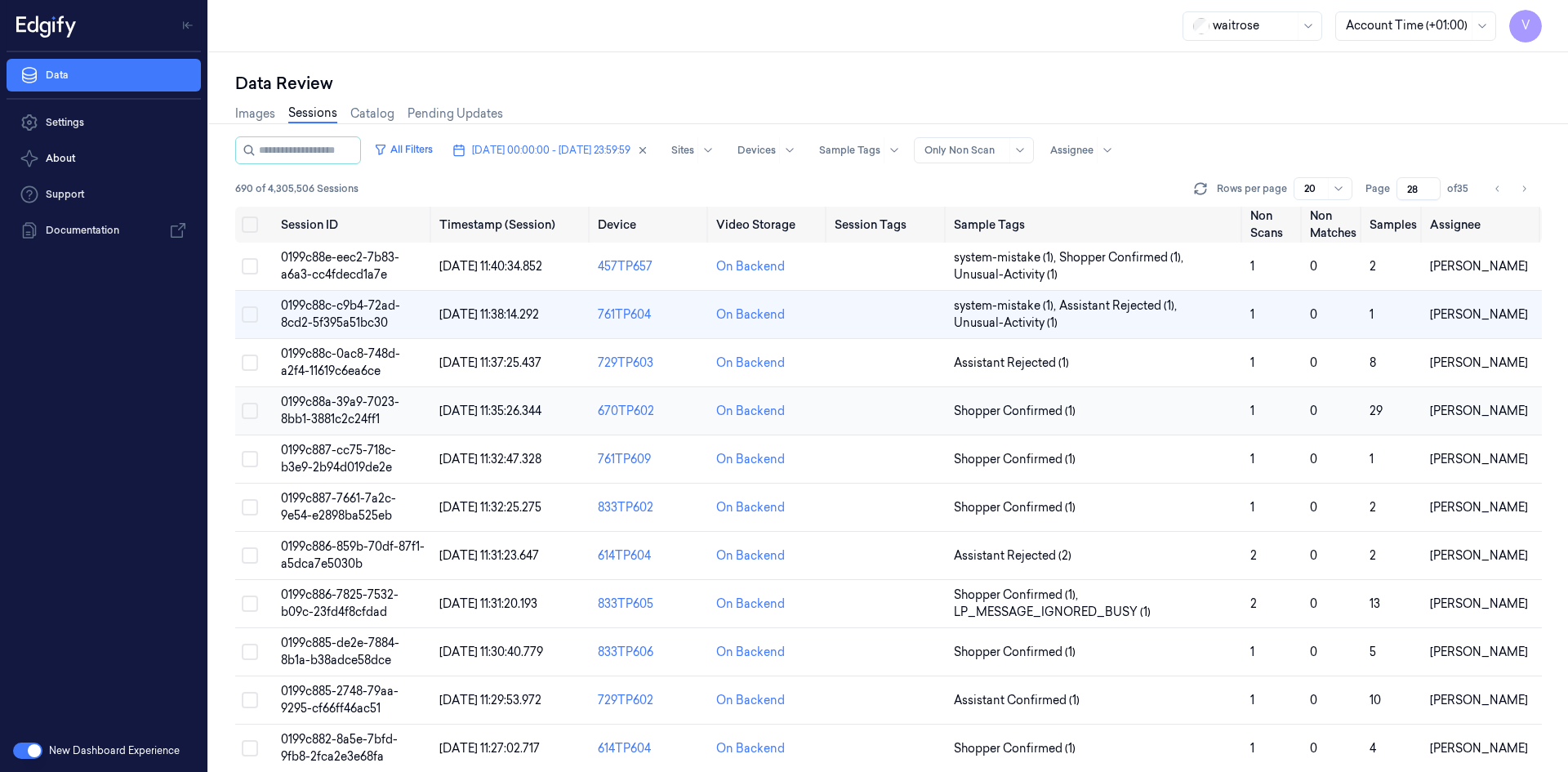
click at [358, 398] on span "0199c88a-39a9-7023-8bb1-3881c2c24ff1" at bounding box center [340, 410] width 118 height 32
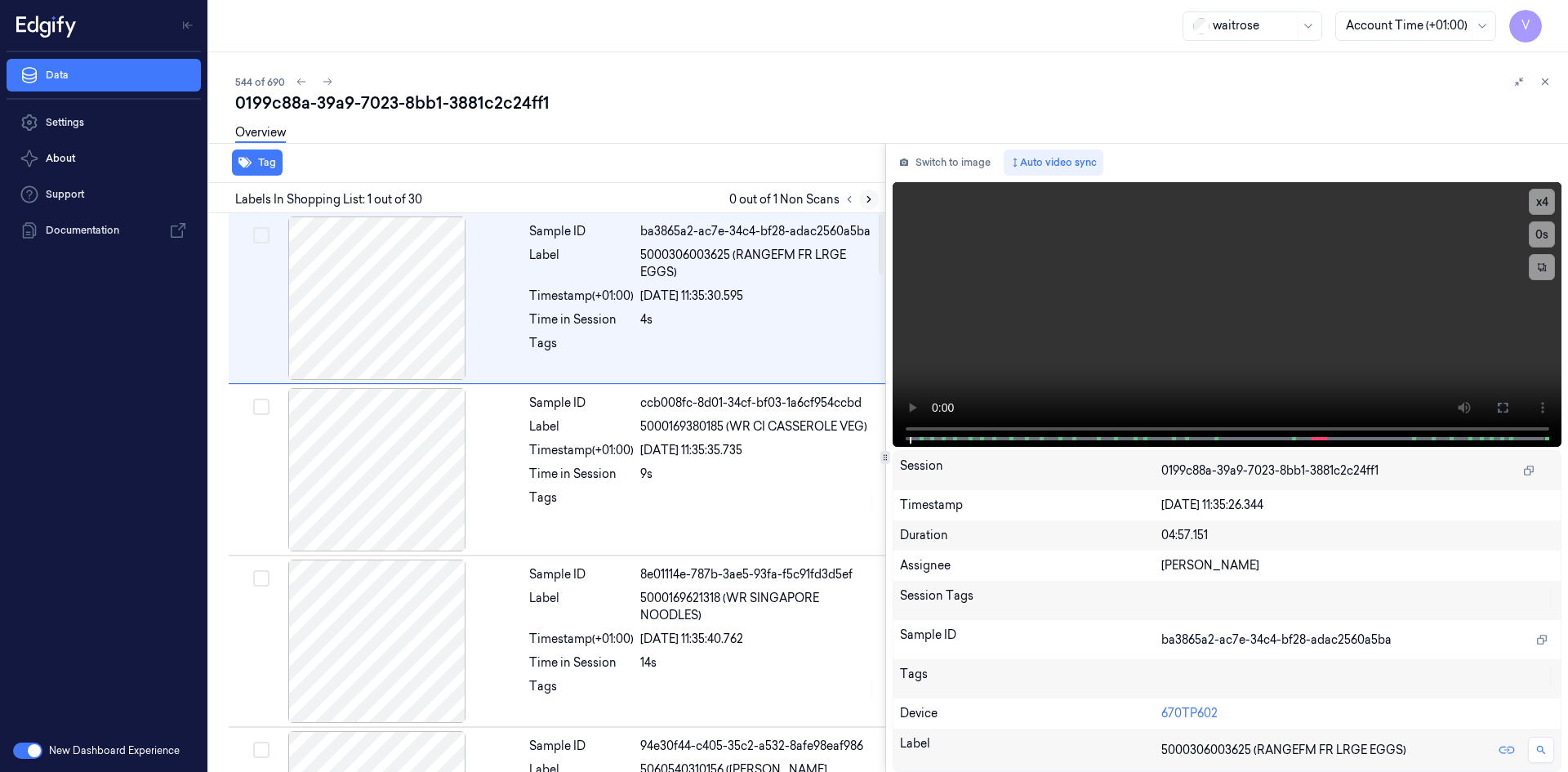
click at [868, 197] on icon at bounding box center [868, 200] width 3 height 6
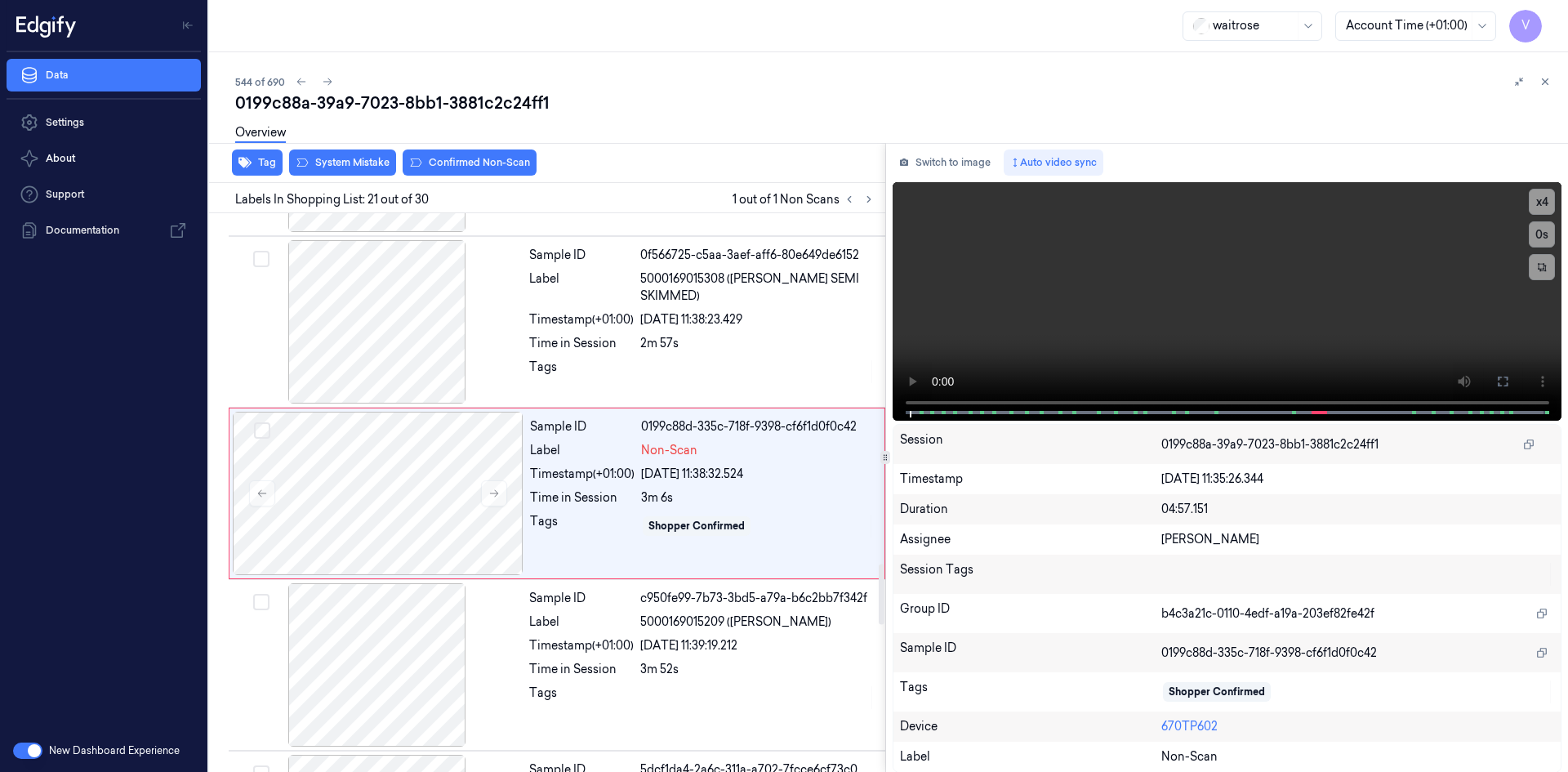
scroll to position [3235, 0]
click at [499, 490] on icon at bounding box center [494, 492] width 12 height 12
click at [486, 495] on button at bounding box center [494, 492] width 26 height 26
click at [488, 493] on icon at bounding box center [494, 492] width 12 height 12
click at [1184, 336] on video at bounding box center [1227, 301] width 669 height 239
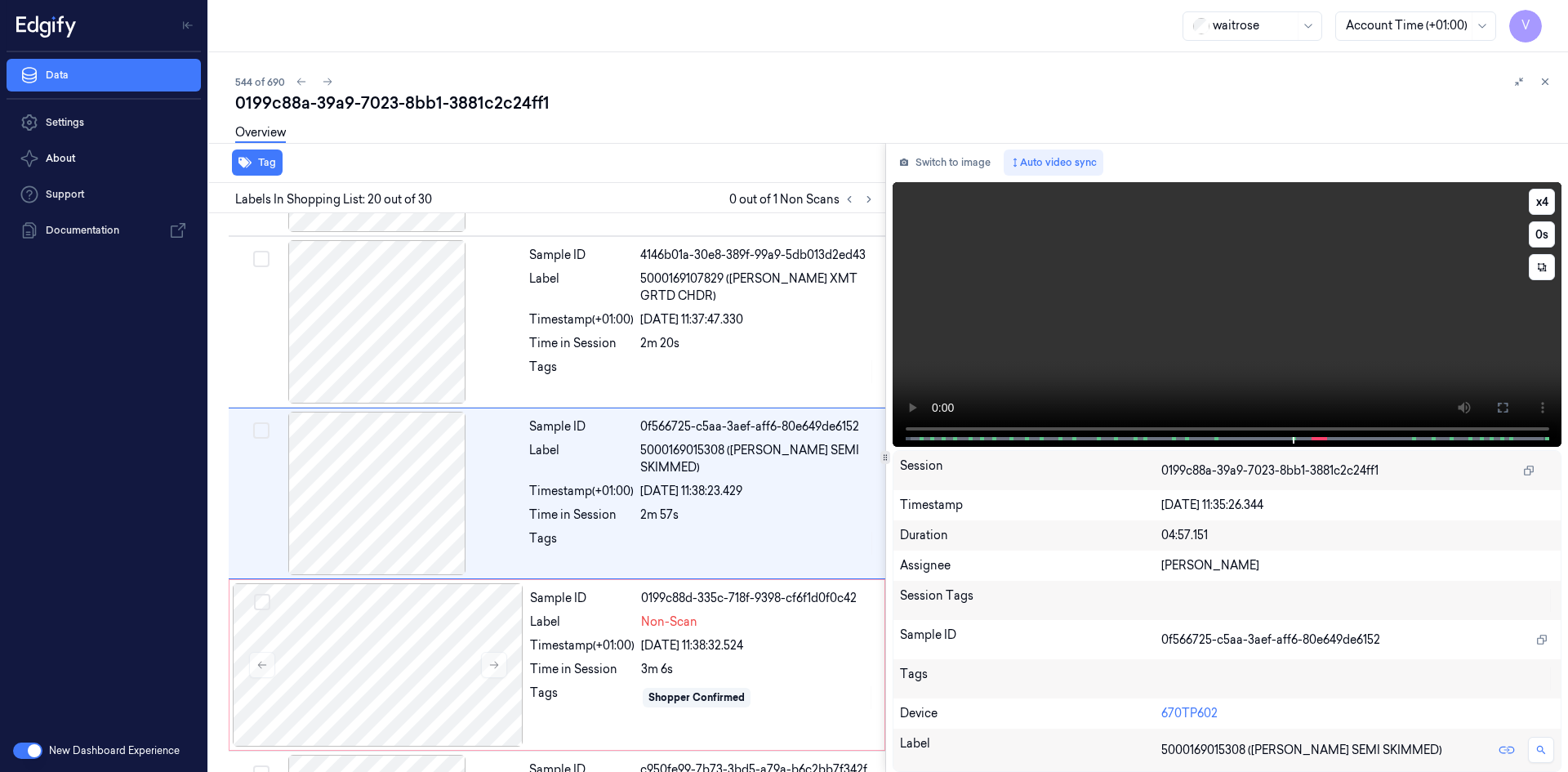
scroll to position [3064, 0]
click at [1222, 316] on video at bounding box center [1227, 314] width 669 height 264
click at [1275, 352] on video at bounding box center [1227, 314] width 669 height 264
click at [1278, 348] on video at bounding box center [1227, 314] width 669 height 264
click at [1252, 322] on video at bounding box center [1227, 314] width 669 height 264
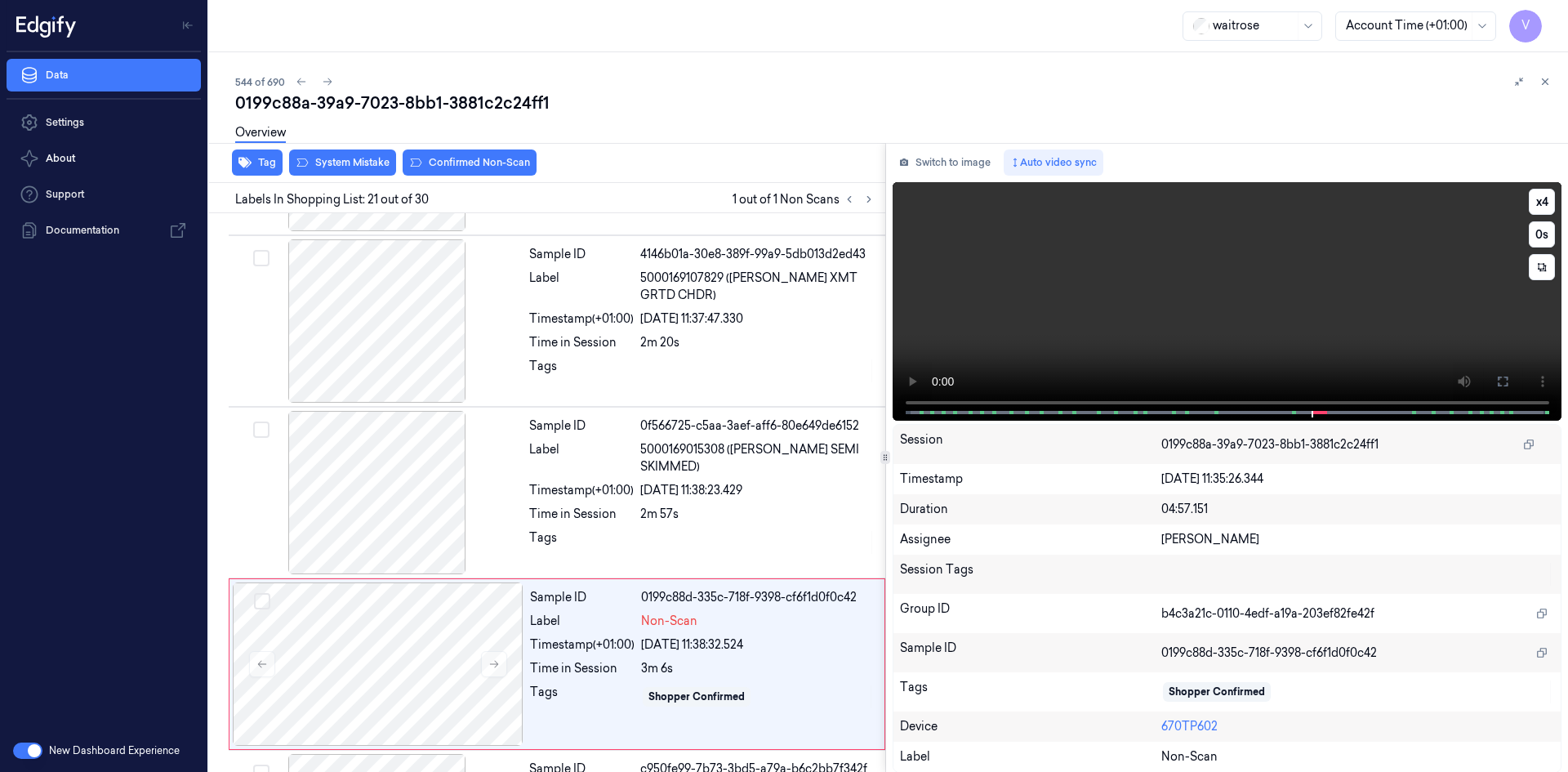
scroll to position [3235, 0]
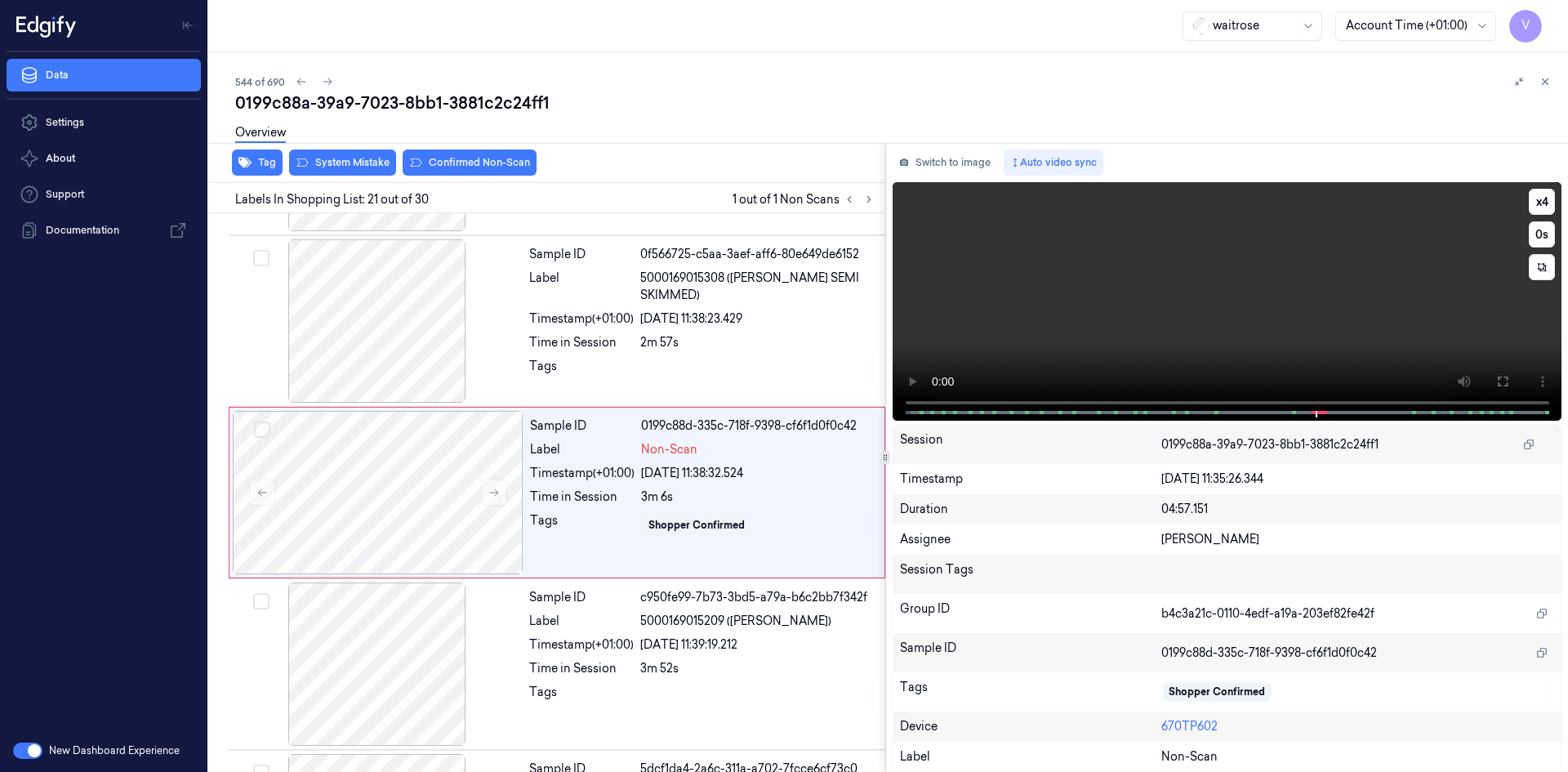
click at [1267, 329] on video at bounding box center [1227, 301] width 669 height 239
click at [1136, 320] on video at bounding box center [1227, 301] width 669 height 239
click at [1128, 341] on video at bounding box center [1227, 301] width 669 height 239
click at [1240, 323] on video at bounding box center [1227, 301] width 669 height 239
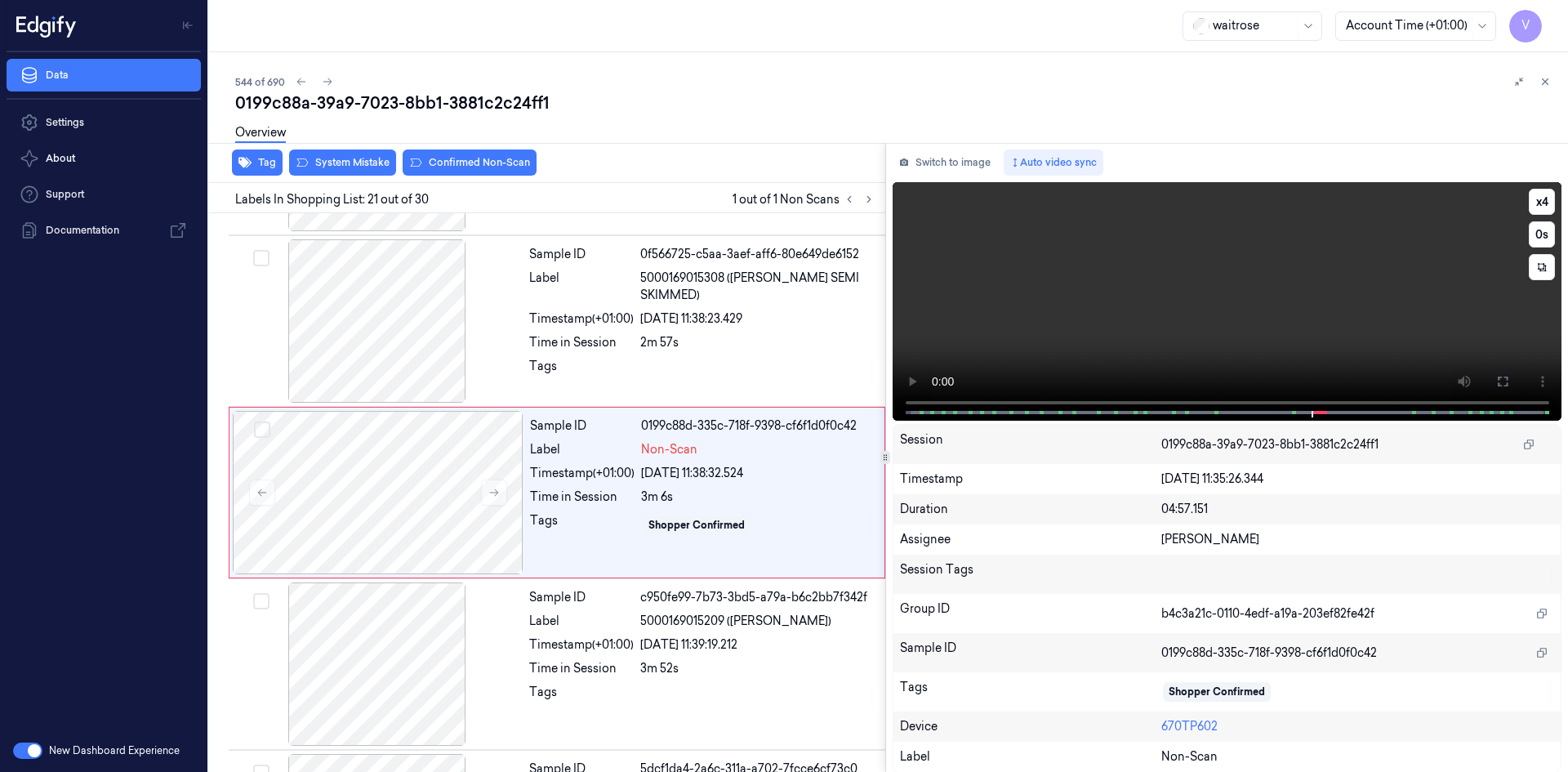
click at [1093, 298] on video at bounding box center [1227, 301] width 669 height 239
click at [1127, 298] on video at bounding box center [1227, 301] width 669 height 239
click at [1290, 336] on video at bounding box center [1227, 301] width 669 height 239
click at [1135, 315] on video at bounding box center [1227, 301] width 669 height 239
click at [936, 162] on button "Switch to image" at bounding box center [945, 162] width 105 height 26
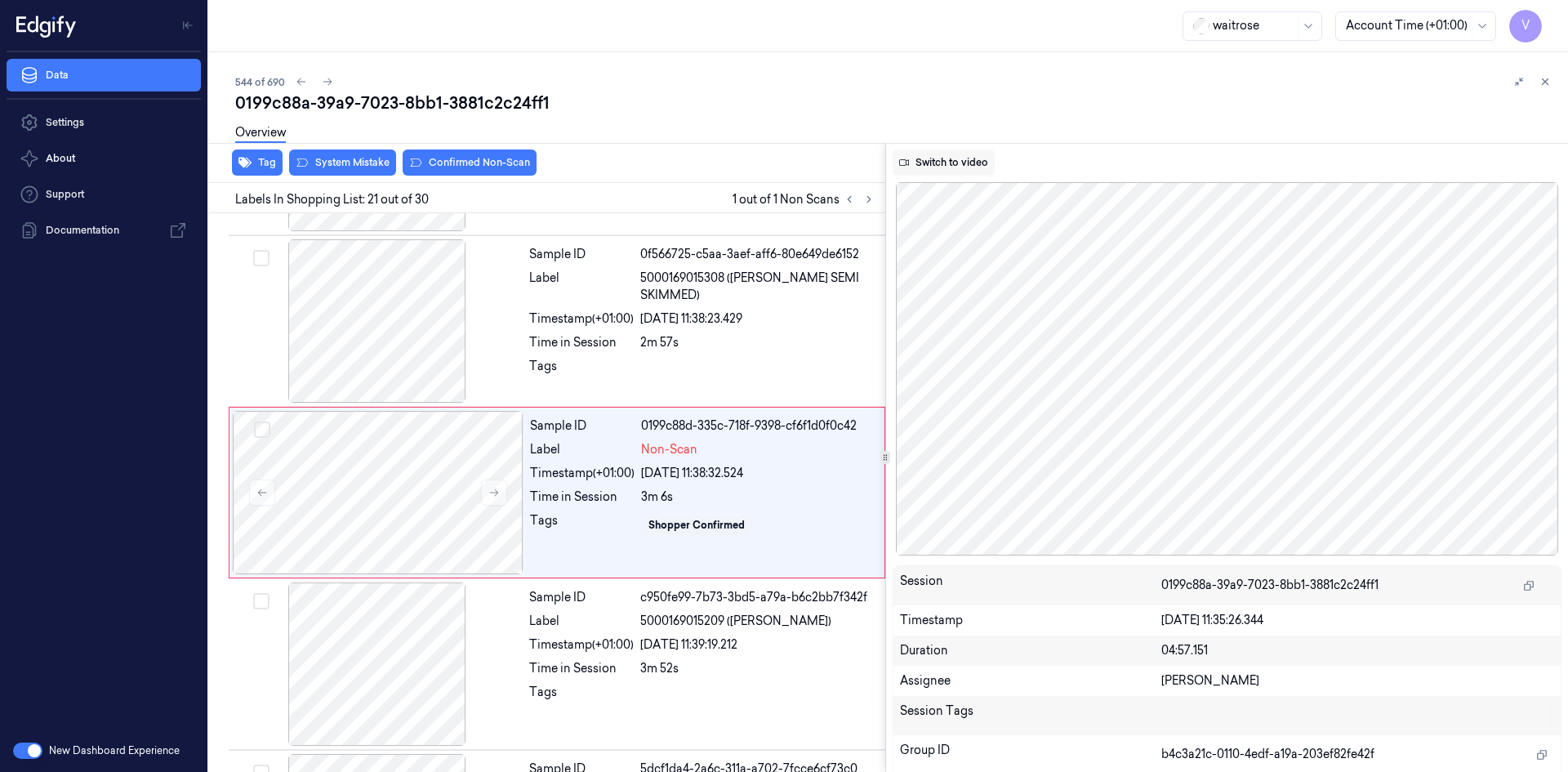
click at [956, 159] on button "Switch to video" at bounding box center [944, 162] width 102 height 26
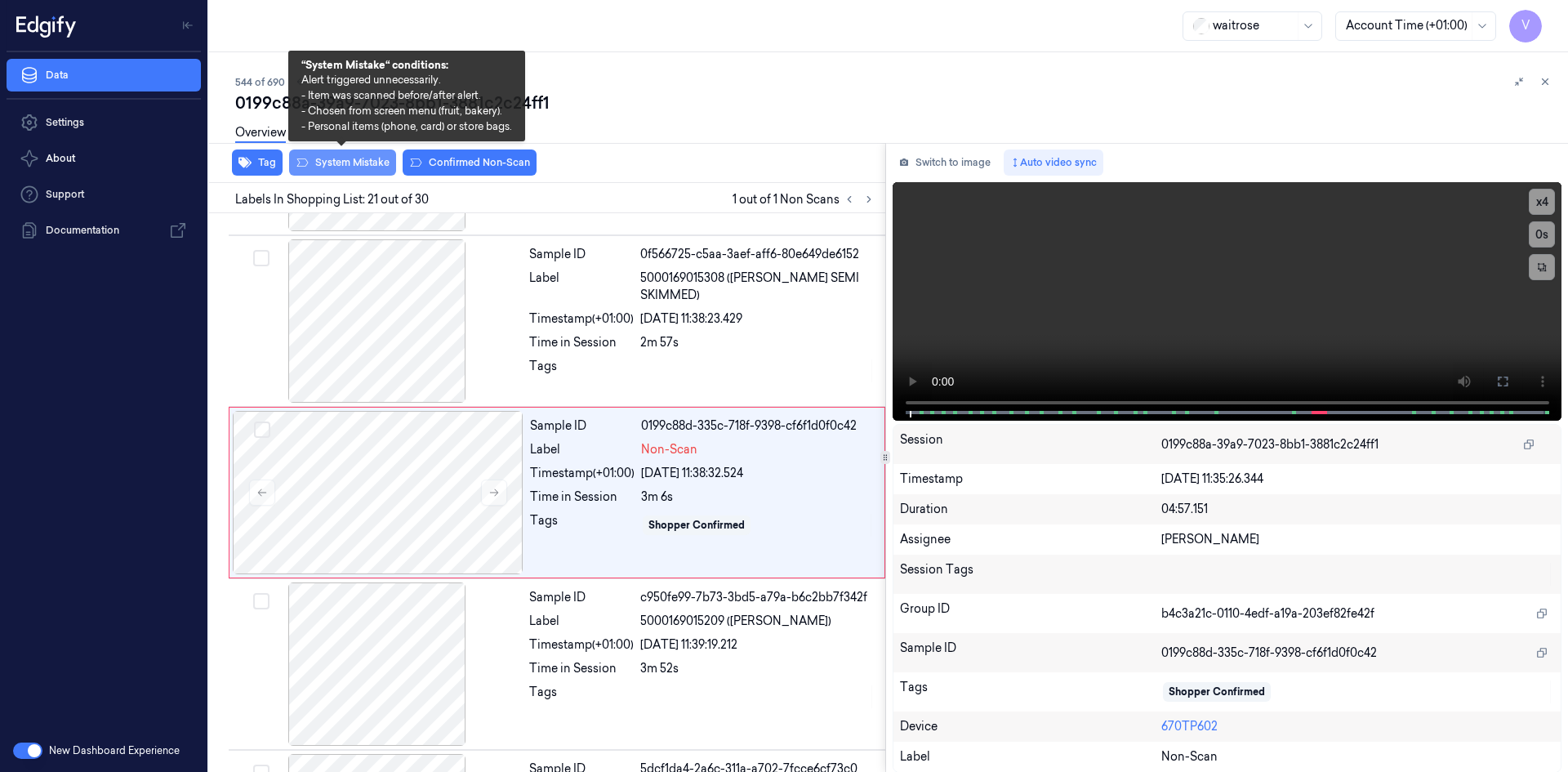
click at [346, 160] on button "System Mistake" at bounding box center [342, 162] width 107 height 26
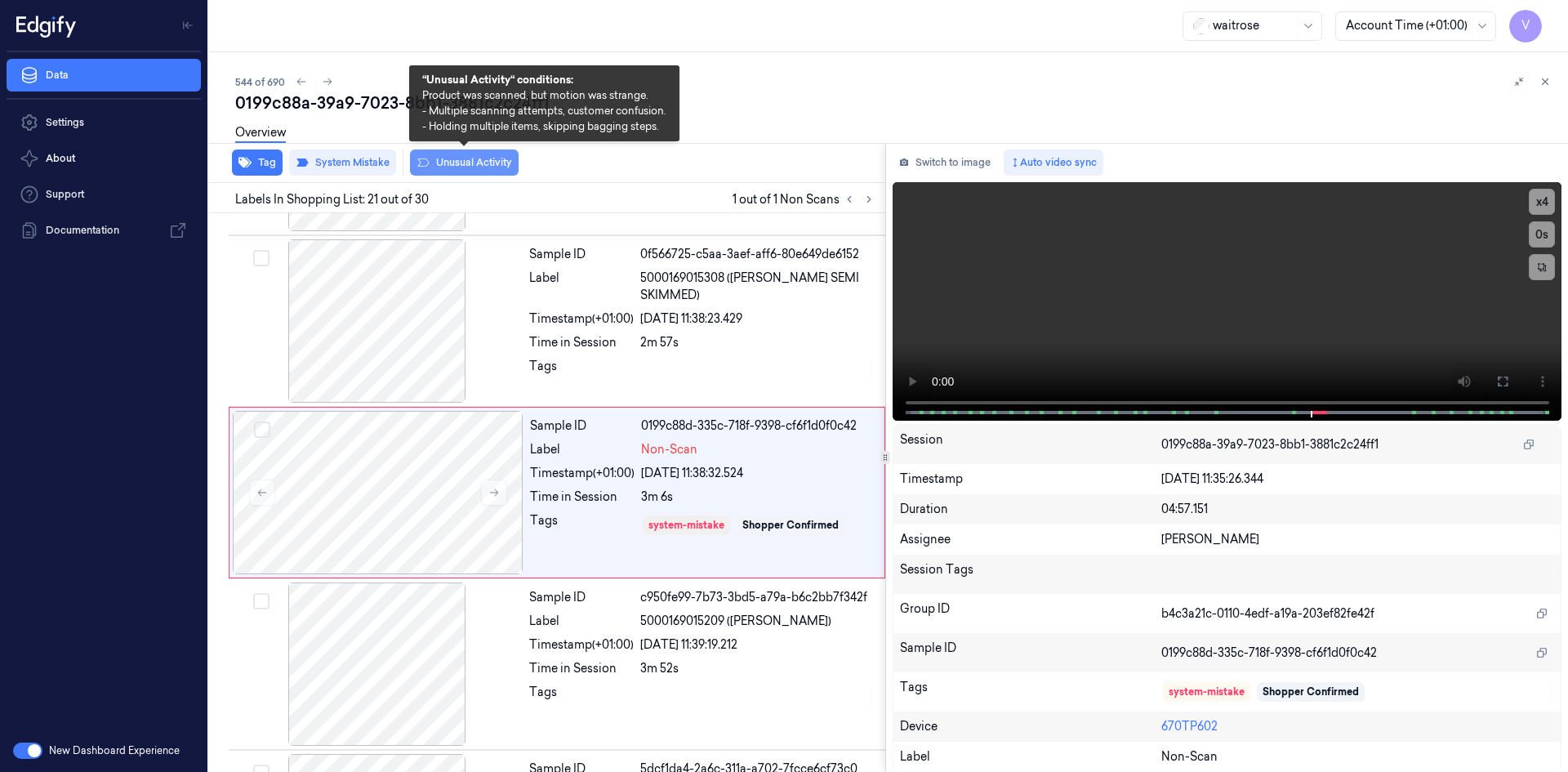
click at [463, 159] on button "Unusual Activity" at bounding box center [464, 162] width 109 height 26
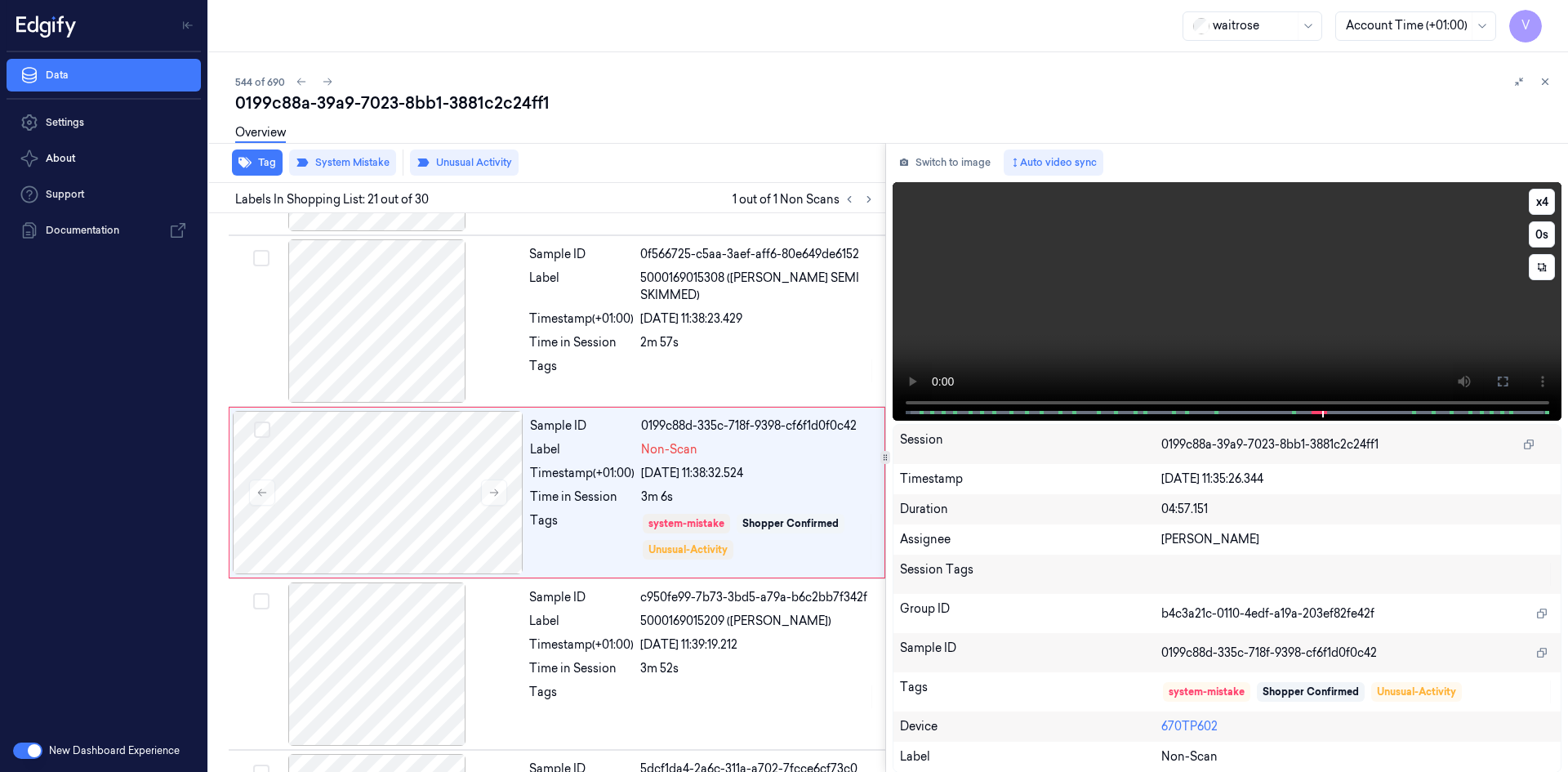
drag, startPoint x: 1251, startPoint y: 266, endPoint x: 1218, endPoint y: 251, distance: 36.2
click at [1250, 270] on video at bounding box center [1227, 301] width 669 height 239
click at [1548, 81] on icon at bounding box center [1545, 82] width 12 height 12
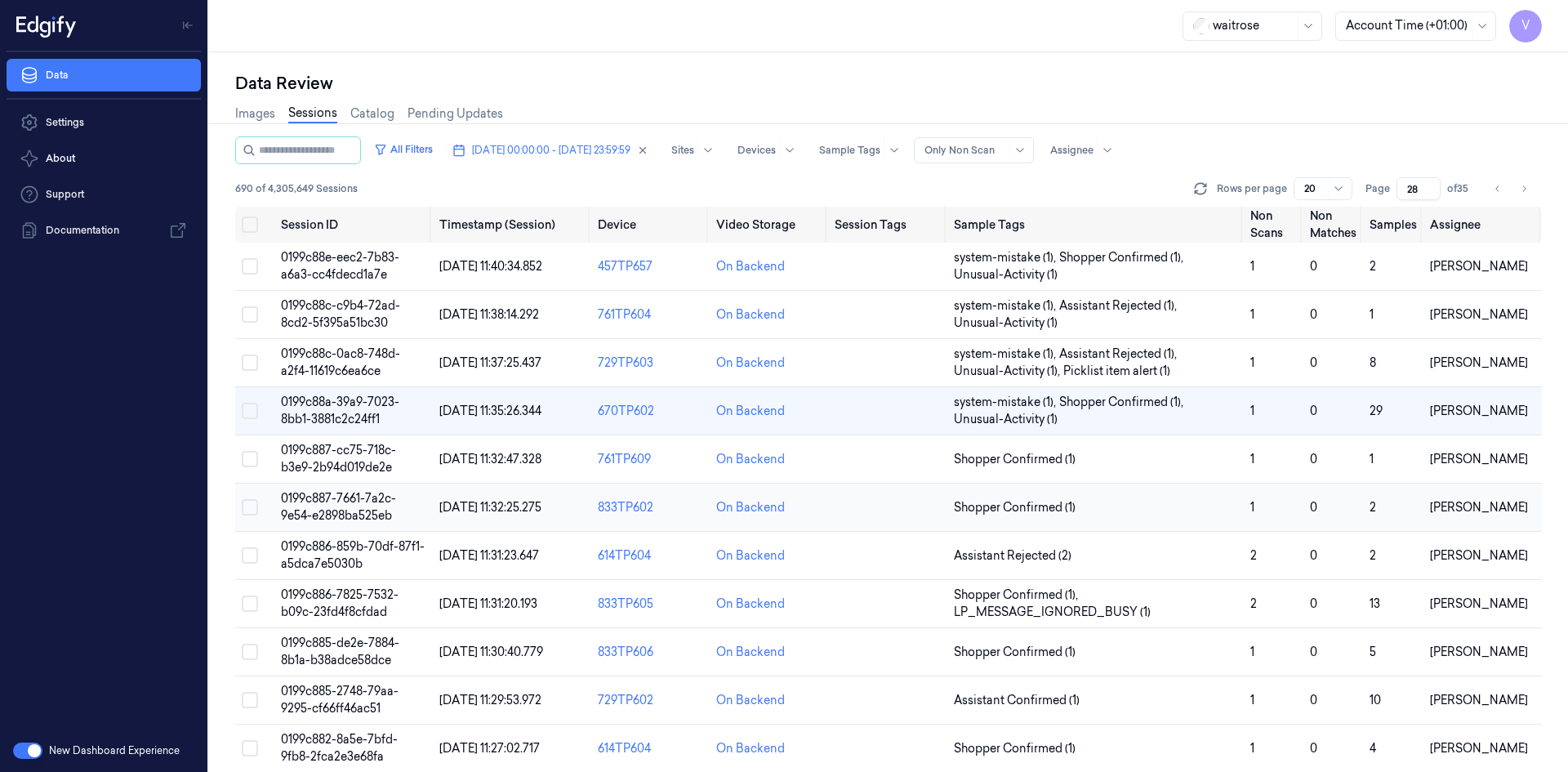
click at [363, 511] on span "0199c887-7661-7a2c-9e54-e2898ba525eb" at bounding box center [339, 507] width 115 height 32
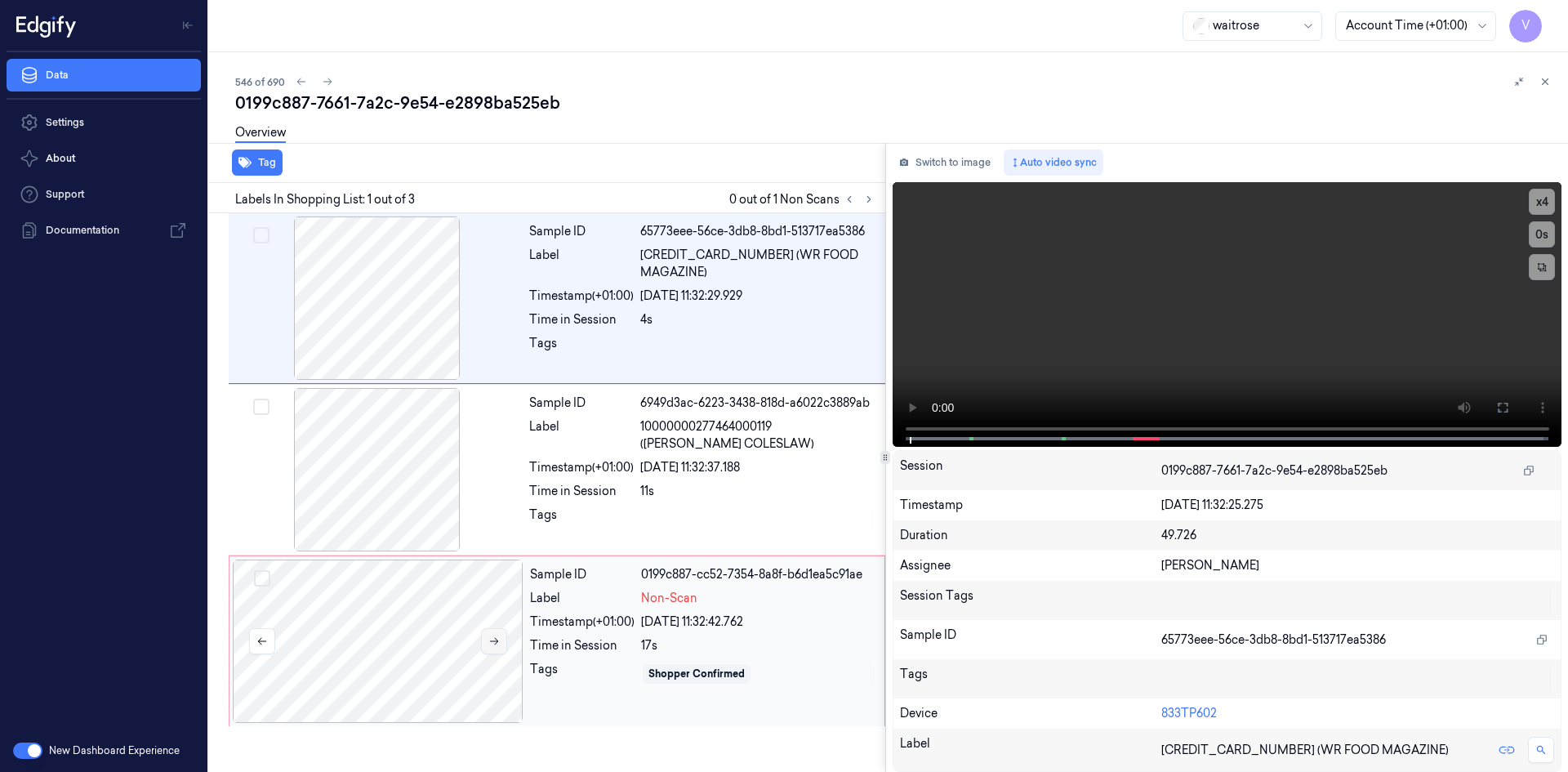
click at [494, 642] on icon at bounding box center [494, 641] width 12 height 12
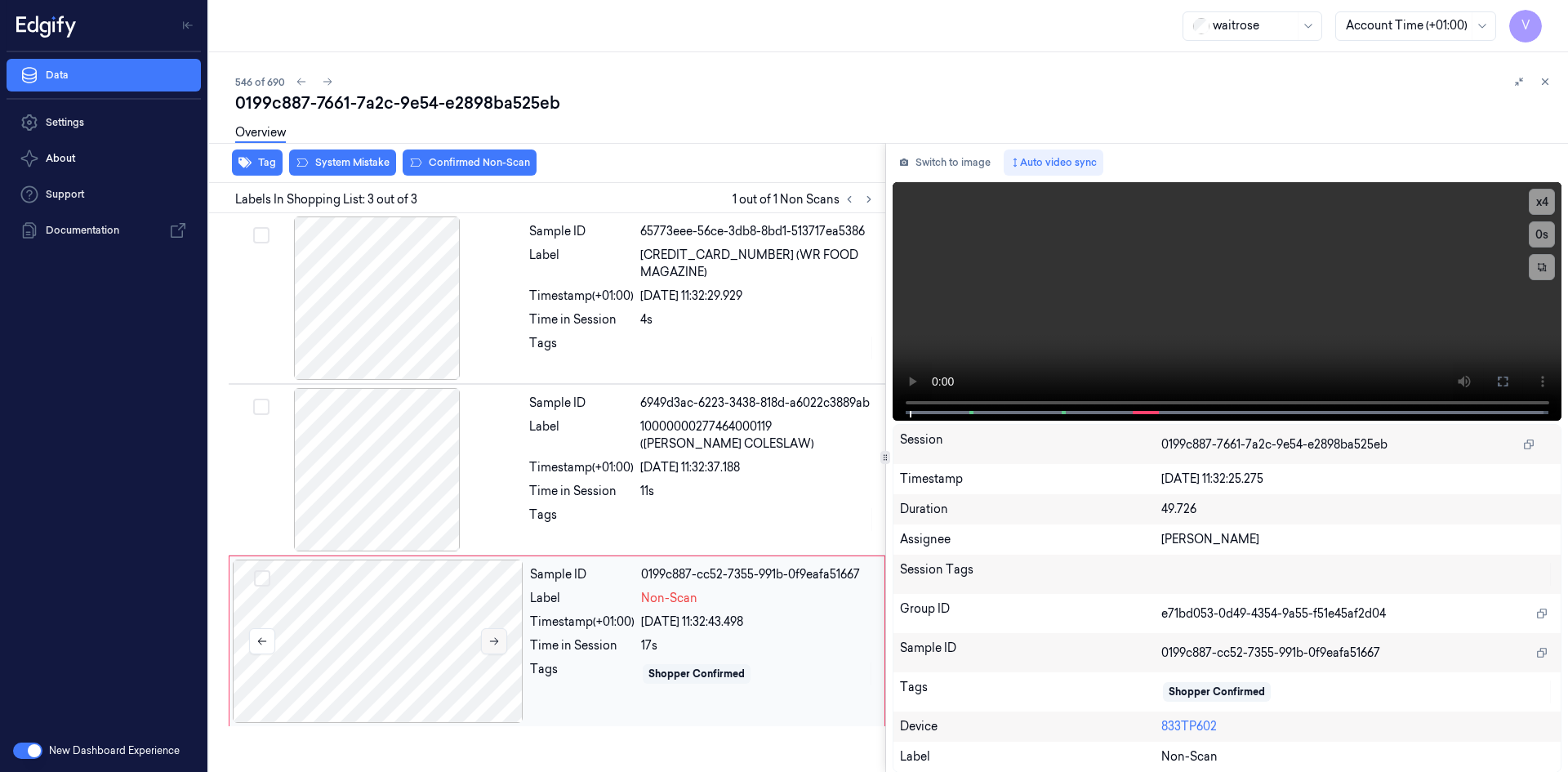
click at [496, 641] on icon at bounding box center [494, 642] width 9 height 8
click at [499, 644] on icon at bounding box center [494, 641] width 12 height 12
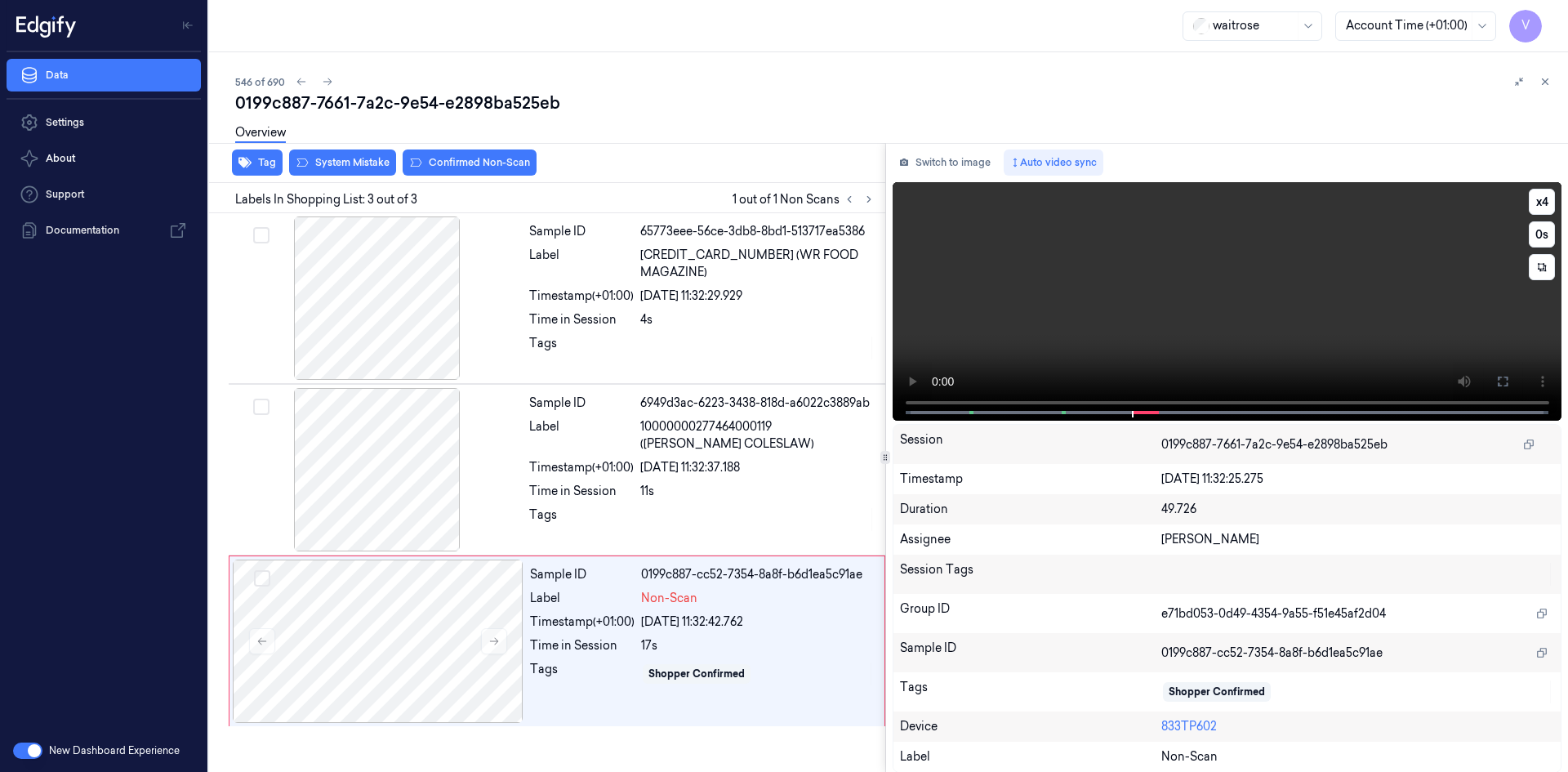
click at [1129, 350] on video at bounding box center [1227, 301] width 669 height 239
click at [1210, 279] on video at bounding box center [1227, 301] width 669 height 239
click at [1161, 288] on video at bounding box center [1227, 301] width 669 height 239
click at [1120, 295] on video at bounding box center [1227, 301] width 669 height 239
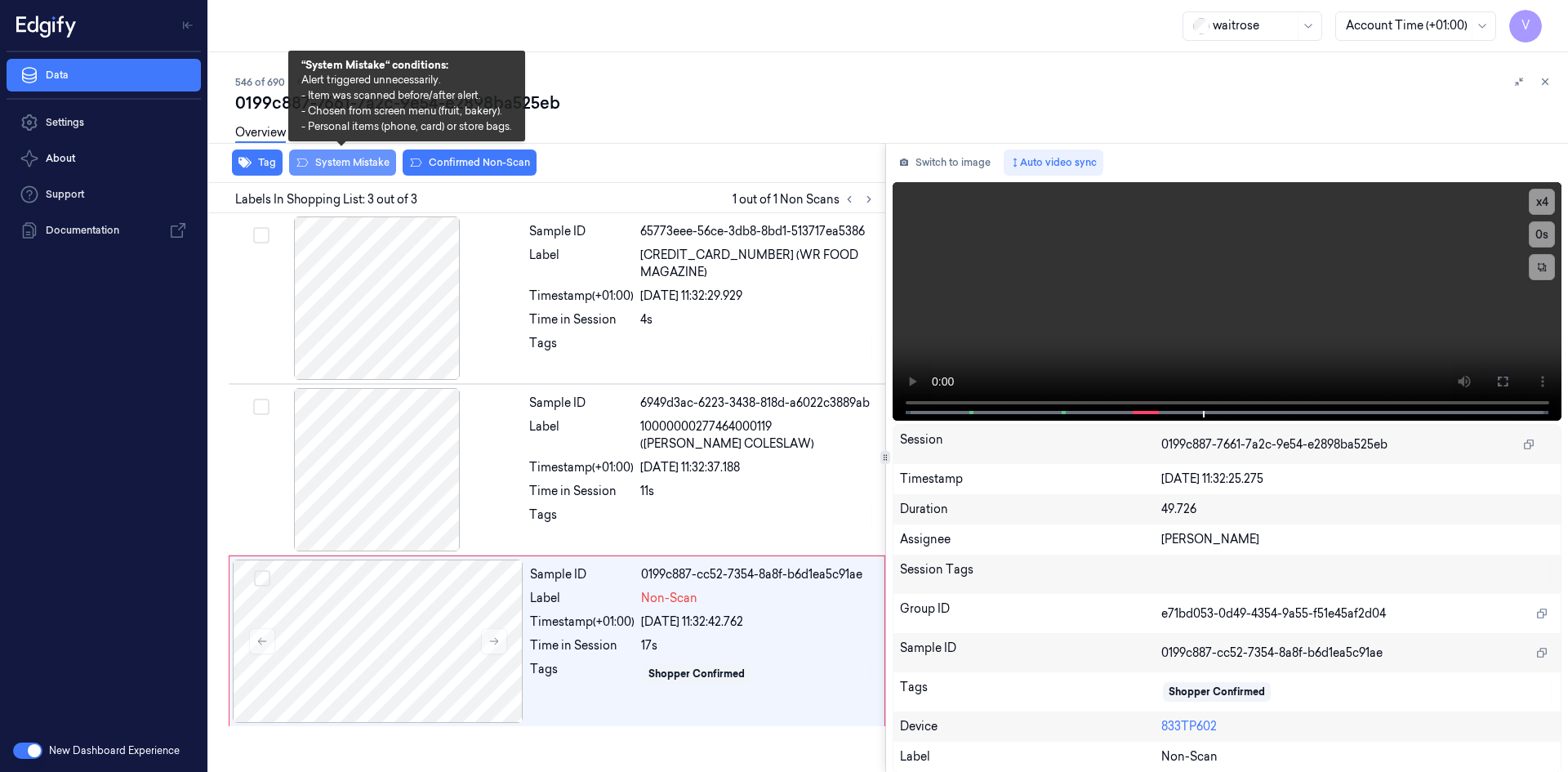
click at [368, 165] on button "System Mistake" at bounding box center [342, 162] width 107 height 26
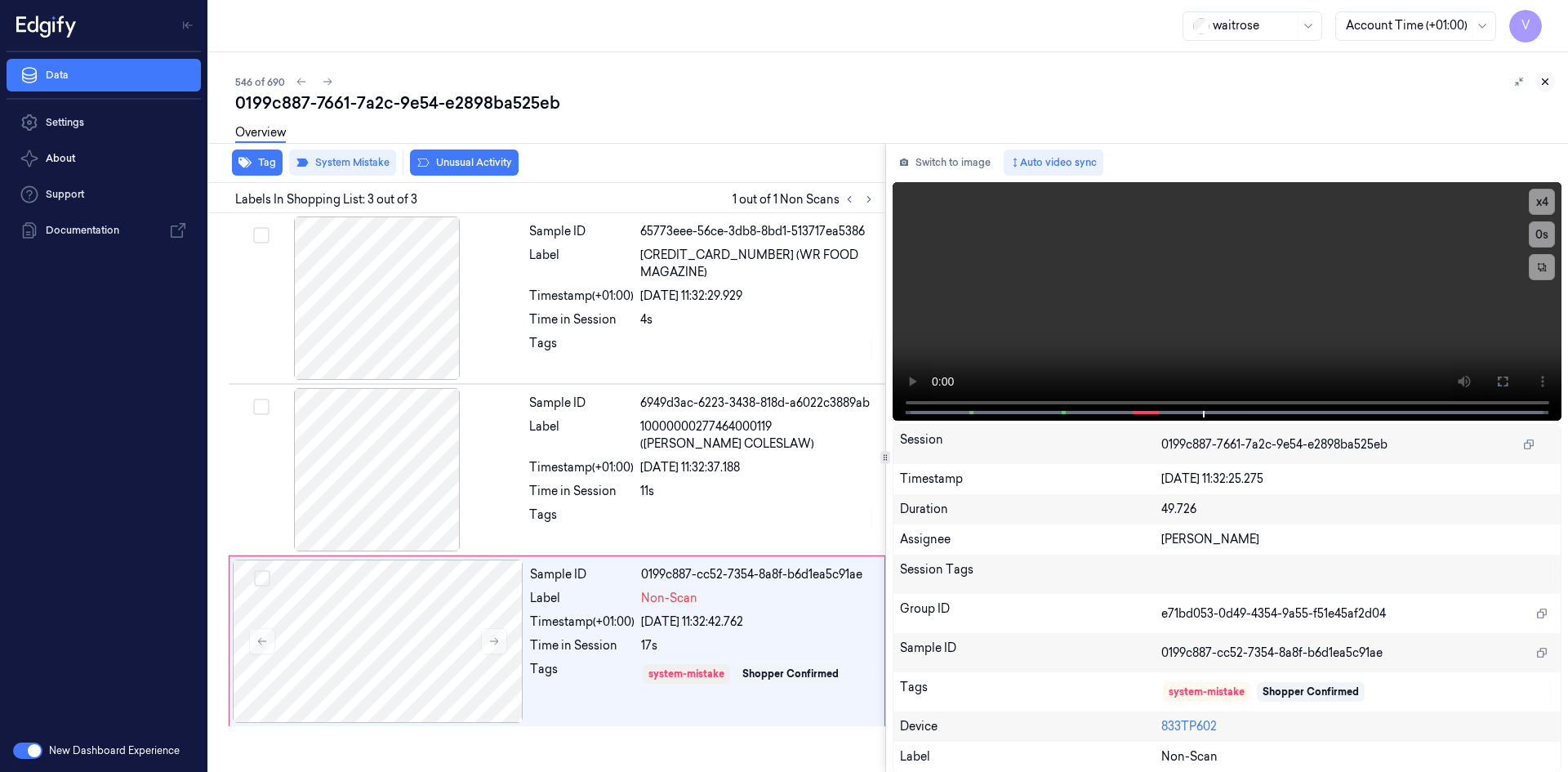
click at [1543, 79] on icon at bounding box center [1545, 82] width 6 height 6
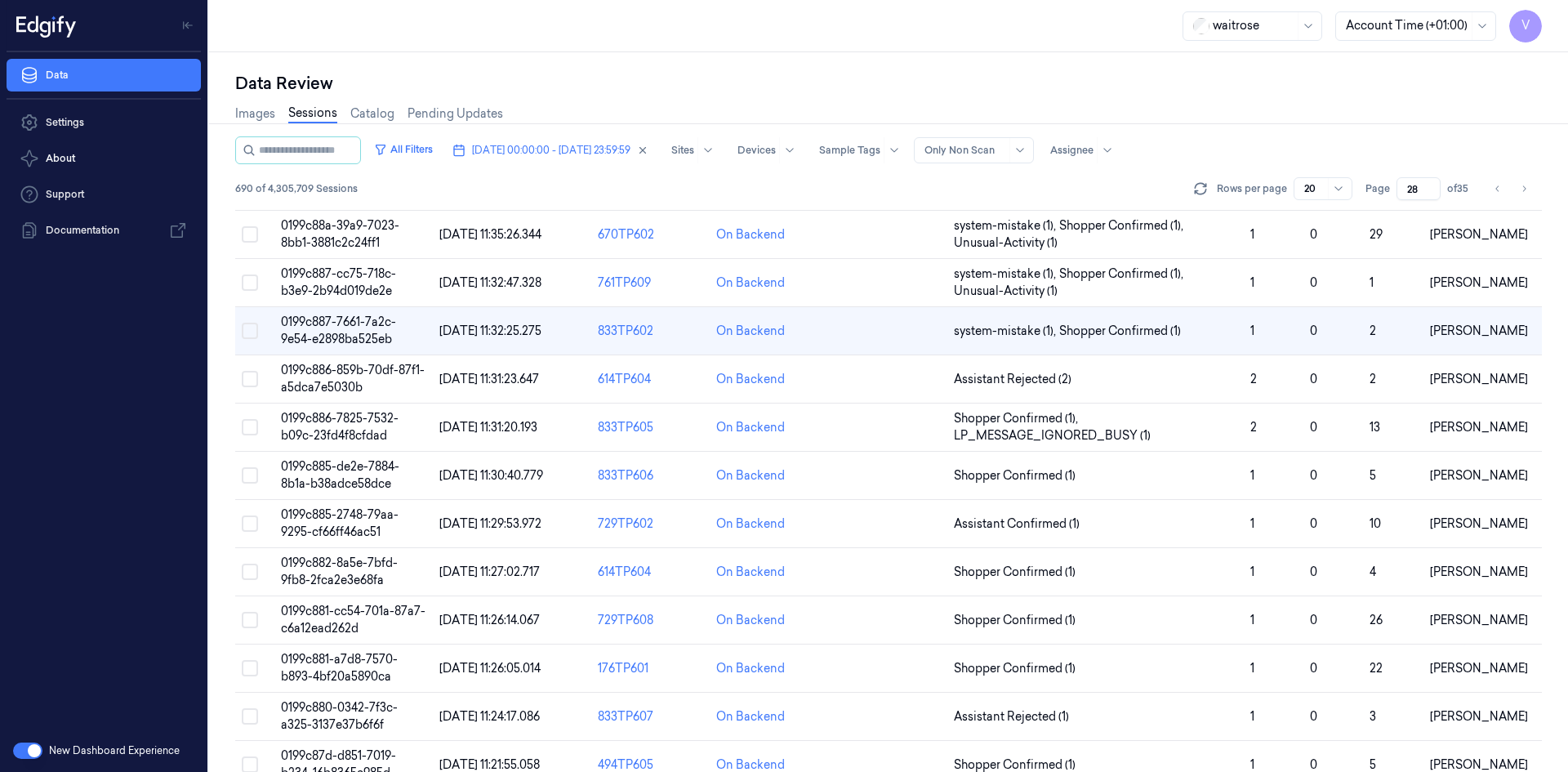
scroll to position [18, 0]
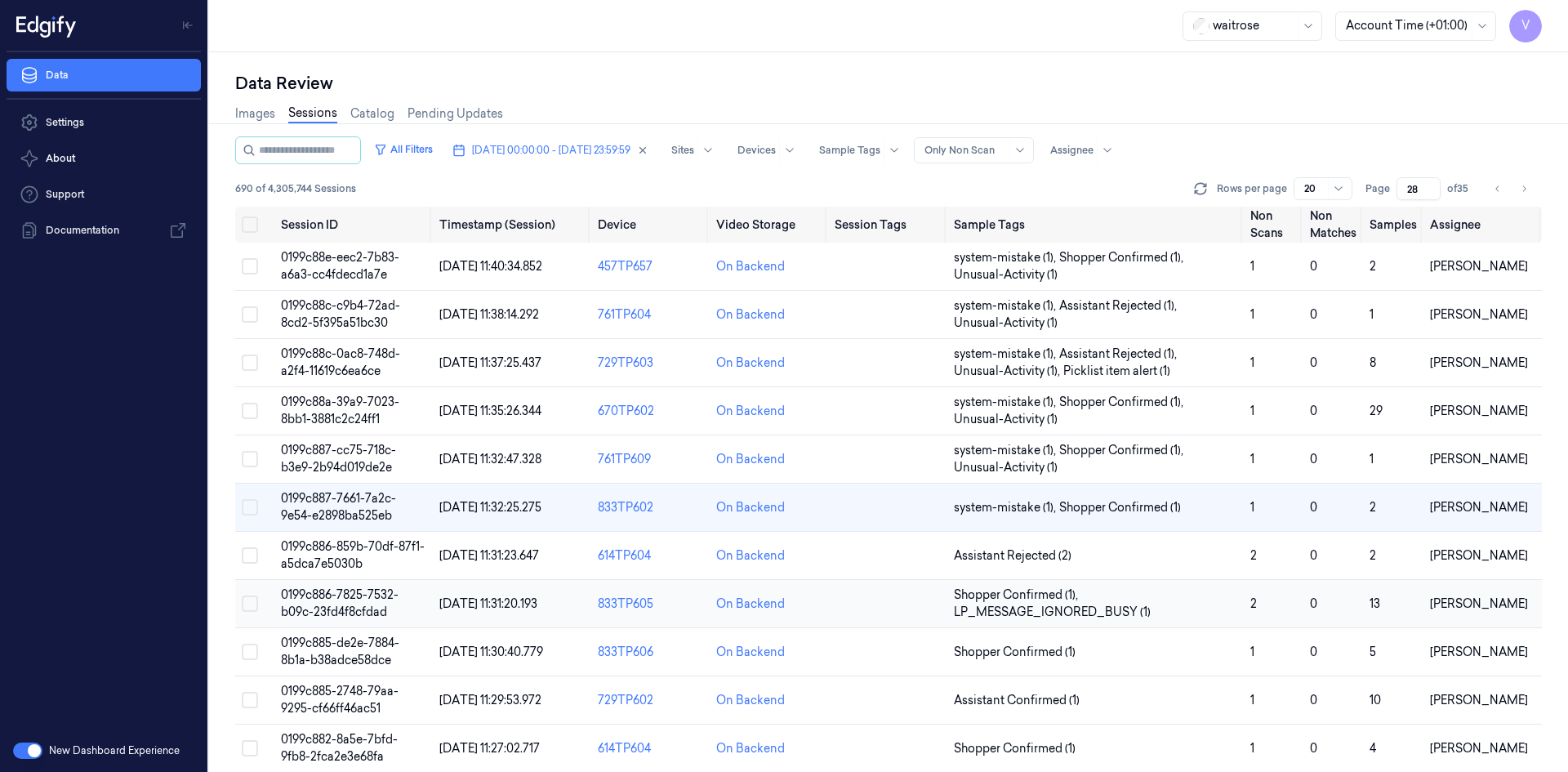
click at [340, 600] on span "0199c886-7825-7532-b09c-23fd4f8cfdad" at bounding box center [340, 603] width 117 height 32
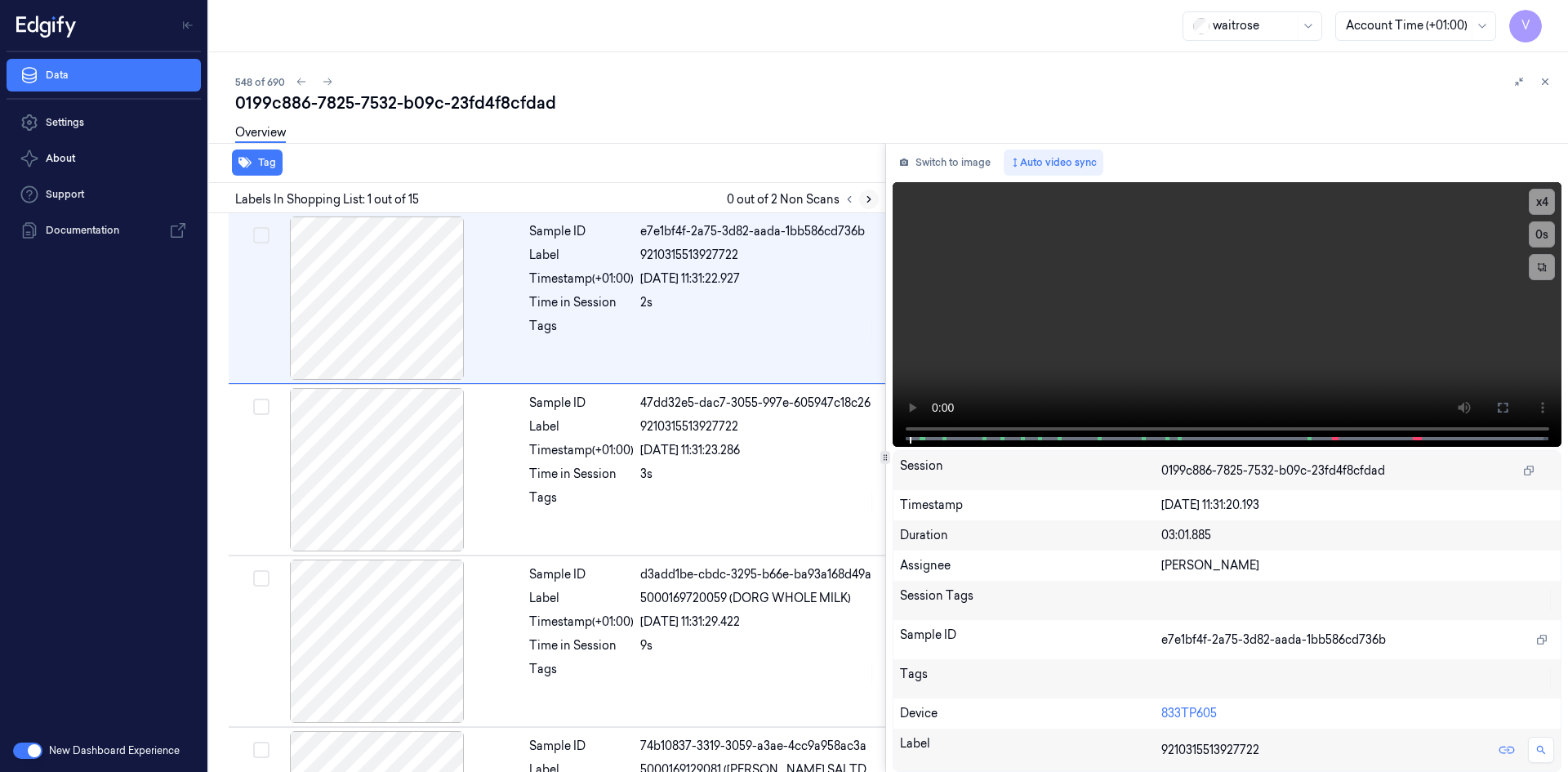
click at [867, 197] on icon at bounding box center [868, 200] width 3 height 6
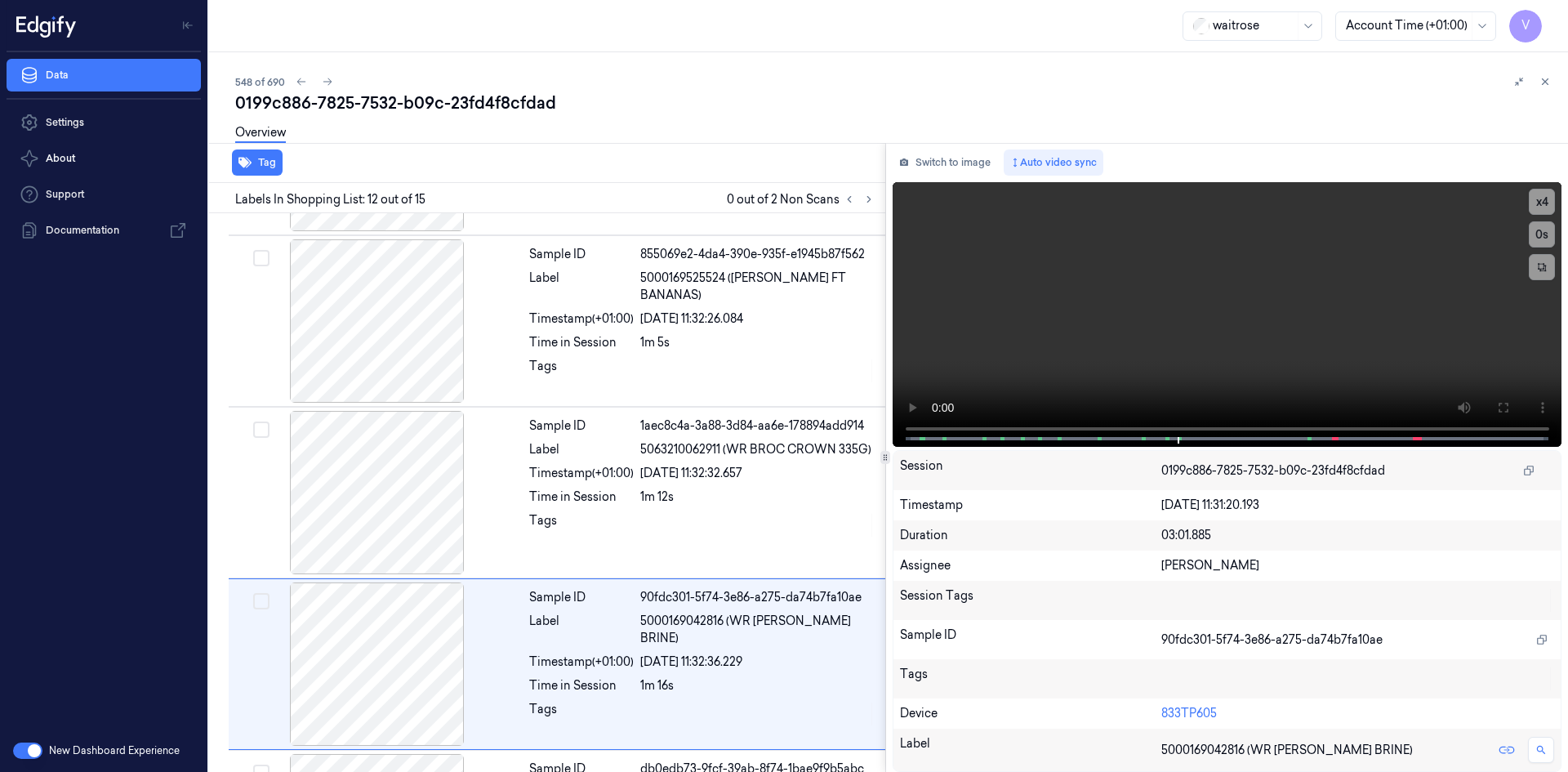
scroll to position [1692, 0]
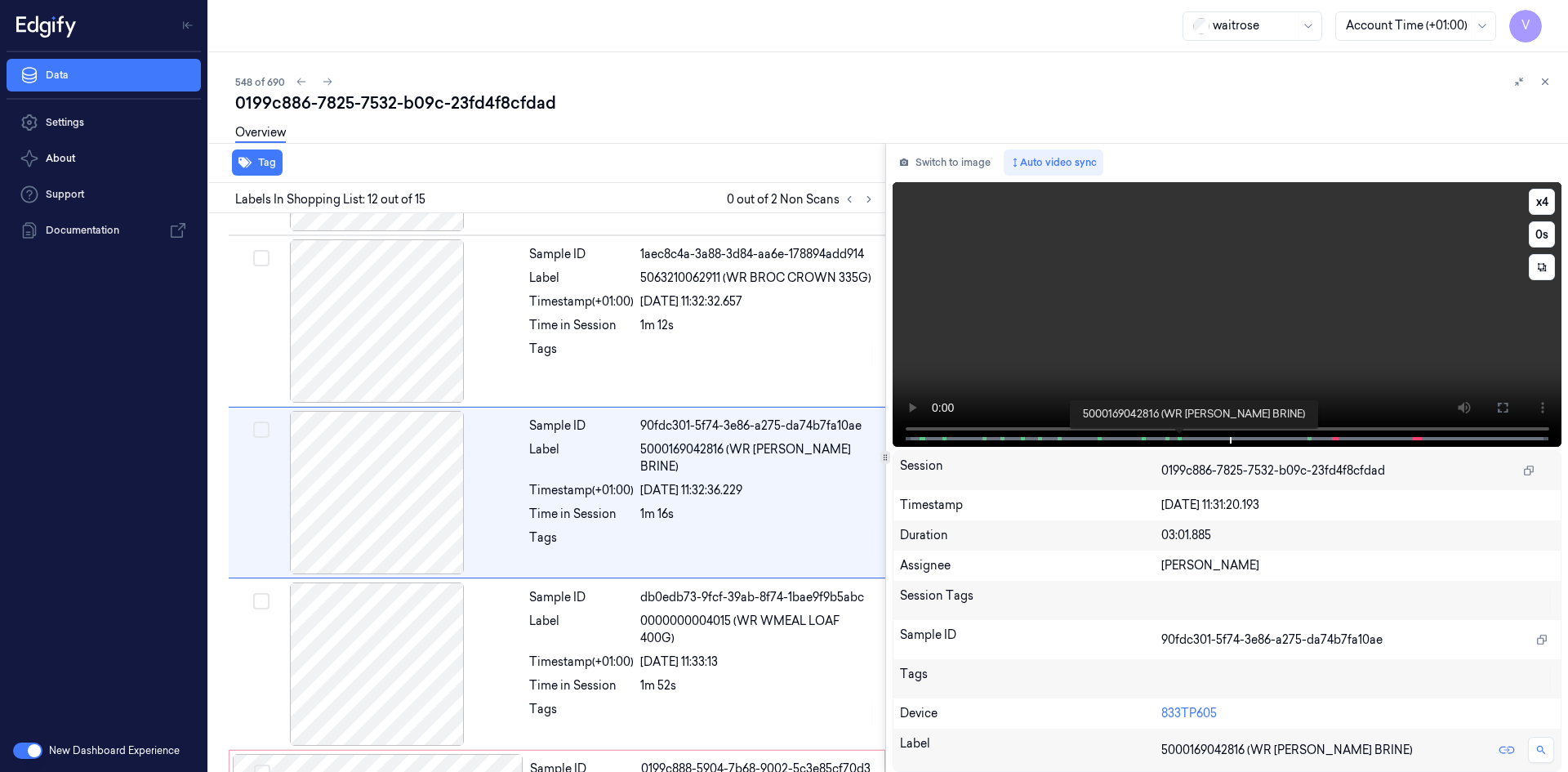
click at [1180, 435] on span at bounding box center [1181, 438] width 3 height 8
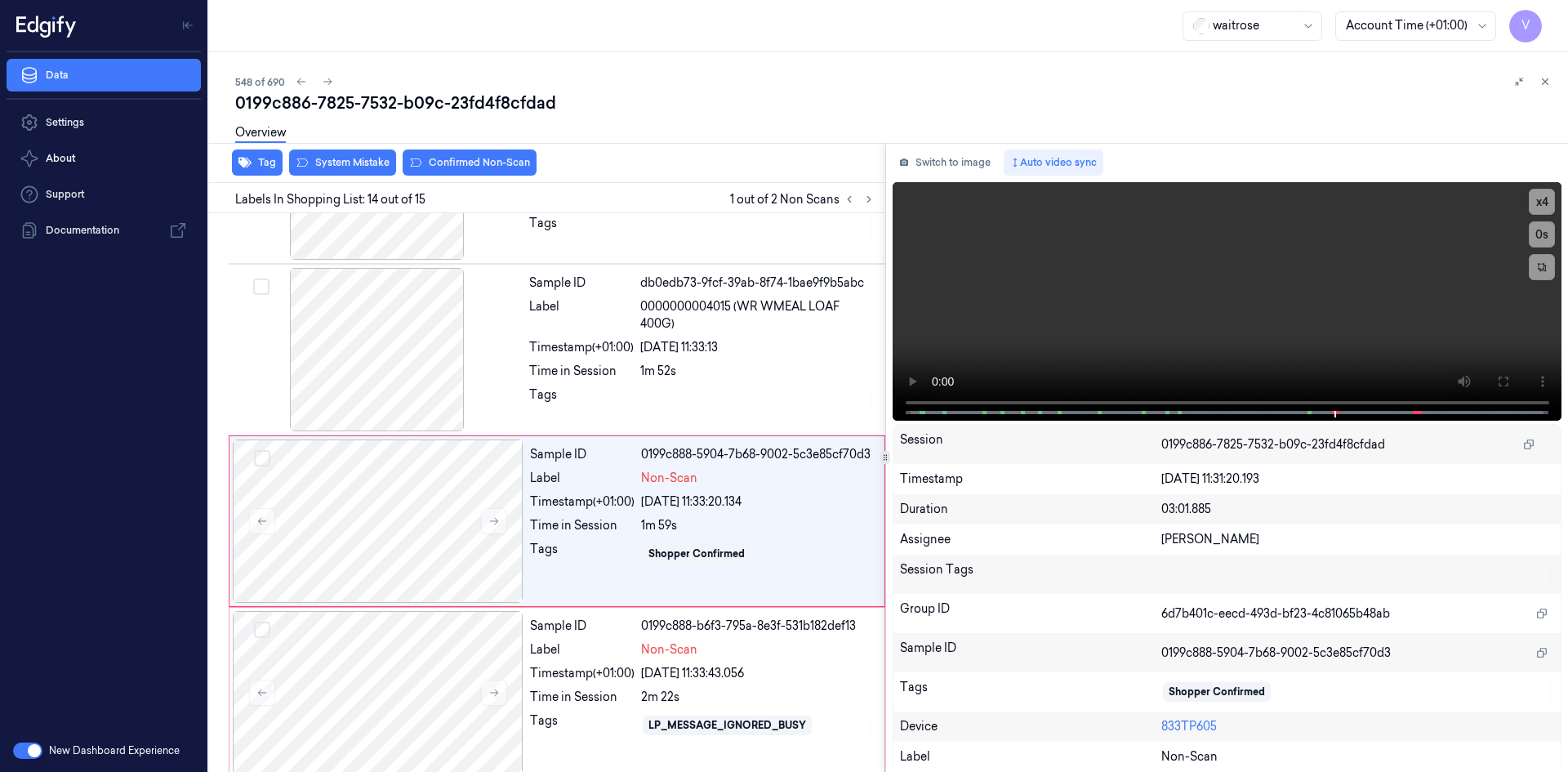
scroll to position [2019, 0]
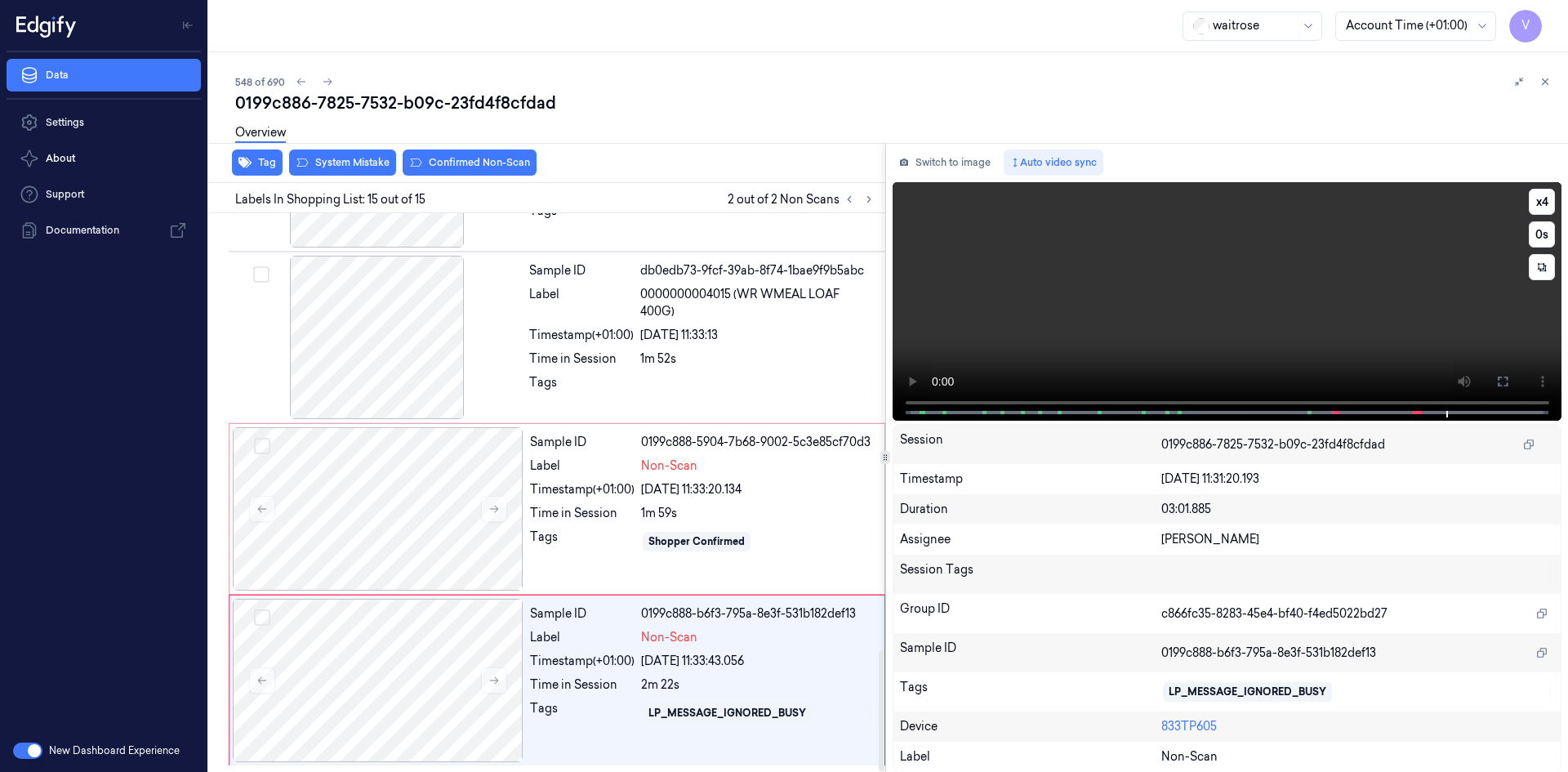
click at [1163, 274] on video at bounding box center [1227, 301] width 669 height 239
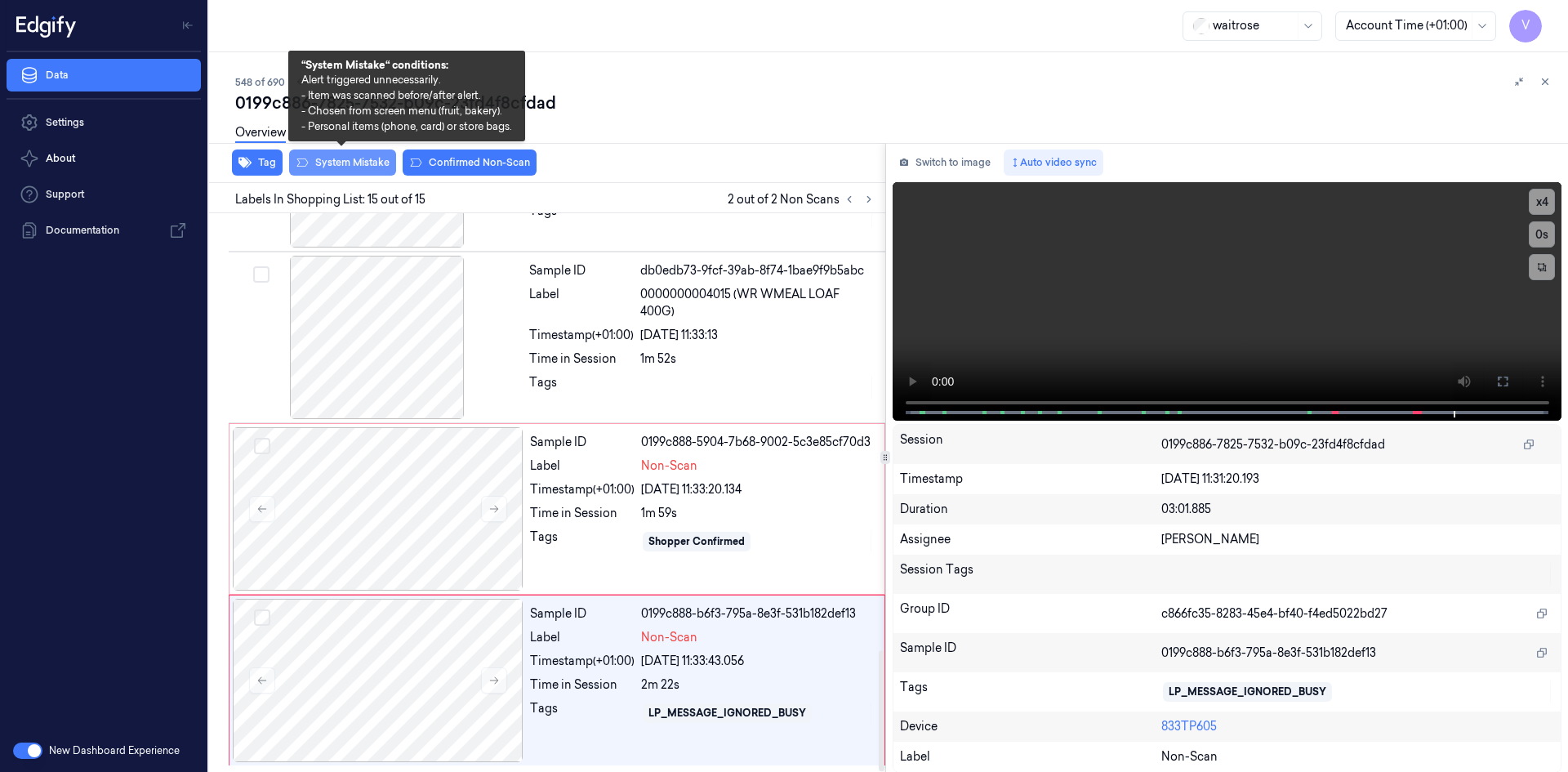
click at [352, 159] on button "System Mistake" at bounding box center [342, 162] width 107 height 26
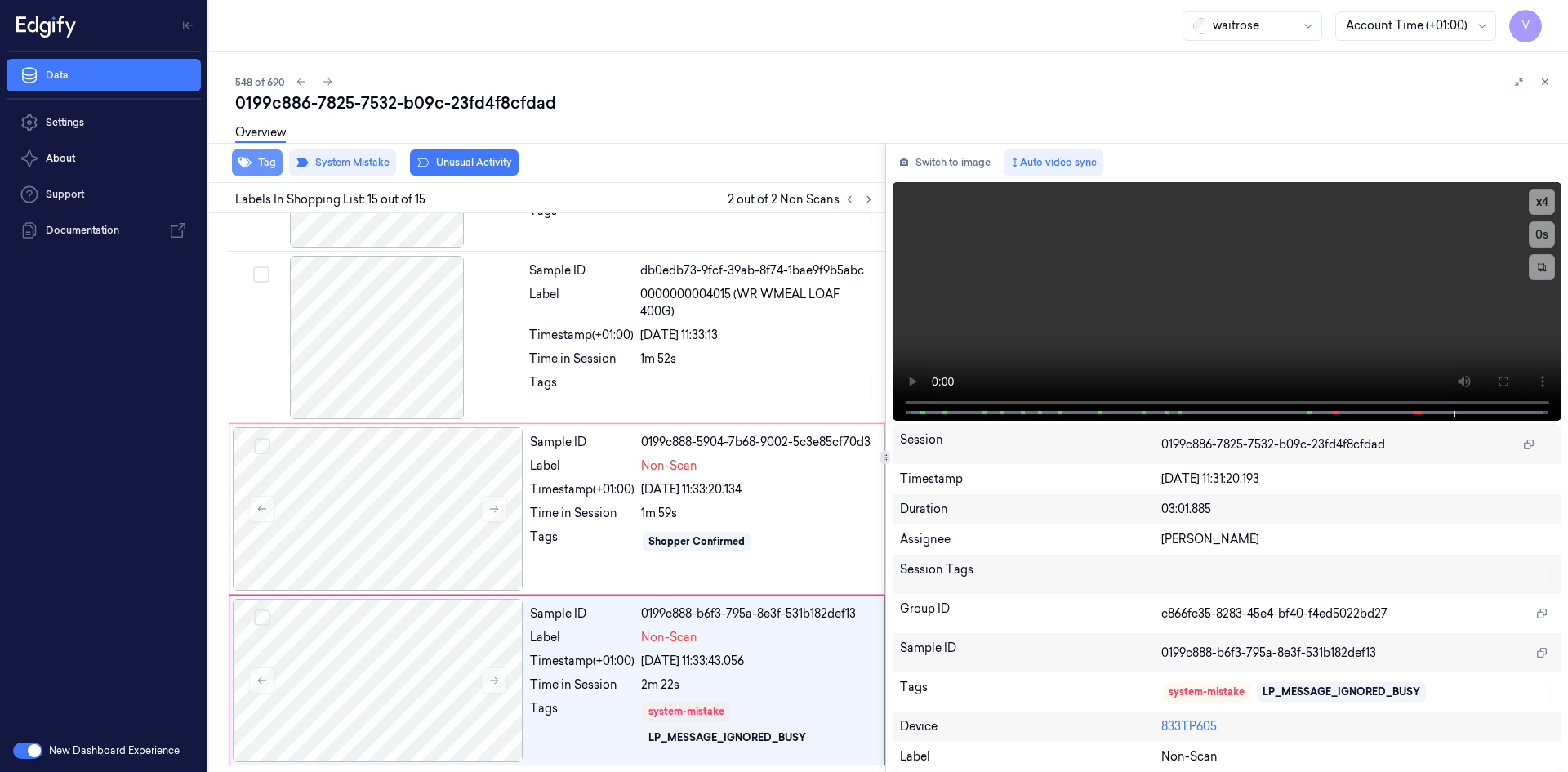
click at [265, 158] on button "Tag" at bounding box center [257, 162] width 51 height 26
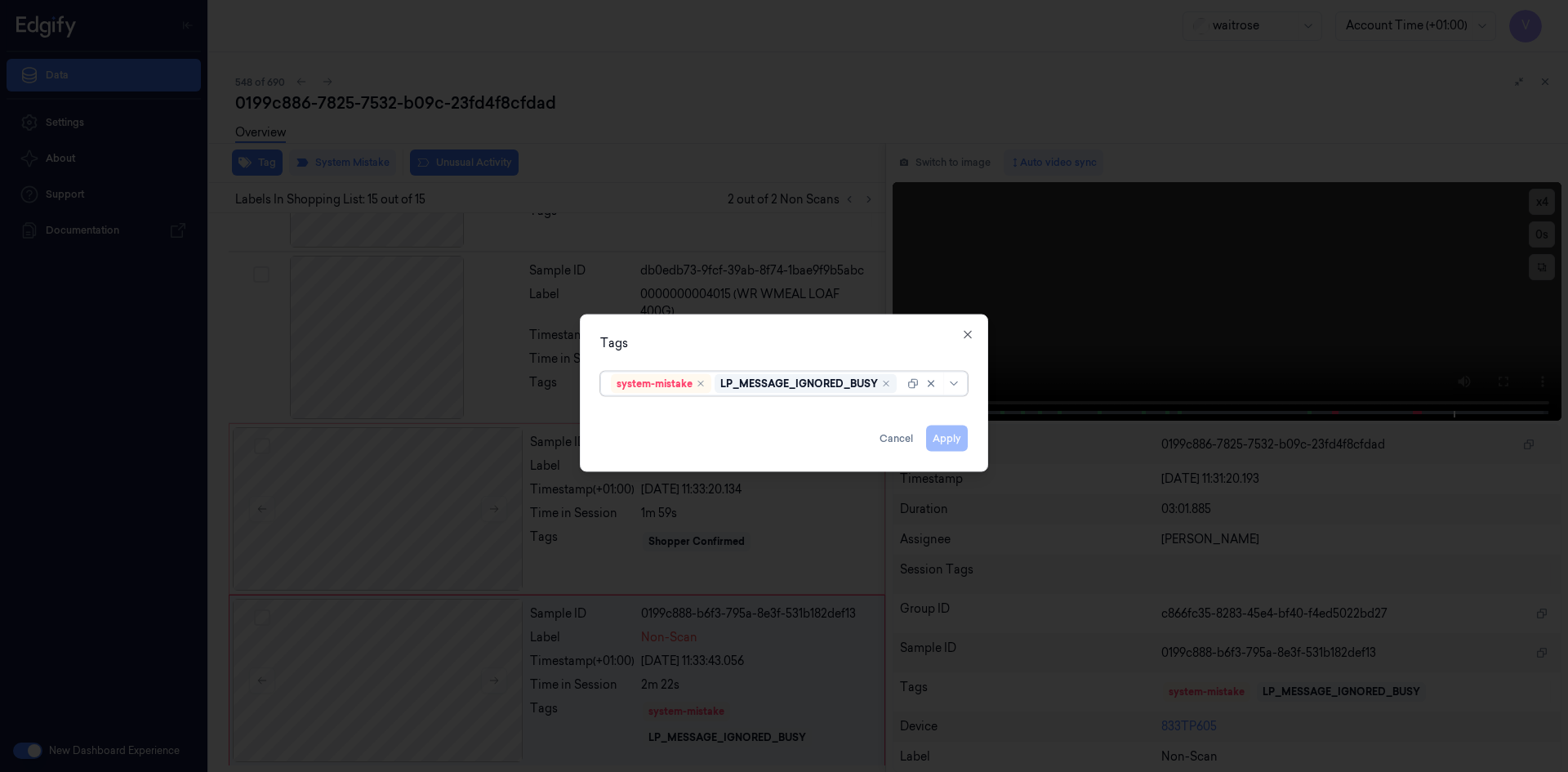
click at [748, 391] on div "system-mistake LP_MESSAGE_IGNORED_BUSY" at bounding box center [758, 383] width 294 height 23
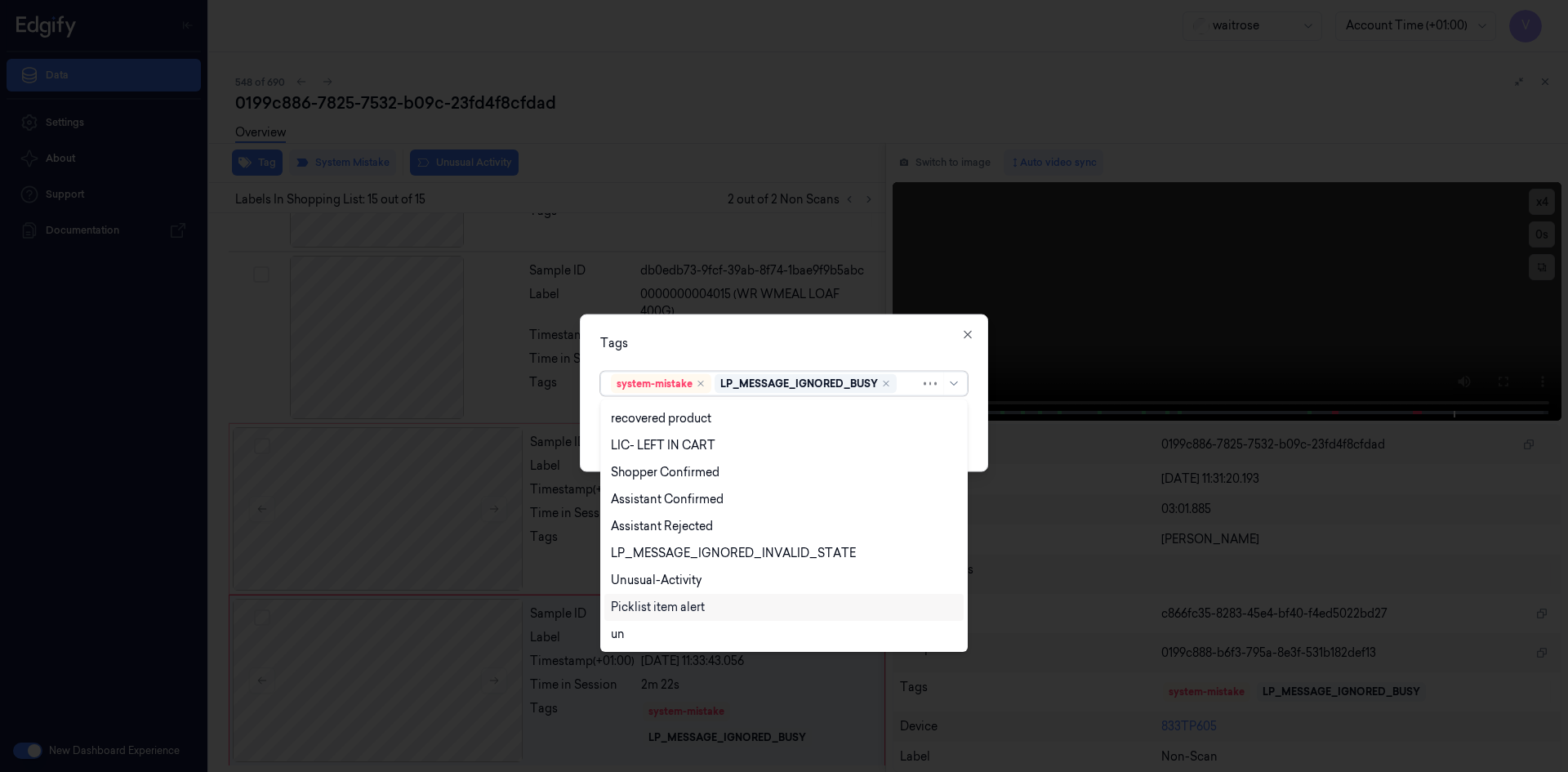
click at [644, 595] on div "Picklist item alert" at bounding box center [784, 608] width 359 height 27
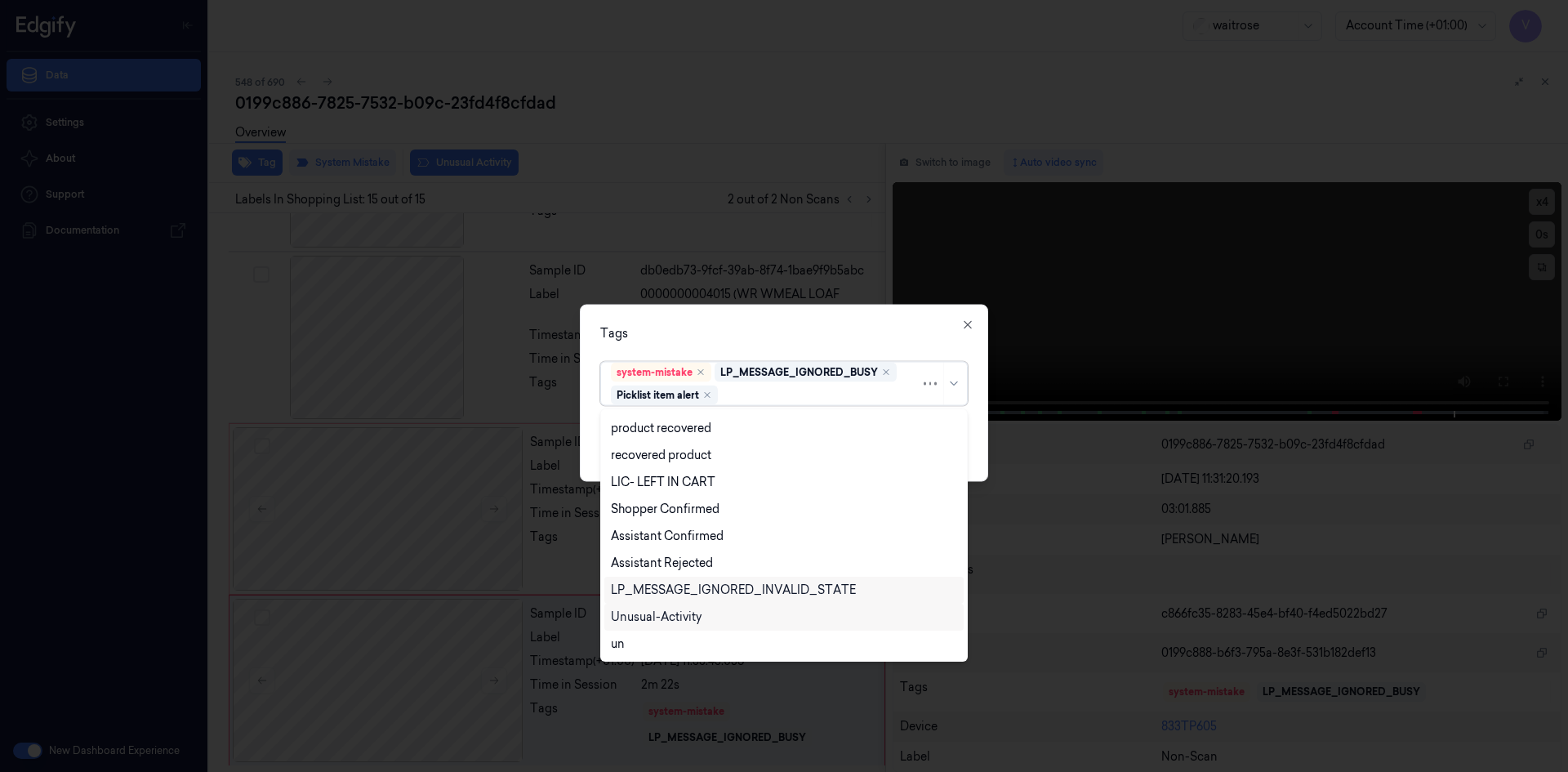
scroll to position [240, 0]
click at [654, 595] on div "Unusual-Activity" at bounding box center [656, 590] width 91 height 18
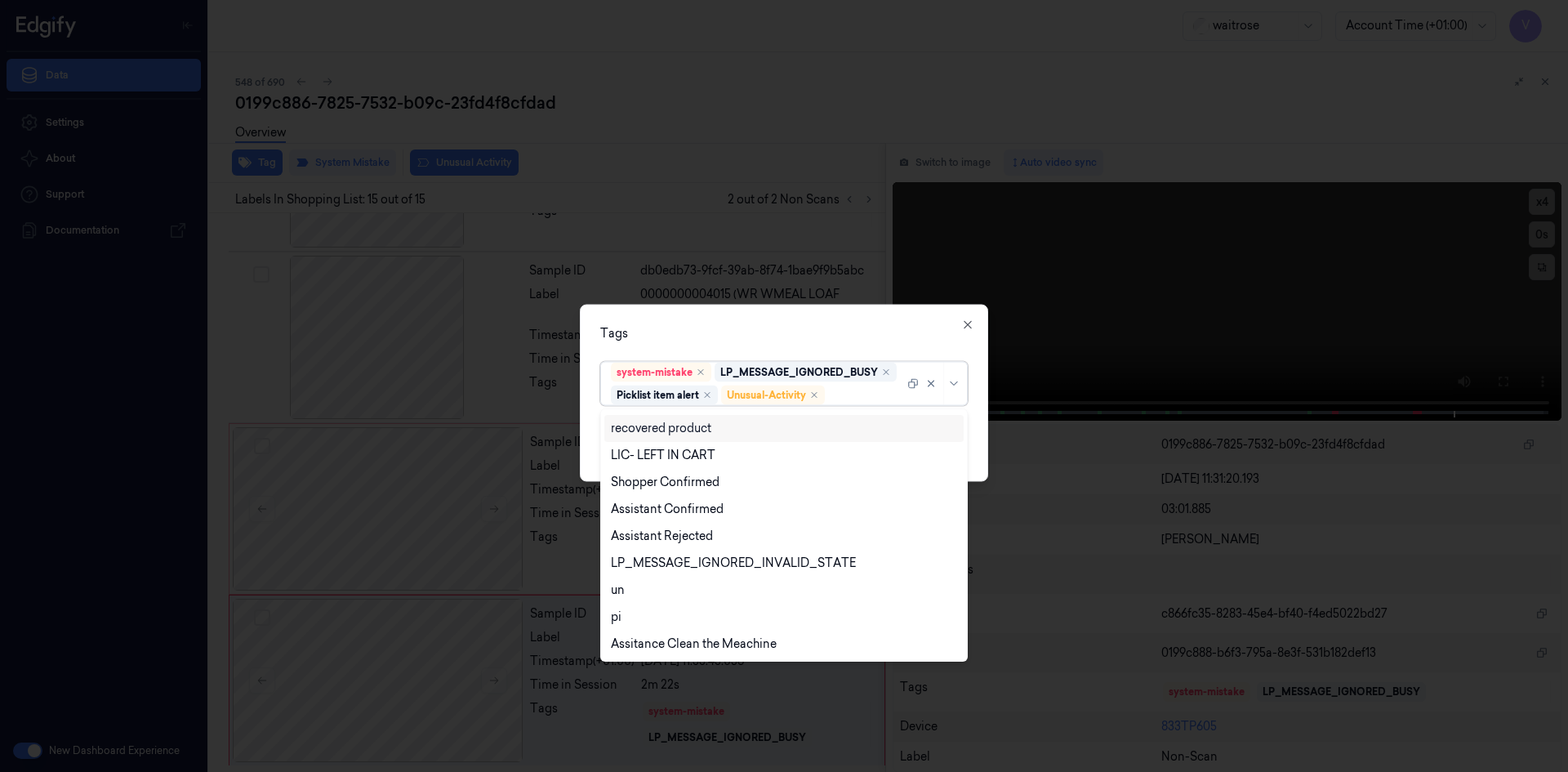
drag, startPoint x: 835, startPoint y: 347, endPoint x: 884, endPoint y: 350, distance: 49.1
click at [837, 347] on div "Tags option Unusual-Activity, selected. 20 results available. Use Up and Down t…" at bounding box center [784, 391] width 408 height 177
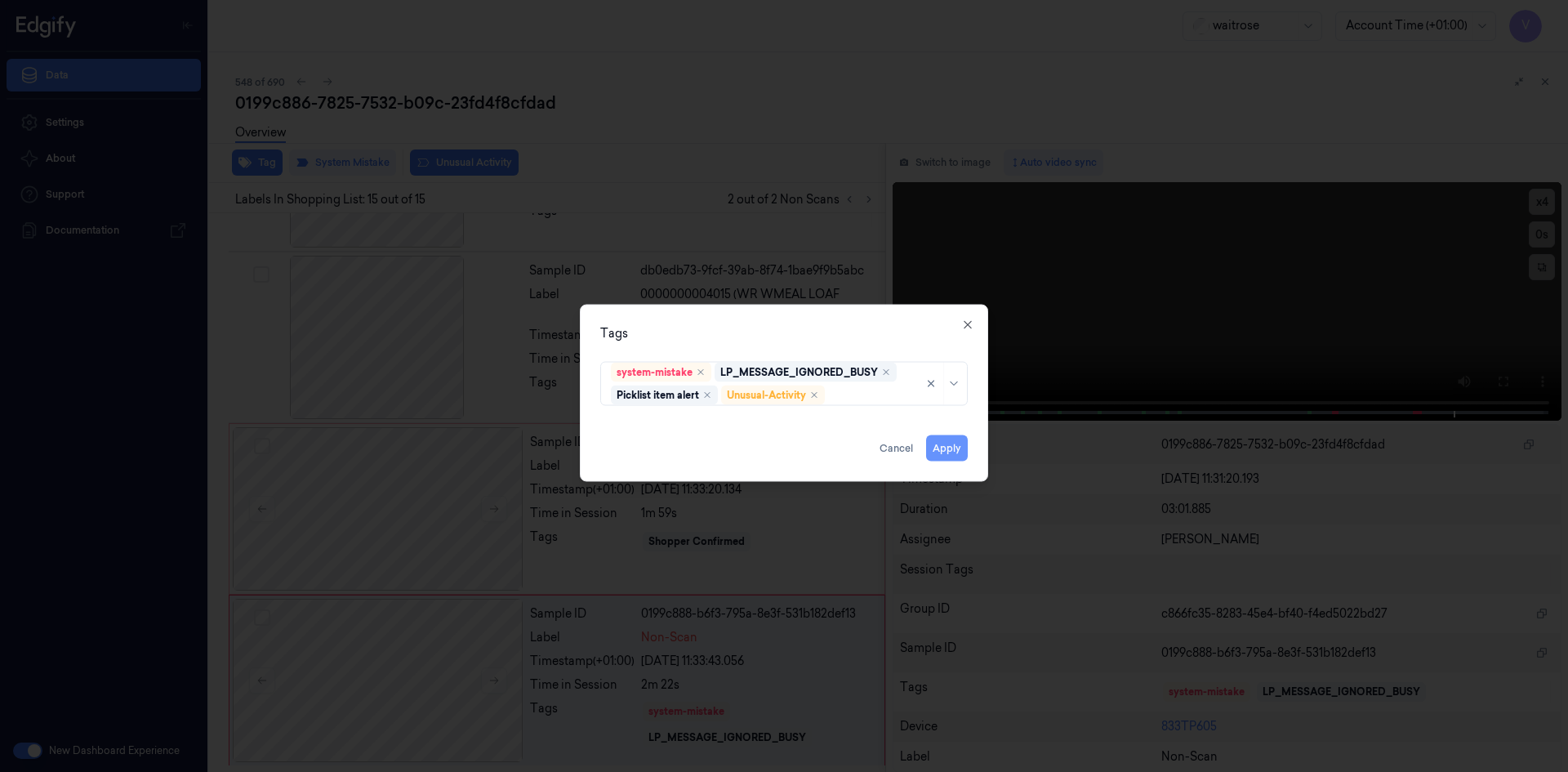
click at [950, 450] on button "Apply" at bounding box center [946, 447] width 42 height 26
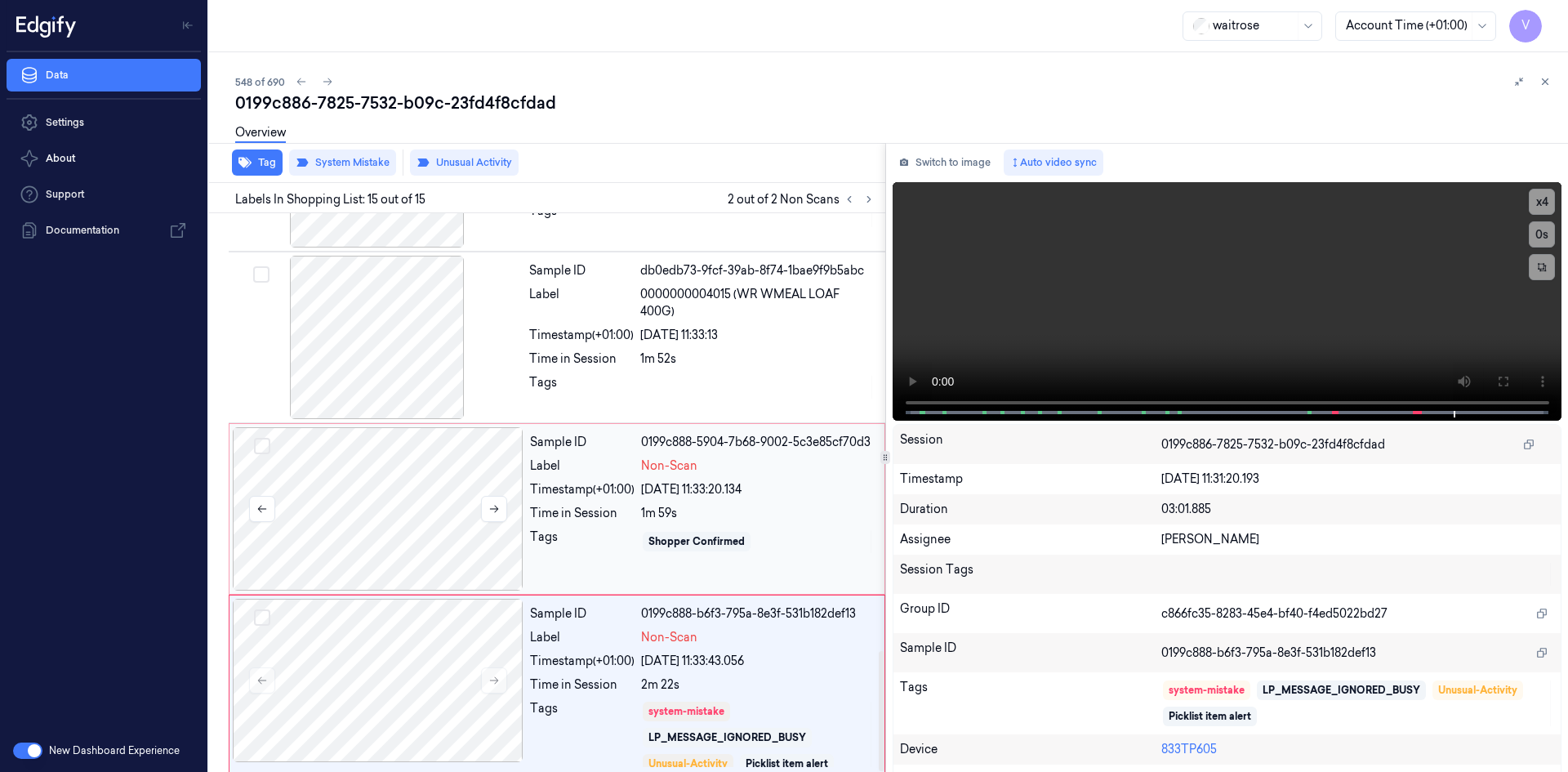
scroll to position [2031, 0]
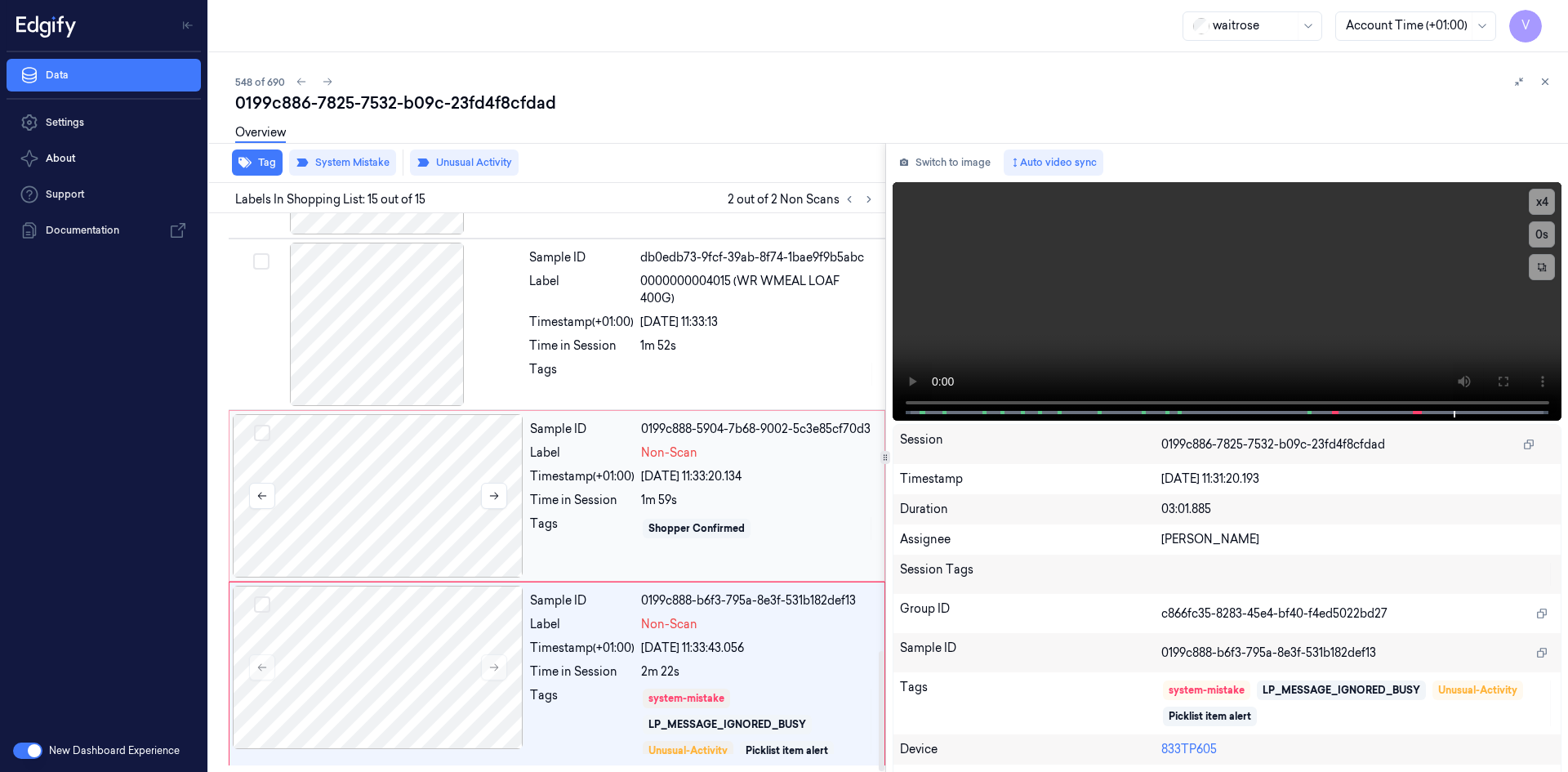
click at [399, 431] on div at bounding box center [378, 495] width 291 height 163
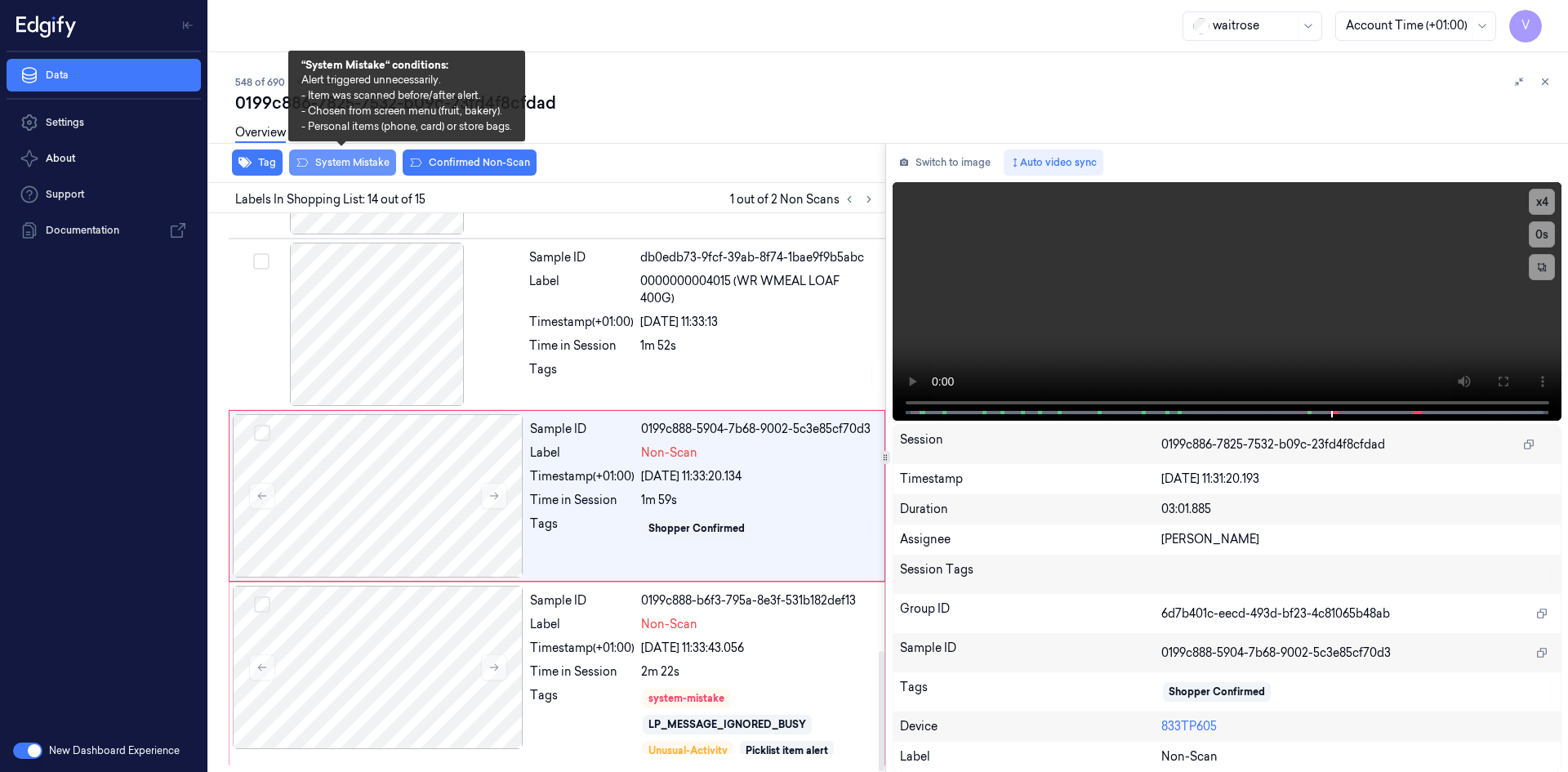
click at [343, 162] on button "System Mistake" at bounding box center [342, 162] width 107 height 26
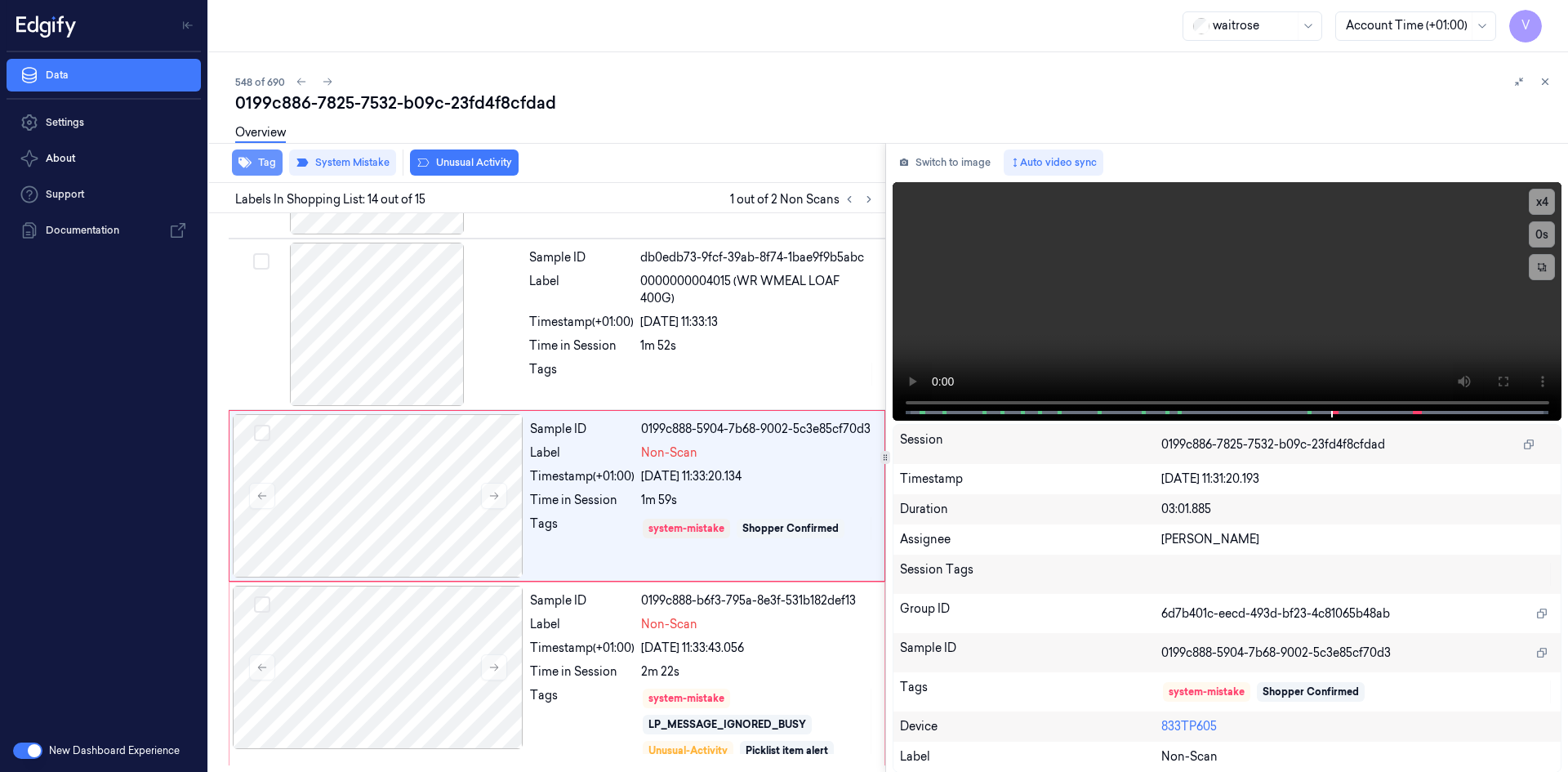
click at [268, 163] on button "Tag" at bounding box center [257, 162] width 51 height 26
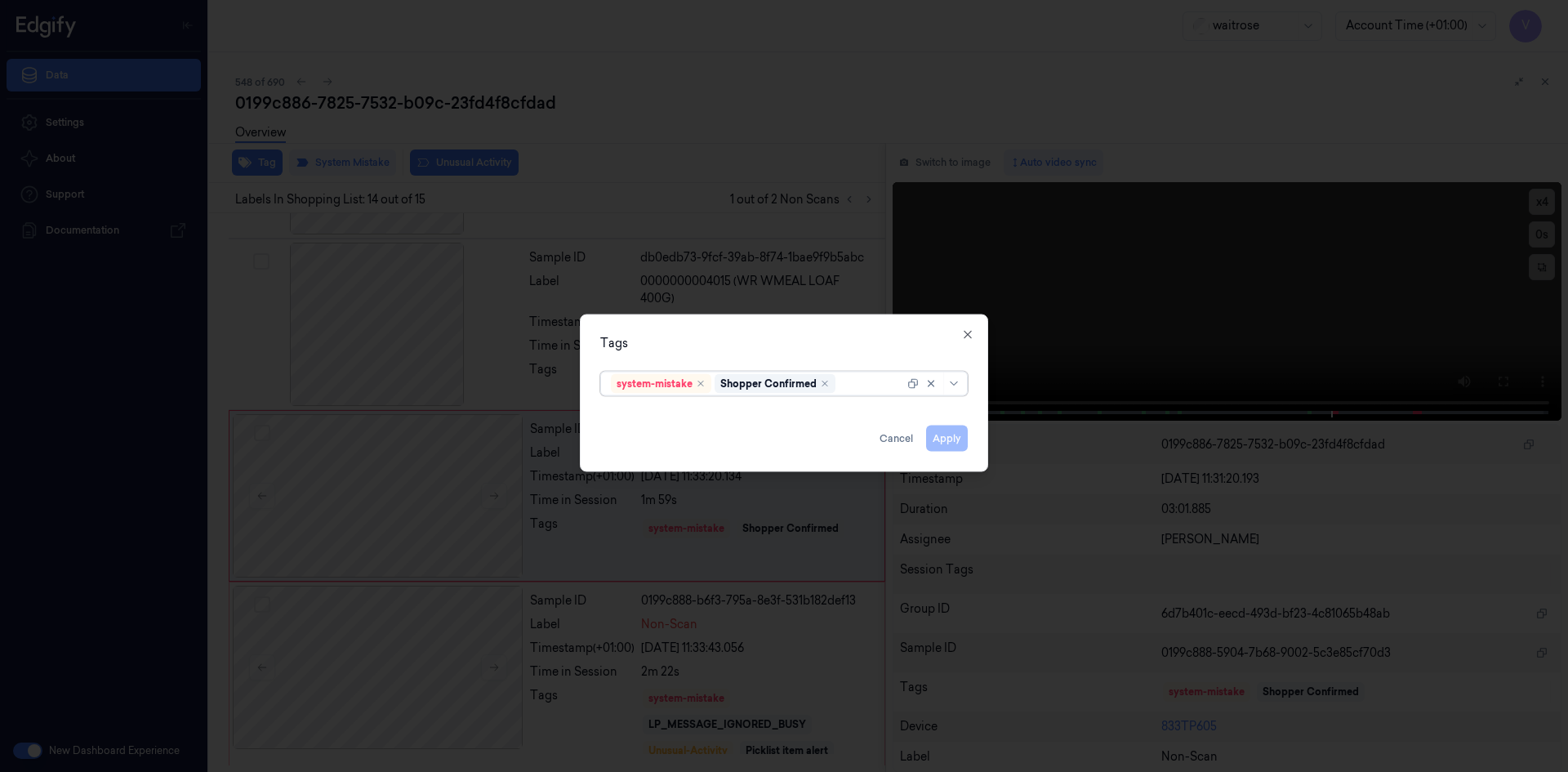
click at [855, 386] on div at bounding box center [871, 384] width 66 height 18
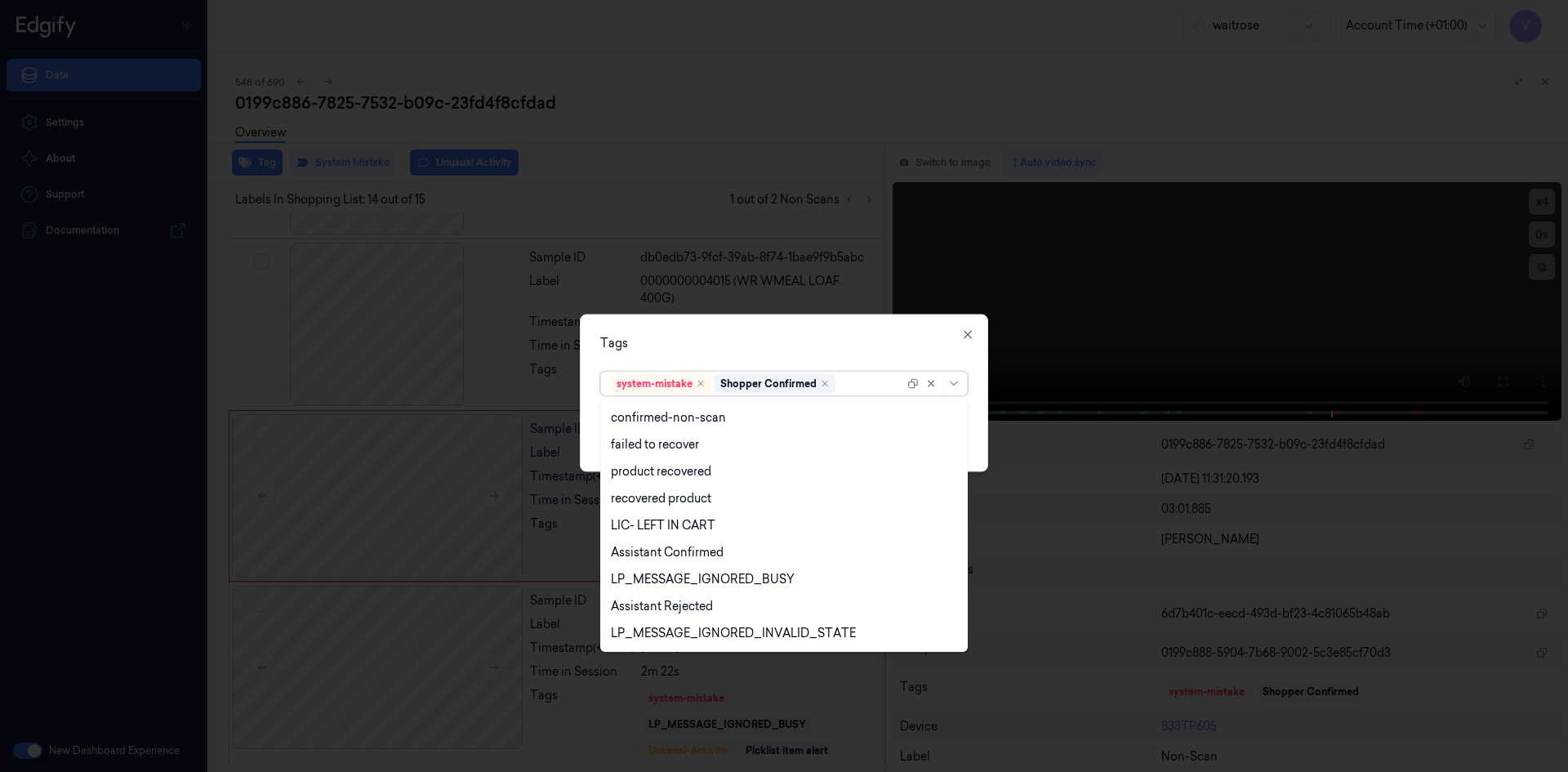
scroll to position [240, 0]
click at [693, 566] on div "LP_MESSAGE_IGNORED_INVALID_STATE" at bounding box center [784, 554] width 359 height 27
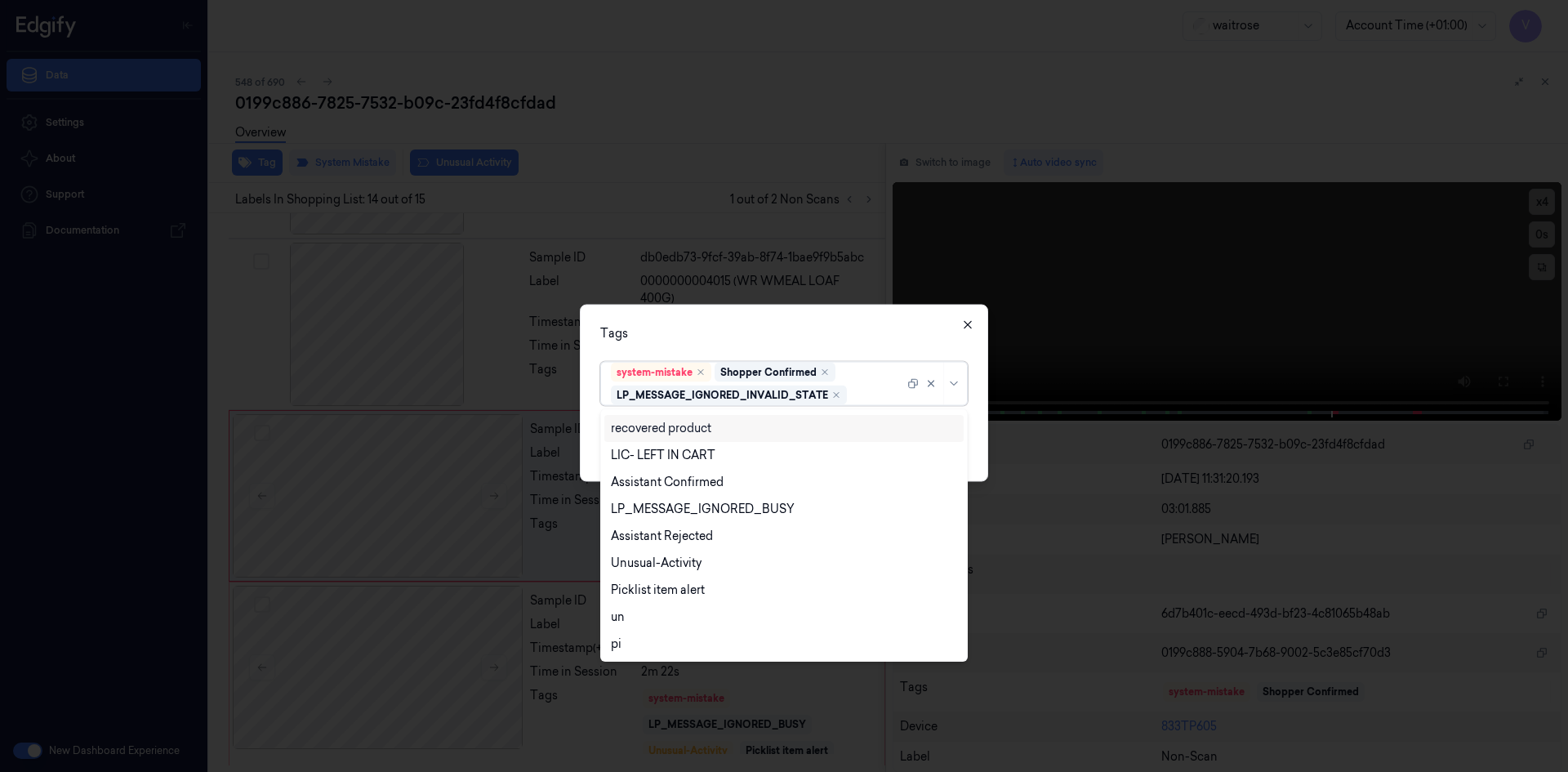
click at [967, 328] on icon "button" at bounding box center [967, 324] width 13 height 13
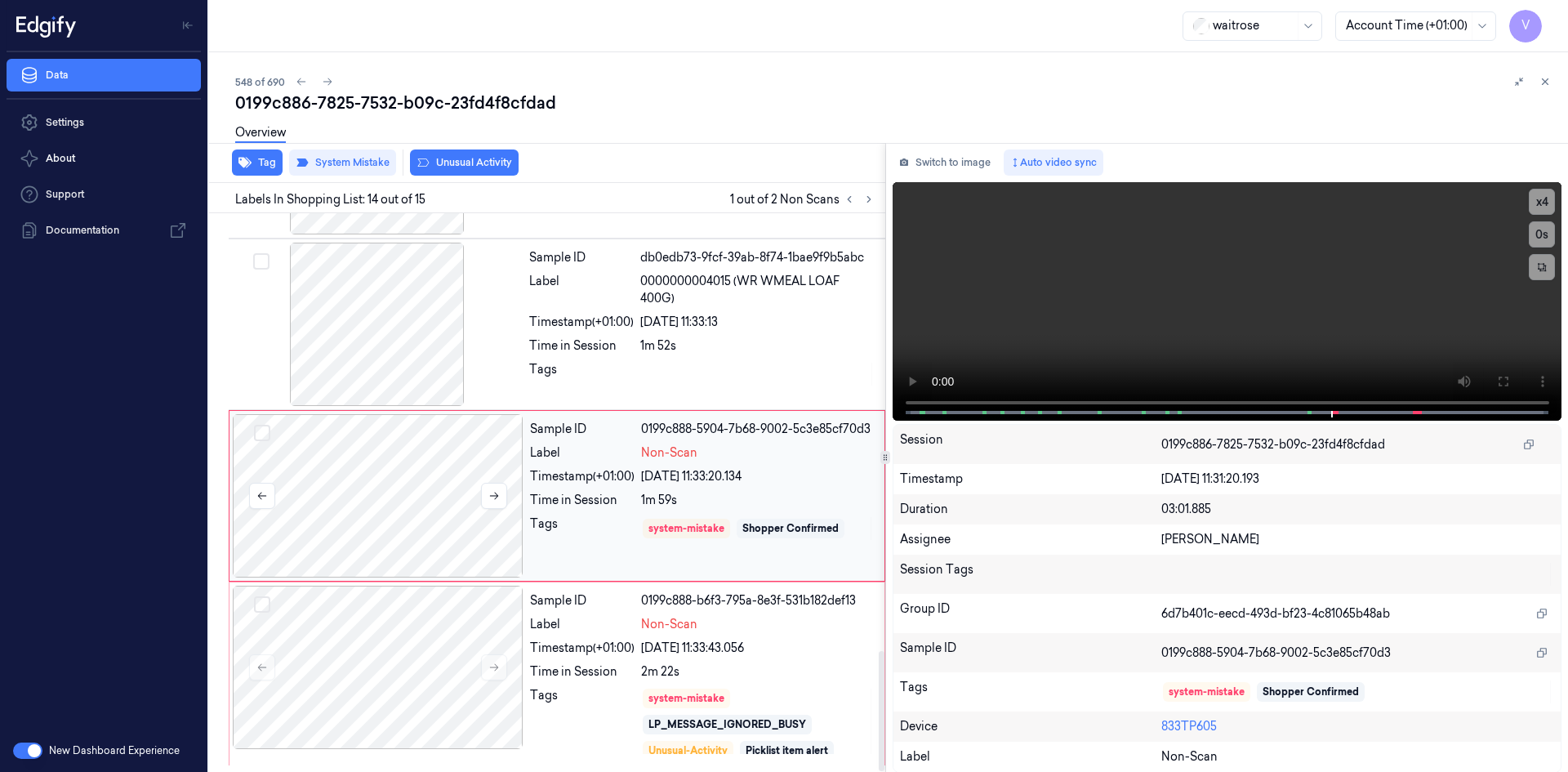
click at [452, 463] on div at bounding box center [378, 495] width 291 height 163
click at [269, 165] on button "Tag" at bounding box center [257, 162] width 51 height 26
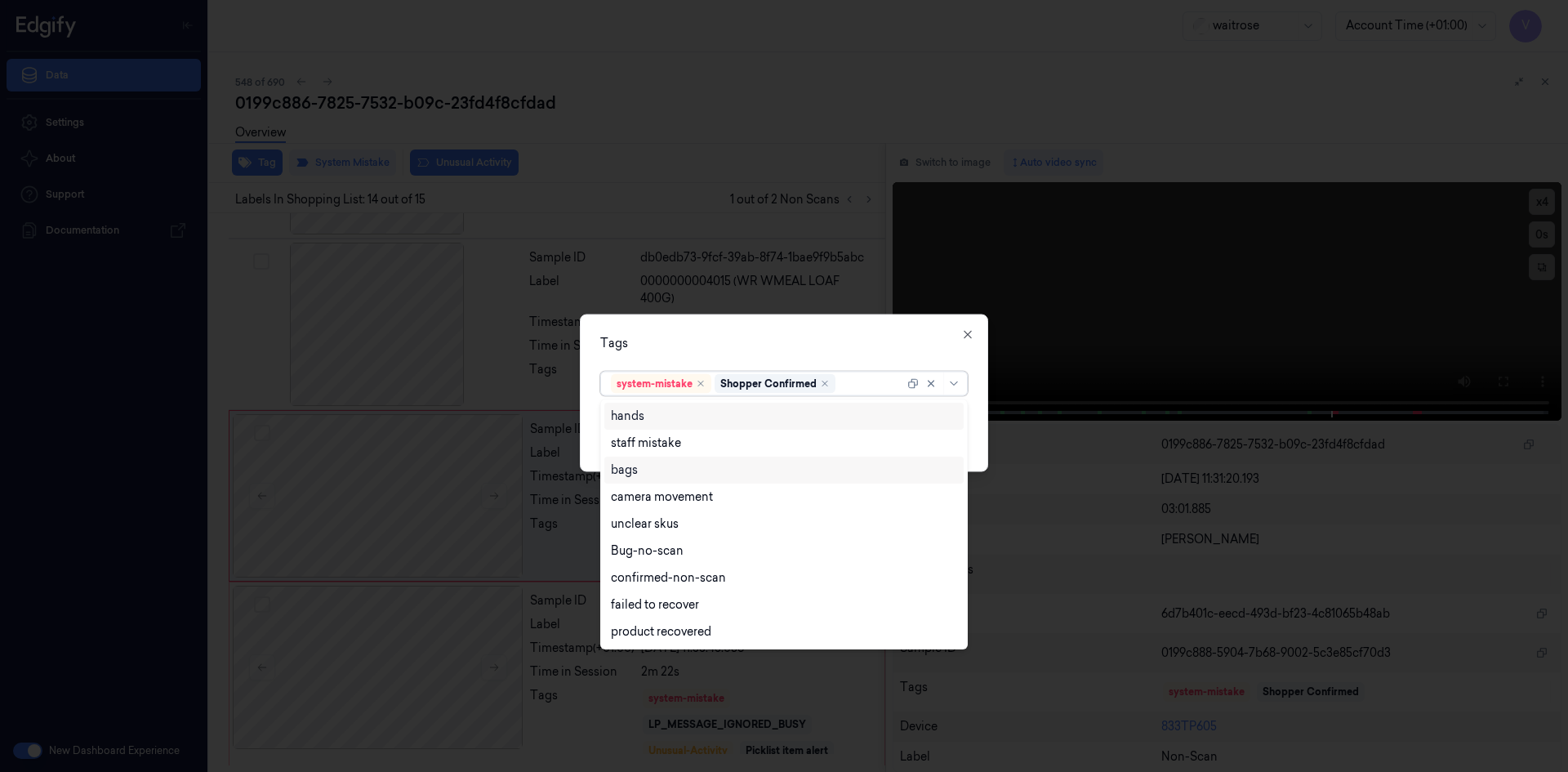
drag, startPoint x: 866, startPoint y: 388, endPoint x: 814, endPoint y: 457, distance: 86.4
click at [863, 395] on div "9 results available. Use Up and Down to choose options, press Enter to select t…" at bounding box center [784, 381] width 393 height 34
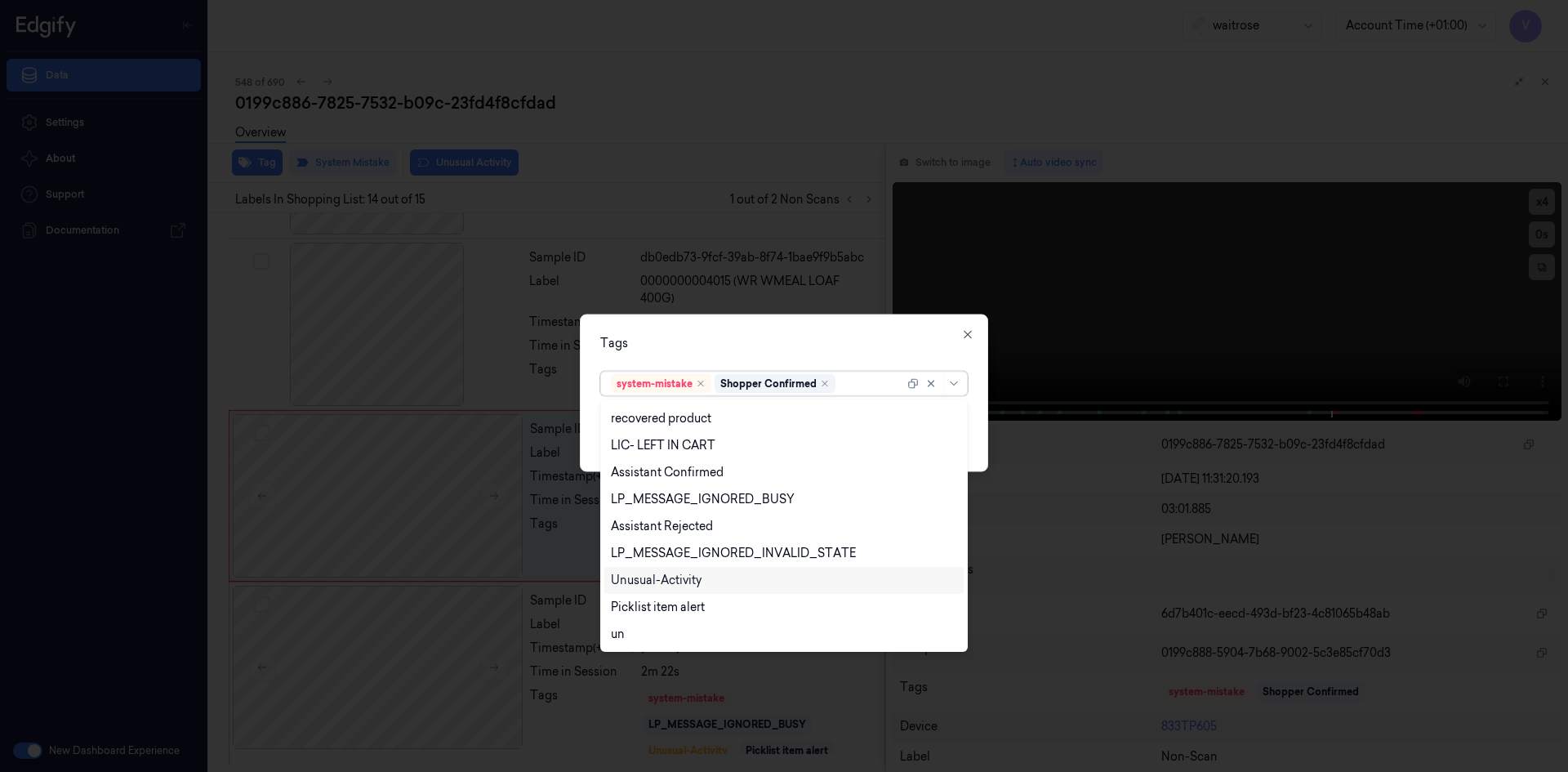
click at [694, 578] on div "Unusual-Activity" at bounding box center [656, 580] width 91 height 18
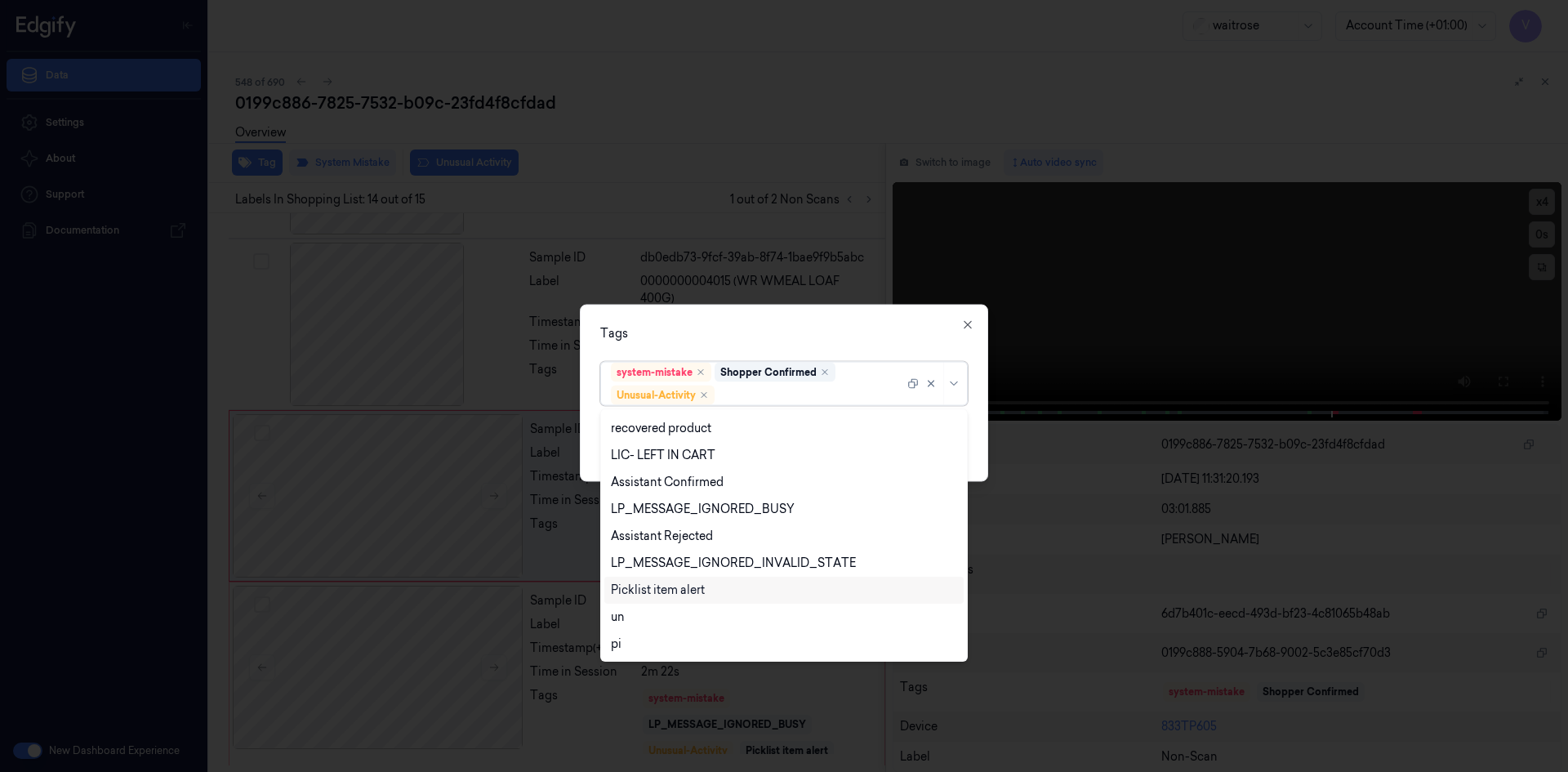
click at [695, 593] on div "Picklist item alert" at bounding box center [658, 590] width 94 height 18
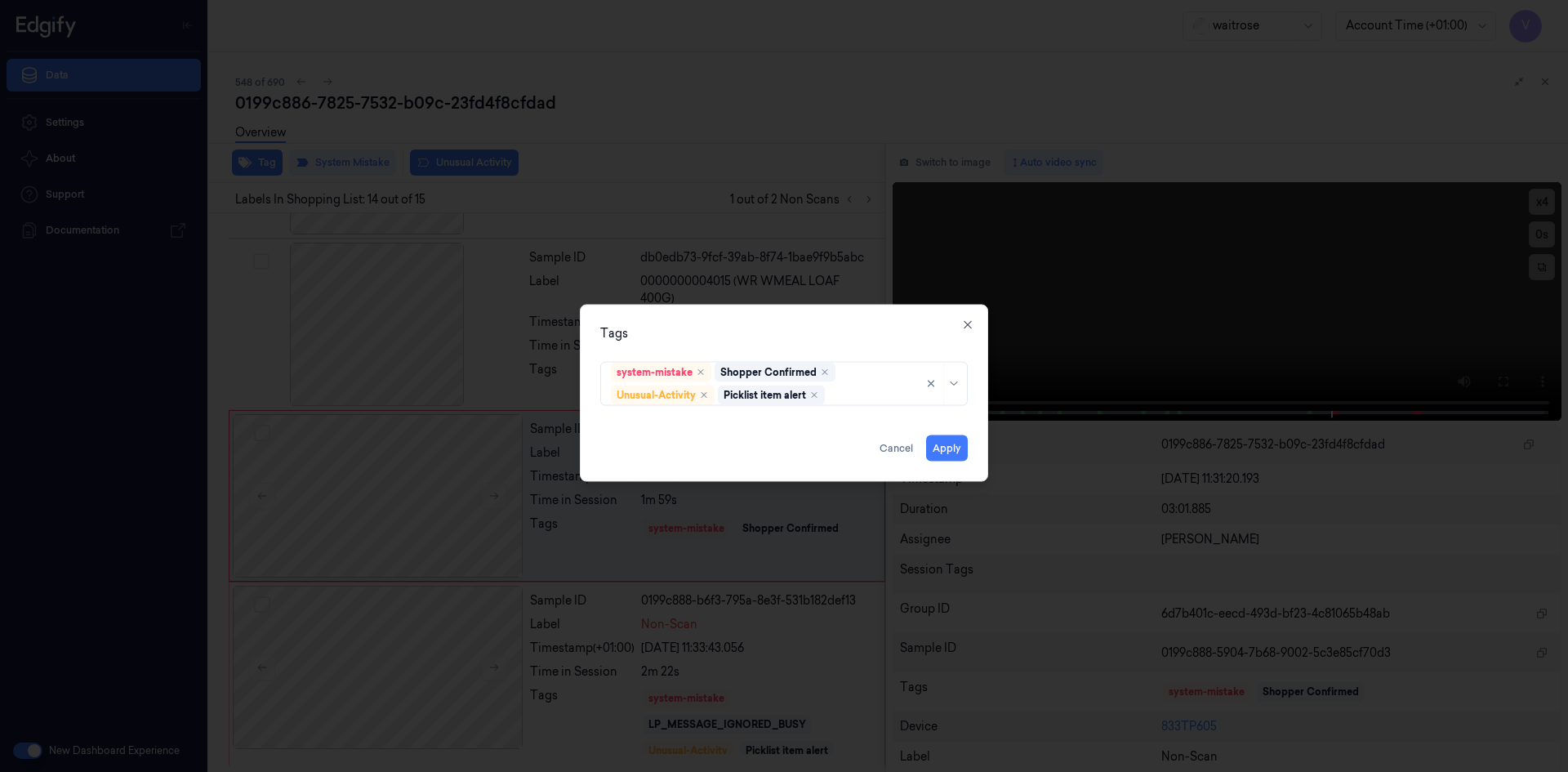
drag, startPoint x: 808, startPoint y: 351, endPoint x: 913, endPoint y: 412, distance: 121.4
click at [810, 352] on div "Tags system-mistake Shopper Confirmed Unusual-Activity Picklist item alert Appl…" at bounding box center [784, 391] width 408 height 177
click at [950, 449] on button "Apply" at bounding box center [946, 447] width 42 height 26
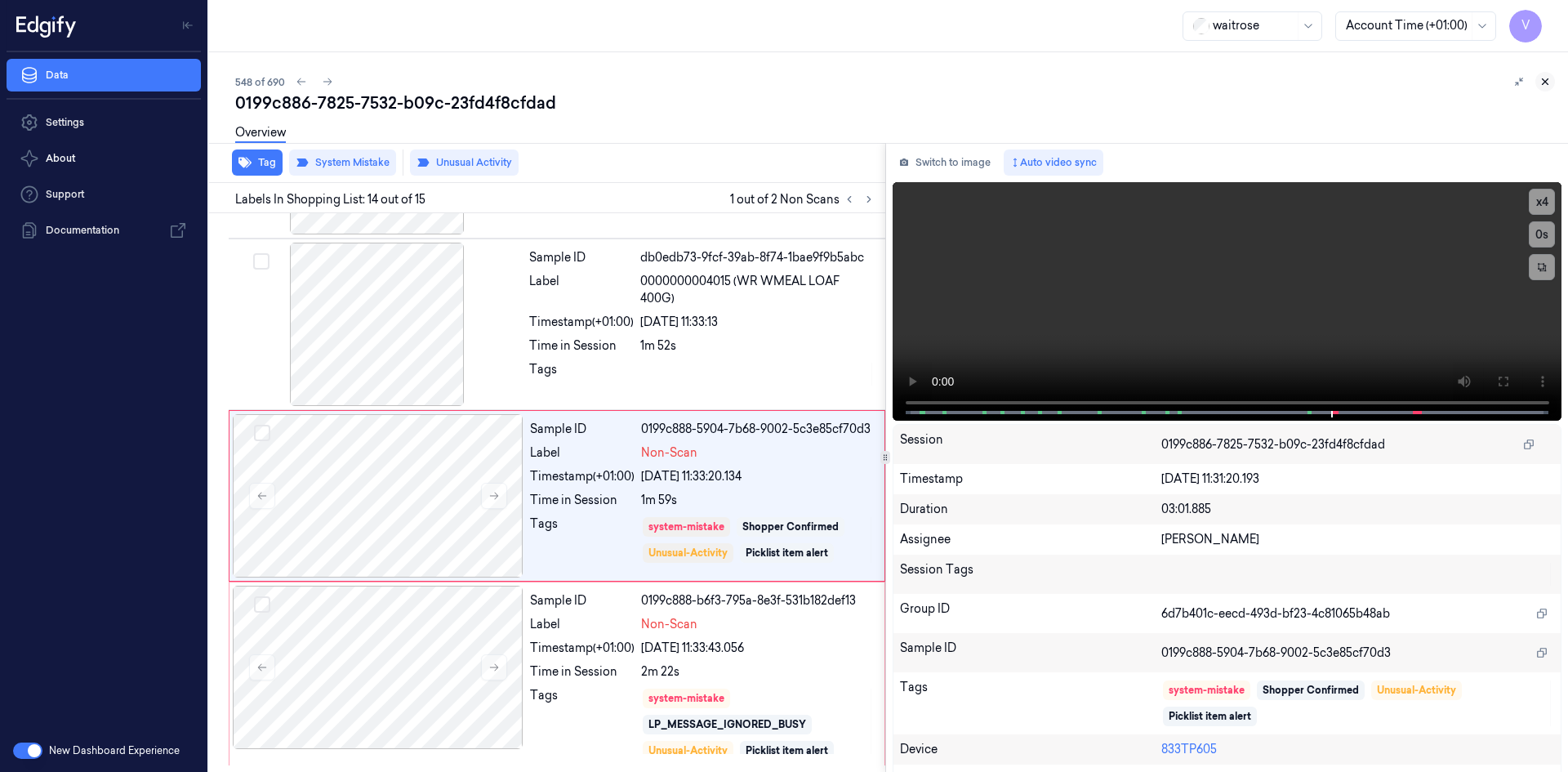
click at [1547, 81] on icon at bounding box center [1545, 82] width 12 height 12
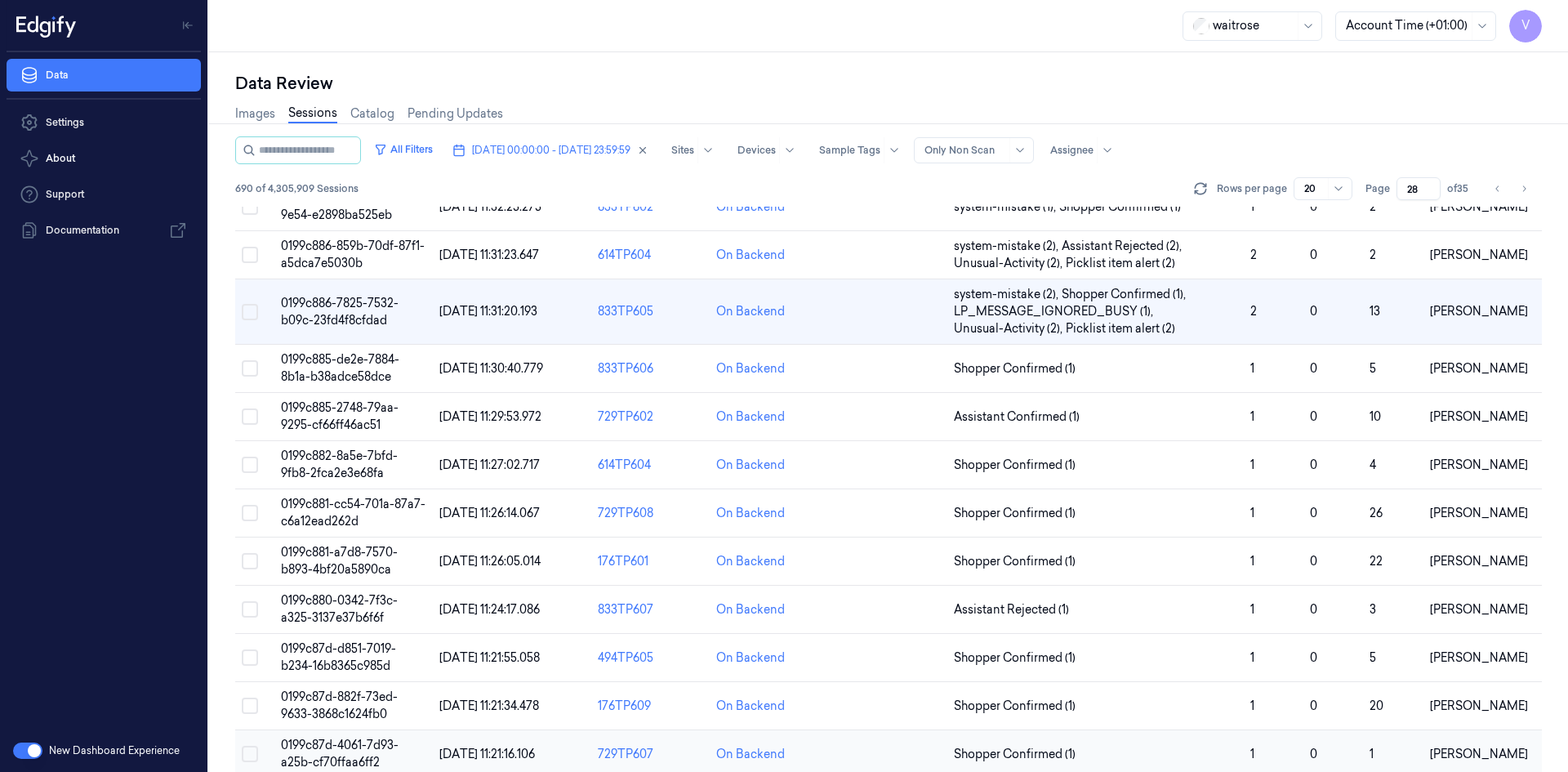
scroll to position [137, 0]
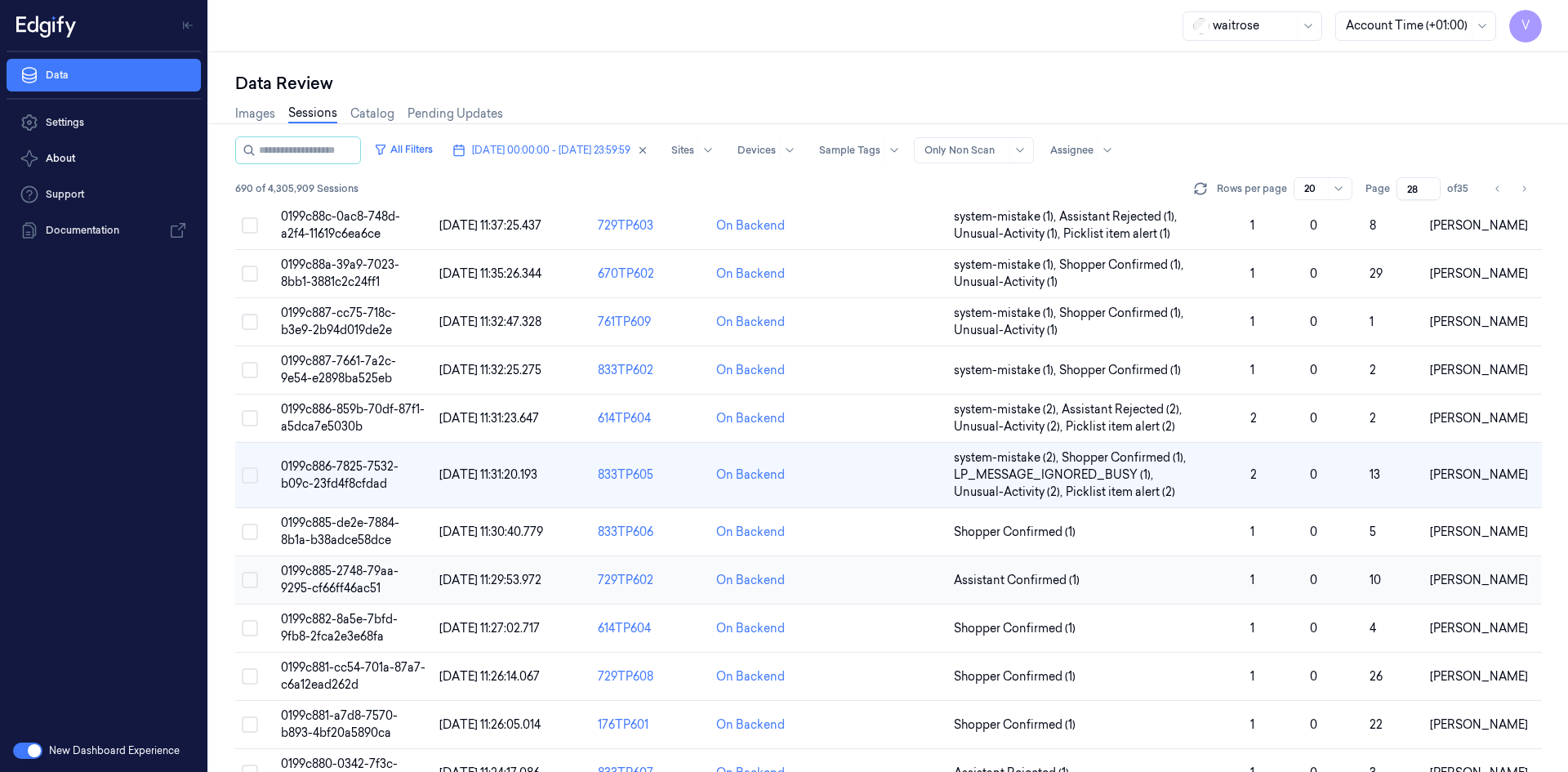
click at [344, 565] on span "0199c885-2748-79aa-9295-cf66ff46ac51" at bounding box center [340, 579] width 117 height 32
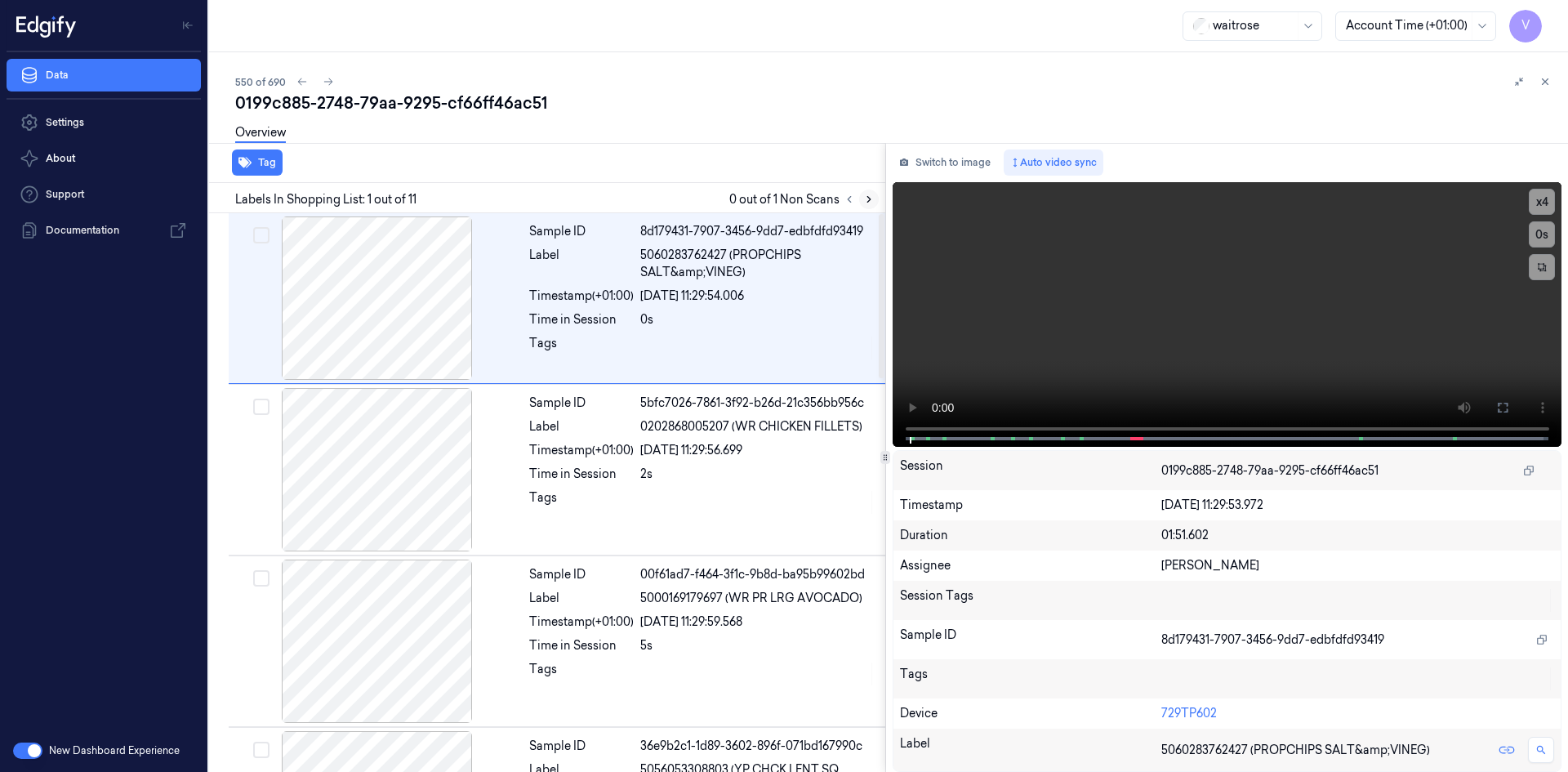
click at [867, 199] on icon at bounding box center [869, 200] width 12 height 12
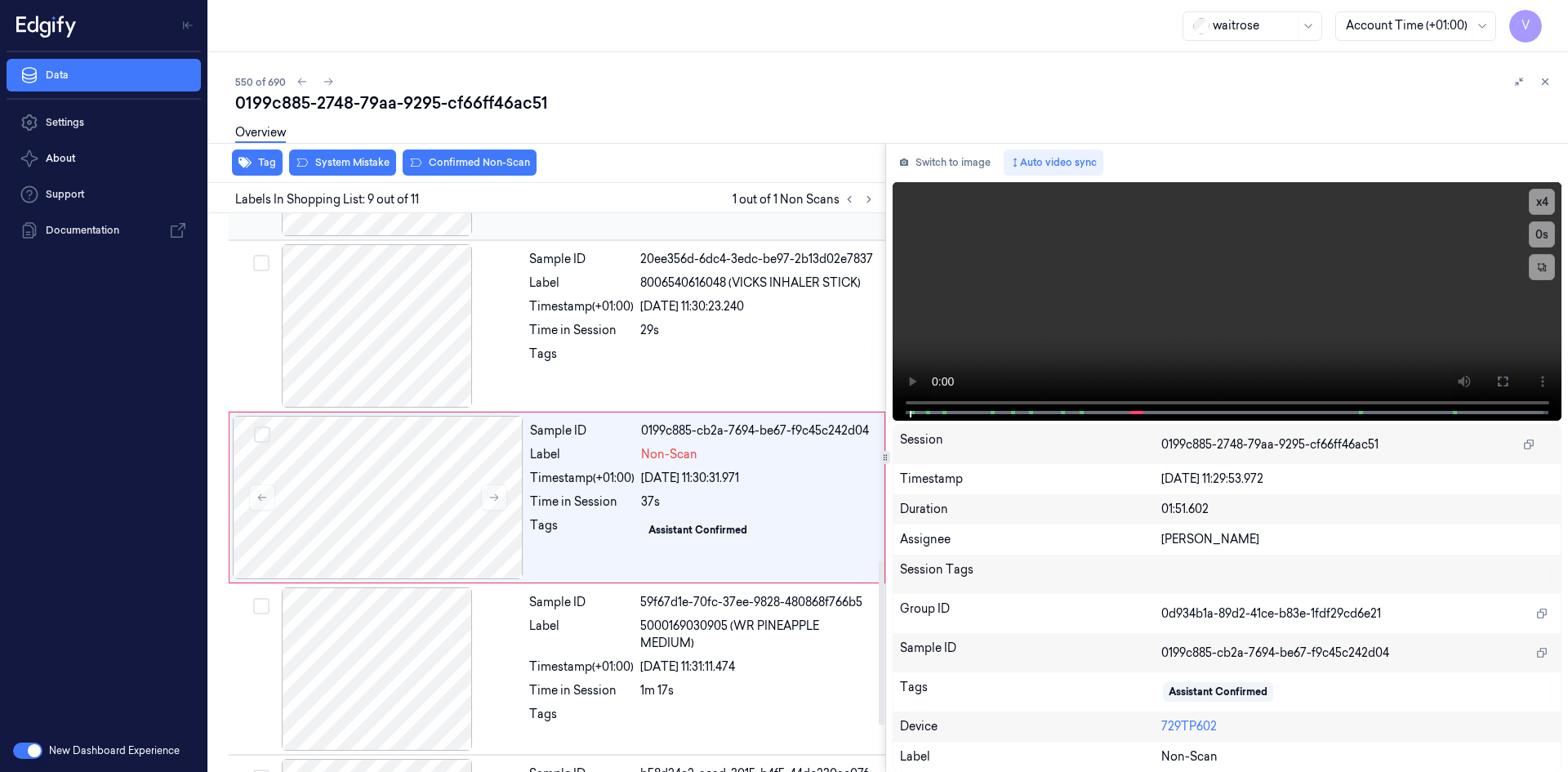
scroll to position [1177, 0]
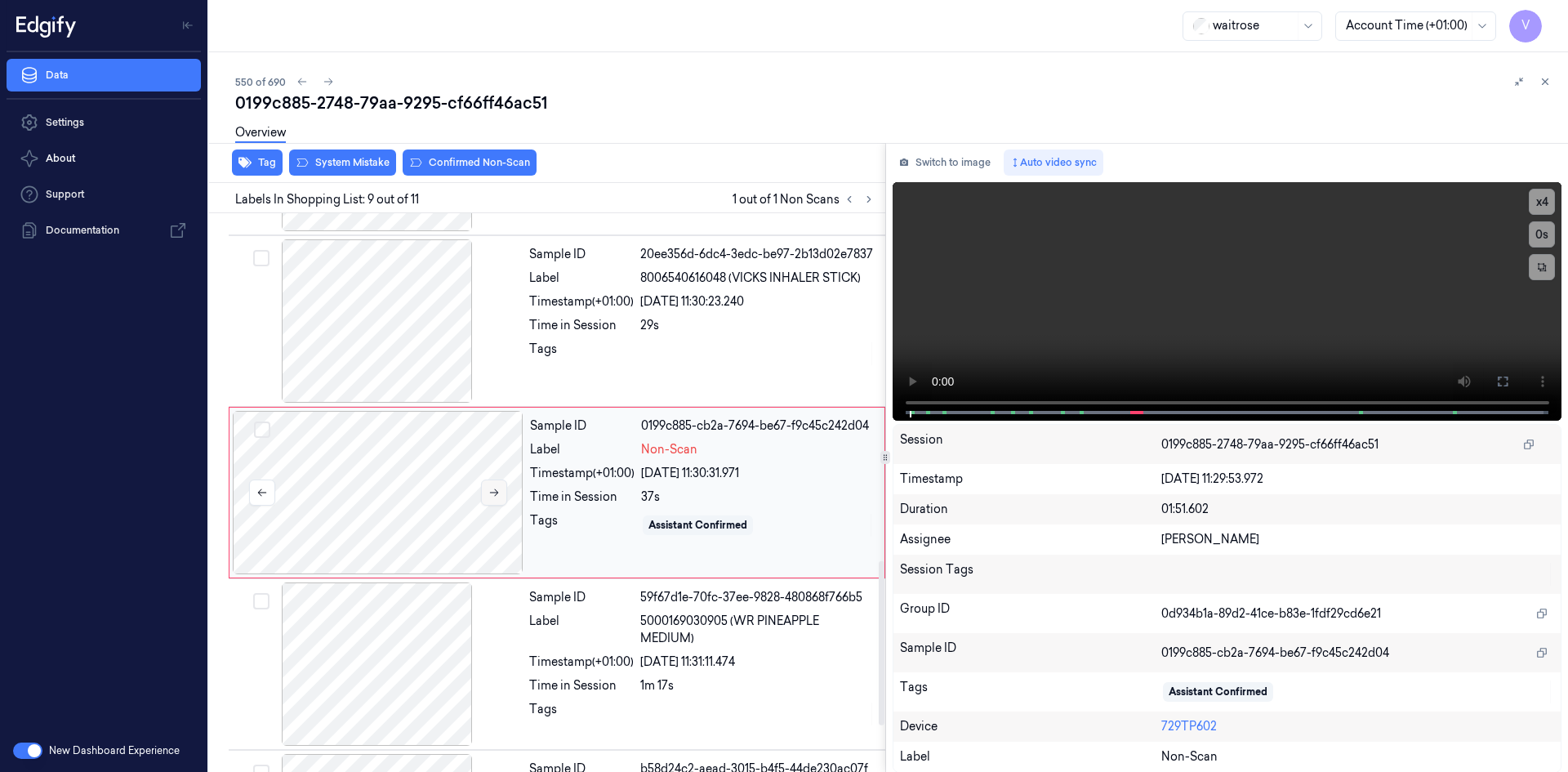
click at [492, 491] on icon at bounding box center [494, 492] width 12 height 12
click at [1544, 80] on icon at bounding box center [1545, 82] width 6 height 6
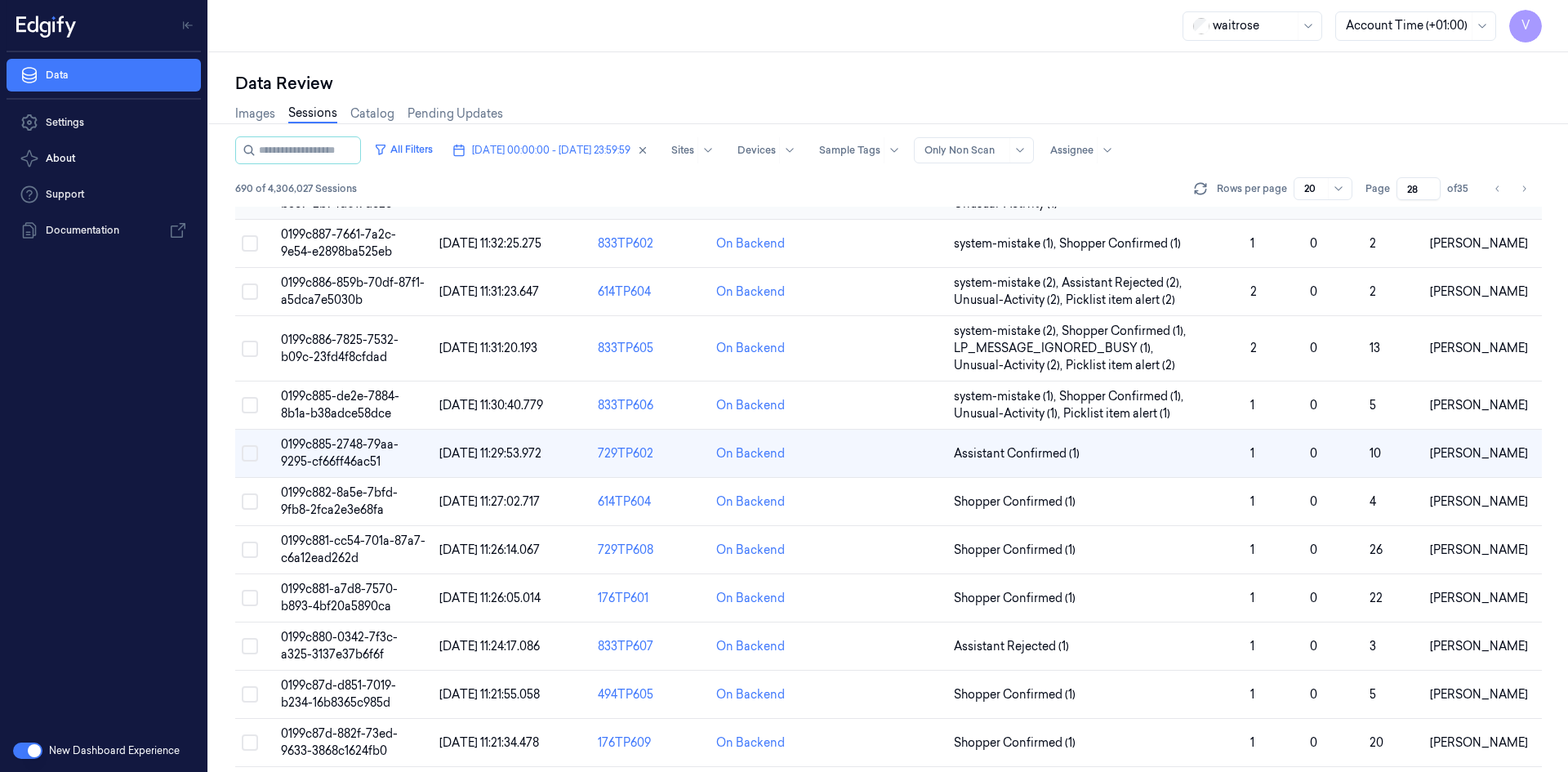
scroll to position [228, 0]
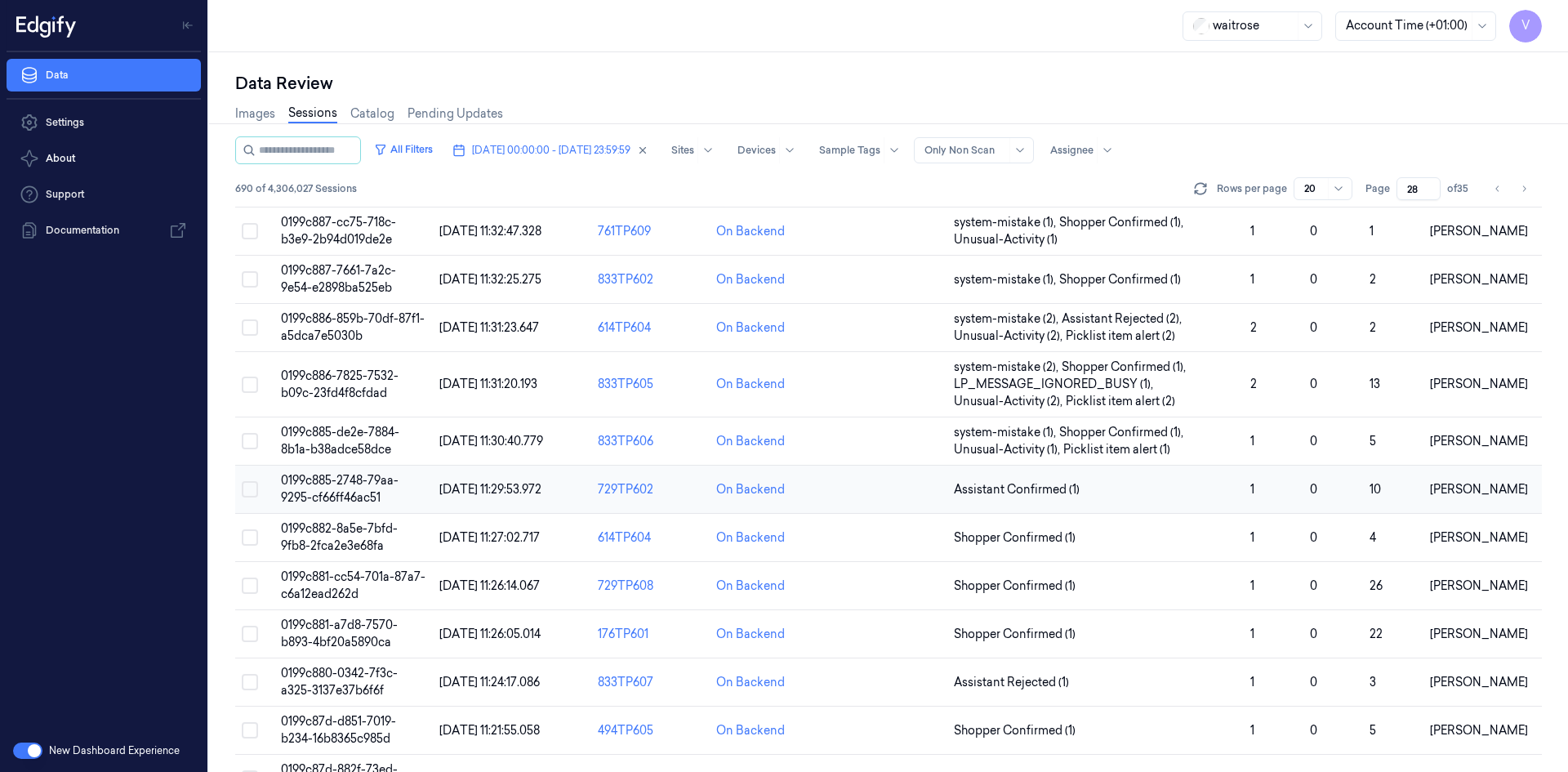
click at [358, 482] on span "0199c885-2748-79aa-9295-cf66ff46ac51" at bounding box center [340, 488] width 117 height 32
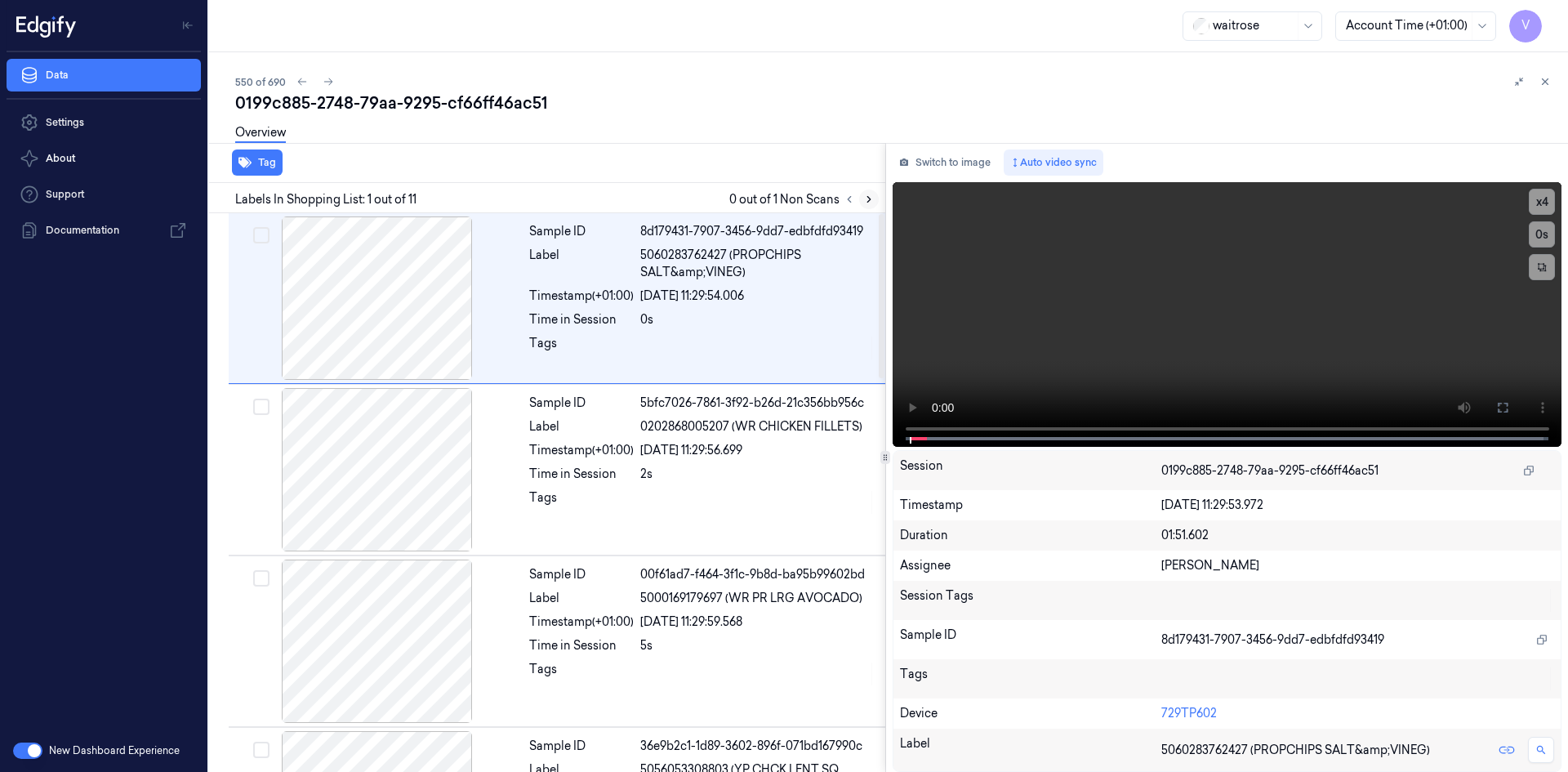
click at [870, 197] on icon at bounding box center [869, 200] width 12 height 12
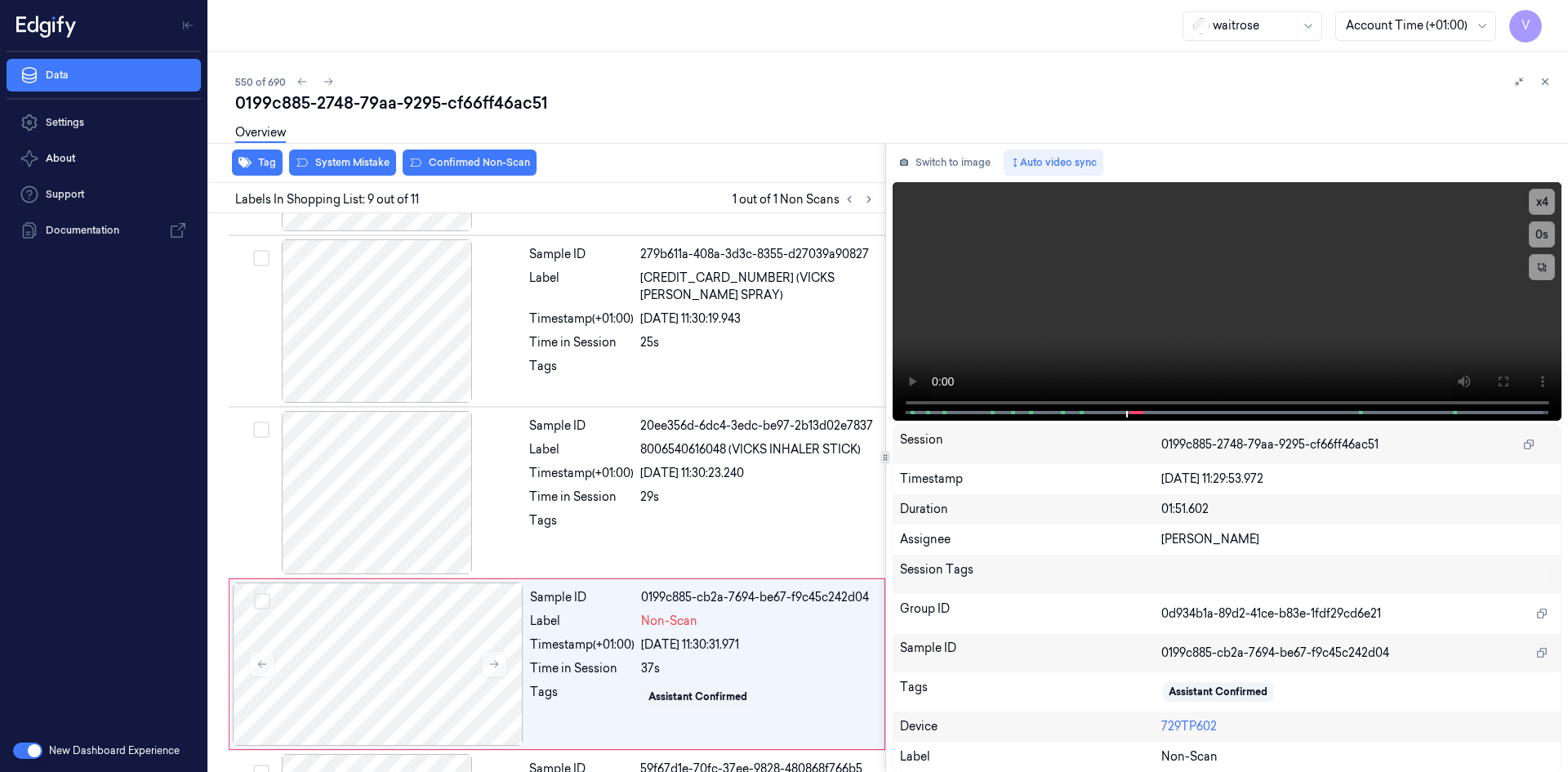
scroll to position [1177, 0]
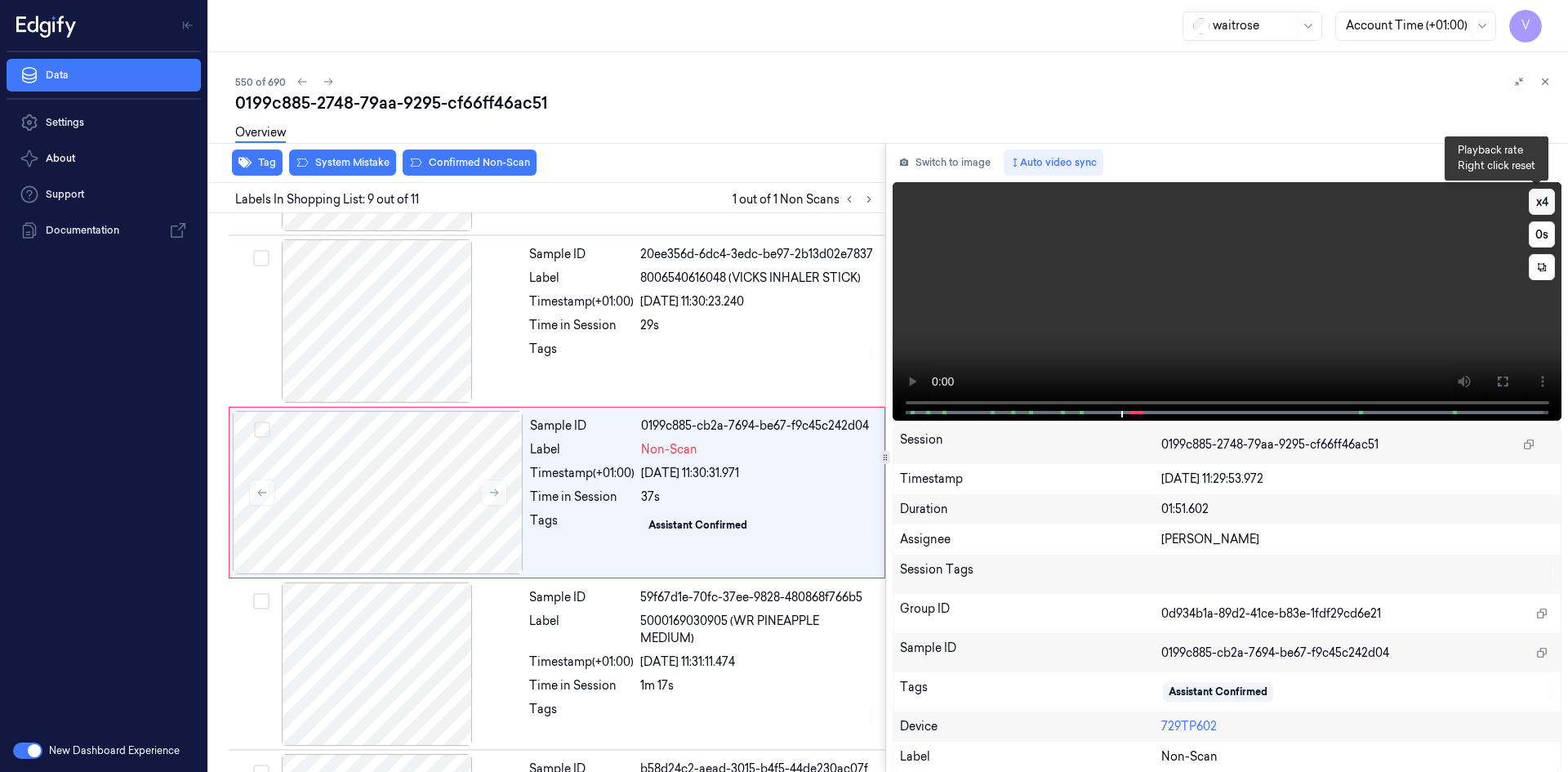
click at [1533, 195] on button "x 4" at bounding box center [1542, 202] width 26 height 26
drag, startPoint x: 1536, startPoint y: 201, endPoint x: 1520, endPoint y: 247, distance: 48.7
click at [1536, 204] on button "x 1" at bounding box center [1542, 202] width 26 height 26
click at [1535, 198] on button "x 2" at bounding box center [1542, 202] width 26 height 26
click at [1165, 330] on video at bounding box center [1227, 301] width 669 height 239
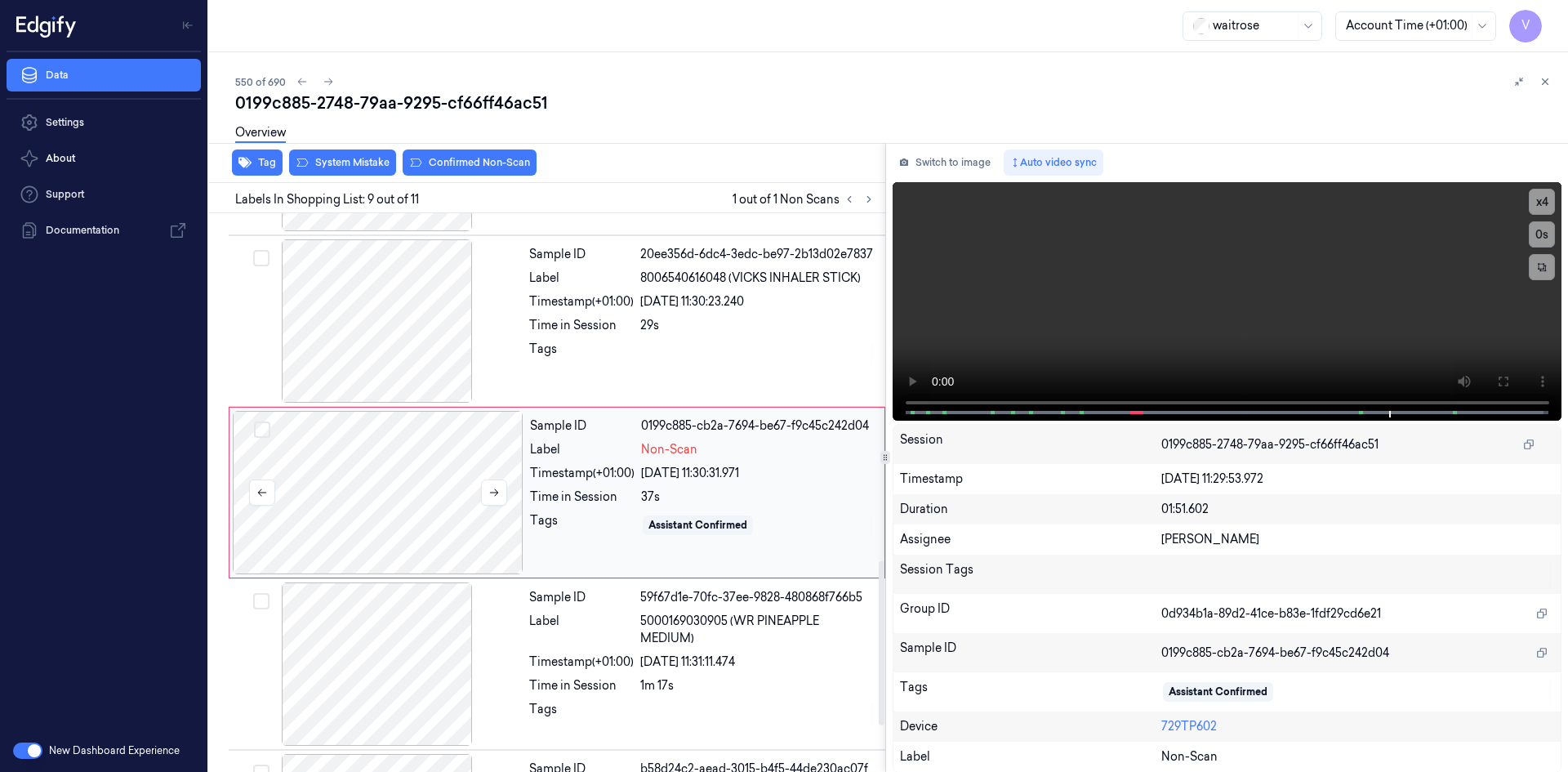
click at [379, 471] on div at bounding box center [378, 492] width 291 height 163
click at [1257, 287] on video at bounding box center [1227, 301] width 669 height 239
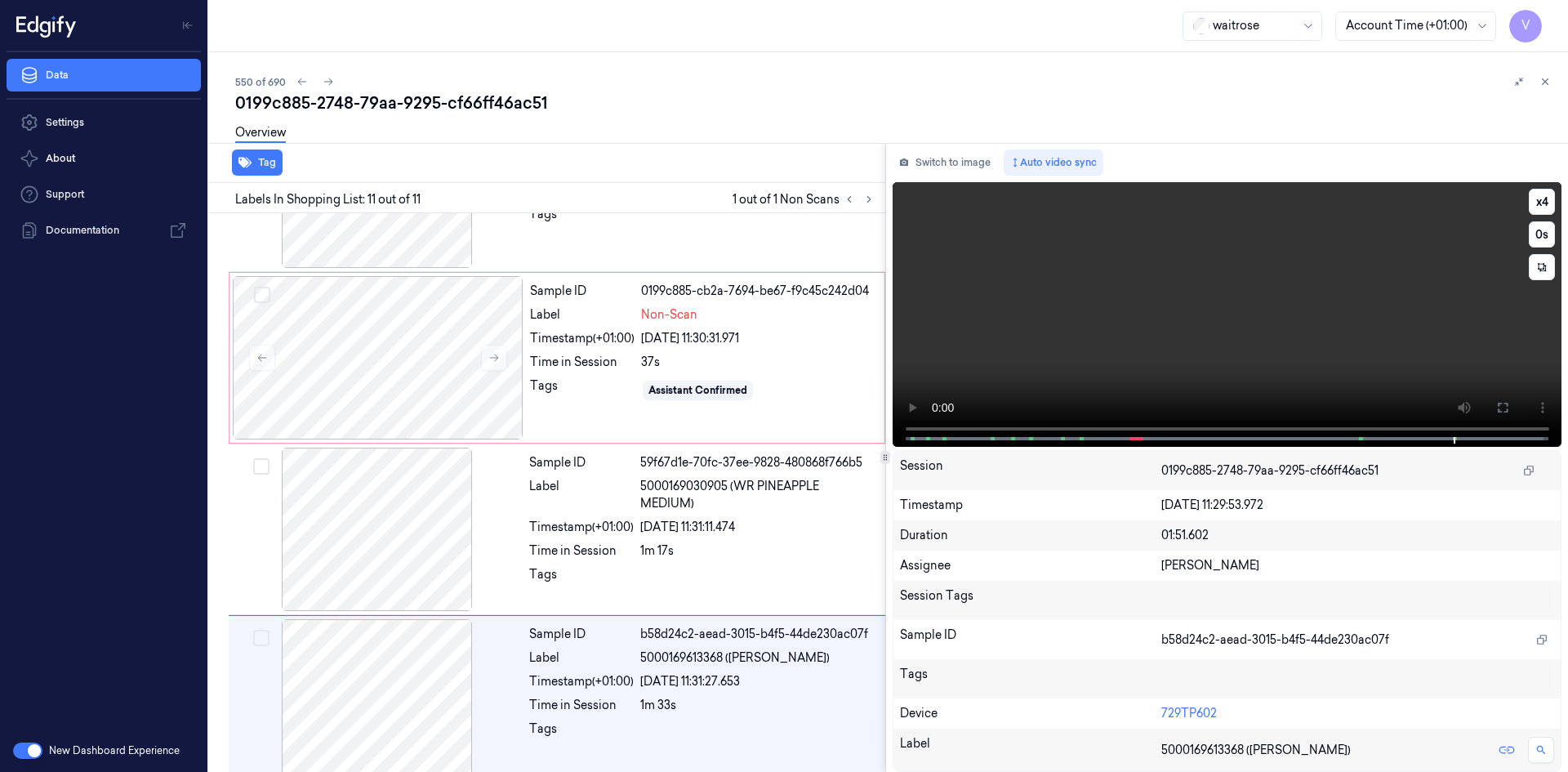
scroll to position [1333, 0]
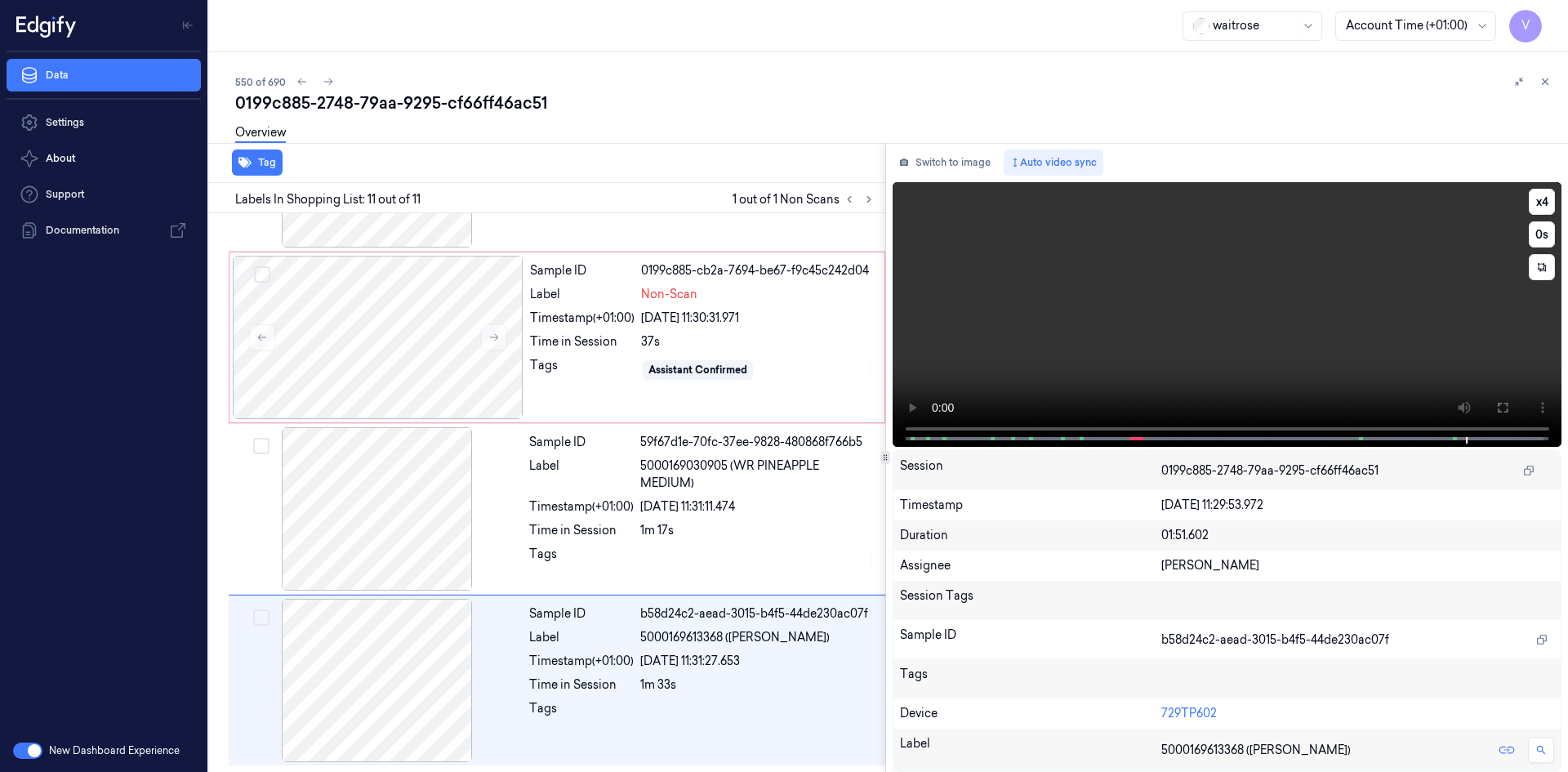
click at [1144, 278] on video at bounding box center [1227, 314] width 669 height 264
click at [407, 663] on div at bounding box center [377, 680] width 291 height 163
click at [377, 320] on div at bounding box center [378, 337] width 291 height 163
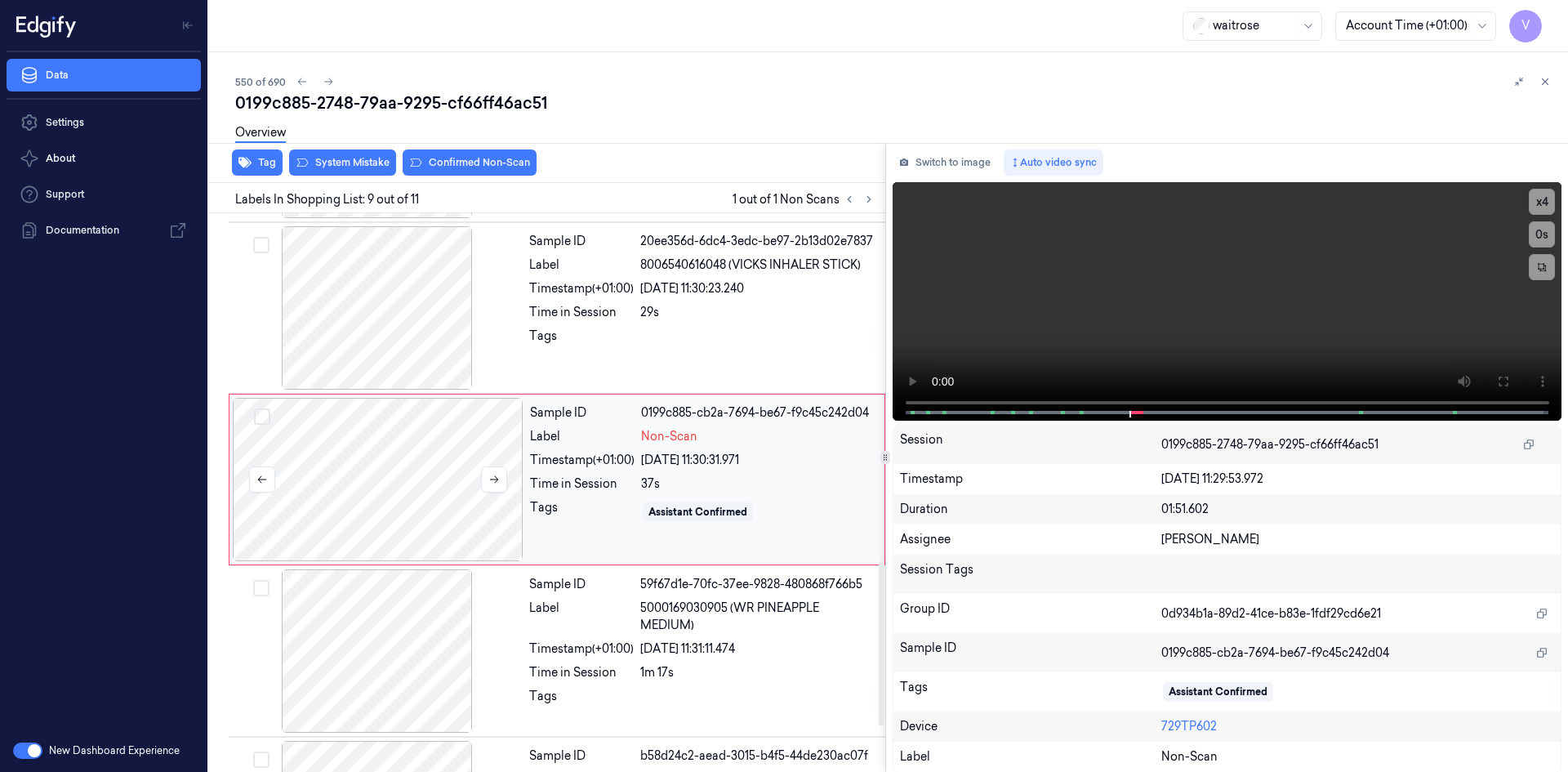
scroll to position [1177, 0]
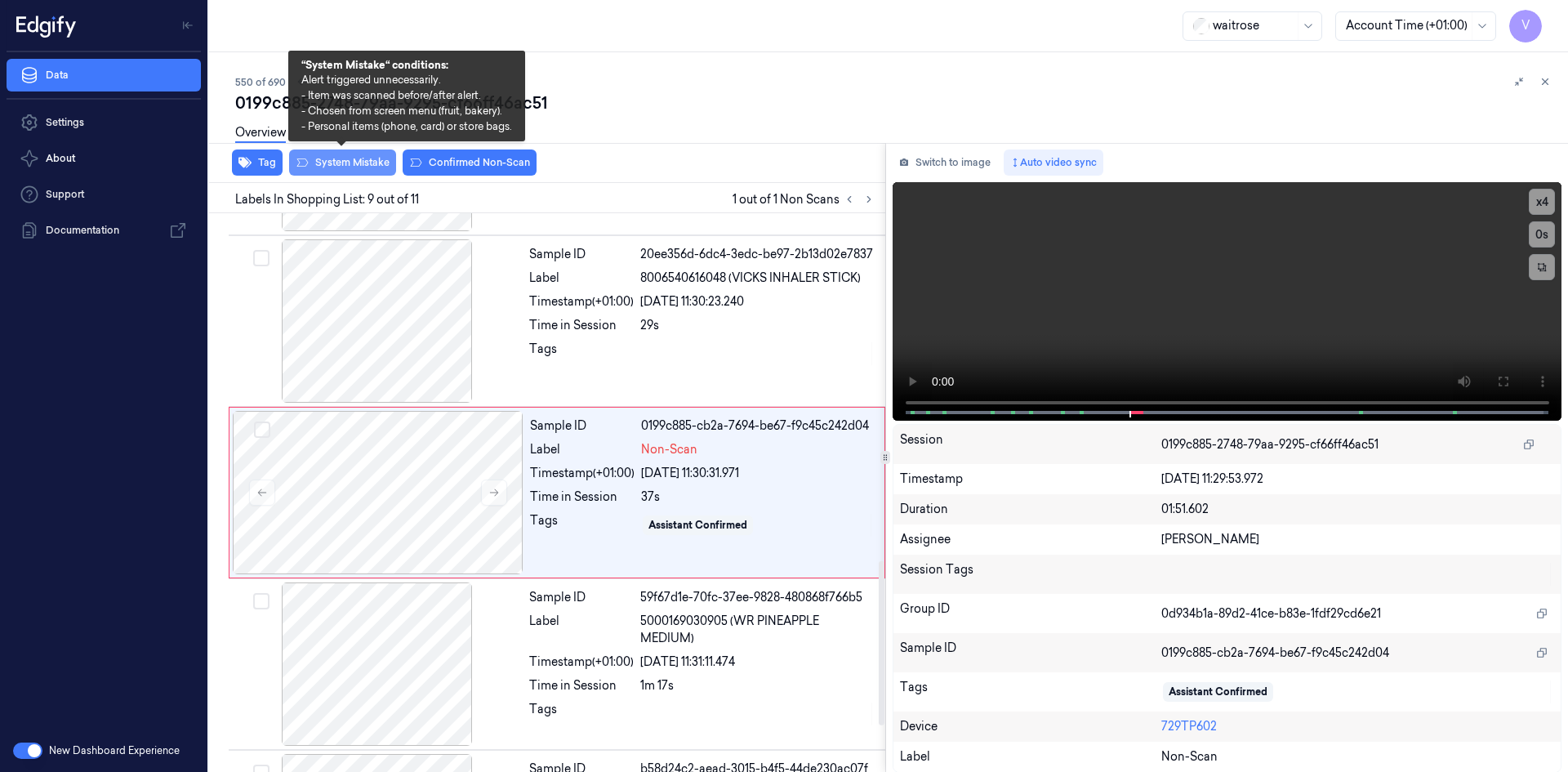
click at [353, 160] on button "System Mistake" at bounding box center [342, 162] width 107 height 26
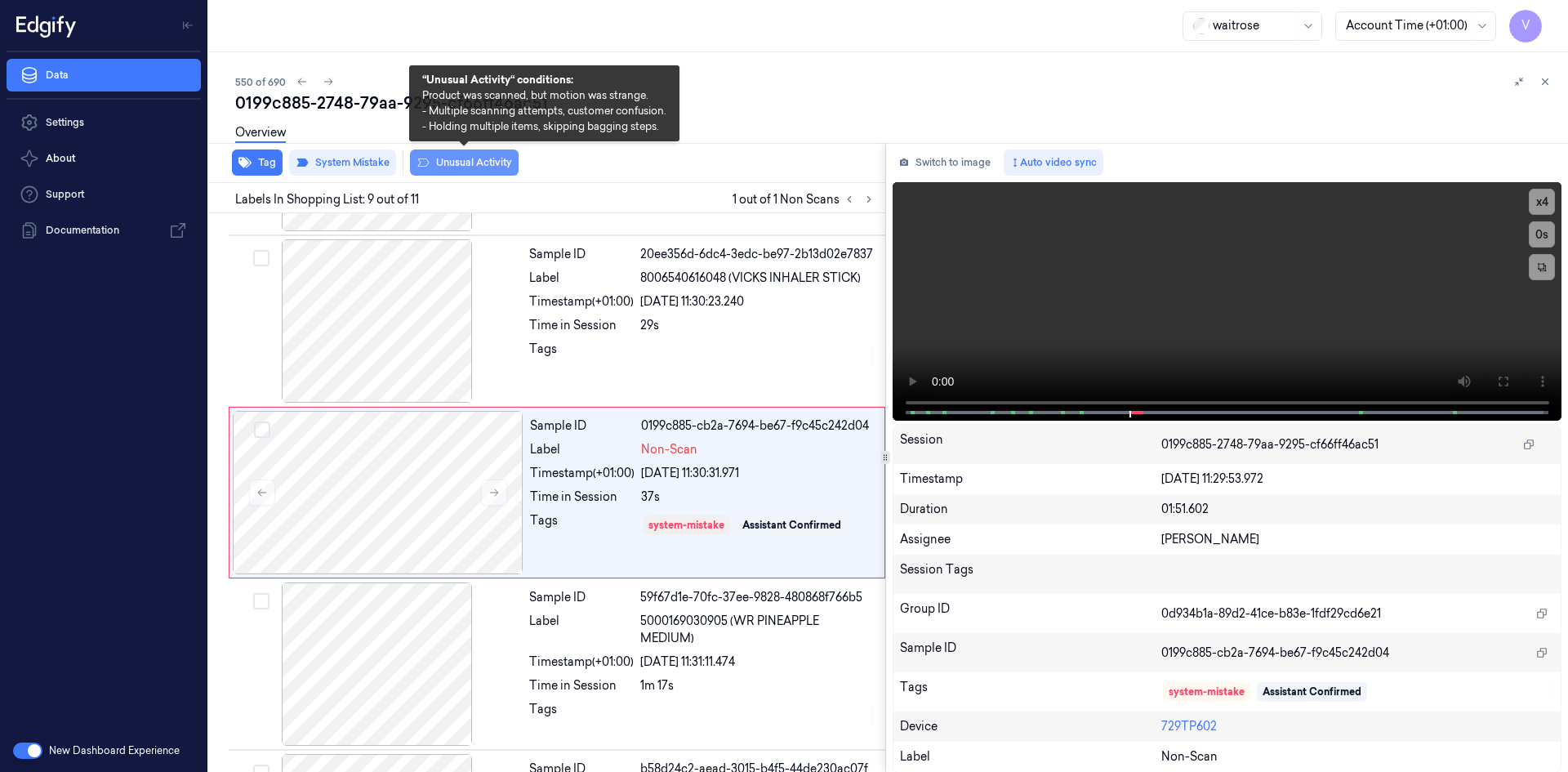
click at [467, 162] on button "Unusual Activity" at bounding box center [464, 162] width 109 height 26
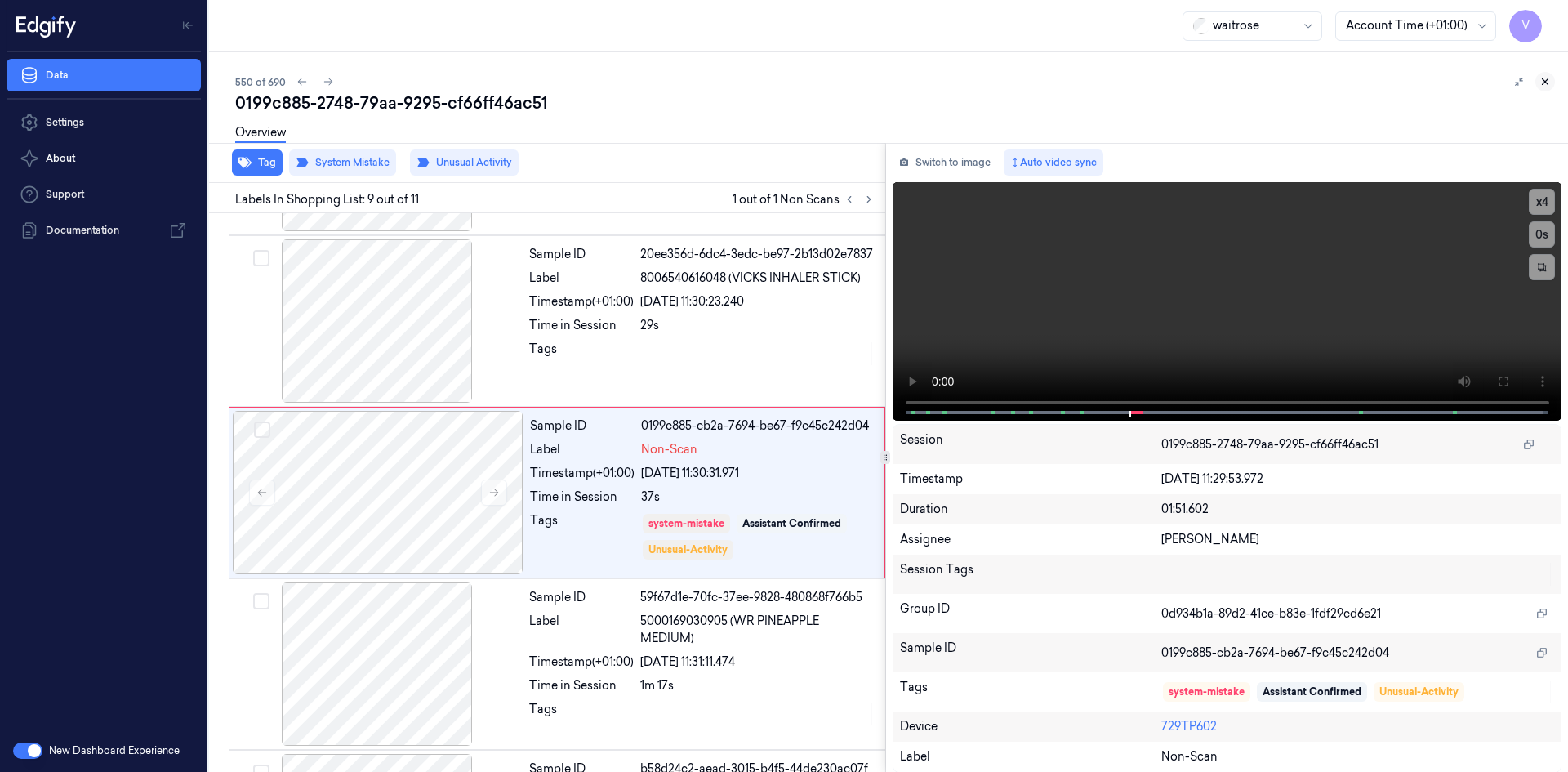
click at [1545, 74] on button at bounding box center [1545, 81] width 20 height 20
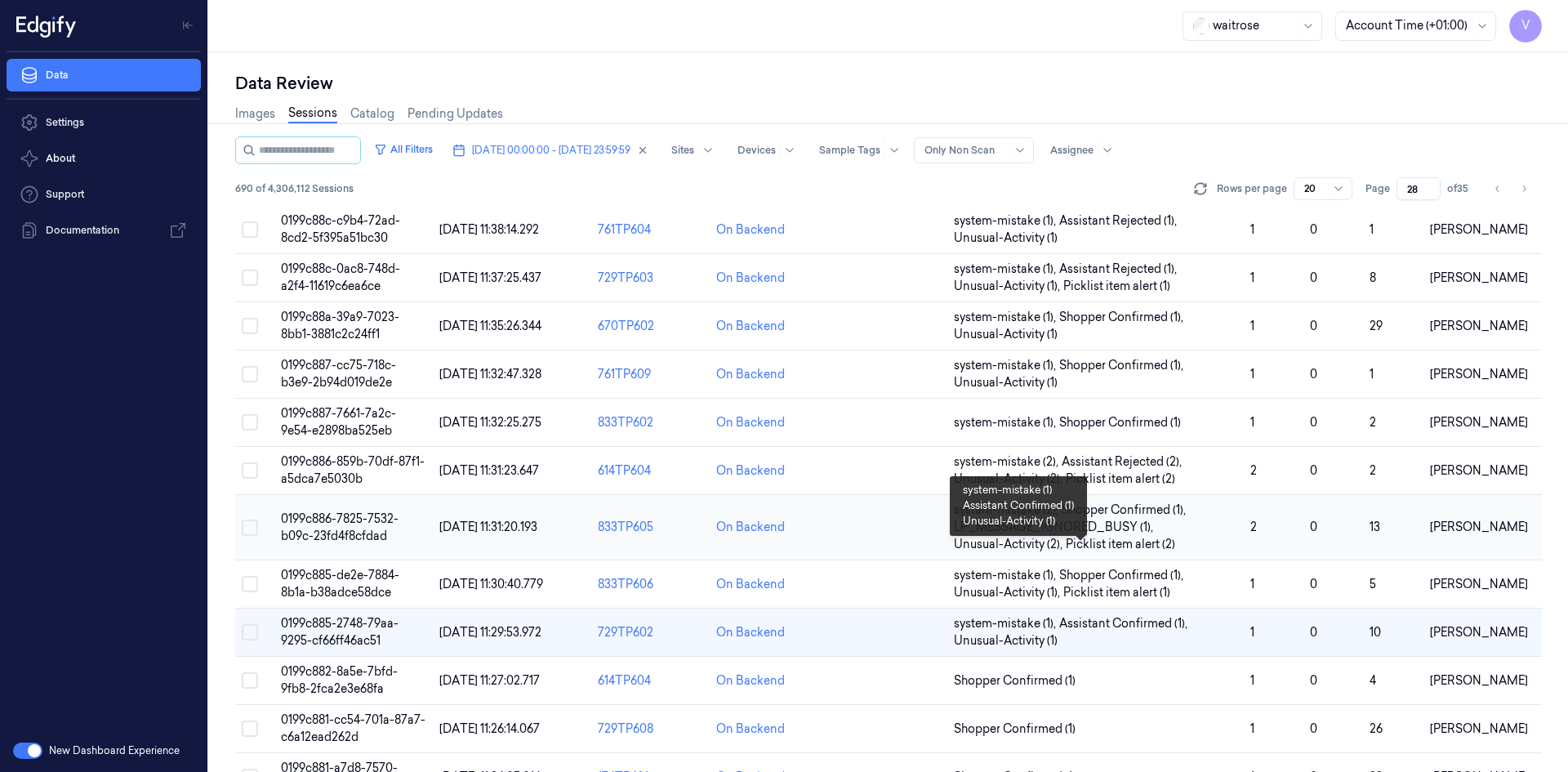
scroll to position [163, 0]
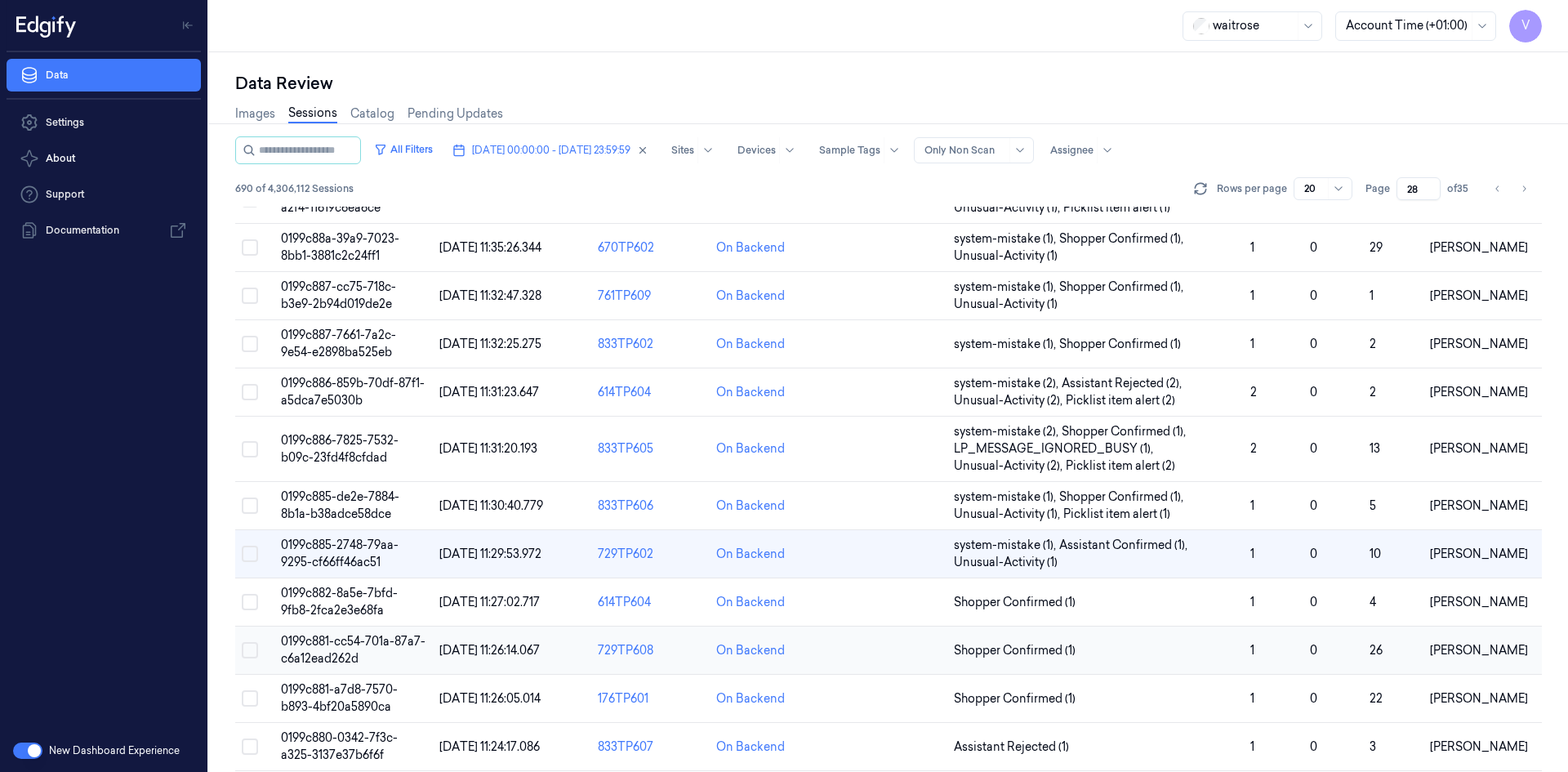
click at [353, 648] on span "0199c881-cc54-701a-87a7-c6a12ead262d" at bounding box center [353, 650] width 145 height 32
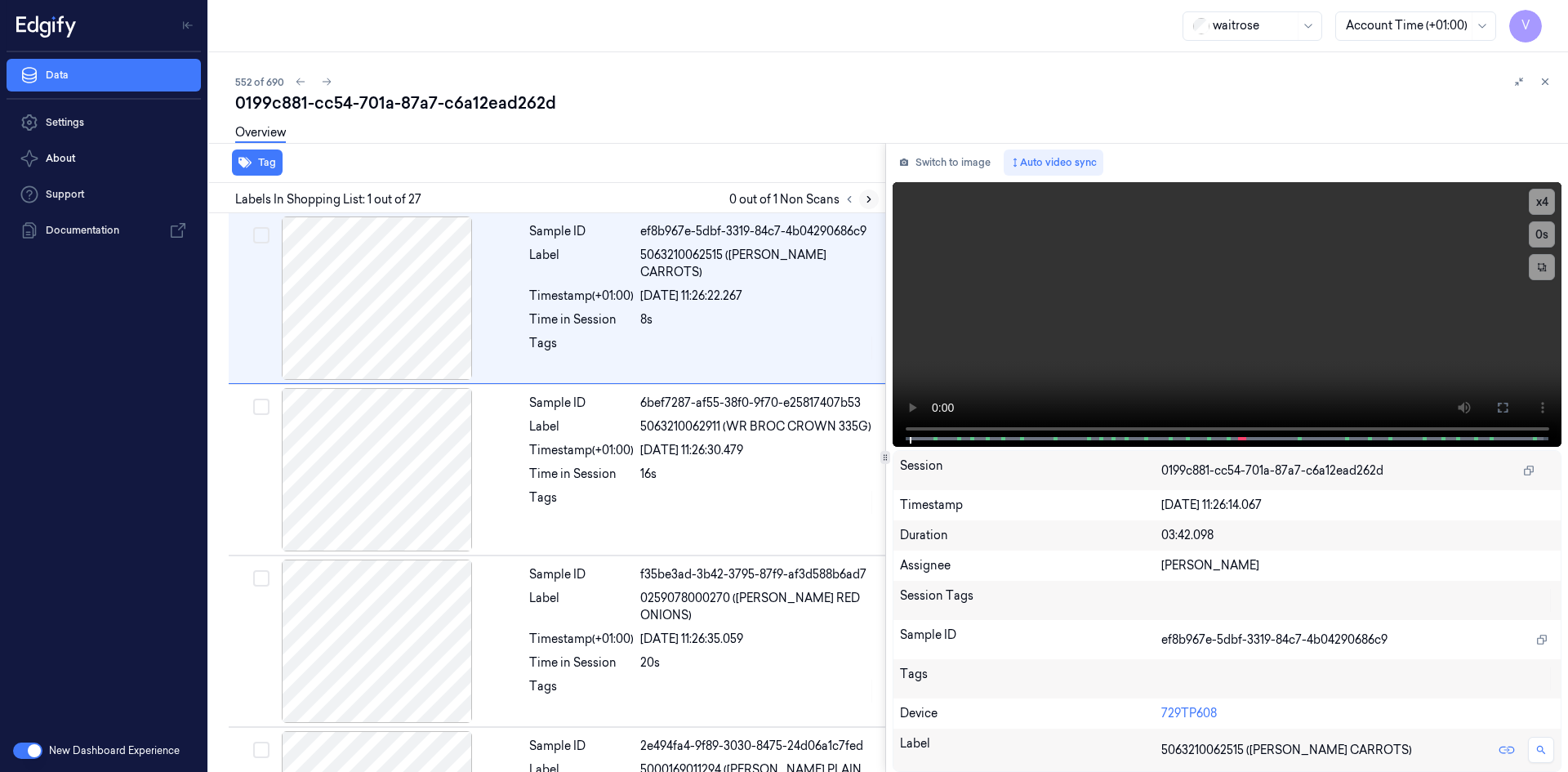
click at [868, 200] on icon at bounding box center [869, 200] width 12 height 12
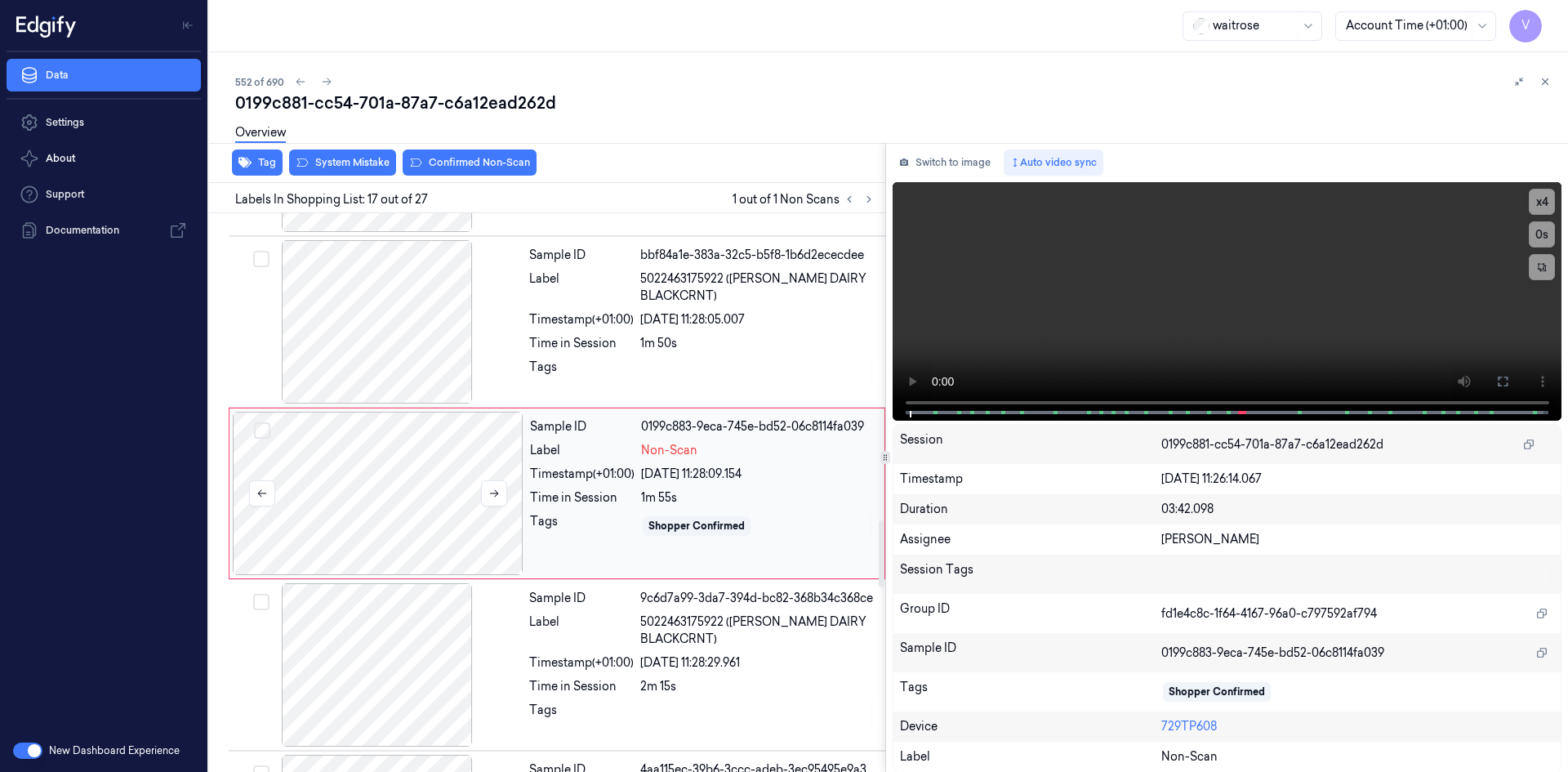
scroll to position [2549, 0]
click at [488, 491] on icon at bounding box center [494, 492] width 12 height 12
click at [491, 489] on icon at bounding box center [494, 492] width 12 height 12
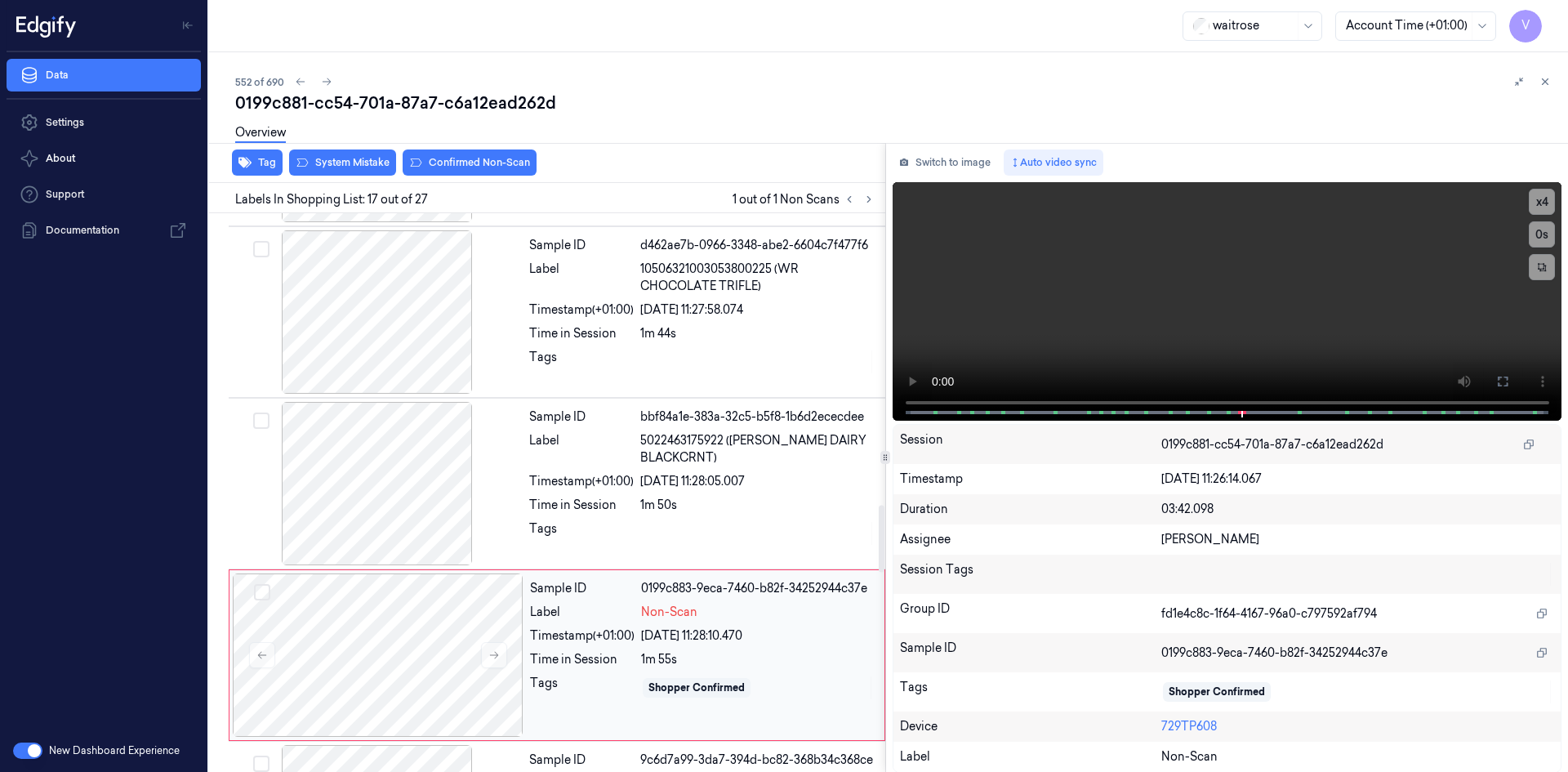
scroll to position [2386, 0]
click at [653, 321] on div "Sample ID d462ae7b-0966-3348-abe2-6604c7f477f6 Label 10506321003053800225 (WR C…" at bounding box center [702, 312] width 359 height 163
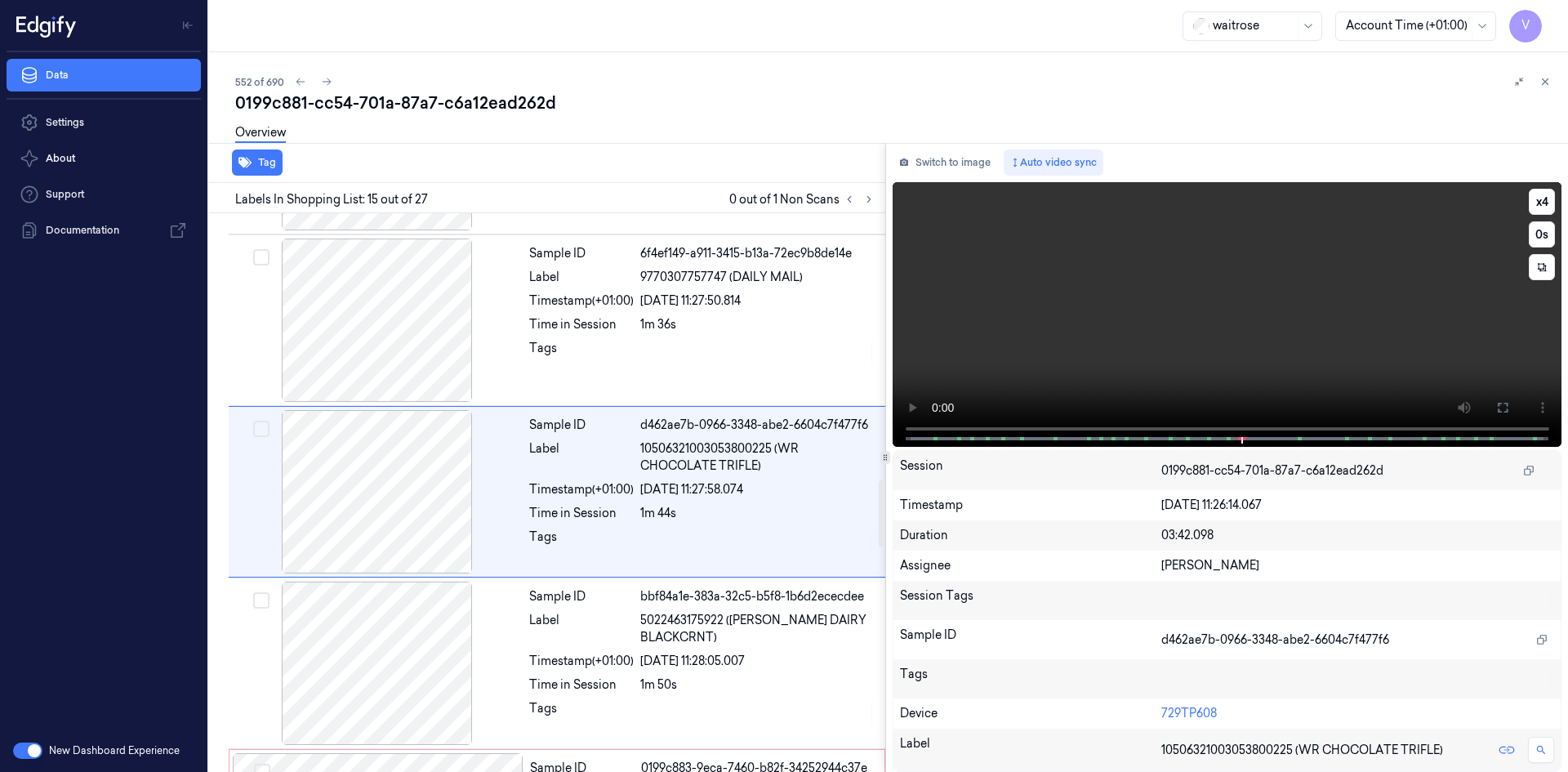
scroll to position [2206, 0]
click at [1135, 328] on video at bounding box center [1227, 314] width 669 height 264
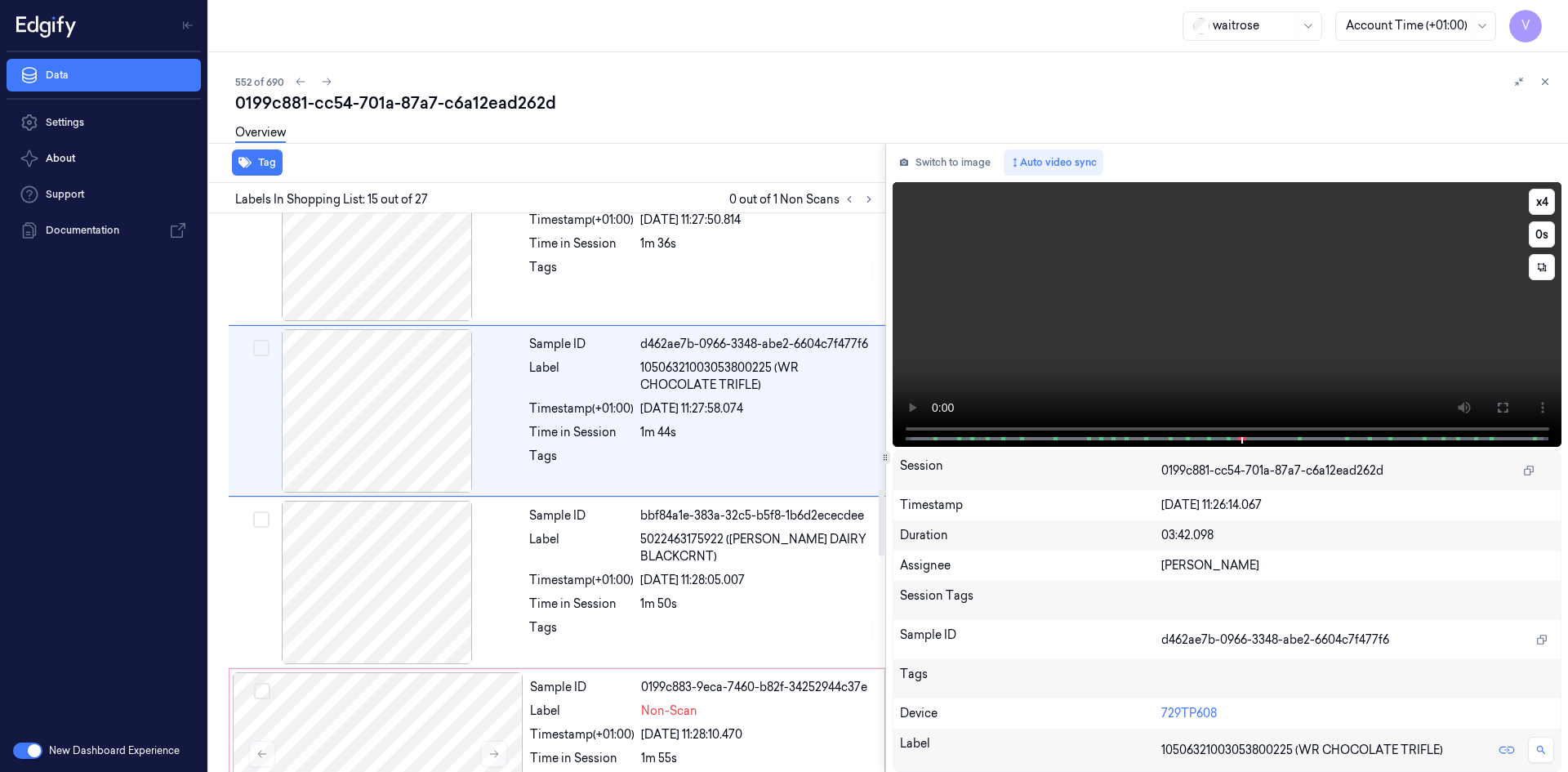
click at [1177, 343] on video at bounding box center [1227, 314] width 669 height 264
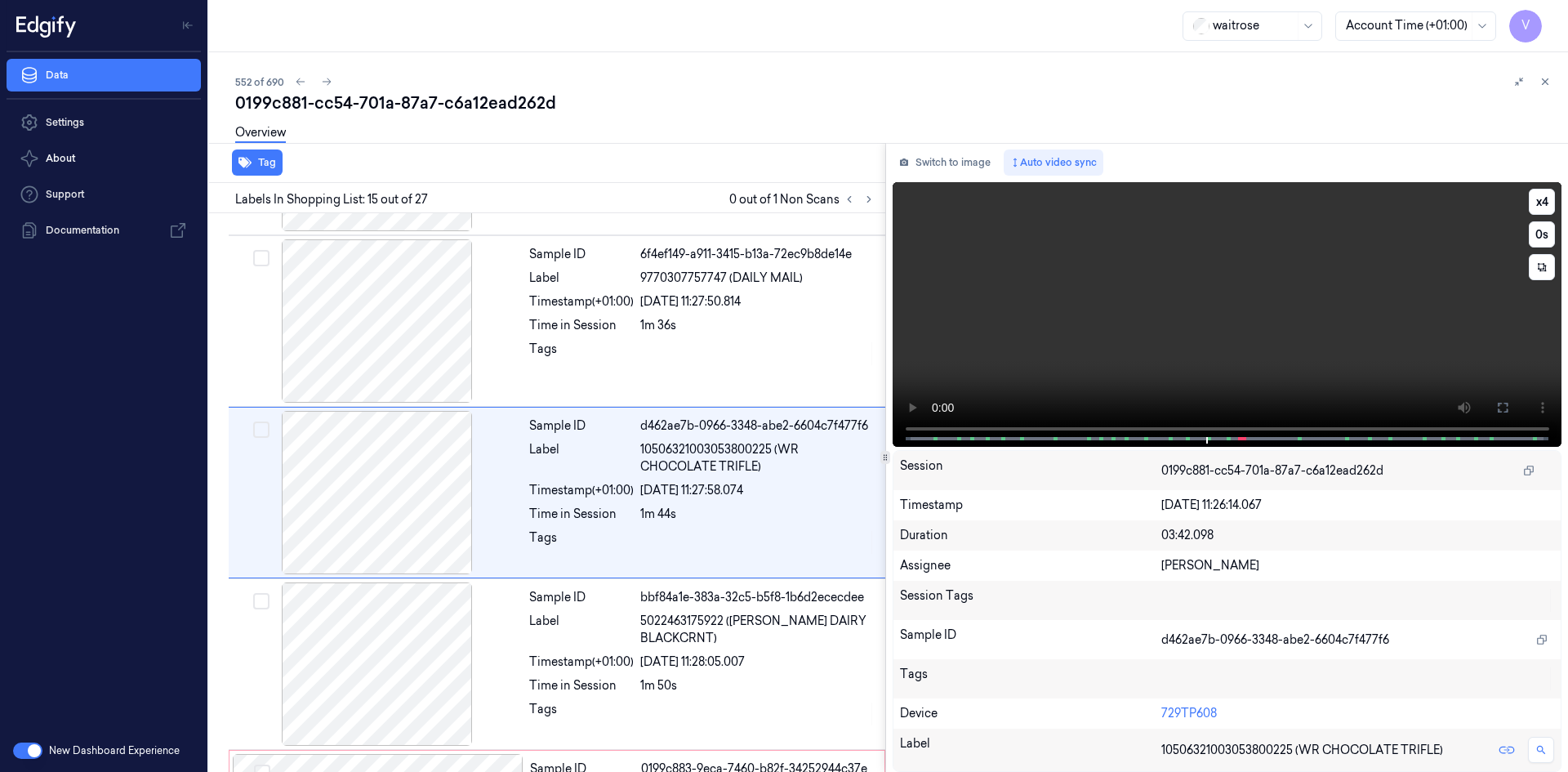
click at [1158, 338] on video at bounding box center [1227, 314] width 669 height 264
click at [1211, 332] on video at bounding box center [1227, 314] width 669 height 264
click at [1547, 198] on button "x 4" at bounding box center [1542, 202] width 26 height 26
click at [1545, 200] on button "x 1" at bounding box center [1542, 202] width 26 height 26
click at [1195, 312] on video at bounding box center [1227, 314] width 669 height 264
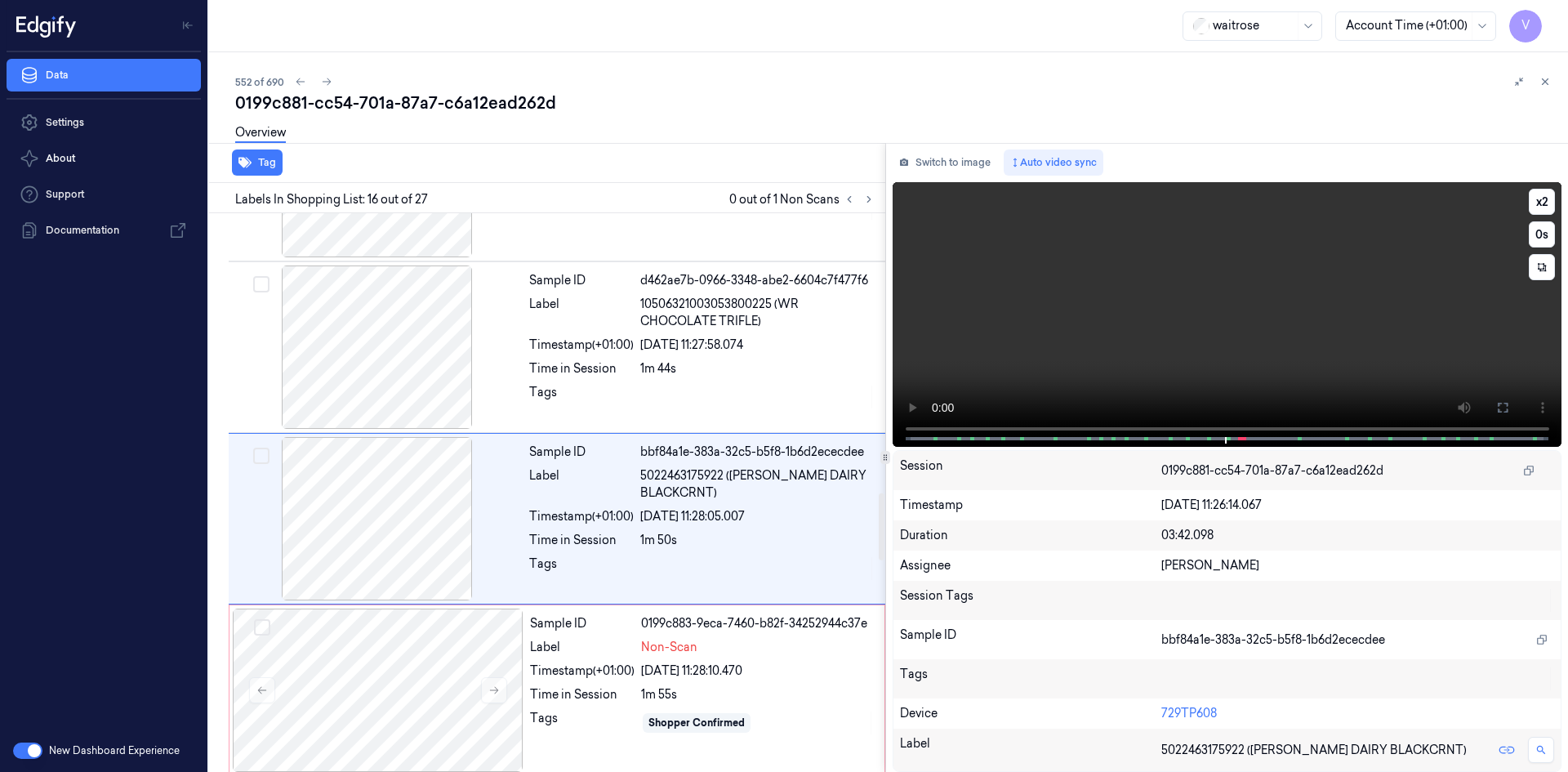
scroll to position [2378, 0]
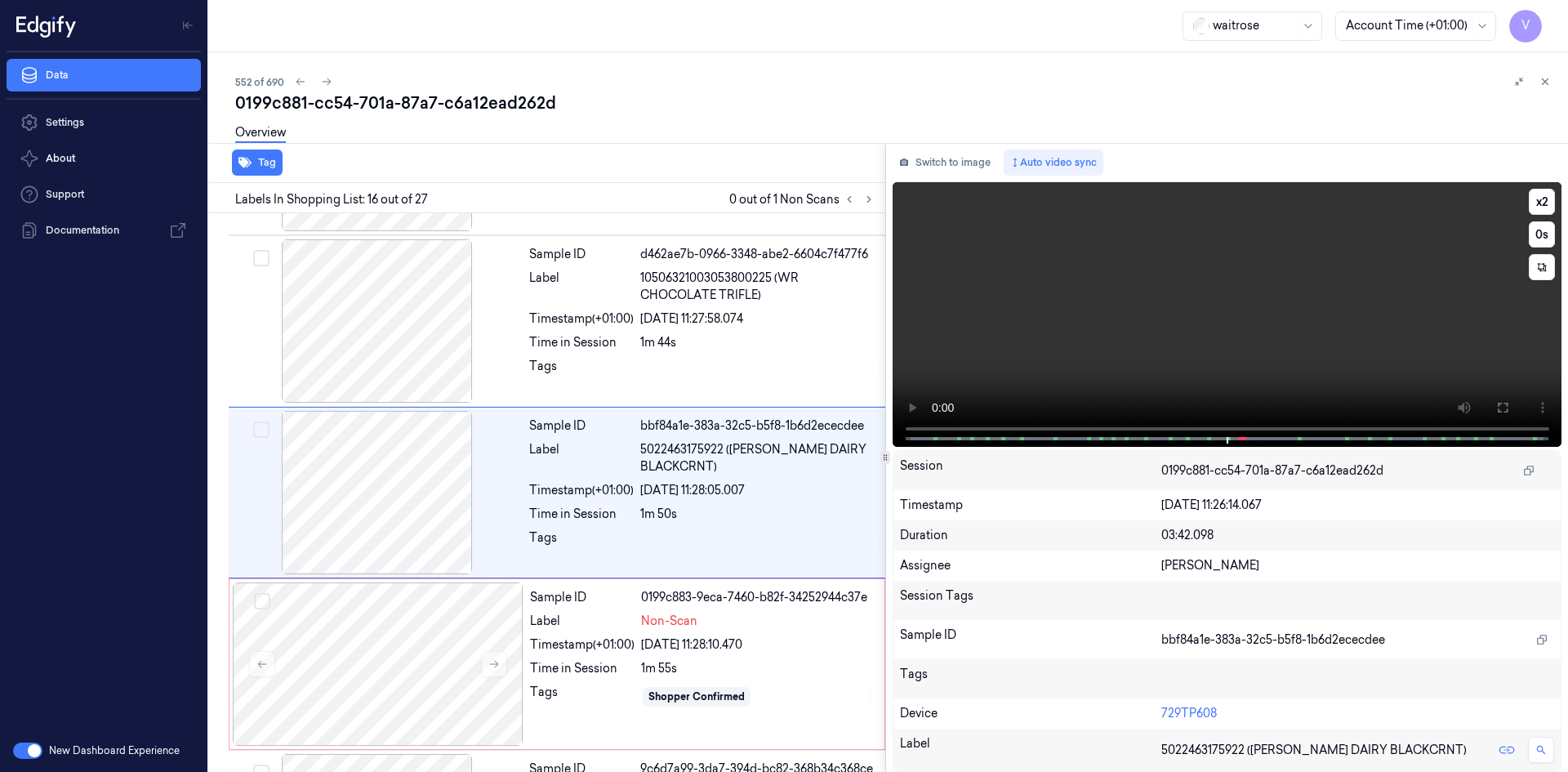
click at [1183, 318] on video at bounding box center [1227, 314] width 669 height 264
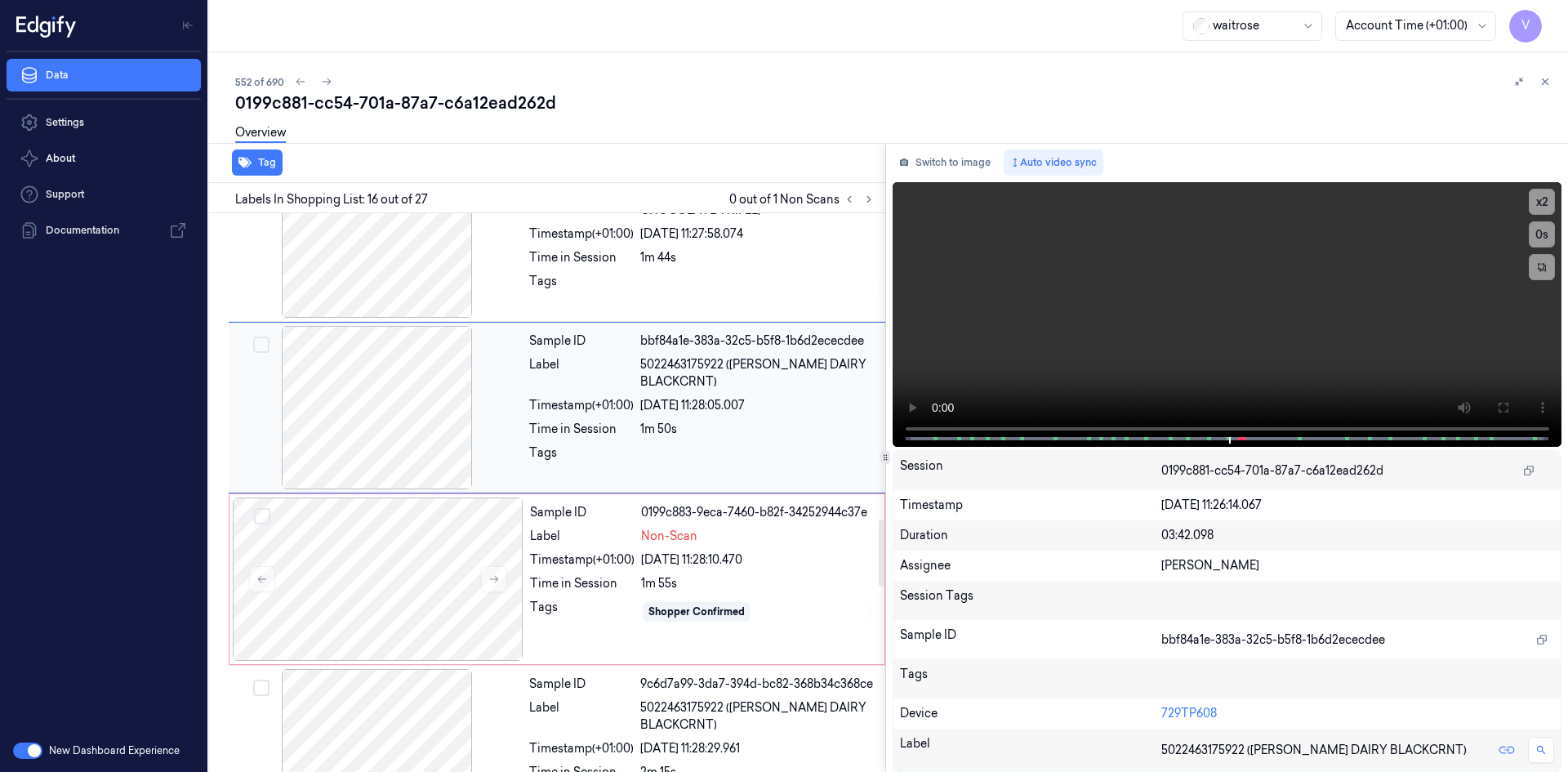
scroll to position [2541, 0]
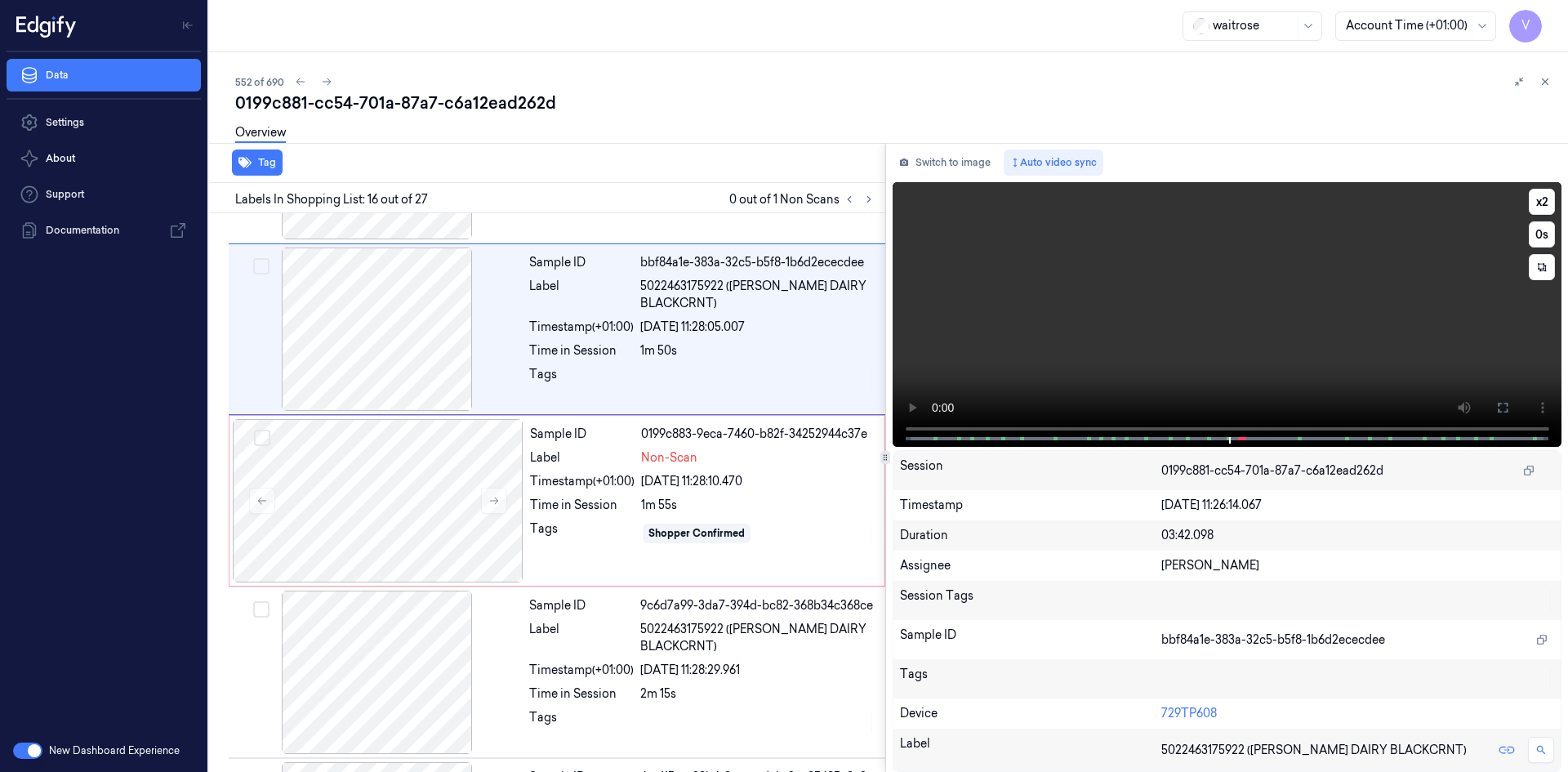
click at [1082, 324] on video at bounding box center [1227, 314] width 669 height 264
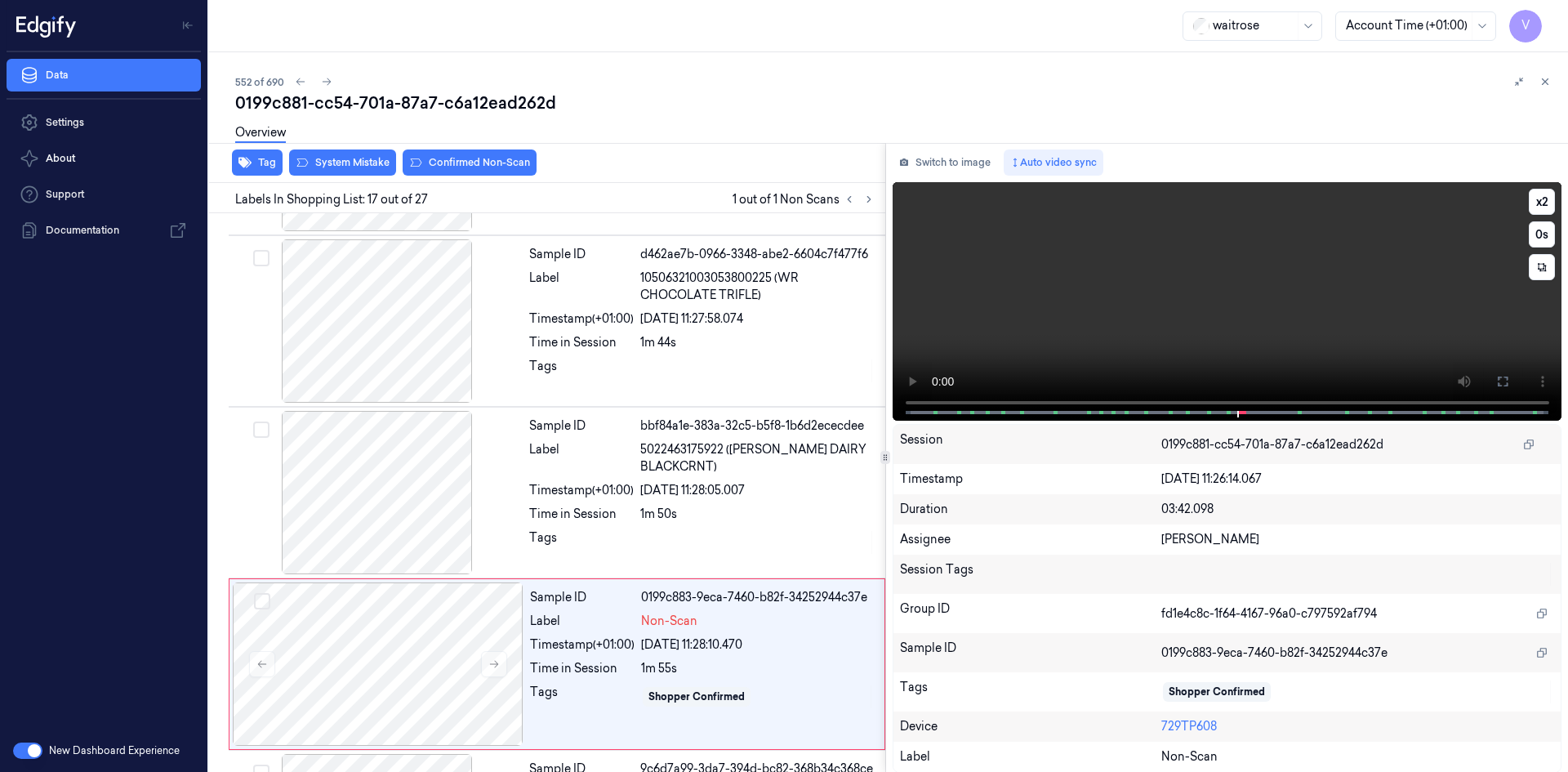
scroll to position [2549, 0]
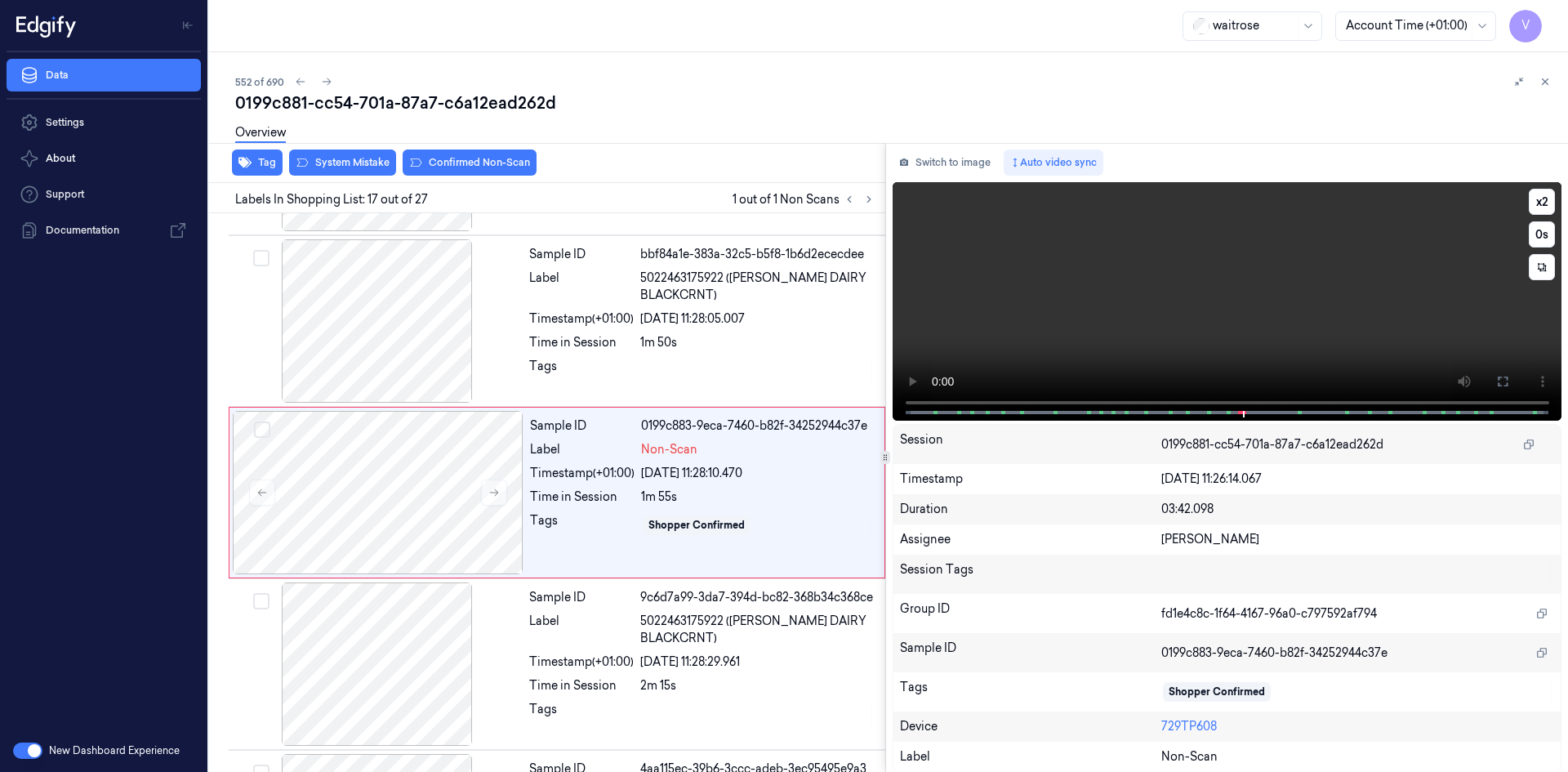
click at [1103, 333] on video at bounding box center [1227, 301] width 669 height 239
click at [1107, 289] on video at bounding box center [1227, 301] width 669 height 239
click at [1531, 203] on button "x 2" at bounding box center [1542, 202] width 26 height 26
click at [1121, 311] on video at bounding box center [1227, 301] width 669 height 239
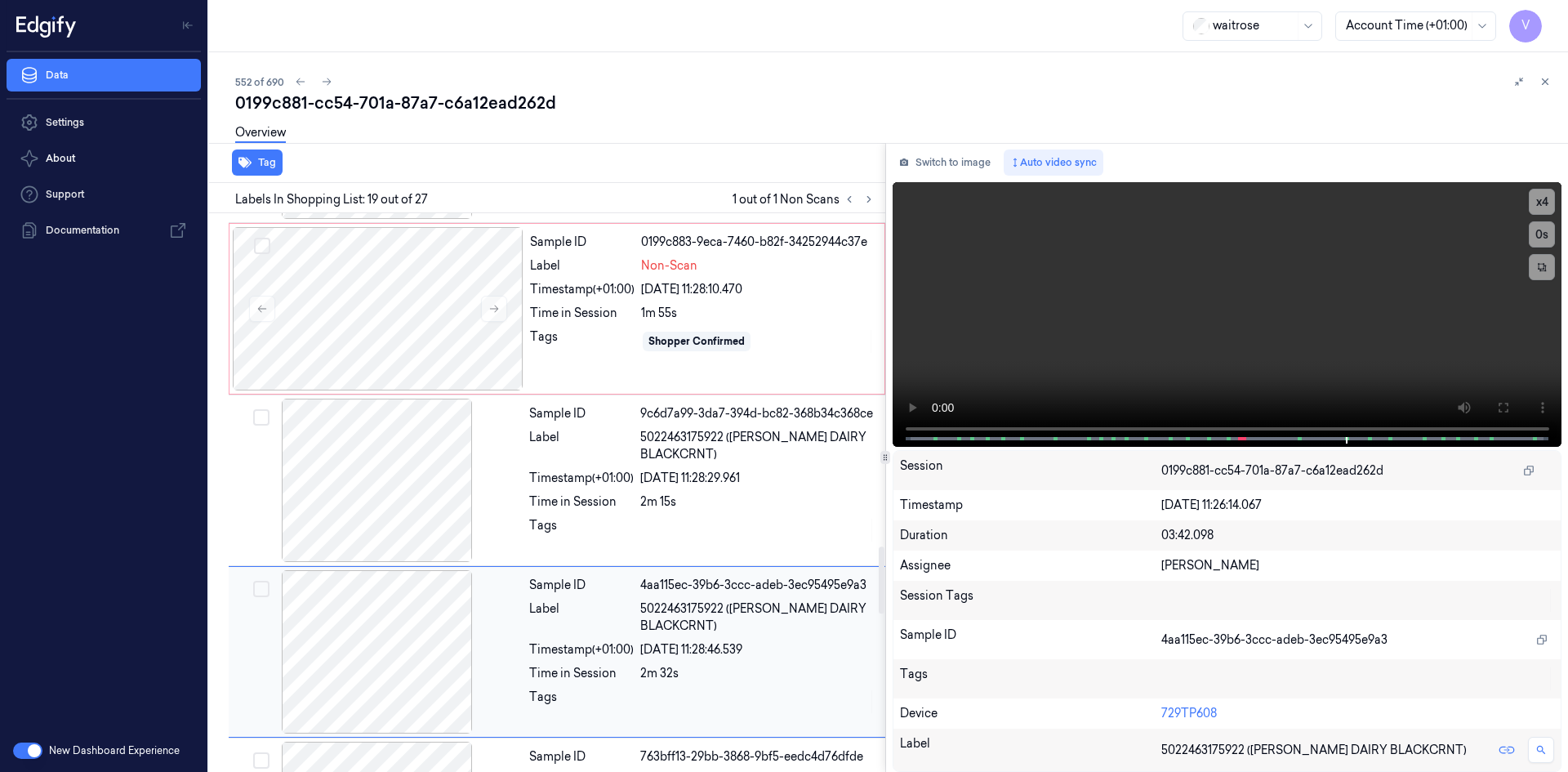
scroll to position [2729, 0]
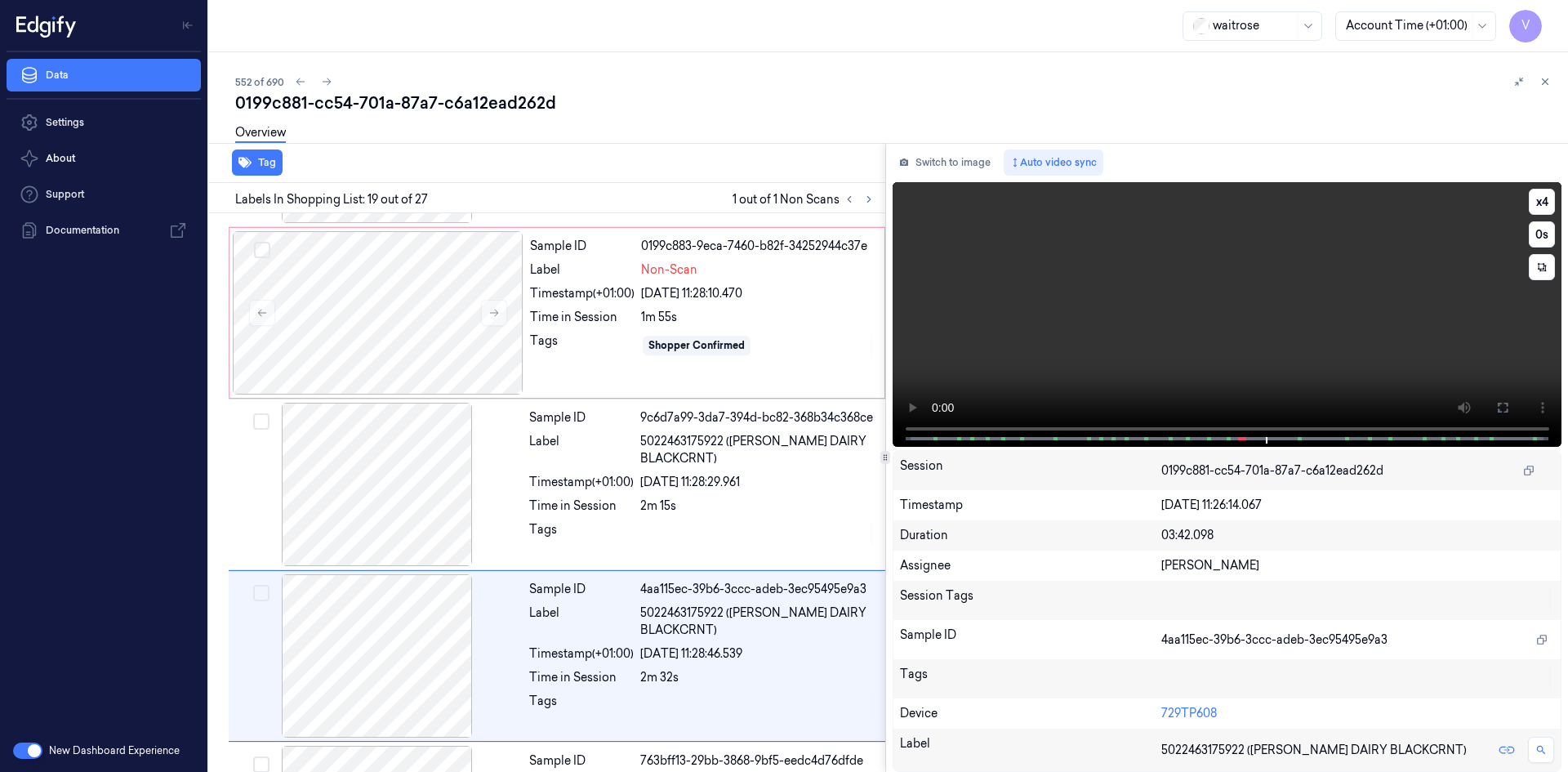
click at [1272, 382] on video at bounding box center [1227, 314] width 669 height 264
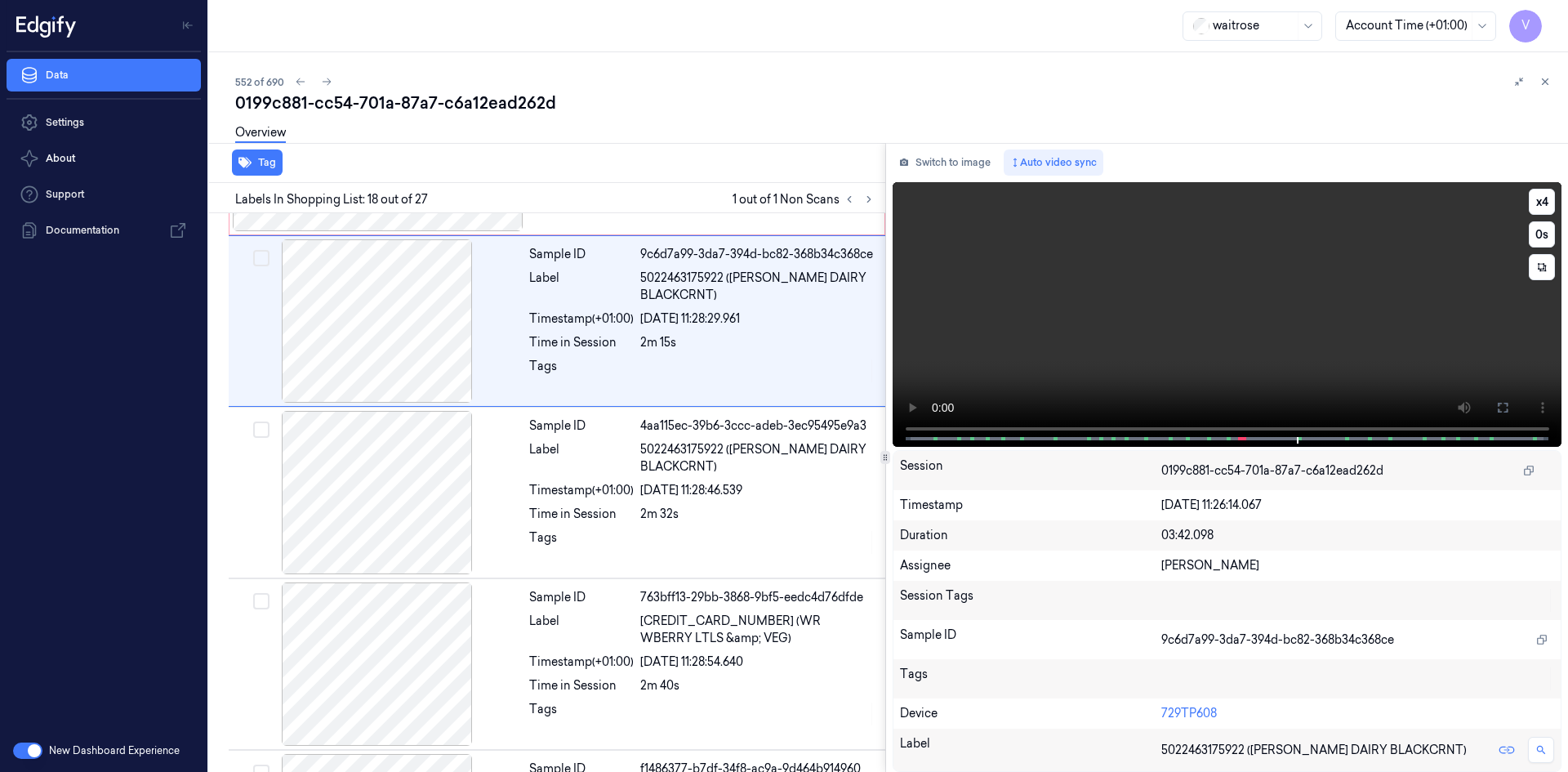
scroll to position [2721, 0]
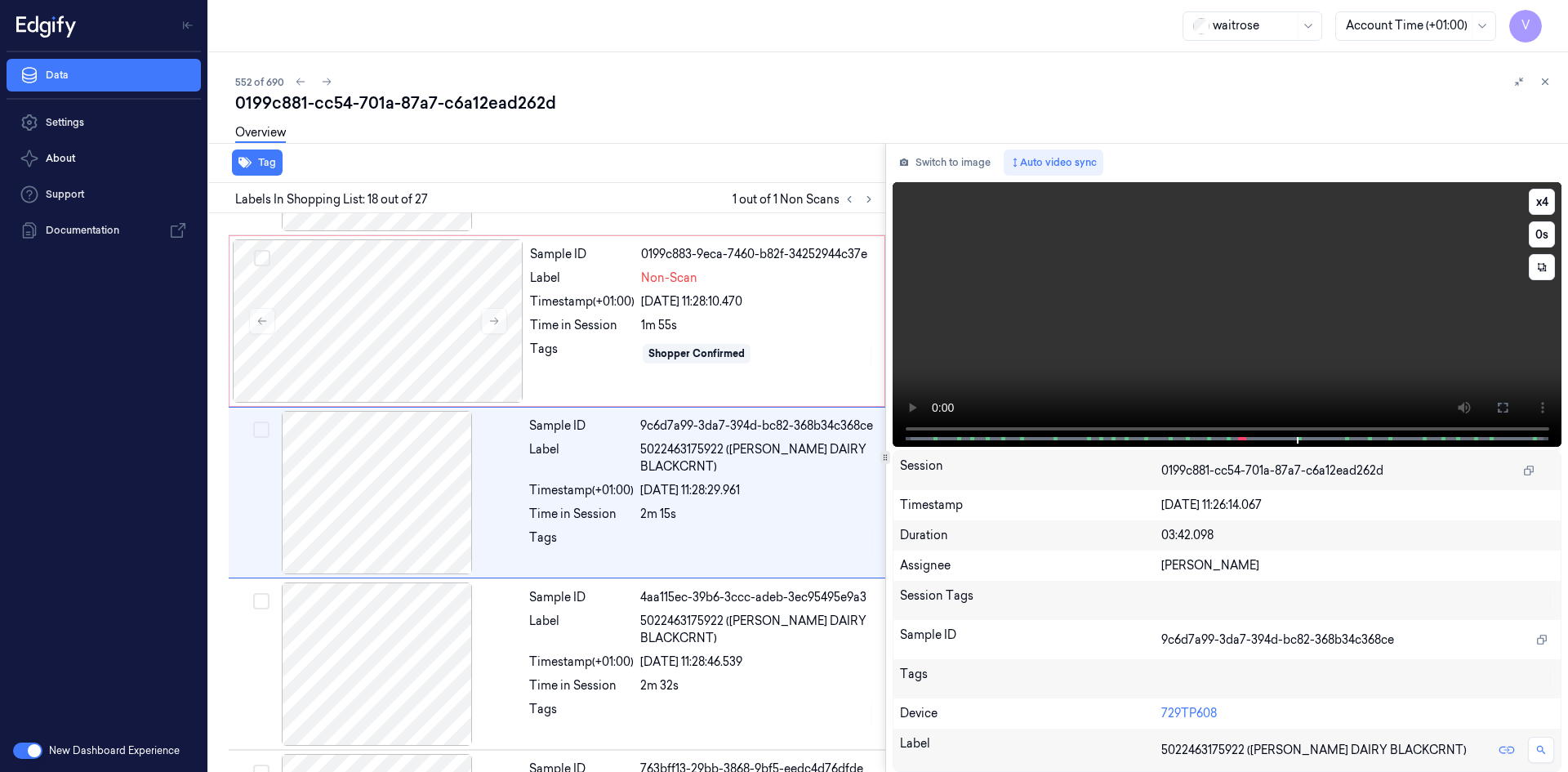
click at [1335, 383] on video at bounding box center [1227, 314] width 669 height 264
click at [1214, 339] on video at bounding box center [1227, 314] width 669 height 264
click at [1262, 317] on video at bounding box center [1227, 314] width 669 height 264
click at [446, 253] on div at bounding box center [378, 321] width 291 height 163
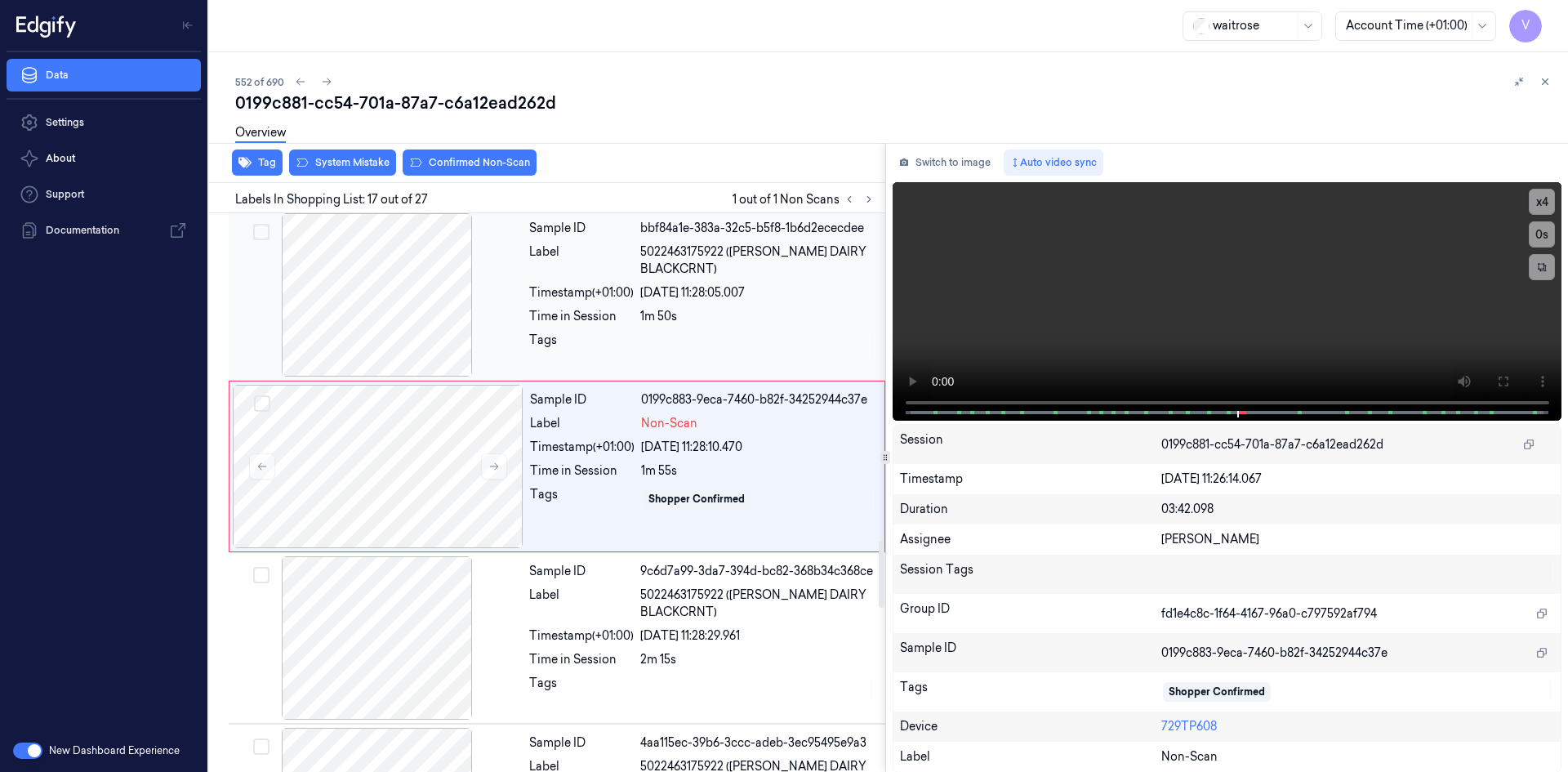
scroll to position [2549, 0]
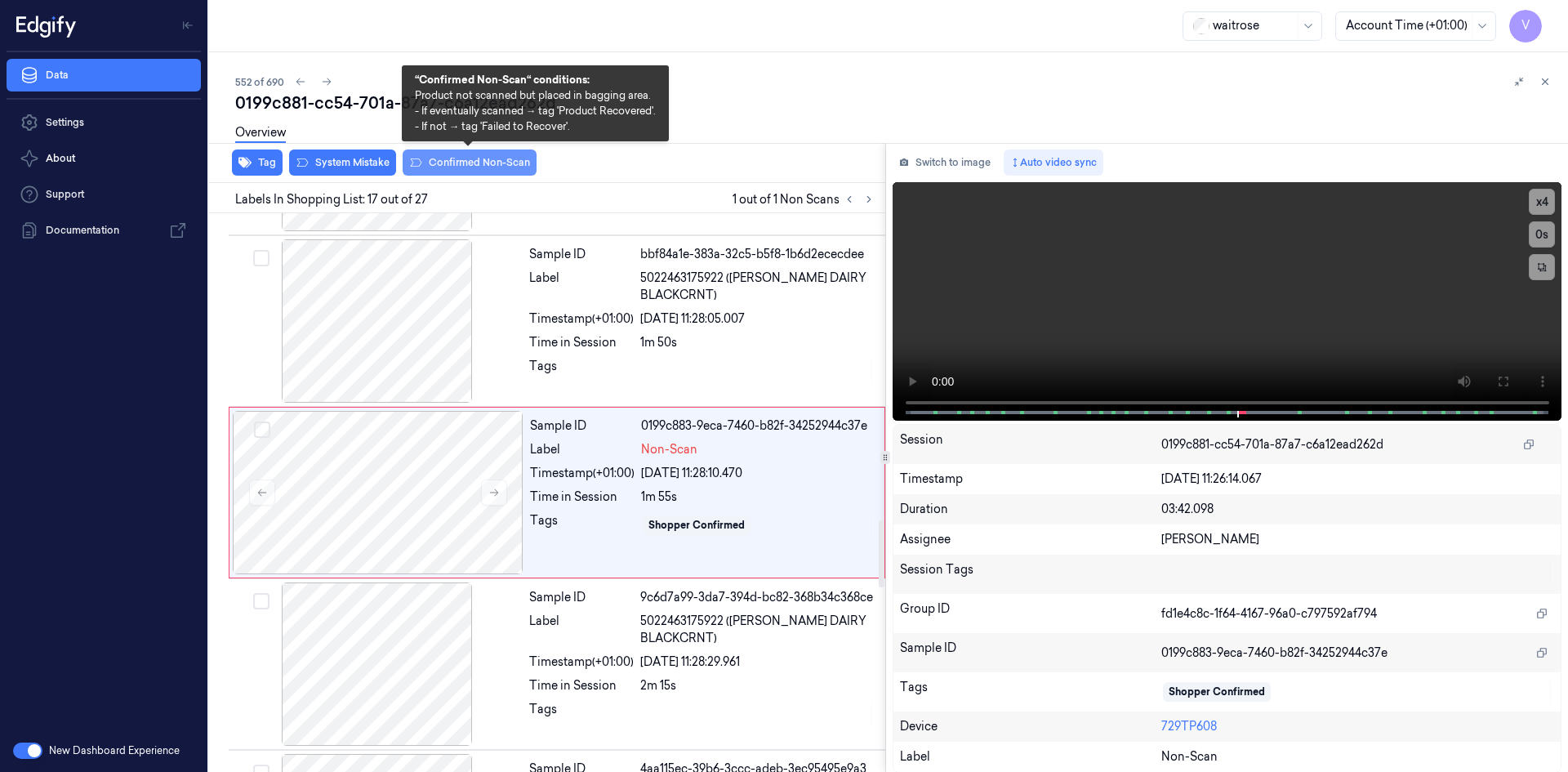
click at [451, 159] on button "Confirmed Non-Scan" at bounding box center [469, 162] width 134 height 26
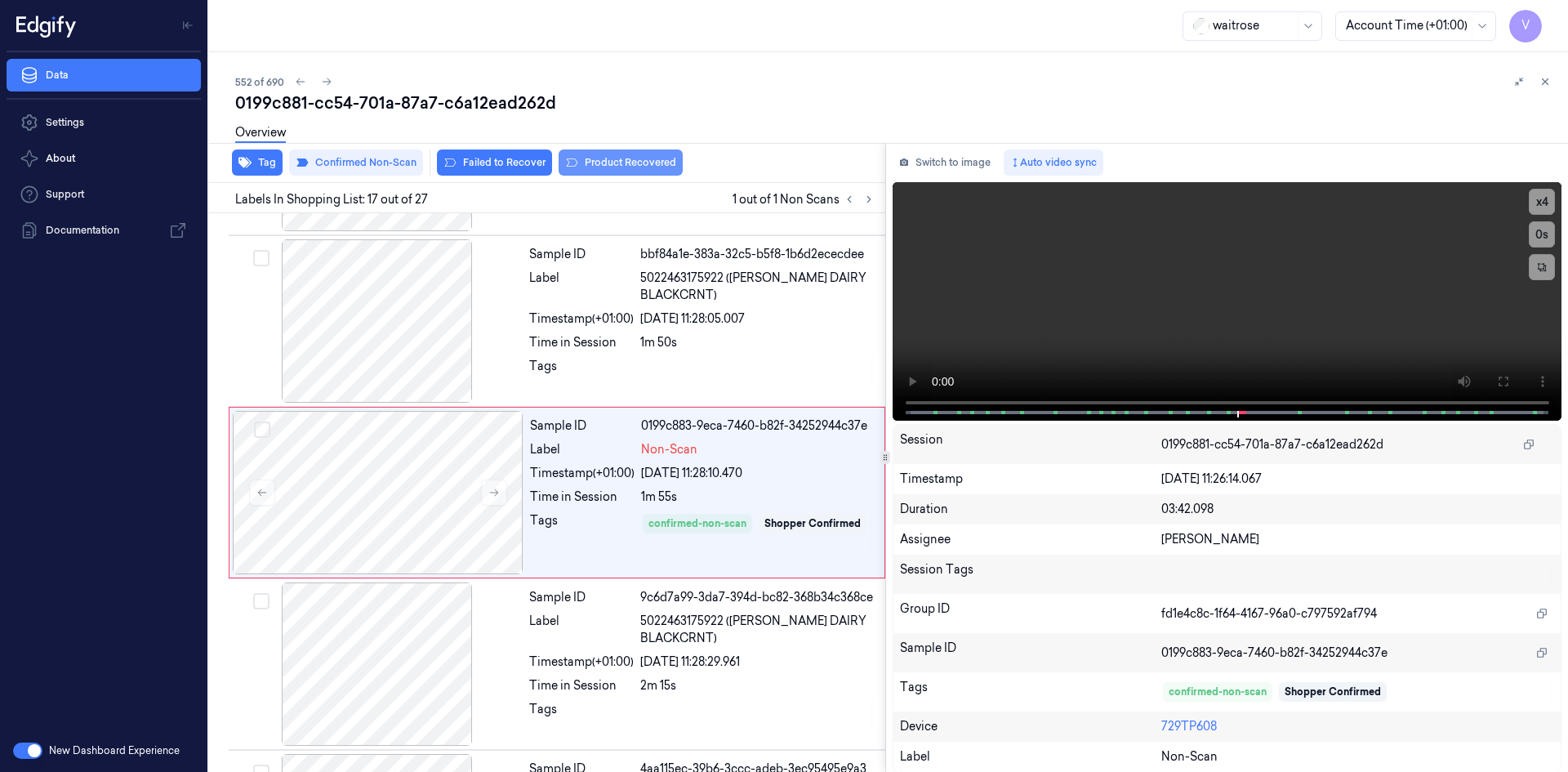
click at [620, 161] on button "Product Recovered" at bounding box center [621, 162] width 124 height 26
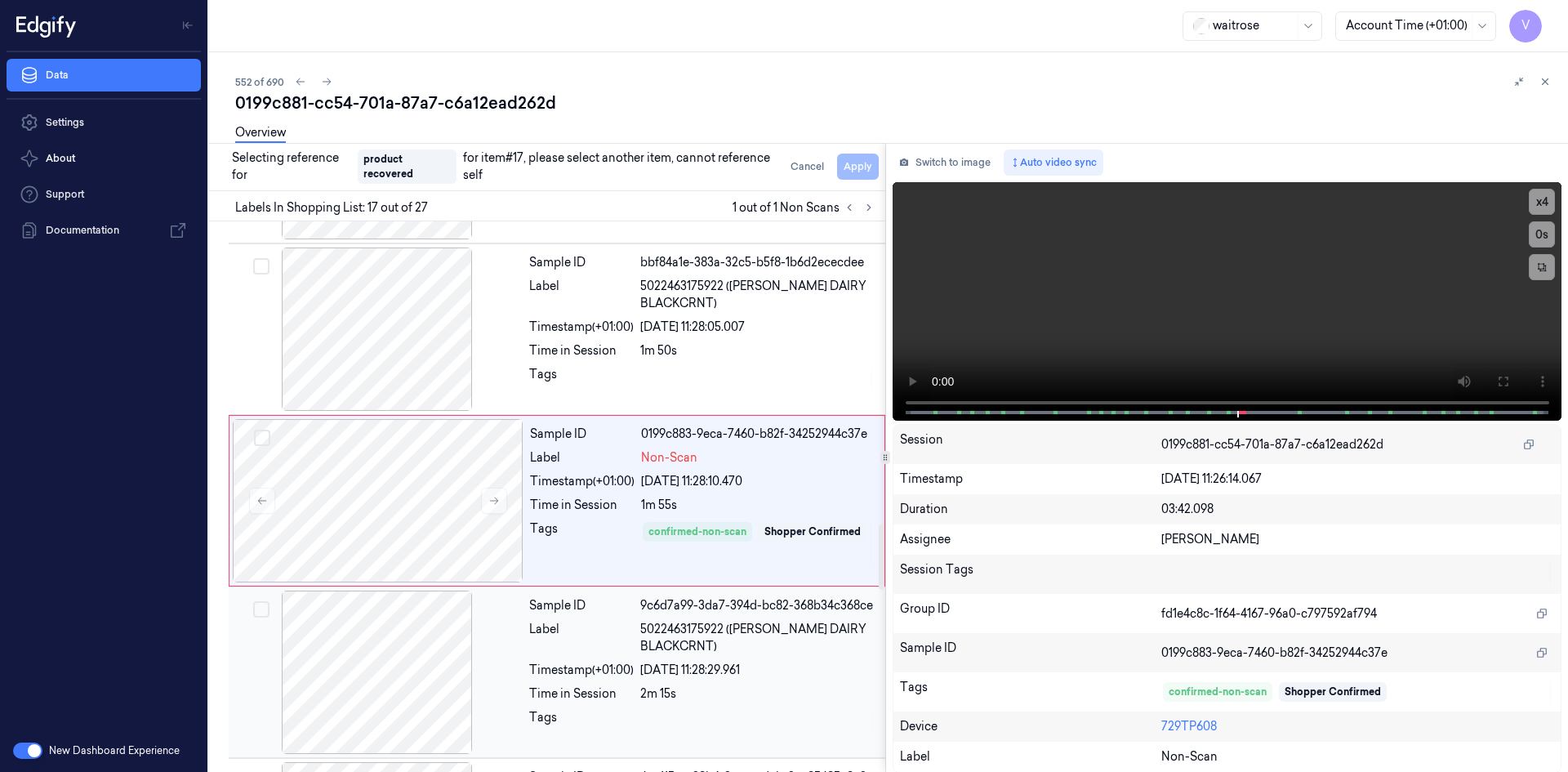
drag, startPoint x: 564, startPoint y: 630, endPoint x: 639, endPoint y: 538, distance: 118.7
click at [564, 631] on div "Label" at bounding box center [581, 637] width 105 height 34
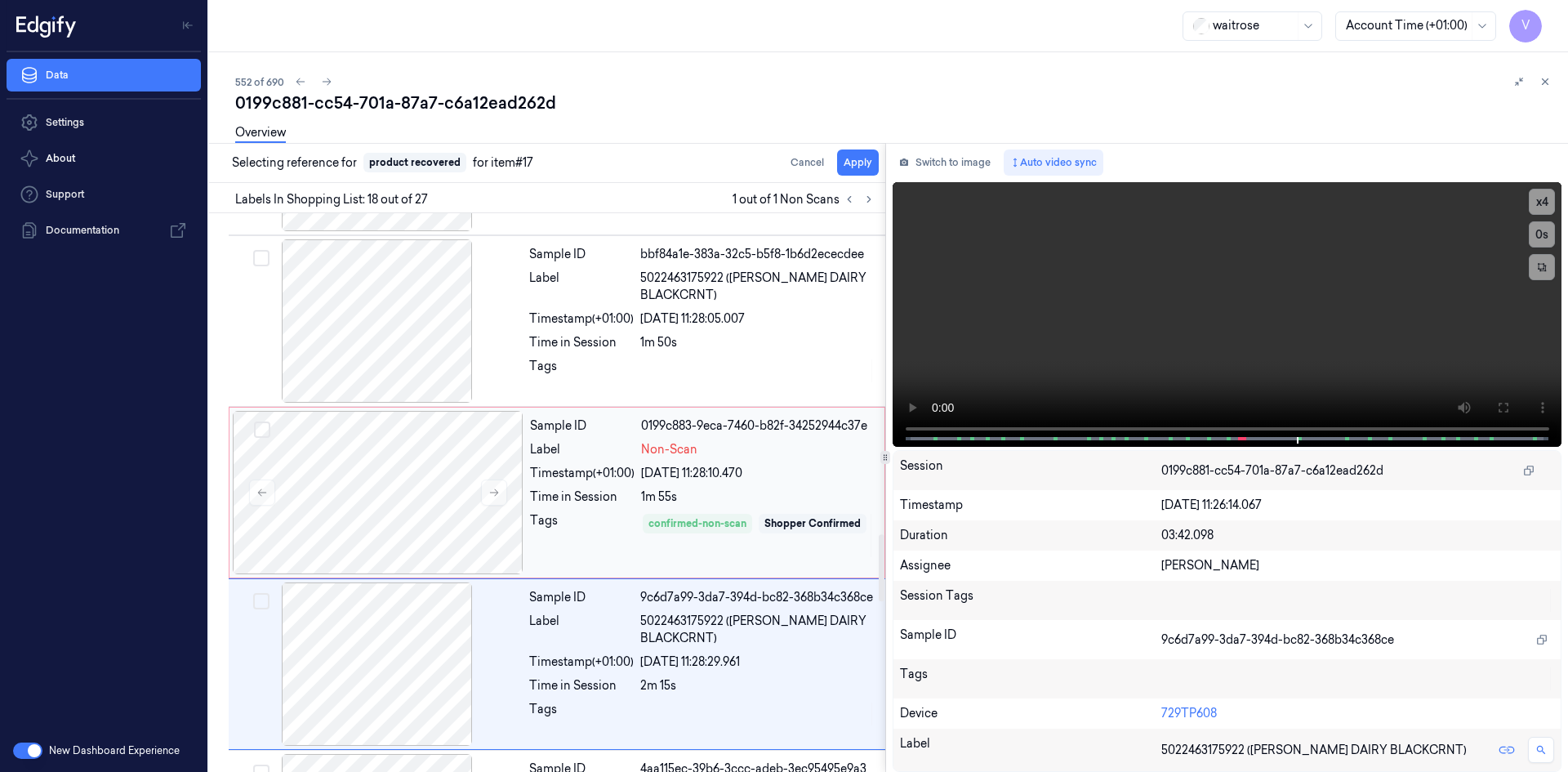
scroll to position [2721, 0]
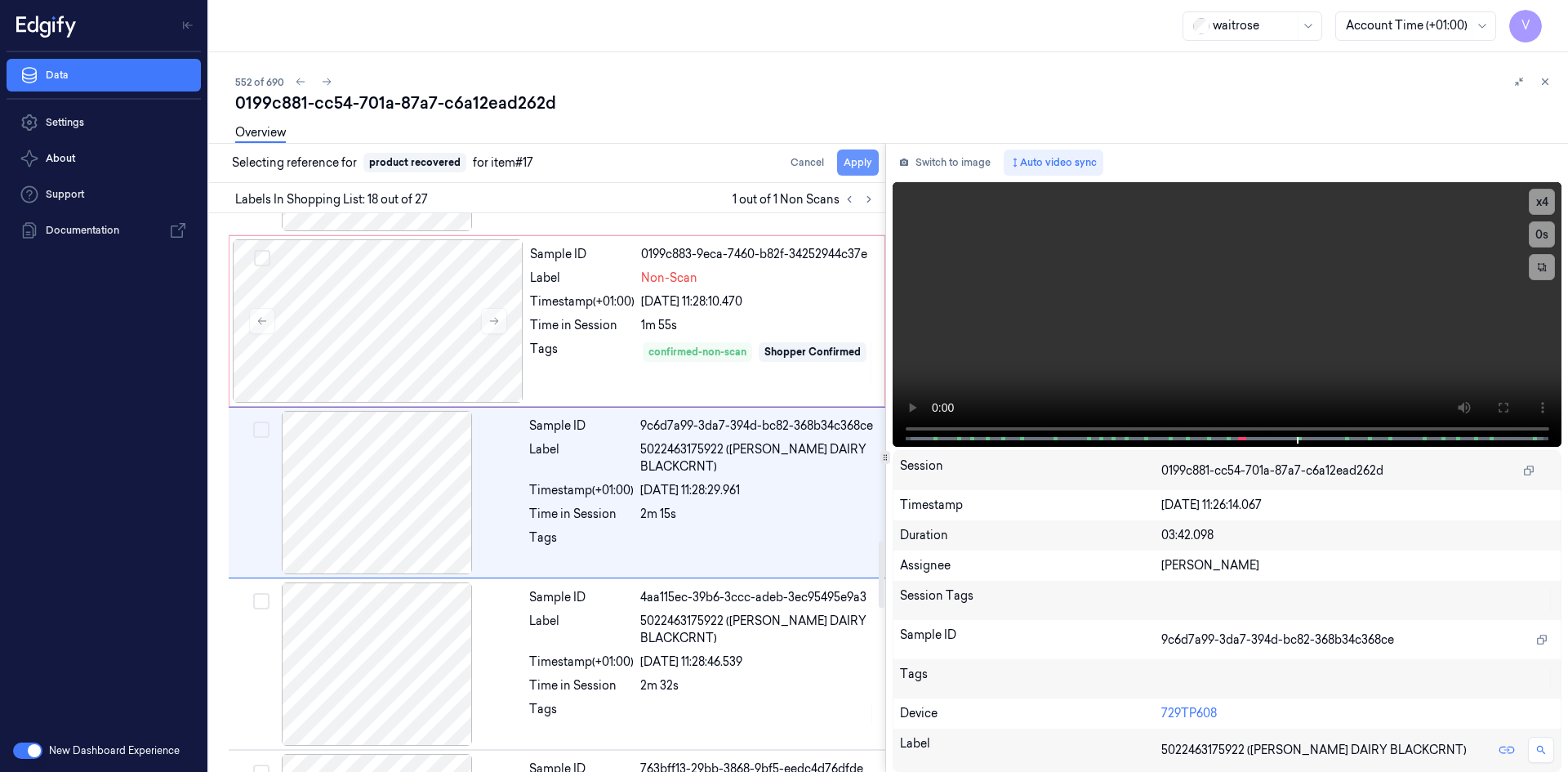
click at [852, 160] on button "Apply" at bounding box center [857, 162] width 42 height 26
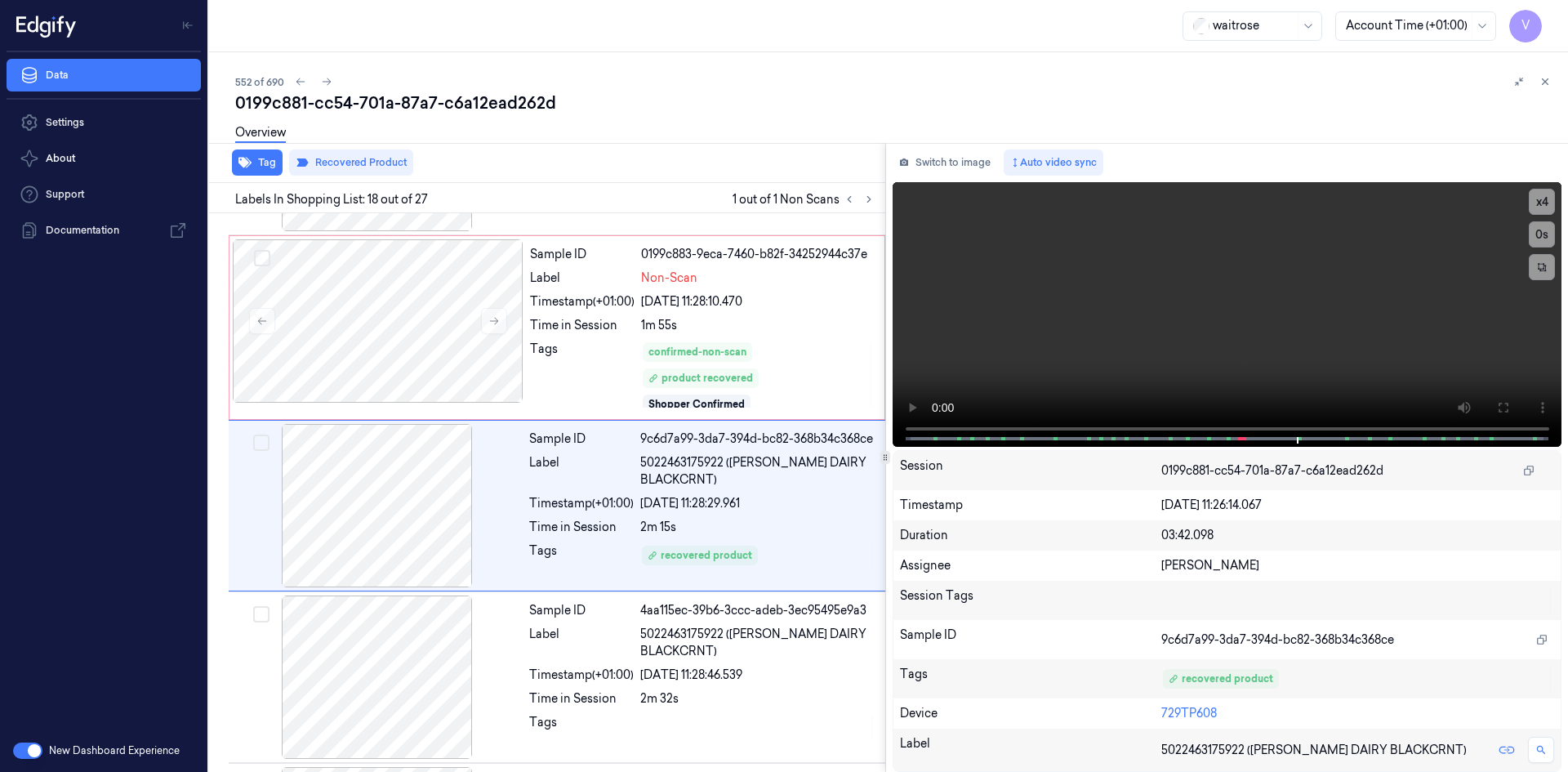
scroll to position [2734, 0]
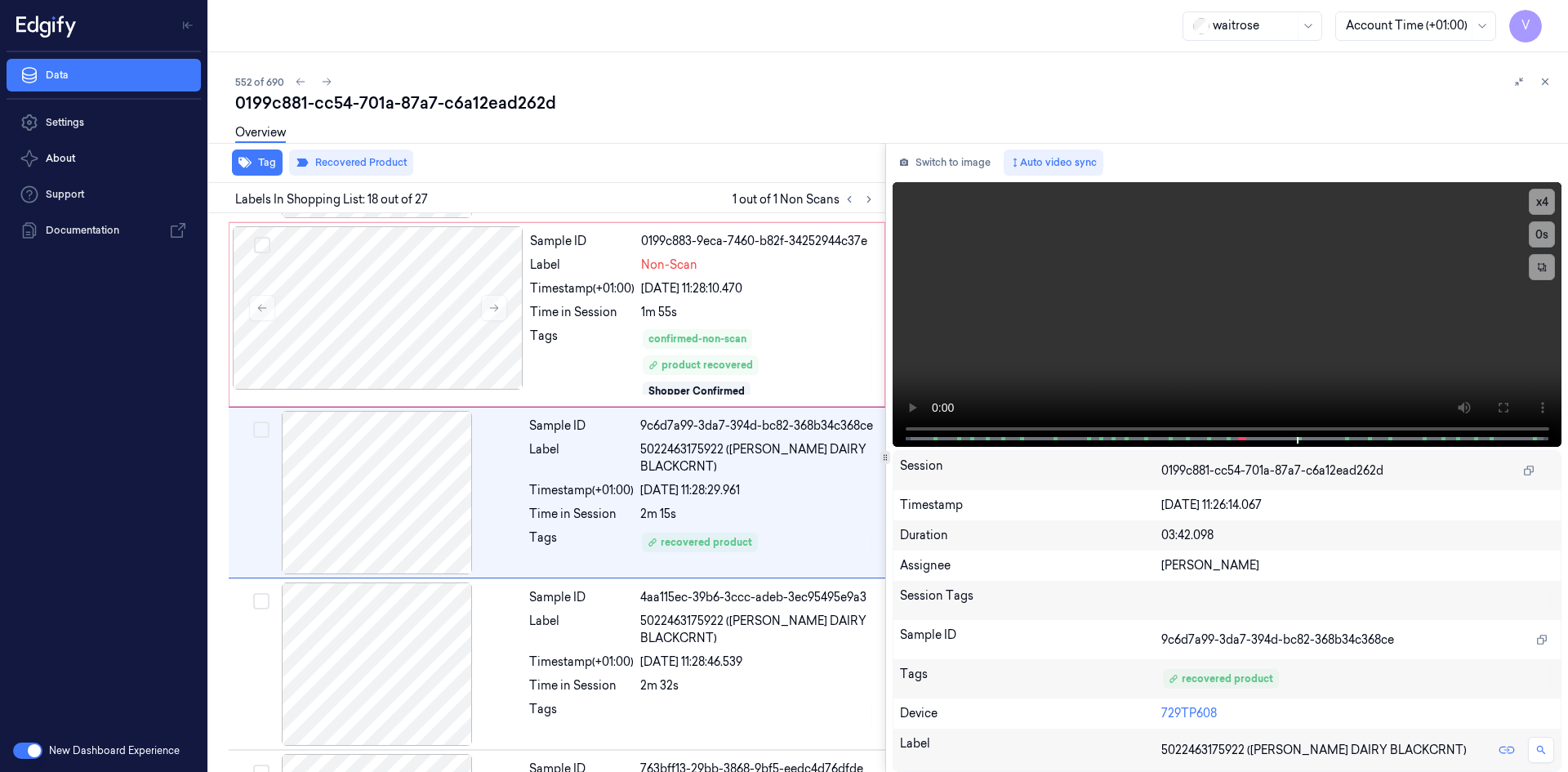
drag, startPoint x: 1555, startPoint y: 74, endPoint x: 1551, endPoint y: 102, distance: 28.3
click at [1555, 76] on div "552 of 690 0199c881-cc54-701a-87a7-c6a12ead262d Overview Tag Recovered Product …" at bounding box center [889, 411] width 1360 height 719
click at [1542, 73] on button at bounding box center [1545, 81] width 20 height 20
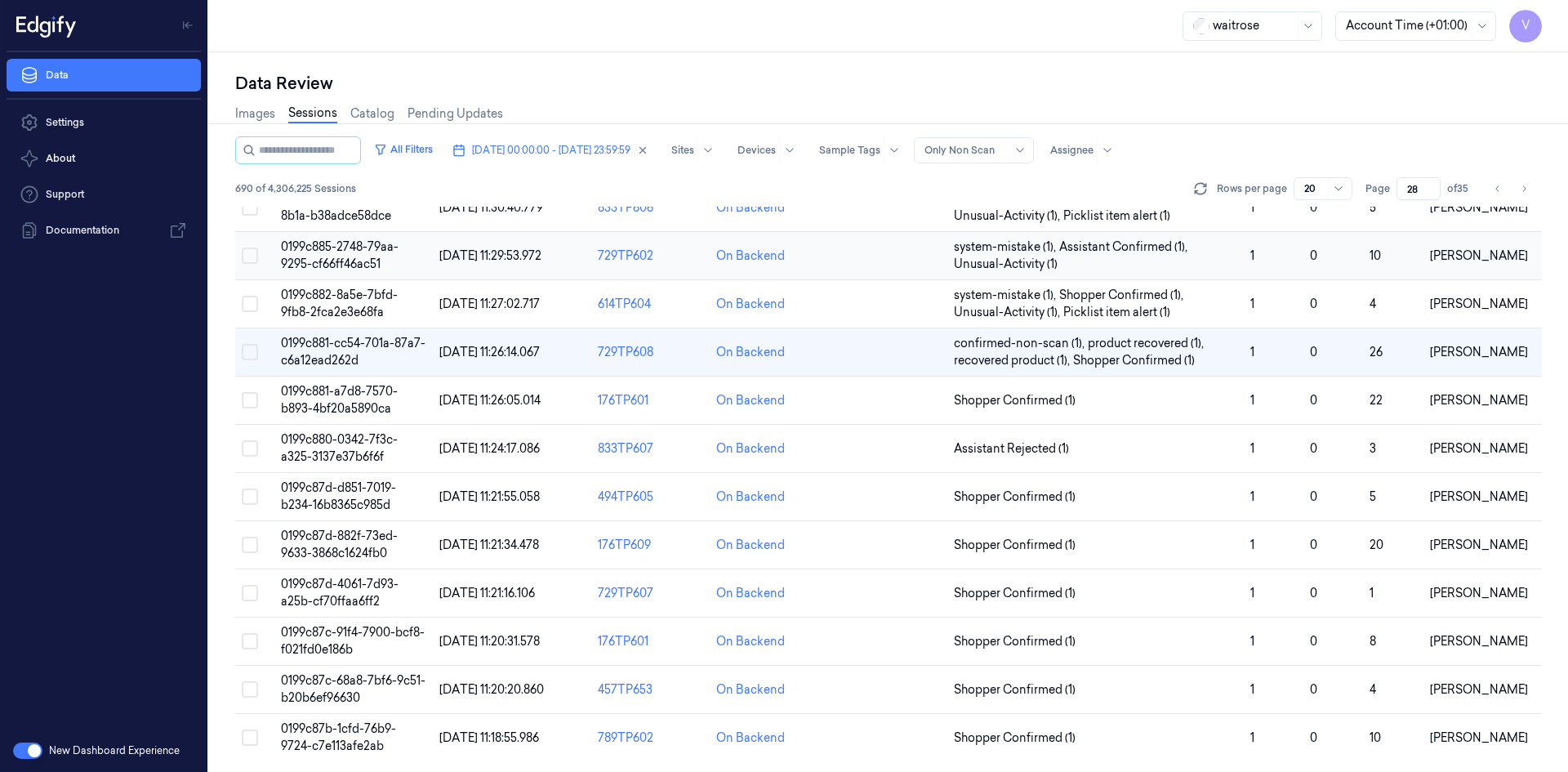
scroll to position [464, 0]
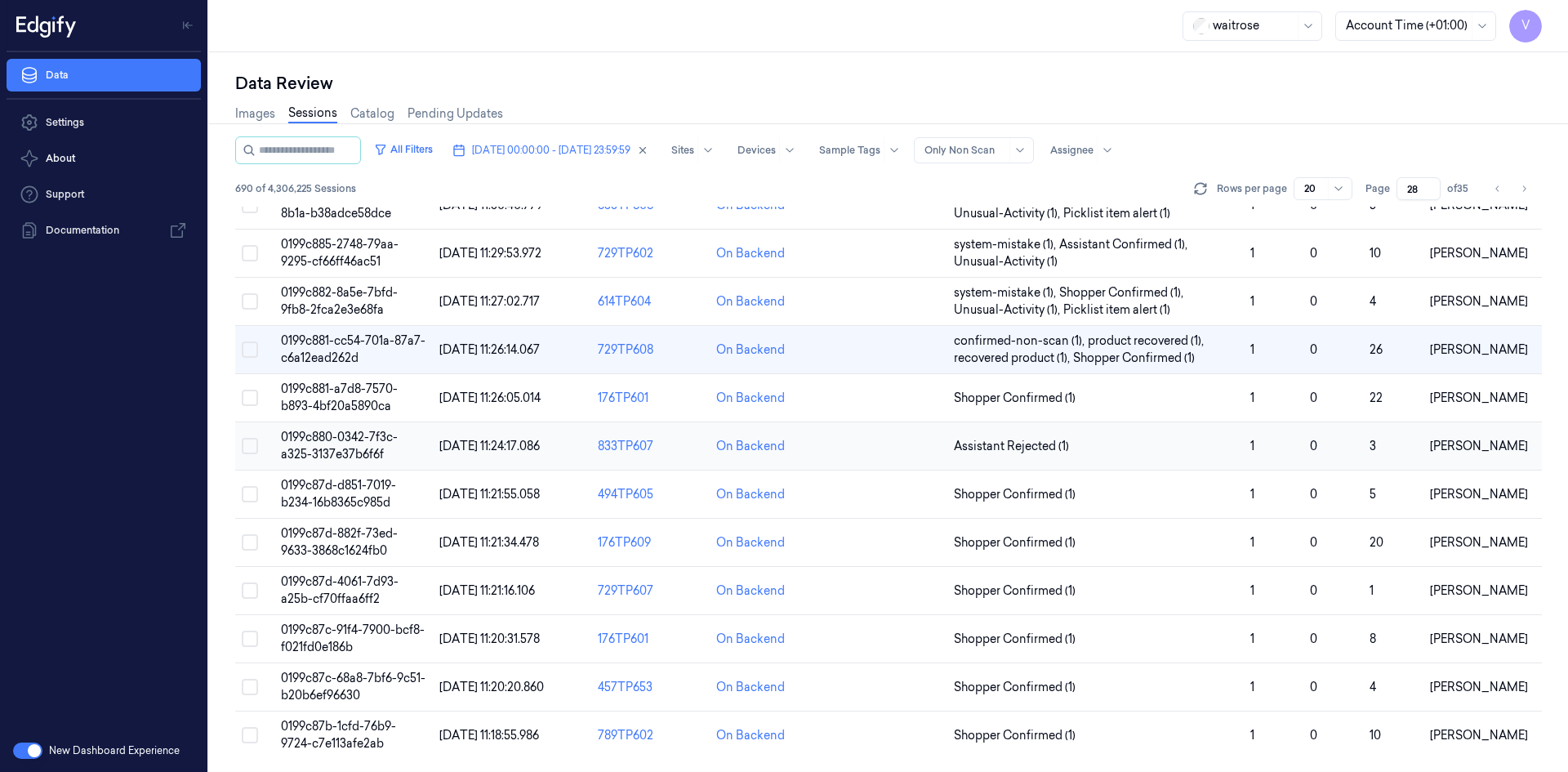
click at [348, 446] on span "0199c880-0342-7f3c-a325-3137e37b6f6f" at bounding box center [339, 445] width 116 height 32
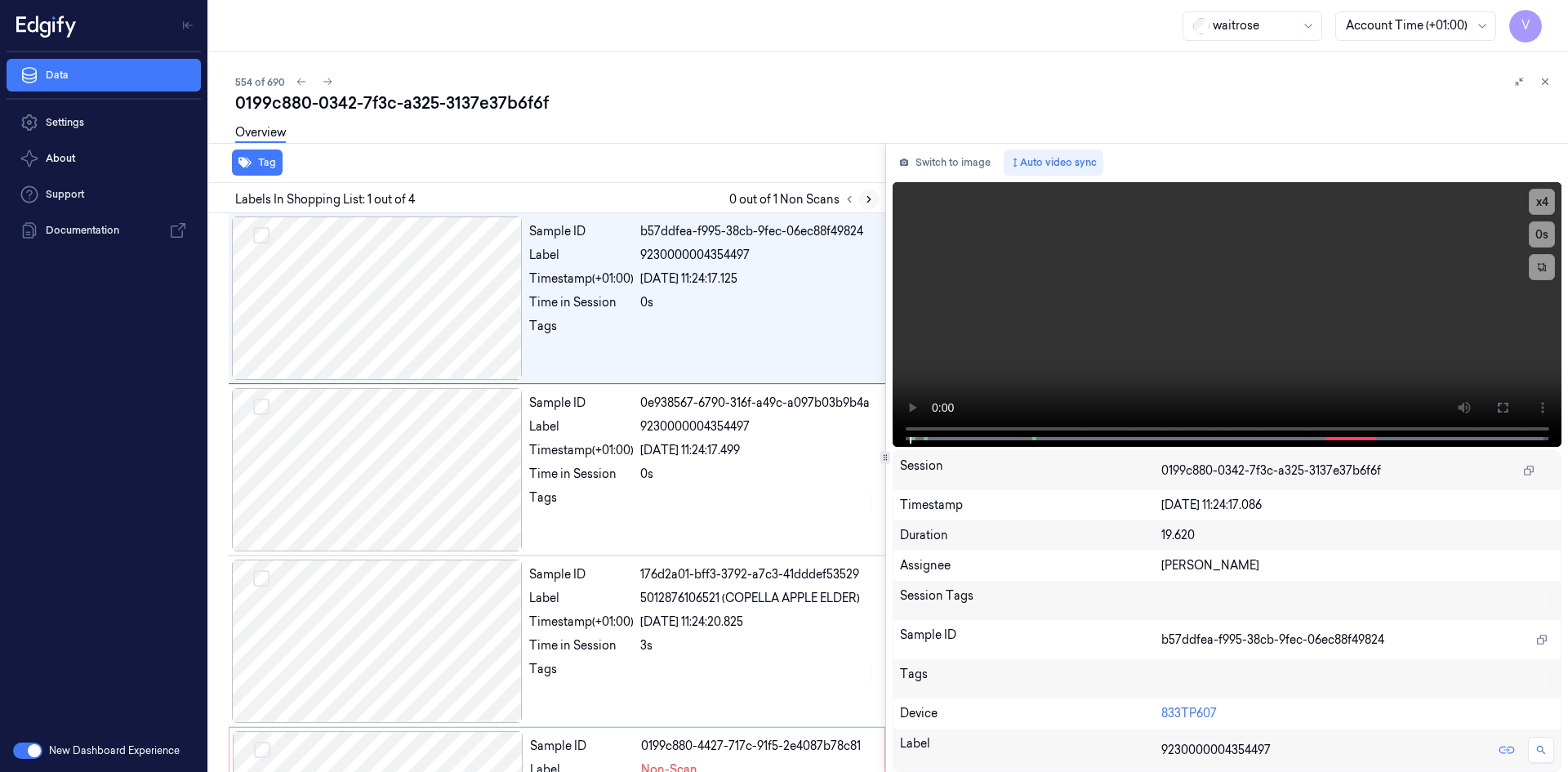
click at [869, 195] on icon at bounding box center [869, 200] width 12 height 12
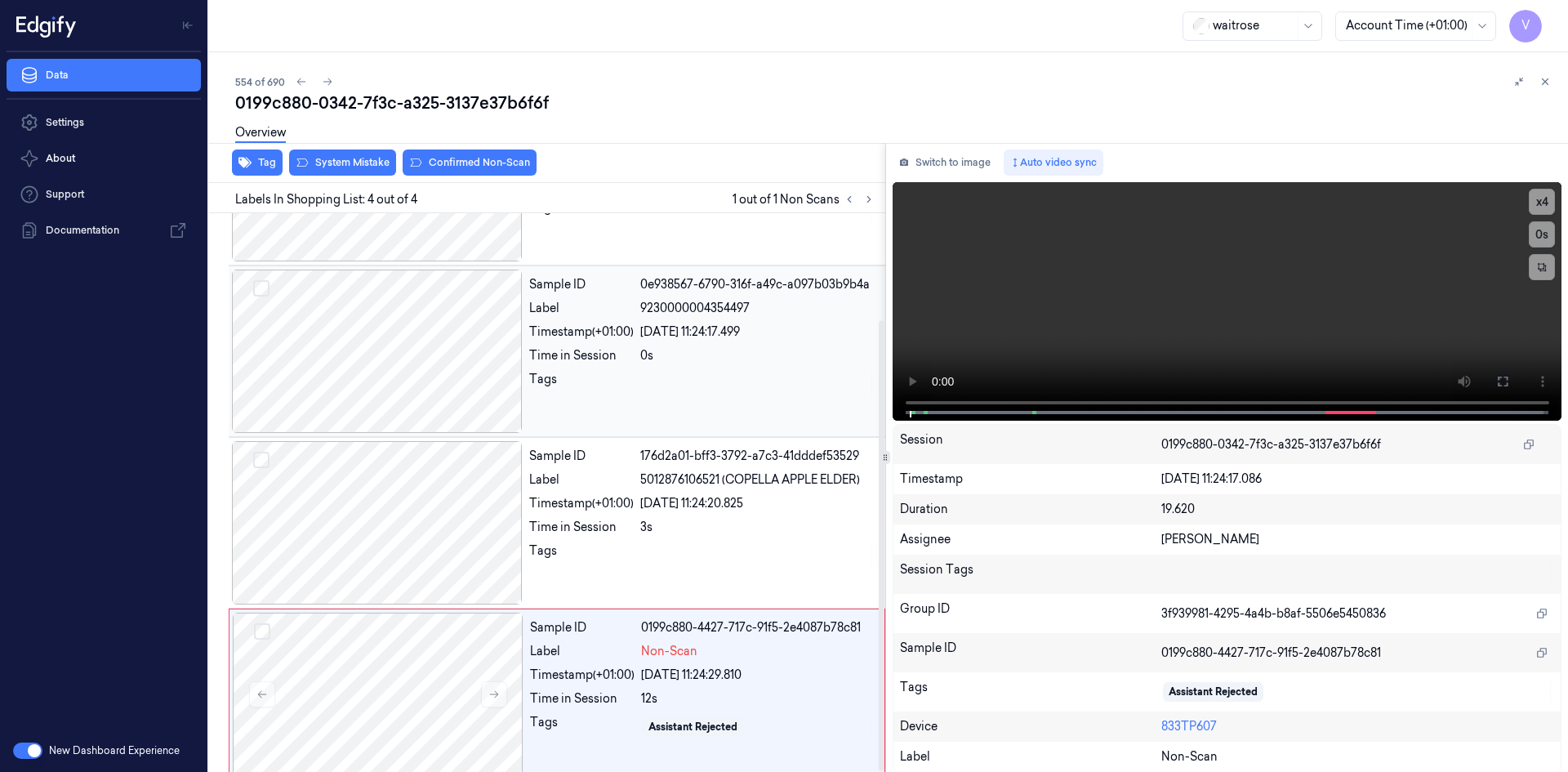
scroll to position [132, 0]
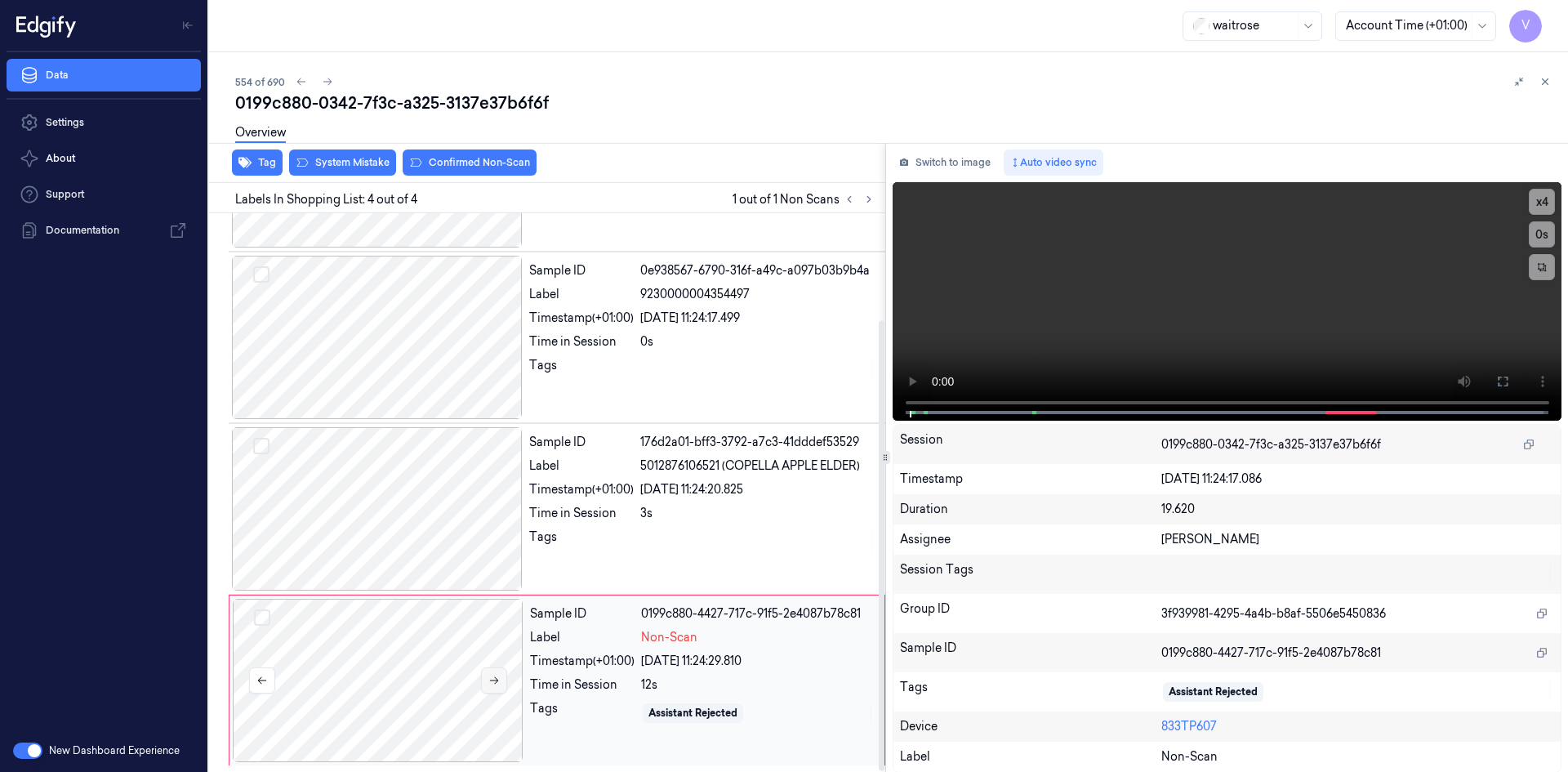
click at [501, 680] on button at bounding box center [494, 680] width 26 height 26
click at [496, 681] on icon at bounding box center [494, 680] width 12 height 12
click at [1051, 304] on video at bounding box center [1227, 301] width 669 height 239
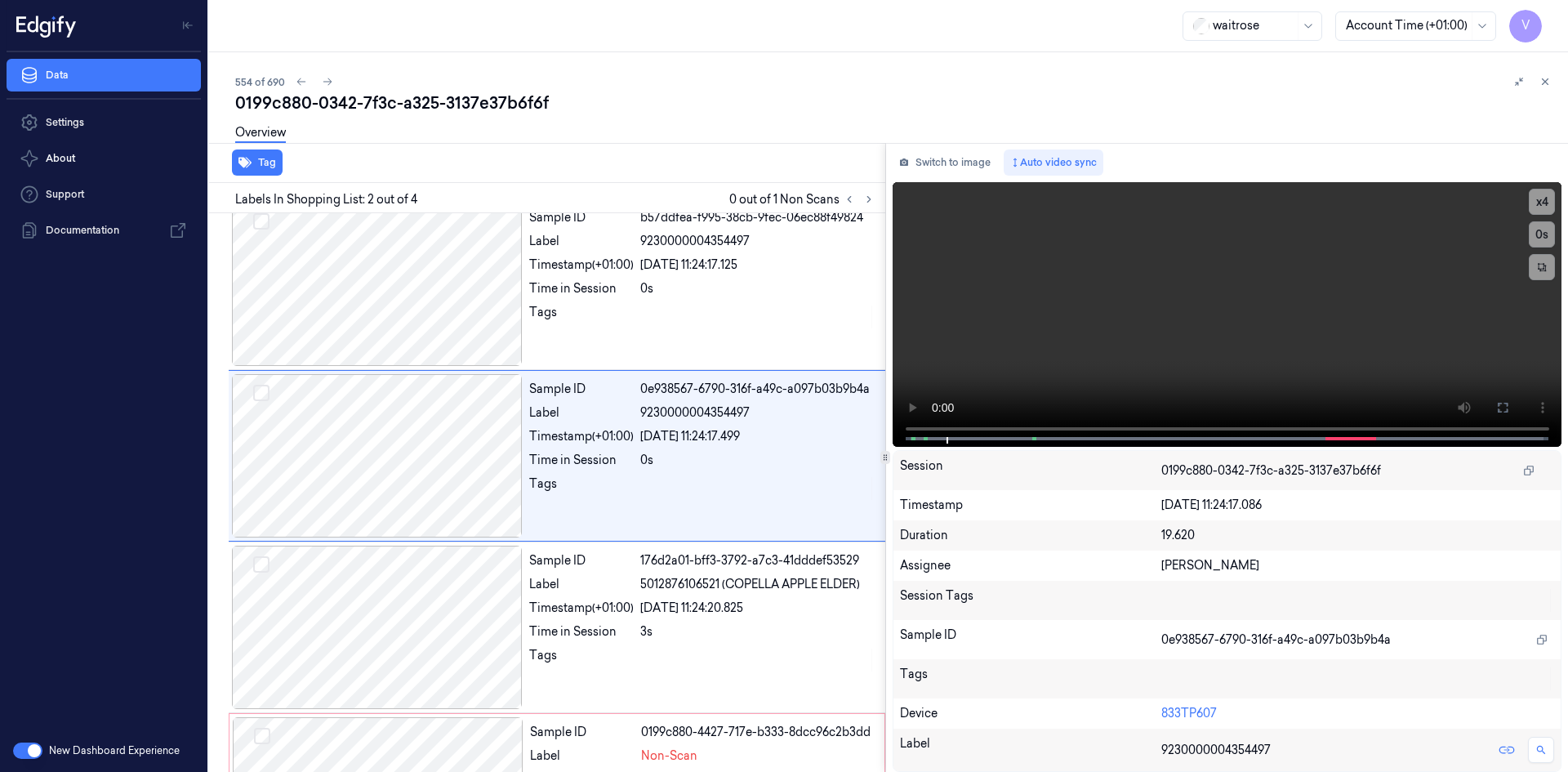
scroll to position [0, 0]
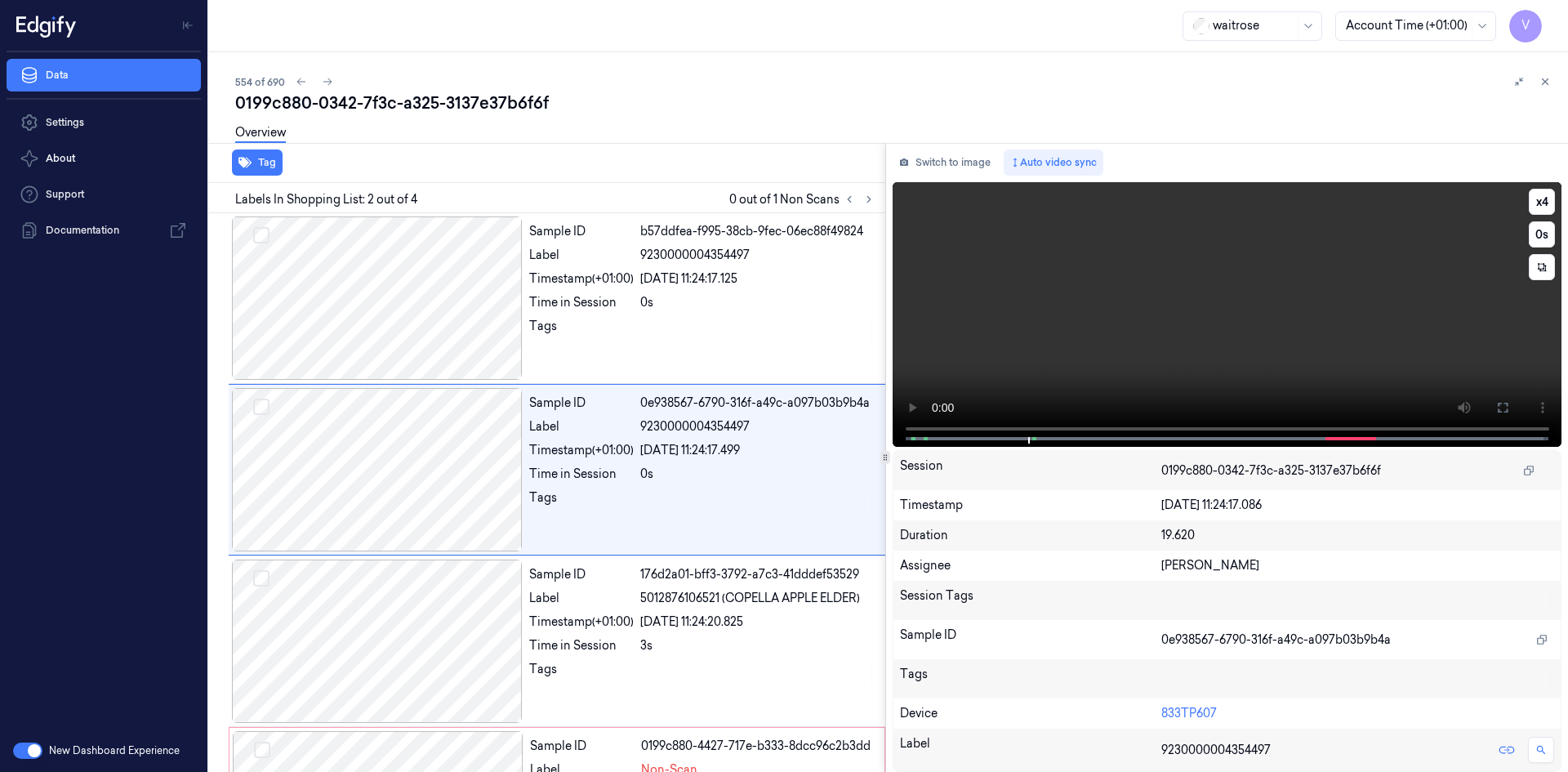
click at [1015, 337] on video at bounding box center [1227, 314] width 669 height 264
click at [1116, 332] on video at bounding box center [1227, 314] width 669 height 264
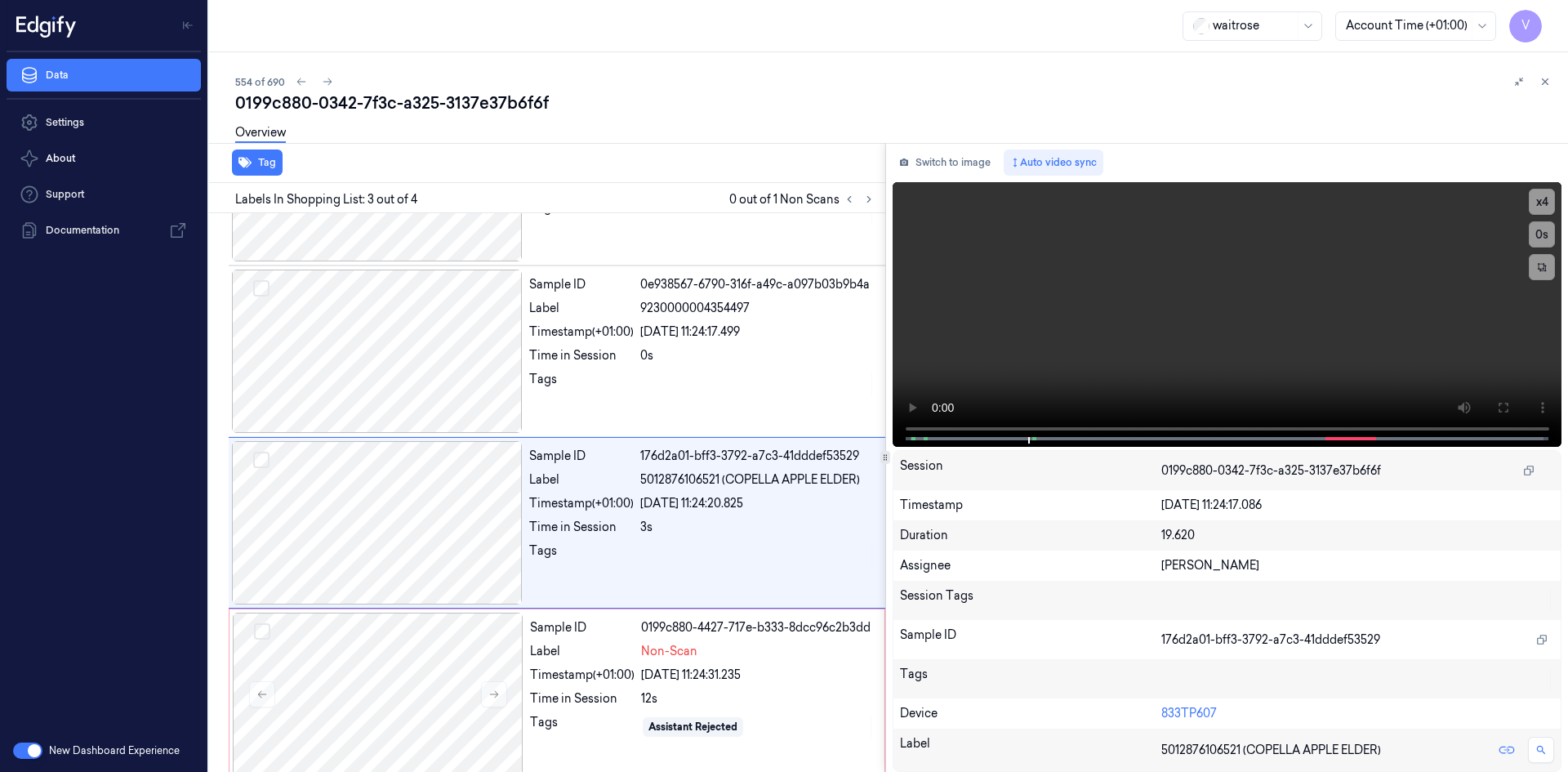
scroll to position [132, 0]
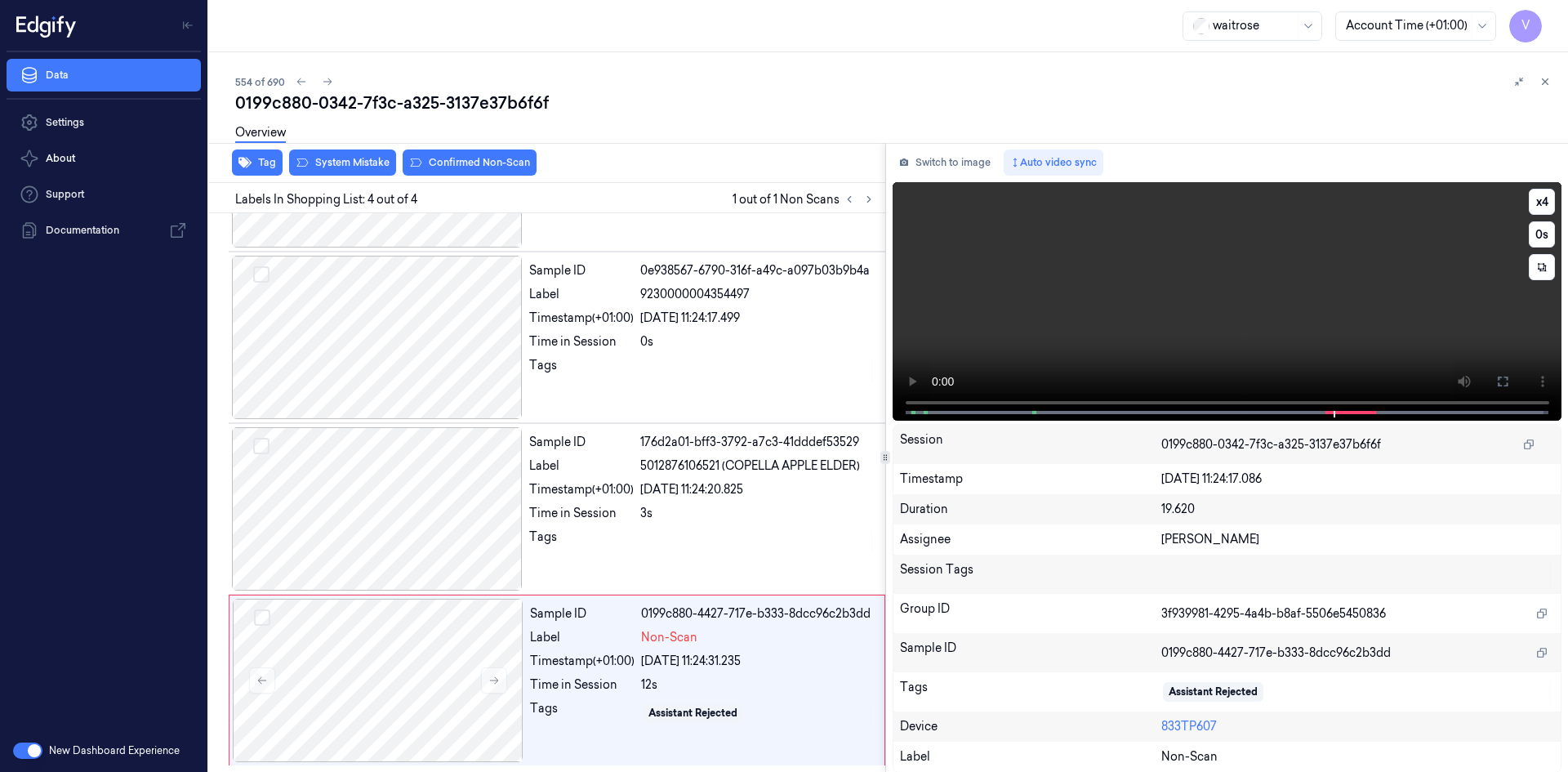
click at [1226, 314] on video at bounding box center [1227, 301] width 669 height 239
click at [458, 655] on div at bounding box center [378, 680] width 291 height 163
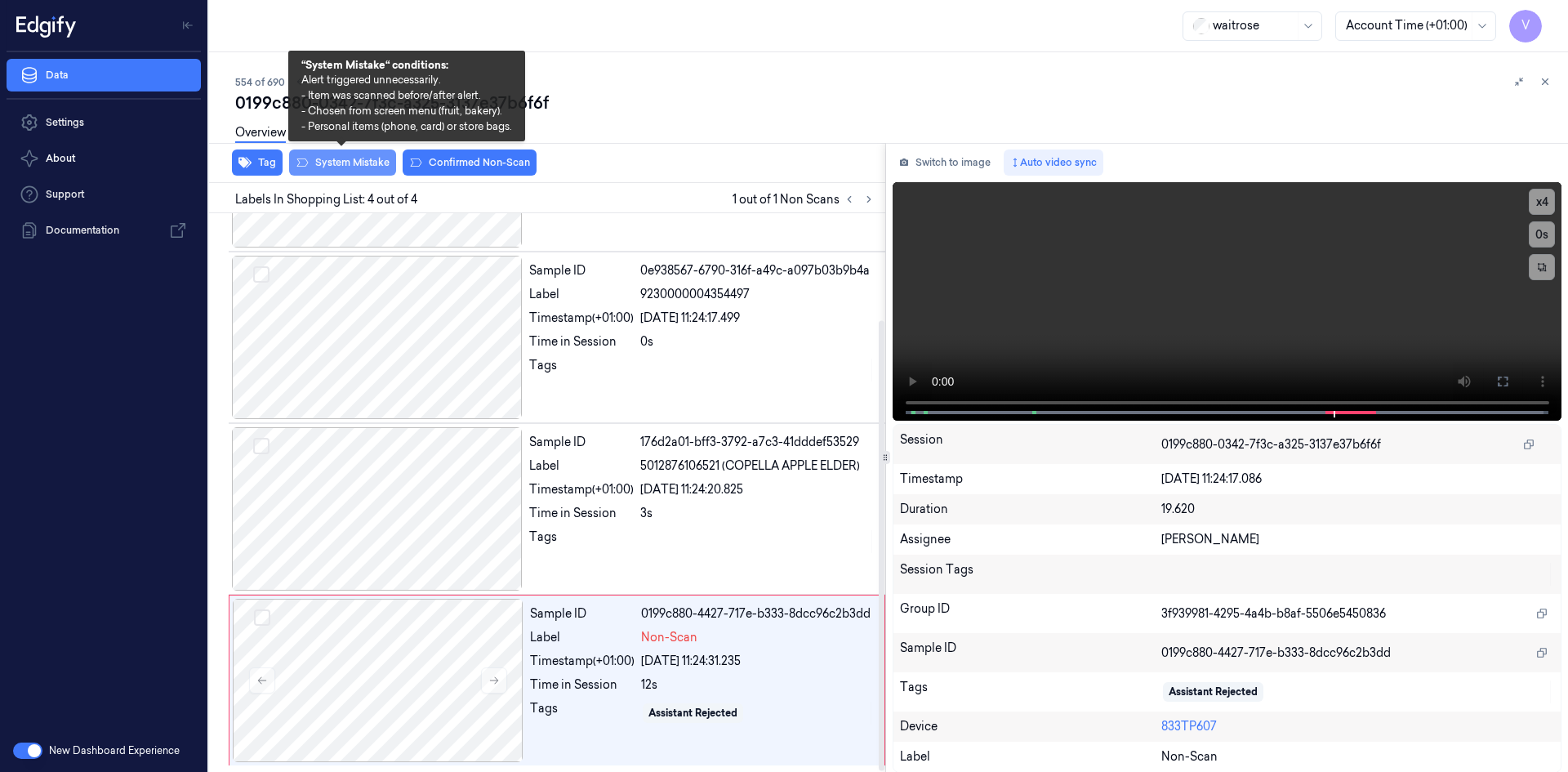
click at [355, 161] on button "System Mistake" at bounding box center [342, 162] width 107 height 26
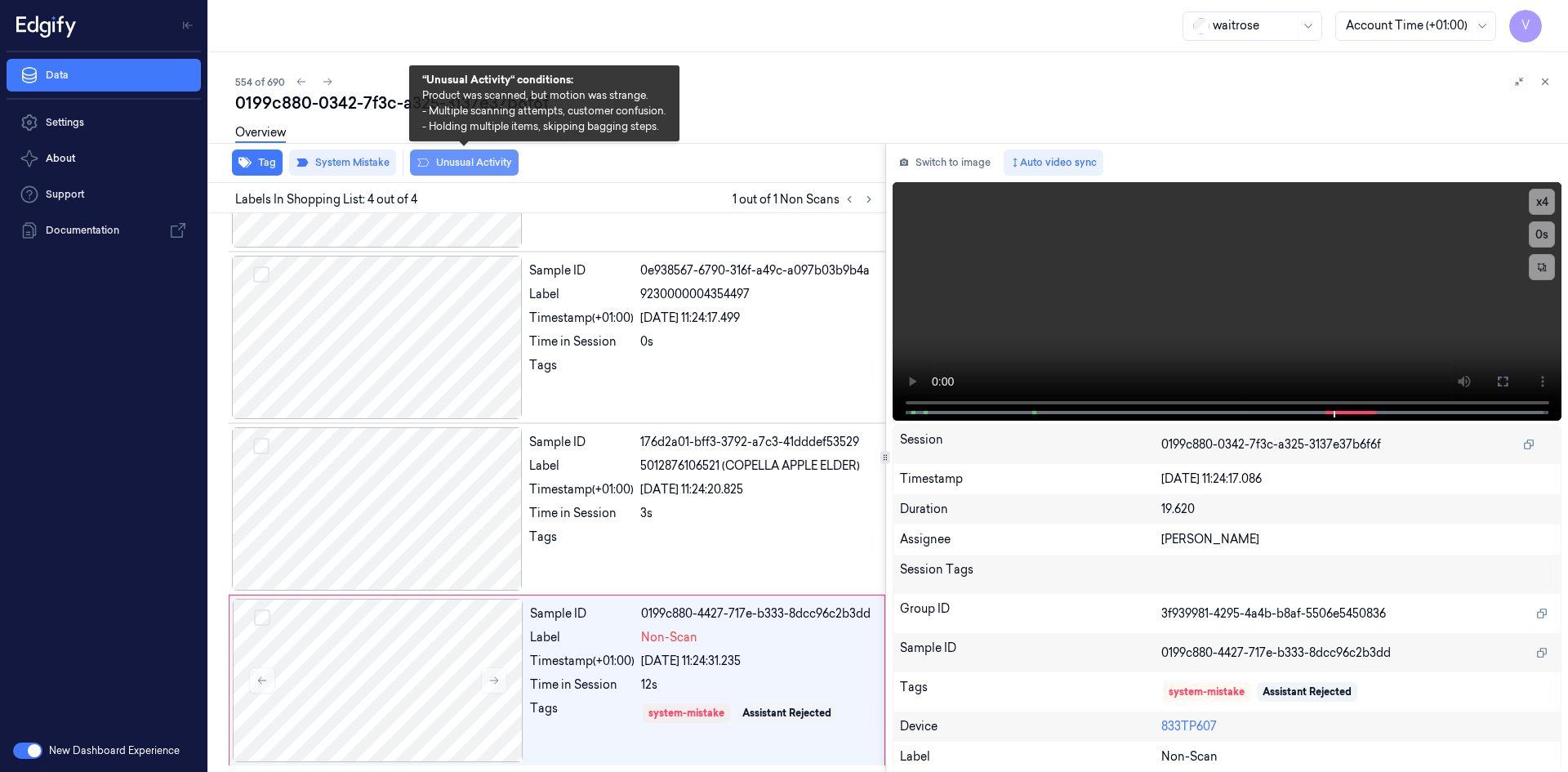
click at [491, 163] on button "Unusual Activity" at bounding box center [464, 162] width 109 height 26
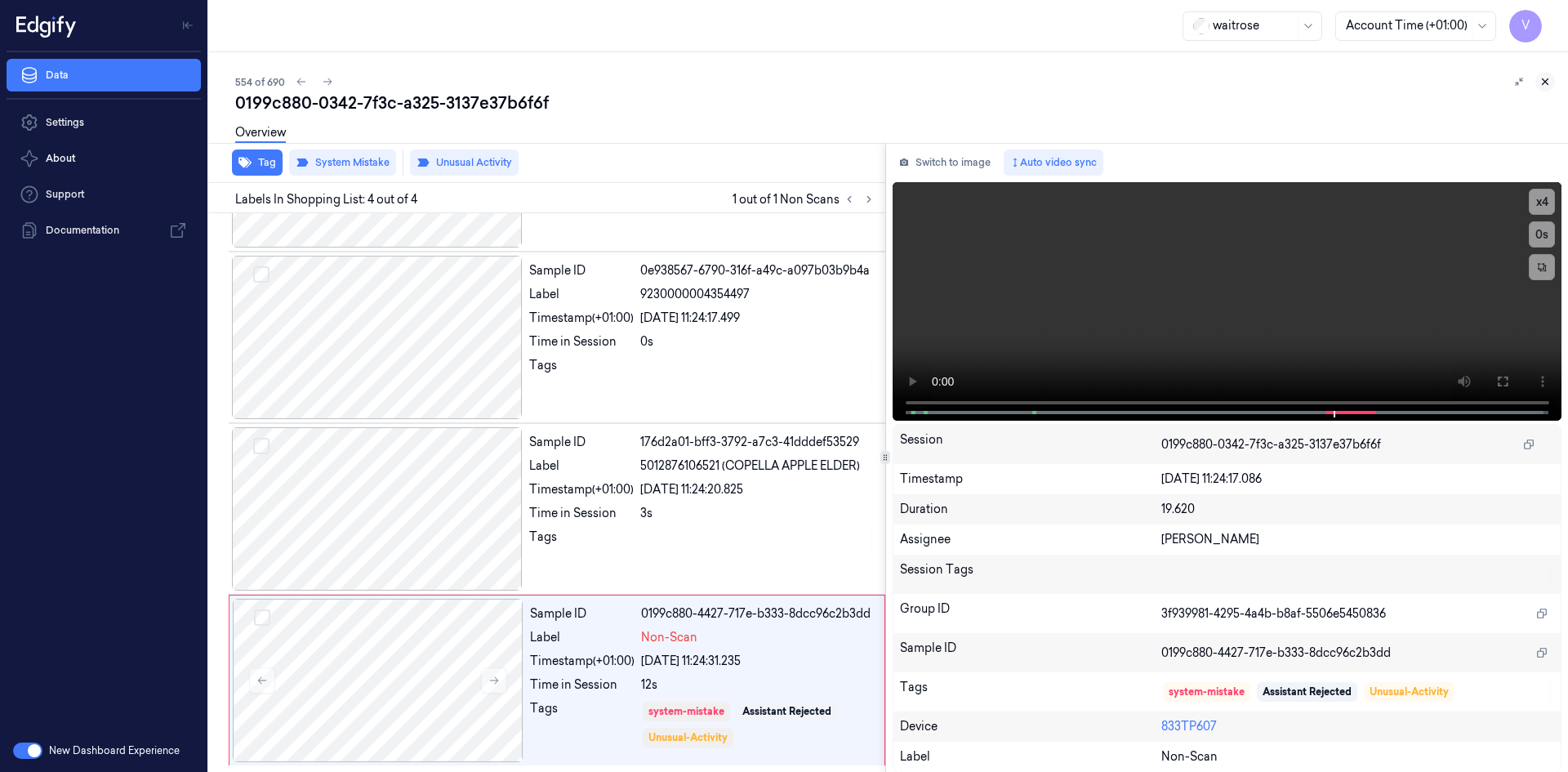
click at [1549, 82] on icon at bounding box center [1545, 82] width 12 height 12
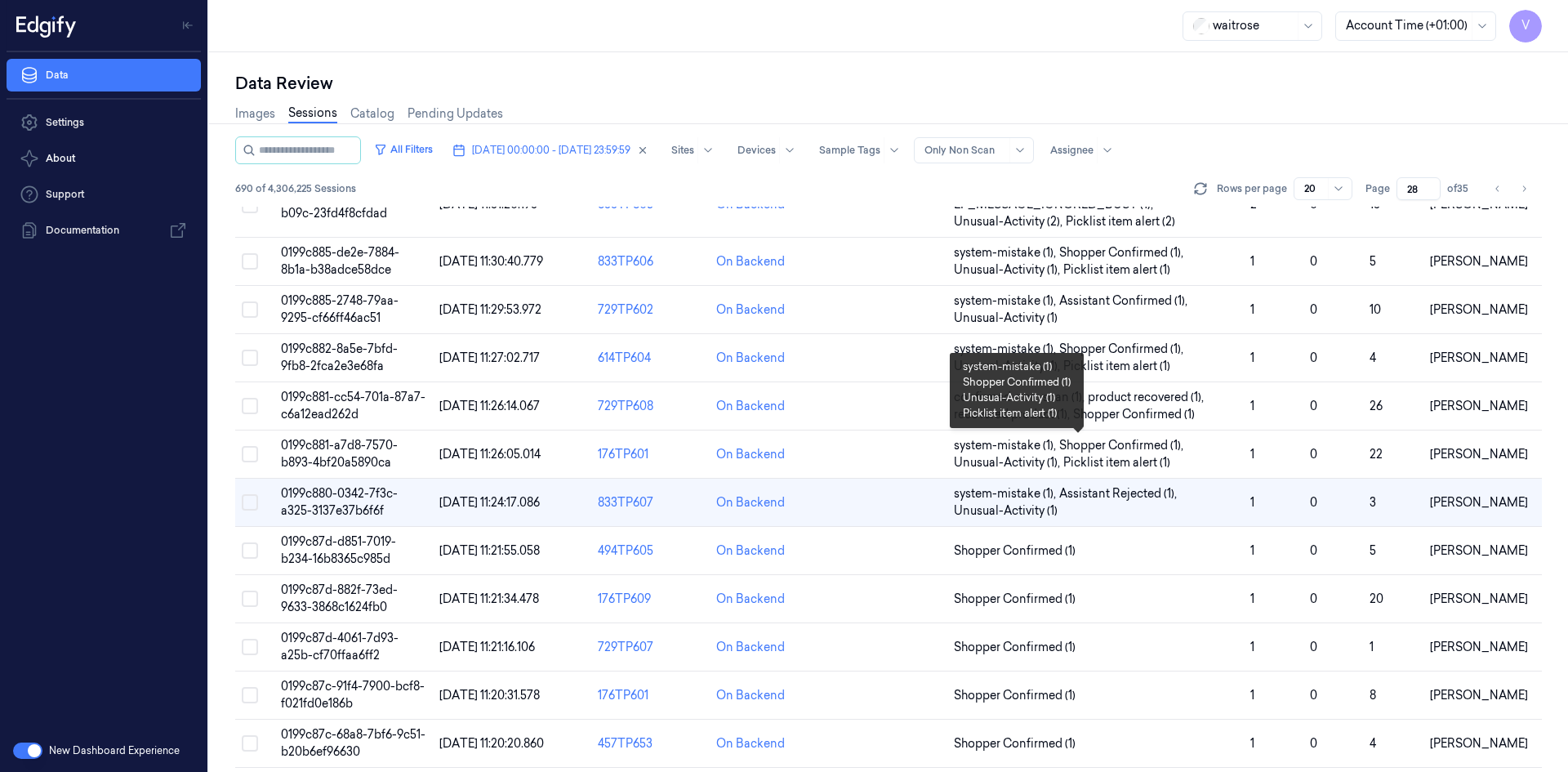
scroll to position [408, 0]
click at [363, 592] on span "0199c87d-882f-73ed-9633-3868c1624fb0" at bounding box center [339, 597] width 116 height 32
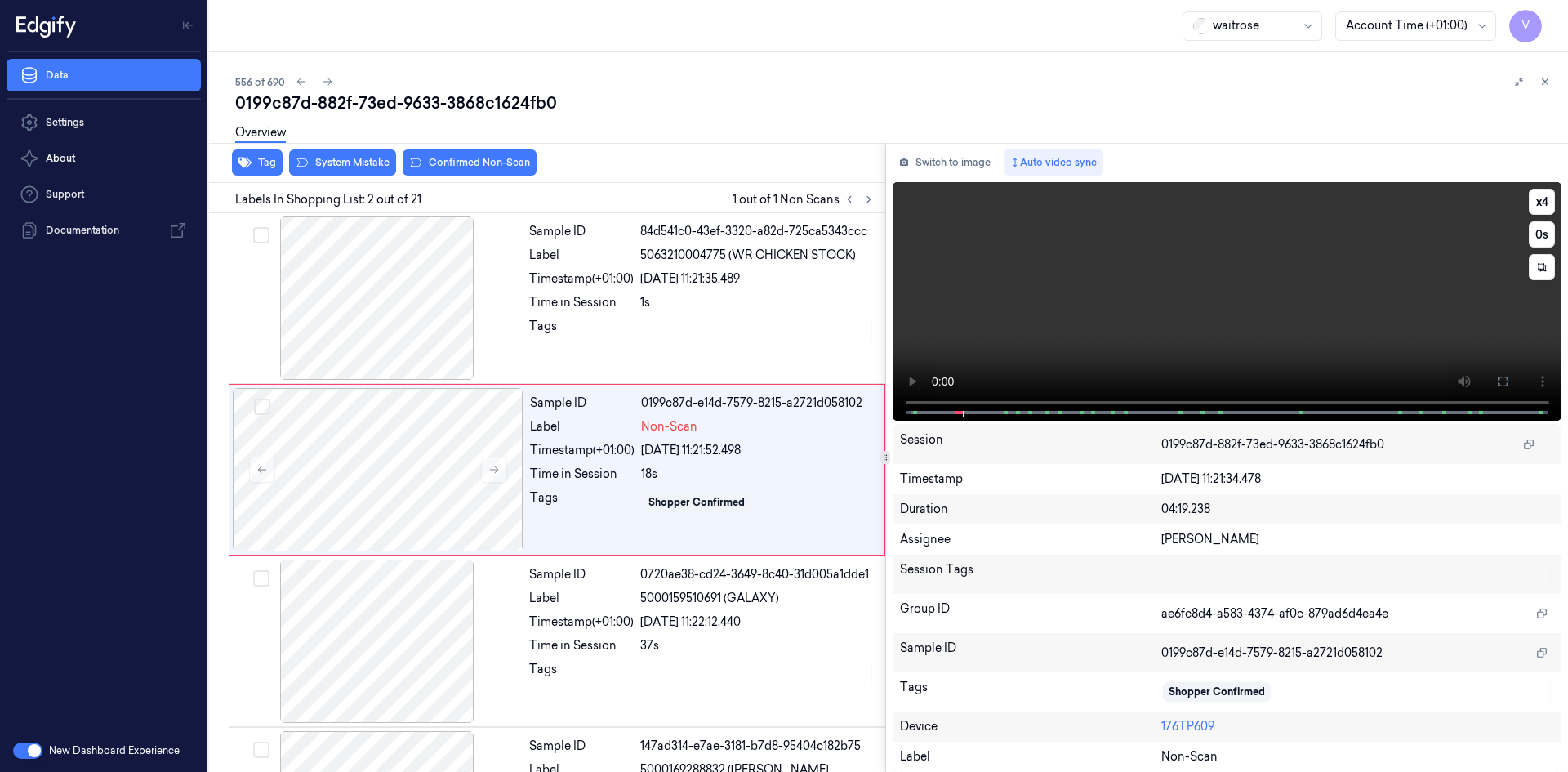
click at [1173, 266] on video at bounding box center [1227, 301] width 669 height 239
click at [443, 464] on div at bounding box center [378, 469] width 291 height 163
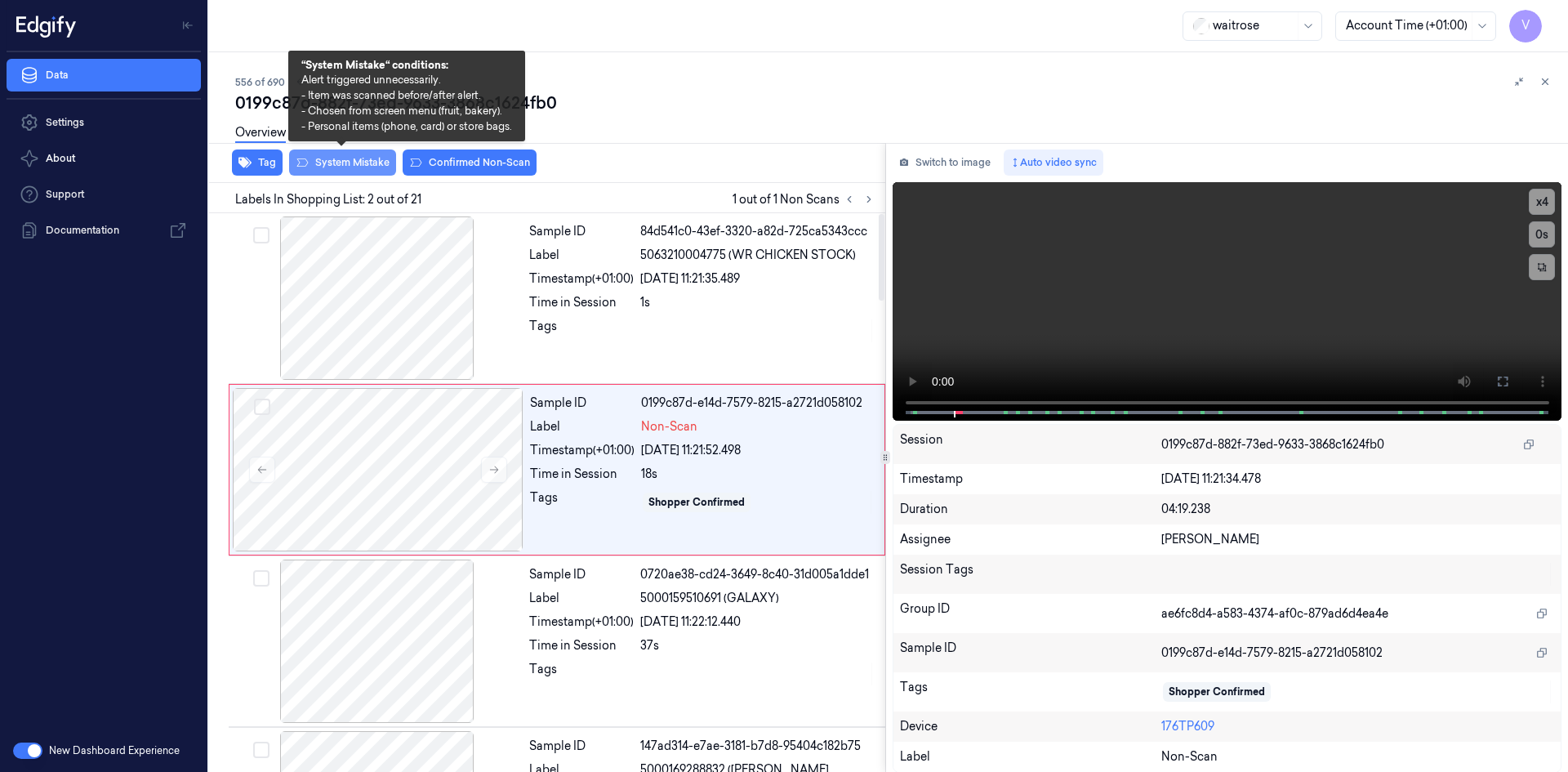
click at [357, 162] on button "System Mistake" at bounding box center [342, 162] width 107 height 26
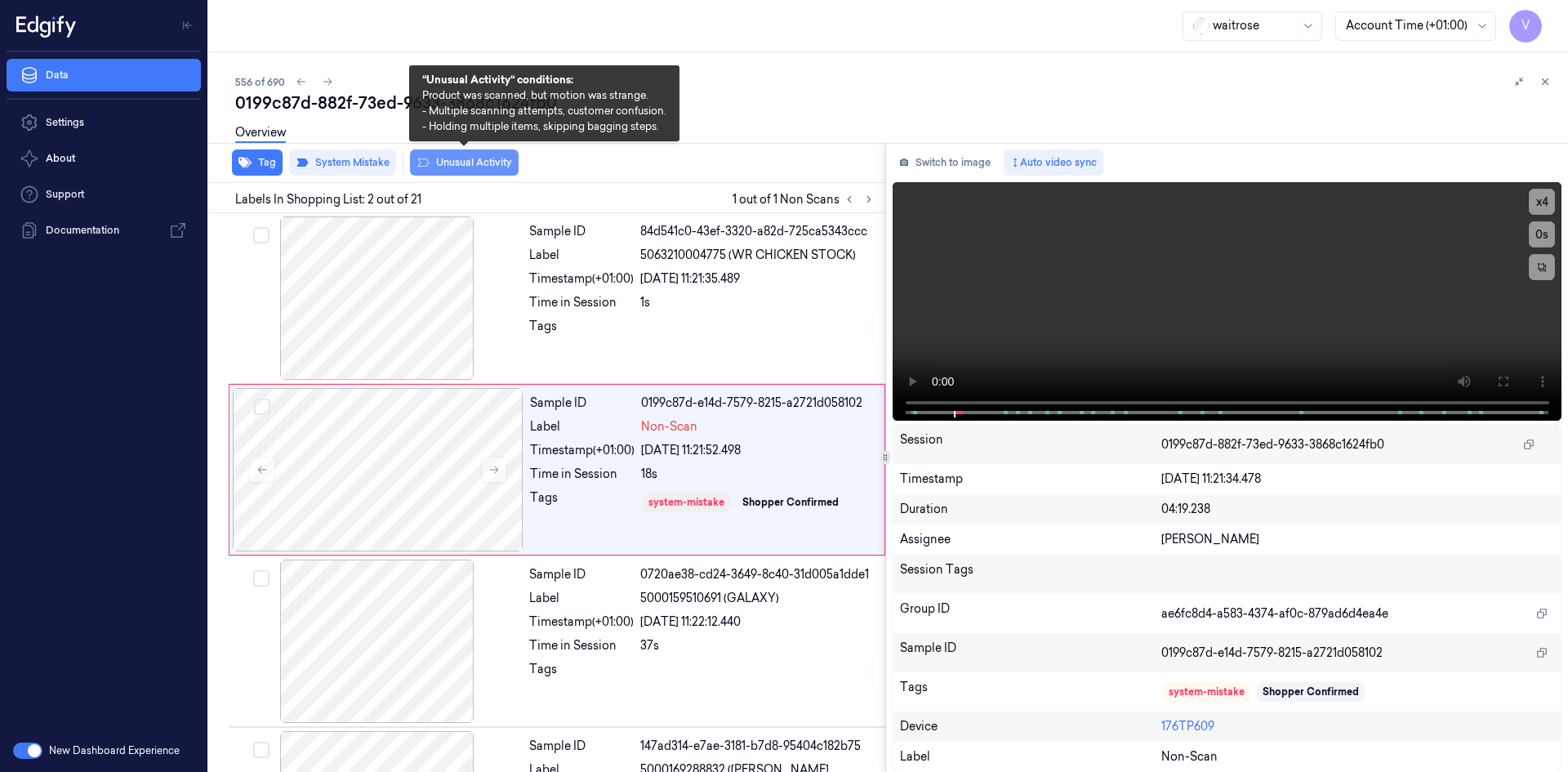
click at [479, 165] on button "Unusual Activity" at bounding box center [464, 162] width 109 height 26
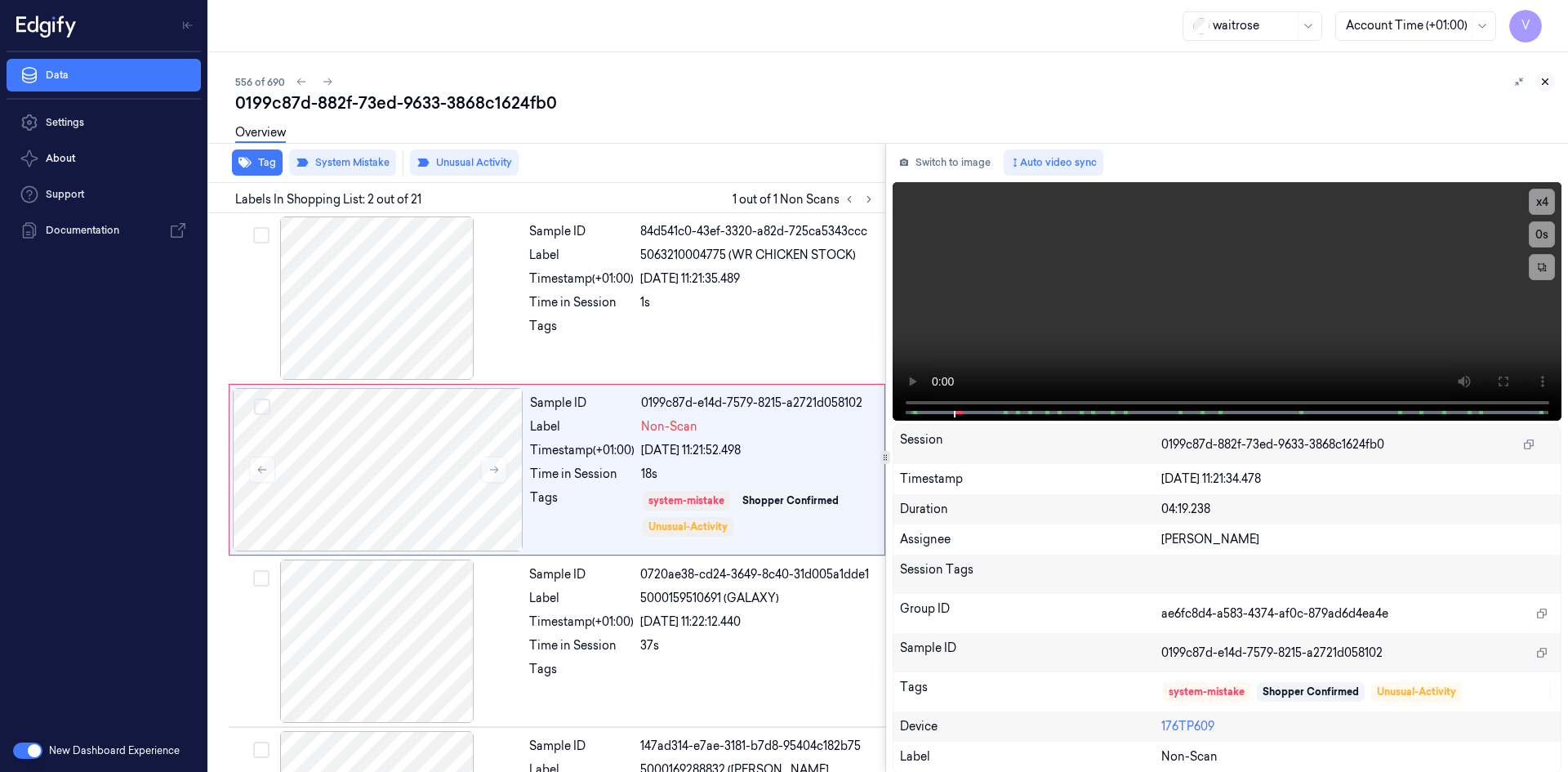
click at [1543, 82] on icon at bounding box center [1545, 82] width 12 height 12
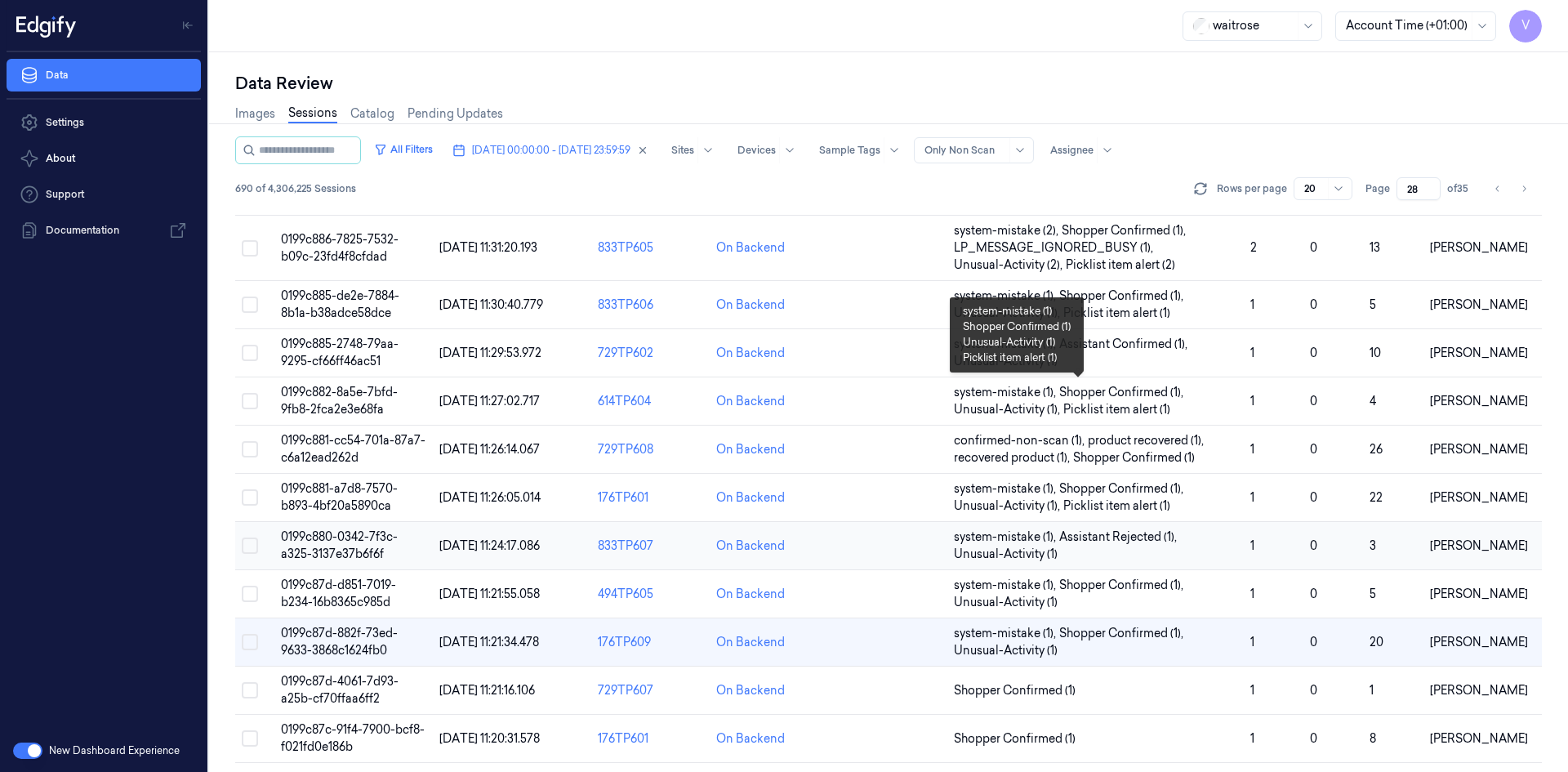
scroll to position [464, 0]
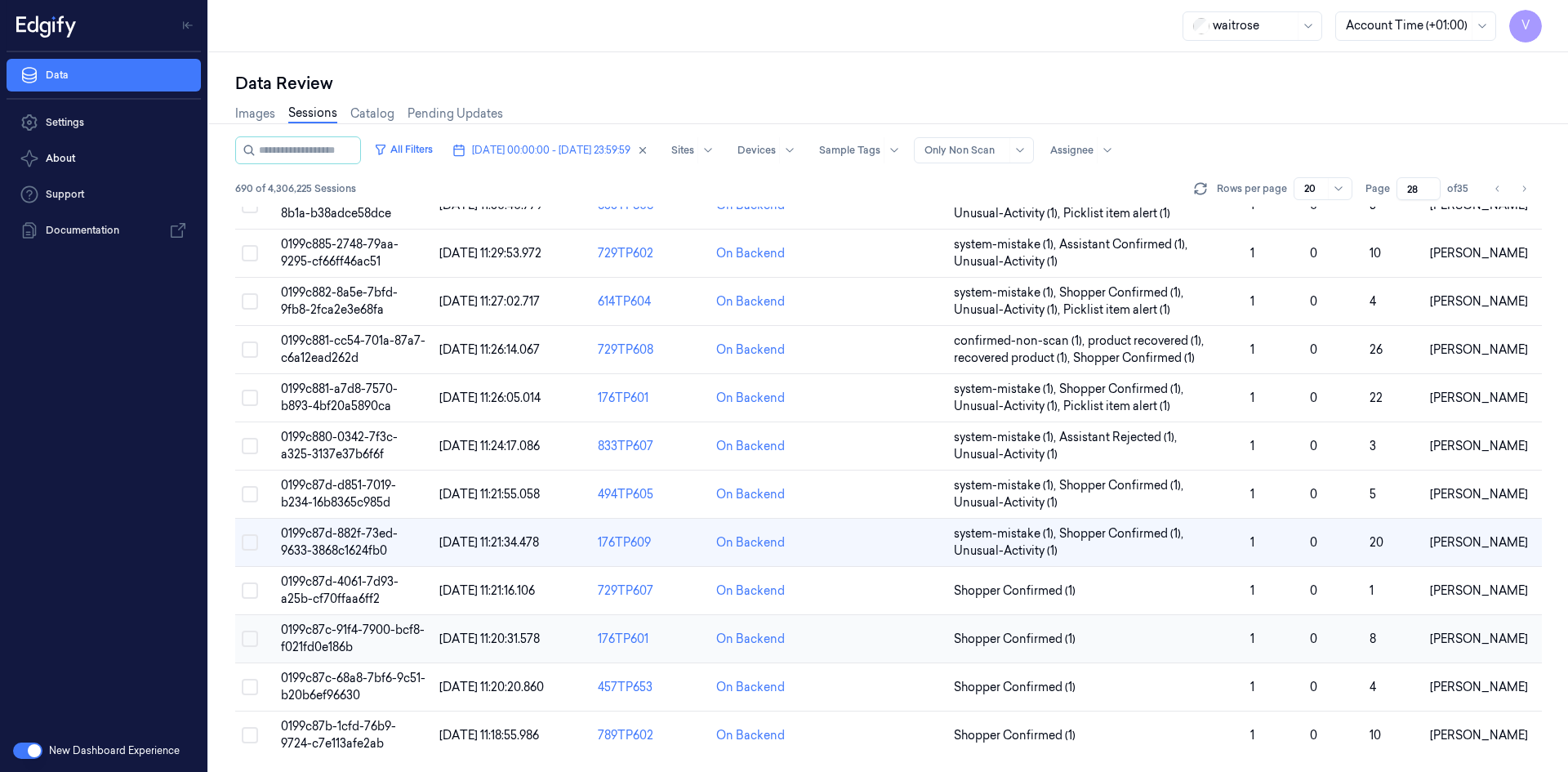
click at [355, 628] on span "0199c87c-91f4-7900-bcf8-f021fd0e186b" at bounding box center [352, 638] width 144 height 32
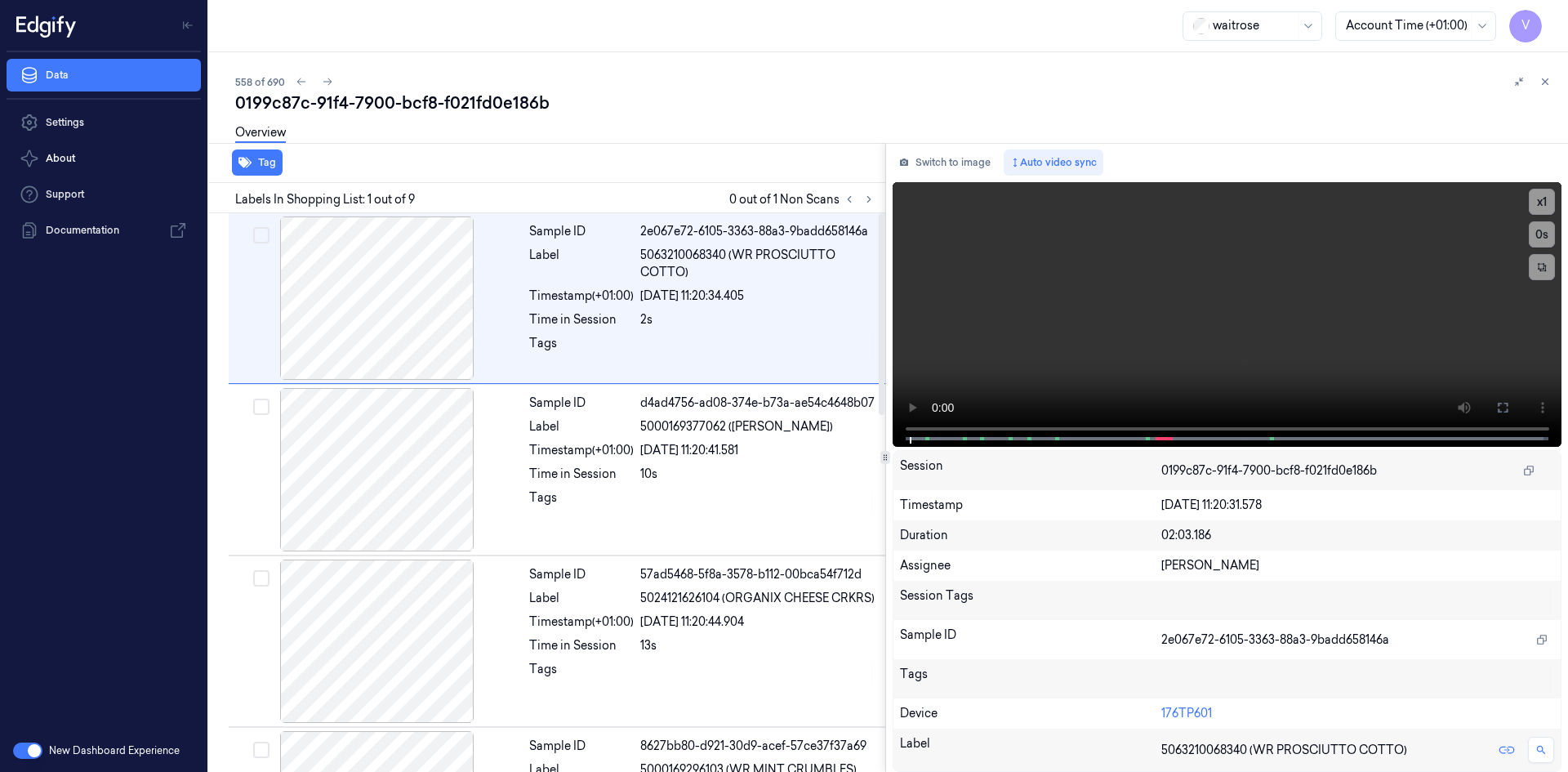
drag, startPoint x: 866, startPoint y: 196, endPoint x: 871, endPoint y: 212, distance: 16.8
click at [869, 201] on icon at bounding box center [869, 200] width 12 height 12
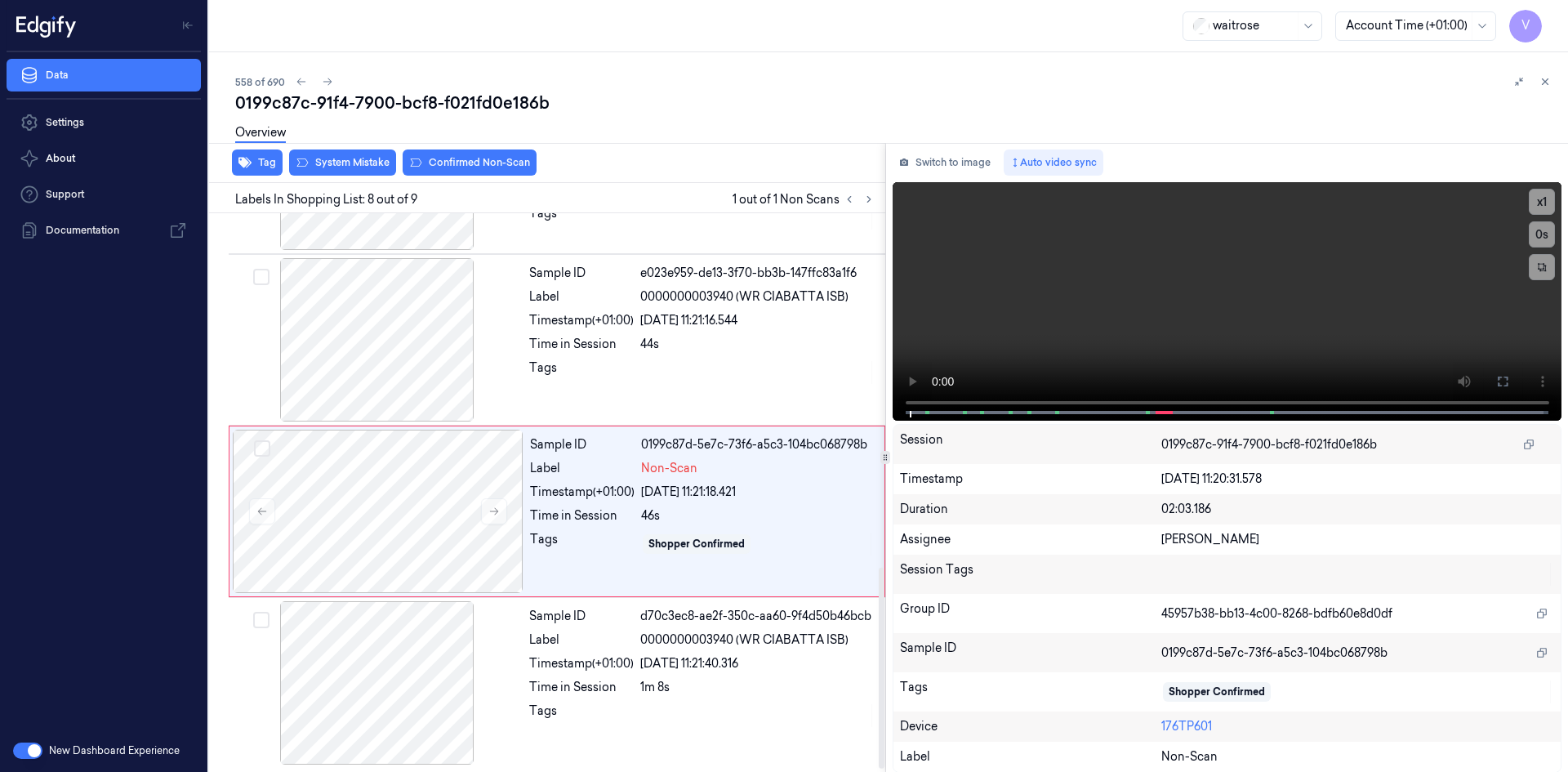
scroll to position [989, 0]
click at [489, 505] on icon at bounding box center [494, 509] width 12 height 12
click at [485, 506] on button at bounding box center [494, 509] width 26 height 26
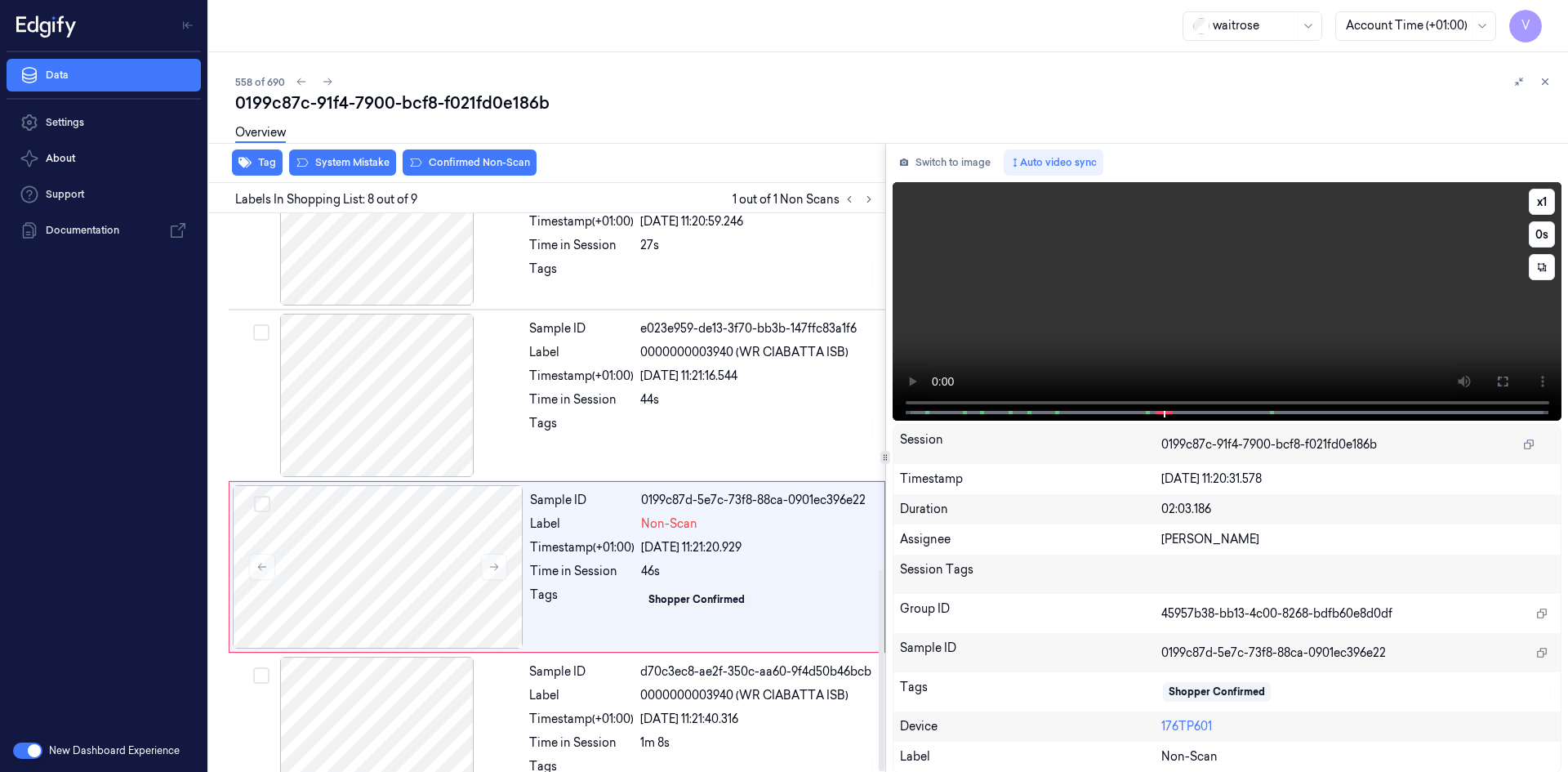
scroll to position [908, 0]
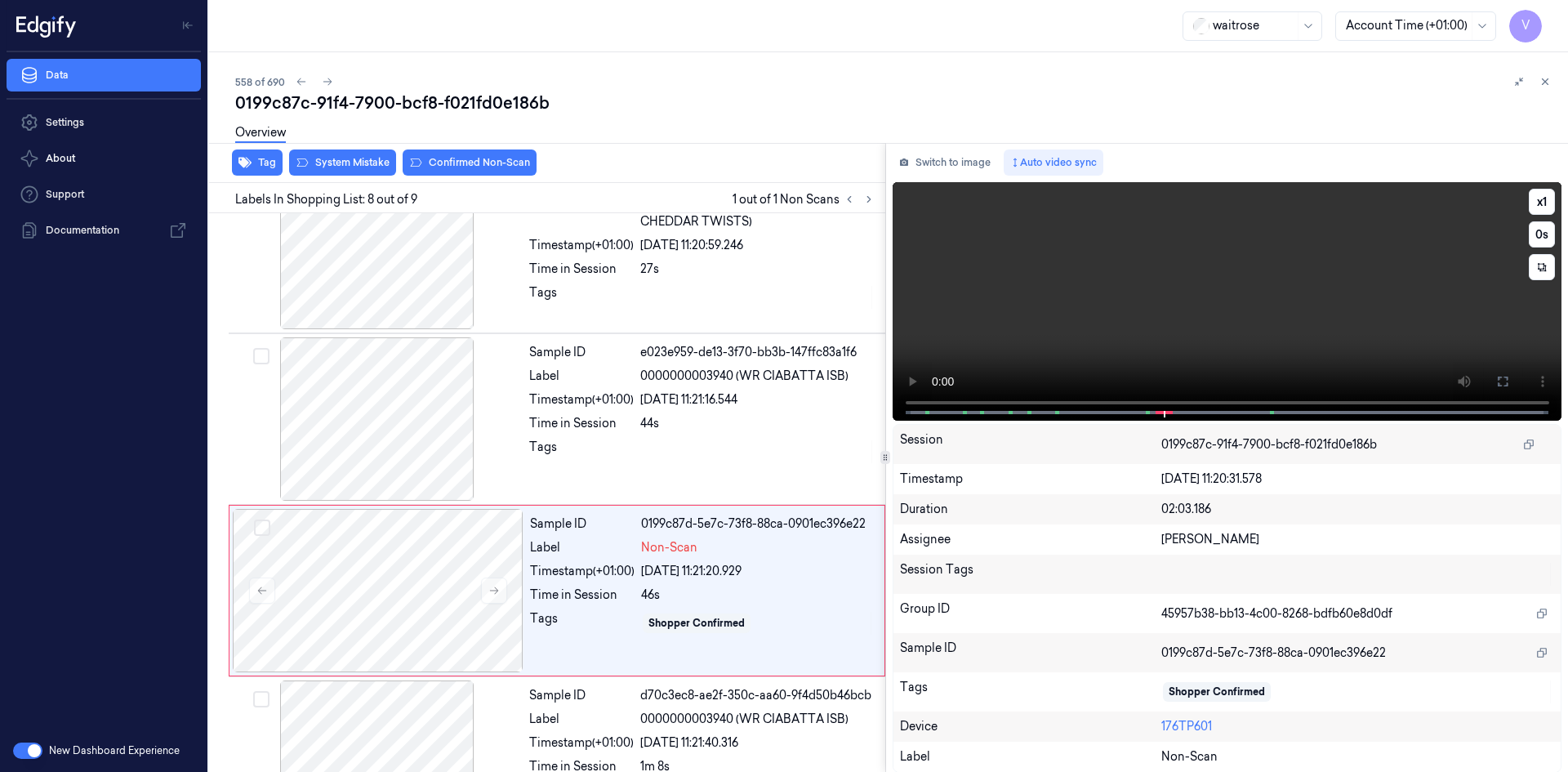
click at [1072, 326] on video at bounding box center [1227, 301] width 669 height 239
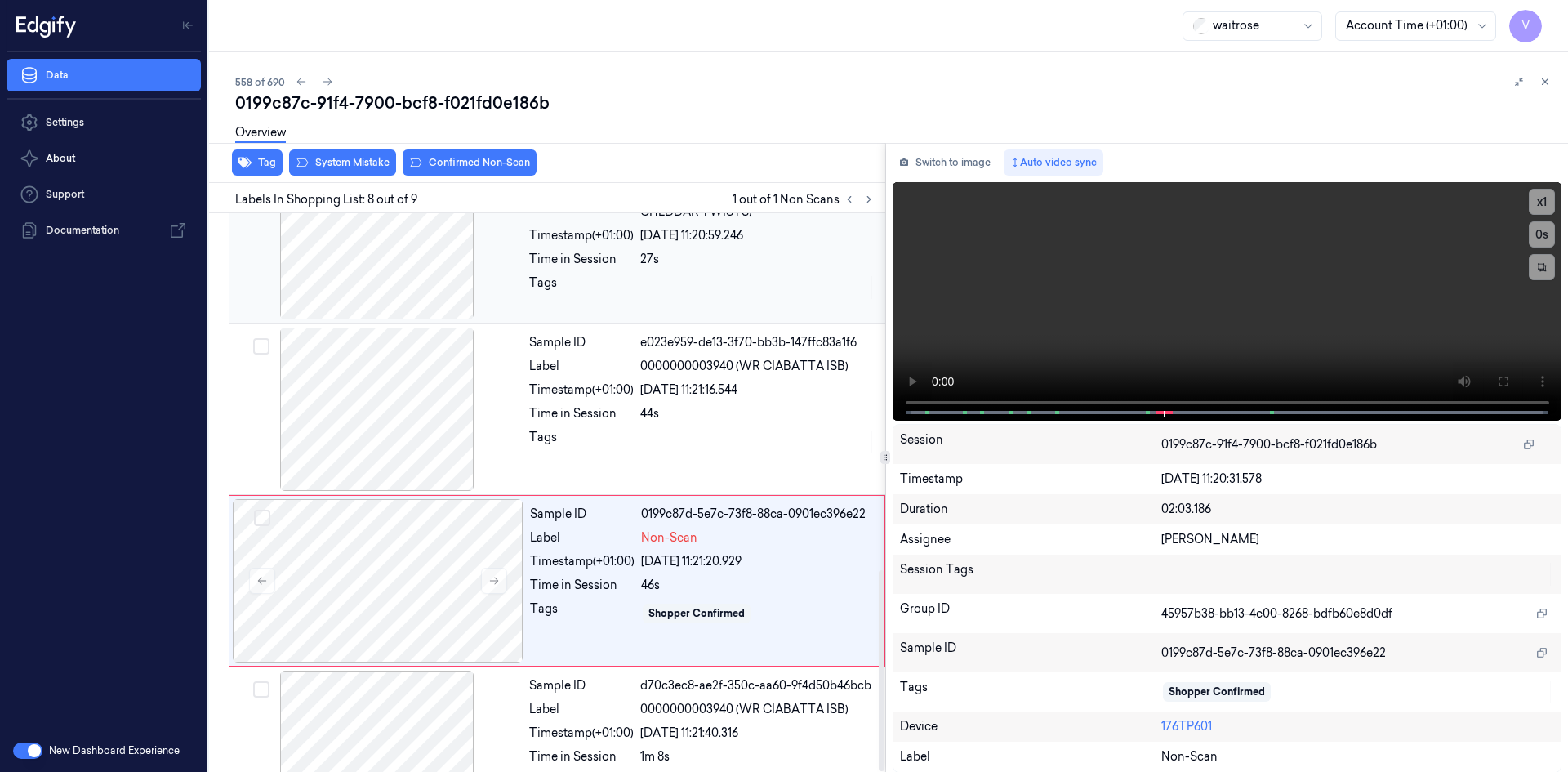
scroll to position [827, 0]
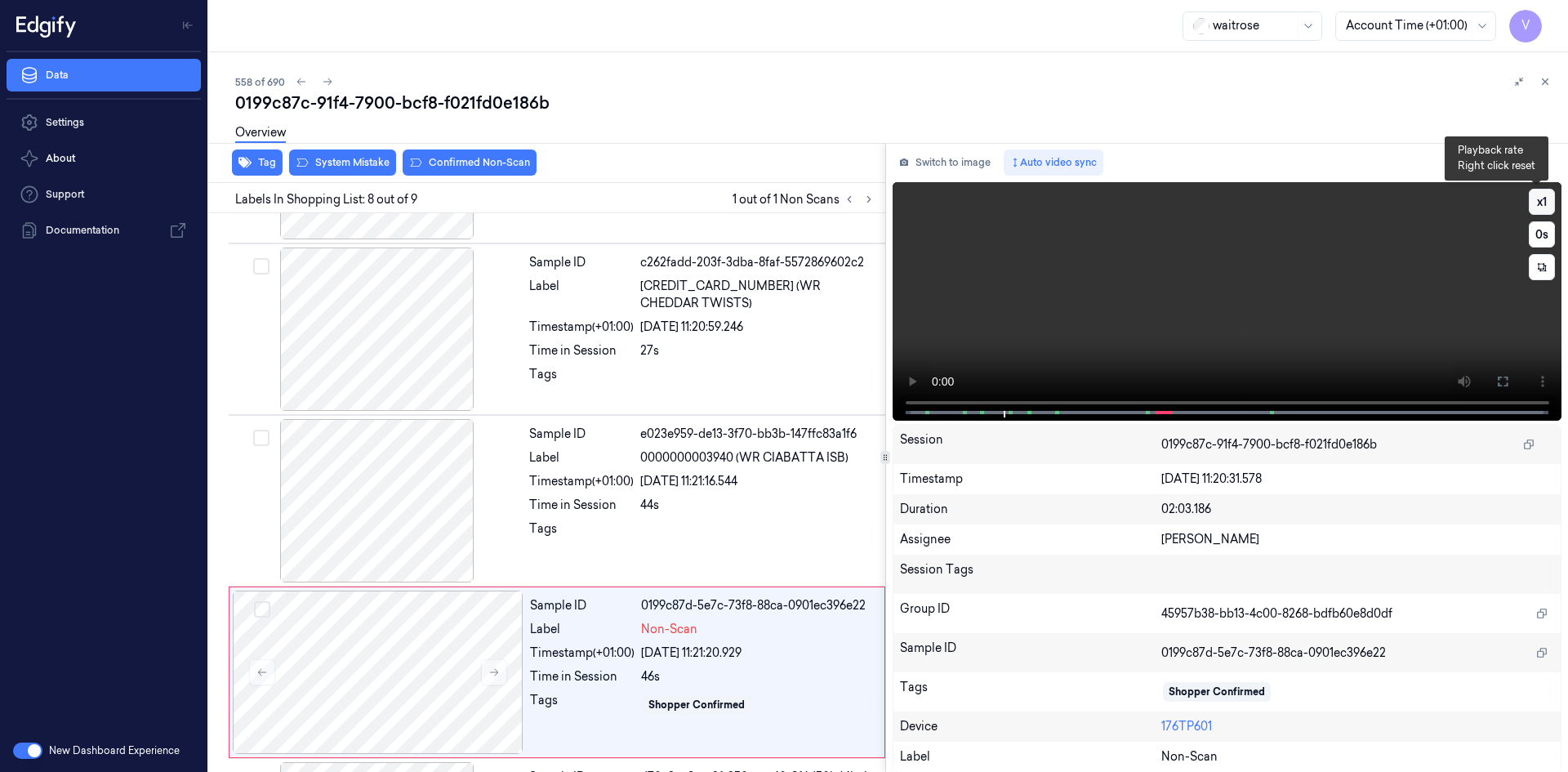
click at [1542, 197] on button "x 1" at bounding box center [1542, 202] width 26 height 26
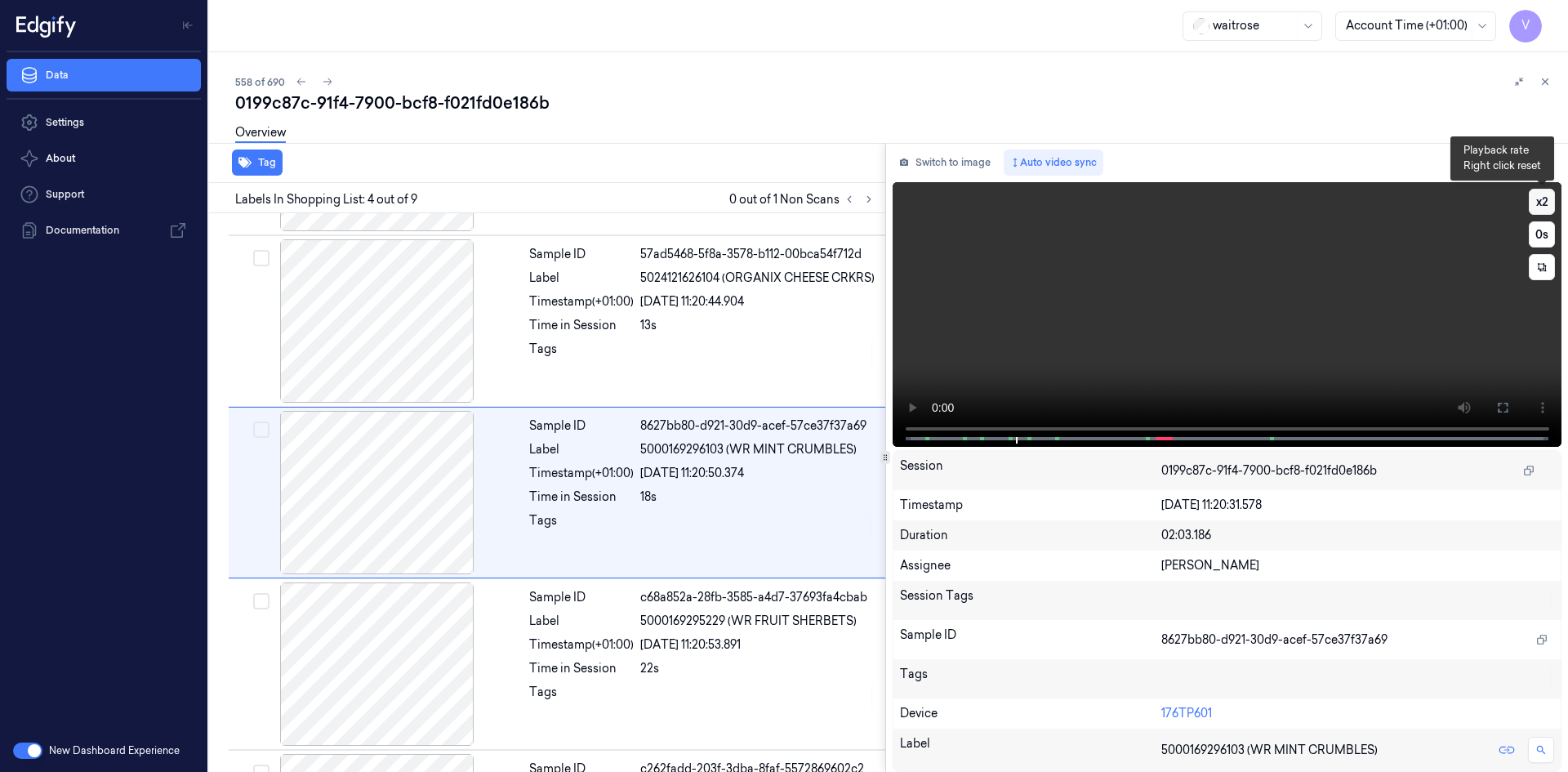
click at [1543, 201] on button "x 2" at bounding box center [1542, 202] width 26 height 26
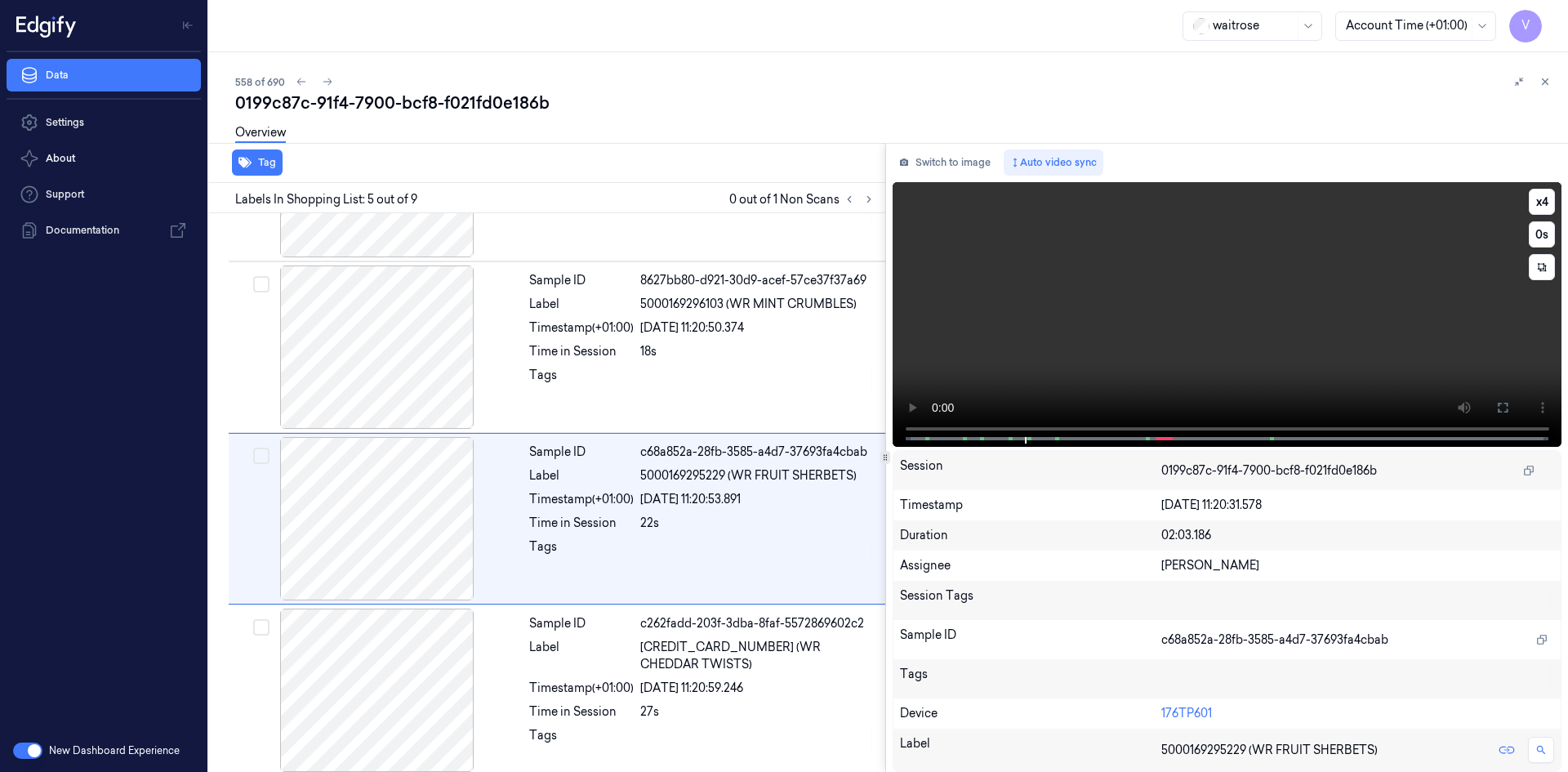
scroll to position [491, 0]
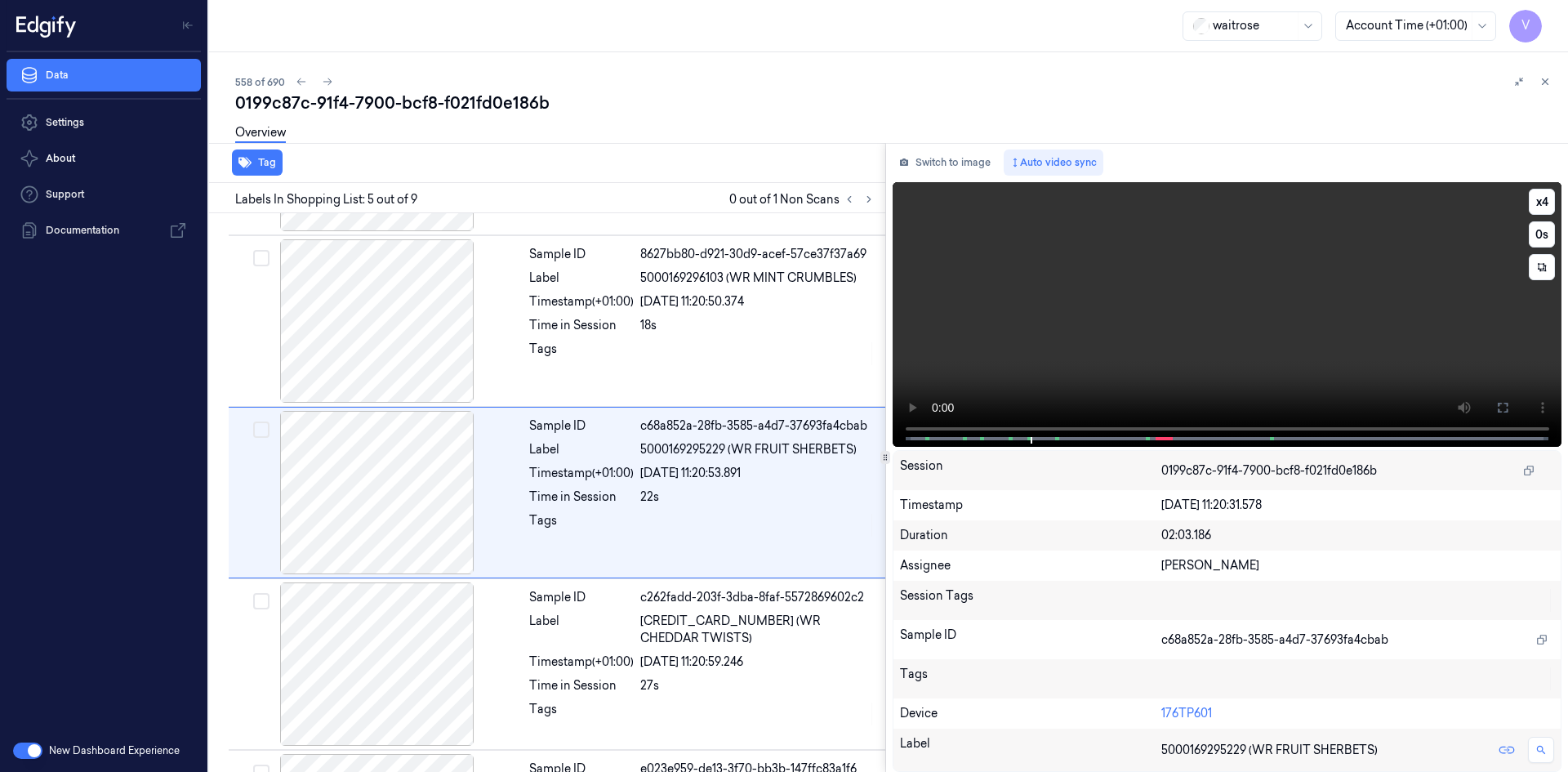
click at [1120, 270] on video at bounding box center [1227, 314] width 669 height 264
click at [1139, 263] on video at bounding box center [1227, 314] width 669 height 264
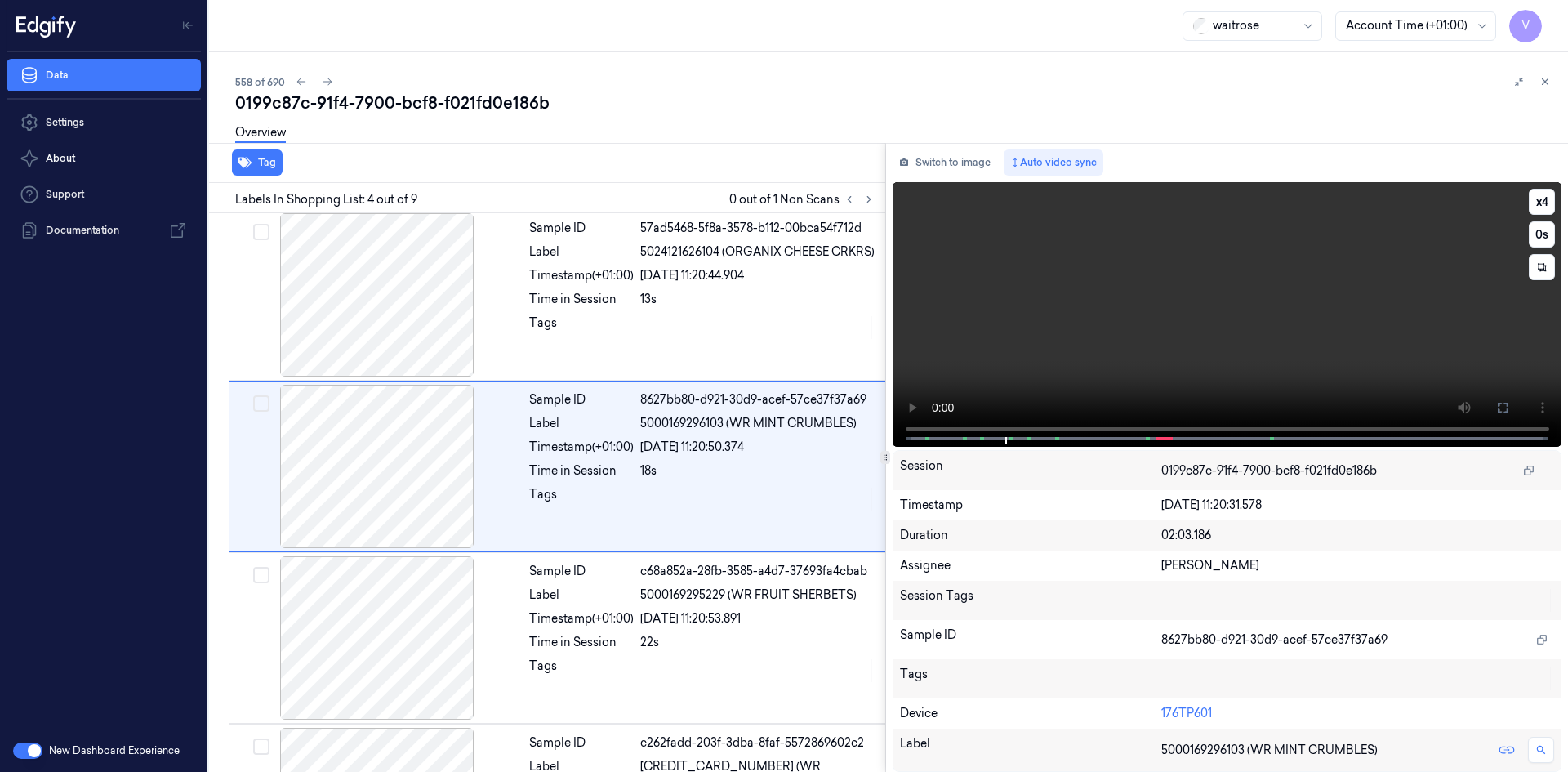
scroll to position [320, 0]
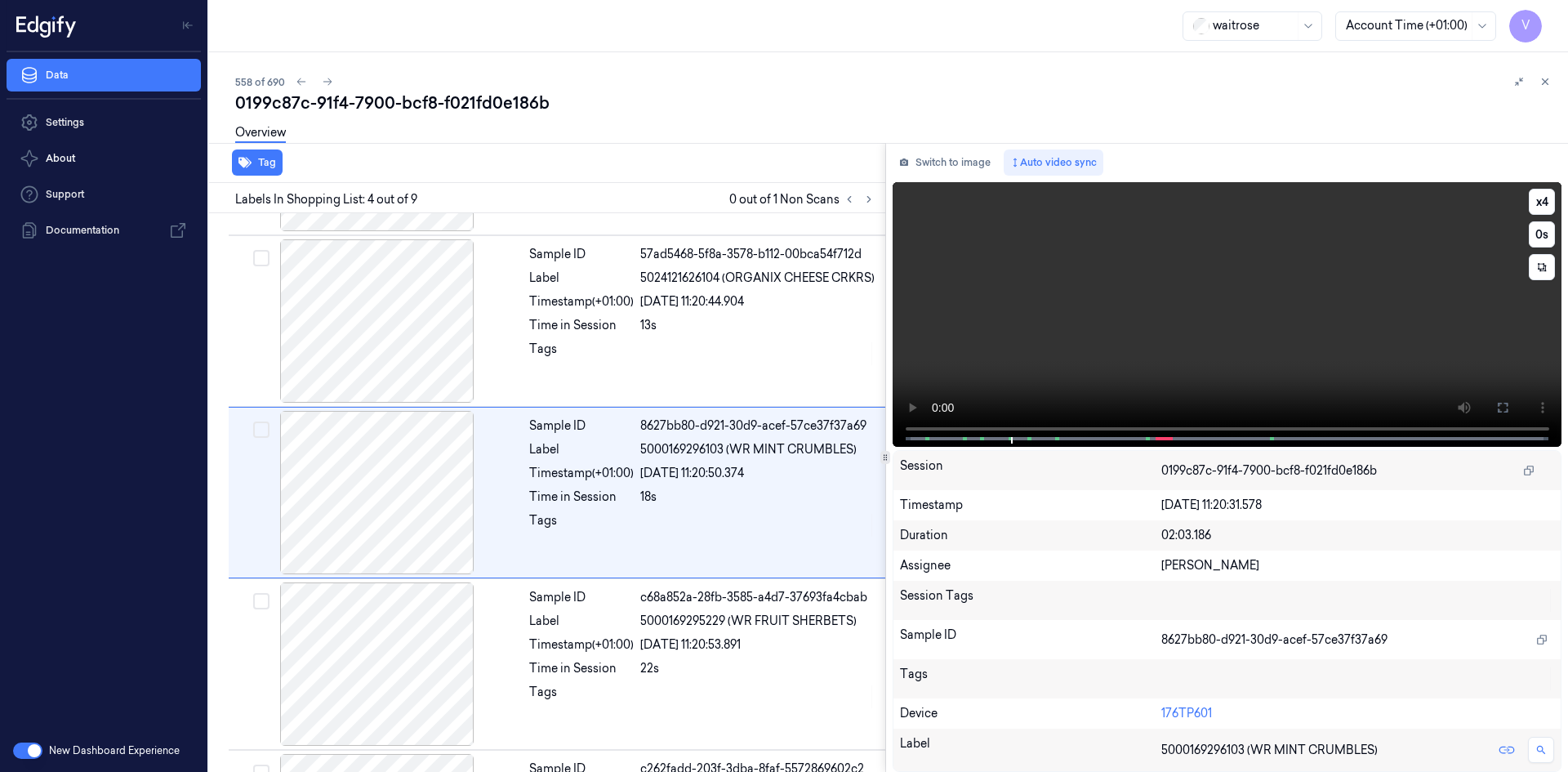
click at [1119, 269] on video at bounding box center [1227, 314] width 669 height 264
click at [1093, 287] on video at bounding box center [1227, 314] width 669 height 264
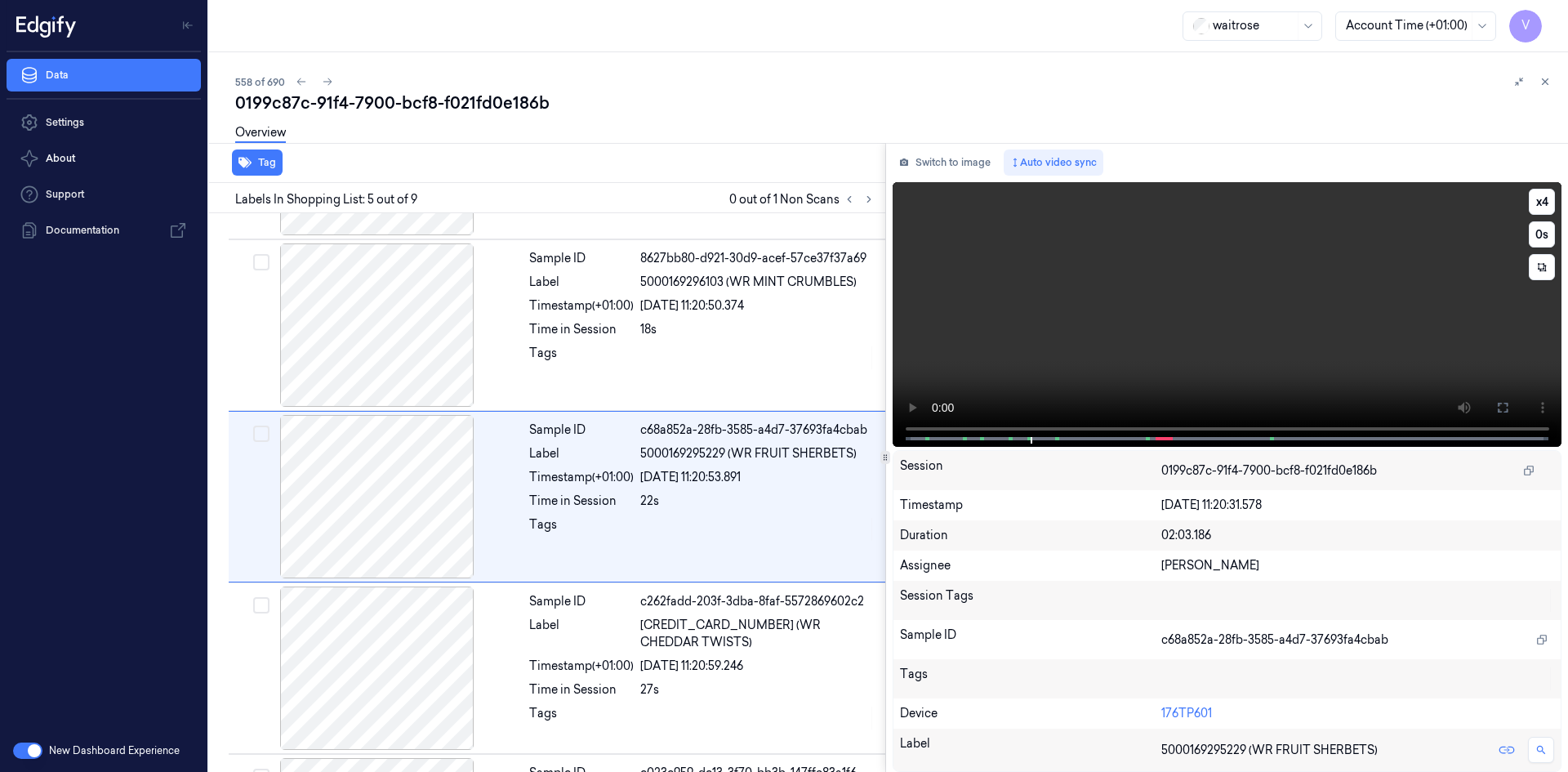
click at [1097, 289] on video at bounding box center [1227, 314] width 669 height 264
click at [1102, 286] on video at bounding box center [1227, 314] width 669 height 264
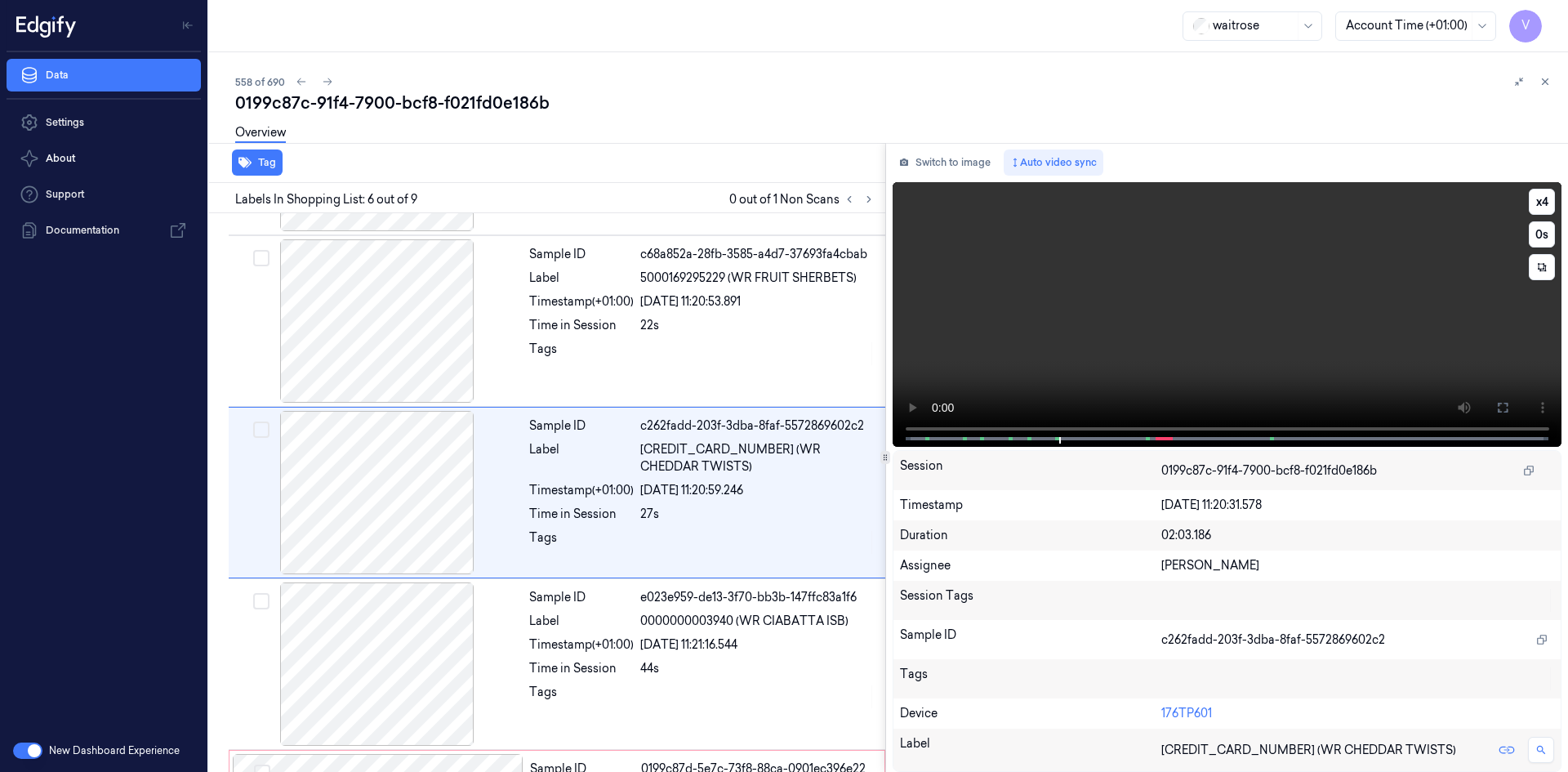
click at [1102, 286] on video at bounding box center [1227, 314] width 669 height 264
click at [1154, 295] on video at bounding box center [1227, 314] width 669 height 264
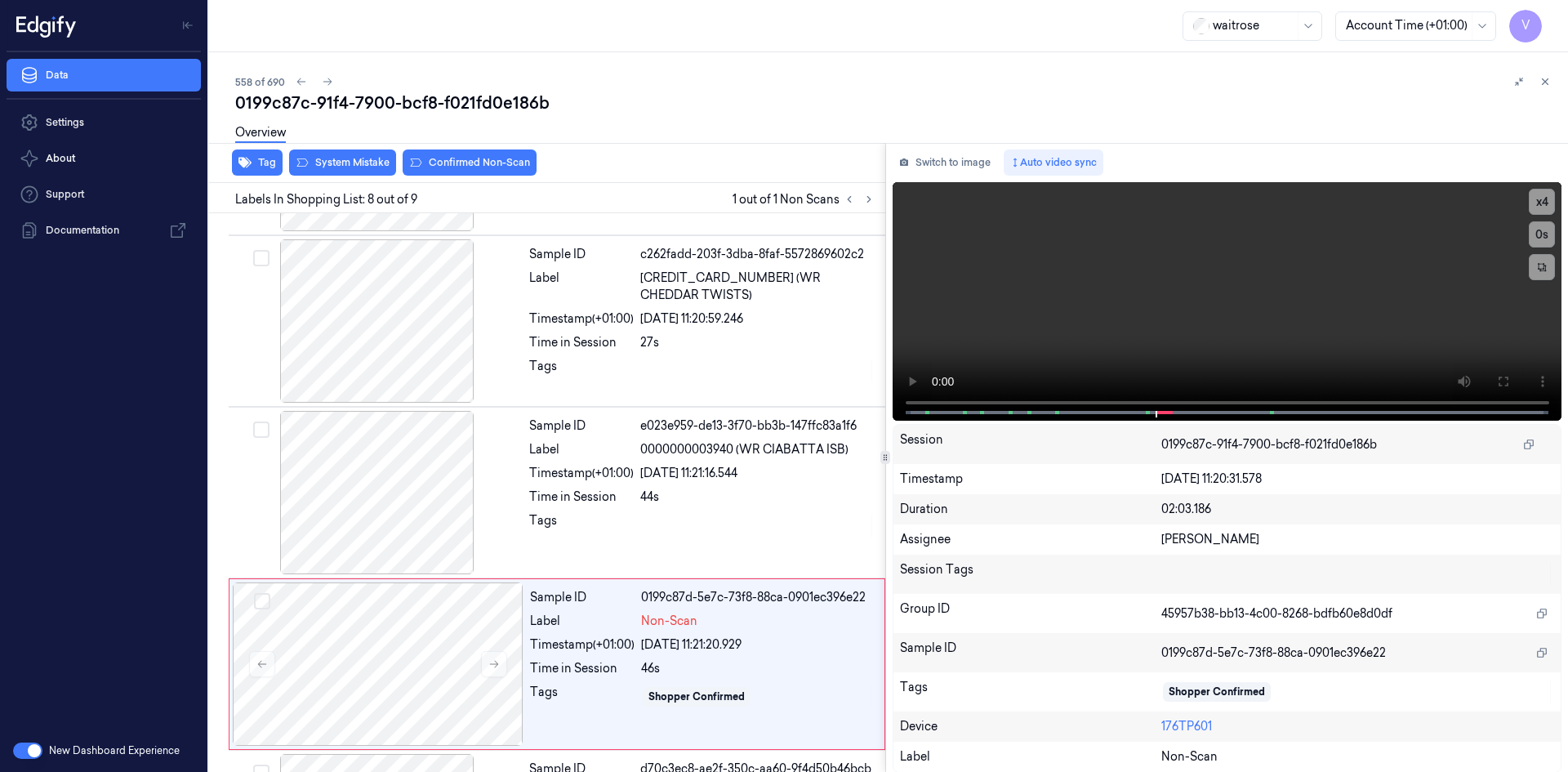
scroll to position [989, 0]
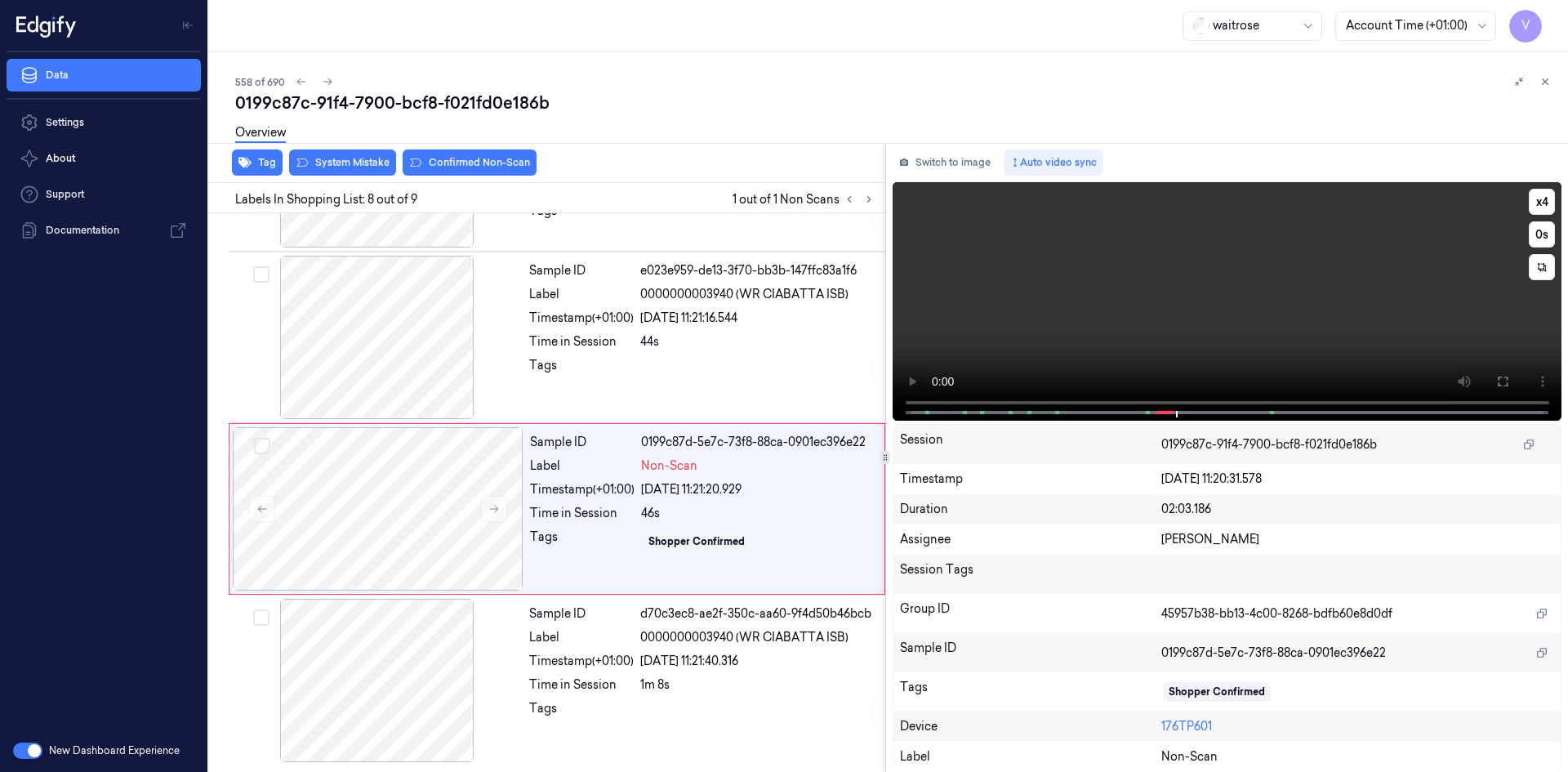
click at [1176, 333] on video at bounding box center [1227, 301] width 669 height 239
click at [1289, 298] on video at bounding box center [1227, 301] width 669 height 239
click at [1121, 254] on video at bounding box center [1227, 301] width 669 height 239
click at [376, 482] on div at bounding box center [378, 508] width 291 height 163
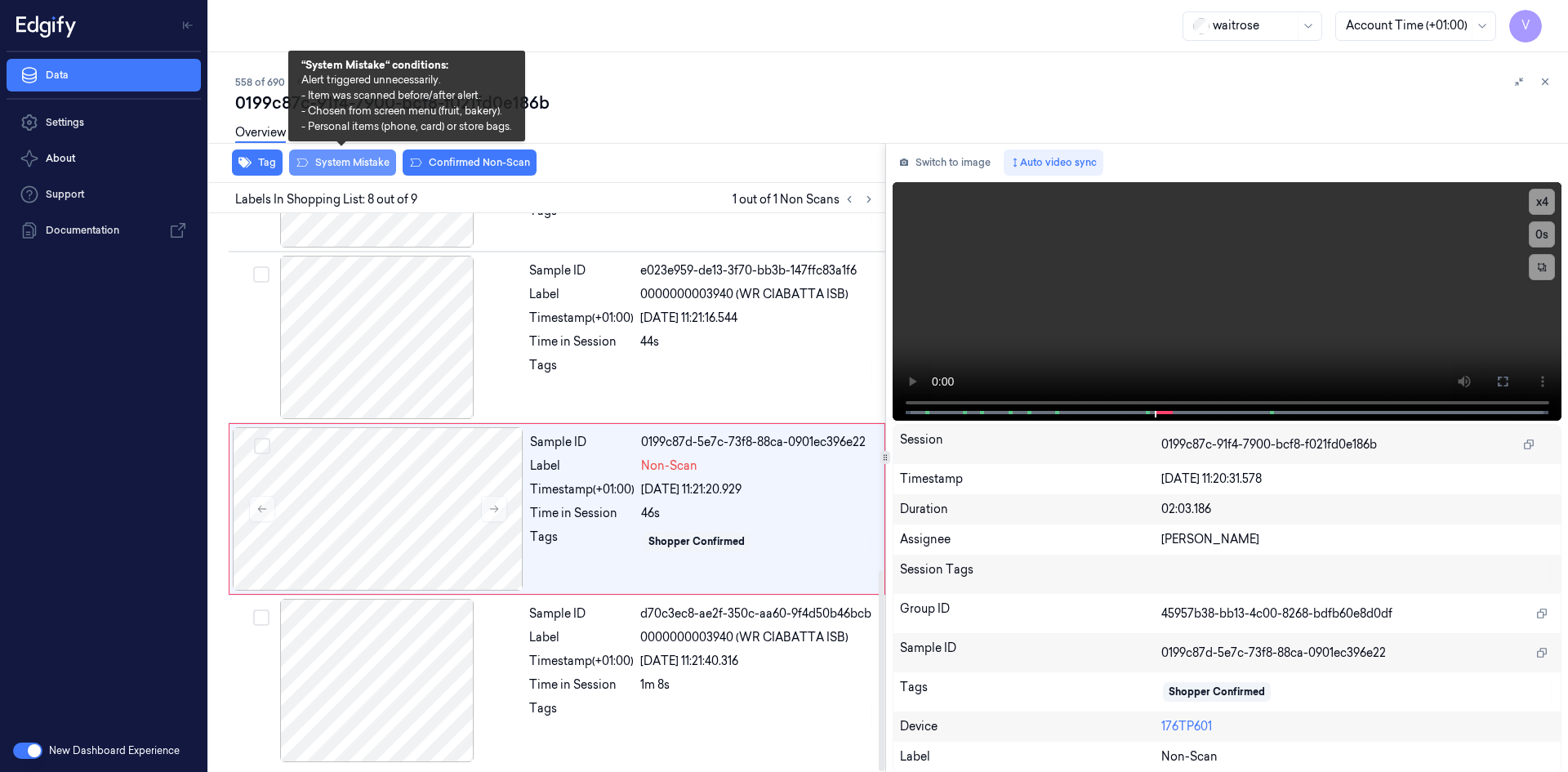
click at [359, 161] on button "System Mistake" at bounding box center [342, 162] width 107 height 26
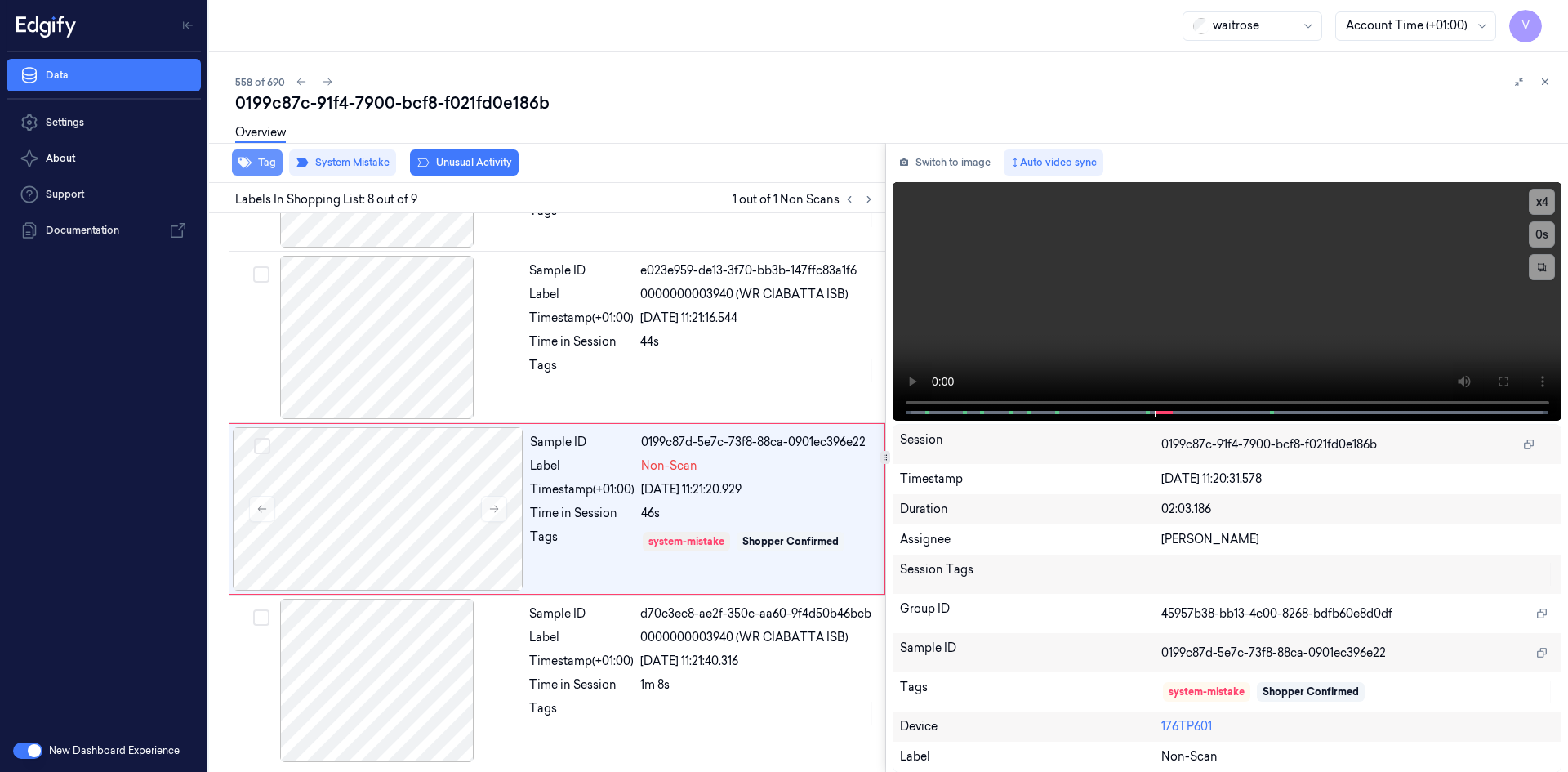
click at [253, 165] on button "Tag" at bounding box center [257, 162] width 51 height 26
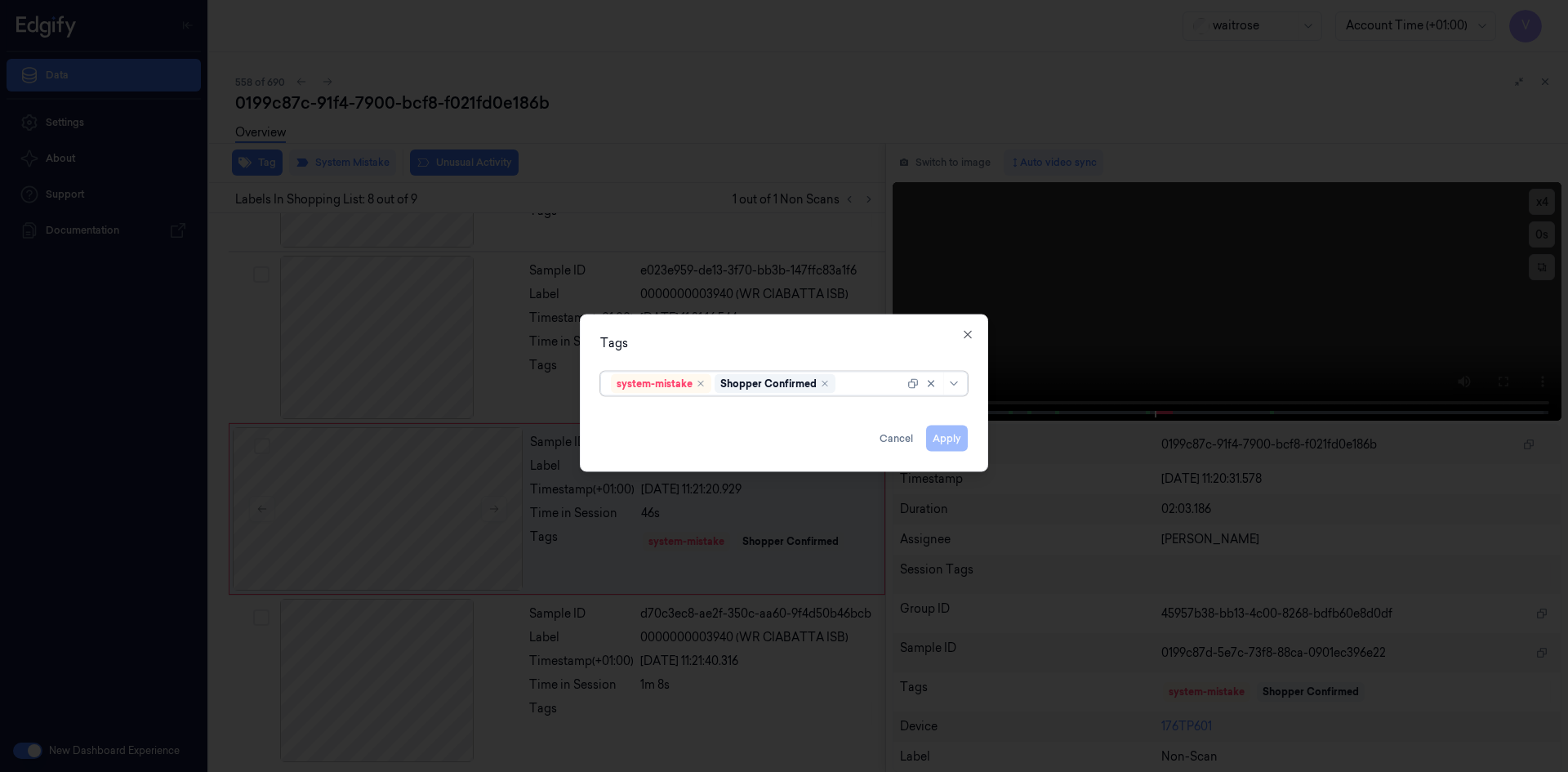
click at [857, 381] on div at bounding box center [871, 384] width 66 height 18
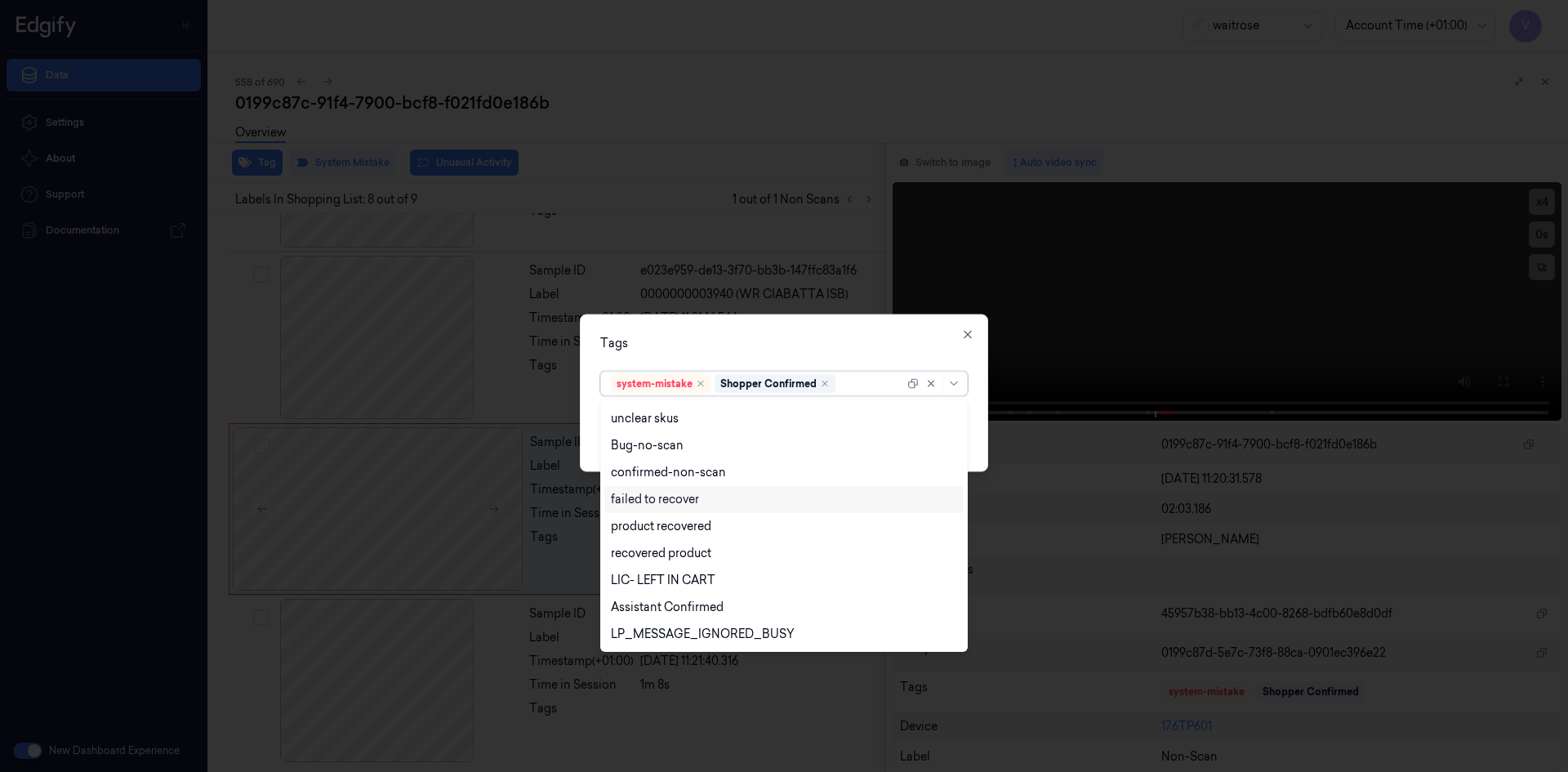
scroll to position [240, 0]
click at [673, 578] on div "Unusual-Activity" at bounding box center [656, 580] width 91 height 18
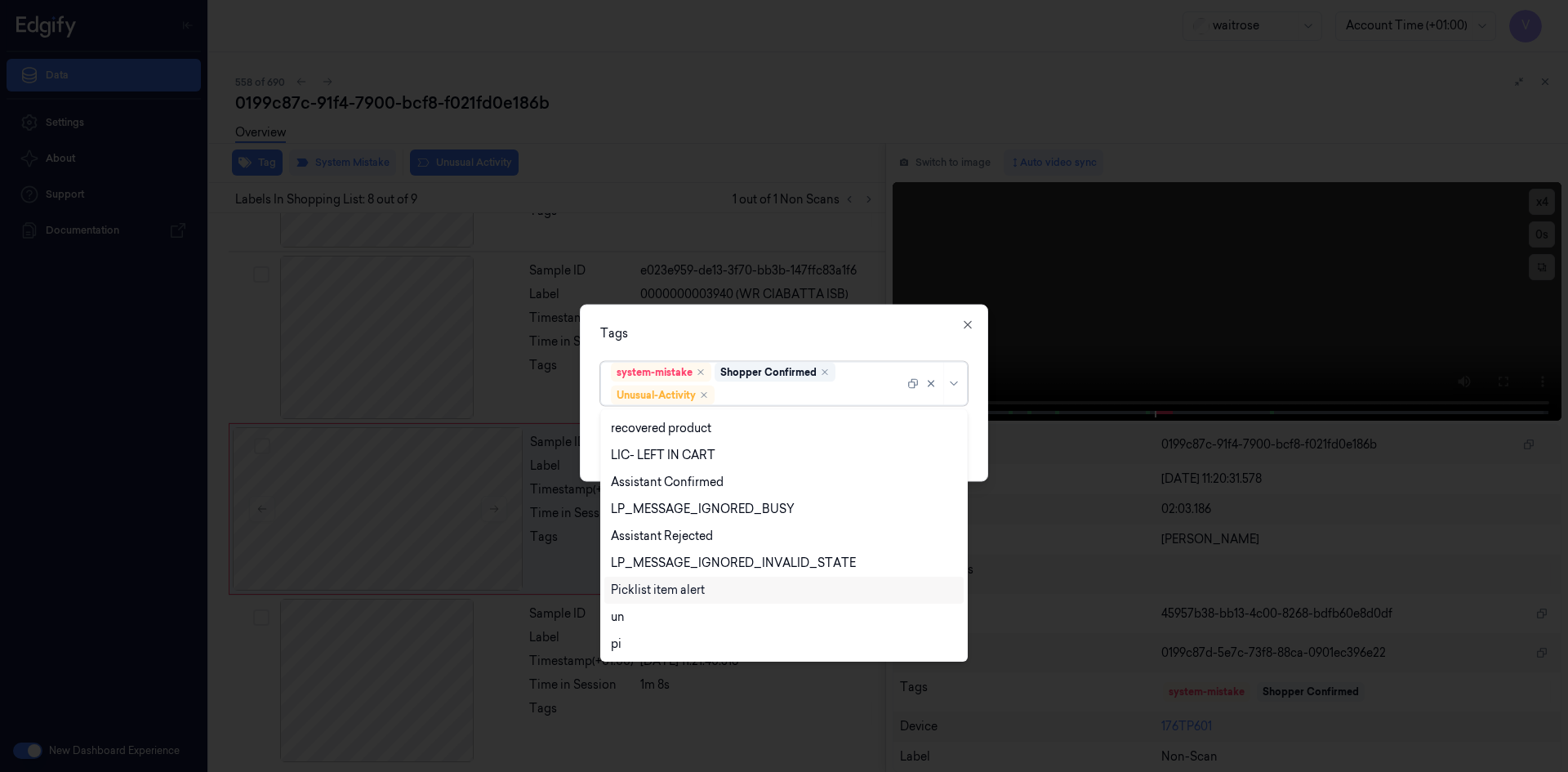
click at [671, 590] on div "Picklist item alert" at bounding box center [658, 590] width 94 height 18
drag, startPoint x: 766, startPoint y: 334, endPoint x: 795, endPoint y: 360, distance: 38.9
click at [770, 342] on div "Tags option Picklist item alert, selected. 20 results available. Use Up and Dow…" at bounding box center [784, 391] width 408 height 177
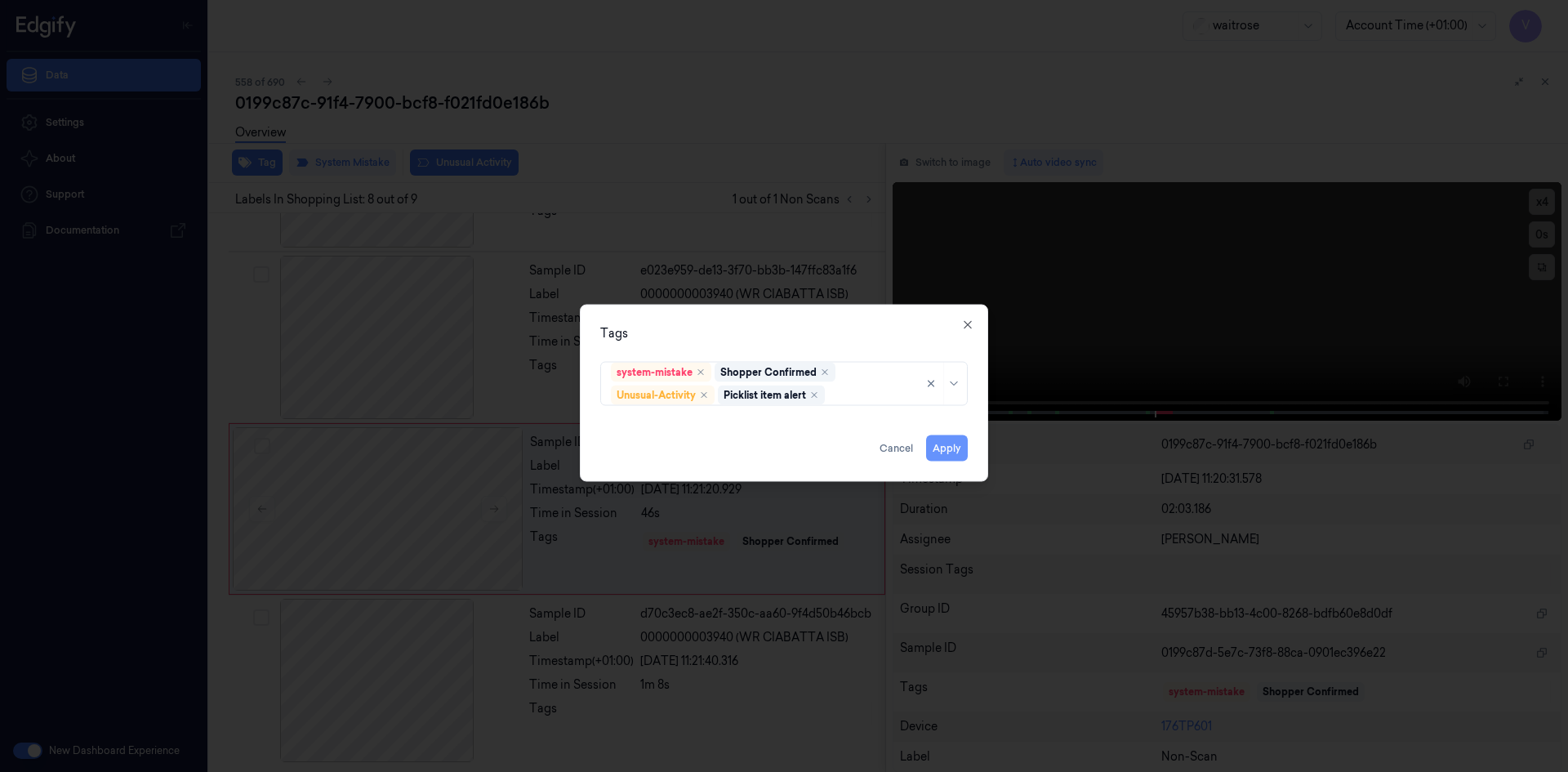
click at [937, 446] on button "Apply" at bounding box center [946, 447] width 42 height 26
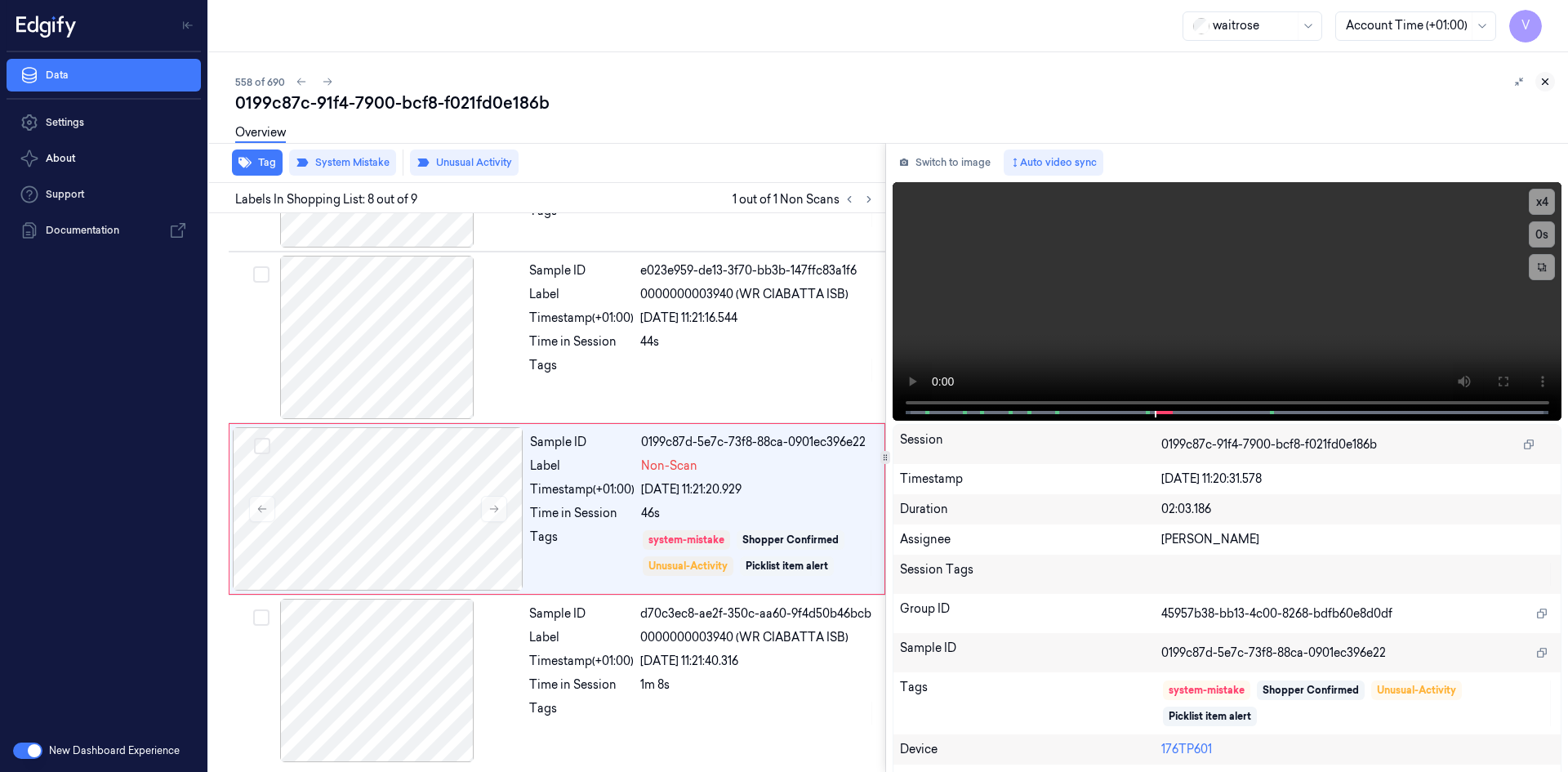
click at [1545, 86] on icon at bounding box center [1545, 82] width 12 height 12
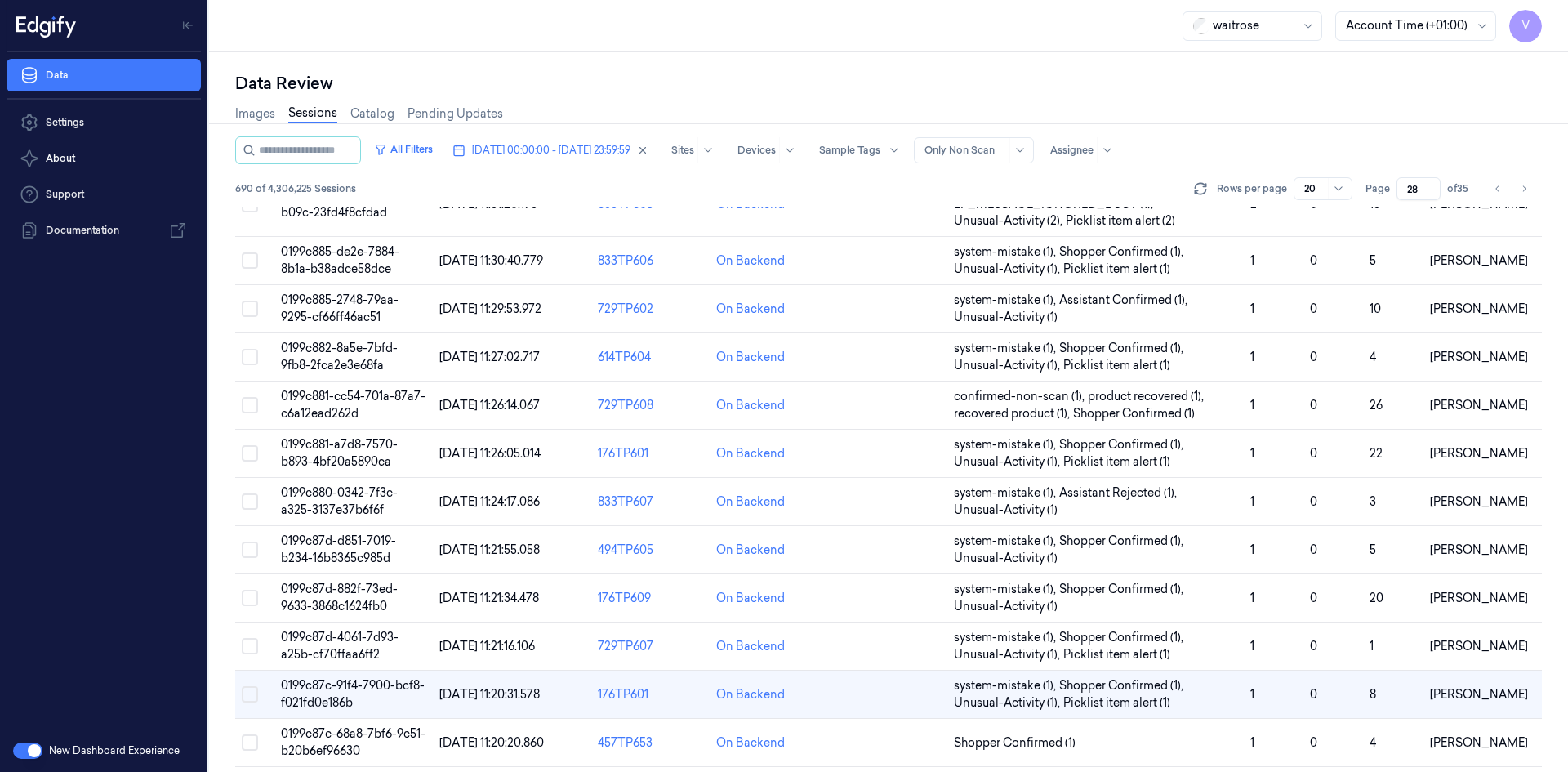
scroll to position [464, 0]
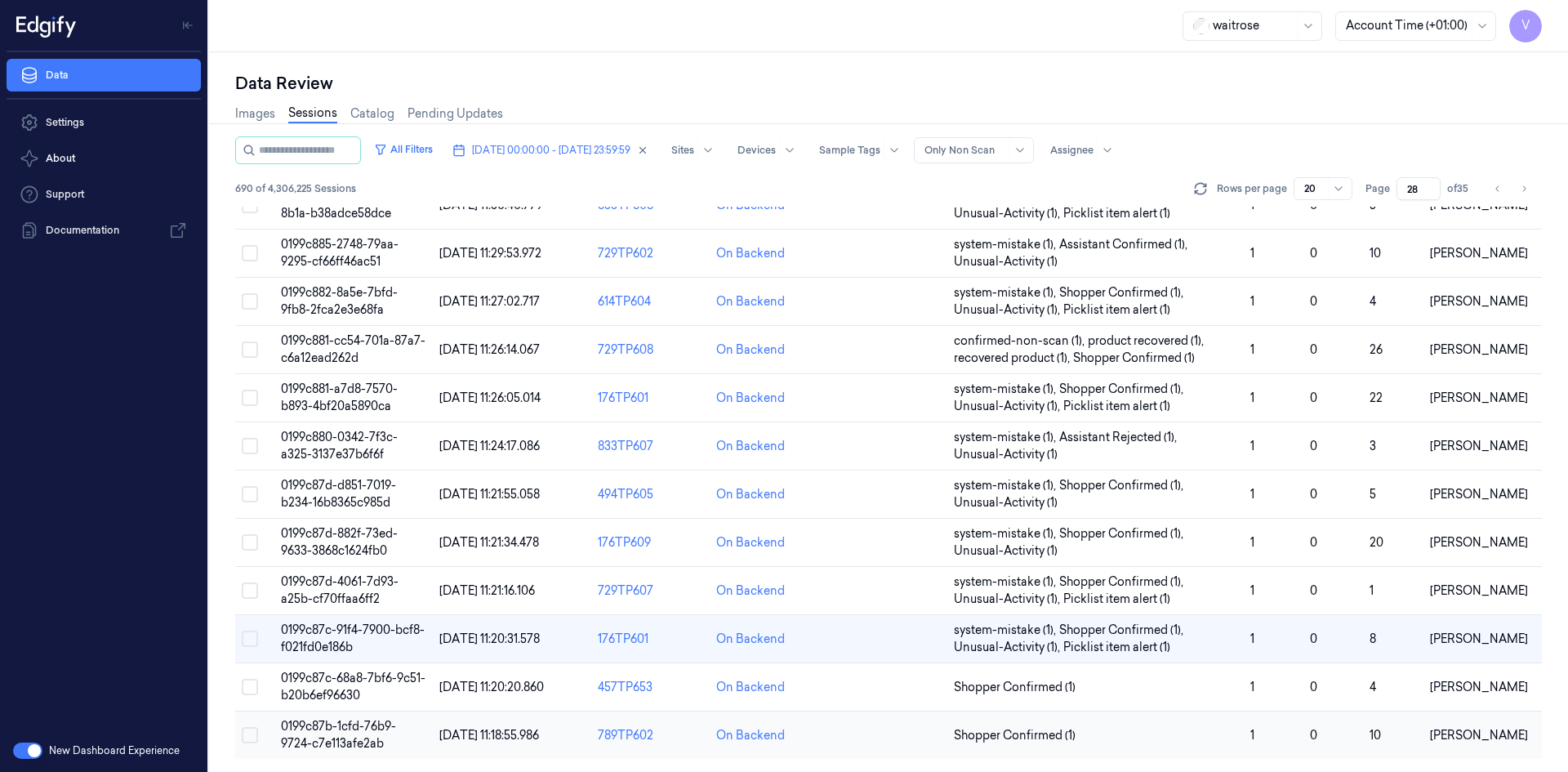
click at [374, 732] on span "0199c87b-1cfd-76b9-9724-c7e113afe2ab" at bounding box center [339, 734] width 115 height 32
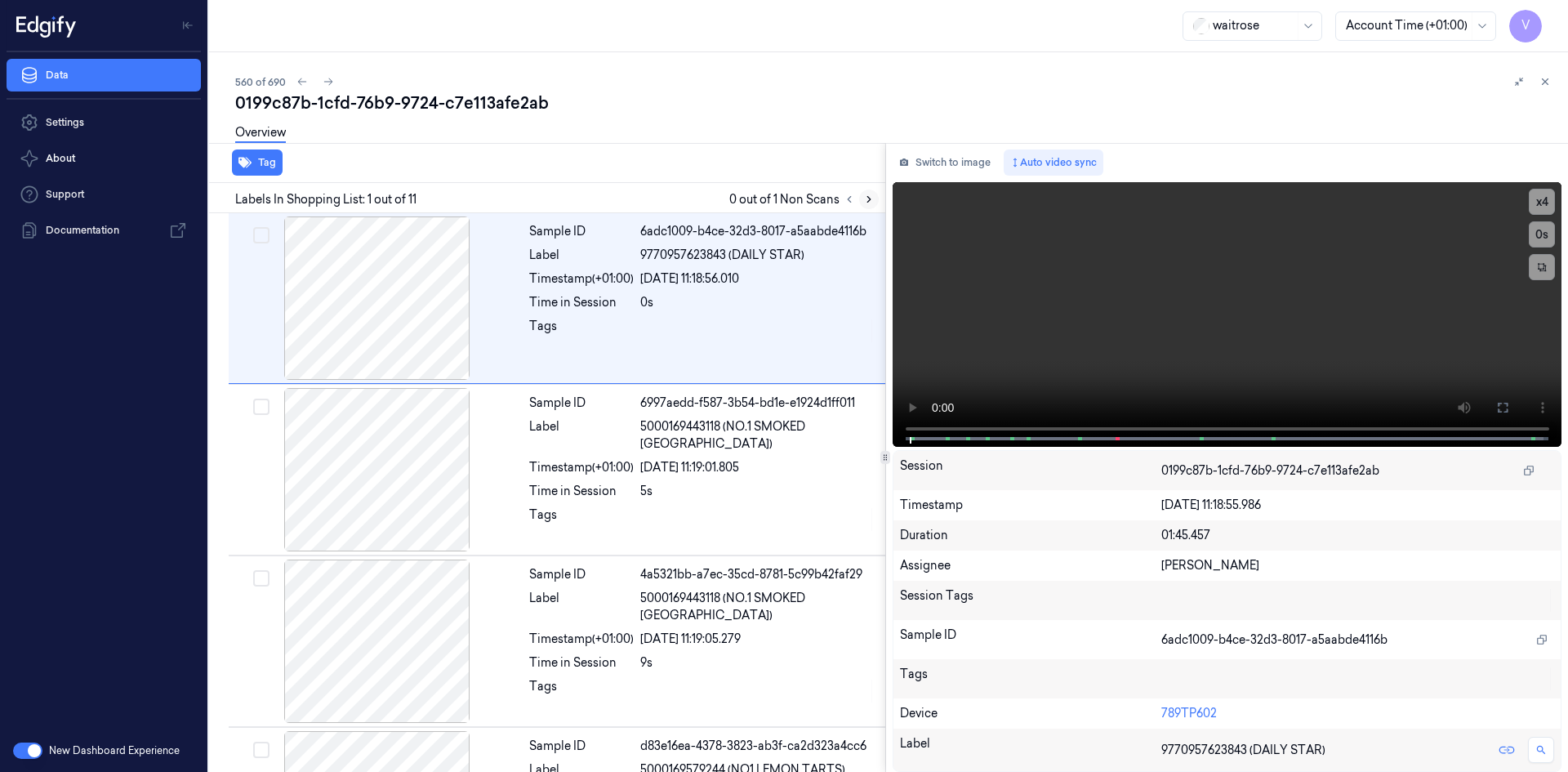
click at [870, 197] on icon at bounding box center [869, 200] width 12 height 12
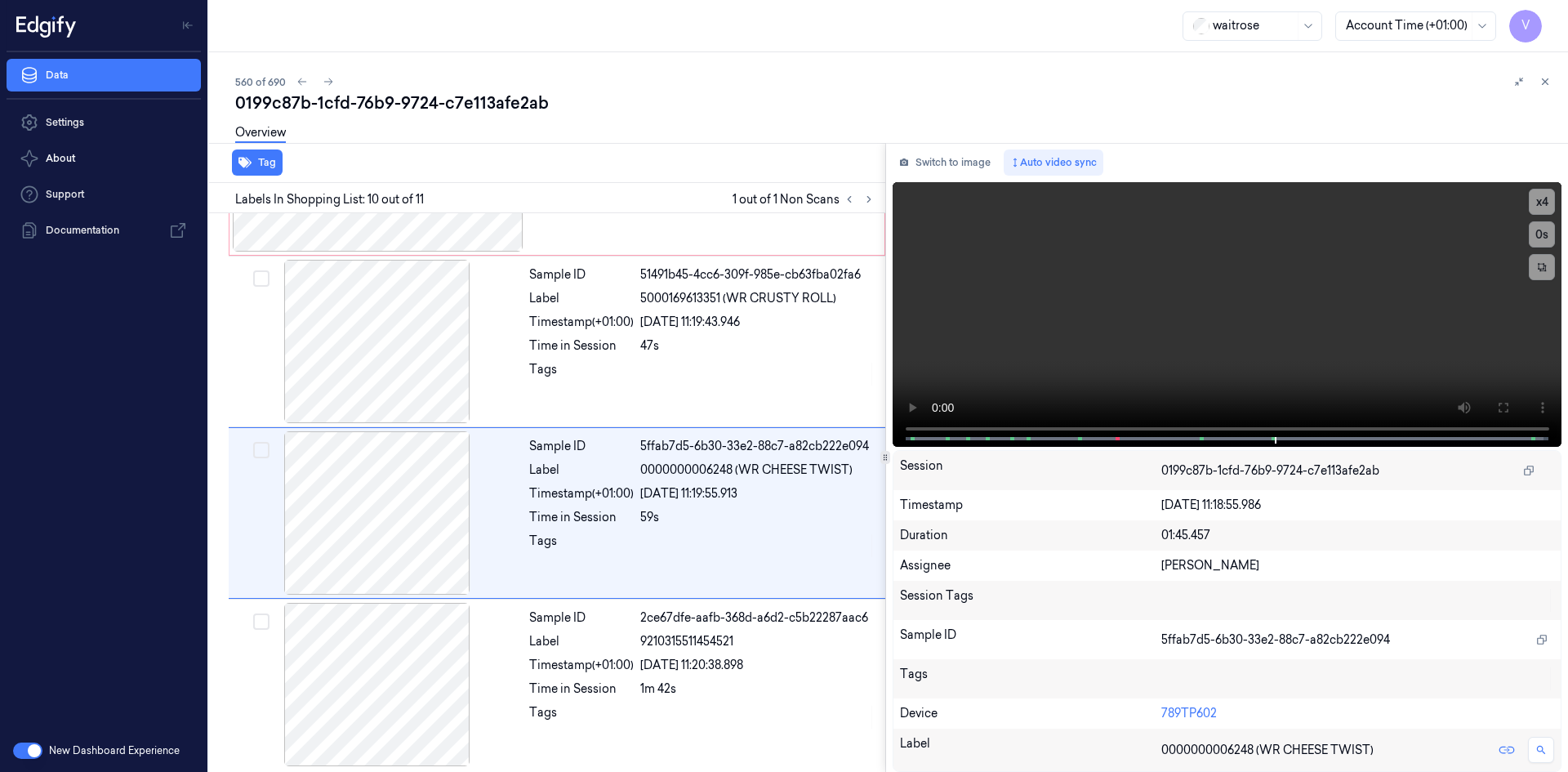
scroll to position [1333, 0]
drag, startPoint x: 1173, startPoint y: 319, endPoint x: 1092, endPoint y: 342, distance: 84.2
click at [1172, 319] on video at bounding box center [1227, 314] width 669 height 264
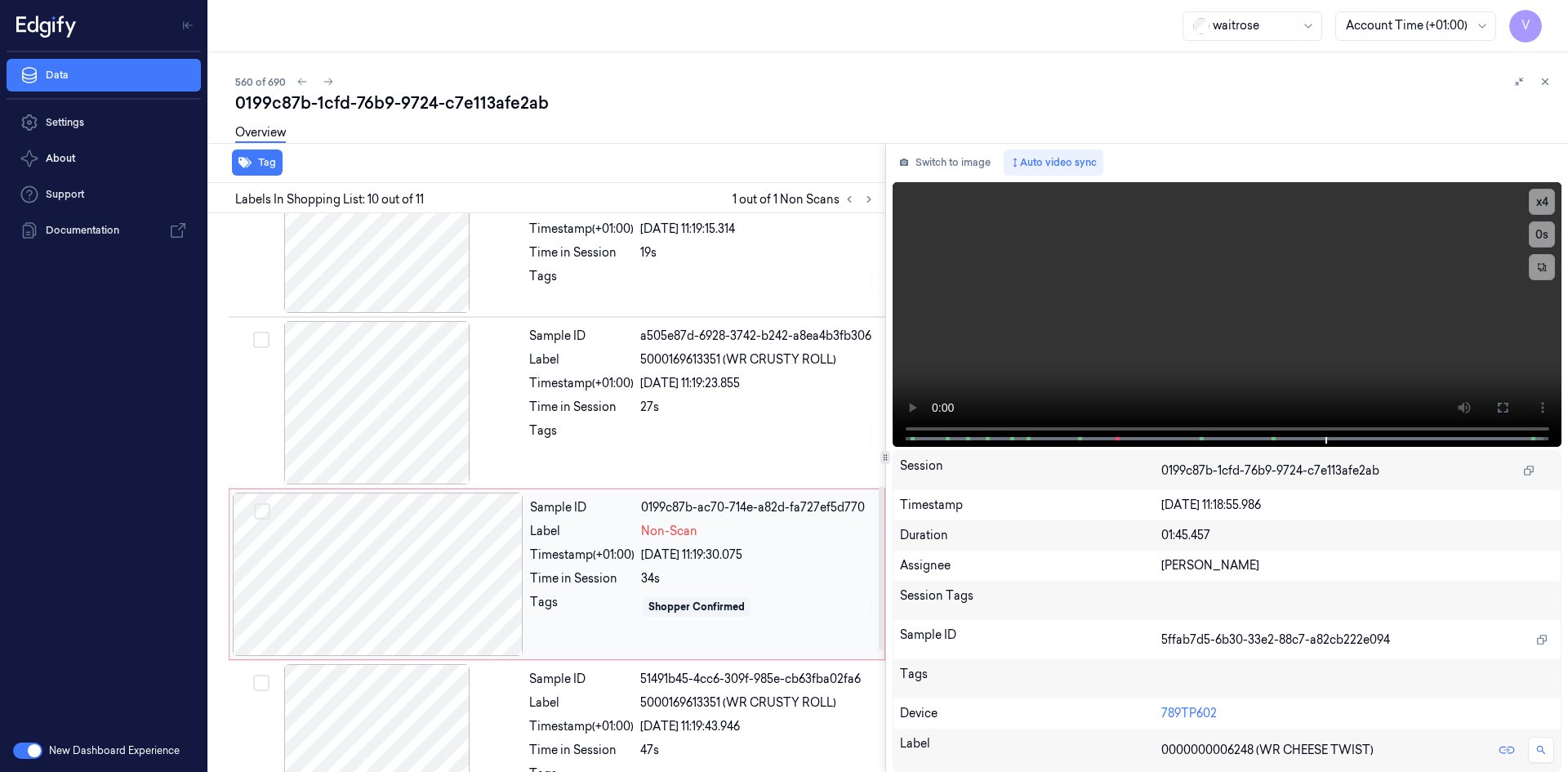
click at [441, 561] on div at bounding box center [378, 573] width 291 height 163
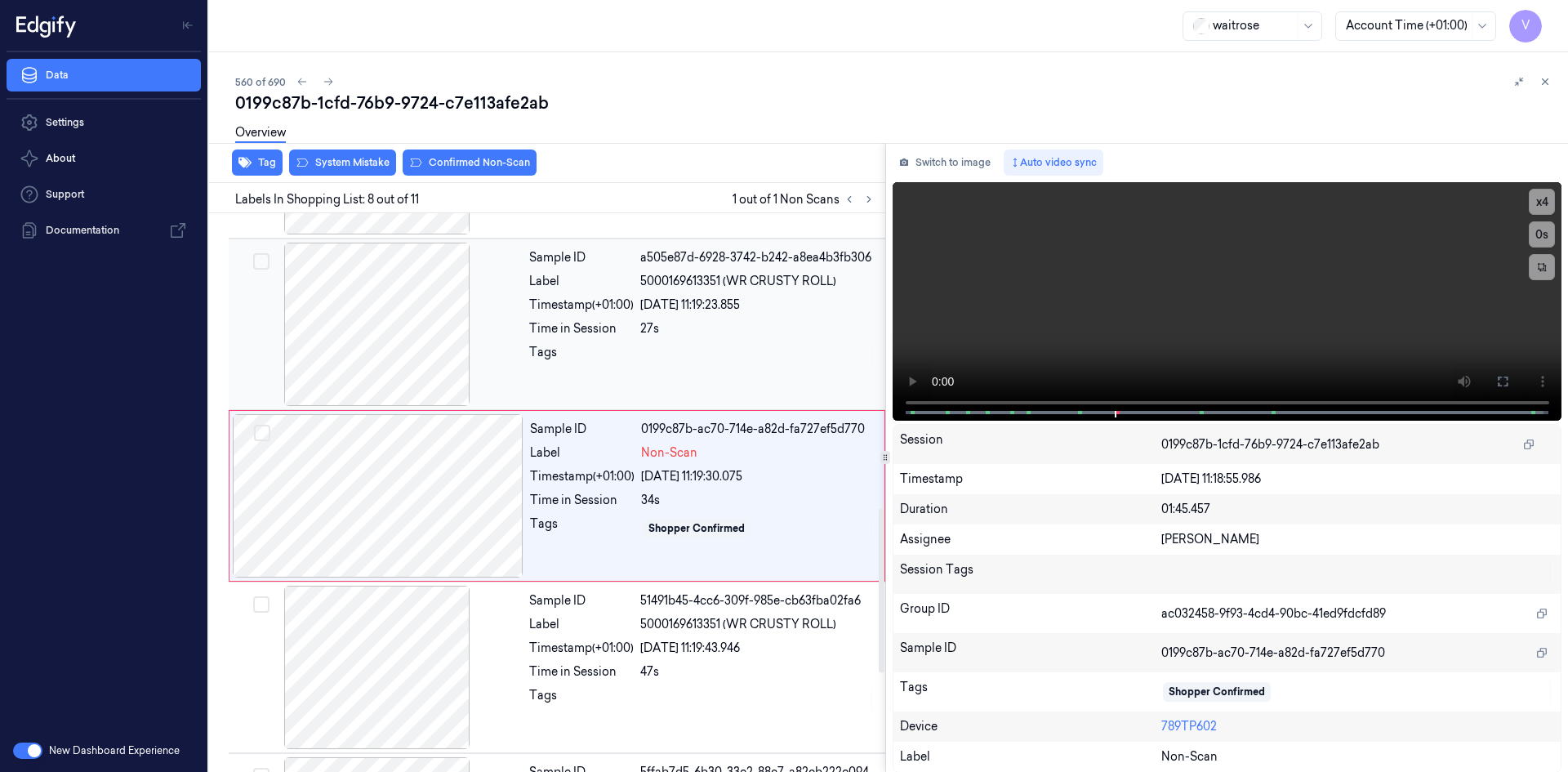
scroll to position [1006, 0]
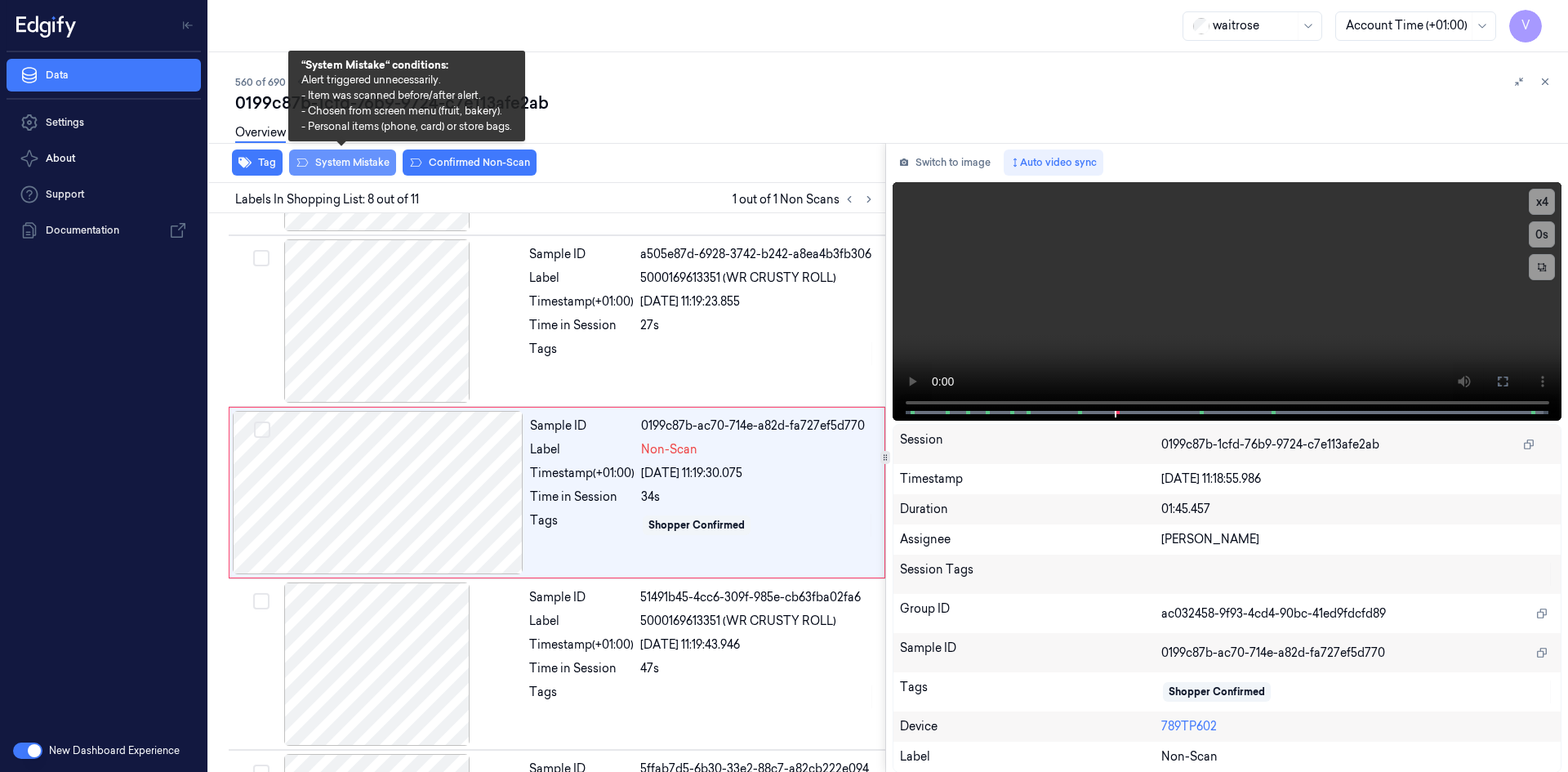
click at [361, 158] on button "System Mistake" at bounding box center [342, 162] width 107 height 26
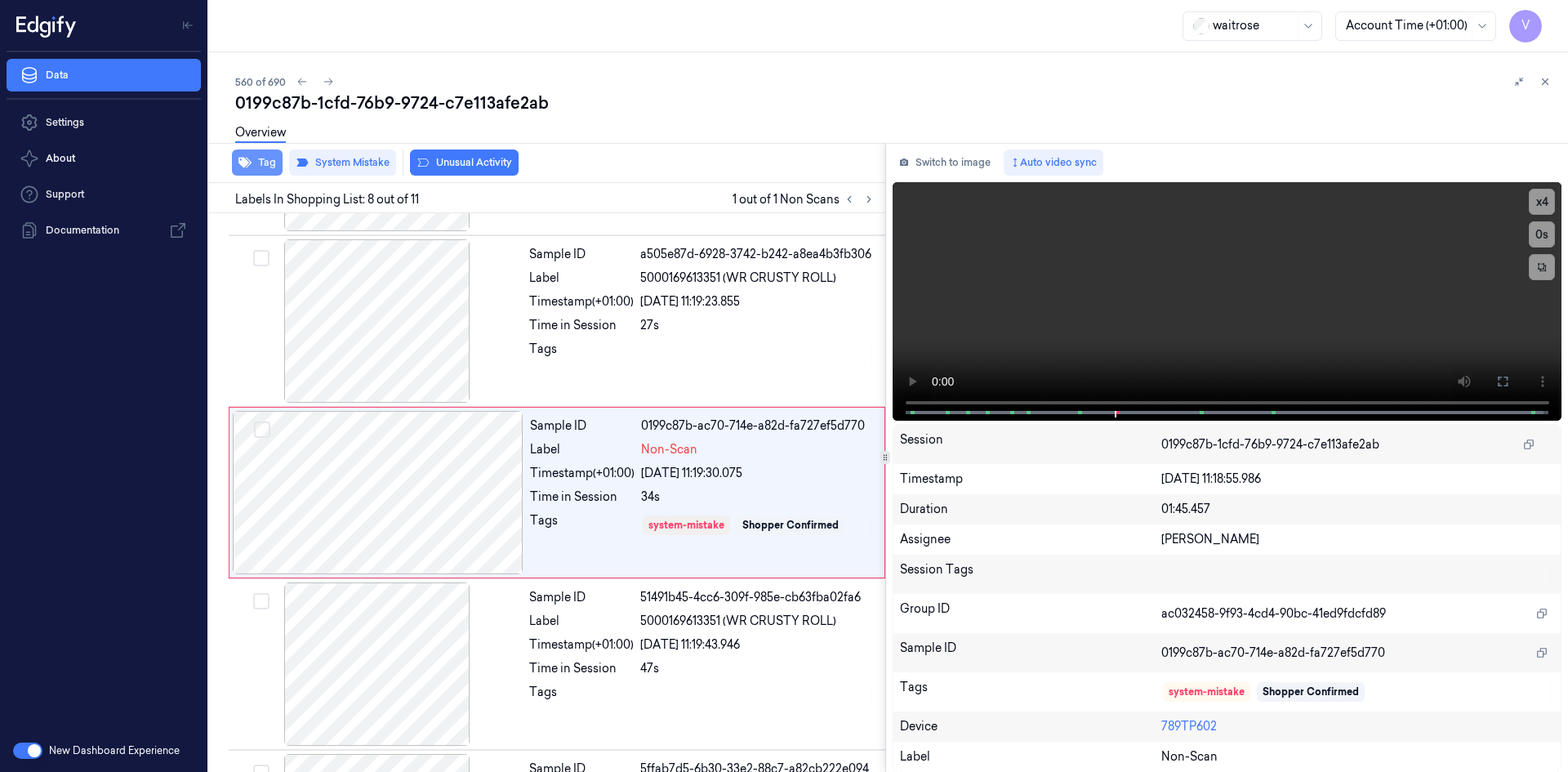
click at [264, 160] on button "Tag" at bounding box center [257, 162] width 51 height 26
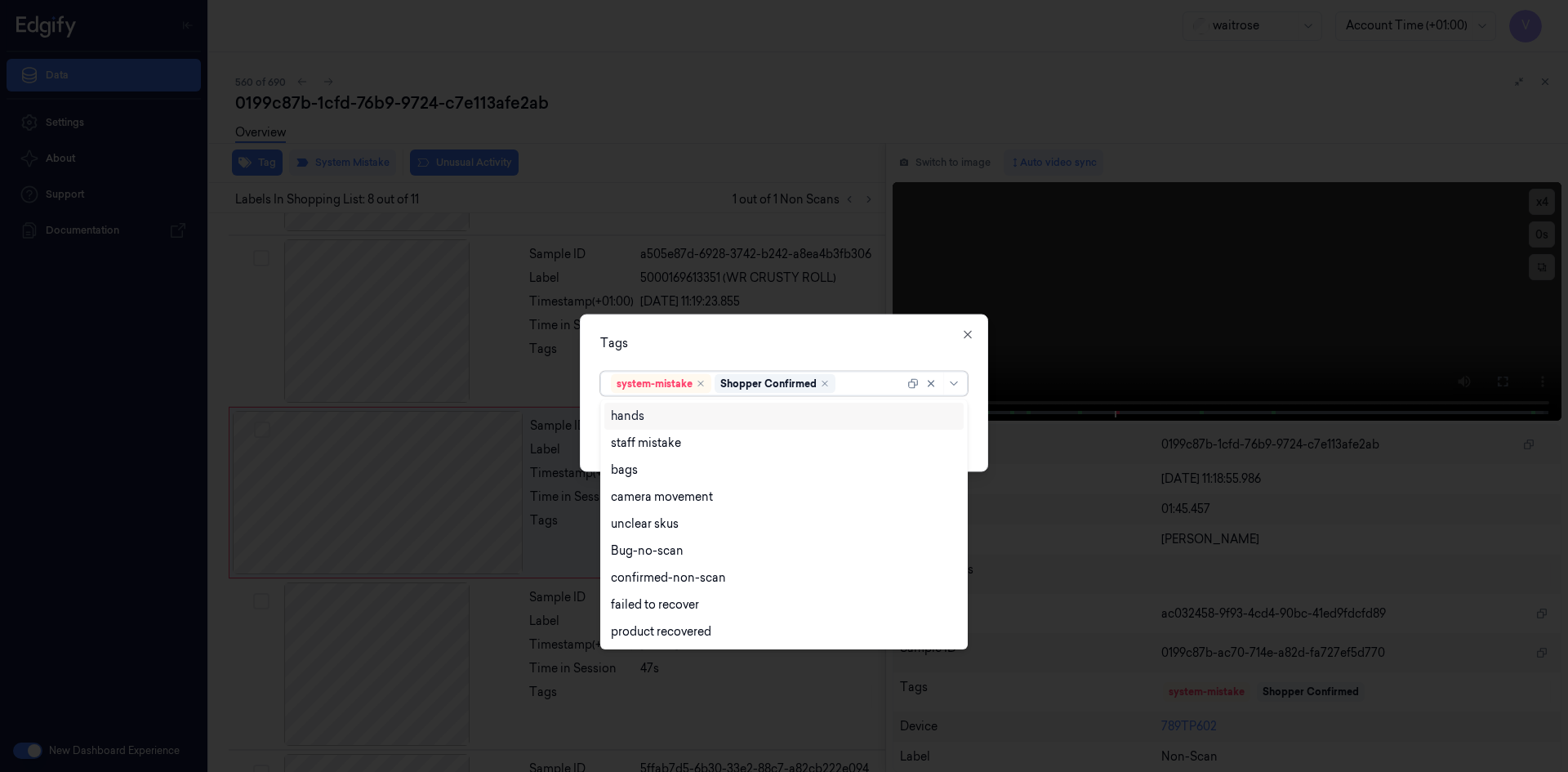
drag, startPoint x: 853, startPoint y: 388, endPoint x: 807, endPoint y: 467, distance: 91.4
click at [853, 390] on div at bounding box center [871, 384] width 66 height 18
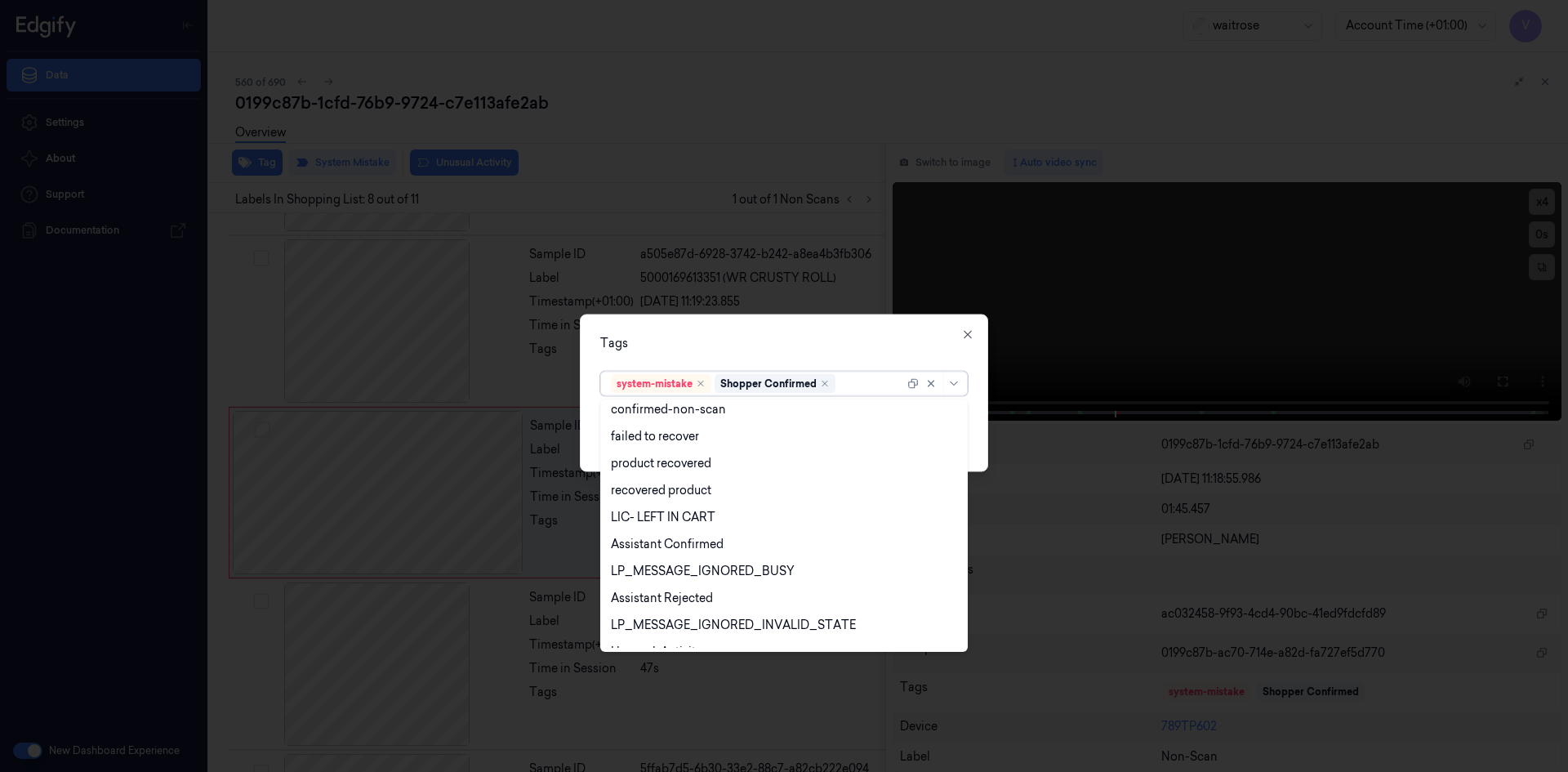
scroll to position [240, 0]
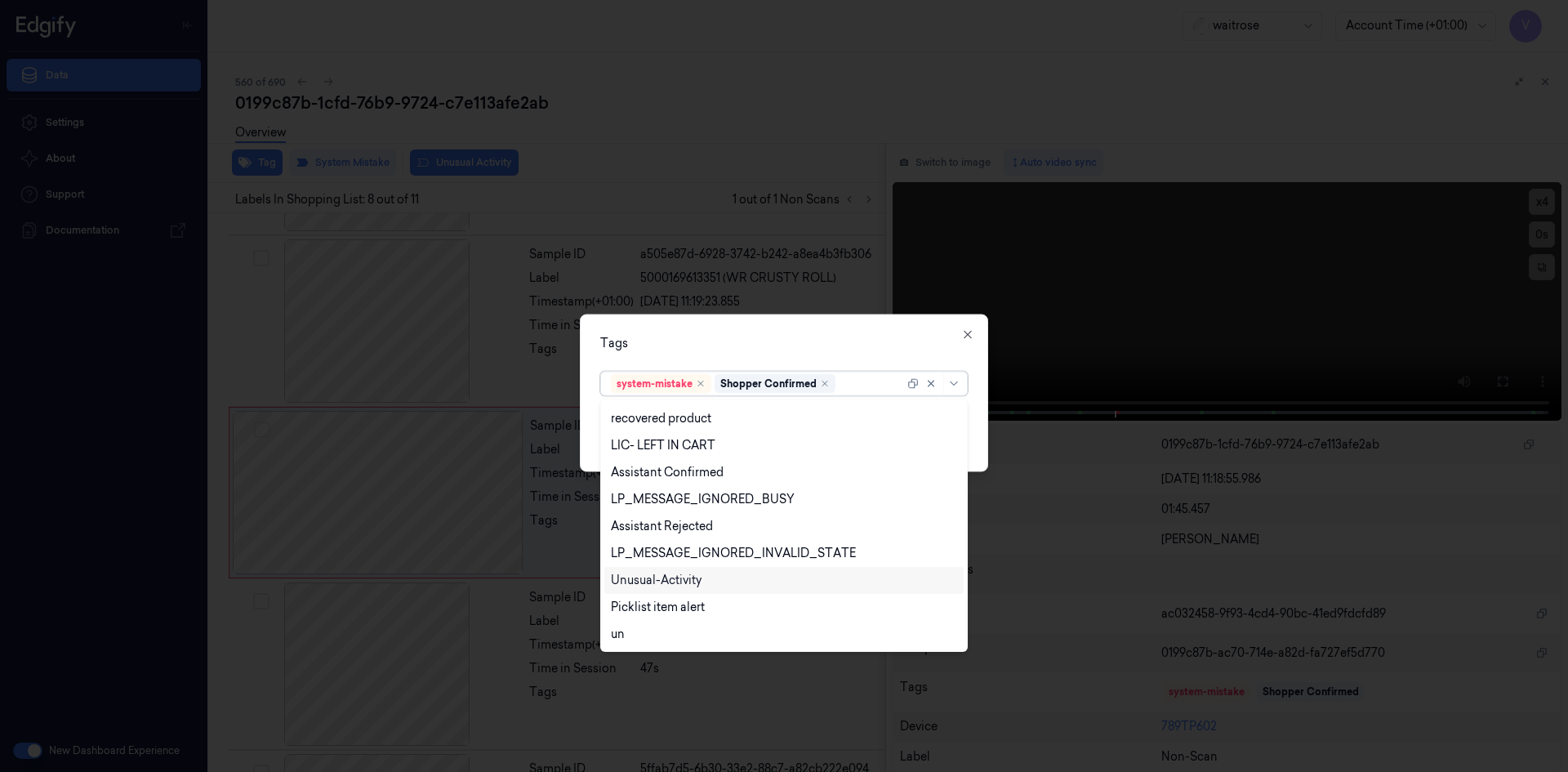
click at [673, 585] on div "Unusual-Activity" at bounding box center [656, 580] width 91 height 18
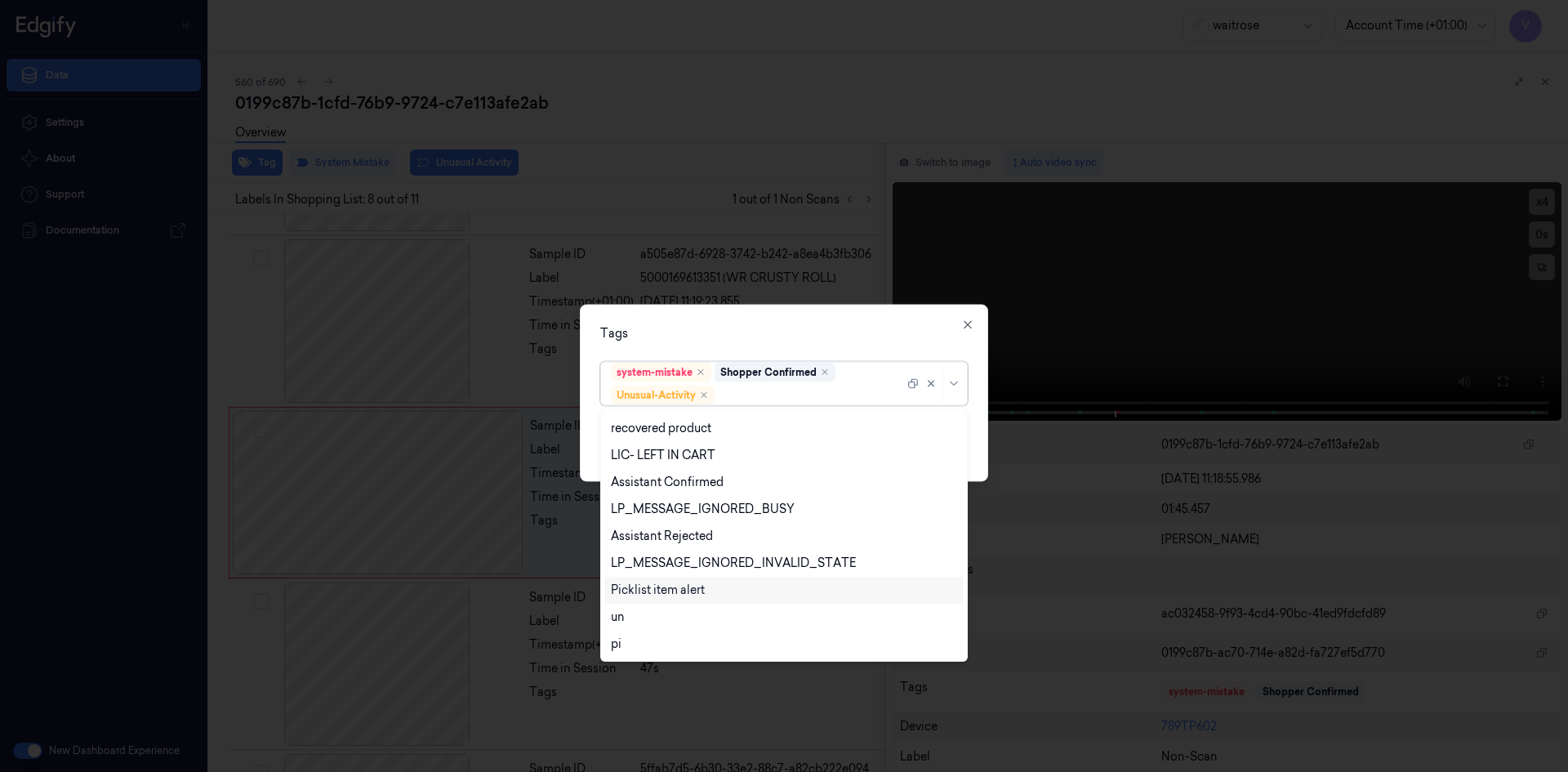
click at [674, 598] on div "Picklist item alert" at bounding box center [658, 590] width 94 height 18
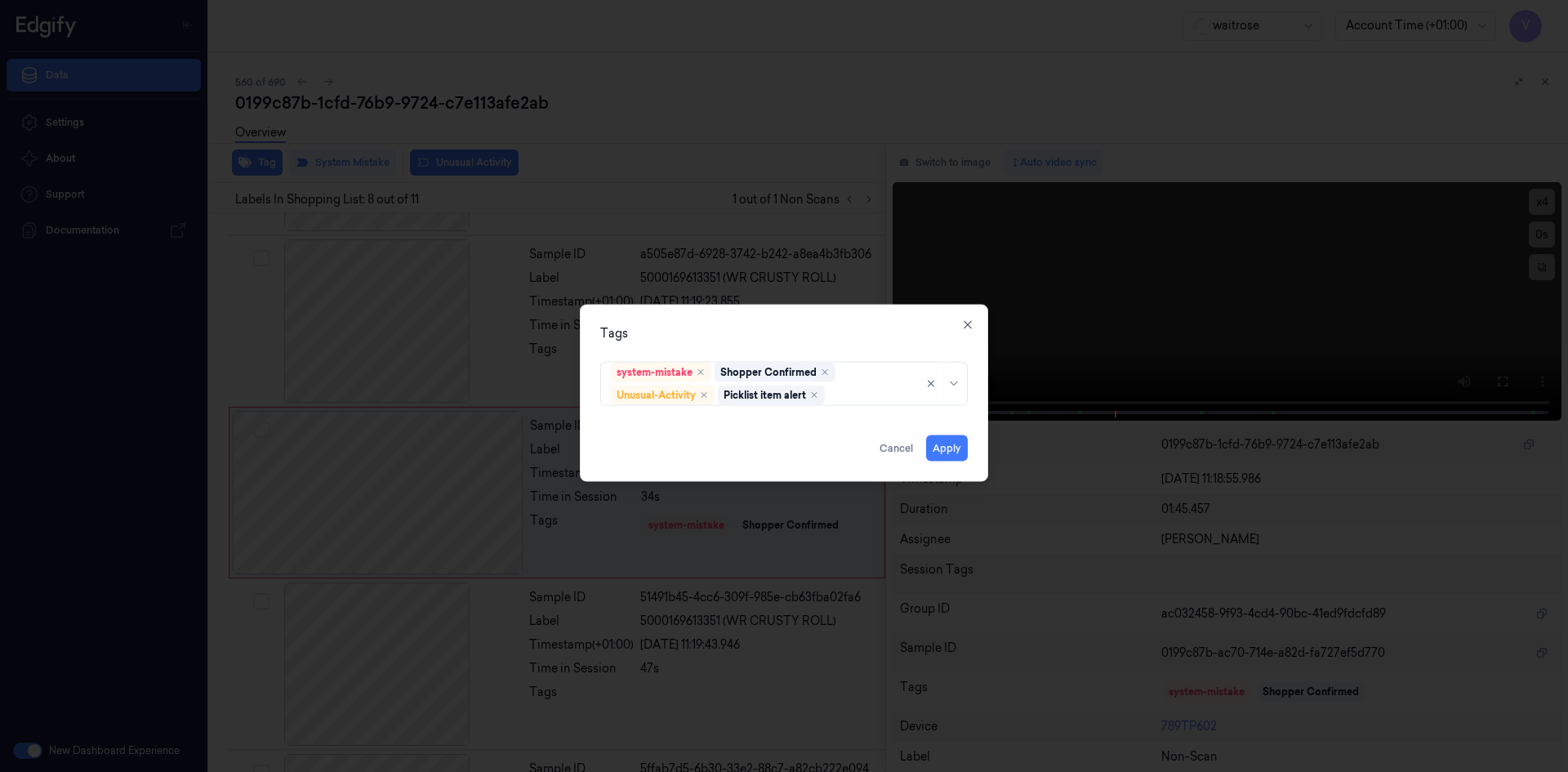
click at [750, 344] on div "Tags system-mistake Shopper Confirmed Unusual-Activity Picklist item alert Appl…" at bounding box center [784, 391] width 408 height 177
click at [943, 445] on button "Apply" at bounding box center [946, 447] width 42 height 26
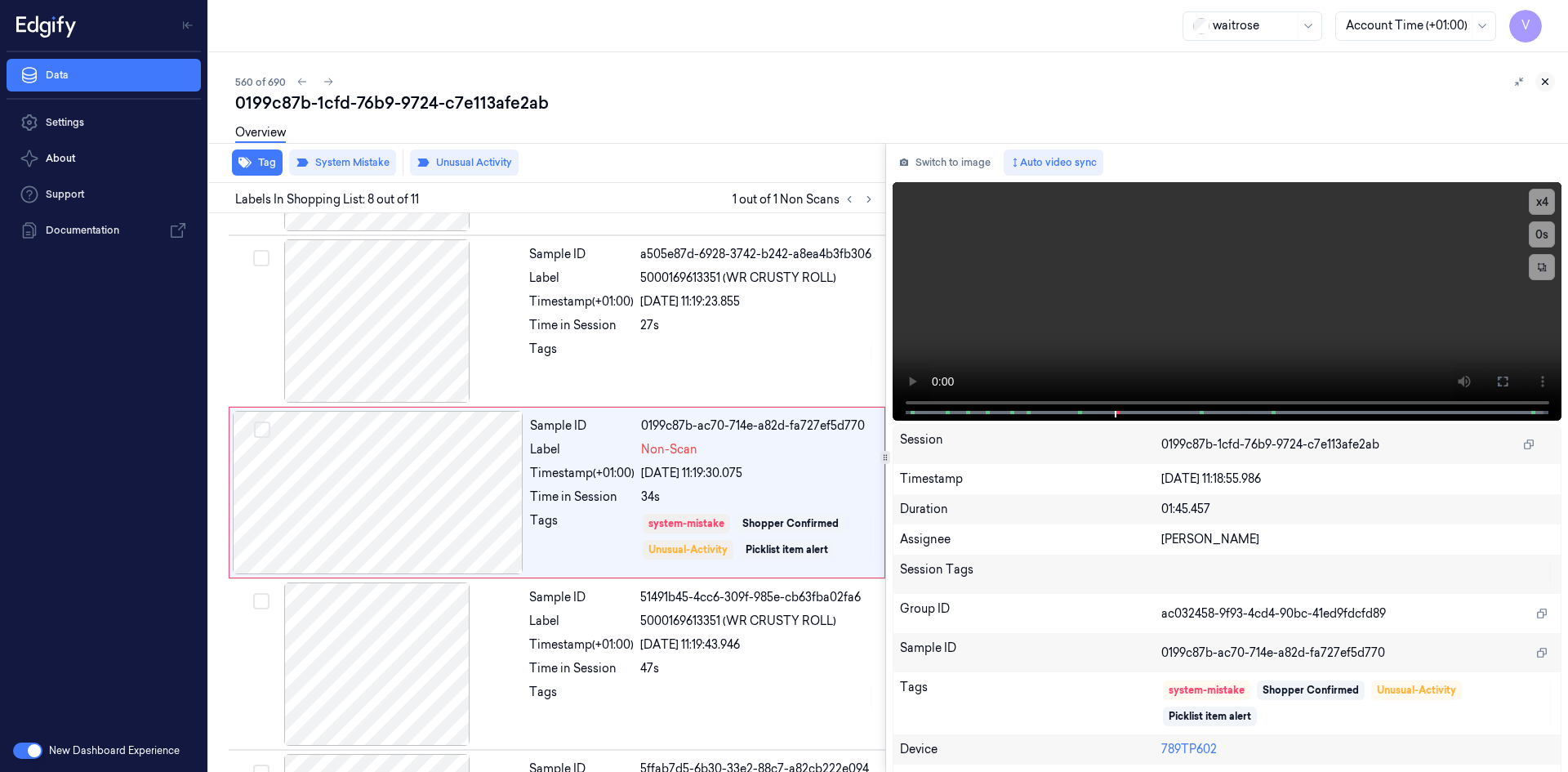
click at [1547, 81] on icon at bounding box center [1545, 82] width 12 height 12
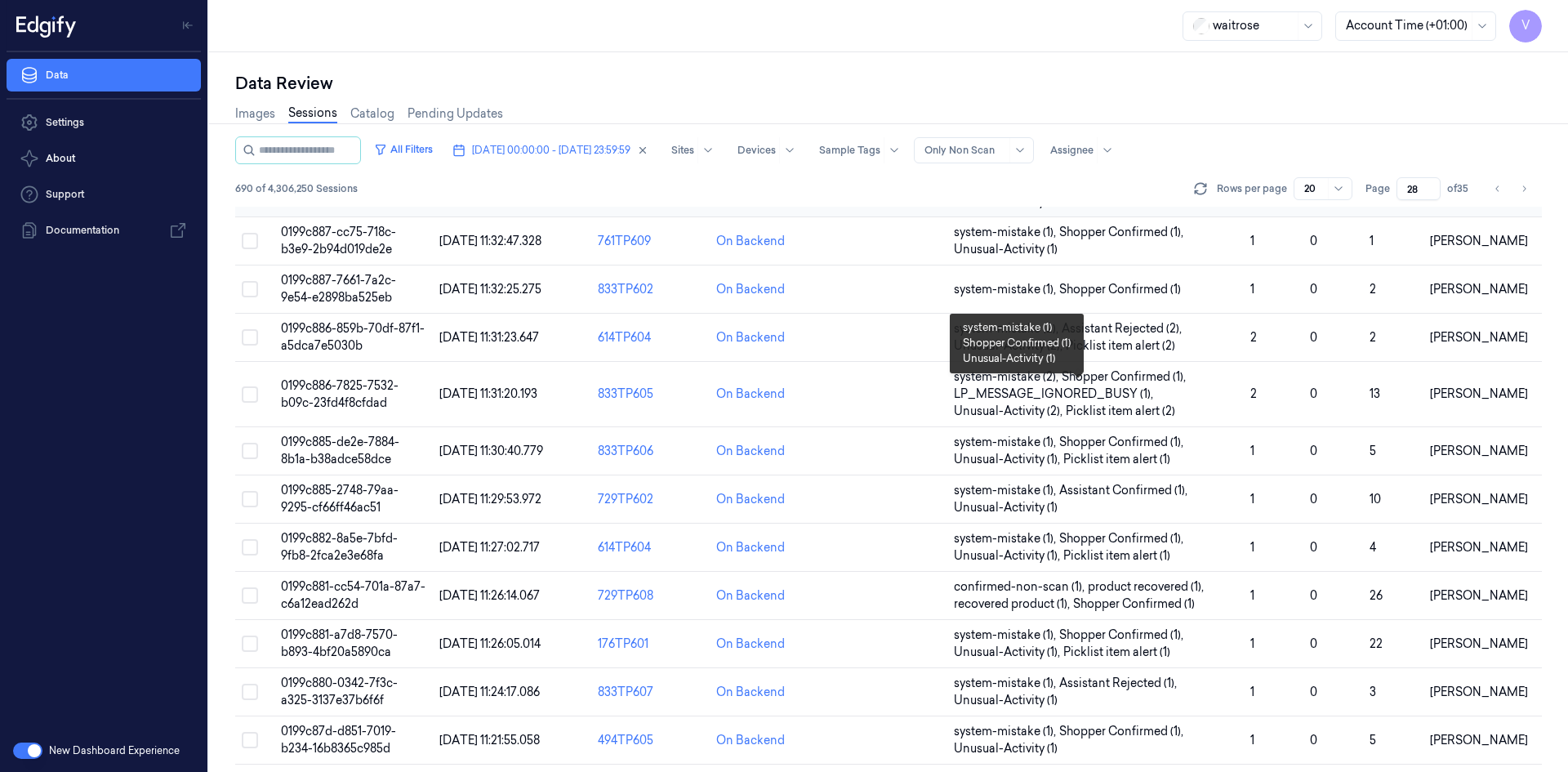
scroll to position [464, 0]
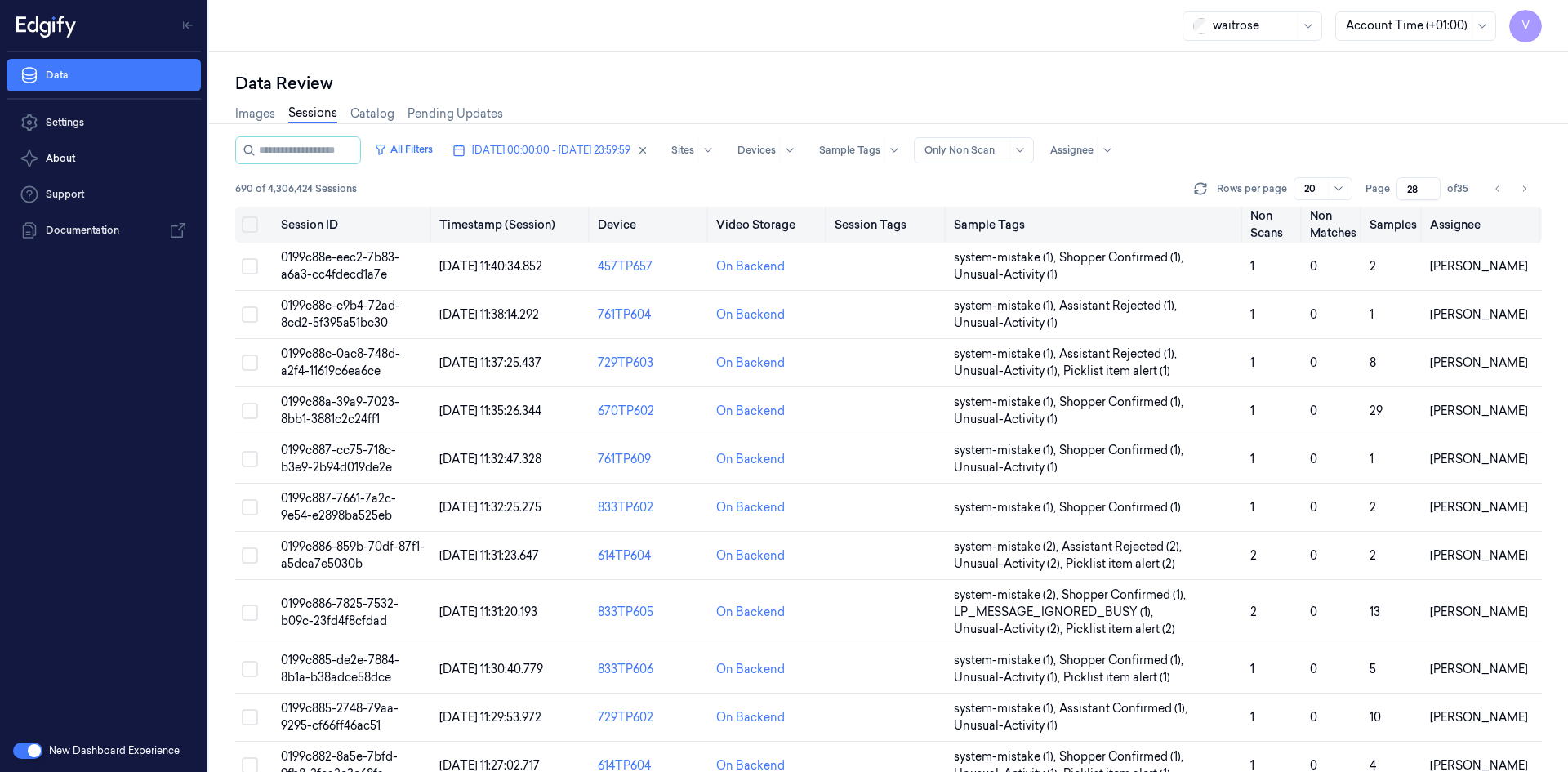
drag, startPoint x: 1418, startPoint y: 191, endPoint x: 1396, endPoint y: 208, distance: 27.8
click at [1396, 208] on div "All Filters [DATE] 00:00:00 - [DATE] 23:59:59 Sites Devices Sample Tags Alert T…" at bounding box center [888, 453] width 1307 height 635
type input "2"
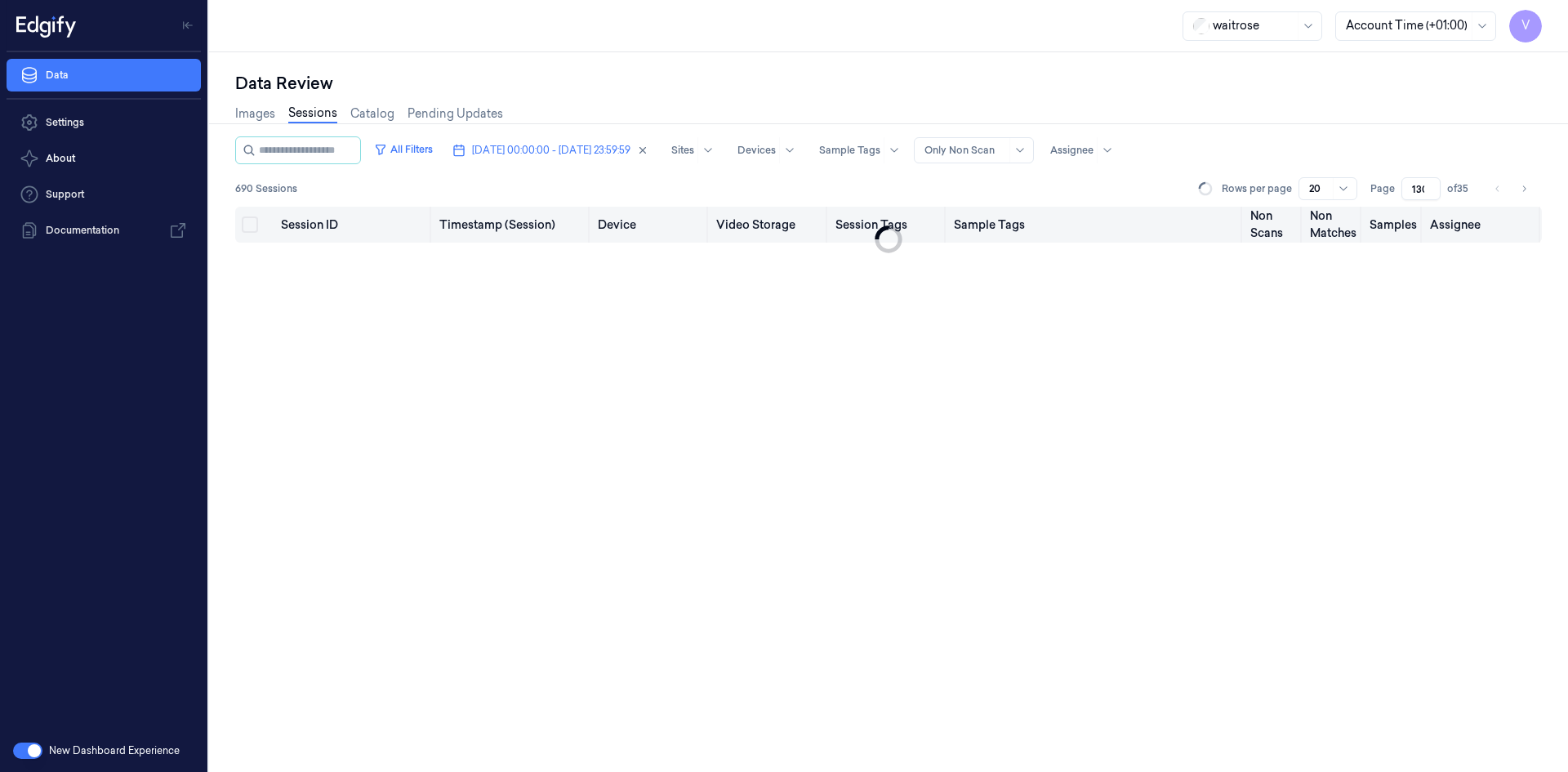
scroll to position [0, 3]
drag, startPoint x: 1417, startPoint y: 191, endPoint x: 1380, endPoint y: 203, distance: 38.9
click at [1380, 203] on div "All Filters [DATE] 00:00:00 - [DATE] 23:59:59 Sites Devices Sample Tags Alert T…" at bounding box center [888, 171] width 1307 height 70
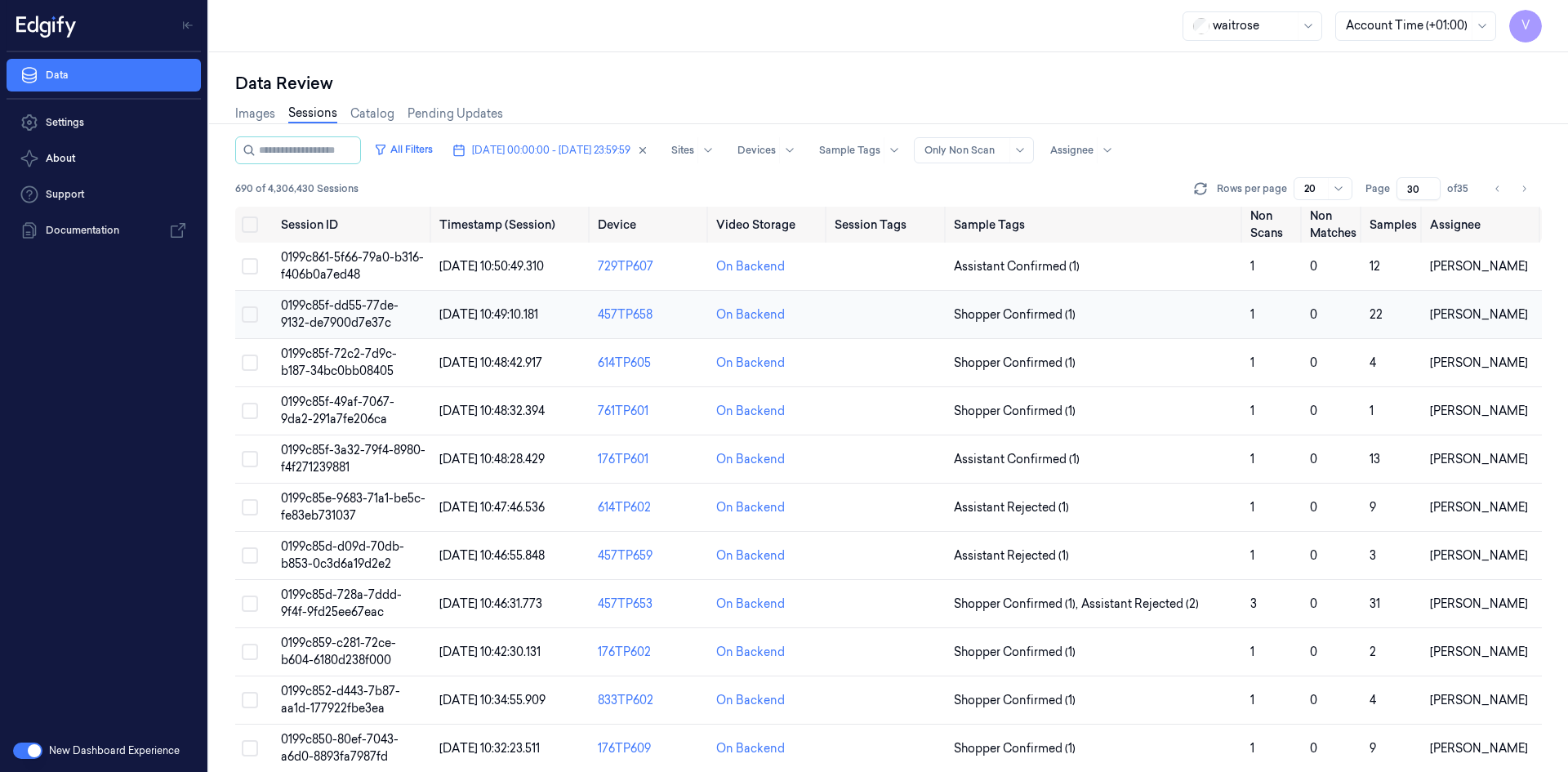
type input "30"
click at [368, 315] on span "0199c85f-dd55-77de-9132-de7900d7e37c" at bounding box center [340, 314] width 117 height 32
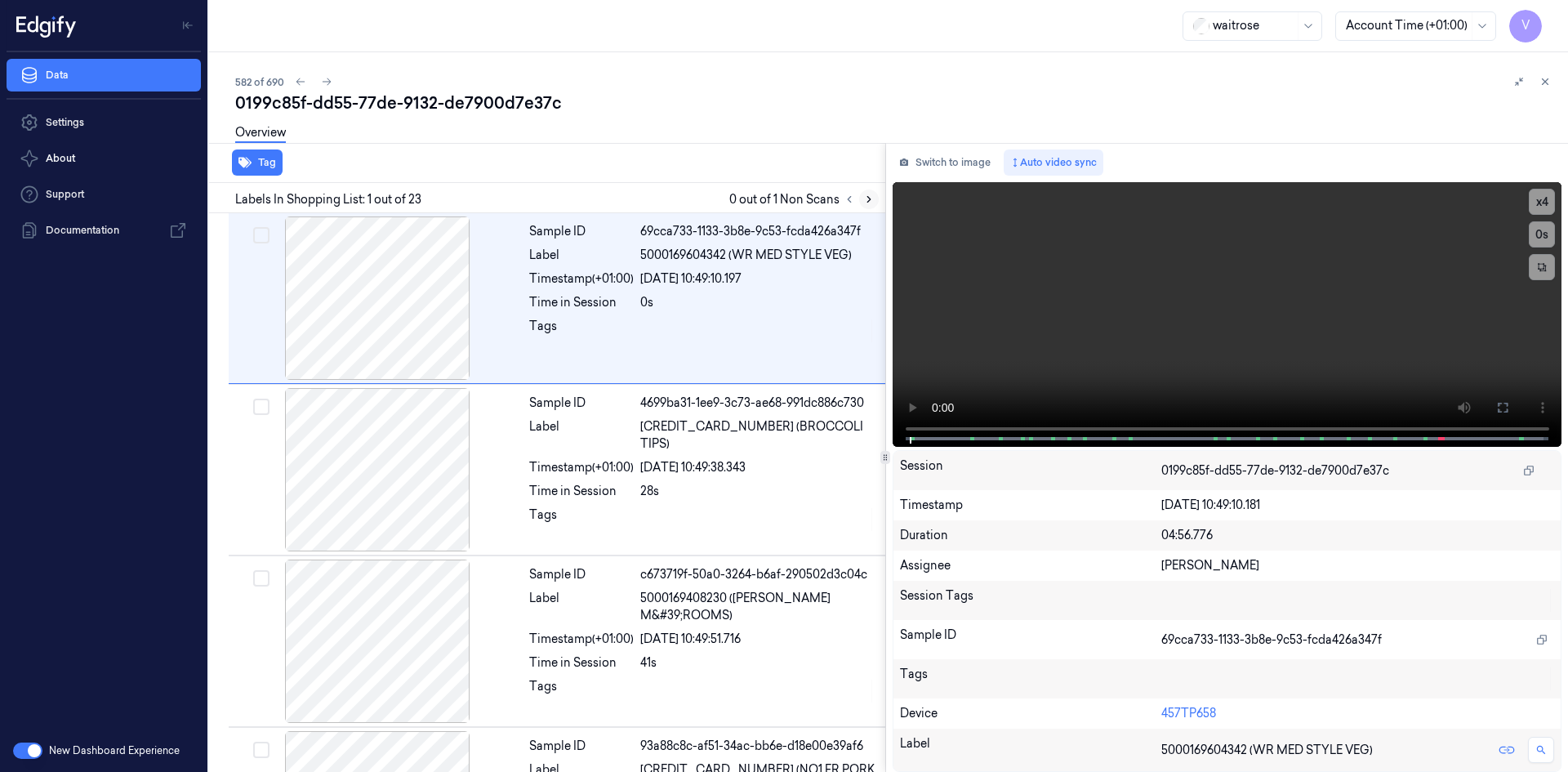
click at [871, 196] on icon at bounding box center [869, 200] width 12 height 12
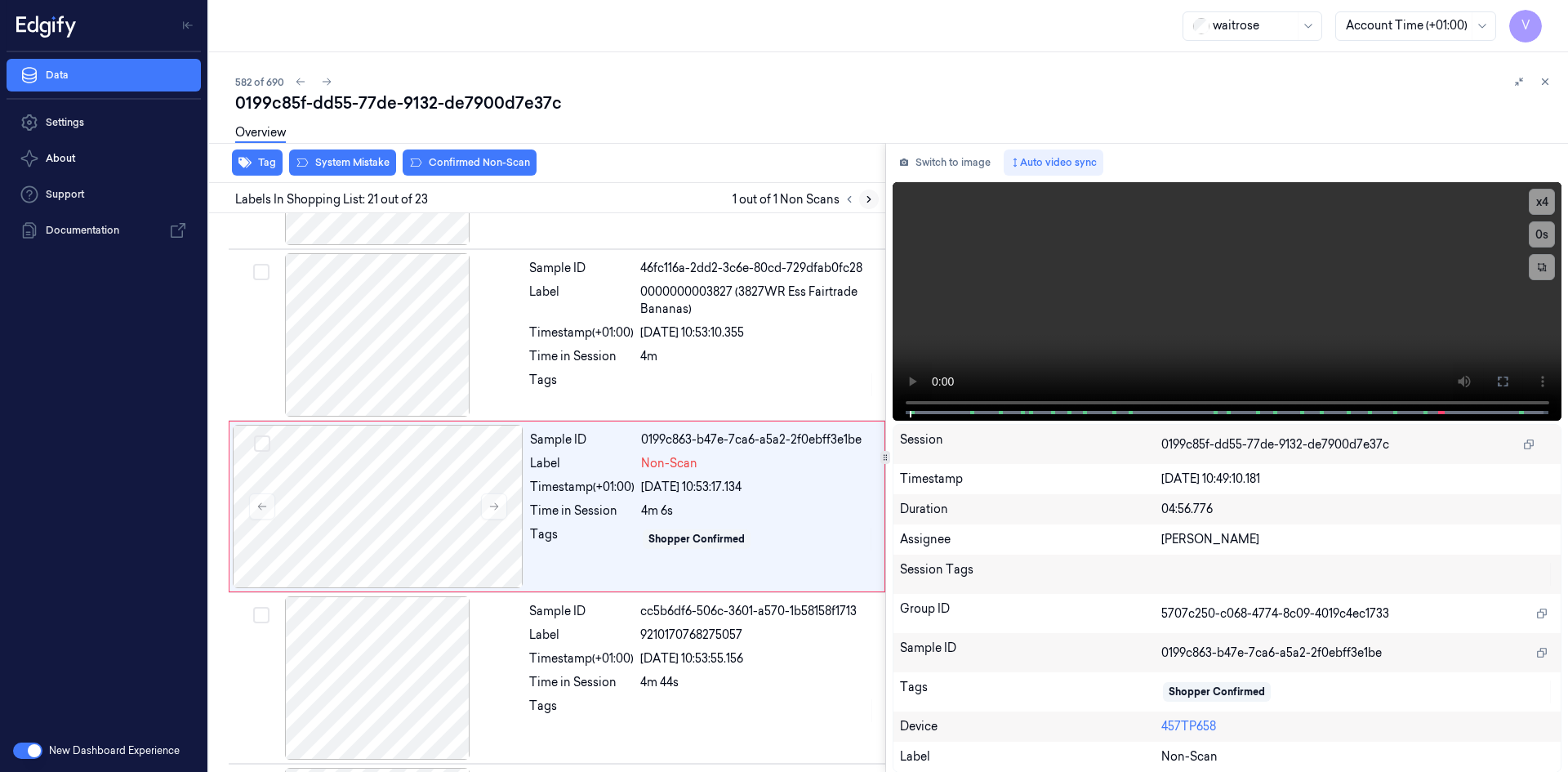
scroll to position [3235, 0]
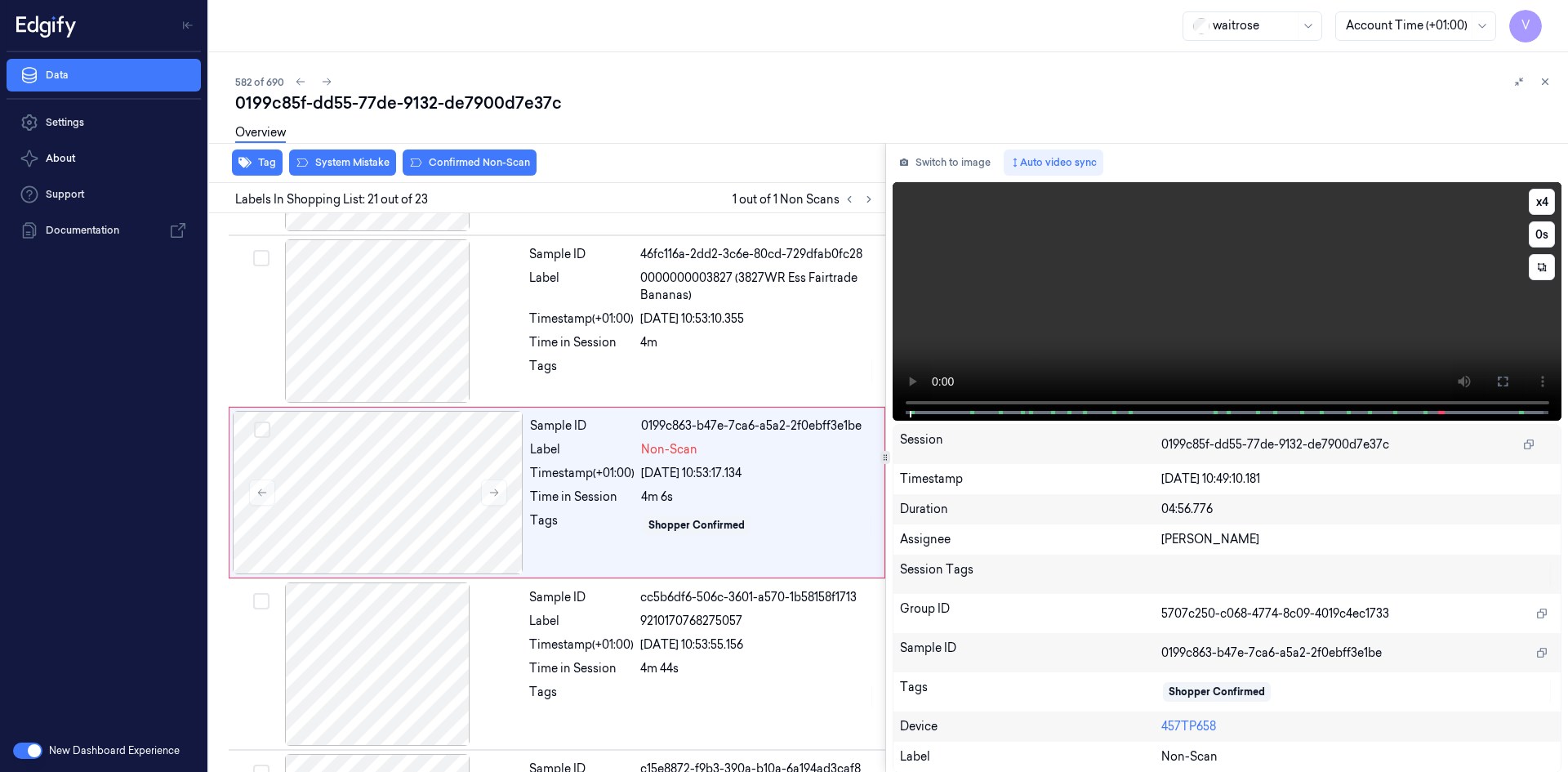
click at [1236, 328] on video at bounding box center [1227, 301] width 669 height 239
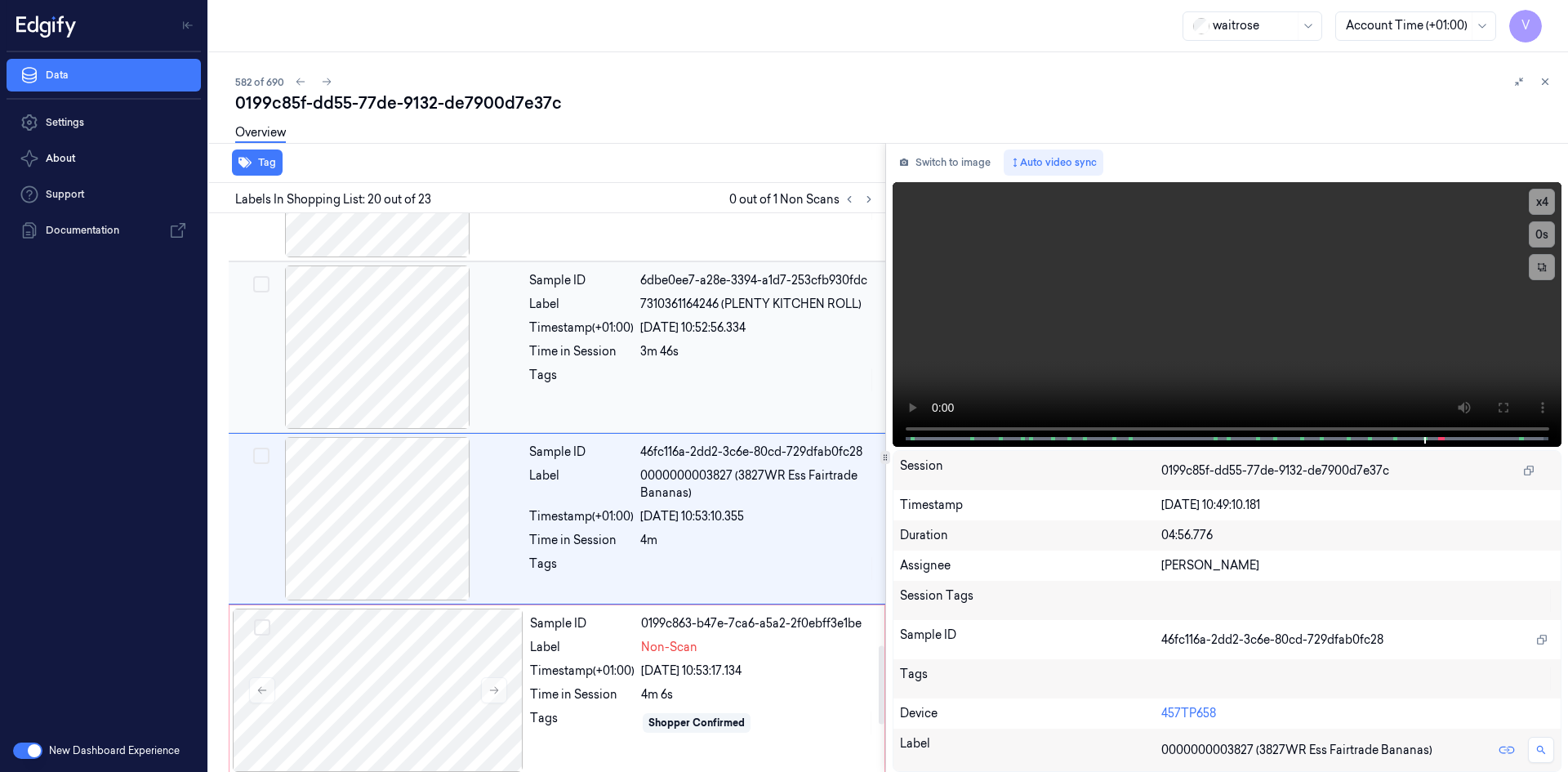
scroll to position [3064, 0]
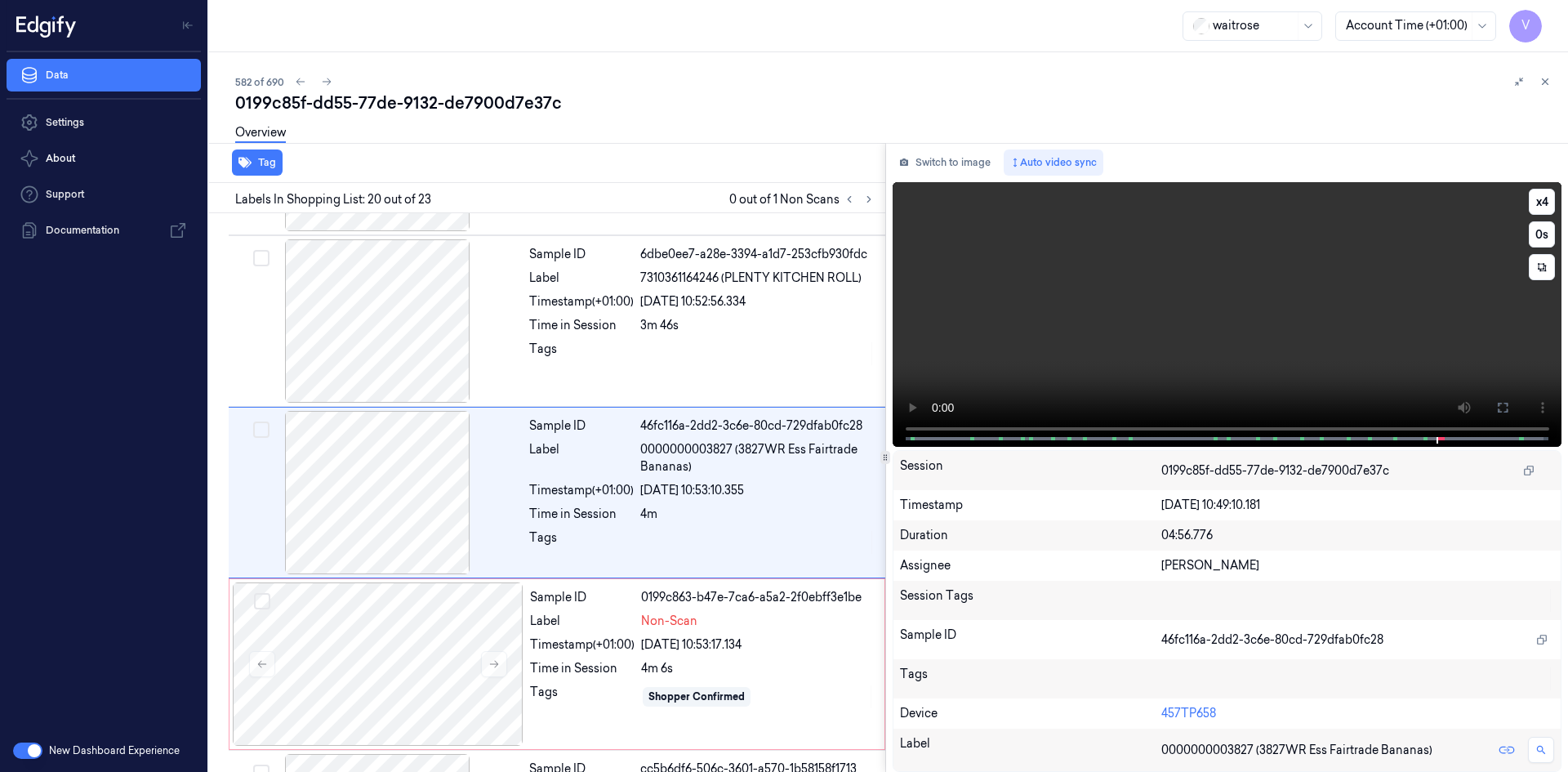
click at [1055, 300] on video at bounding box center [1227, 314] width 669 height 264
click at [428, 613] on div at bounding box center [378, 663] width 291 height 163
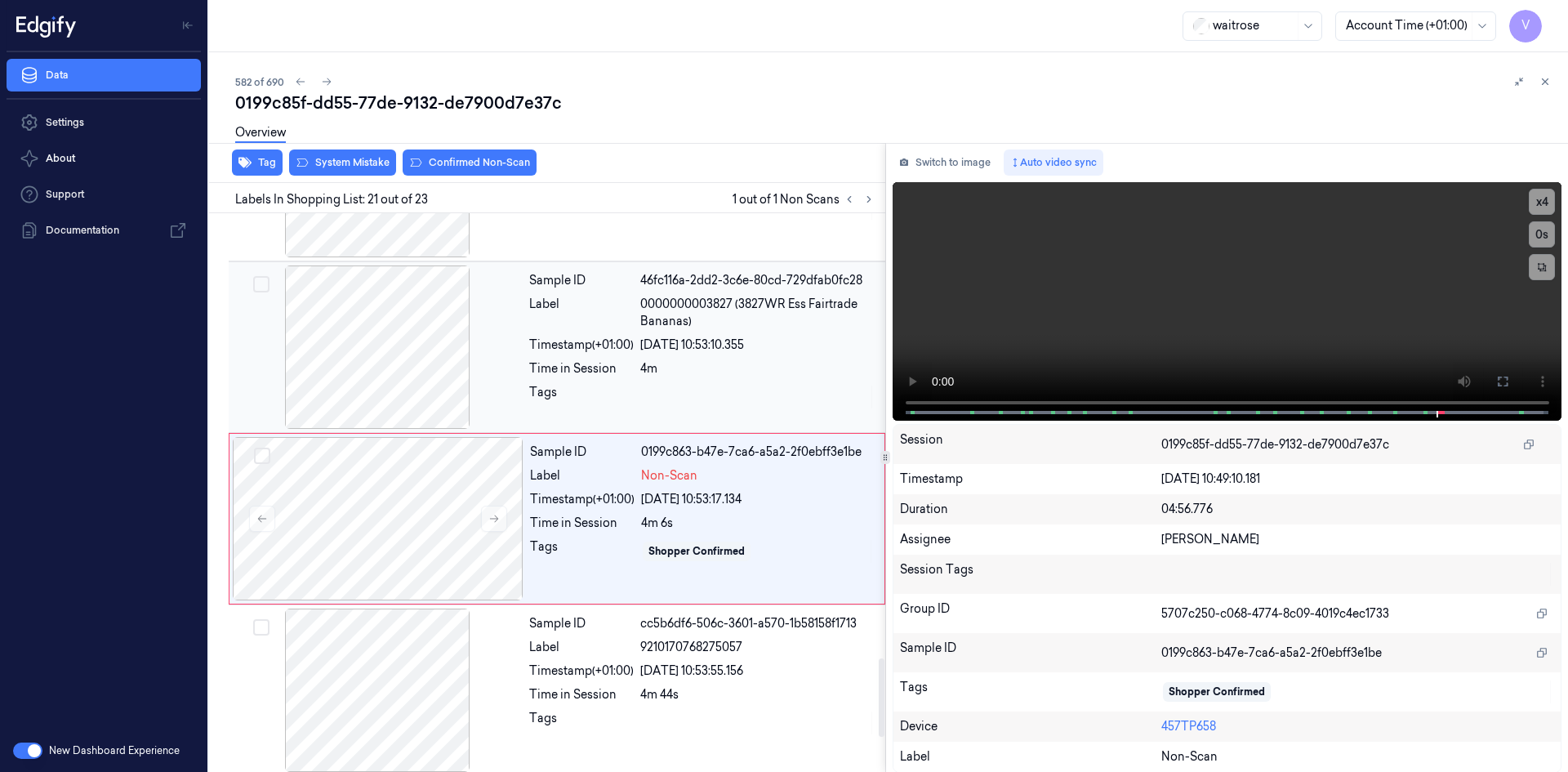
scroll to position [3235, 0]
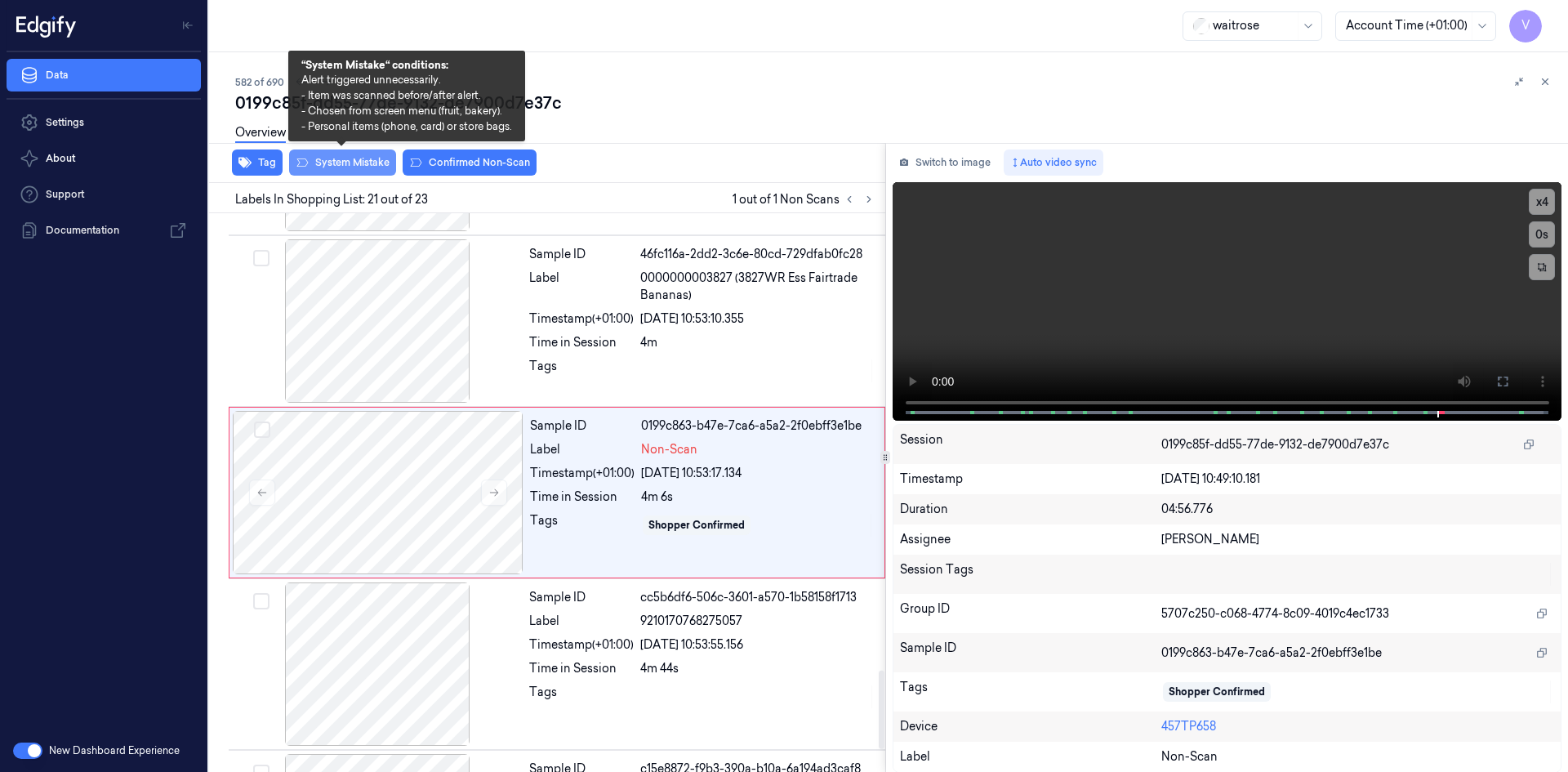
click at [364, 161] on button "System Mistake" at bounding box center [342, 162] width 107 height 26
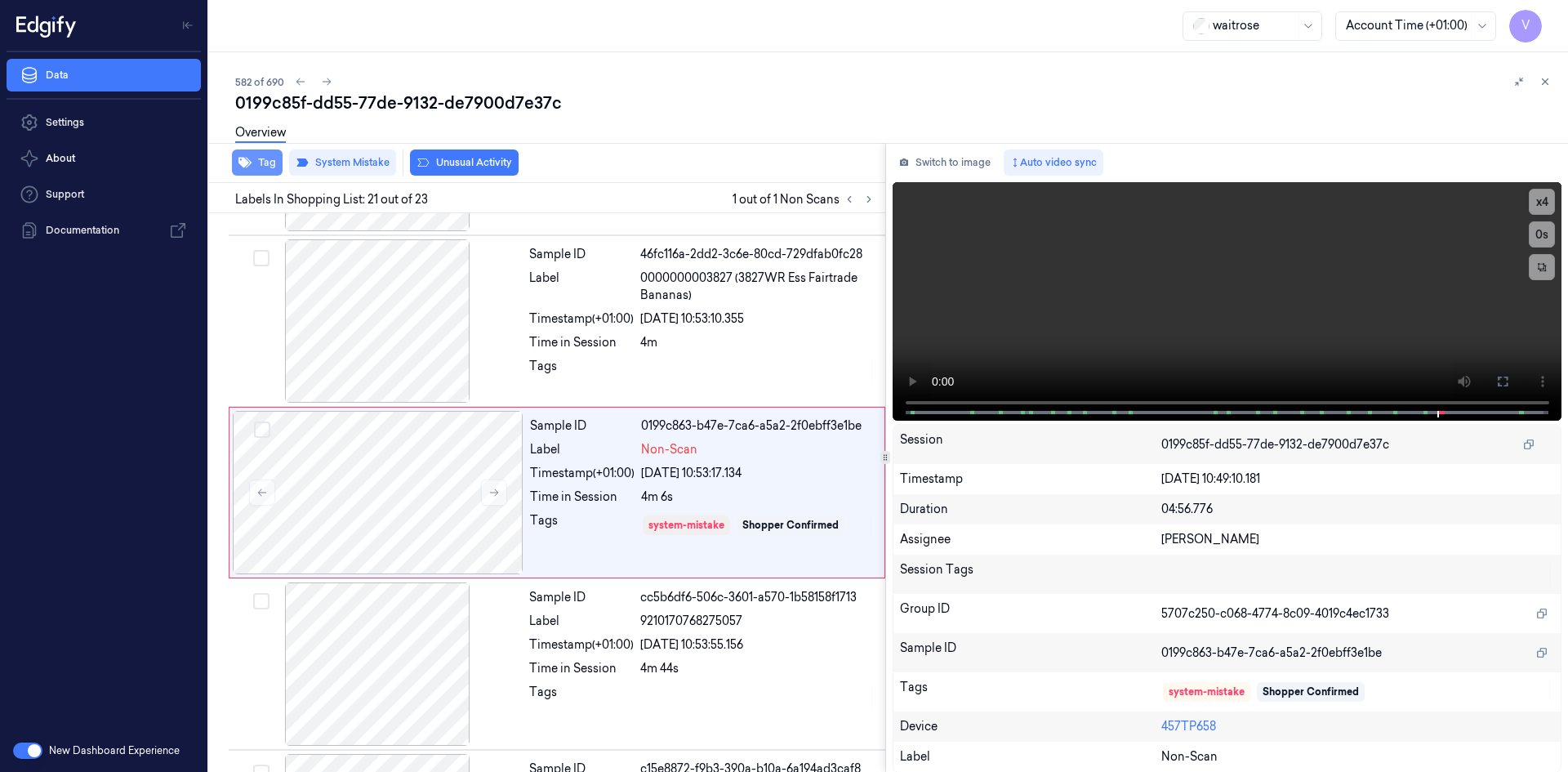
click at [264, 161] on button "Tag" at bounding box center [257, 162] width 51 height 26
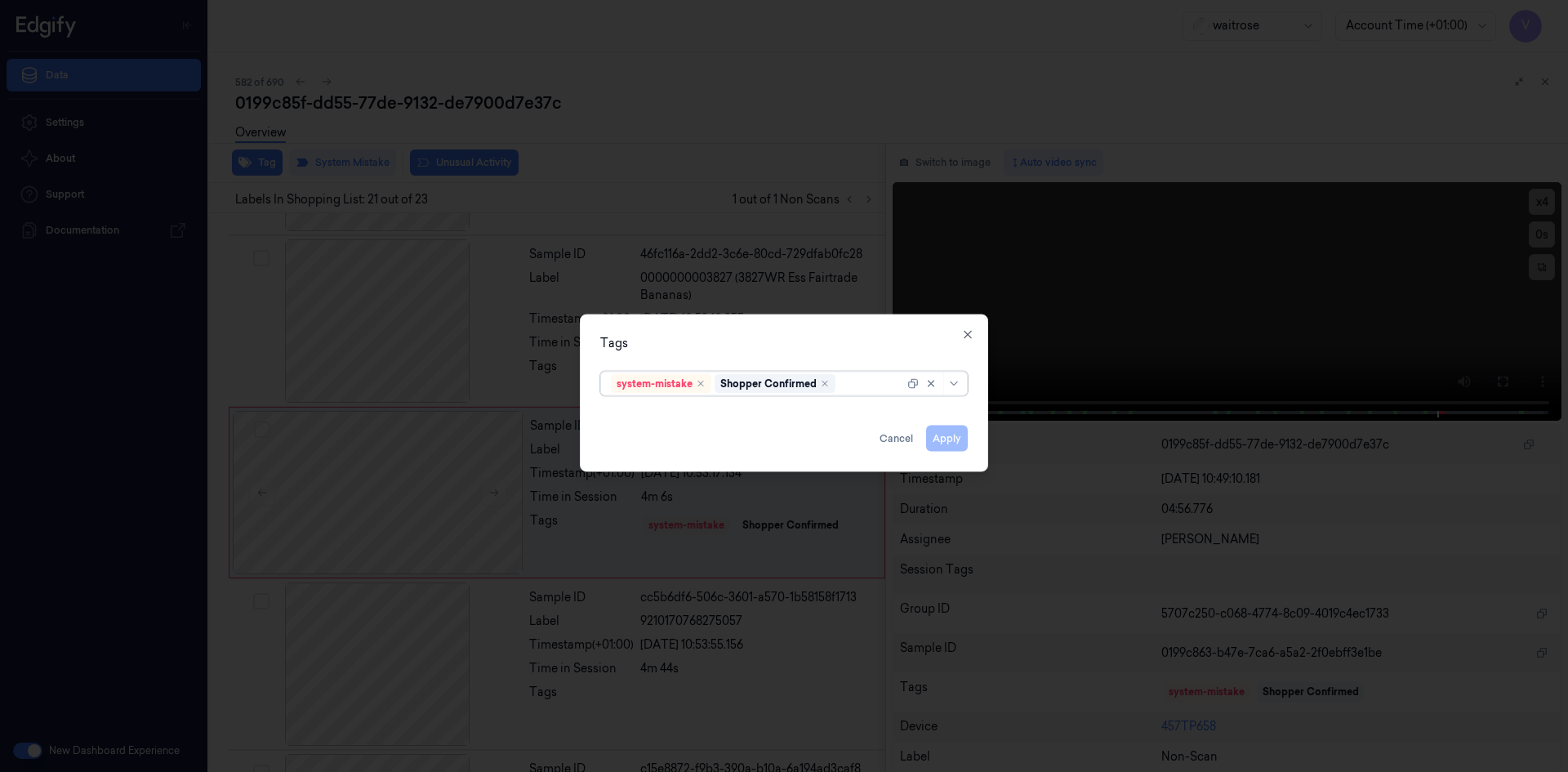
click at [874, 388] on div at bounding box center [871, 384] width 66 height 18
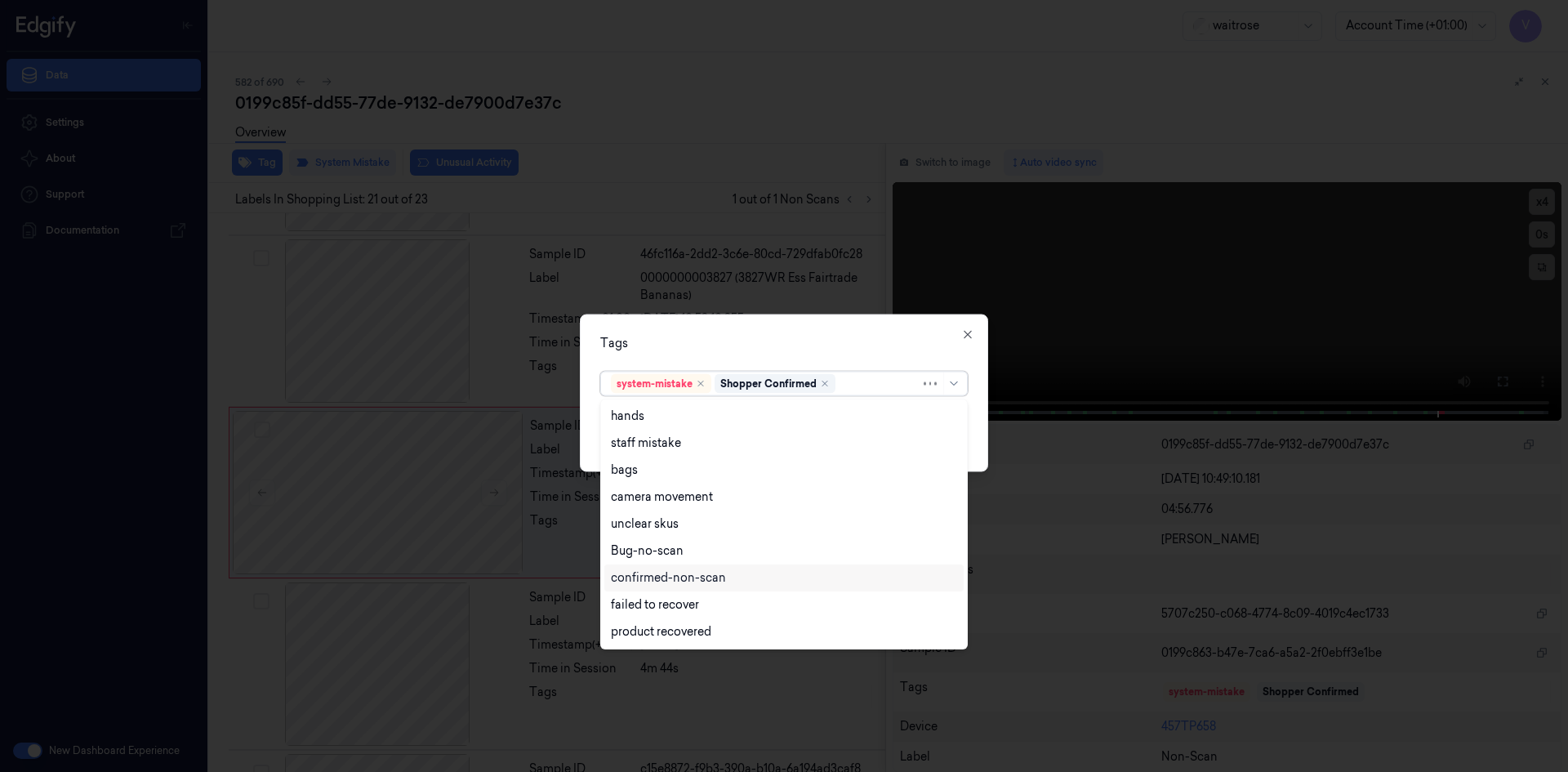
scroll to position [240, 0]
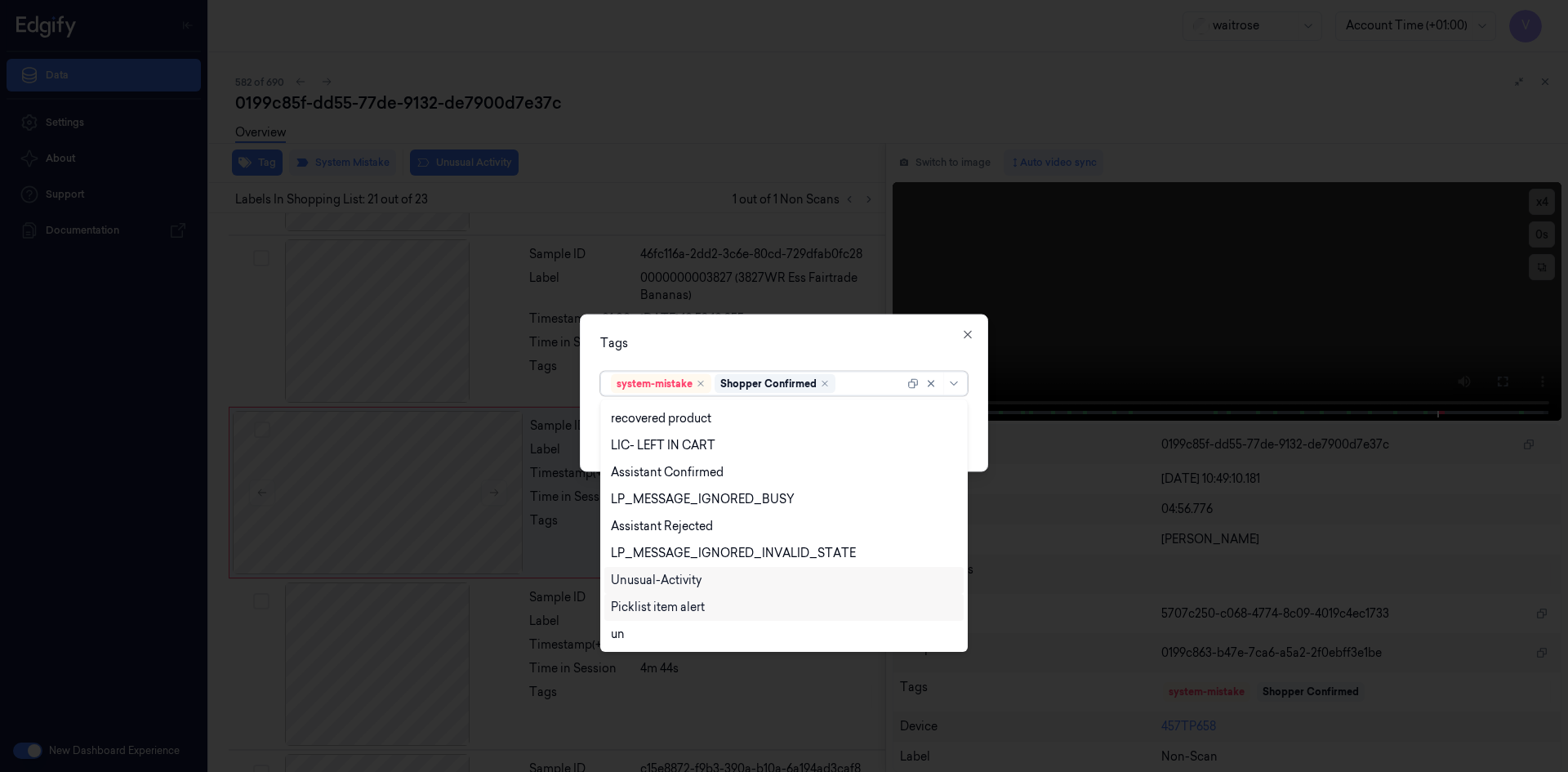
click at [674, 584] on div "Unusual-Activity" at bounding box center [656, 580] width 91 height 18
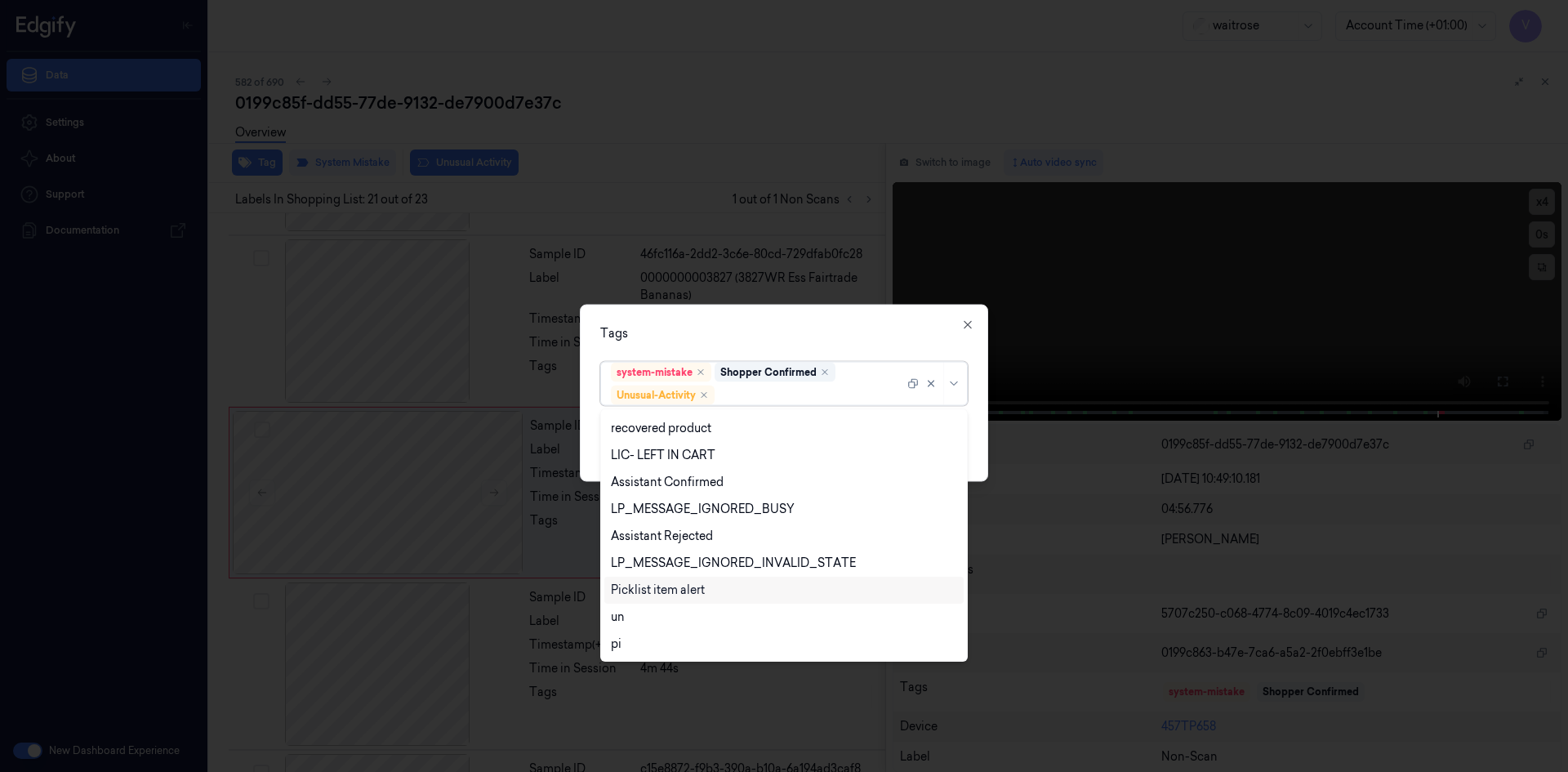
click at [674, 595] on div "Picklist item alert" at bounding box center [658, 590] width 94 height 18
click at [744, 342] on div "Tags option Picklist item alert, selected. 20 results available. Use Up and Dow…" at bounding box center [784, 391] width 408 height 177
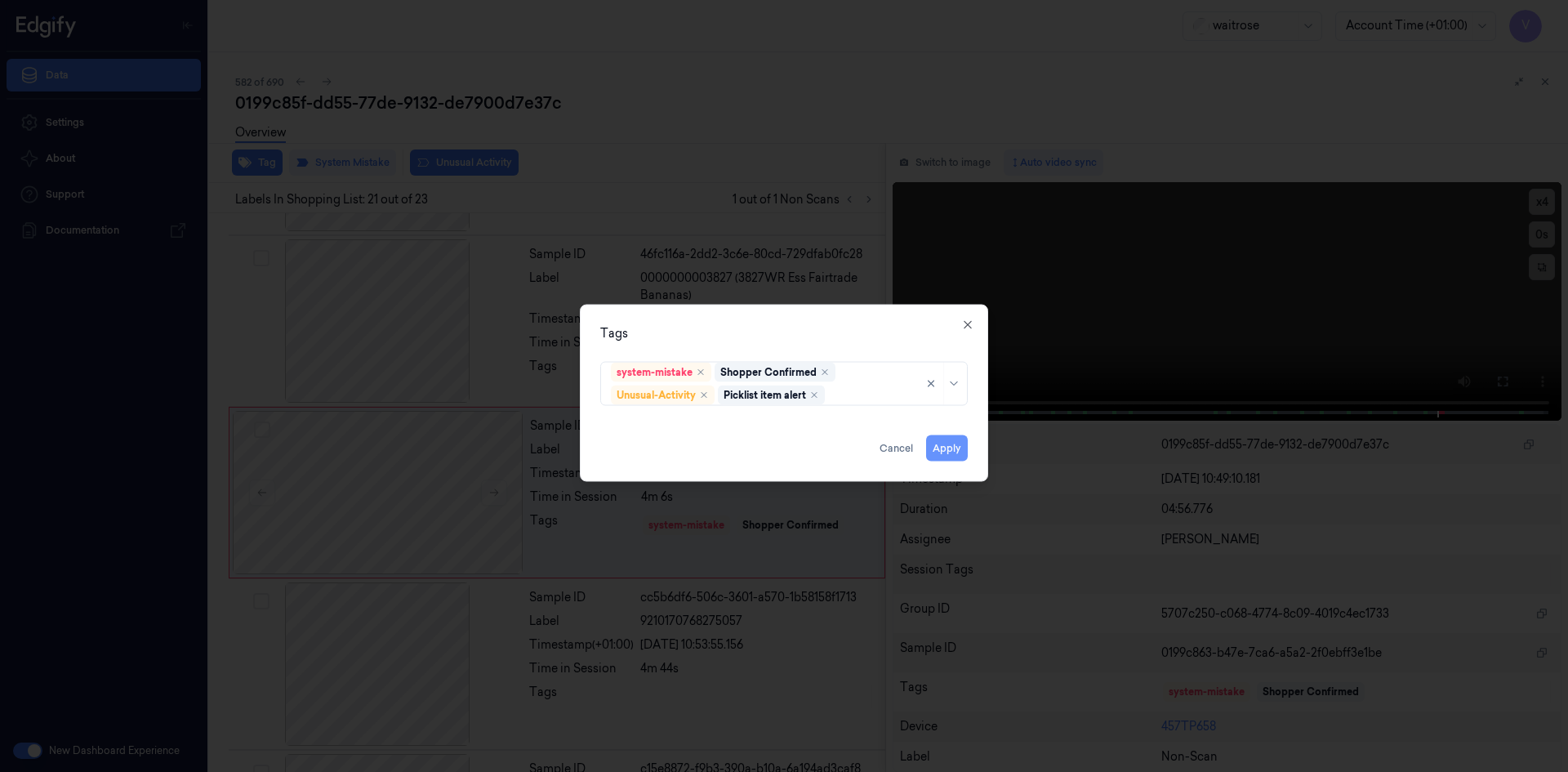
click at [957, 452] on button "Apply" at bounding box center [946, 447] width 42 height 26
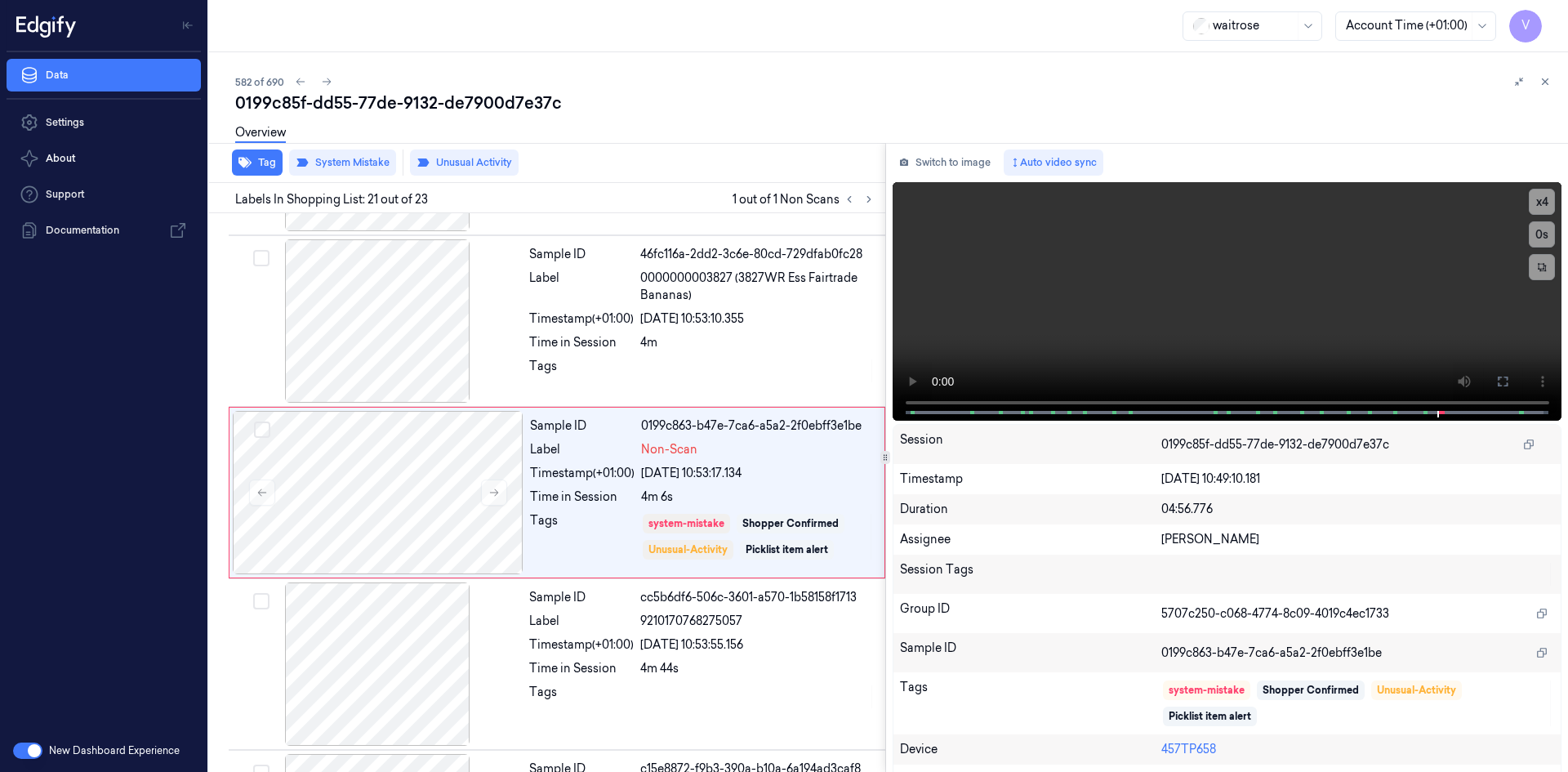
click at [1552, 82] on button at bounding box center [1545, 81] width 20 height 20
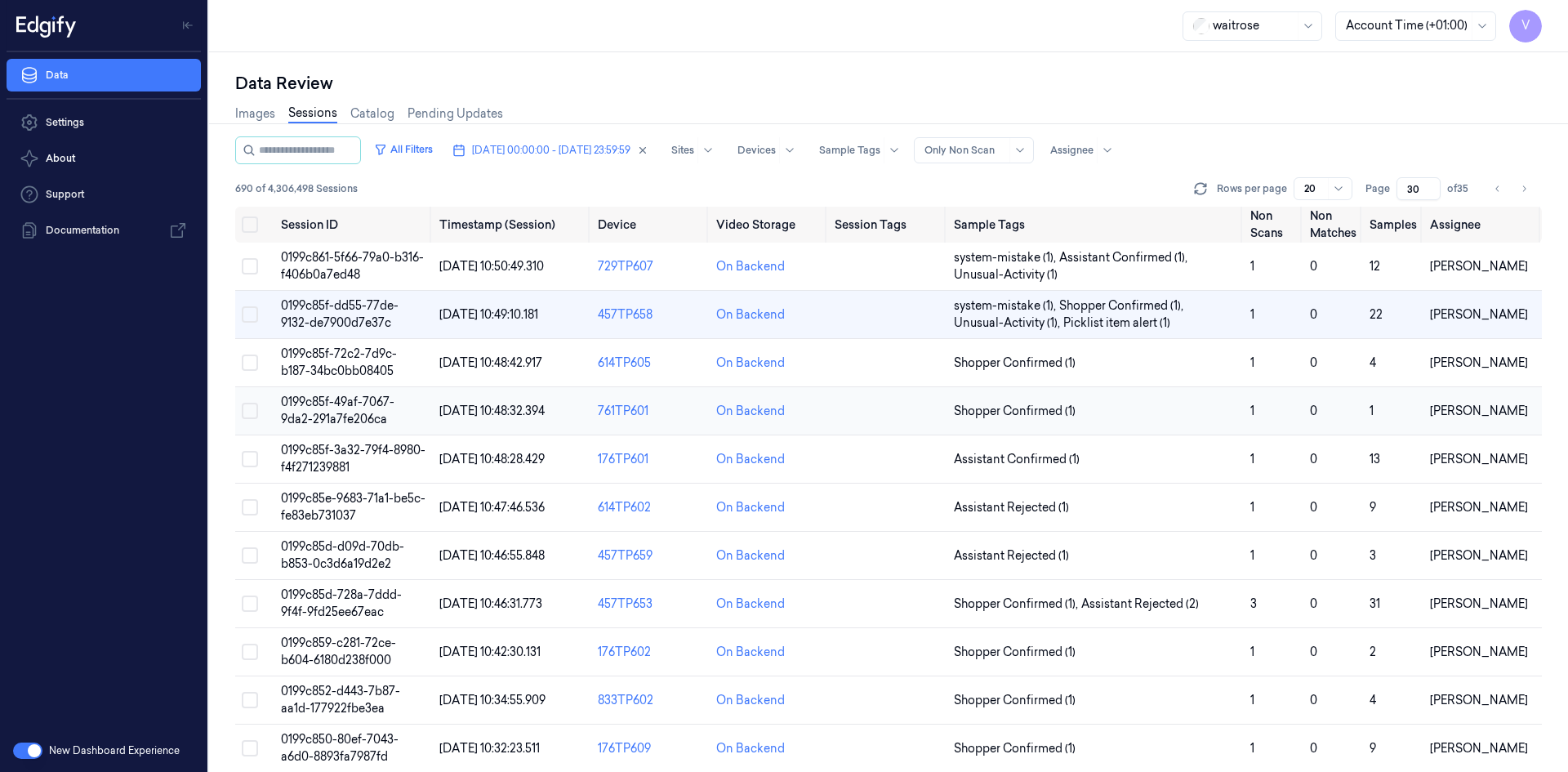
click at [339, 402] on span "0199c85f-49af-7067-9da2-291a7fe206ca" at bounding box center [338, 410] width 114 height 32
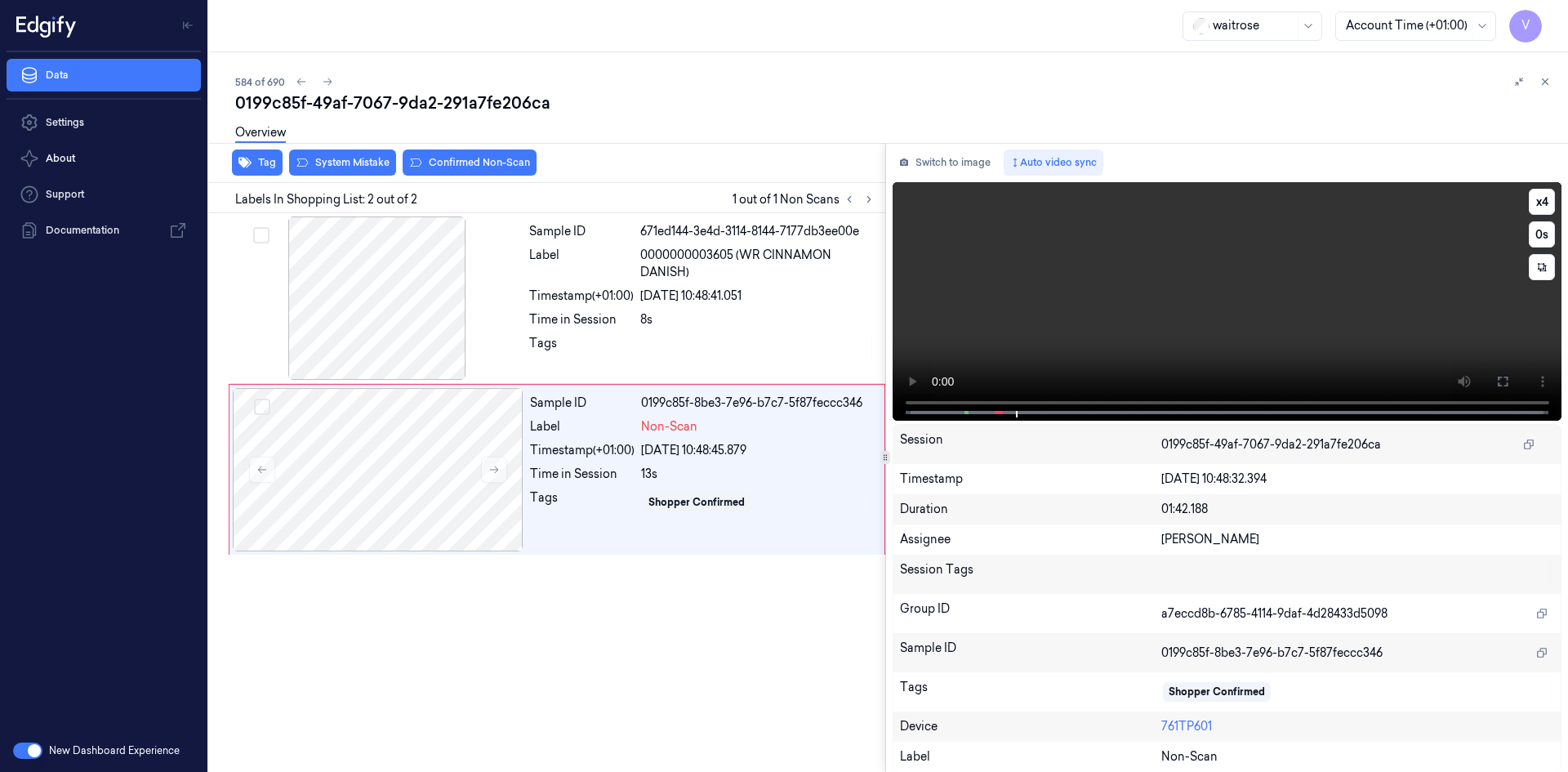
click at [1118, 248] on video at bounding box center [1227, 301] width 669 height 239
click at [307, 437] on div at bounding box center [378, 469] width 291 height 163
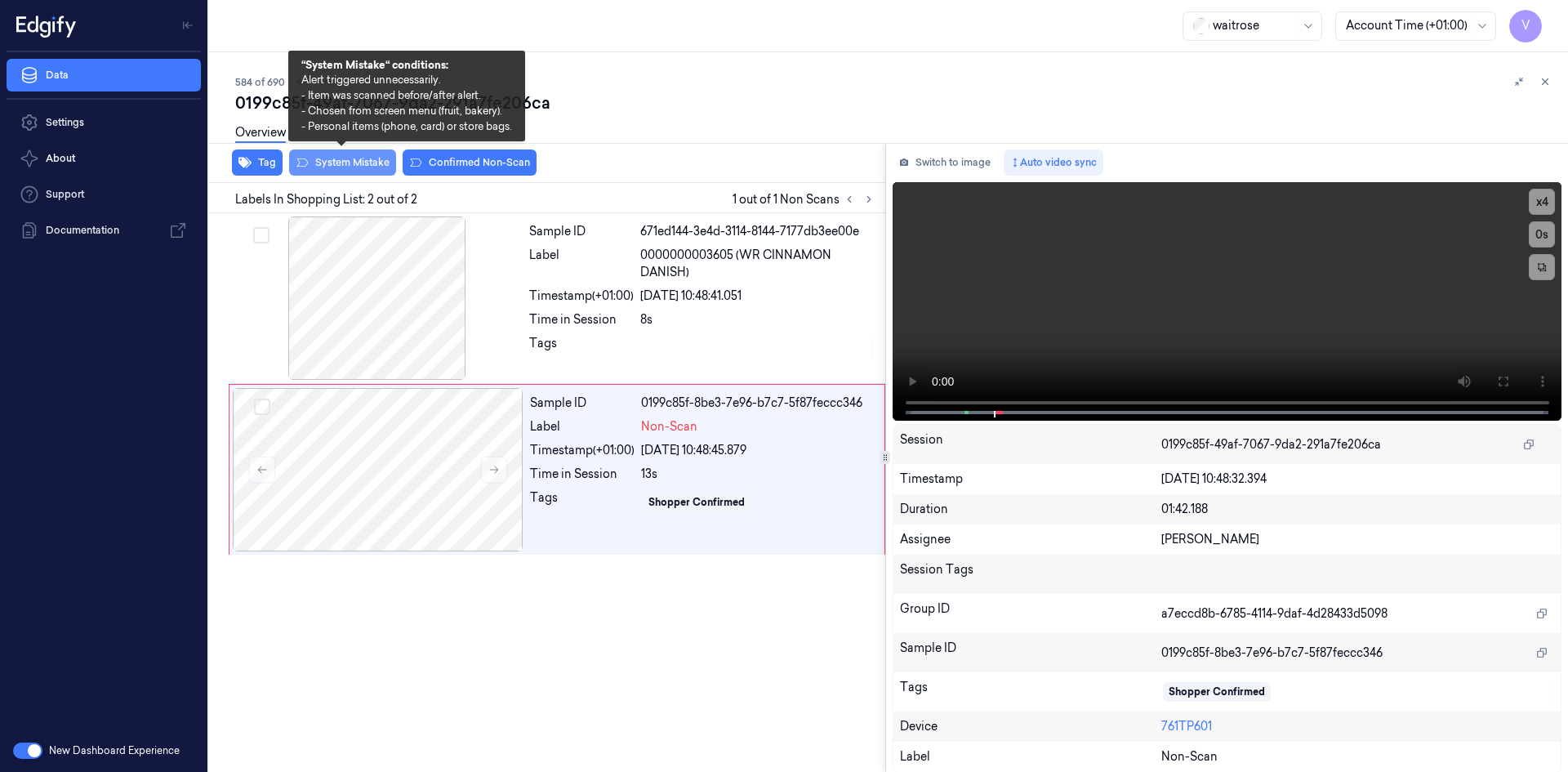
click at [333, 165] on button "System Mistake" at bounding box center [342, 162] width 107 height 26
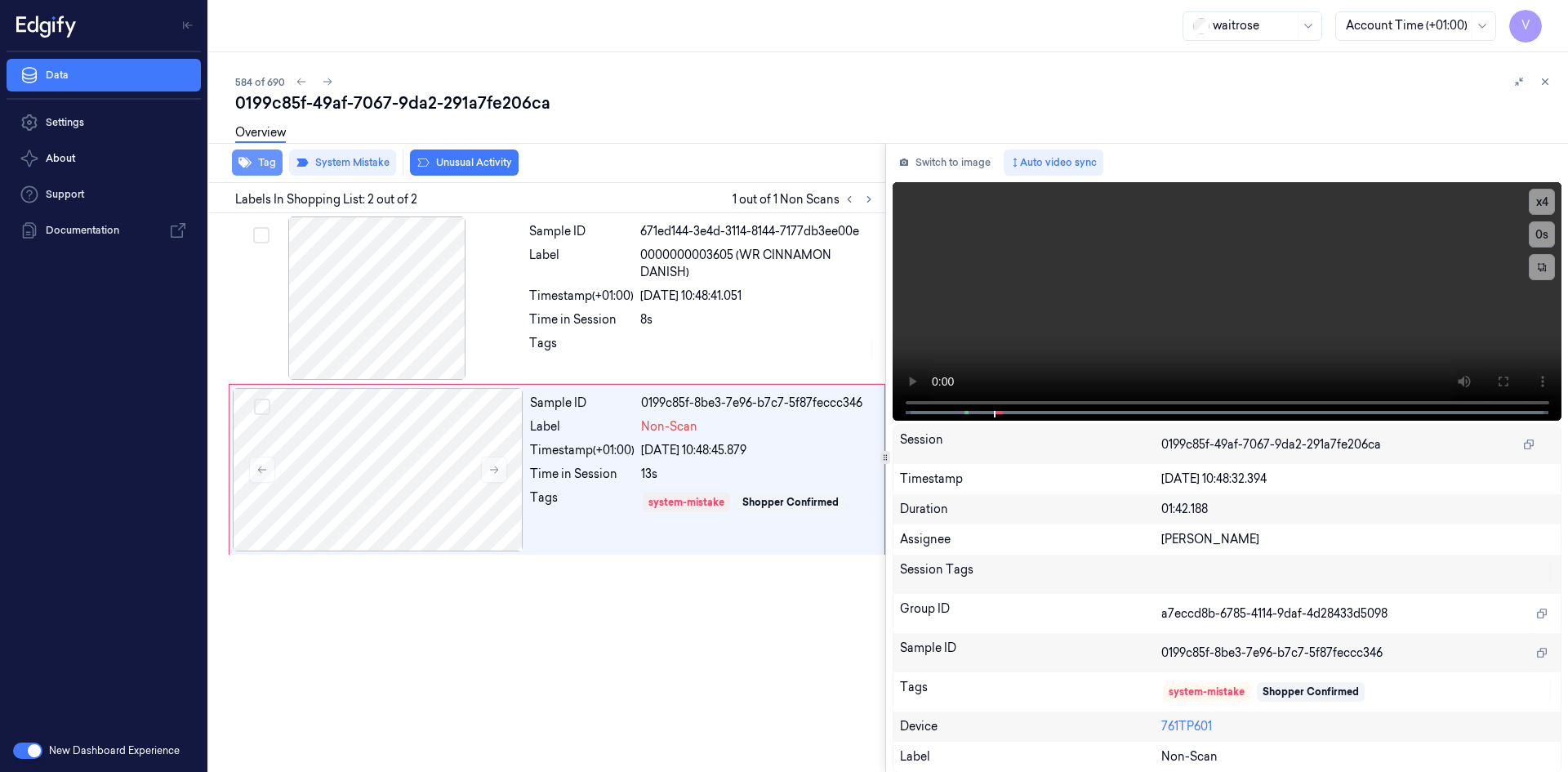
click at [262, 165] on button "Tag" at bounding box center [257, 162] width 51 height 26
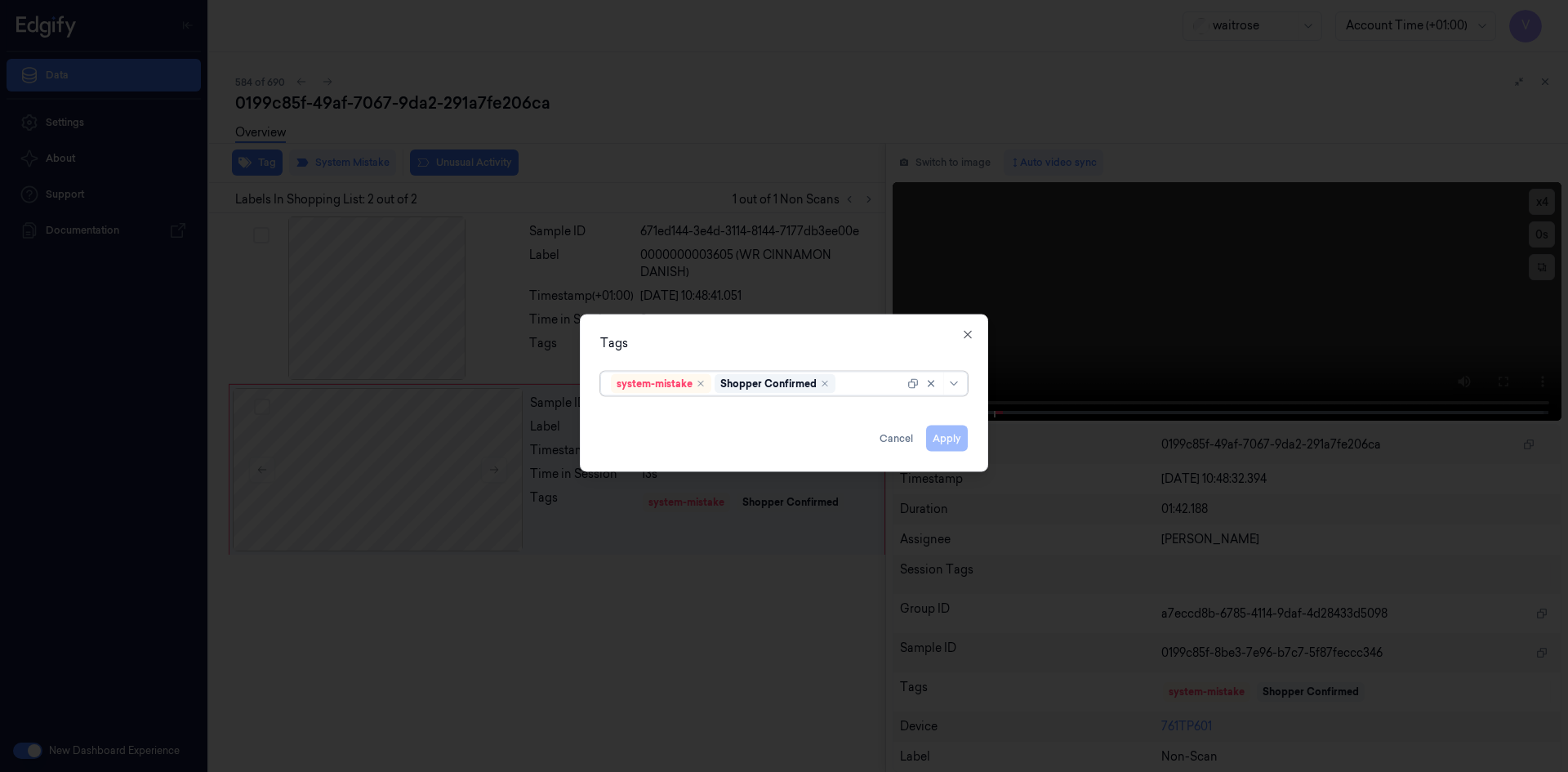
drag, startPoint x: 848, startPoint y: 387, endPoint x: 849, endPoint y: 395, distance: 8.1
click at [849, 395] on div "options system-mistake,Shopper Confirmed, selected. Select is focused ,type to …" at bounding box center [784, 381] width 393 height 34
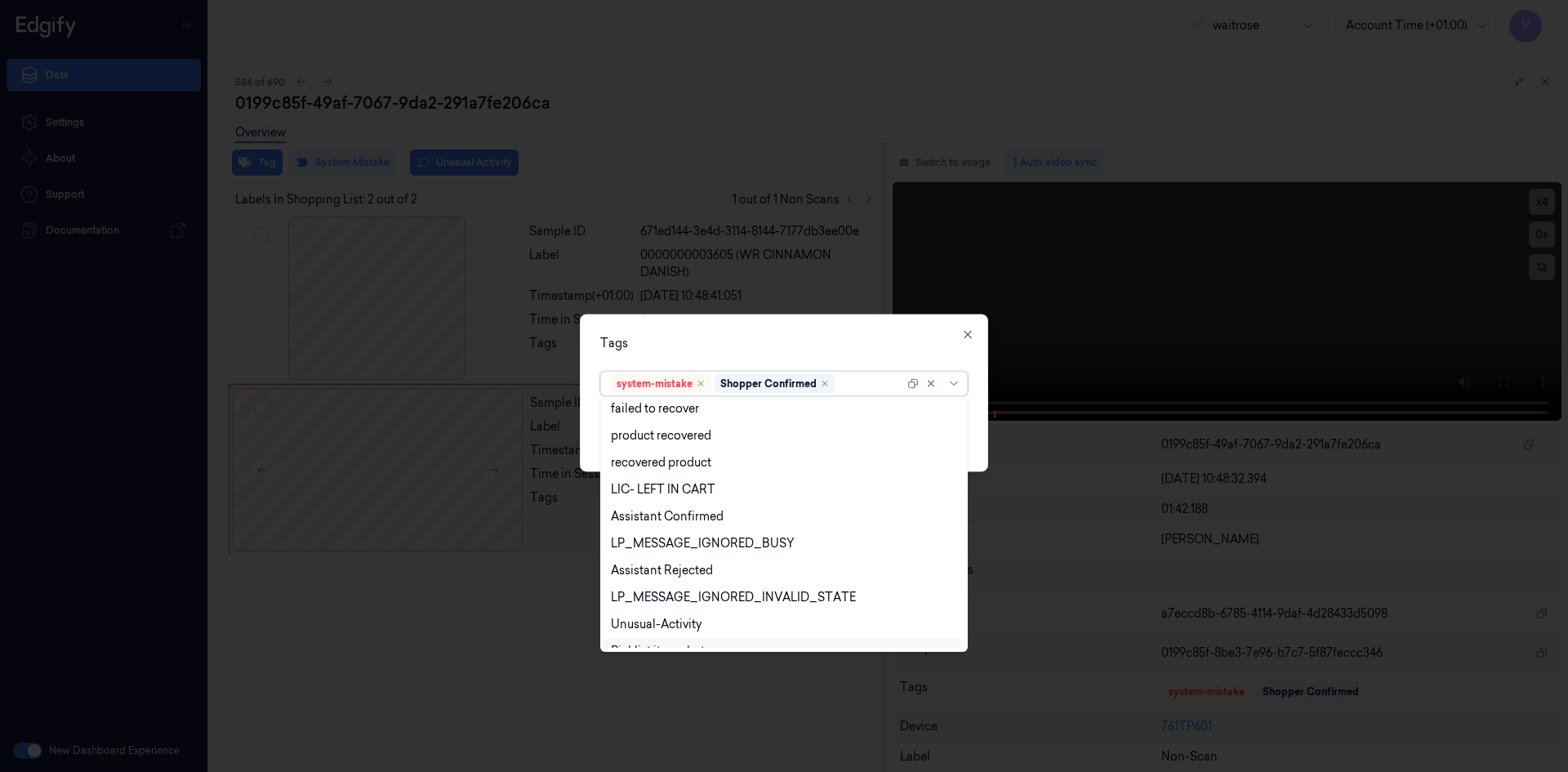
scroll to position [240, 0]
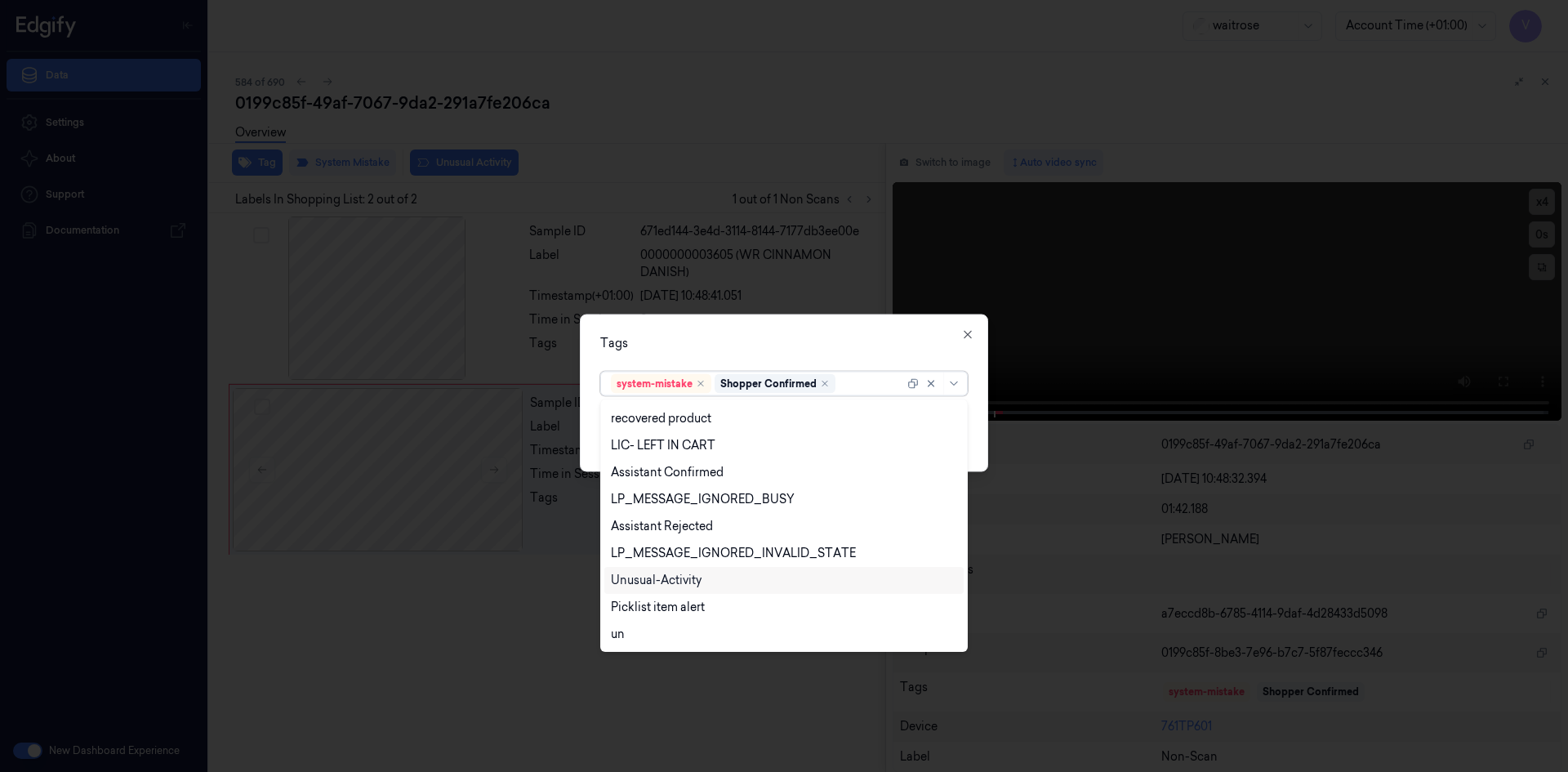
click at [677, 575] on div "Unusual-Activity" at bounding box center [656, 580] width 91 height 18
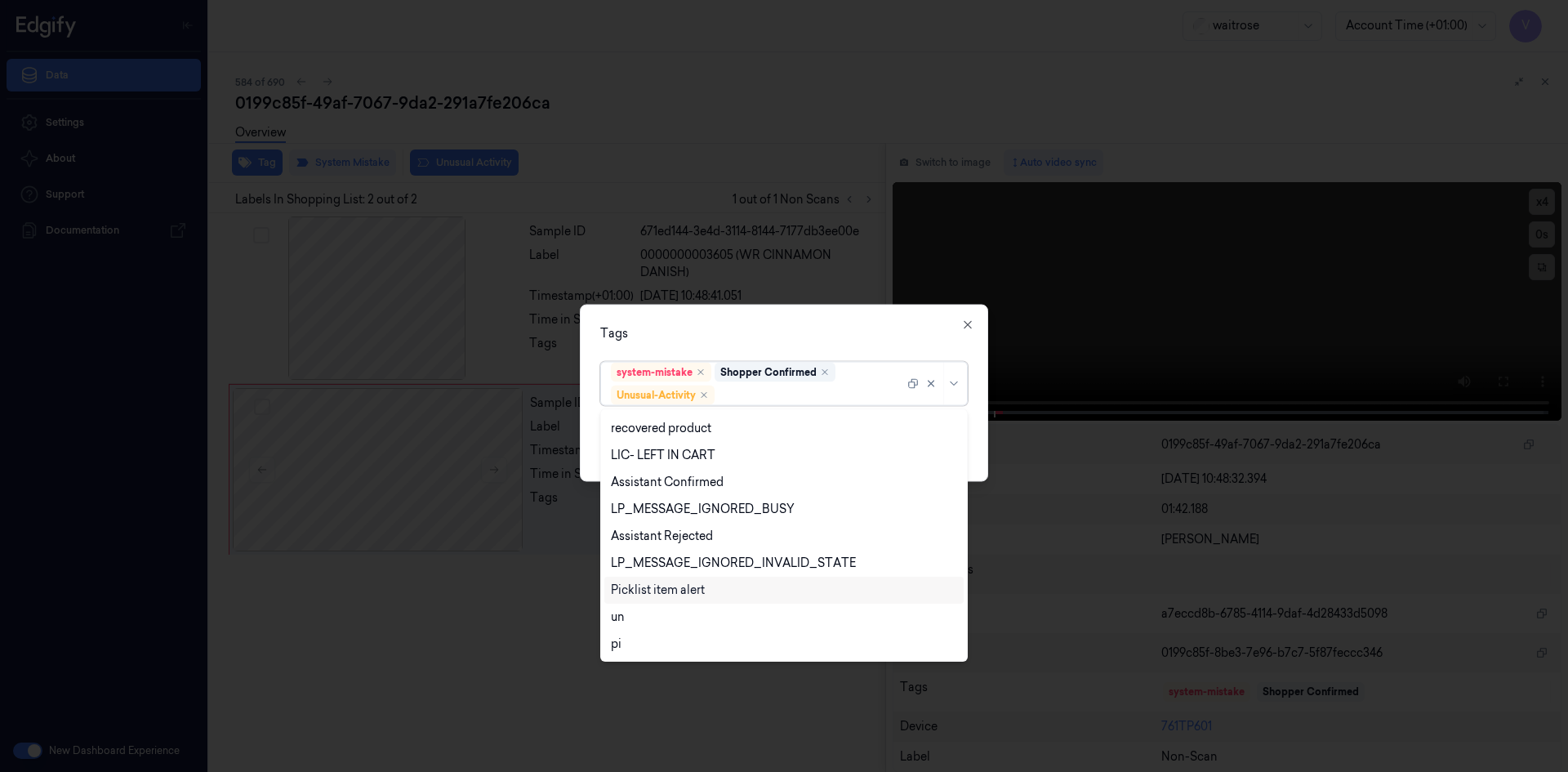
click at [683, 597] on div "Picklist item alert" at bounding box center [658, 590] width 94 height 18
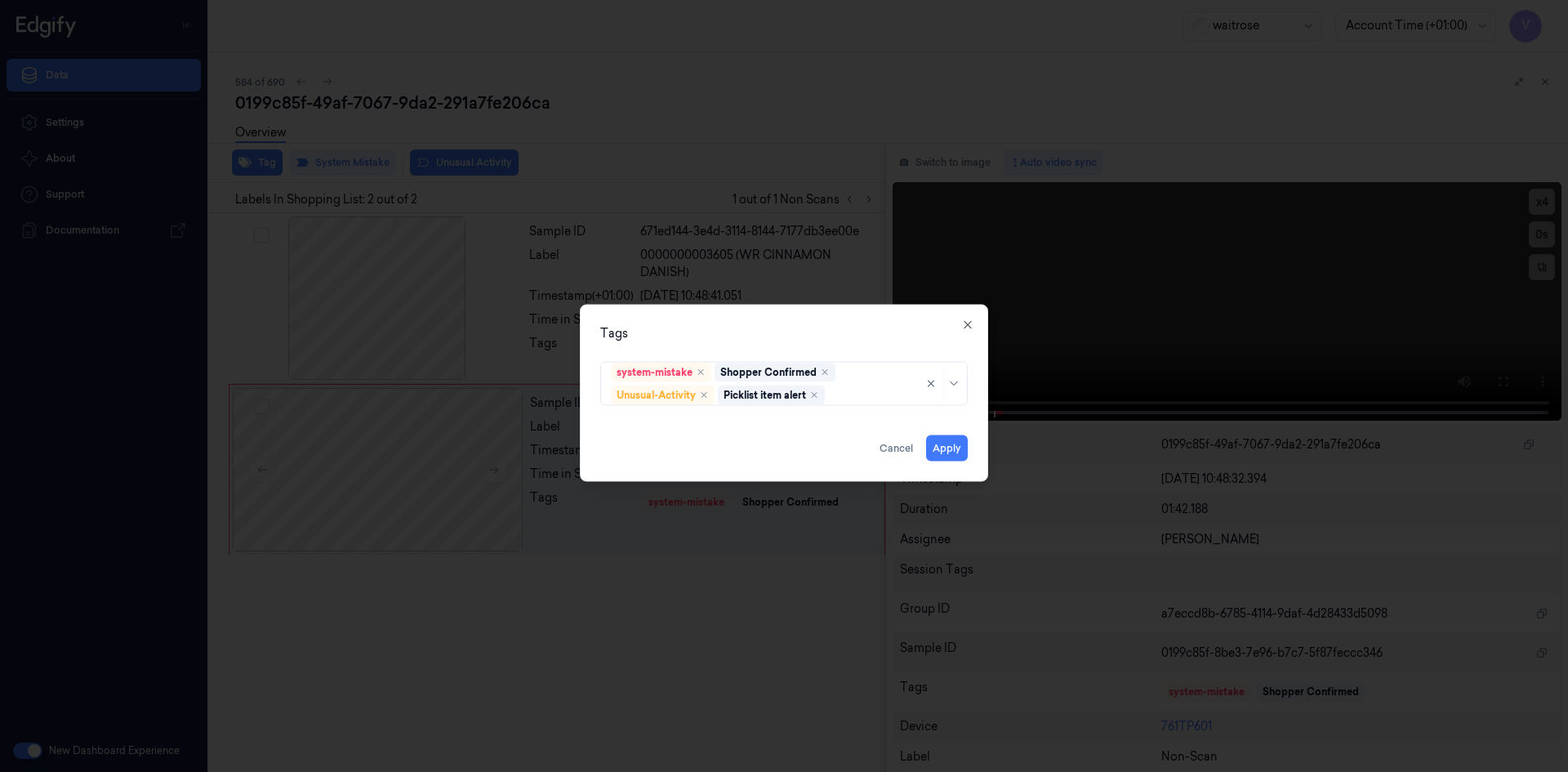
drag, startPoint x: 793, startPoint y: 338, endPoint x: 810, endPoint y: 348, distance: 19.7
click at [802, 343] on div "Tags system-mistake Shopper Confirmed Unusual-Activity Picklist item alert Appl…" at bounding box center [784, 391] width 408 height 177
click at [948, 448] on button "Apply" at bounding box center [946, 447] width 42 height 26
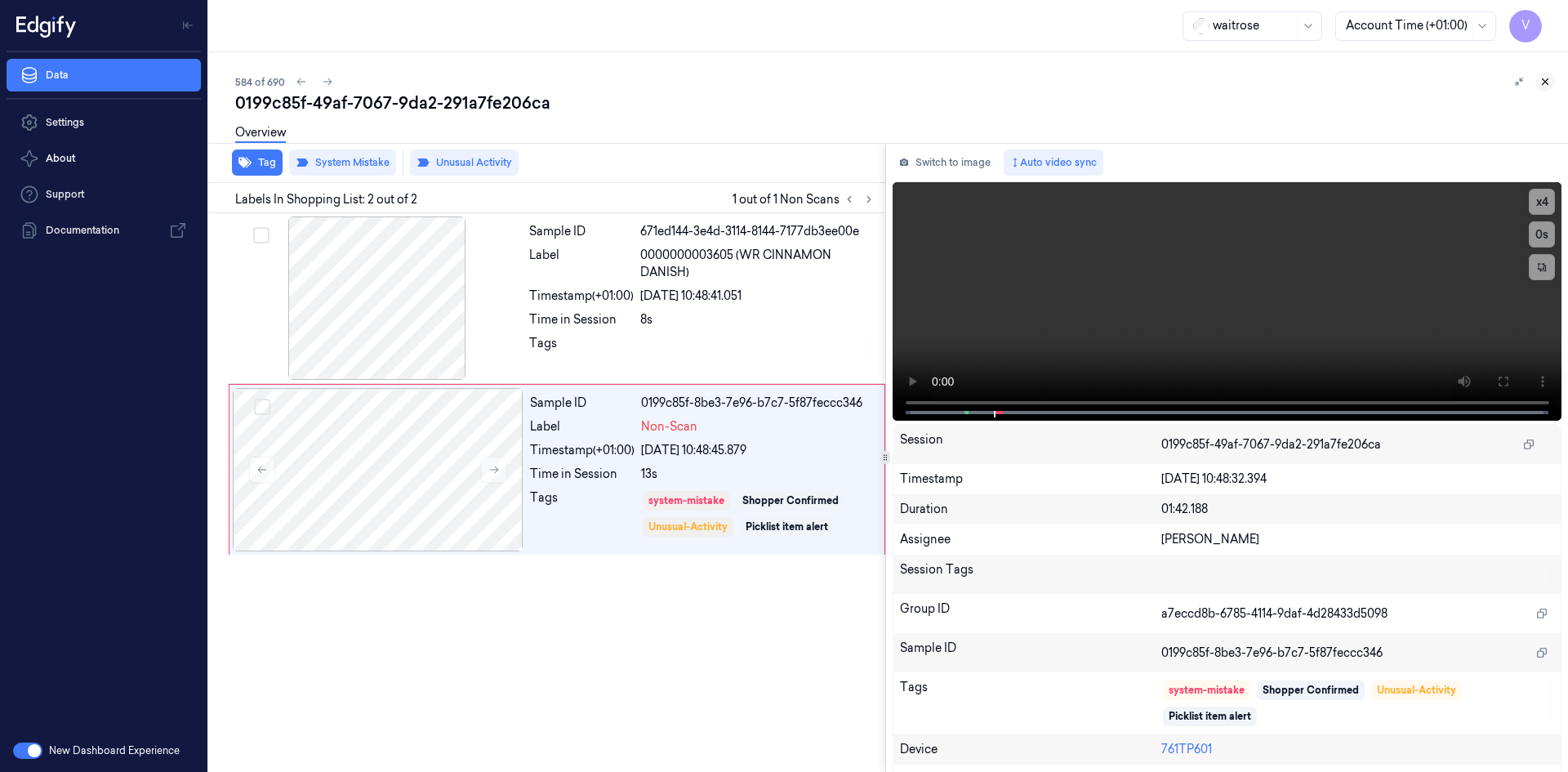
click at [1538, 81] on button at bounding box center [1545, 81] width 20 height 20
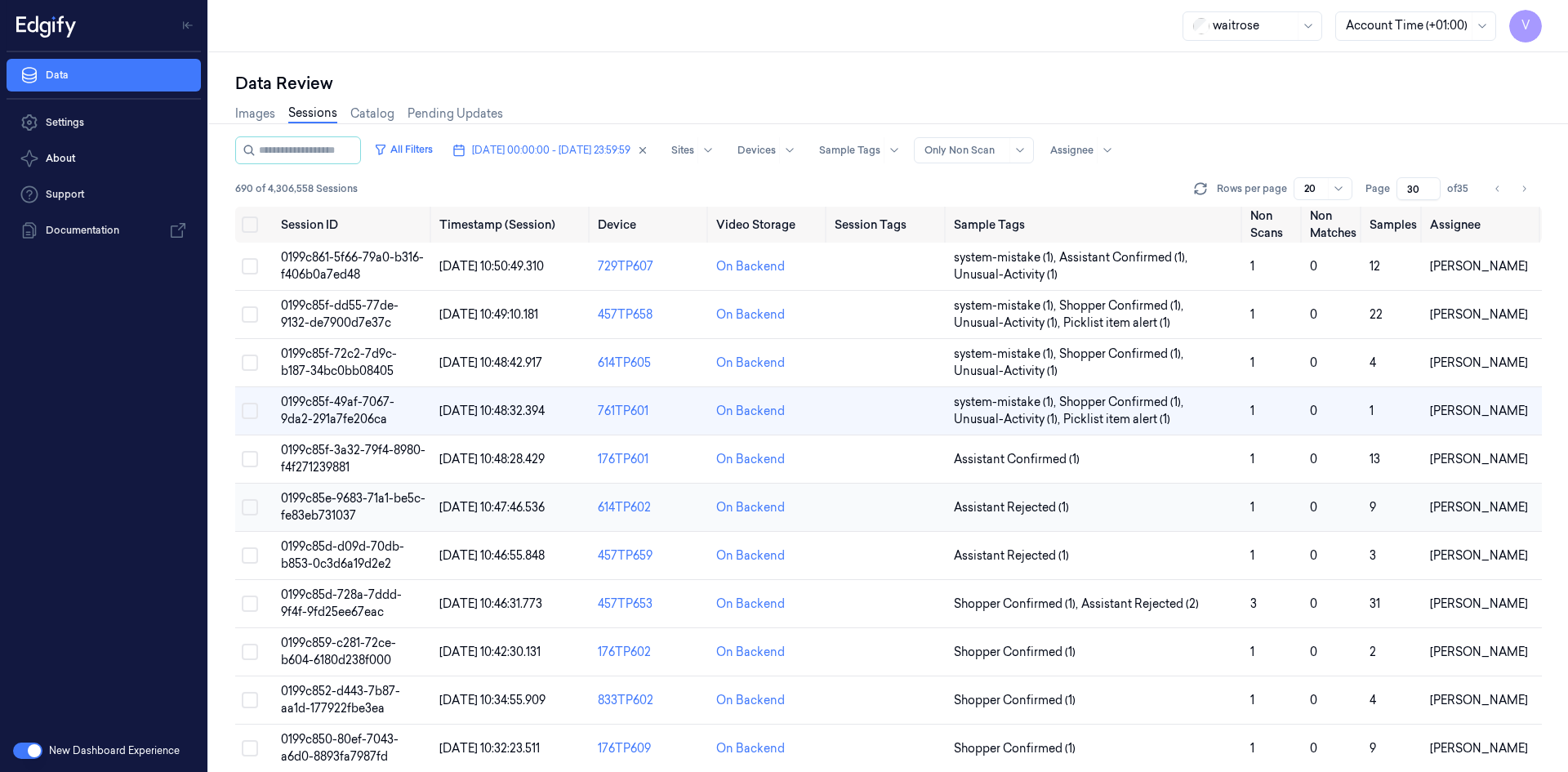
click at [343, 500] on span "0199c85e-9683-71a1-be5c-fe83eb731037" at bounding box center [353, 507] width 145 height 32
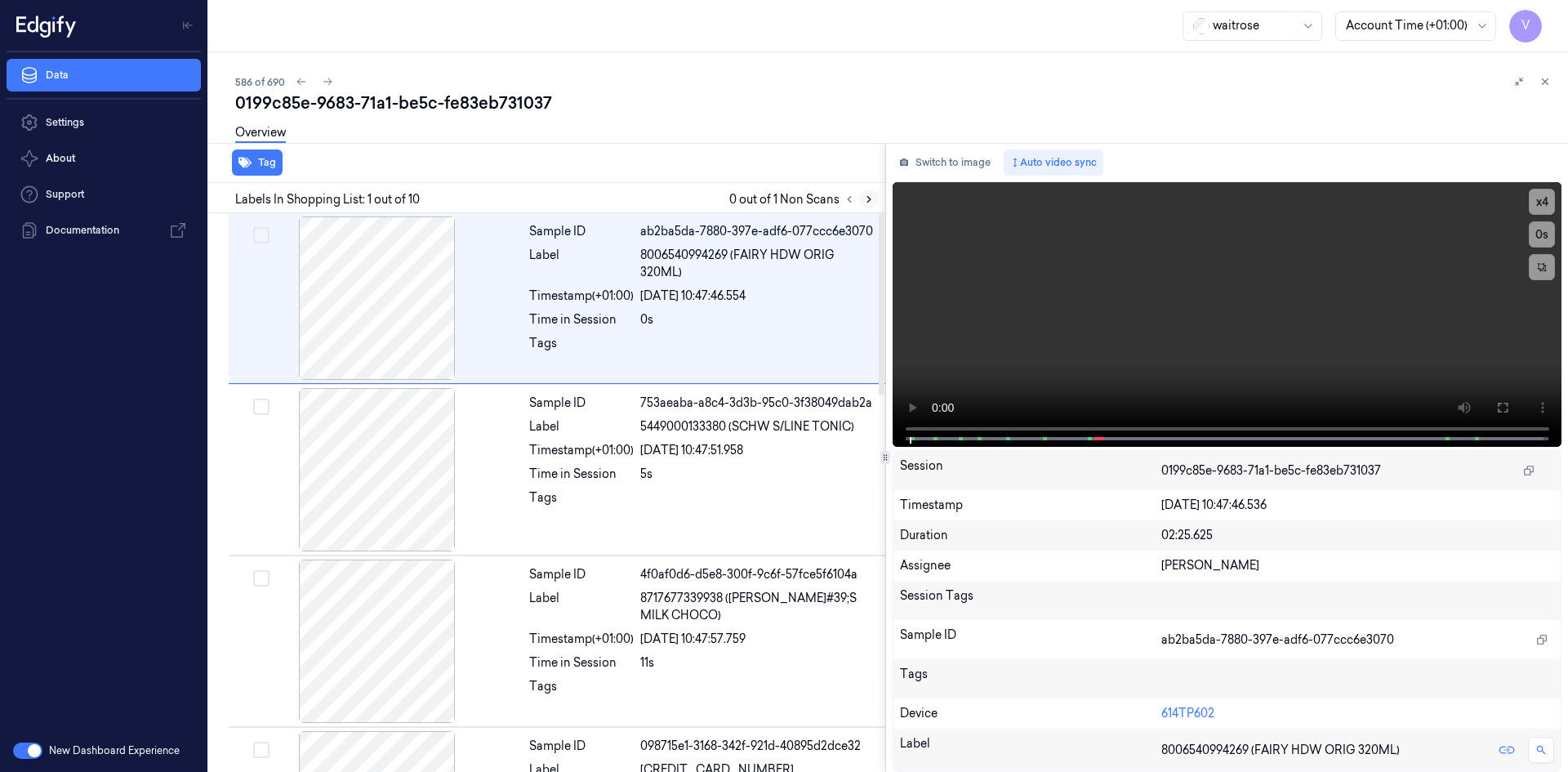
click at [866, 202] on icon at bounding box center [869, 200] width 12 height 12
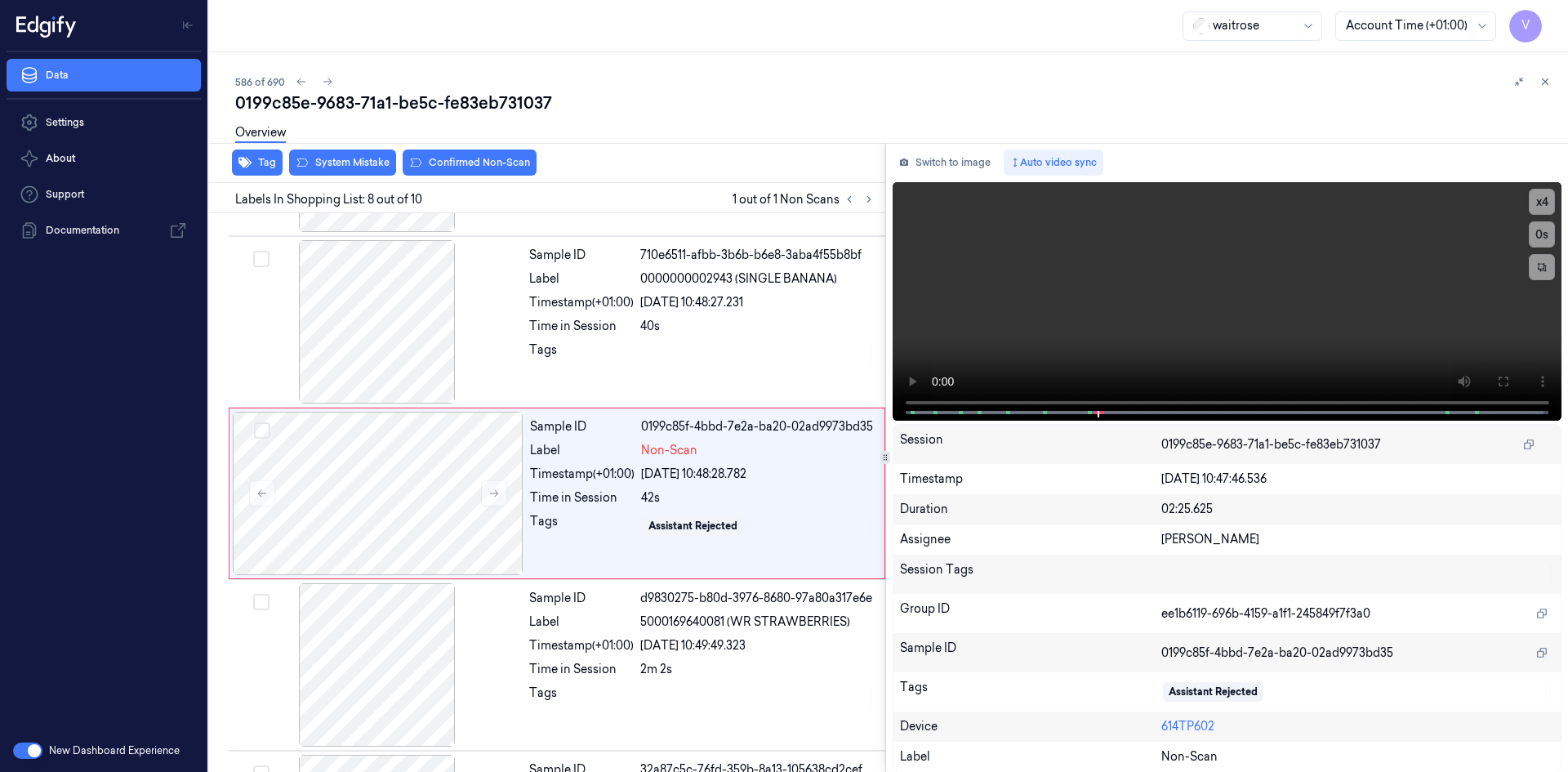
scroll to position [1006, 0]
click at [1010, 296] on video at bounding box center [1227, 301] width 669 height 239
drag, startPoint x: 372, startPoint y: 462, endPoint x: 386, endPoint y: 446, distance: 21.3
click at [373, 462] on div at bounding box center [378, 492] width 291 height 163
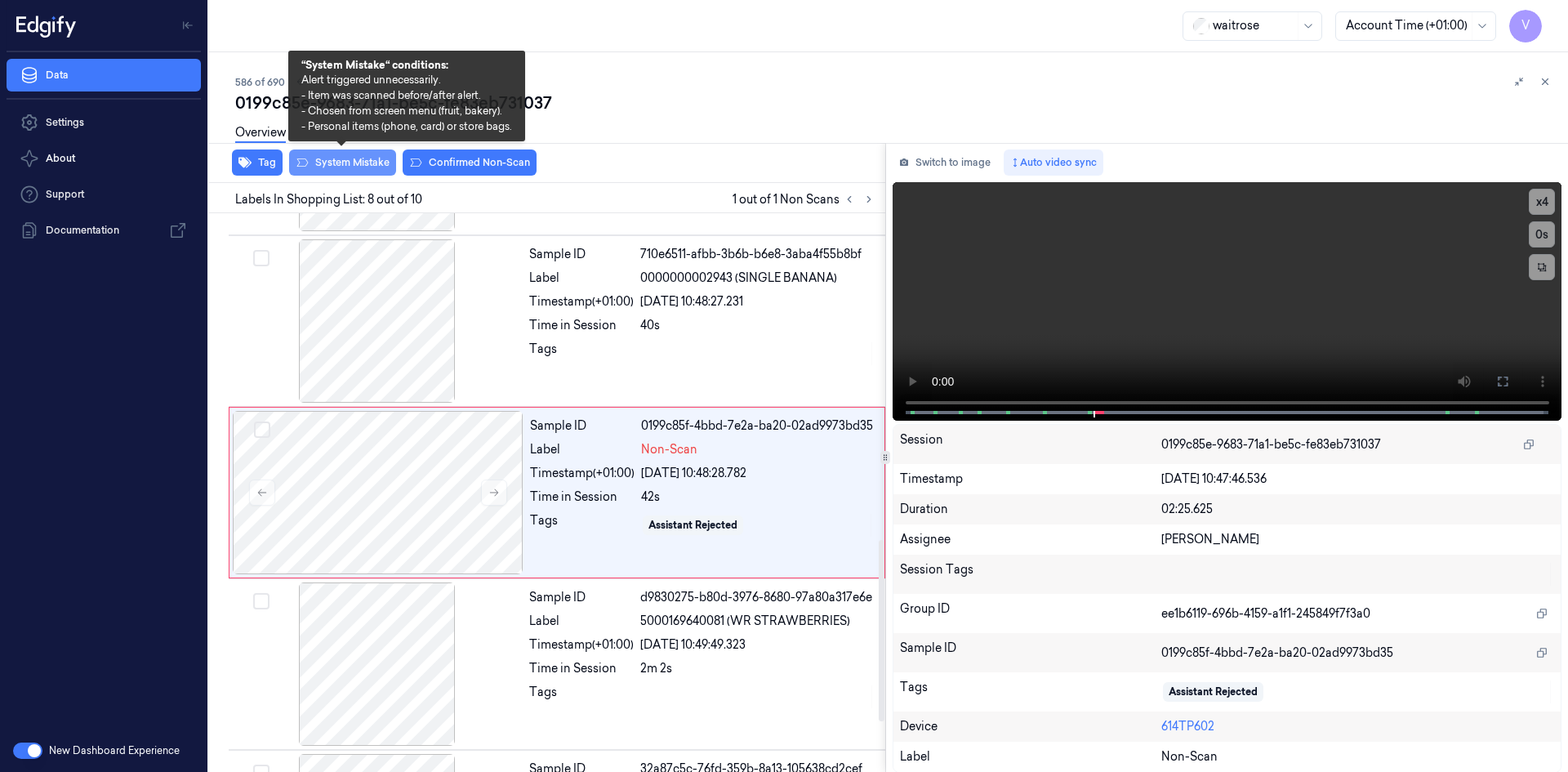
click at [358, 160] on button "System Mistake" at bounding box center [342, 162] width 107 height 26
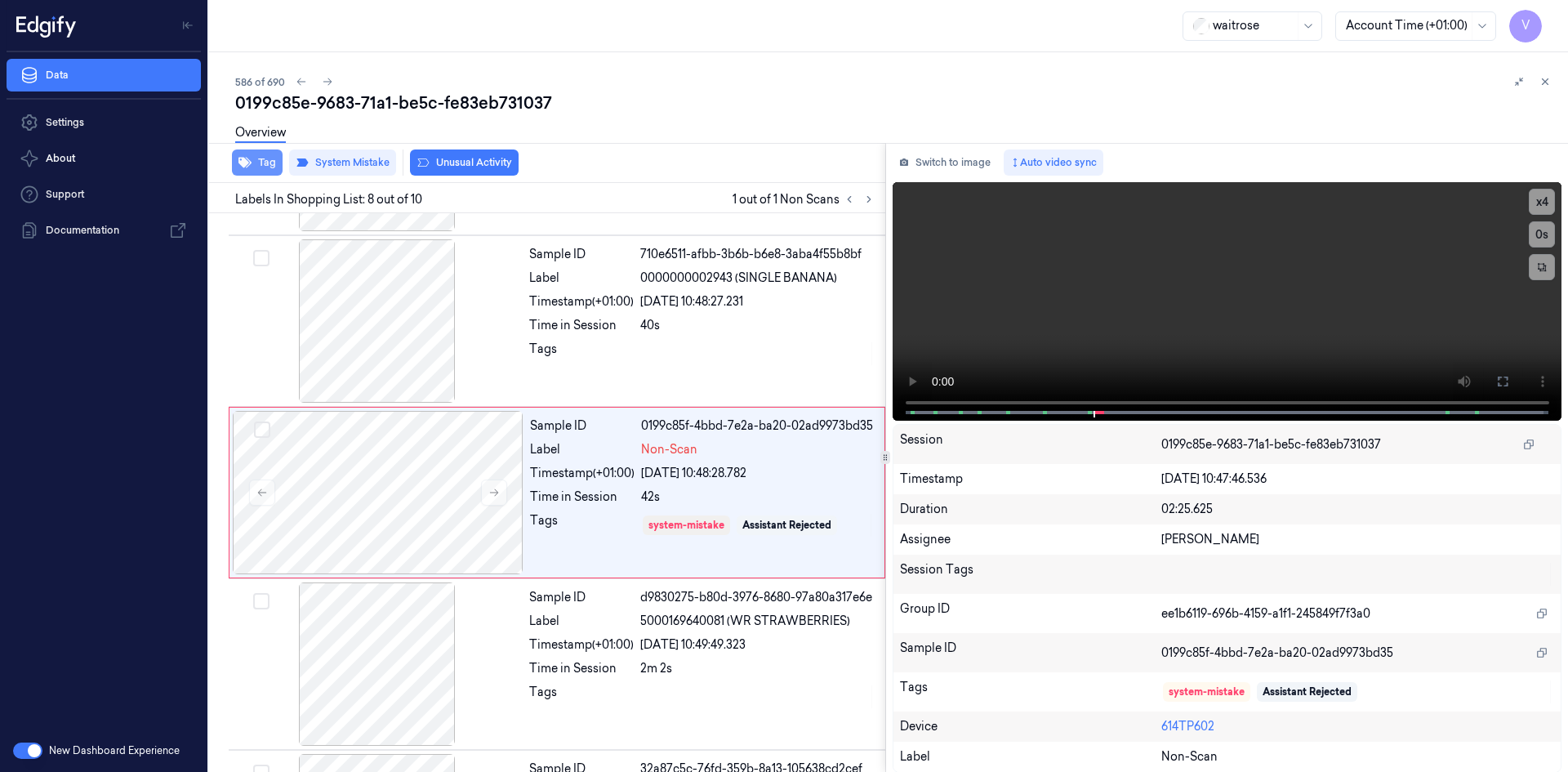
click at [262, 163] on button "Tag" at bounding box center [257, 162] width 51 height 26
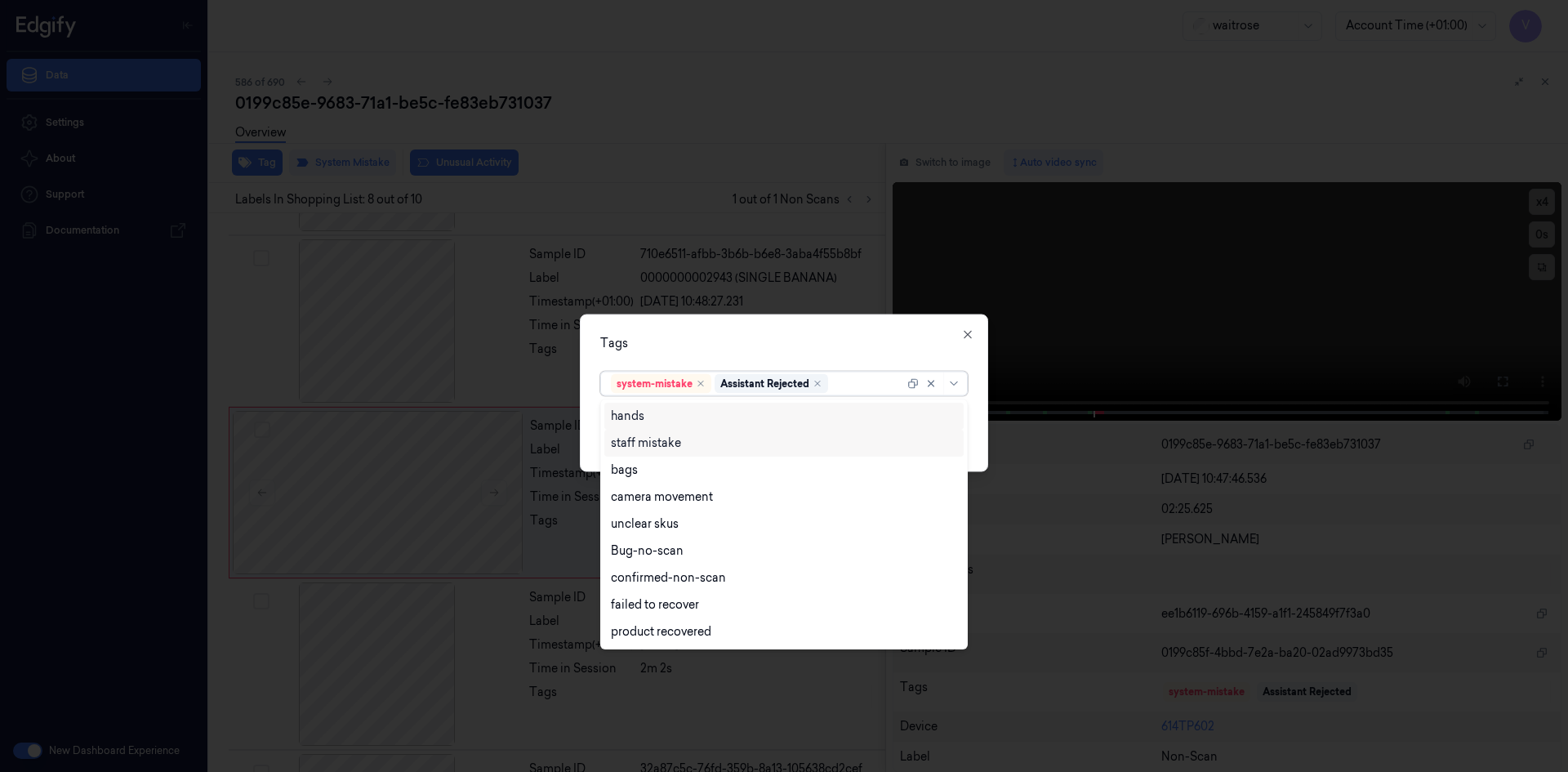
drag, startPoint x: 847, startPoint y: 383, endPoint x: 787, endPoint y: 454, distance: 93.0
click at [849, 385] on div at bounding box center [868, 384] width 72 height 18
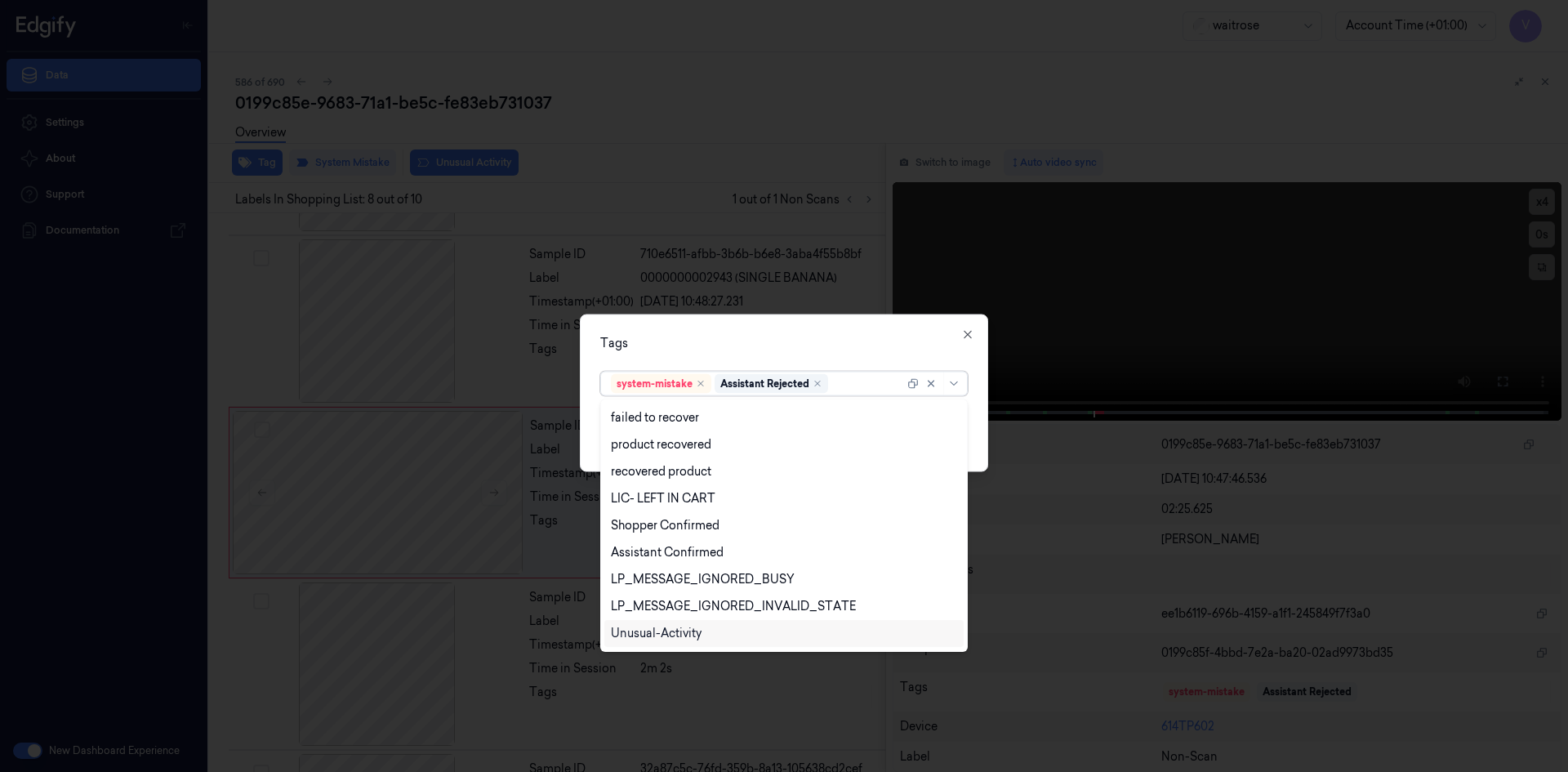
scroll to position [240, 0]
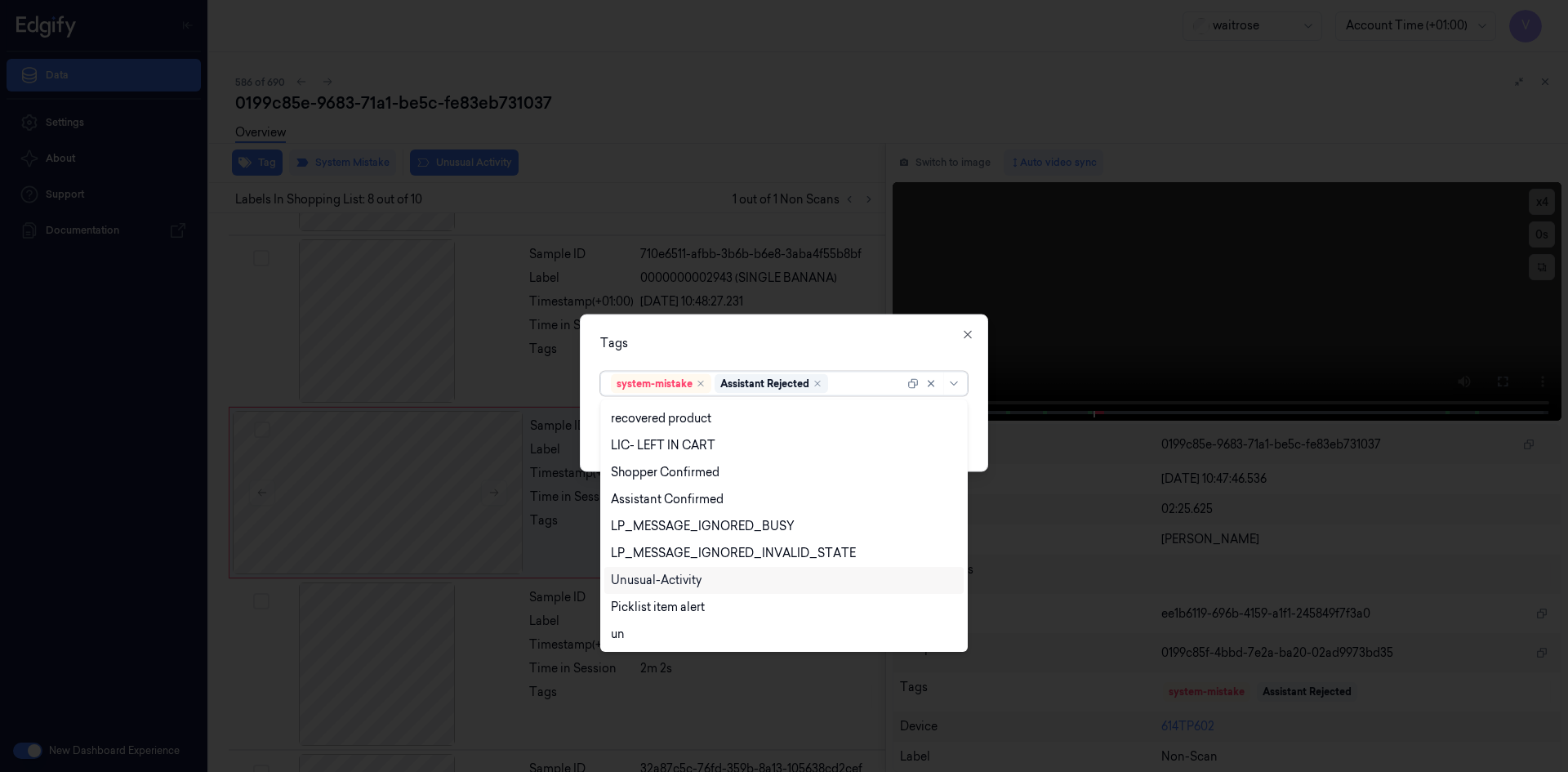
click at [677, 575] on div "Unusual-Activity" at bounding box center [656, 580] width 91 height 18
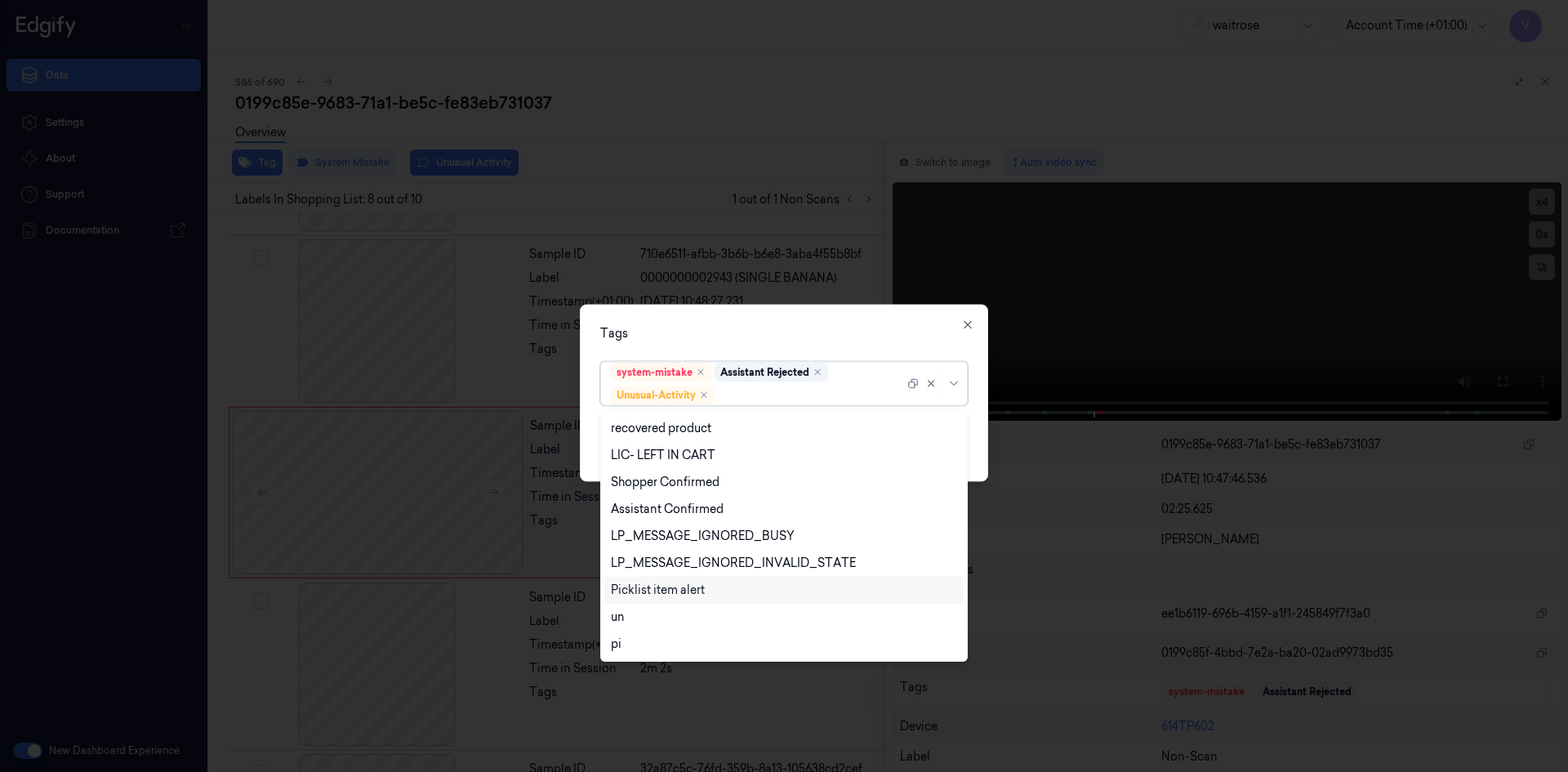
click at [673, 585] on div "Picklist item alert" at bounding box center [658, 590] width 94 height 18
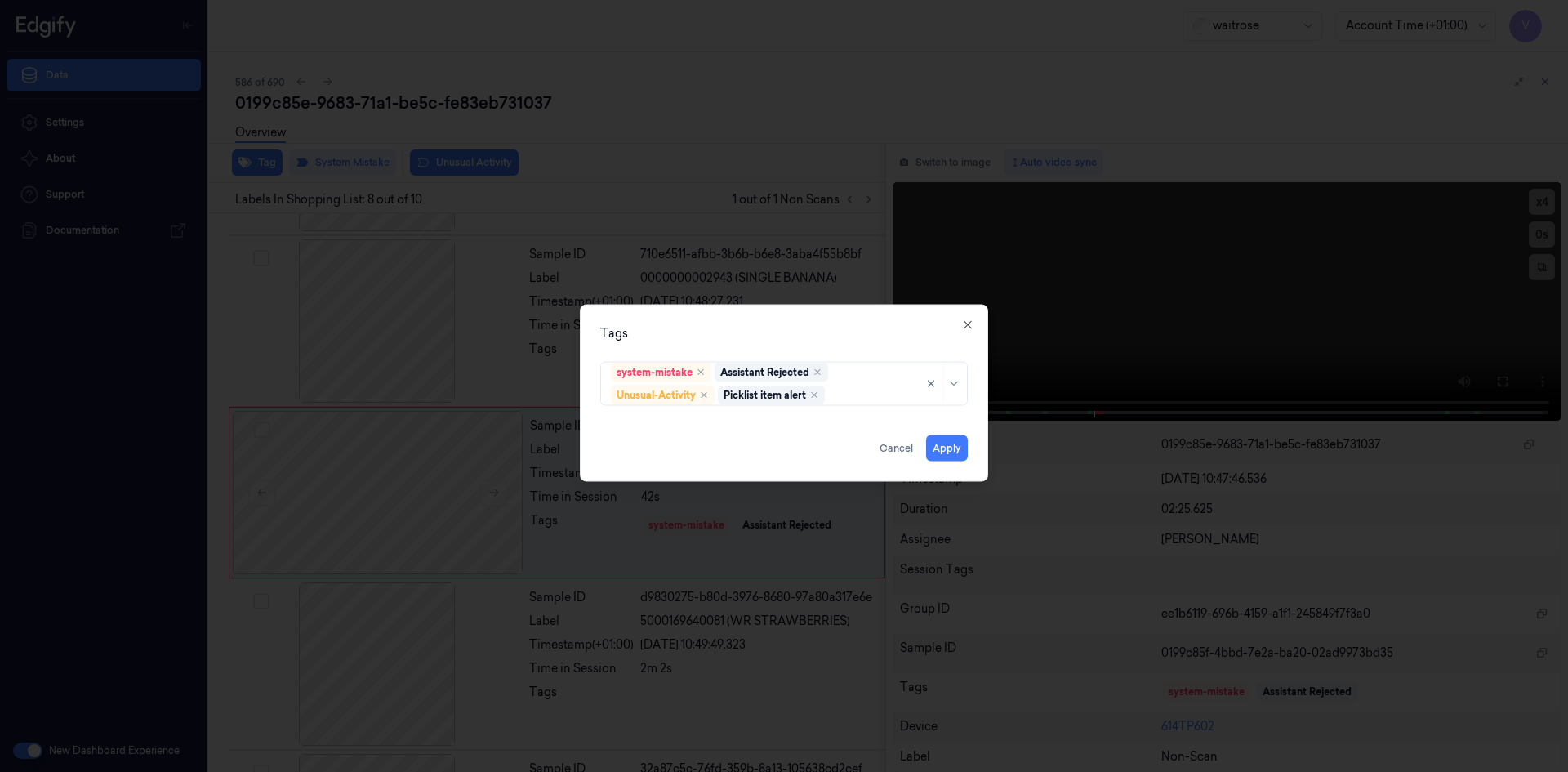
click at [780, 326] on div "Tags" at bounding box center [784, 333] width 368 height 18
click at [941, 448] on button "Apply" at bounding box center [946, 447] width 42 height 26
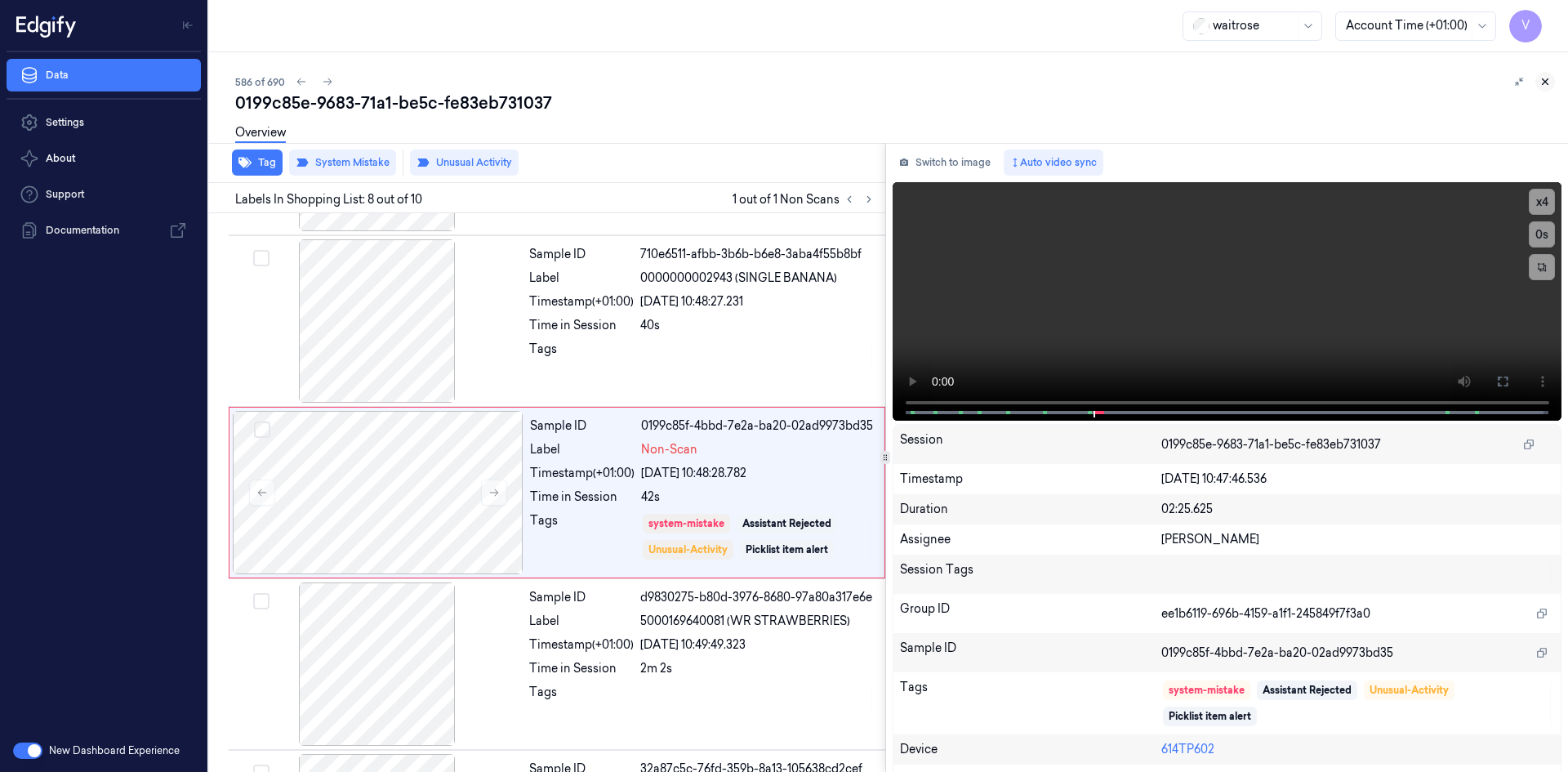
click at [1543, 79] on icon at bounding box center [1545, 82] width 6 height 6
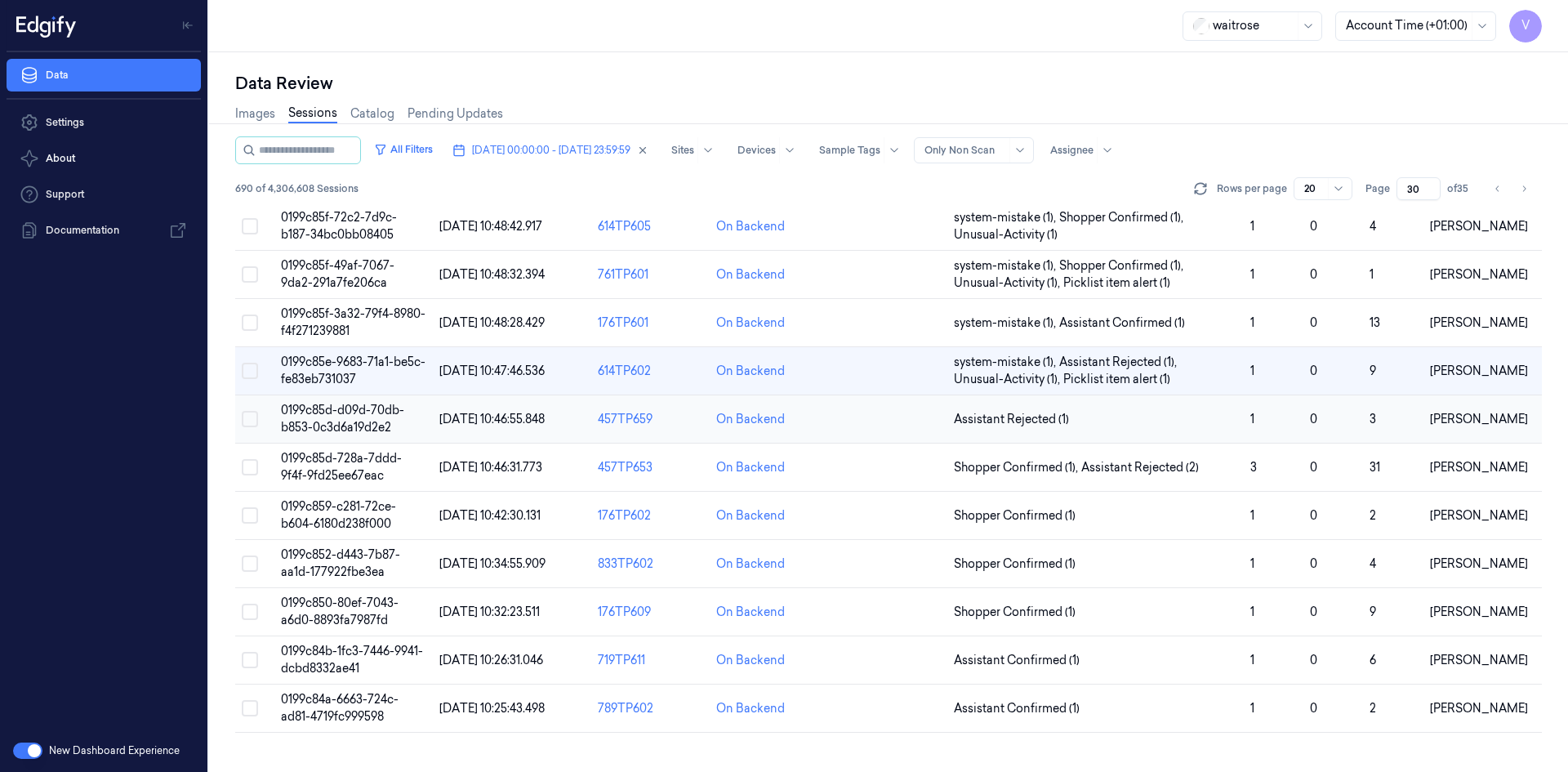
scroll to position [18, 0]
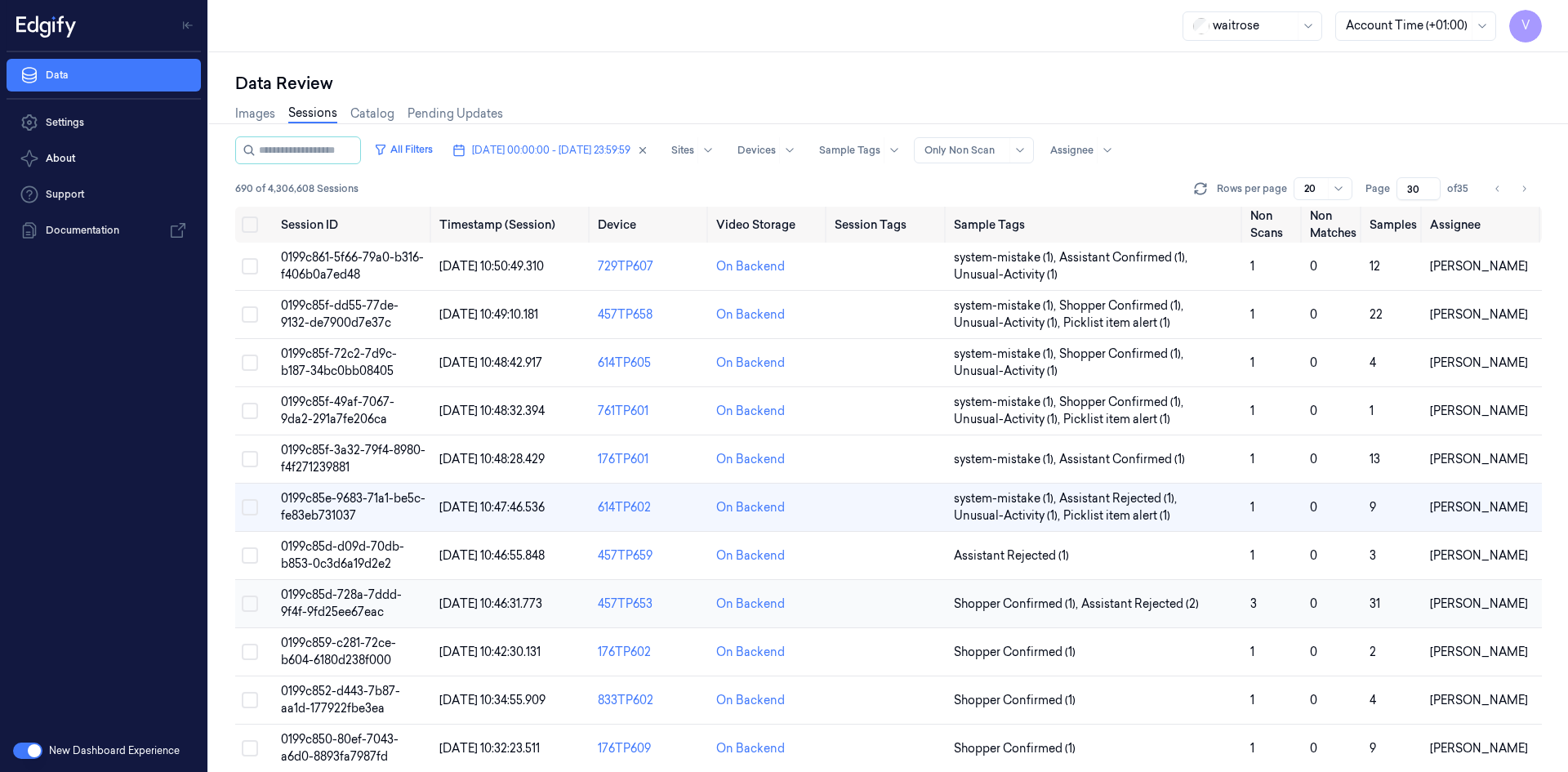
click at [339, 597] on span "0199c85d-728a-7ddd-9f4f-9fd25ee67eac" at bounding box center [342, 603] width 121 height 32
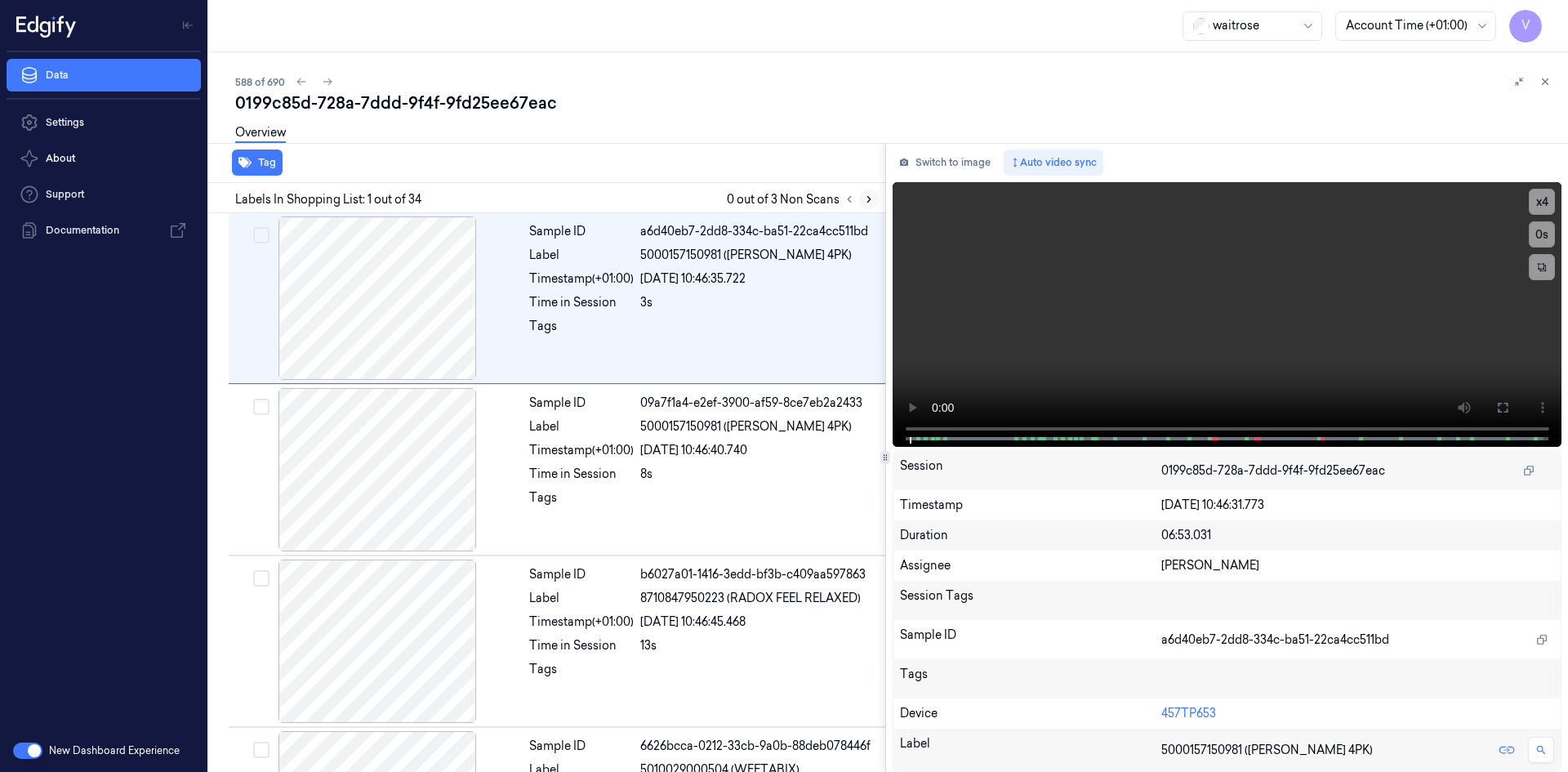
click at [870, 190] on button at bounding box center [869, 200] width 20 height 20
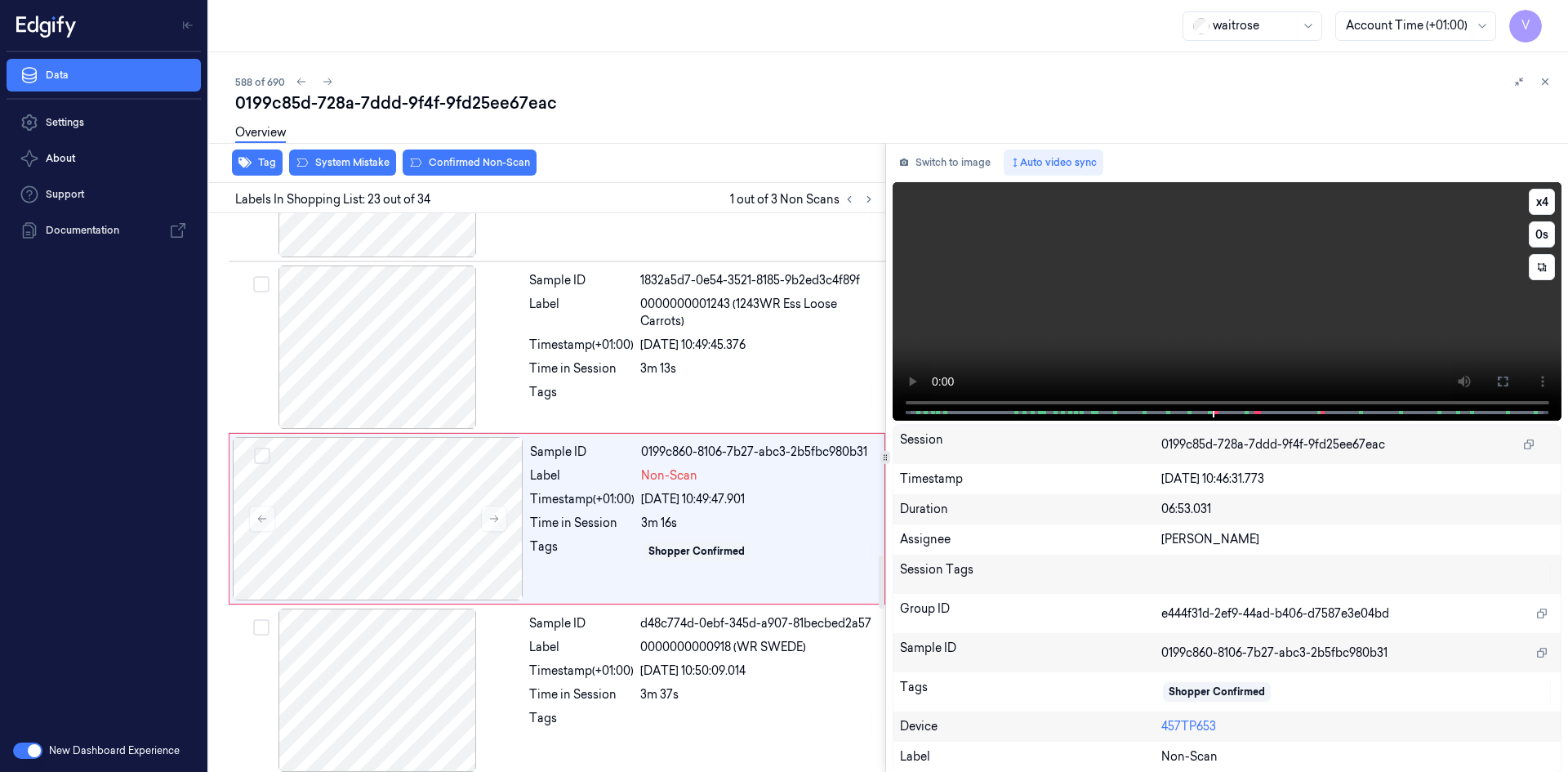
scroll to position [3578, 0]
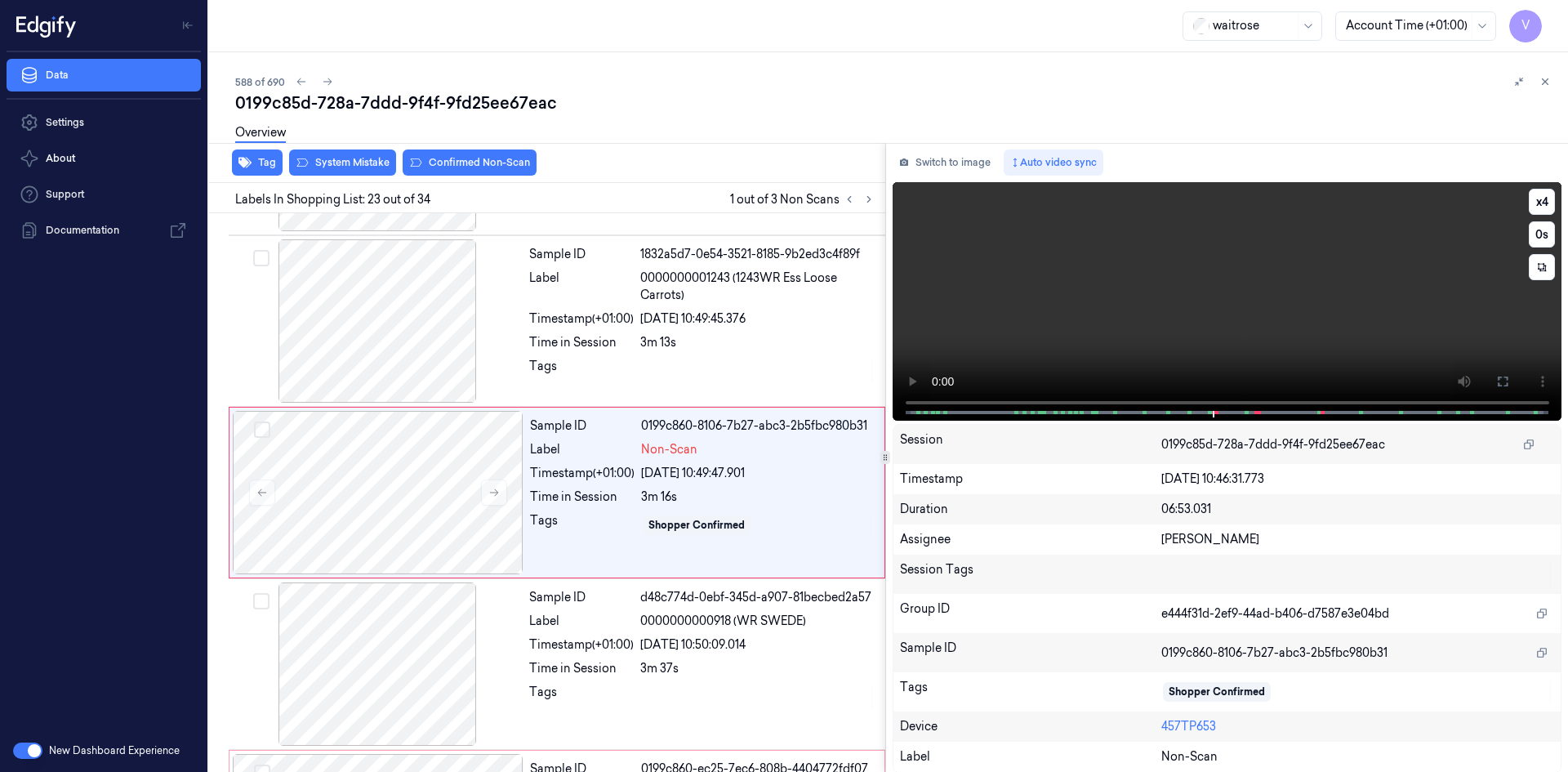
click at [1163, 301] on video at bounding box center [1227, 301] width 669 height 239
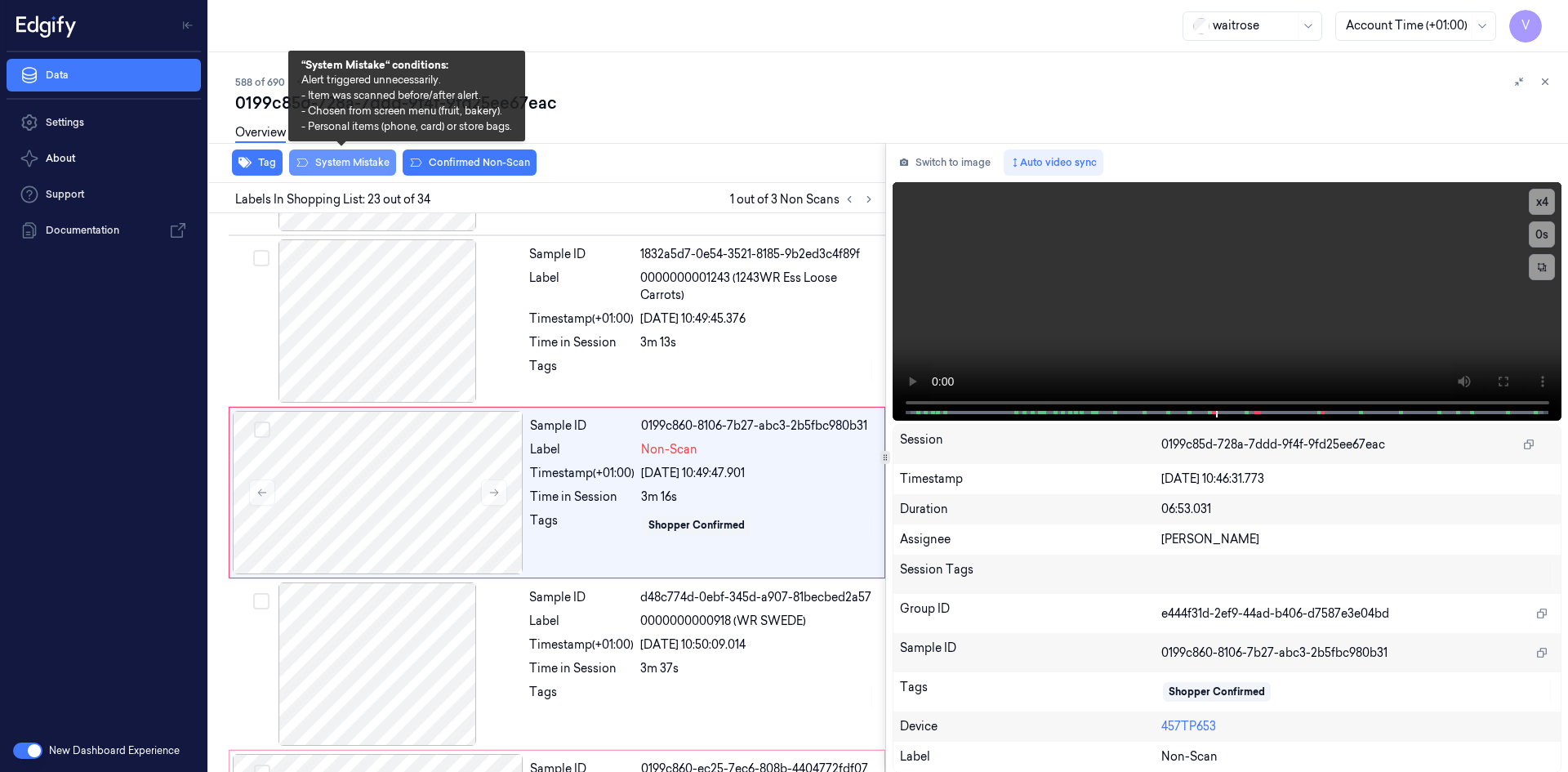
click at [331, 159] on button "System Mistake" at bounding box center [342, 162] width 107 height 26
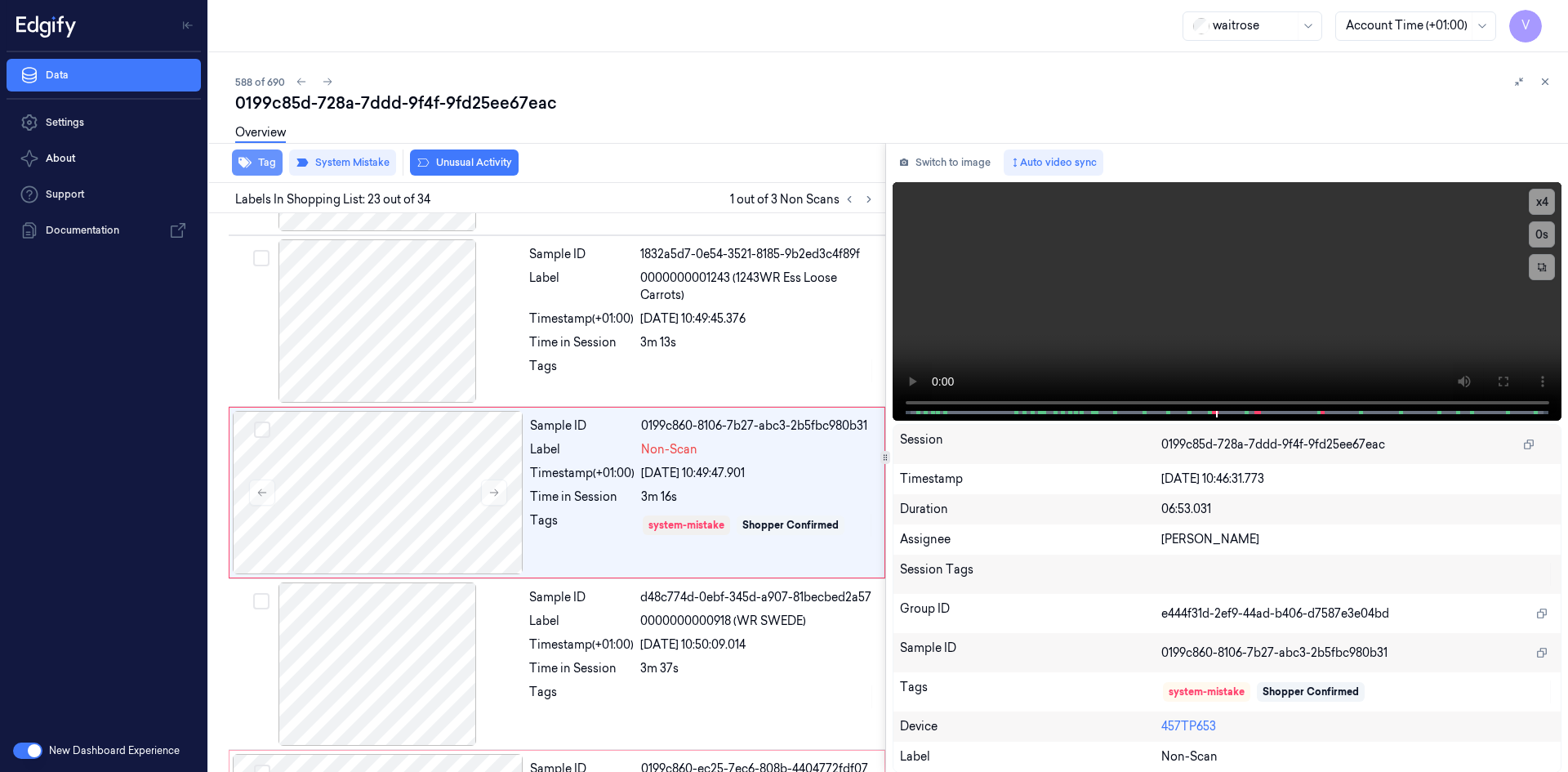
click at [270, 169] on button "Tag" at bounding box center [257, 162] width 51 height 26
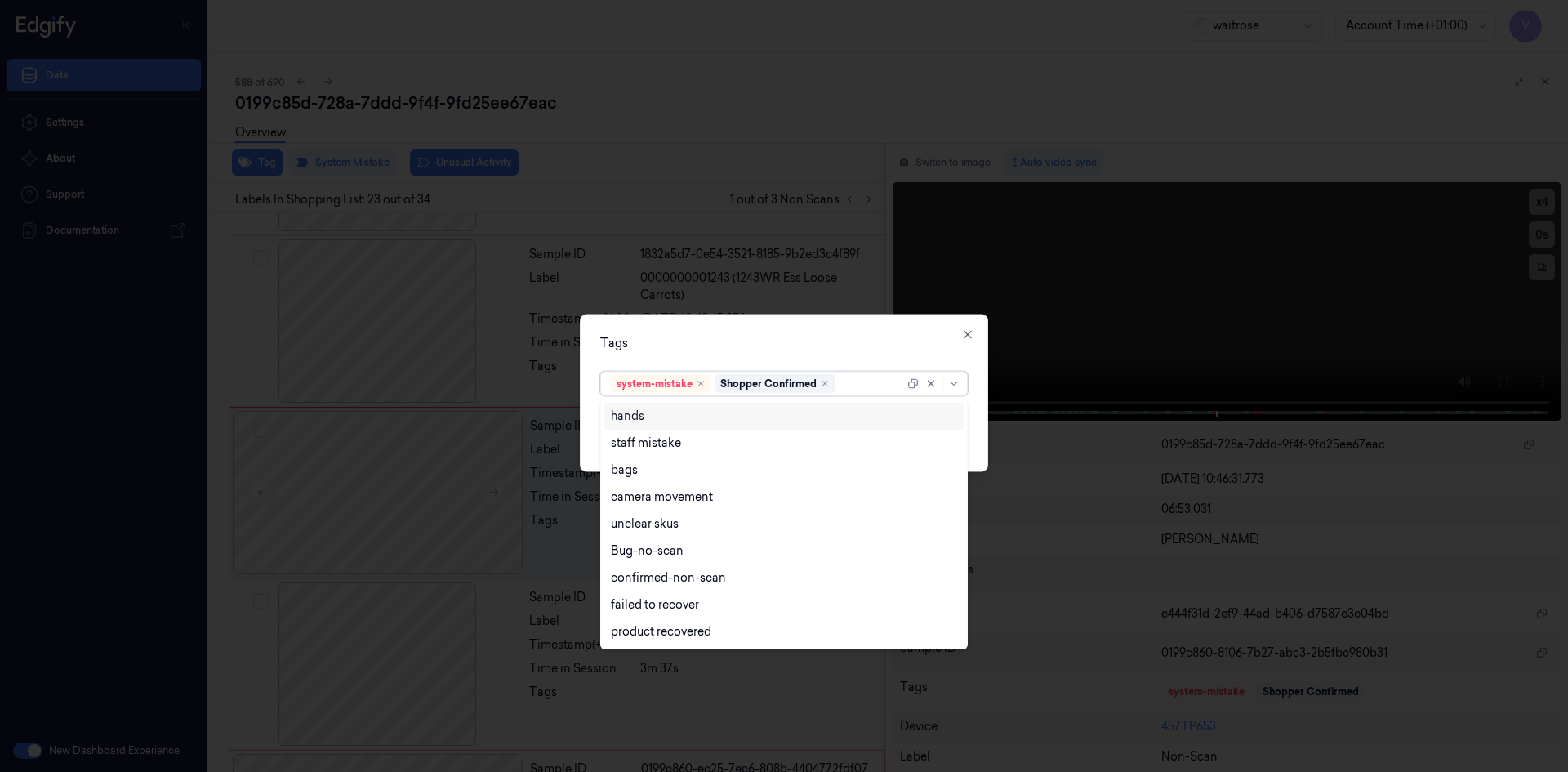
drag, startPoint x: 870, startPoint y: 387, endPoint x: 827, endPoint y: 423, distance: 56.1
click at [869, 394] on div "system-mistake Shopper Confirmed" at bounding box center [784, 383] width 368 height 24
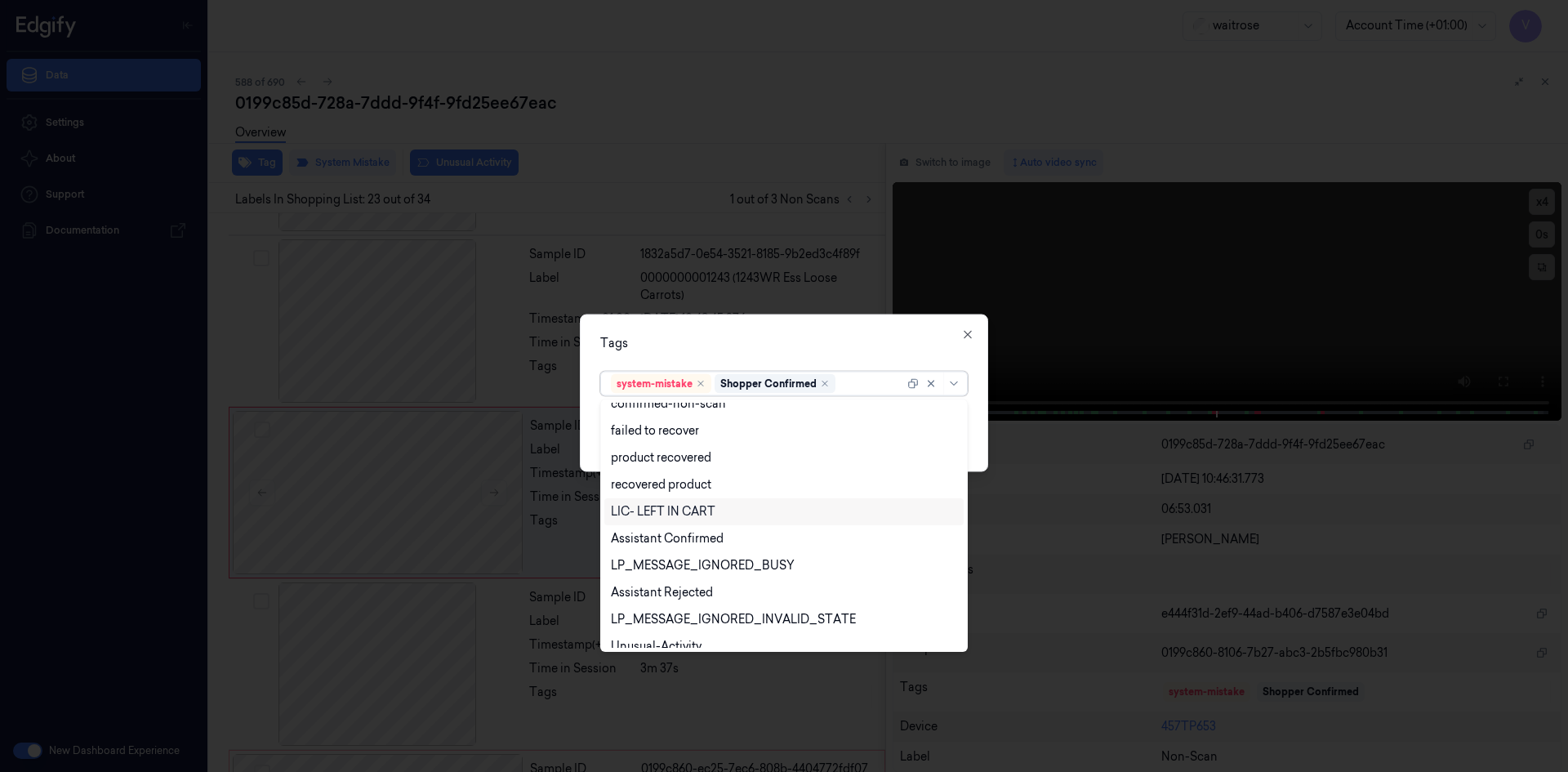
scroll to position [240, 0]
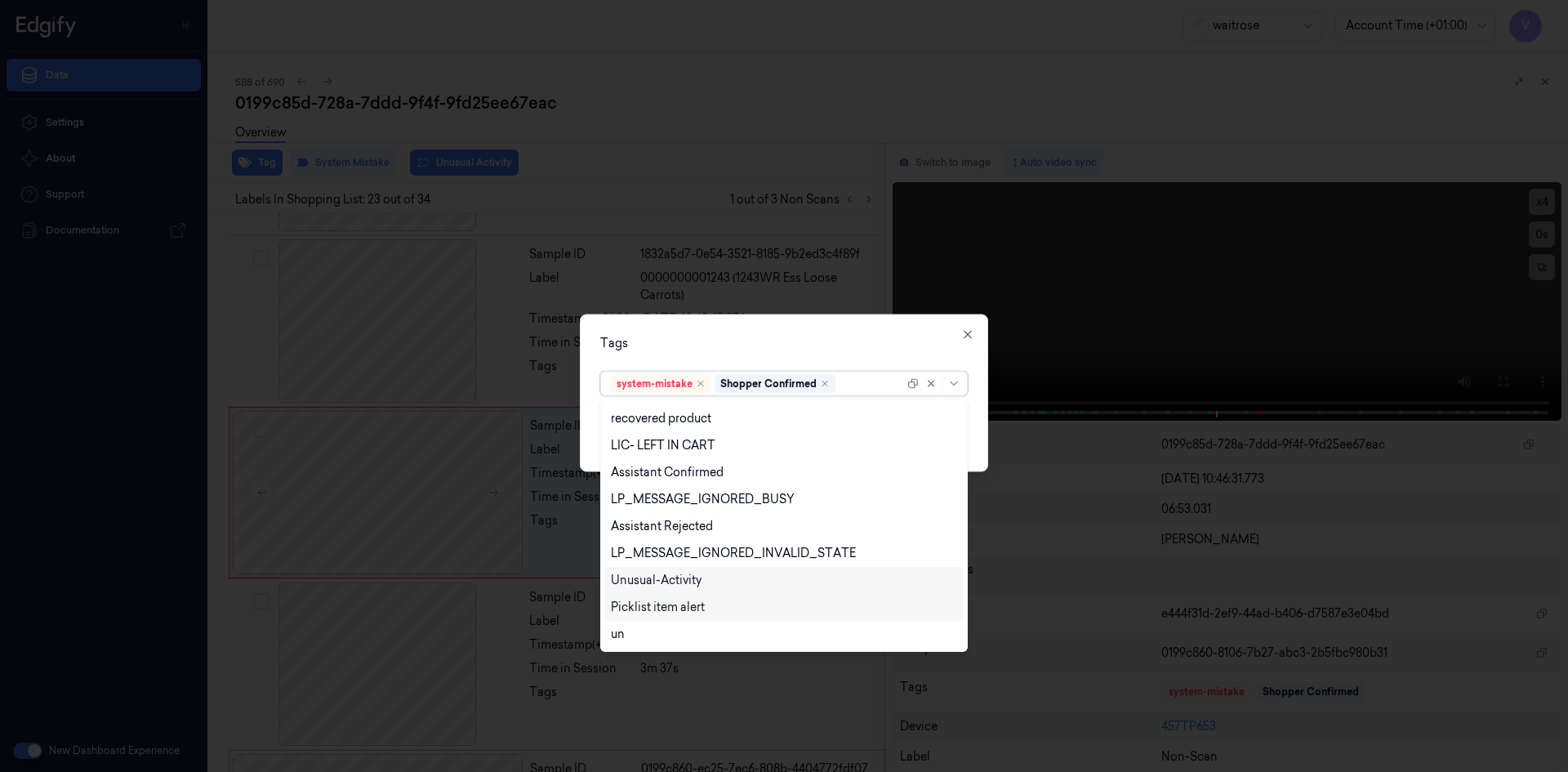
drag, startPoint x: 682, startPoint y: 580, endPoint x: 679, endPoint y: 593, distance: 13.3
click at [682, 583] on div "Unusual-Activity" at bounding box center [656, 580] width 91 height 18
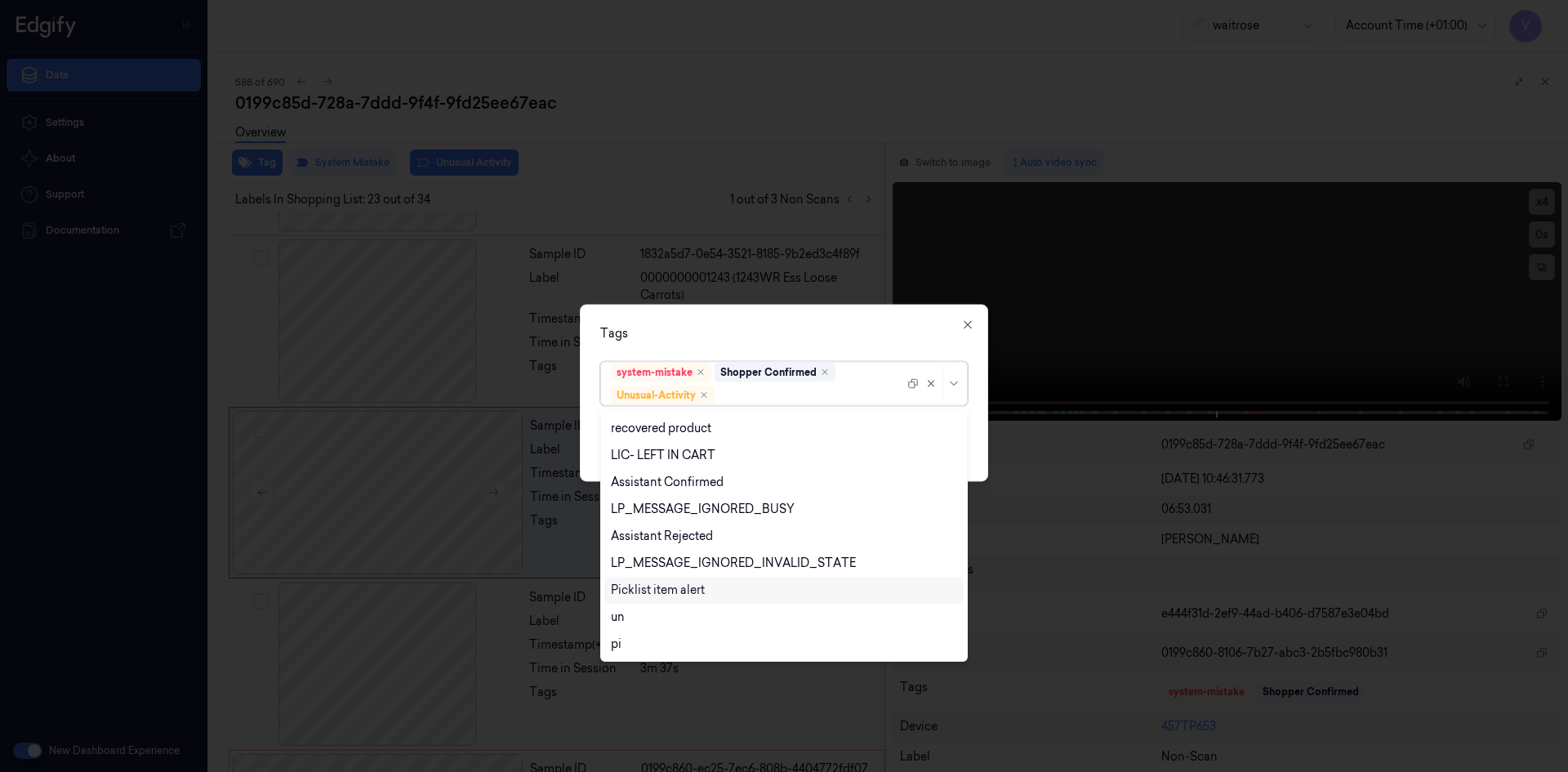
drag, startPoint x: 678, startPoint y: 595, endPoint x: 733, endPoint y: 438, distance: 166.4
click at [679, 595] on div "Picklist item alert" at bounding box center [658, 590] width 94 height 18
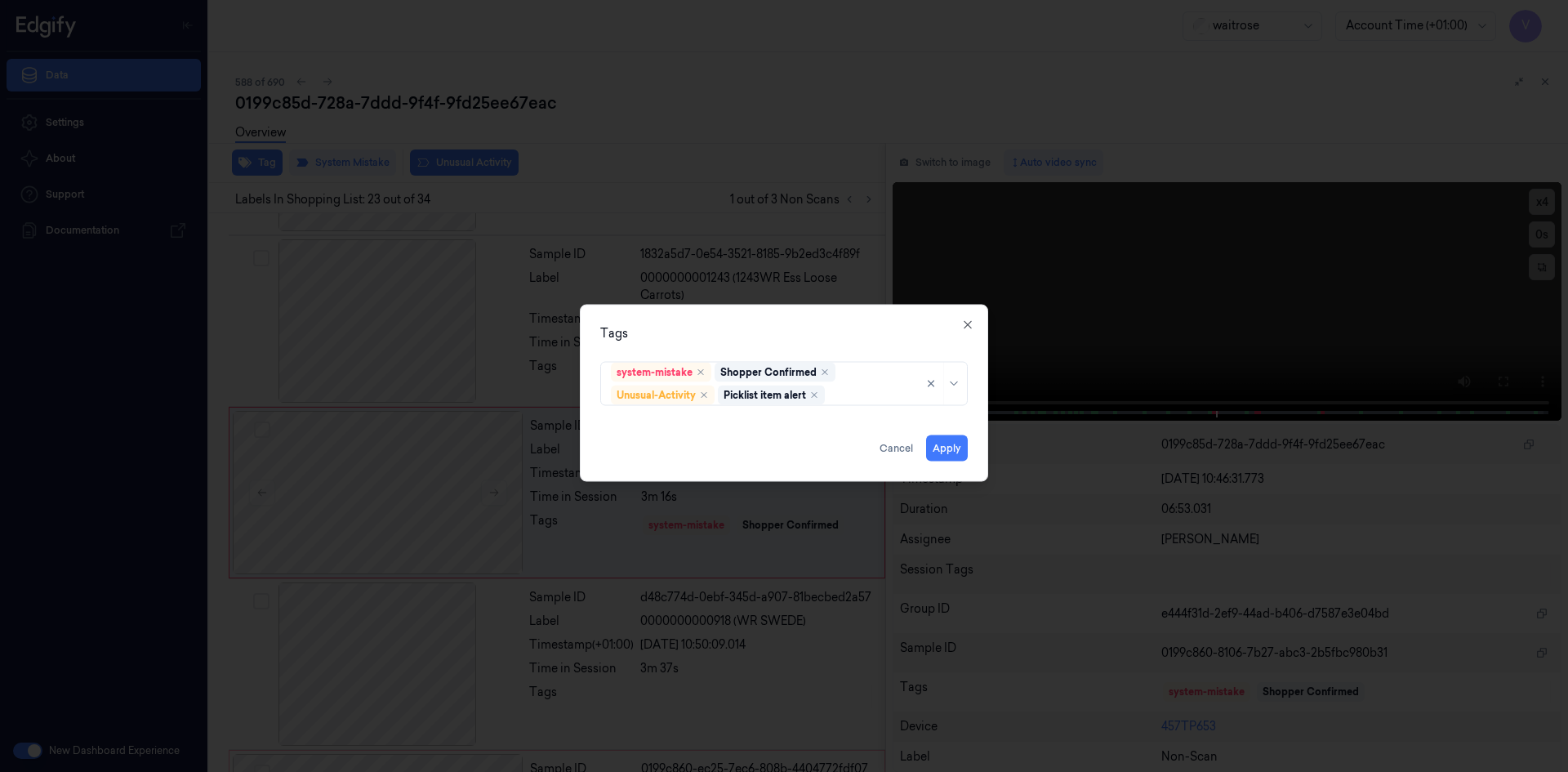
drag, startPoint x: 765, startPoint y: 339, endPoint x: 872, endPoint y: 425, distance: 137.3
click at [790, 364] on div "Tags system-mistake Shopper Confirmed Unusual-Activity Picklist item alert Appl…" at bounding box center [784, 391] width 408 height 177
click at [936, 446] on button "Apply" at bounding box center [946, 447] width 42 height 26
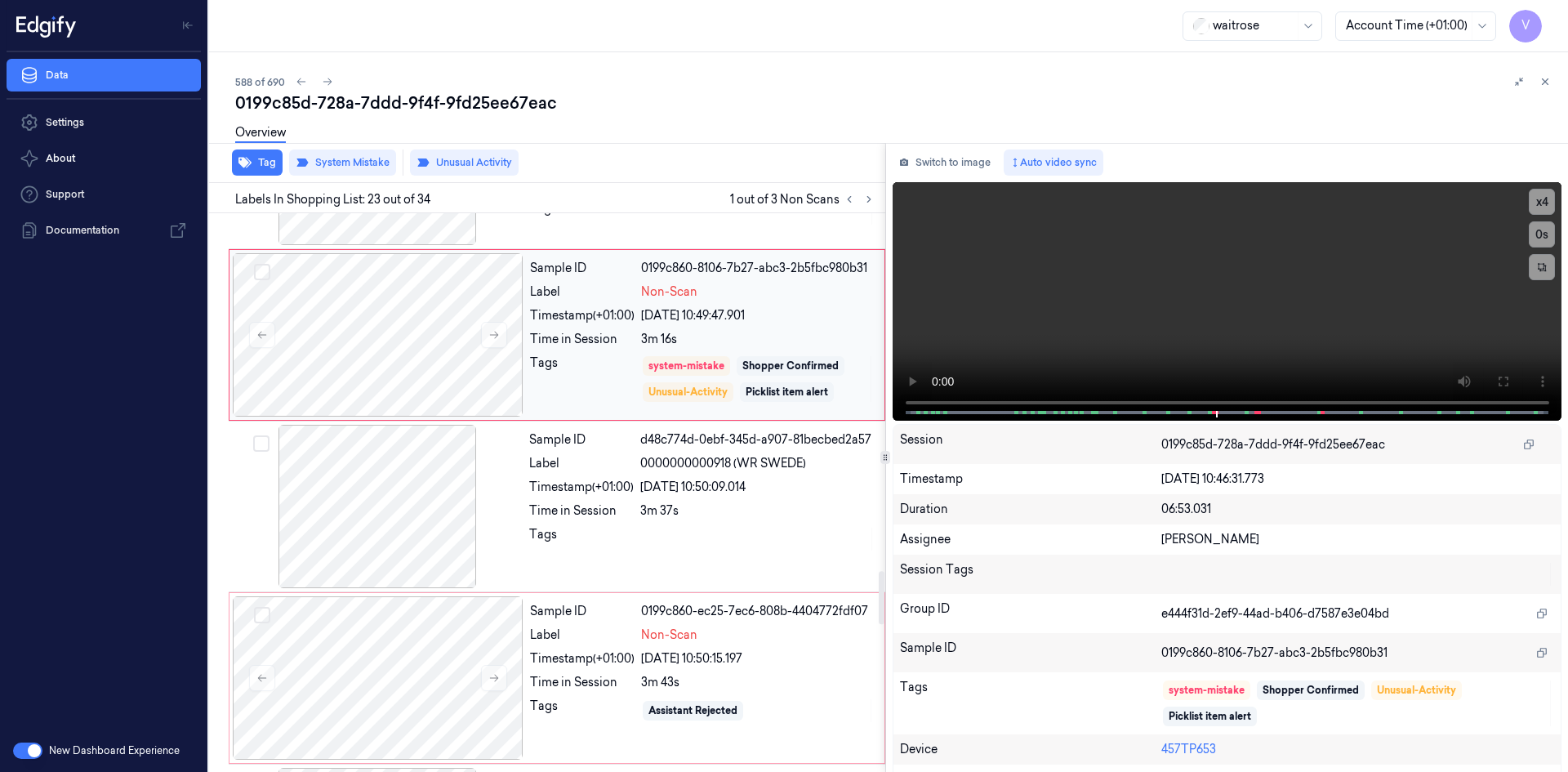
scroll to position [3742, 0]
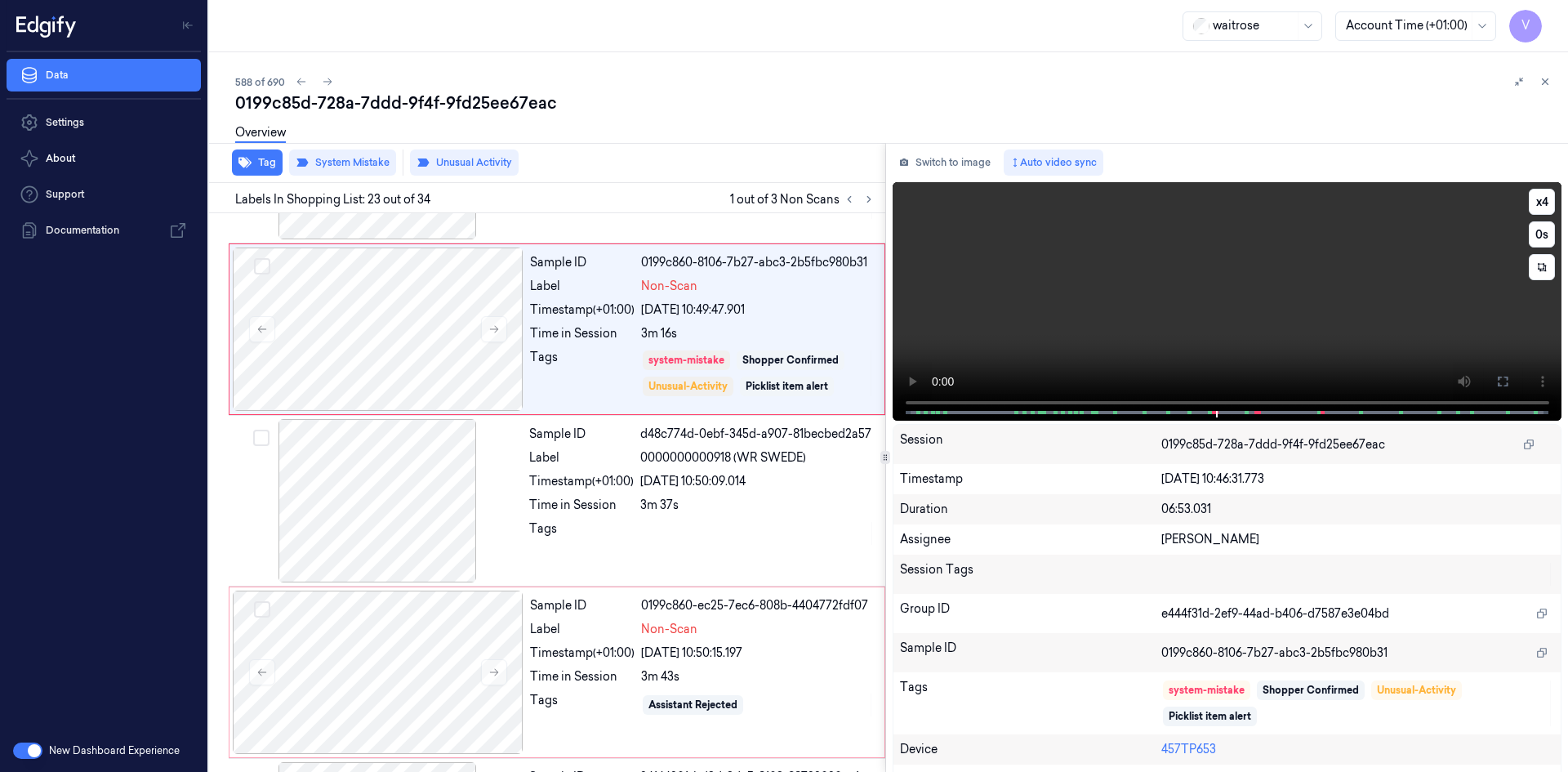
click at [1146, 294] on video at bounding box center [1227, 301] width 669 height 239
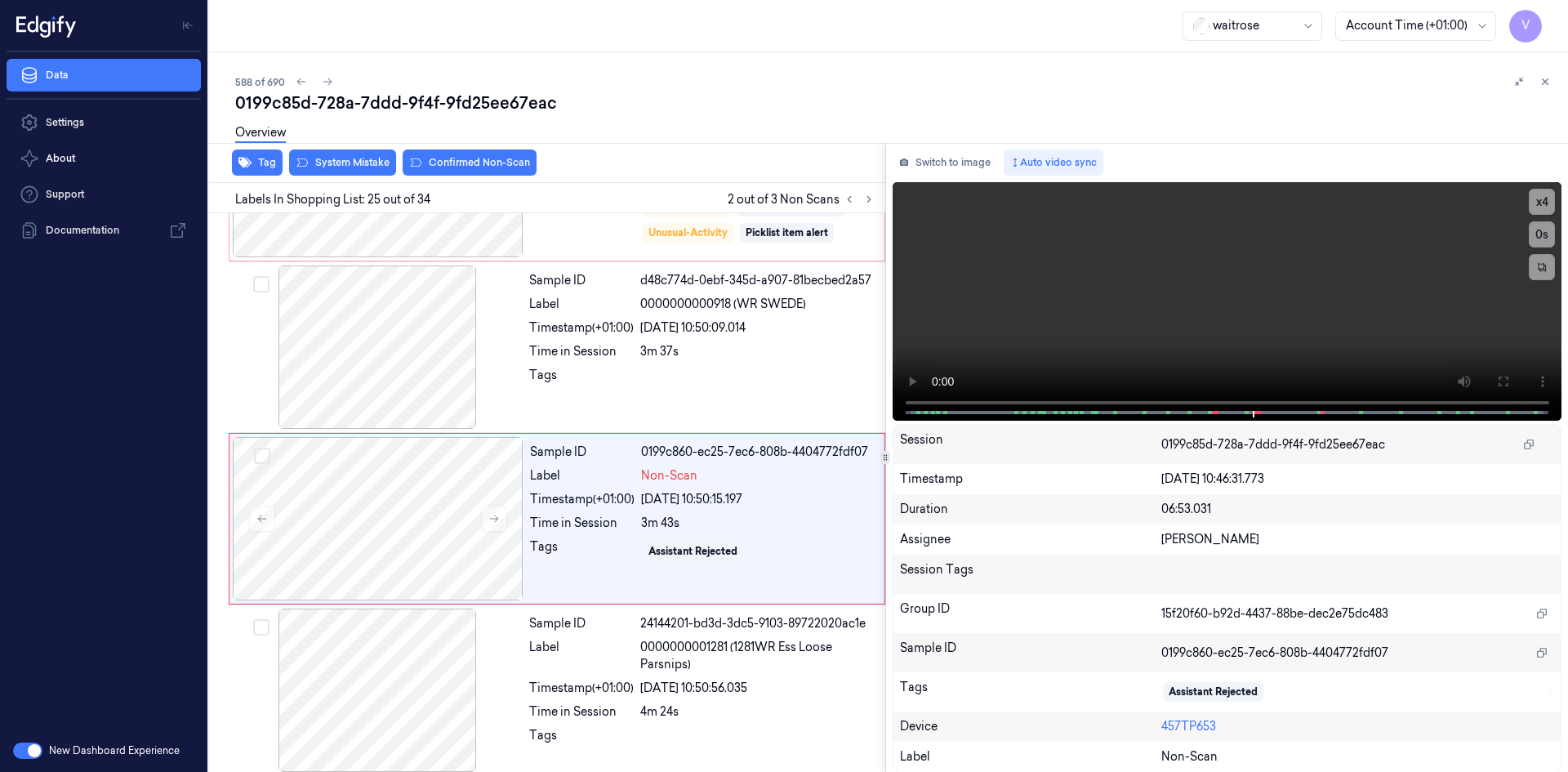
scroll to position [3921, 0]
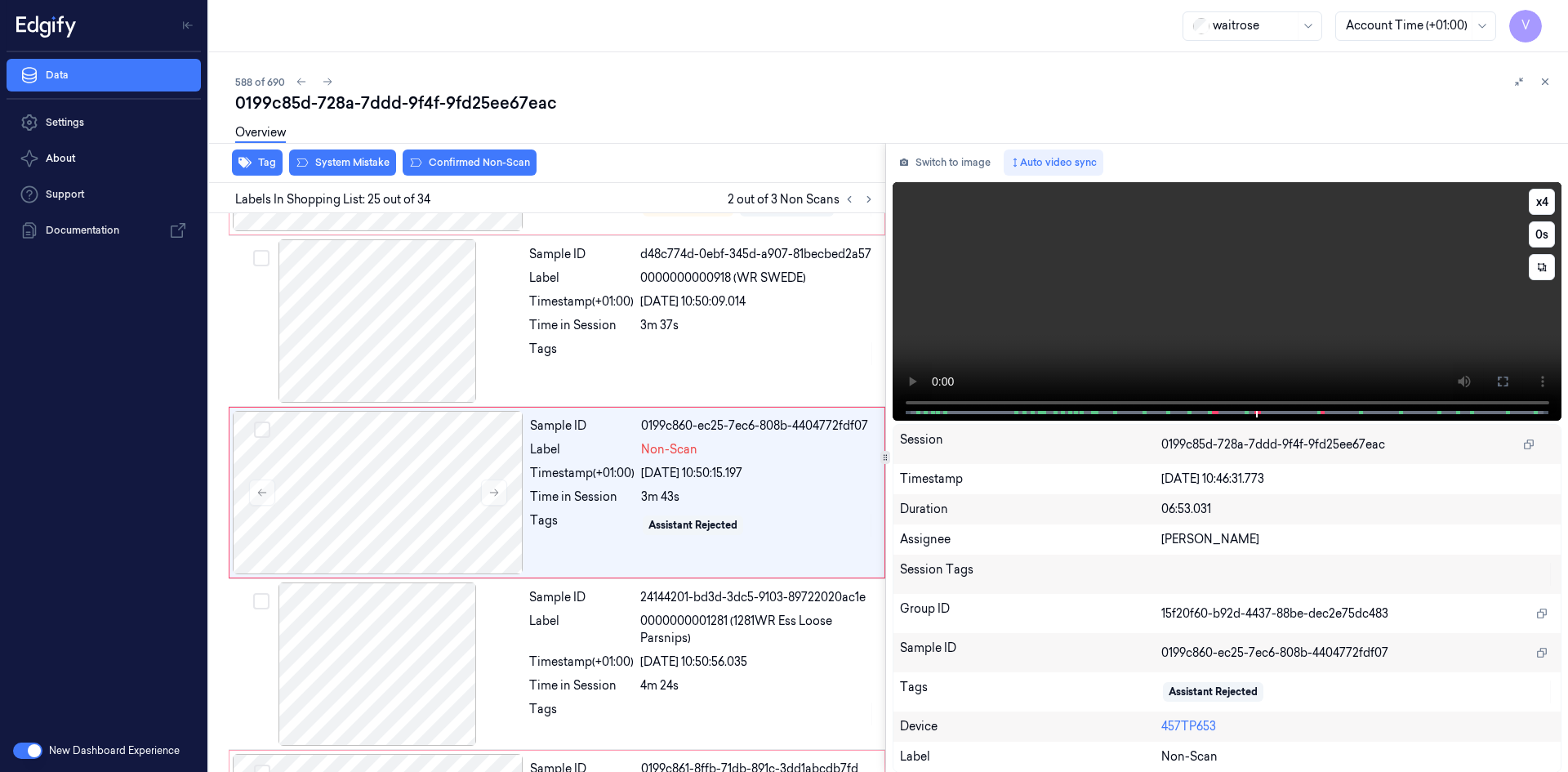
click at [1196, 328] on video at bounding box center [1227, 301] width 669 height 239
click at [484, 435] on div at bounding box center [378, 492] width 291 height 163
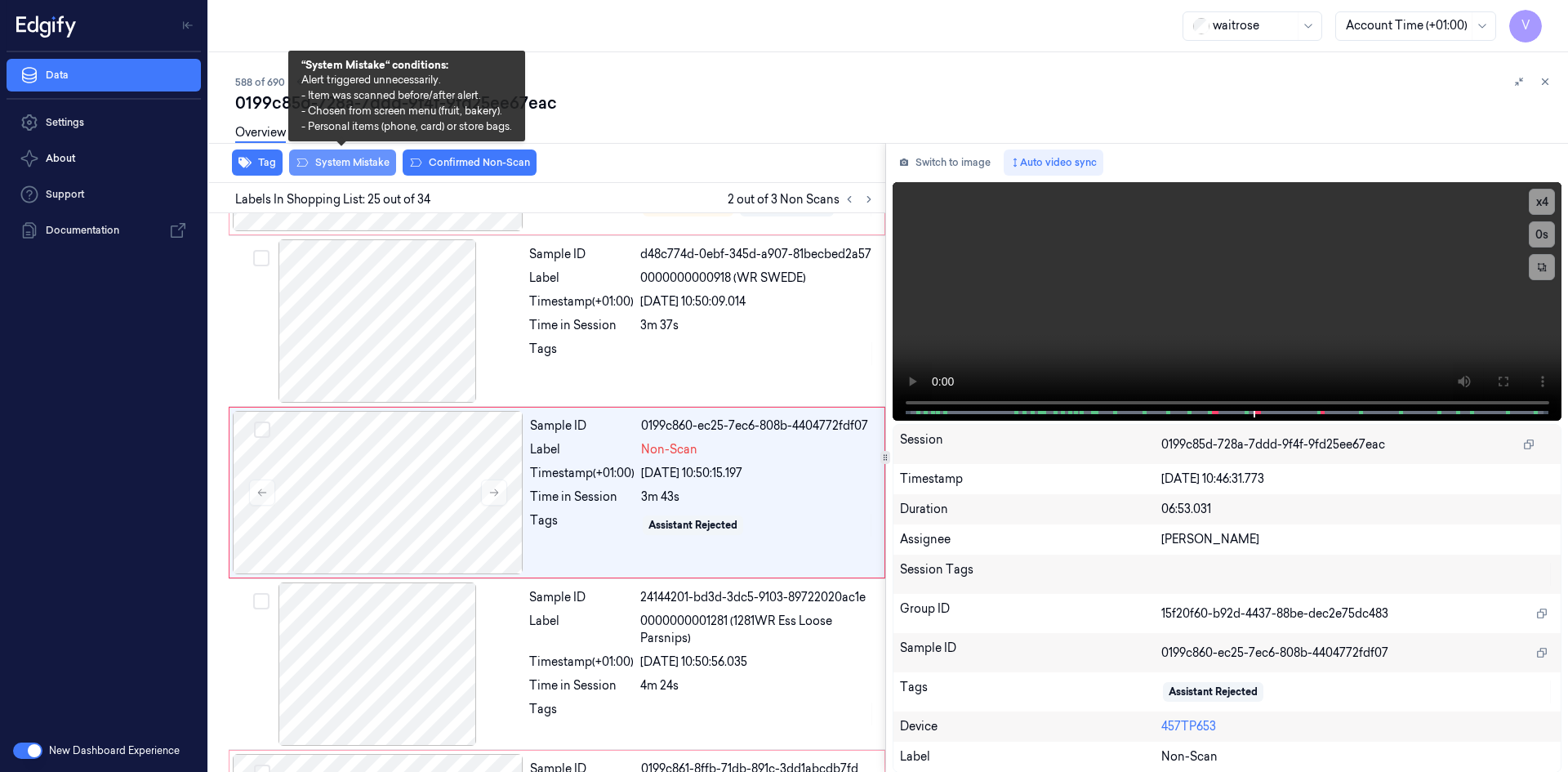
click at [346, 163] on button "System Mistake" at bounding box center [342, 162] width 107 height 26
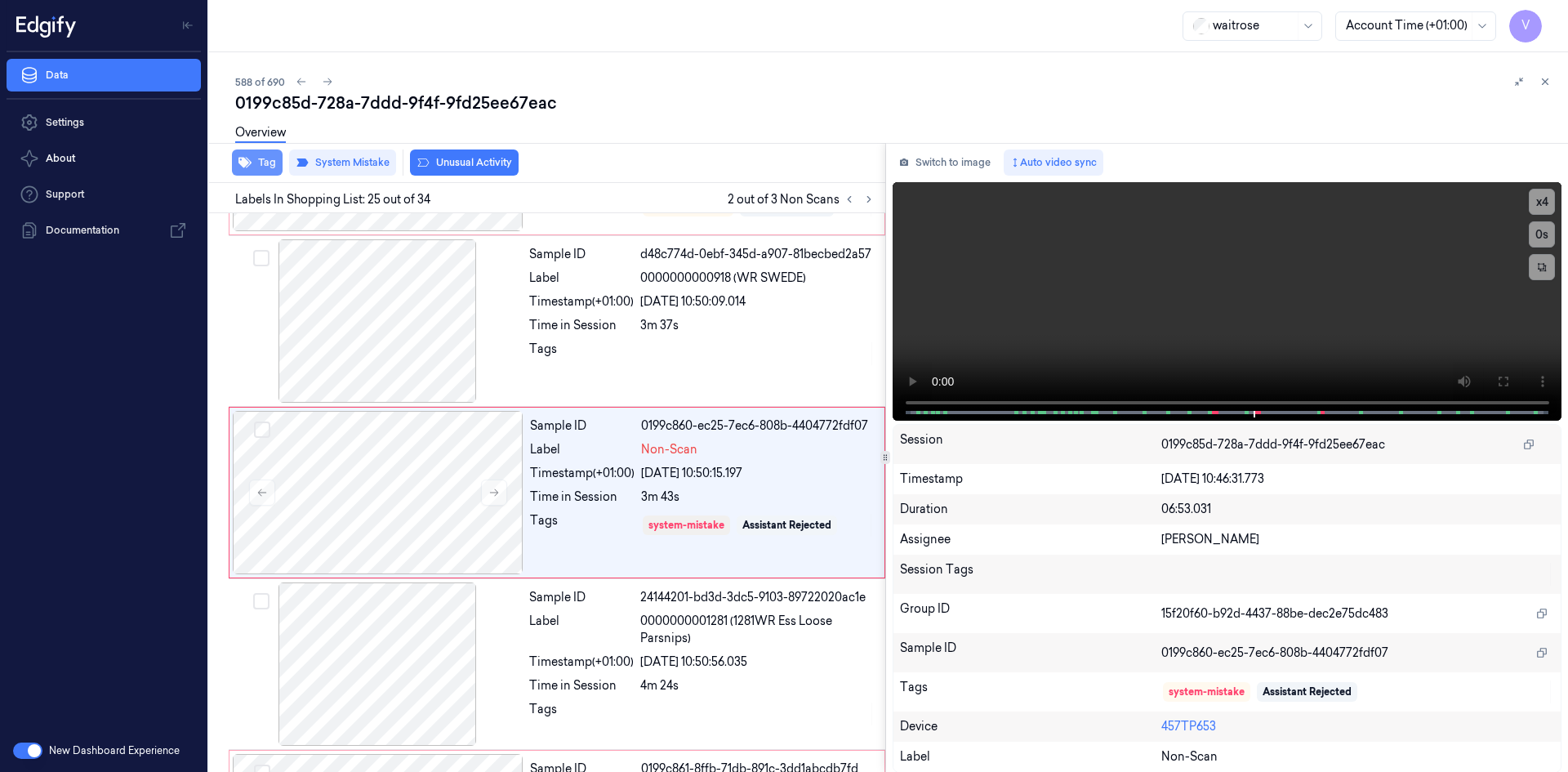
click at [264, 164] on button "Tag" at bounding box center [257, 162] width 51 height 26
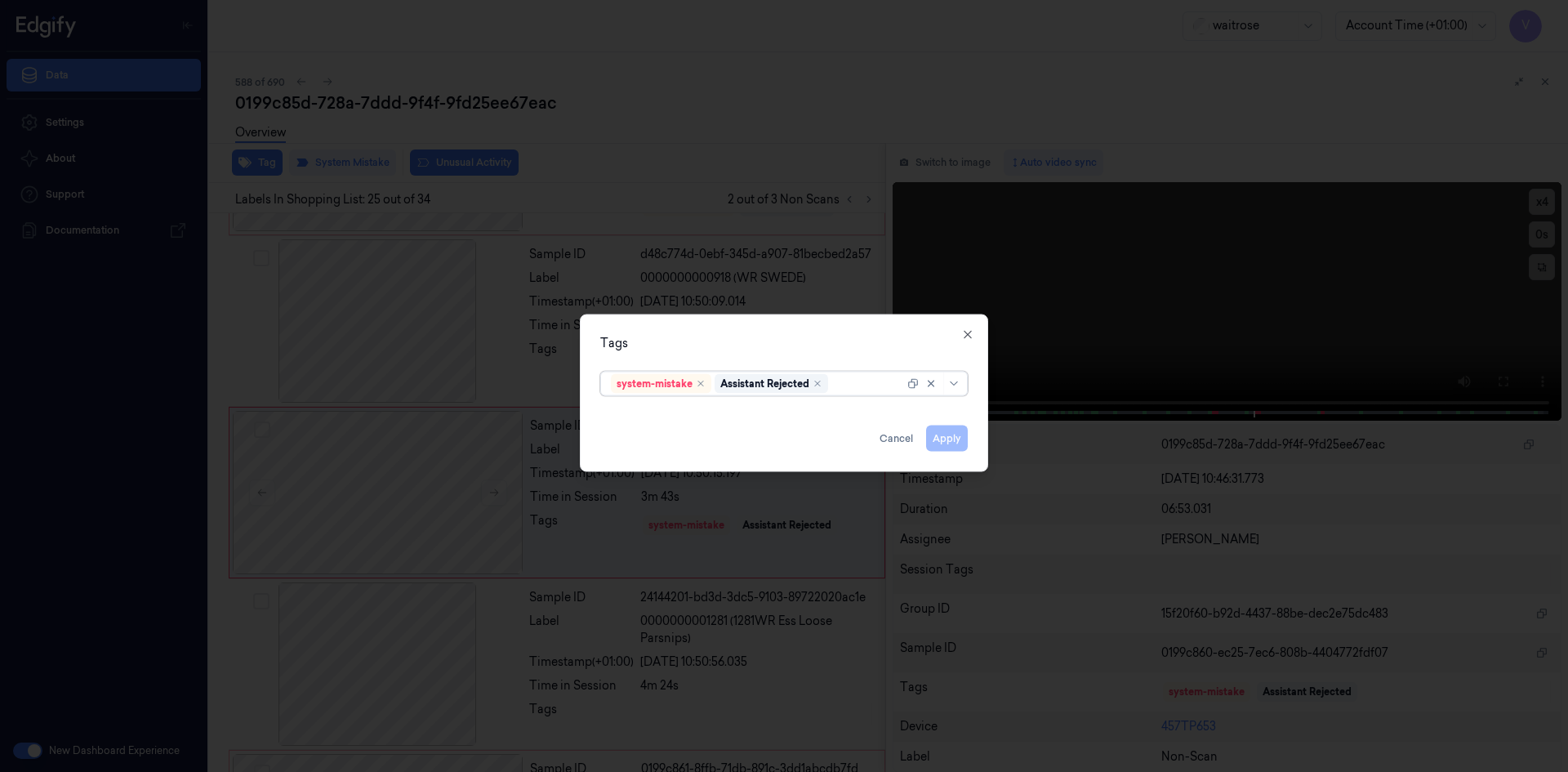
click at [855, 387] on div at bounding box center [868, 384] width 72 height 18
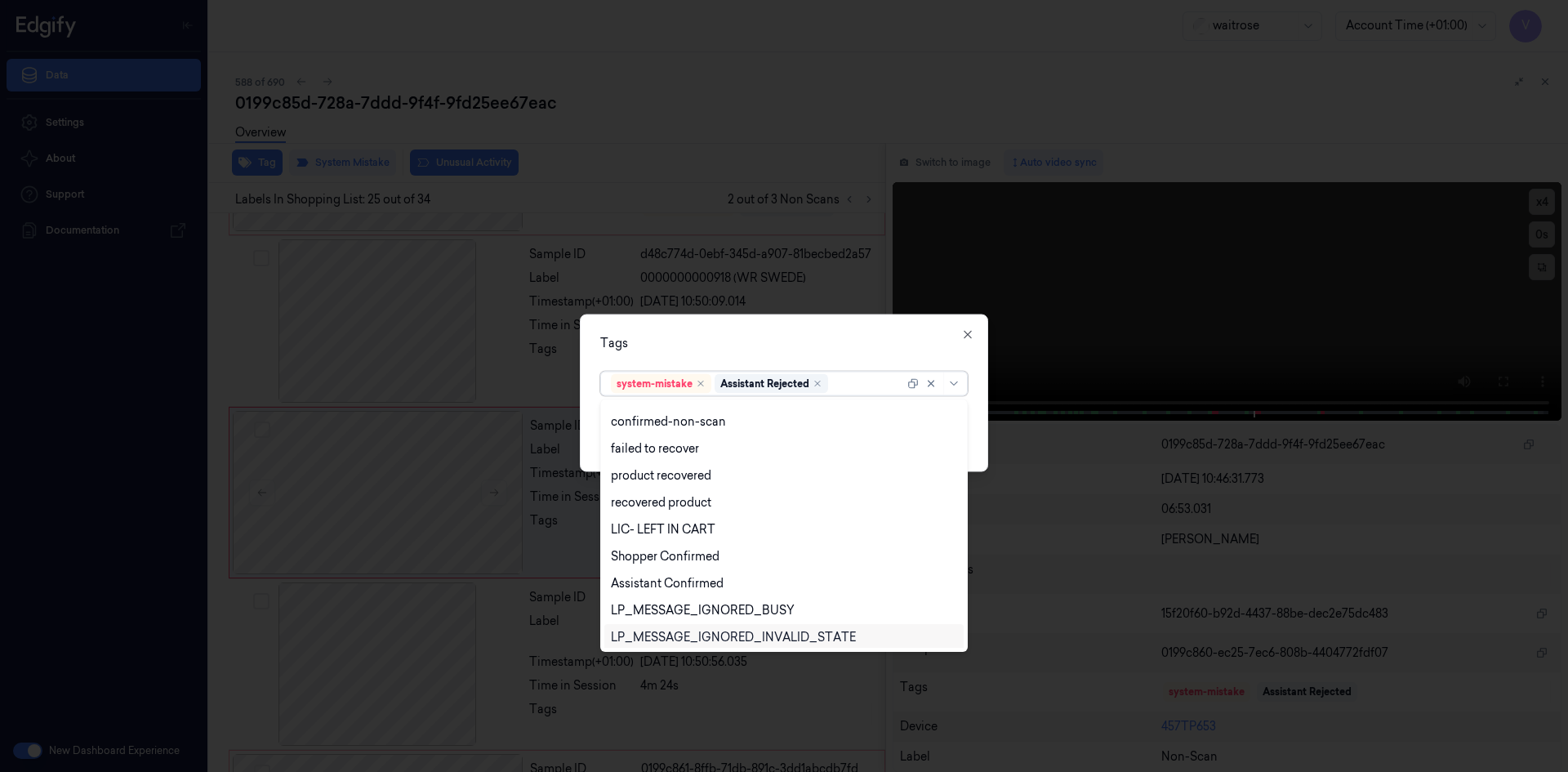
scroll to position [240, 0]
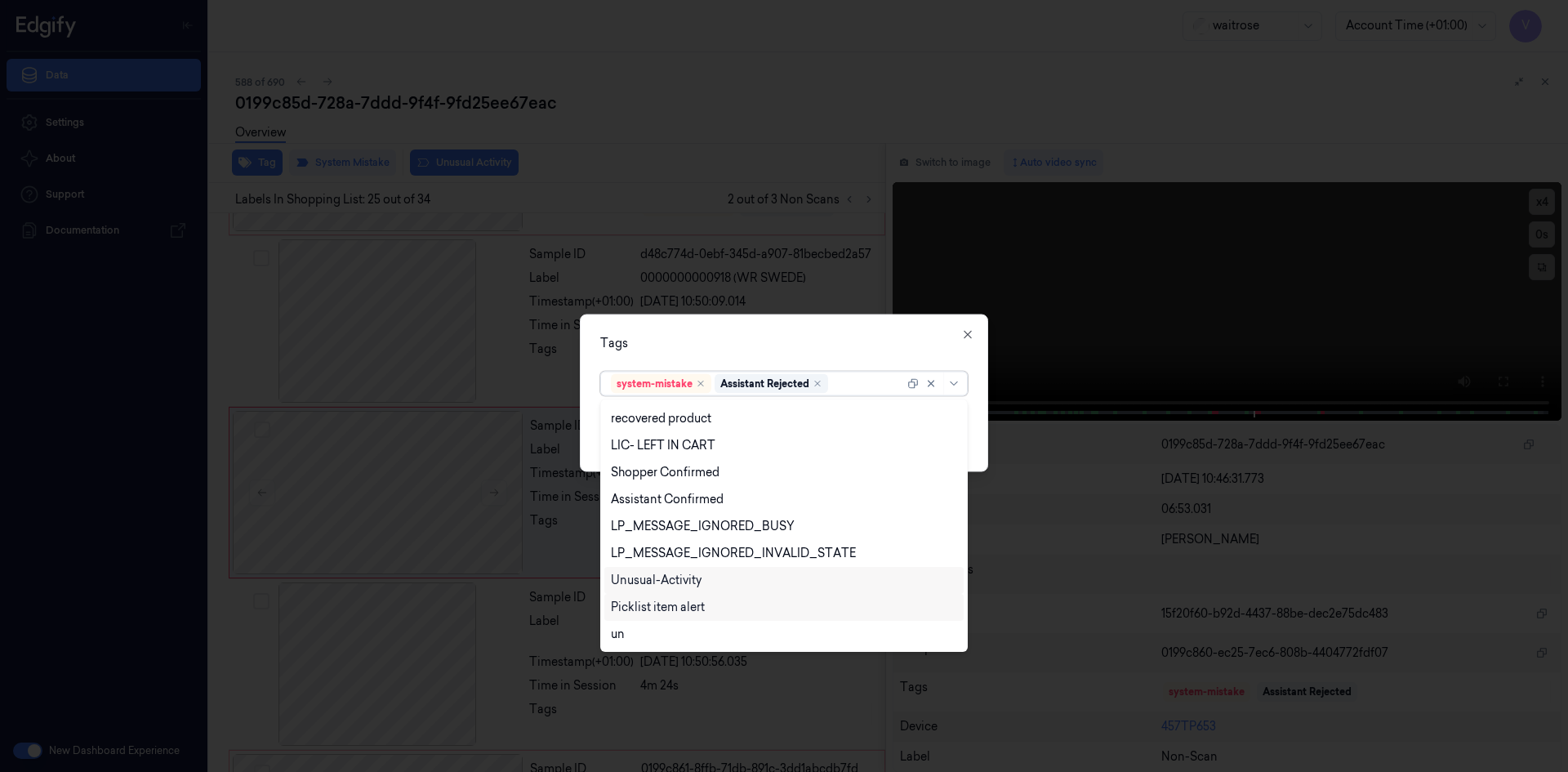
drag, startPoint x: 700, startPoint y: 575, endPoint x: 696, endPoint y: 585, distance: 10.8
click at [700, 577] on div "Unusual-Activity" at bounding box center [656, 580] width 91 height 18
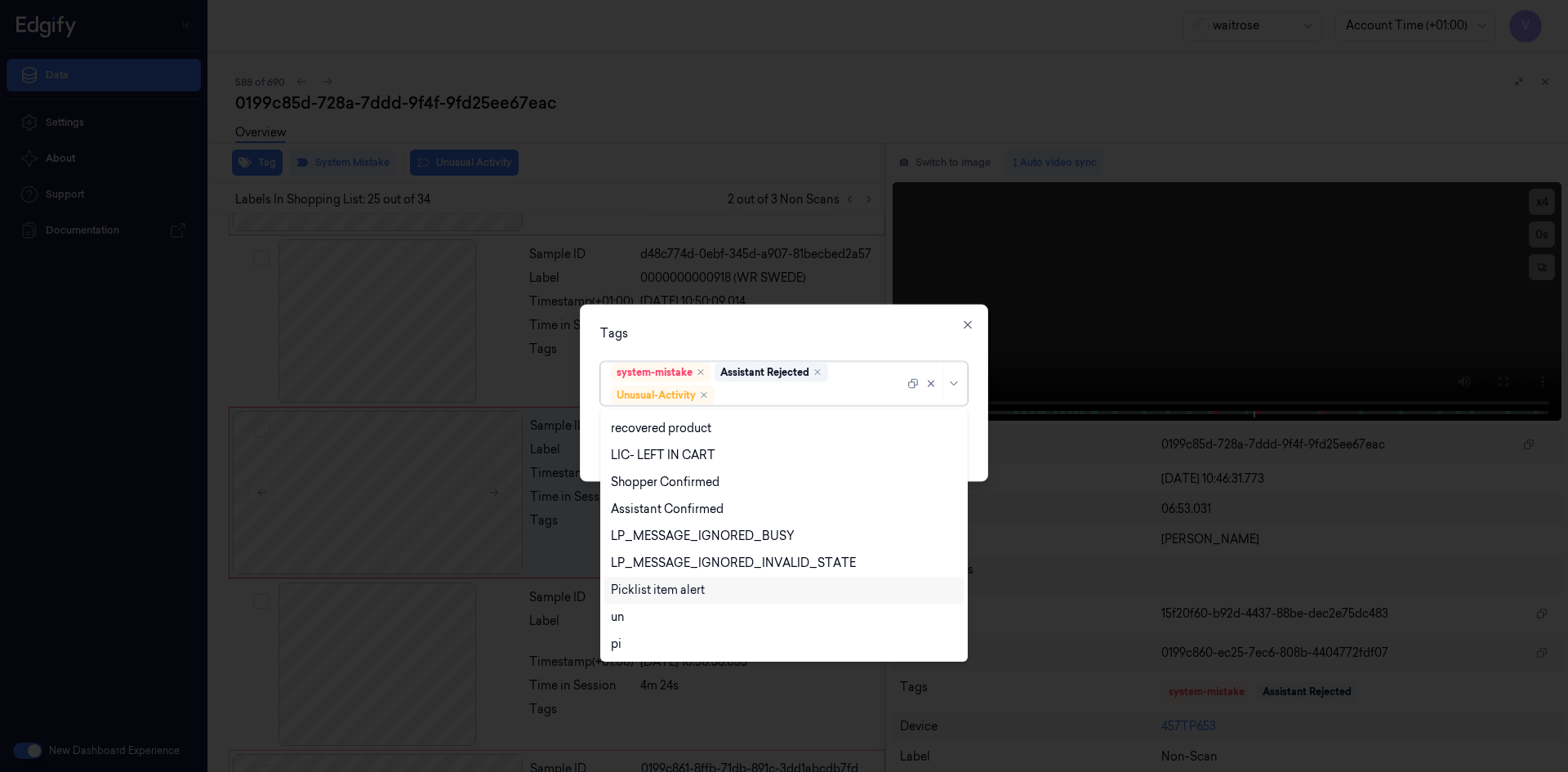
click at [694, 588] on div "Picklist item alert" at bounding box center [658, 590] width 94 height 18
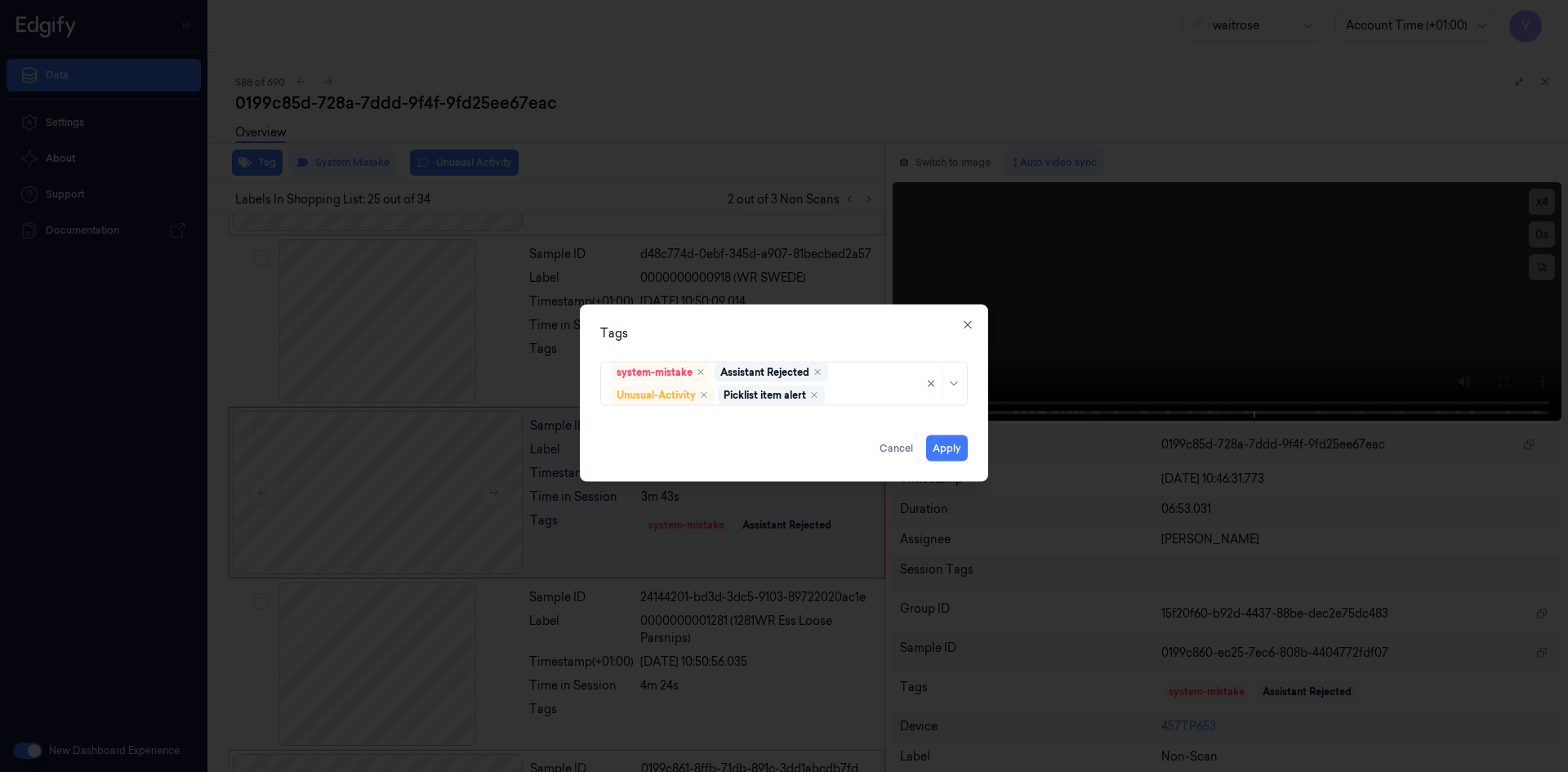
drag, startPoint x: 748, startPoint y: 331, endPoint x: 861, endPoint y: 423, distance: 145.7
click at [758, 340] on div "Tags" at bounding box center [784, 333] width 368 height 18
click at [943, 446] on button "Apply" at bounding box center [946, 447] width 42 height 26
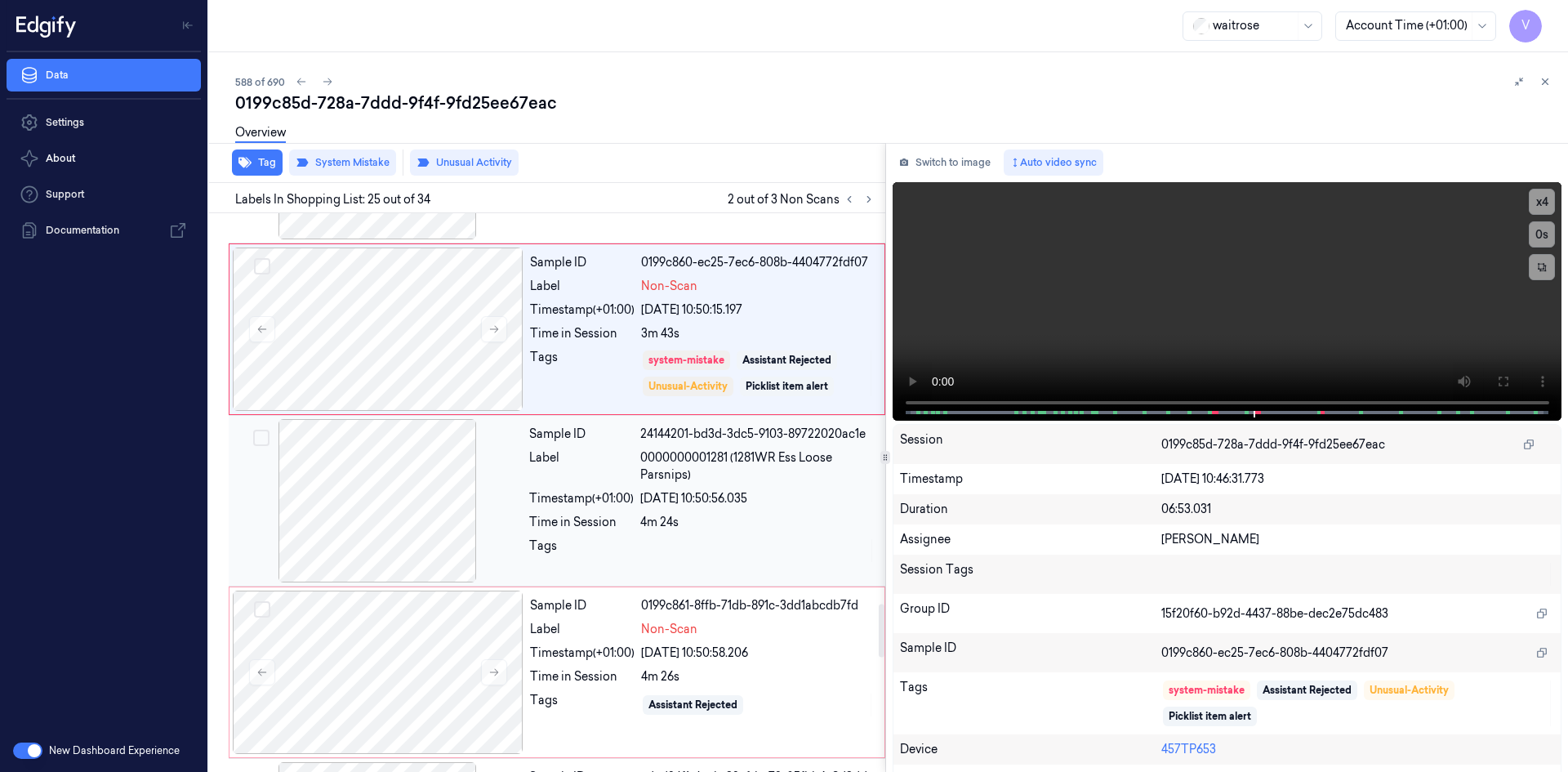
scroll to position [4166, 0]
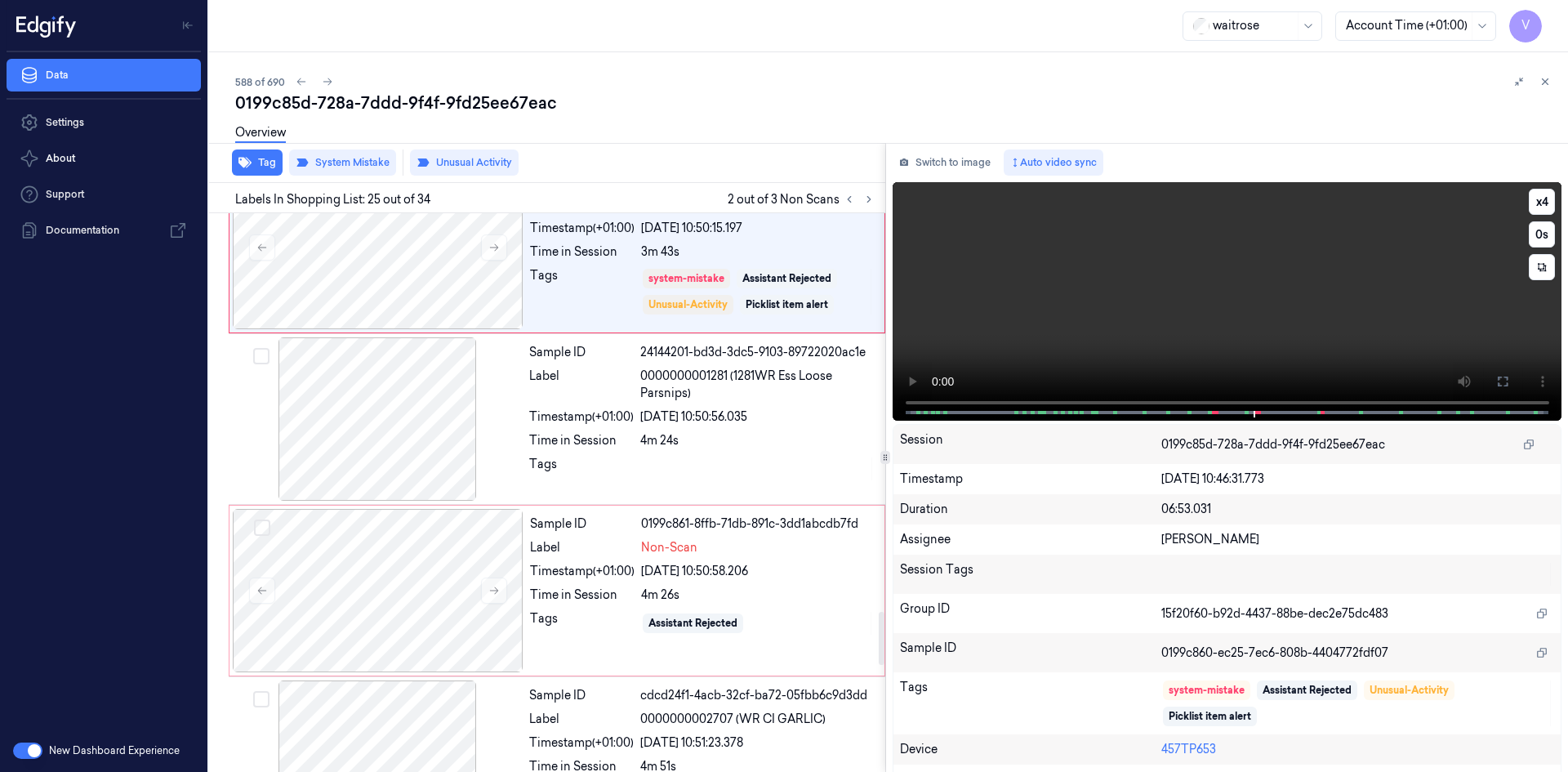
click at [1242, 274] on video at bounding box center [1227, 301] width 669 height 239
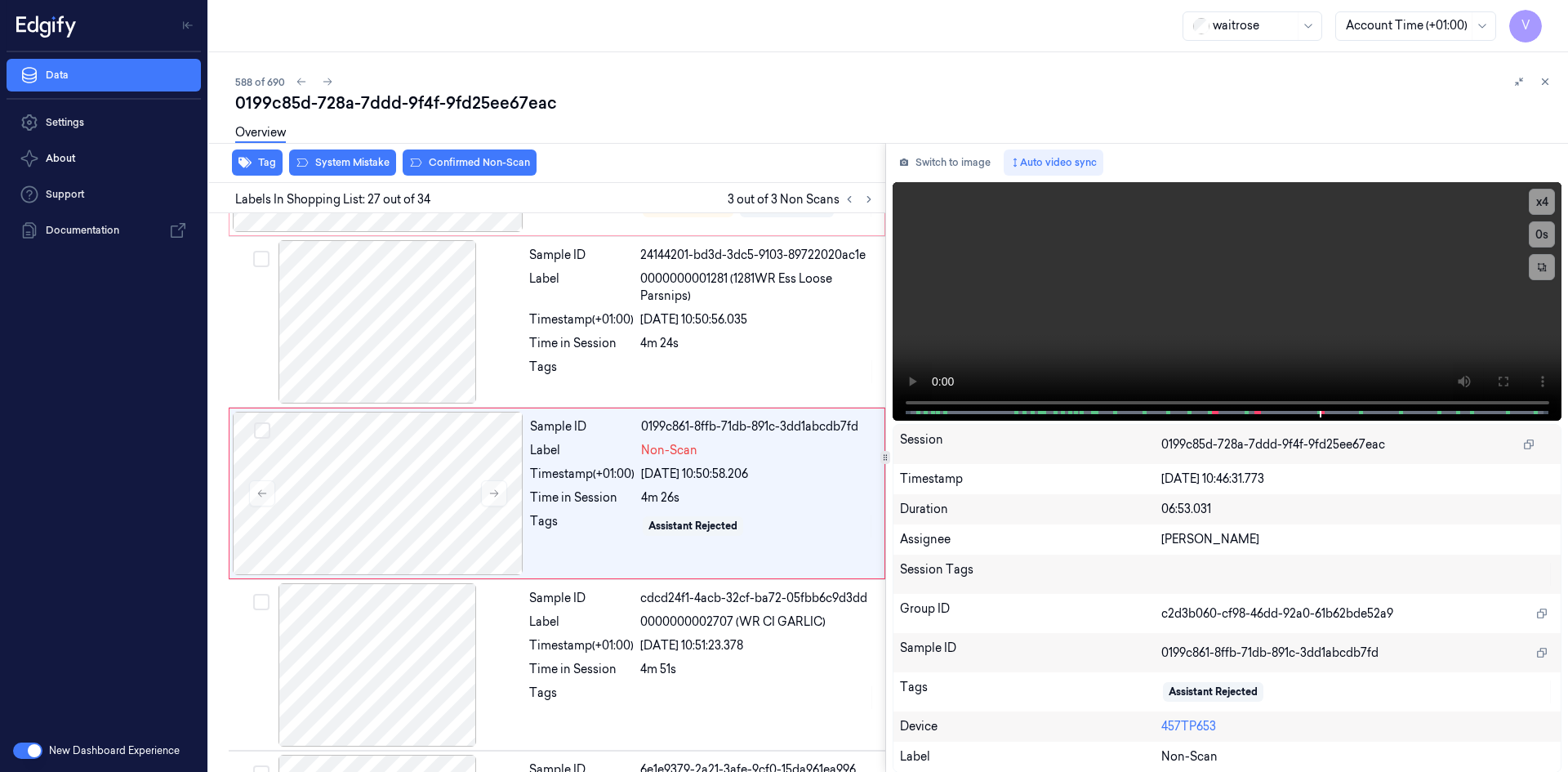
scroll to position [4264, 0]
click at [1253, 314] on video at bounding box center [1227, 301] width 669 height 239
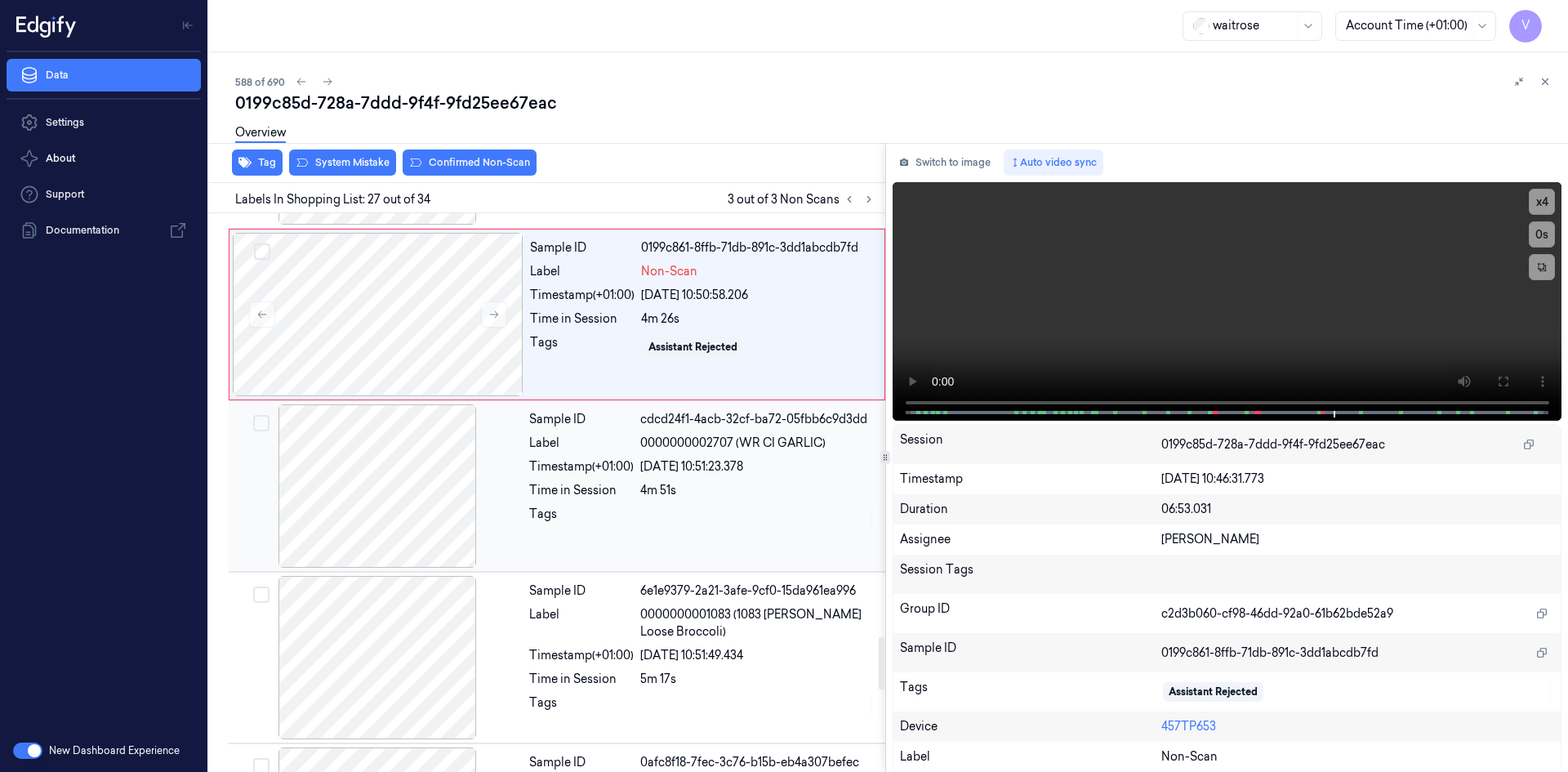
scroll to position [4428, 0]
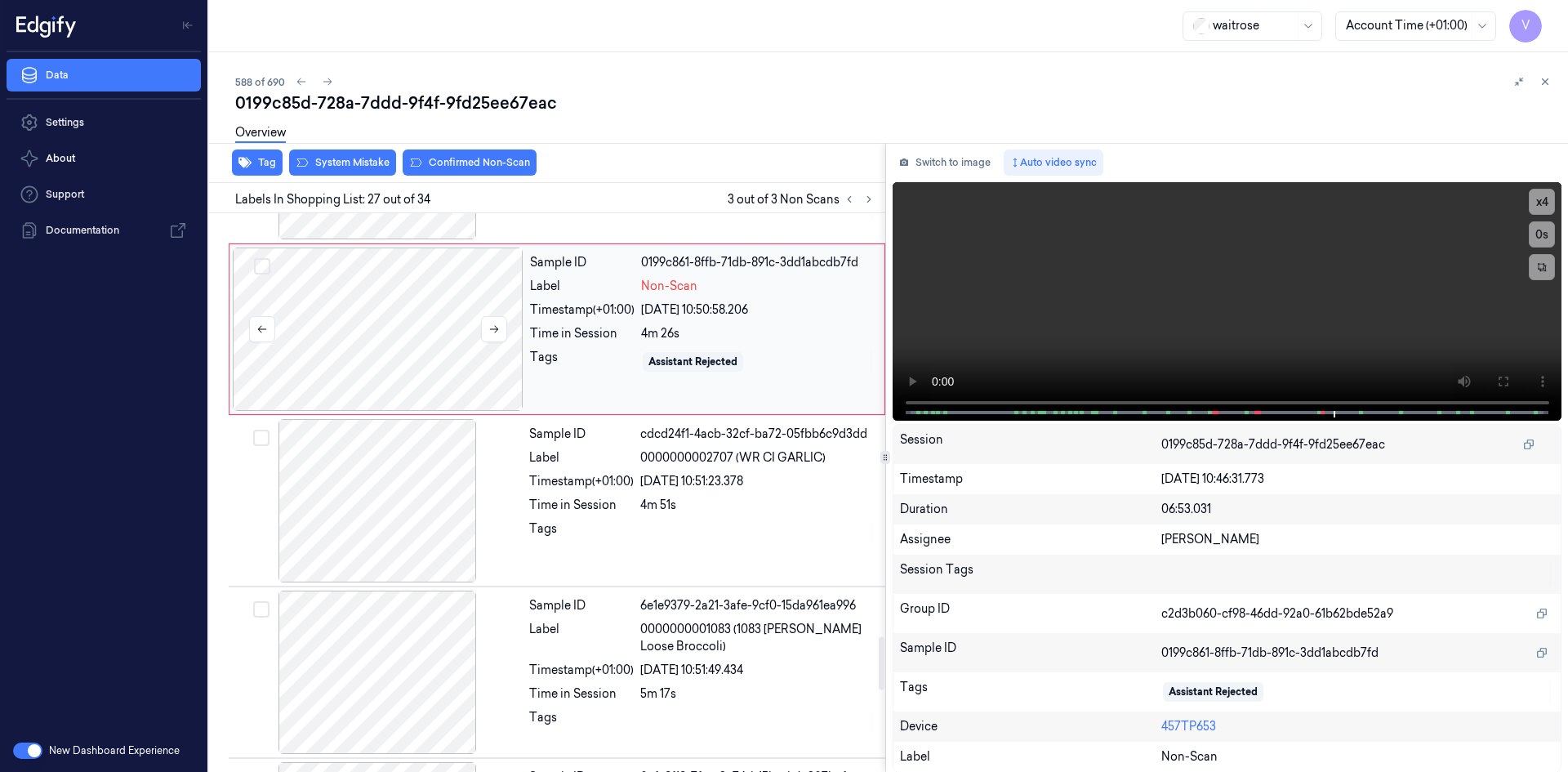
click at [424, 346] on div at bounding box center [378, 329] width 291 height 163
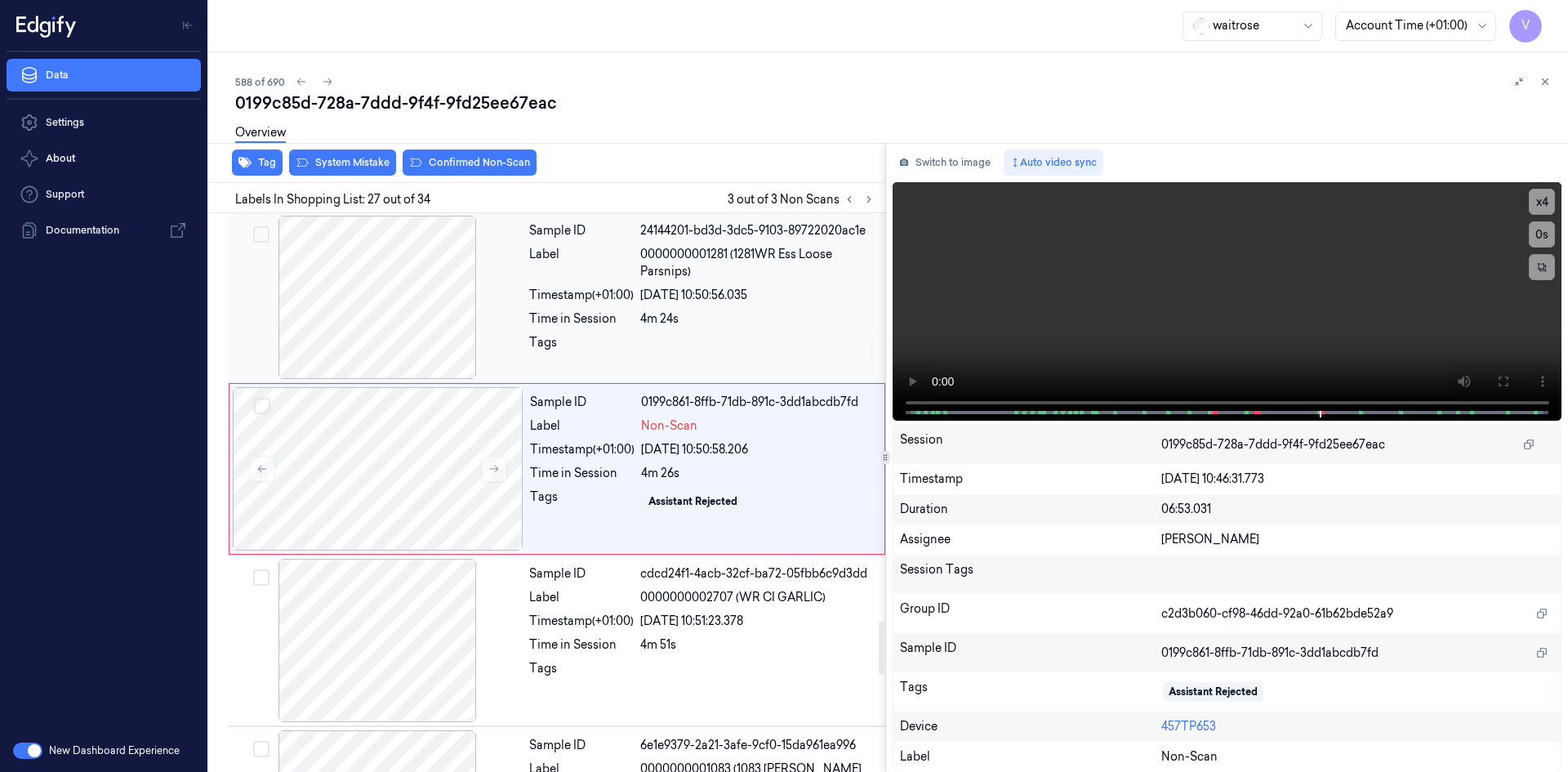
scroll to position [4264, 0]
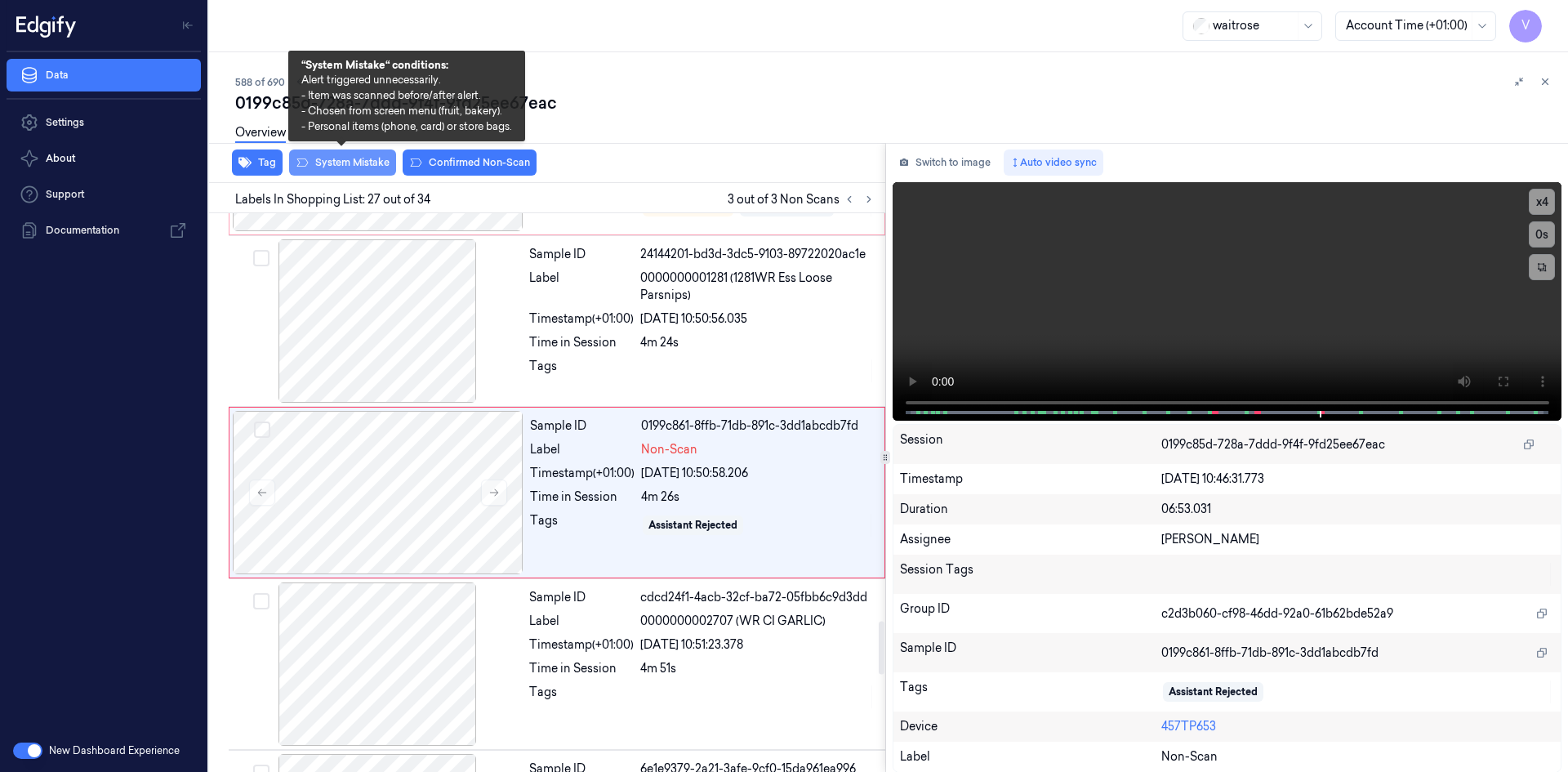
click at [344, 162] on button "System Mistake" at bounding box center [342, 162] width 107 height 26
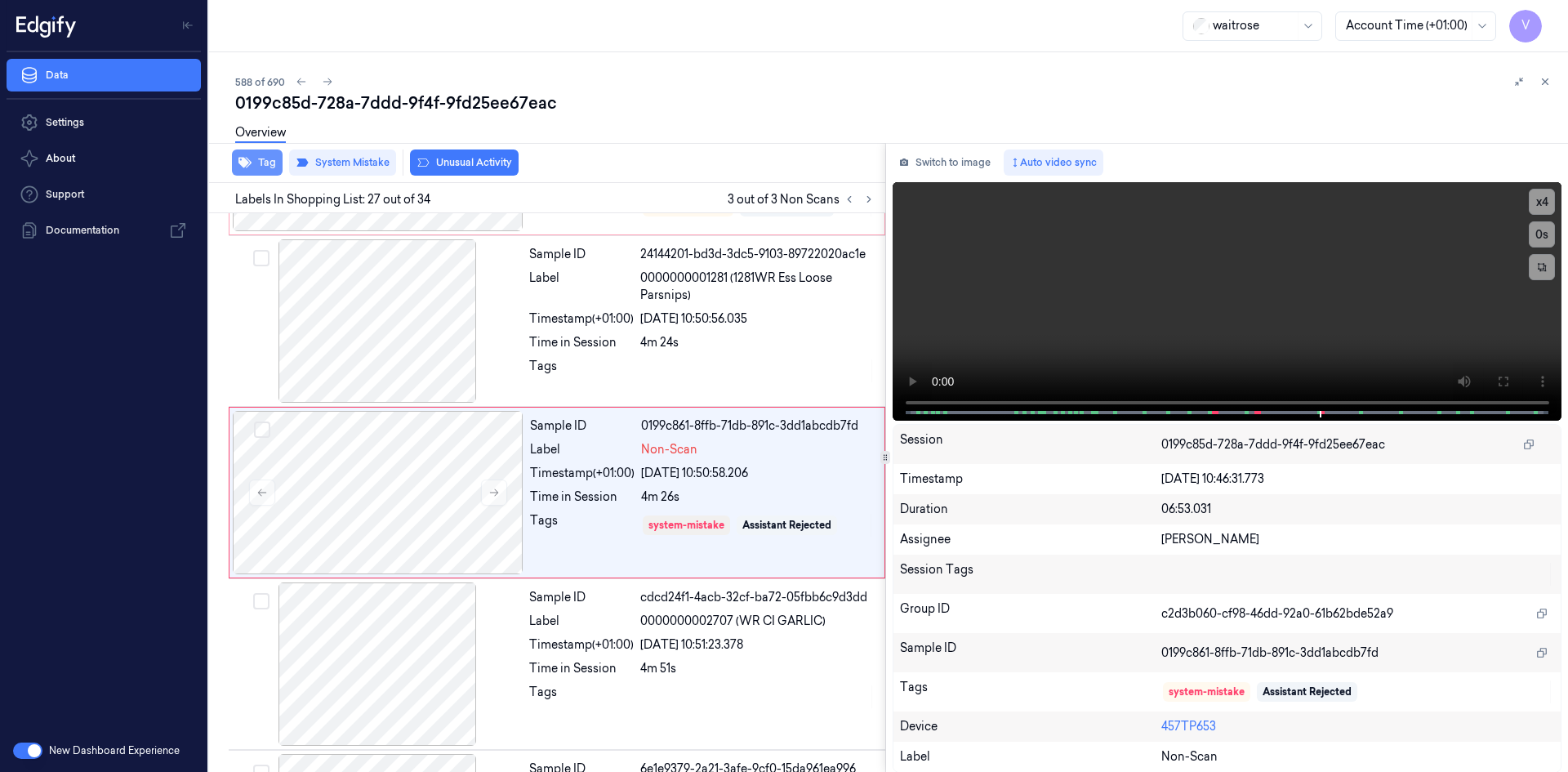
click at [243, 165] on icon "button" at bounding box center [245, 162] width 13 height 11
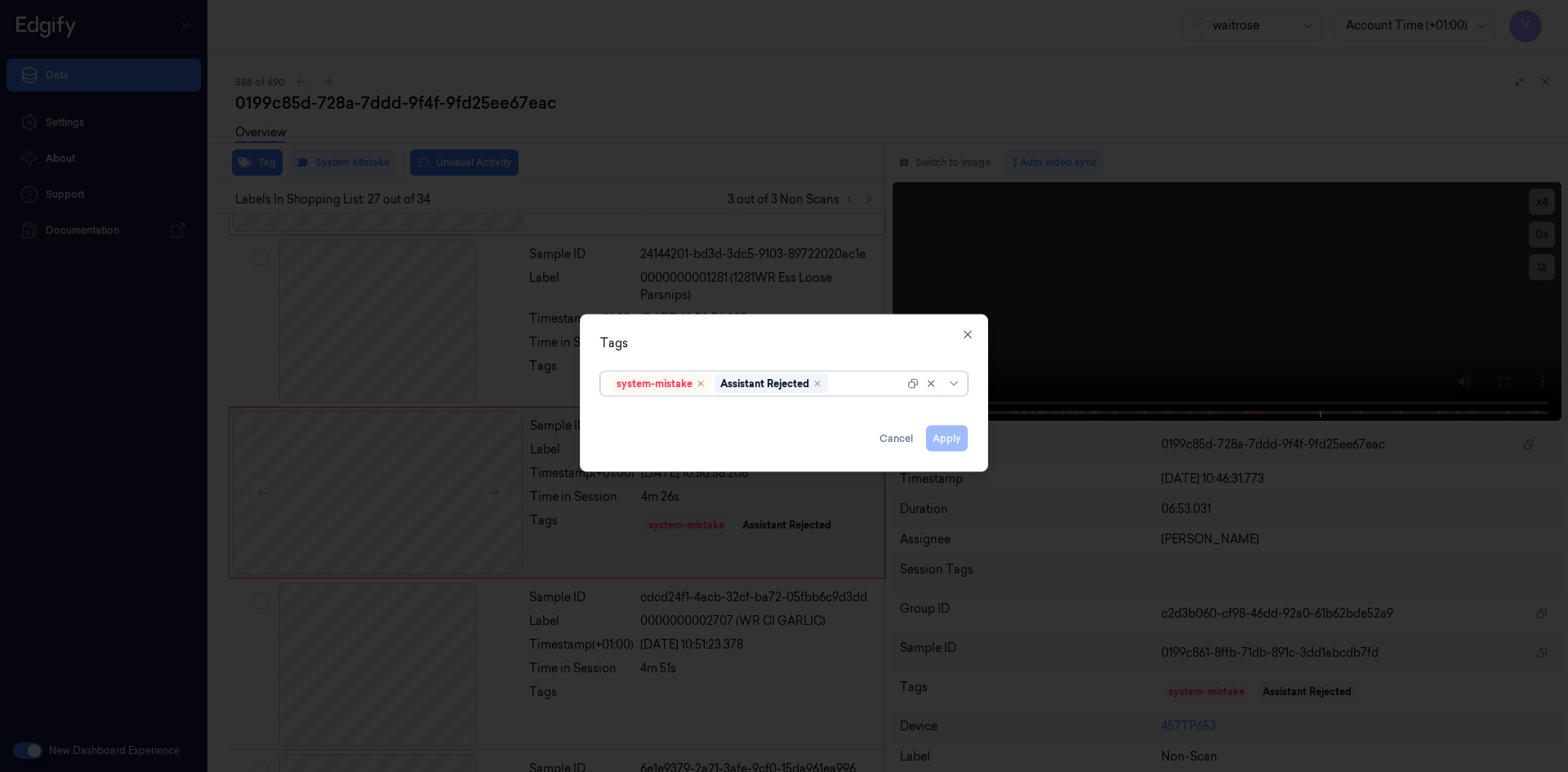
click at [847, 383] on div at bounding box center [868, 384] width 72 height 18
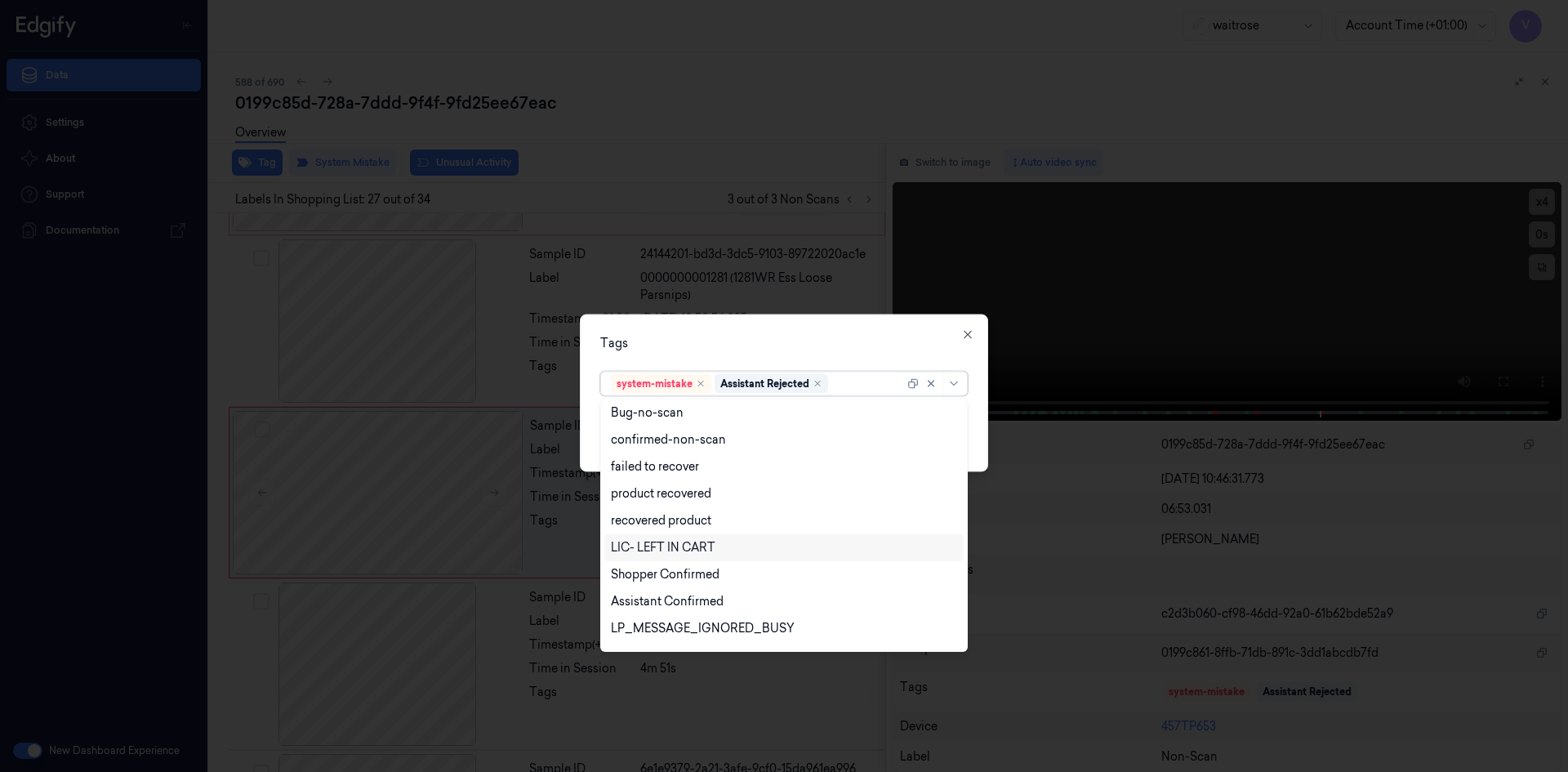
scroll to position [240, 0]
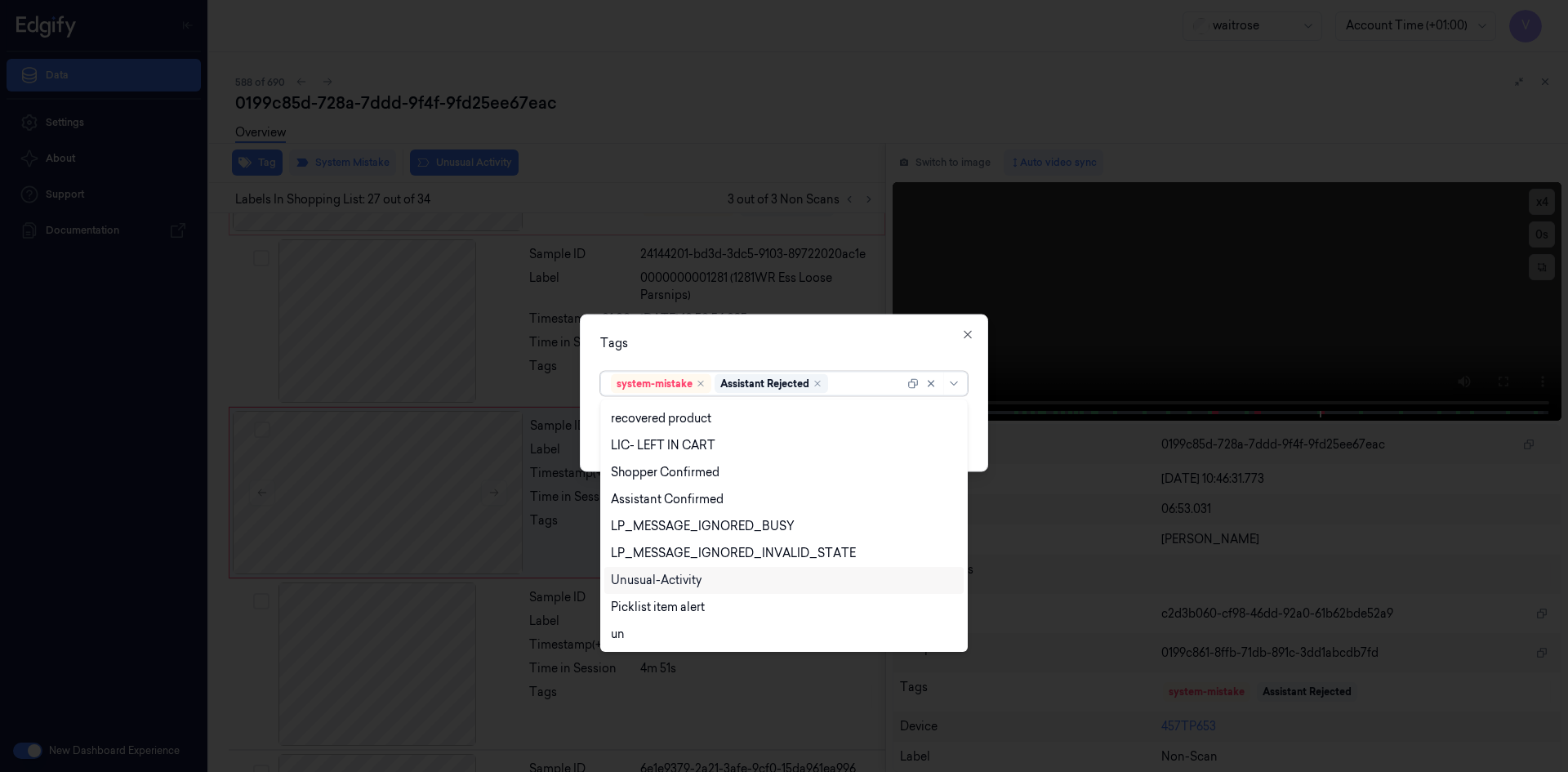
click at [687, 575] on div "Unusual-Activity" at bounding box center [656, 580] width 91 height 18
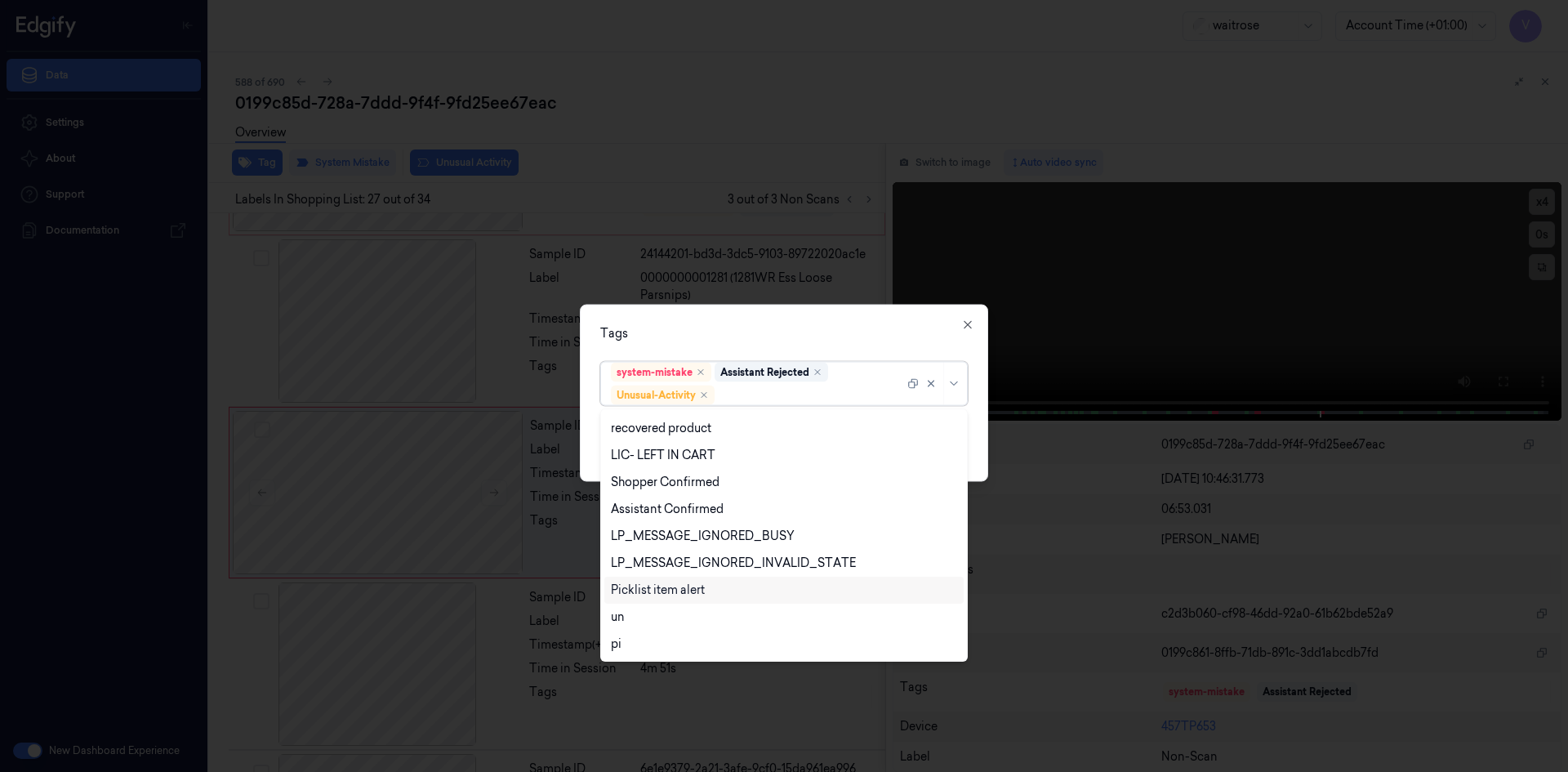
click at [669, 590] on div "Picklist item alert" at bounding box center [658, 590] width 94 height 18
click at [761, 337] on div "Tags" at bounding box center [784, 333] width 368 height 18
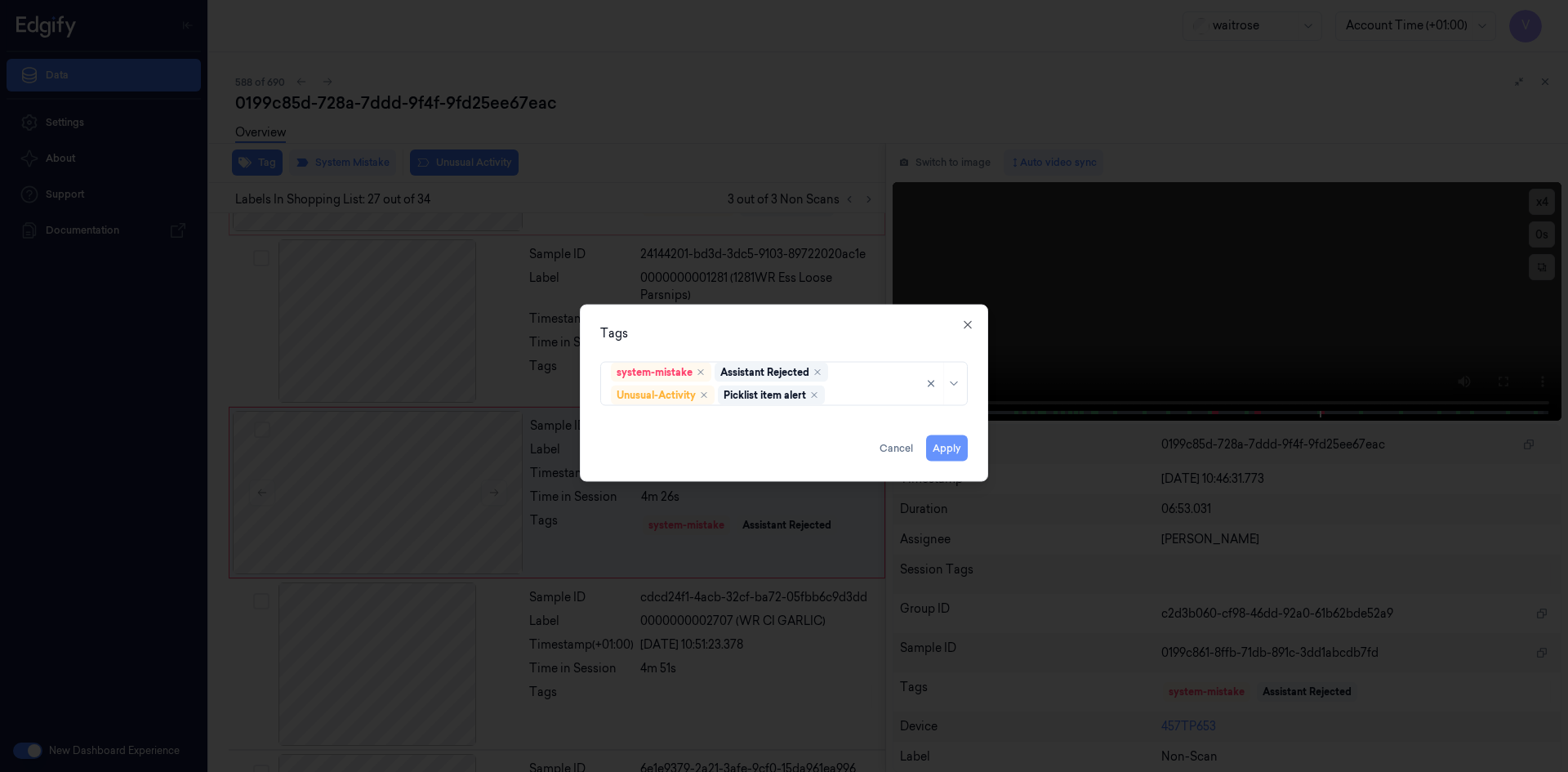
click at [939, 444] on button "Apply" at bounding box center [946, 447] width 42 height 26
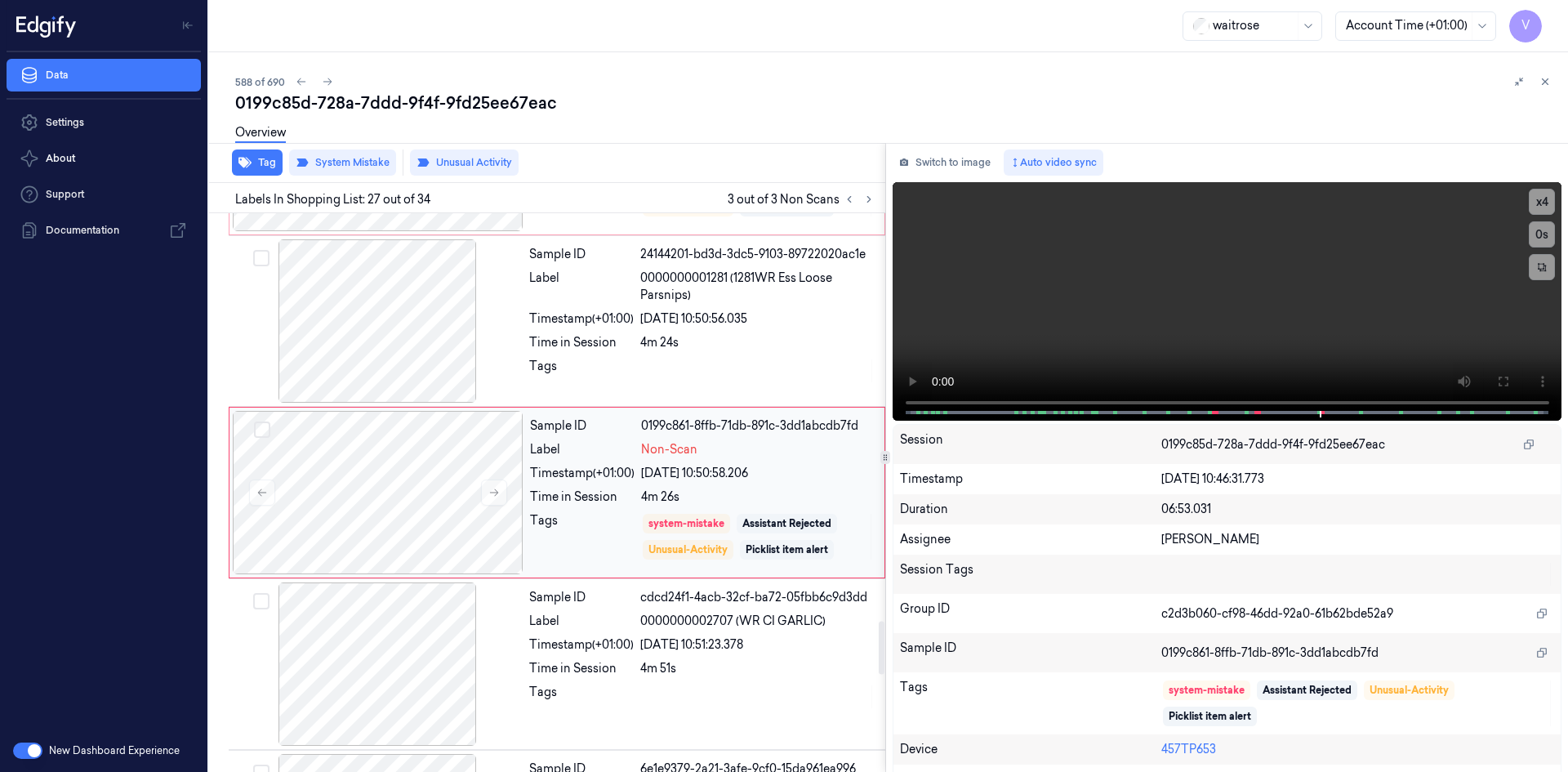
click at [232, 150] on button "Tag" at bounding box center [257, 162] width 51 height 26
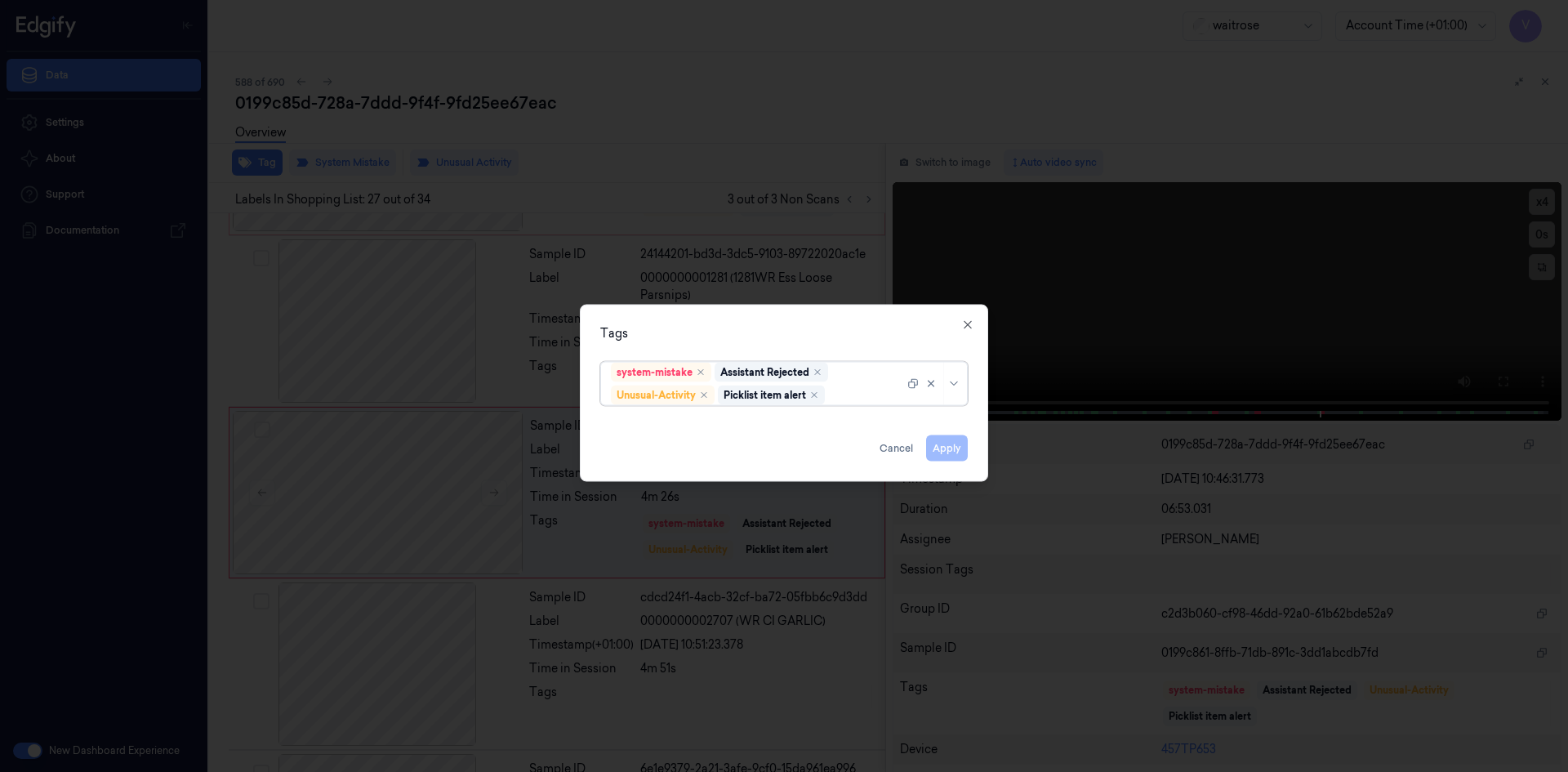
click at [936, 441] on div "Apply Cancel" at bounding box center [784, 441] width 368 height 39
click at [970, 321] on icon "button" at bounding box center [967, 324] width 13 height 13
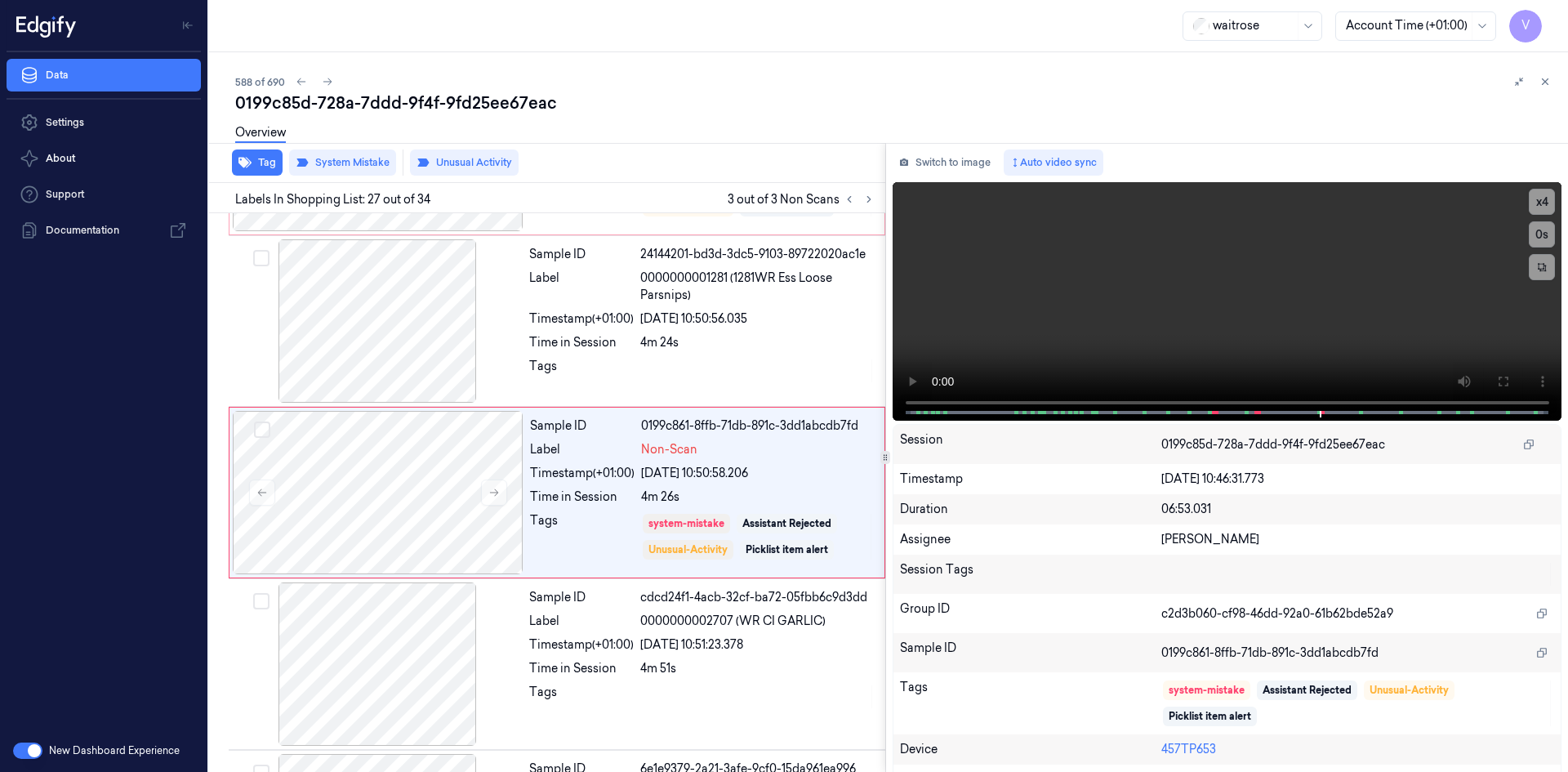
click at [1547, 83] on icon at bounding box center [1545, 82] width 12 height 12
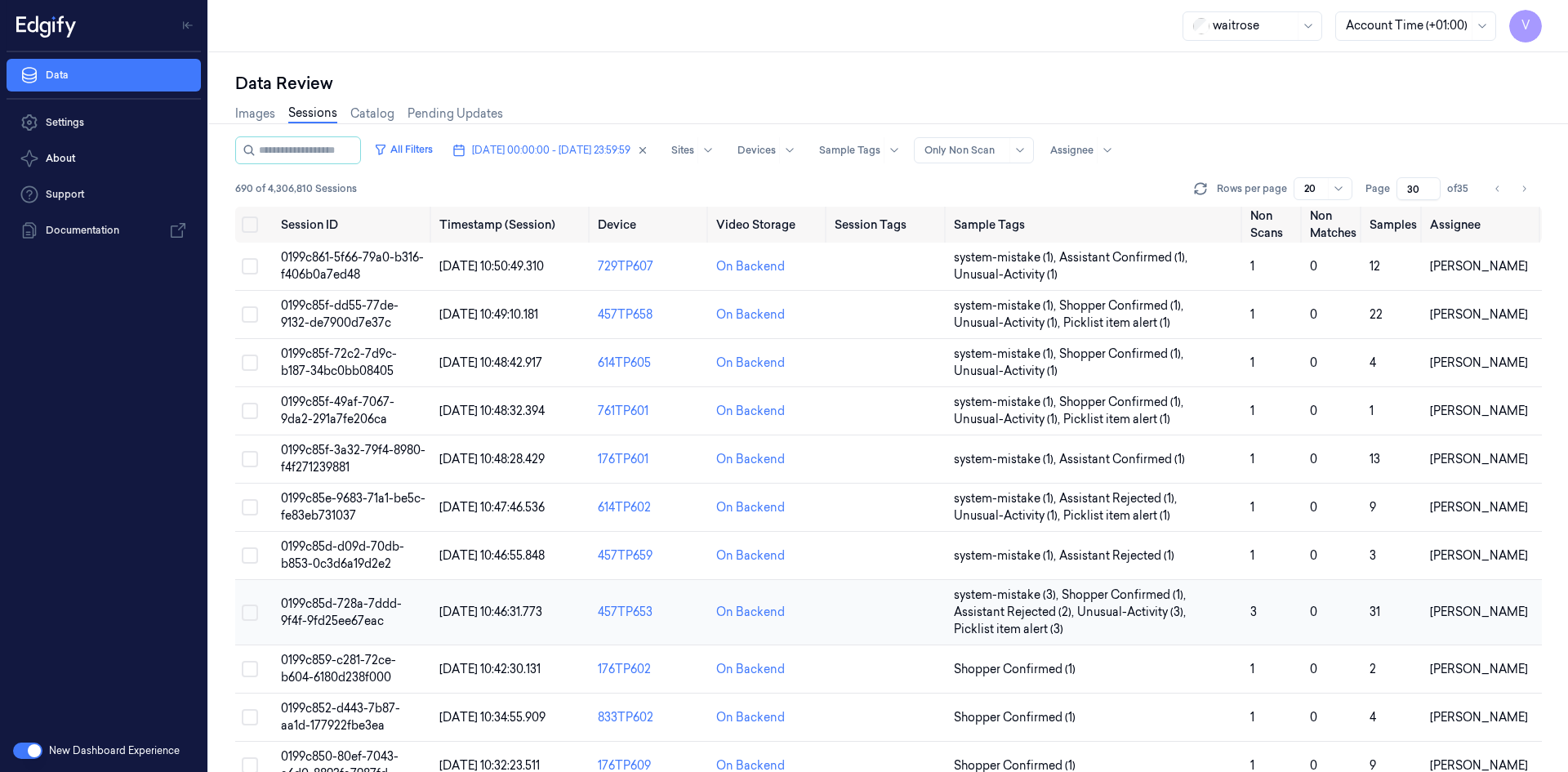
scroll to position [123, 0]
click at [351, 721] on span "0199c852-d443-7b87-aa1d-177922fbe3ea" at bounding box center [341, 716] width 119 height 32
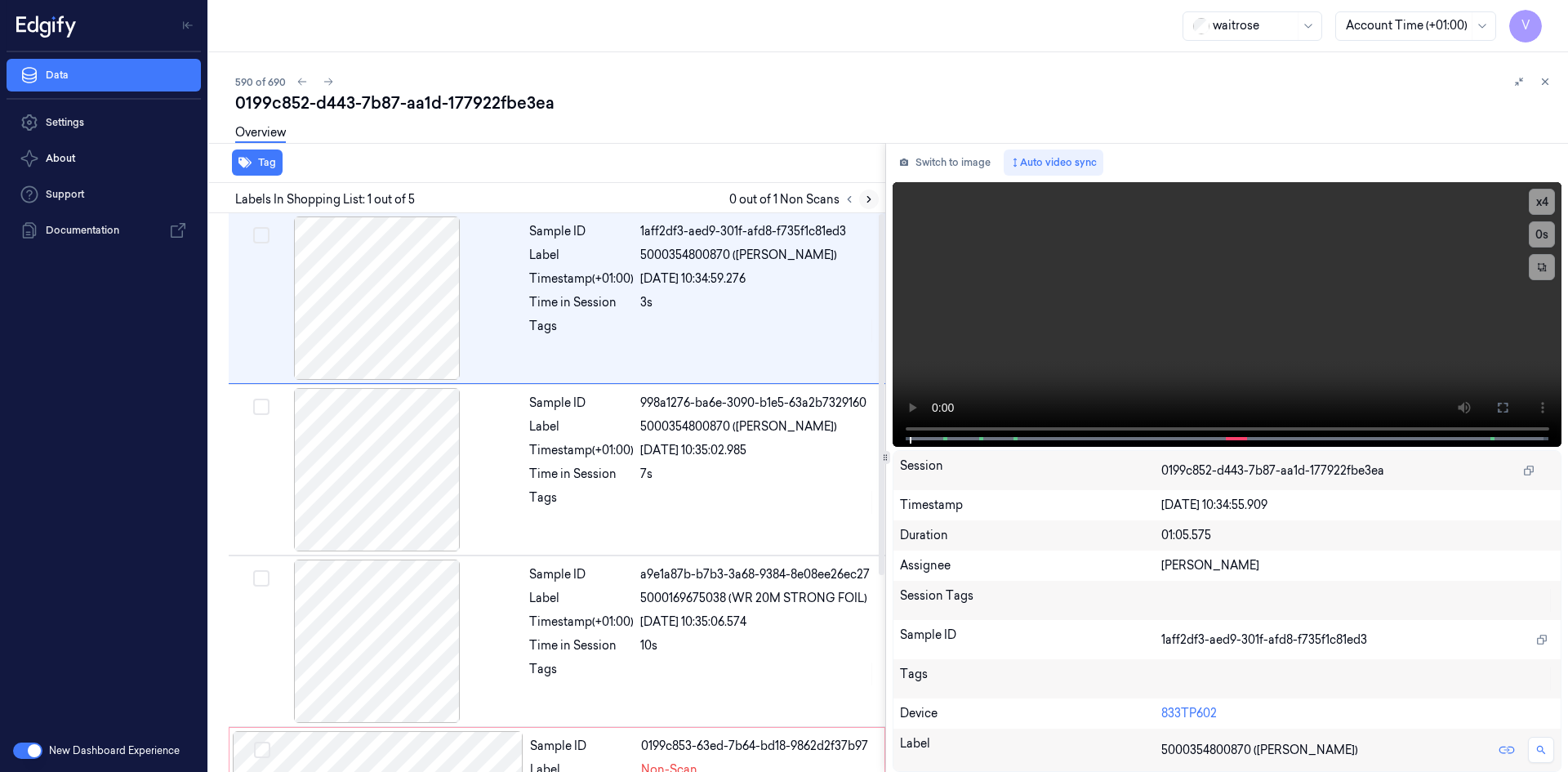
click at [866, 195] on icon at bounding box center [869, 200] width 12 height 12
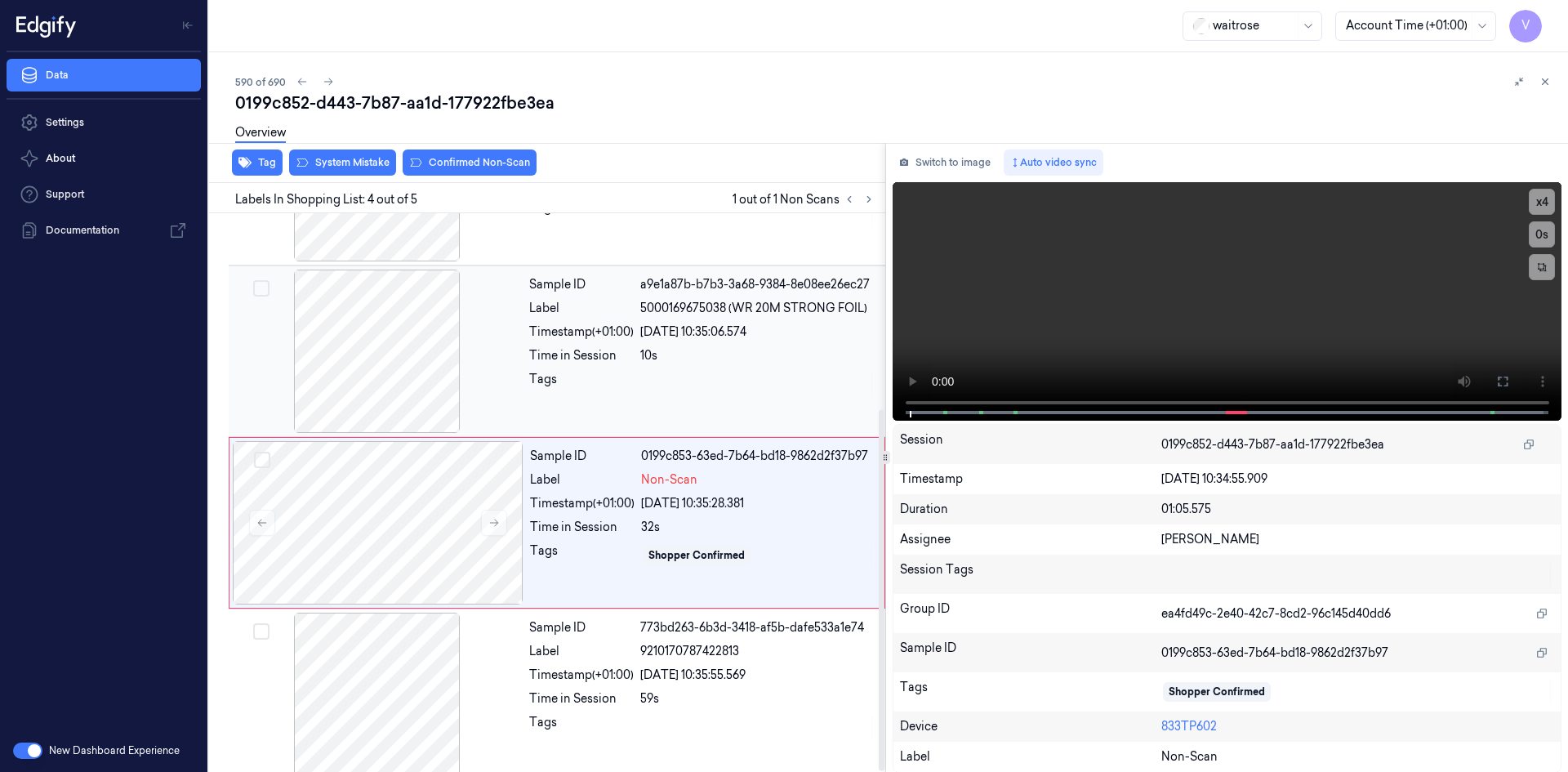
scroll to position [303, 0]
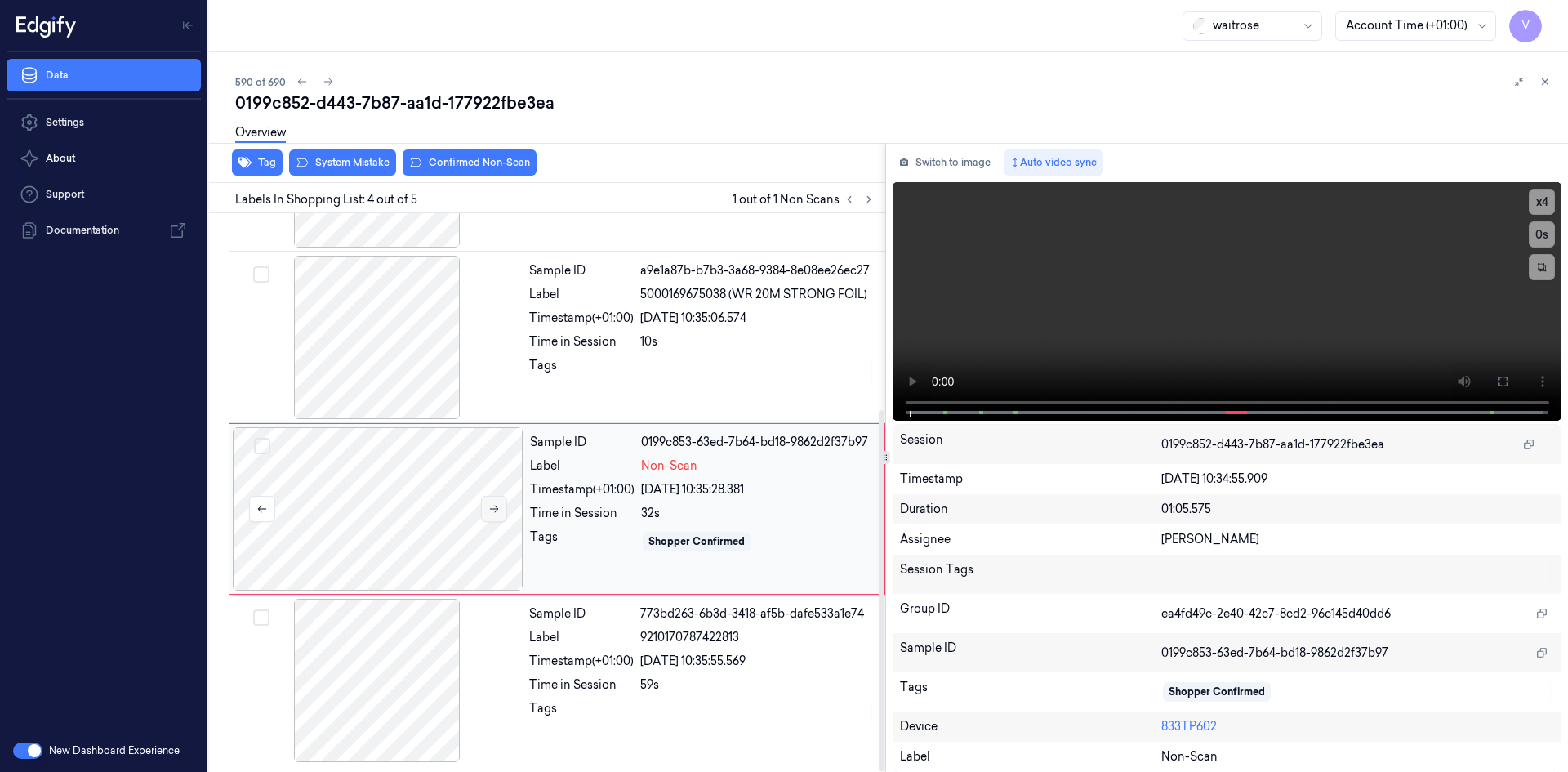
click at [492, 507] on icon at bounding box center [494, 509] width 12 height 12
click at [1053, 335] on video at bounding box center [1227, 301] width 669 height 239
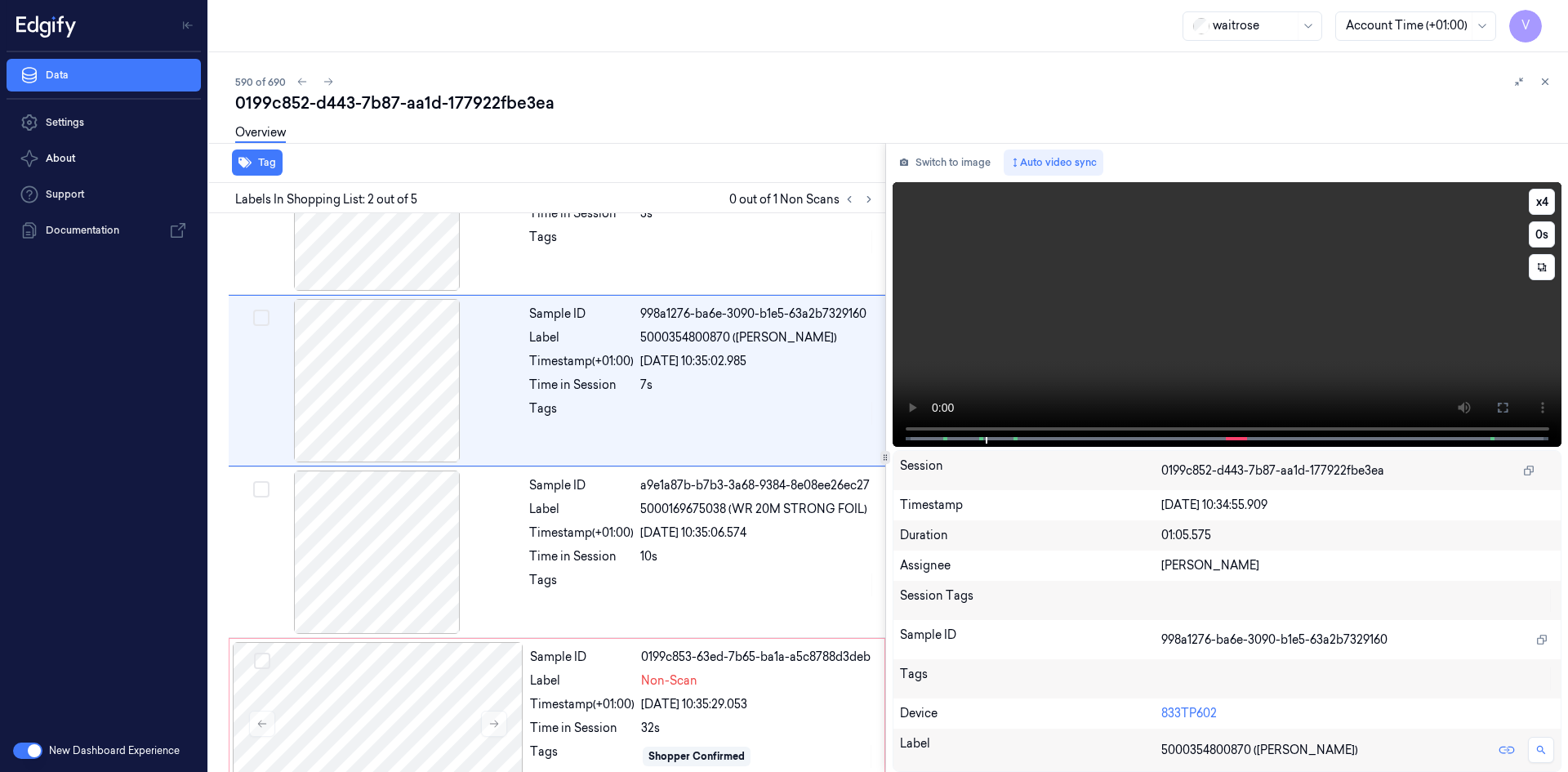
scroll to position [0, 0]
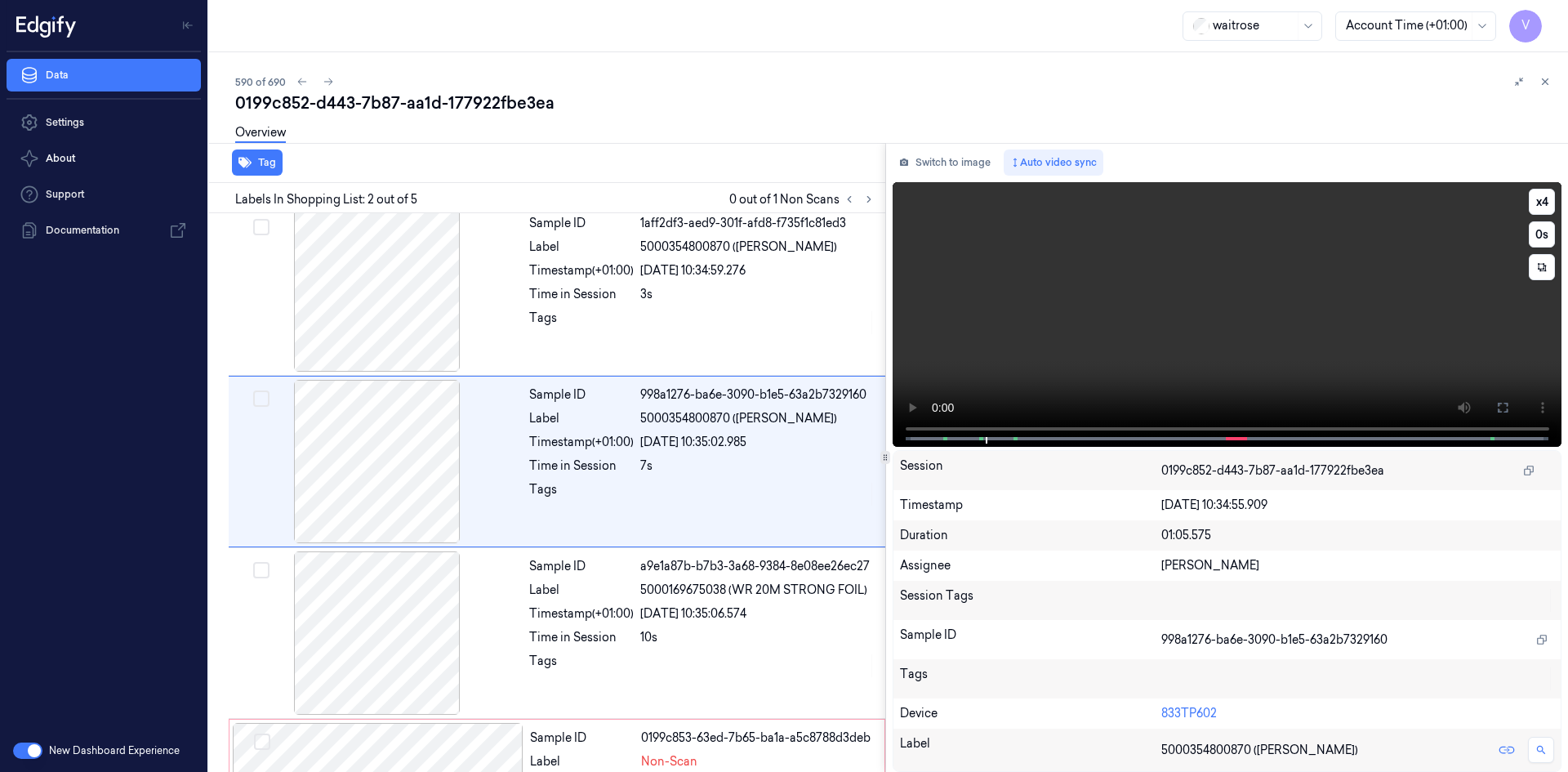
click at [1151, 359] on video at bounding box center [1227, 314] width 669 height 264
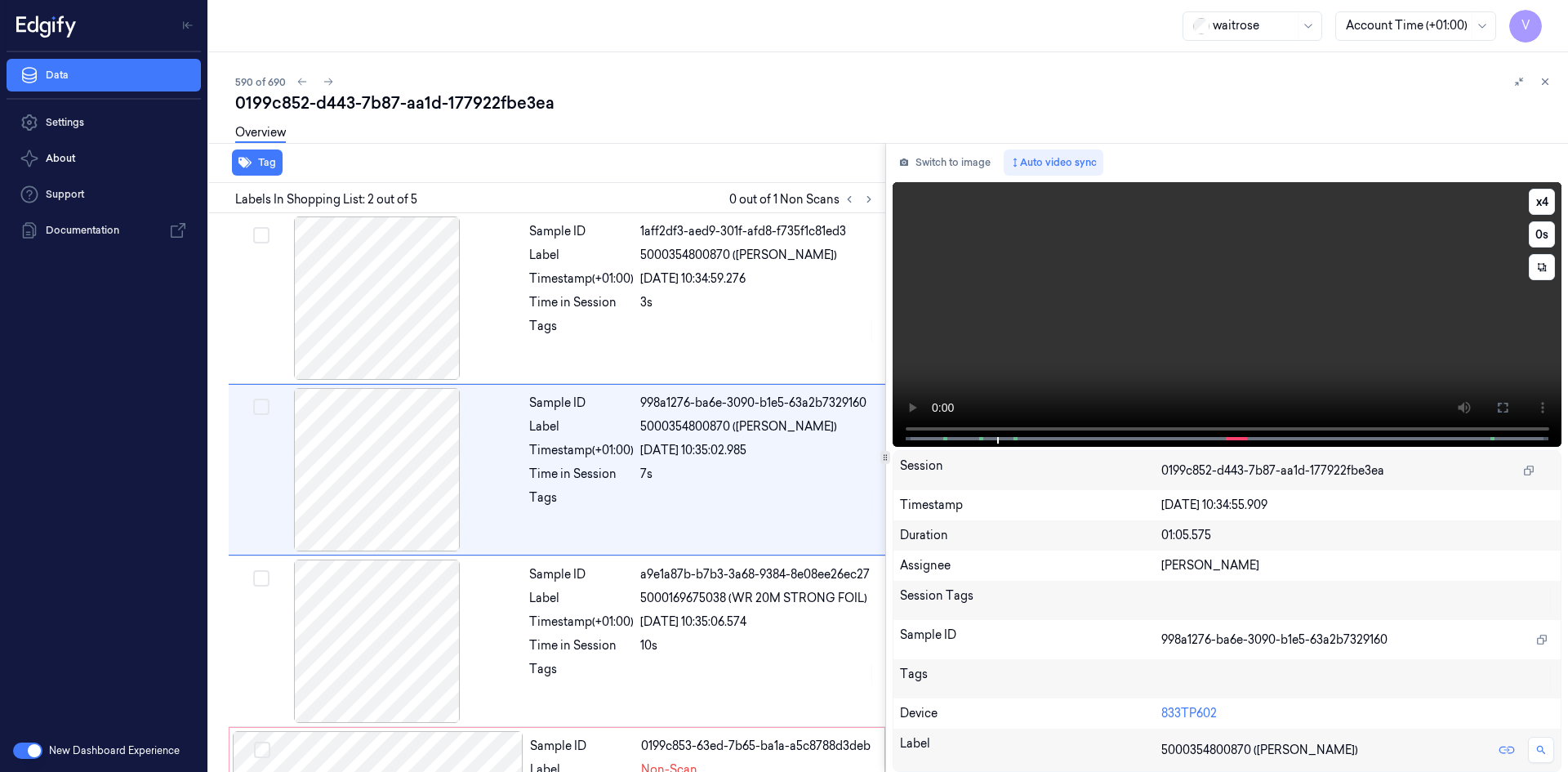
click at [1137, 357] on video at bounding box center [1227, 314] width 669 height 264
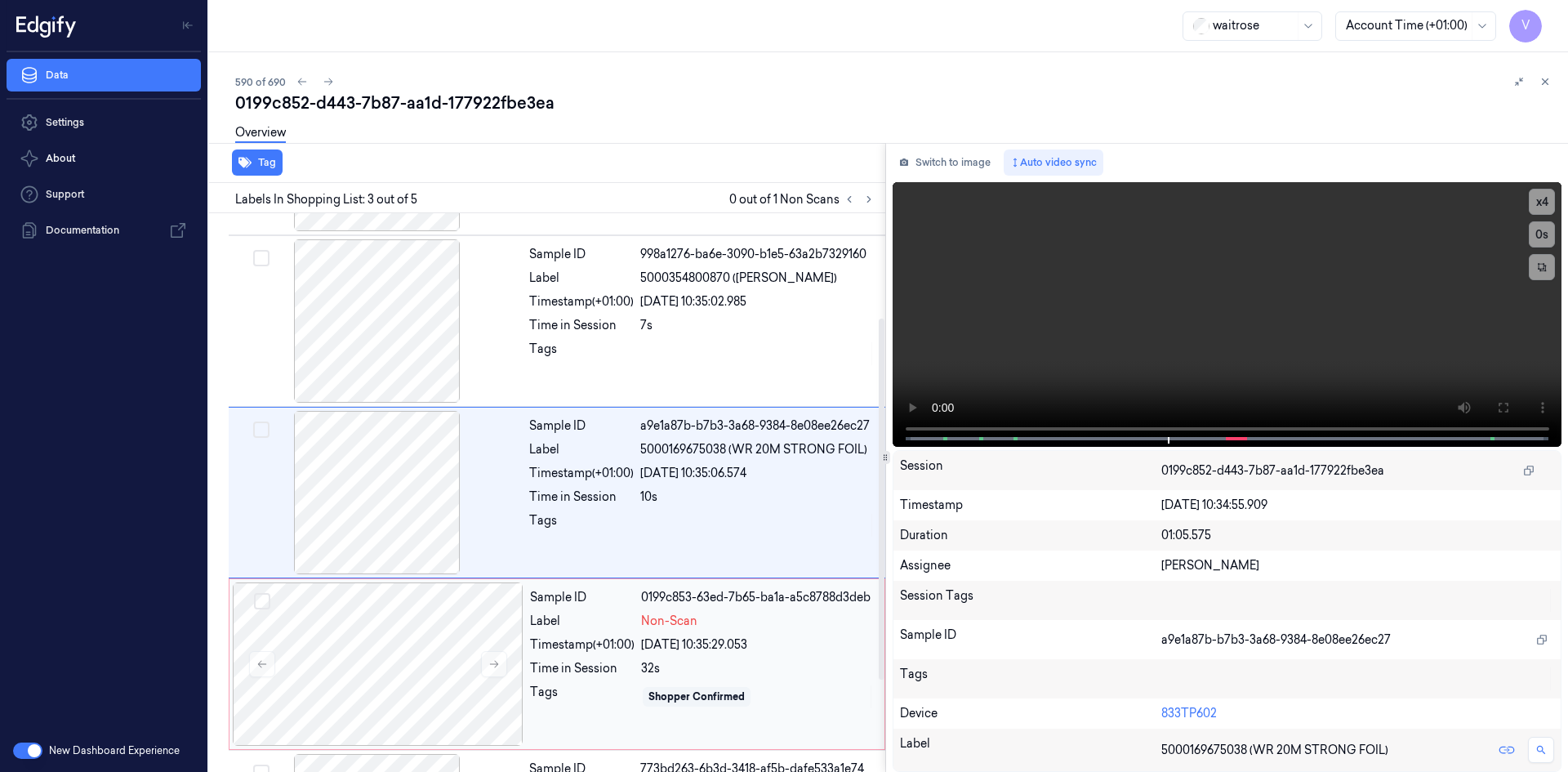
scroll to position [303, 0]
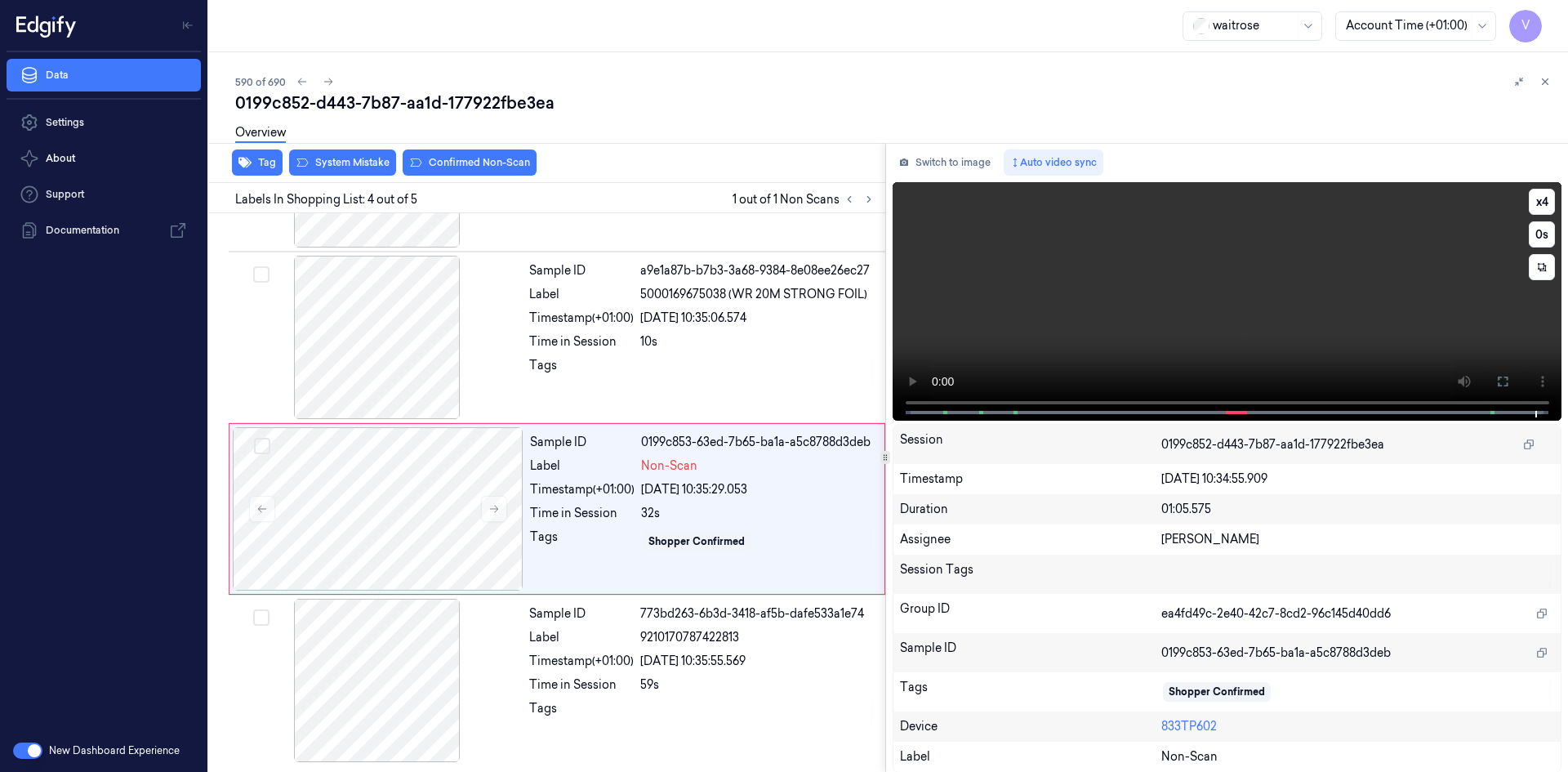
click at [1185, 318] on video at bounding box center [1227, 301] width 669 height 239
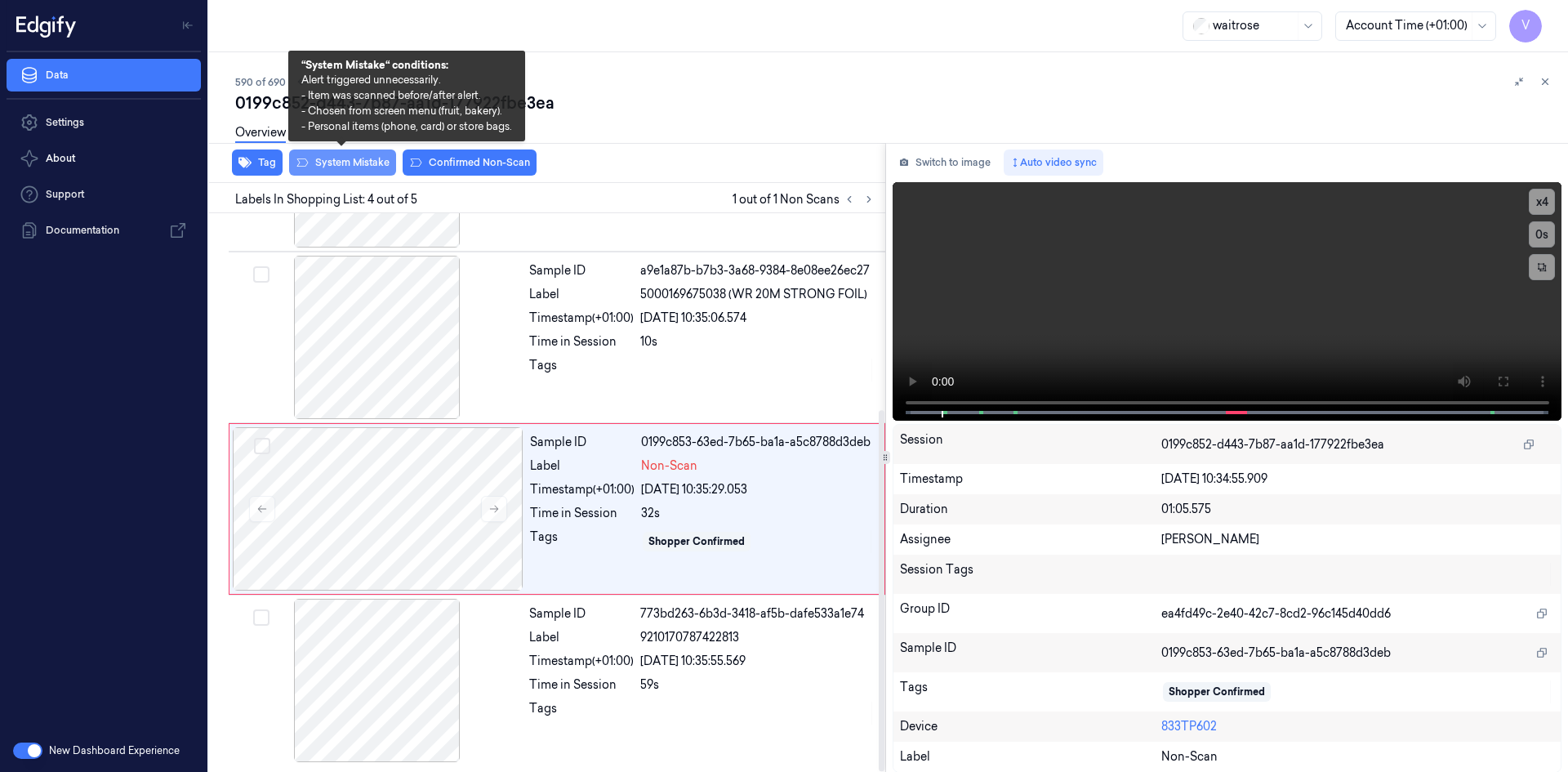
click at [355, 163] on button "System Mistake" at bounding box center [342, 162] width 107 height 26
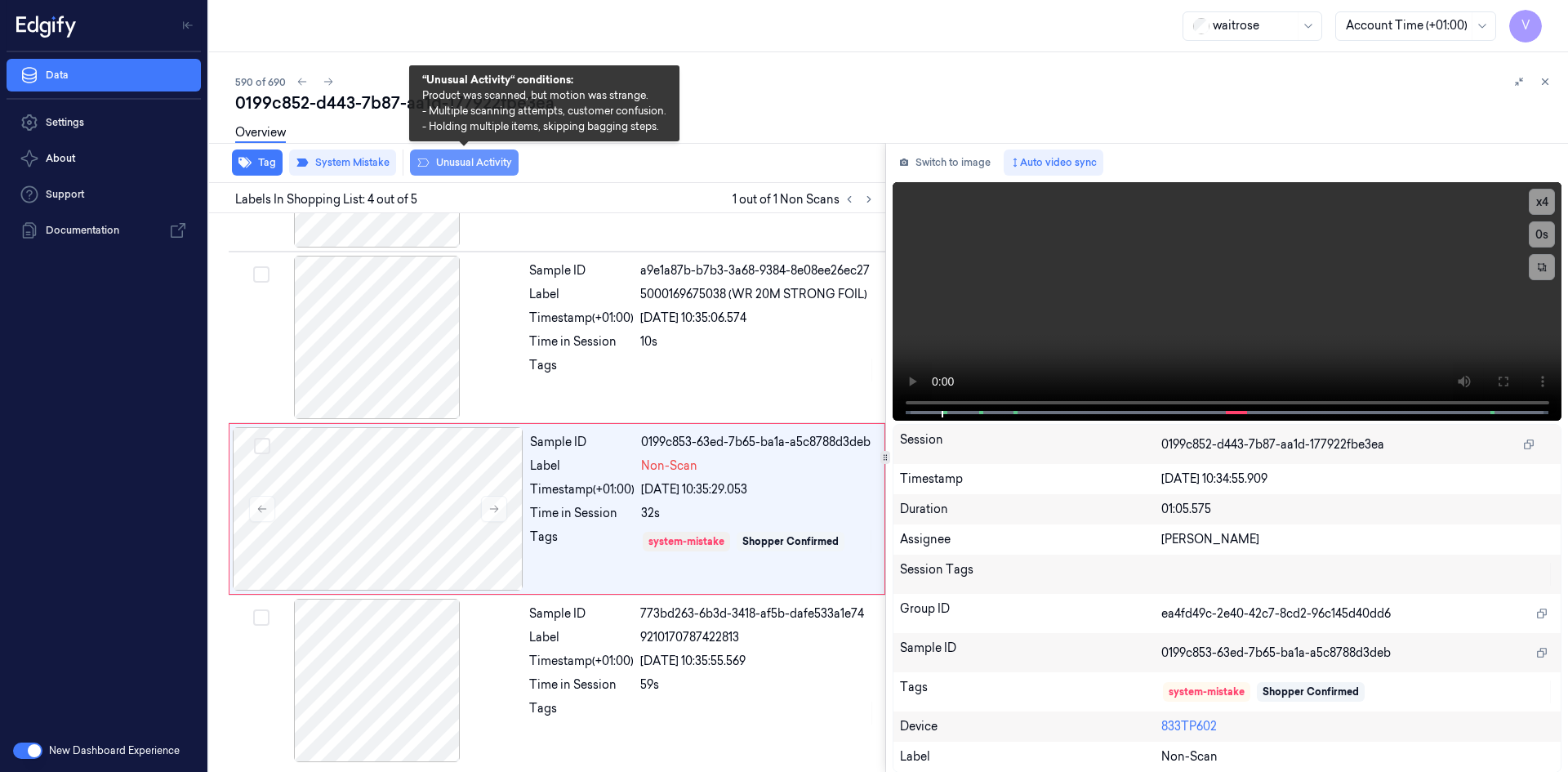
click at [466, 159] on button "Unusual Activity" at bounding box center [464, 162] width 109 height 26
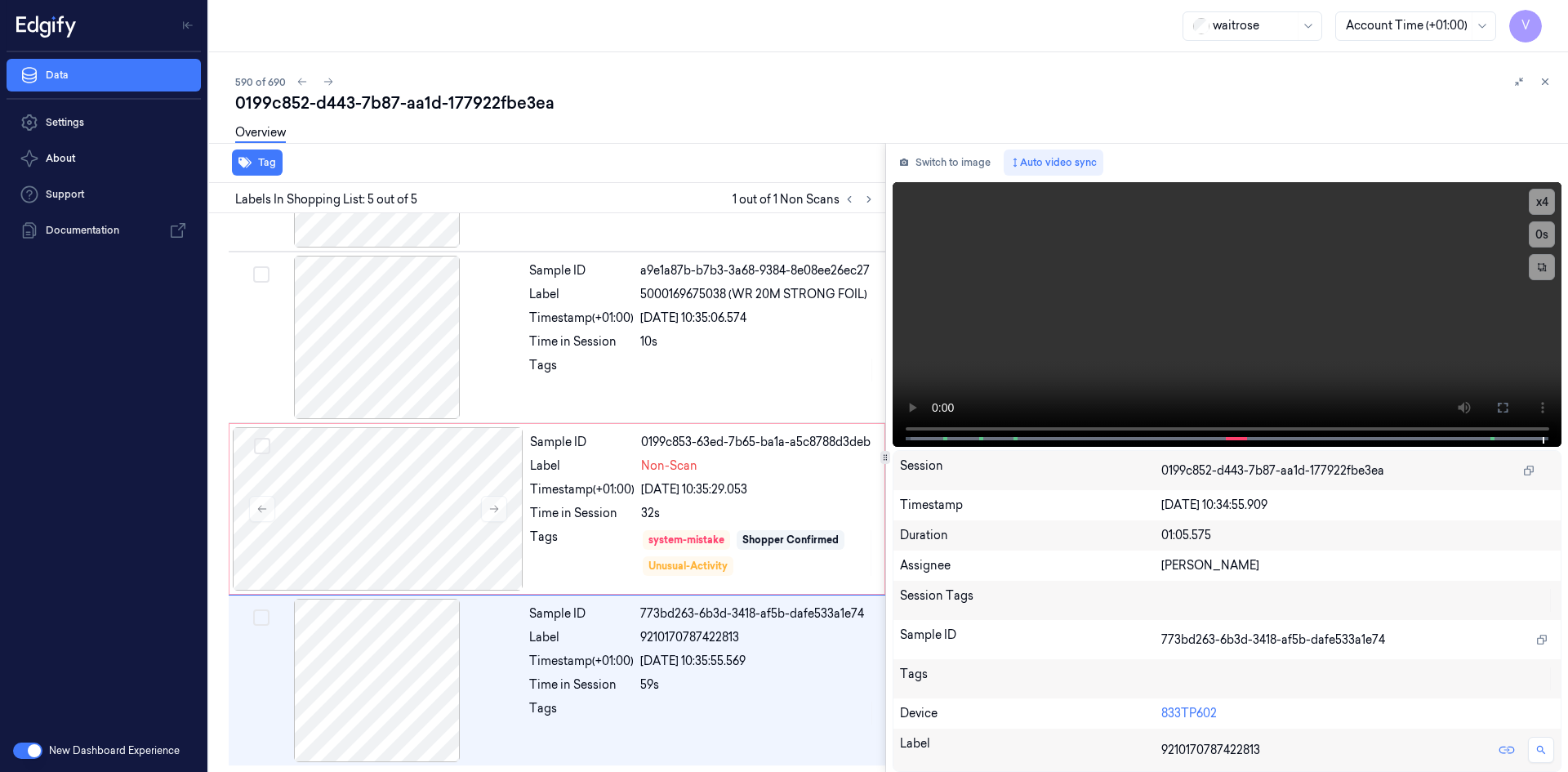
click at [1553, 74] on div at bounding box center [1532, 81] width 46 height 20
click at [1548, 80] on icon at bounding box center [1545, 82] width 12 height 12
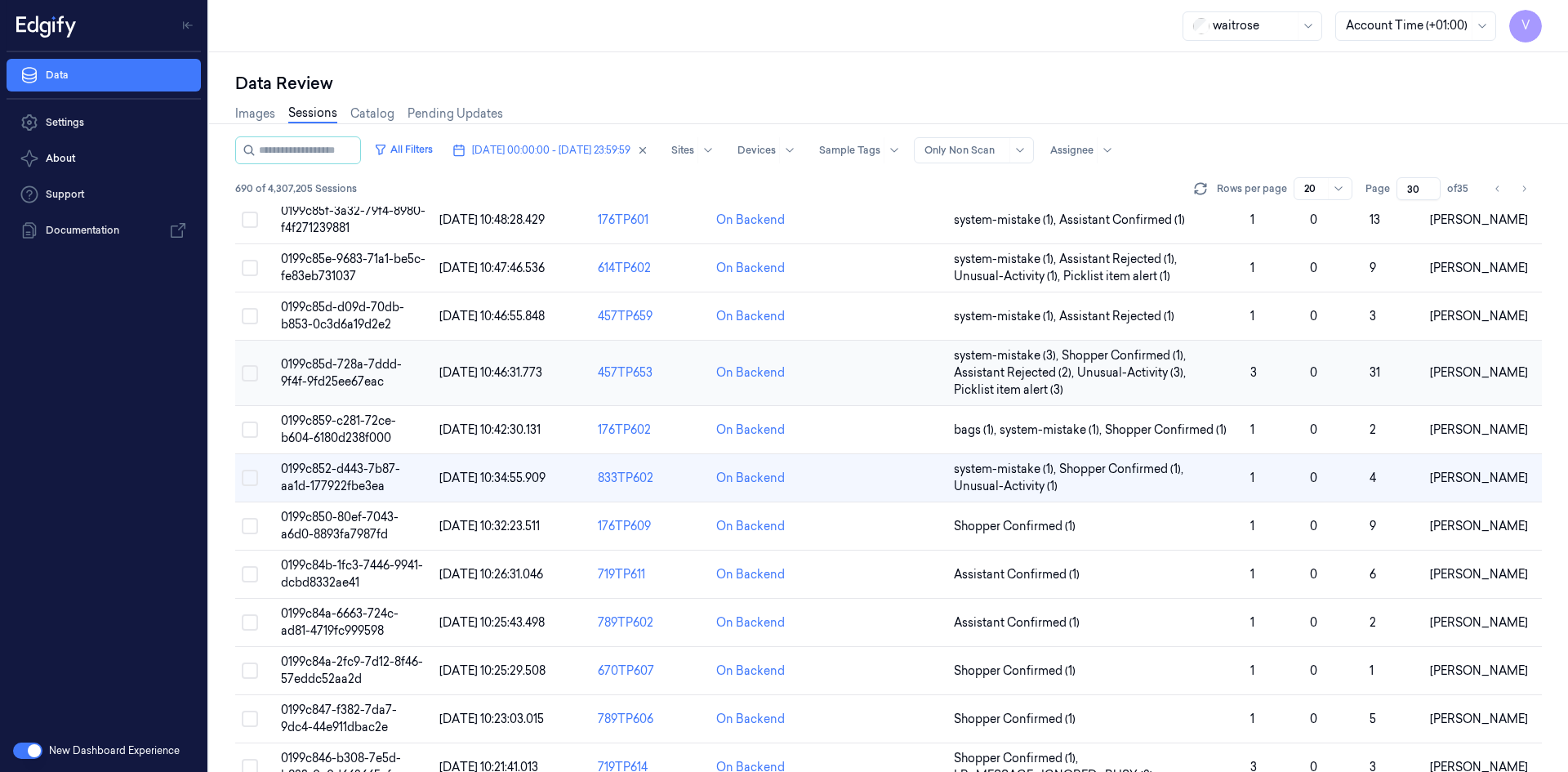
scroll to position [245, 0]
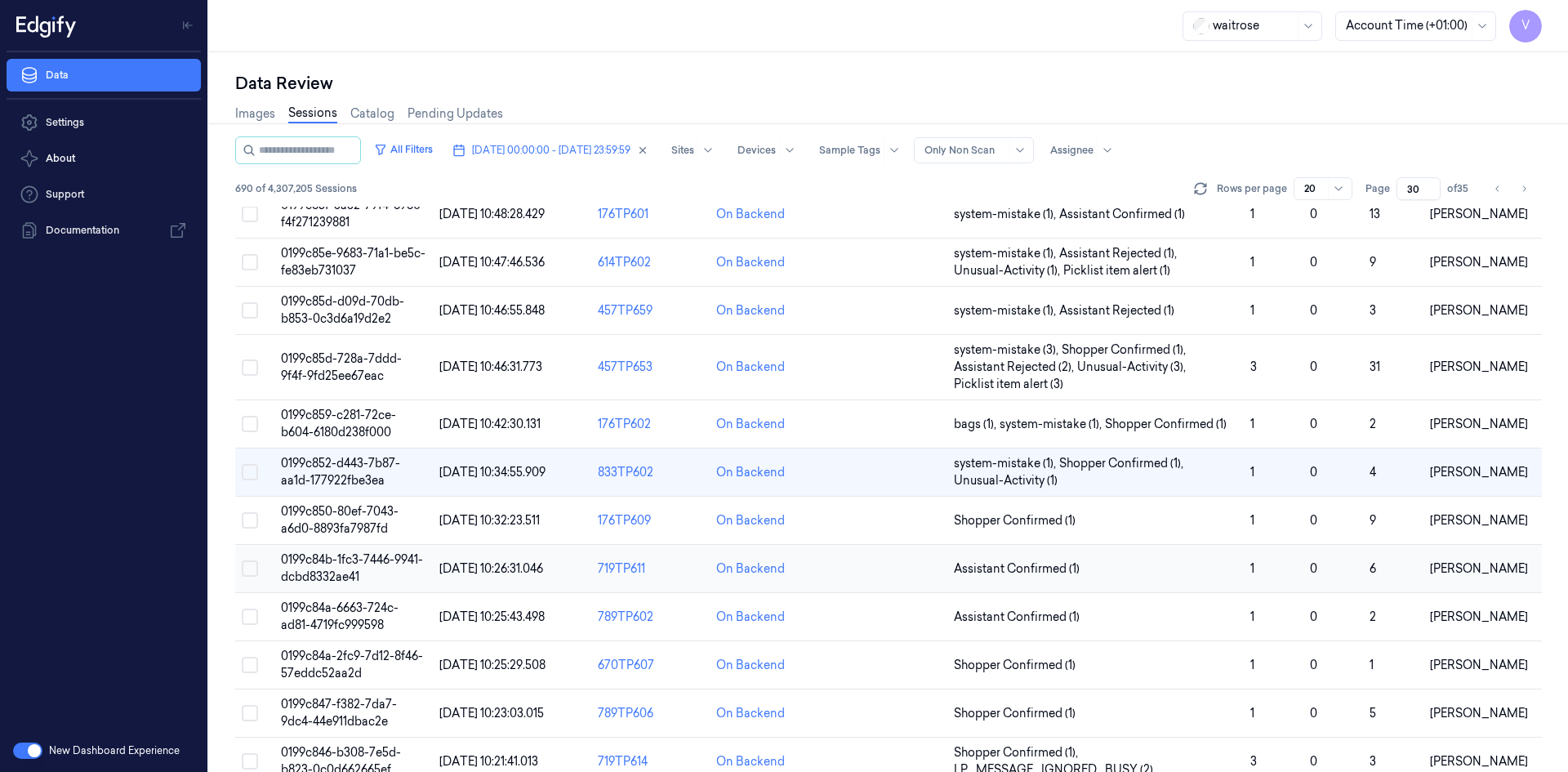
click at [328, 565] on span "0199c84b-1fc3-7446-9941-dcbd8332ae41" at bounding box center [351, 568] width 142 height 32
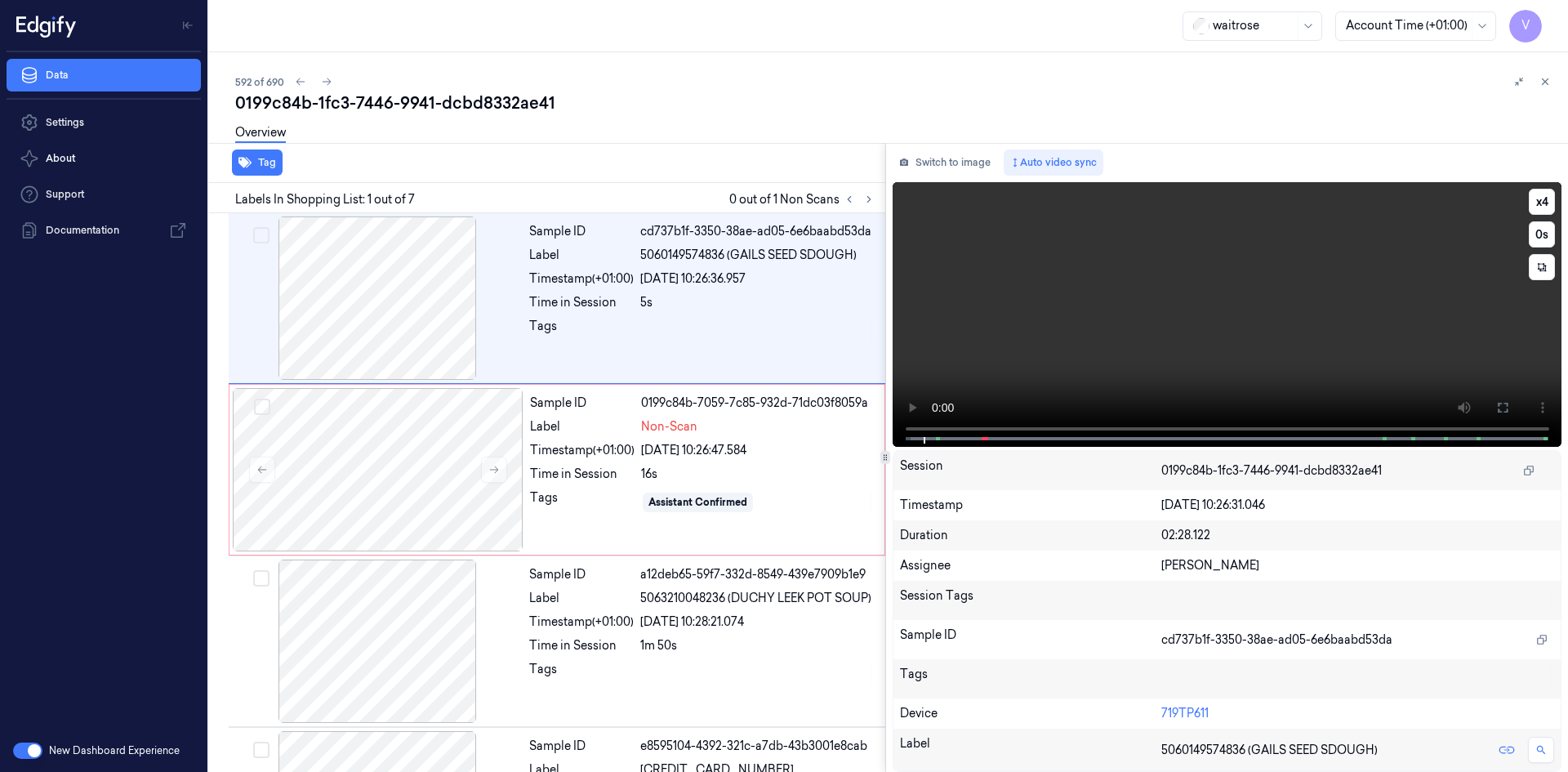
click at [954, 360] on video at bounding box center [1227, 314] width 669 height 264
click at [496, 466] on icon at bounding box center [494, 470] width 12 height 12
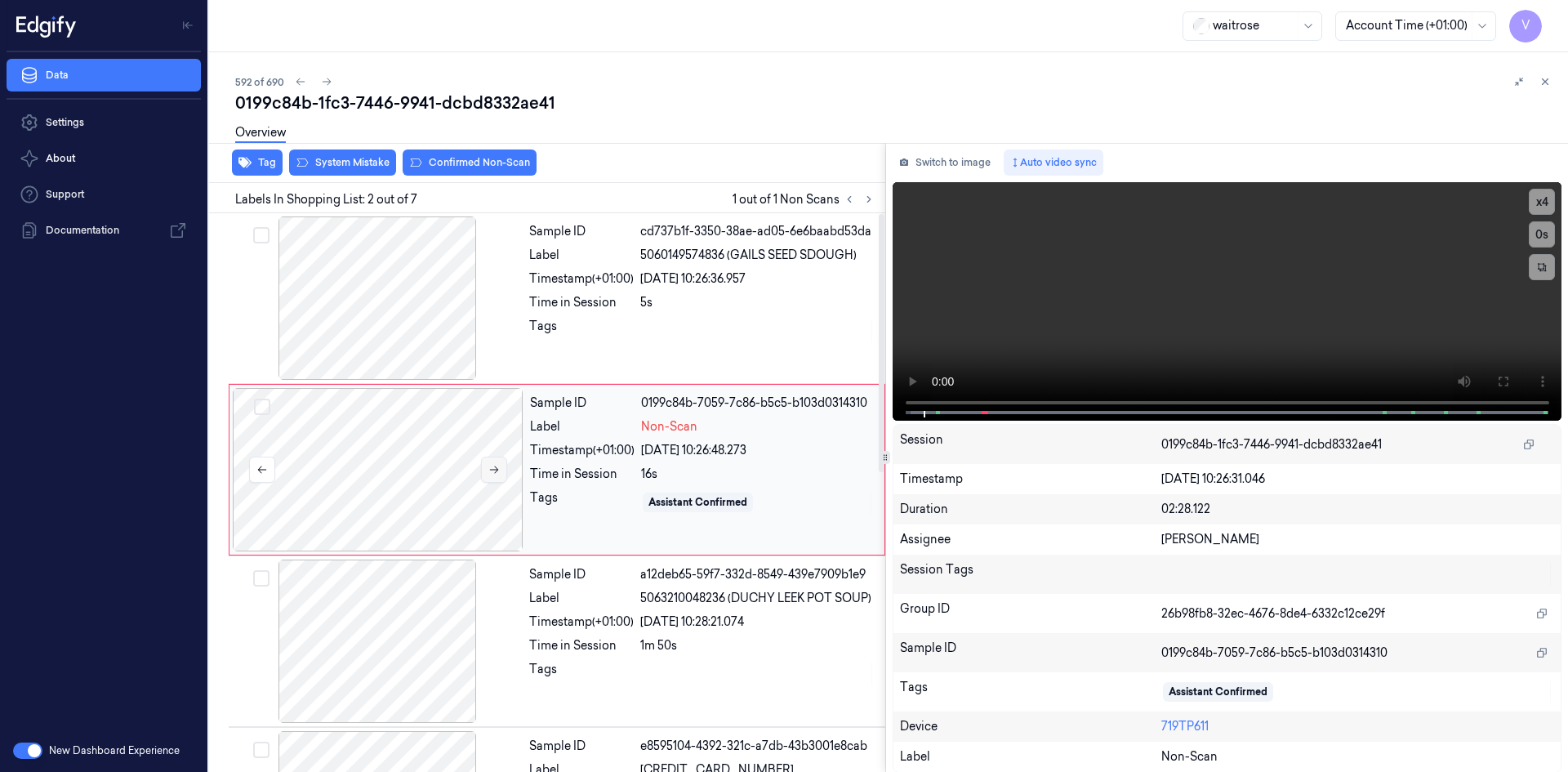
click at [495, 470] on icon at bounding box center [494, 471] width 9 height 8
click at [1130, 291] on video at bounding box center [1227, 301] width 669 height 239
click at [1075, 308] on video at bounding box center [1227, 301] width 669 height 239
click at [417, 458] on div at bounding box center [378, 469] width 291 height 163
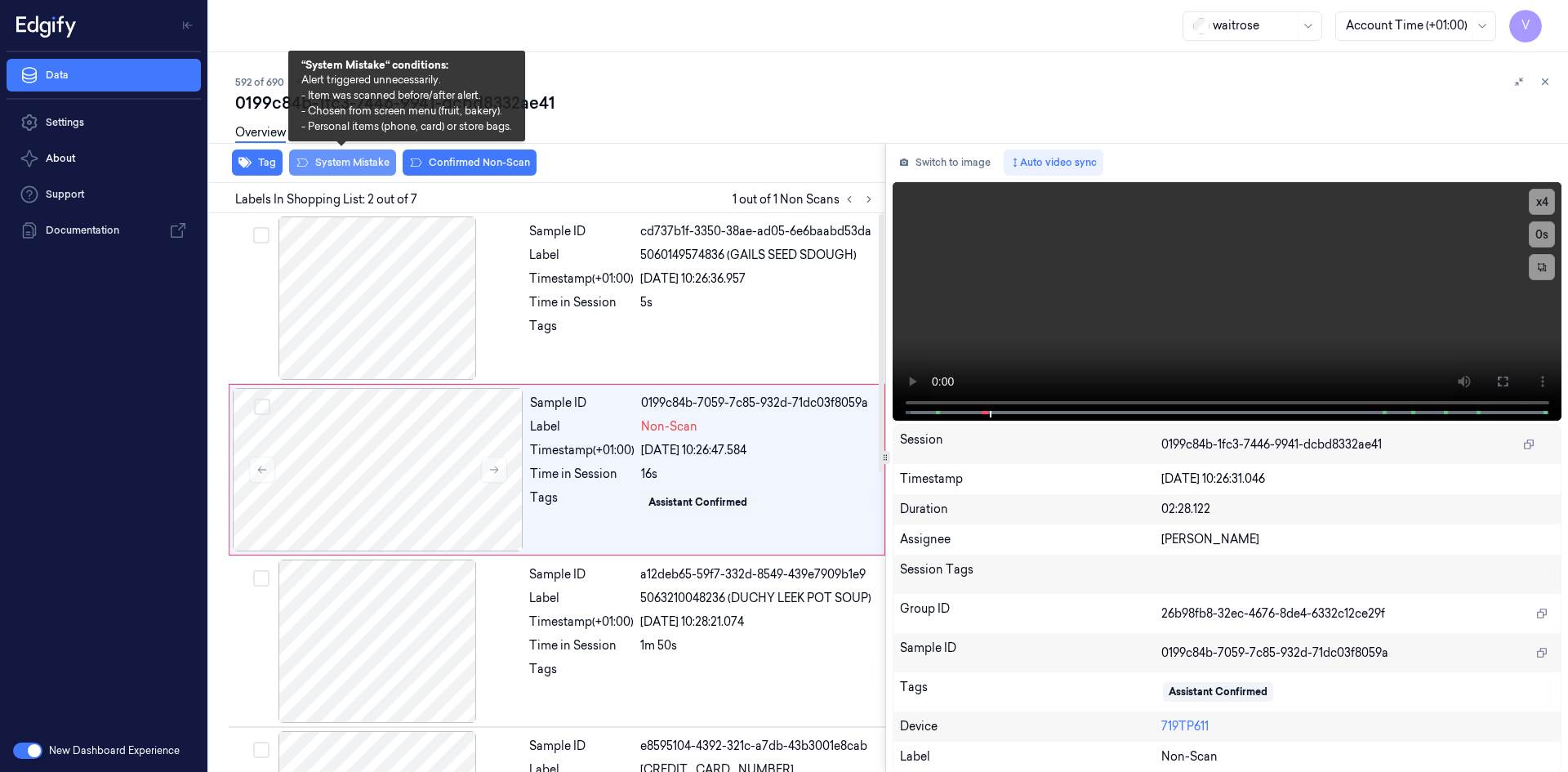
click at [365, 159] on button "System Mistake" at bounding box center [342, 162] width 107 height 26
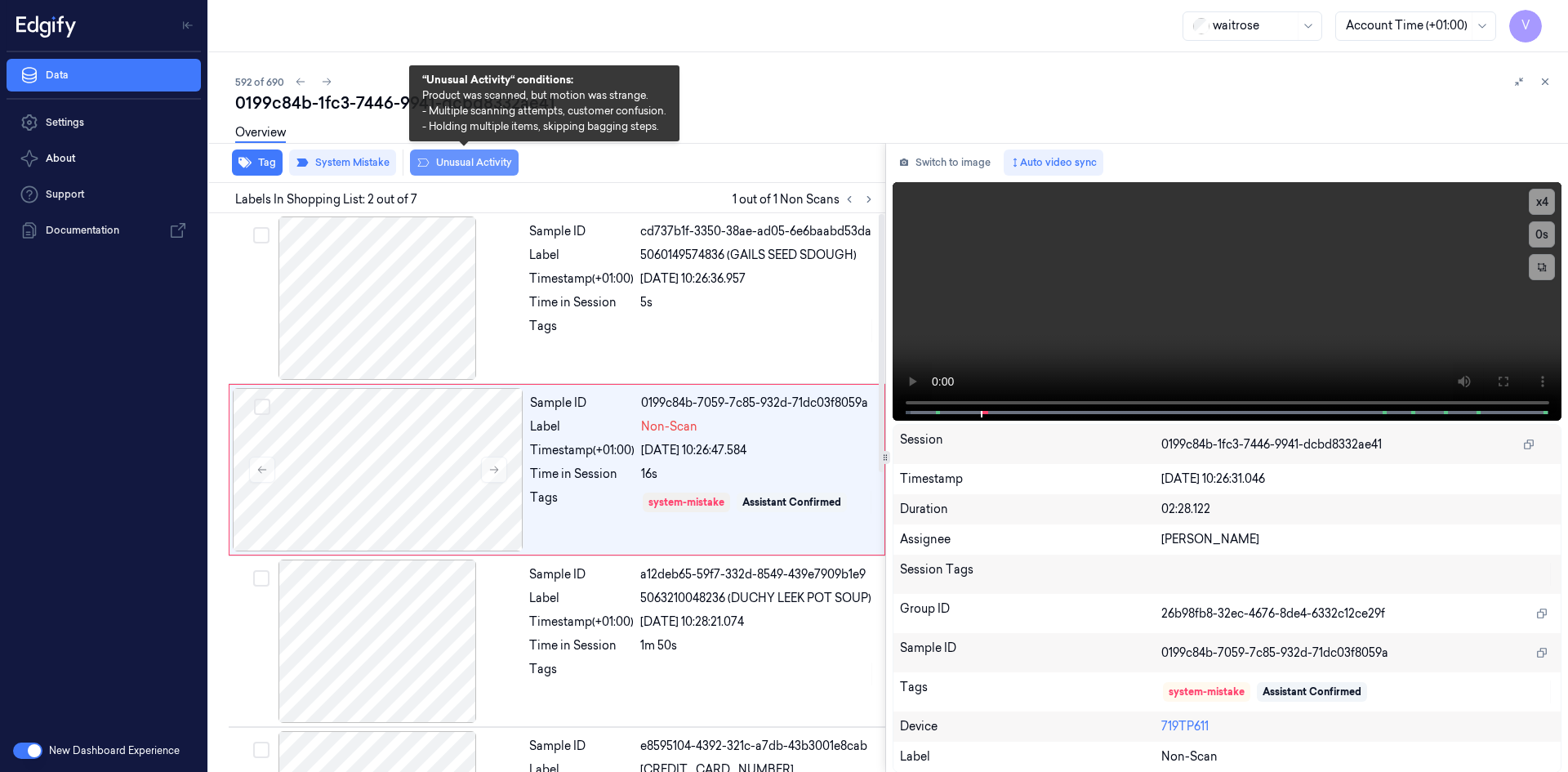
click at [450, 164] on button "Unusual Activity" at bounding box center [464, 162] width 109 height 26
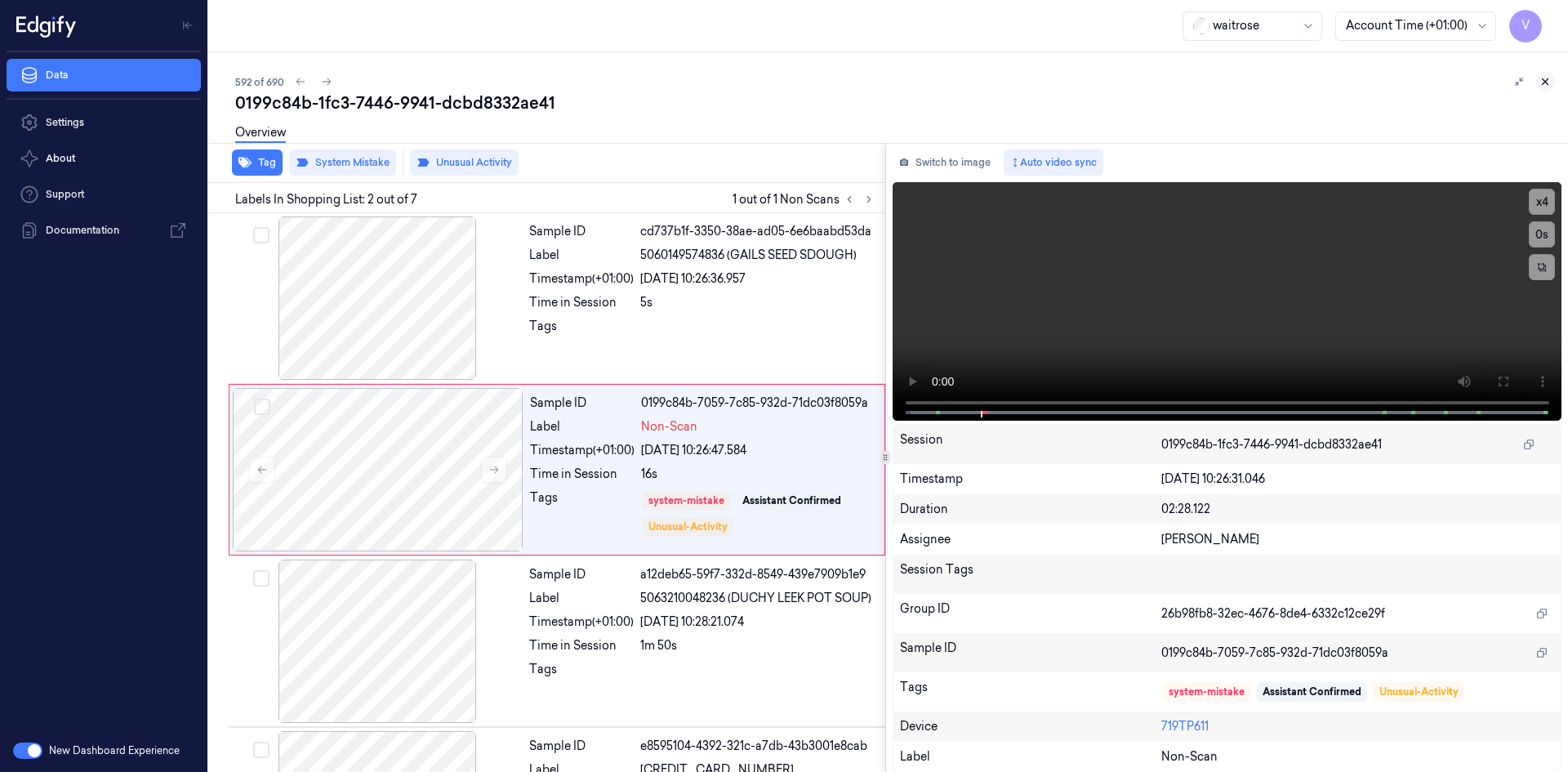
click at [1550, 78] on icon at bounding box center [1545, 82] width 12 height 12
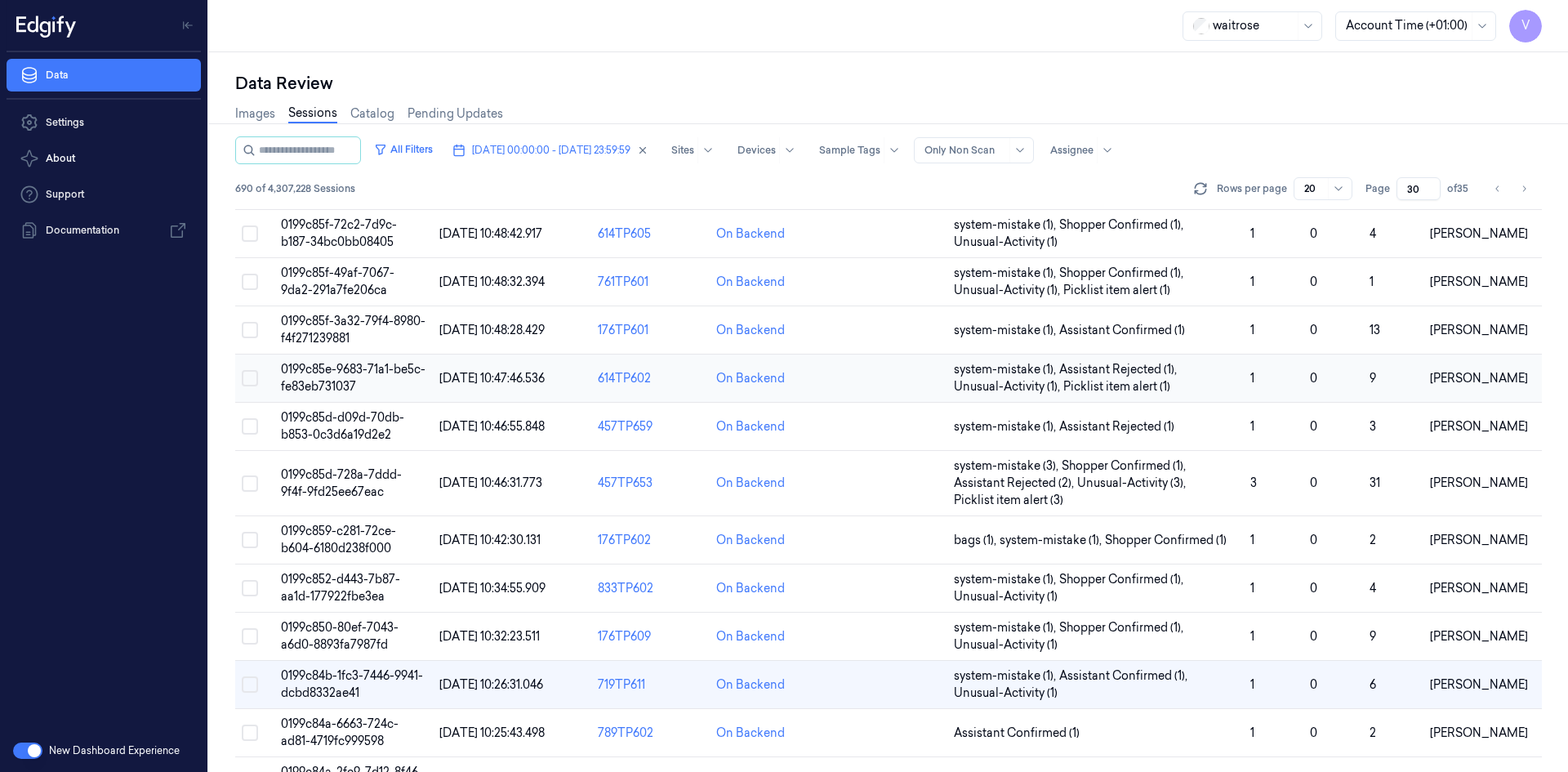
scroll to position [464, 0]
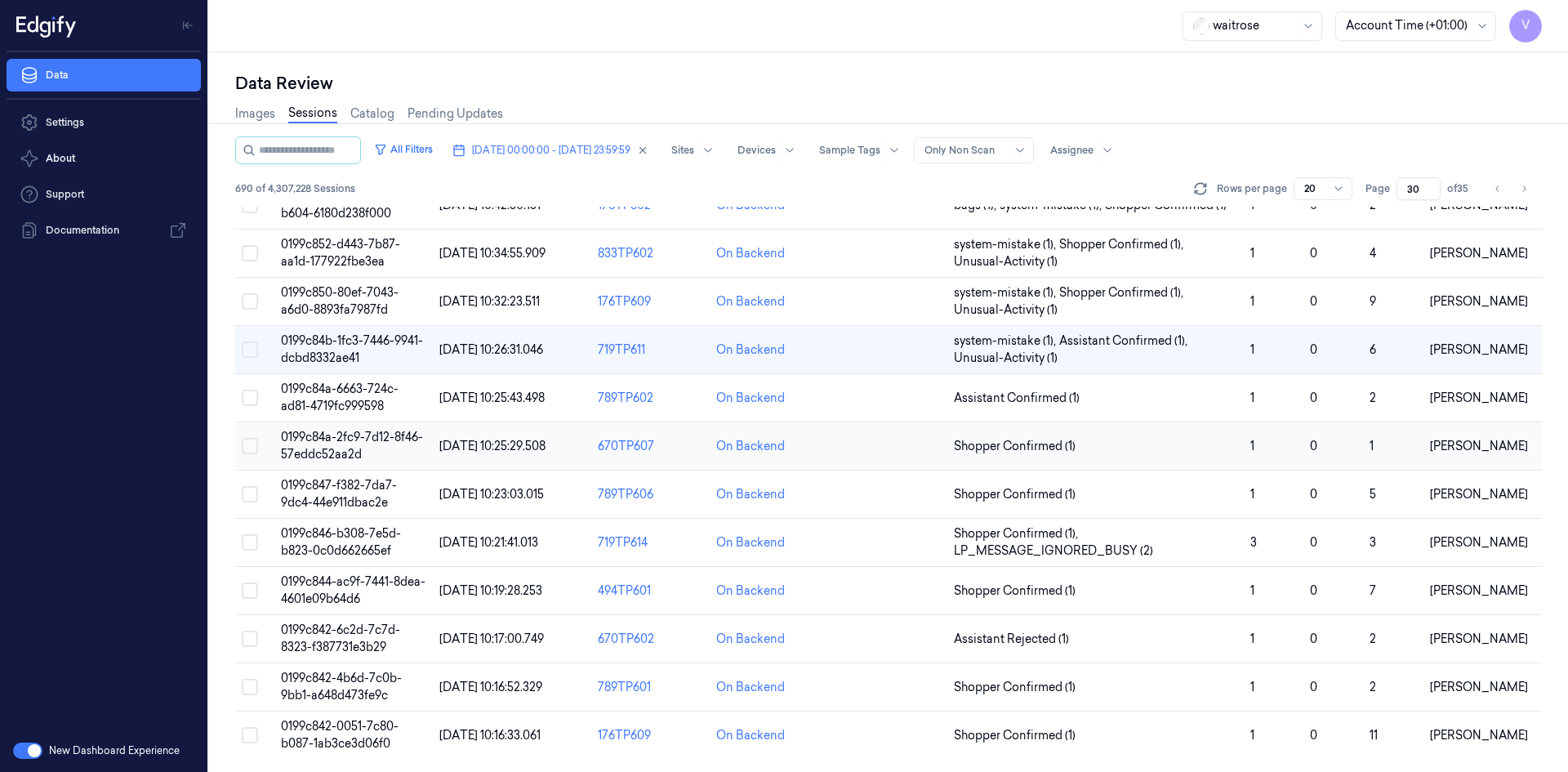
click at [333, 445] on td "0199c84a-2fc9-7d12-8f46-57eddc52aa2d" at bounding box center [353, 445] width 159 height 48
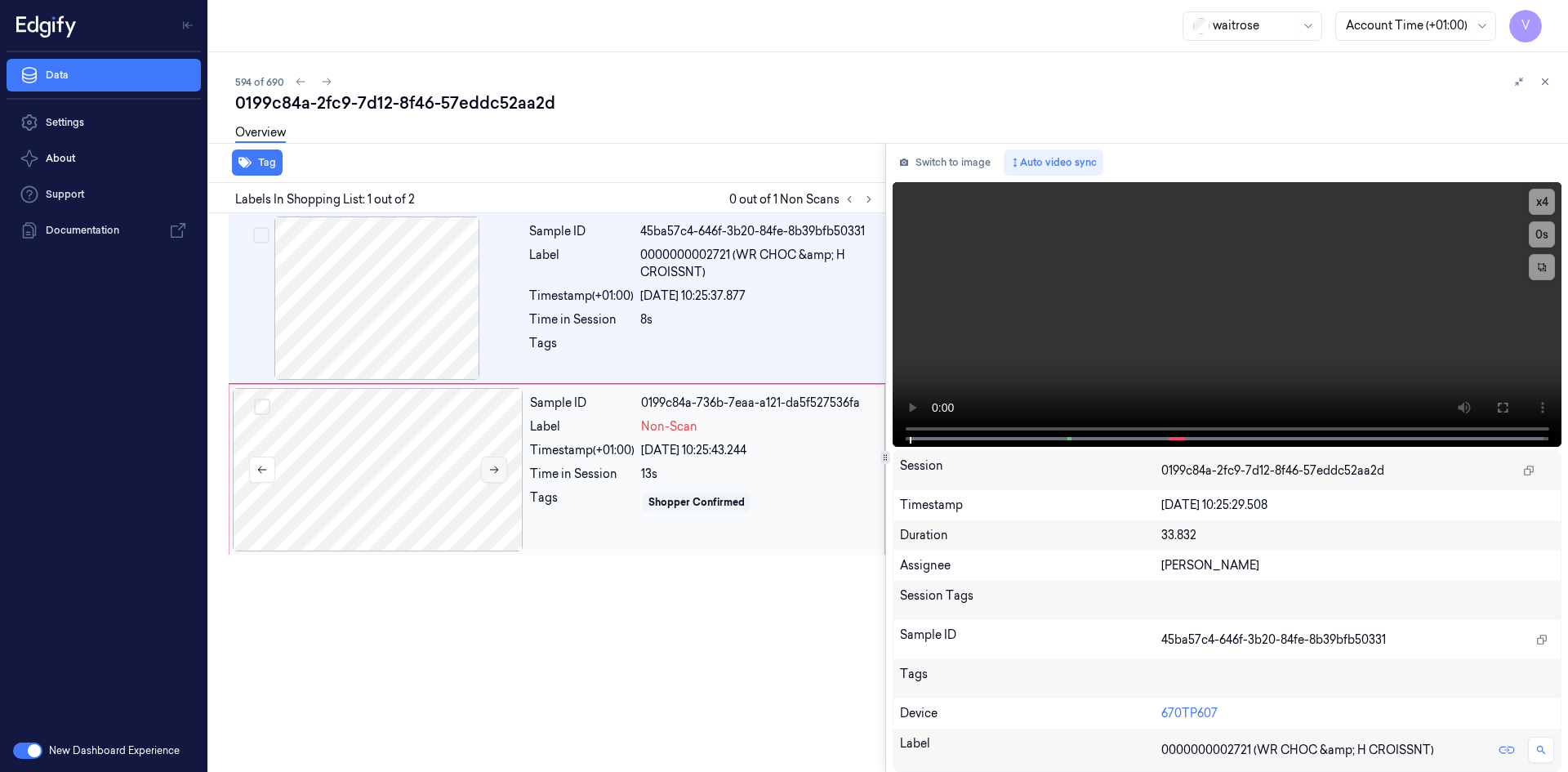
click at [496, 467] on icon at bounding box center [494, 470] width 12 height 12
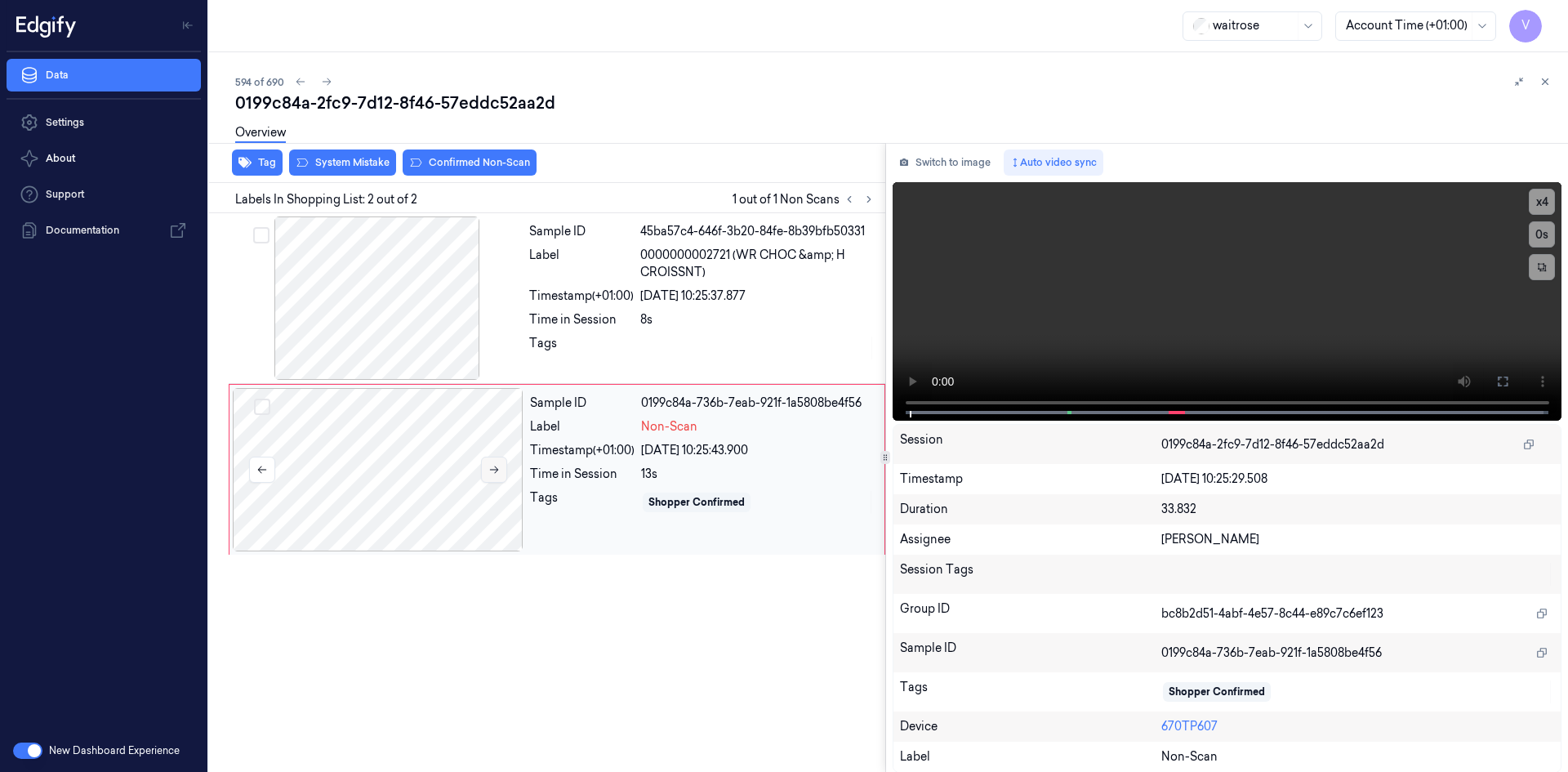
click at [491, 470] on icon at bounding box center [494, 471] width 9 height 8
click at [1126, 313] on video at bounding box center [1227, 301] width 669 height 239
click at [426, 422] on div at bounding box center [378, 469] width 291 height 163
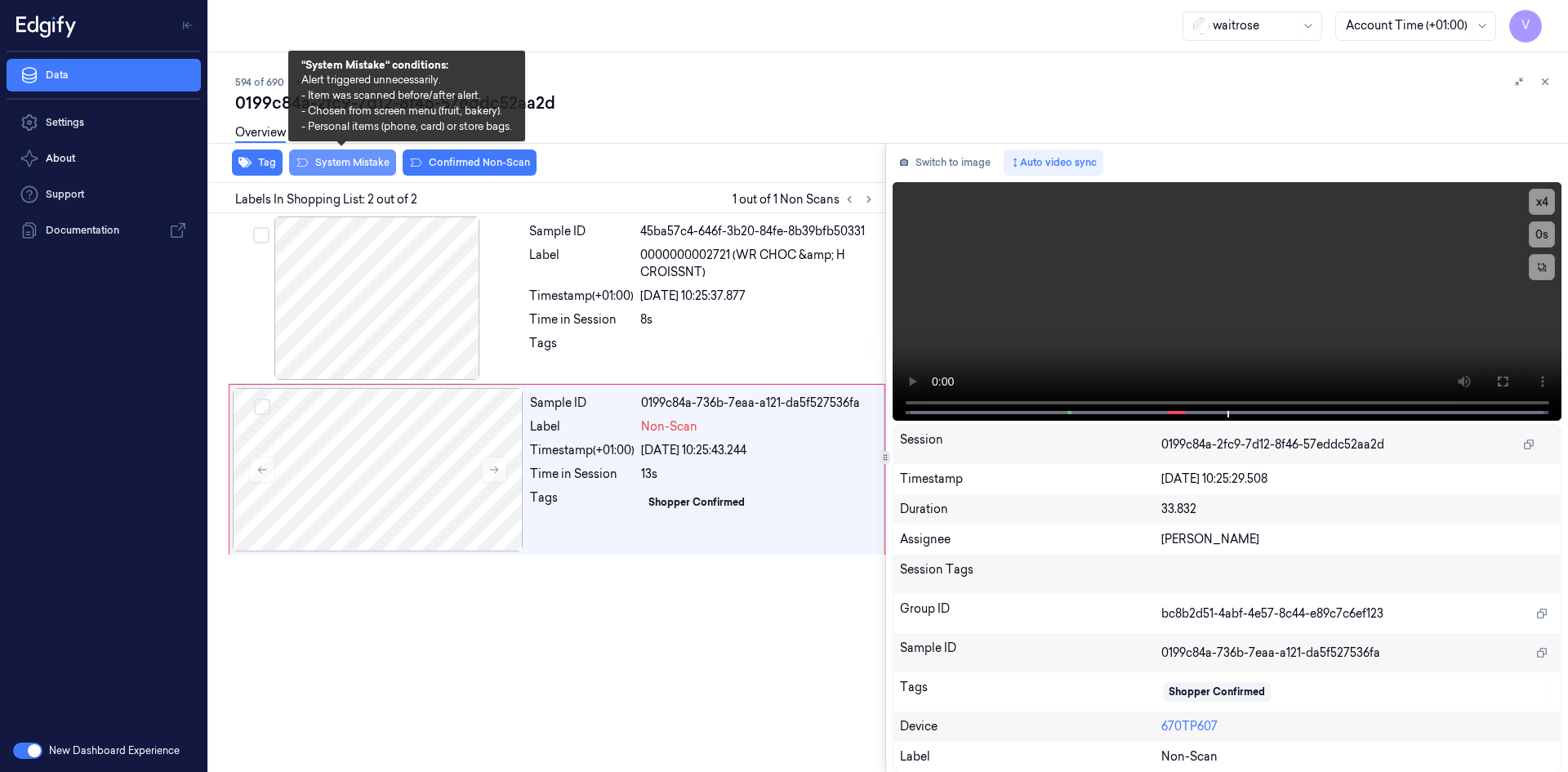
click at [344, 160] on button "System Mistake" at bounding box center [342, 162] width 107 height 26
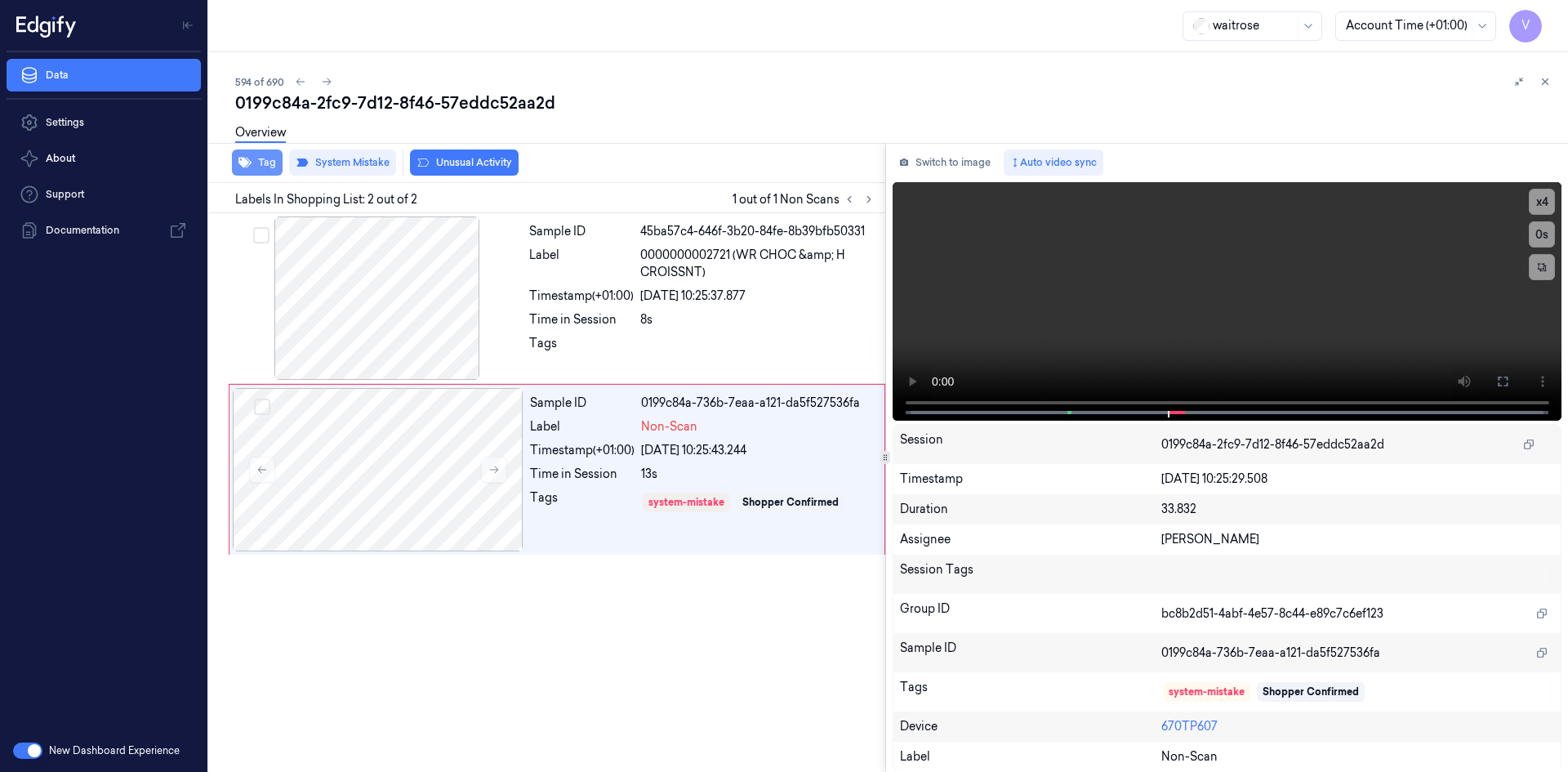
click at [256, 162] on button "Tag" at bounding box center [257, 162] width 51 height 26
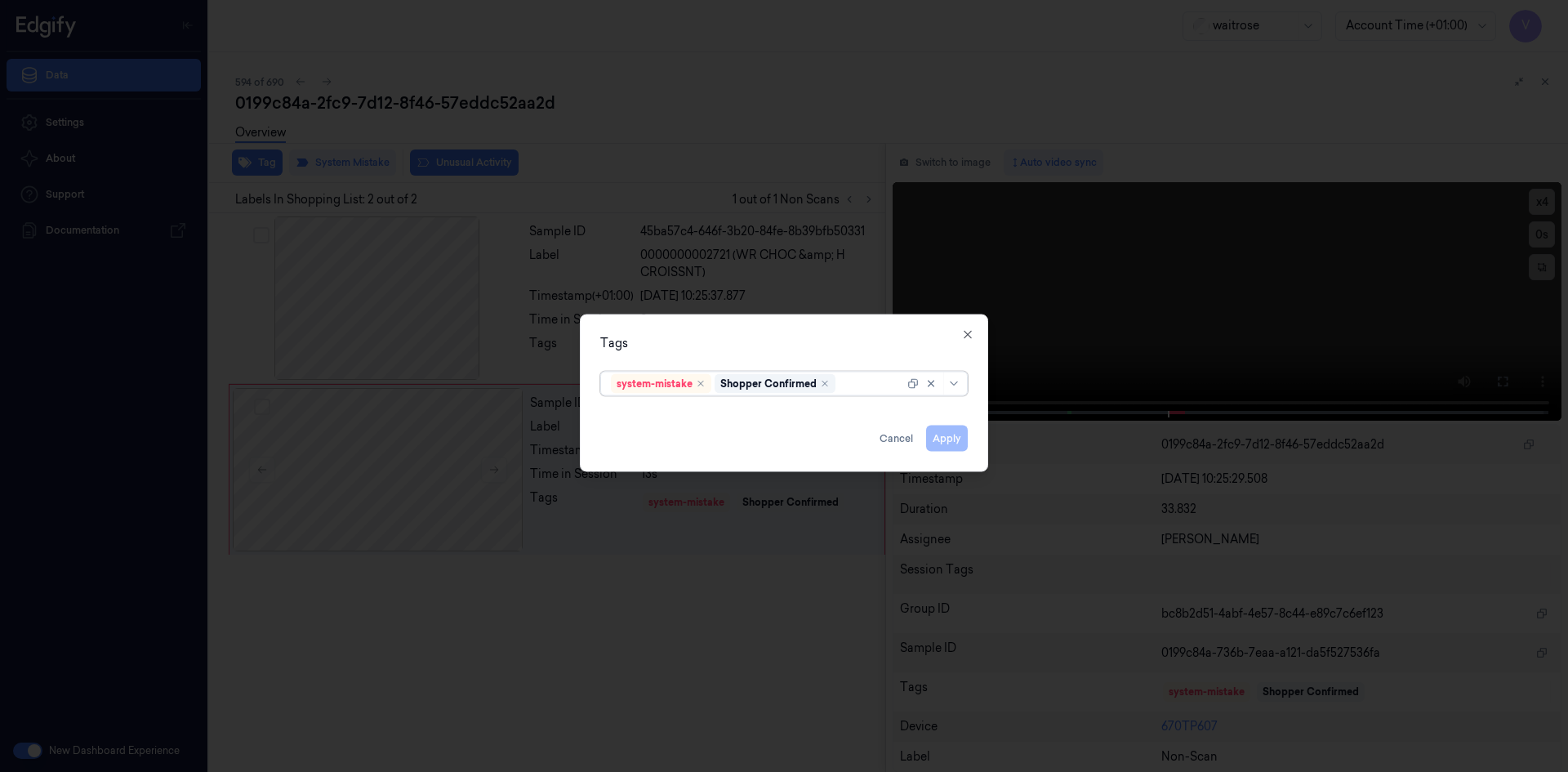
drag, startPoint x: 869, startPoint y: 386, endPoint x: 866, endPoint y: 396, distance: 10.4
click at [868, 392] on div "system-mistake Shopper Confirmed" at bounding box center [758, 383] width 294 height 23
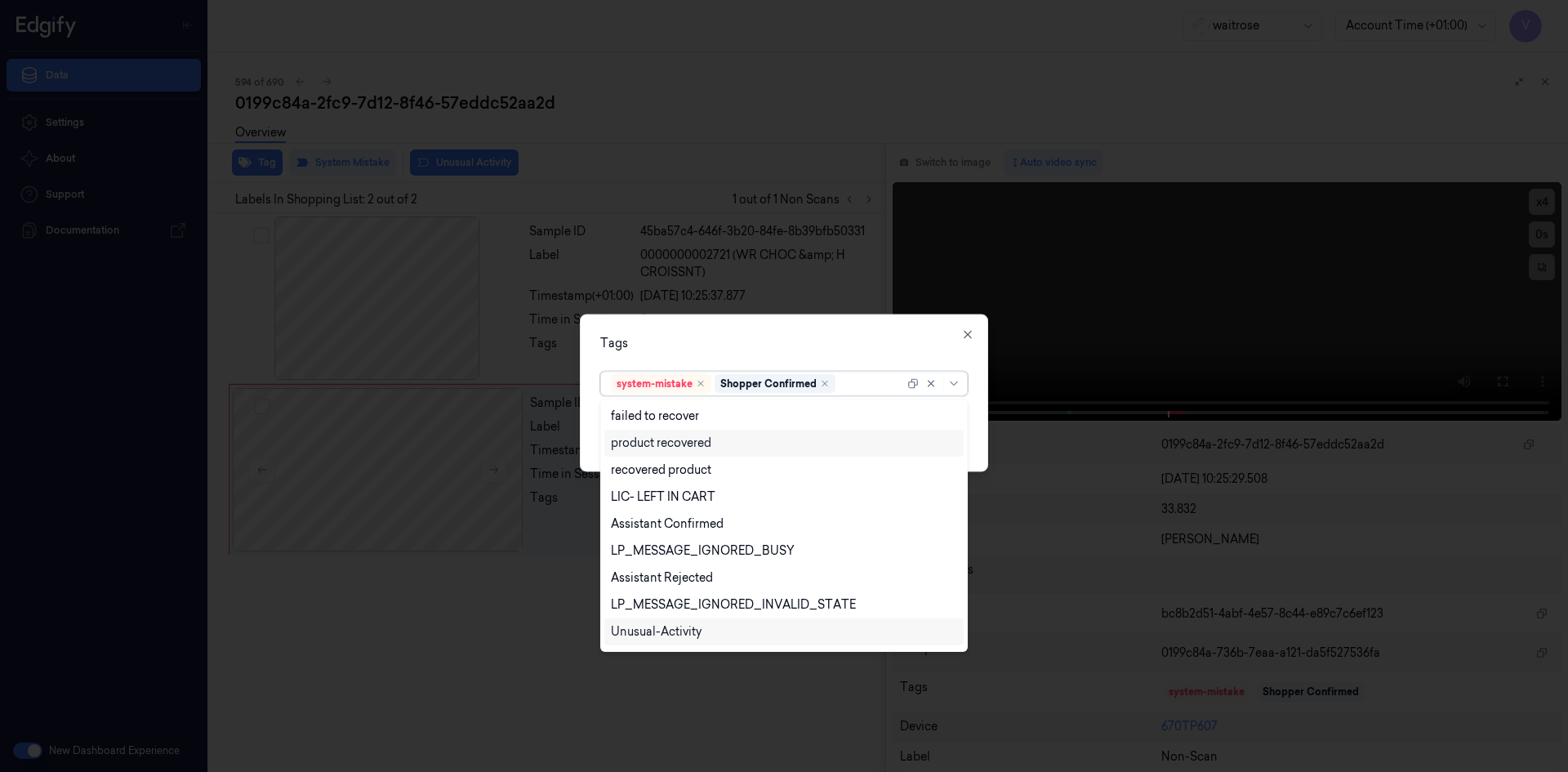
scroll to position [240, 0]
click at [701, 575] on div "Unusual-Activity" at bounding box center [656, 580] width 91 height 18
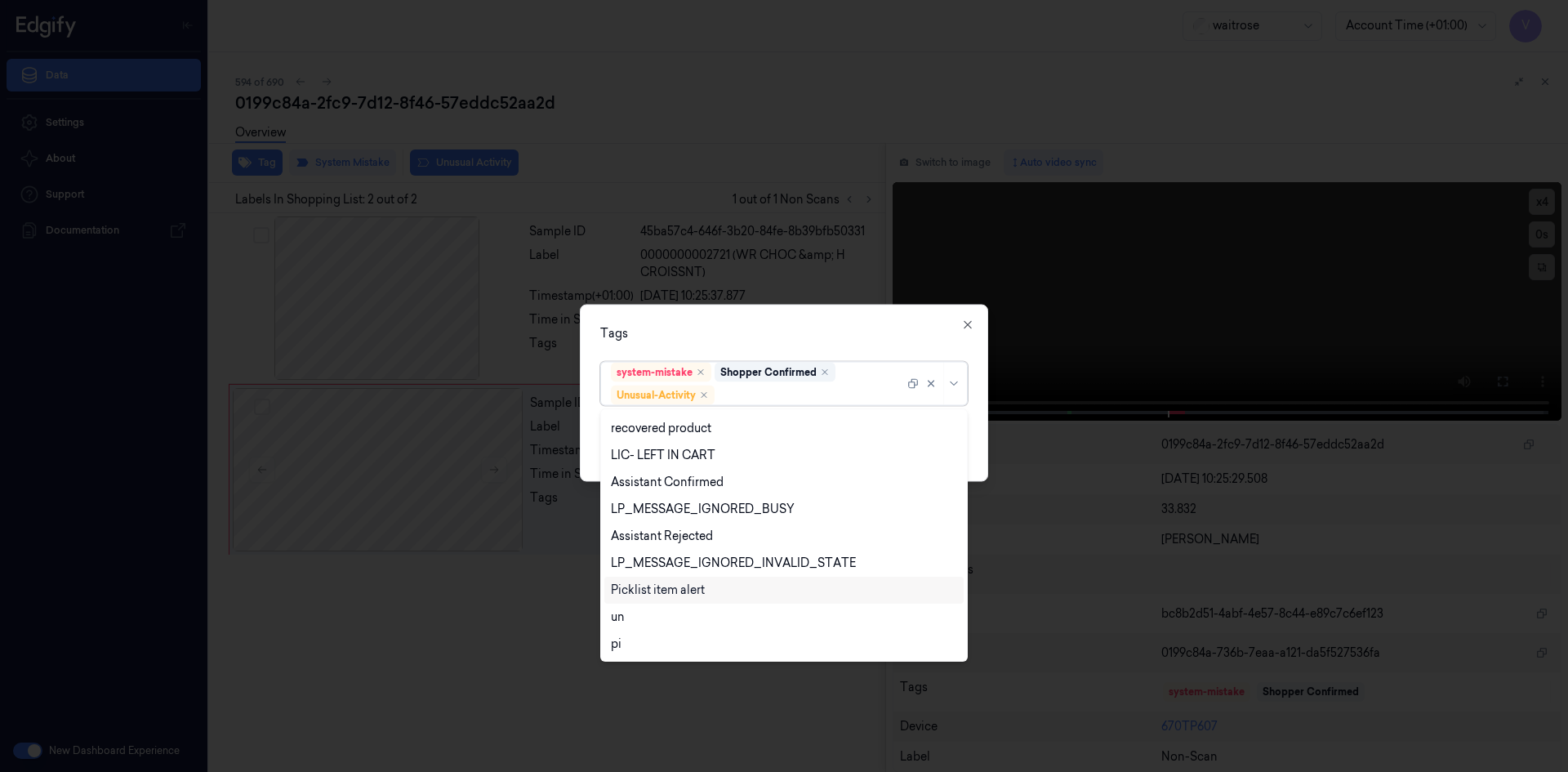
click at [693, 591] on div "Picklist item alert" at bounding box center [658, 590] width 94 height 18
drag, startPoint x: 807, startPoint y: 332, endPoint x: 855, endPoint y: 375, distance: 64.4
click at [813, 338] on div "Tags" at bounding box center [784, 333] width 368 height 18
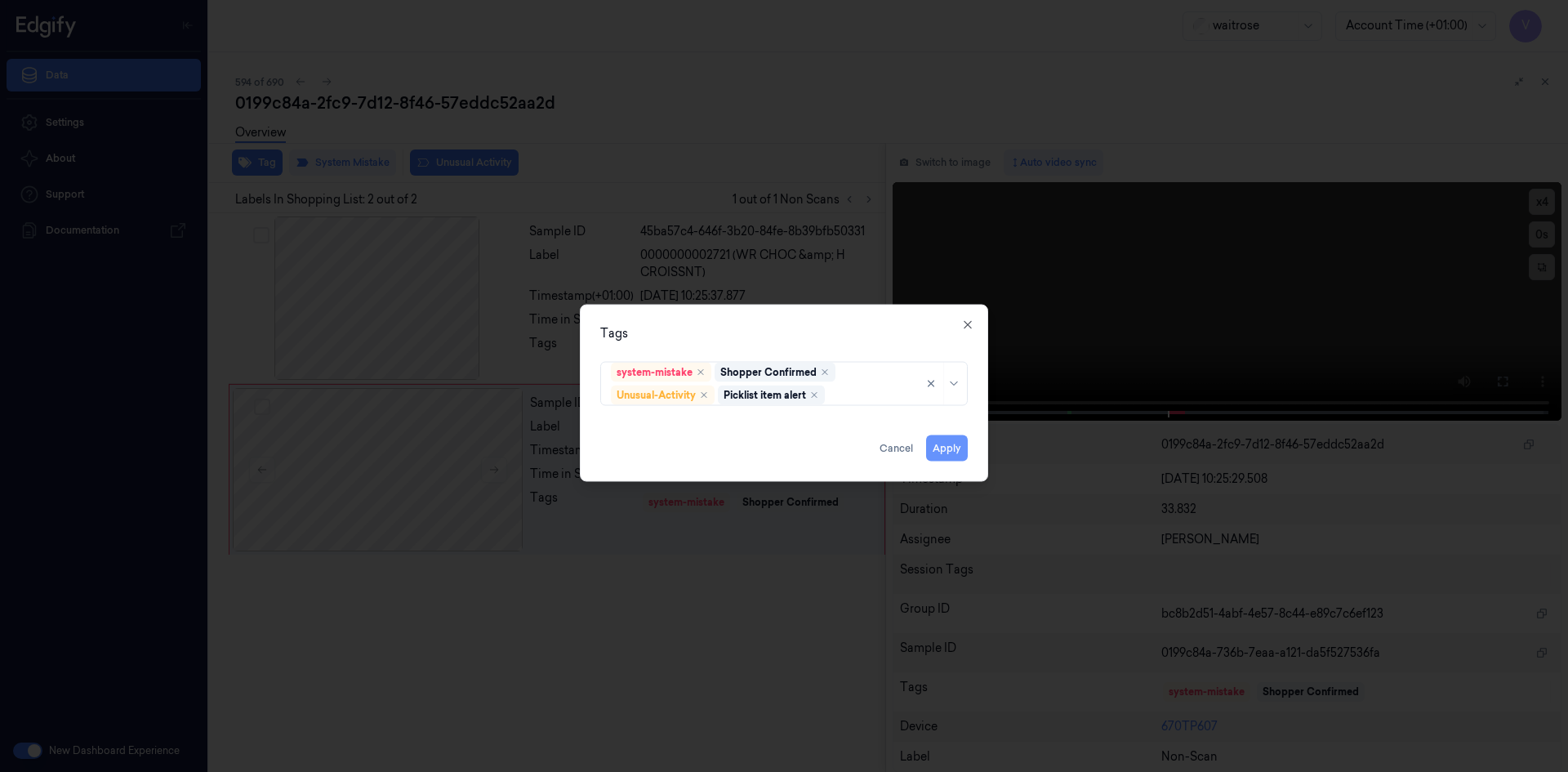
click at [945, 451] on button "Apply" at bounding box center [946, 447] width 42 height 26
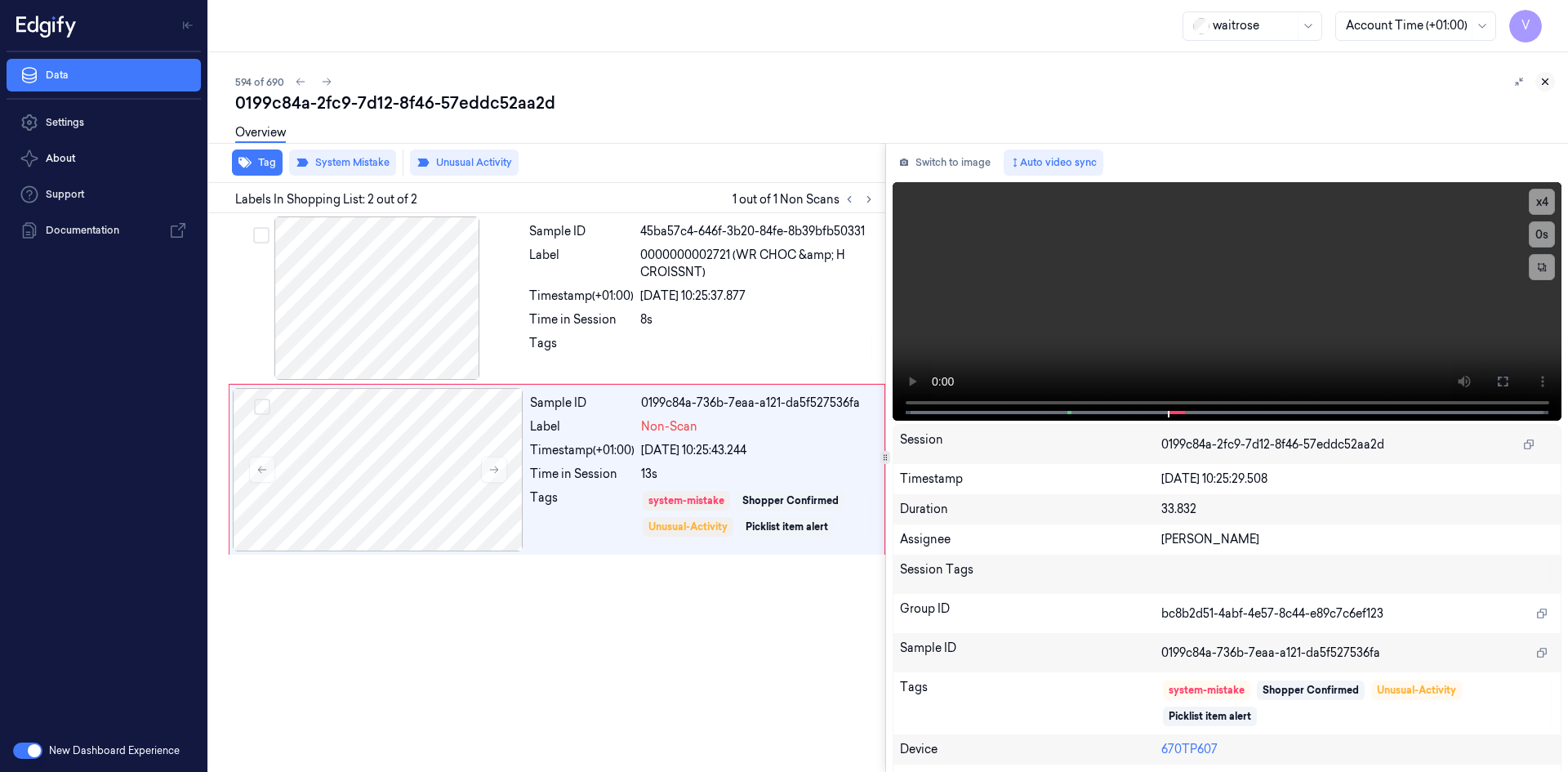
click at [1543, 76] on icon at bounding box center [1545, 82] width 12 height 12
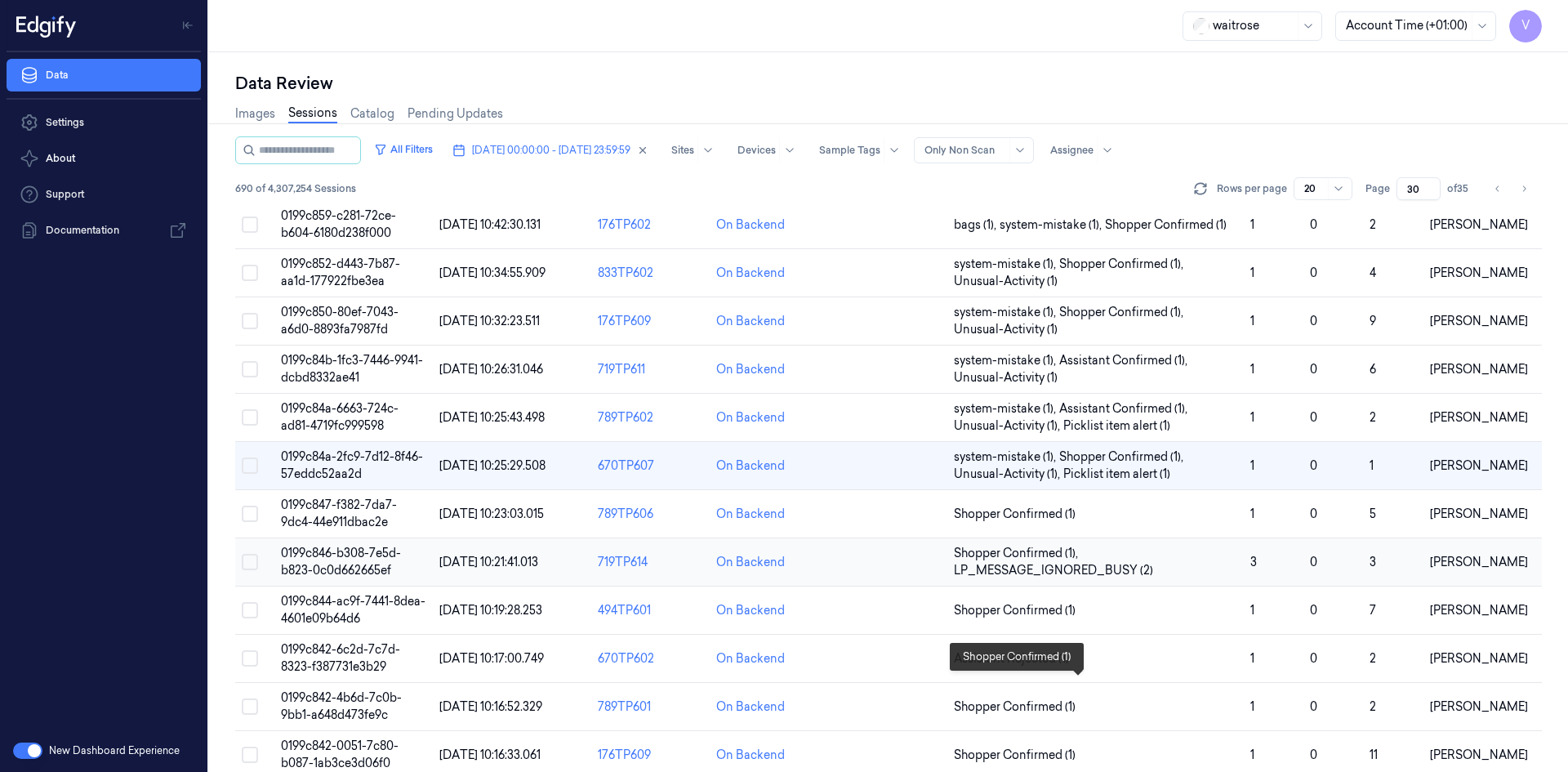
scroll to position [464, 0]
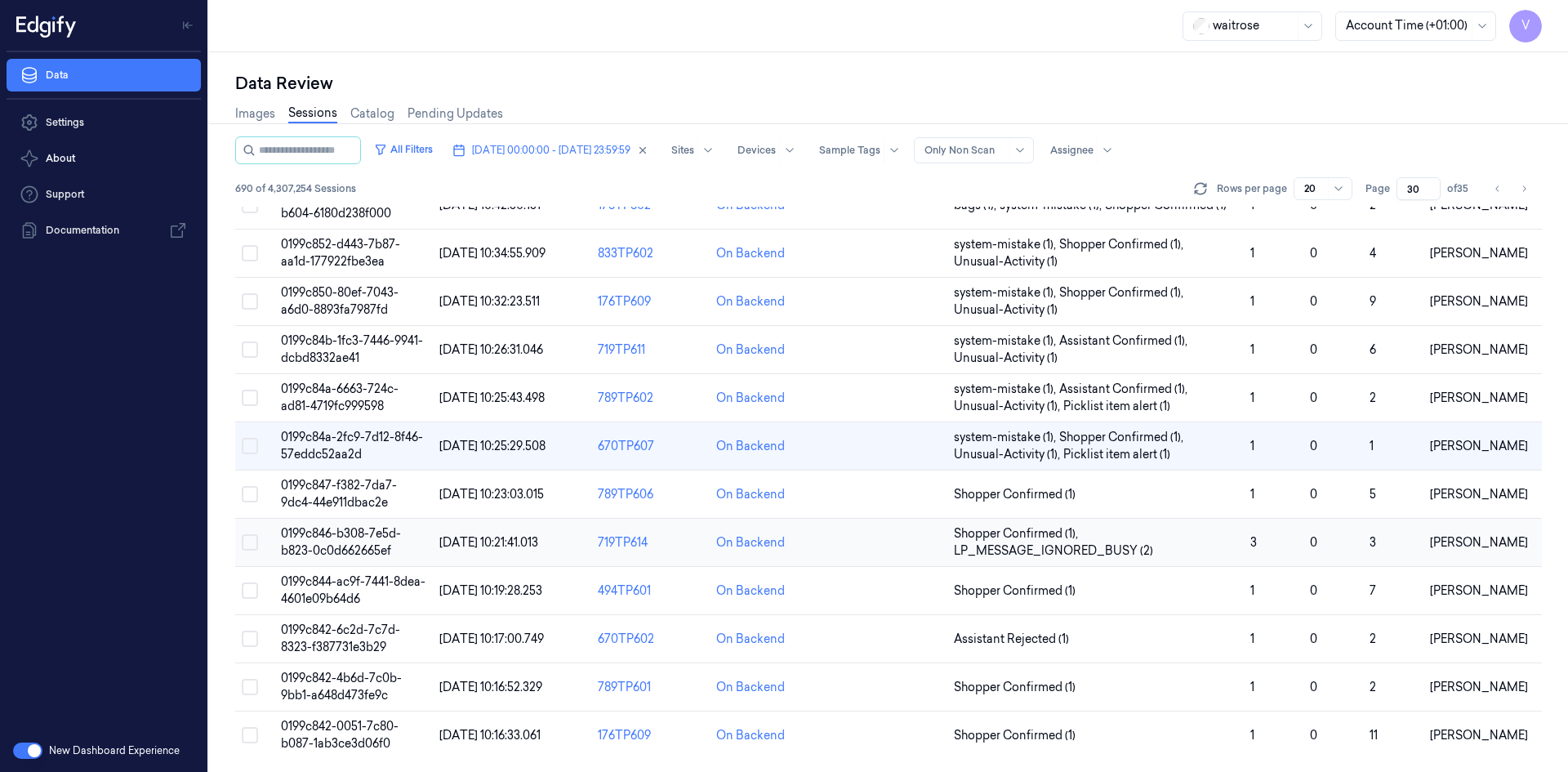
click at [358, 542] on td "0199c846-b308-7e5d-b823-0c0d662665ef" at bounding box center [353, 542] width 159 height 48
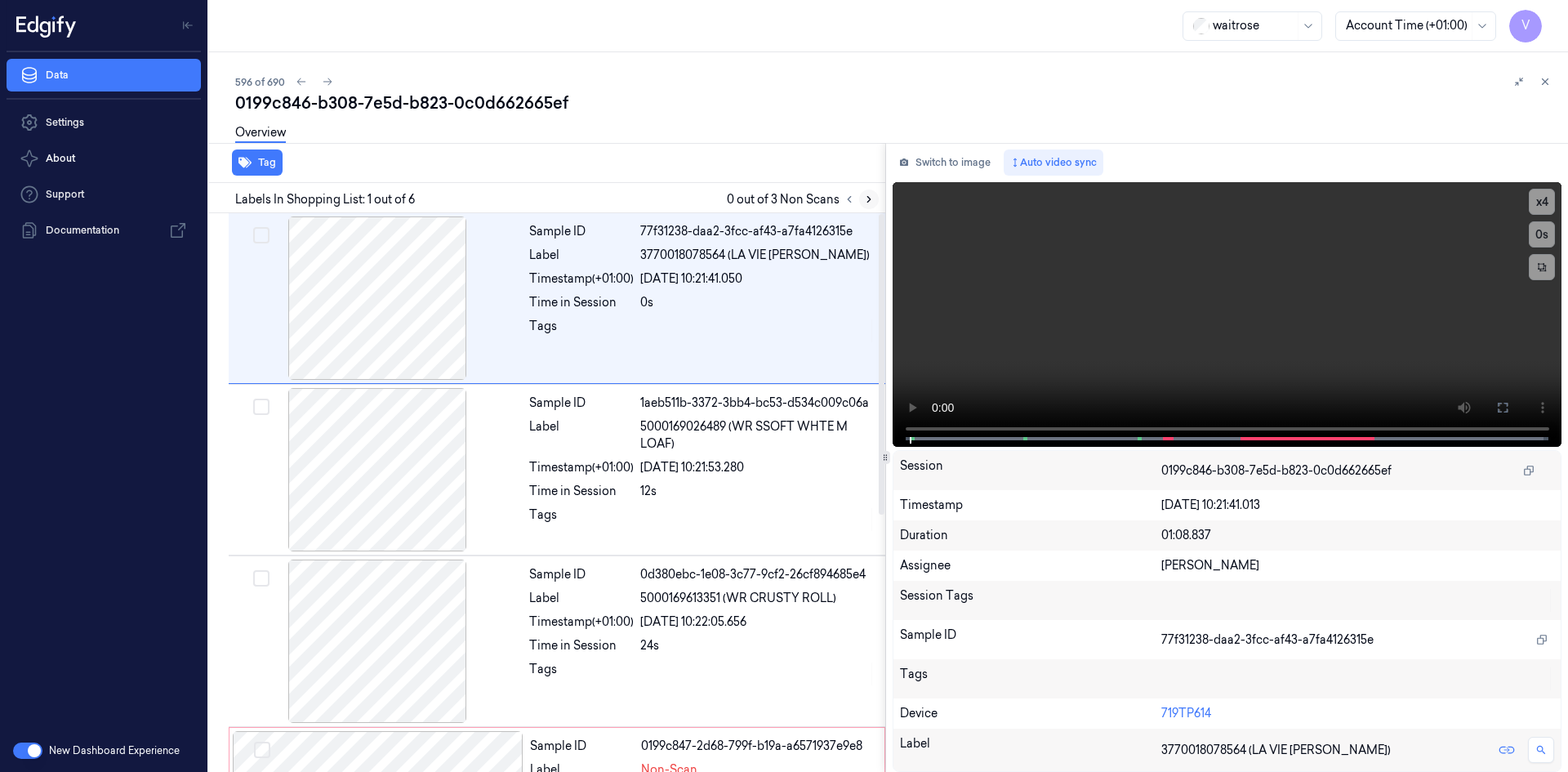
click at [868, 200] on icon at bounding box center [869, 200] width 12 height 12
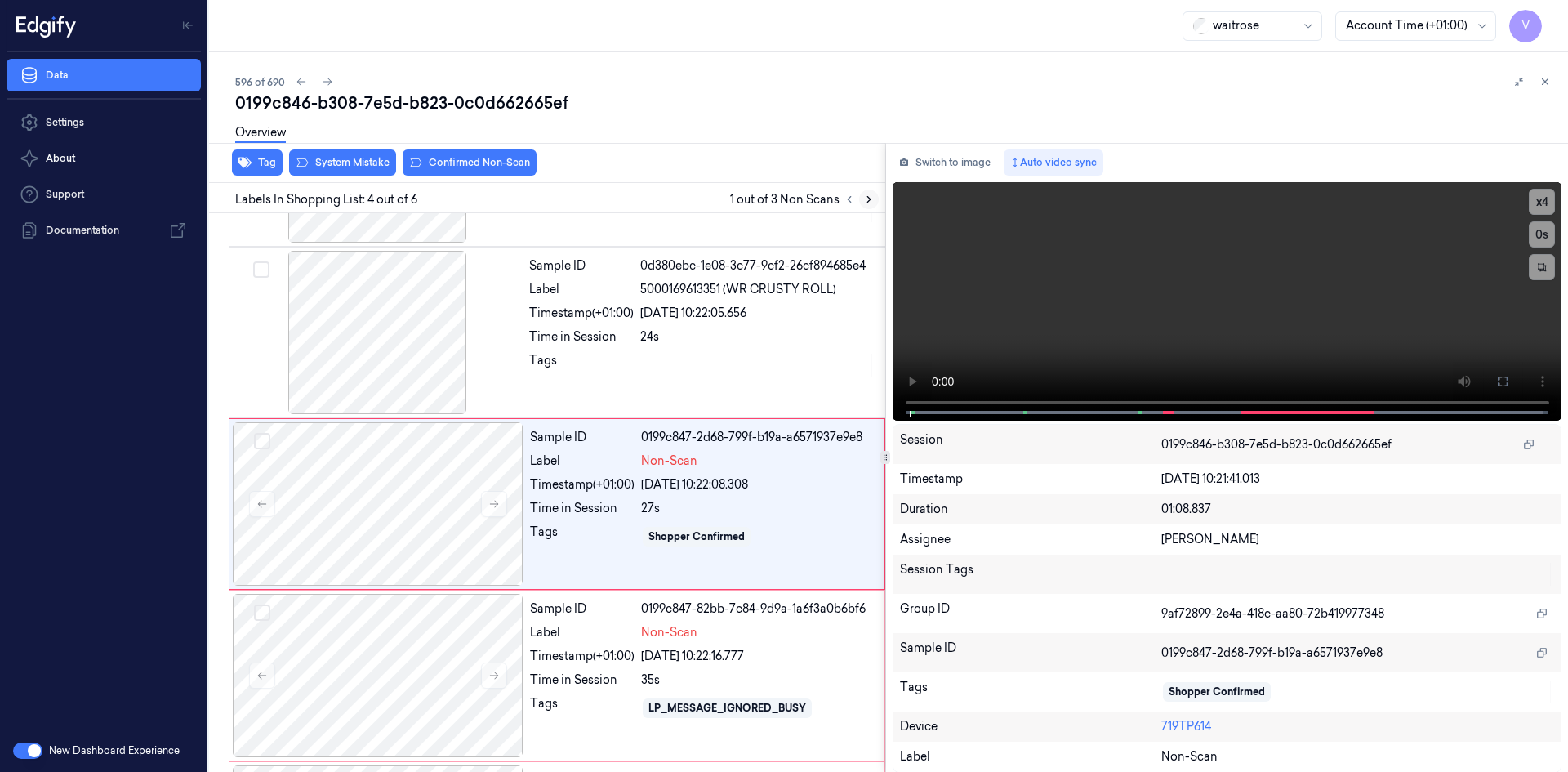
scroll to position [320, 0]
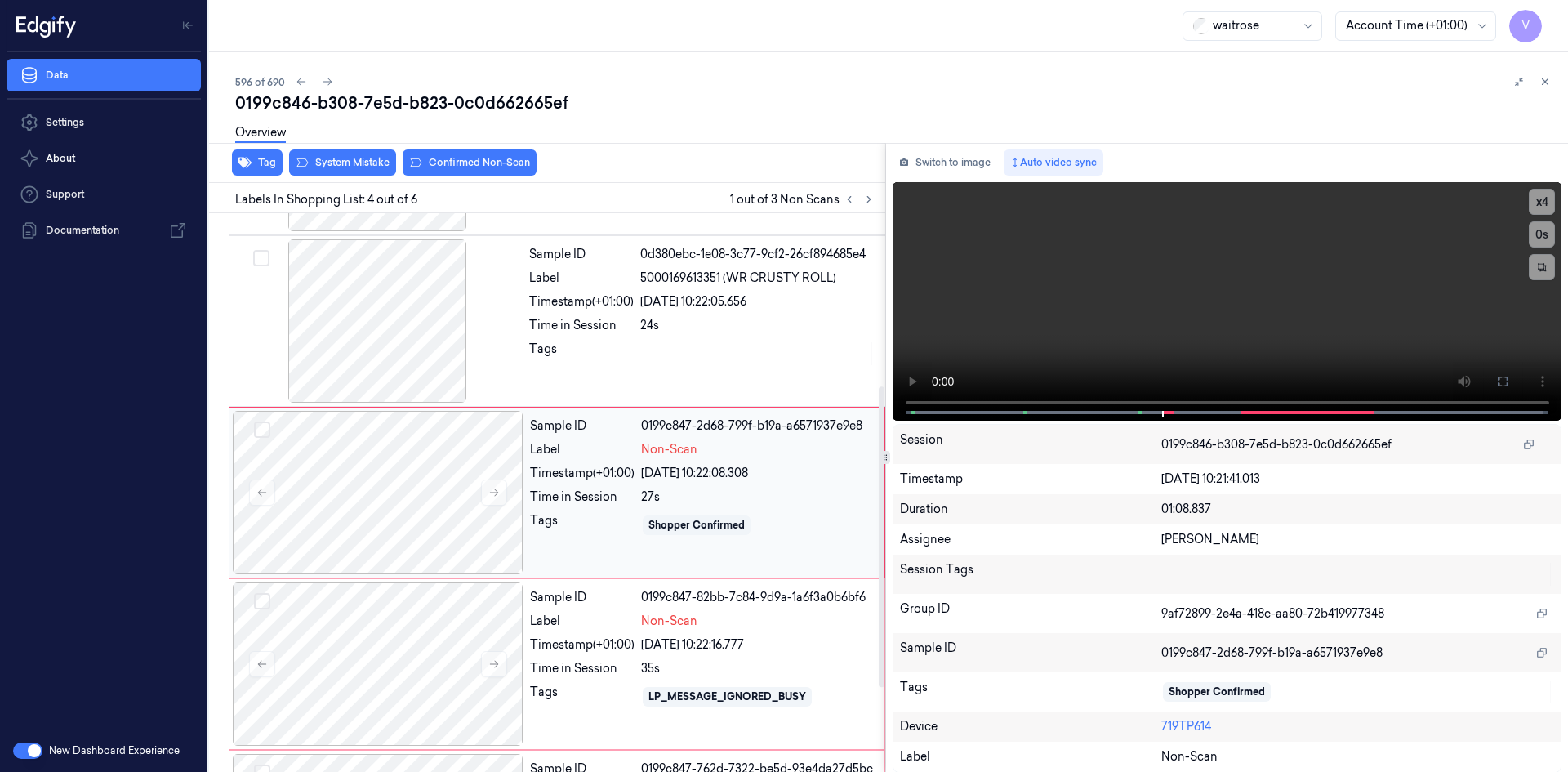
click at [859, 190] on button at bounding box center [869, 200] width 20 height 20
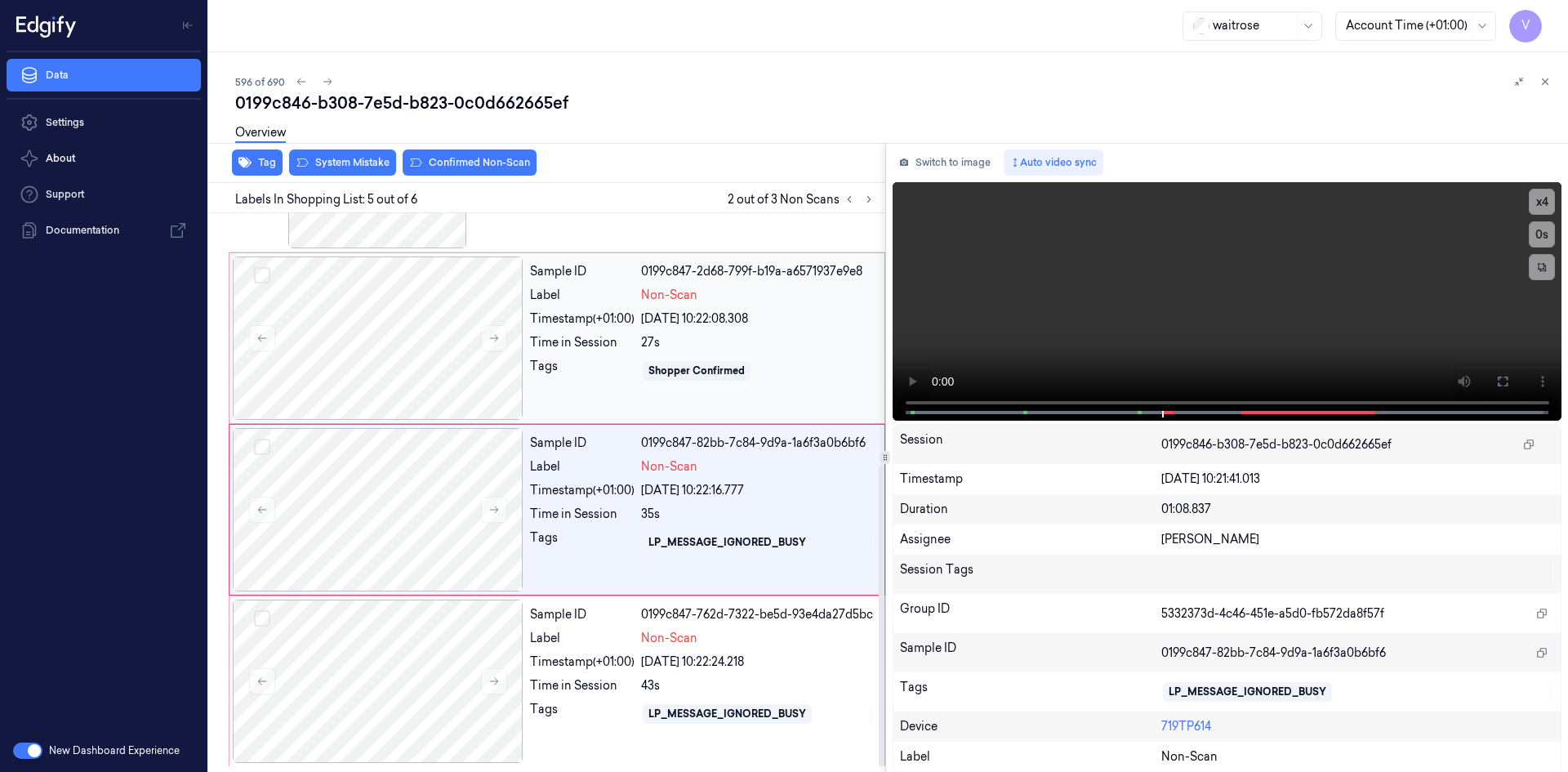
scroll to position [476, 0]
click at [1547, 81] on icon at bounding box center [1545, 82] width 12 height 12
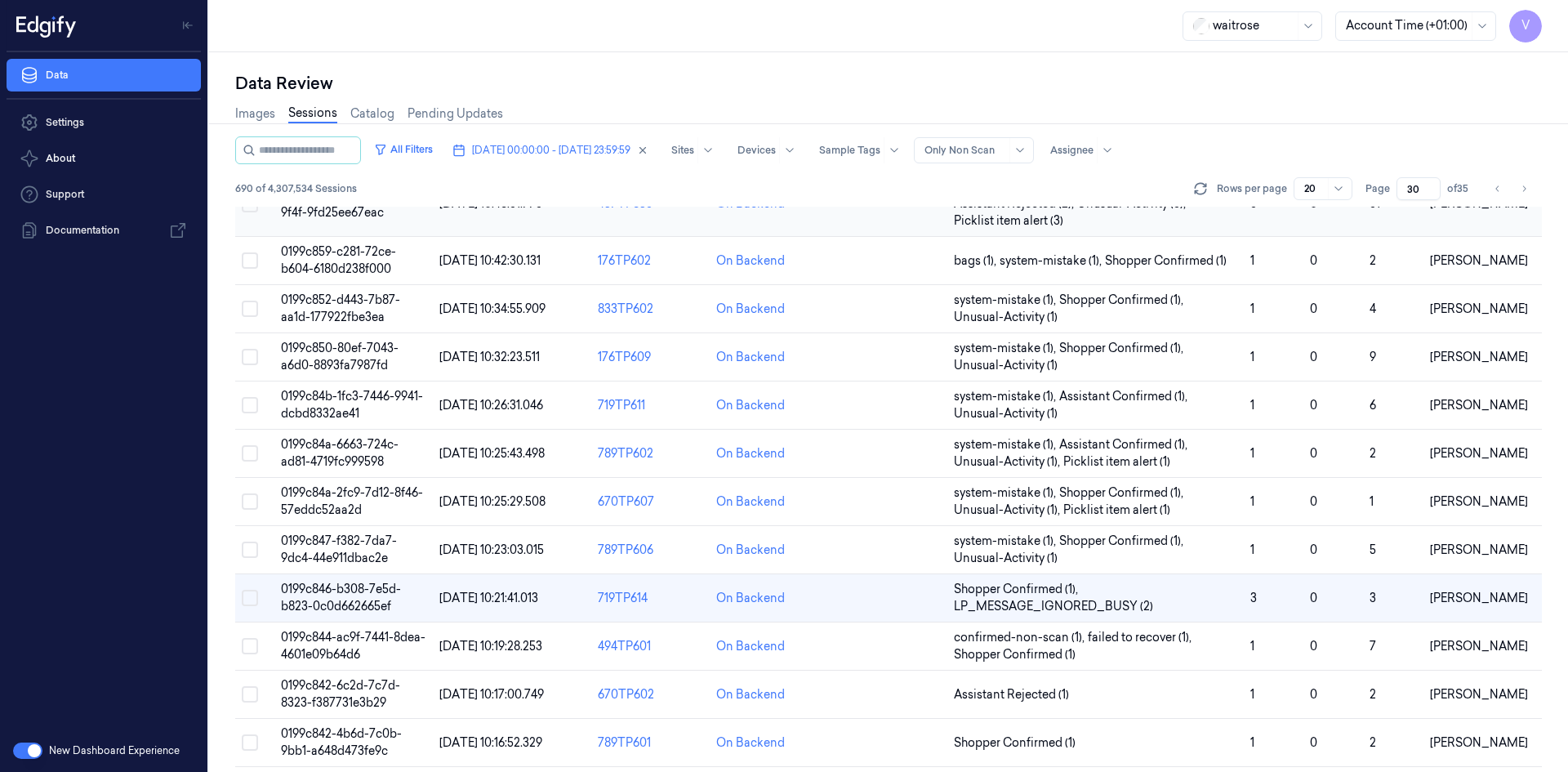
scroll to position [464, 0]
